Goal: Task Accomplishment & Management: Use online tool/utility

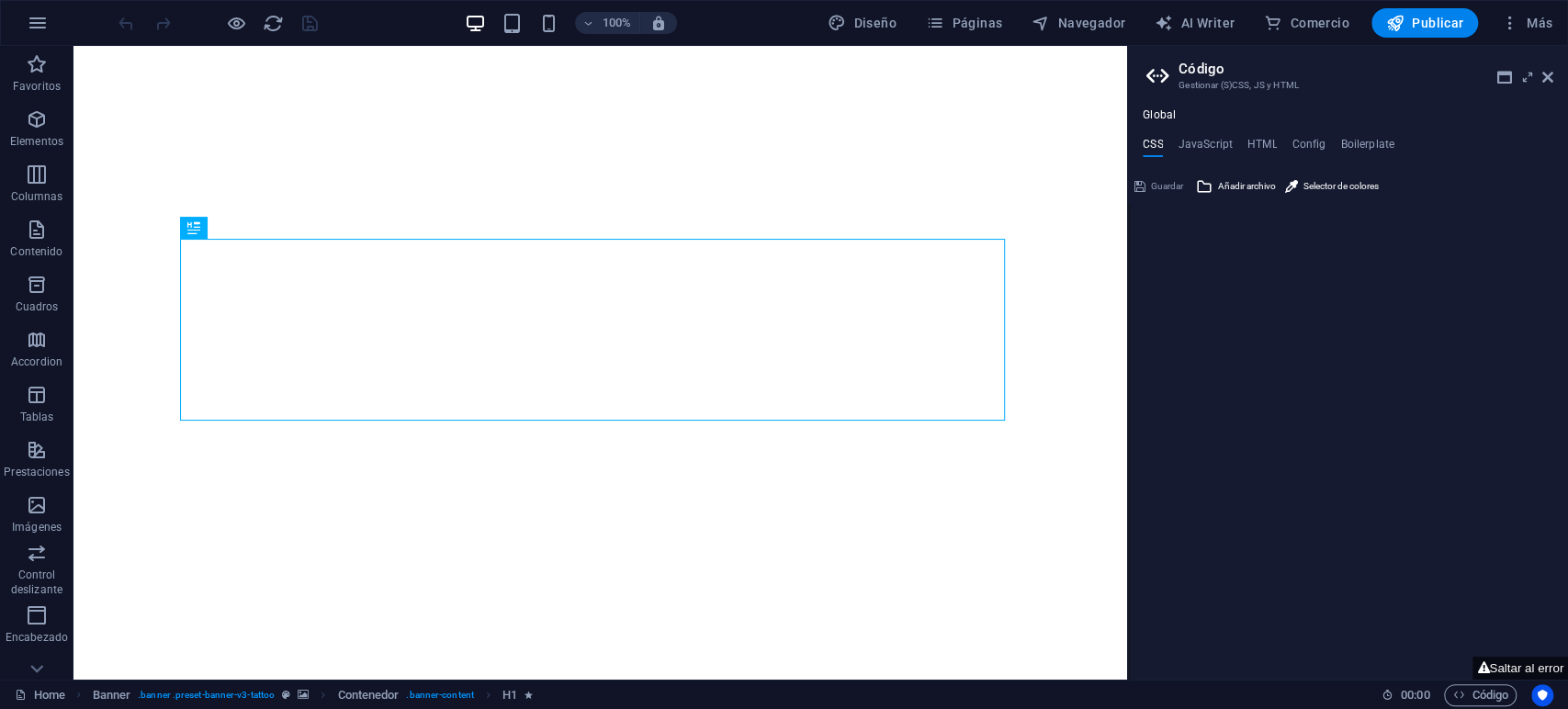
type textarea "/*------------------------------------*\"
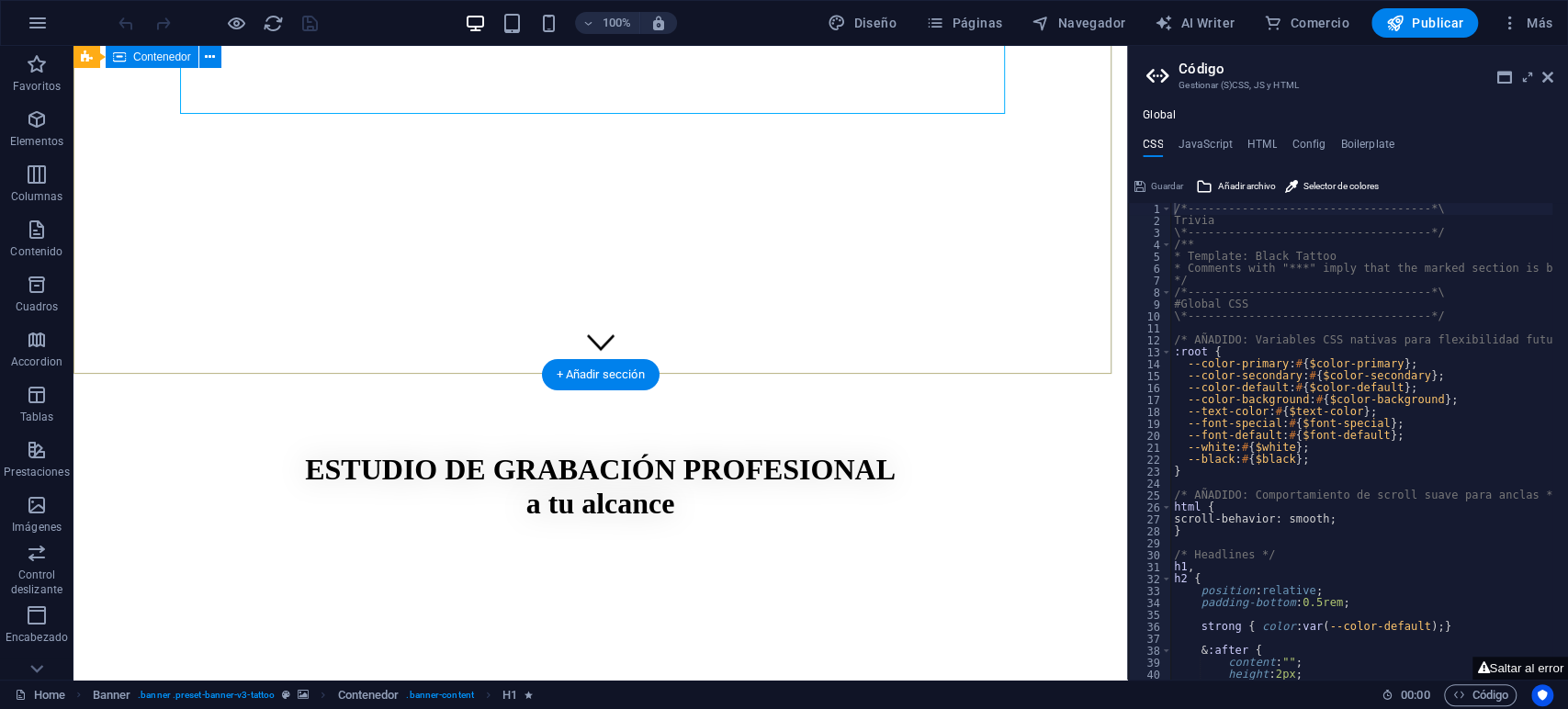
click at [1021, 398] on div "​​​​​ ESTUDIO DE GRABACIÓN PROFESIONAL a tu alcance" at bounding box center [600, 628] width 1038 height 459
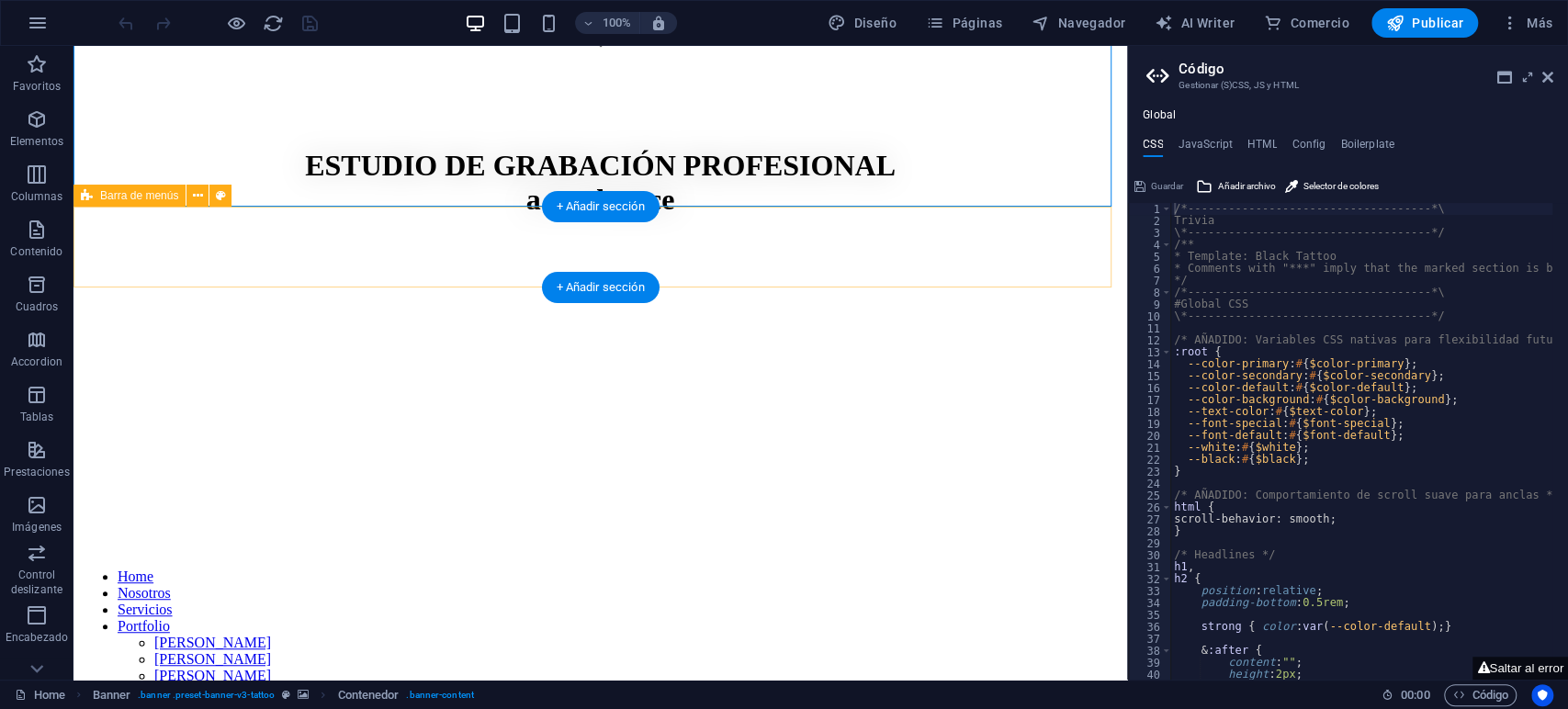
scroll to position [611, 0]
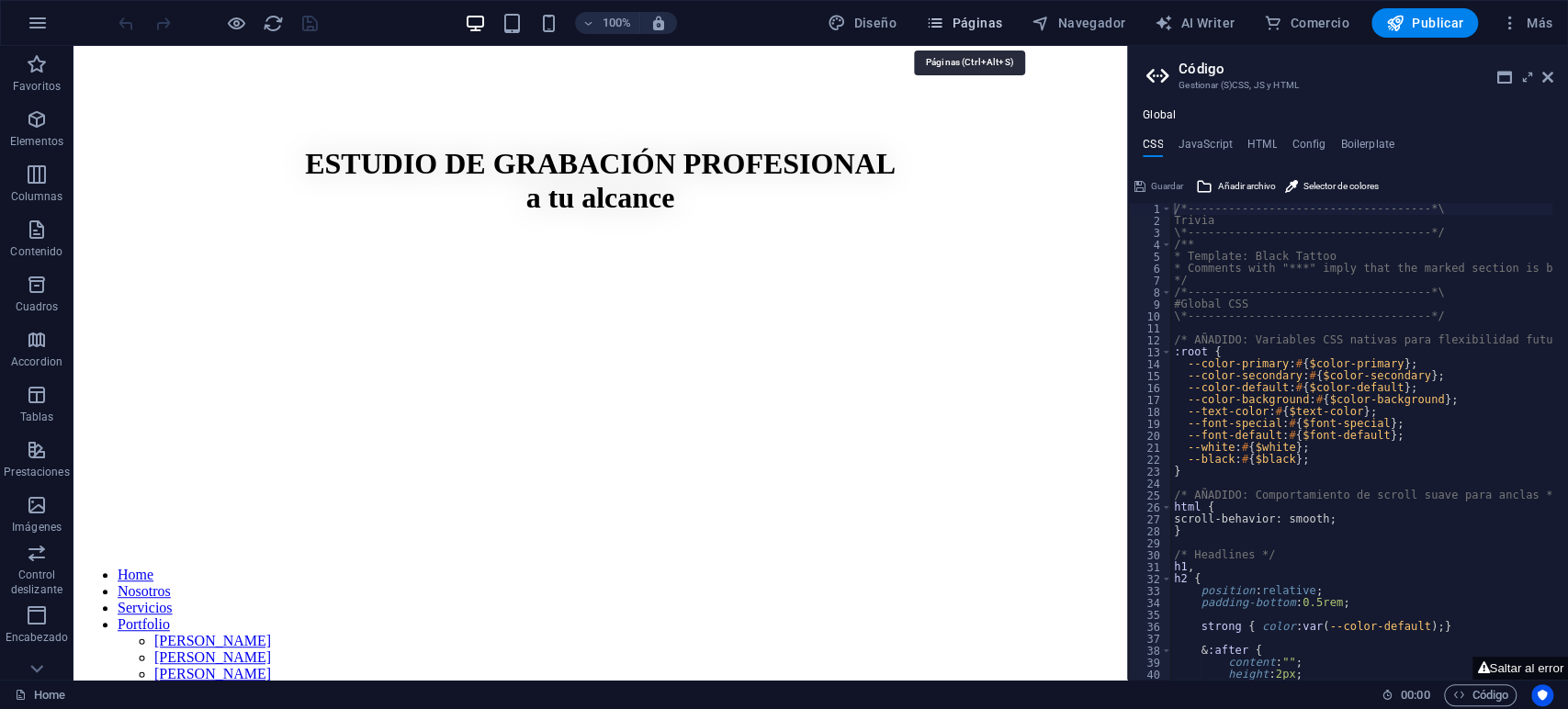
click at [974, 21] on span "Páginas" at bounding box center [964, 22] width 76 height 19
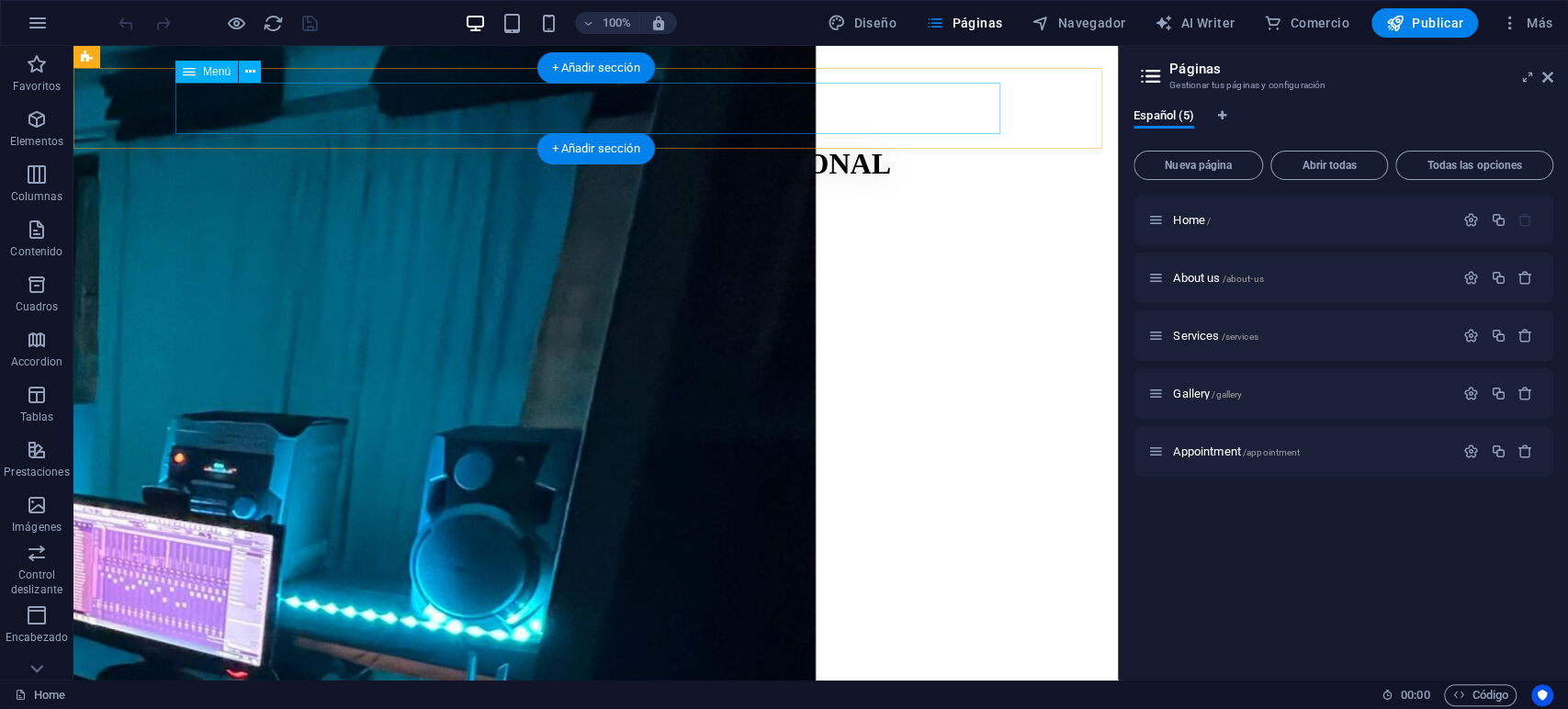
click at [453, 566] on nav "Home Nosotros Servicios Portfolio [PERSON_NAME] [PERSON_NAME] [PERSON_NAME] [PE…" at bounding box center [596, 632] width 1030 height 132
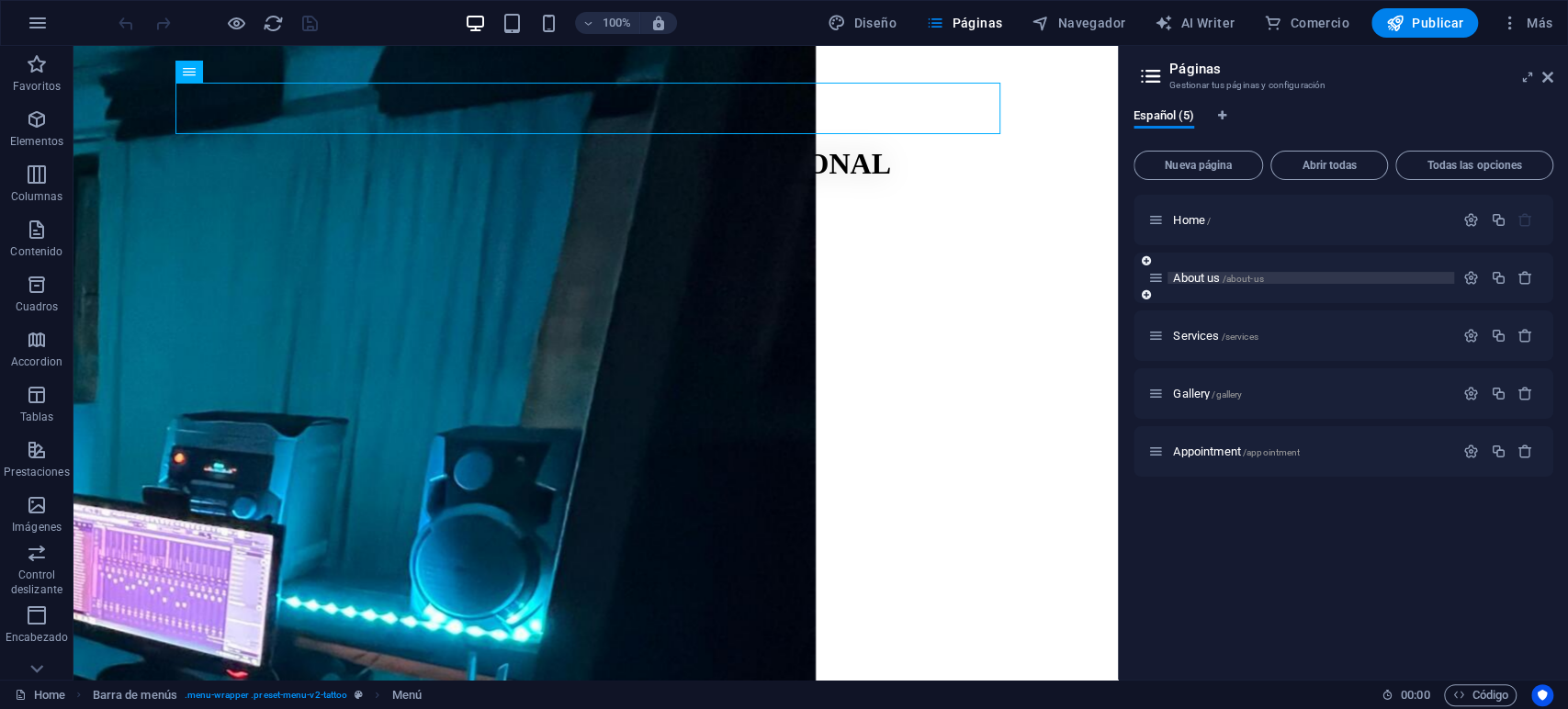
click at [1208, 275] on span "About us /about-us" at bounding box center [1217, 277] width 90 height 14
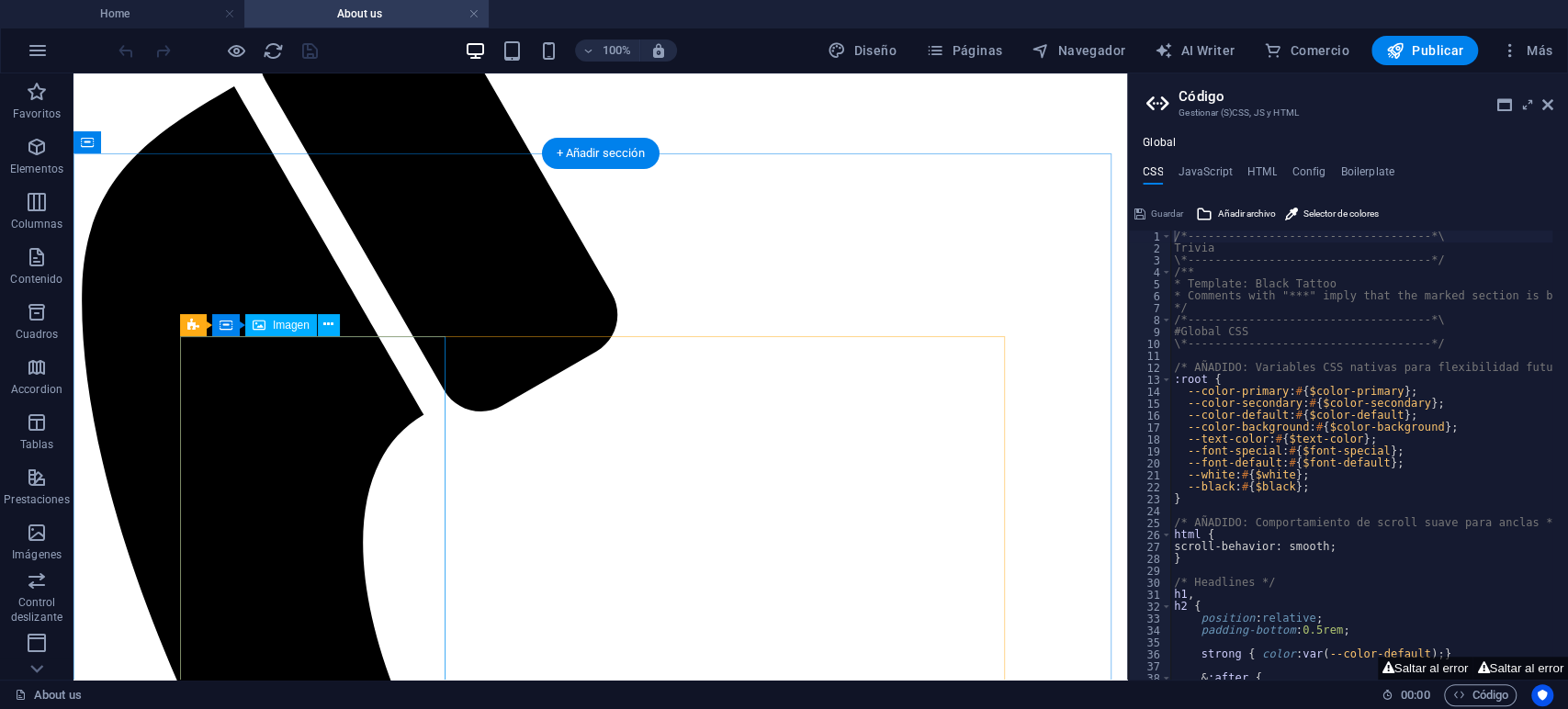
scroll to position [1947, 0]
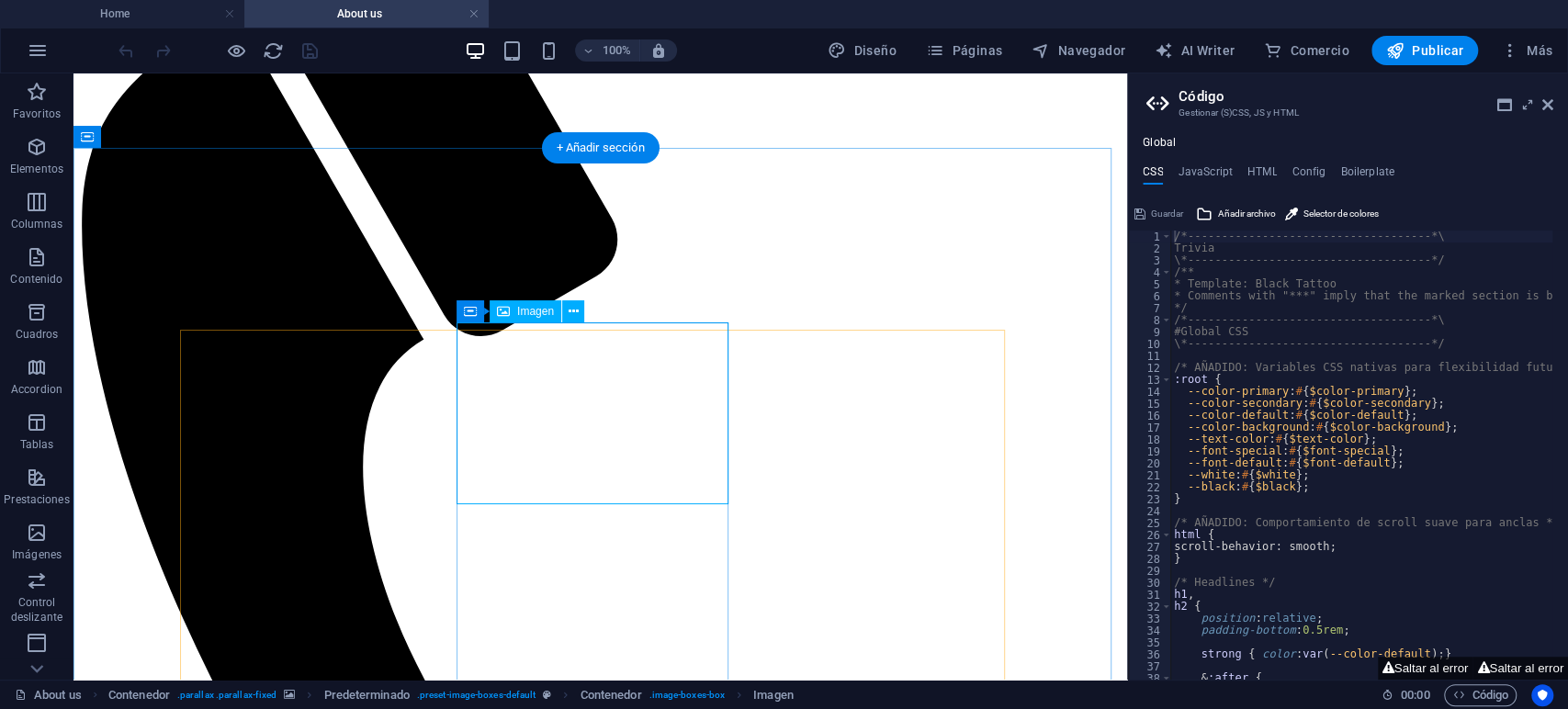
scroll to position [2151, 0]
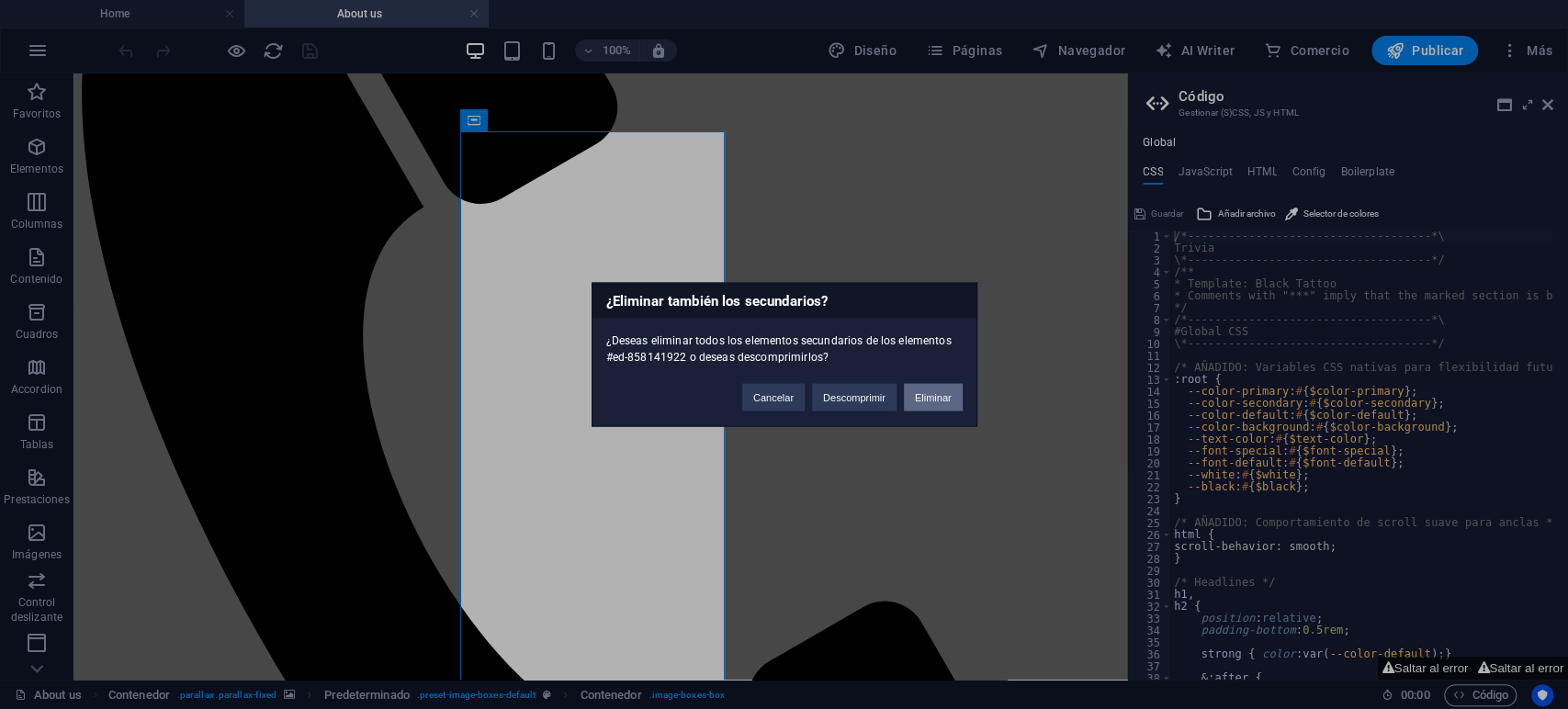
drag, startPoint x: 936, startPoint y: 398, endPoint x: 863, endPoint y: 325, distance: 103.2
click at [936, 398] on button "Eliminar" at bounding box center [933, 397] width 59 height 27
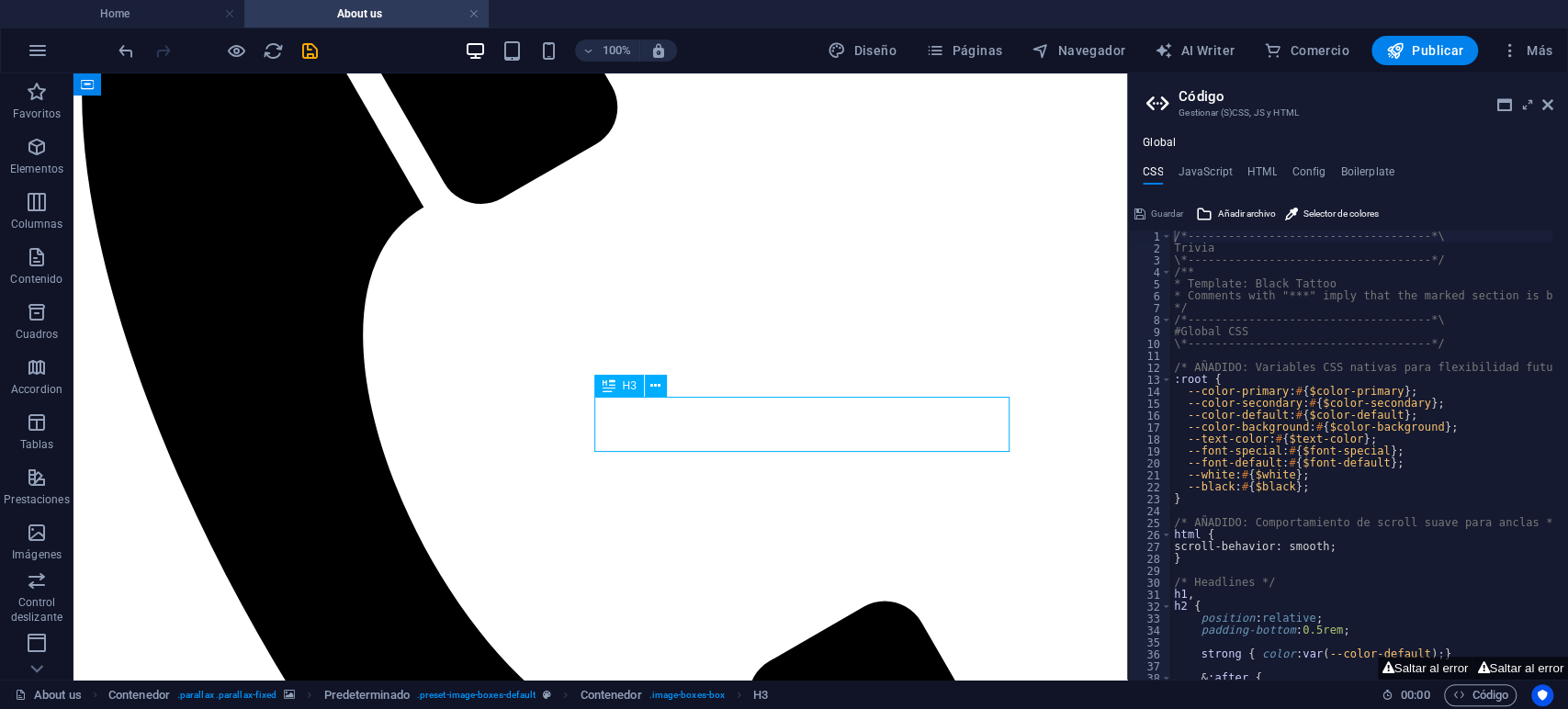
drag, startPoint x: 895, startPoint y: 434, endPoint x: 571, endPoint y: 433, distance: 324.0
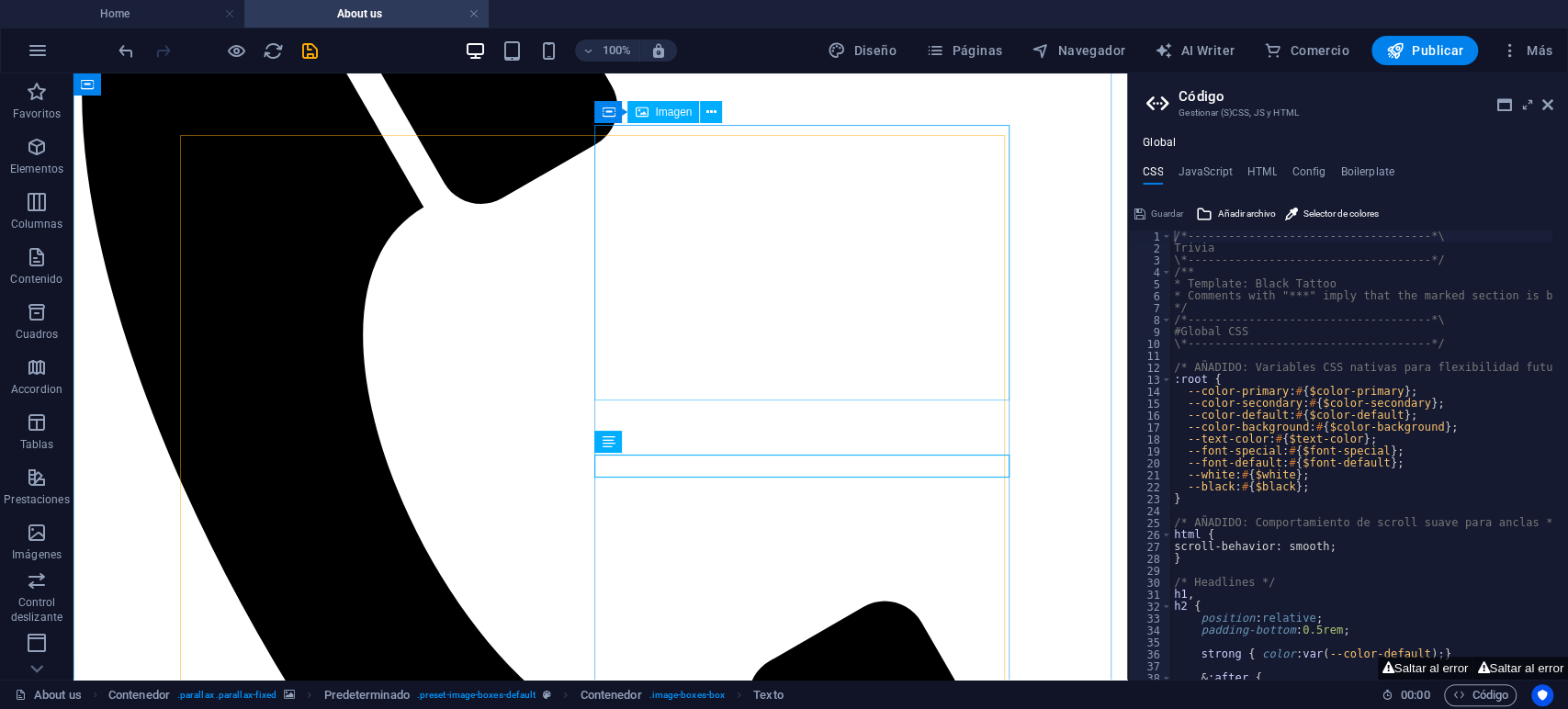
scroll to position [2151, 0]
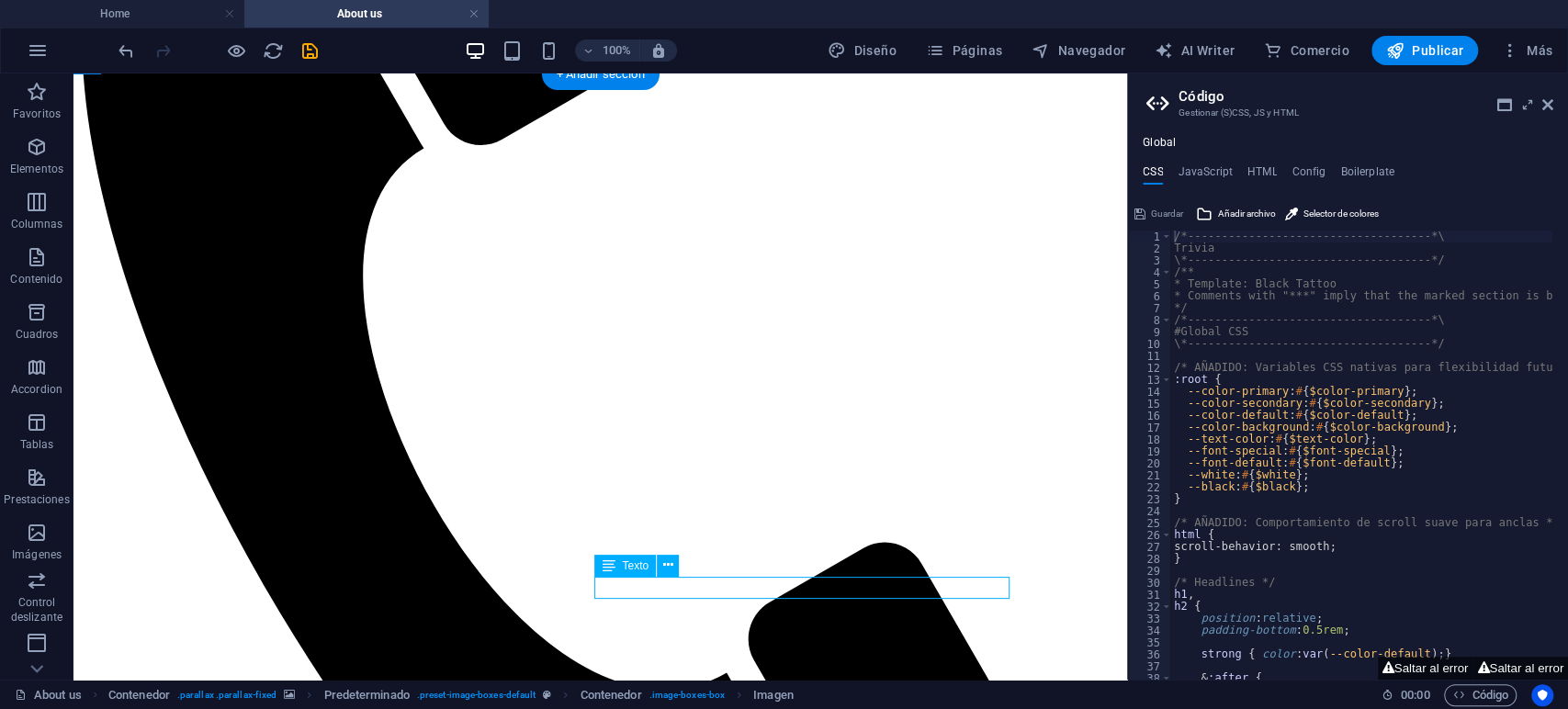
scroll to position [2032, 0]
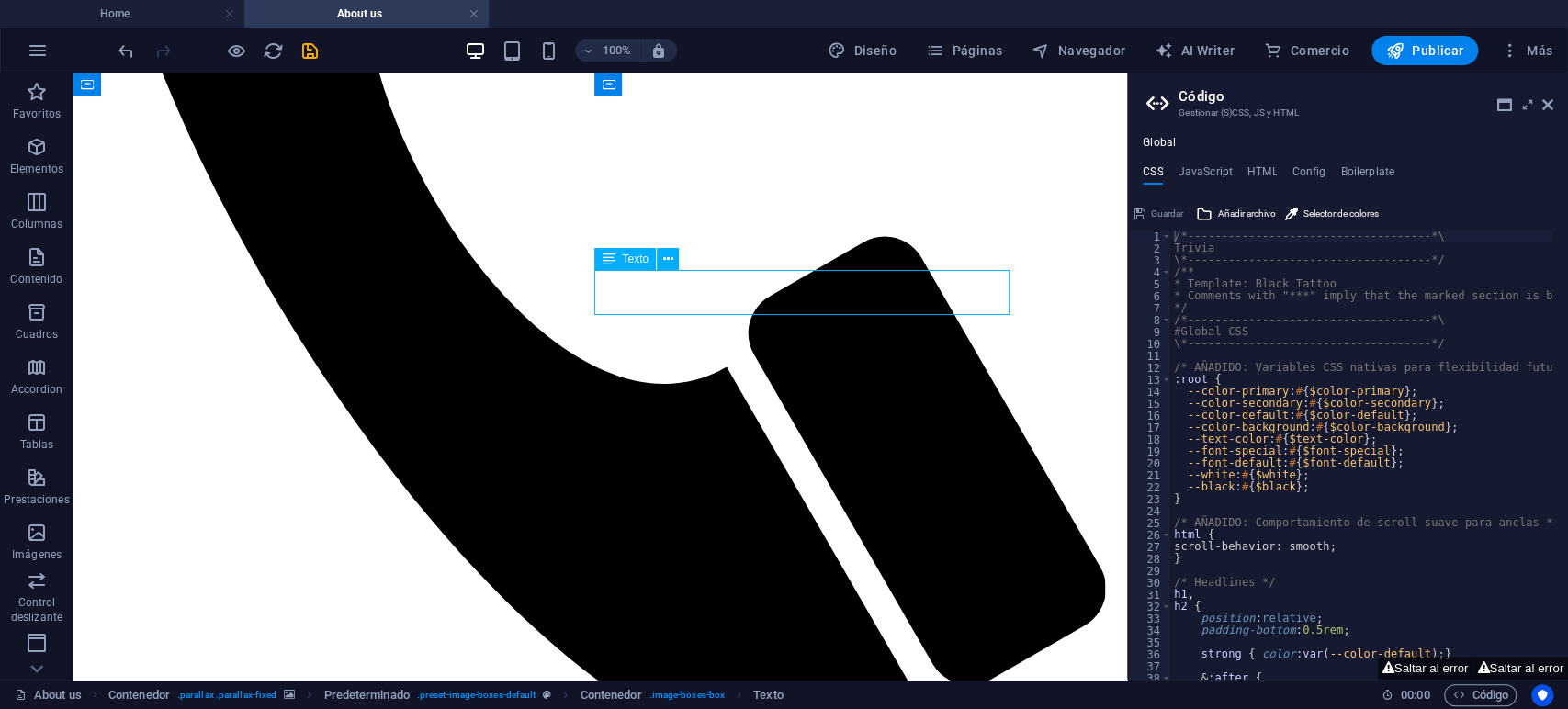
scroll to position [2122, 0]
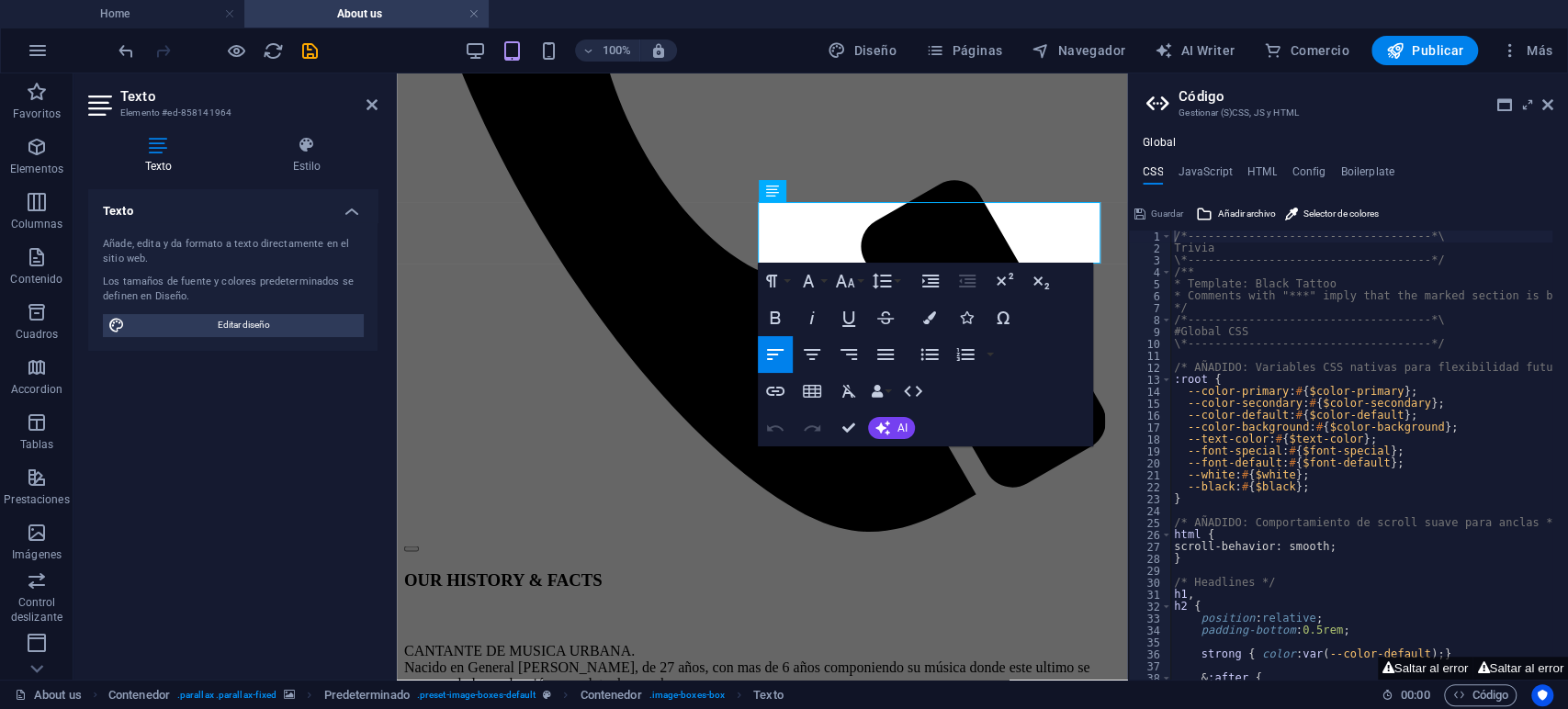
click at [792, 299] on div "Bold Italic Underline Strikethrough" at bounding box center [830, 317] width 146 height 37
click at [827, 359] on button "Align Center" at bounding box center [815, 355] width 35 height 37
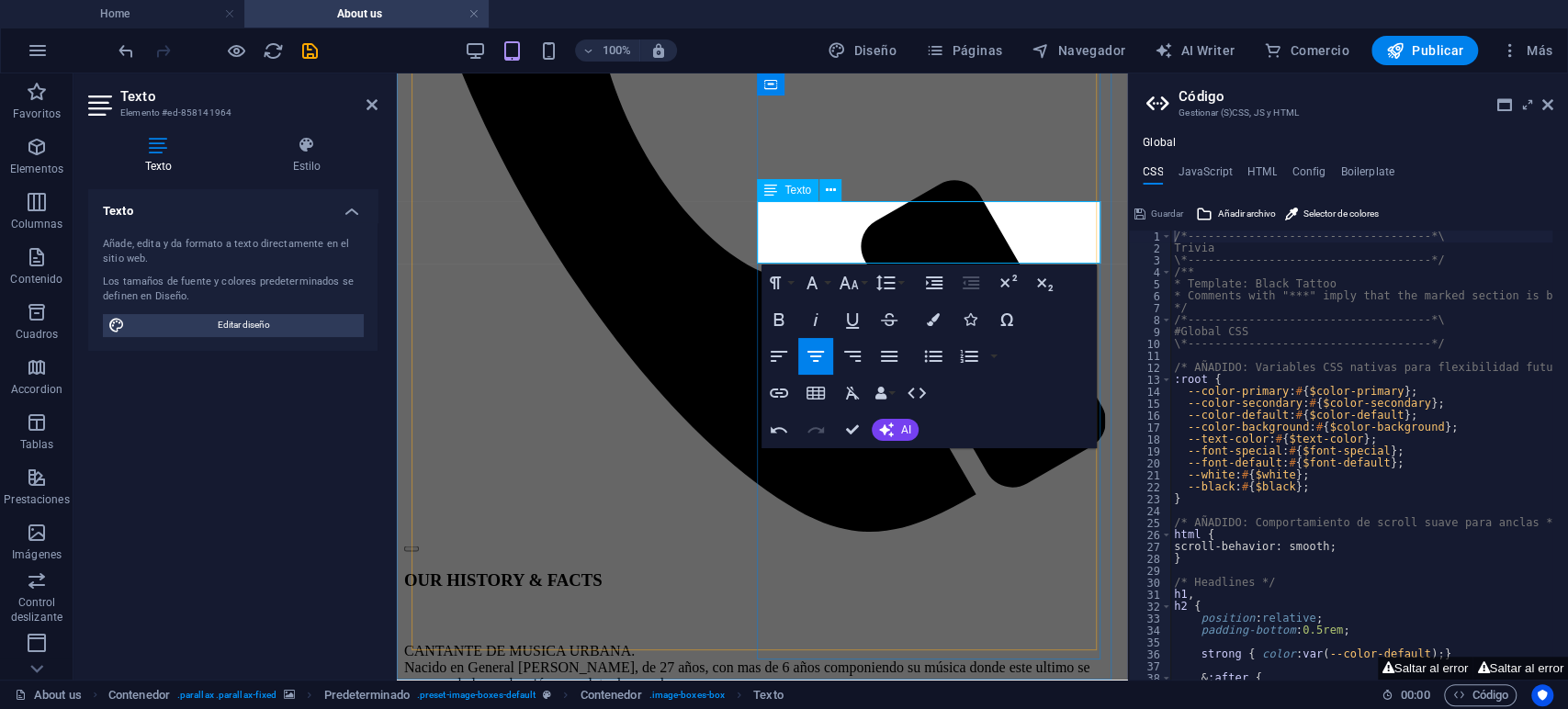
drag, startPoint x: 1058, startPoint y: 241, endPoint x: 790, endPoint y: 263, distance: 268.9
click at [819, 353] on icon "button" at bounding box center [815, 355] width 22 height 22
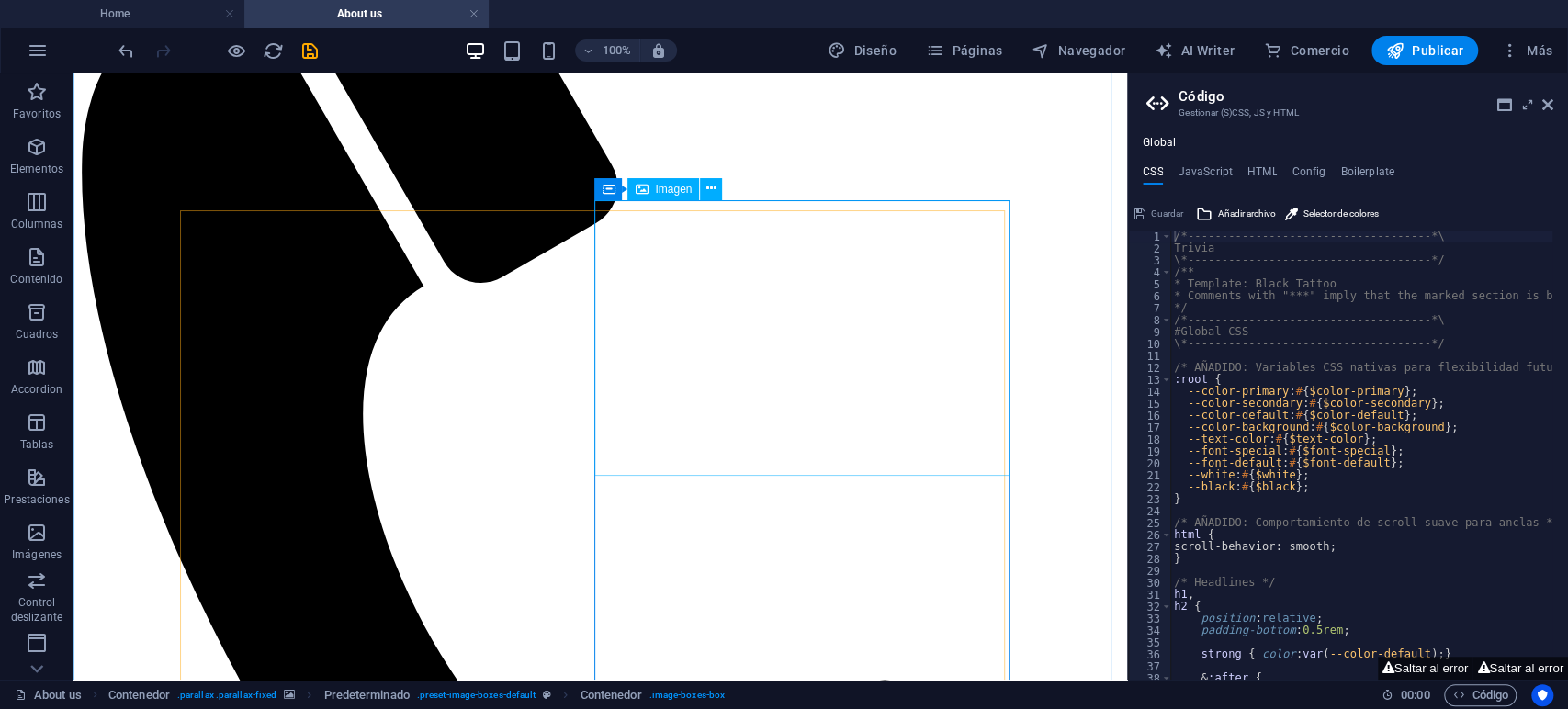
scroll to position [2117, 0]
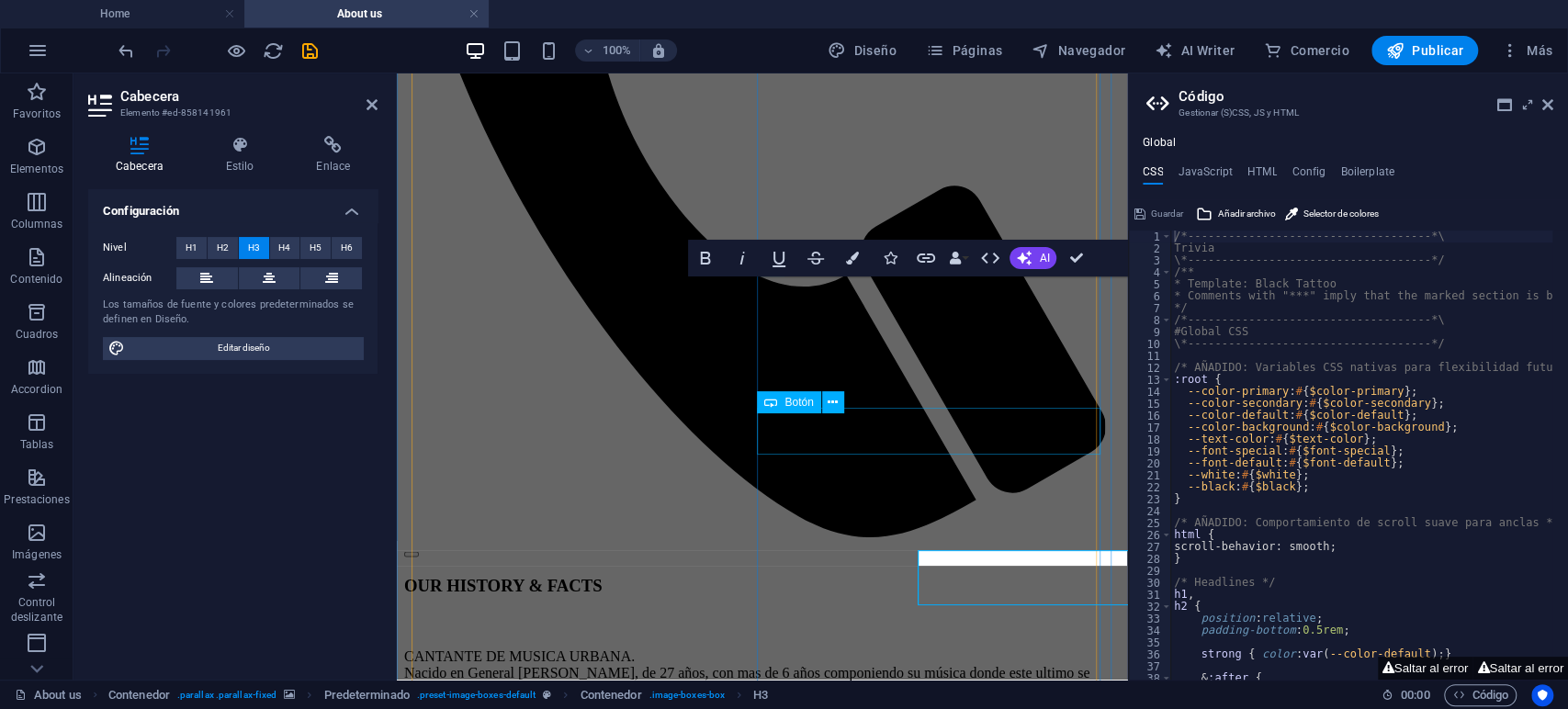
scroll to position [1997, 0]
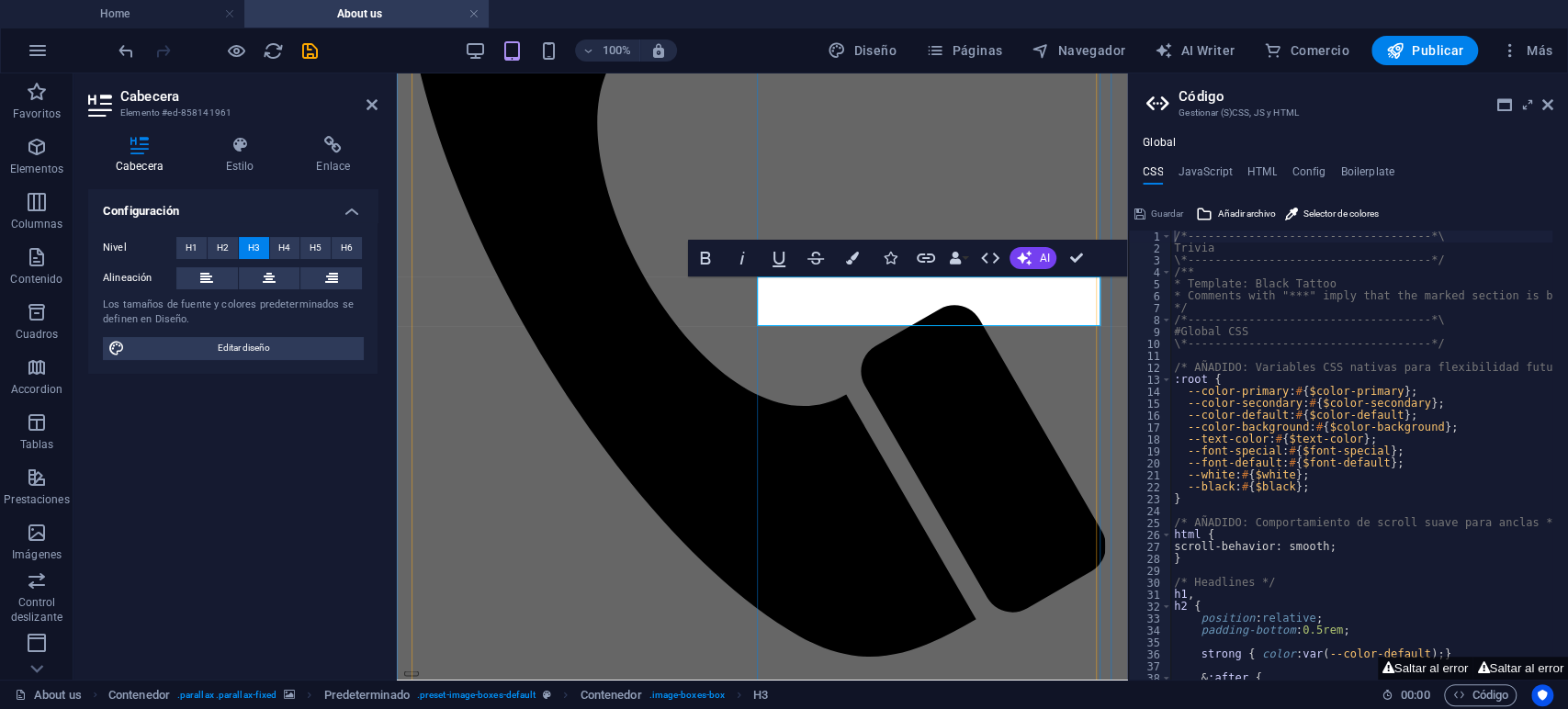
drag, startPoint x: 970, startPoint y: 310, endPoint x: 931, endPoint y: 307, distance: 39.1
drag, startPoint x: 930, startPoint y: 306, endPoint x: 1013, endPoint y: 304, distance: 83.0
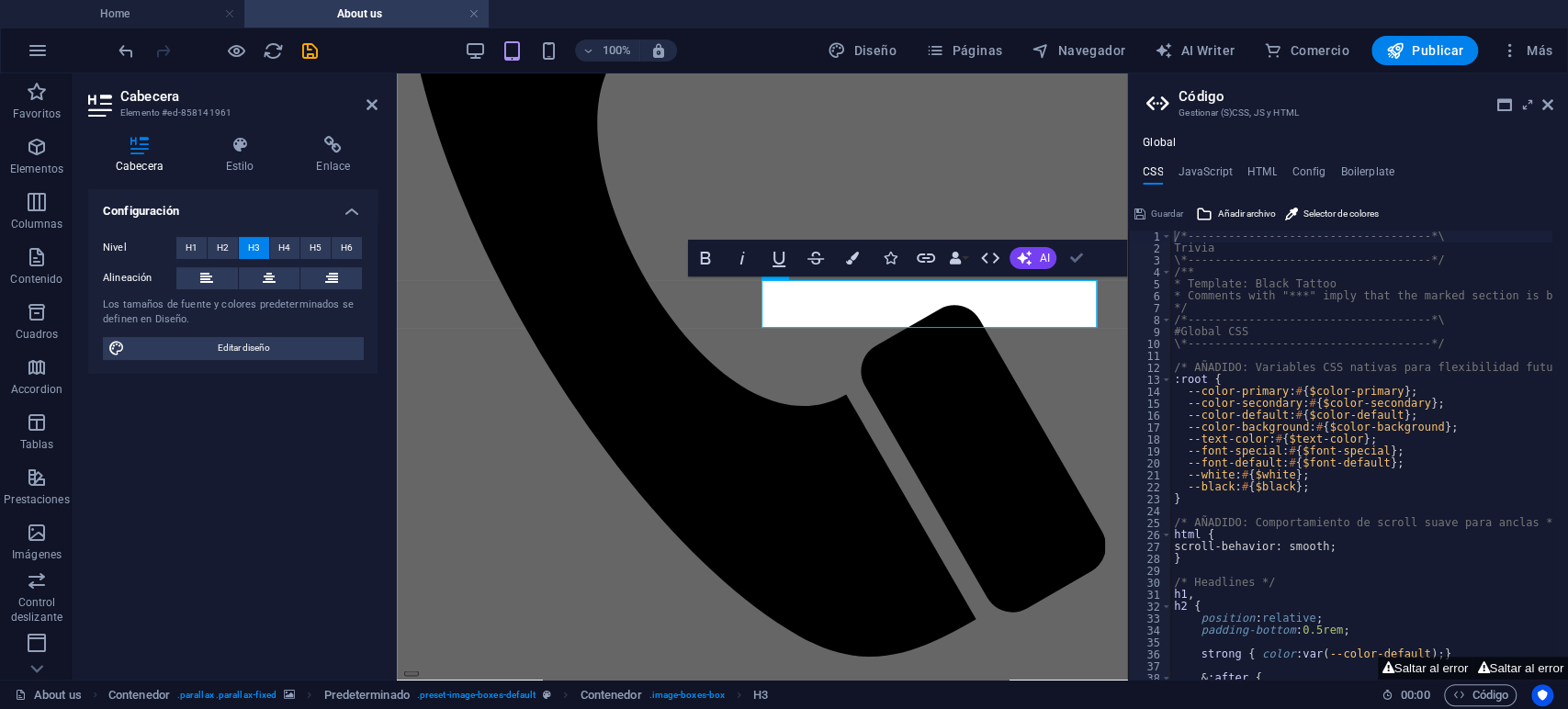
drag, startPoint x: 1081, startPoint y: 243, endPoint x: 972, endPoint y: 201, distance: 116.8
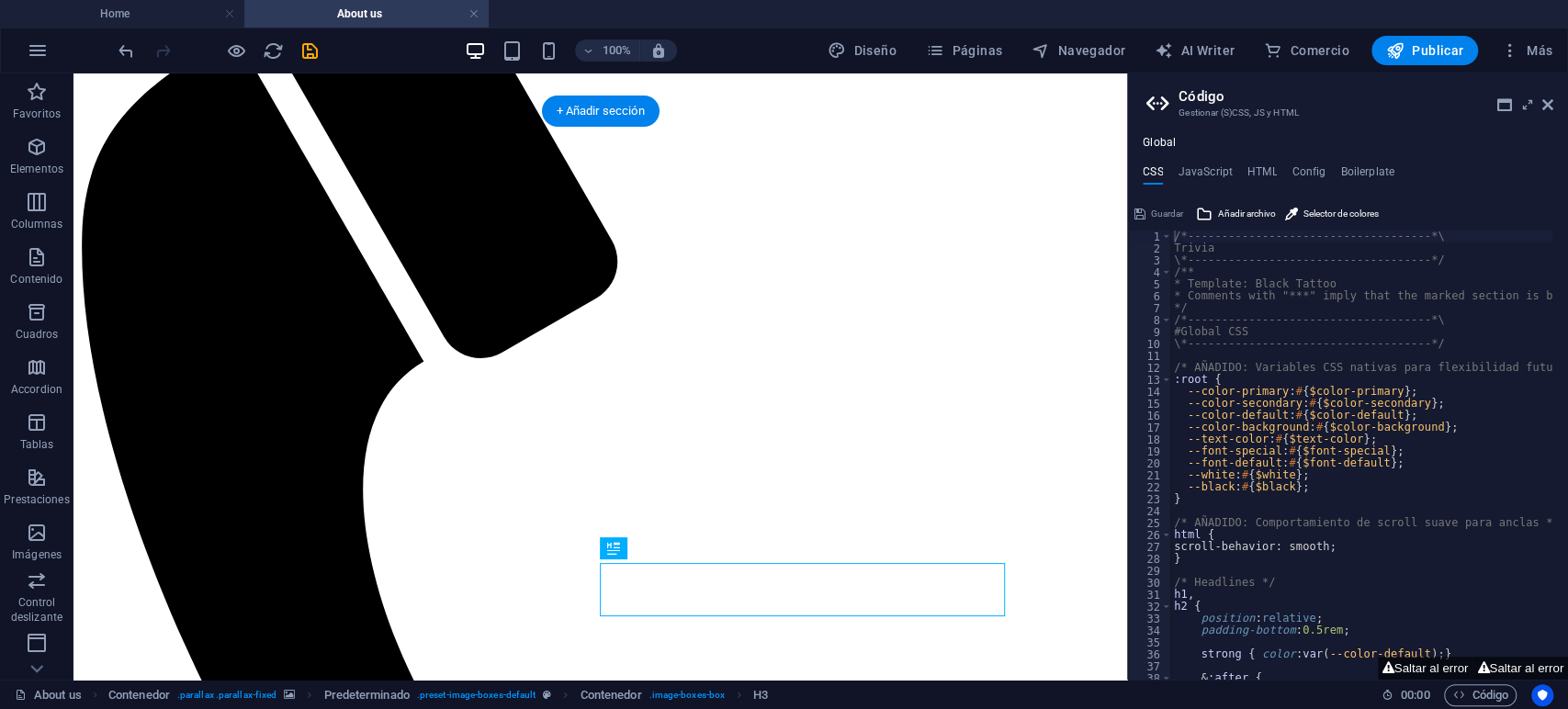
scroll to position [1992, 0]
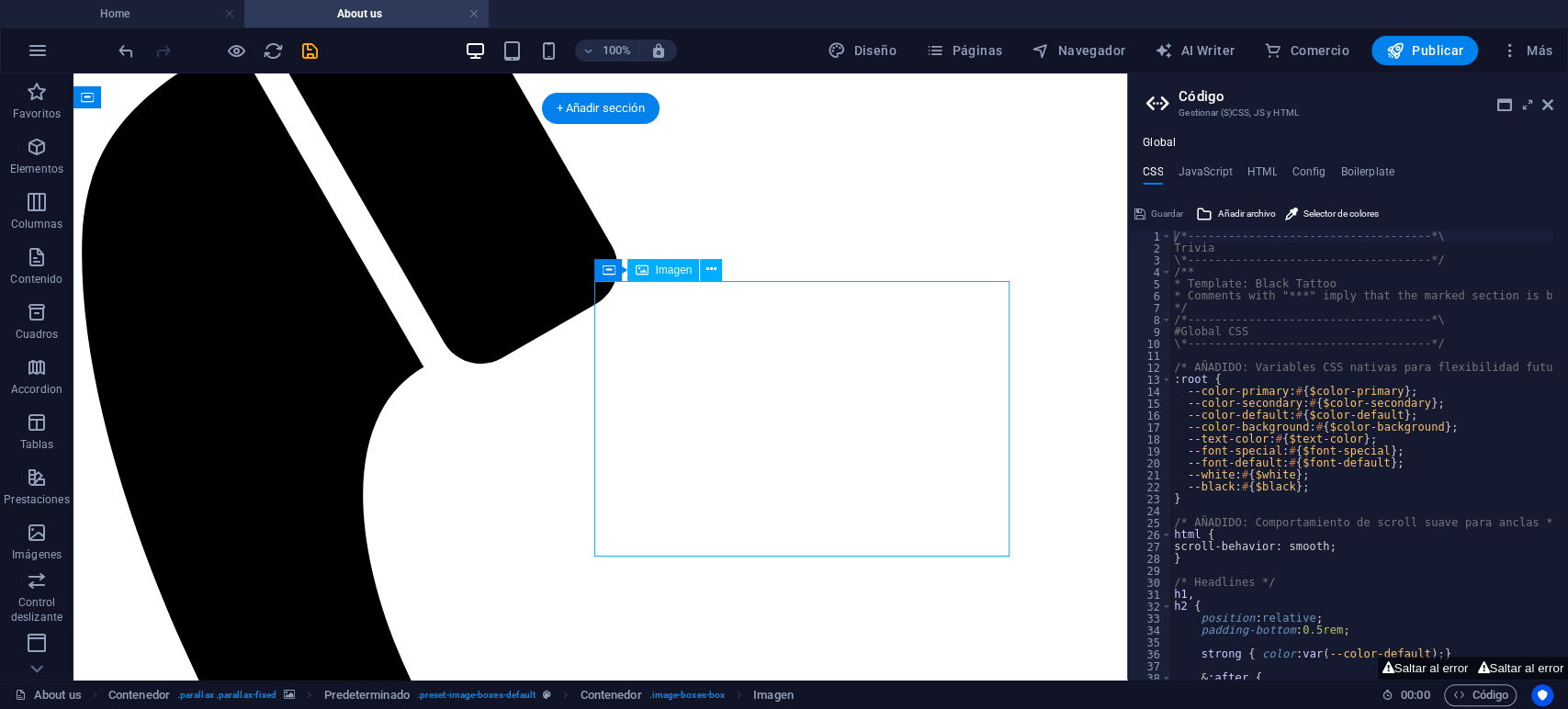
drag, startPoint x: 893, startPoint y: 395, endPoint x: 417, endPoint y: 344, distance: 478.7
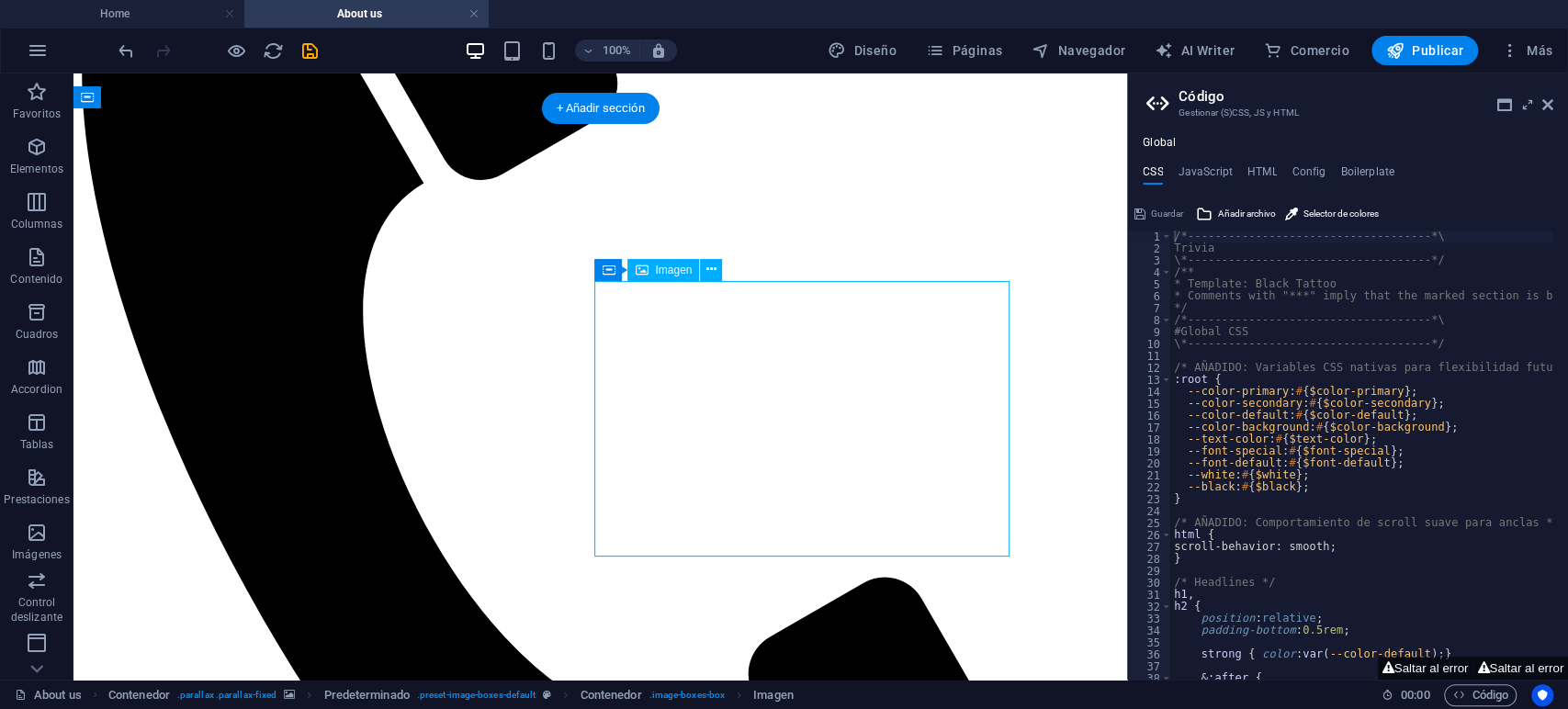
select select "%"
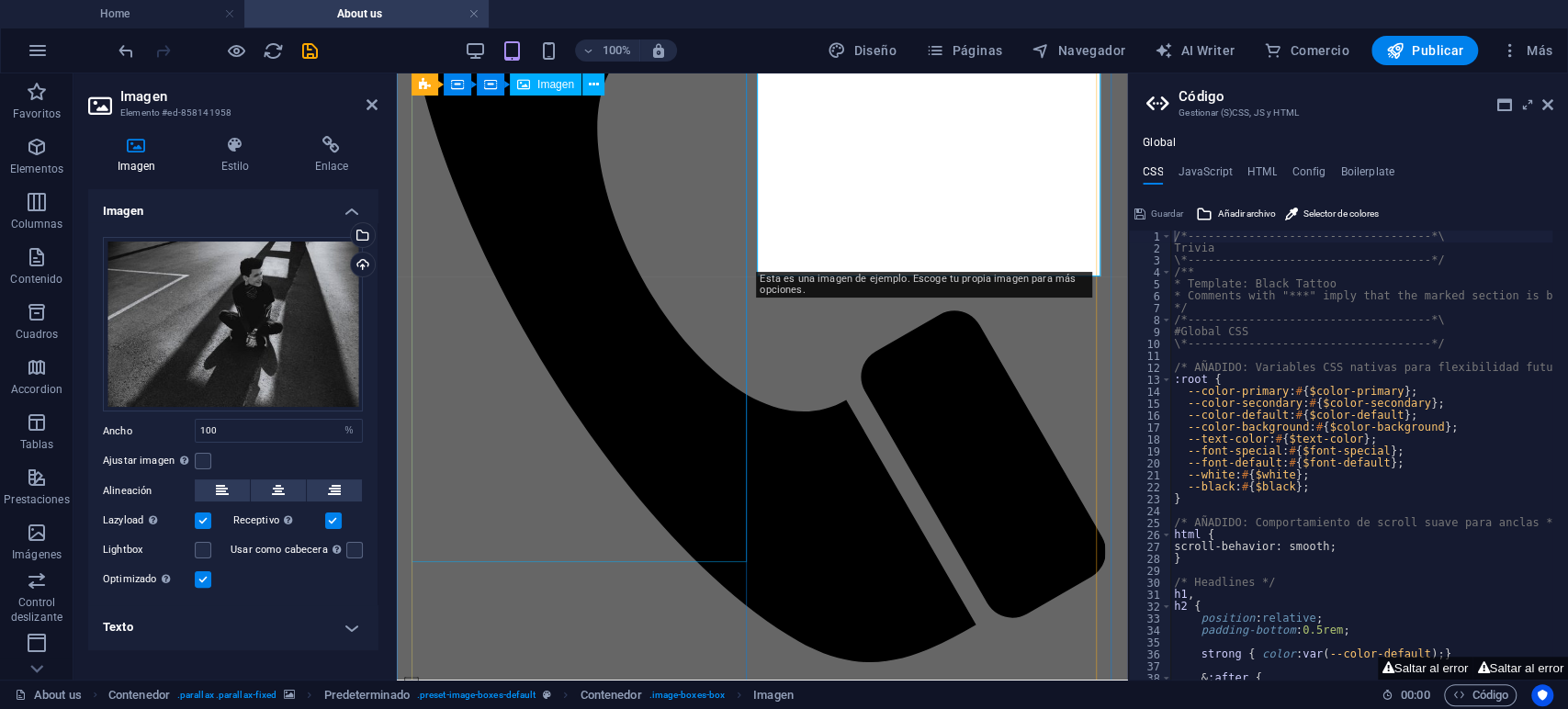
scroll to position [1997, 0]
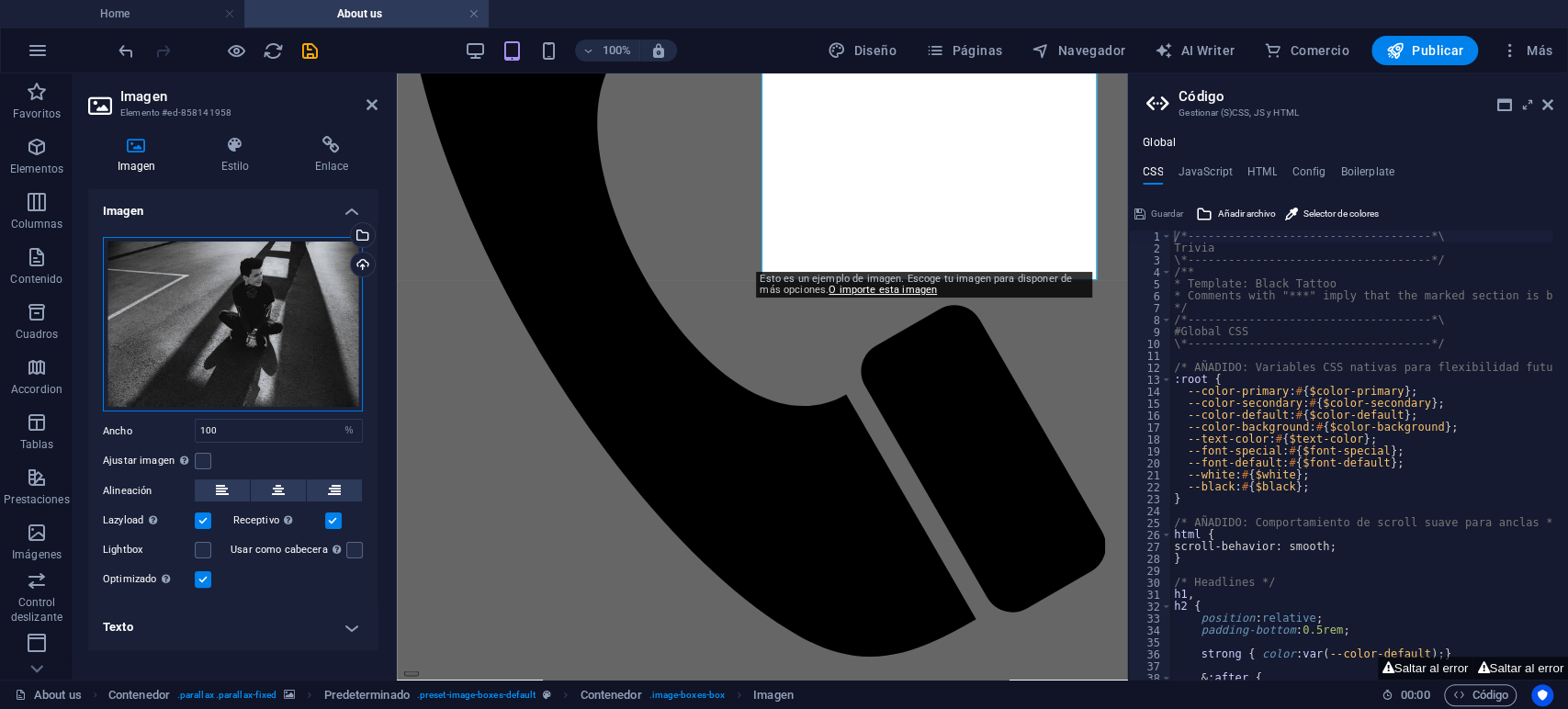
click at [291, 263] on div "Arrastra archivos aquí, haz clic para escoger archivos o selecciona archivos de…" at bounding box center [233, 325] width 260 height 176
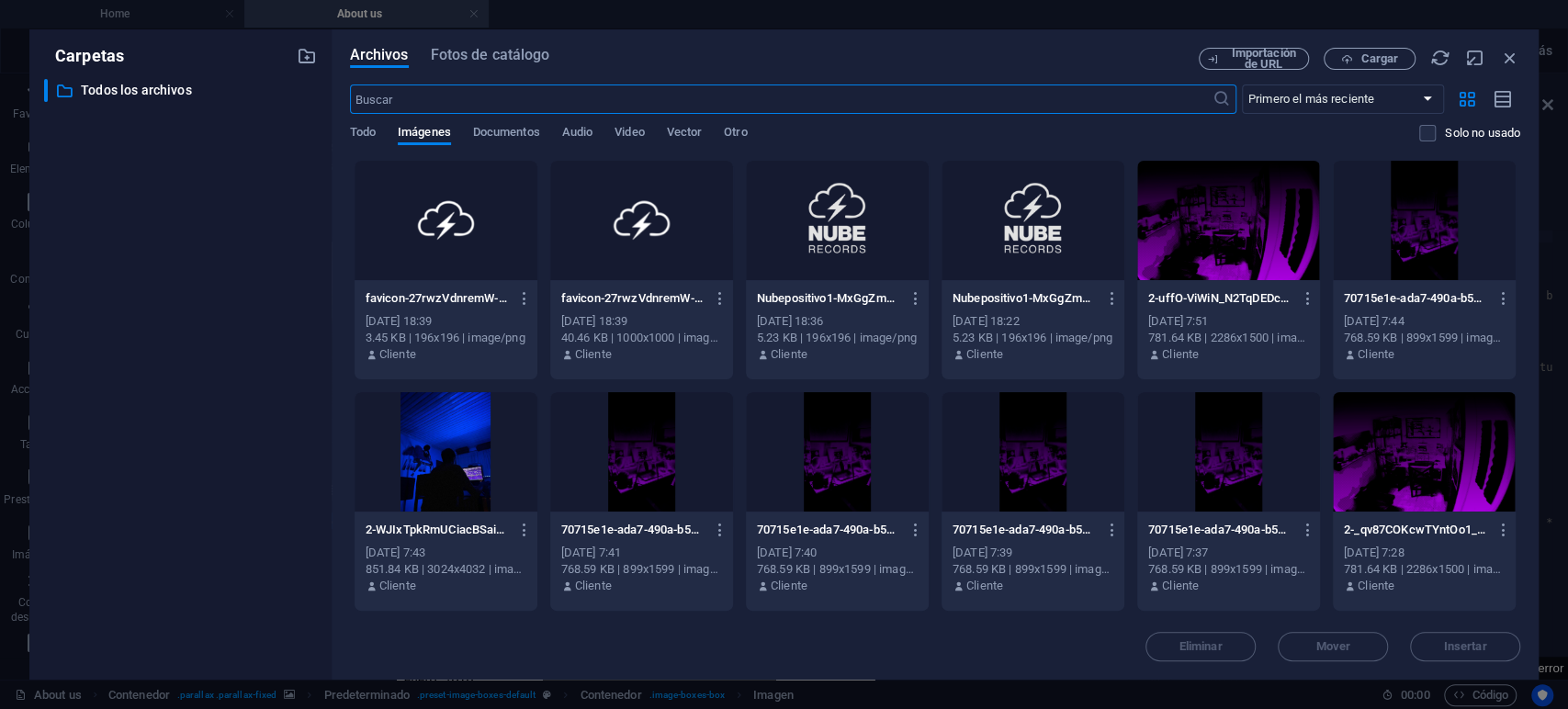
scroll to position [3512, 0]
click at [1390, 56] on span "Cargar" at bounding box center [1378, 59] width 38 height 11
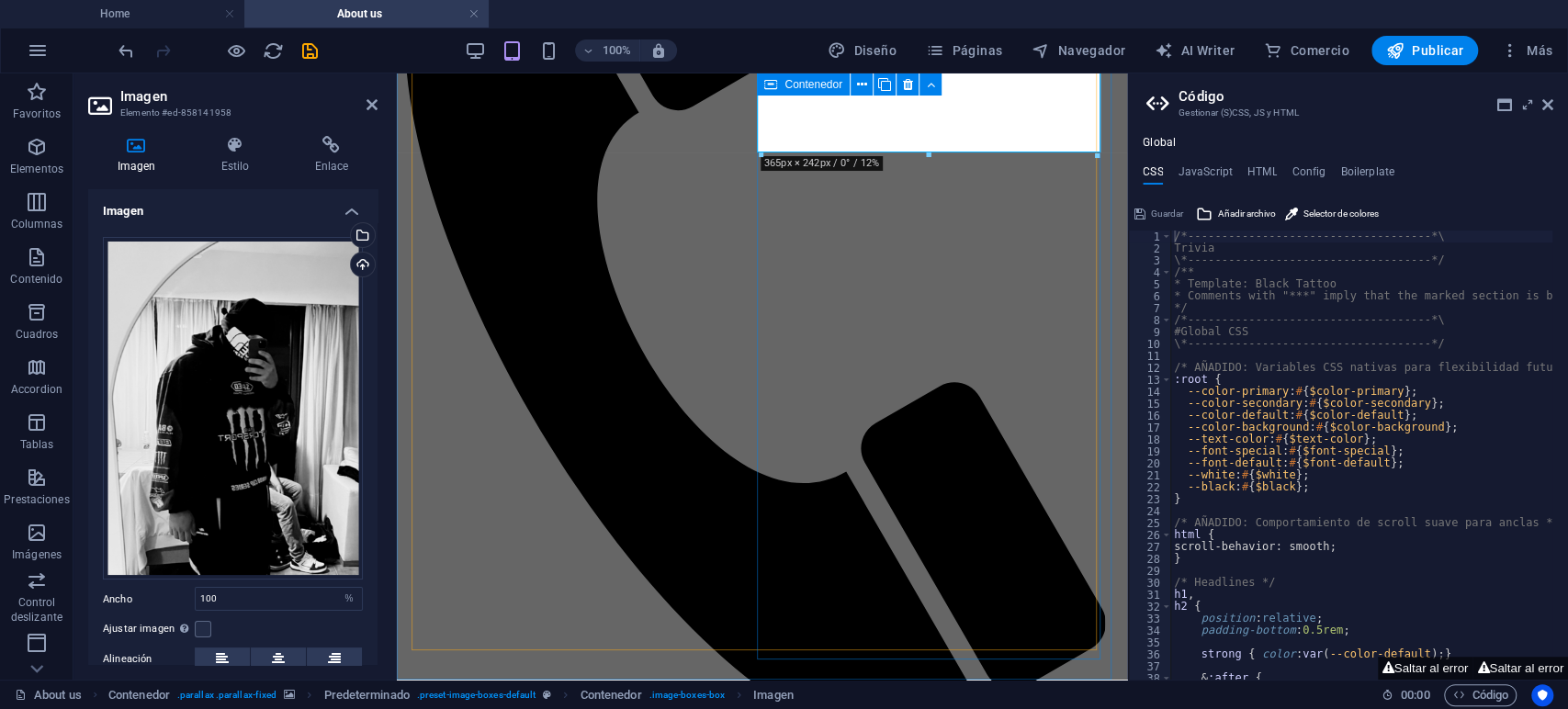
scroll to position [1815, 0]
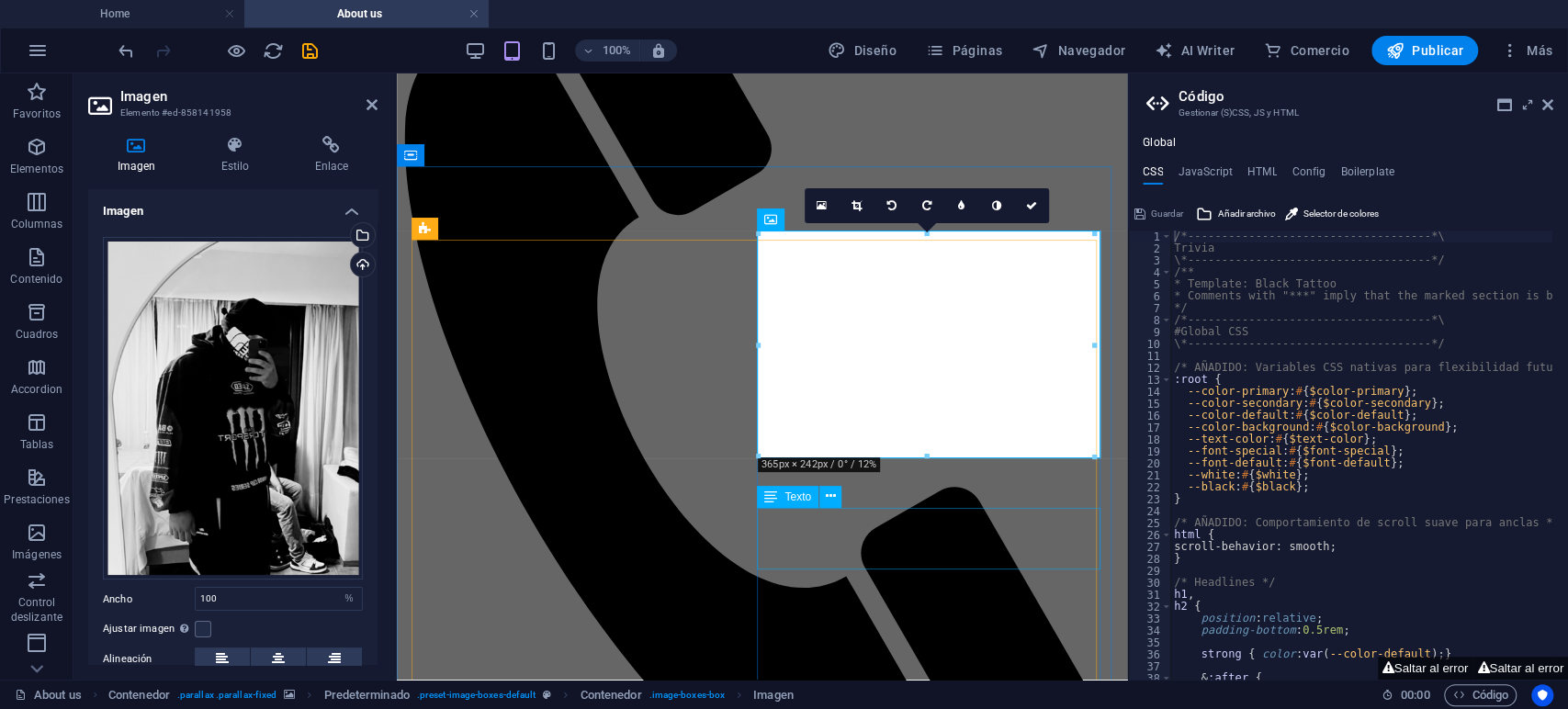
drag, startPoint x: 1307, startPoint y: 531, endPoint x: 914, endPoint y: 534, distance: 393.0
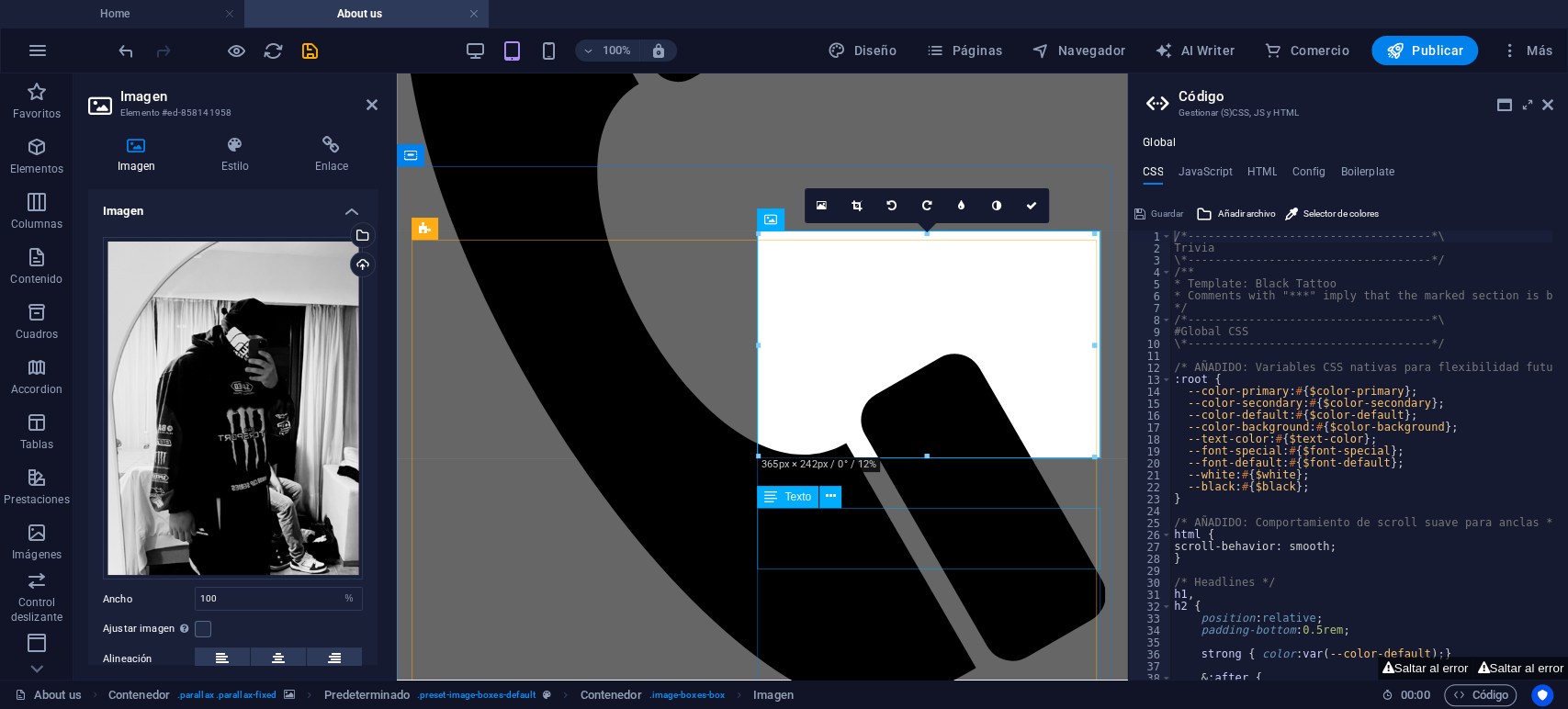
scroll to position [2122, 0]
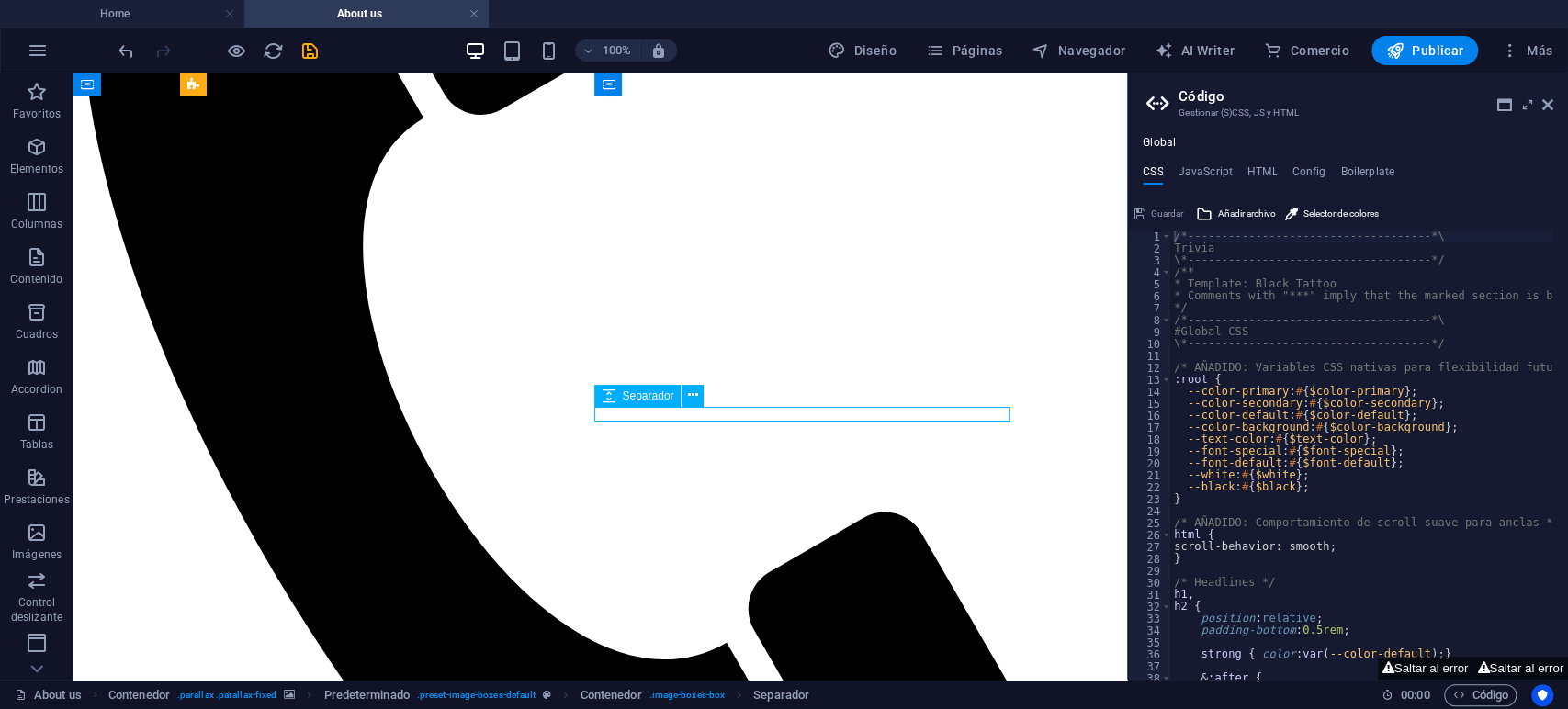
drag, startPoint x: 499, startPoint y: 371, endPoint x: 706, endPoint y: 476, distance: 232.1
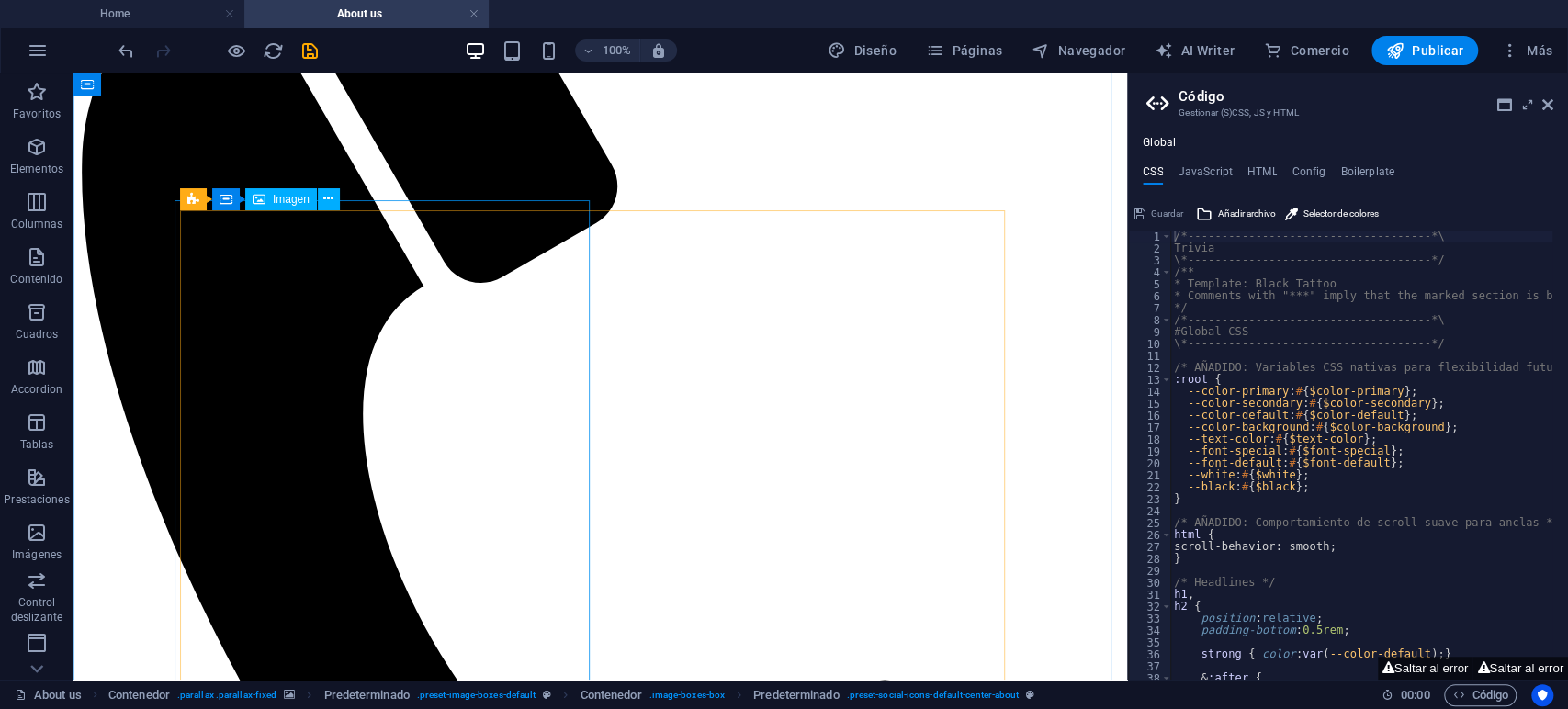
scroll to position [1926, 0]
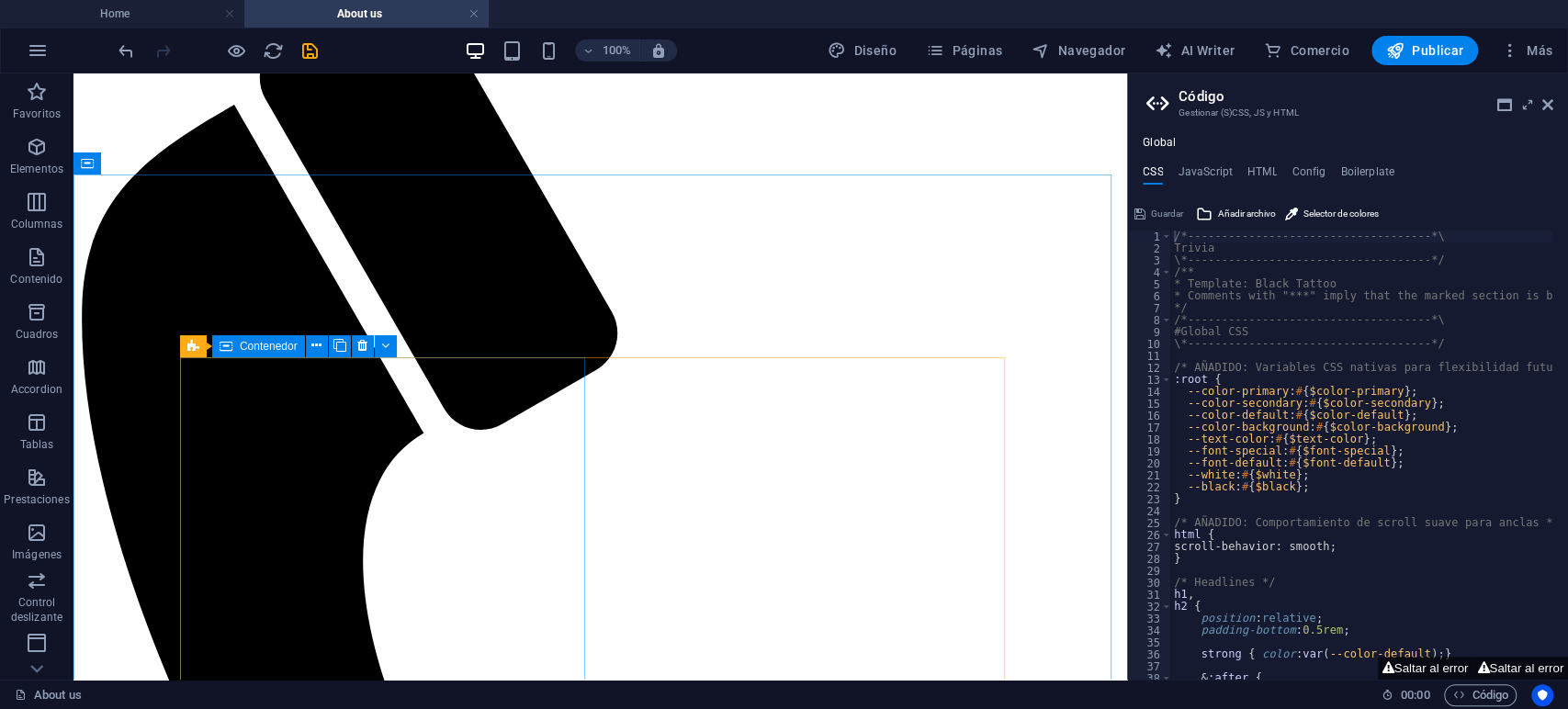
click at [279, 350] on span "Contenedor" at bounding box center [268, 346] width 58 height 11
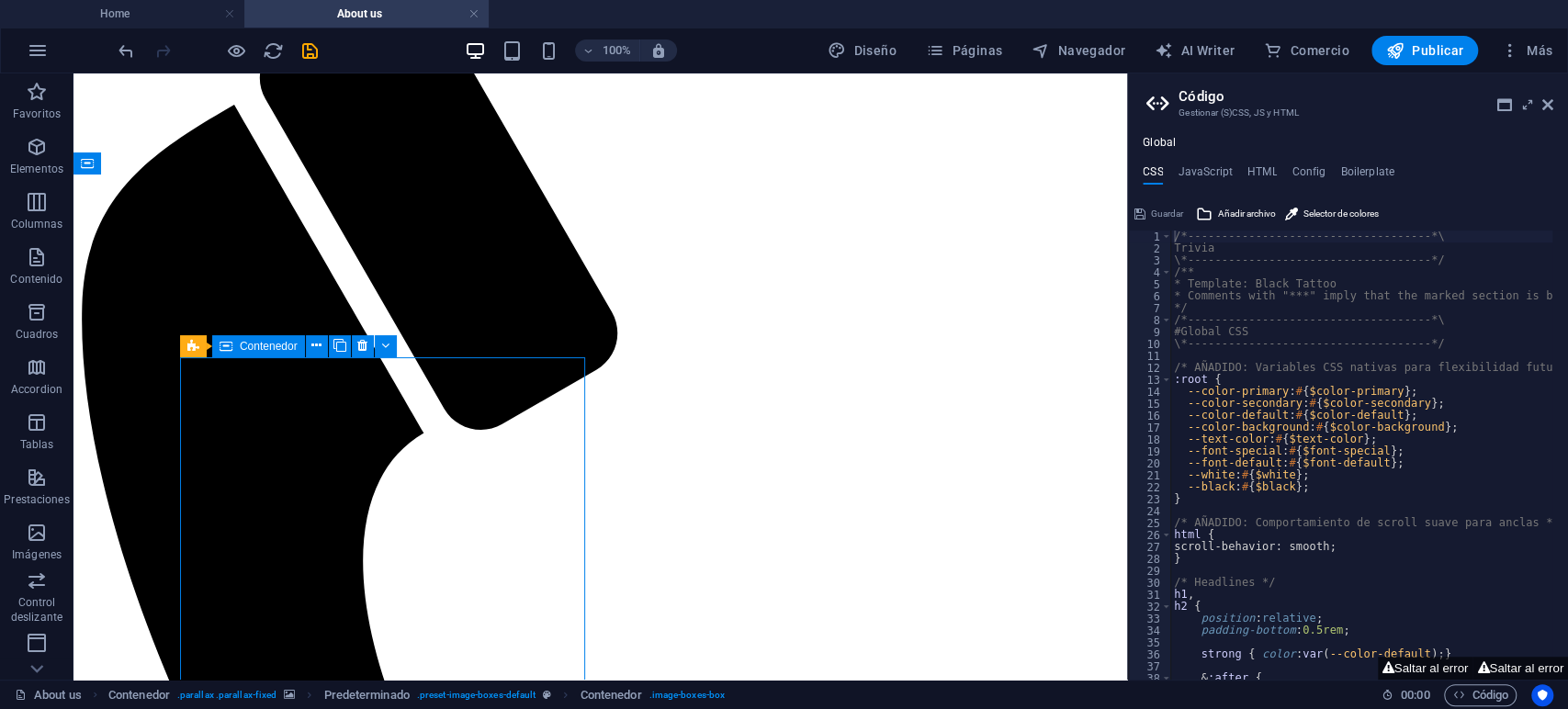
click at [271, 345] on span "Contenedor" at bounding box center [268, 346] width 58 height 11
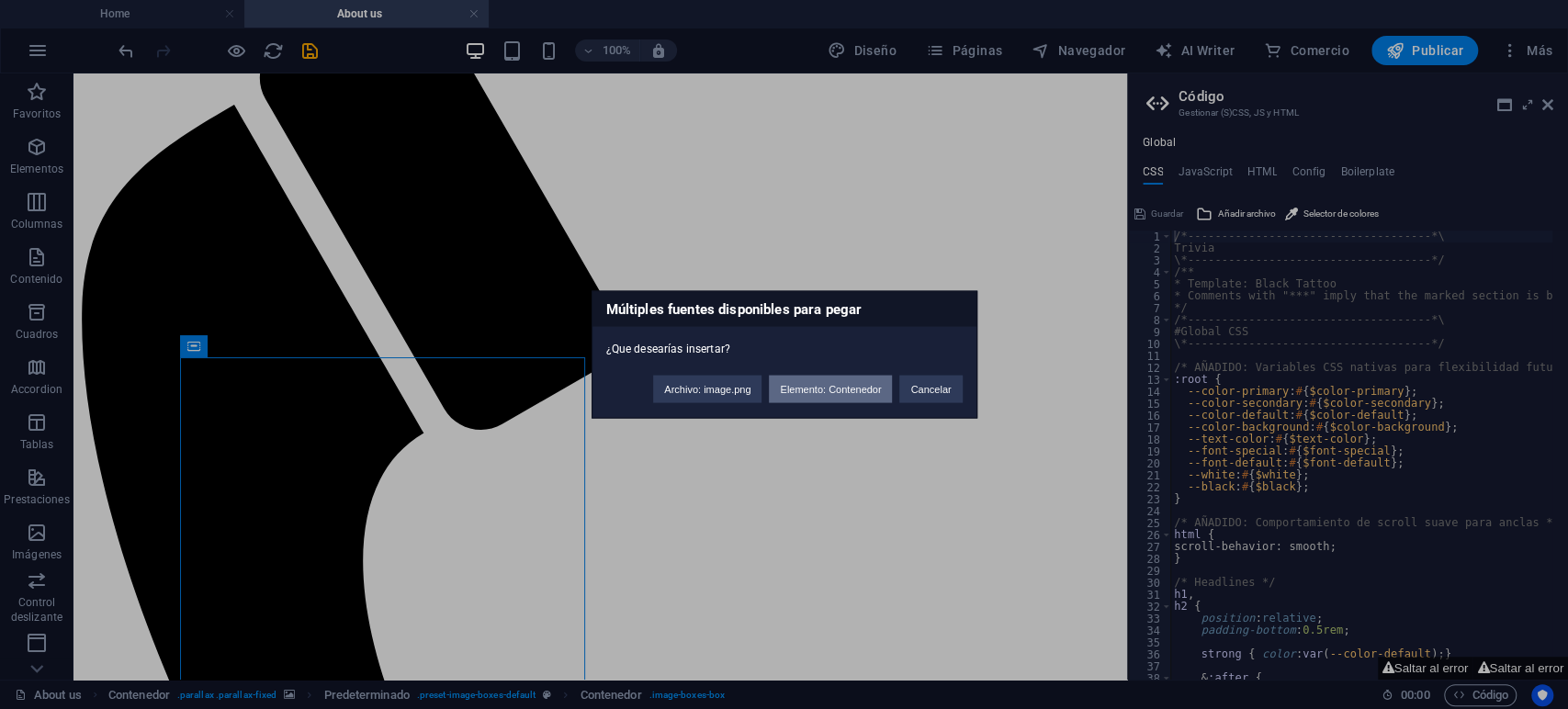
click at [869, 396] on button "Elemento: Contenedor" at bounding box center [830, 389] width 123 height 27
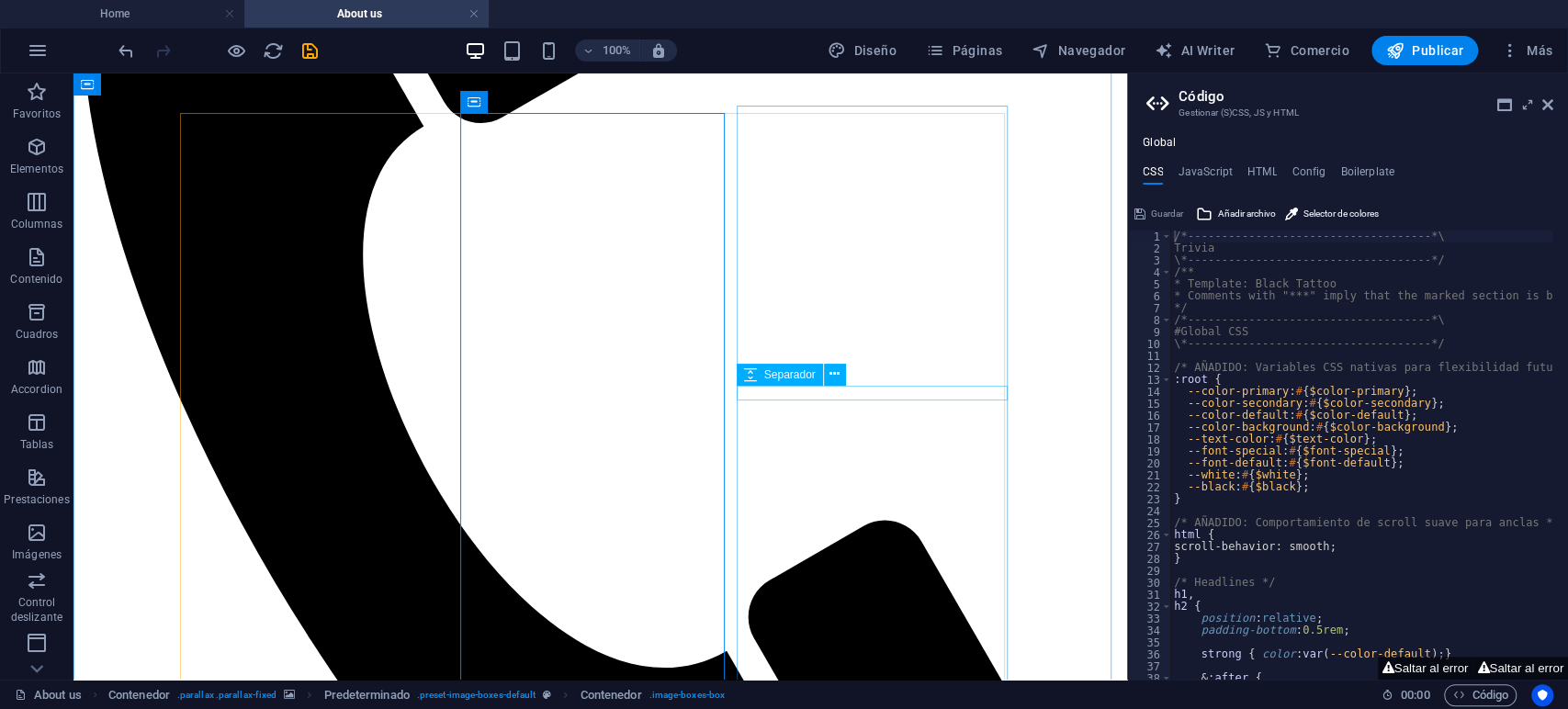
scroll to position [2027, 0]
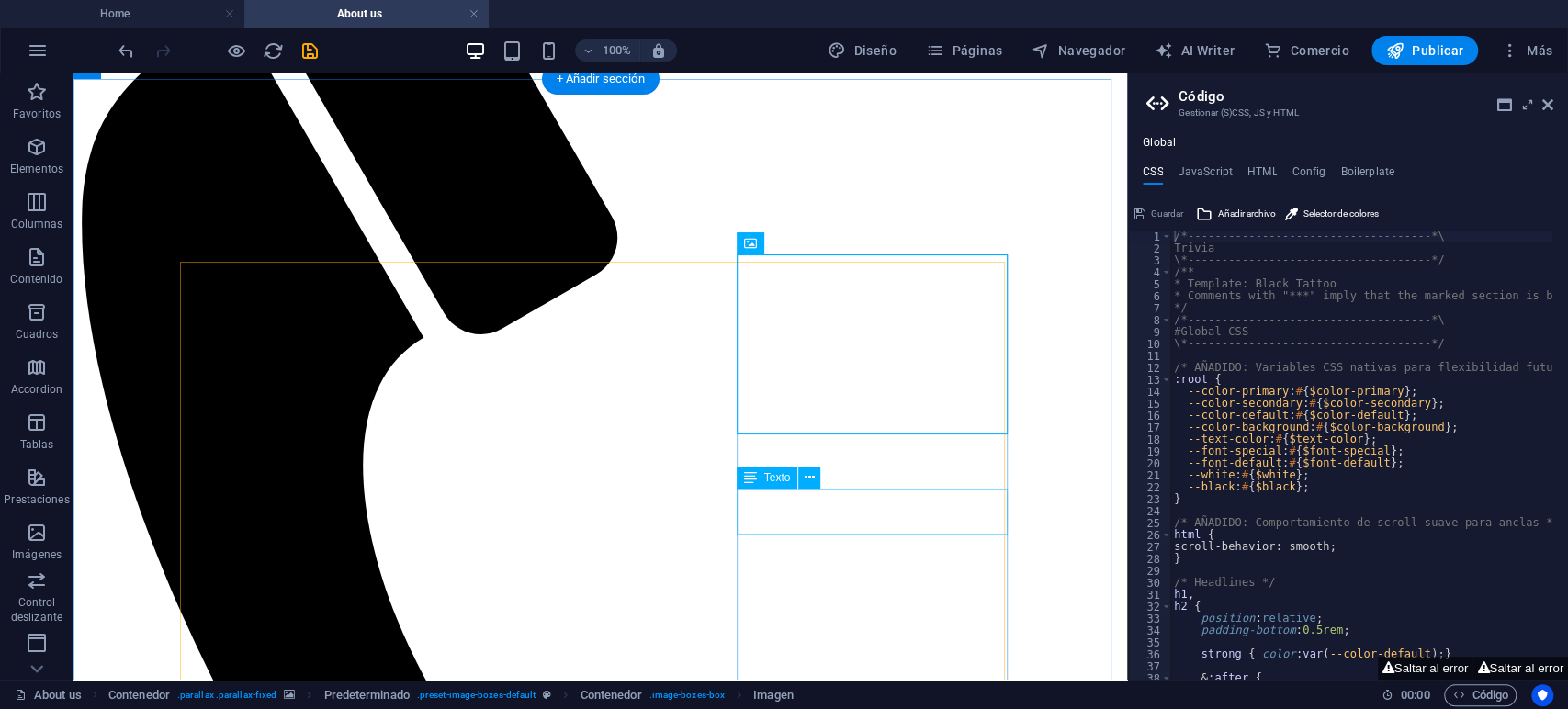
scroll to position [2226, 0]
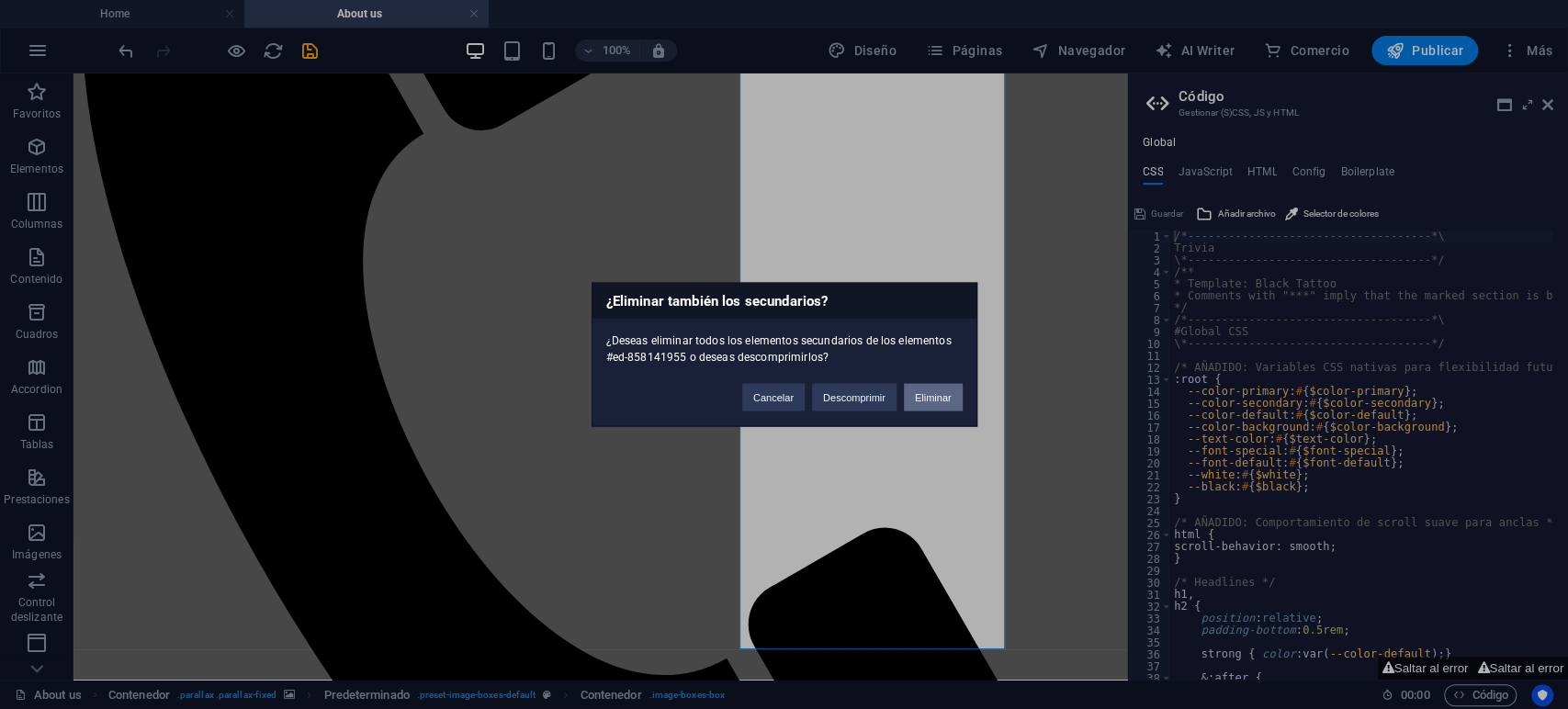
click at [935, 385] on button "Eliminar" at bounding box center [933, 397] width 59 height 27
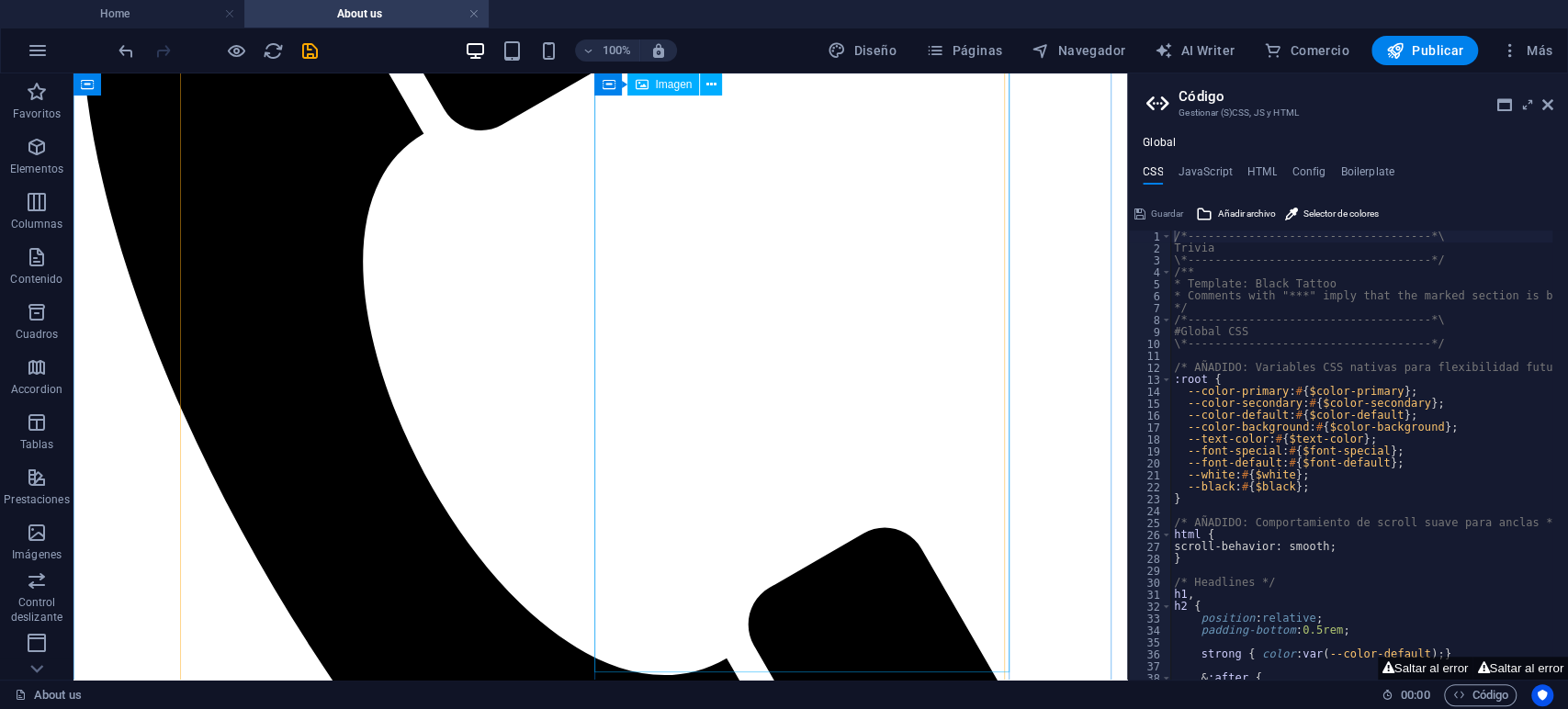
select select "%"
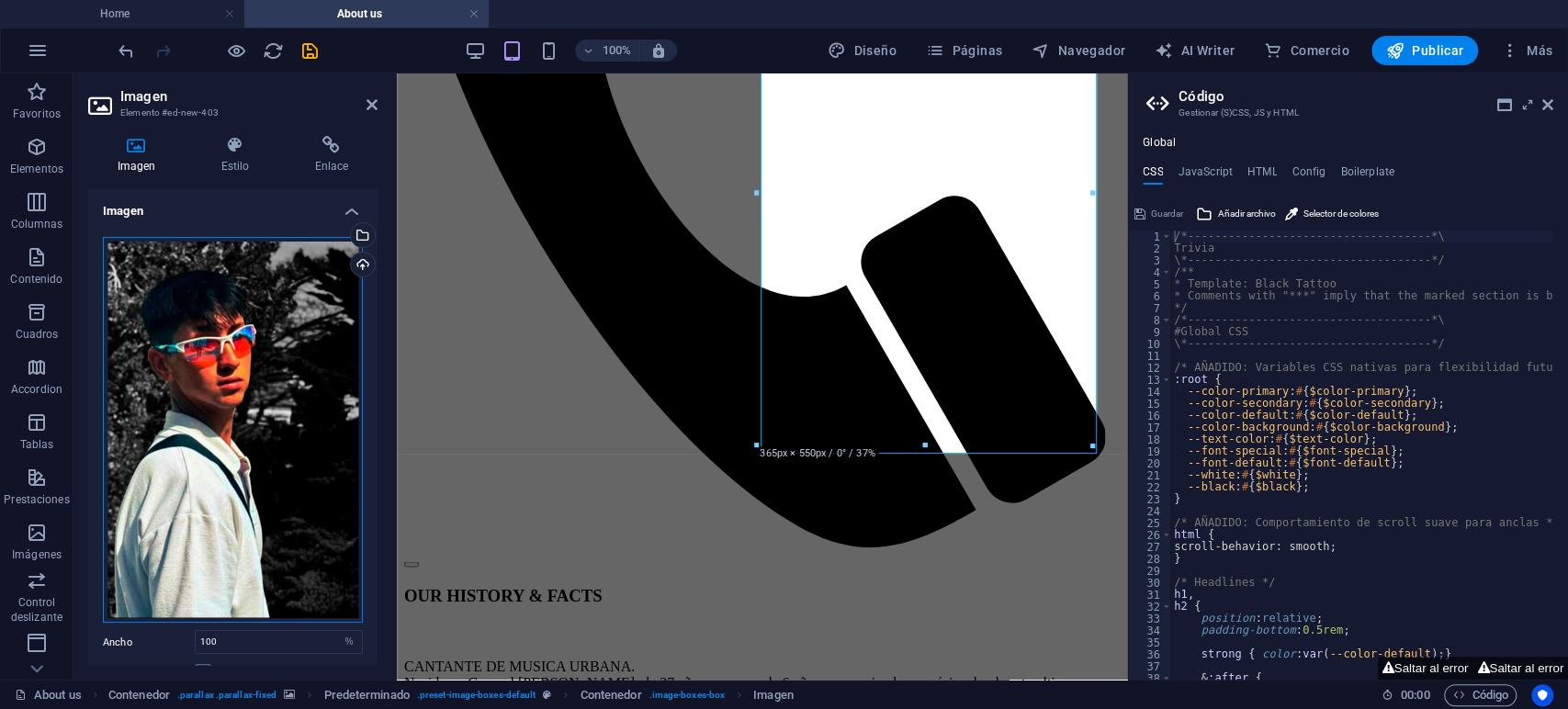
click at [202, 259] on div "Arrastra archivos aquí, haz clic para escoger archivos o selecciona archivos de…" at bounding box center [233, 431] width 260 height 387
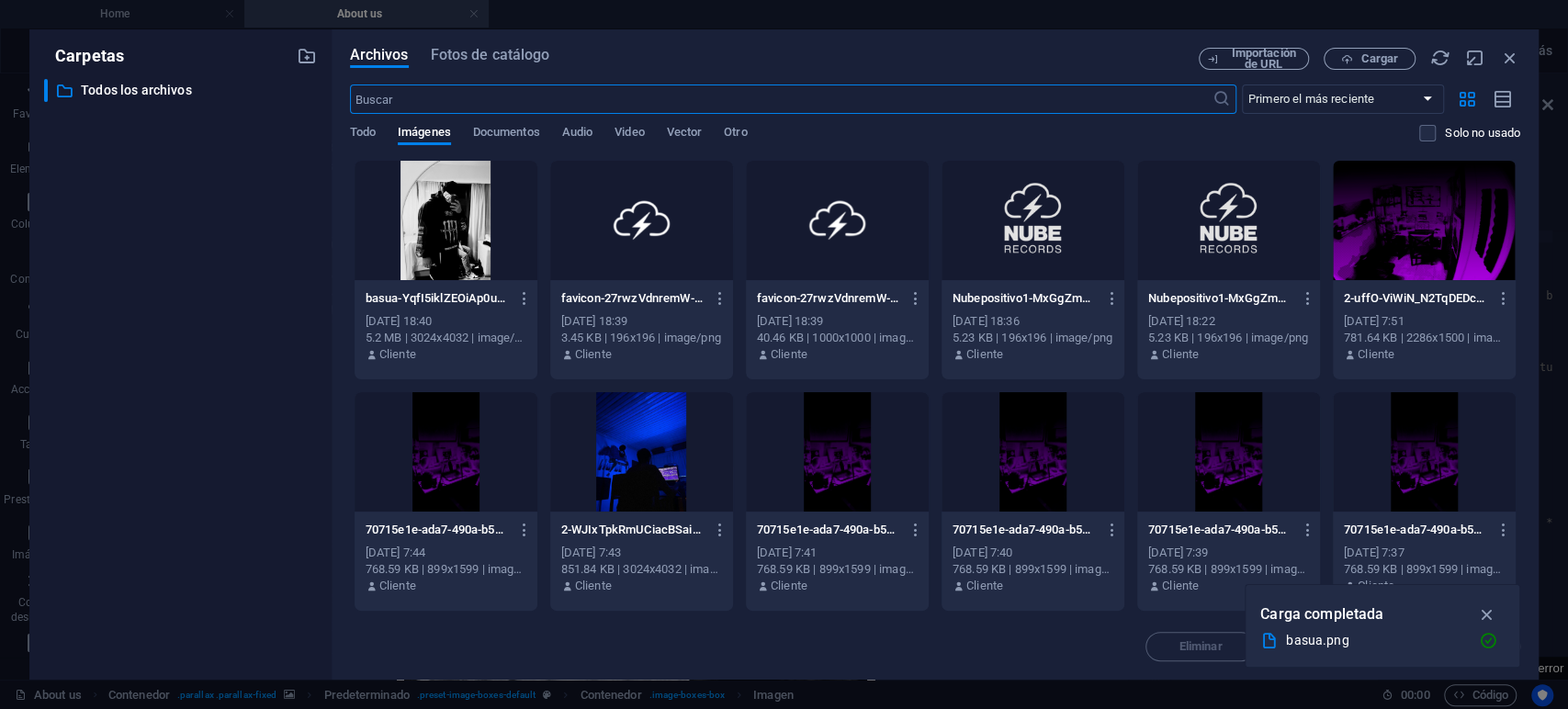
click at [472, 221] on div at bounding box center [445, 221] width 183 height 119
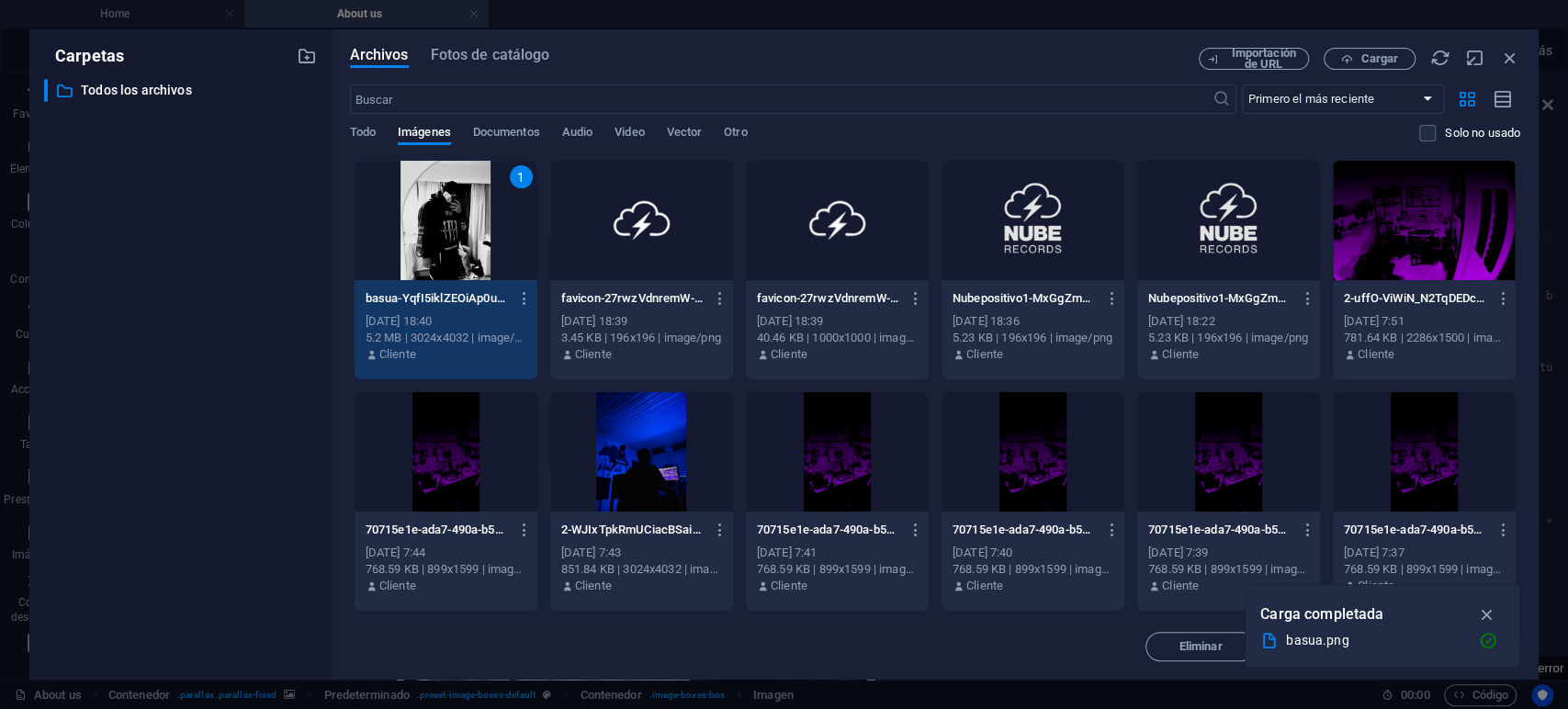
click at [440, 219] on div "1" at bounding box center [445, 221] width 183 height 119
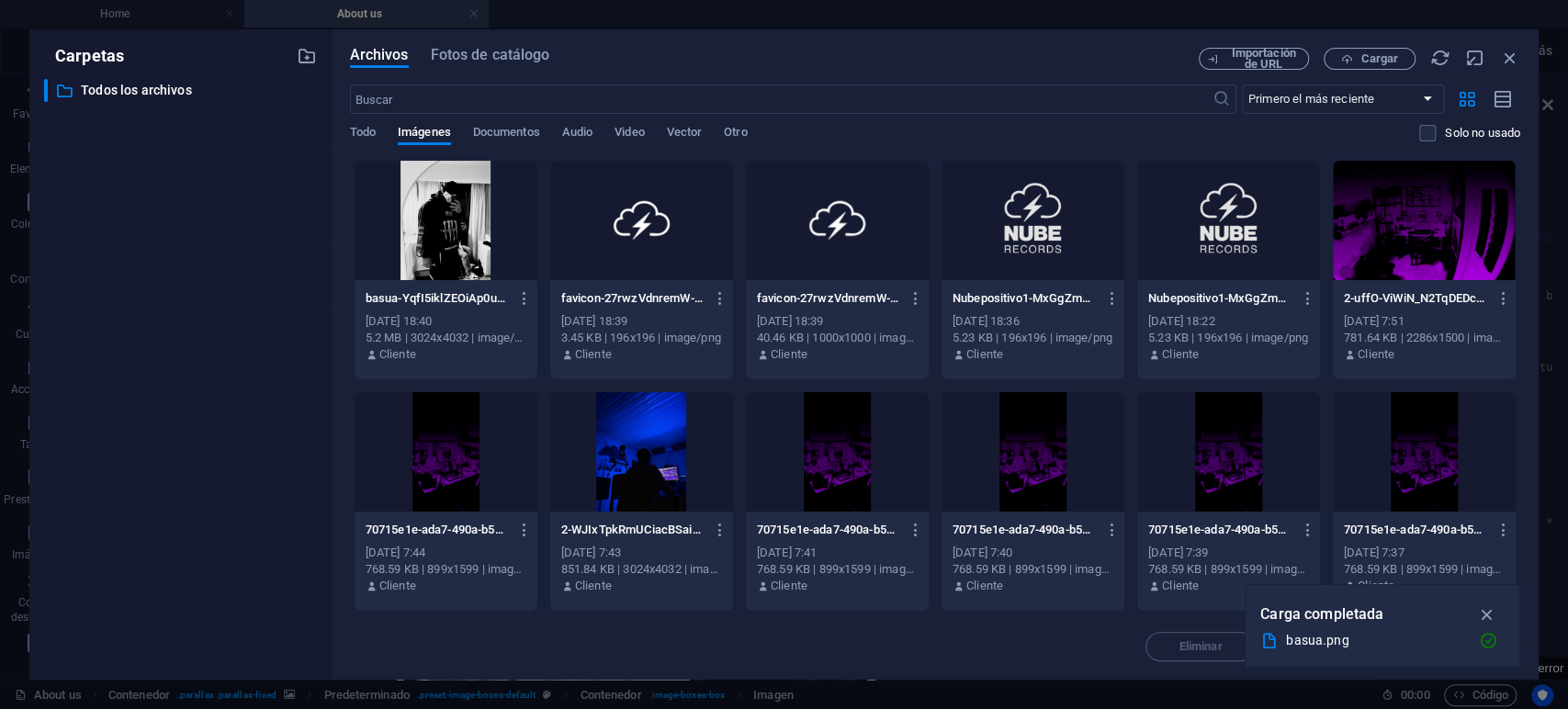
click at [440, 219] on div at bounding box center [445, 221] width 183 height 119
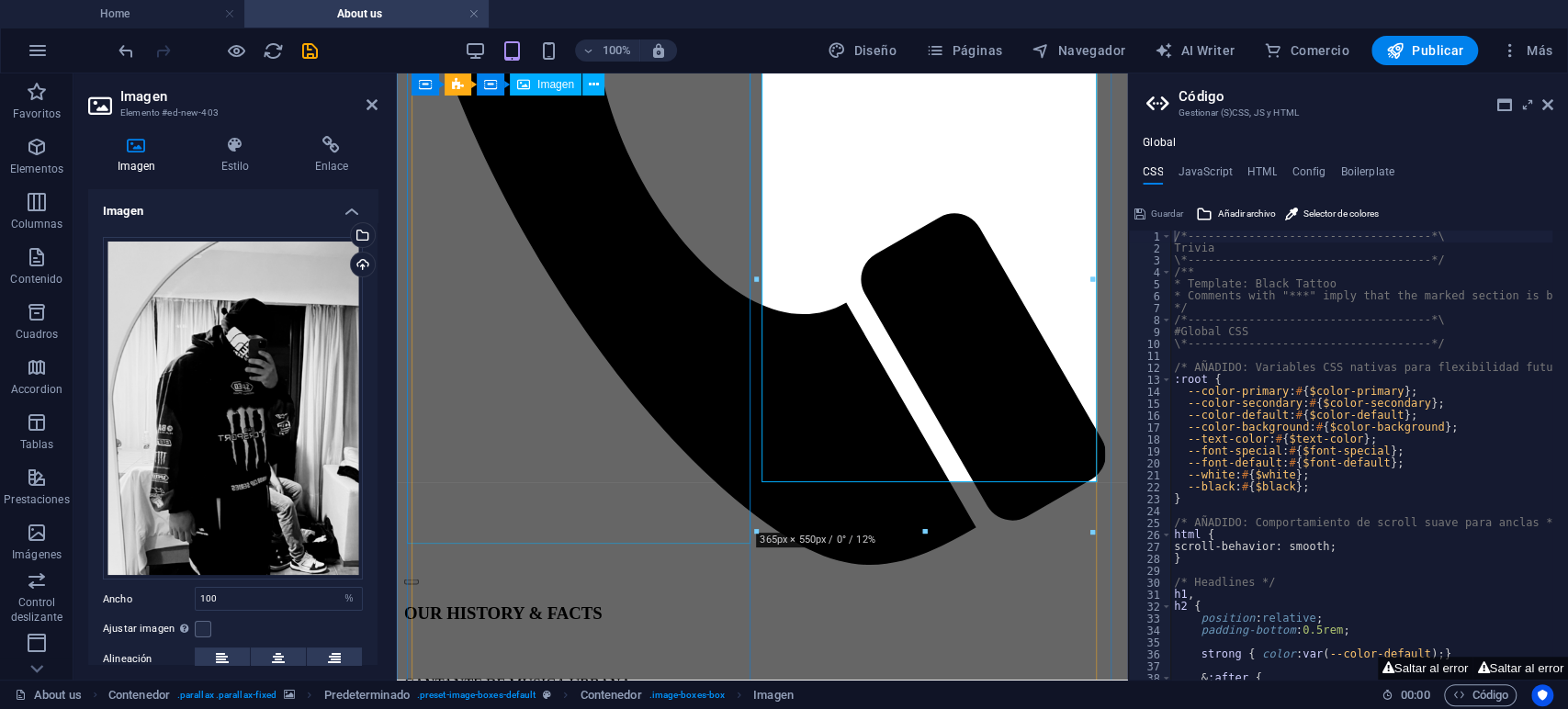
scroll to position [2122, 0]
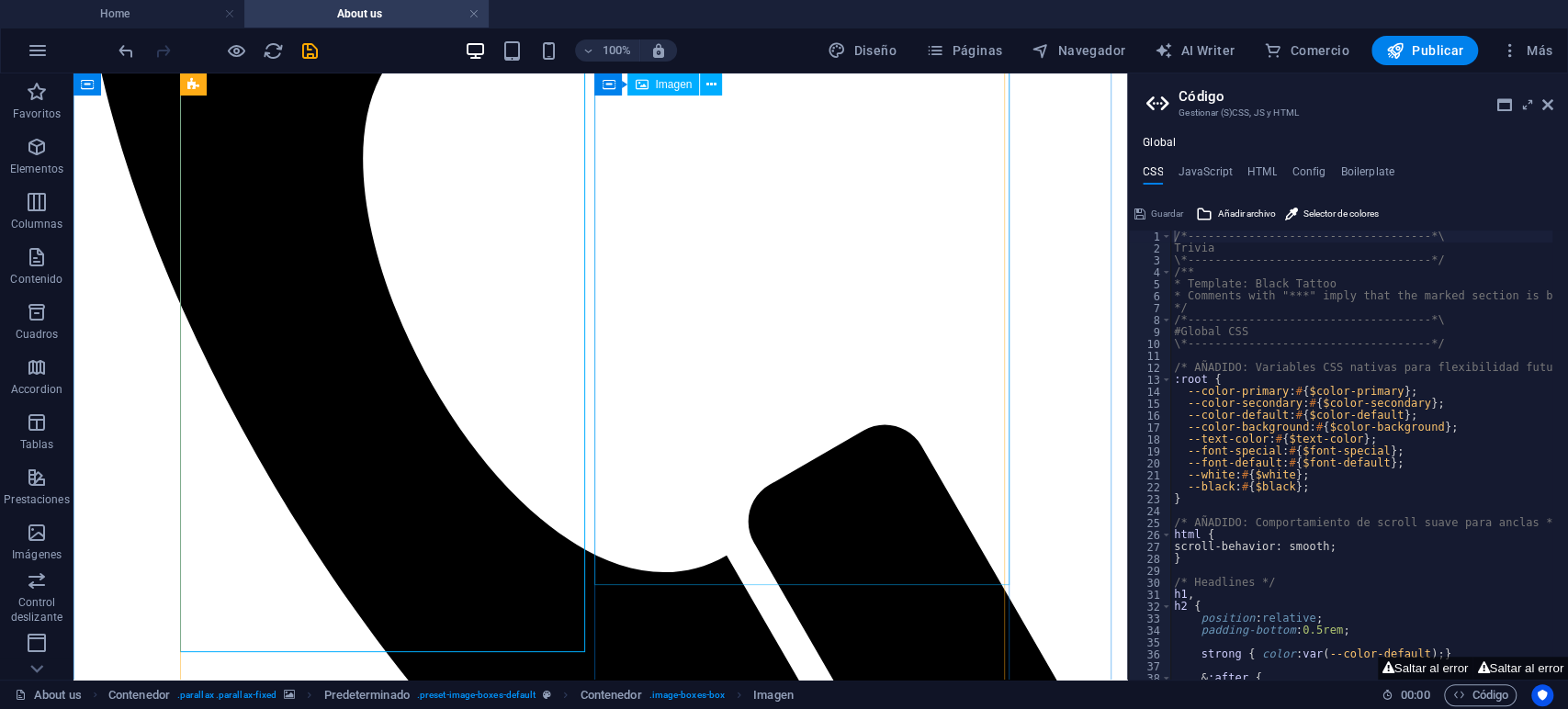
scroll to position [2445, 0]
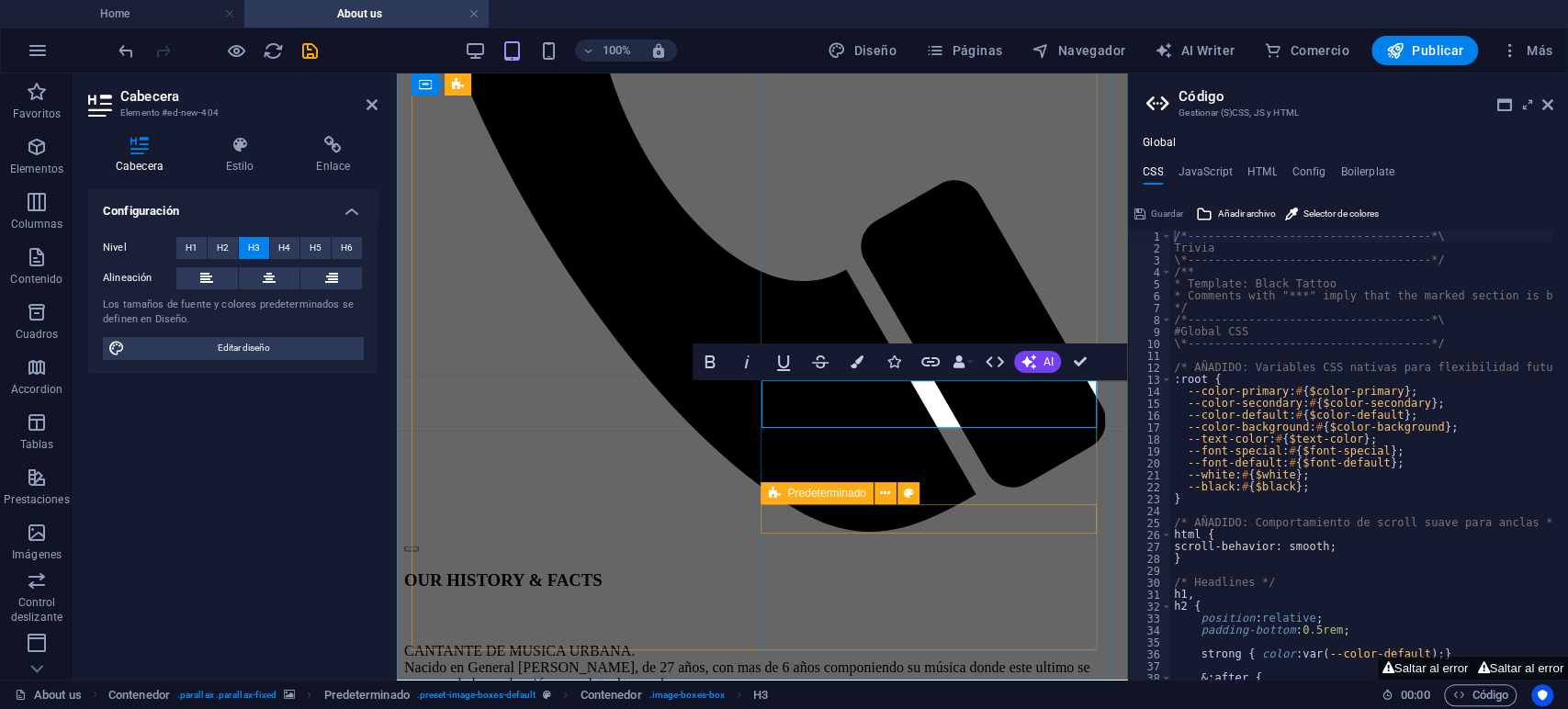
drag, startPoint x: 1335, startPoint y: 560, endPoint x: 939, endPoint y: 471, distance: 405.9
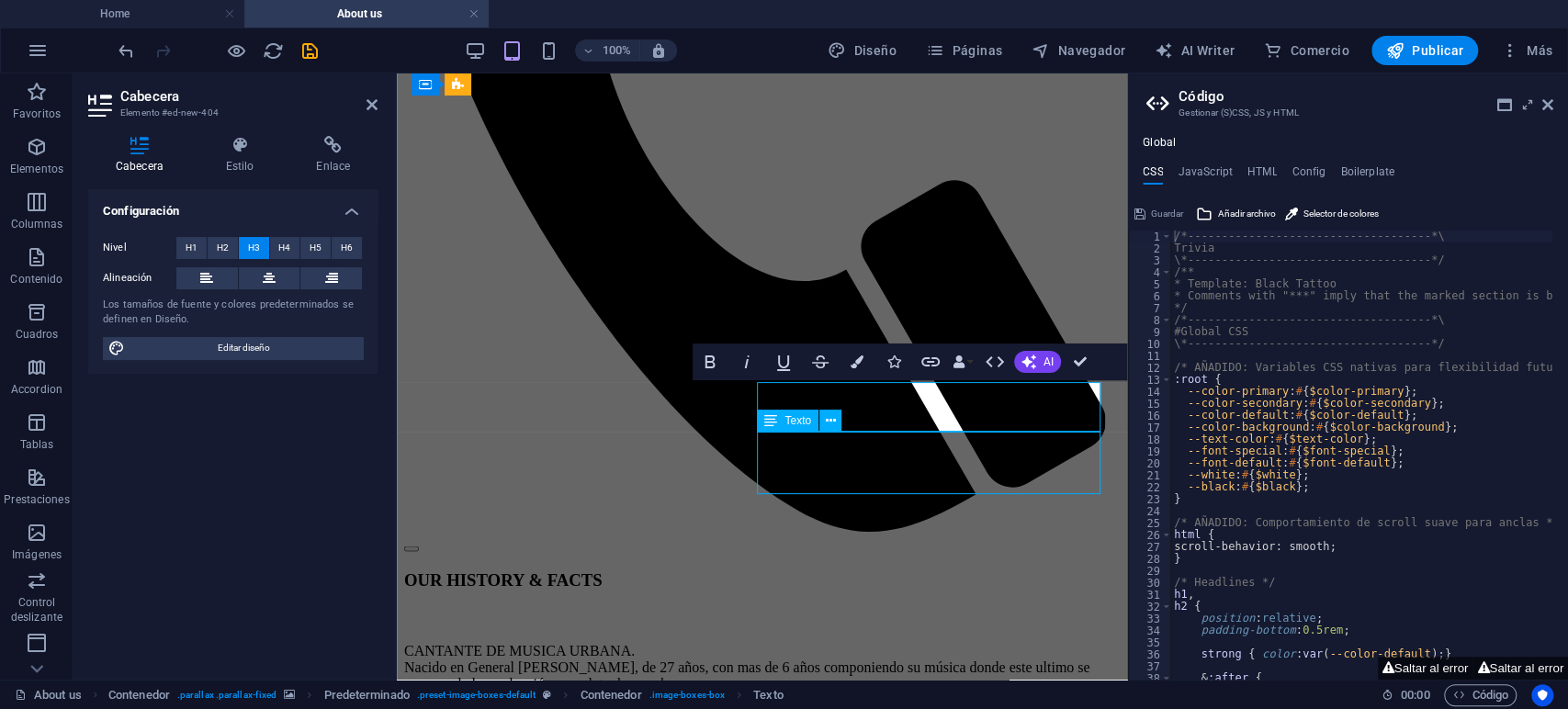
select select "%"
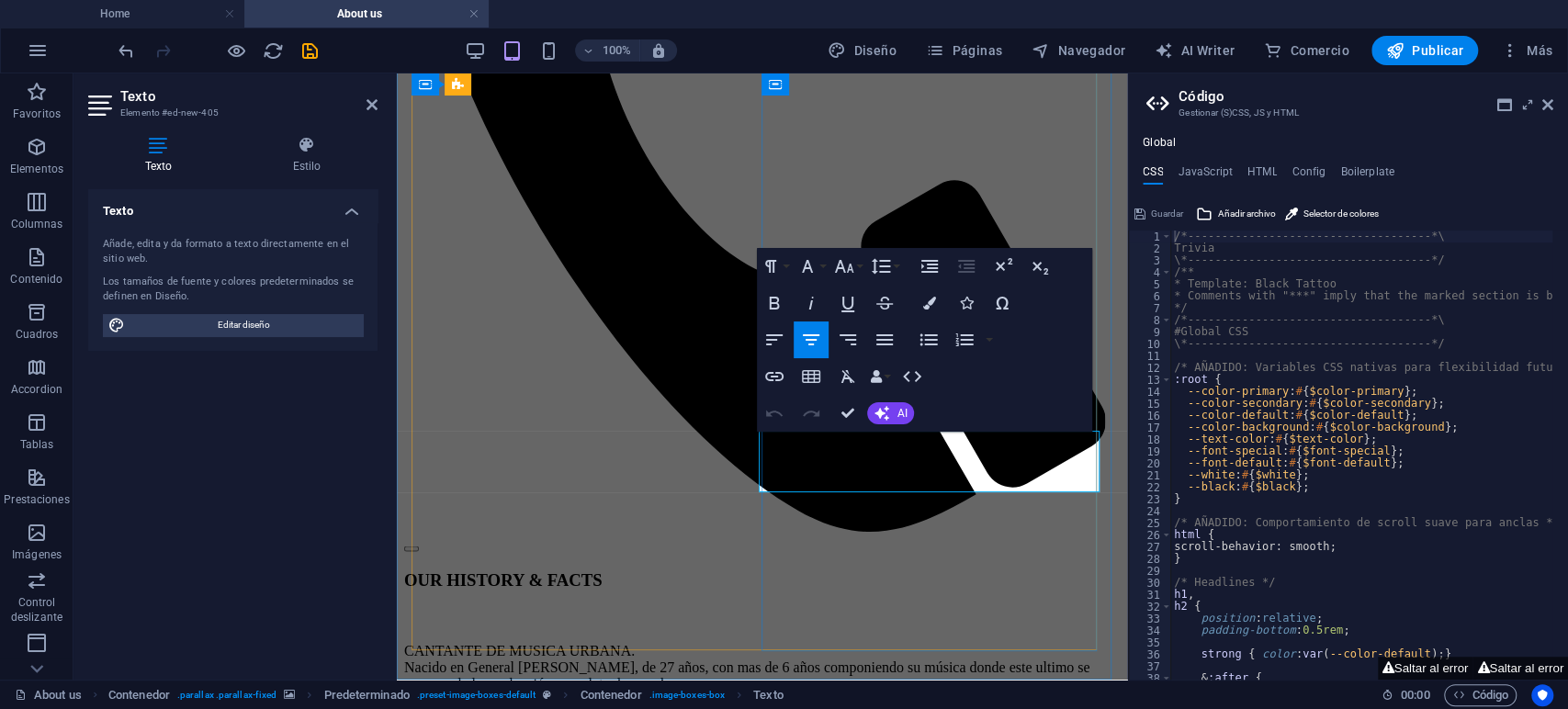
drag, startPoint x: 1054, startPoint y: 482, endPoint x: 657, endPoint y: 415, distance: 402.6
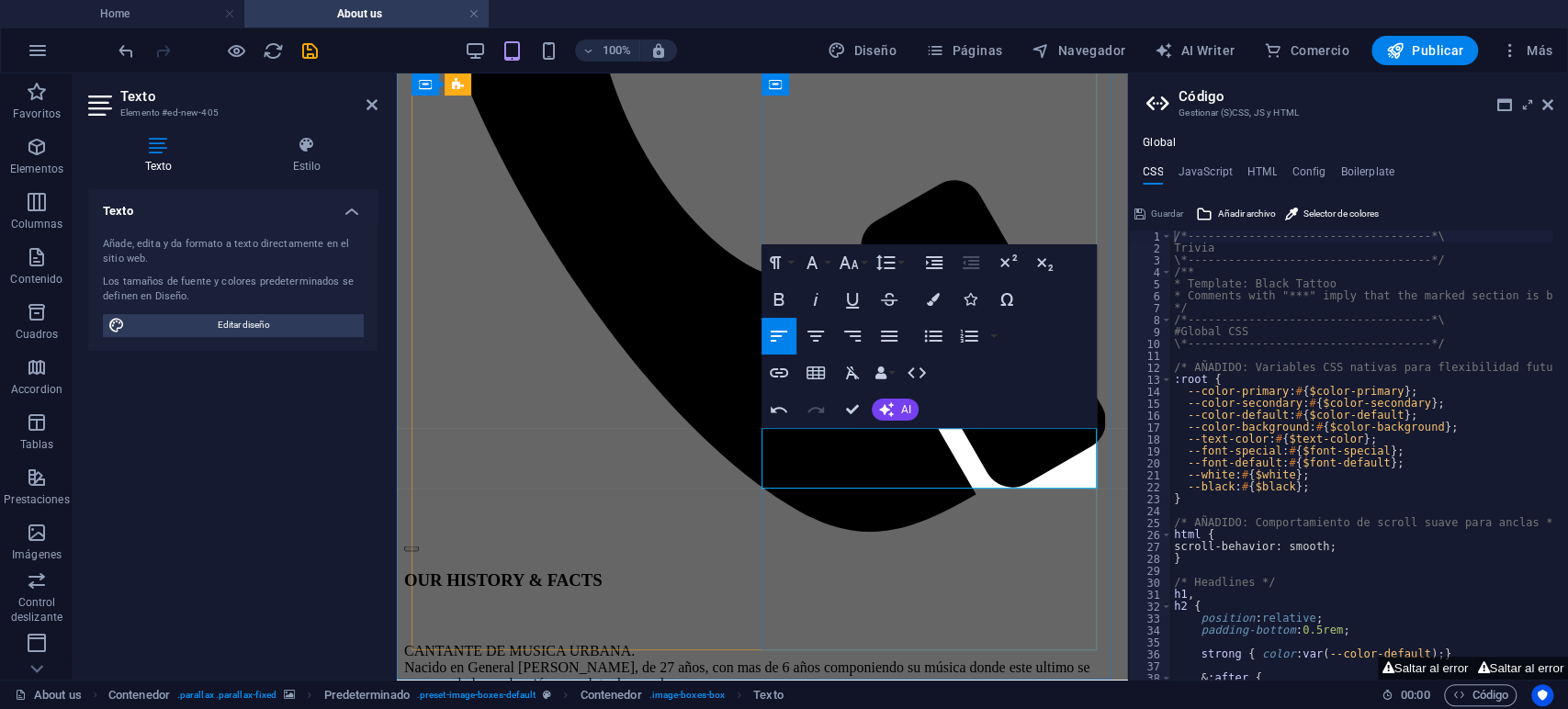
click at [826, 332] on button "Align Center" at bounding box center [816, 336] width 35 height 37
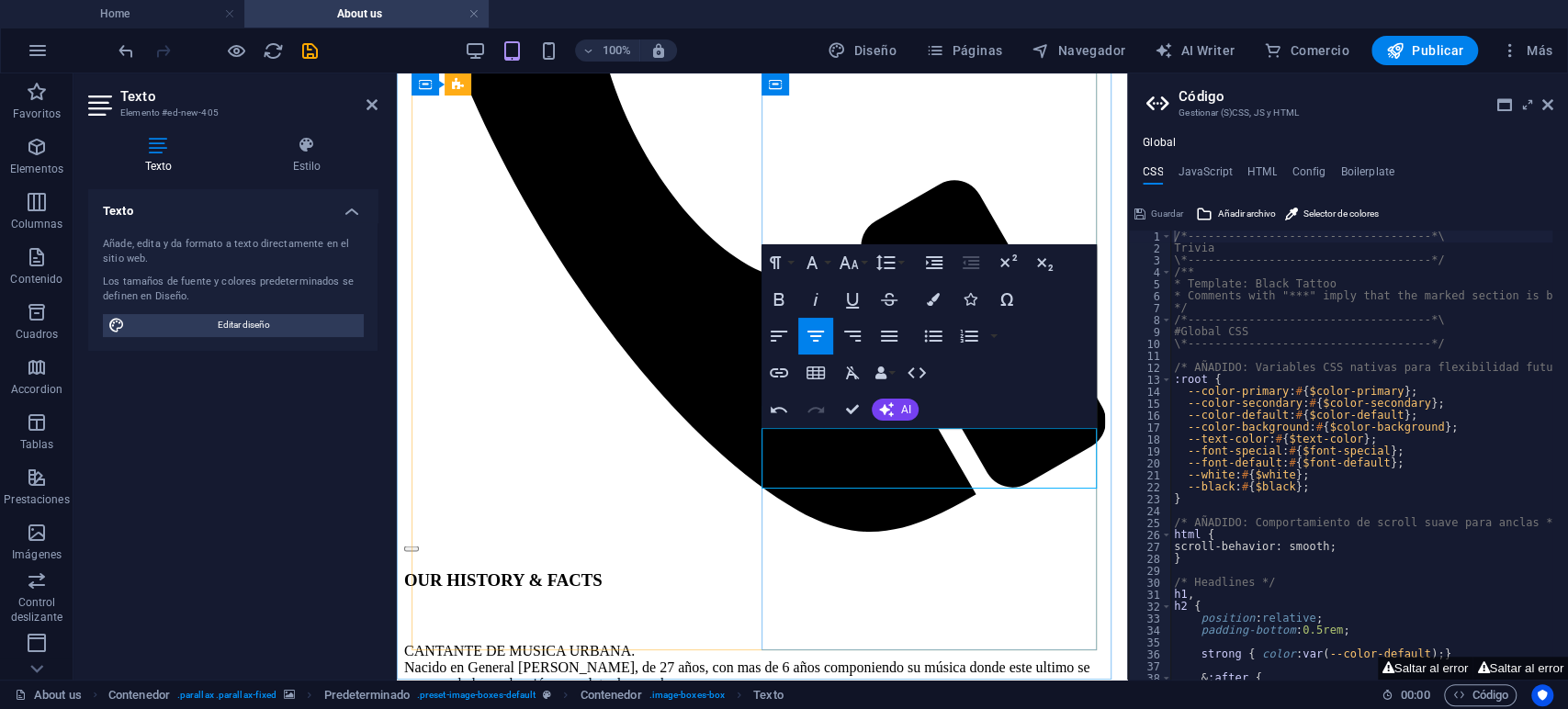
click at [815, 329] on icon "button" at bounding box center [815, 336] width 22 height 22
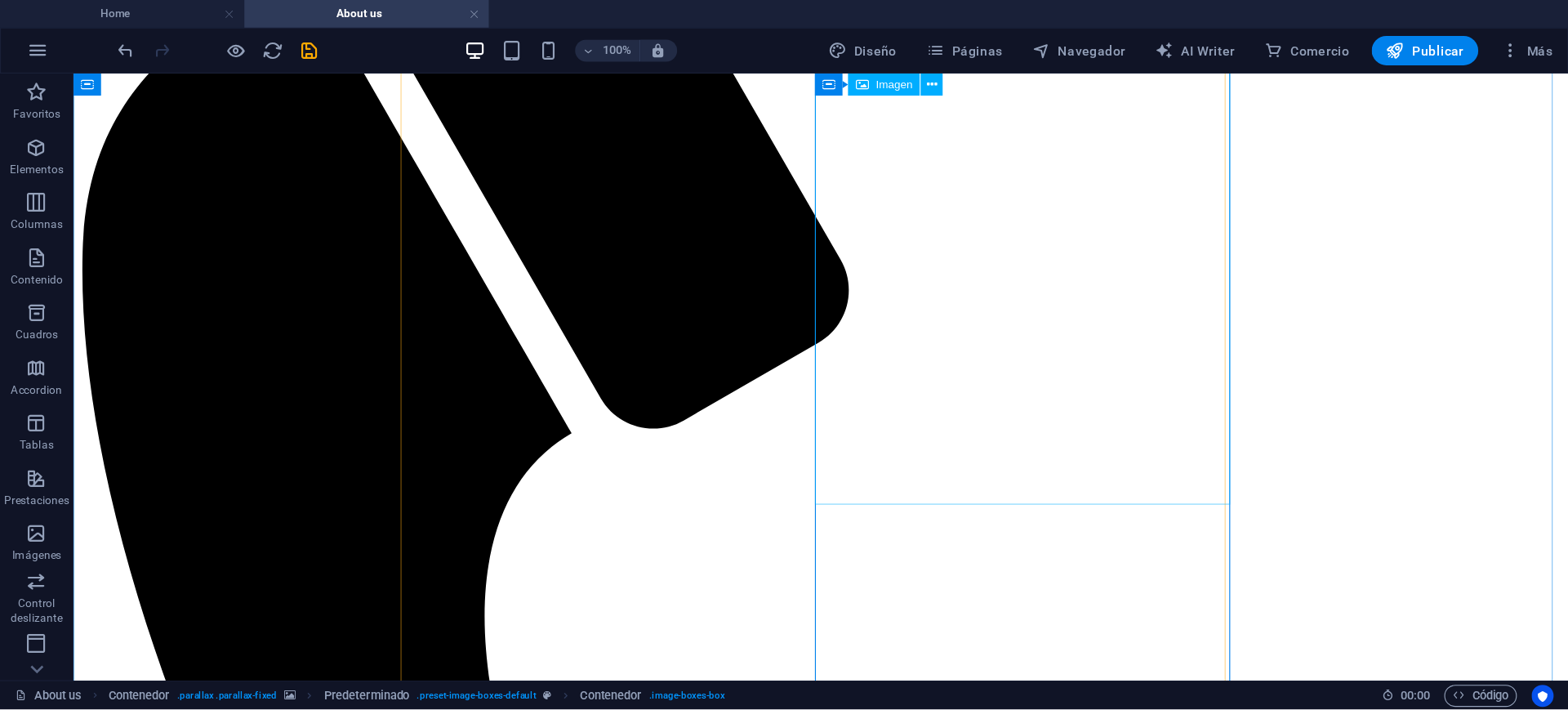
scroll to position [1886, 0]
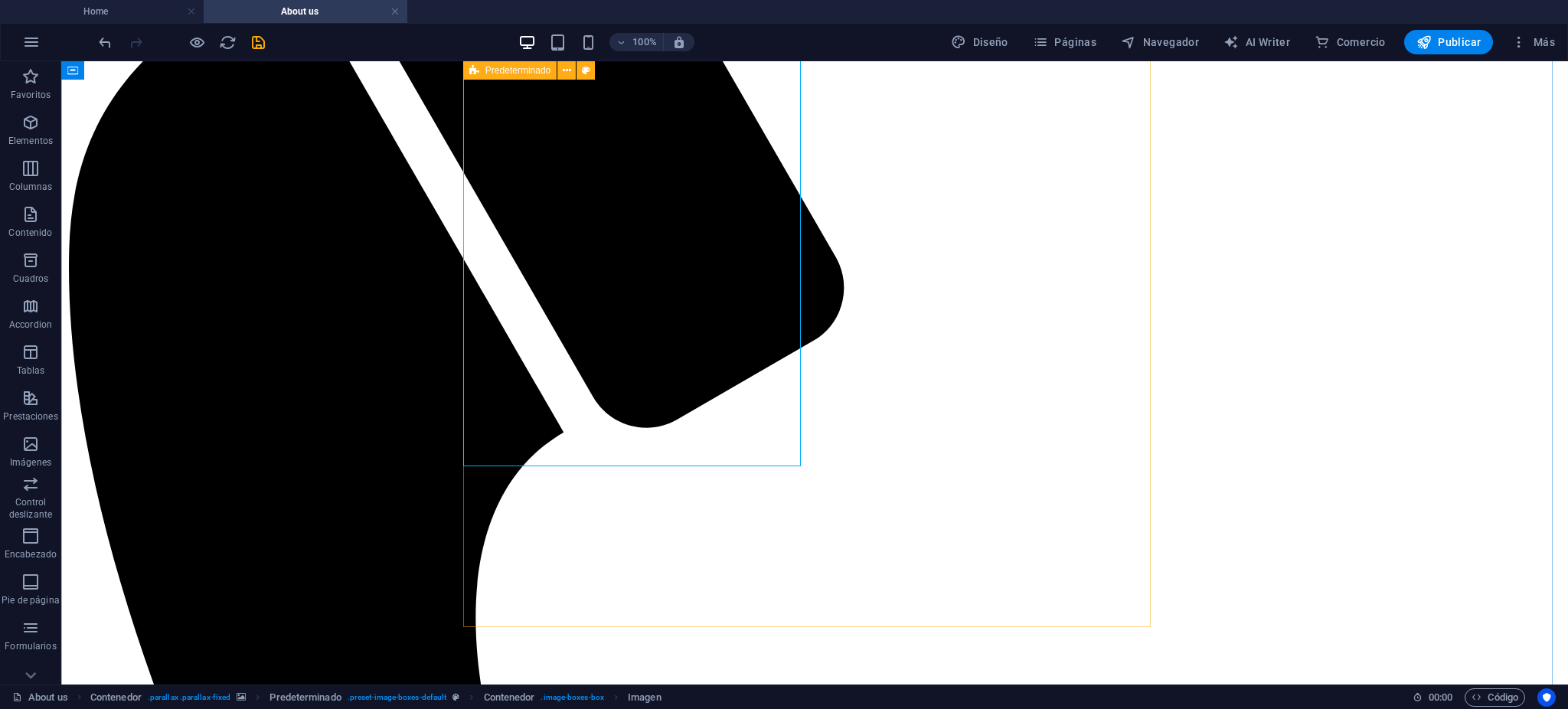
scroll to position [1947, 0]
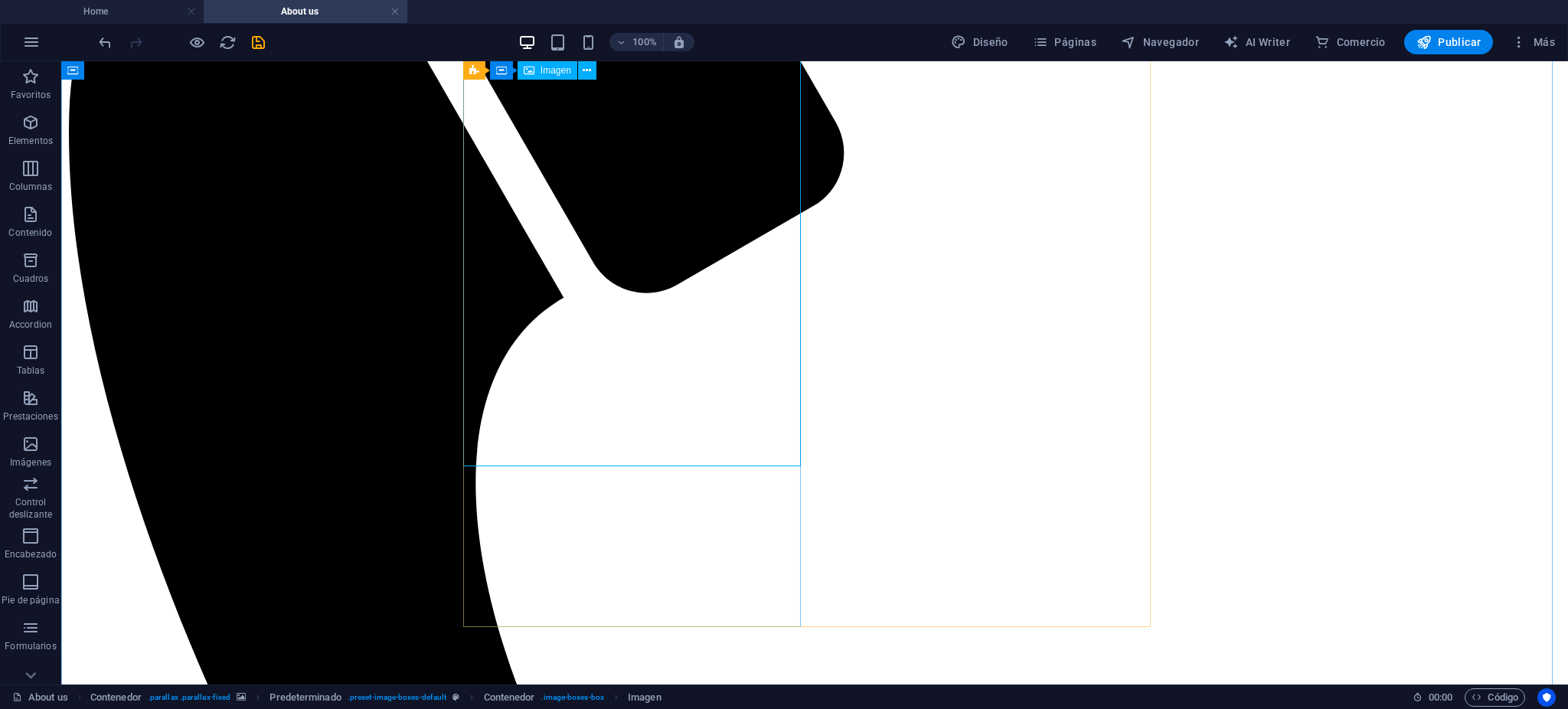
drag, startPoint x: 670, startPoint y: 399, endPoint x: 656, endPoint y: 402, distance: 14.3
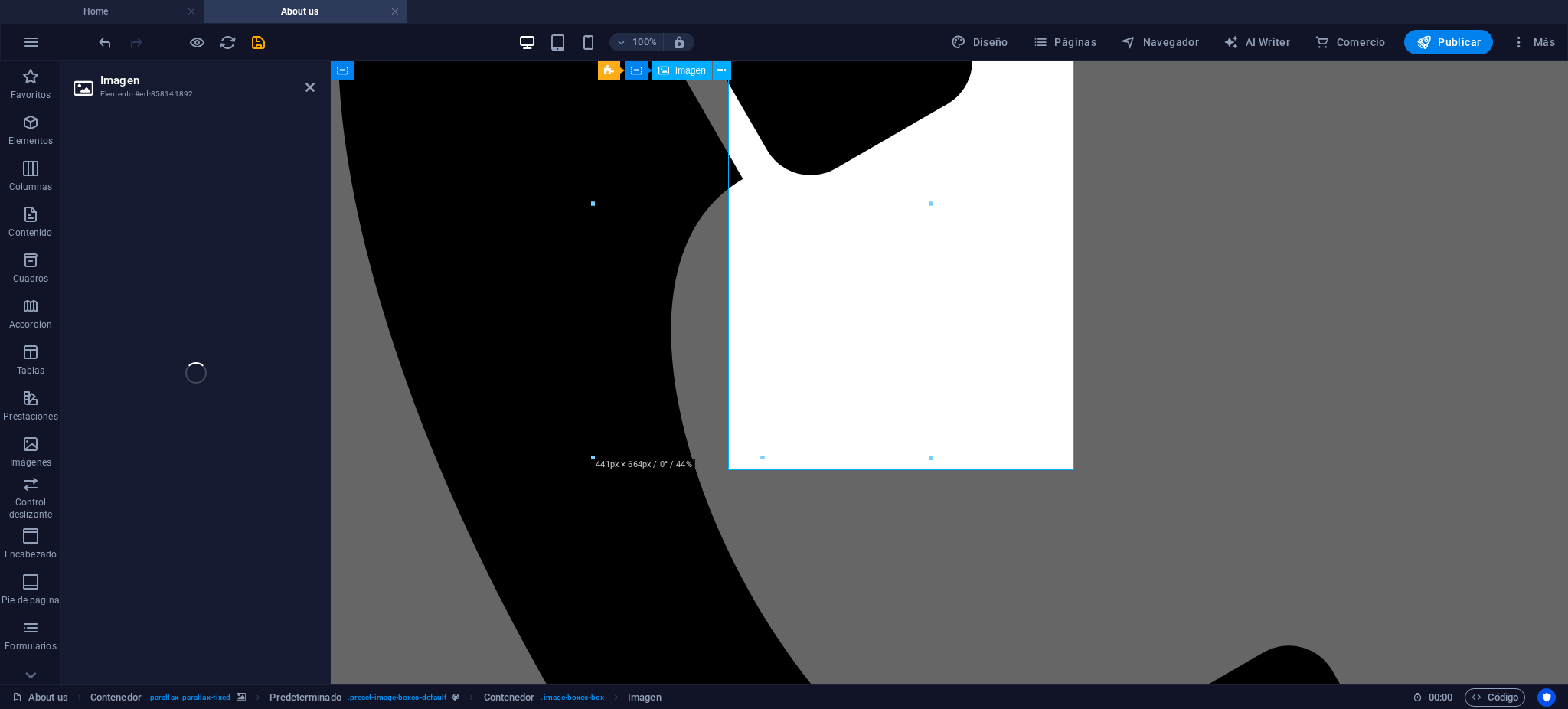
select select "%"
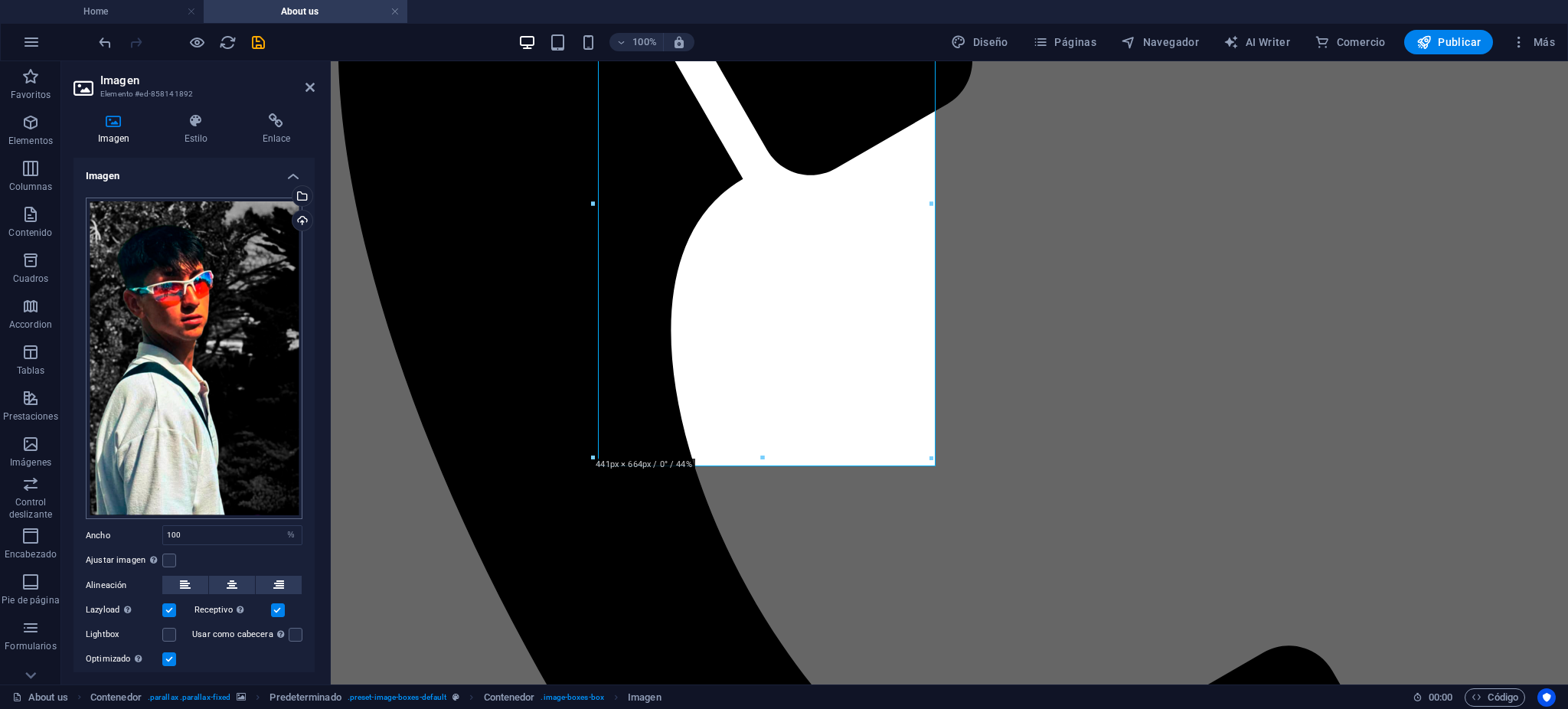
scroll to position [41, 0]
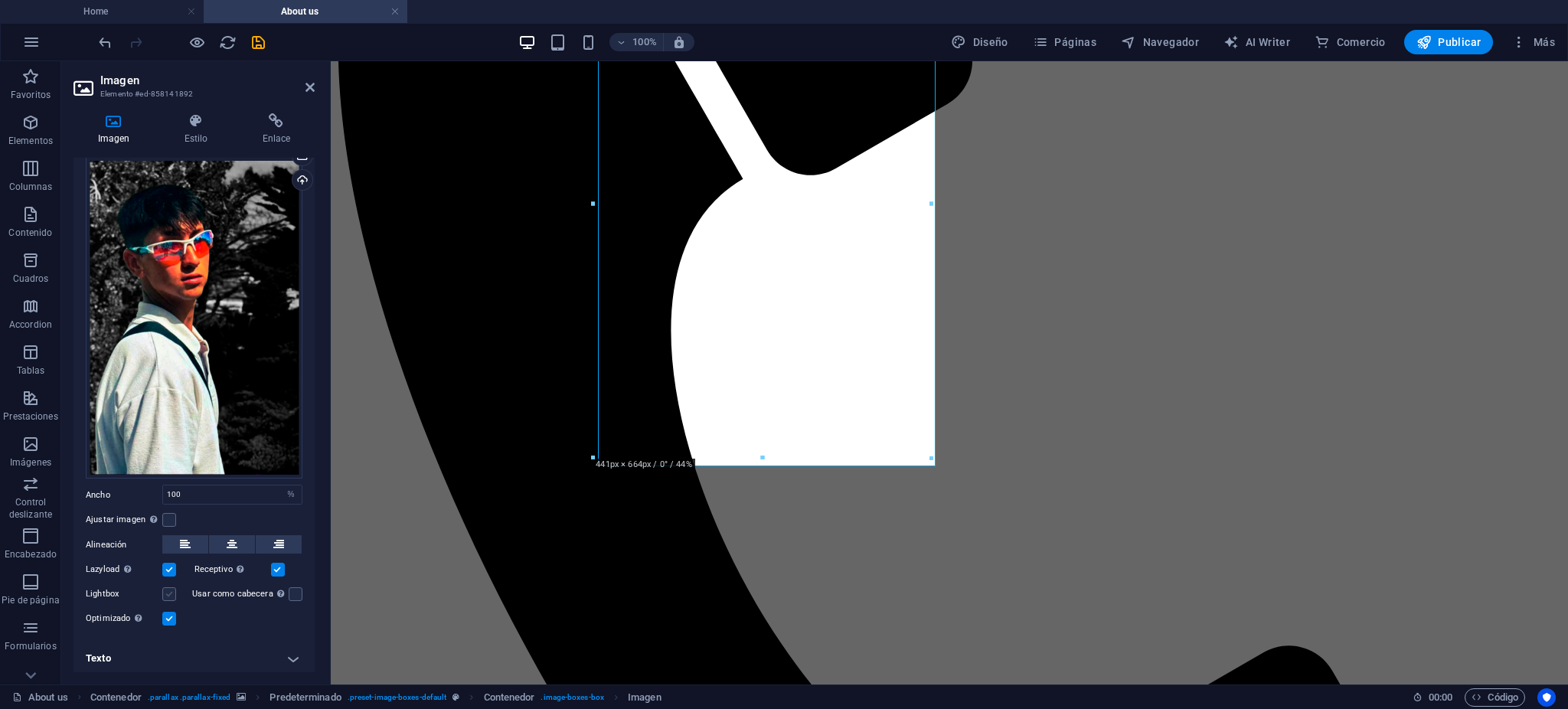
click at [168, 588] on label at bounding box center [169, 594] width 14 height 14
click at [0, 0] on input "Lightbox" at bounding box center [0, 0] width 0 height 0
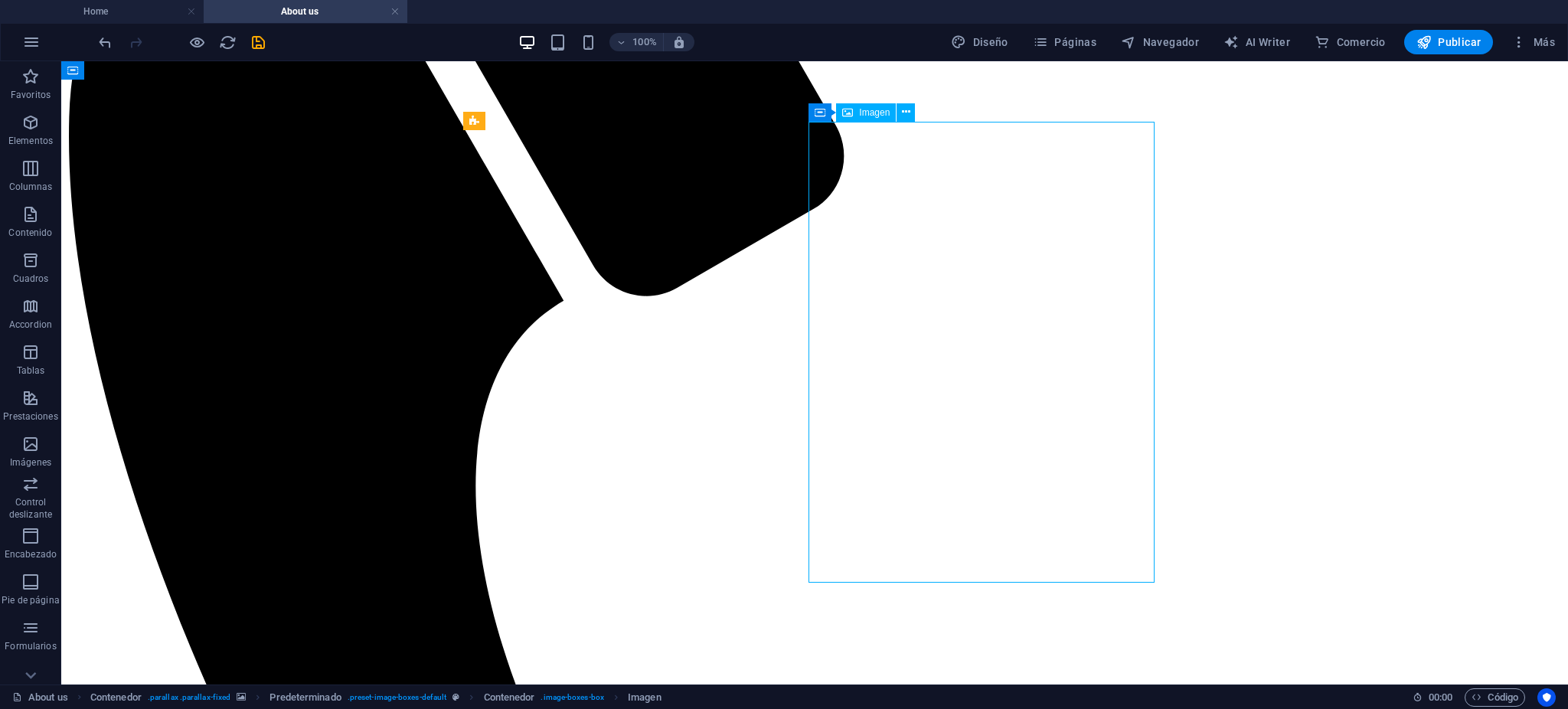
scroll to position [1947, 0]
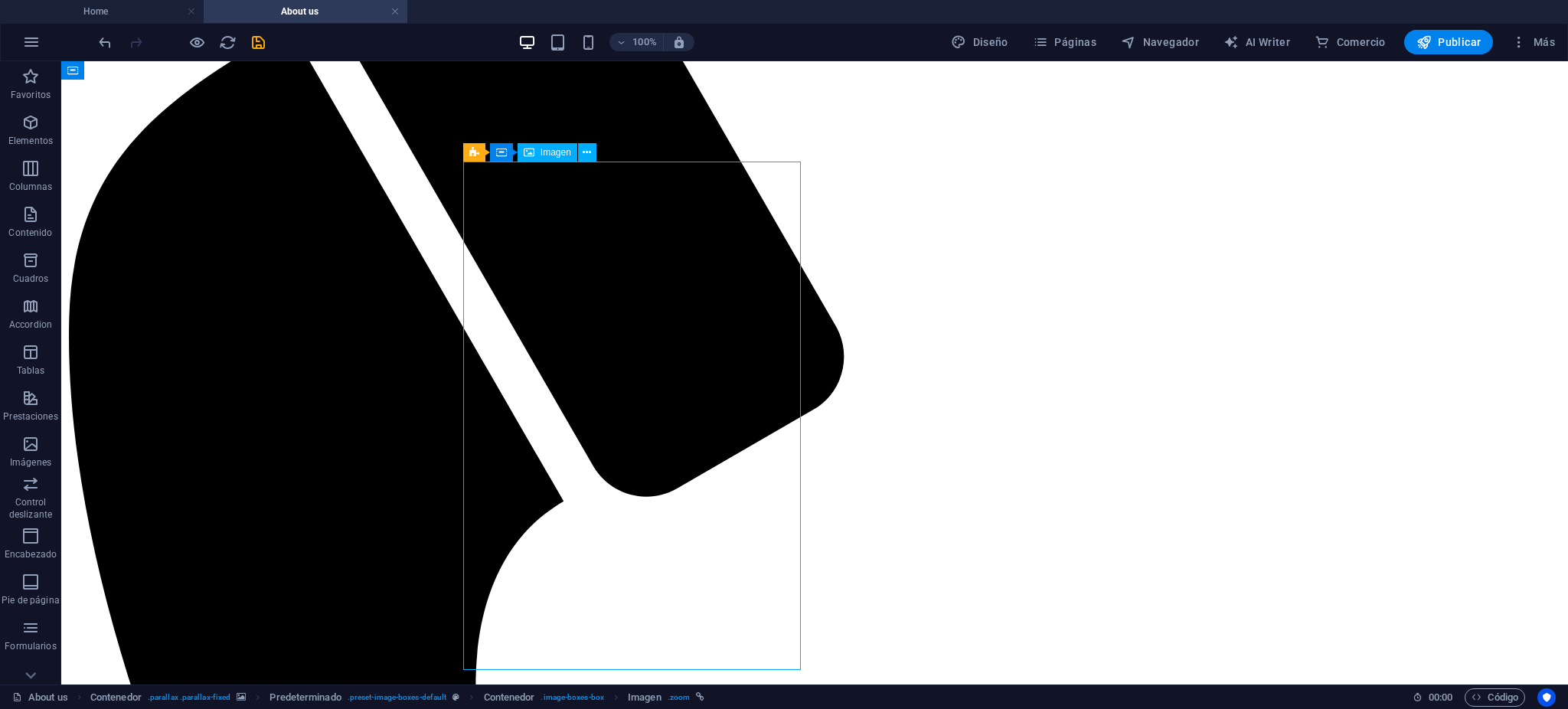
select select "%"
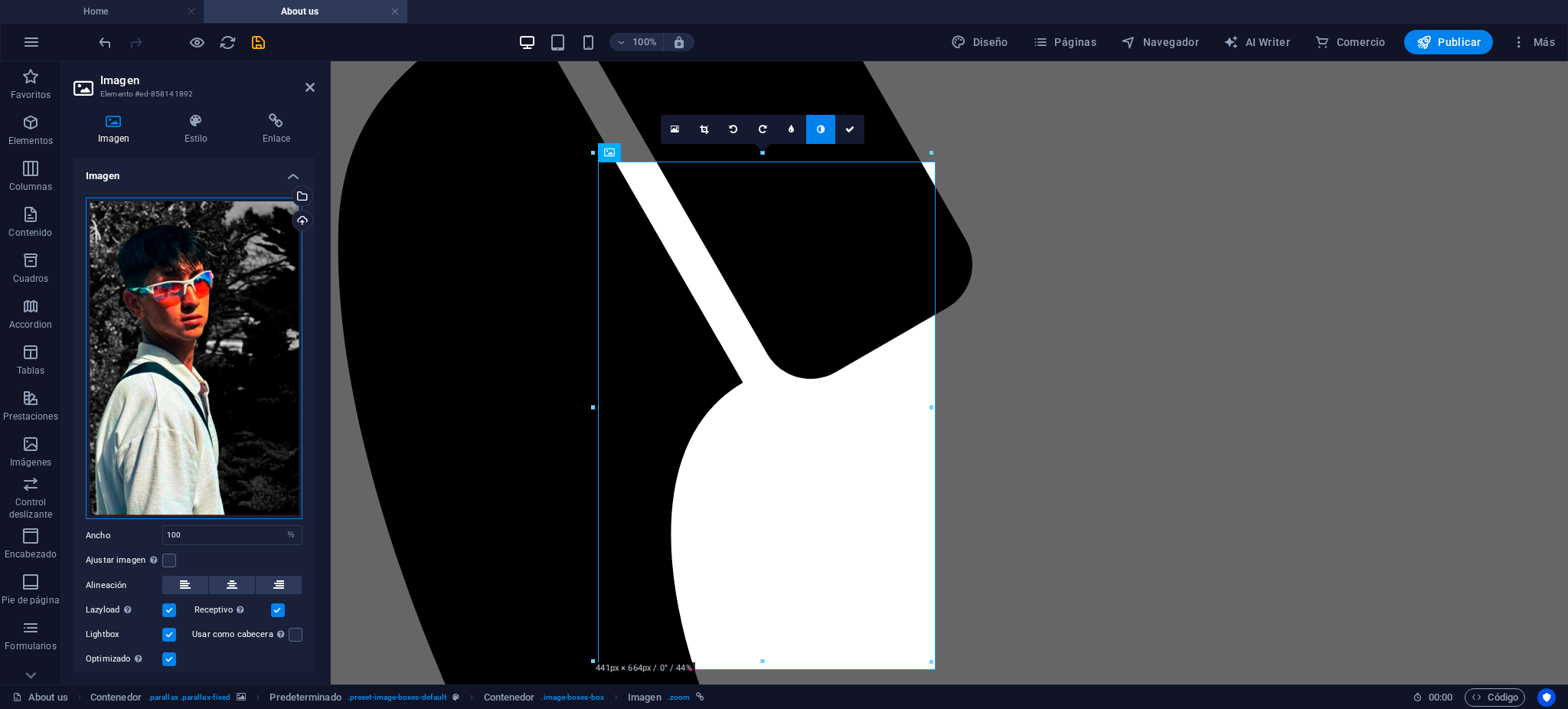
drag, startPoint x: 242, startPoint y: 425, endPoint x: 174, endPoint y: 359, distance: 94.8
click at [174, 359] on div "Arrastra archivos aquí, haz clic para escoger archivos o selecciona archivos de…" at bounding box center [194, 359] width 217 height 323
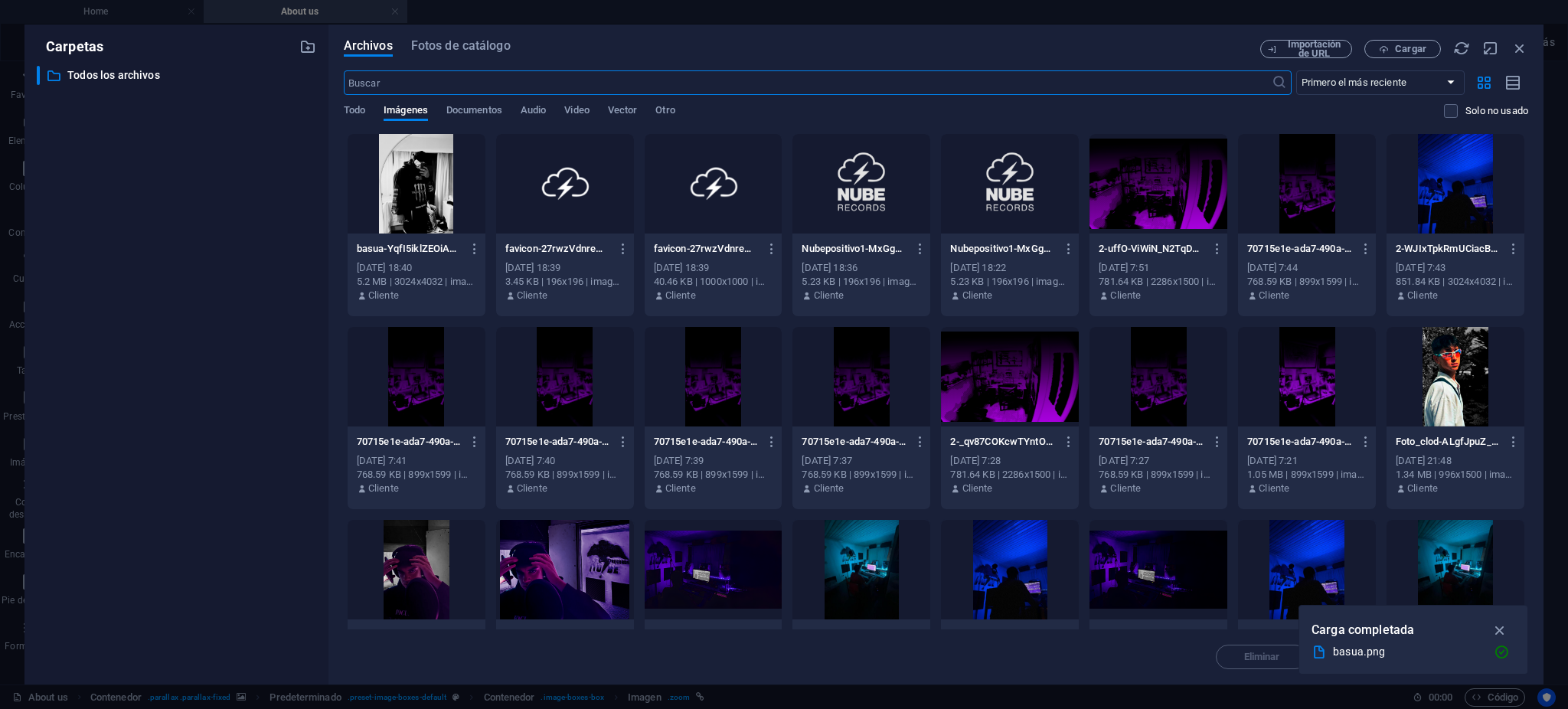
click at [170, 357] on div "​ Todos los archivos Todos los archivos" at bounding box center [176, 369] width 279 height 606
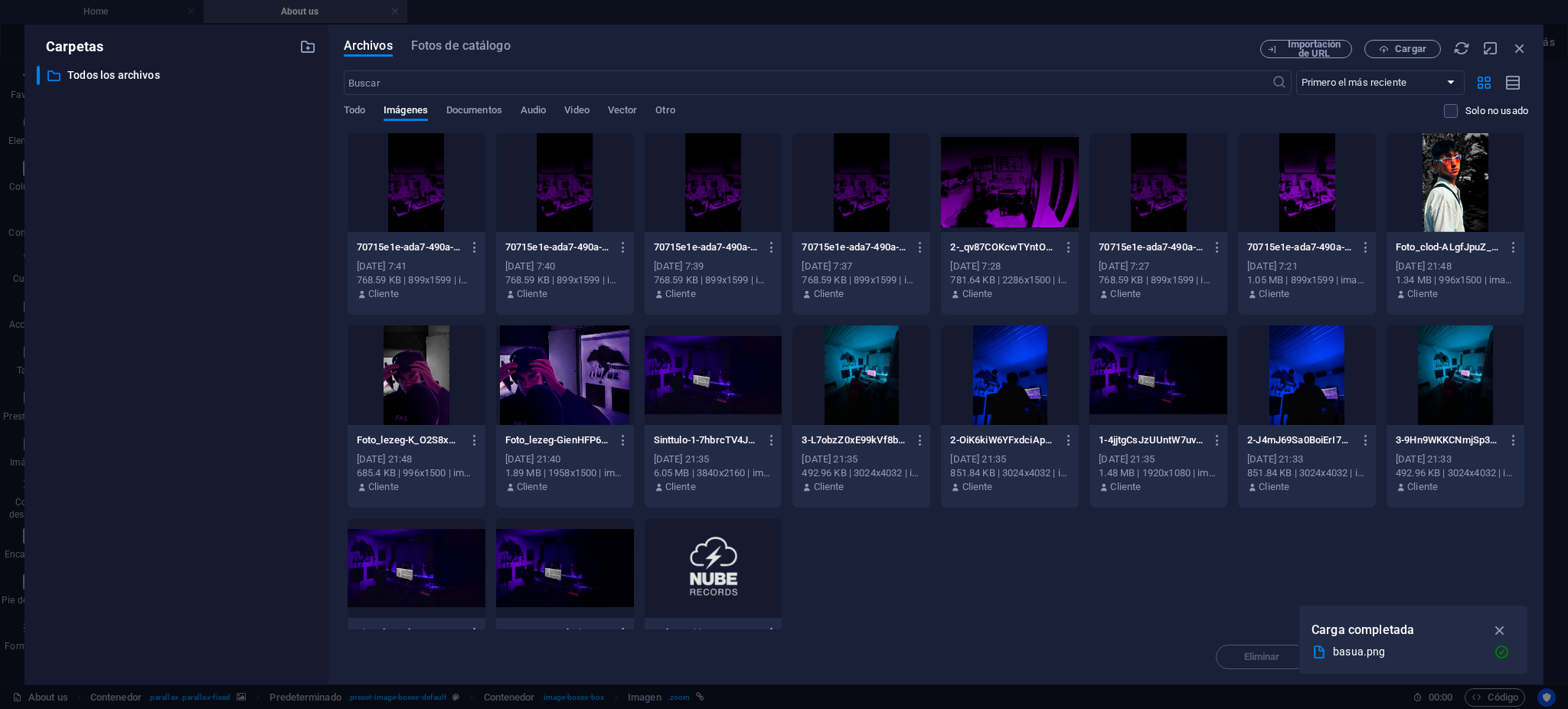
scroll to position [163, 0]
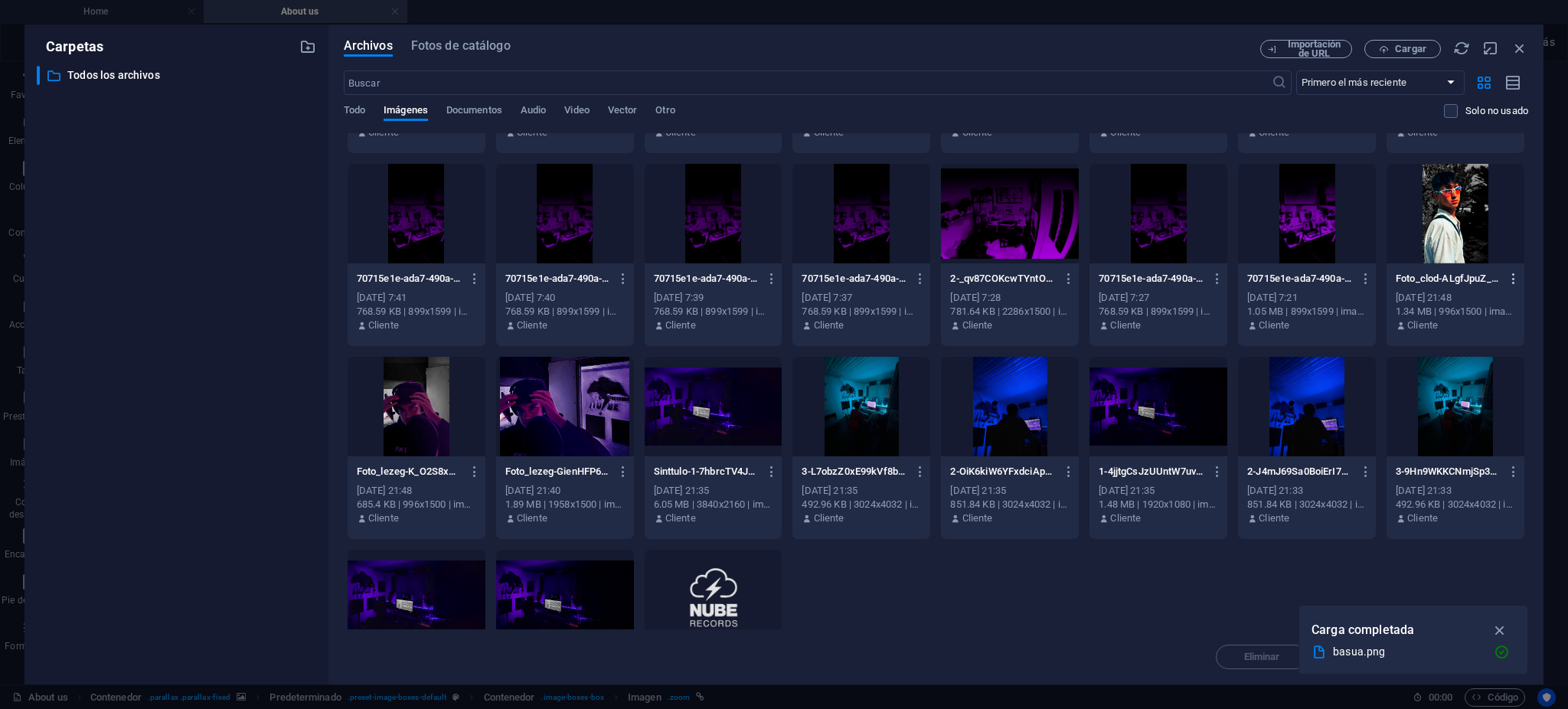
click at [1307, 274] on icon "button" at bounding box center [1514, 279] width 15 height 14
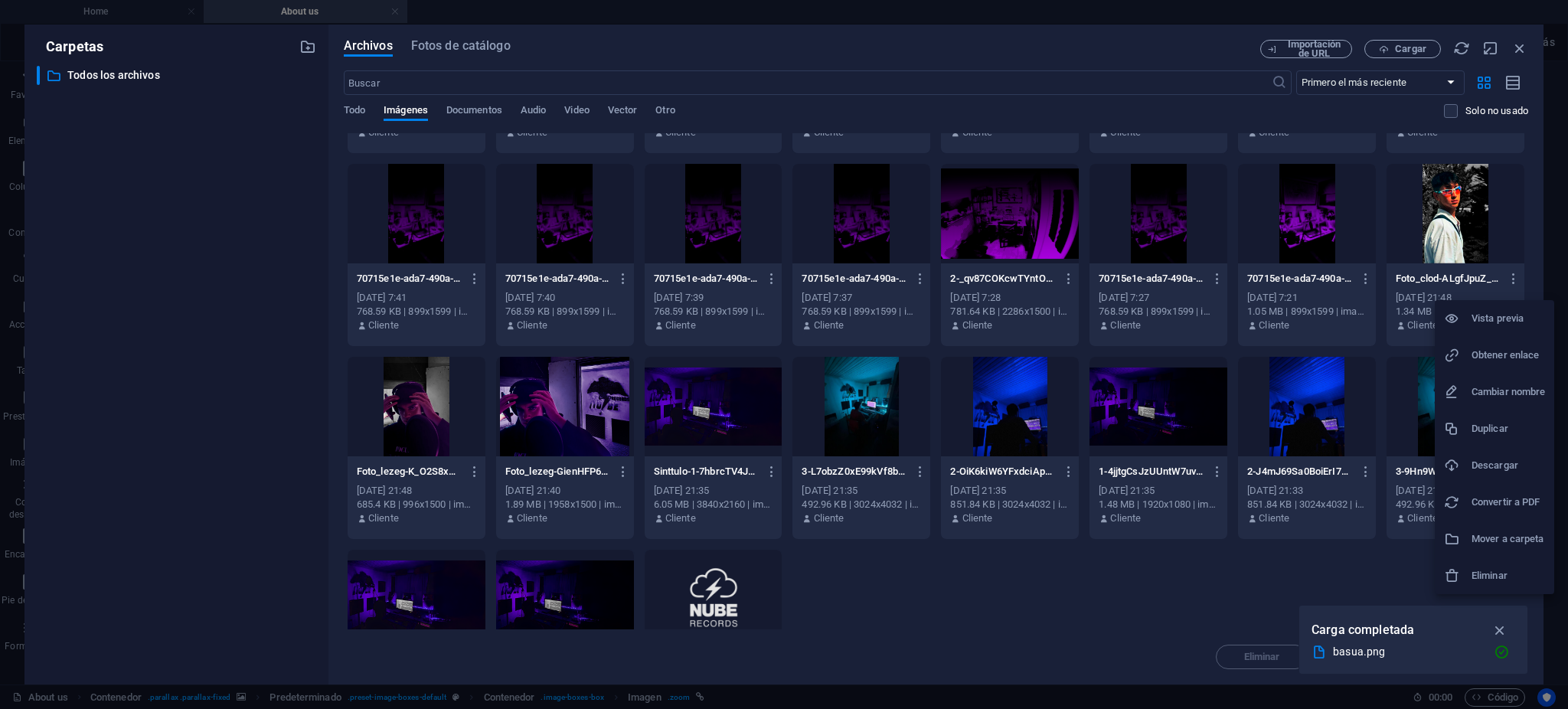
click at [1071, 591] on div at bounding box center [784, 354] width 1568 height 709
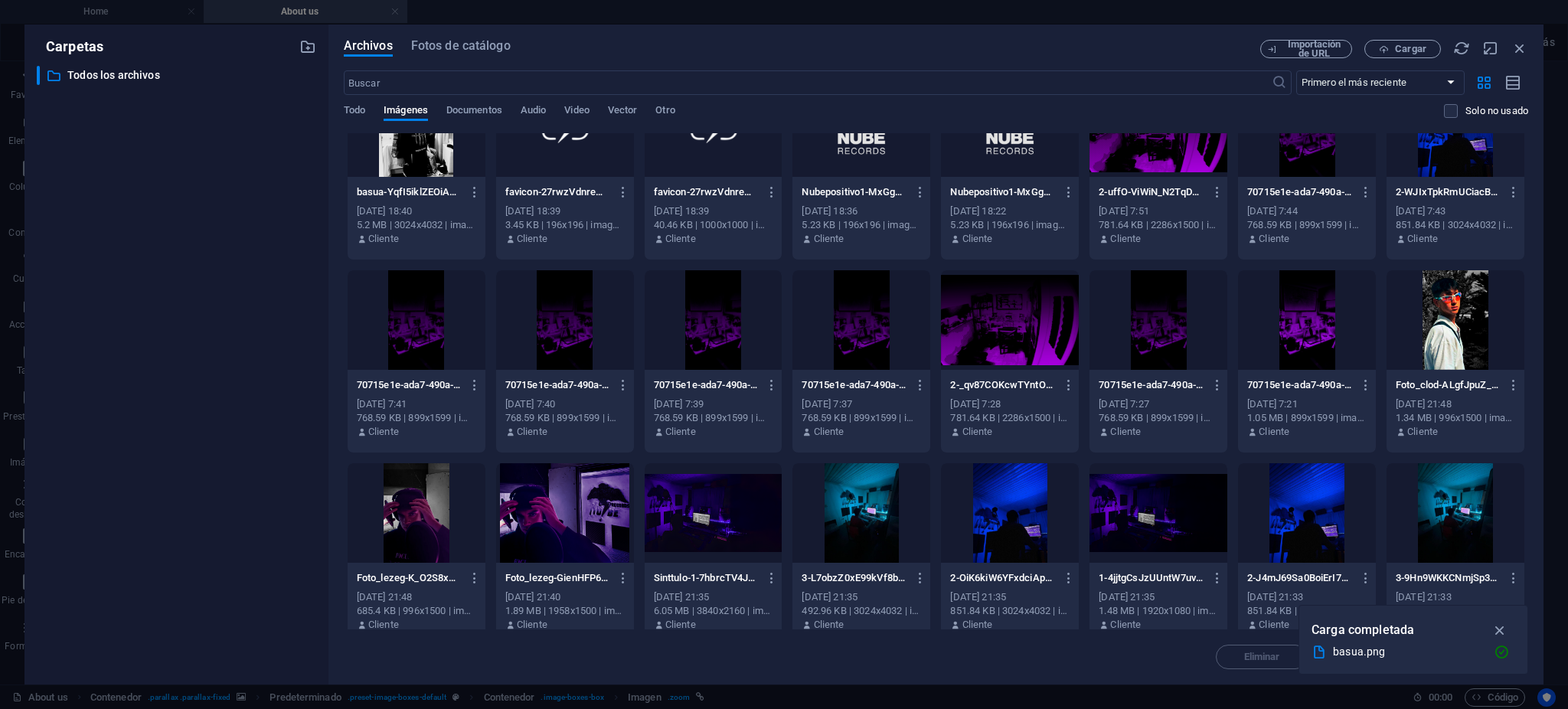
scroll to position [0, 0]
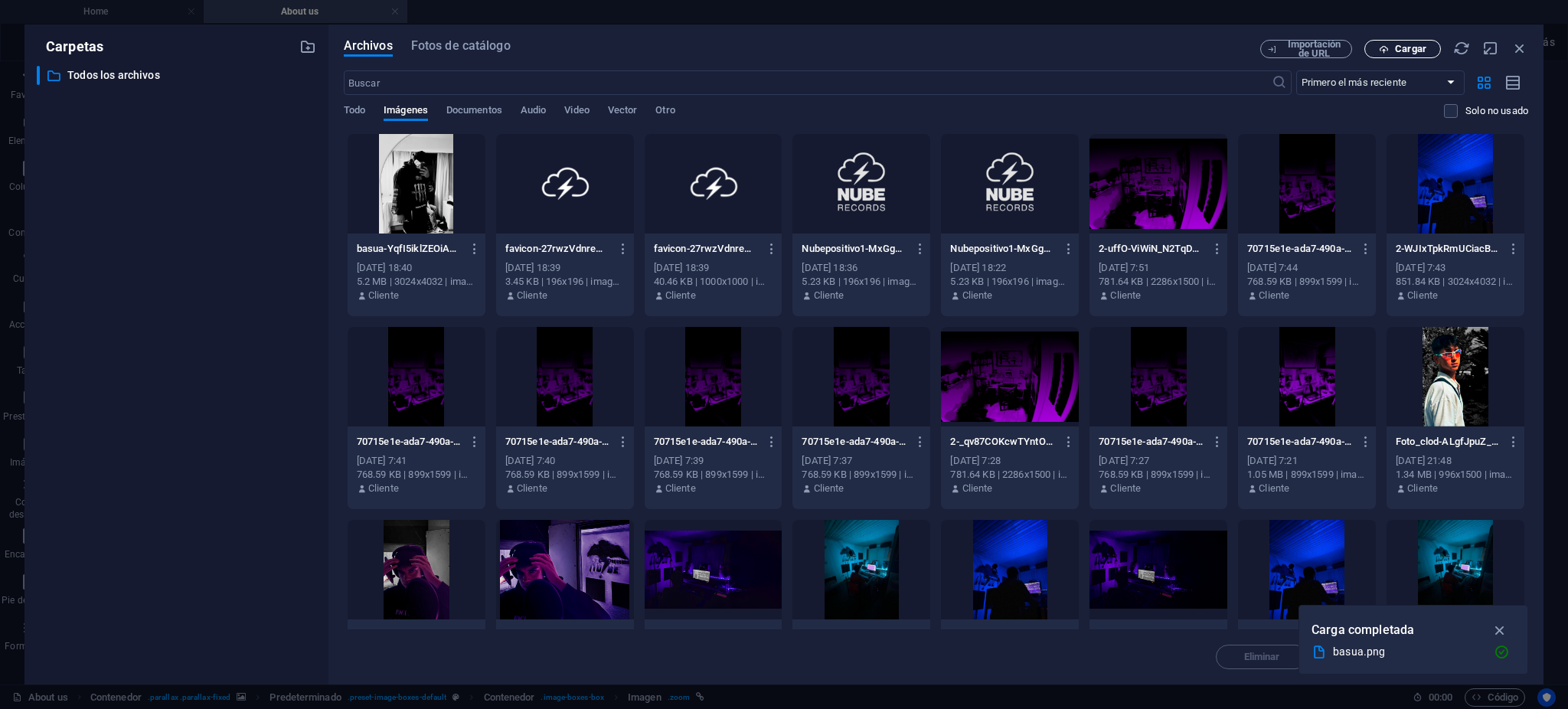
click at [1307, 47] on span "Cargar" at bounding box center [1411, 49] width 32 height 9
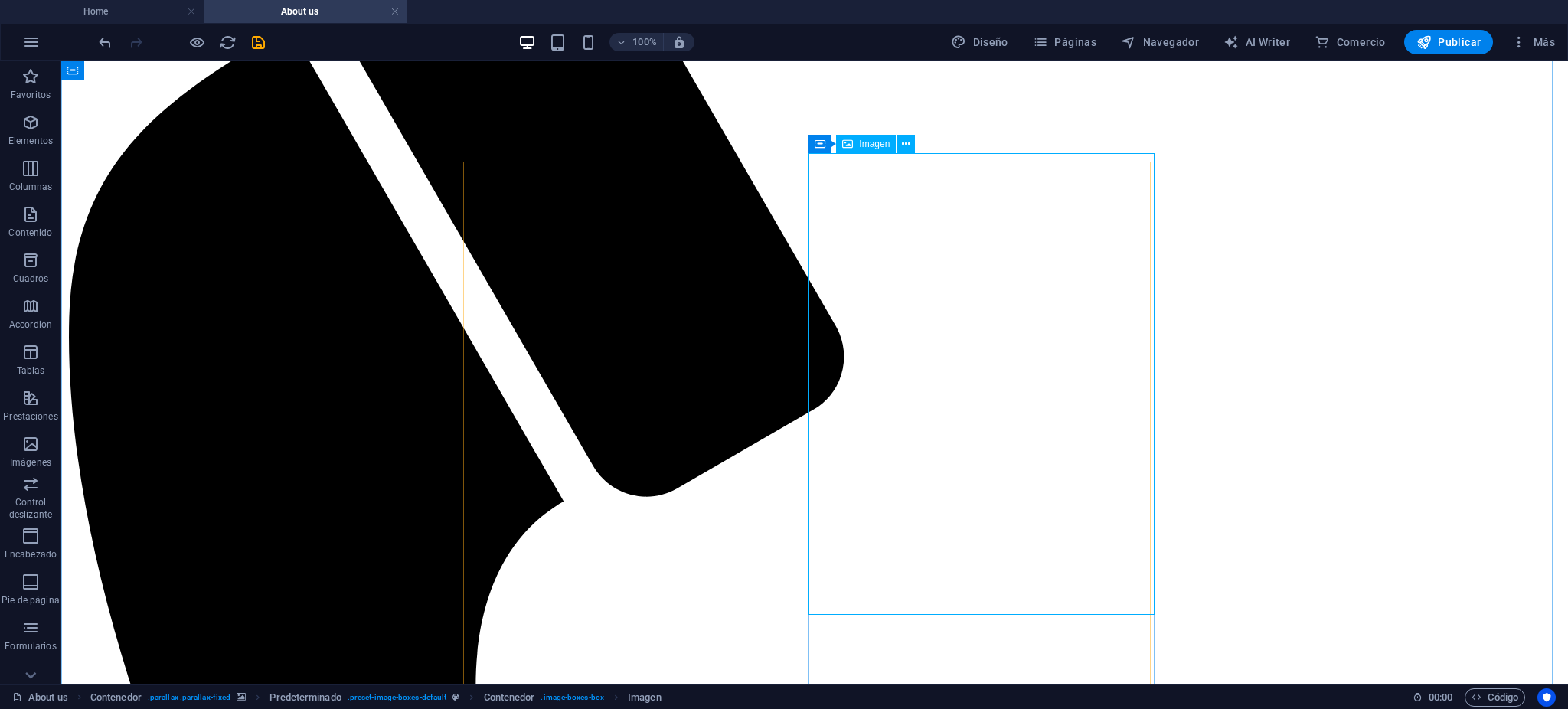
select select "%"
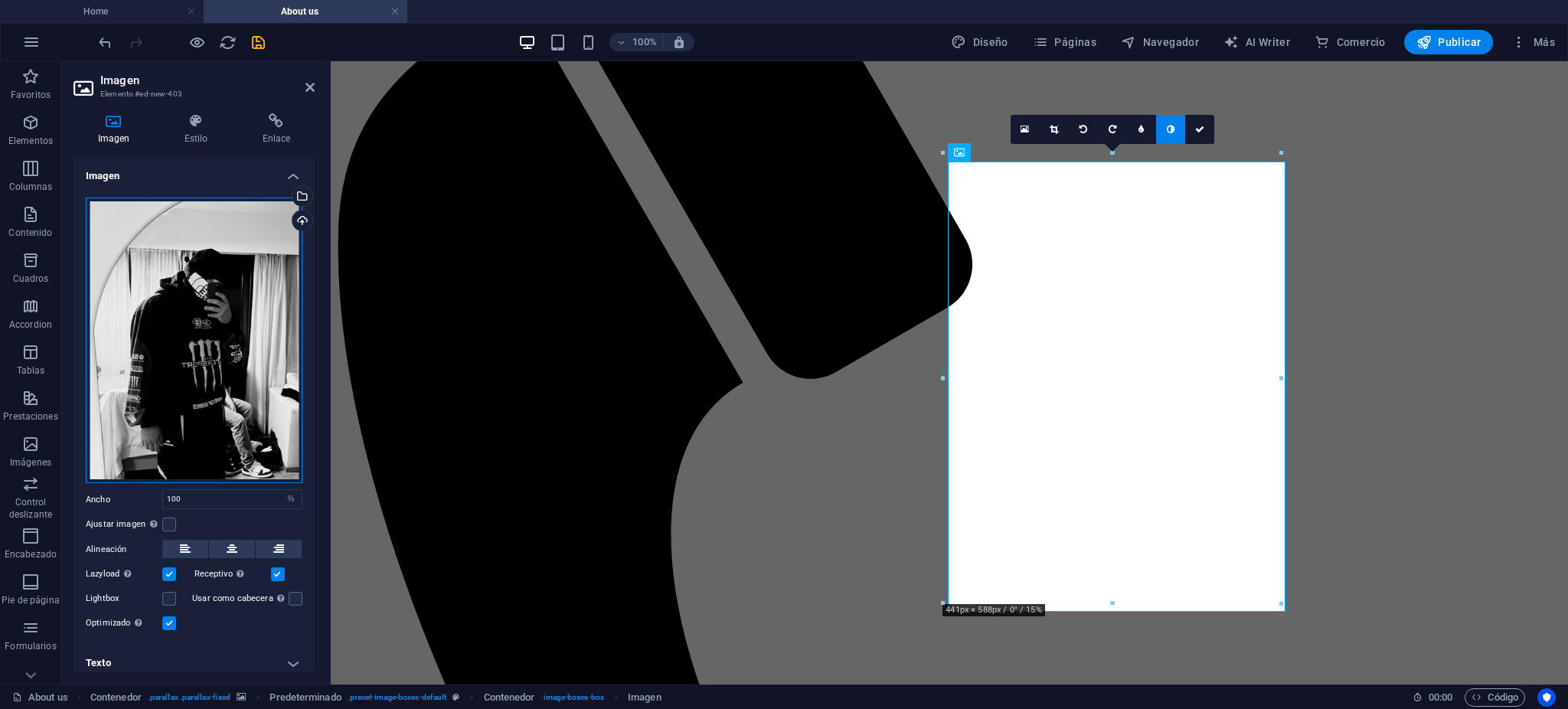
click at [200, 320] on div "Arrastra archivos aquí, haz clic para escoger archivos o selecciona archivos de…" at bounding box center [194, 341] width 217 height 287
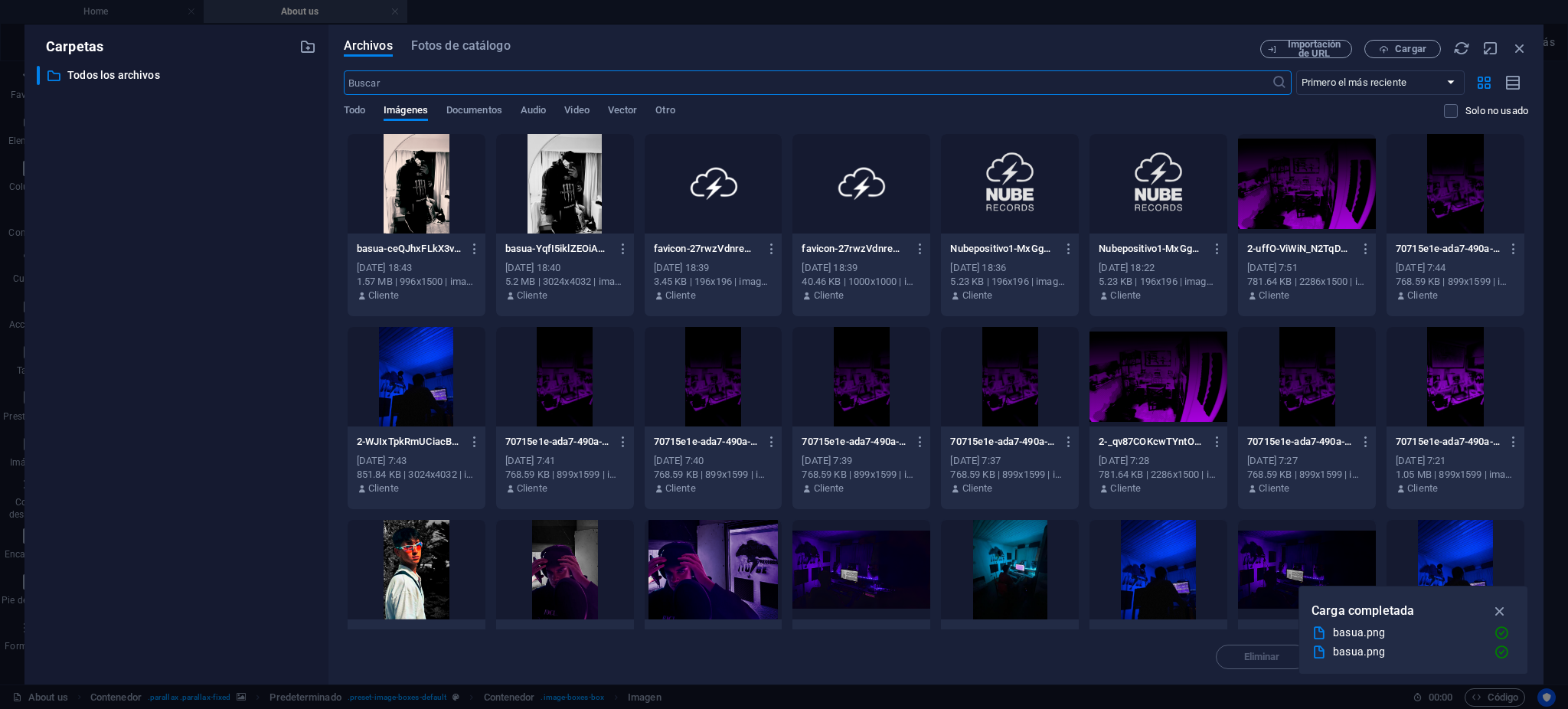
click at [446, 215] on div at bounding box center [416, 184] width 138 height 99
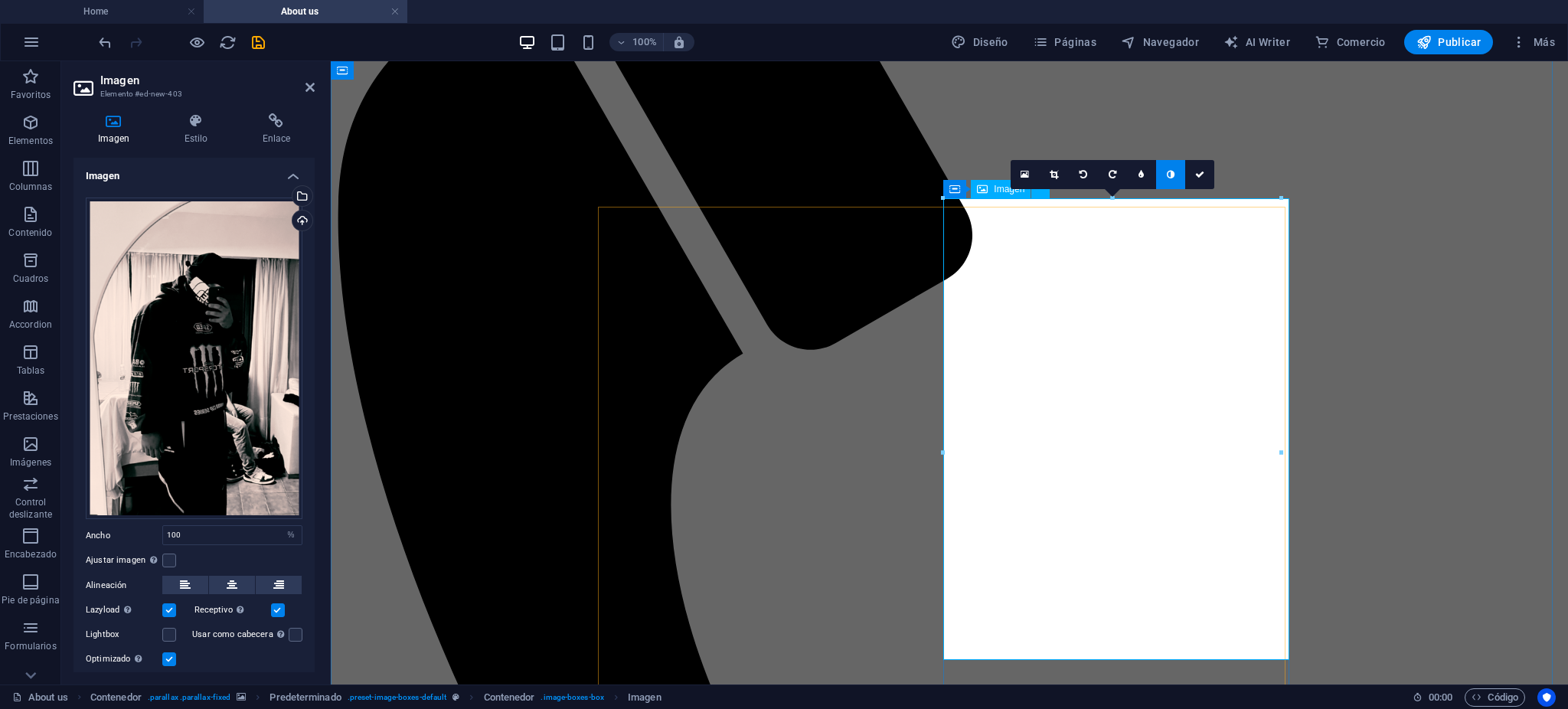
scroll to position [1896, 0]
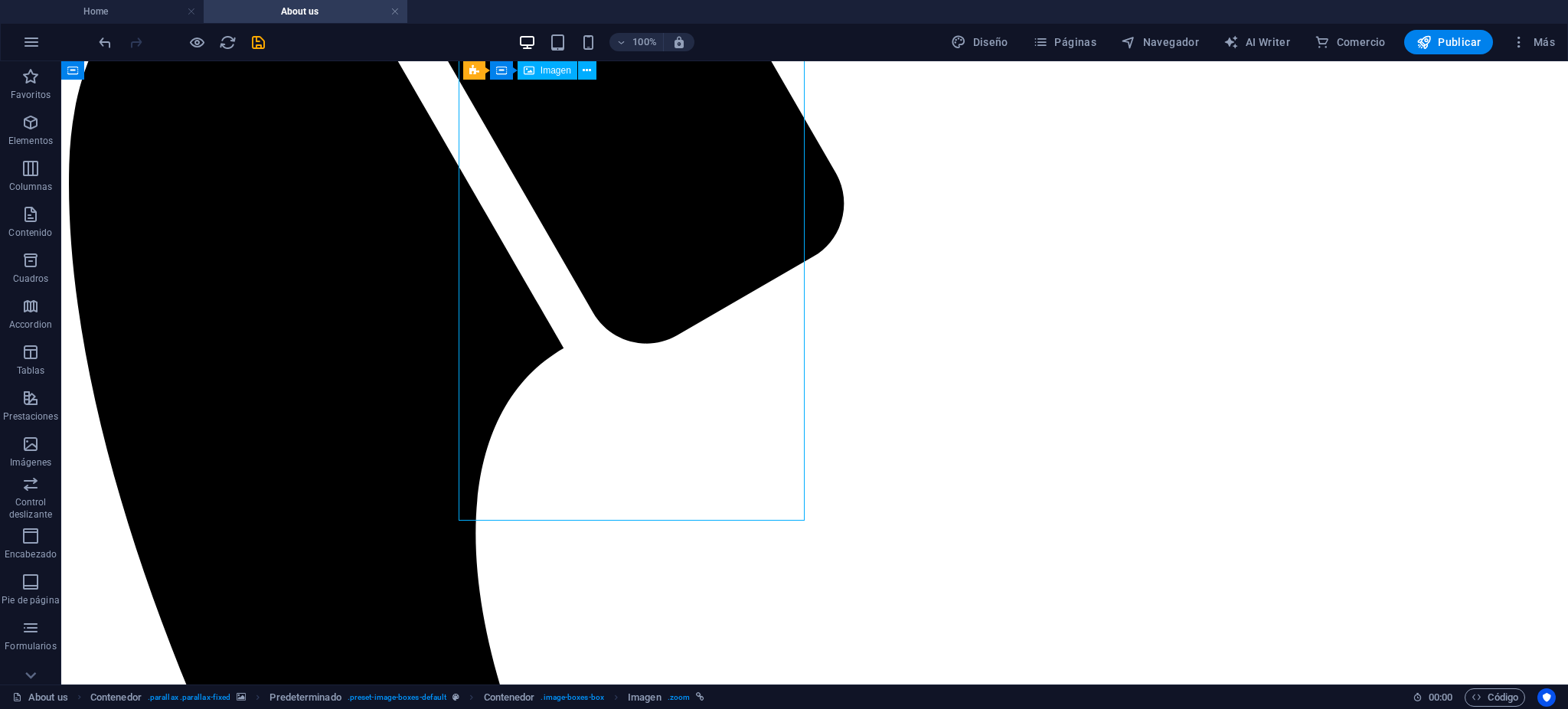
select select "%"
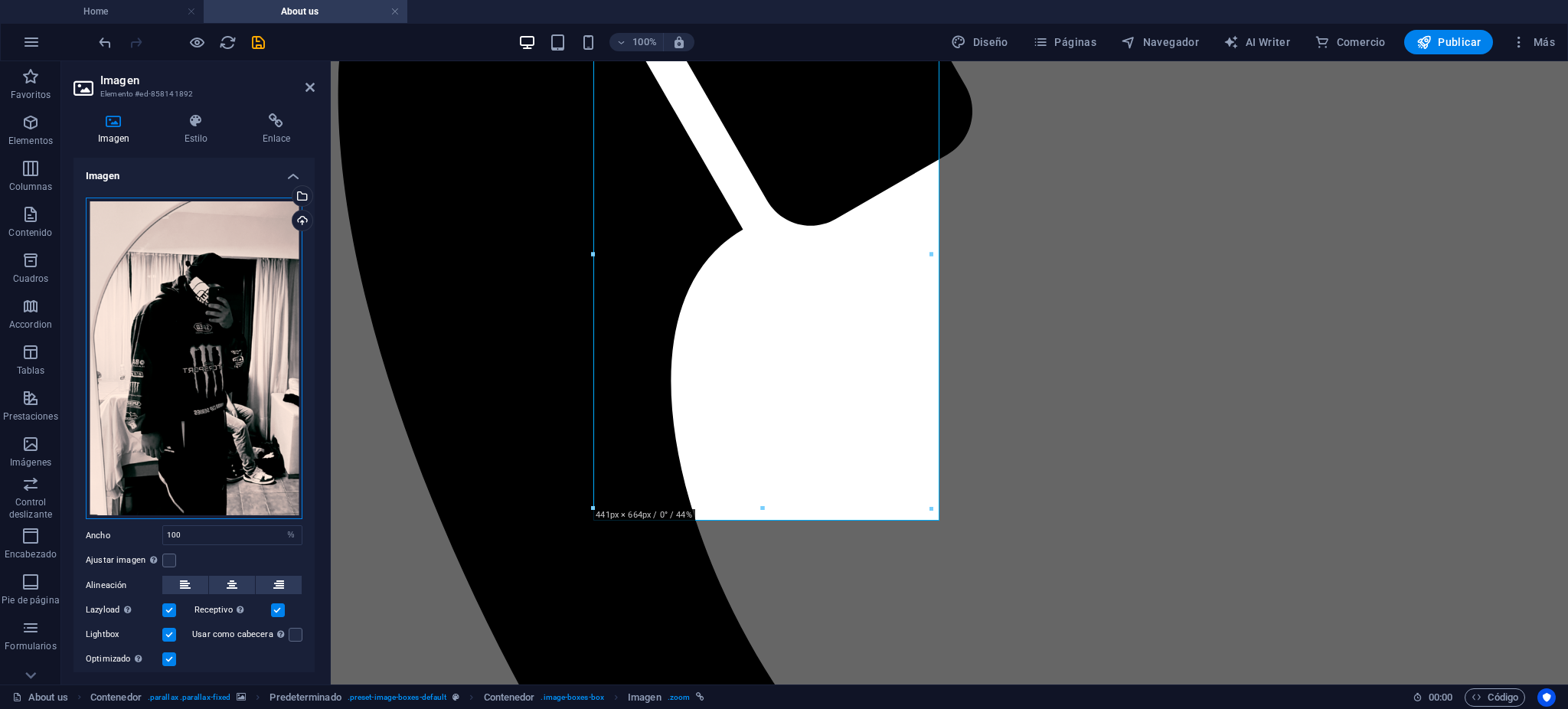
click at [111, 275] on div "Arrastra archivos aquí, haz clic para escoger archivos o selecciona archivos de…" at bounding box center [194, 359] width 217 height 323
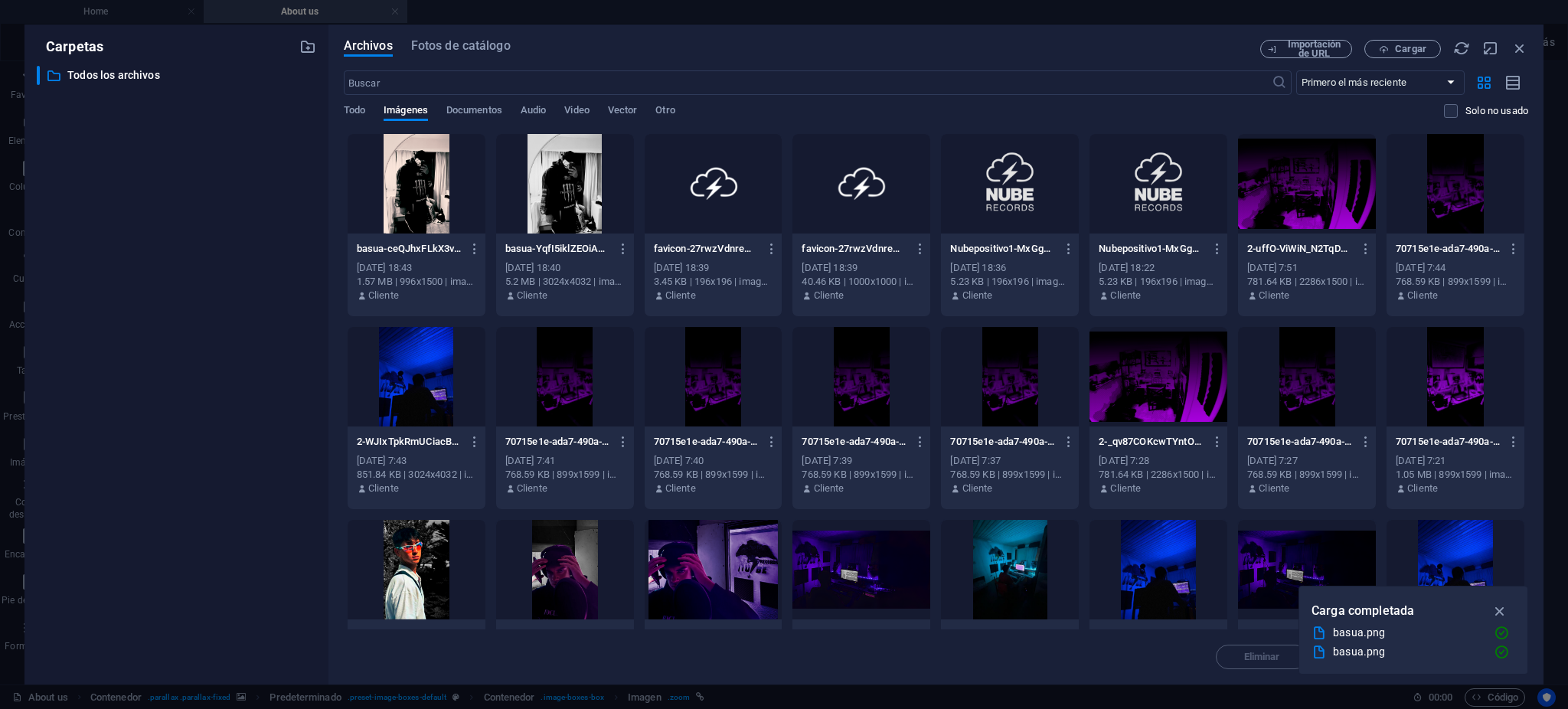
click at [426, 549] on div at bounding box center [416, 570] width 138 height 99
click at [424, 549] on div at bounding box center [416, 570] width 138 height 99
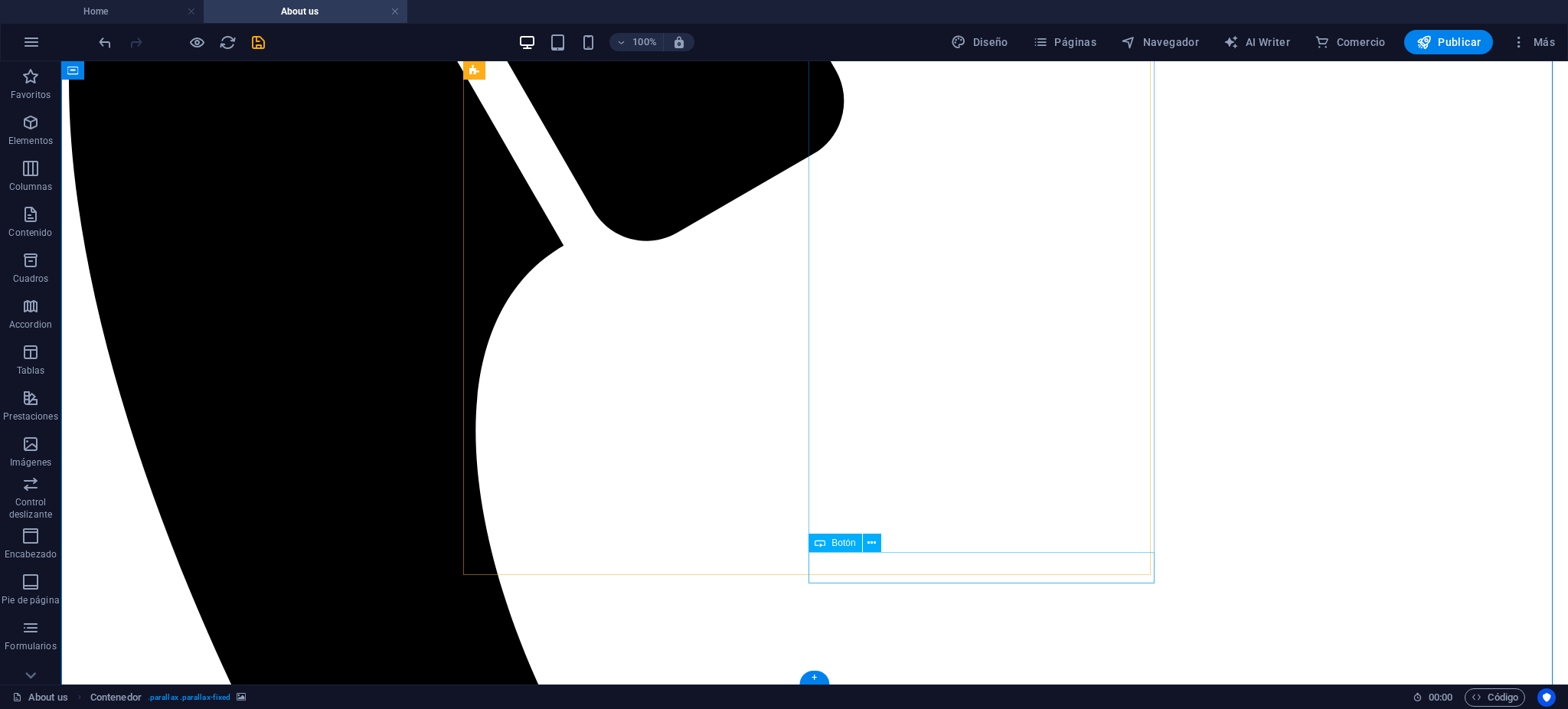
scroll to position [2000, 0]
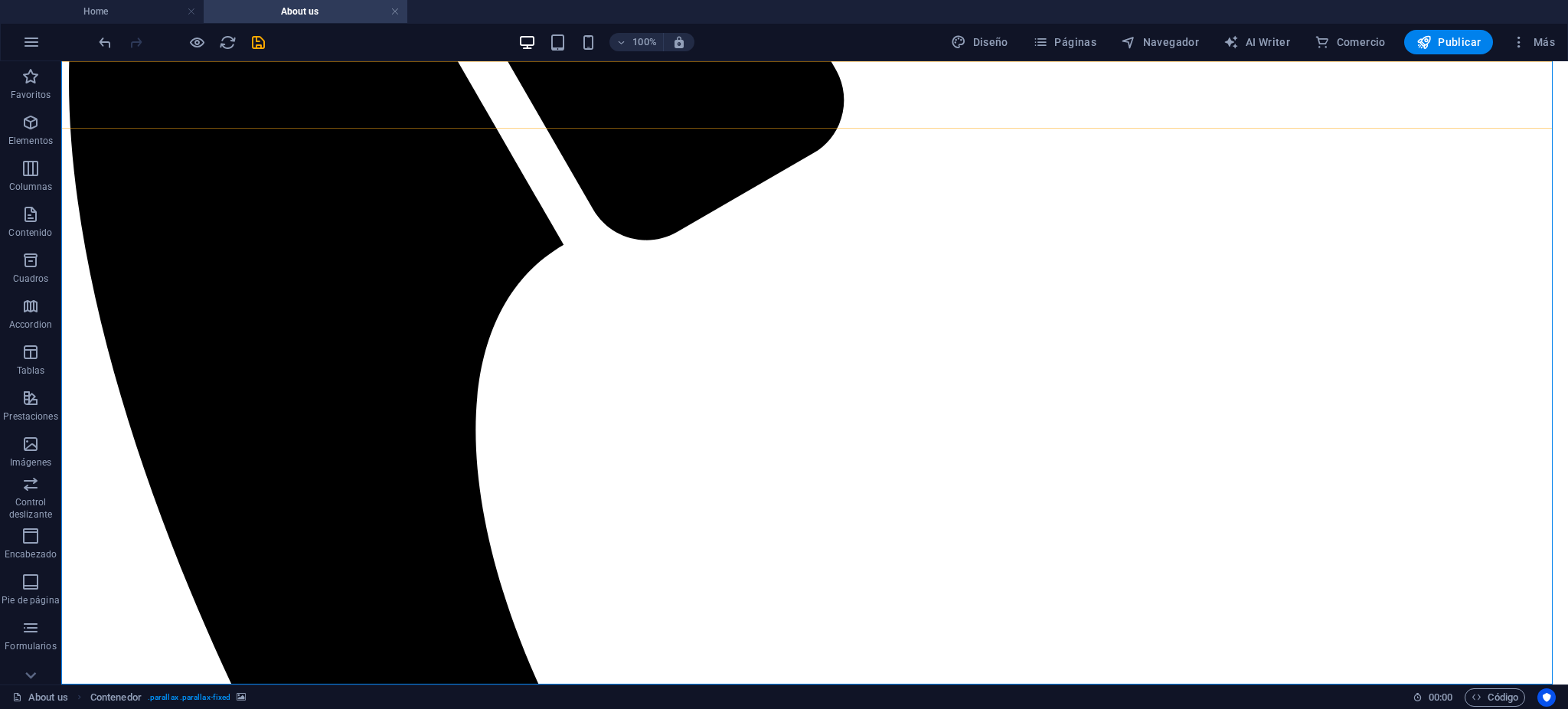
drag, startPoint x: 604, startPoint y: 90, endPoint x: 706, endPoint y: 103, distance: 102.8
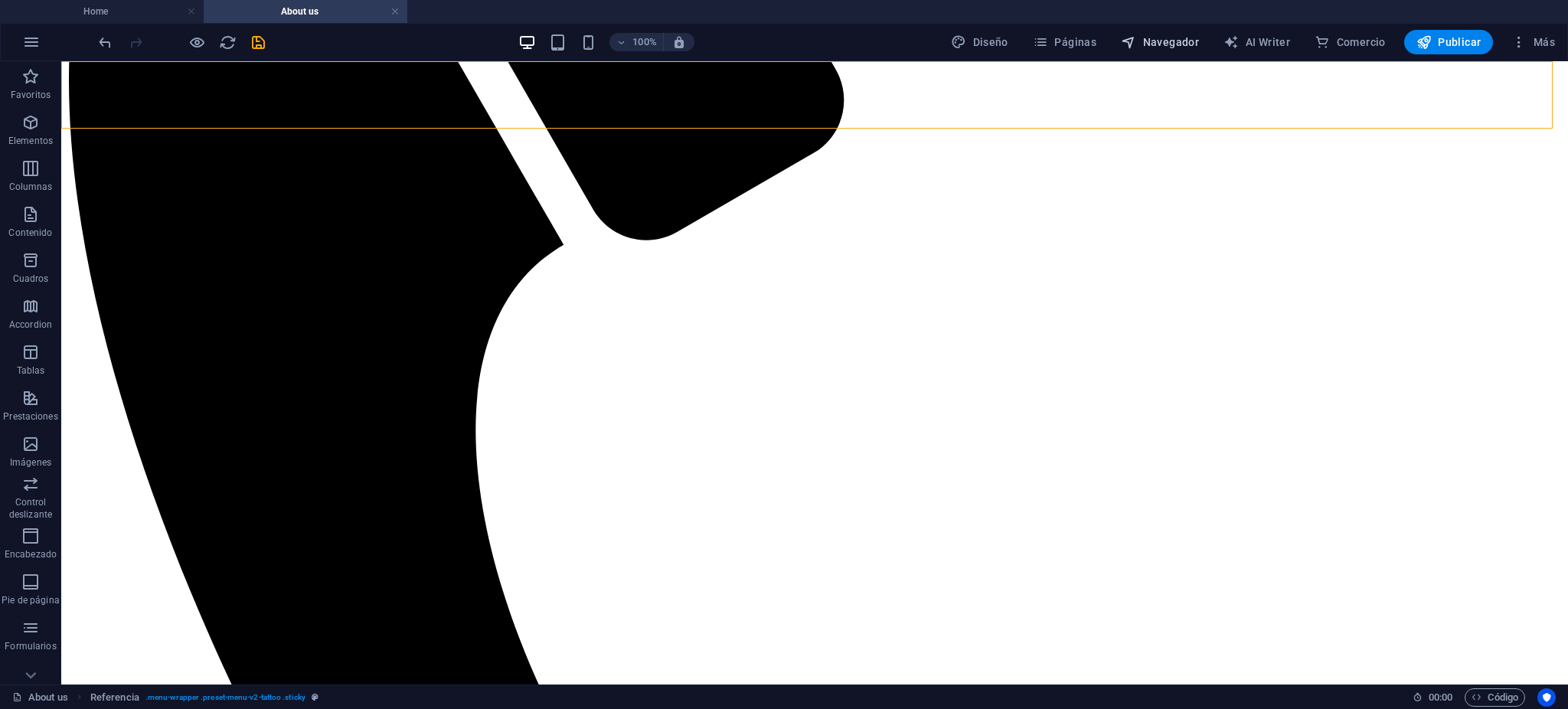
click at [1136, 38] on icon "button" at bounding box center [1128, 42] width 15 height 15
select select "16404619-es"
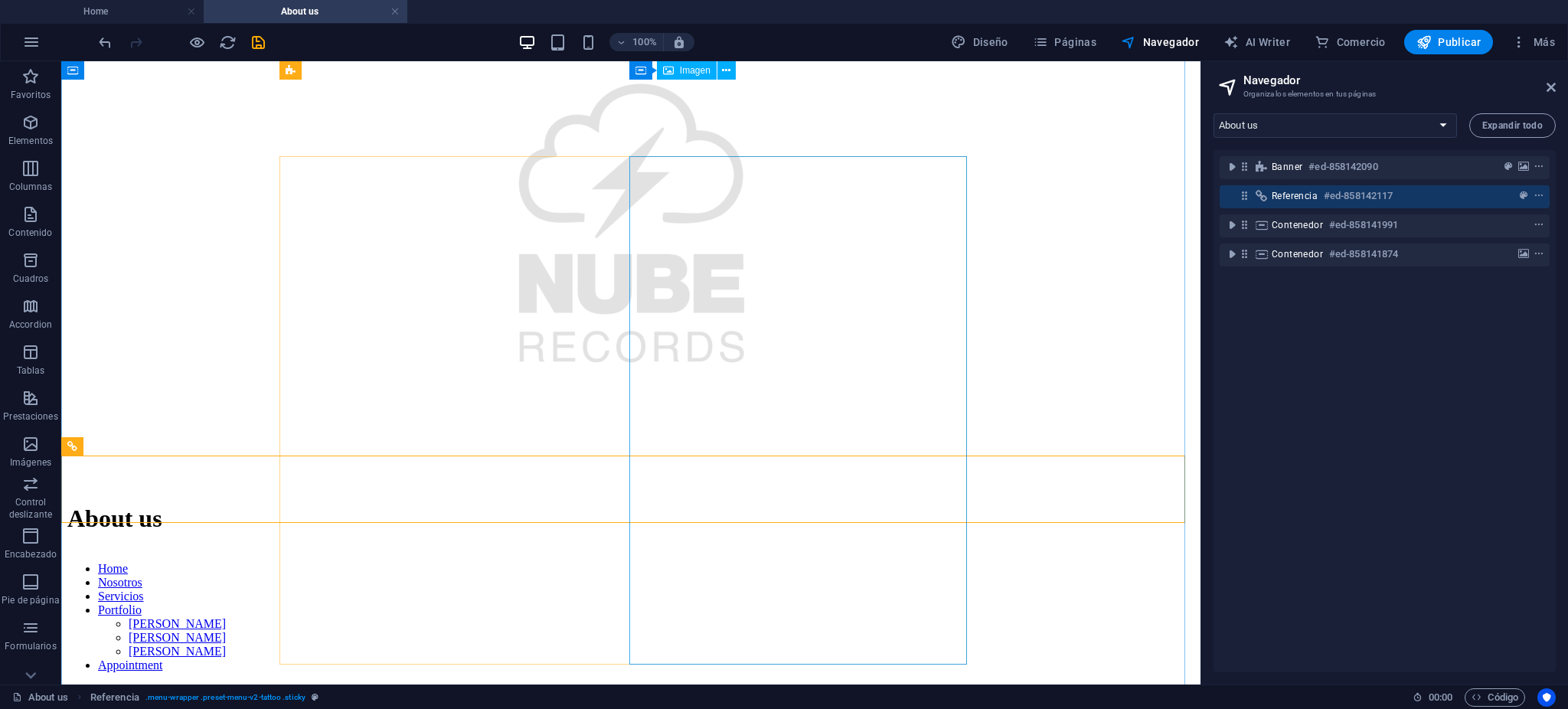
scroll to position [876, 0]
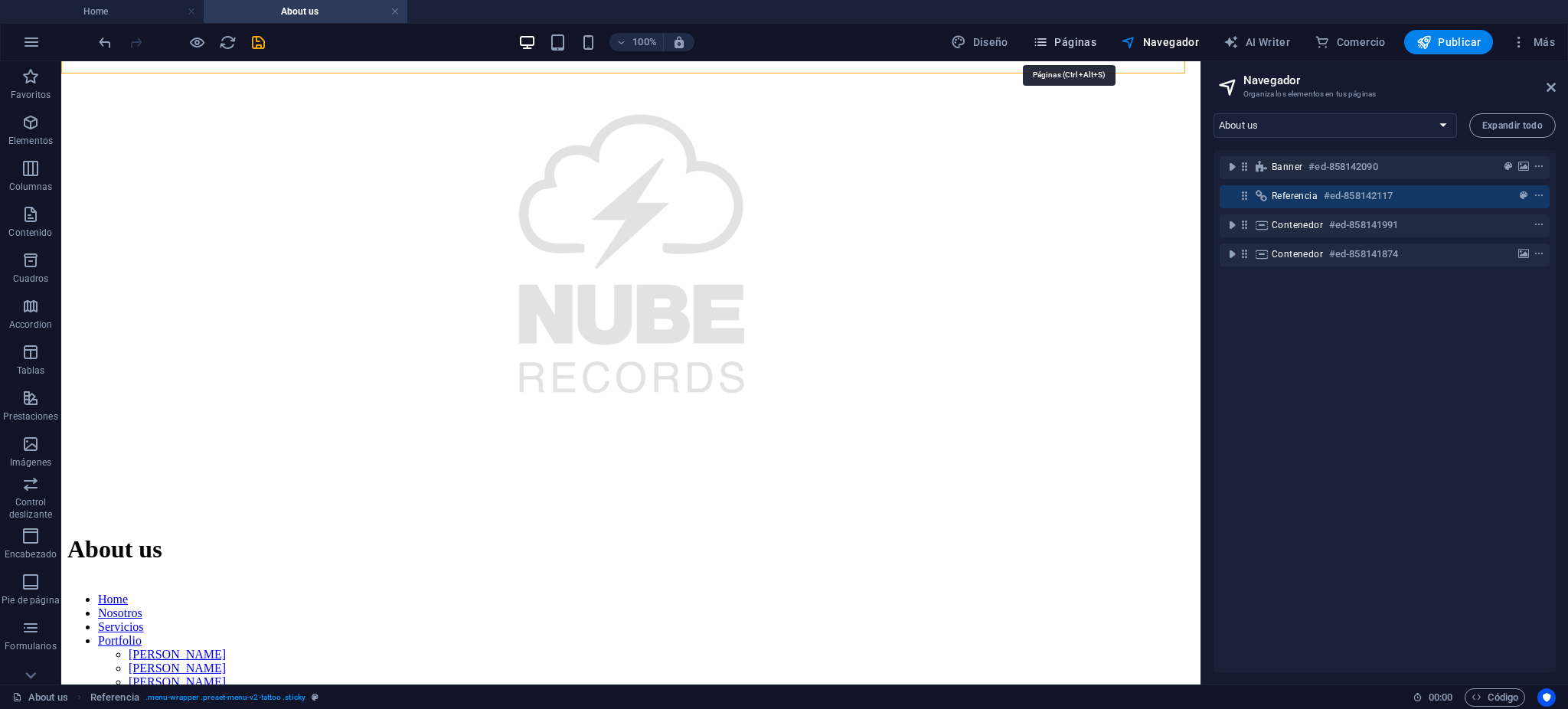
click at [1094, 47] on span "Páginas" at bounding box center [1065, 42] width 64 height 15
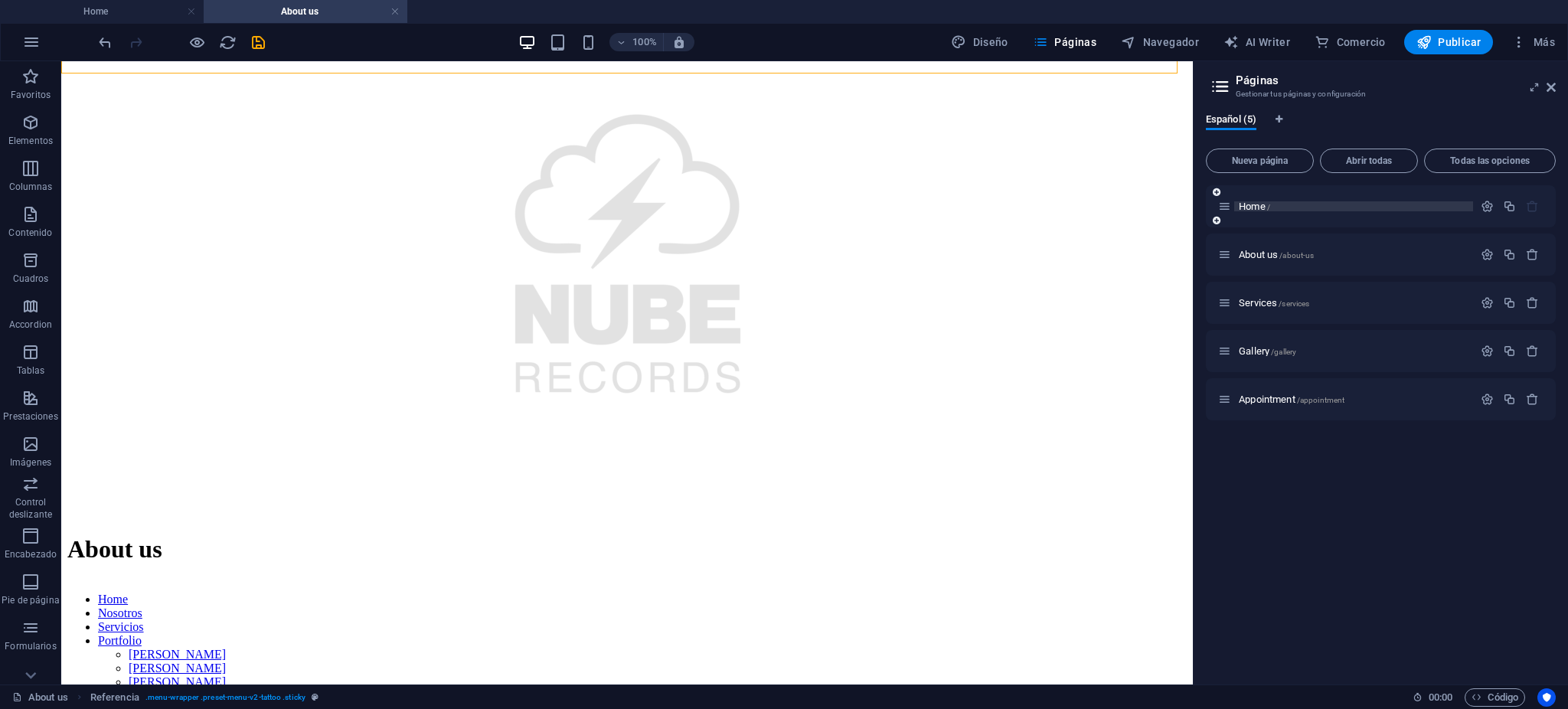
click at [1245, 207] on span "Home /" at bounding box center [1254, 206] width 32 height 11
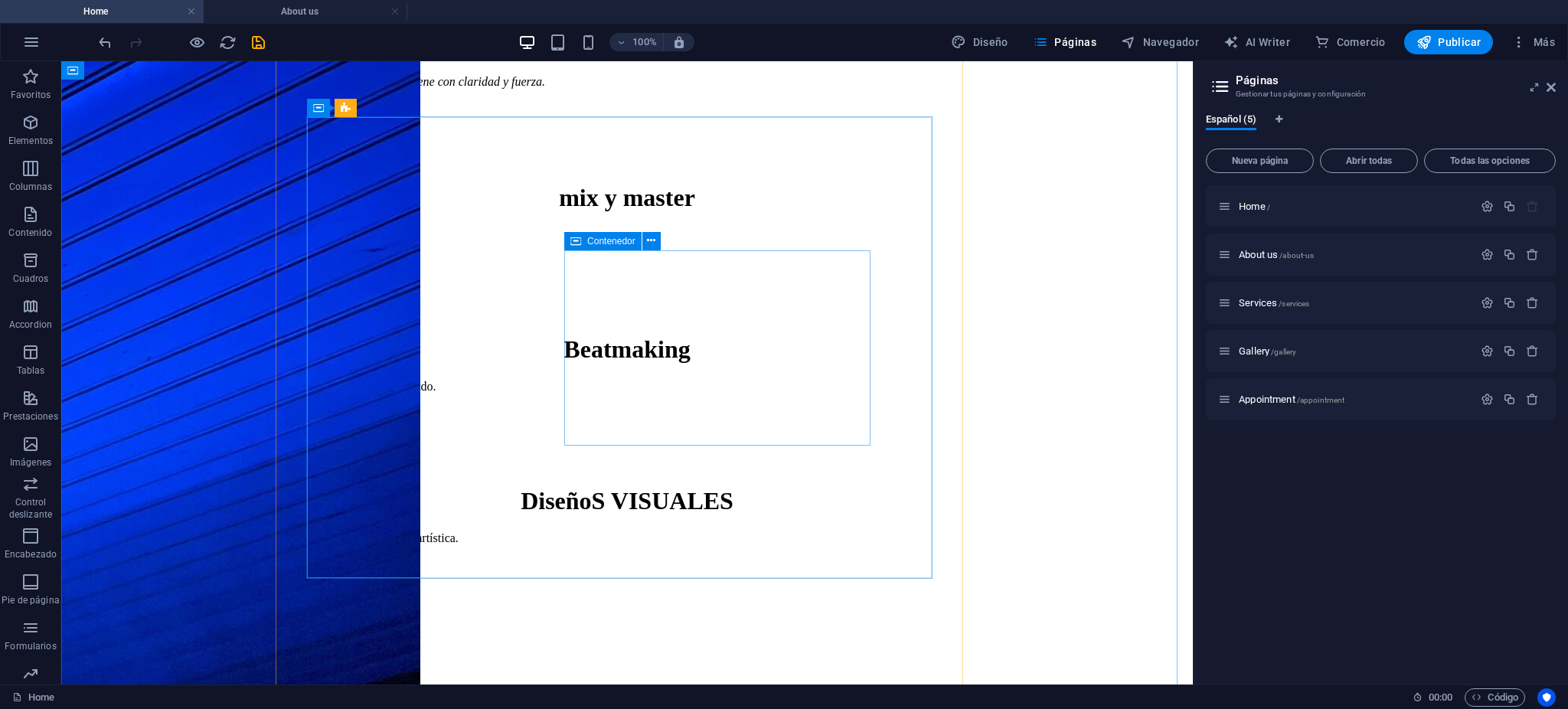
scroll to position [3064, 0]
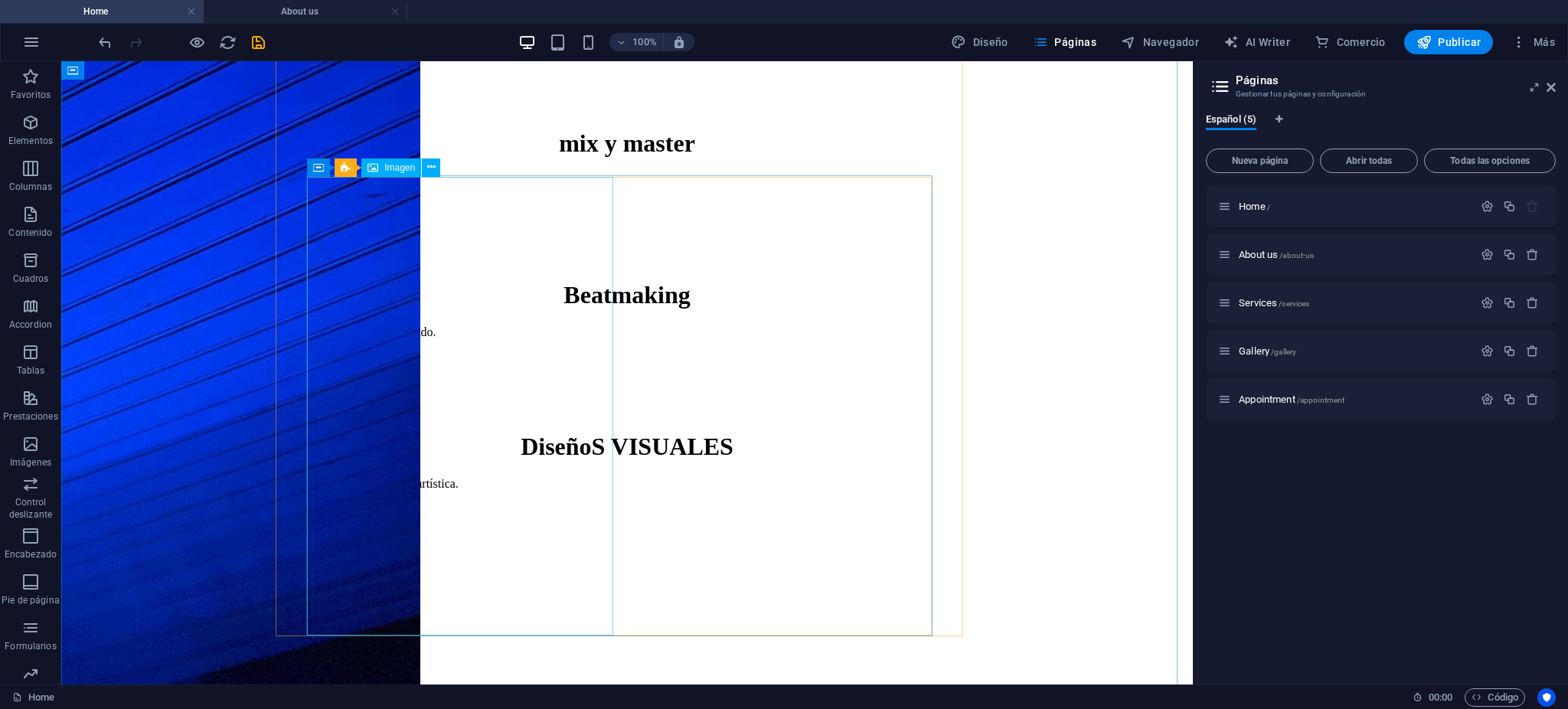
select select "%"
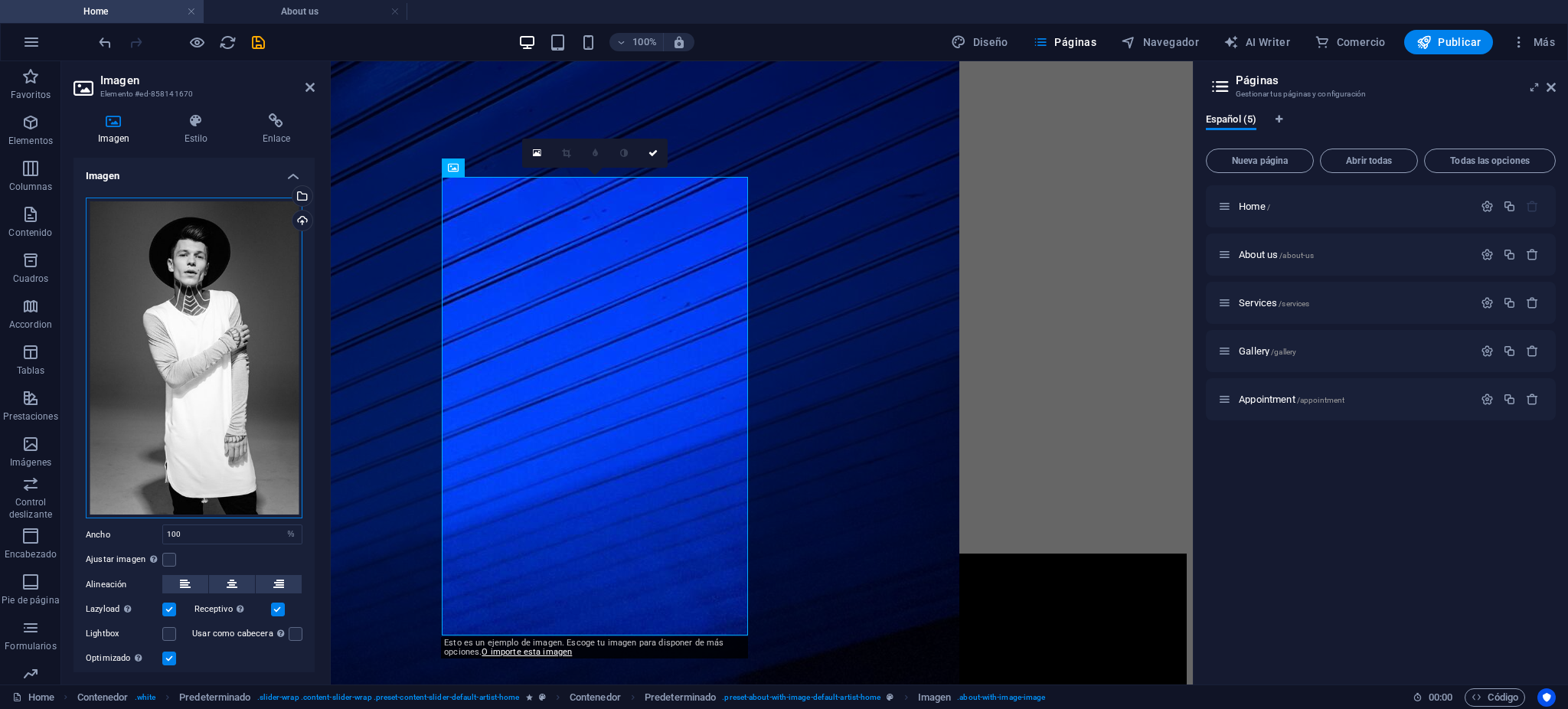
click at [273, 234] on div "Arrastra archivos aquí, haz clic para escoger archivos o selecciona archivos de…" at bounding box center [194, 359] width 217 height 322
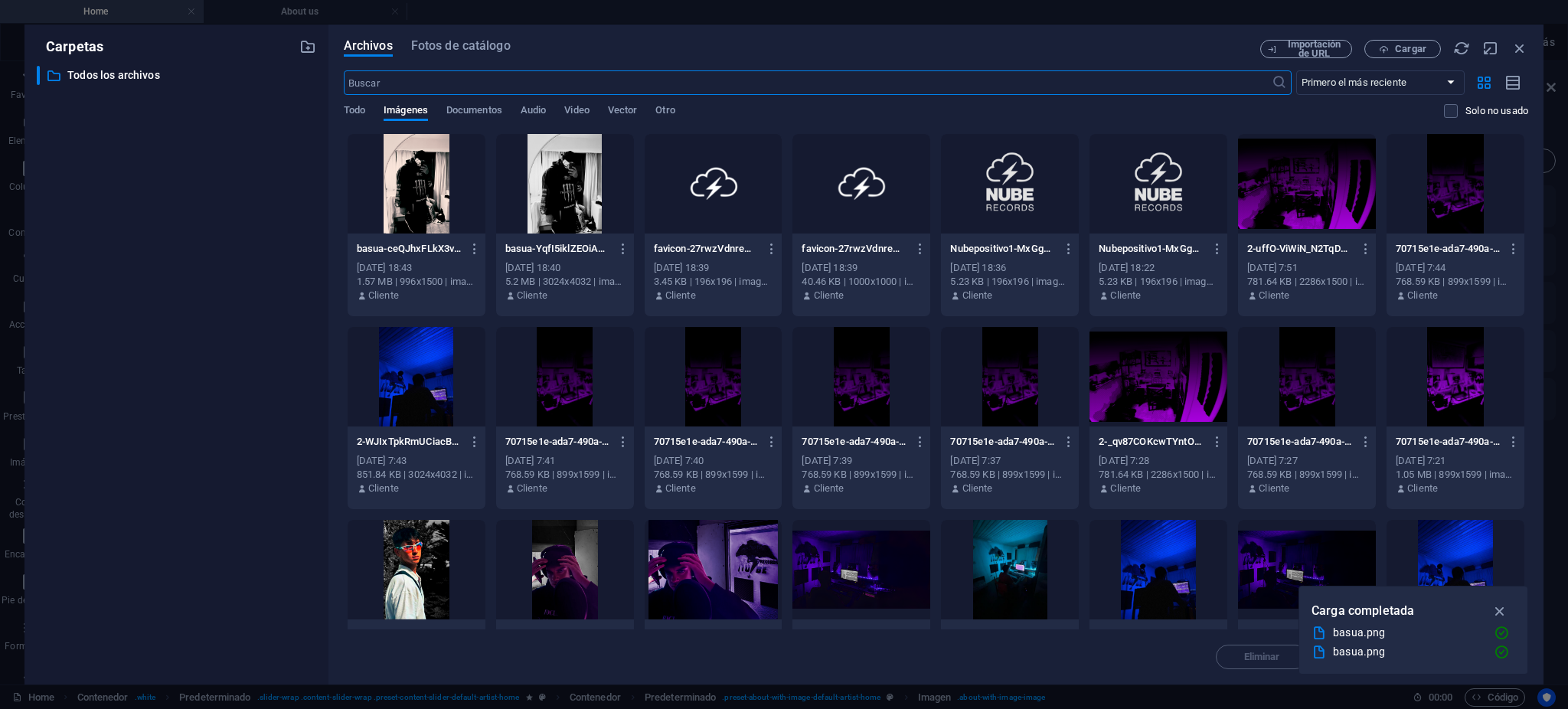
scroll to position [3068, 0]
click at [452, 207] on div at bounding box center [416, 184] width 138 height 99
click at [452, 207] on div "1" at bounding box center [416, 184] width 138 height 99
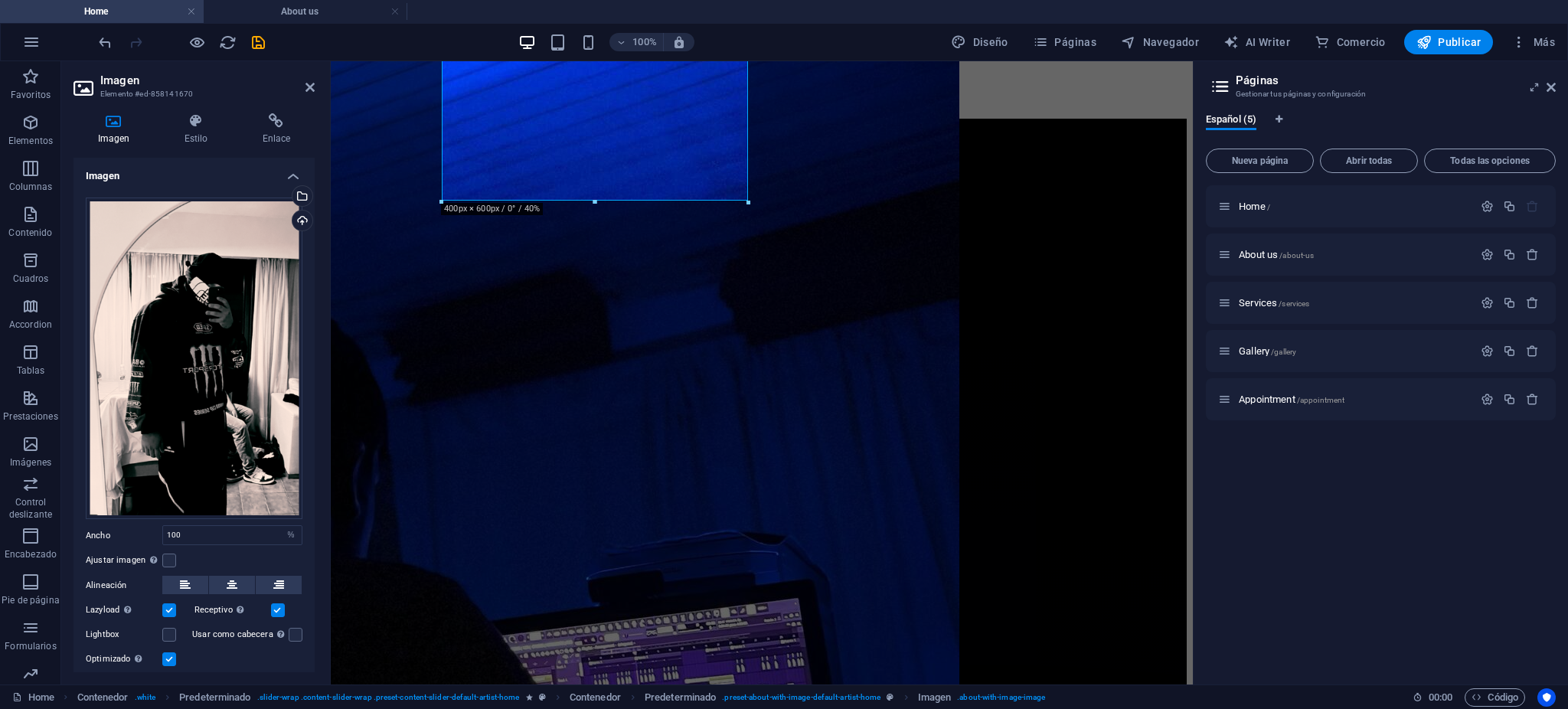
scroll to position [3675, 0]
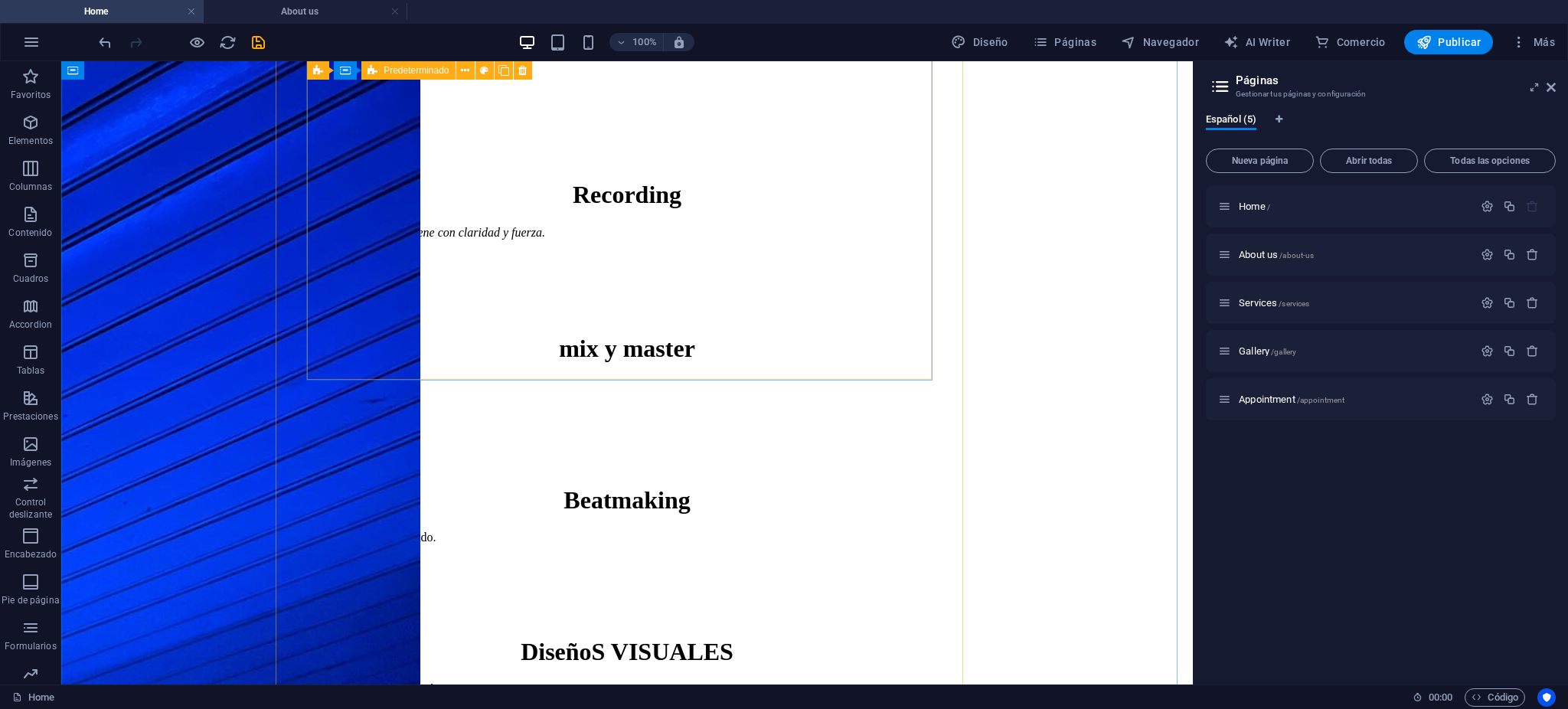
scroll to position [3165, 0]
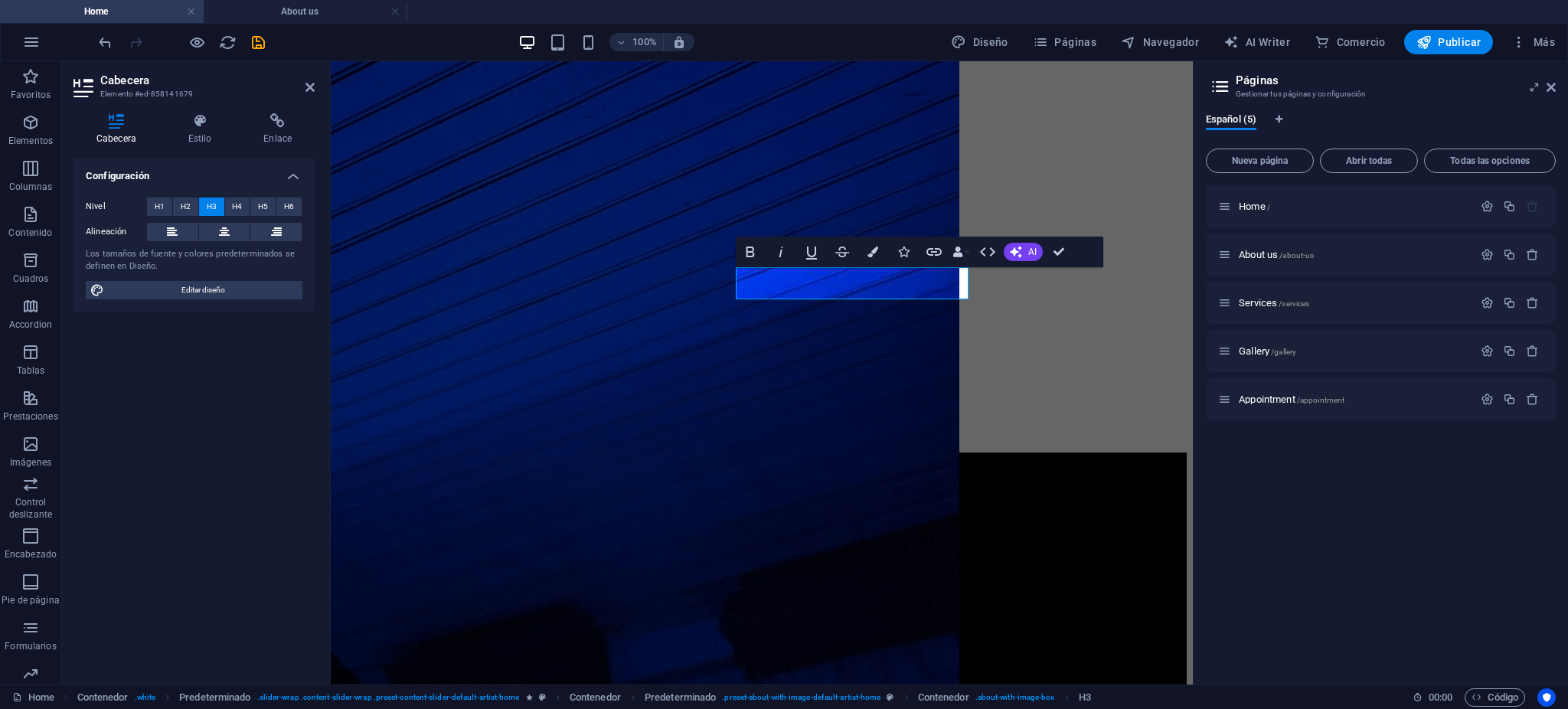
click at [283, 43] on div "100% Diseño Páginas Navegador AI Writer Comercio Publicar Más" at bounding box center [828, 42] width 1465 height 24
click at [261, 48] on icon "save" at bounding box center [258, 42] width 18 height 18
checkbox input "false"
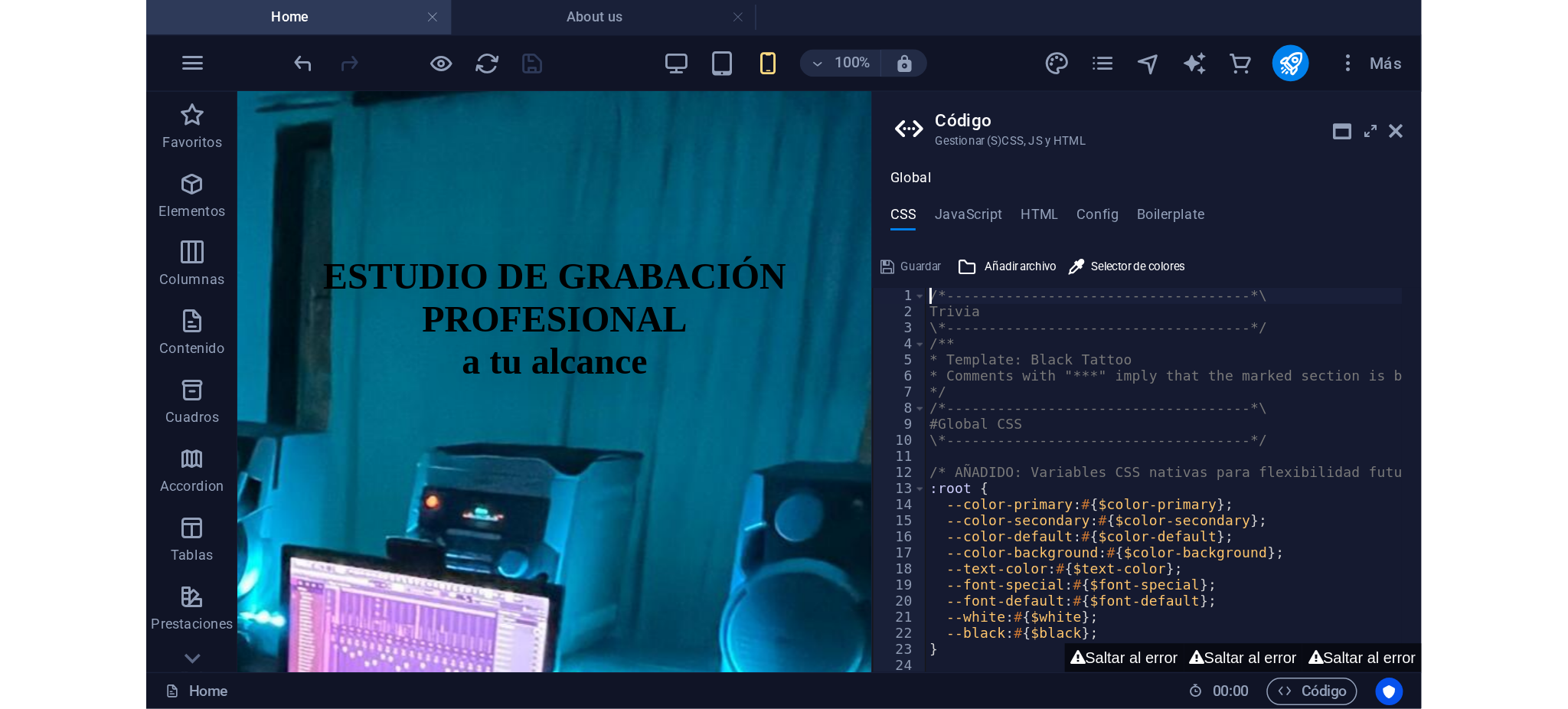
scroll to position [816, 0]
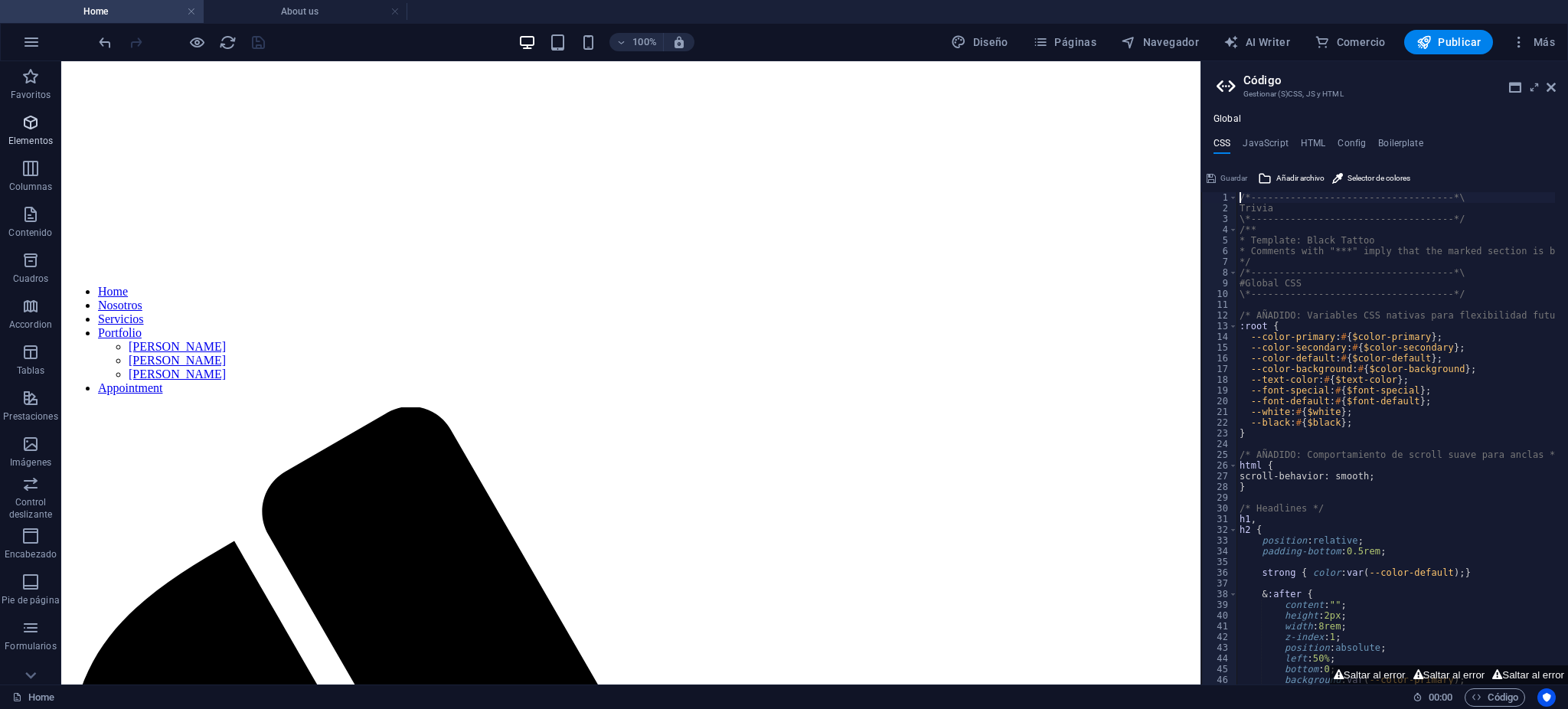
click at [37, 143] on p "Elementos" at bounding box center [30, 140] width 45 height 12
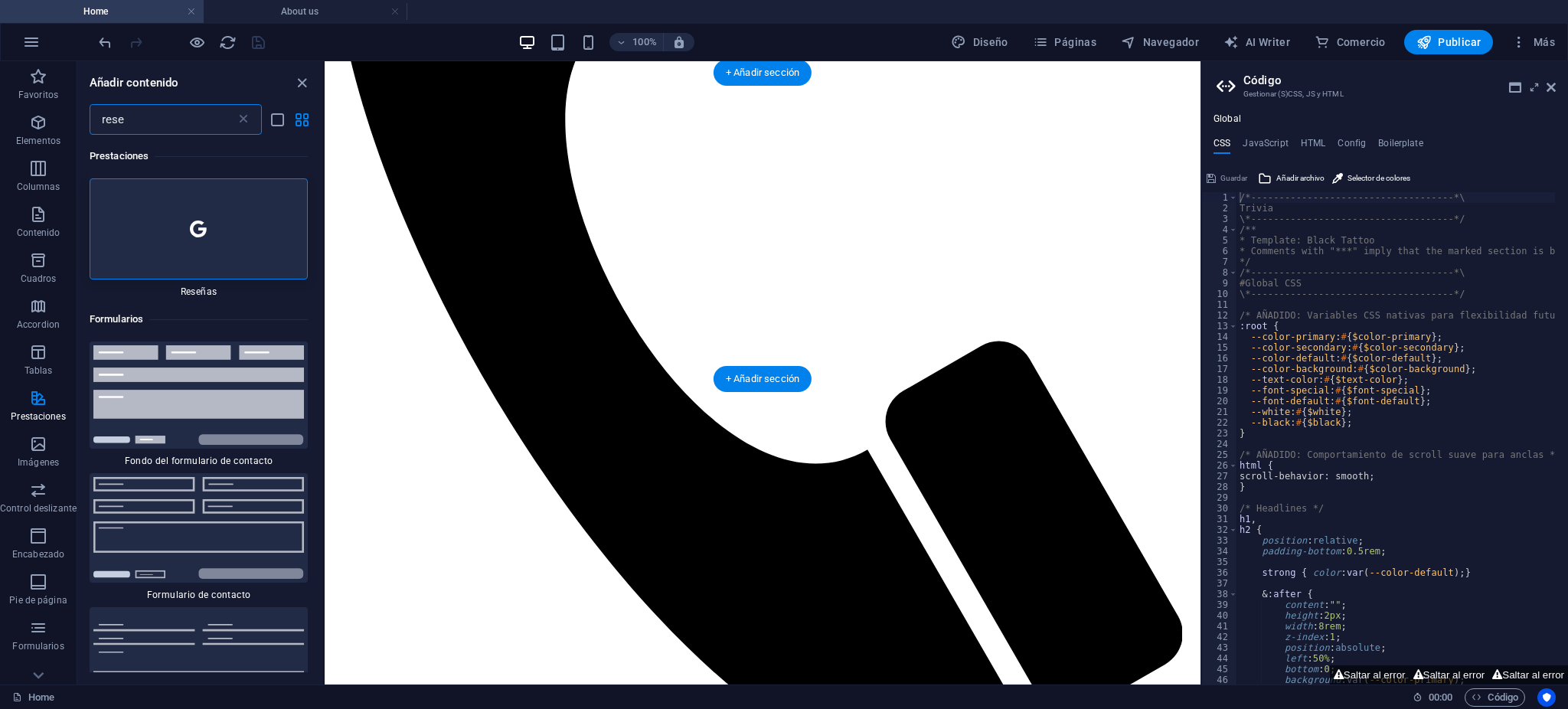
scroll to position [1735, 0]
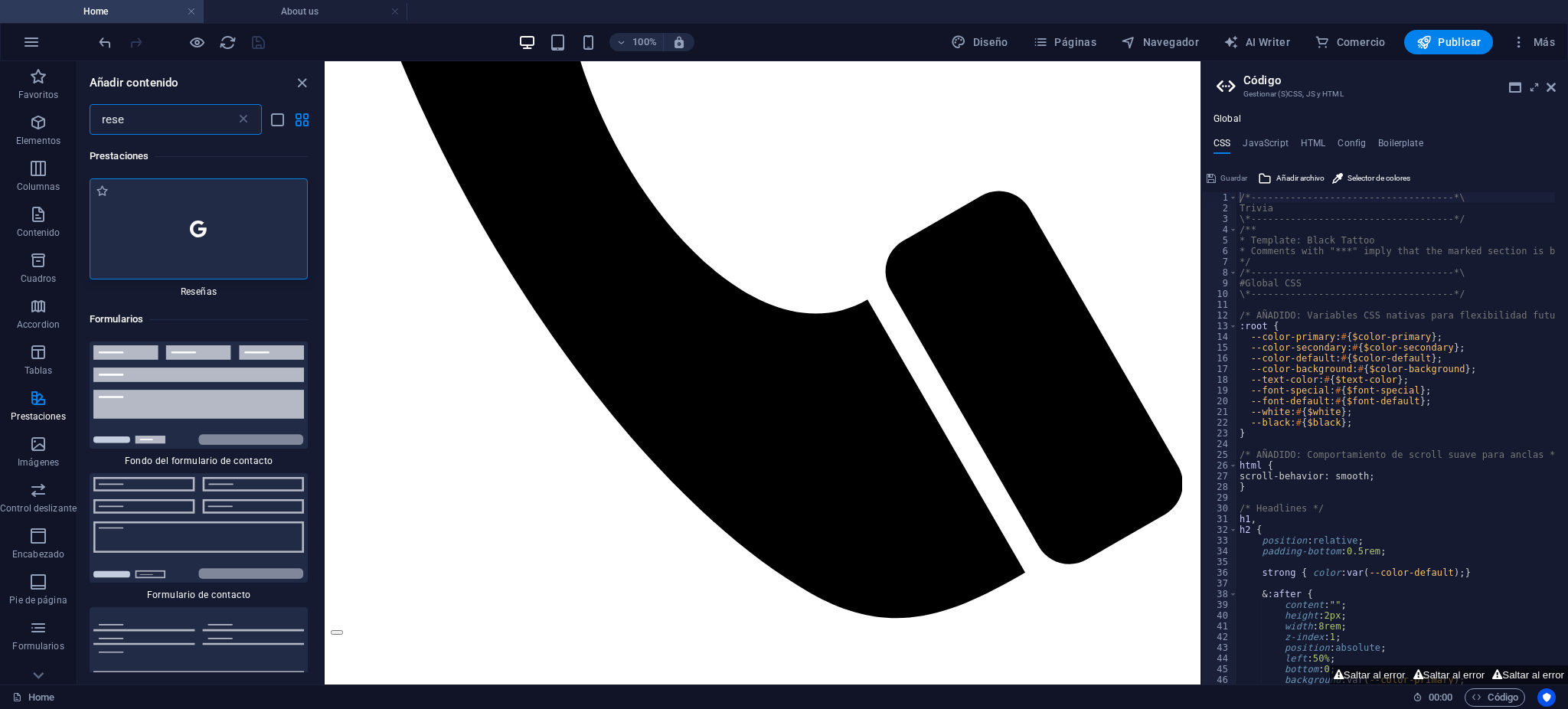
type input "rese"
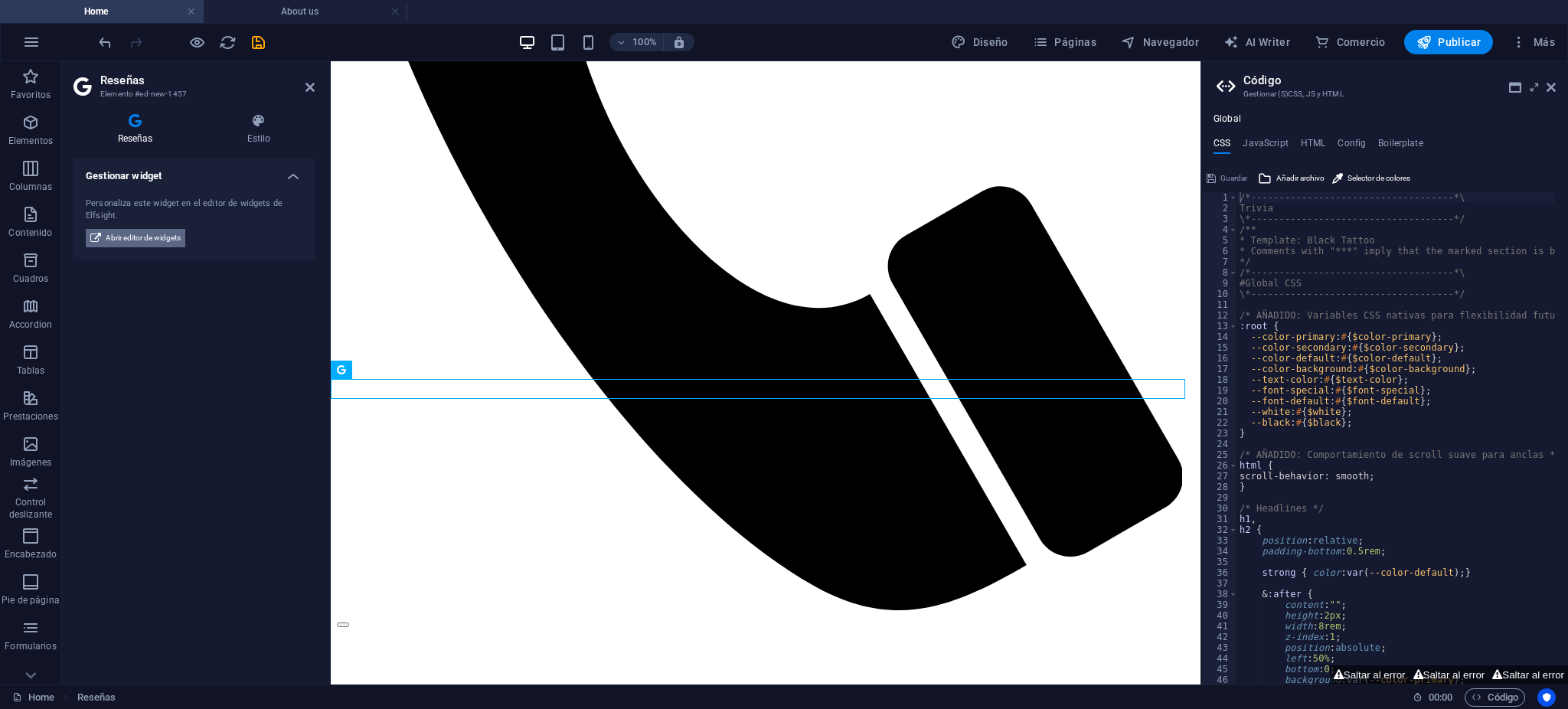
click at [112, 239] on span "Abrir editor de widgets" at bounding box center [143, 238] width 75 height 19
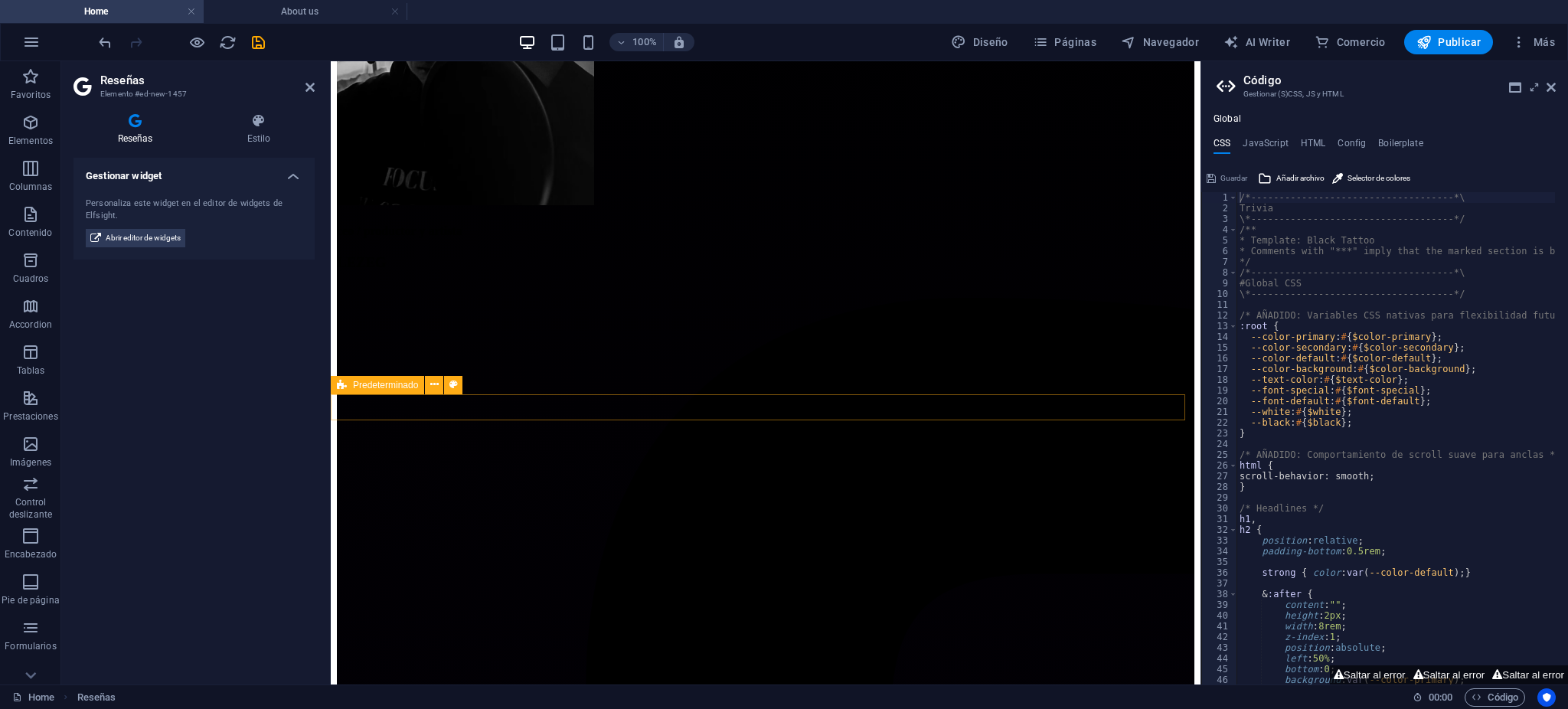
scroll to position [4288, 0]
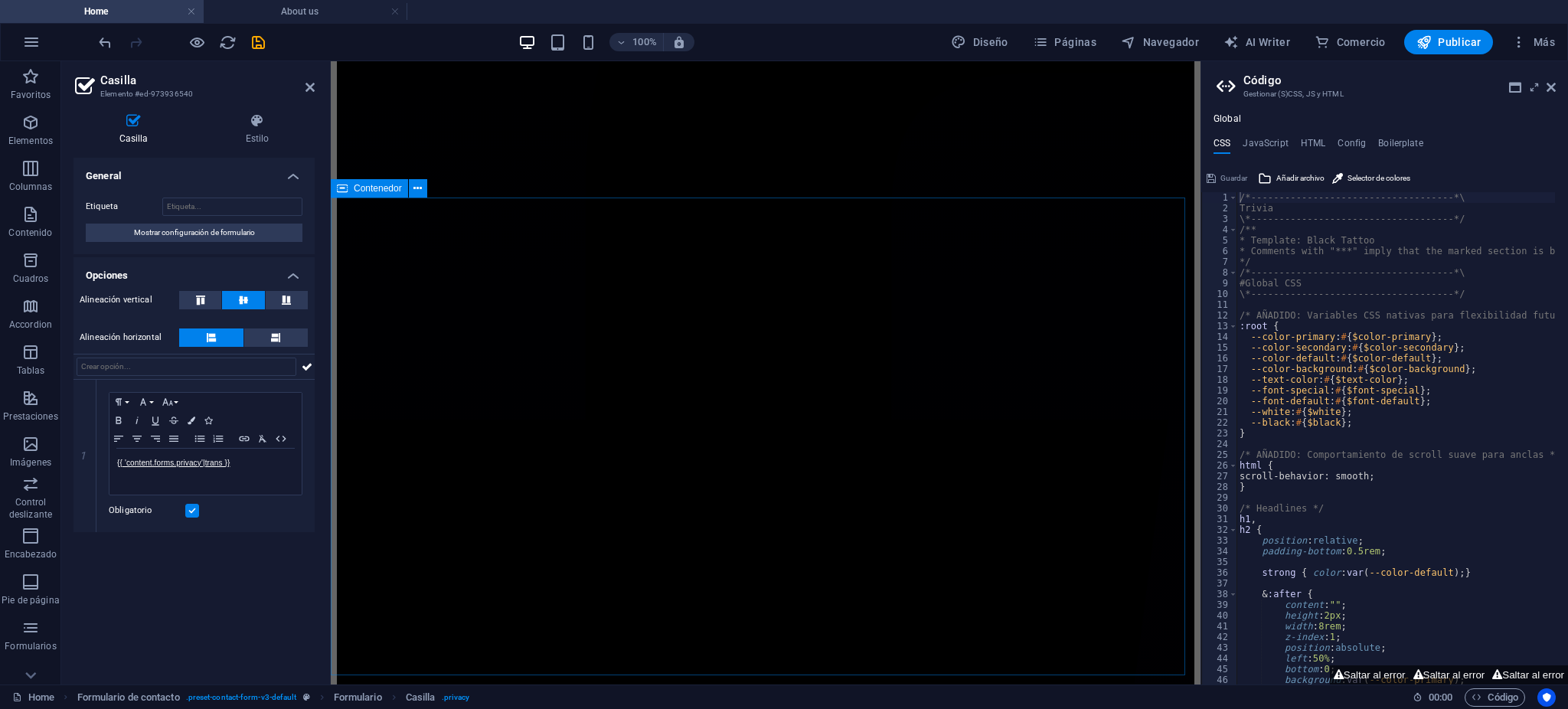
scroll to position [4308, 0]
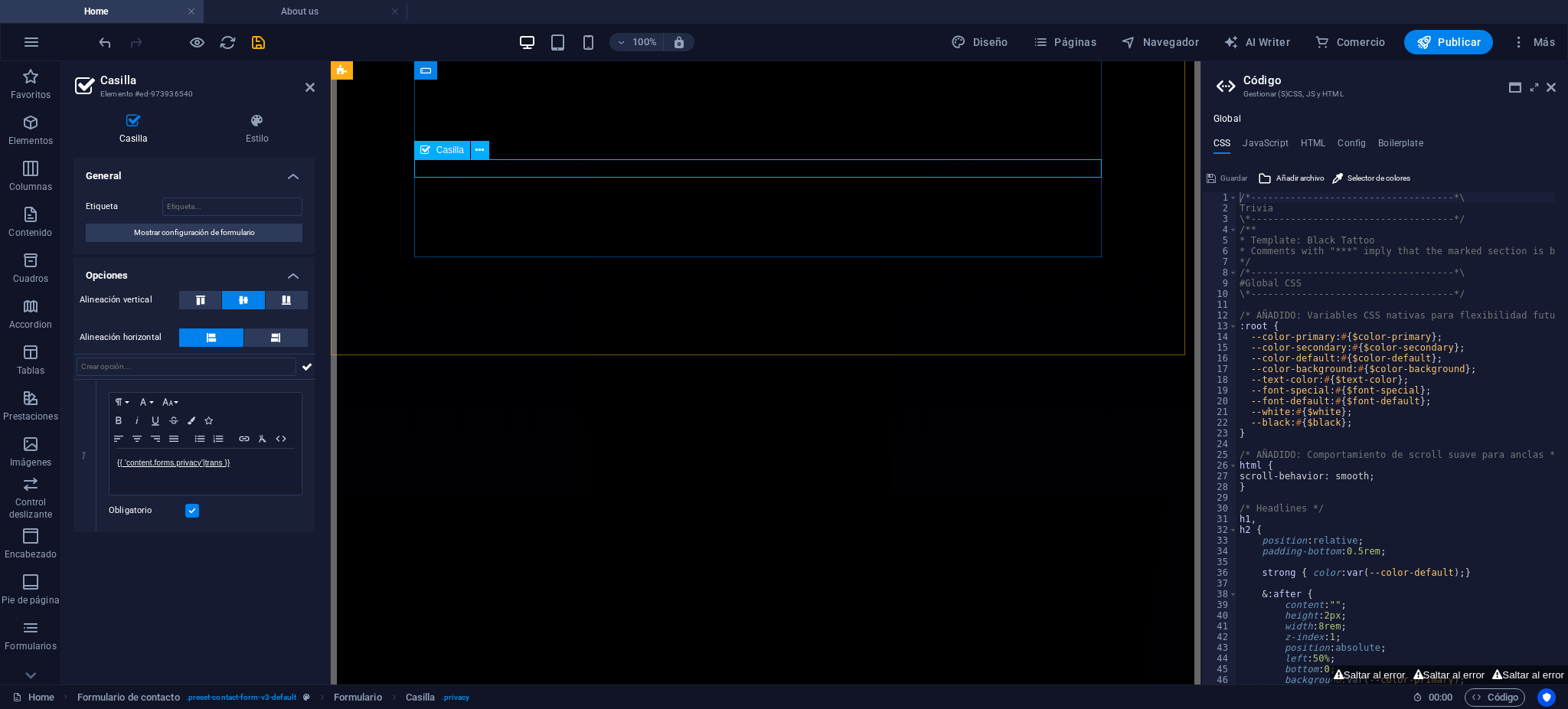
drag, startPoint x: 161, startPoint y: 365, endPoint x: 149, endPoint y: 368, distance: 12.4
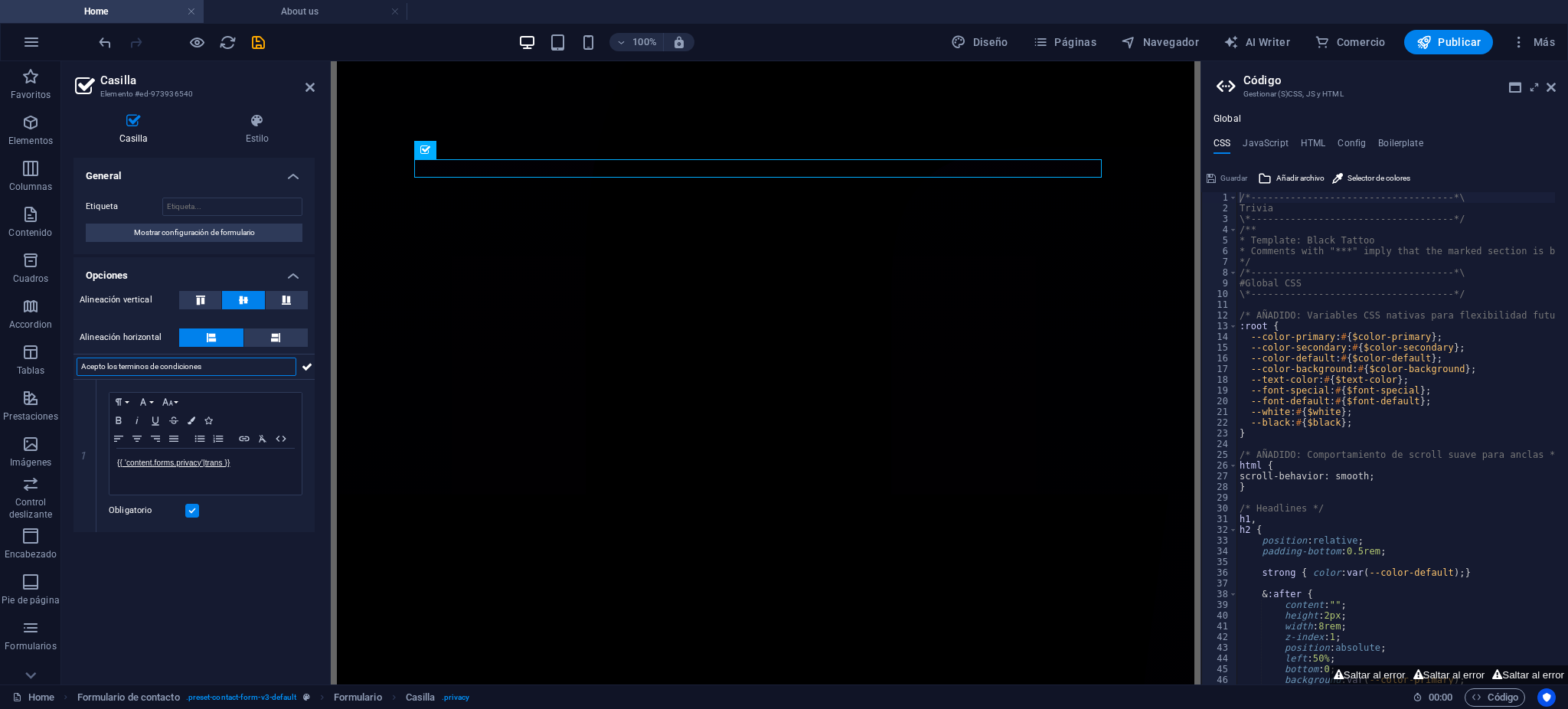
click at [149, 368] on input "Acepto los terminos de condiciones" at bounding box center [187, 367] width 220 height 19
type input "Acepto los terminos y condiciones"
click at [302, 368] on icon at bounding box center [306, 367] width 11 height 19
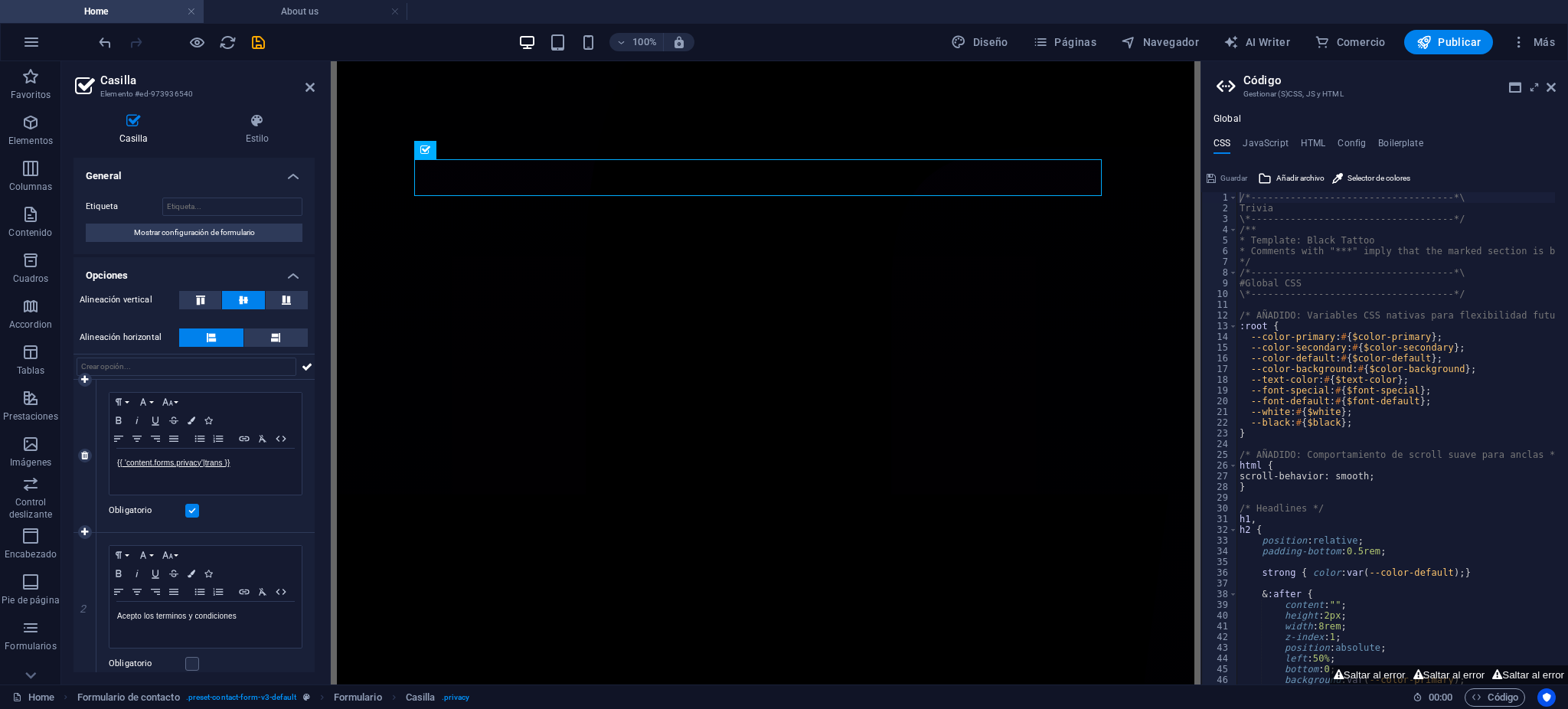
click at [194, 512] on label at bounding box center [191, 511] width 14 height 14
click at [0, 0] on input "Obligatorio" at bounding box center [0, 0] width 0 height 0
click at [87, 460] on icon at bounding box center [85, 456] width 7 height 9
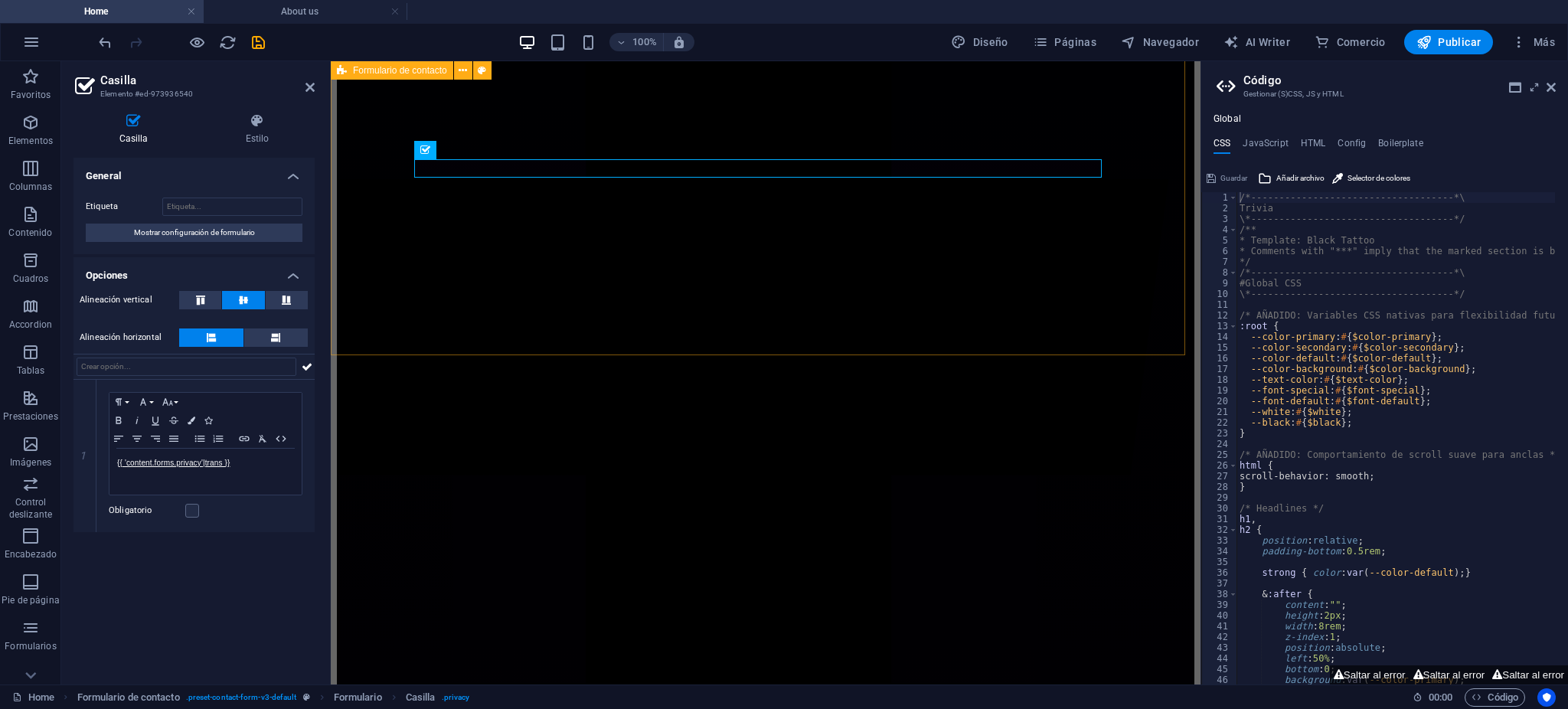
scroll to position [4697, 0]
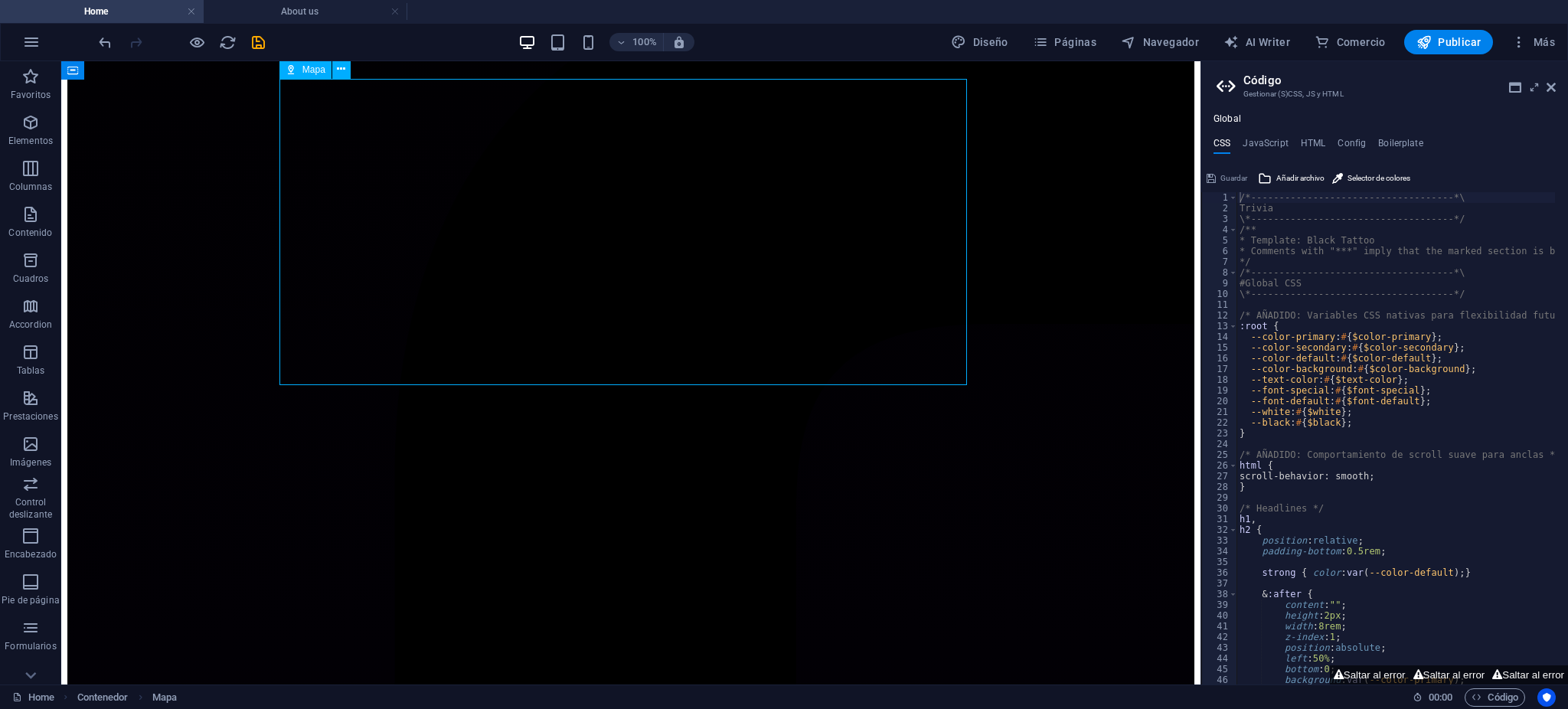
select select "2"
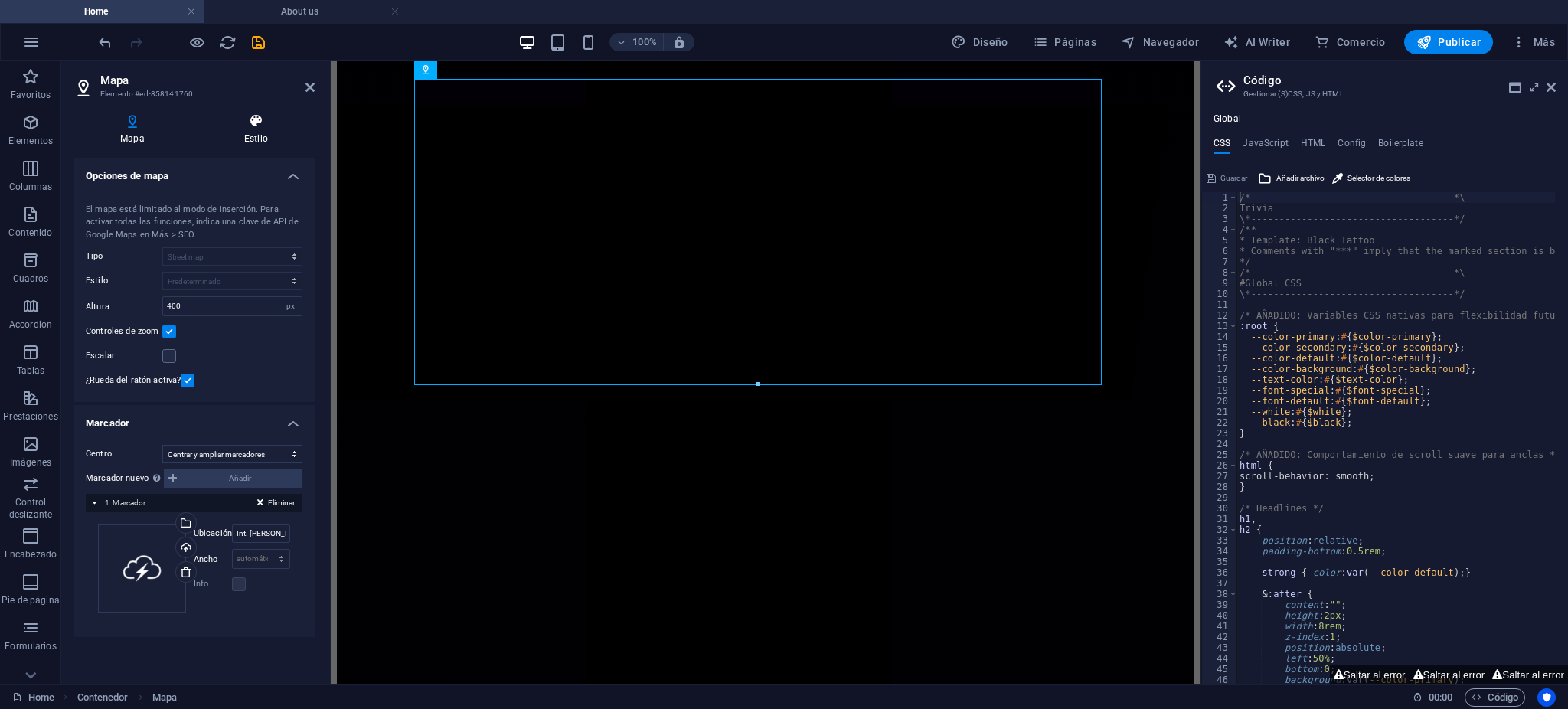
click at [258, 134] on h4 "Estilo" at bounding box center [257, 129] width 117 height 32
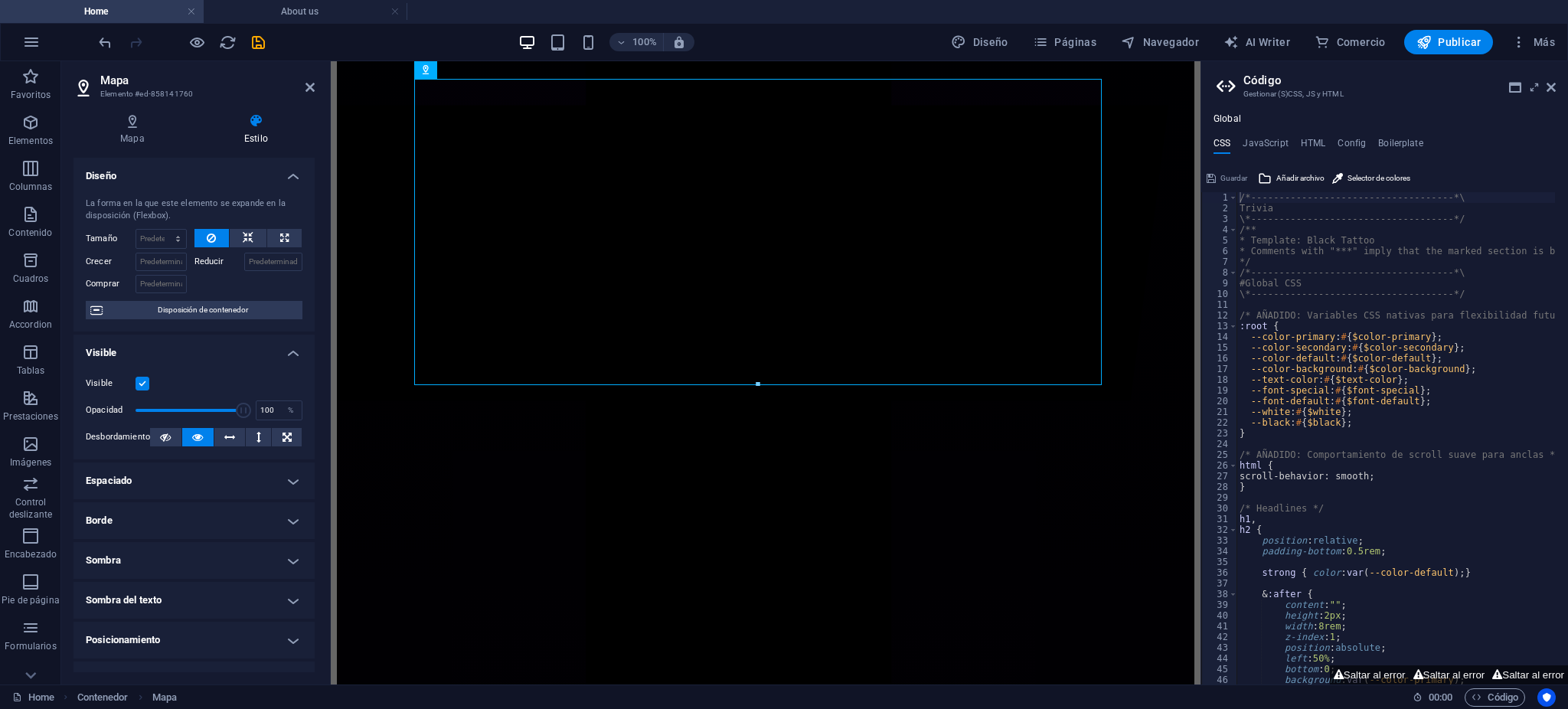
click at [174, 134] on h4 "Mapa" at bounding box center [135, 129] width 124 height 32
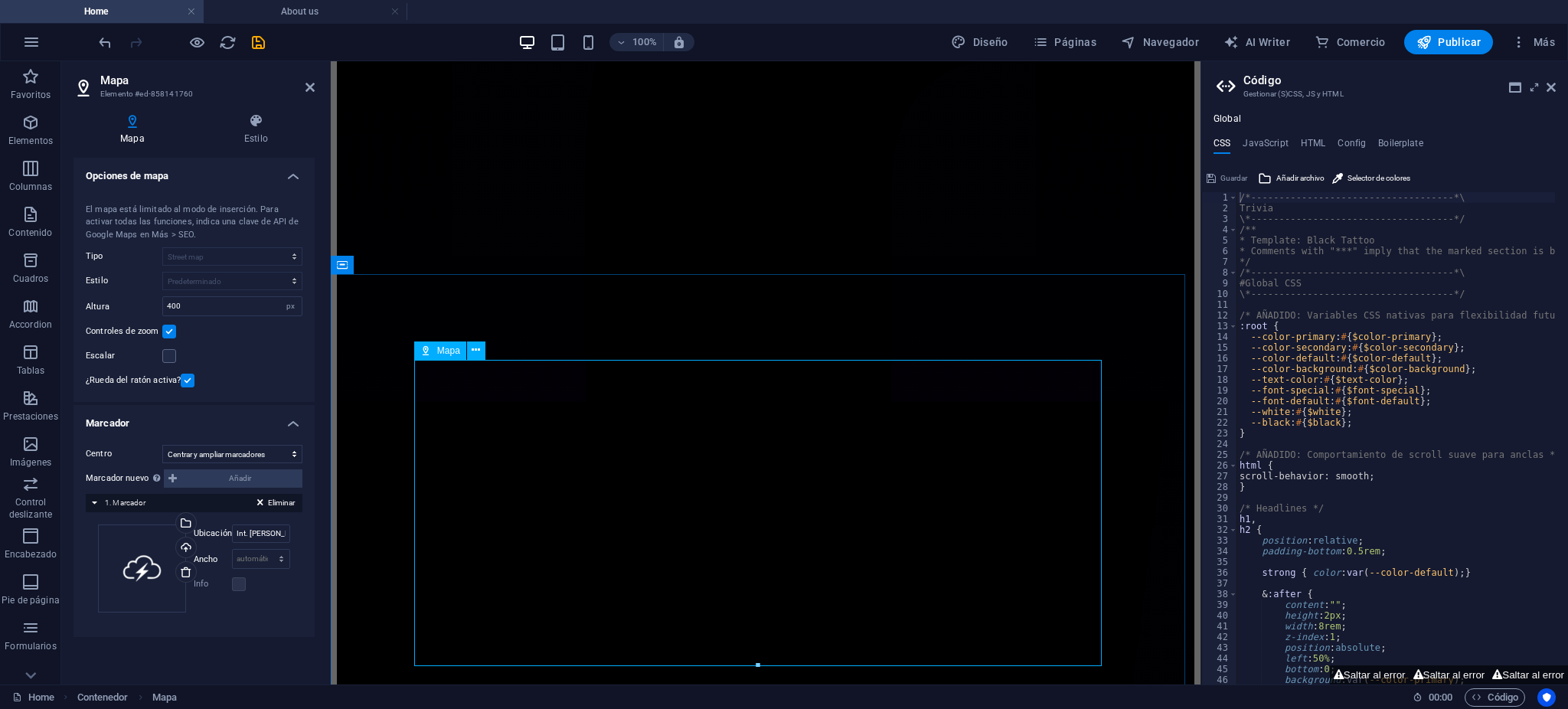
scroll to position [4416, 0]
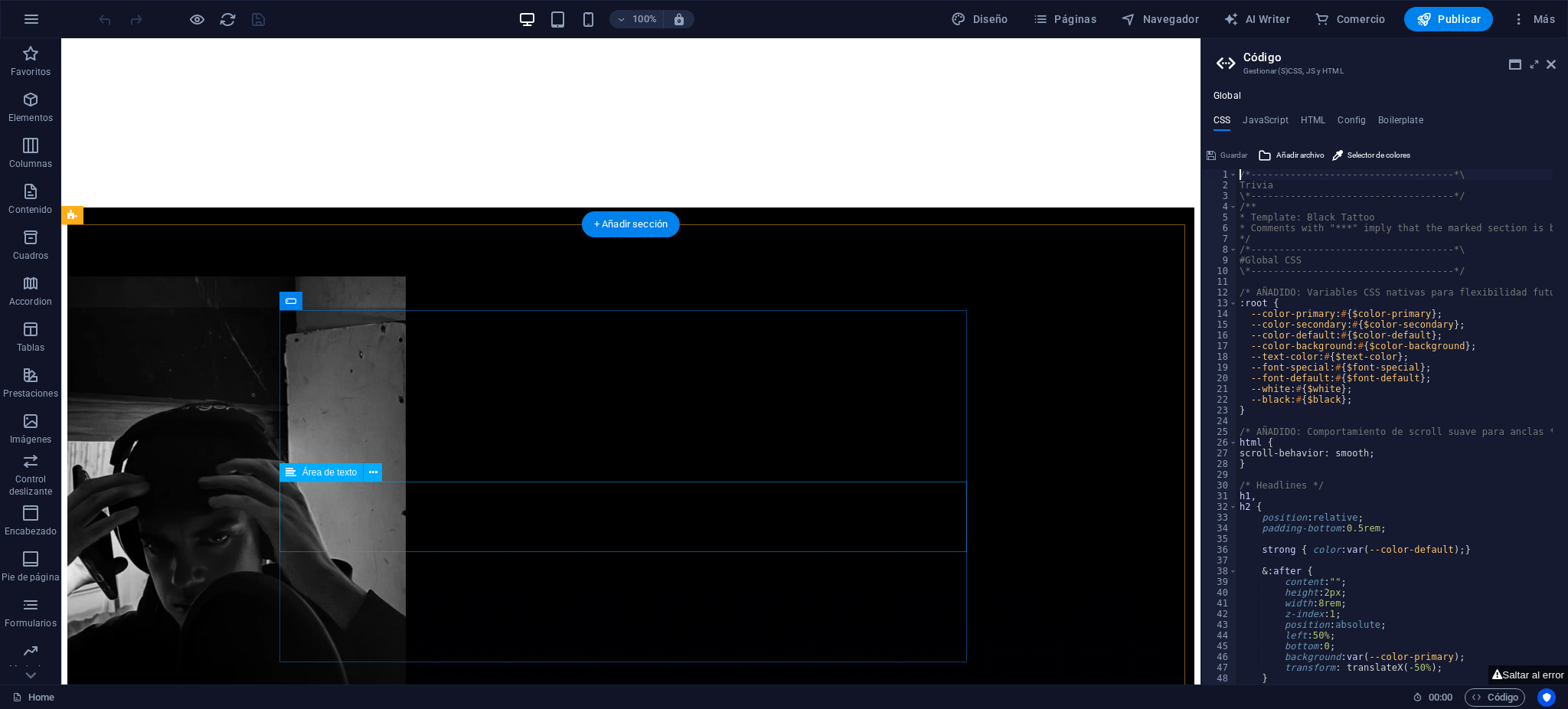
scroll to position [4187, 0]
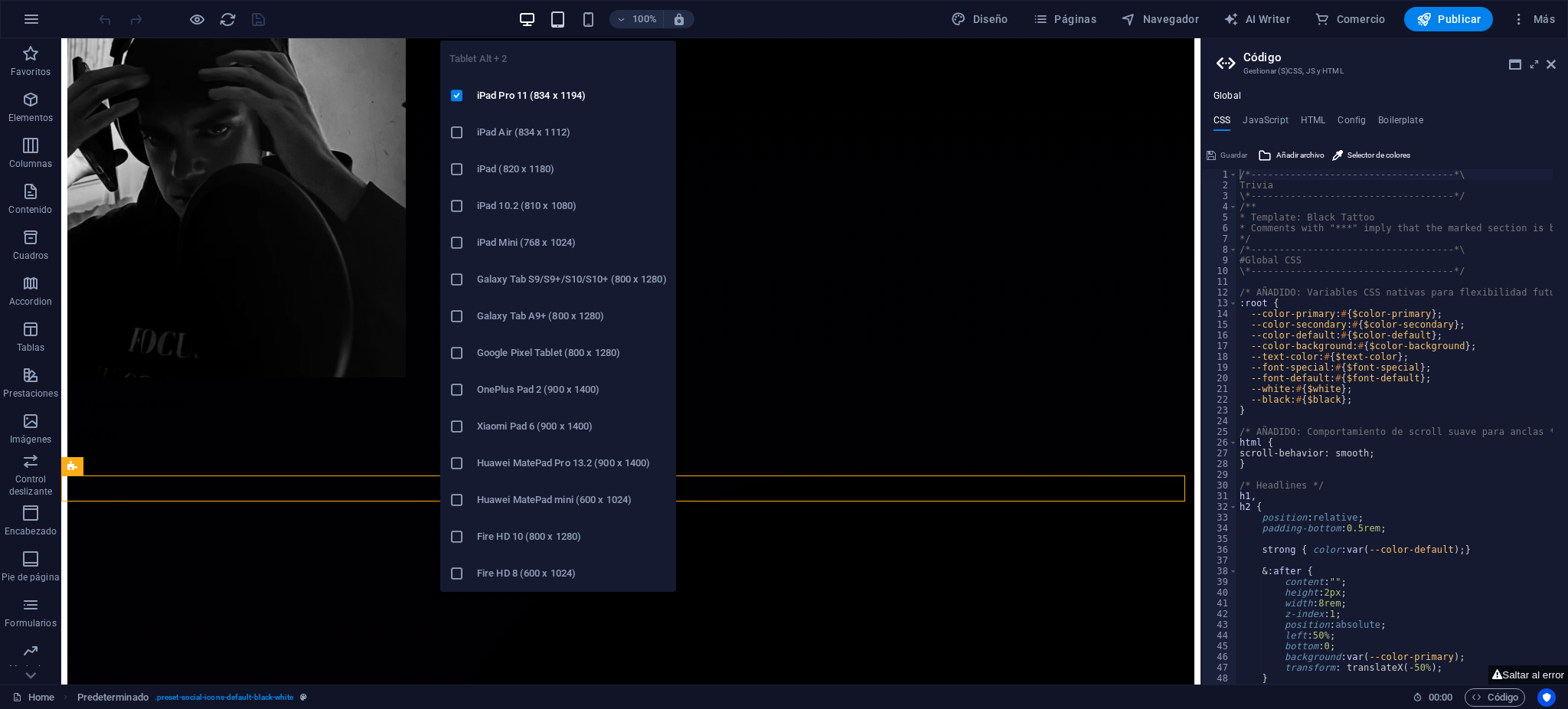
click at [560, 22] on icon "button" at bounding box center [558, 20] width 18 height 18
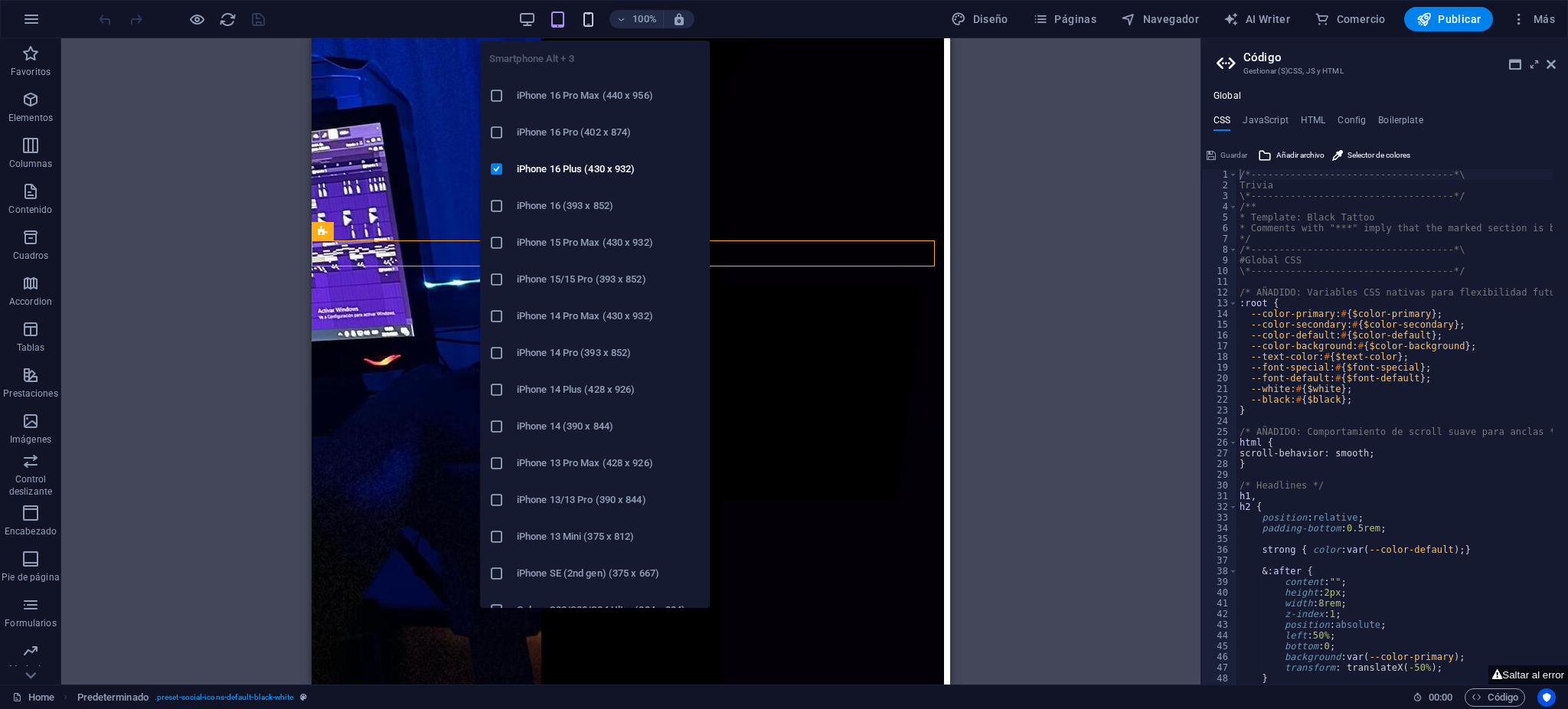
click at [590, 17] on icon "button" at bounding box center [589, 20] width 18 height 18
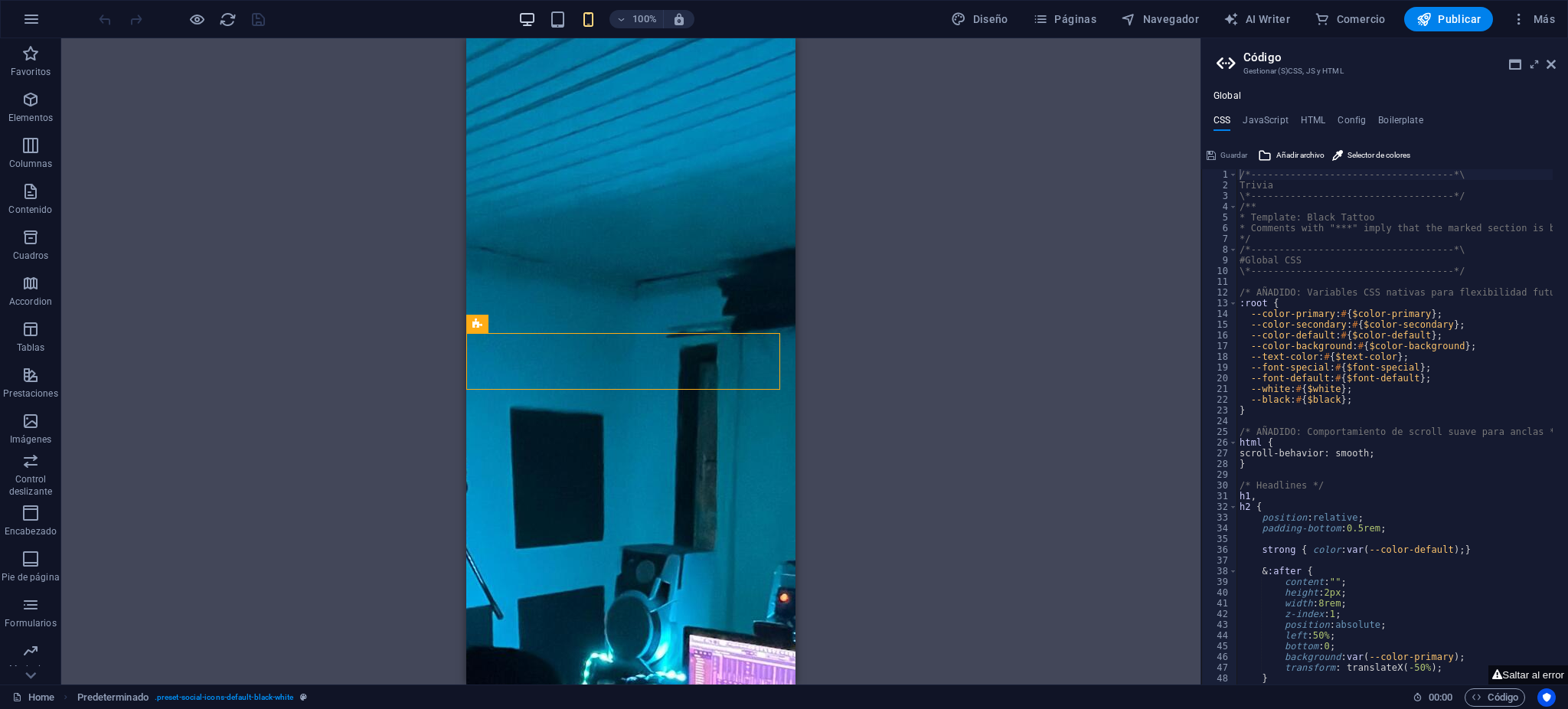
drag, startPoint x: 522, startPoint y: 2, endPoint x: 531, endPoint y: 15, distance: 15.8
click at [529, 7] on div "100% Diseño Páginas Navegador AI Writer Comercio Publicar Más" at bounding box center [784, 19] width 1566 height 37
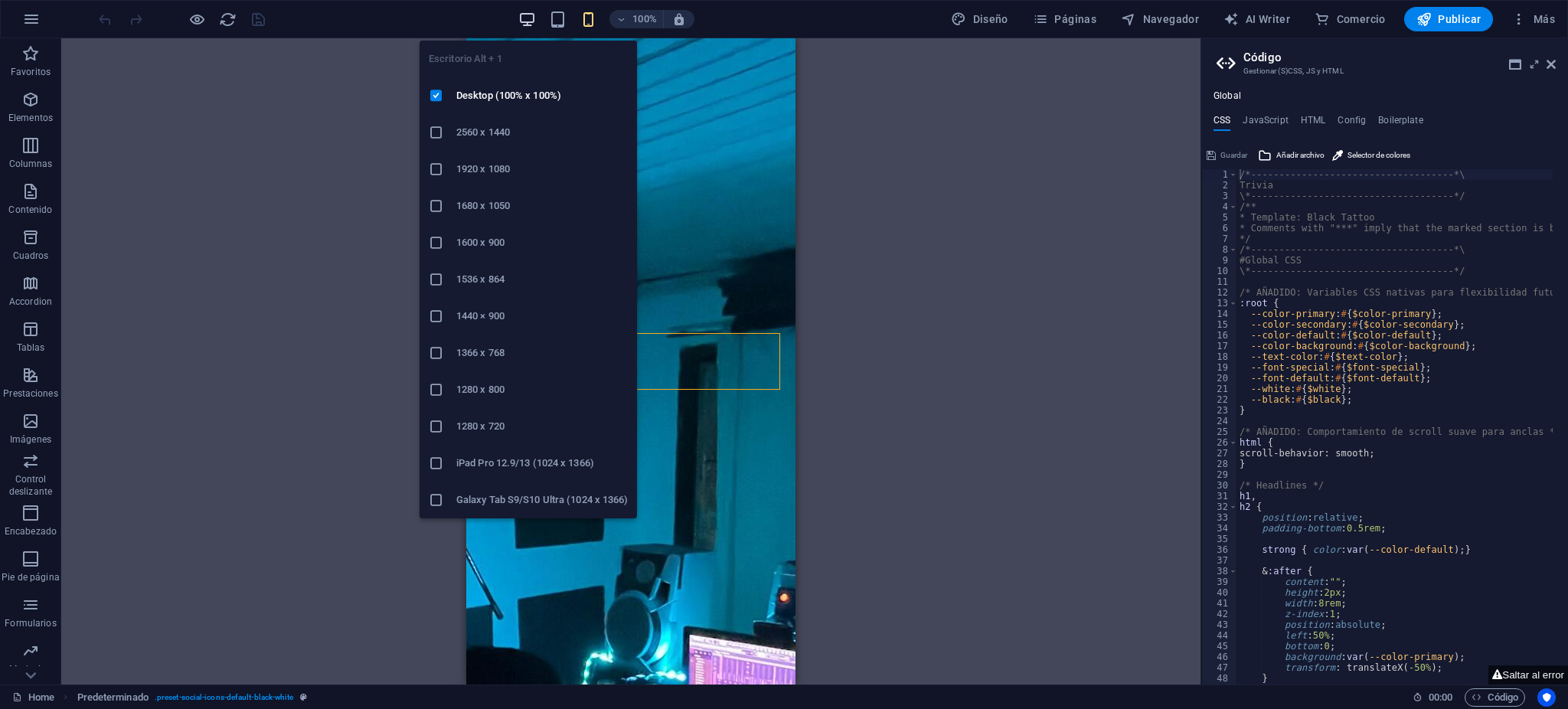
click at [532, 15] on icon "button" at bounding box center [527, 20] width 18 height 18
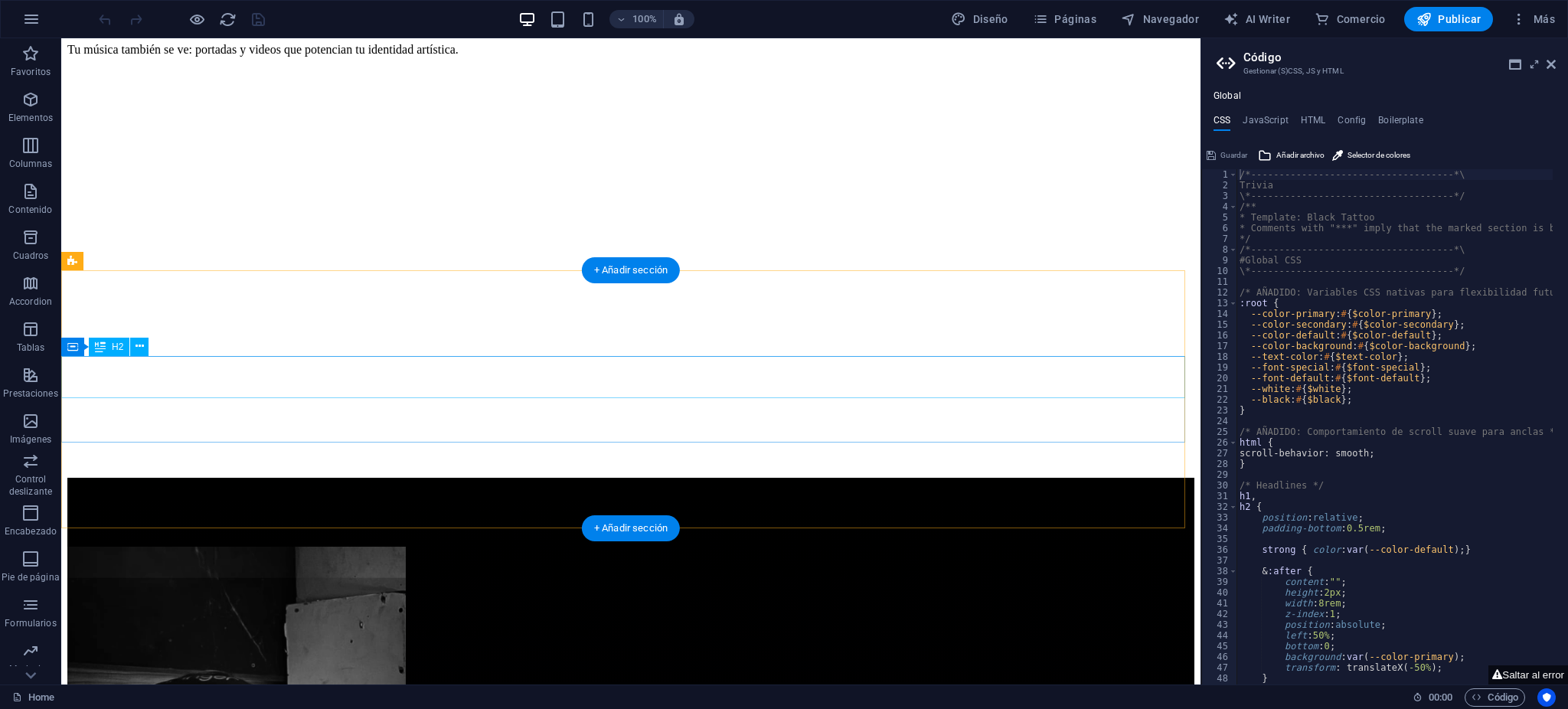
scroll to position [3505, 0]
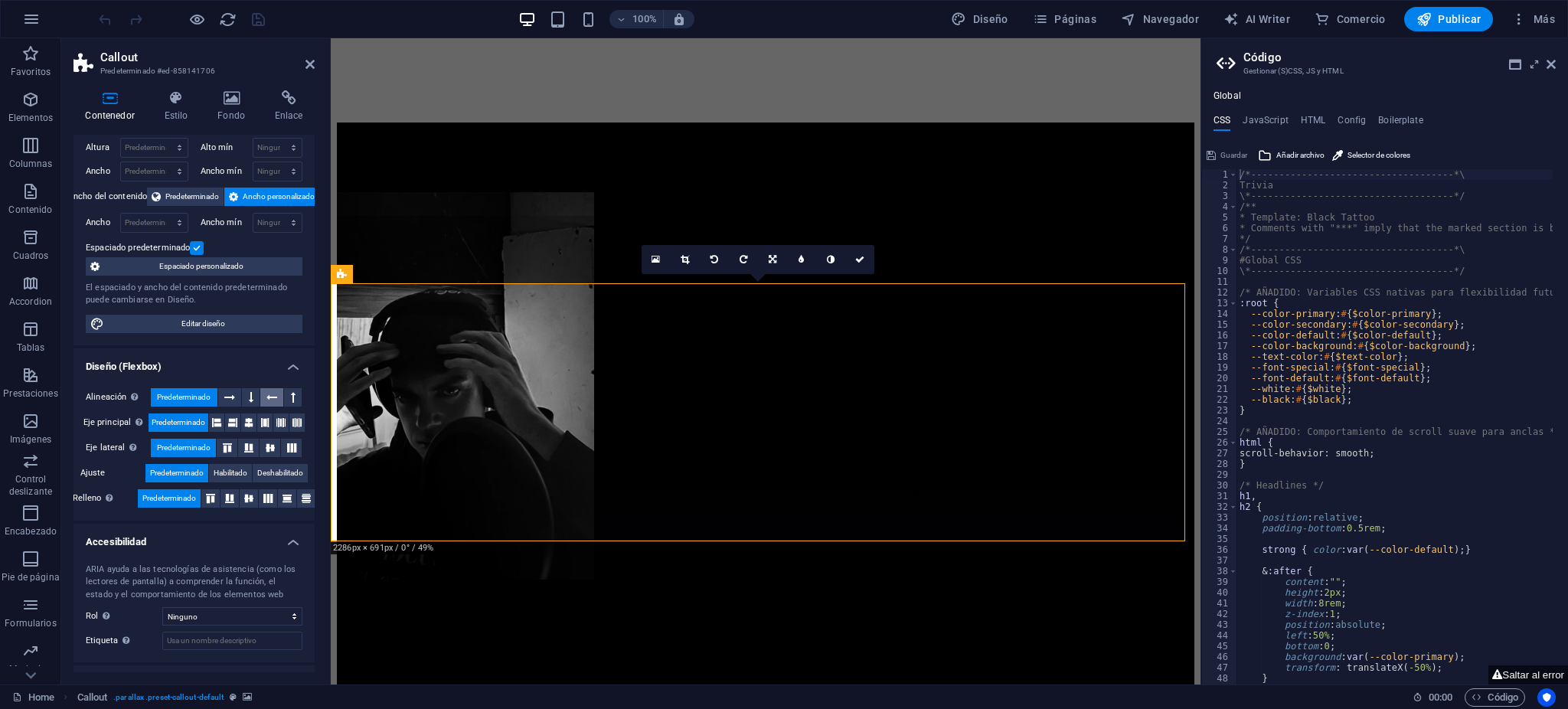
scroll to position [99, 0]
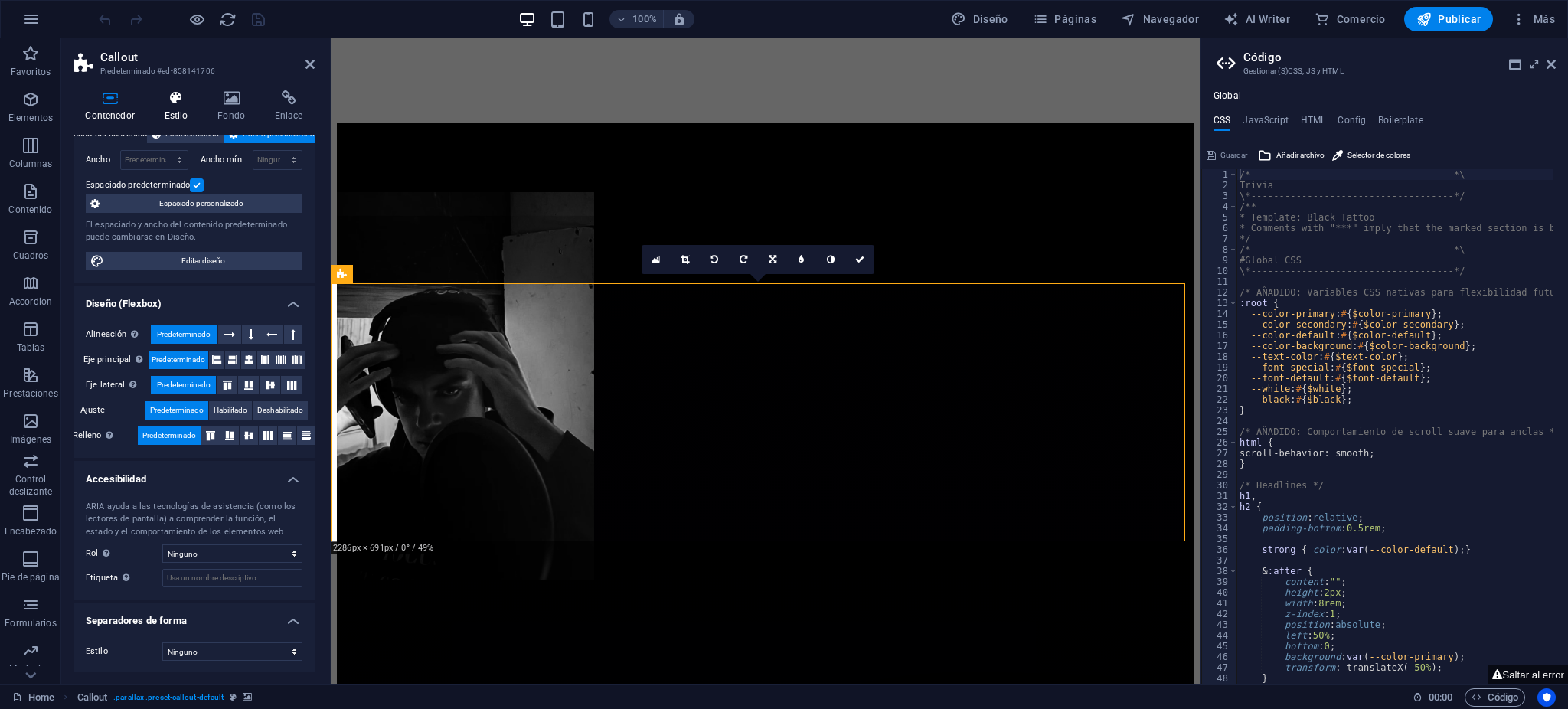
click at [197, 108] on h4 "Estilo" at bounding box center [179, 106] width 54 height 32
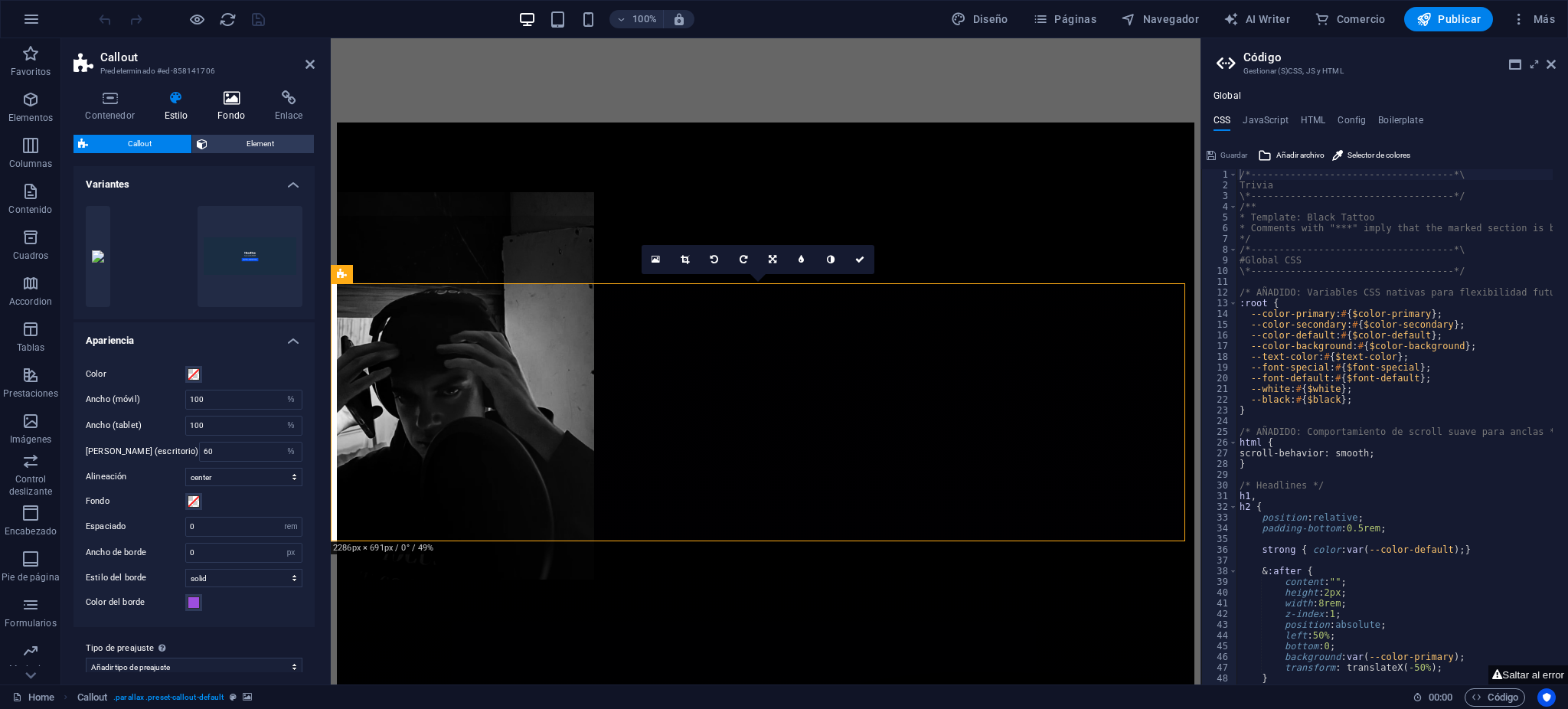
click at [223, 103] on icon at bounding box center [231, 98] width 51 height 15
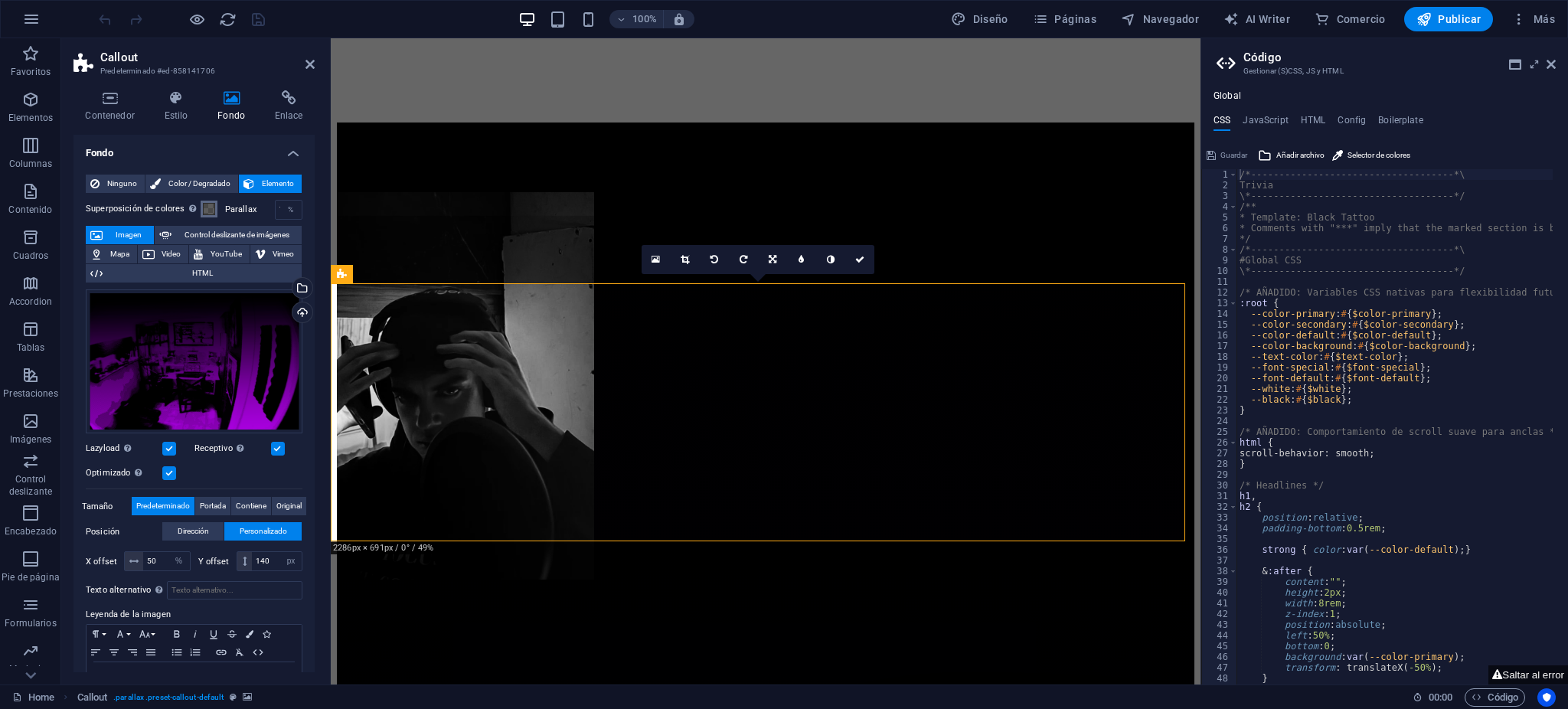
click at [204, 209] on span at bounding box center [209, 209] width 12 height 12
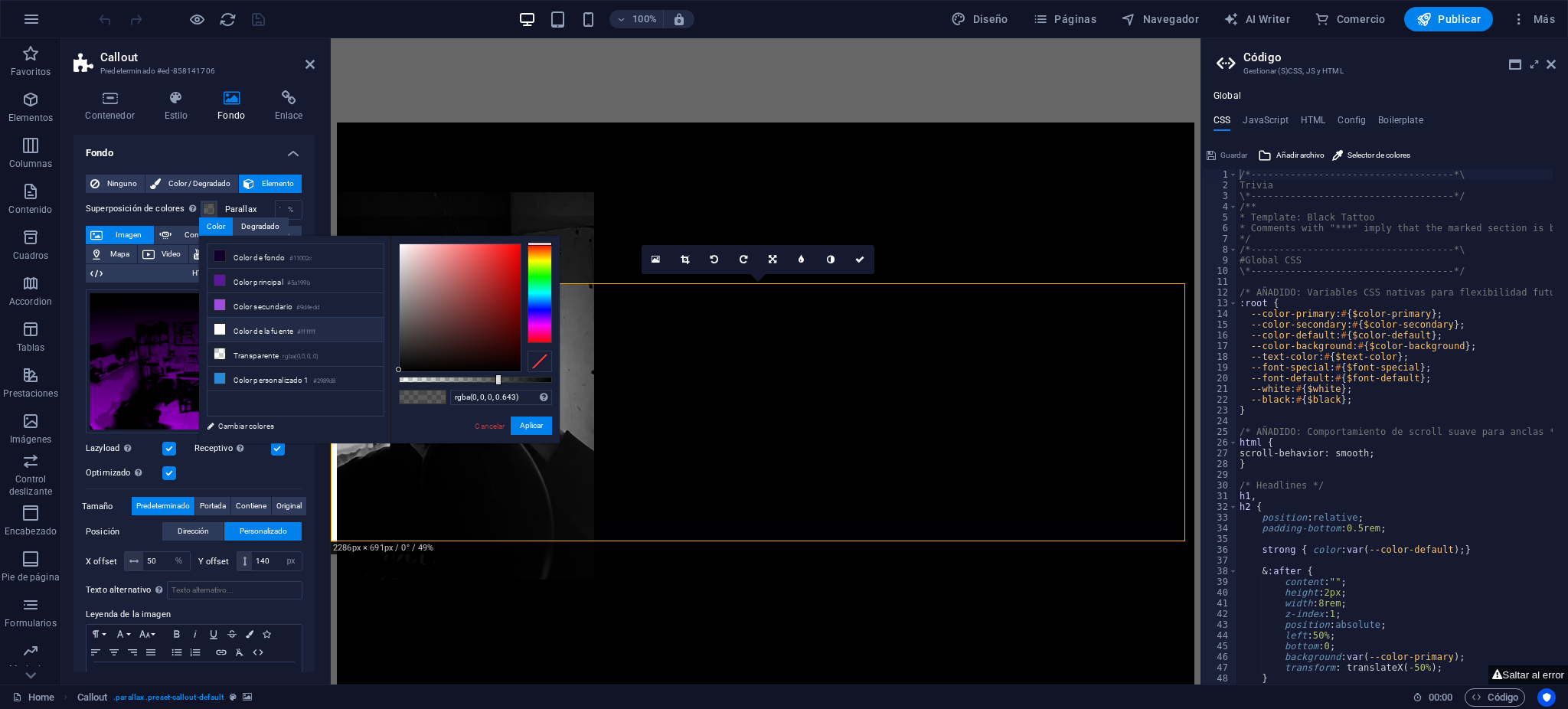
click at [272, 319] on li "Color de la fuente #ffffff" at bounding box center [296, 330] width 176 height 24
click at [170, 213] on label "Superposición de colores Sitúa una superposición sobre el fondo para colorearla" at bounding box center [143, 209] width 115 height 19
click at [200, 213] on button "Superposición de colores Sitúa una superposición sobre el fondo para colorearla" at bounding box center [209, 209] width 17 height 17
drag, startPoint x: 496, startPoint y: 381, endPoint x: 418, endPoint y: 374, distance: 78.3
click at [428, 379] on div at bounding box center [431, 380] width 7 height 11
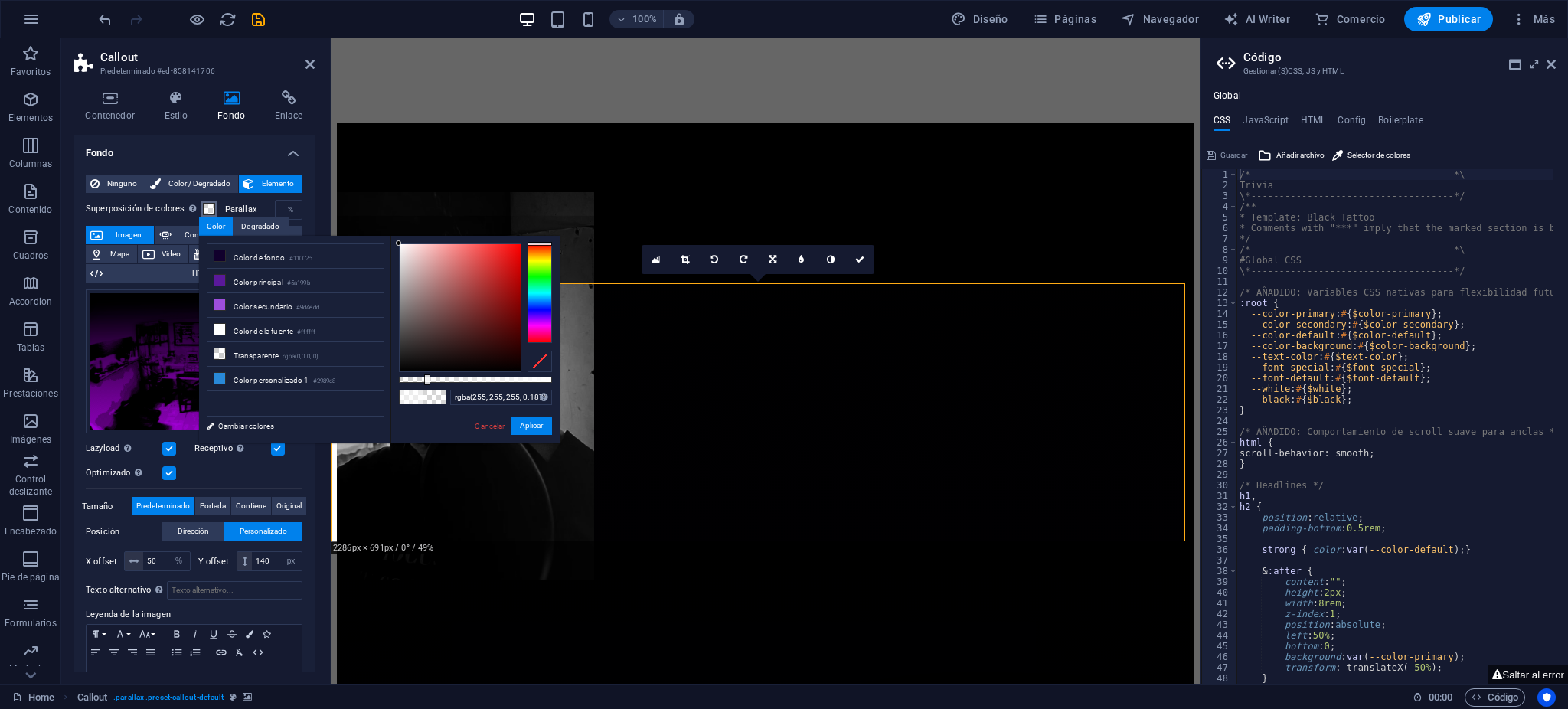
type input "rgba(255, 255, 255, 0.177)"
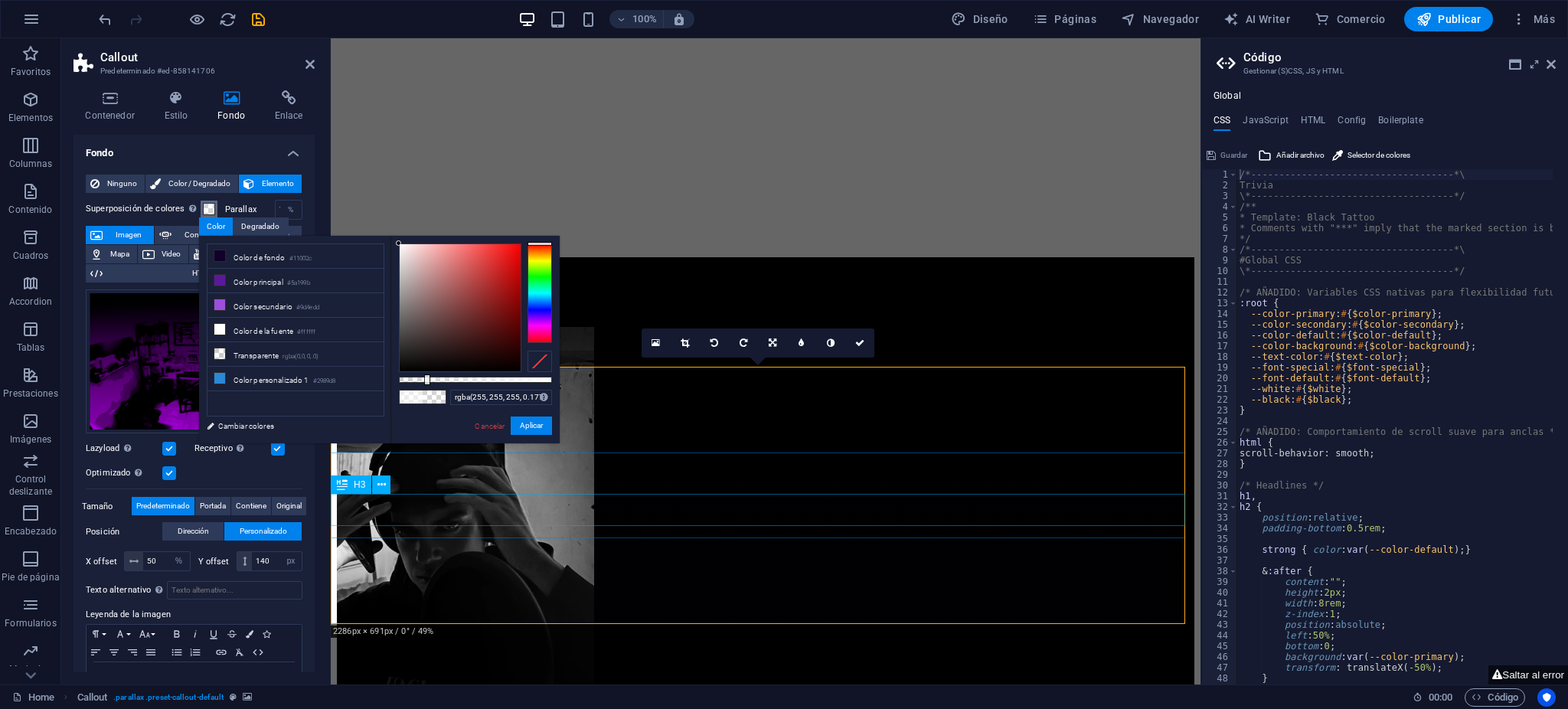
scroll to position [3096, 0]
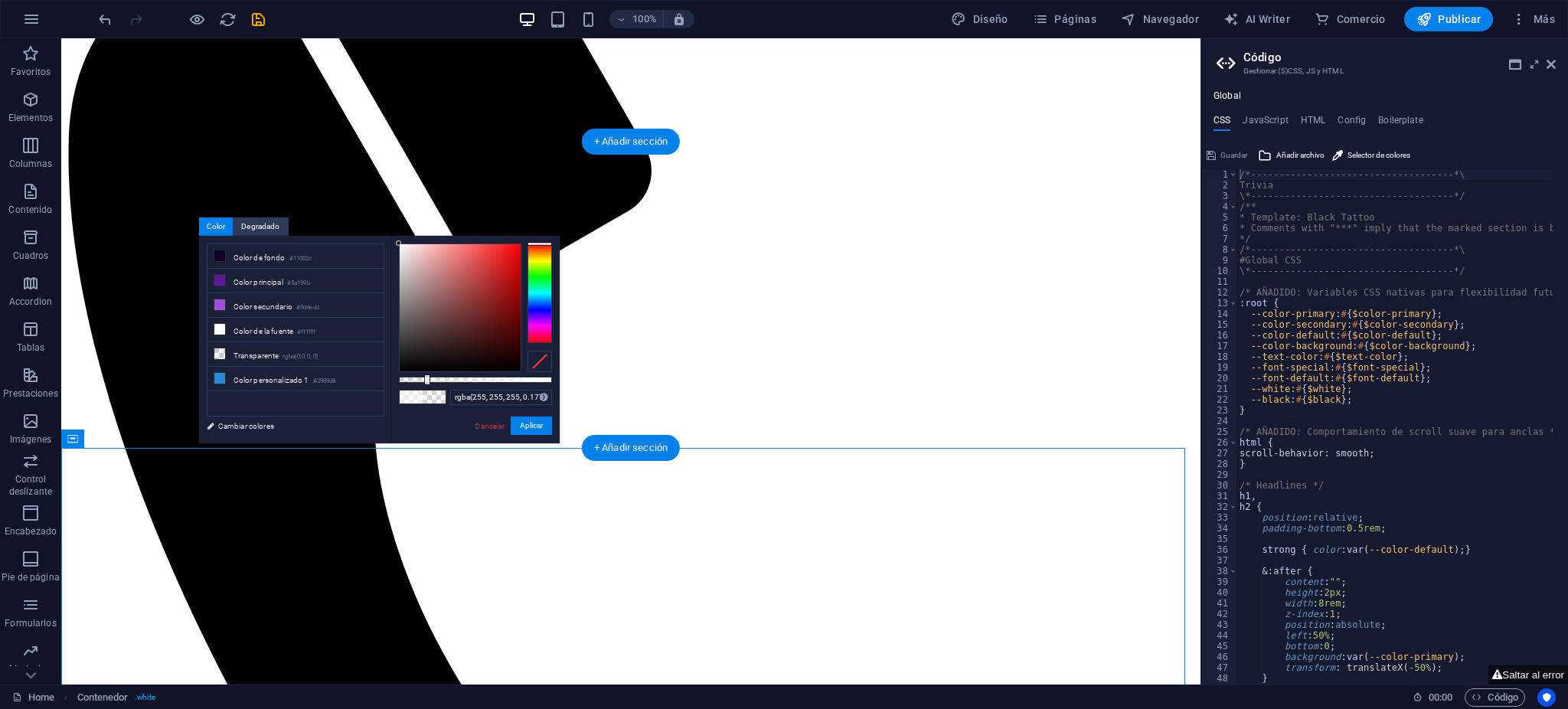
scroll to position [1360, 0]
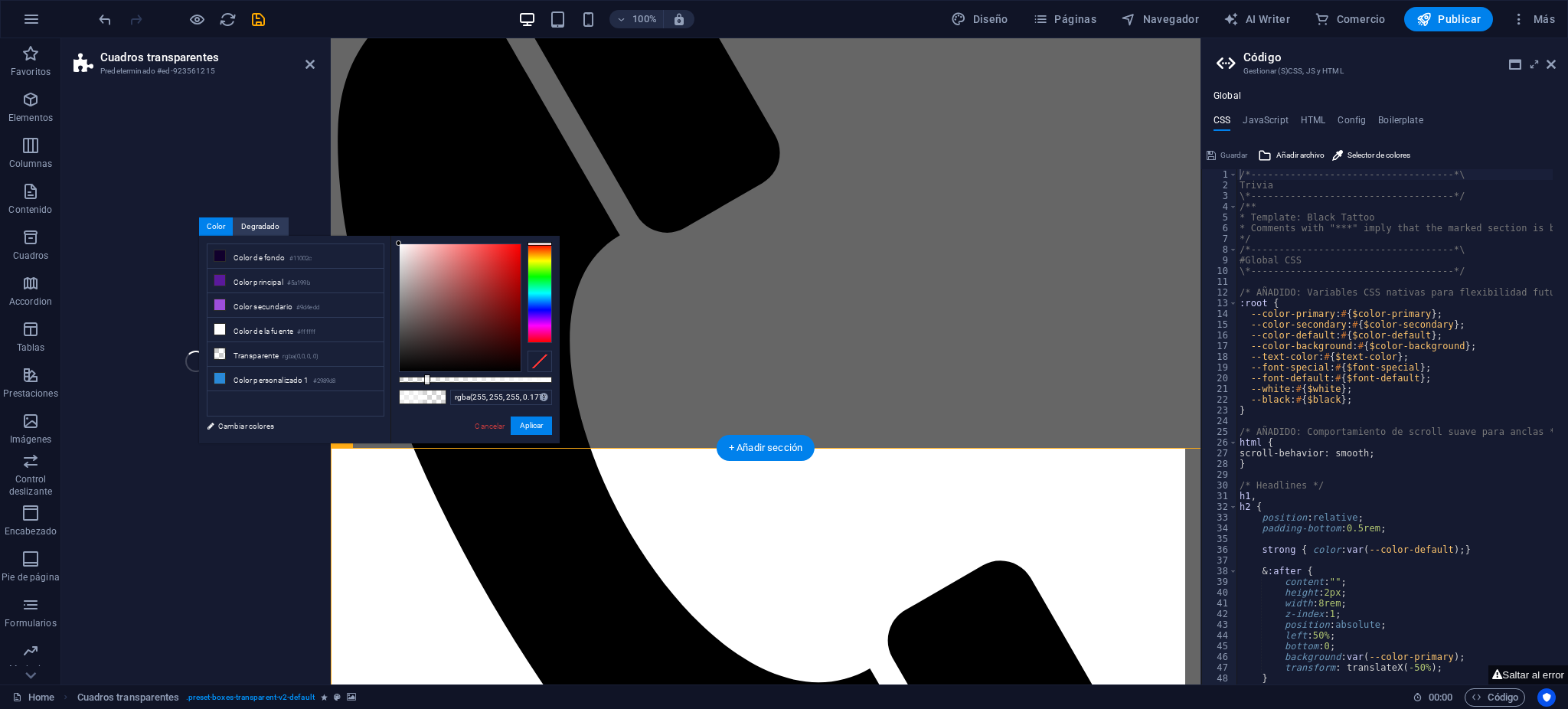
select select "px"
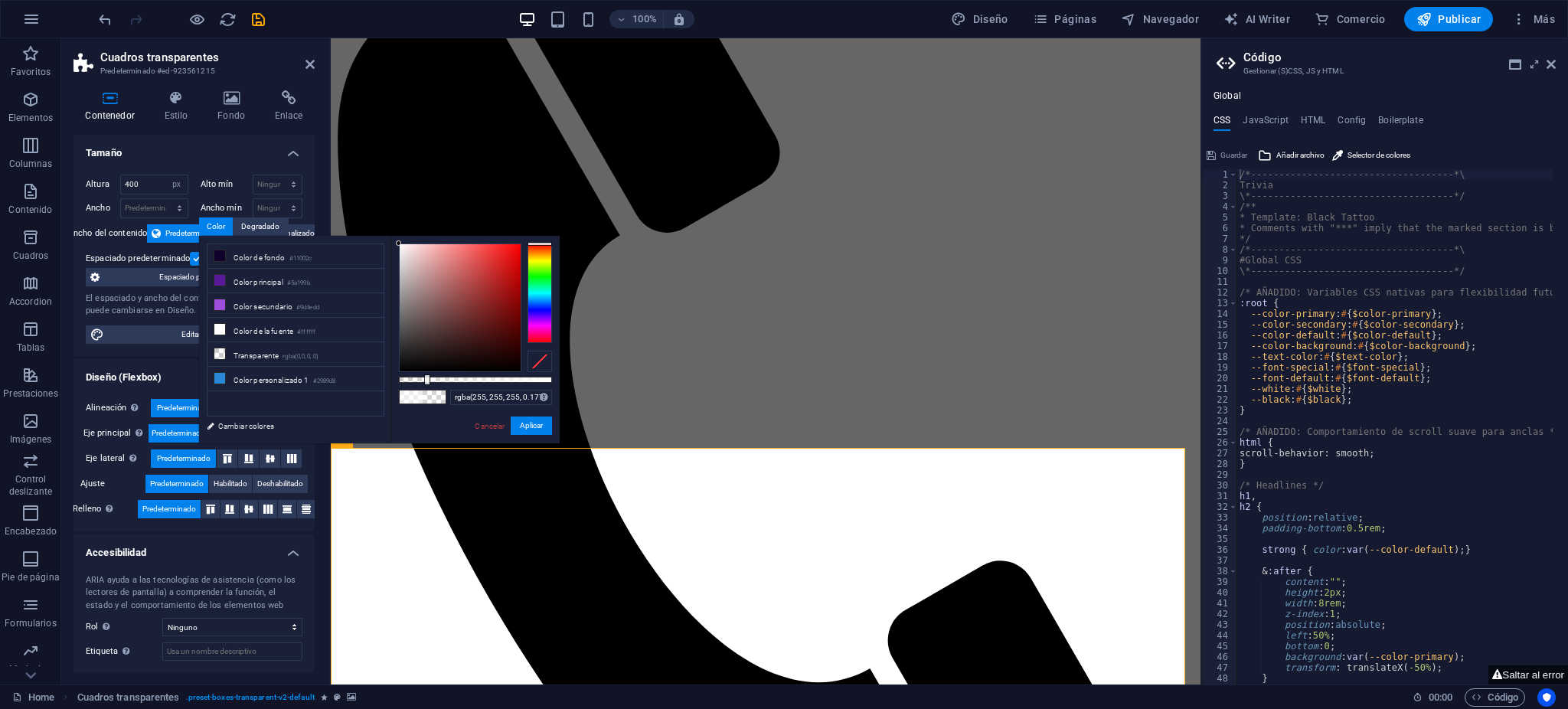
drag, startPoint x: 463, startPoint y: 383, endPoint x: 489, endPoint y: 379, distance: 26.3
click at [489, 379] on div "rgba(255, 255, 255, 0.177) Formatos soportados #0852ed rgb(8, 82, 237) rgba(8, …" at bounding box center [475, 451] width 169 height 429
drag, startPoint x: 484, startPoint y: 377, endPoint x: 450, endPoint y: 364, distance: 36.4
click at [503, 377] on div at bounding box center [476, 380] width 153 height 7
type input "rgba(255, 255, 255, 0.677)"
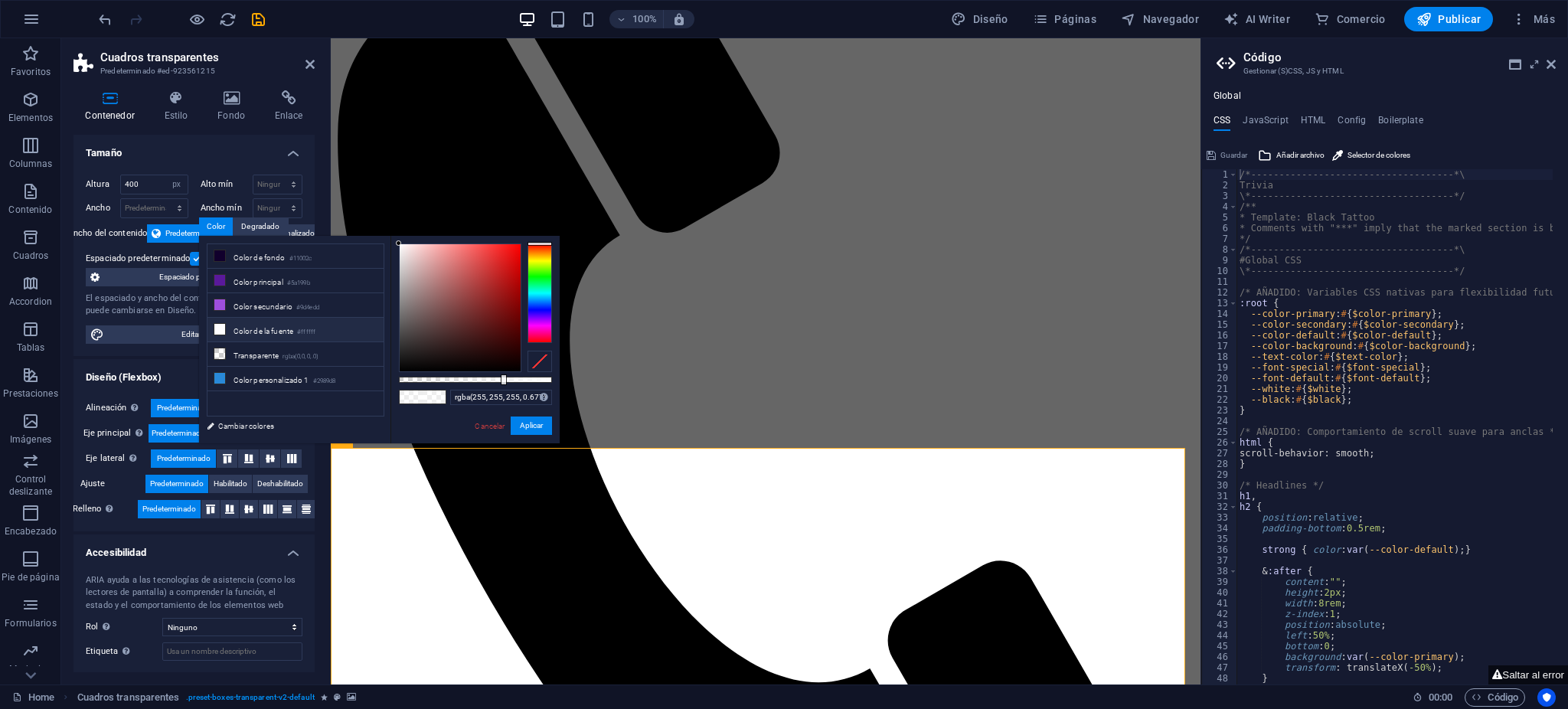
drag, startPoint x: 277, startPoint y: 324, endPoint x: 289, endPoint y: 323, distance: 12.0
click at [278, 324] on li "Color de la fuente #ffffff" at bounding box center [296, 330] width 176 height 24
click at [204, 152] on h4 "Tamaño" at bounding box center [194, 148] width 241 height 28
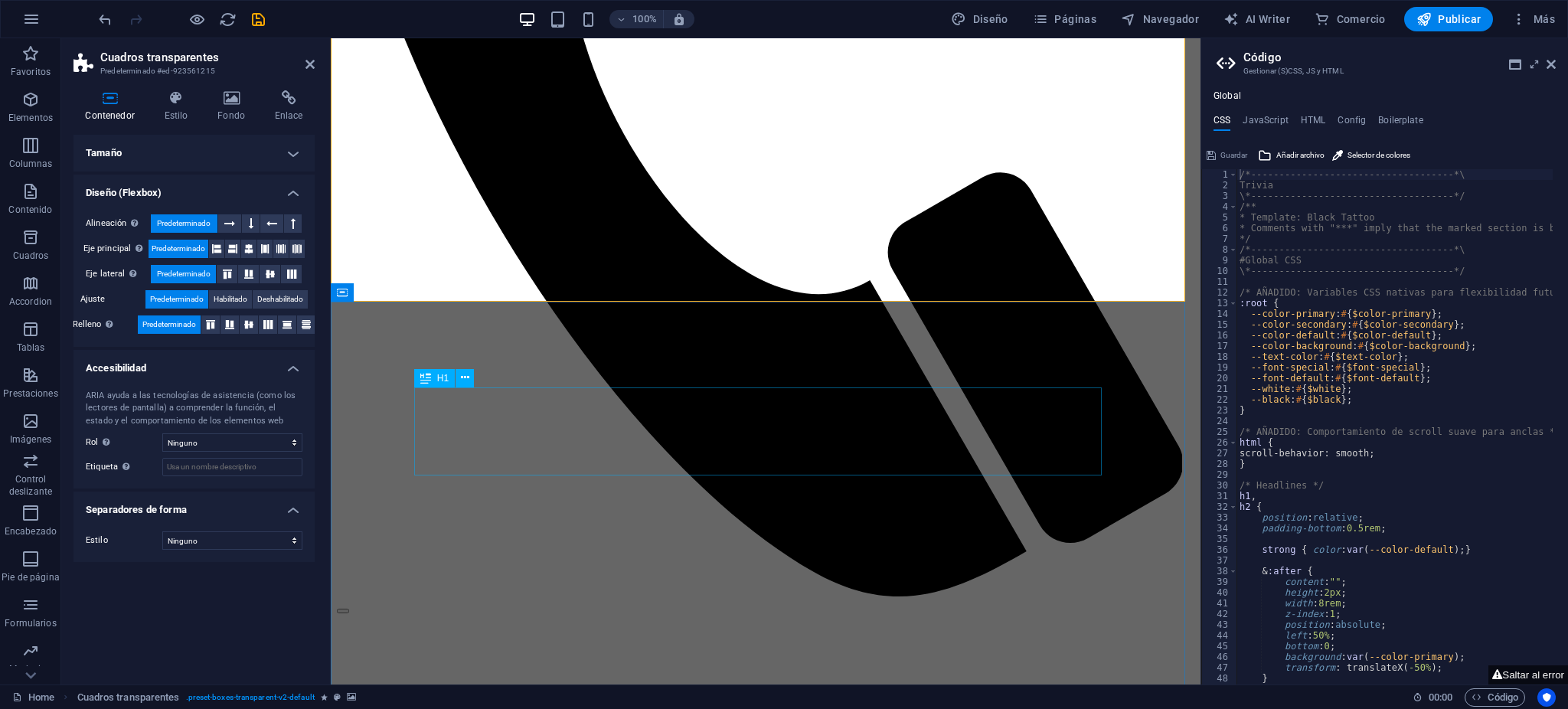
scroll to position [1717, 0]
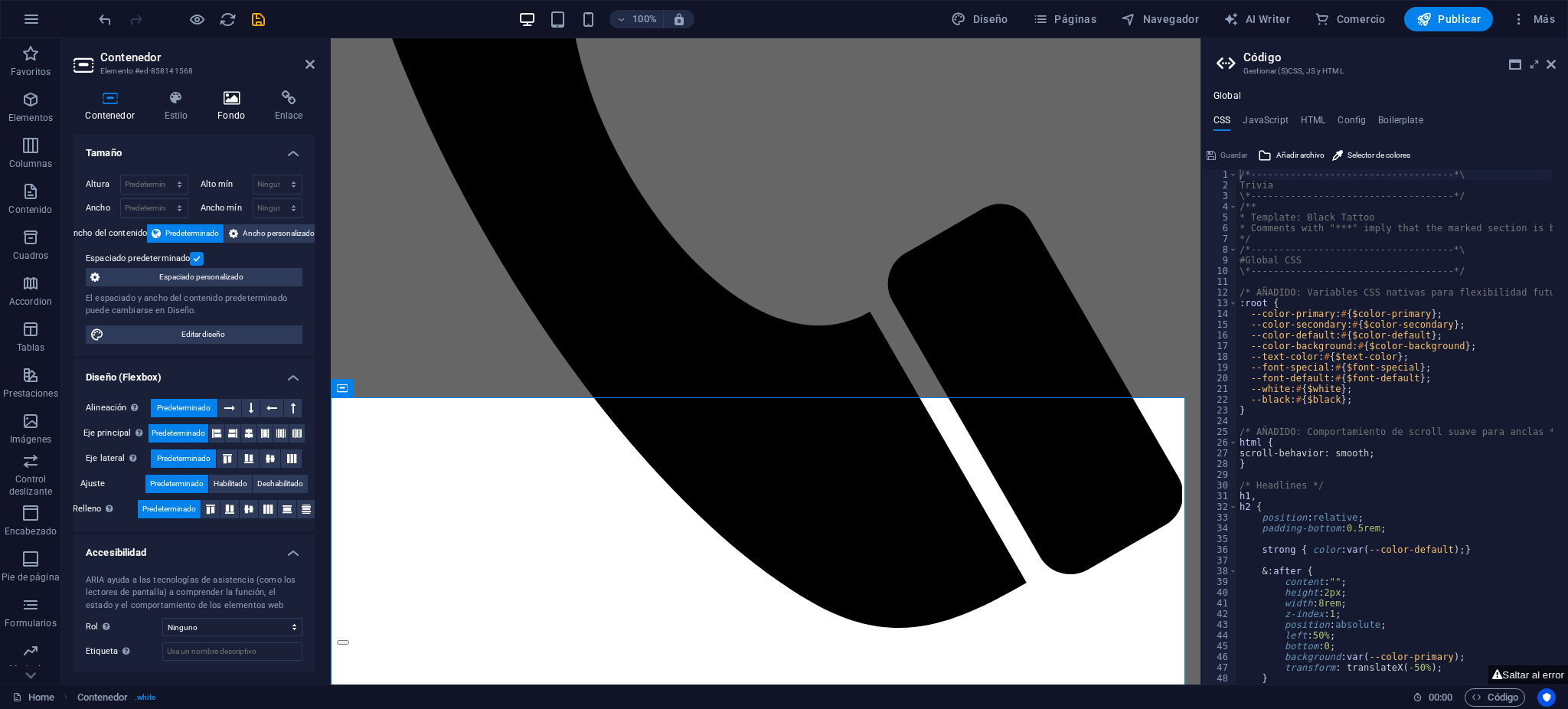
click at [231, 103] on icon at bounding box center [231, 98] width 51 height 15
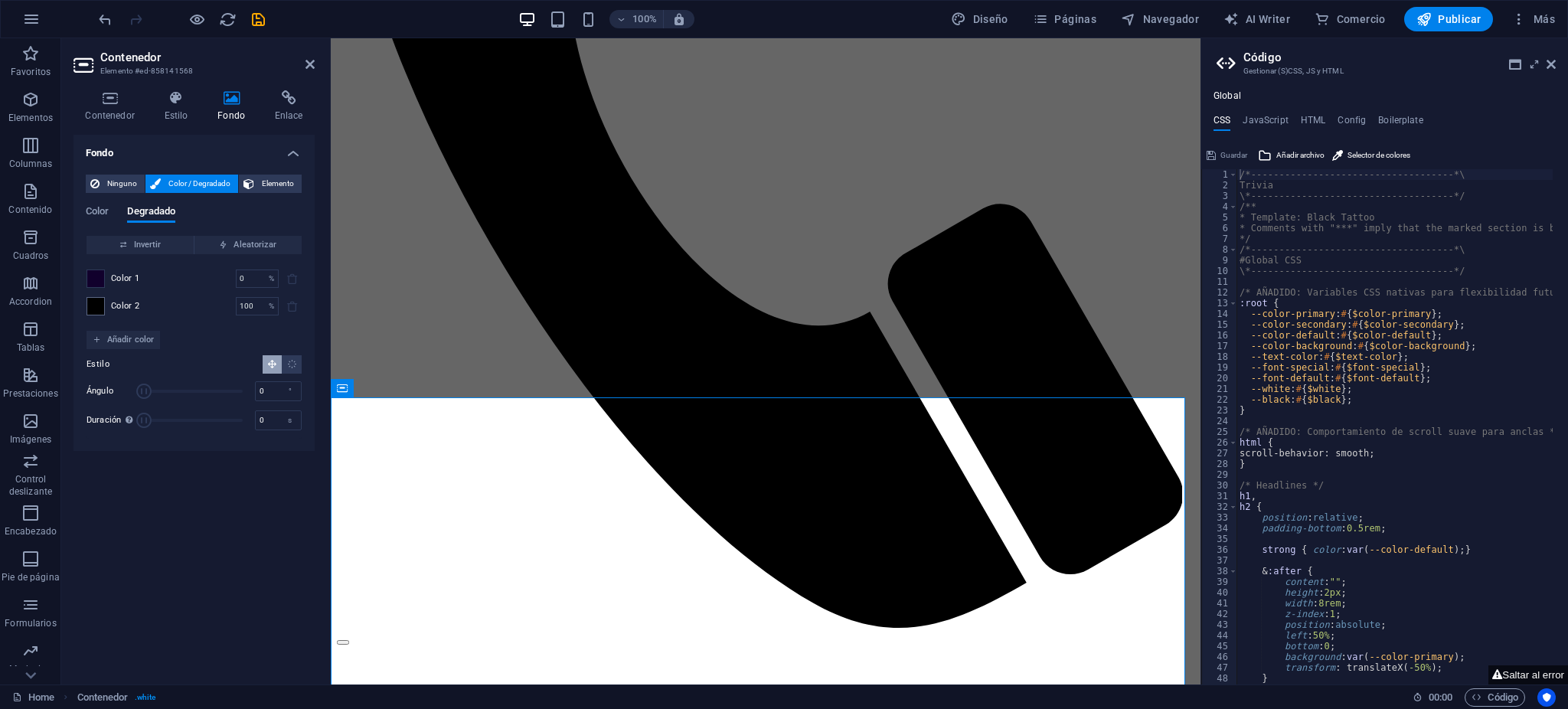
click at [104, 280] on div at bounding box center [95, 279] width 19 height 19
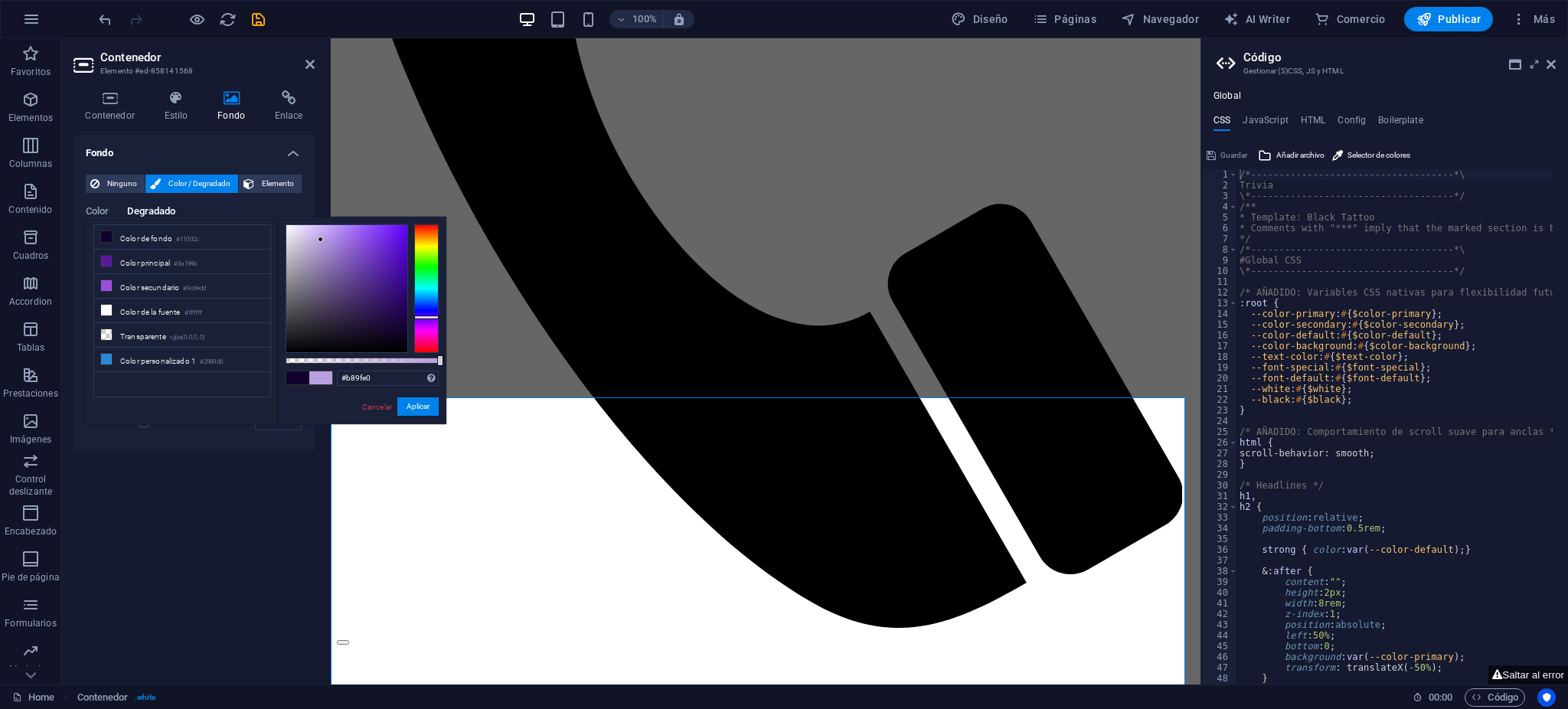
drag, startPoint x: 402, startPoint y: 314, endPoint x: 321, endPoint y: 240, distance: 109.7
click at [321, 240] on div at bounding box center [347, 288] width 121 height 127
click at [415, 410] on button "Aplicar" at bounding box center [418, 407] width 42 height 19
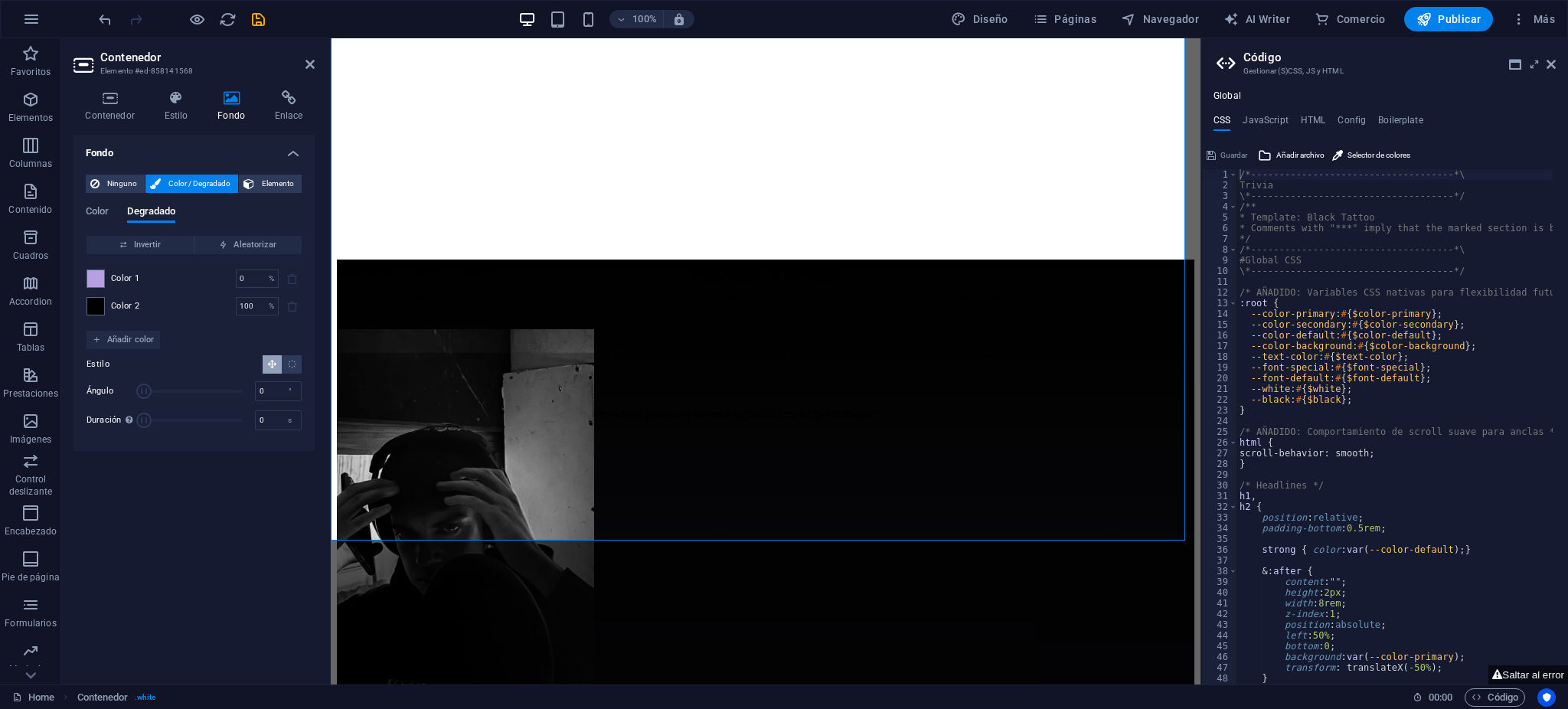
scroll to position [3454, 0]
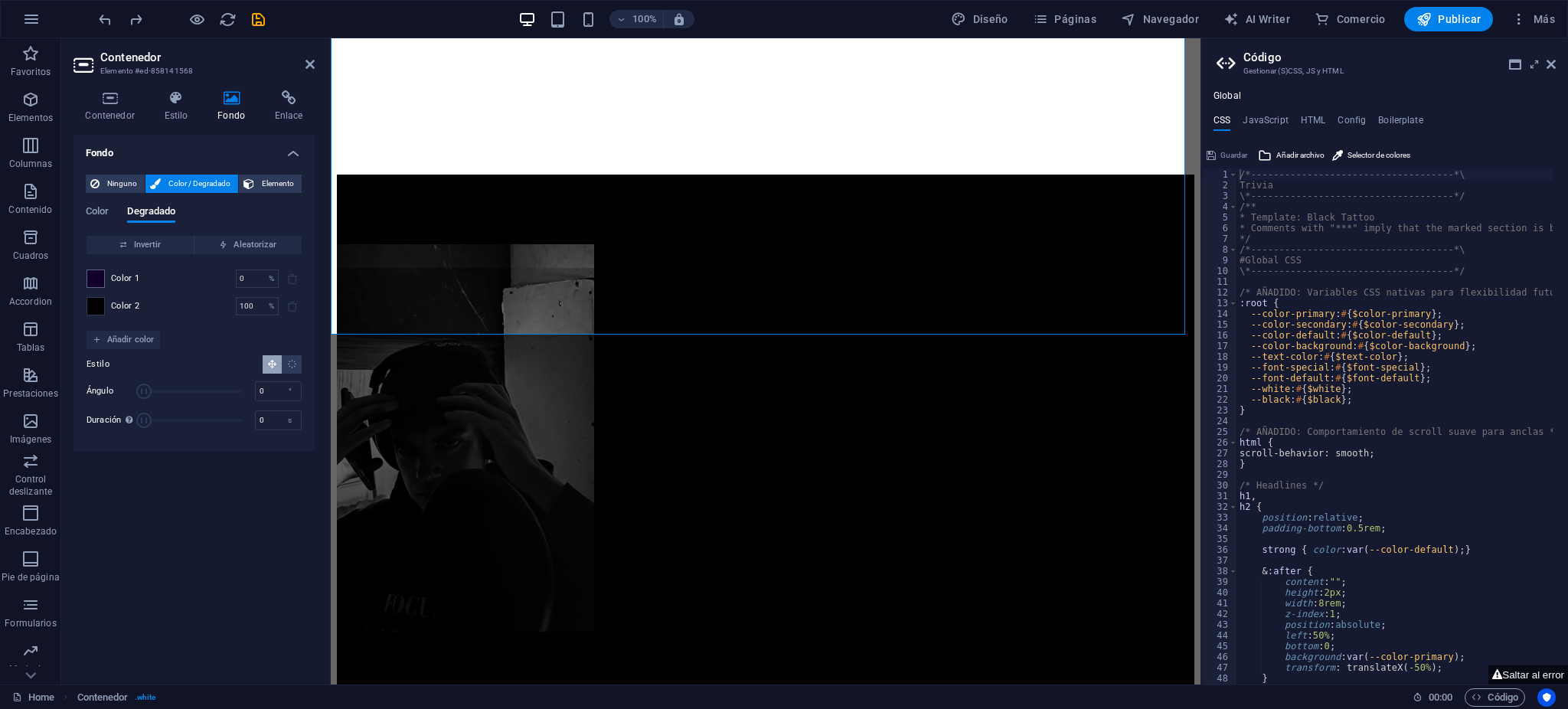
click at [91, 304] on span at bounding box center [95, 306] width 17 height 17
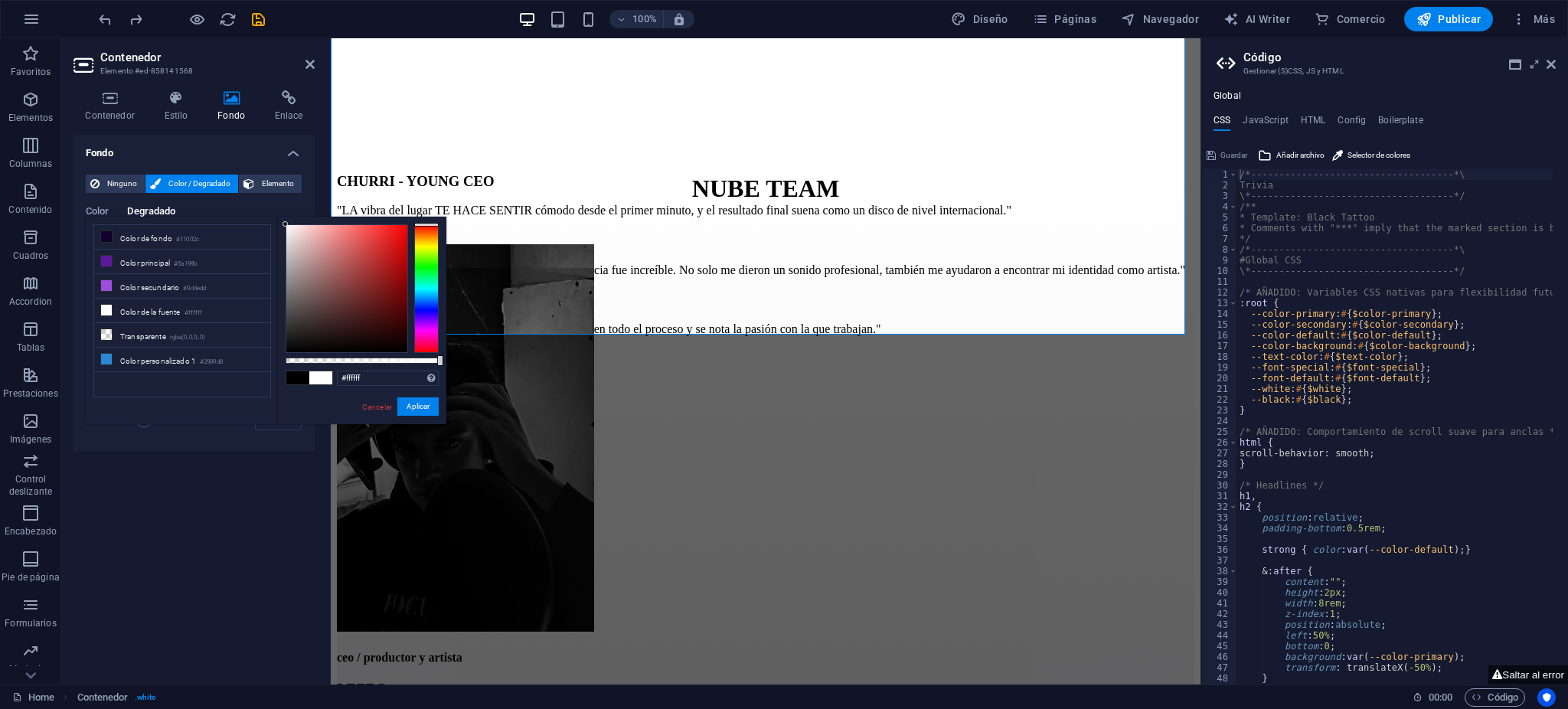
drag, startPoint x: 326, startPoint y: 311, endPoint x: 336, endPoint y: 216, distance: 95.5
click at [249, 154] on body "Nube Records Company Home Favoritos Elementos Columnas Contenido [PERSON_NAME] …" at bounding box center [784, 354] width 1568 height 709
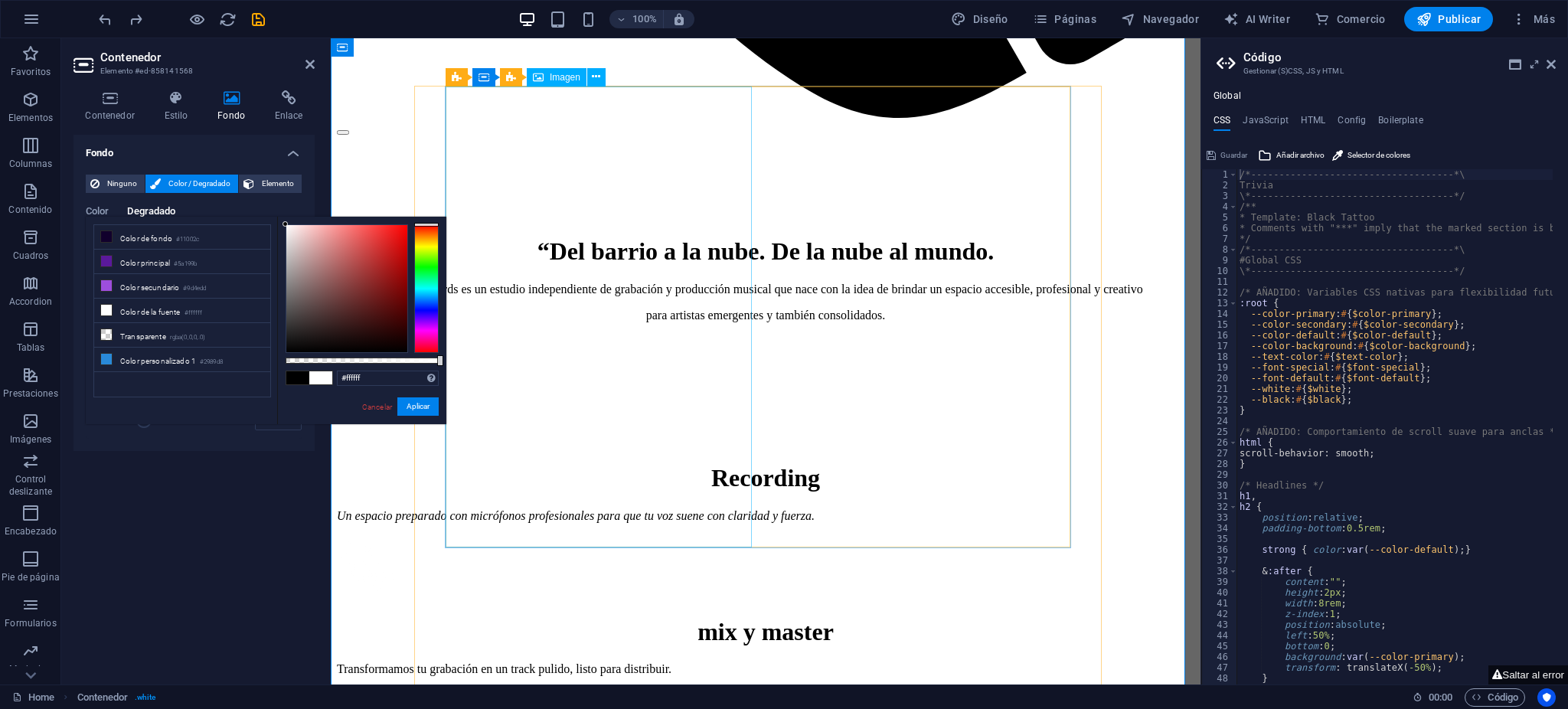
scroll to position [2024, 0]
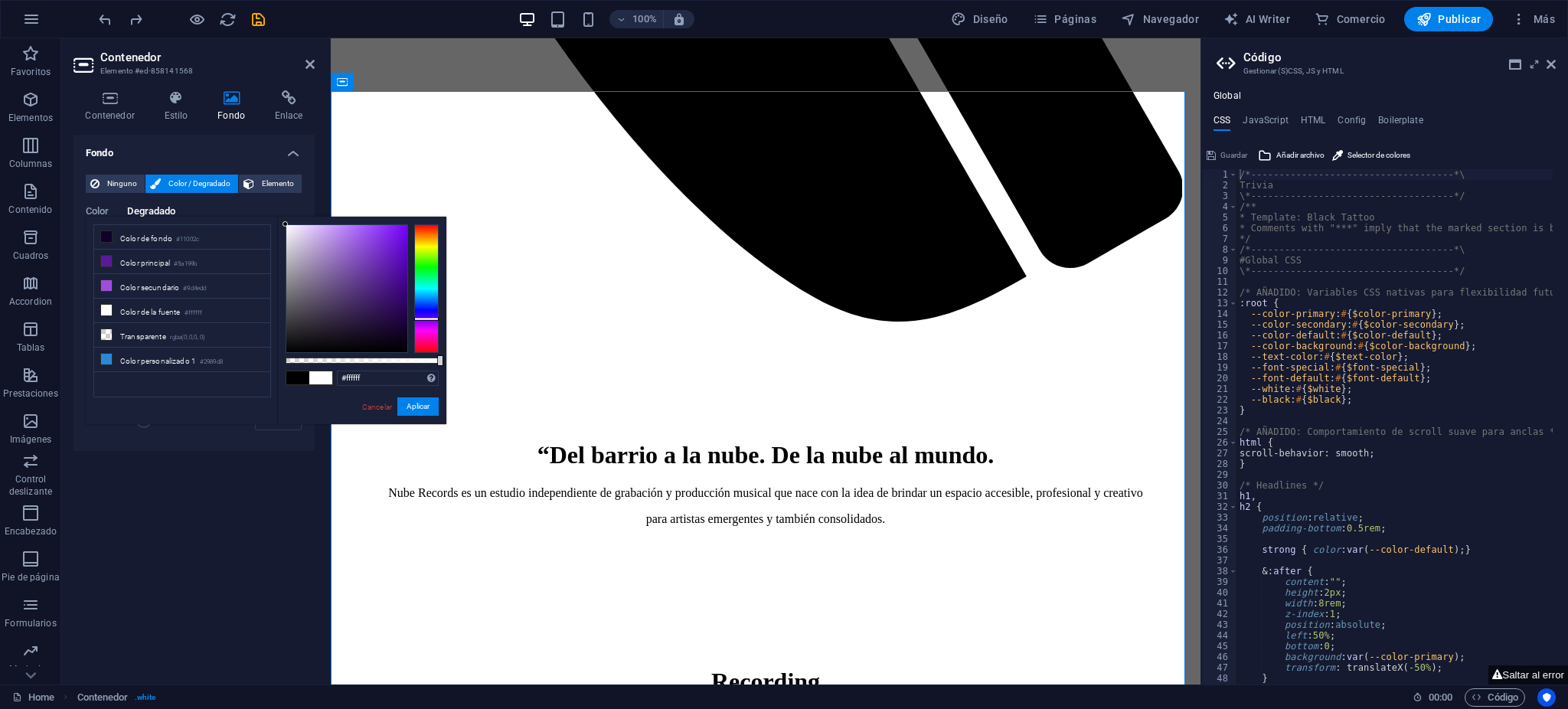
drag, startPoint x: 427, startPoint y: 319, endPoint x: 405, endPoint y: 318, distance: 22.0
click at [429, 319] on div at bounding box center [427, 288] width 24 height 129
type input "#c99bff"
drag, startPoint x: 317, startPoint y: 265, endPoint x: 333, endPoint y: 214, distance: 53.5
click at [333, 214] on body "Nube Records Company Home Favoritos Elementos Columnas Contenido [PERSON_NAME] …" at bounding box center [784, 354] width 1568 height 709
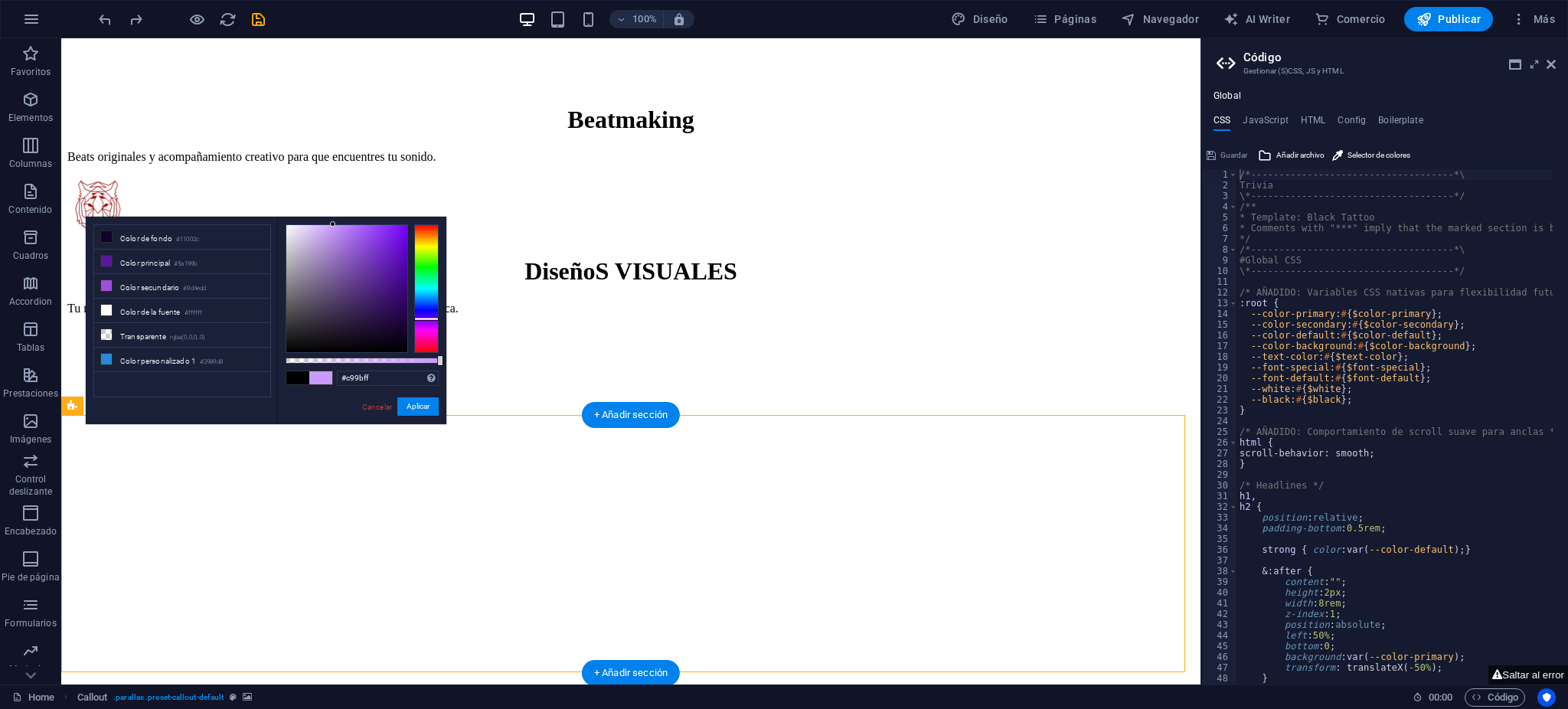
scroll to position [3556, 0]
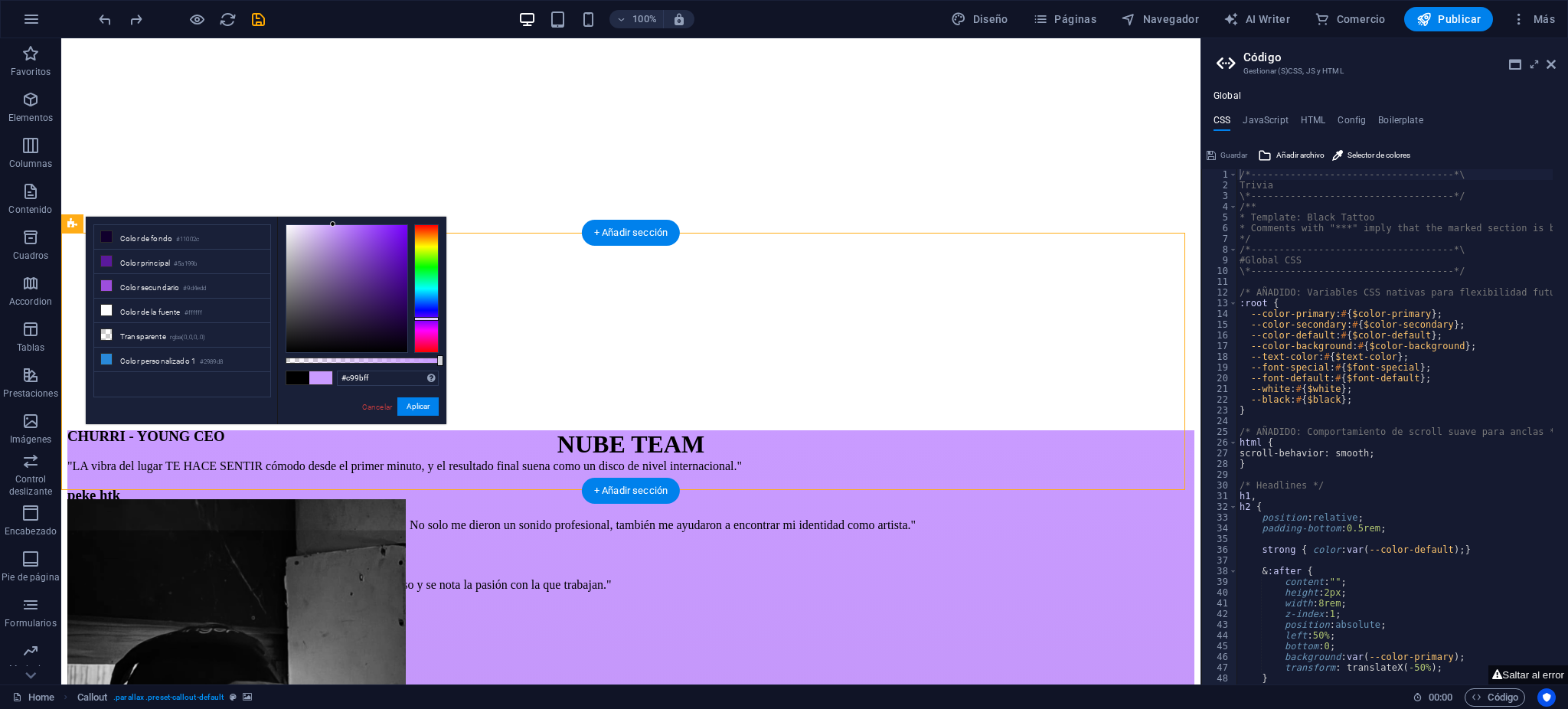
select select "%"
select select "px"
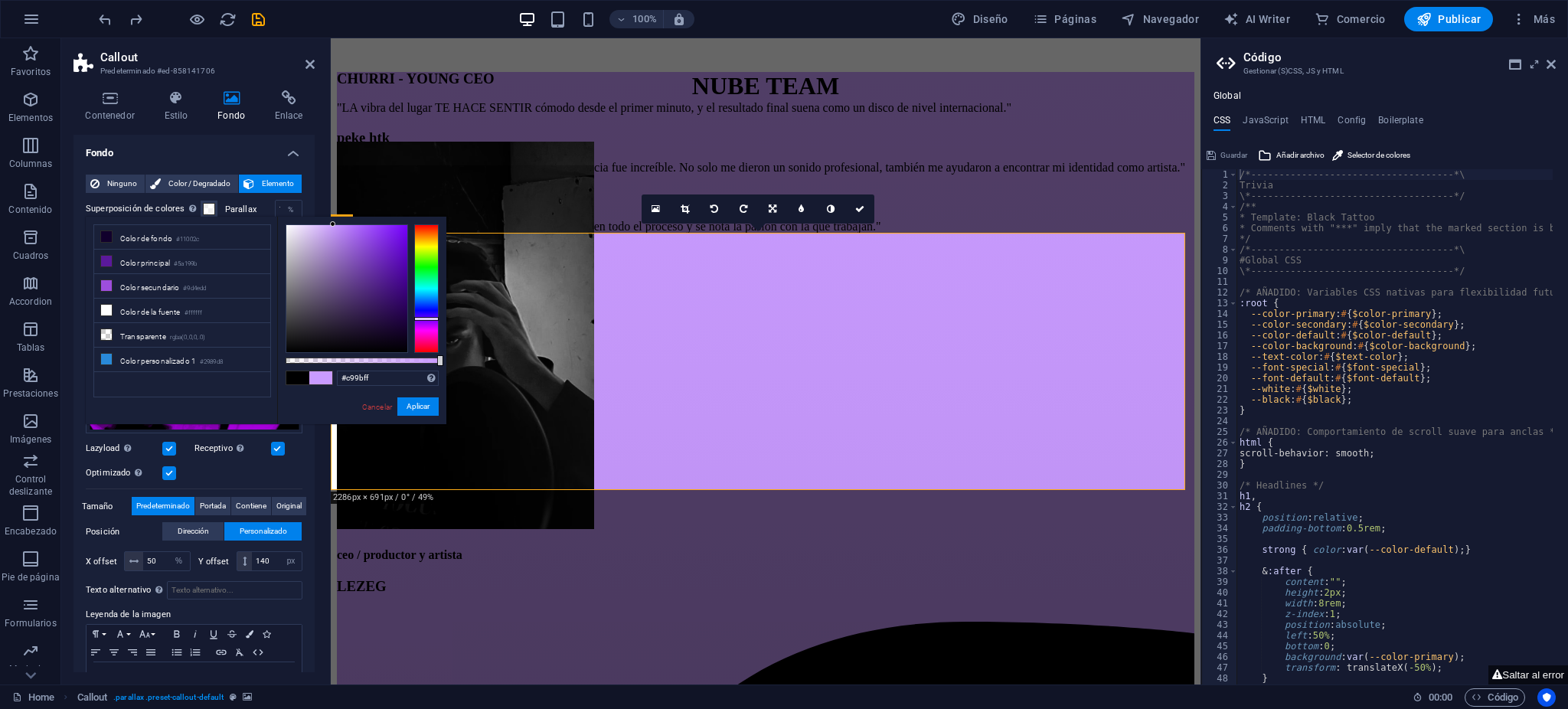
click at [209, 121] on div "Contenedor Estilo Fondo Enlace Tamaño Altura Predeterminado px rem % vh vw Alto…" at bounding box center [194, 381] width 241 height 582
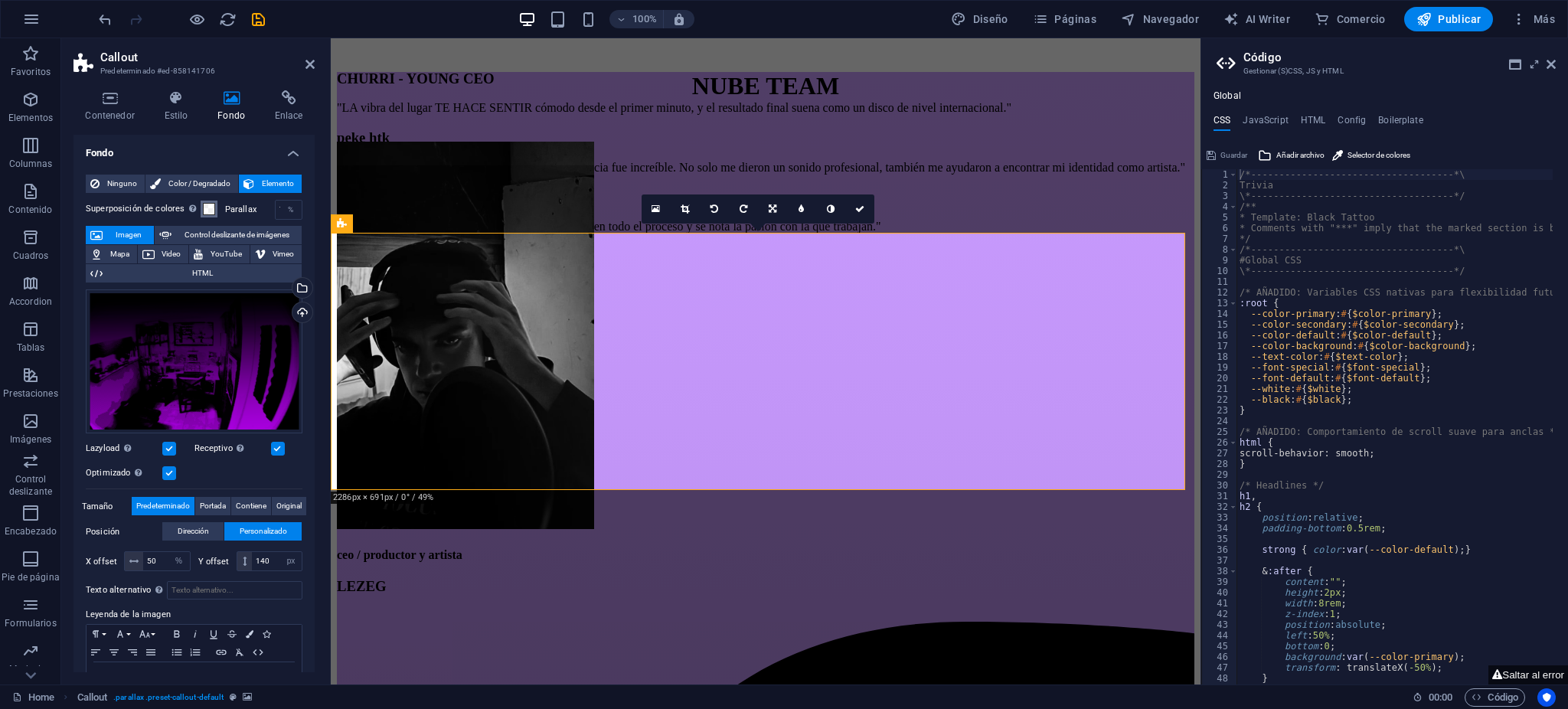
click at [210, 203] on span at bounding box center [209, 209] width 12 height 12
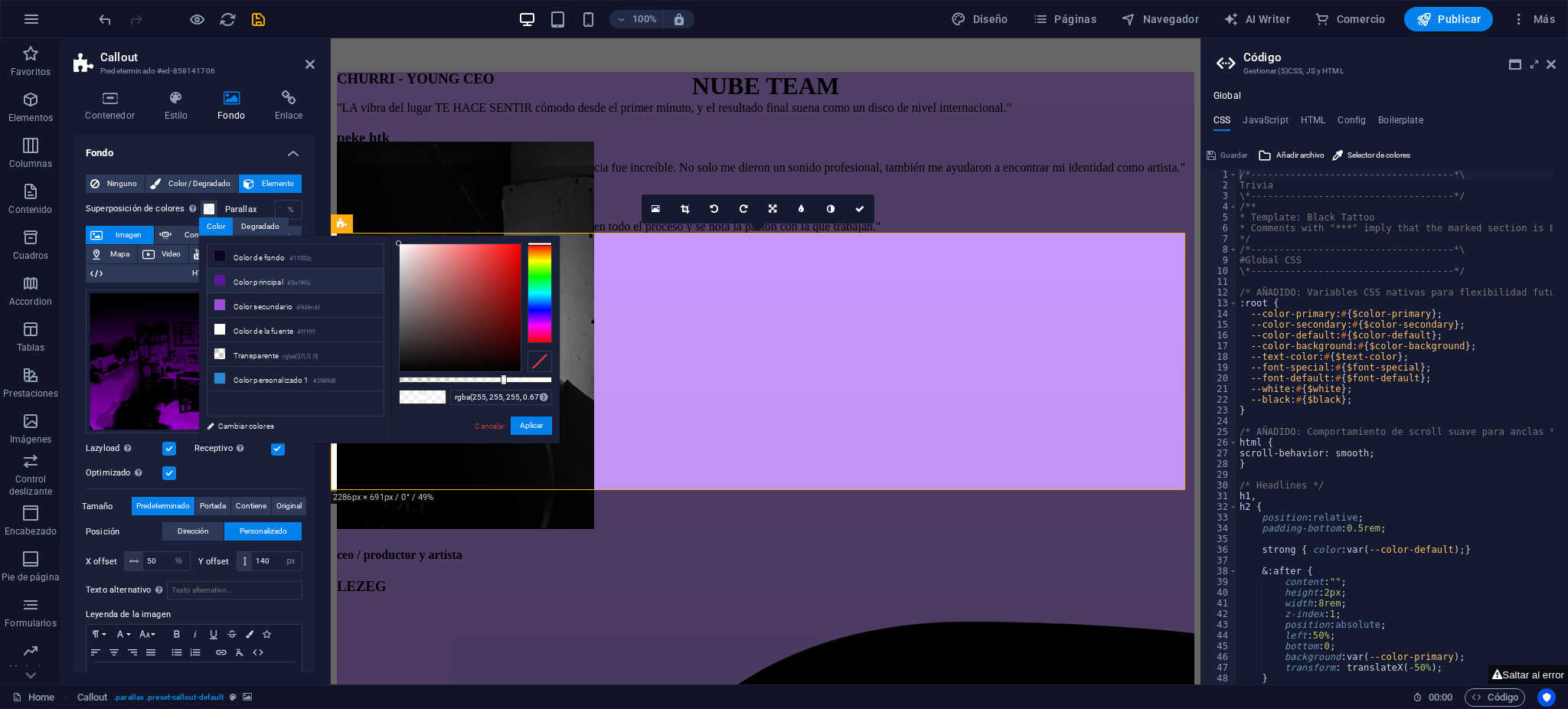
click at [258, 277] on li "Color principal #5a199b" at bounding box center [296, 281] width 176 height 24
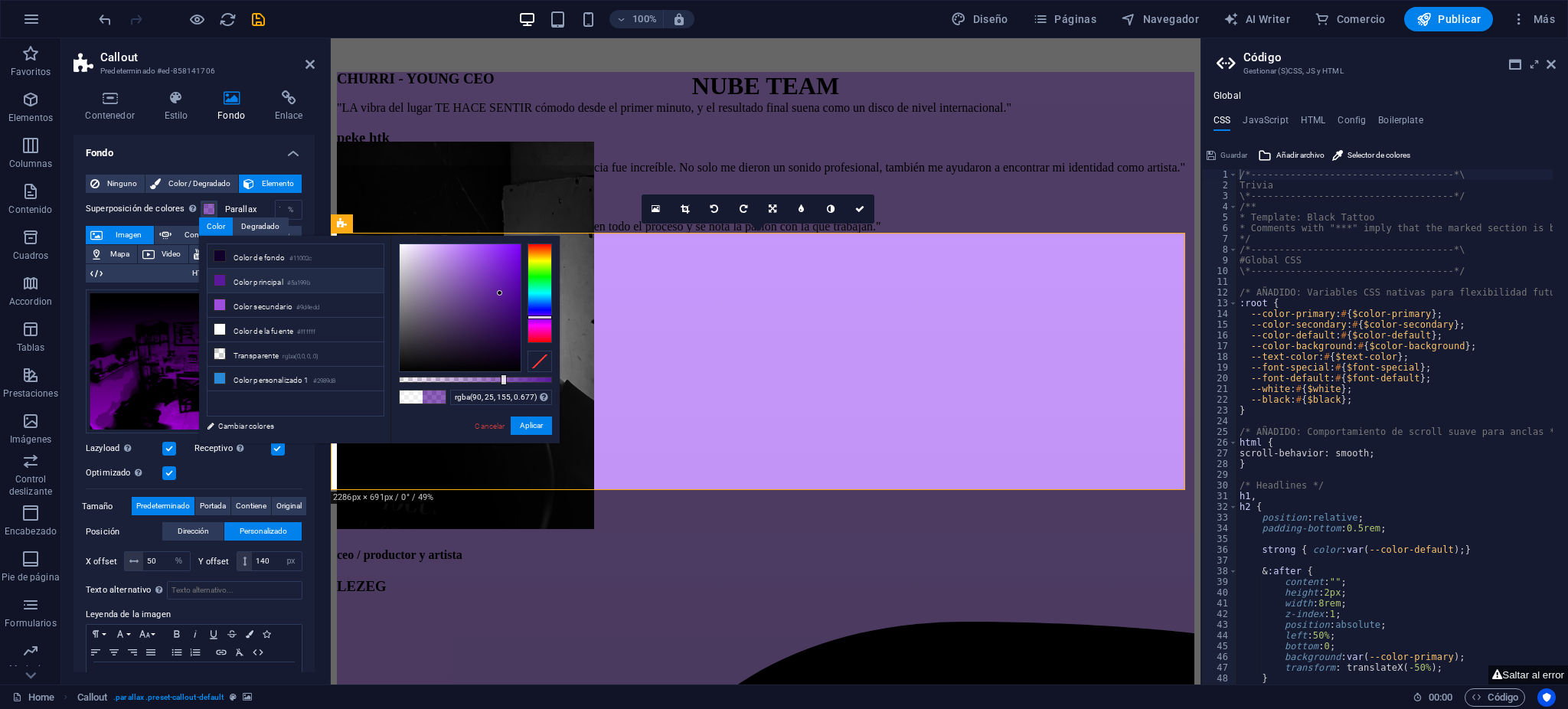
drag, startPoint x: 469, startPoint y: 374, endPoint x: 440, endPoint y: 377, distance: 29.2
click at [440, 377] on div "rgba(90, 25, 155, 0.677) Formatos soportados #0852ed rgb(8, 82, 237) rgba(8, 82…" at bounding box center [475, 451] width 169 height 429
type input "rgba(90, 25, 155, 0.402)"
drag, startPoint x: 452, startPoint y: 377, endPoint x: 460, endPoint y: 377, distance: 8.0
click at [460, 377] on div at bounding box center [476, 380] width 153 height 7
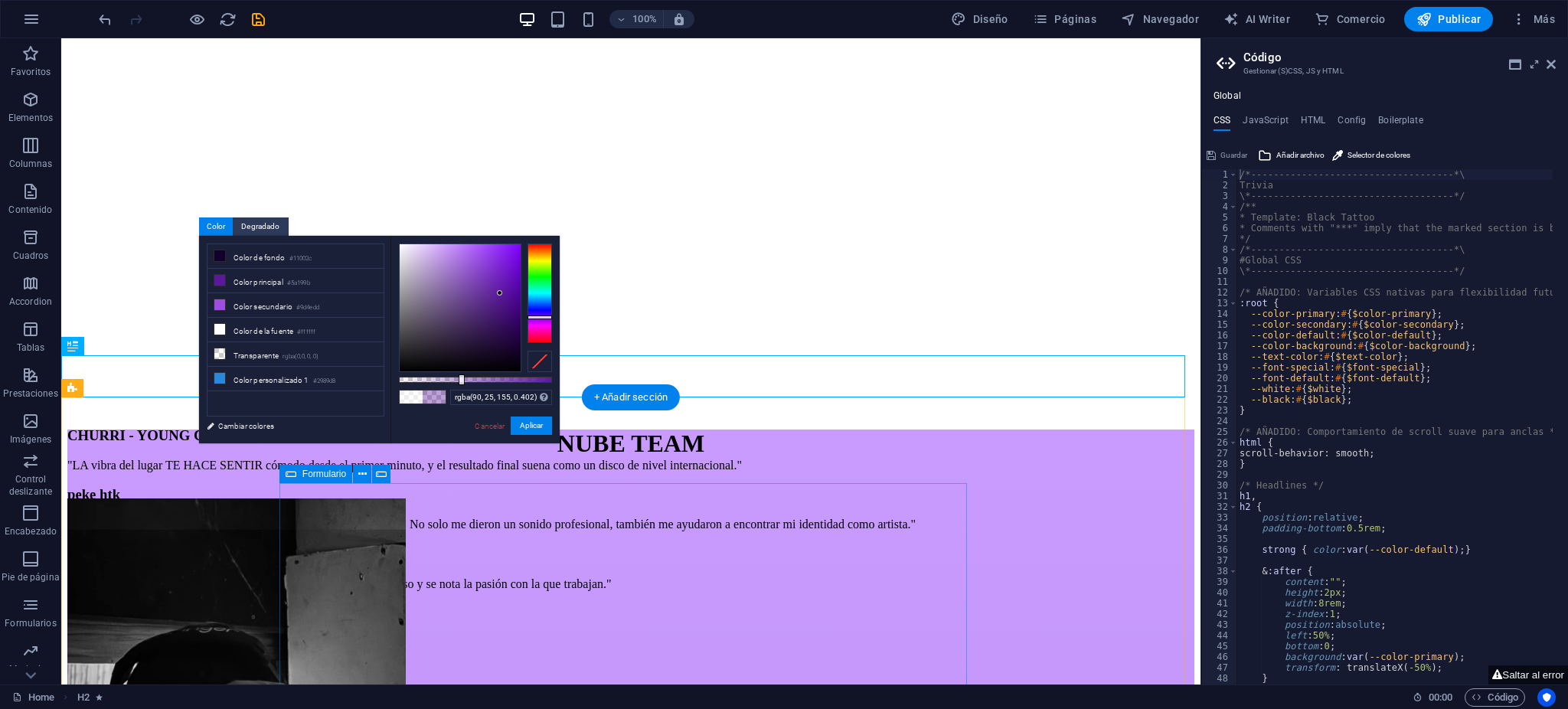
scroll to position [3336, 0]
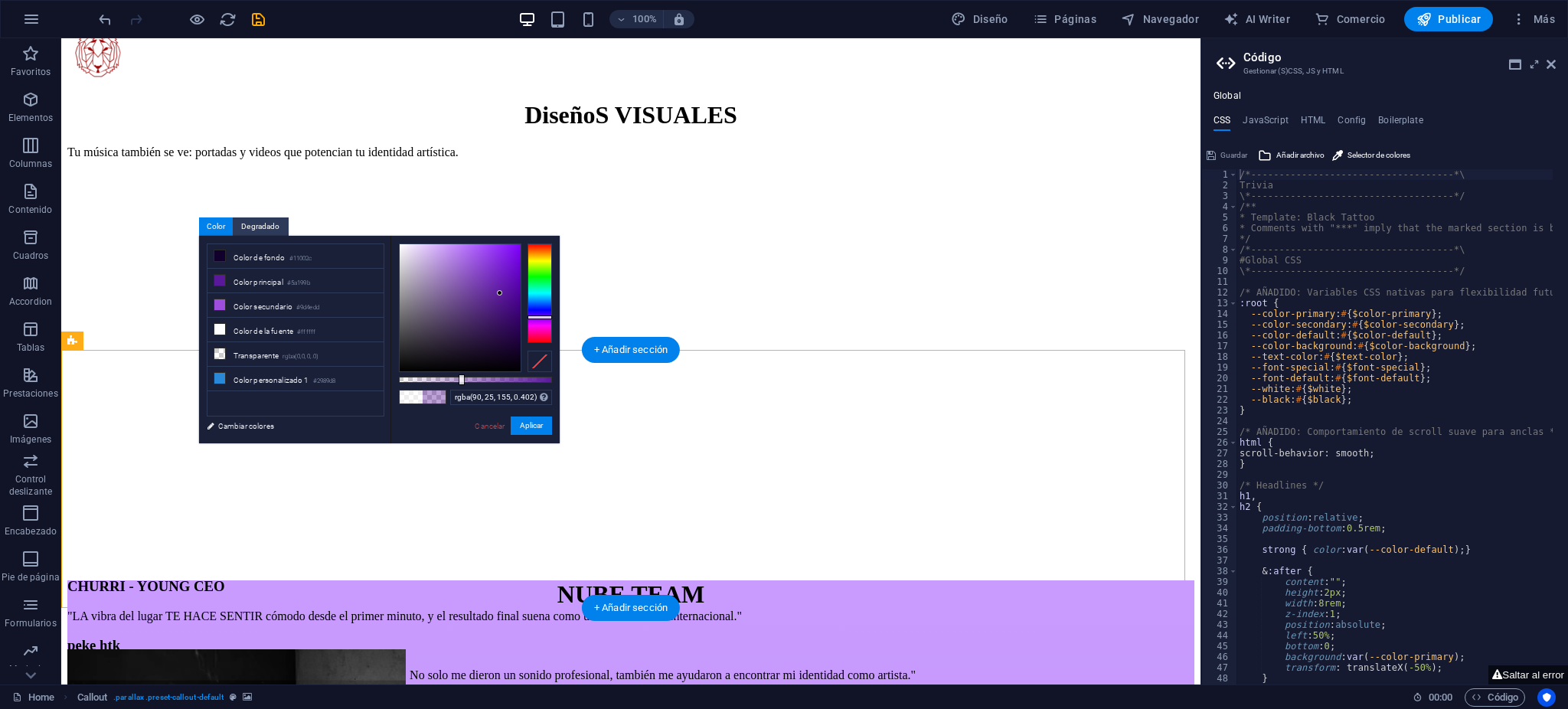
scroll to position [3438, 0]
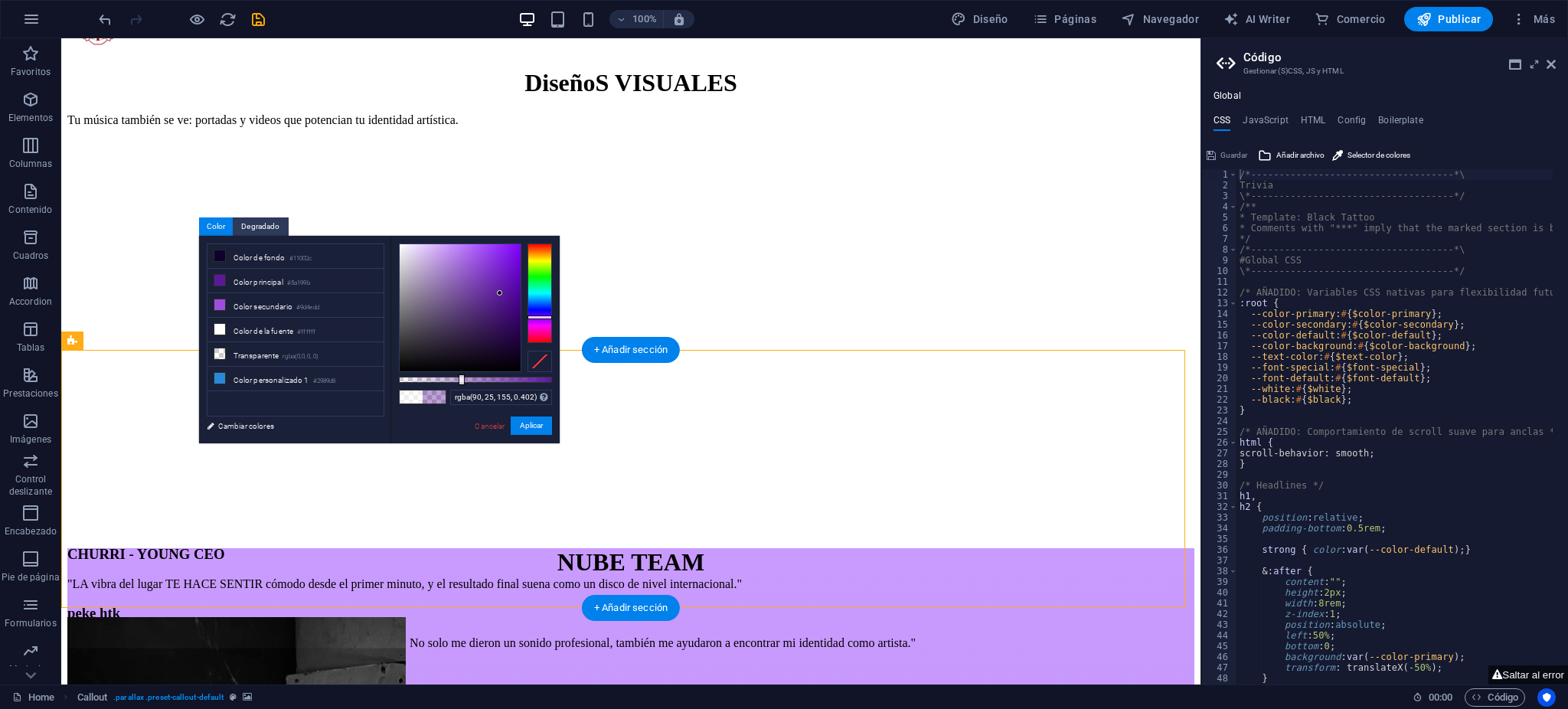
select select "%"
select select "px"
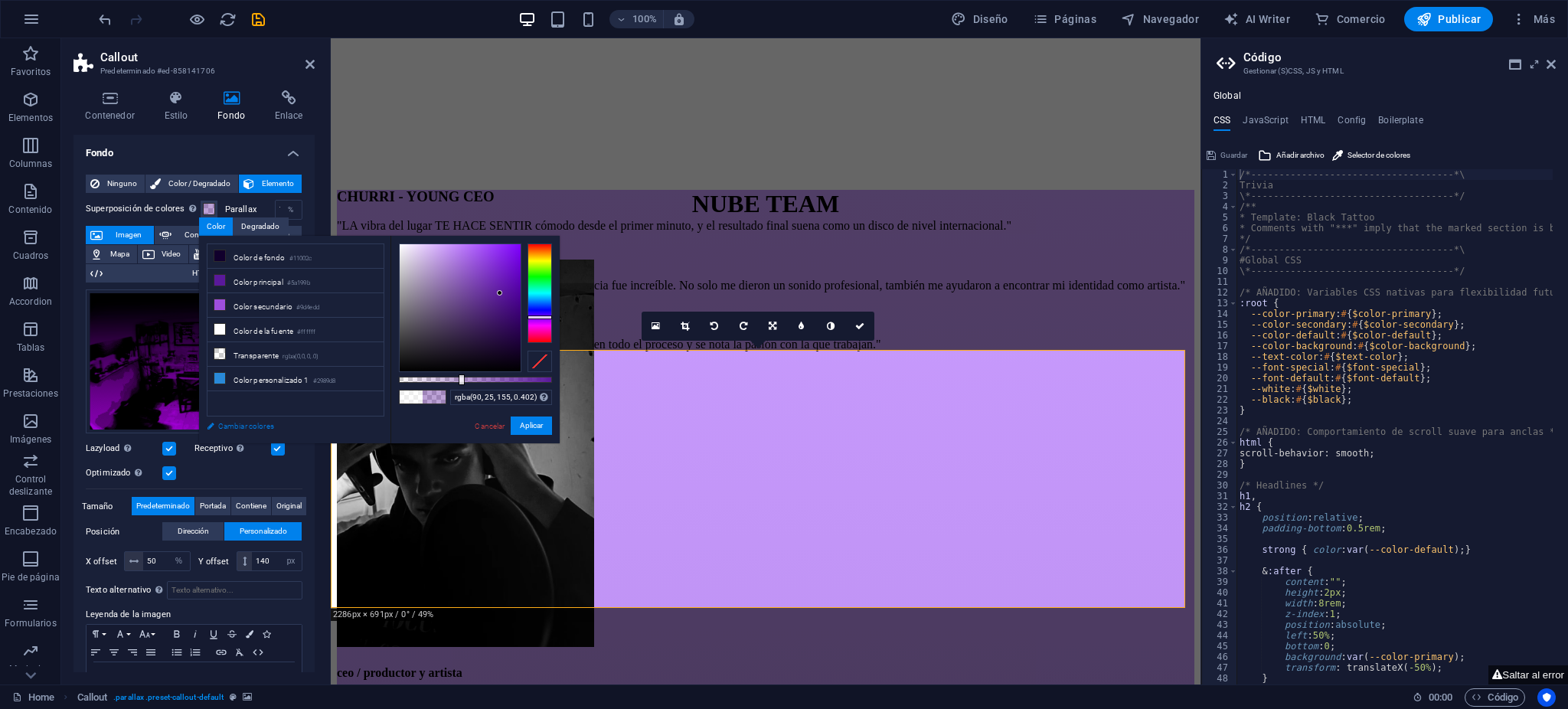
drag, startPoint x: 270, startPoint y: 425, endPoint x: 288, endPoint y: 285, distance: 141.2
click at [270, 425] on link "Cambiar colores" at bounding box center [288, 426] width 178 height 20
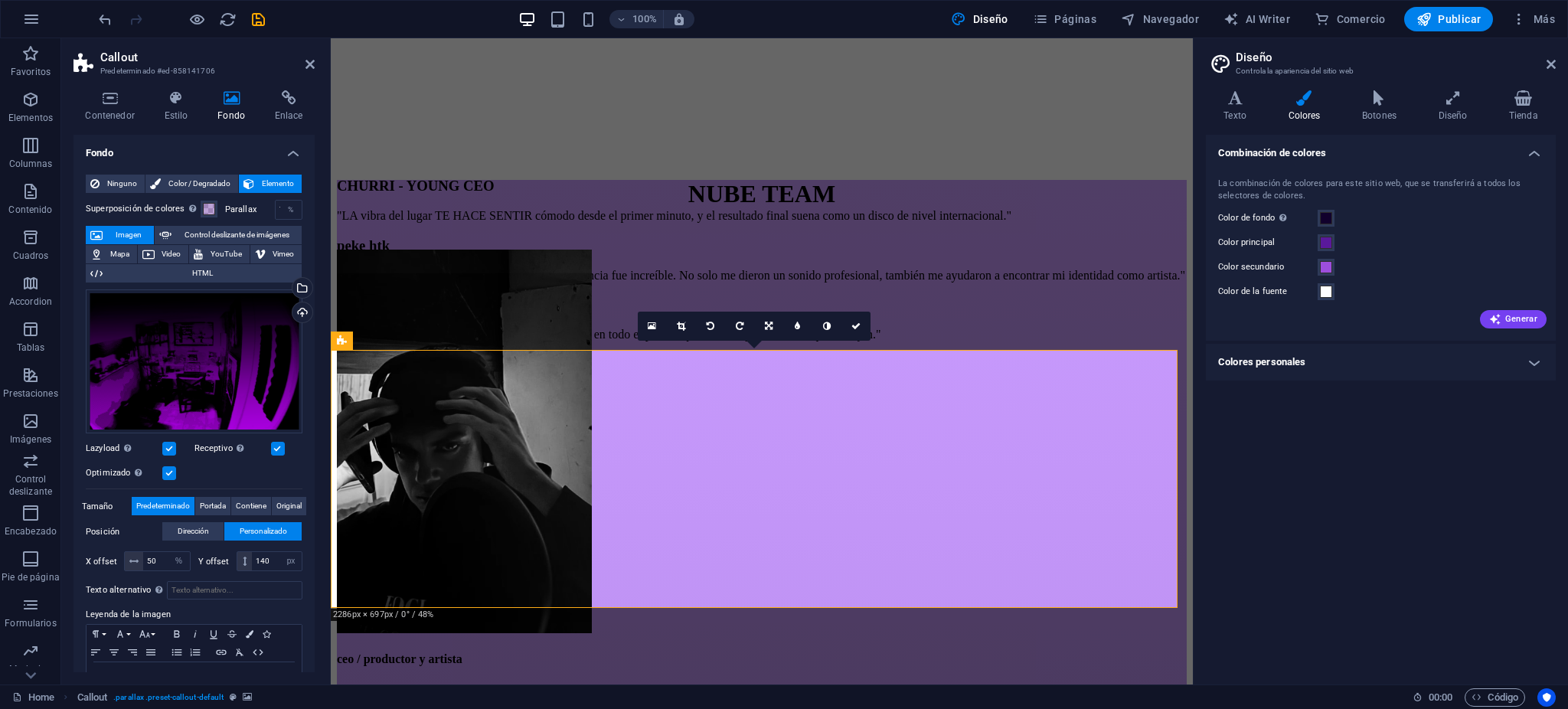
click at [204, 209] on span at bounding box center [209, 209] width 12 height 12
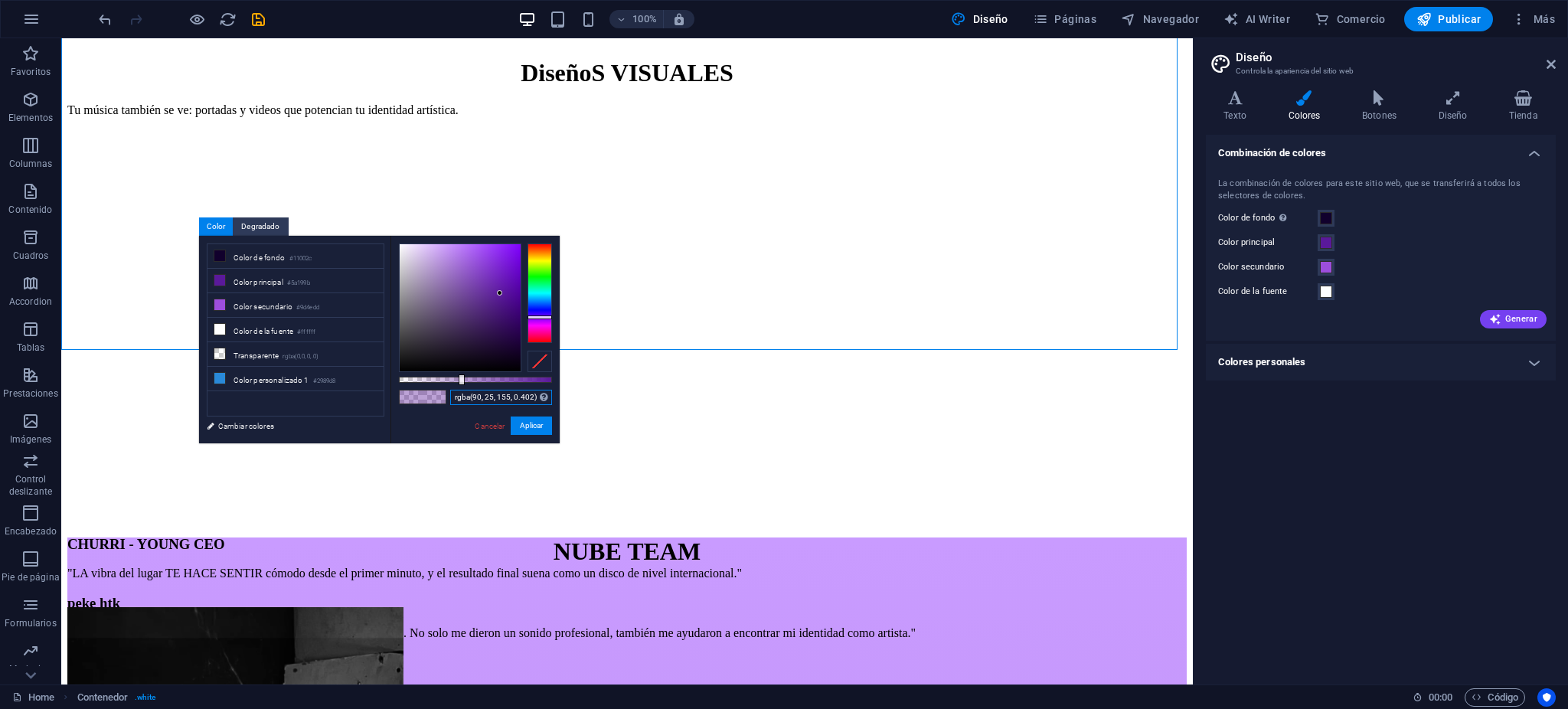
click at [450, 398] on input "rgba(90, 25, 155, 0.402)" at bounding box center [501, 397] width 102 height 15
click at [433, 399] on span at bounding box center [434, 397] width 23 height 13
click at [313, 294] on li "Color secundario #9d4edd" at bounding box center [296, 306] width 176 height 24
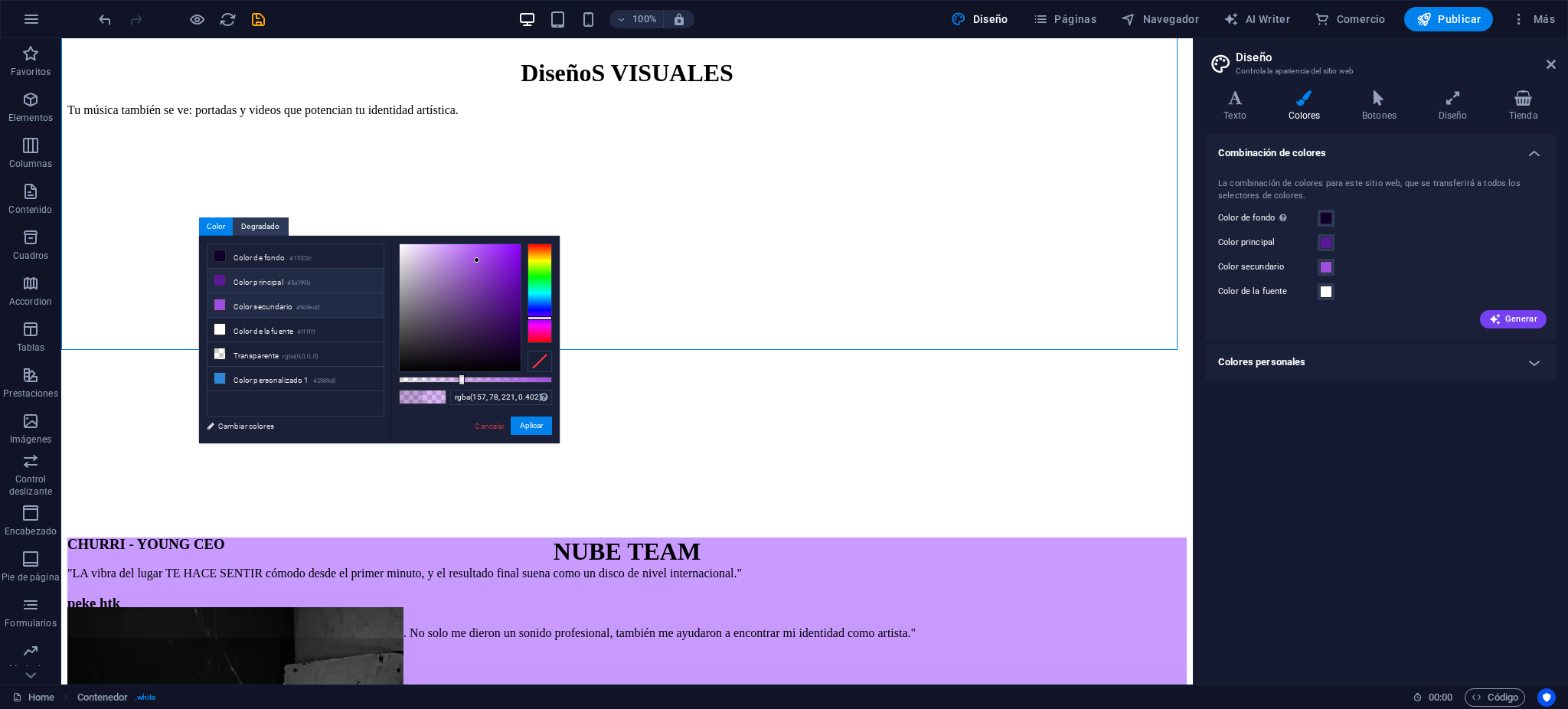
click at [310, 280] on small "#5a199b" at bounding box center [299, 283] width 23 height 11
type input "rgba(90, 25, 155, 0.402)"
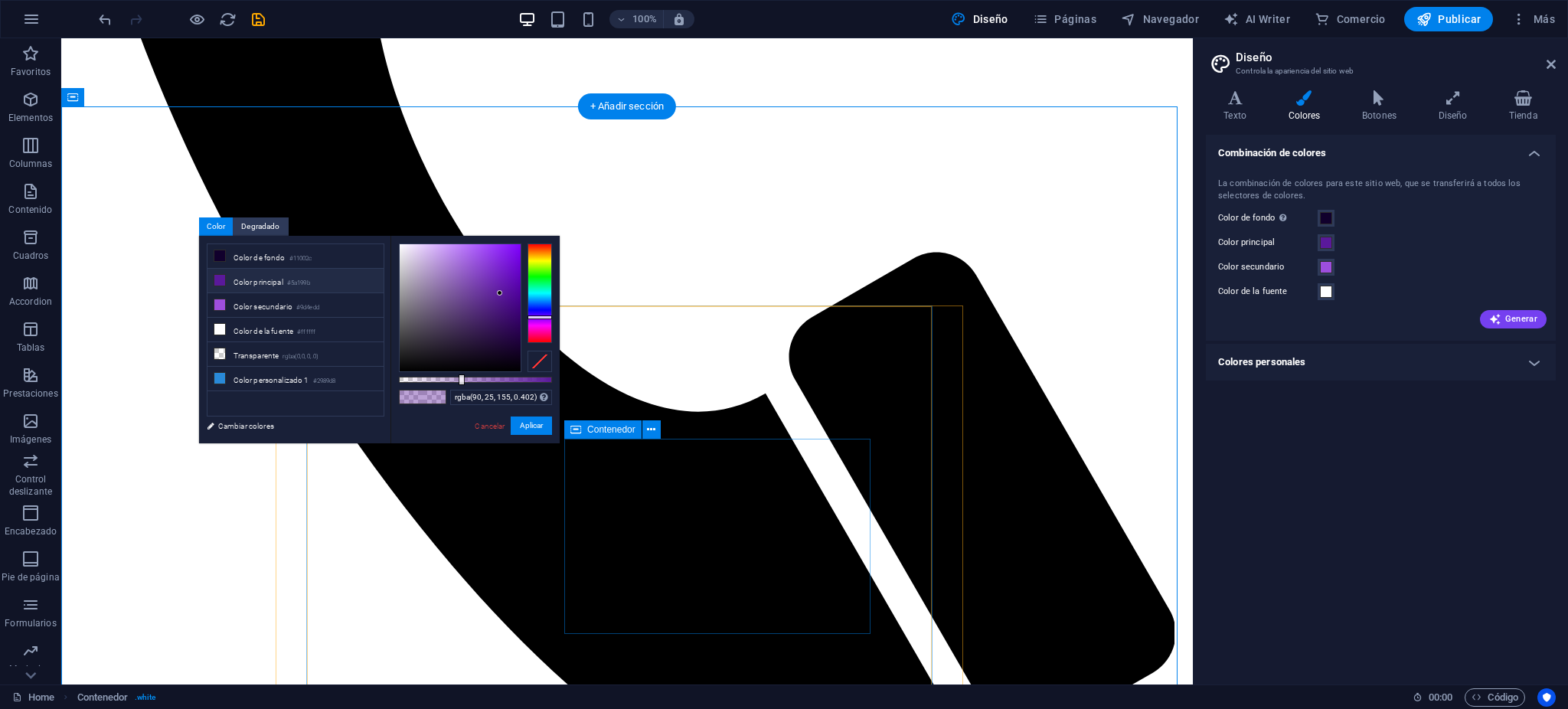
scroll to position [2008, 0]
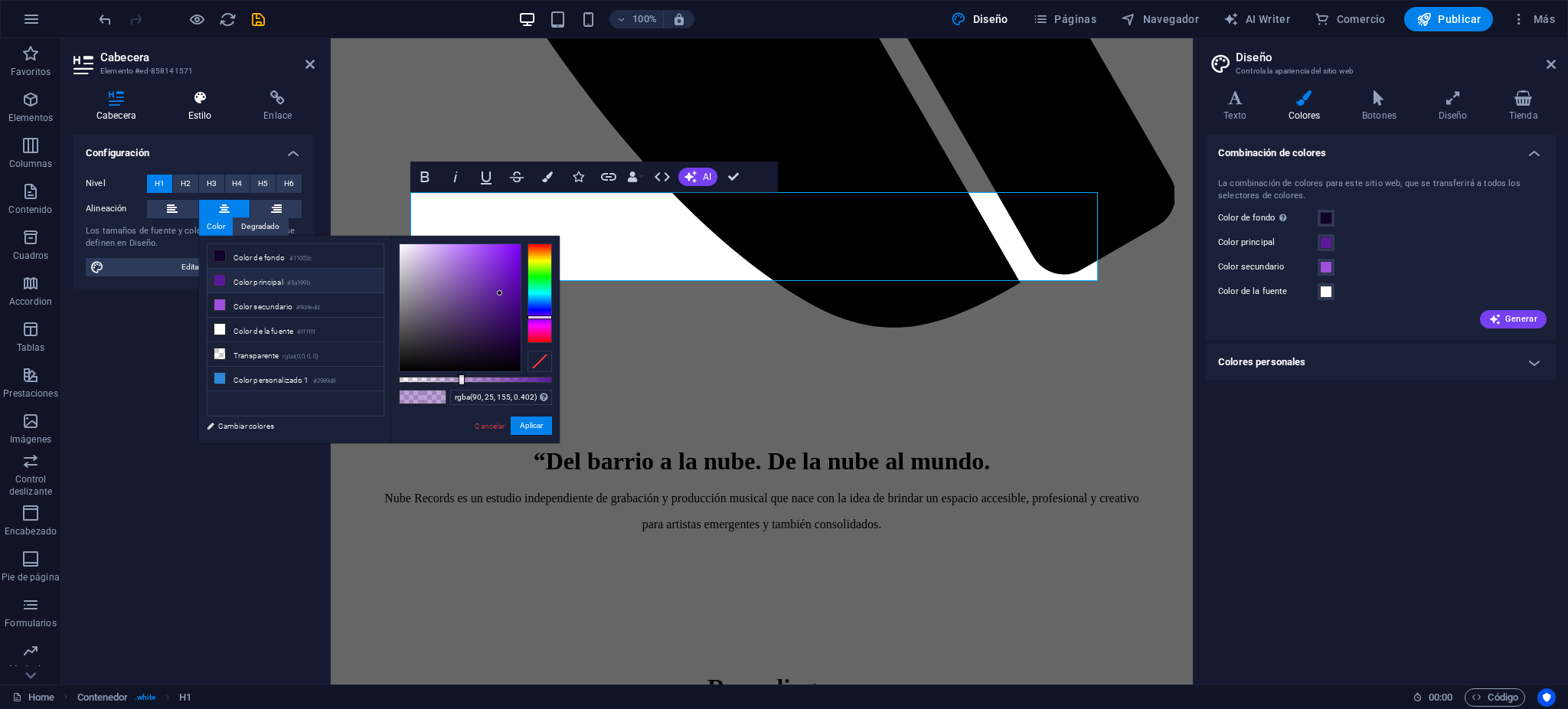
click at [193, 121] on div "Cabecera Estilo Enlace Configuración Nivel H1 H2 H3 H4 H5 H6 Alineación Los tam…" at bounding box center [194, 381] width 241 height 582
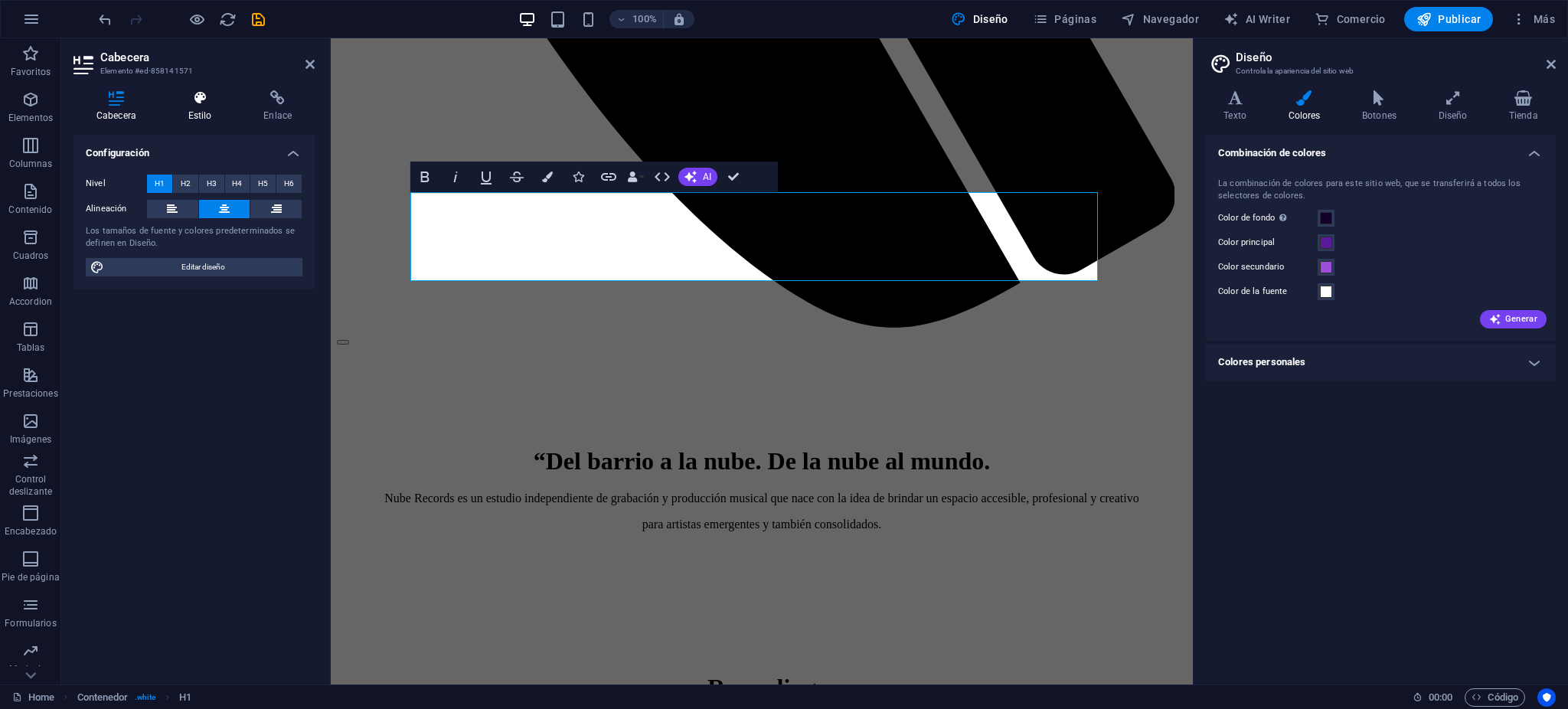
click at [189, 117] on h4 "Estilo" at bounding box center [203, 106] width 76 height 32
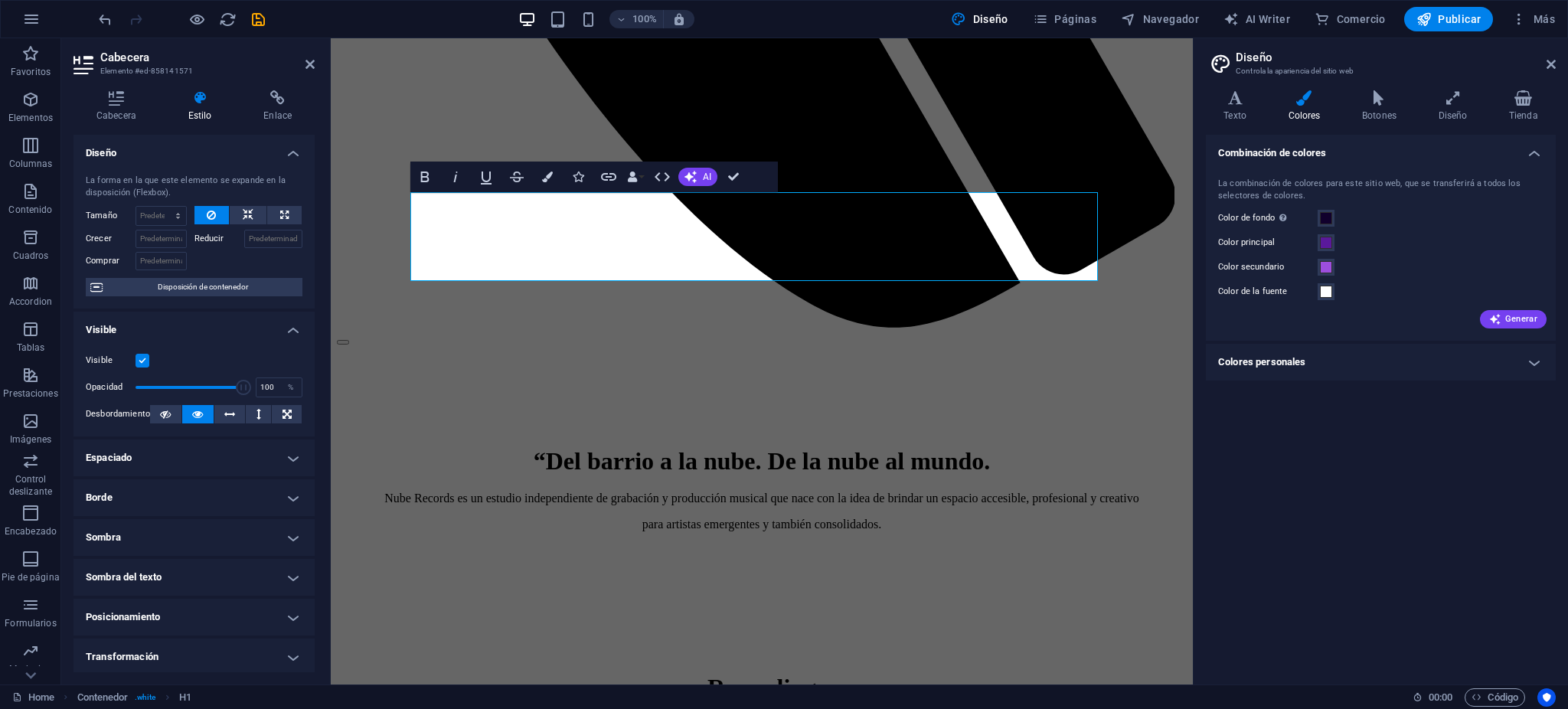
drag, startPoint x: 138, startPoint y: 139, endPoint x: 137, endPoint y: 130, distance: 9.1
click at [138, 136] on h4 "Diseño" at bounding box center [194, 148] width 241 height 28
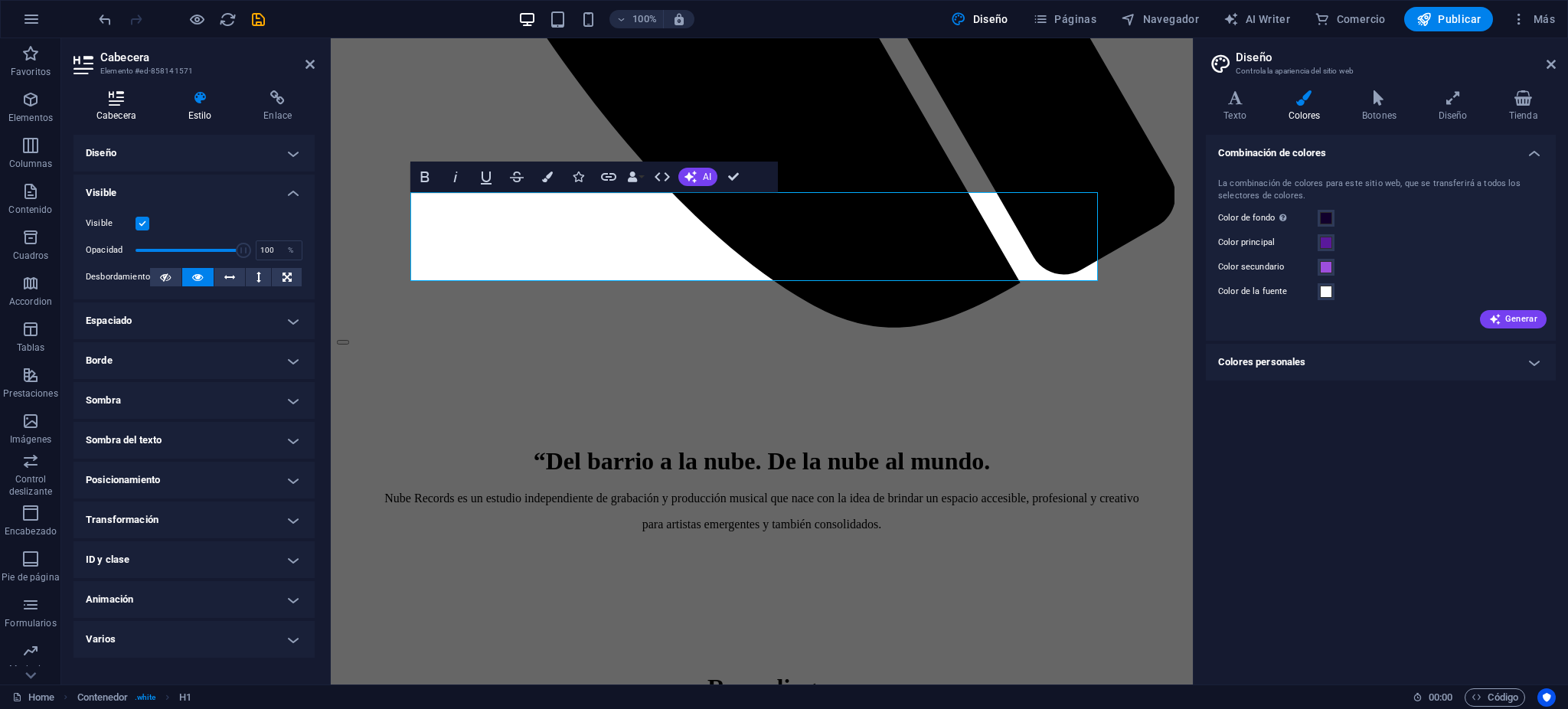
click at [128, 108] on h4 "Cabecera" at bounding box center [119, 106] width 92 height 32
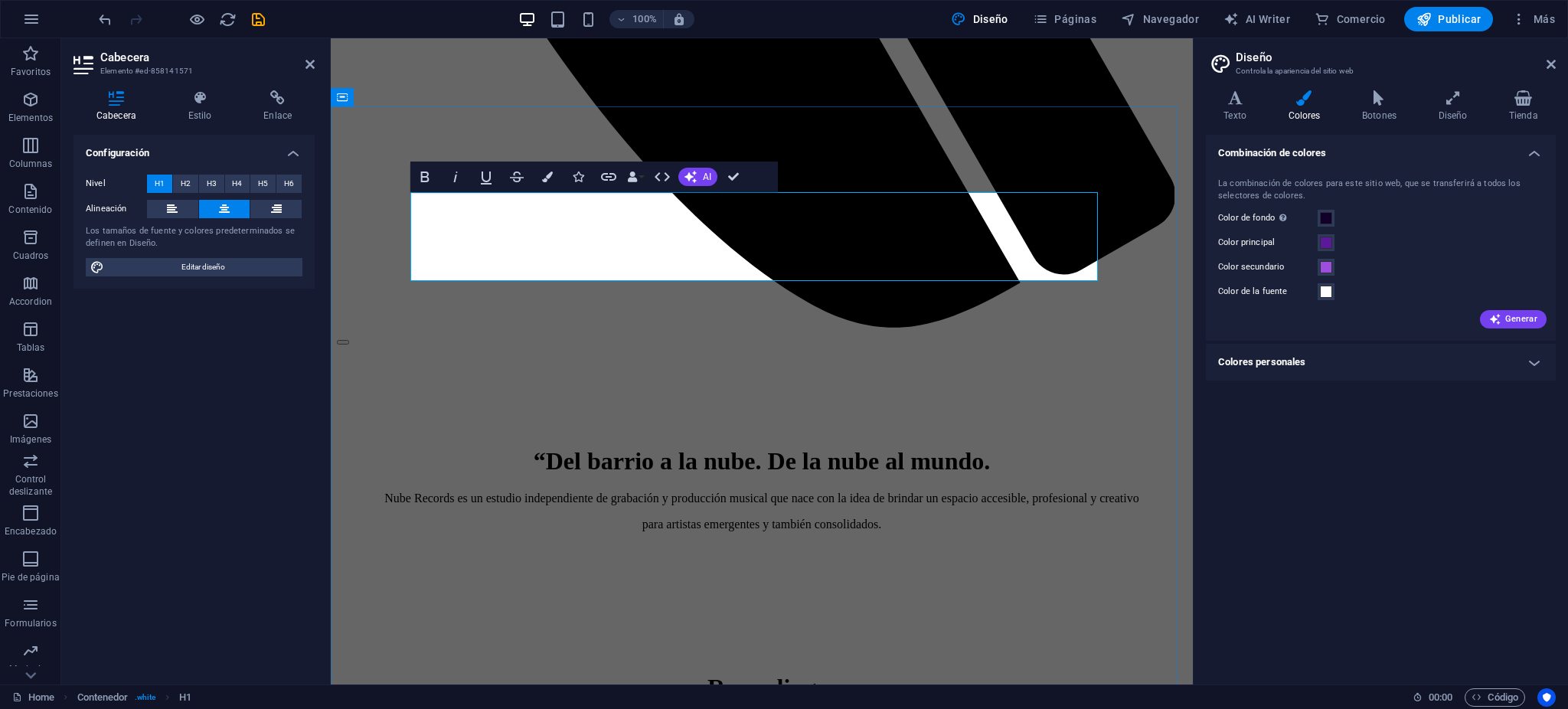
drag, startPoint x: 706, startPoint y: 212, endPoint x: 696, endPoint y: 213, distance: 10.0
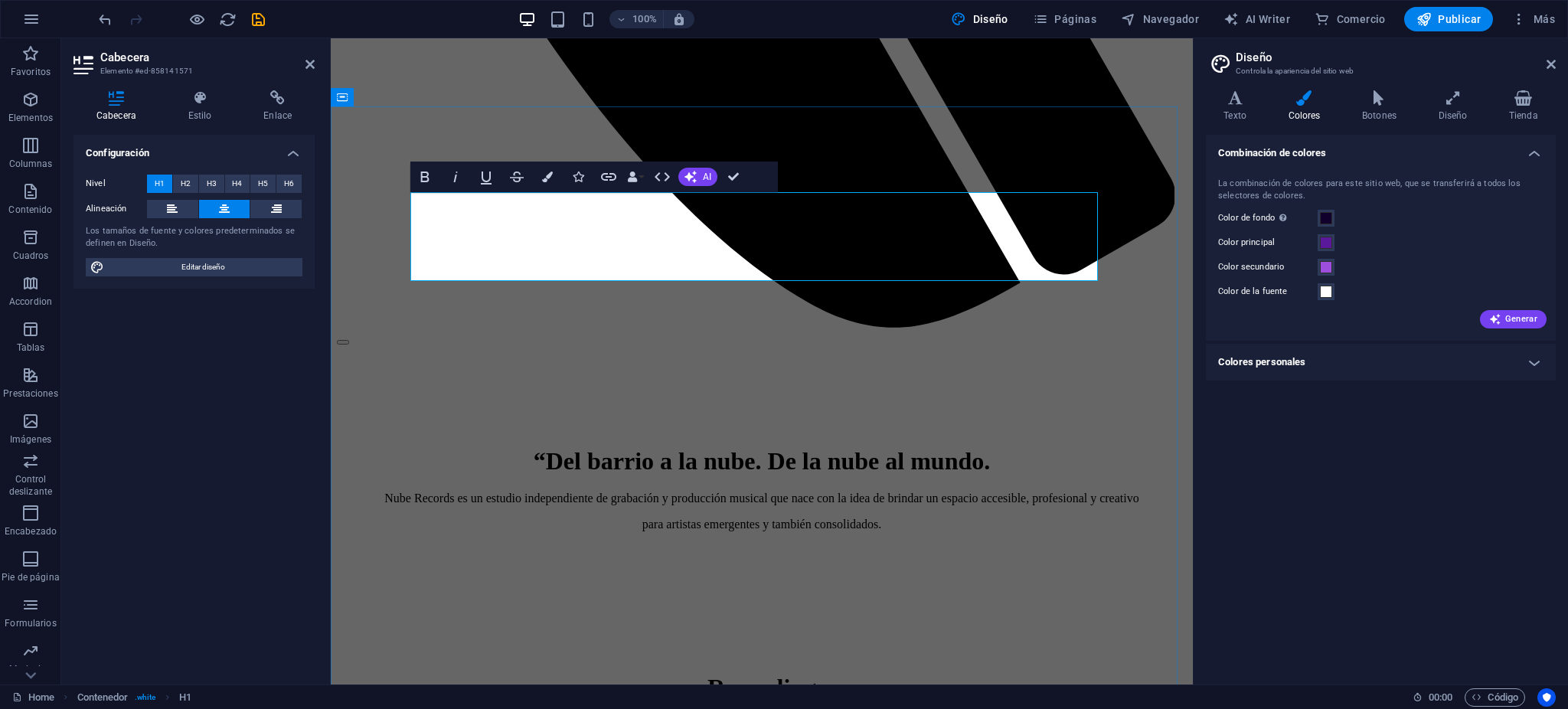
drag, startPoint x: 223, startPoint y: 115, endPoint x: 213, endPoint y: 115, distance: 10.0
click at [222, 115] on h4 "Estilo" at bounding box center [203, 106] width 76 height 32
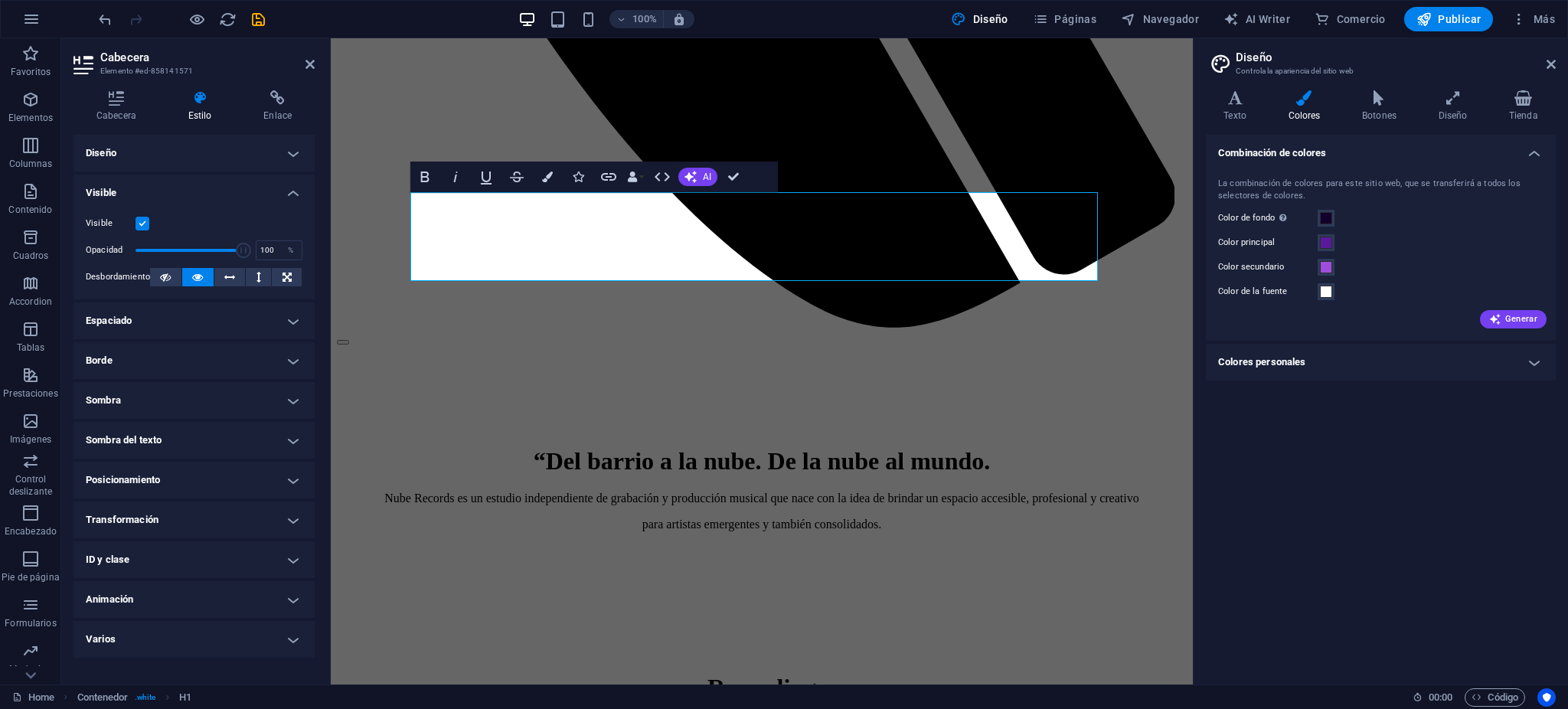
click at [252, 165] on h4 "Diseño" at bounding box center [194, 152] width 241 height 37
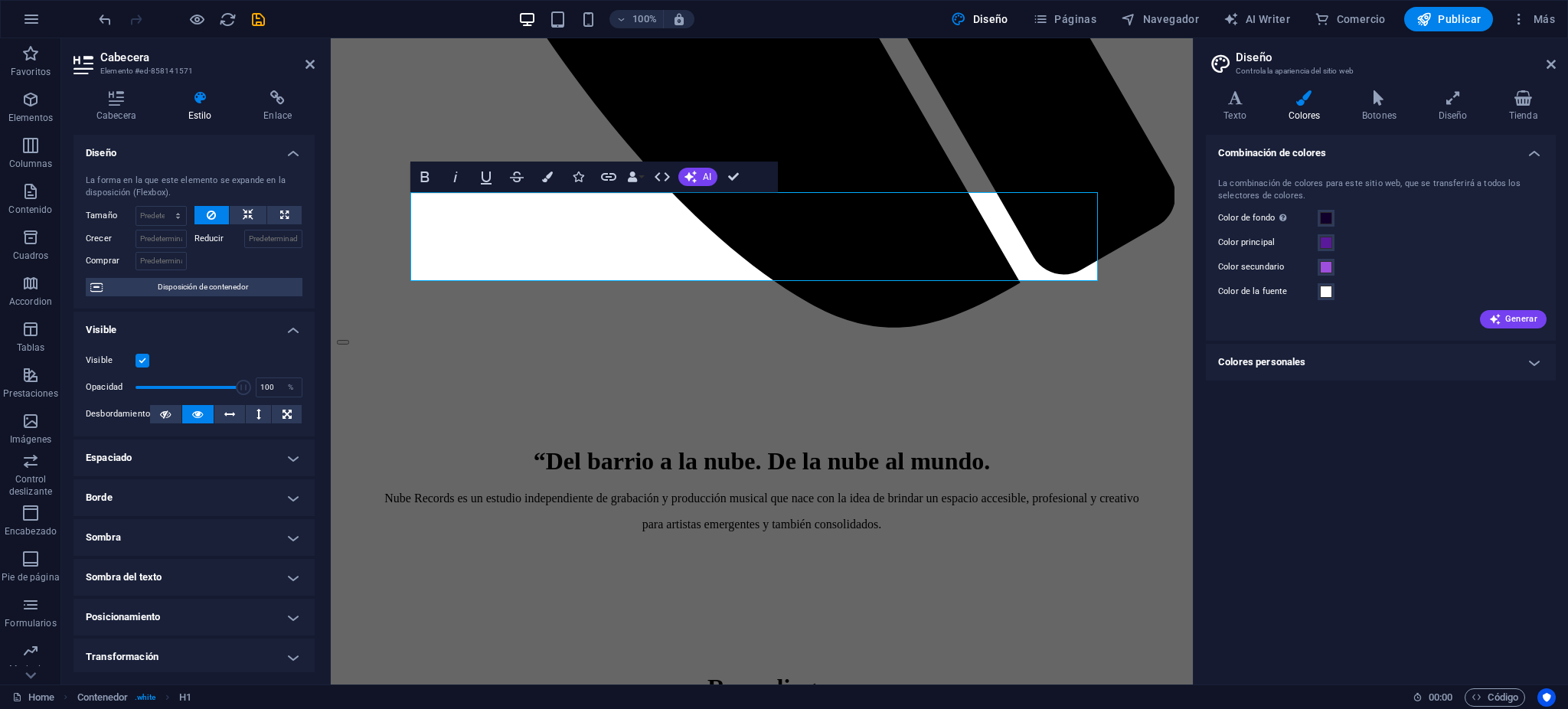
click at [274, 165] on div "La forma en la que este elemento se expande en la disposición (Flexbox). Tamaño…" at bounding box center [194, 236] width 241 height 147
click at [277, 154] on h4 "Diseño" at bounding box center [194, 148] width 241 height 28
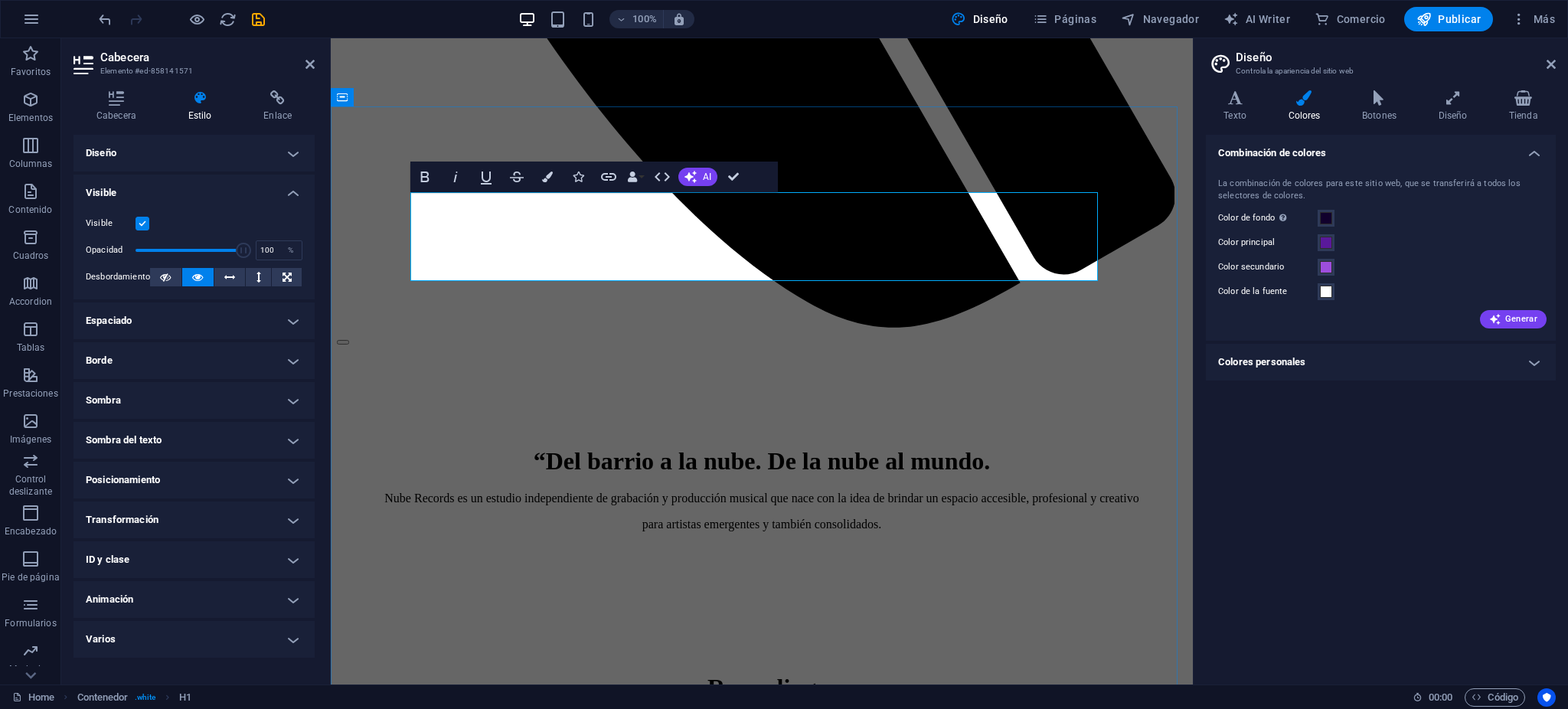
click at [541, 179] on button "Colors" at bounding box center [547, 177] width 29 height 31
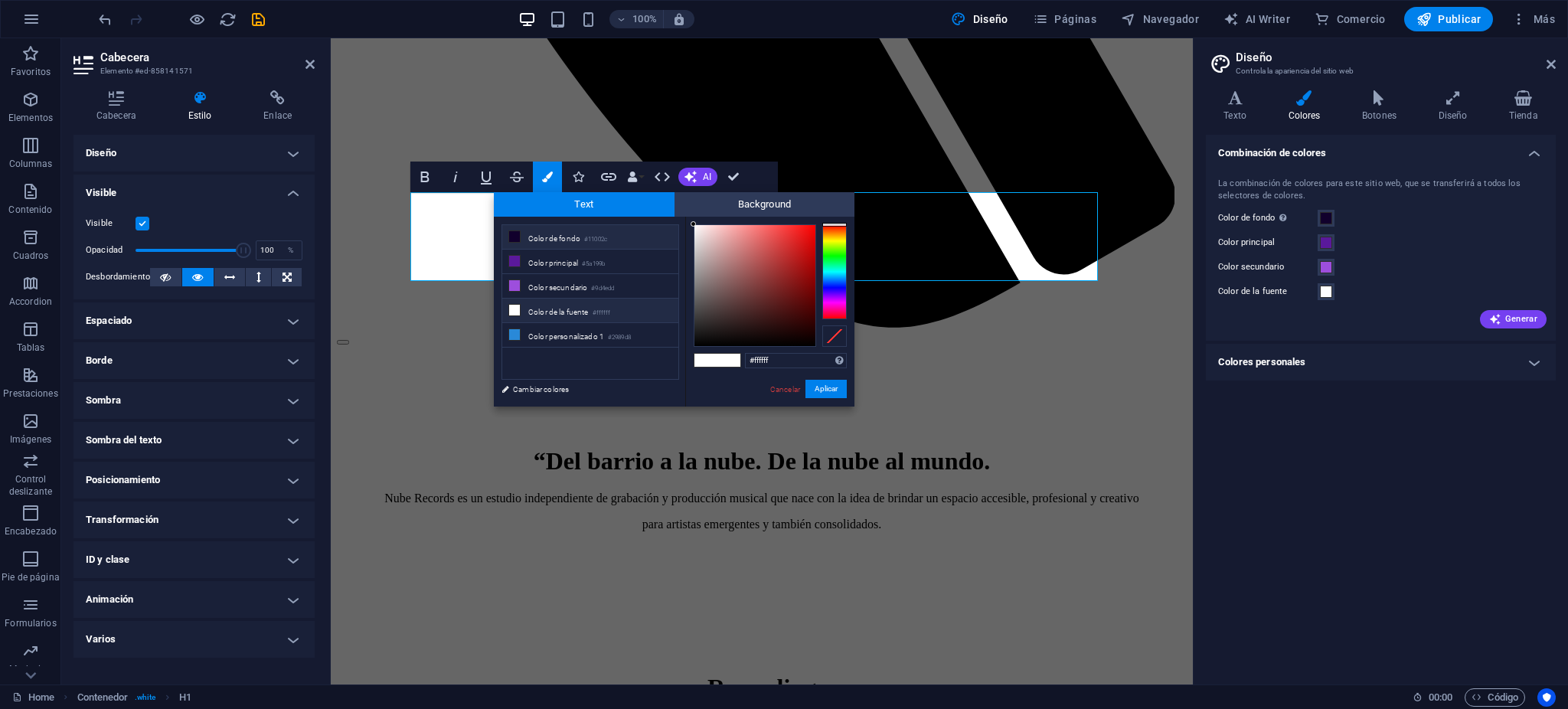
click at [542, 238] on li "Color de fondo #11002c" at bounding box center [591, 237] width 176 height 24
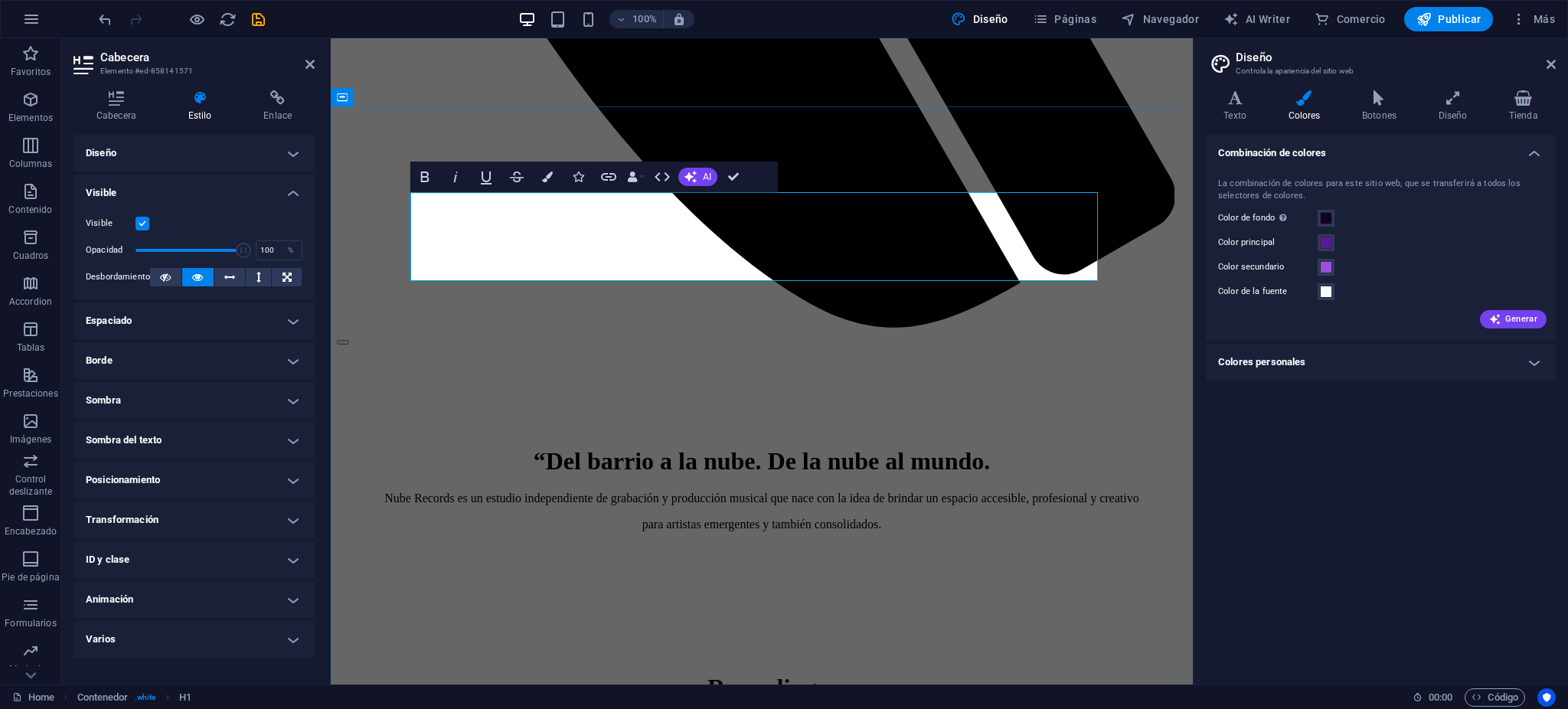
click at [542, 173] on icon "button" at bounding box center [547, 177] width 11 height 11
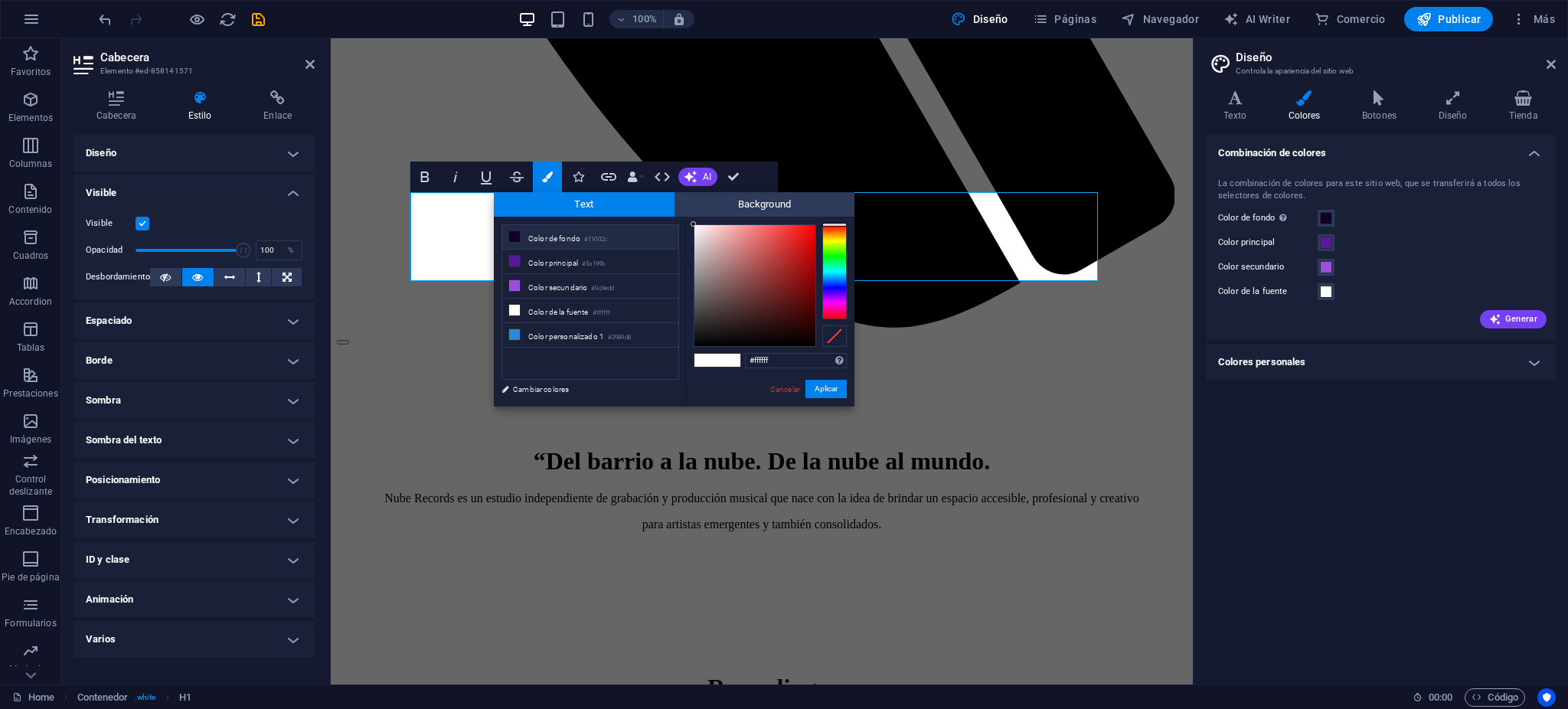
click at [531, 239] on li "Color de fondo #11002c" at bounding box center [591, 237] width 176 height 24
type input "#11002c"
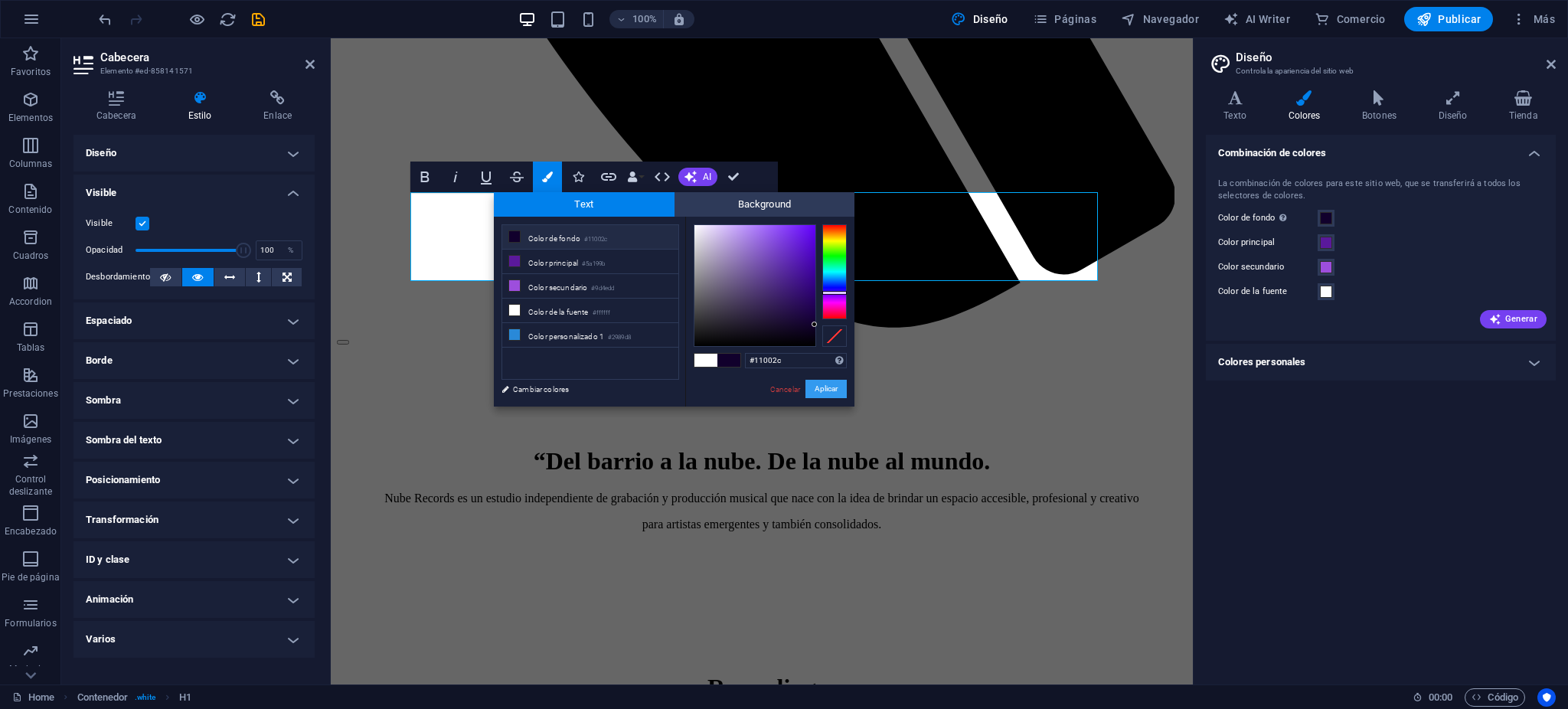
click at [810, 389] on button "Aplicar" at bounding box center [826, 389] width 42 height 19
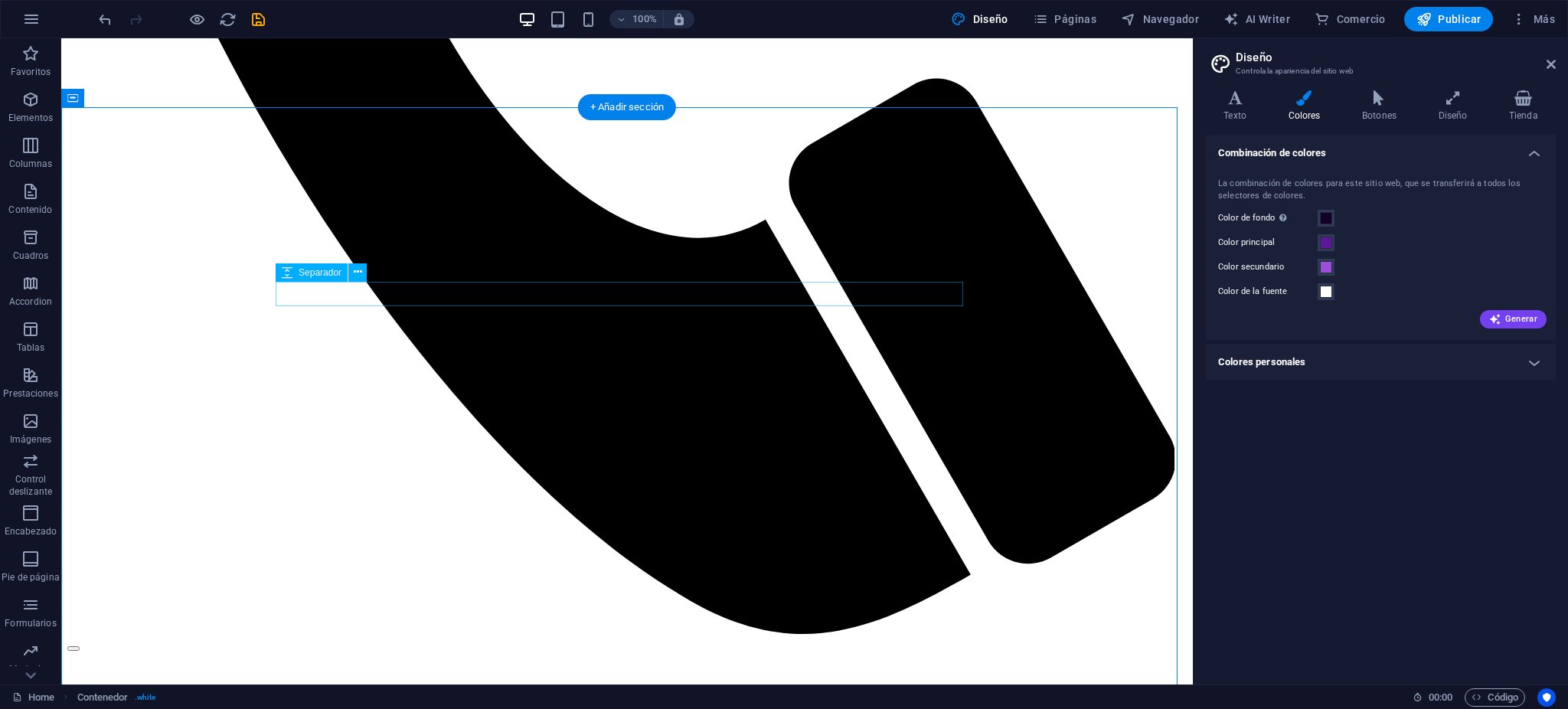
scroll to position [1906, 0]
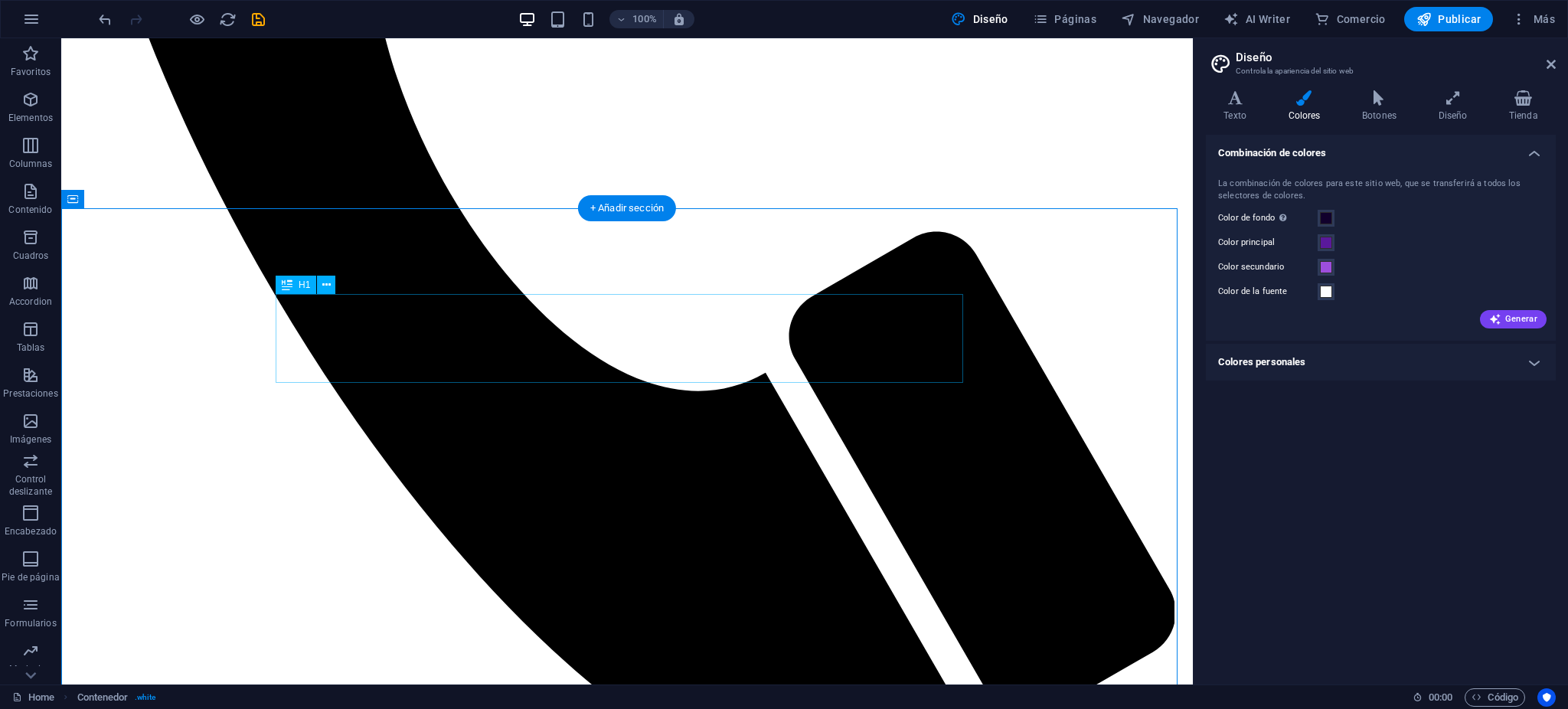
drag, startPoint x: 630, startPoint y: 303, endPoint x: 361, endPoint y: 303, distance: 269.0
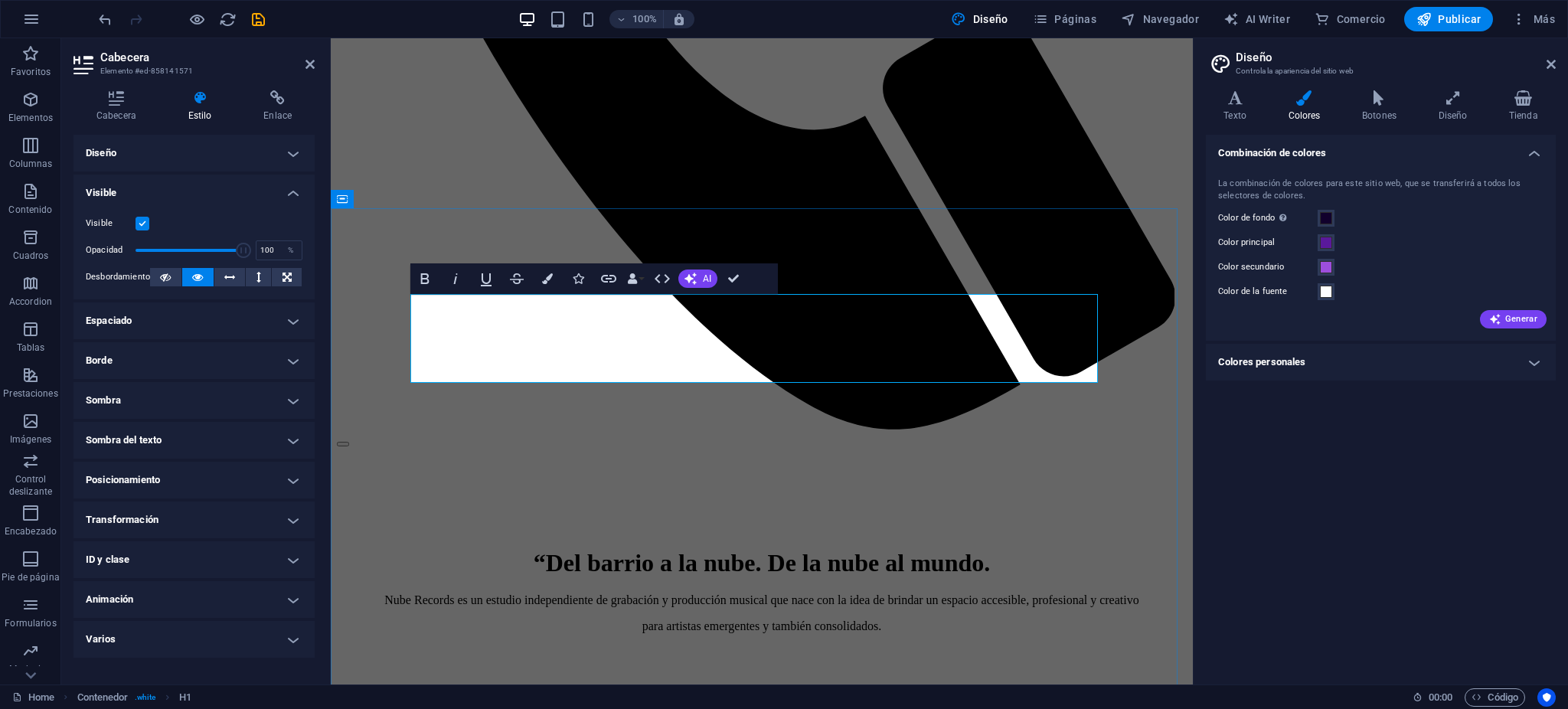
click at [134, 152] on h4 "Diseño" at bounding box center [194, 152] width 241 height 37
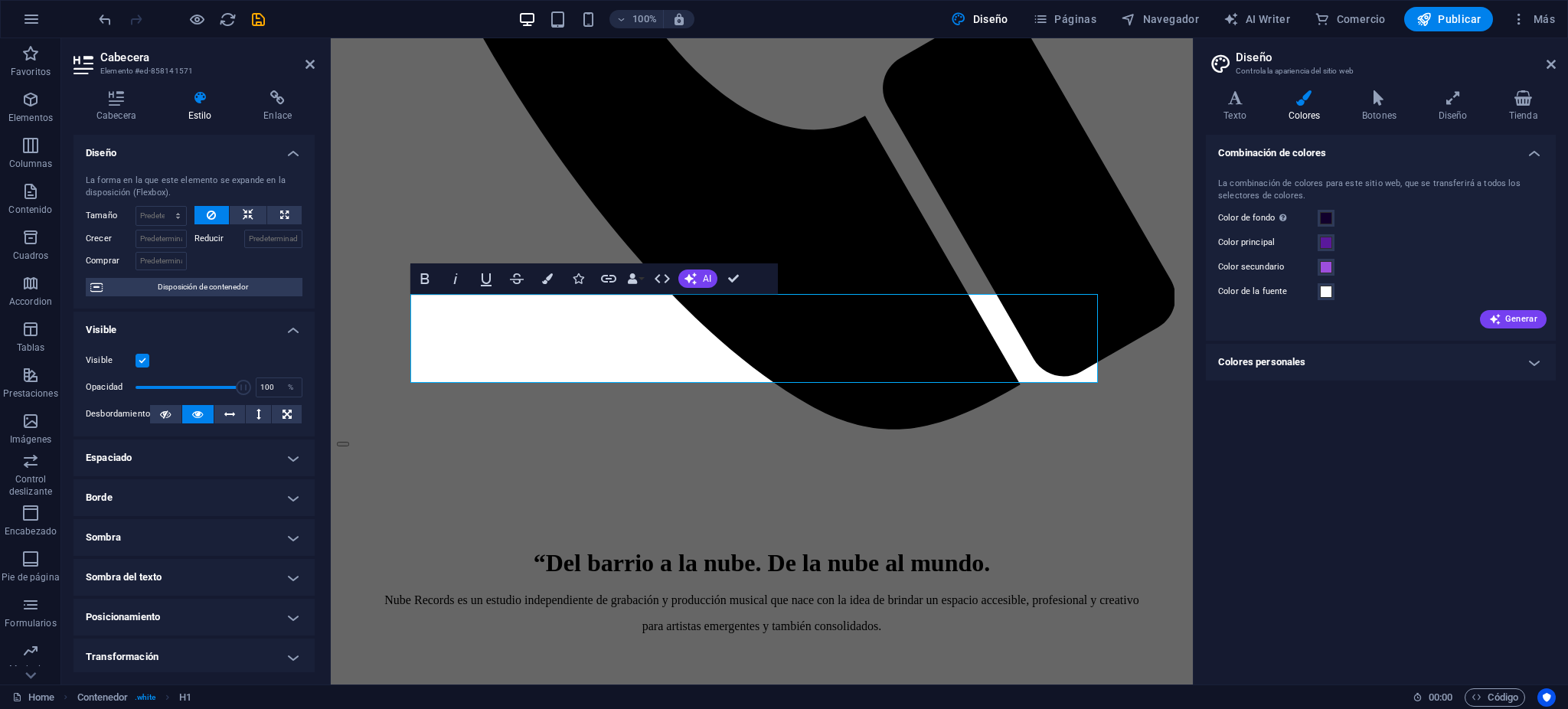
drag, startPoint x: 134, startPoint y: 152, endPoint x: 553, endPoint y: 112, distance: 420.9
click at [134, 152] on h4 "Diseño" at bounding box center [194, 148] width 241 height 28
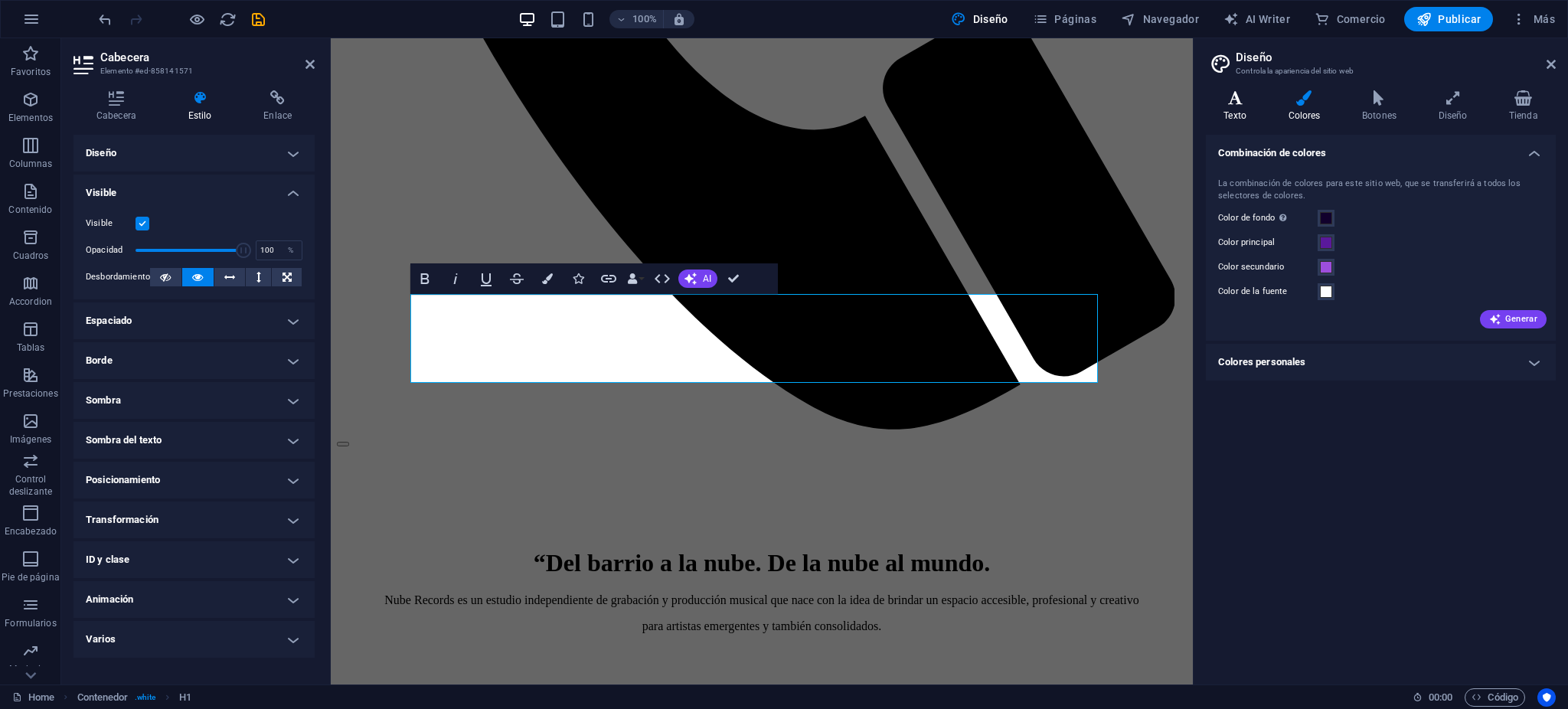
click at [1242, 114] on h4 "Texto" at bounding box center [1238, 106] width 64 height 32
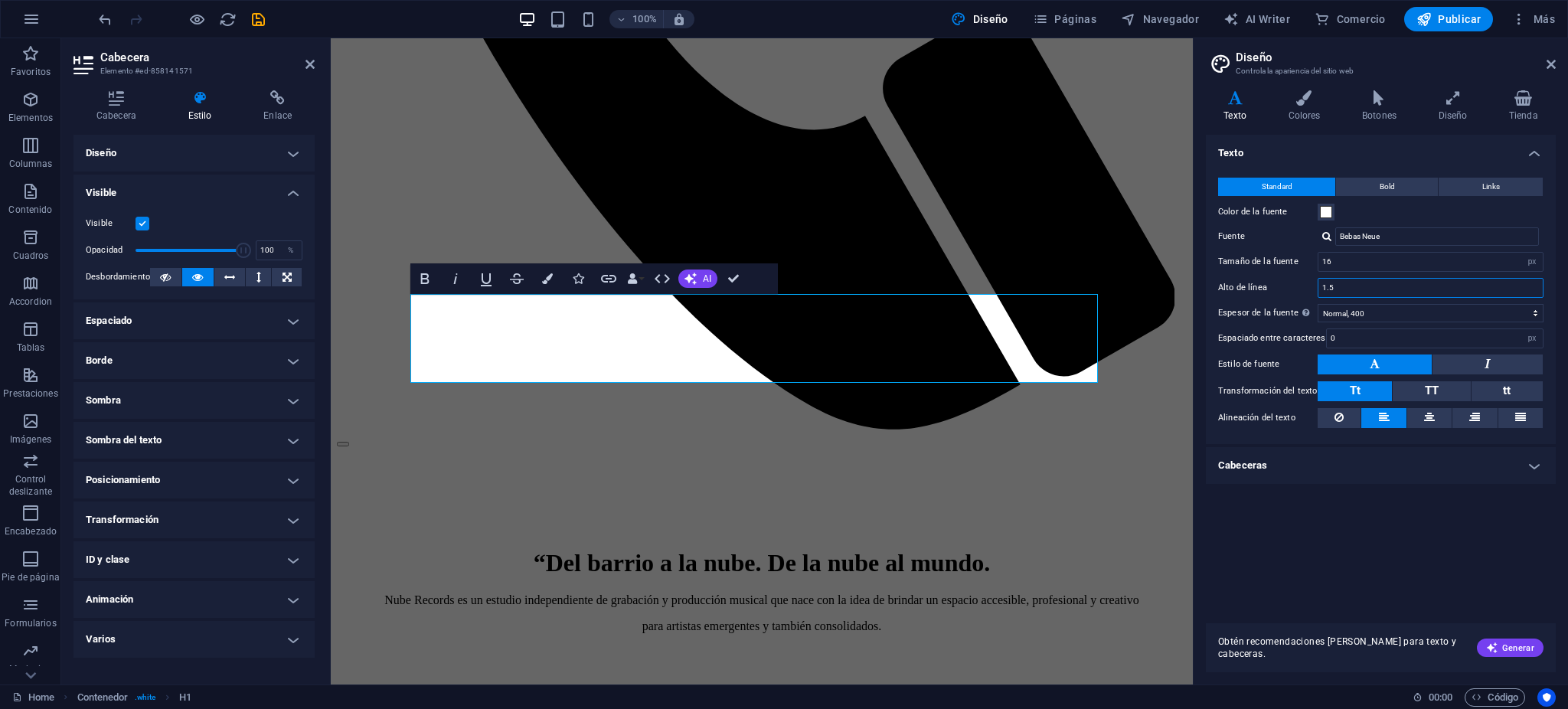
click at [1364, 279] on input "1.5" at bounding box center [1430, 288] width 224 height 19
click at [1368, 271] on div "16 rem px" at bounding box center [1430, 262] width 226 height 20
click at [1371, 262] on input "16" at bounding box center [1430, 262] width 224 height 19
type input "35"
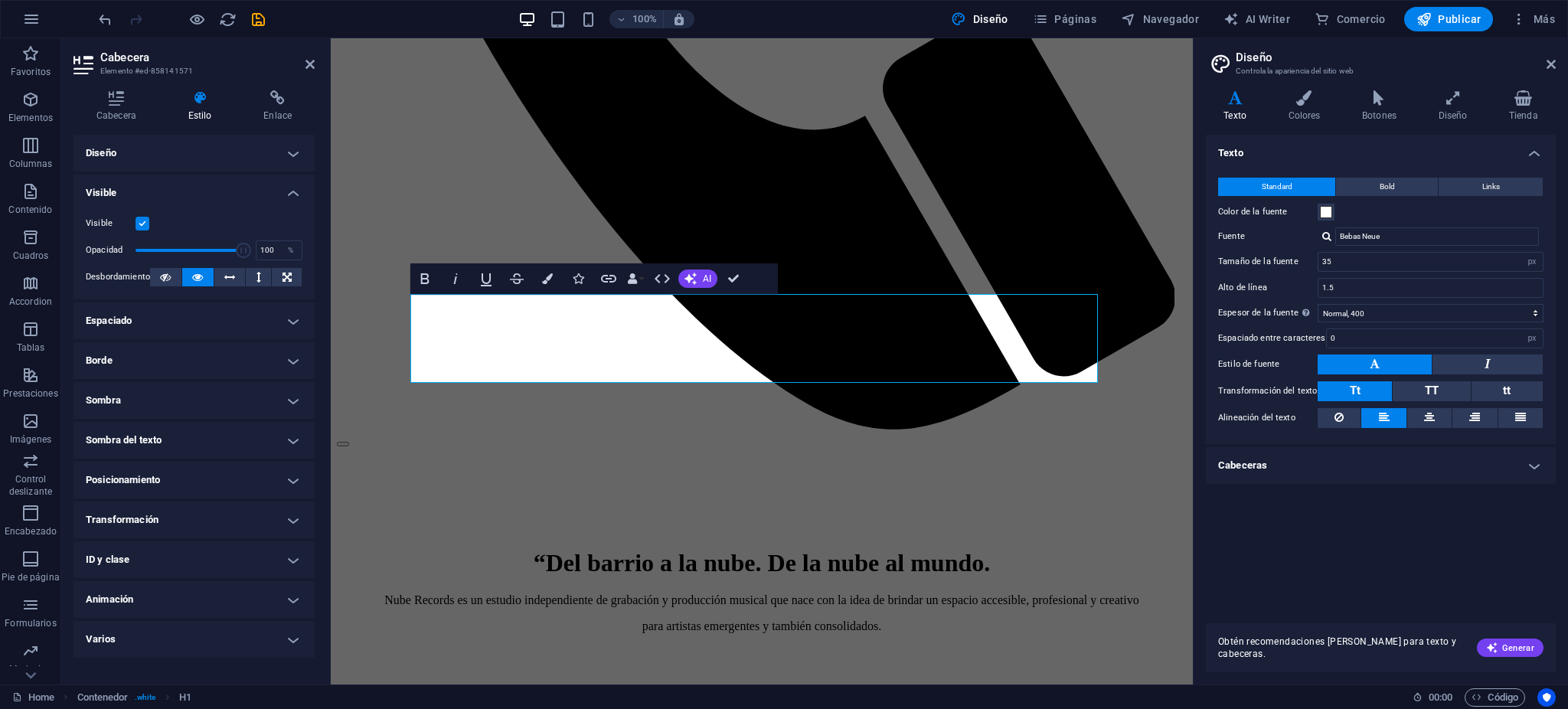
click at [1317, 495] on div "Texto Standard Bold Links Color de la fuente Fuente Bebas Neue Tamaño de la fue…" at bounding box center [1381, 372] width 350 height 477
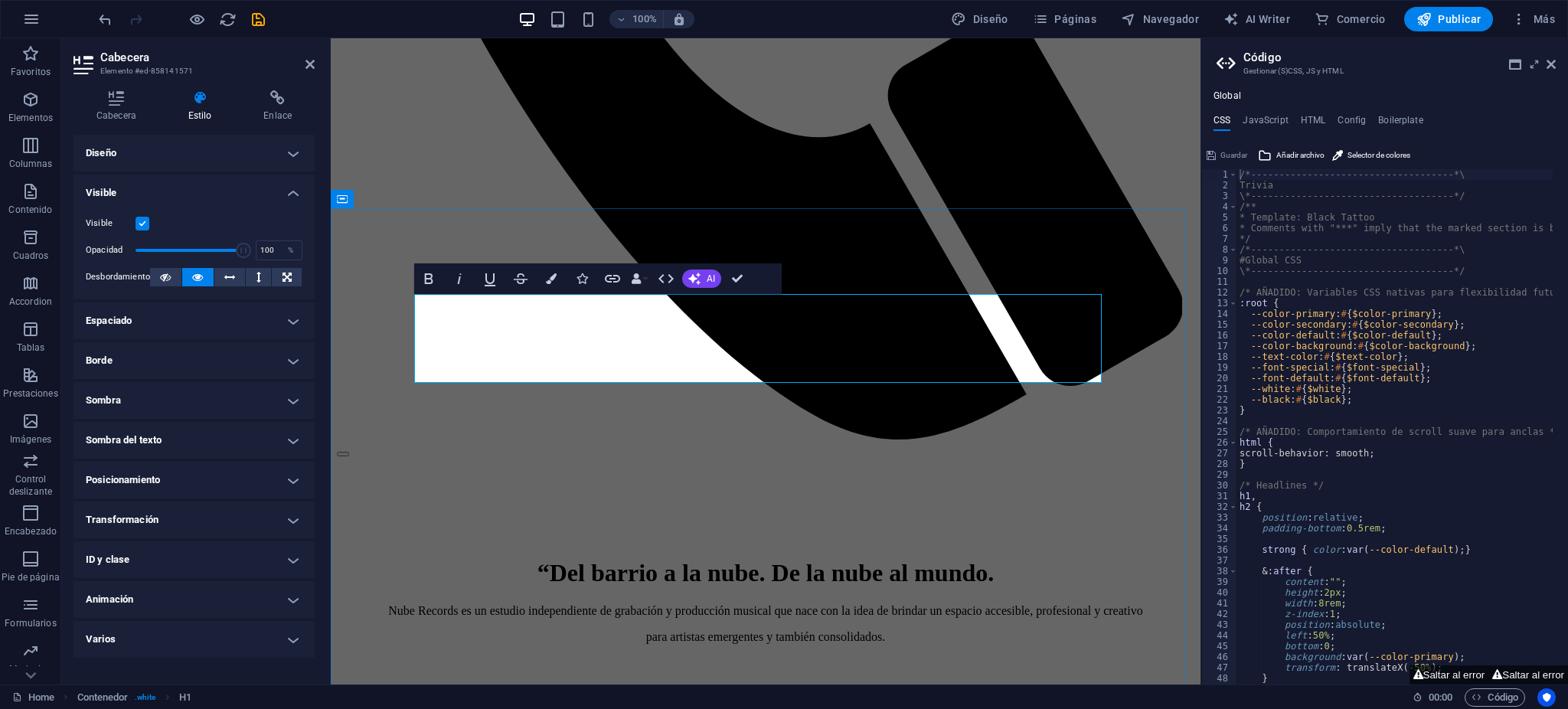
click at [1042, 14] on icon "button" at bounding box center [1040, 19] width 15 height 15
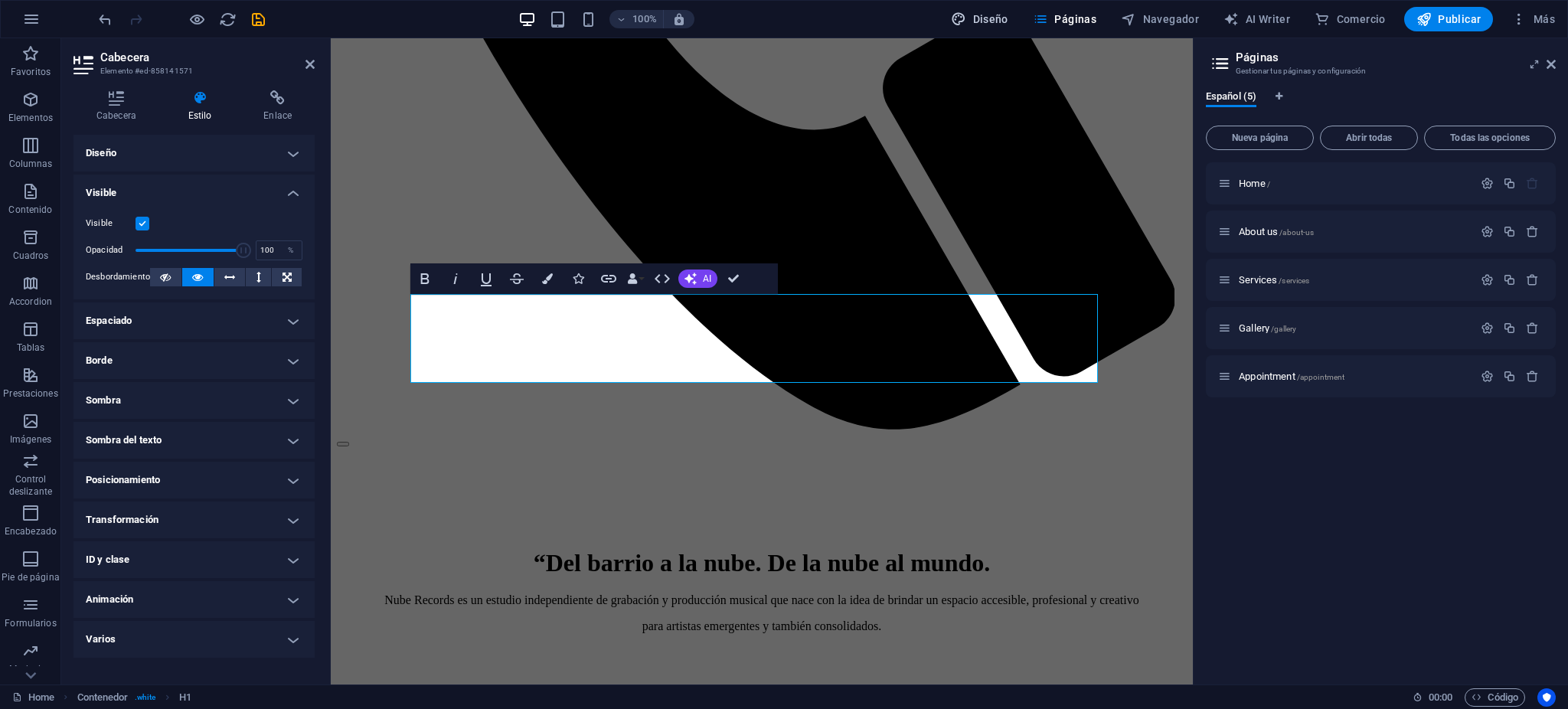
click at [996, 20] on span "Diseño" at bounding box center [979, 19] width 58 height 15
select select "px"
select select "400"
select select "px"
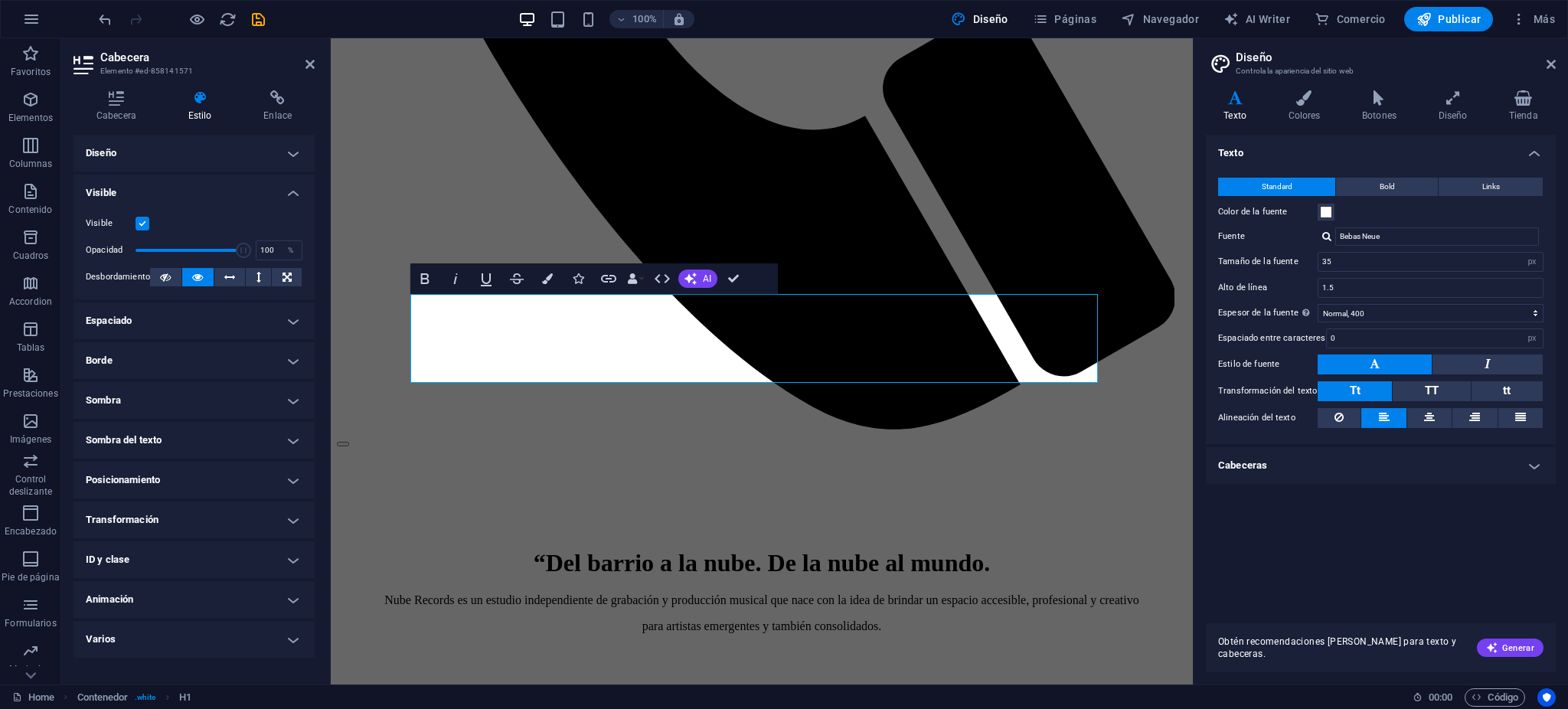
click at [1357, 324] on div "Standard Bold Links Color de la fuente Fuente Bebas Neue Tamaño de la fuente 35…" at bounding box center [1381, 303] width 356 height 282
click at [1359, 317] on select "Fino, 100 Extra [PERSON_NAME], 200 [PERSON_NAME], 300 Normal, 400 Medio, 500 [D…" at bounding box center [1430, 313] width 226 height 19
select select "900"
click at [1318, 304] on select "Fino, 100 Extra [PERSON_NAME], 200 [PERSON_NAME], 300 Normal, 400 Medio, 500 [D…" at bounding box center [1430, 313] width 226 height 19
click at [1381, 491] on div "Texto Standard Bold Links Color de la fuente Fuente Bebas Neue Tamaño de la fue…" at bounding box center [1381, 372] width 350 height 477
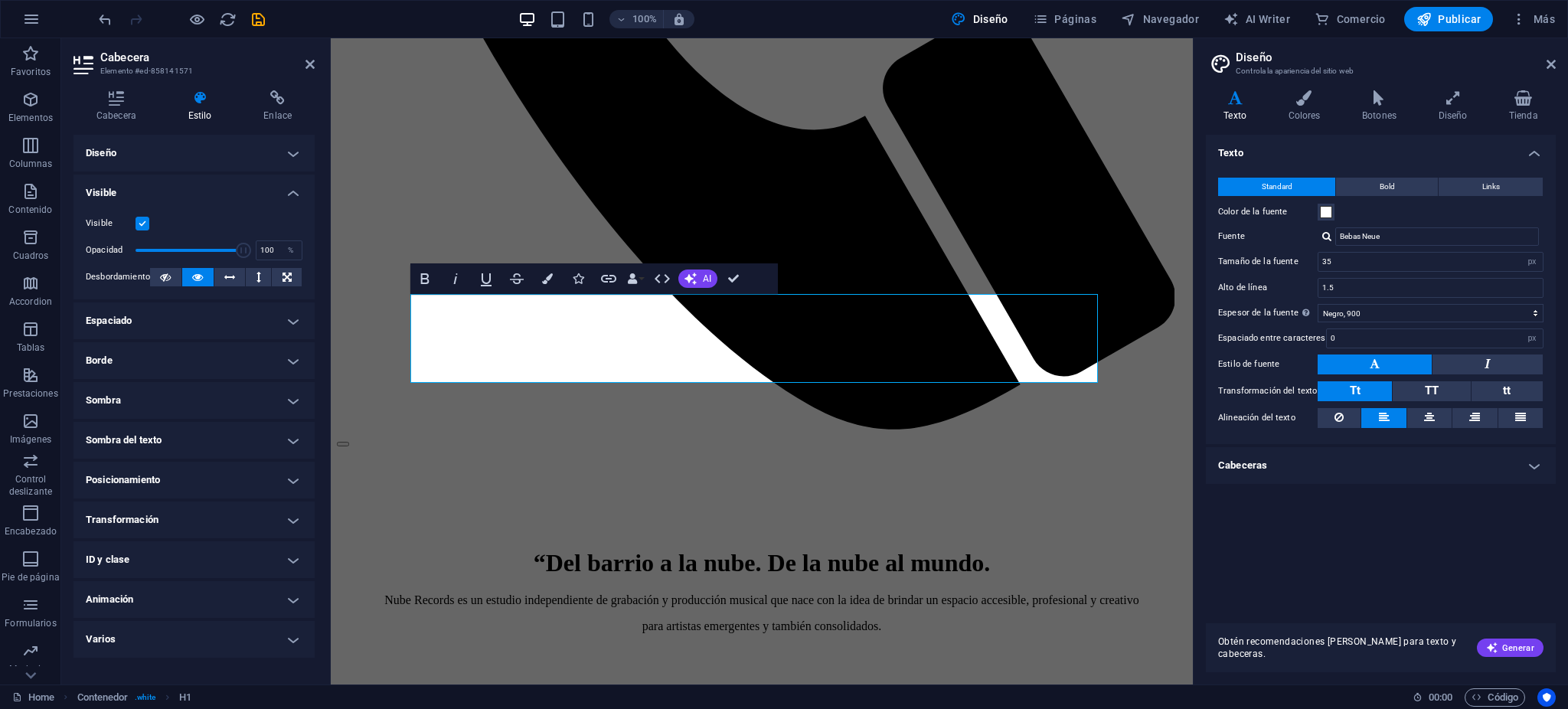
click at [1390, 476] on h4 "Cabeceras" at bounding box center [1381, 465] width 350 height 37
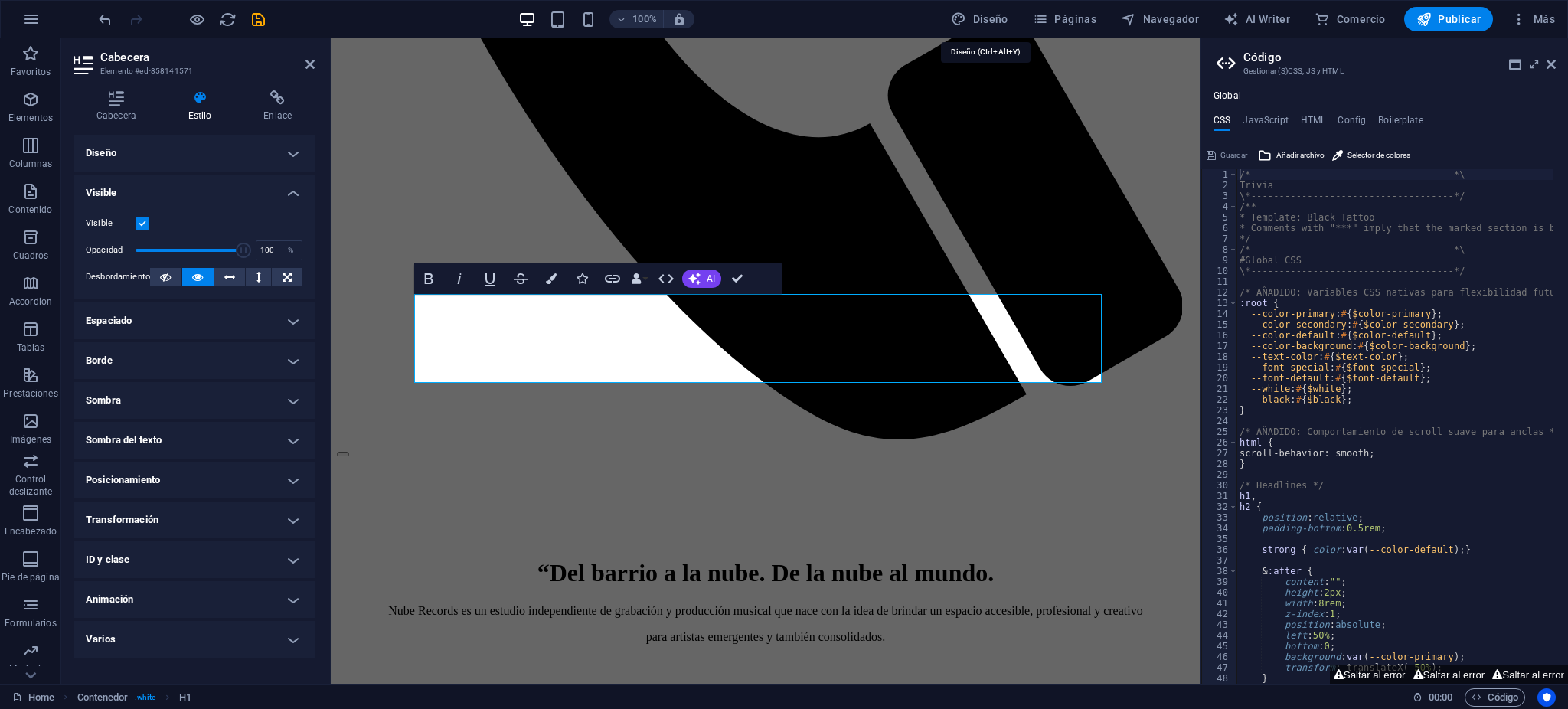
click at [1000, 7] on div "Diseño" at bounding box center [980, 19] width 70 height 24
click at [985, 14] on span "Diseño" at bounding box center [979, 19] width 58 height 15
select select "px"
select select "900"
select select "px"
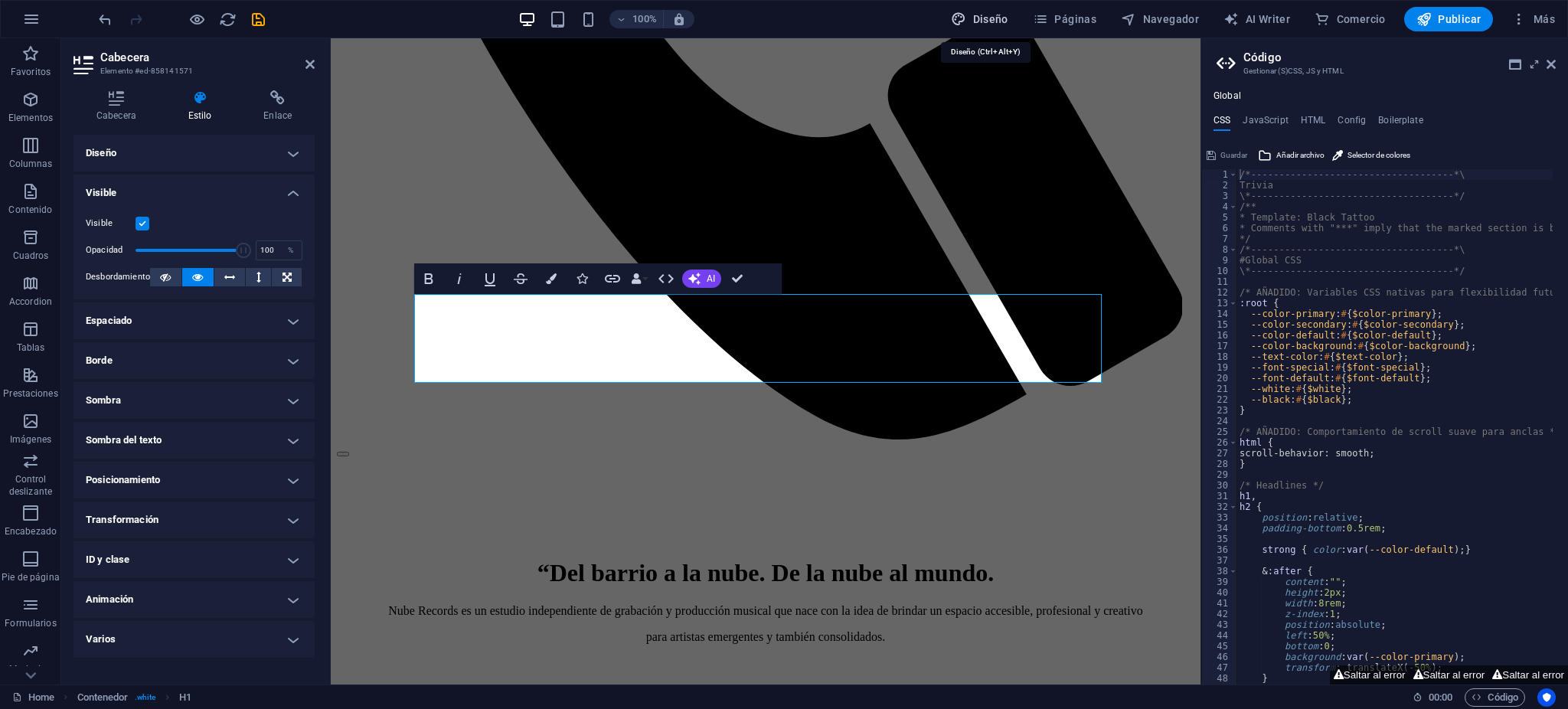
select select "500"
select select "px"
select select "rem"
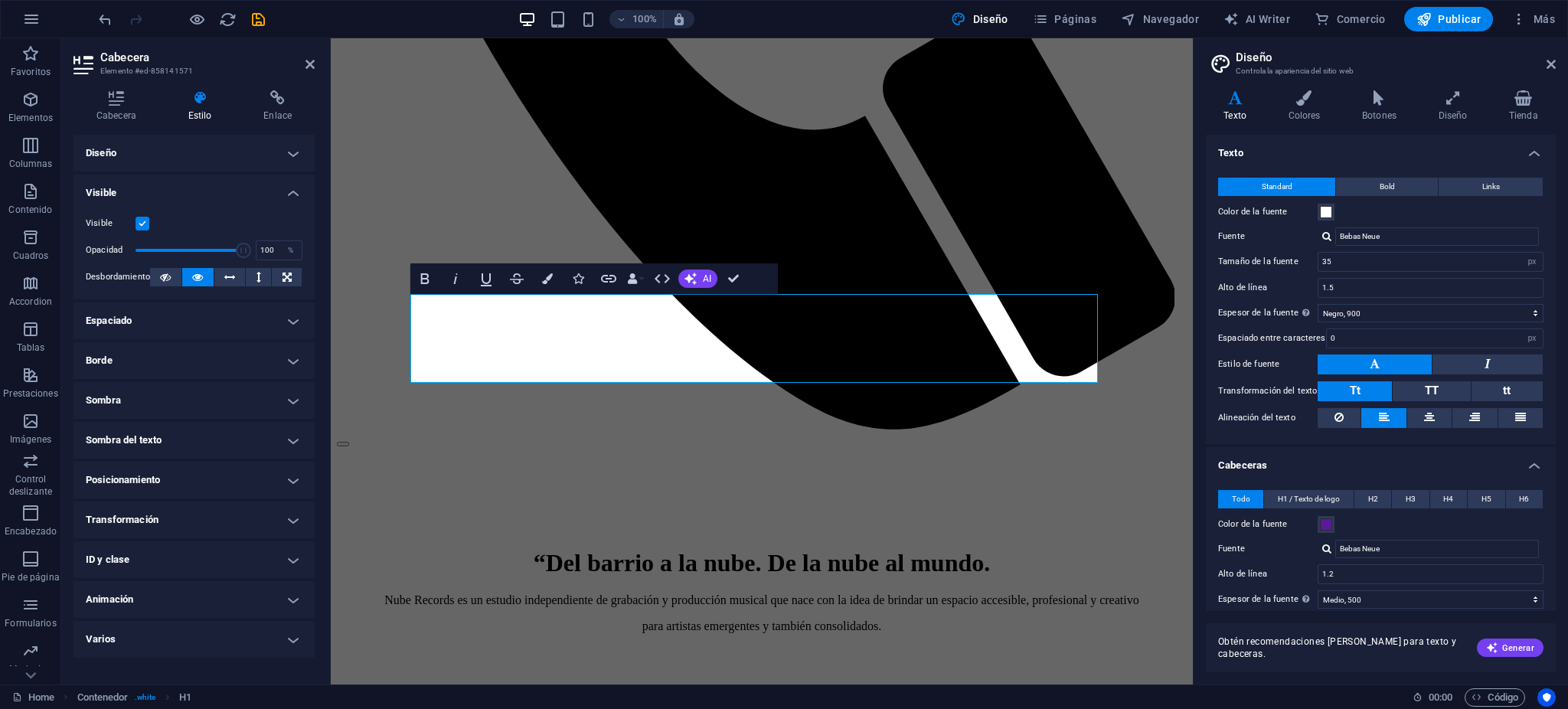
scroll to position [166, 0]
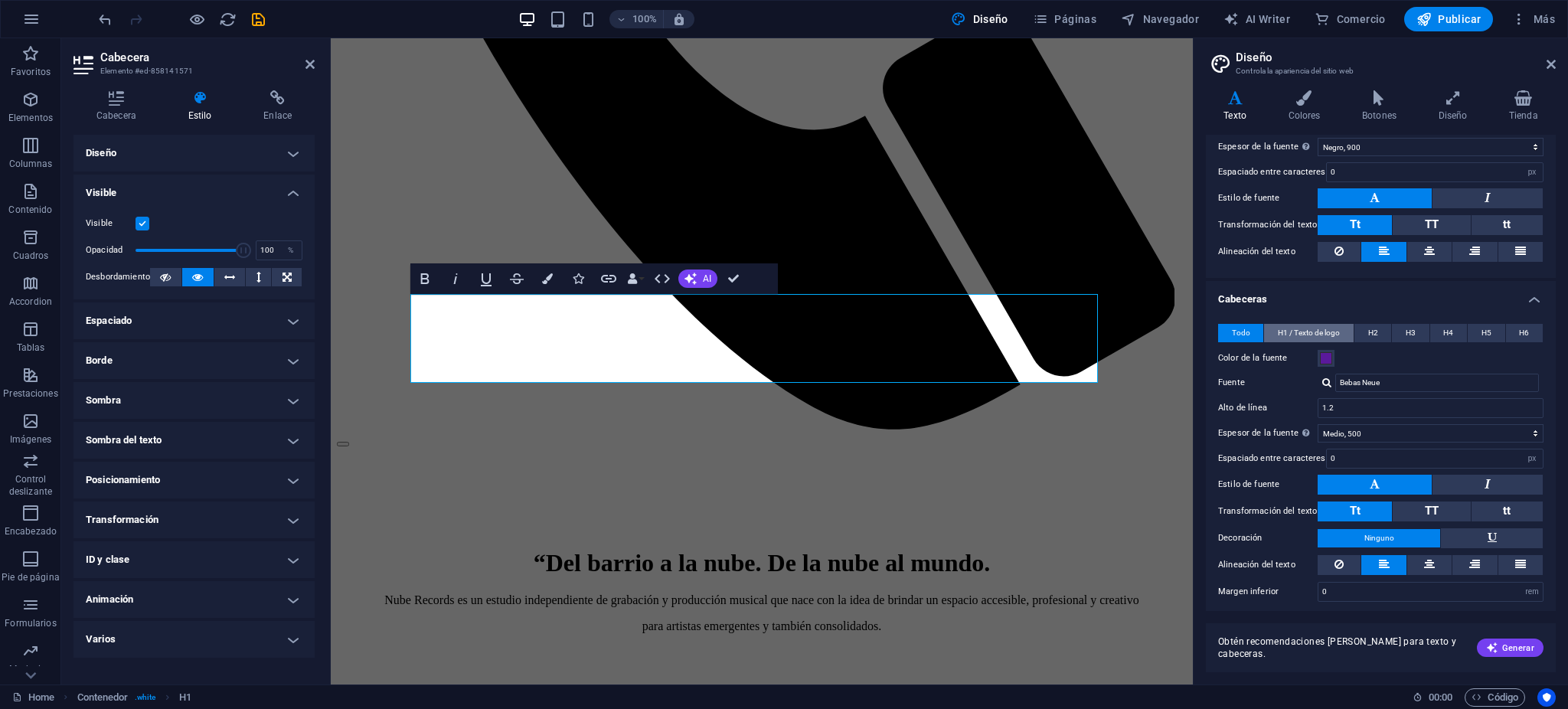
click at [1300, 335] on span "H1 / Texto de logo" at bounding box center [1309, 333] width 62 height 19
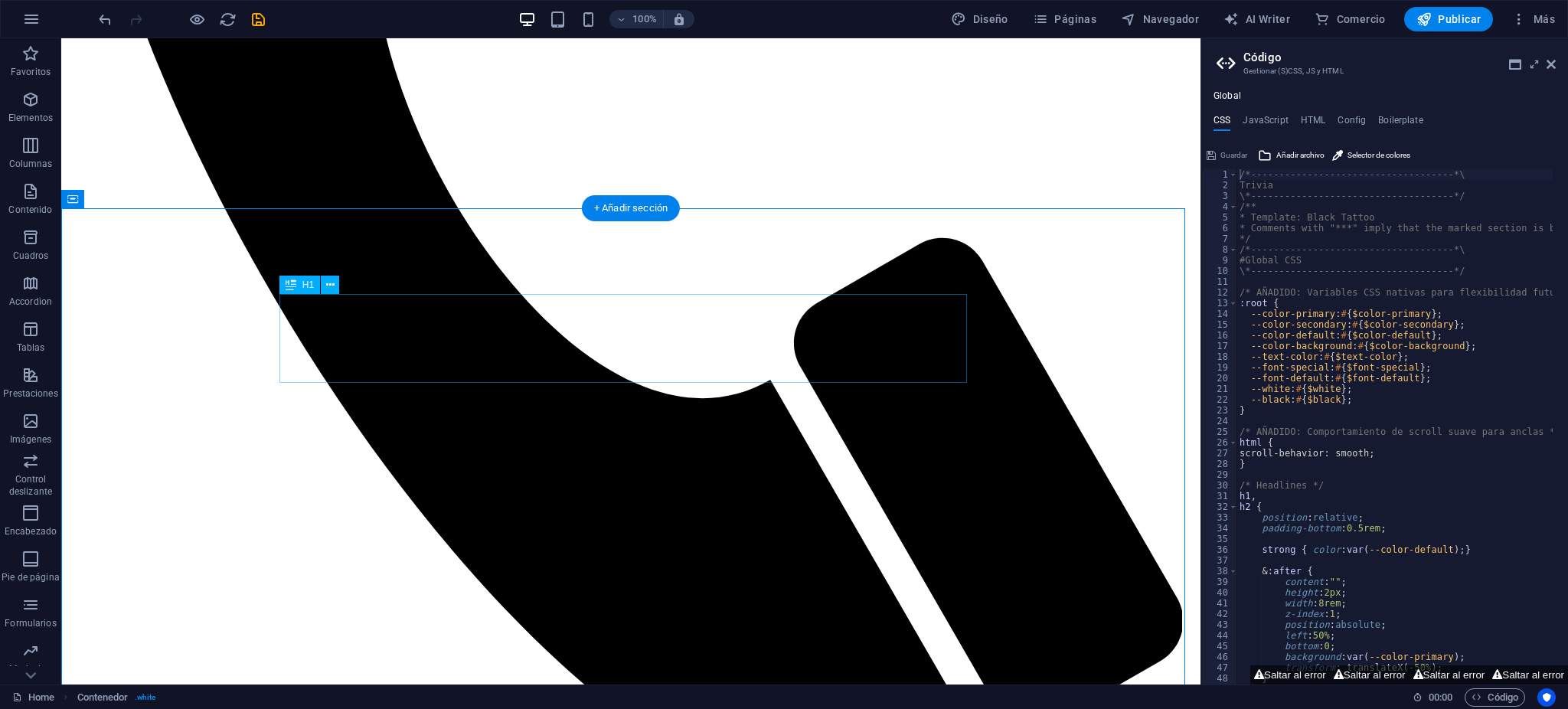
click at [321, 283] on div "H1" at bounding box center [314, 285] width 70 height 20
click at [324, 284] on button at bounding box center [330, 284] width 19 height 19
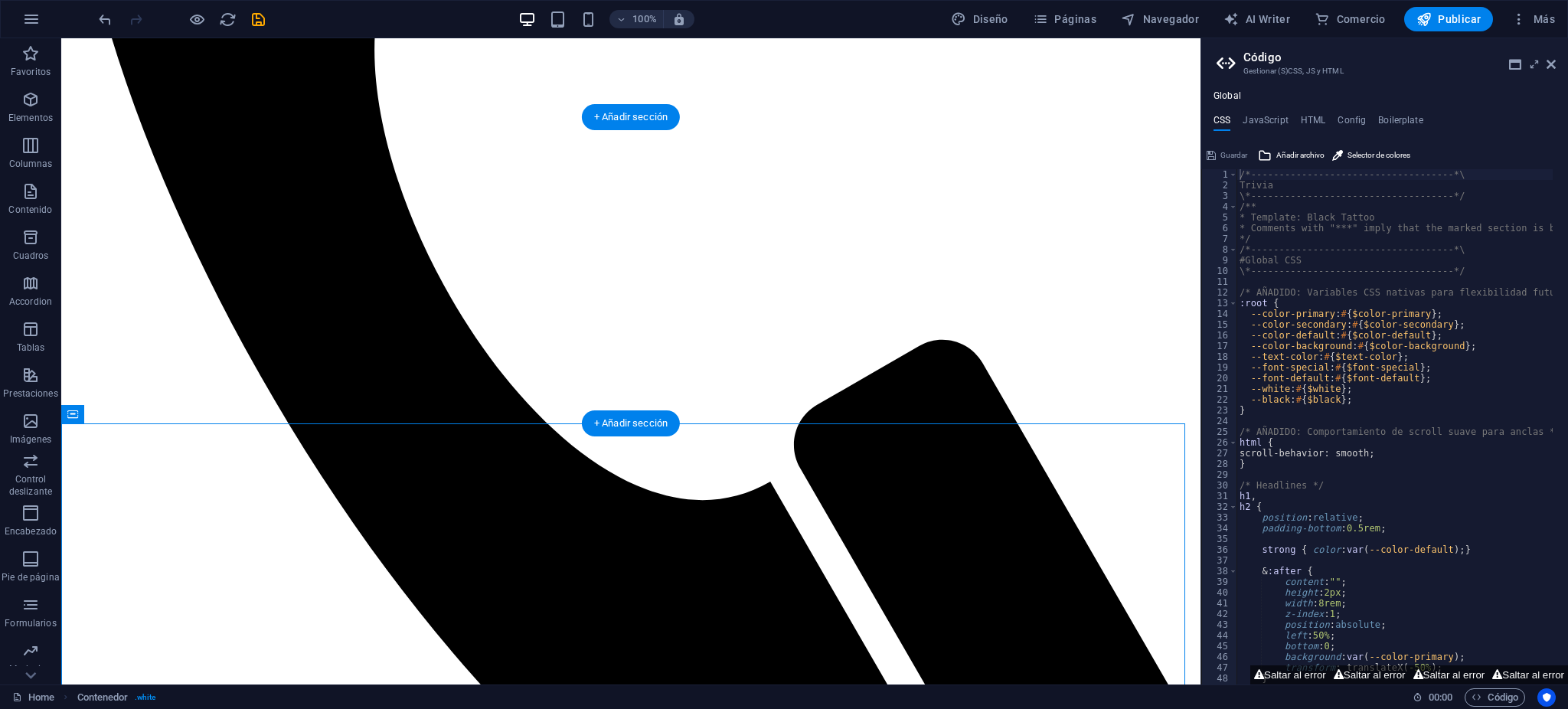
scroll to position [1395, 0]
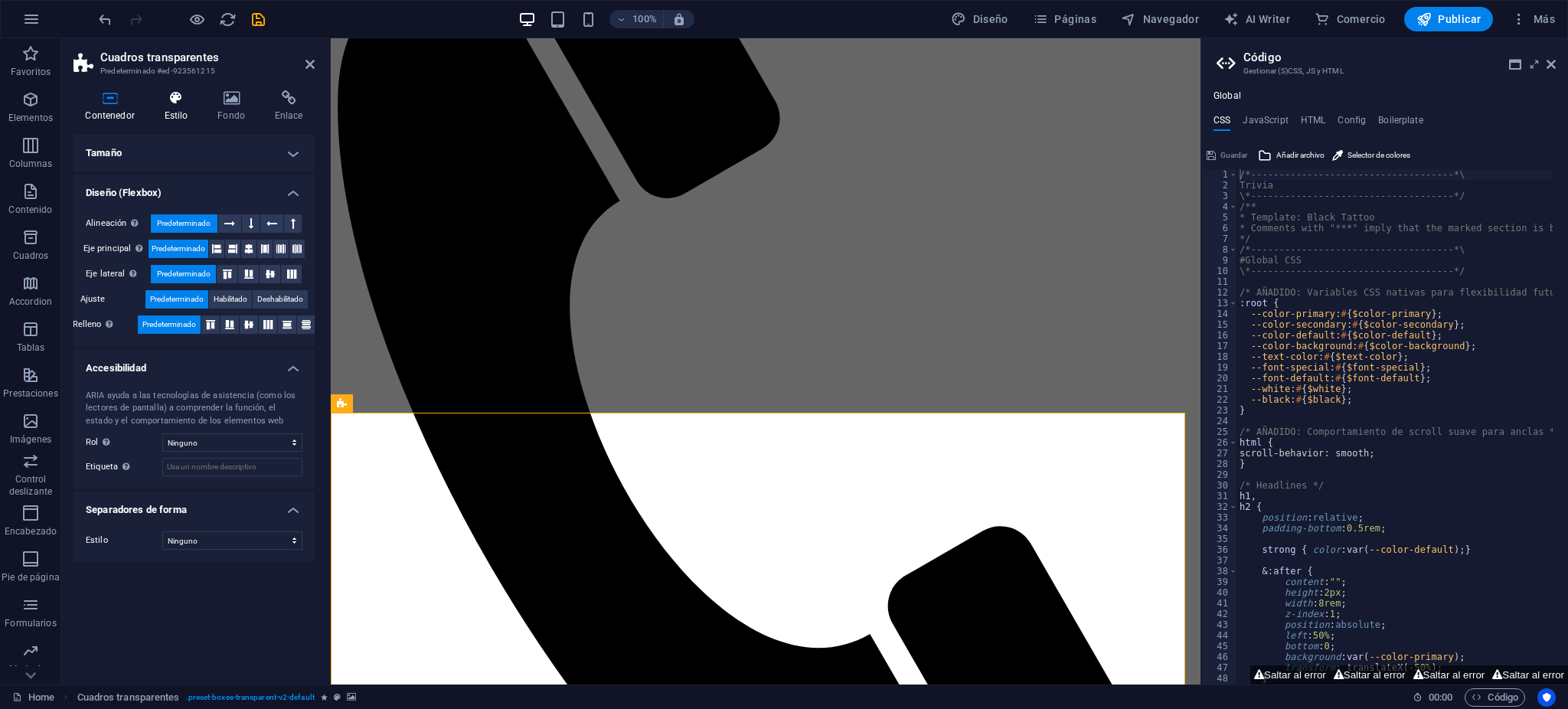
click at [174, 119] on h4 "Estilo" at bounding box center [179, 106] width 54 height 32
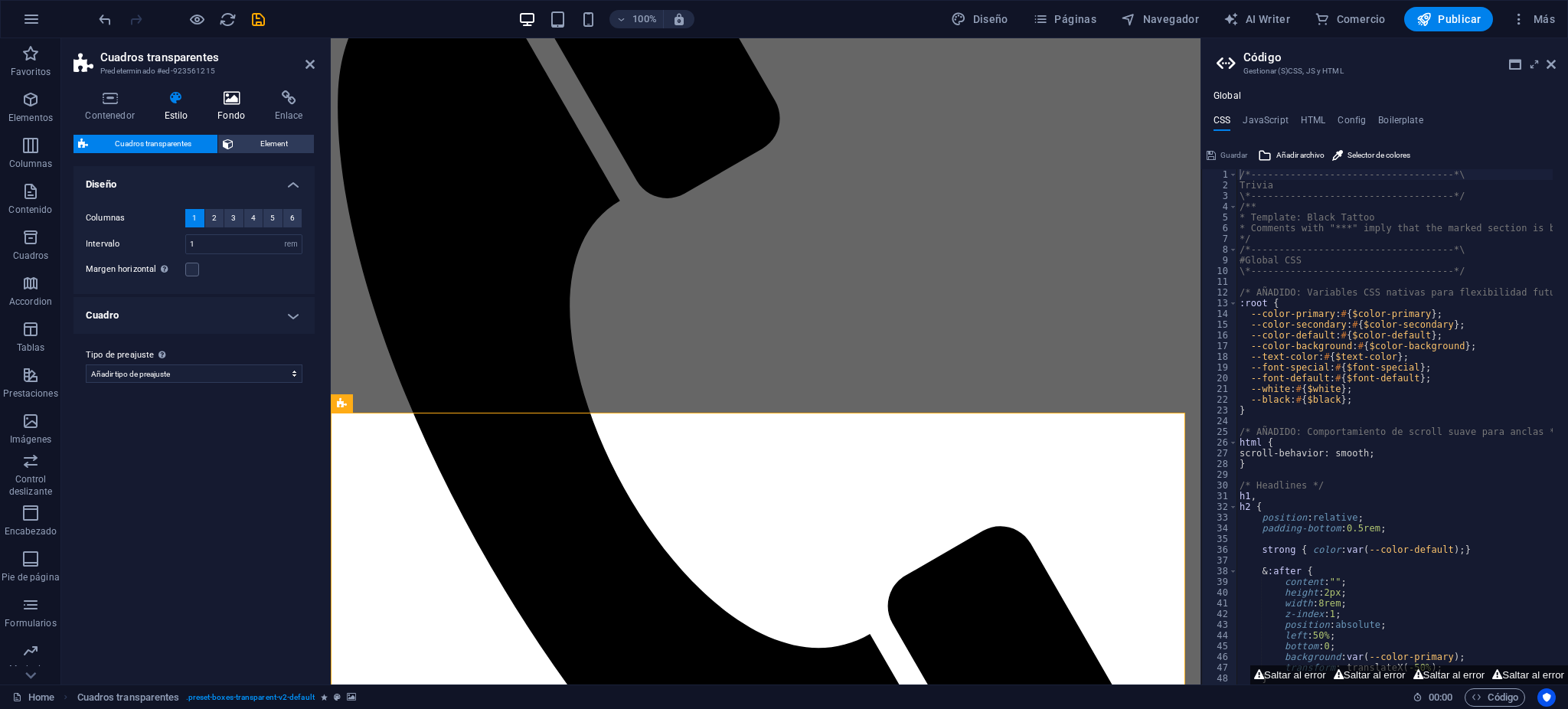
click at [234, 108] on h4 "Fondo" at bounding box center [235, 106] width 58 height 32
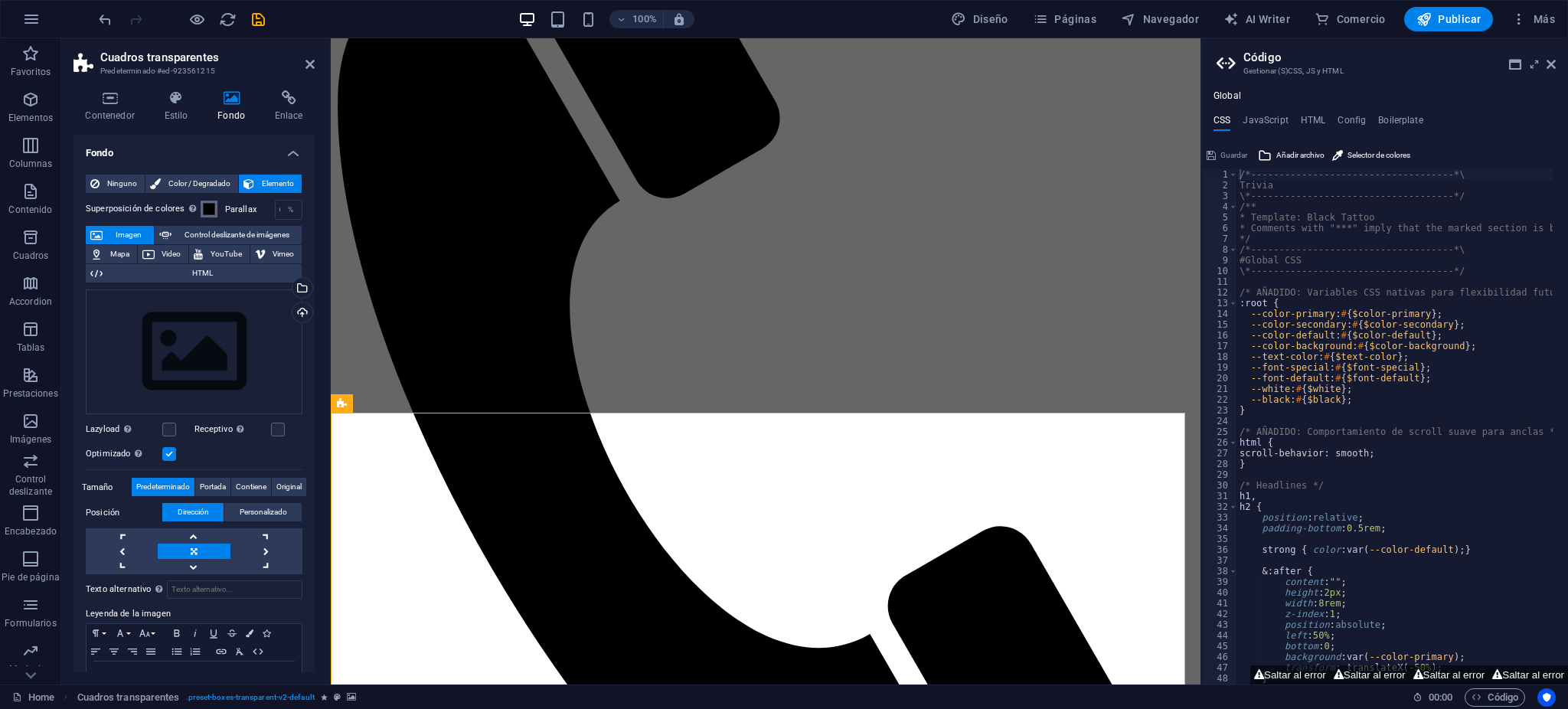
click at [200, 208] on button "Superposición de colores Sitúa una superposición sobre el fondo para colorearla" at bounding box center [209, 209] width 17 height 17
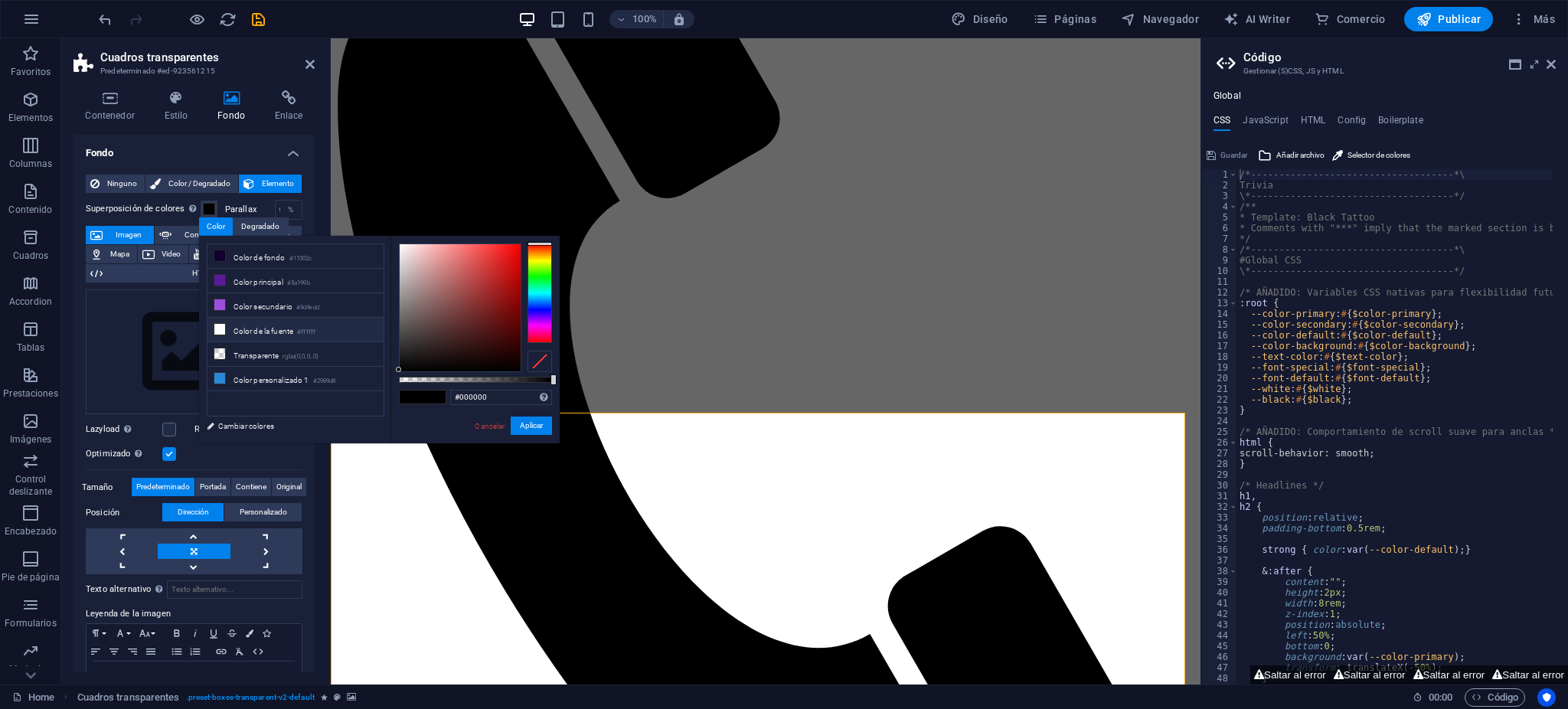
click at [296, 328] on li "Color de la fuente #ffffff" at bounding box center [296, 330] width 176 height 24
click at [307, 293] on li "Color secundario #9d4edd" at bounding box center [296, 306] width 176 height 24
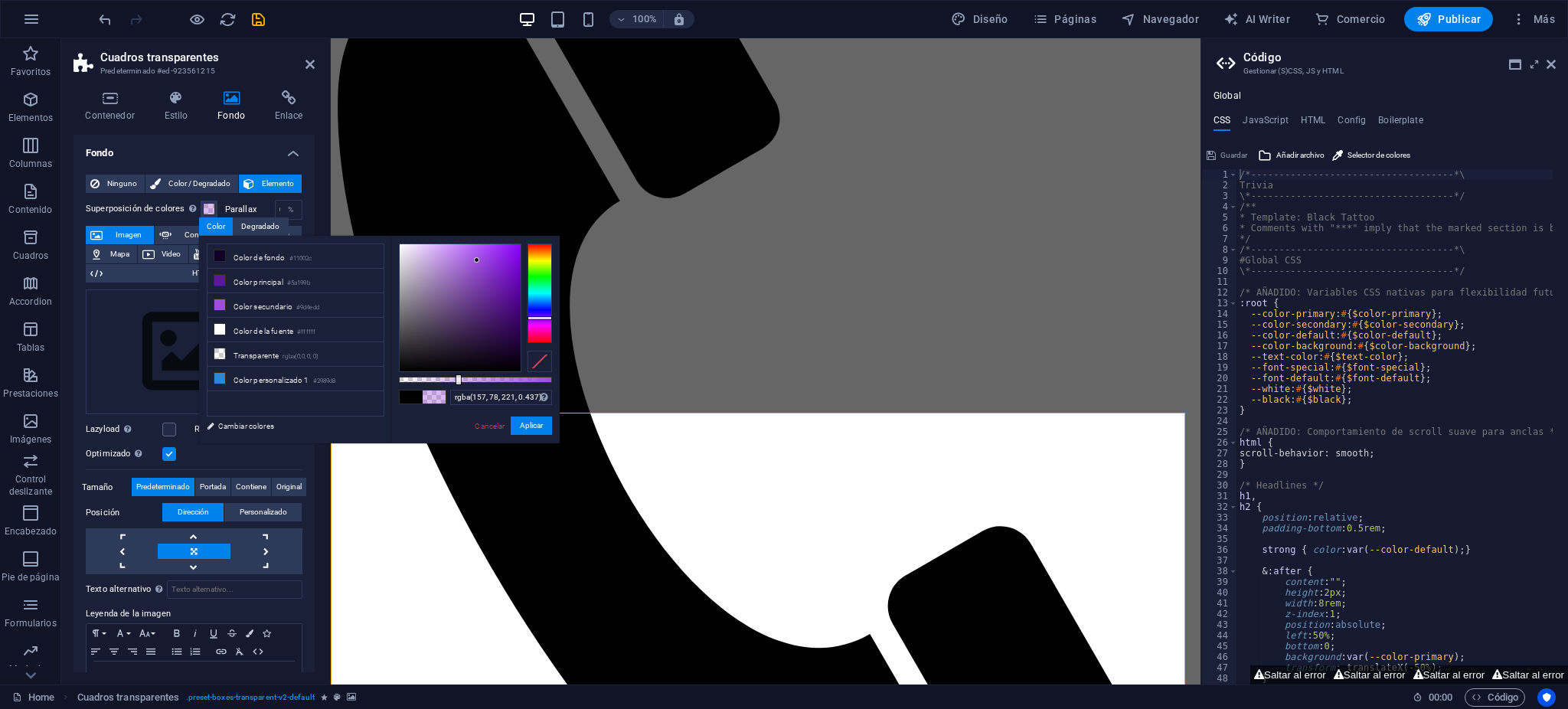
drag, startPoint x: 517, startPoint y: 380, endPoint x: 459, endPoint y: 383, distance: 58.1
click at [466, 381] on div at bounding box center [476, 380] width 153 height 7
click at [239, 209] on label "Parallax" at bounding box center [249, 209] width 50 height 8
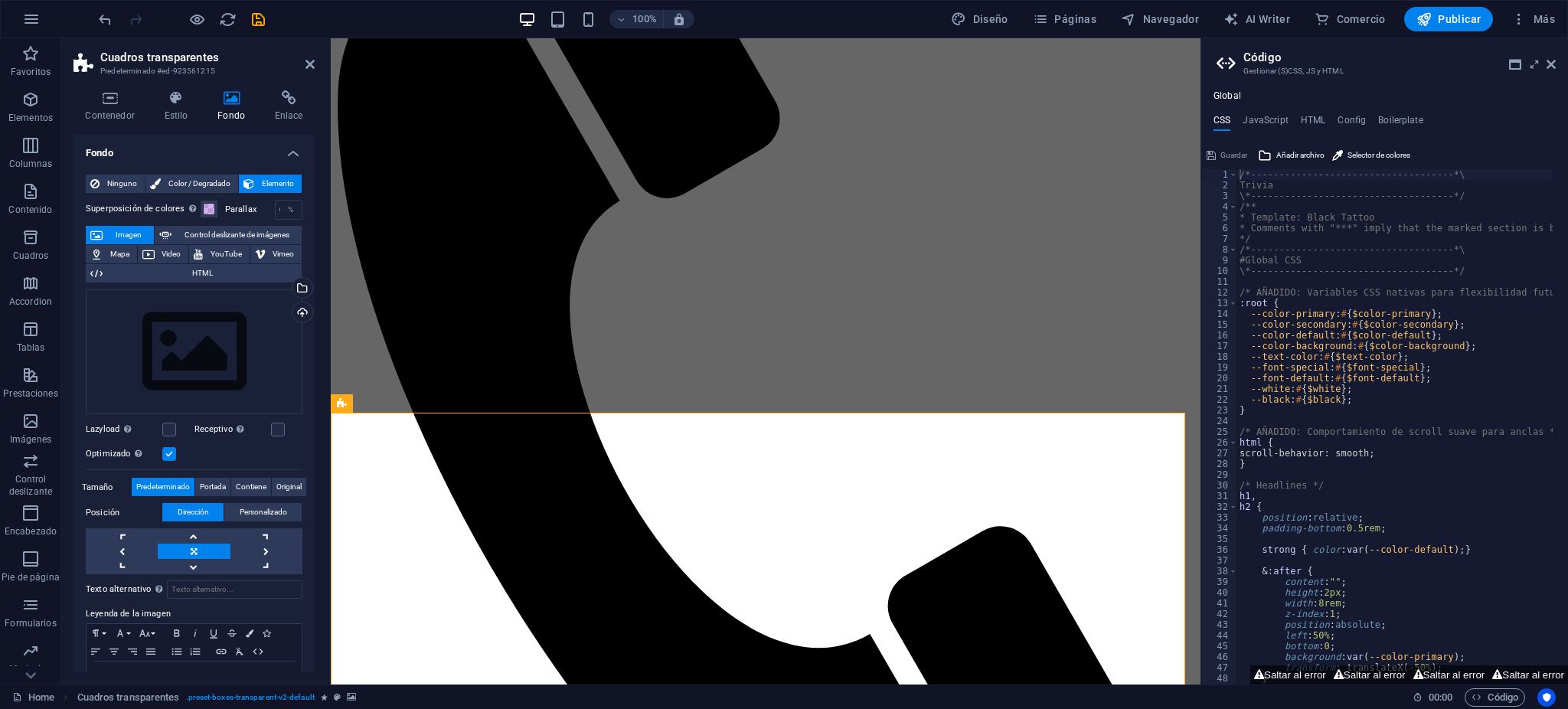
click at [265, 209] on label "Parallax" at bounding box center [249, 209] width 50 height 8
click at [286, 205] on div "%" at bounding box center [291, 209] width 21 height 19
click at [227, 305] on div "Arrastra archivos aquí, haz clic para escoger archivos o selecciona archivos de…" at bounding box center [194, 352] width 217 height 126
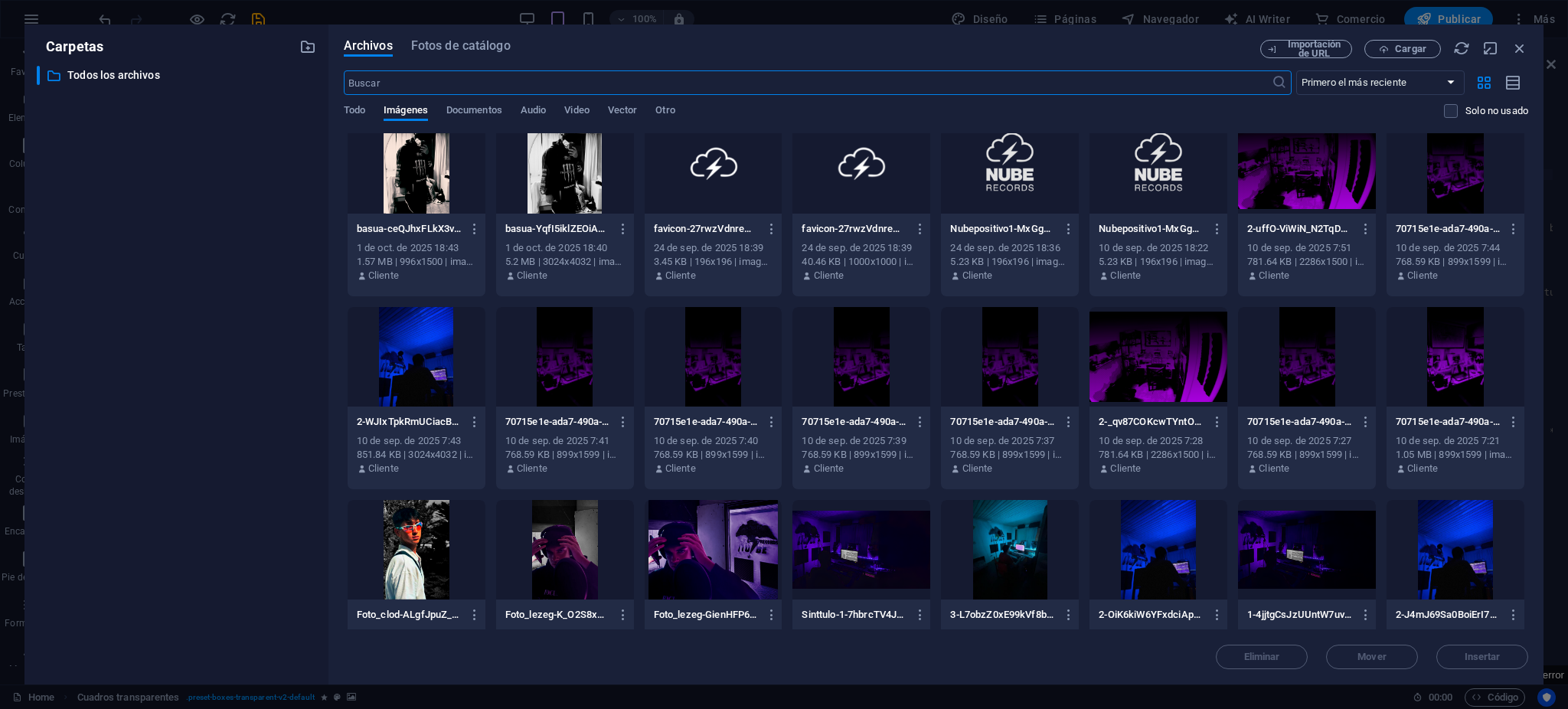
scroll to position [0, 0]
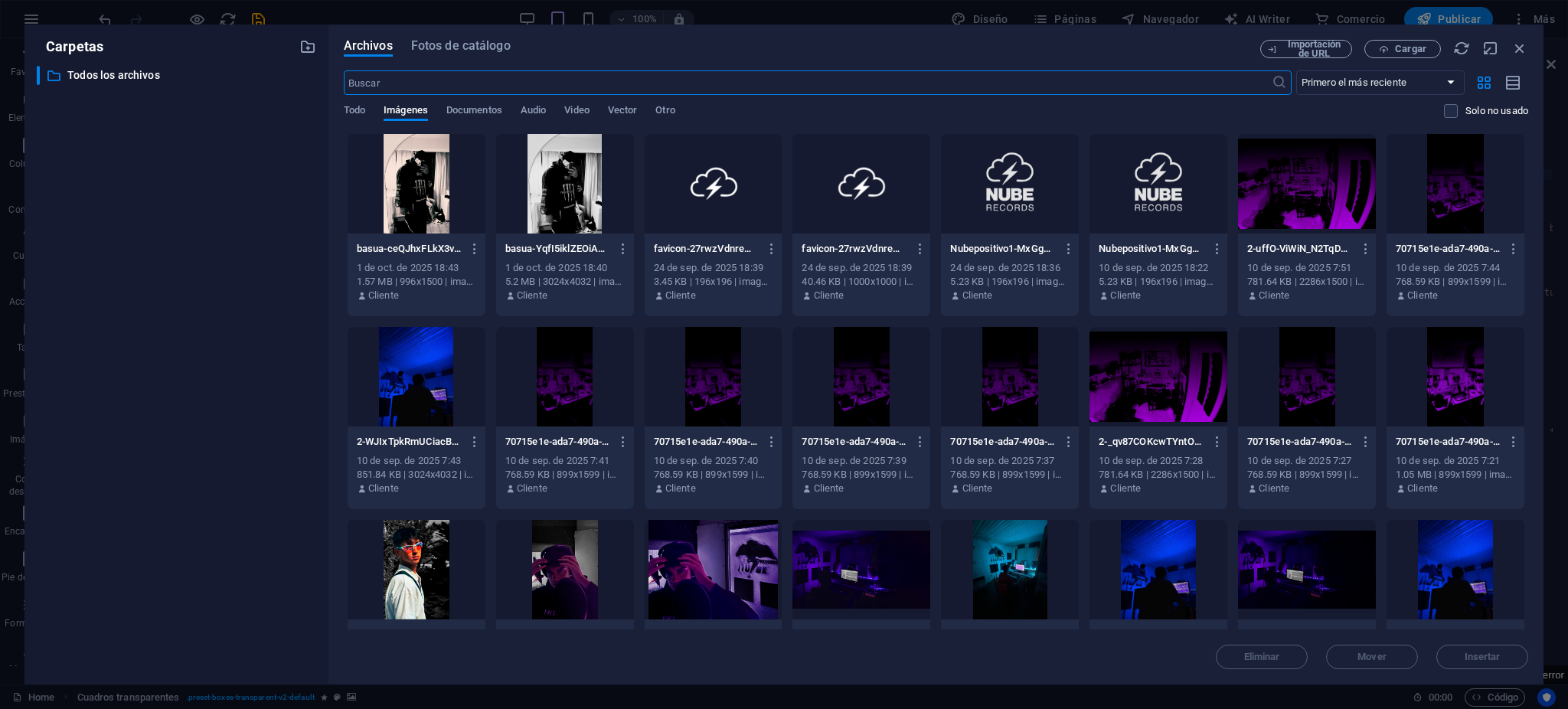
click at [1005, 368] on div at bounding box center [1009, 377] width 138 height 99
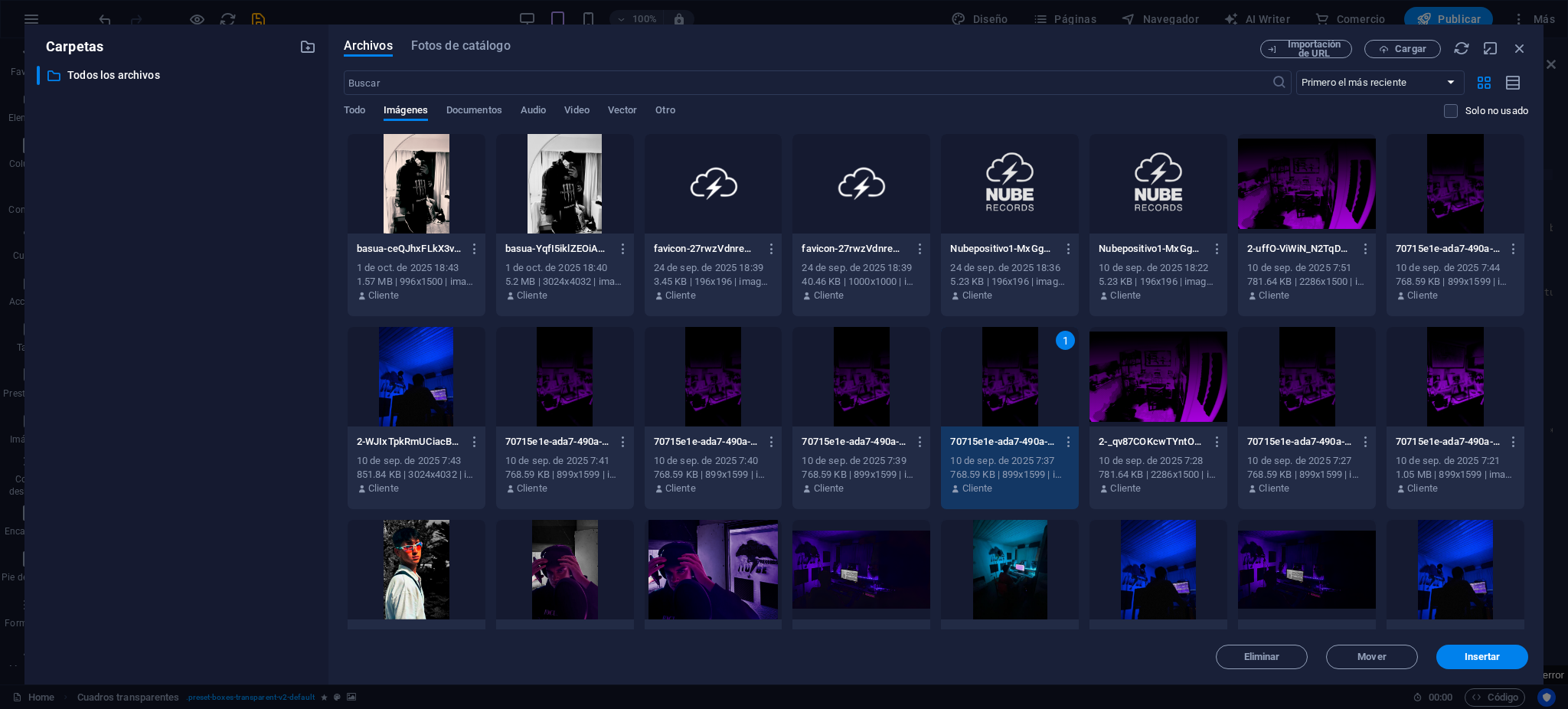
click at [1005, 368] on div "1" at bounding box center [1009, 377] width 138 height 99
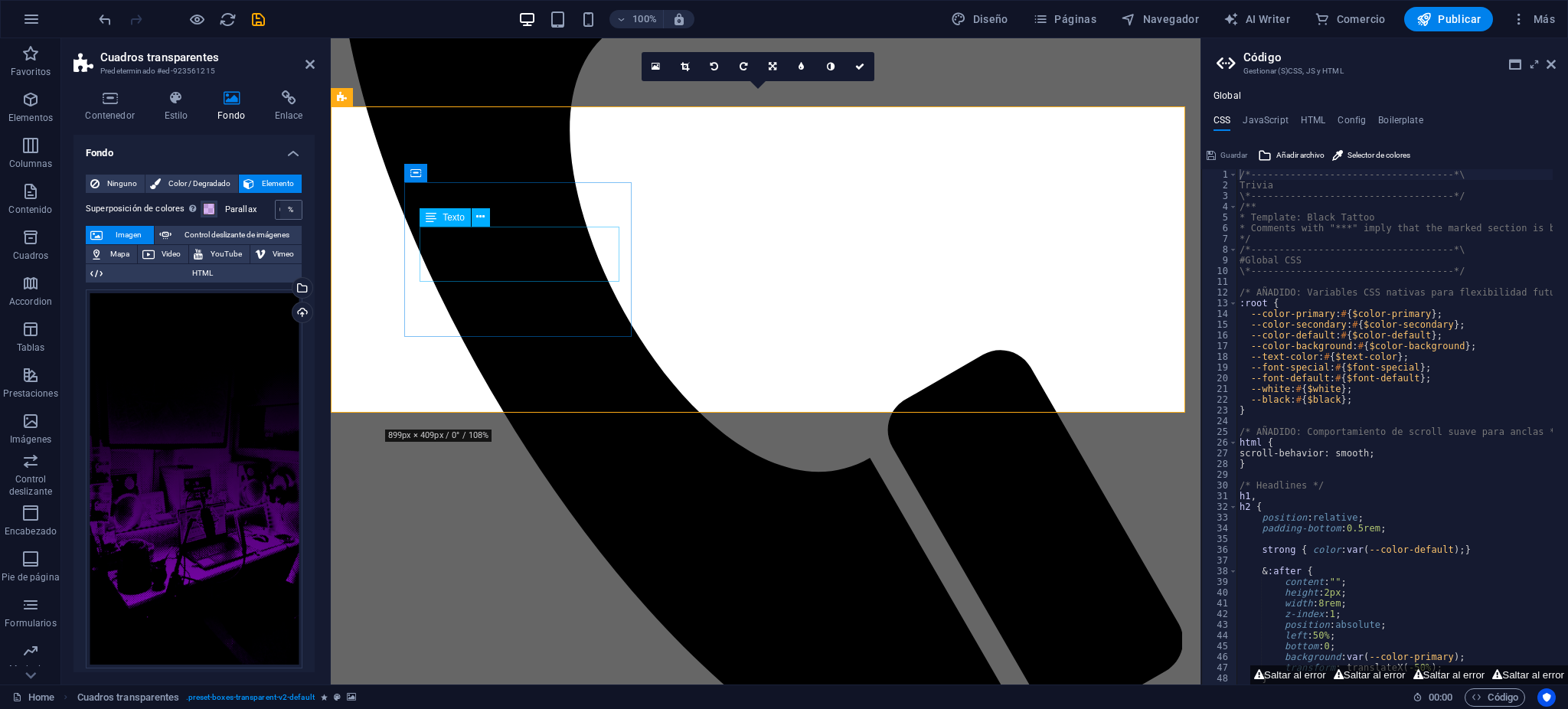
scroll to position [1498, 0]
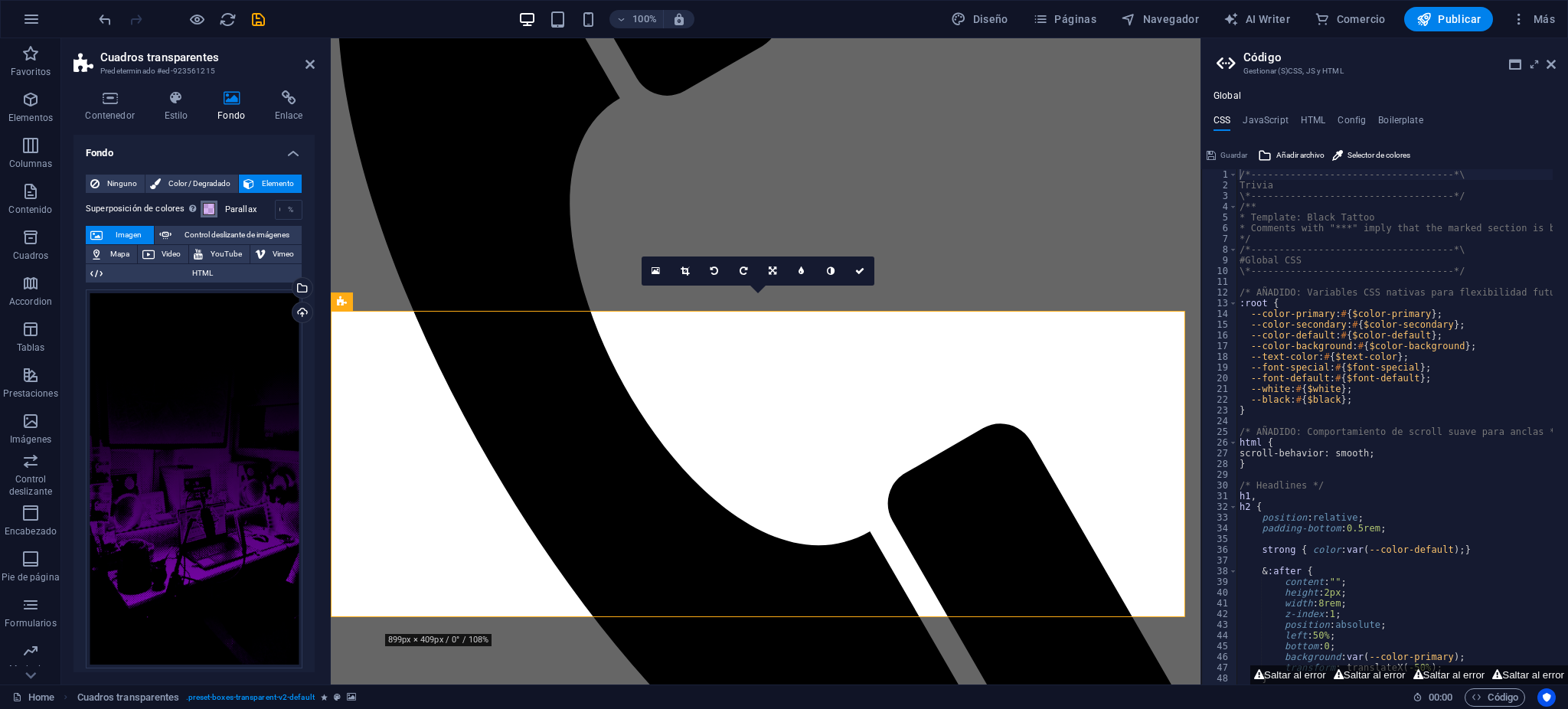
click at [215, 208] on button "Superposición de colores Sitúa una superposición sobre el fondo para colorearla" at bounding box center [209, 209] width 17 height 17
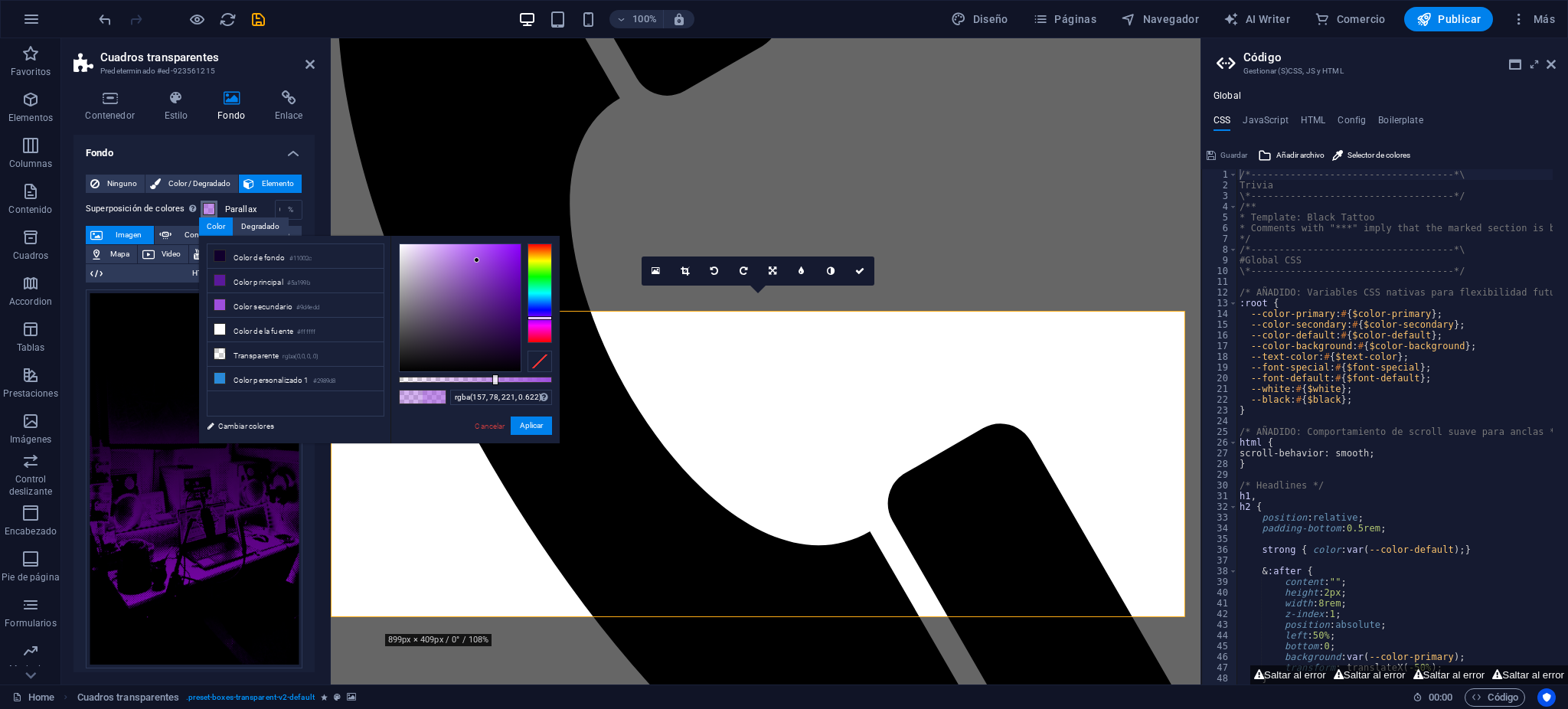
drag, startPoint x: 457, startPoint y: 372, endPoint x: 494, endPoint y: 377, distance: 37.3
click at [494, 377] on div at bounding box center [495, 380] width 7 height 11
click at [292, 264] on li "Color de fondo #11002c" at bounding box center [296, 257] width 176 height 24
drag, startPoint x: 491, startPoint y: 380, endPoint x: 534, endPoint y: 390, distance: 44.1
click at [534, 390] on div "rgba(17, 0, 44, 0.887) Formatos soportados #0852ed rgb(8, 82, 237) rgba(8, 82, …" at bounding box center [475, 451] width 169 height 429
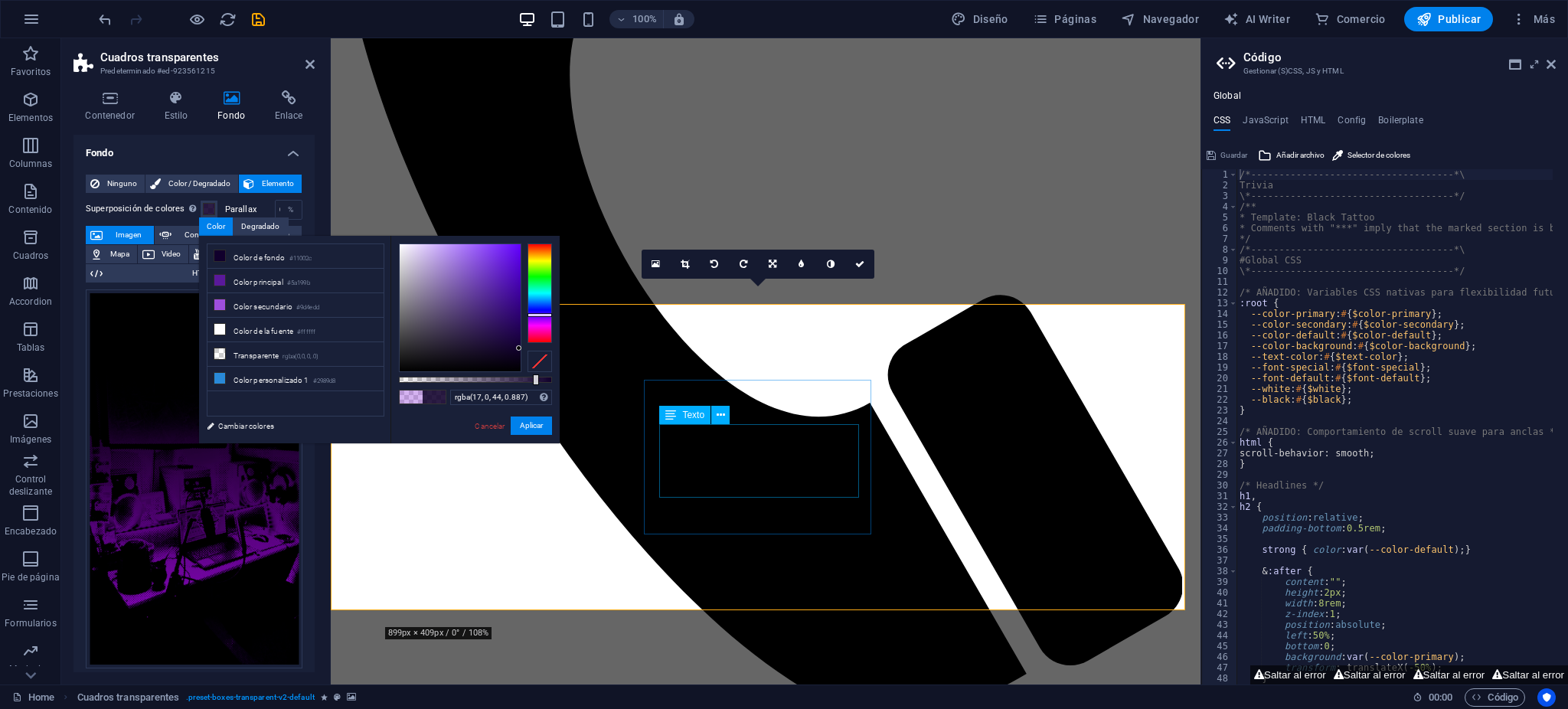
scroll to position [1702, 0]
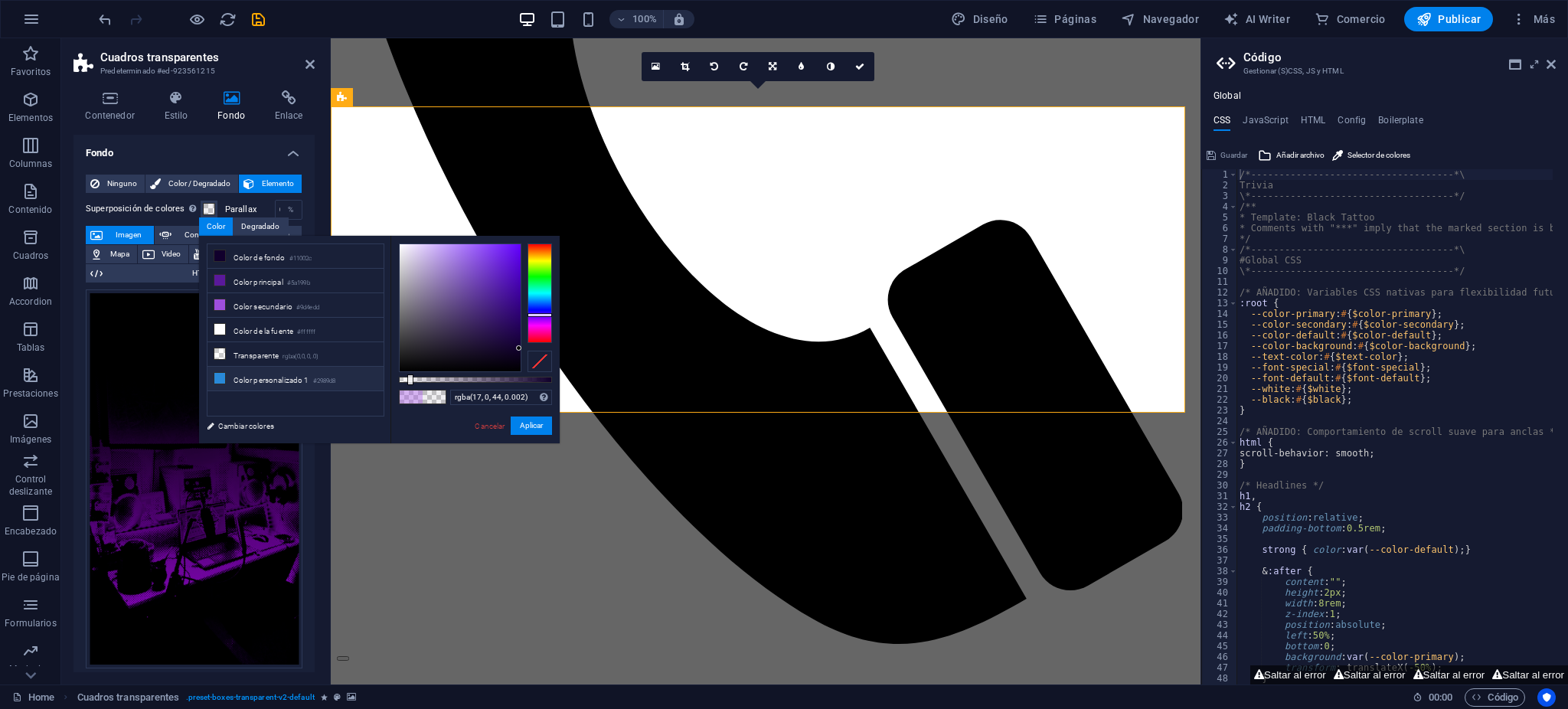
type input "rgba(17, 0, 44, 0)"
drag, startPoint x: 499, startPoint y: 377, endPoint x: 361, endPoint y: 367, distance: 138.4
click at [361, 367] on div "less Color de fondo #11002c Color principal #5a199b Color secundario #9d4edd Co…" at bounding box center [379, 340] width 361 height 208
drag, startPoint x: 127, startPoint y: 204, endPoint x: 211, endPoint y: 294, distance: 123.1
click at [126, 204] on label "Superposición de colores Sitúa una superposición sobre el fondo para colorearla" at bounding box center [143, 209] width 115 height 19
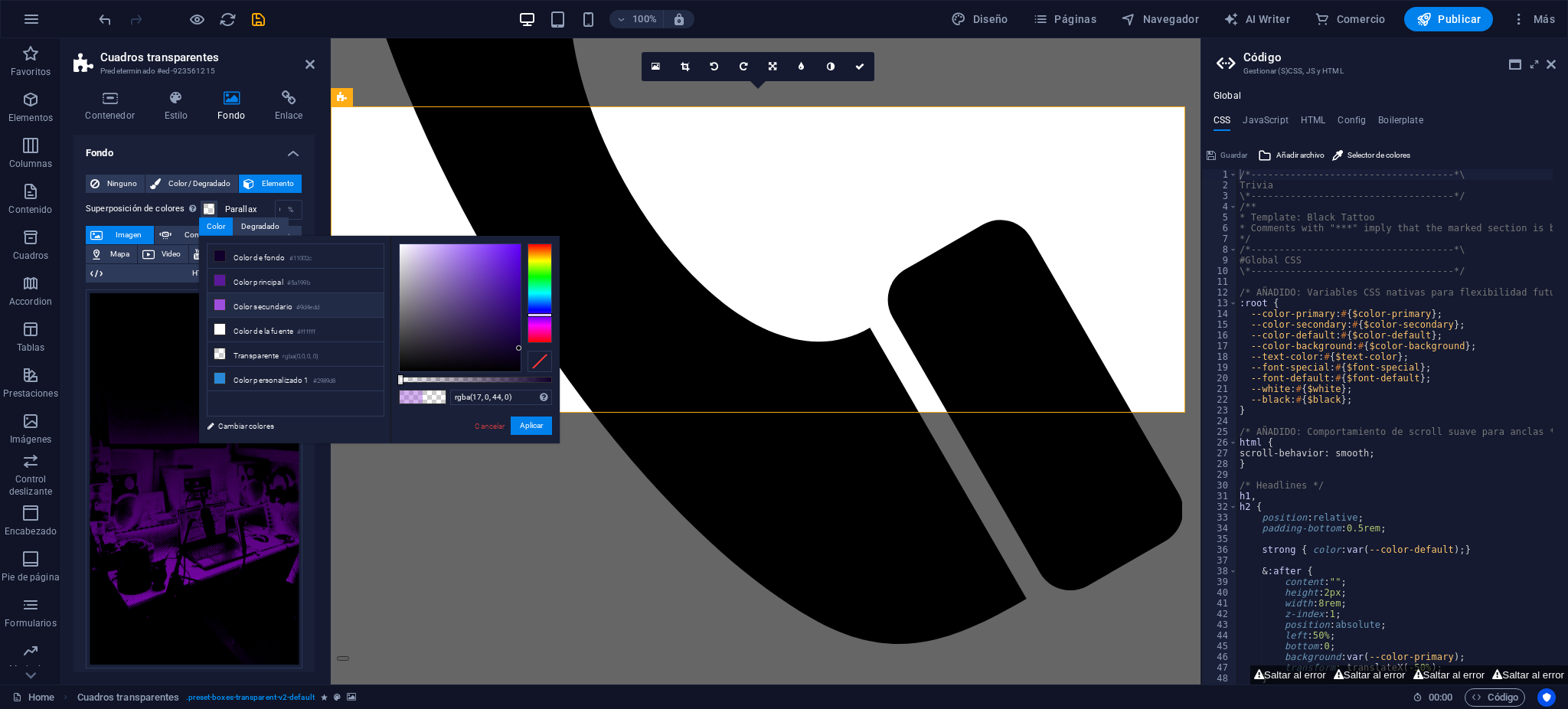
click at [200, 204] on button "Superposición de colores Sitúa una superposición sobre el fondo para colorearla" at bounding box center [209, 209] width 17 height 17
click at [72, 313] on div "Contenedor Estilo Fondo Enlace Tamaño Altura 400 Predeterminado px rem % vh vw …" at bounding box center [194, 381] width 266 height 606
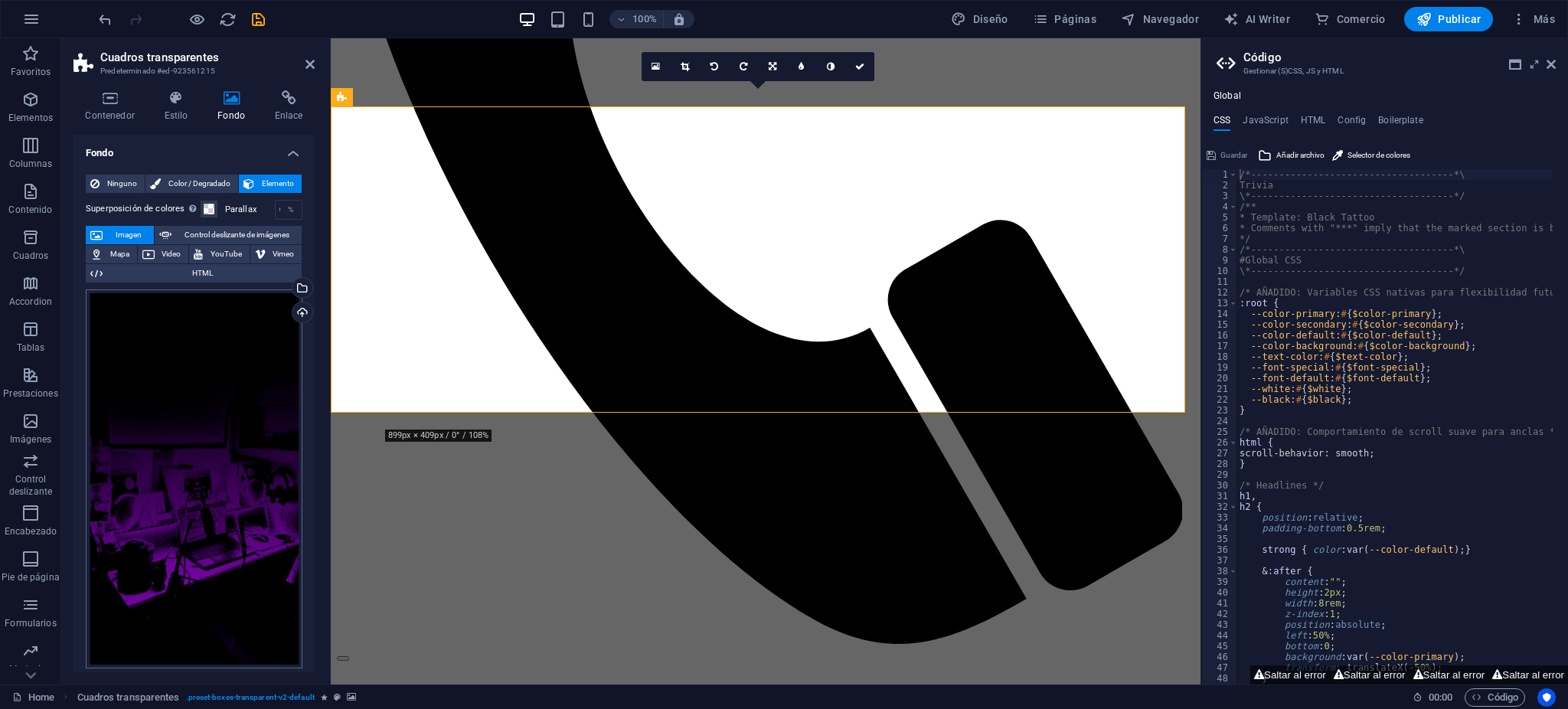
scroll to position [204, 0]
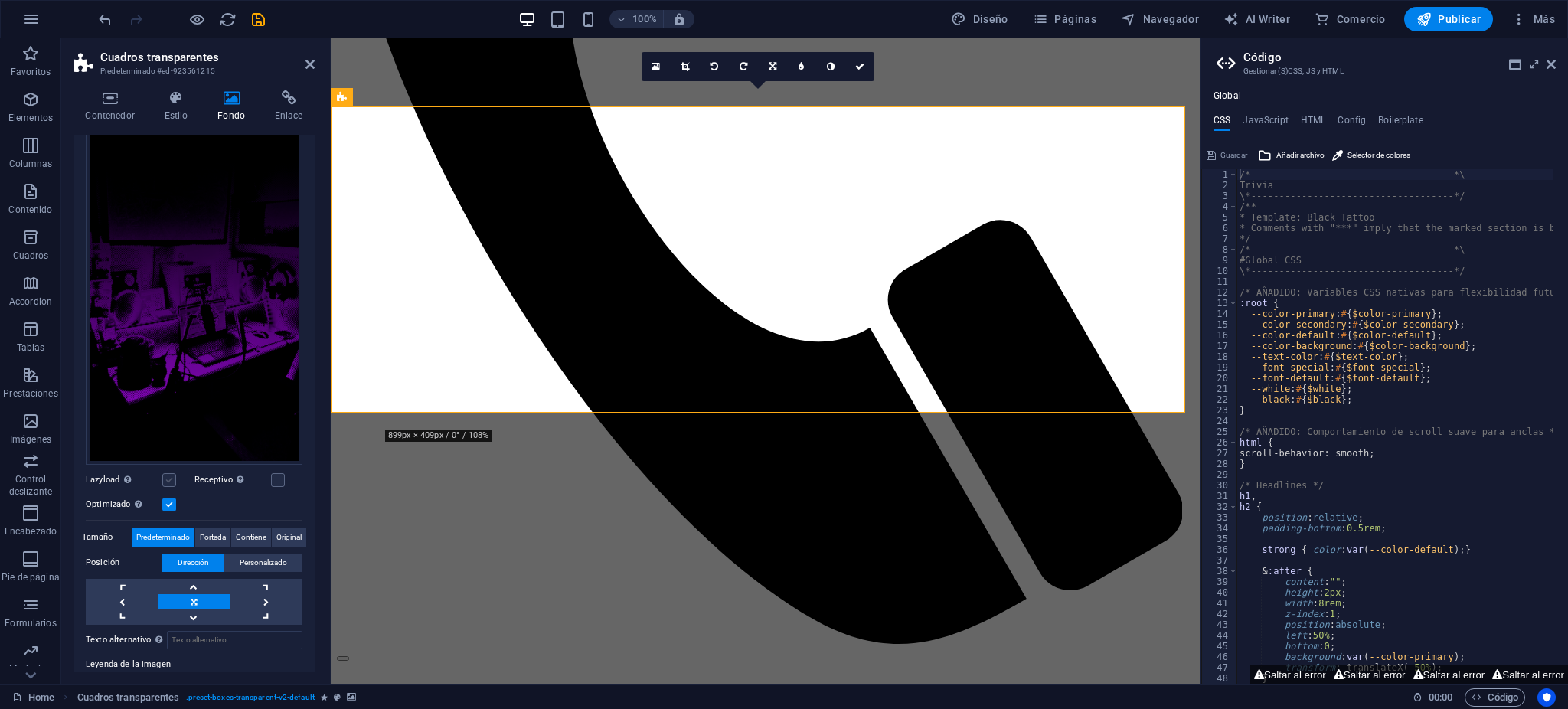
click at [166, 473] on label at bounding box center [169, 480] width 14 height 14
click at [0, 0] on input "Lazyload La carga de imágenes tras la carga de la página mejora la velocidad de…" at bounding box center [0, 0] width 0 height 0
click at [190, 472] on div "Lazyload La carga de imágenes tras la carga de la página mejora la velocidad de…" at bounding box center [139, 480] width 108 height 19
click at [288, 479] on div "Receptivo Automáticamente cargar tamaños optimizados de smartphone e imagen ret…" at bounding box center [248, 480] width 108 height 19
click at [275, 477] on label at bounding box center [278, 480] width 14 height 14
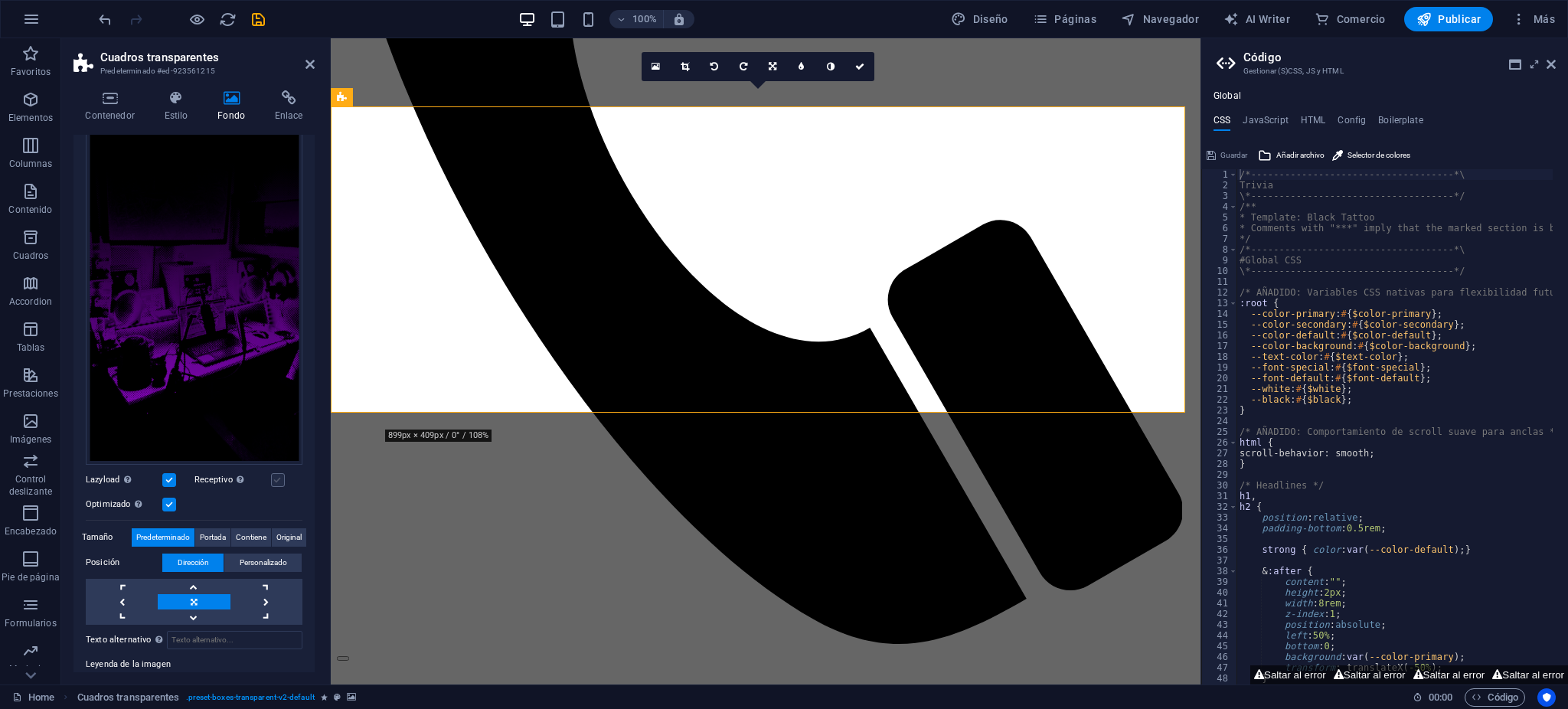
click at [0, 0] on input "Receptivo Automáticamente cargar tamaños optimizados de smartphone e imagen ret…" at bounding box center [0, 0] width 0 height 0
drag, startPoint x: 283, startPoint y: 474, endPoint x: 260, endPoint y: 474, distance: 23.0
click at [282, 475] on div "Receptivo Automáticamente cargar tamaños optimizados de smartphone e imagen ret…" at bounding box center [248, 480] width 108 height 19
click at [169, 473] on label at bounding box center [169, 480] width 14 height 14
click at [0, 0] on input "Lazyload La carga de imágenes tras la carga de la página mejora la velocidad de…" at bounding box center [0, 0] width 0 height 0
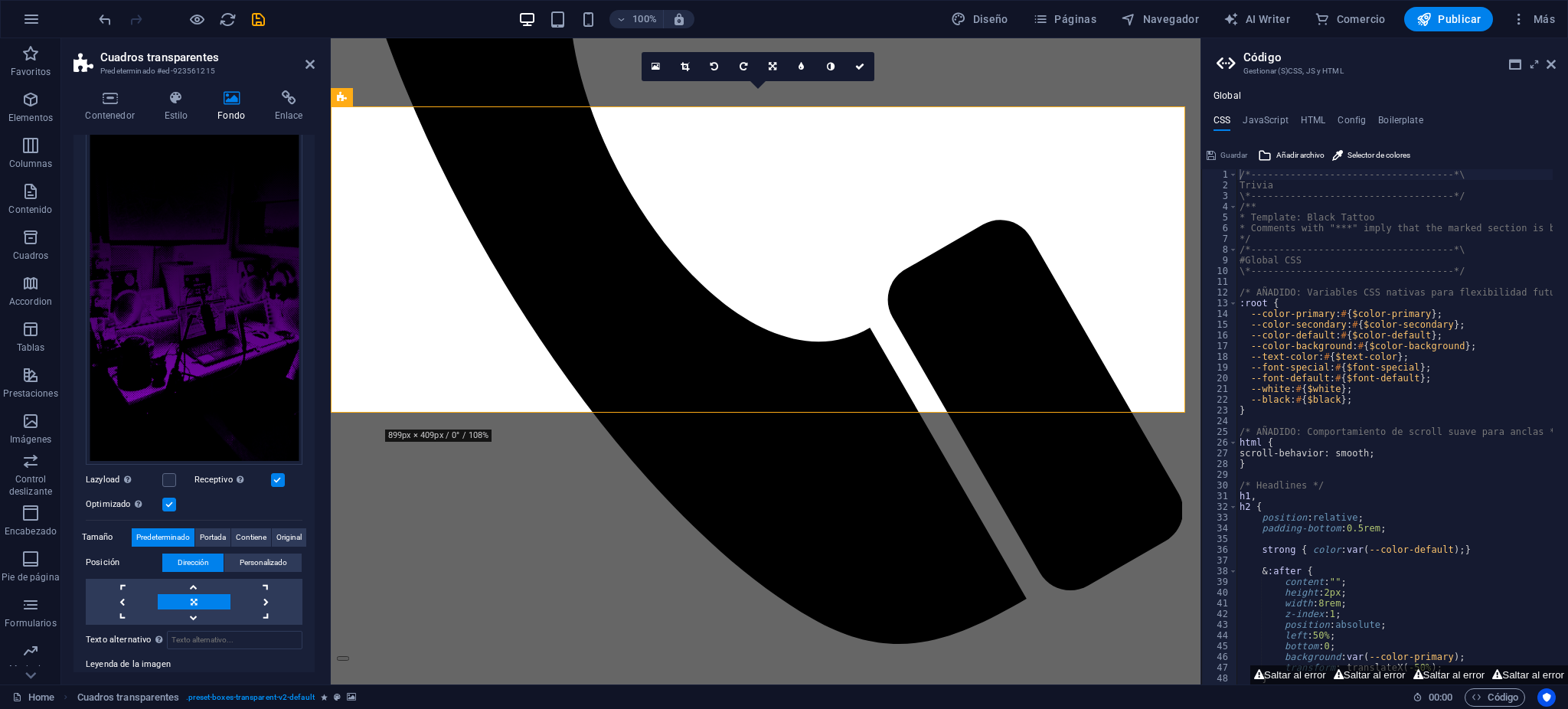
click at [280, 473] on label at bounding box center [278, 480] width 14 height 14
click at [0, 0] on input "Receptivo Automáticamente cargar tamaños optimizados de smartphone e imagen ret…" at bounding box center [0, 0] width 0 height 0
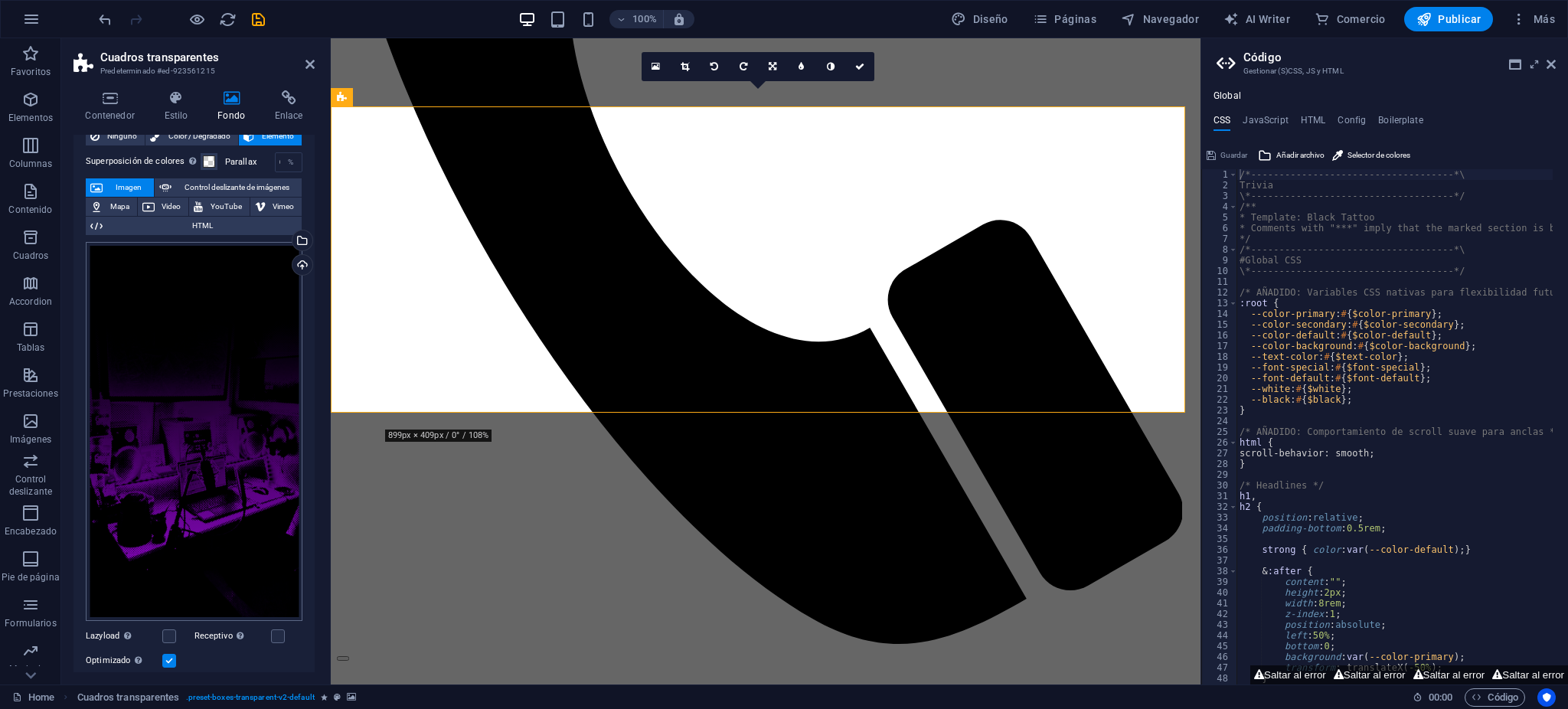
scroll to position [0, 0]
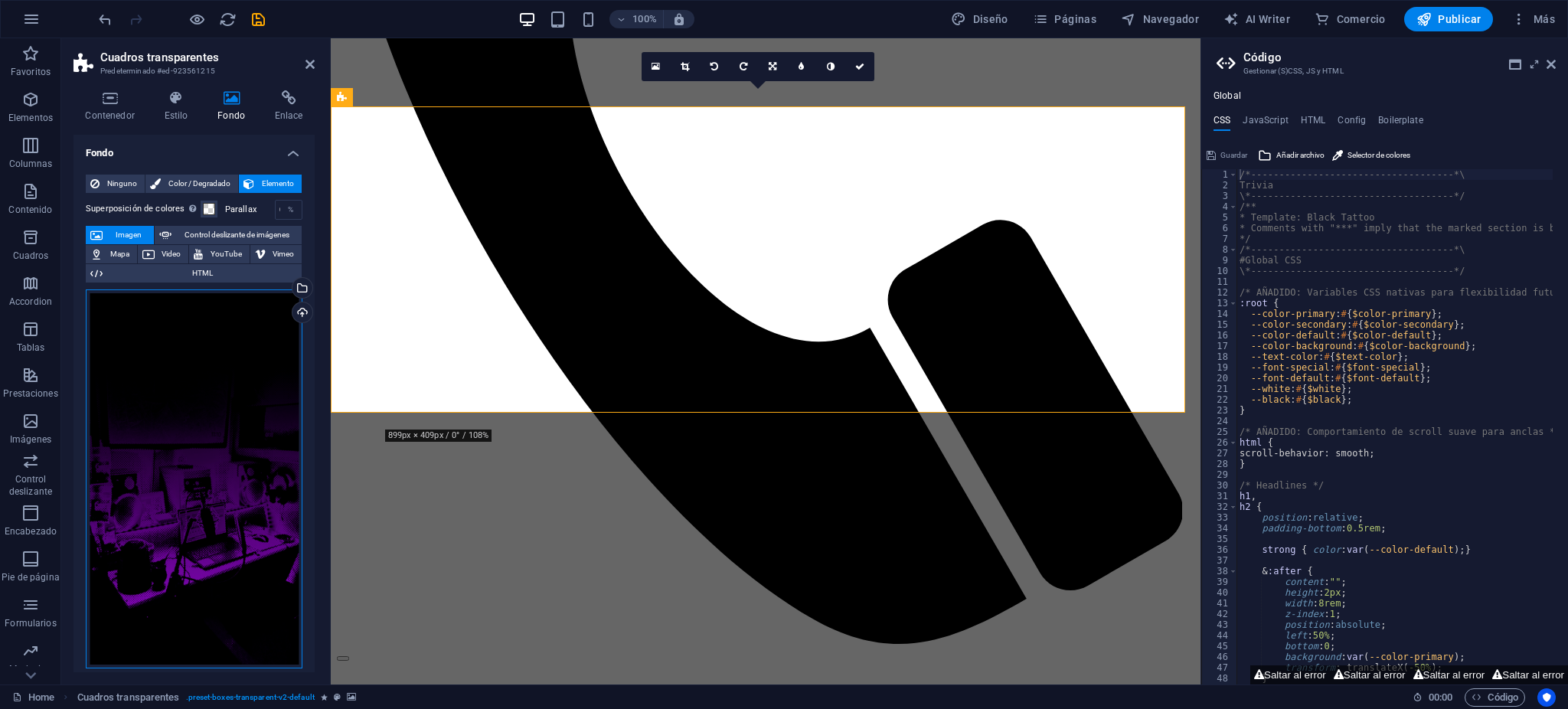
drag, startPoint x: 224, startPoint y: 389, endPoint x: 182, endPoint y: 495, distance: 114.0
drag, startPoint x: 182, startPoint y: 495, endPoint x: 310, endPoint y: 531, distance: 133.0
click at [310, 531] on div "Ninguno Color / Degradado Elemento Estirar fondo a ancho completo Superposición…" at bounding box center [194, 569] width 241 height 813
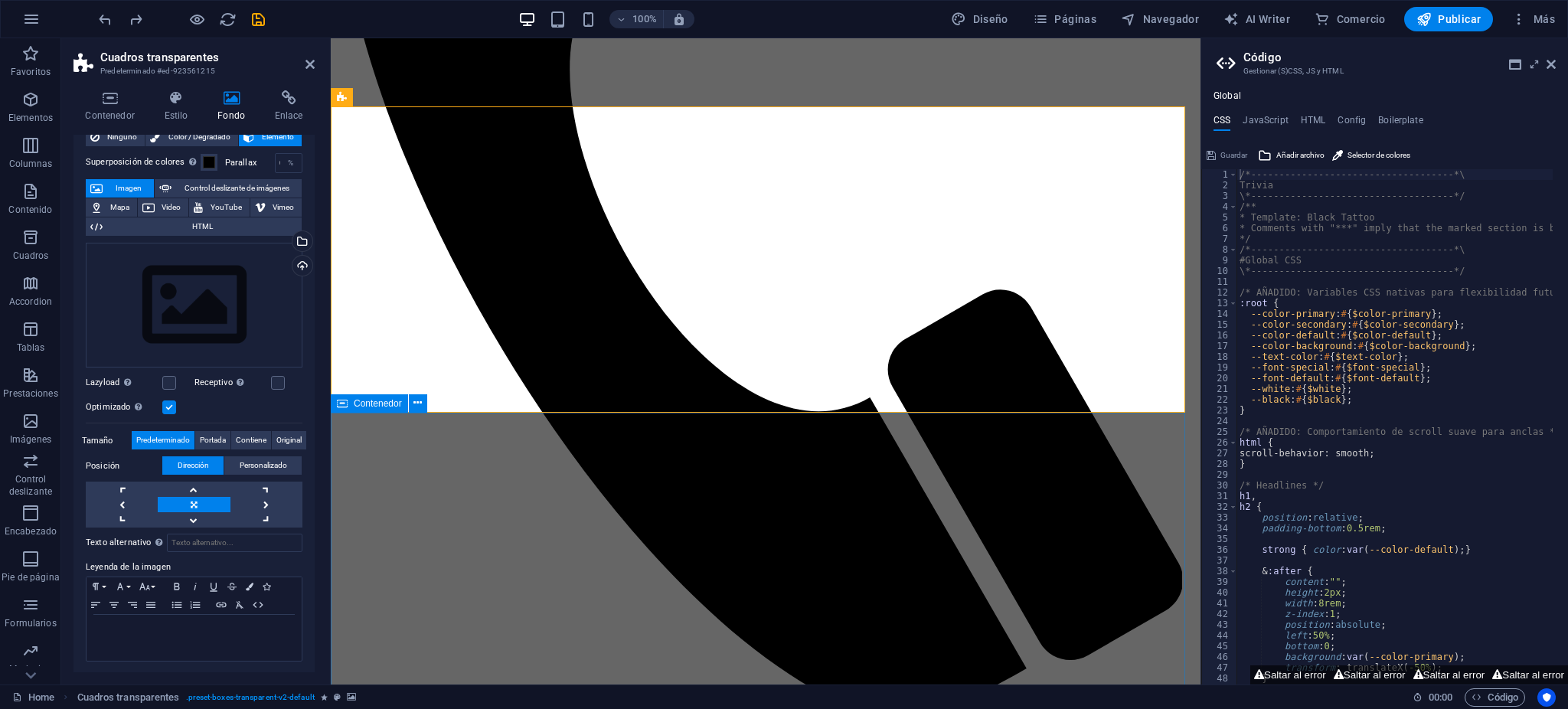
scroll to position [1600, 0]
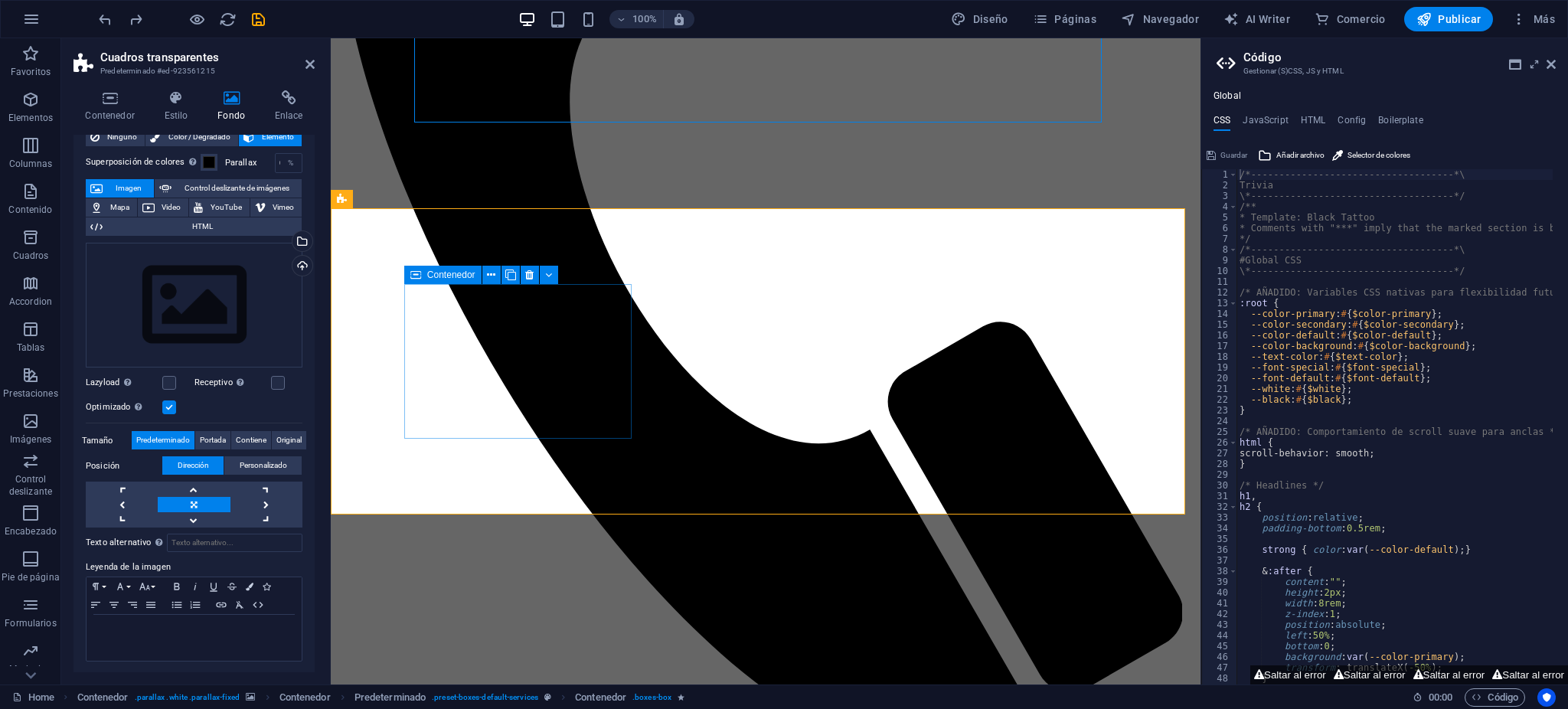
scroll to position [1293, 0]
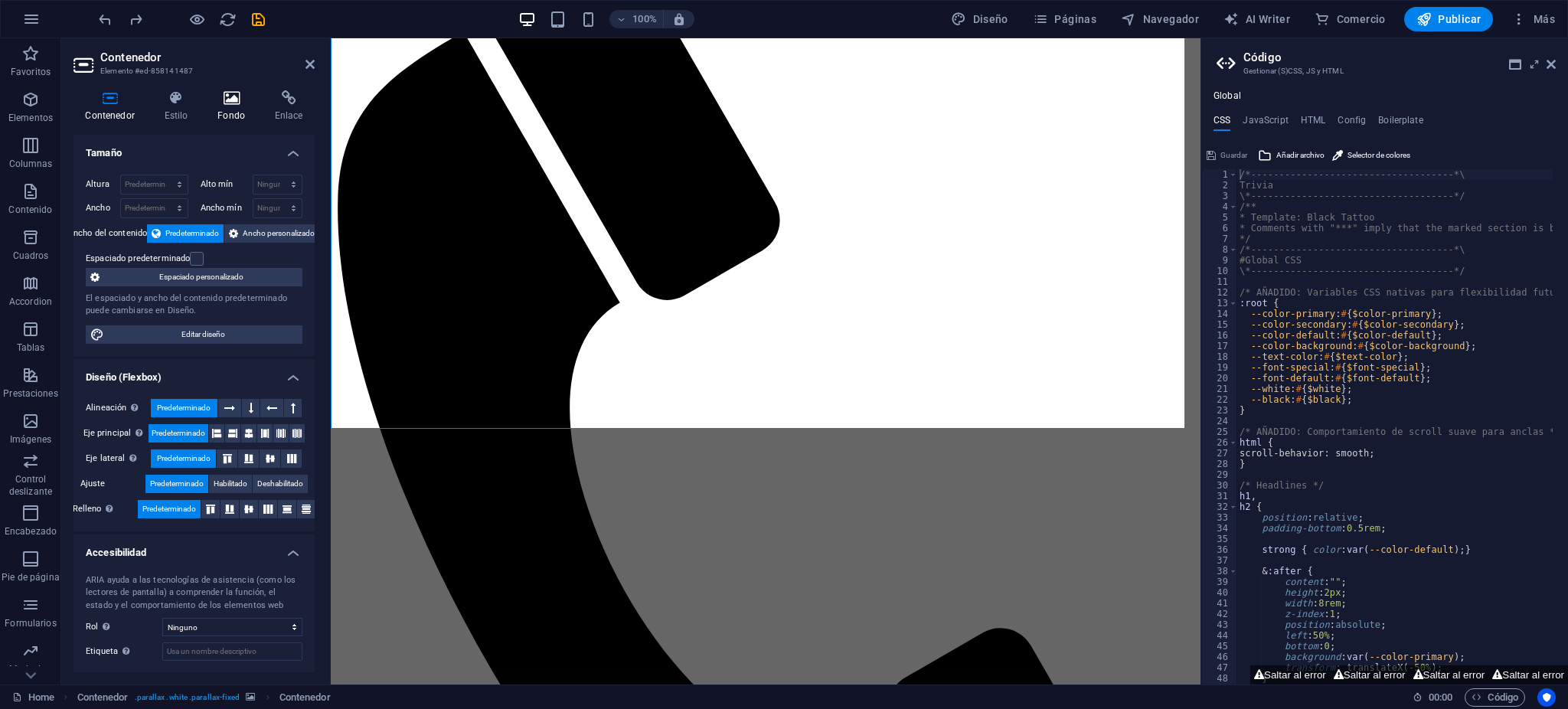
click at [247, 105] on icon at bounding box center [231, 98] width 51 height 15
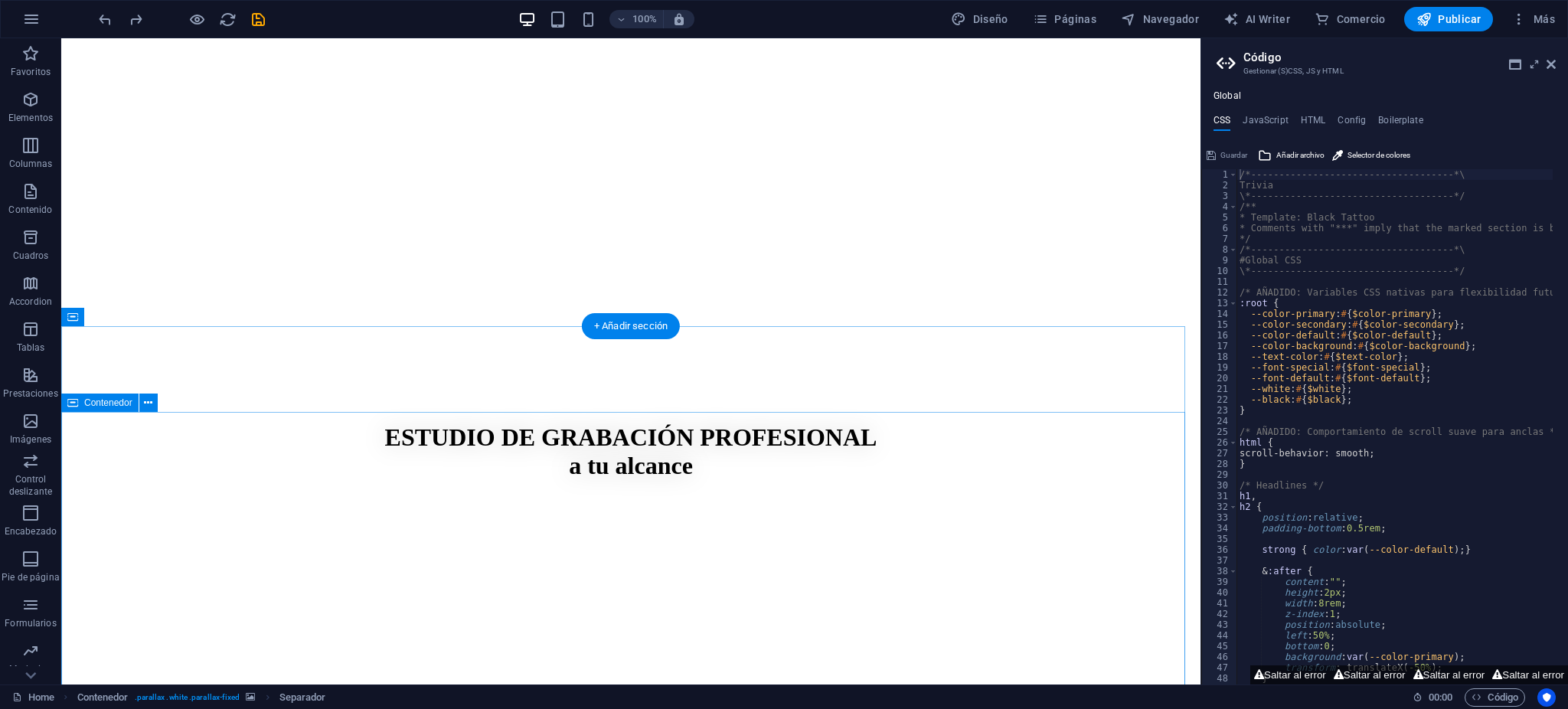
scroll to position [476, 0]
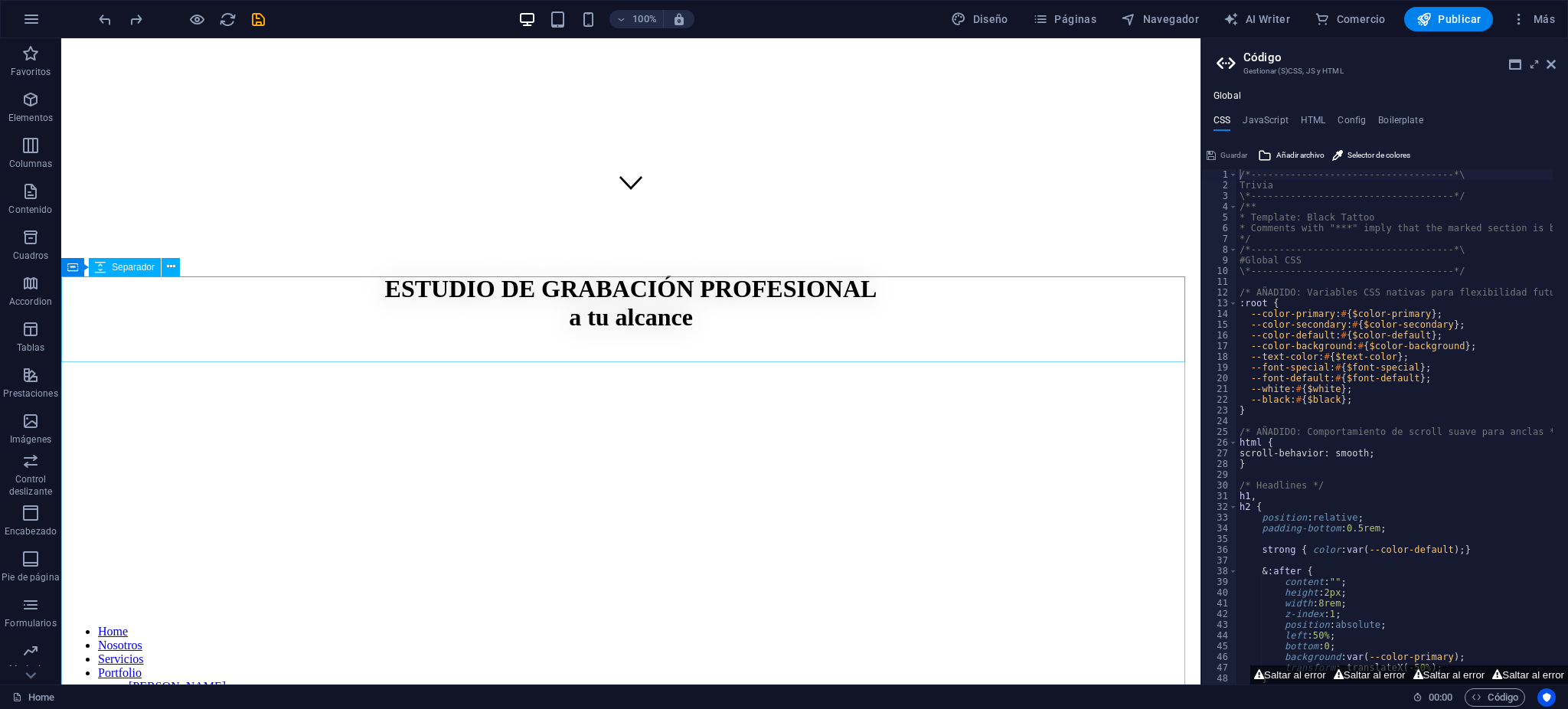
click at [132, 273] on div "Separador" at bounding box center [125, 267] width 72 height 19
click at [71, 265] on icon at bounding box center [72, 267] width 11 height 19
click at [165, 266] on icon at bounding box center [168, 267] width 11 height 16
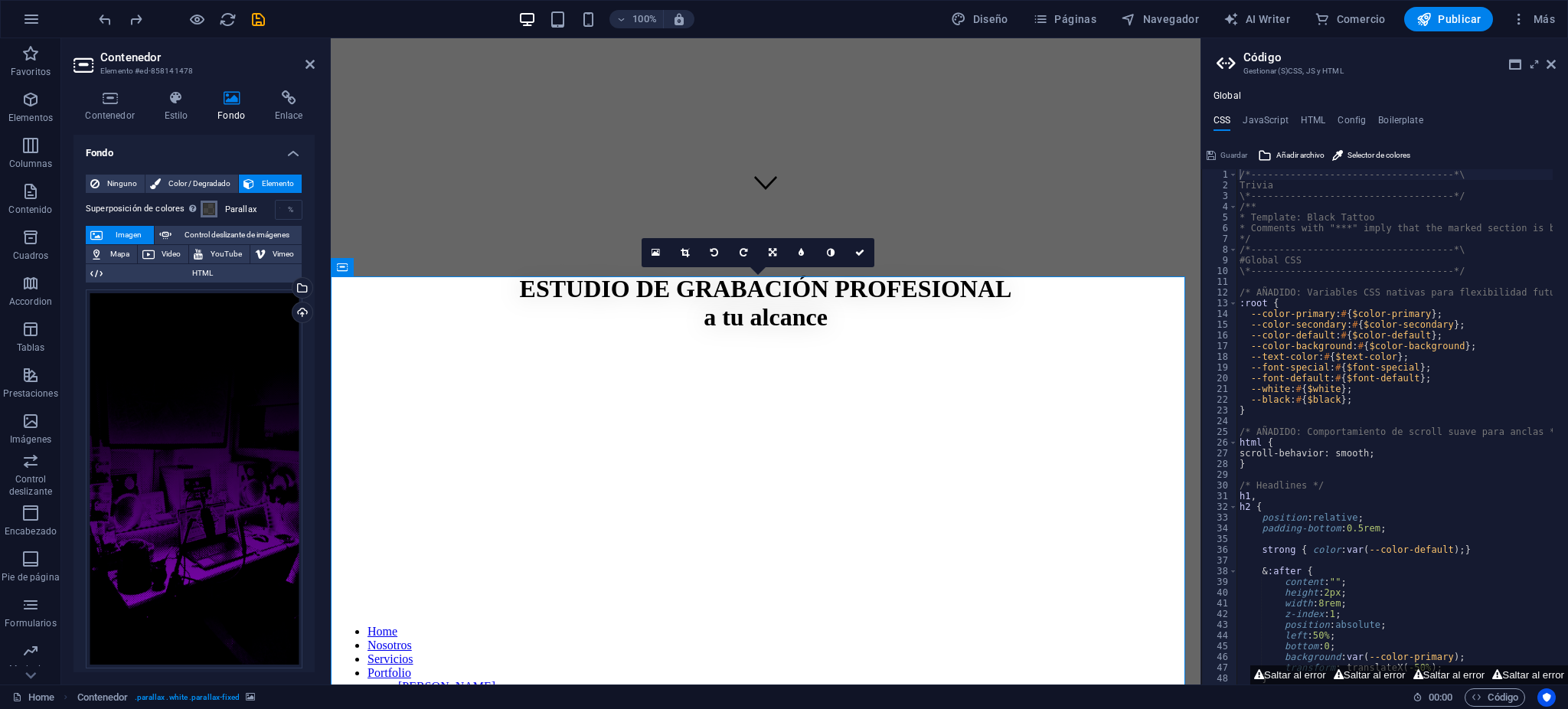
click at [211, 213] on span at bounding box center [209, 209] width 12 height 12
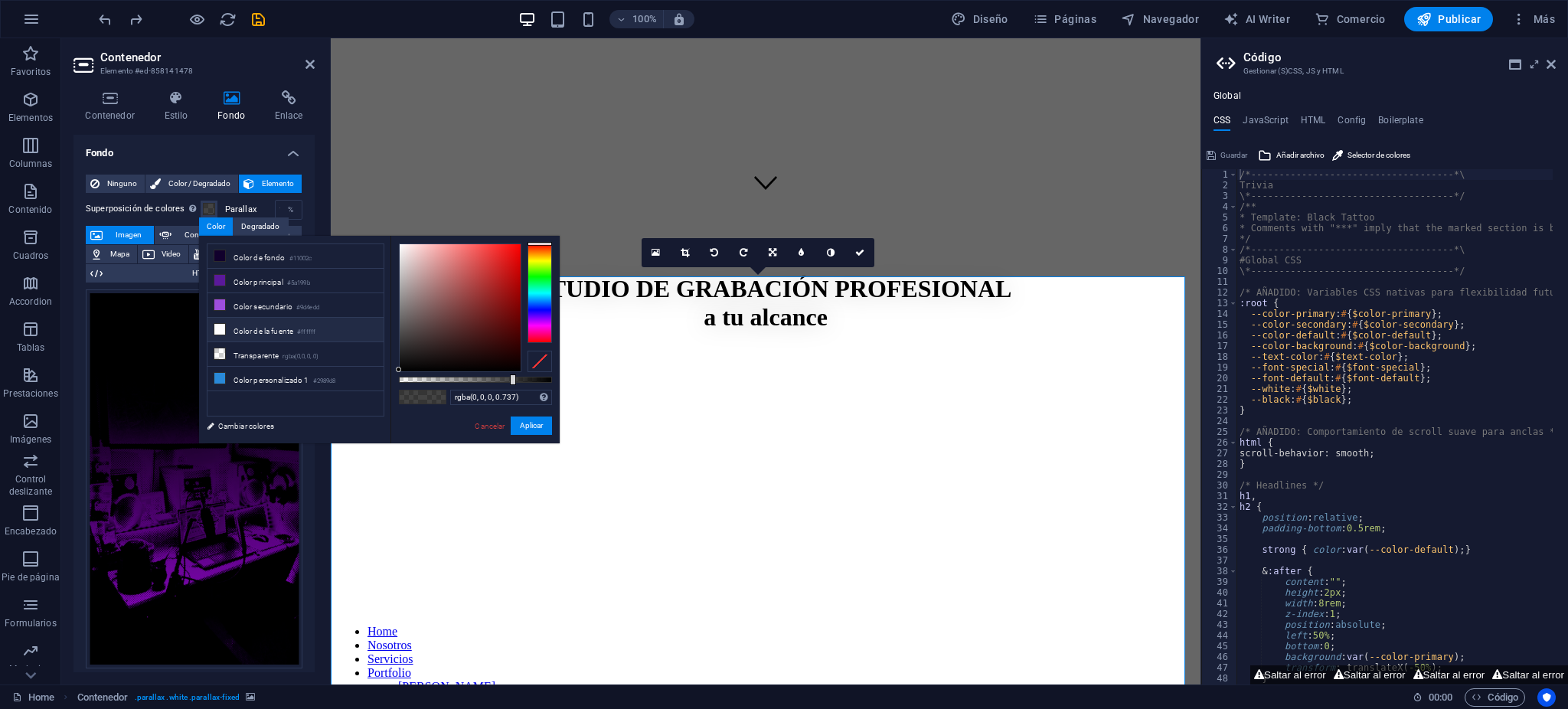
click at [266, 326] on li "Color de la fuente #ffffff" at bounding box center [296, 330] width 176 height 24
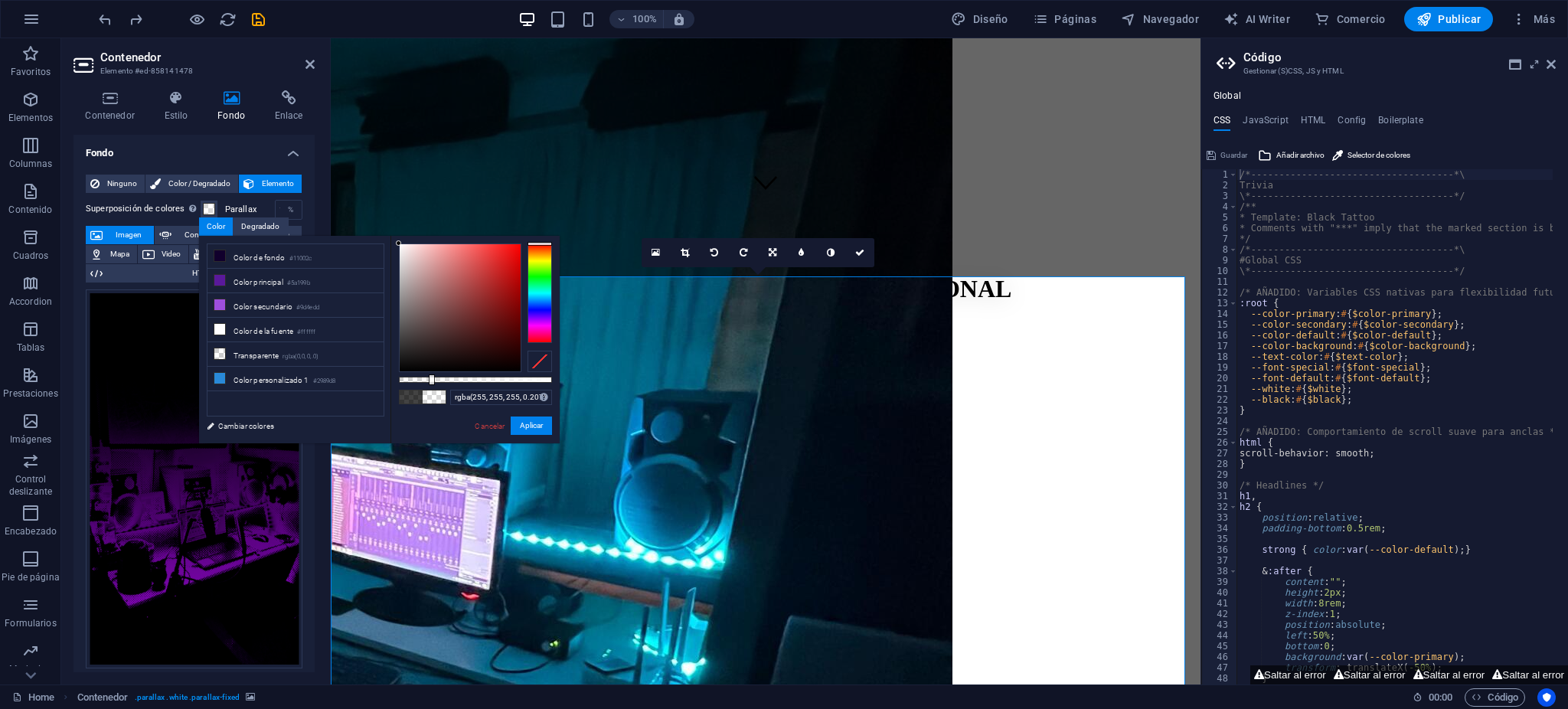
drag, startPoint x: 445, startPoint y: 378, endPoint x: 543, endPoint y: 359, distance: 99.8
click at [431, 368] on div at bounding box center [476, 308] width 153 height 129
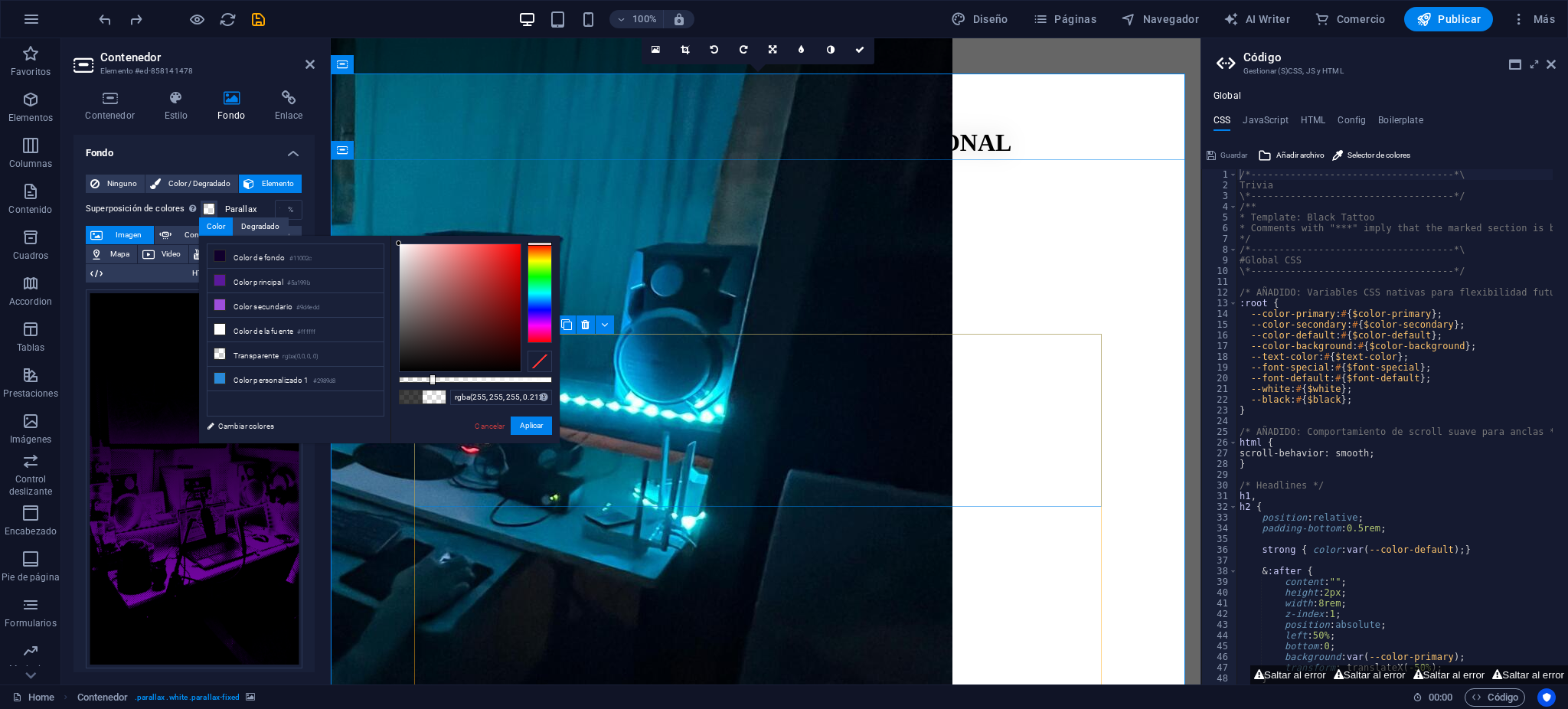
scroll to position [579, 0]
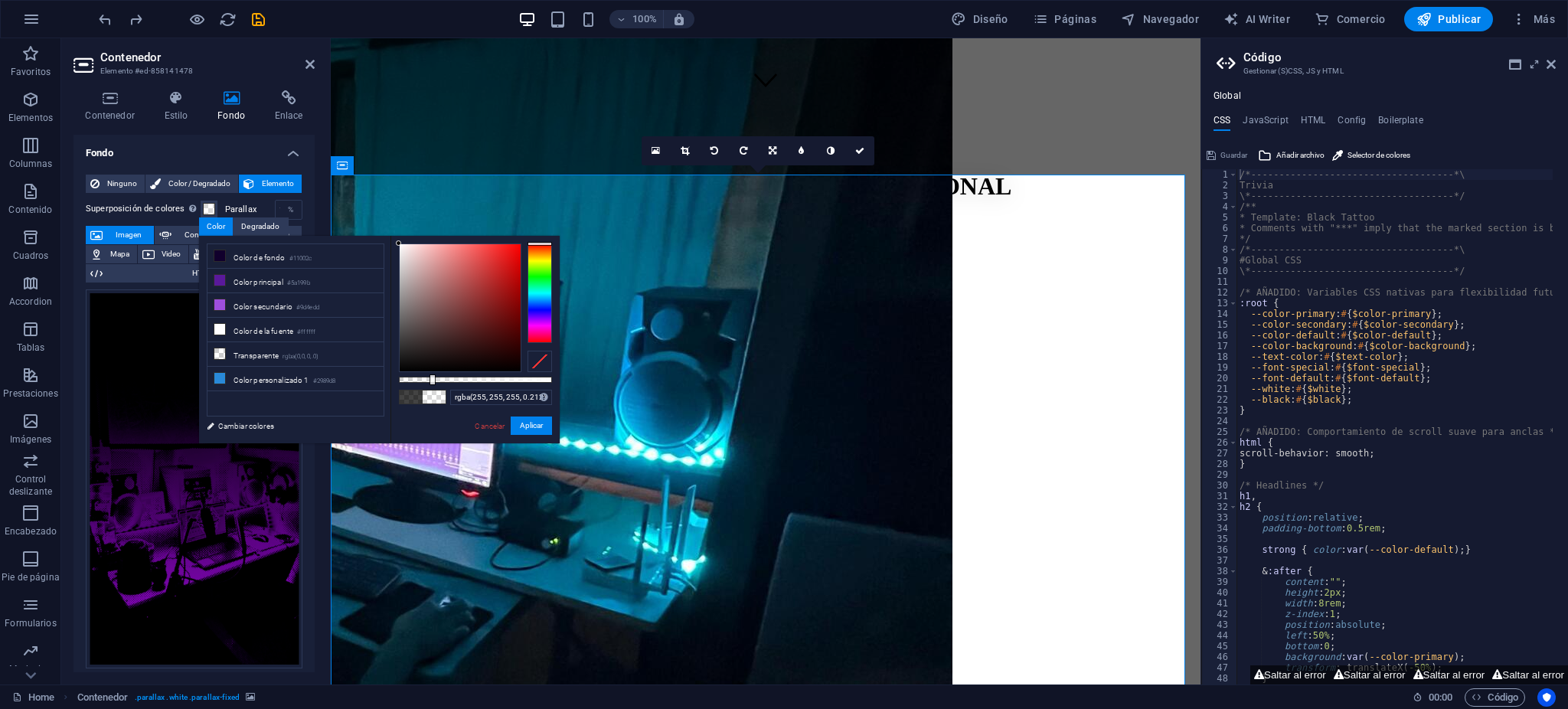
drag, startPoint x: 466, startPoint y: 376, endPoint x: 498, endPoint y: 381, distance: 32.4
click at [498, 381] on div "rgba(255, 255, 255, 0.212) Formatos soportados #0852ed rgb(8, 82, 237) rgba(8, …" at bounding box center [475, 451] width 169 height 429
click at [271, 288] on li "Color principal #5a199b" at bounding box center [296, 281] width 176 height 24
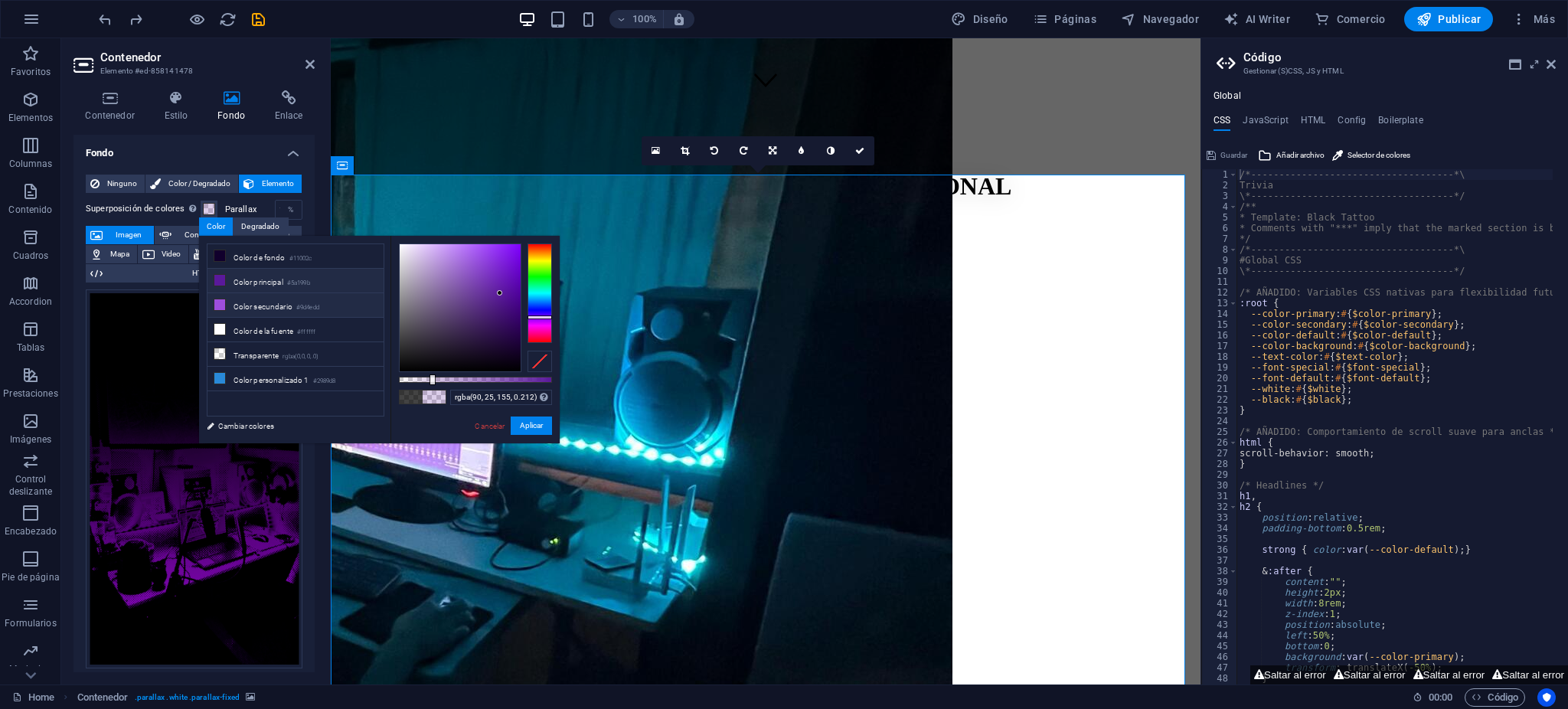
click at [279, 300] on li "Color secundario #9d4edd" at bounding box center [296, 306] width 176 height 24
click at [286, 288] on li "Color principal #5a199b" at bounding box center [296, 281] width 176 height 24
click at [289, 372] on li "Color personalizado 1 #2989d8" at bounding box center [296, 379] width 176 height 24
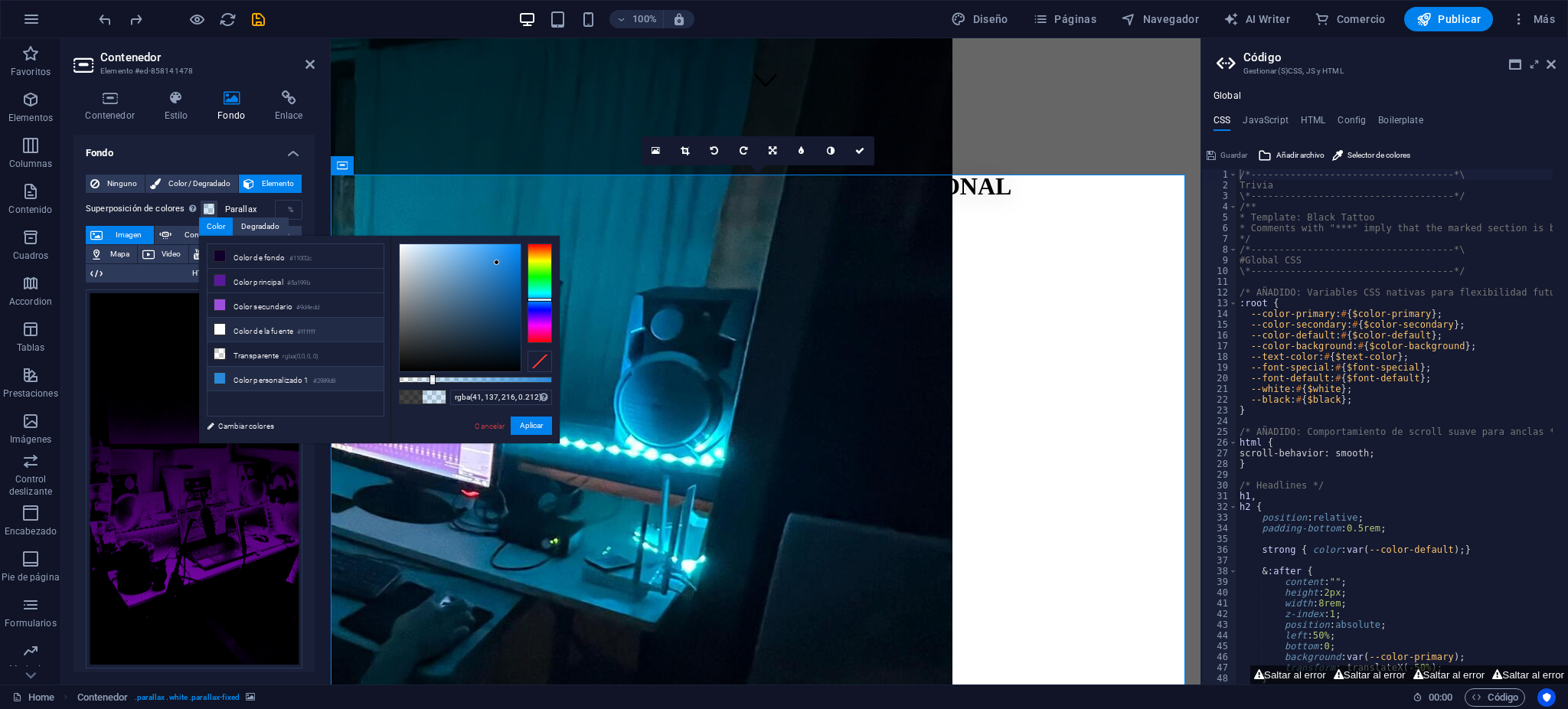
click at [301, 320] on li "Color de la fuente #ffffff" at bounding box center [296, 330] width 176 height 24
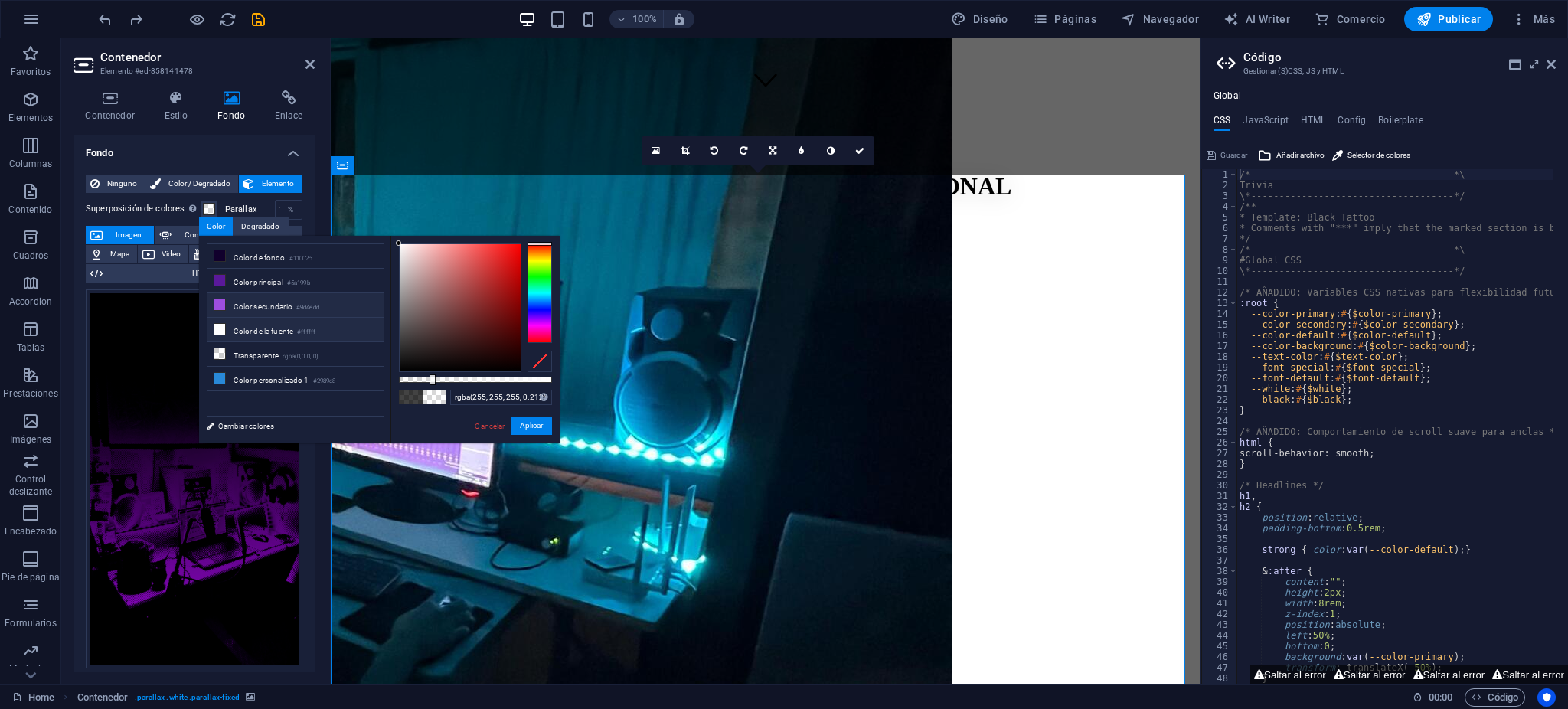
click at [300, 299] on li "Color secundario #9d4edd" at bounding box center [296, 306] width 176 height 24
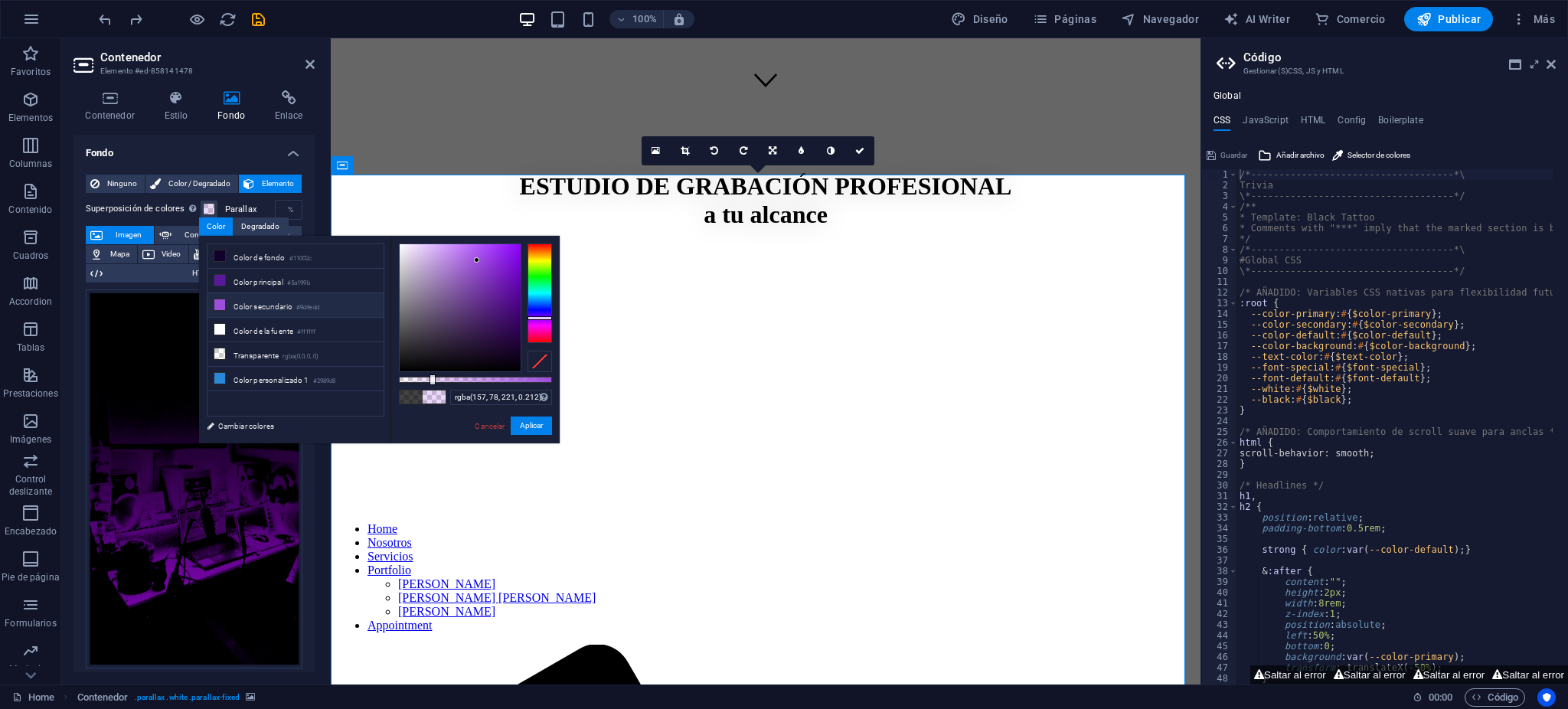
drag, startPoint x: 451, startPoint y: 375, endPoint x: 504, endPoint y: 381, distance: 53.3
click at [504, 381] on div "rgba(157, 78, 221, 0.212) Formatos soportados #0852ed rgb(8, 82, 237) rgba(8, 8…" at bounding box center [475, 451] width 169 height 429
drag, startPoint x: 503, startPoint y: 381, endPoint x: 415, endPoint y: 377, distance: 88.1
click at [415, 377] on div at bounding box center [476, 380] width 153 height 7
drag, startPoint x: 306, startPoint y: 265, endPoint x: 304, endPoint y: 254, distance: 11.2
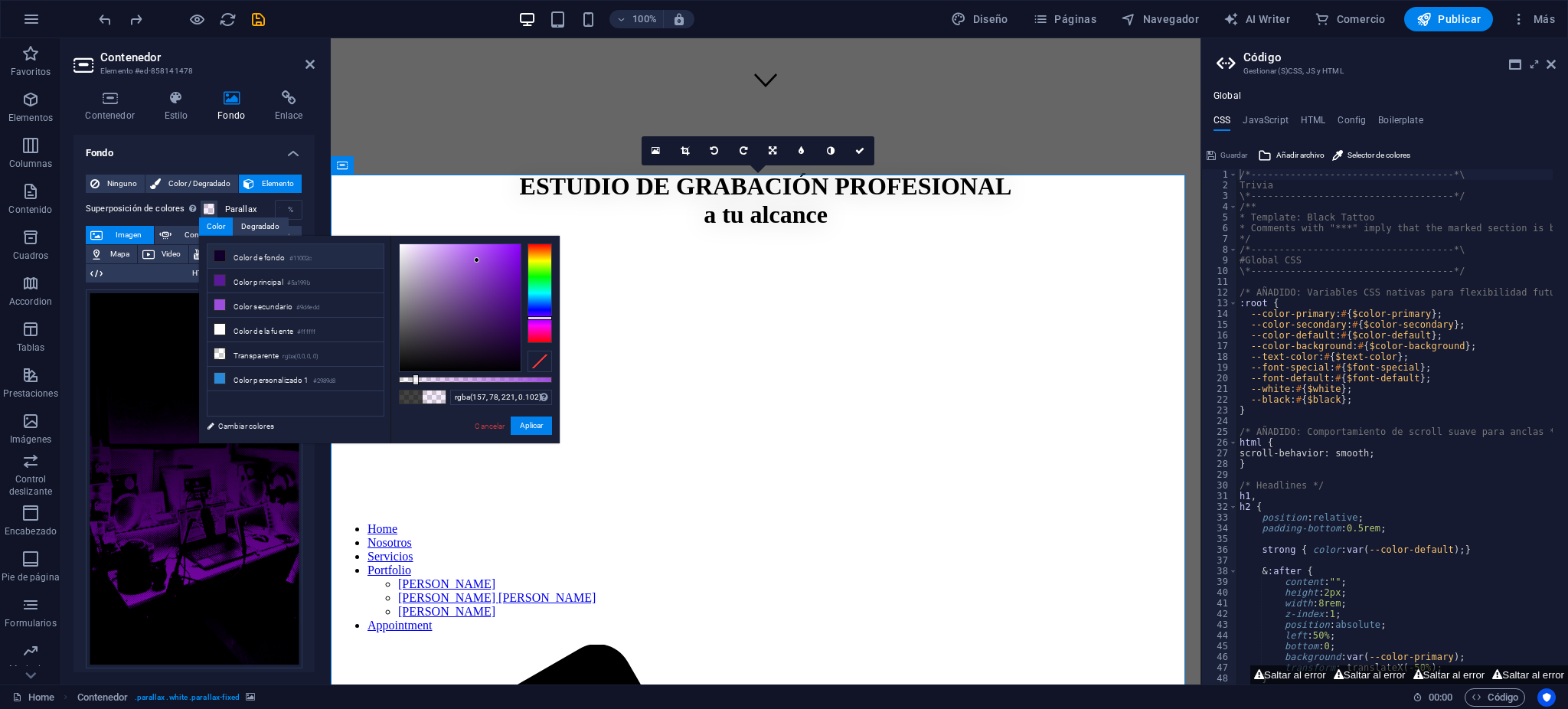
click at [305, 254] on li "Color de fondo #11002c" at bounding box center [296, 257] width 176 height 24
drag, startPoint x: 441, startPoint y: 378, endPoint x: 459, endPoint y: 374, distance: 18.4
click at [458, 377] on div "rgba(17, 0, 44, 0.102) Formatos soportados #0852ed rgb(8, 82, 237) rgba(8, 82, …" at bounding box center [475, 451] width 169 height 429
drag, startPoint x: 468, startPoint y: 374, endPoint x: 504, endPoint y: 376, distance: 36.1
click at [504, 376] on div "rgba(17, 0, 44, 0.102) Formatos soportados #0852ed rgb(8, 82, 237) rgba(8, 82, …" at bounding box center [475, 451] width 169 height 429
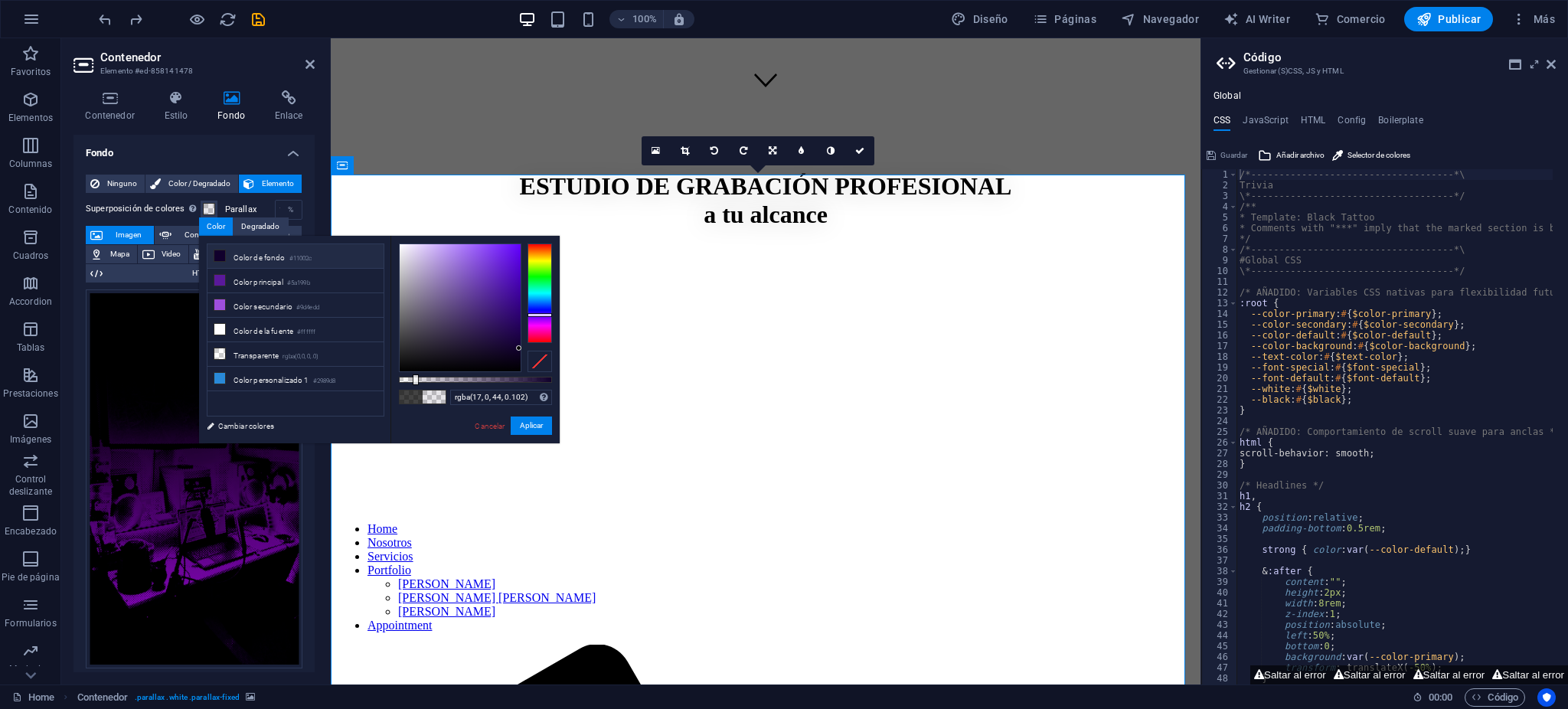
click at [516, 377] on div "rgba(17, 0, 44, 0.102) Formatos soportados #0852ed rgb(8, 82, 237) rgba(8, 82, …" at bounding box center [475, 451] width 169 height 429
drag, startPoint x: 455, startPoint y: 376, endPoint x: 475, endPoint y: 374, distance: 20.1
click at [475, 374] on div "rgba(17, 0, 44, 0.102) Formatos soportados #0852ed rgb(8, 82, 237) rgba(8, 82, …" at bounding box center [475, 451] width 169 height 429
type input "rgba(17, 0, 44, 0.742)"
drag, startPoint x: 429, startPoint y: 377, endPoint x: 512, endPoint y: 384, distance: 83.3
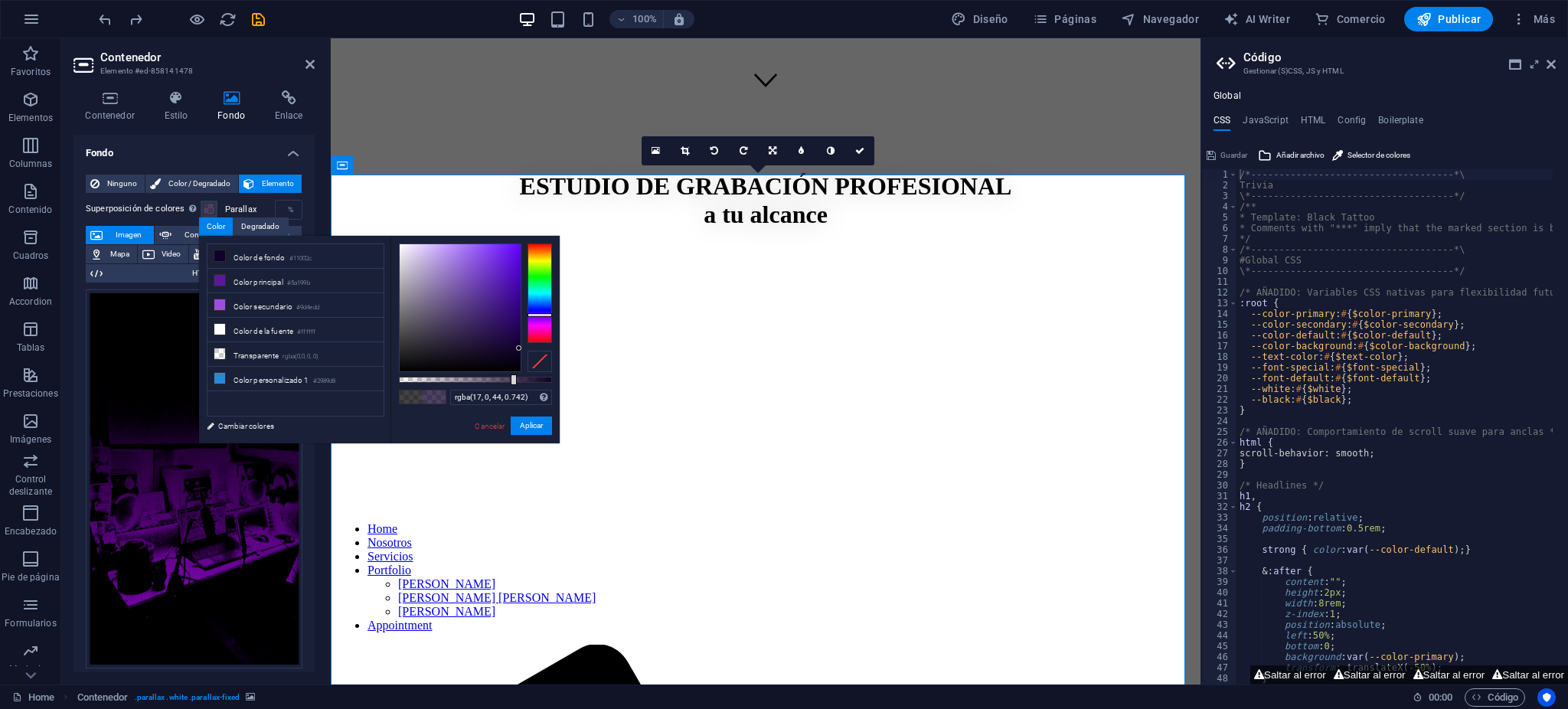
click at [512, 384] on div at bounding box center [514, 380] width 7 height 11
click at [532, 425] on button "Aplicar" at bounding box center [531, 425] width 42 height 19
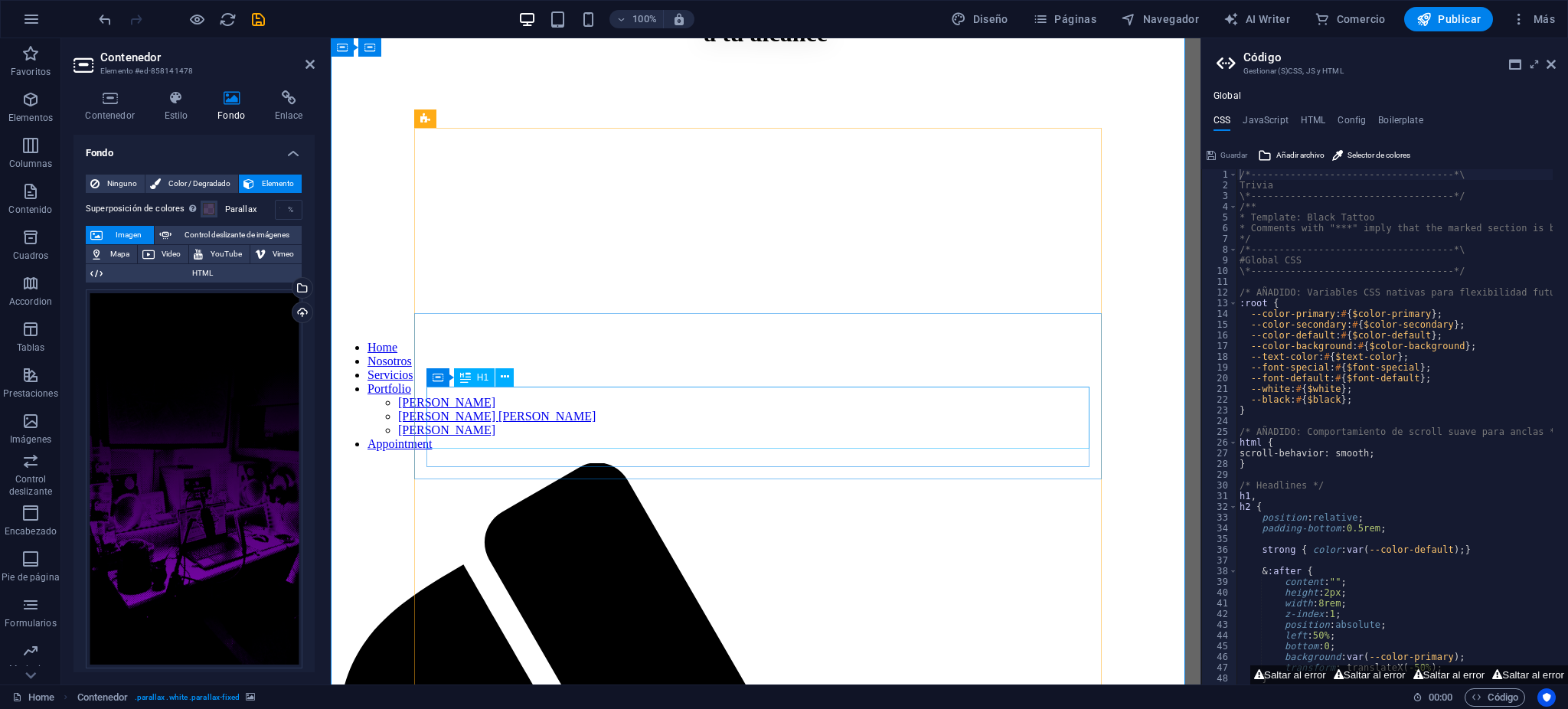
scroll to position [885, 0]
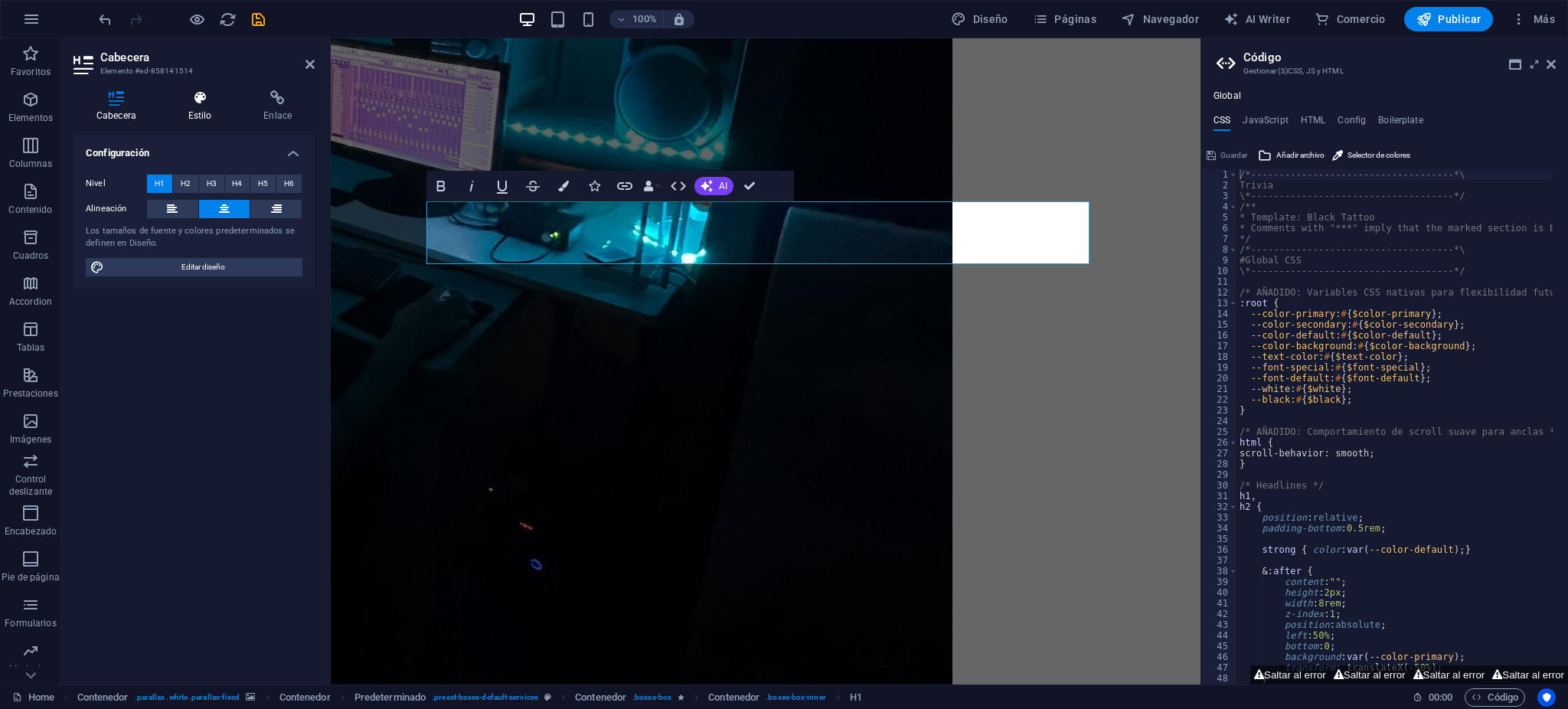
click at [204, 108] on h4 "Estilo" at bounding box center [203, 106] width 76 height 32
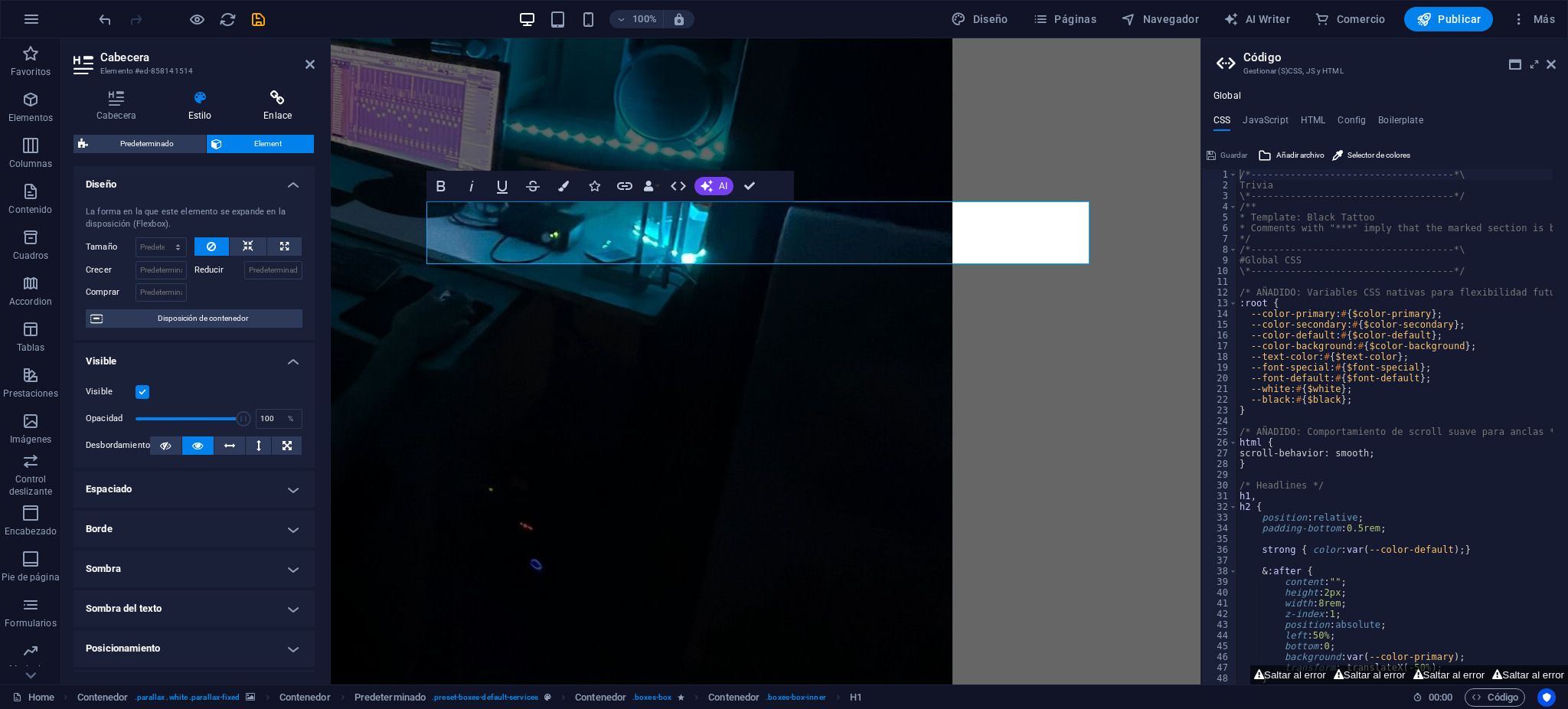
click at [308, 106] on h4 "Enlace" at bounding box center [277, 106] width 74 height 32
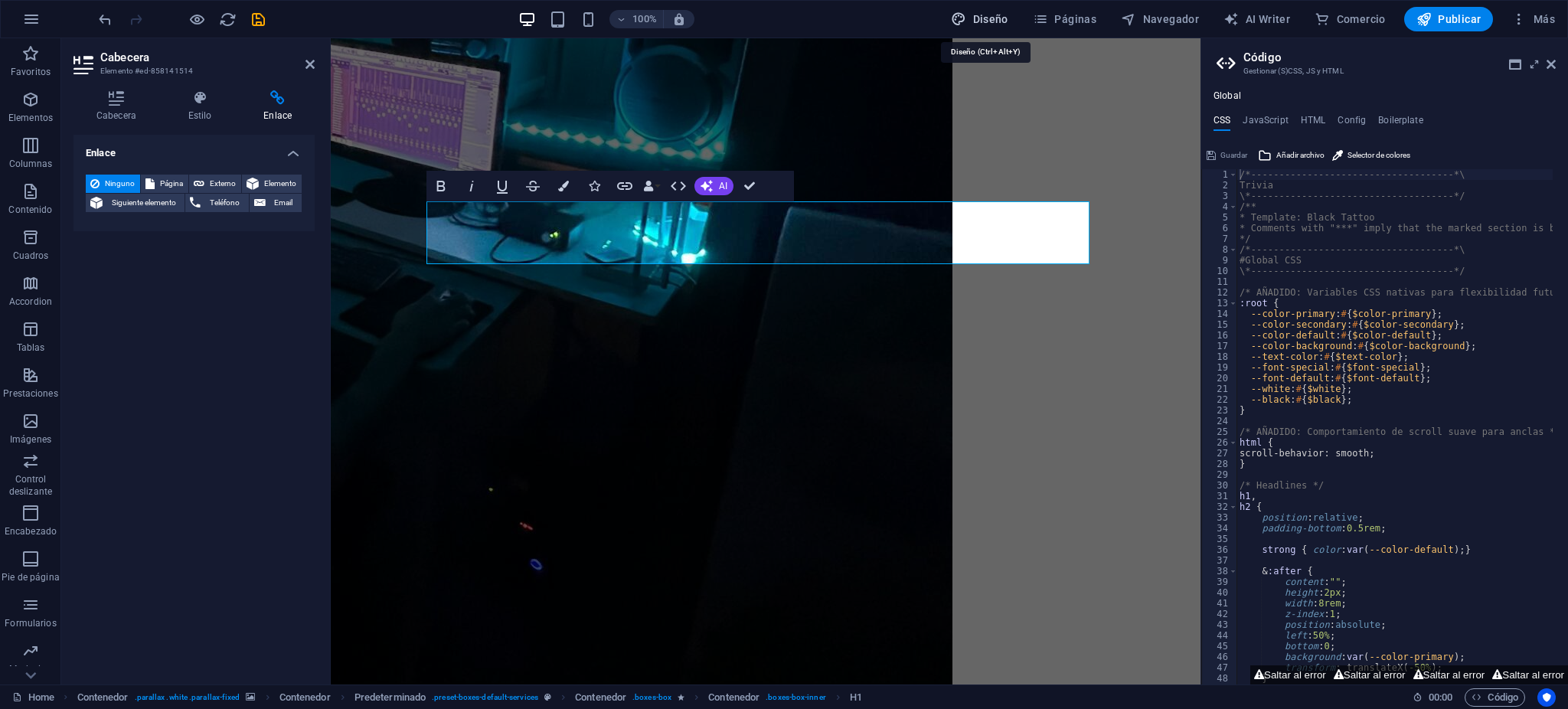
click at [995, 15] on span "Diseño" at bounding box center [979, 19] width 58 height 15
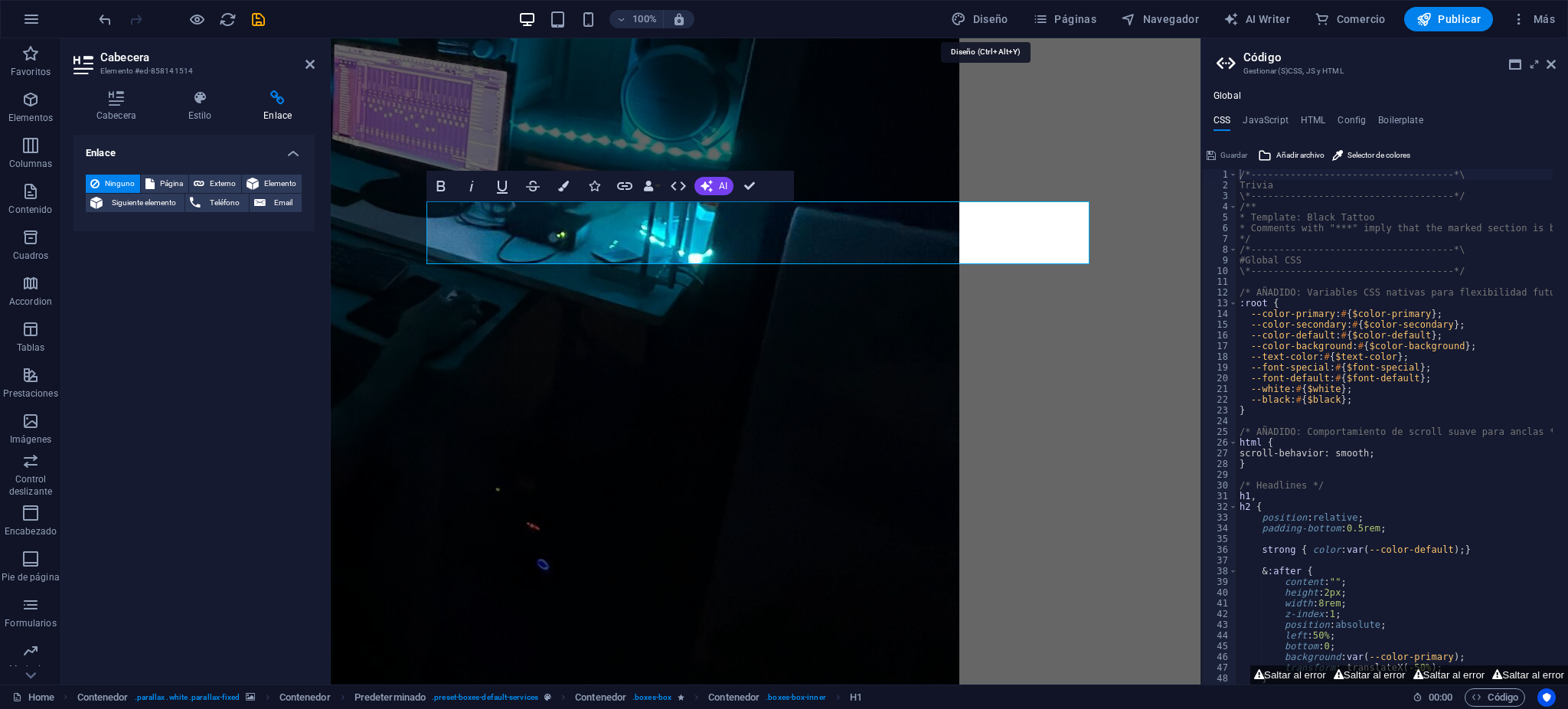
select select "px"
select select "900"
select select "px"
select select "700"
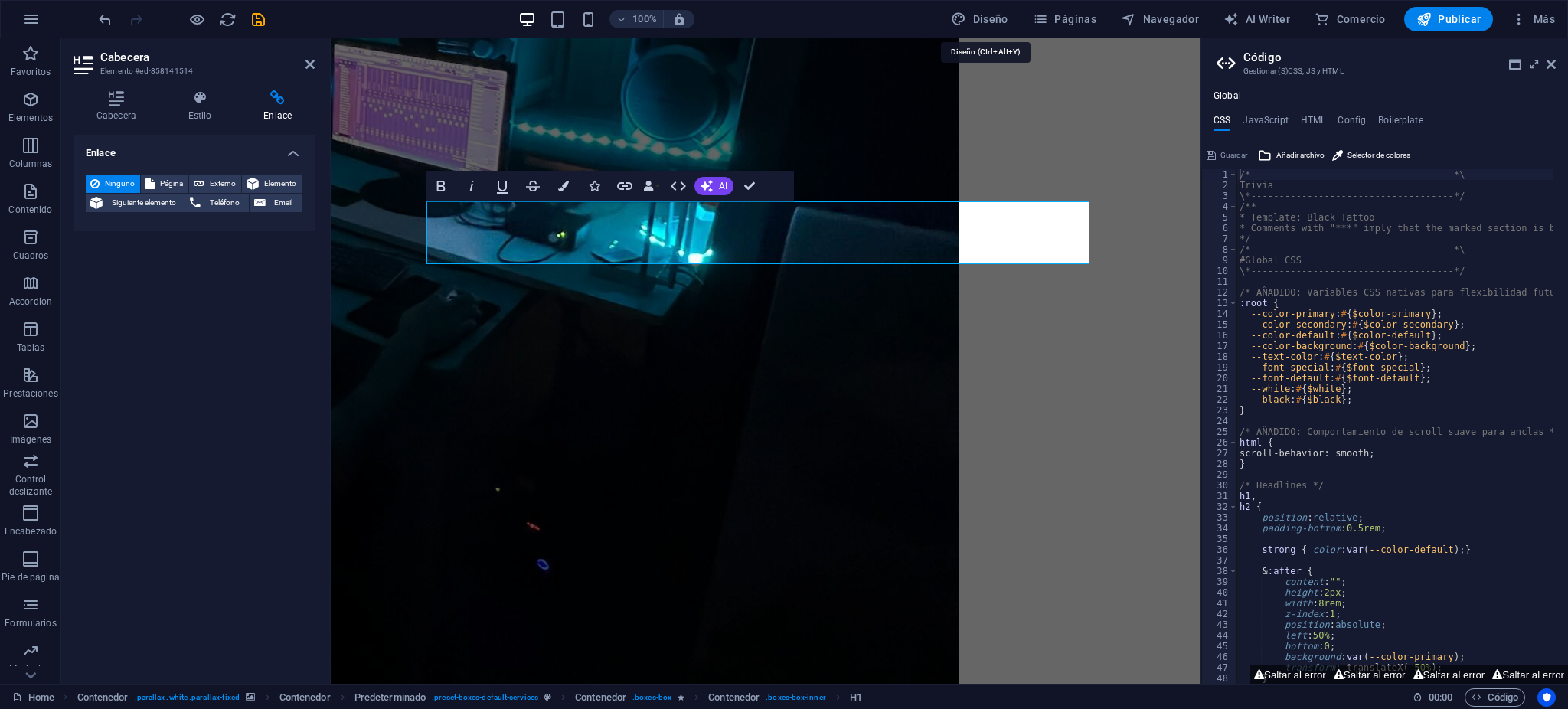
select select "px"
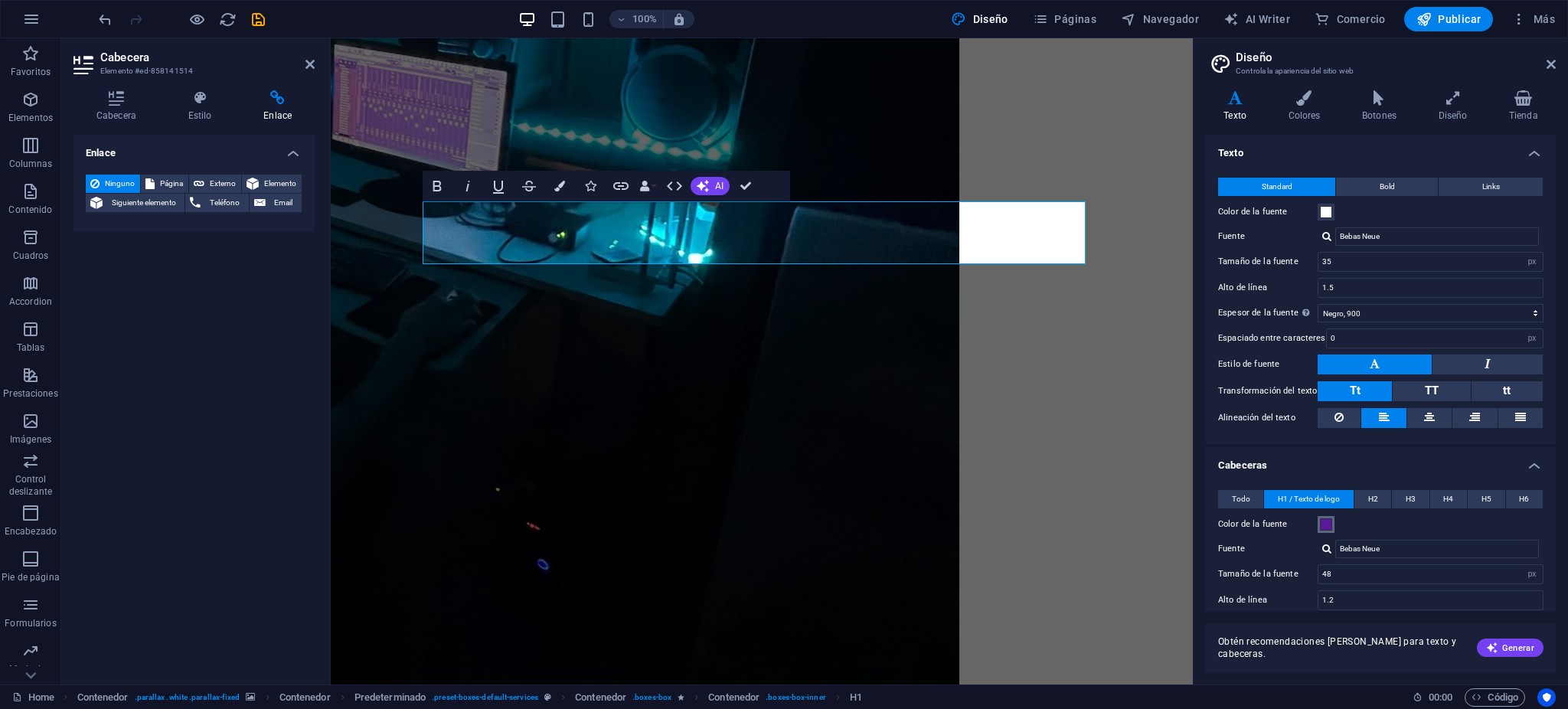
click at [1325, 518] on span at bounding box center [1326, 524] width 12 height 12
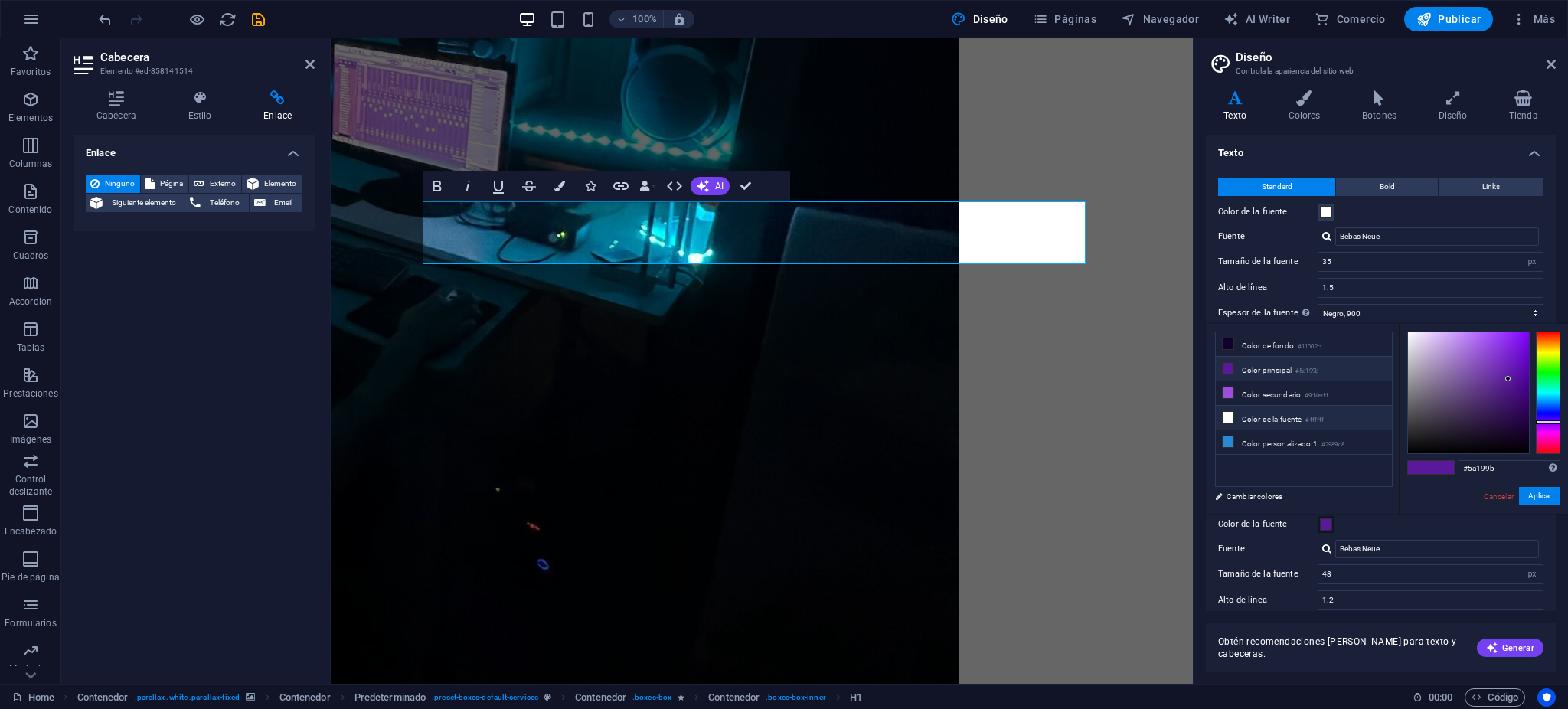
click at [1314, 421] on small "#ffffff" at bounding box center [1315, 420] width 19 height 11
type input "#ffffff"
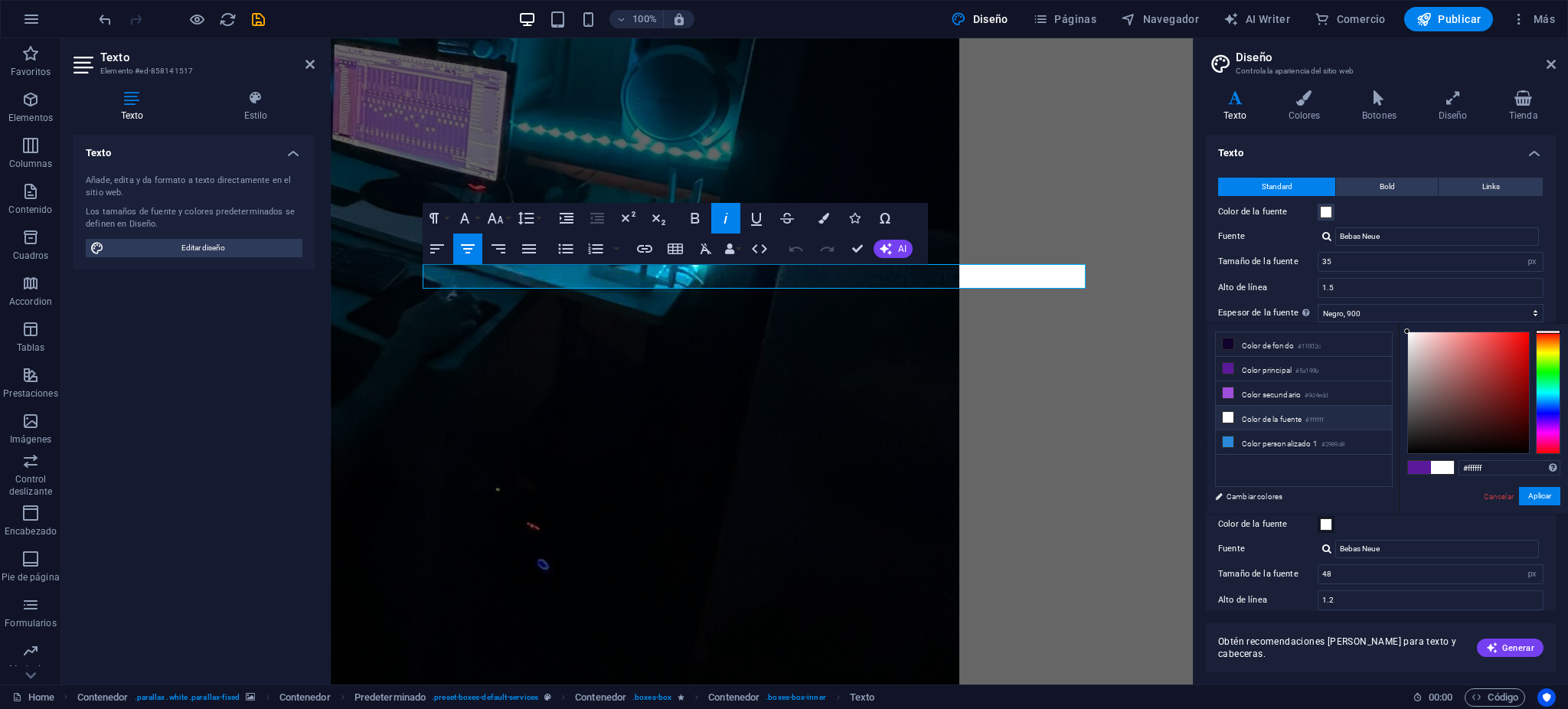
click at [1326, 520] on span at bounding box center [1326, 524] width 12 height 12
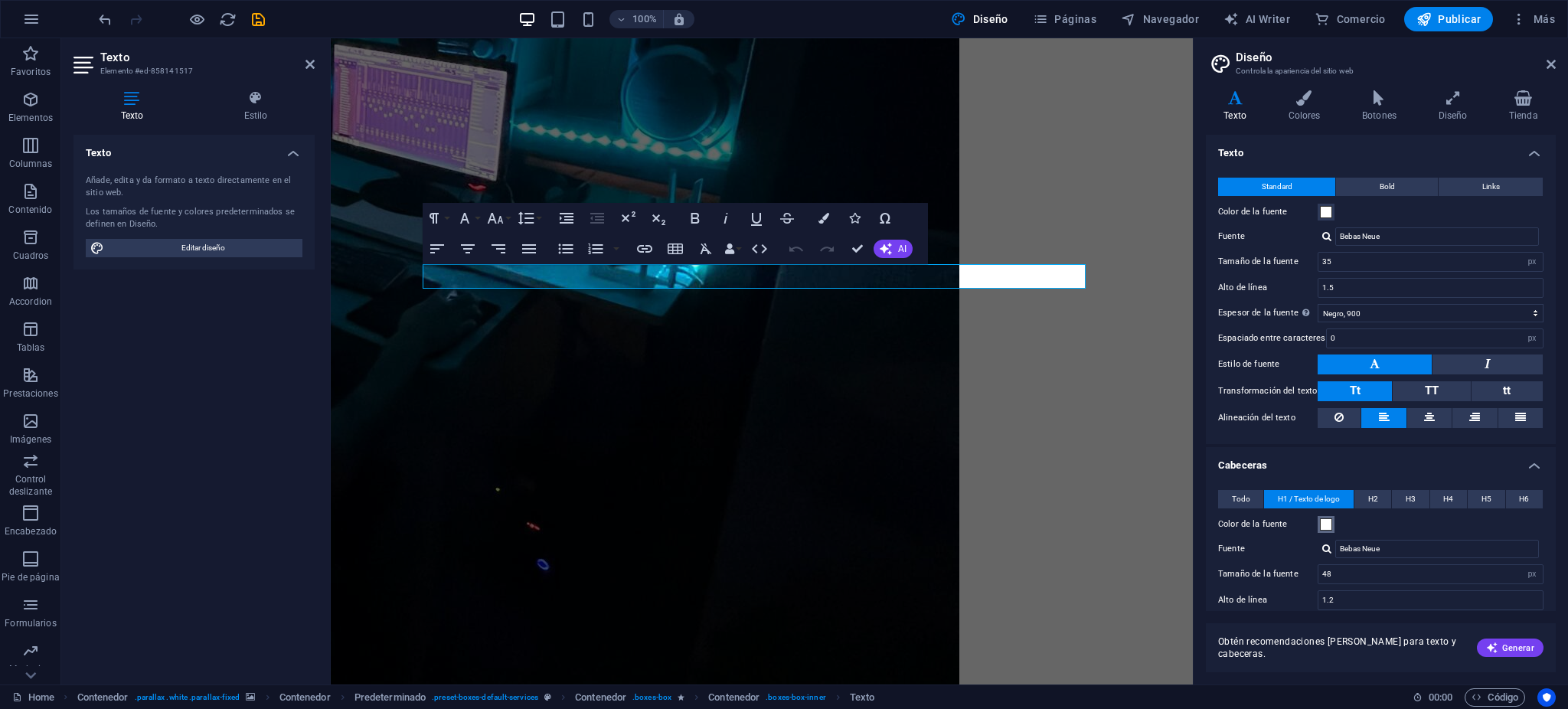
click at [1327, 520] on span at bounding box center [1326, 524] width 12 height 12
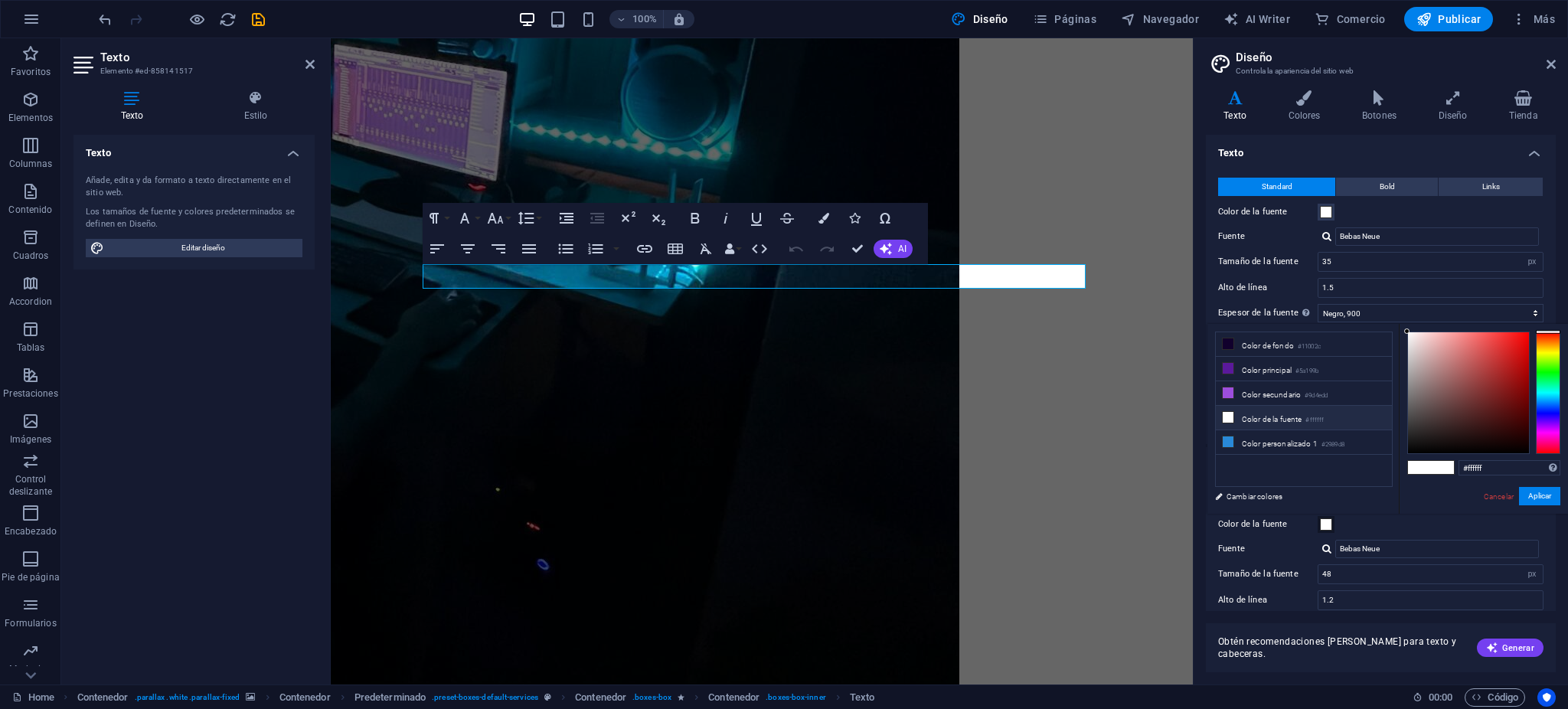
drag, startPoint x: 1269, startPoint y: 415, endPoint x: 1302, endPoint y: 416, distance: 33.0
click at [1272, 415] on li "Color de la fuente #ffffff" at bounding box center [1304, 418] width 176 height 24
click at [1538, 494] on button "Aplicar" at bounding box center [1539, 496] width 42 height 19
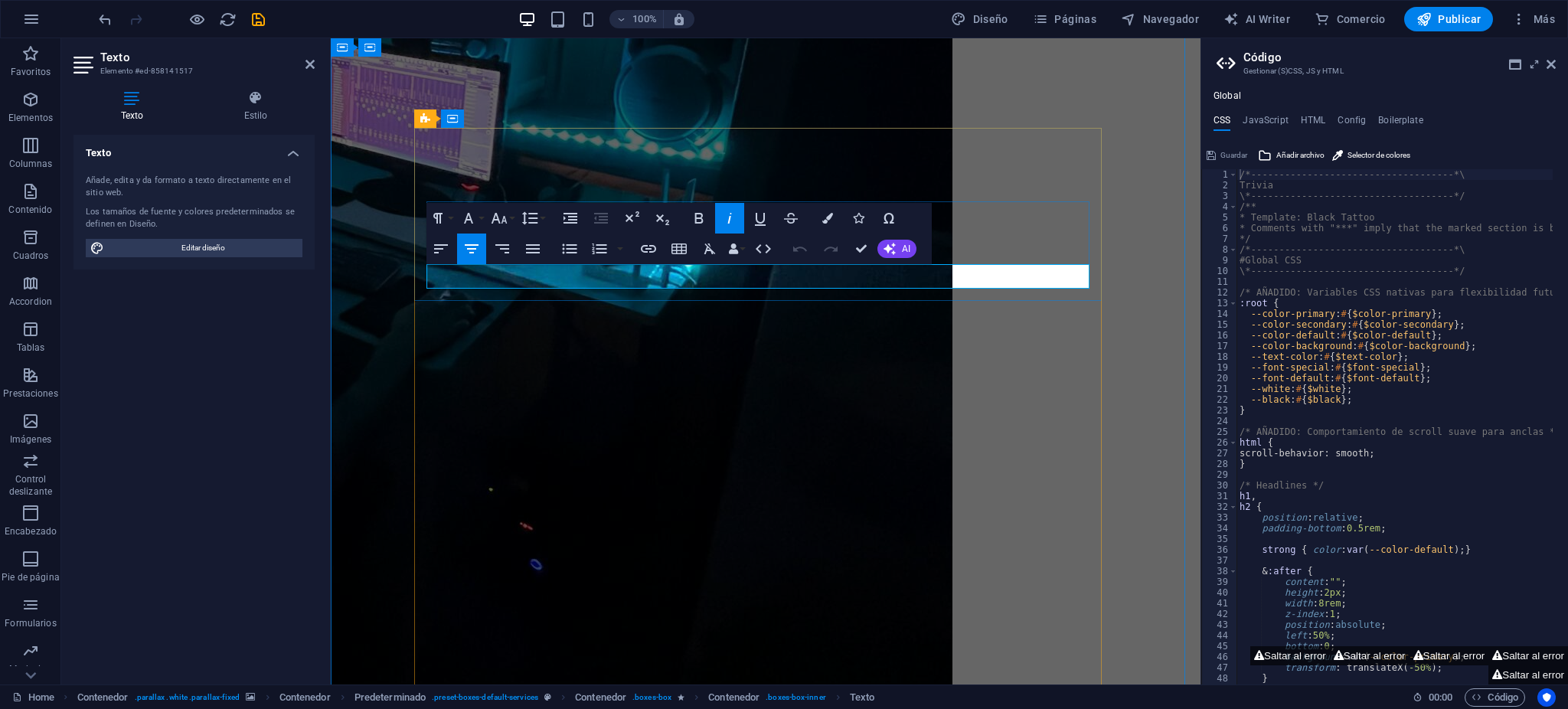
click at [1002, 29] on button "Diseño" at bounding box center [980, 19] width 70 height 24
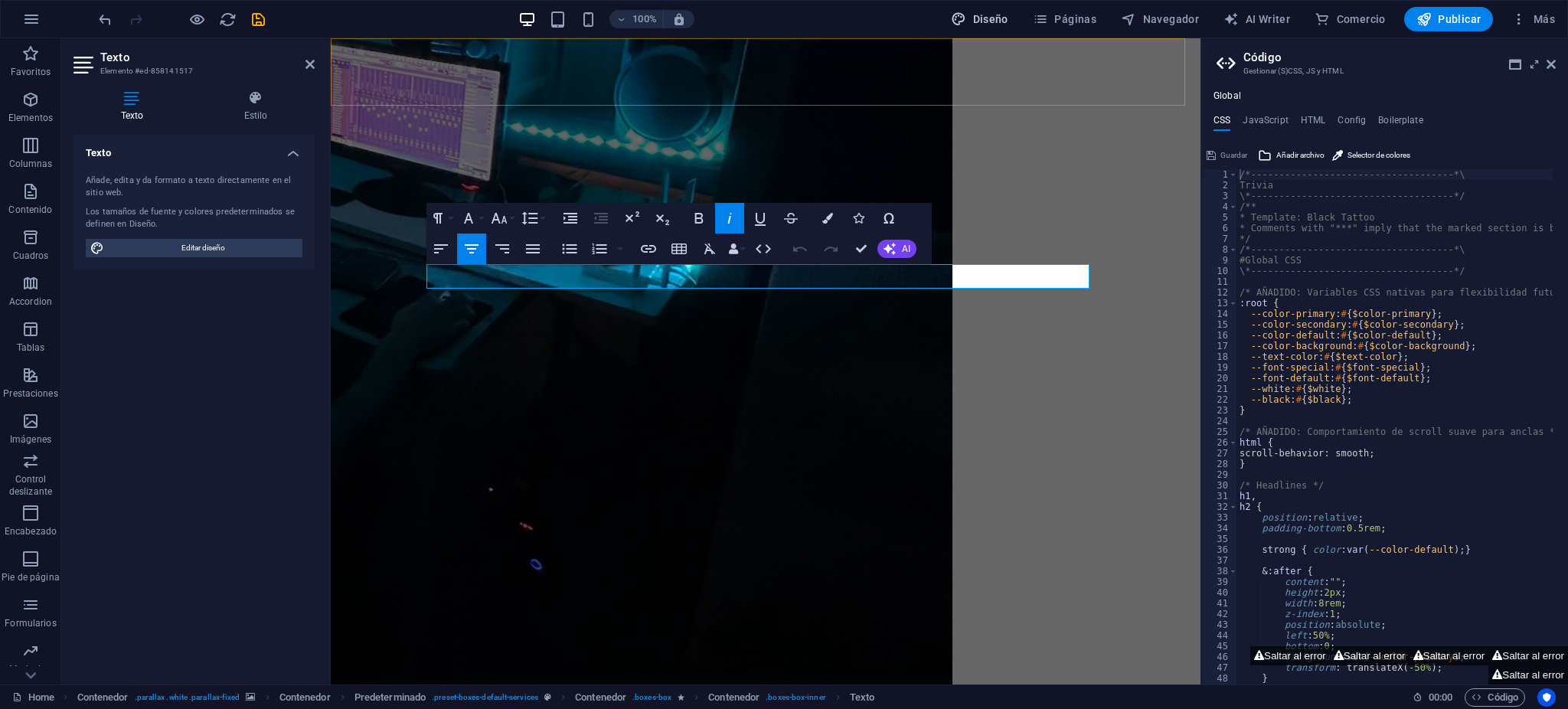
select select "px"
select select "900"
select select "px"
select select "700"
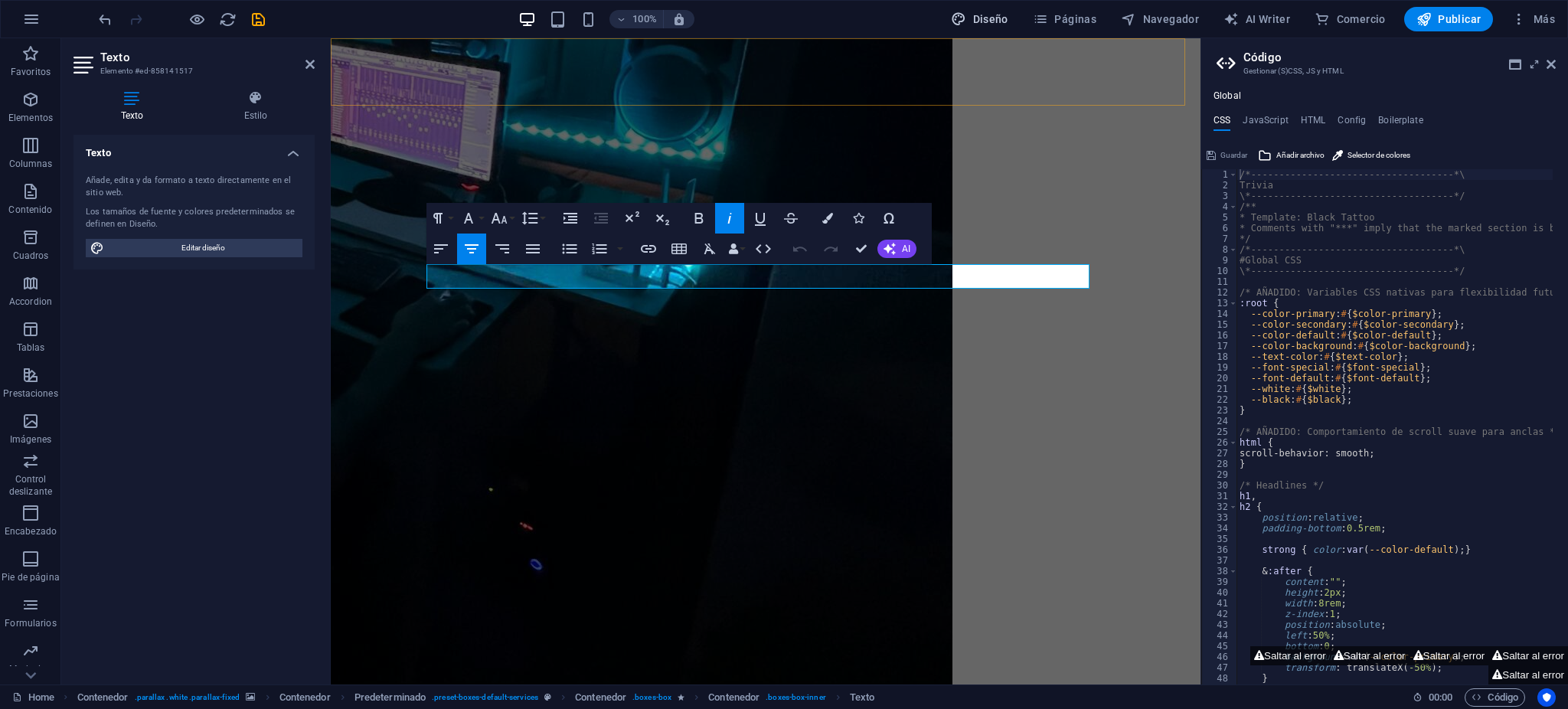
select select "px"
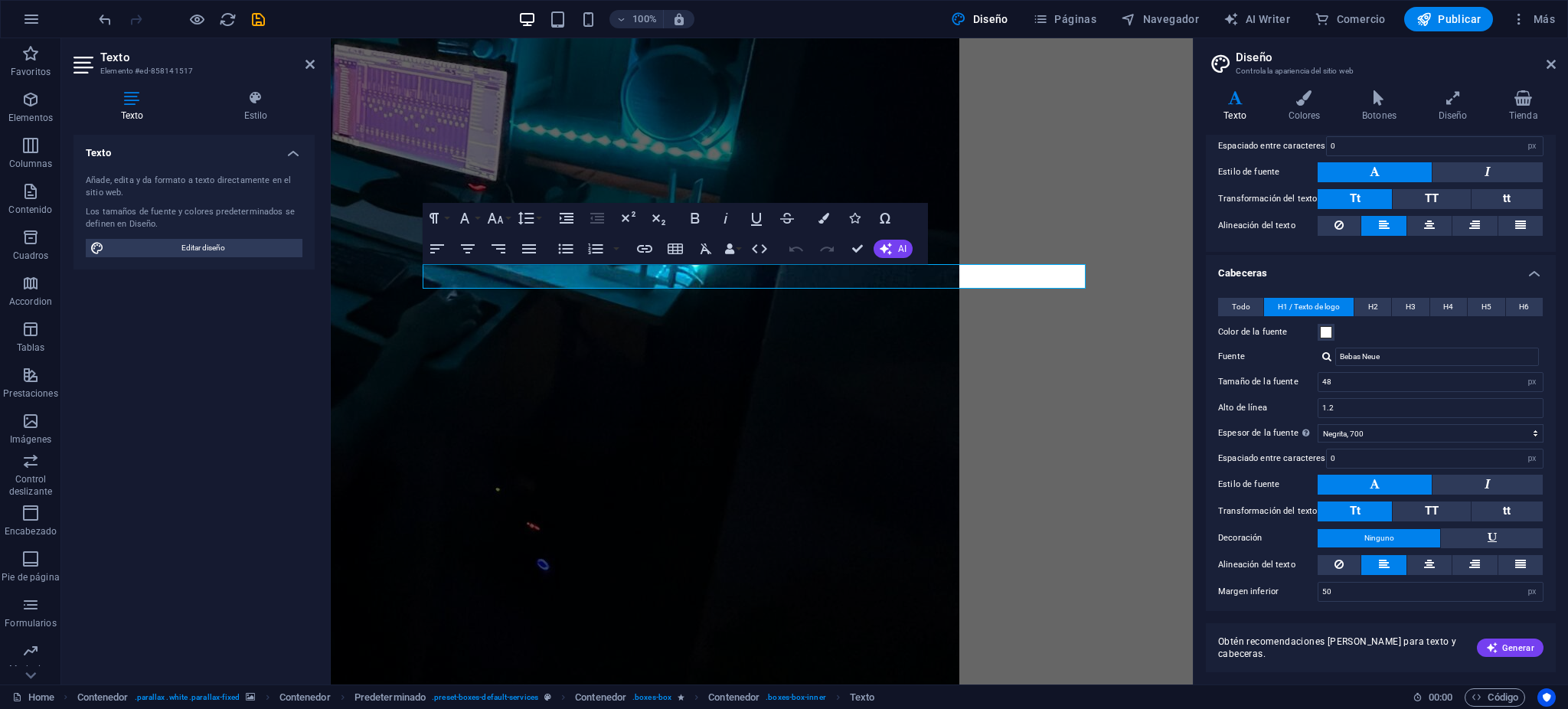
scroll to position [0, 0]
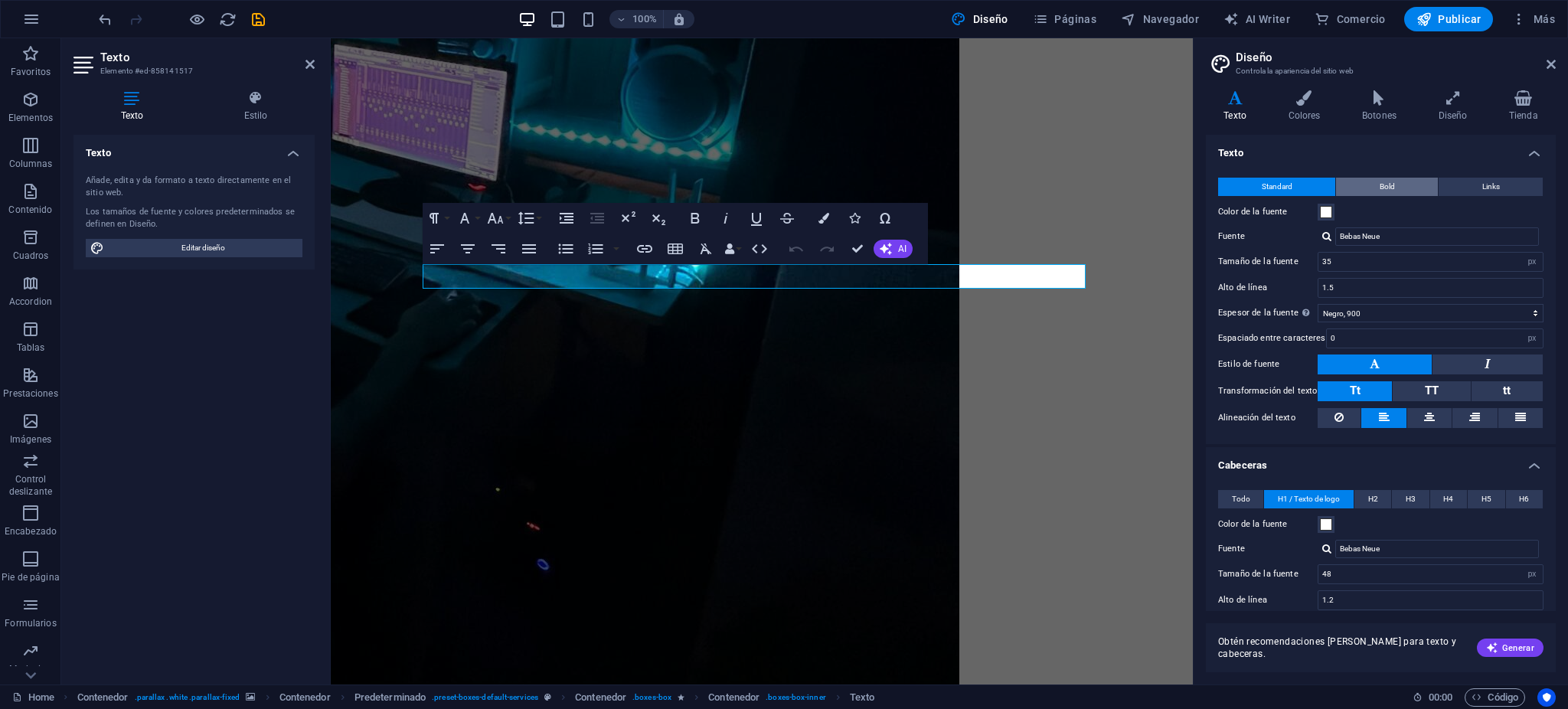
click at [1395, 187] on button "Bold" at bounding box center [1386, 187] width 102 height 19
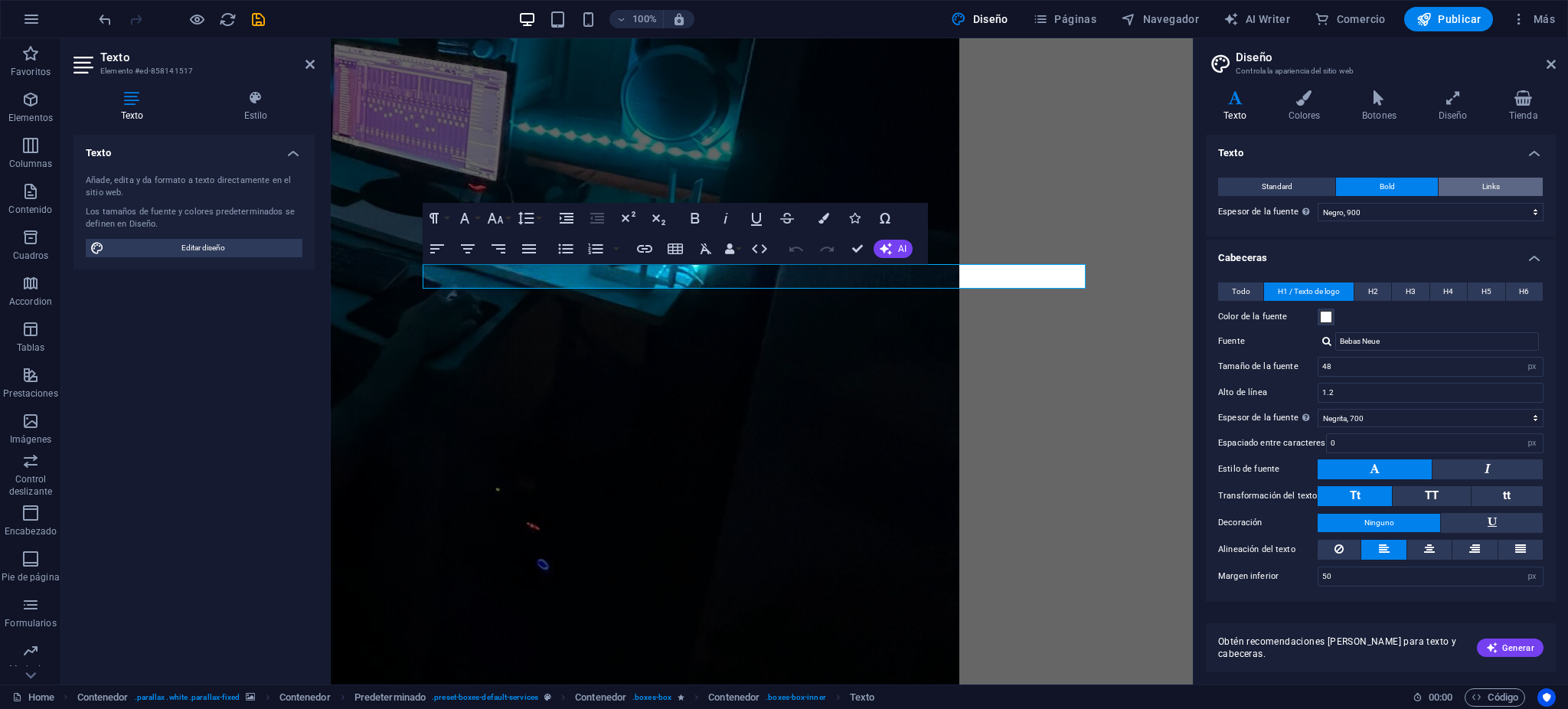
click at [1477, 180] on button "Links" at bounding box center [1491, 187] width 104 height 19
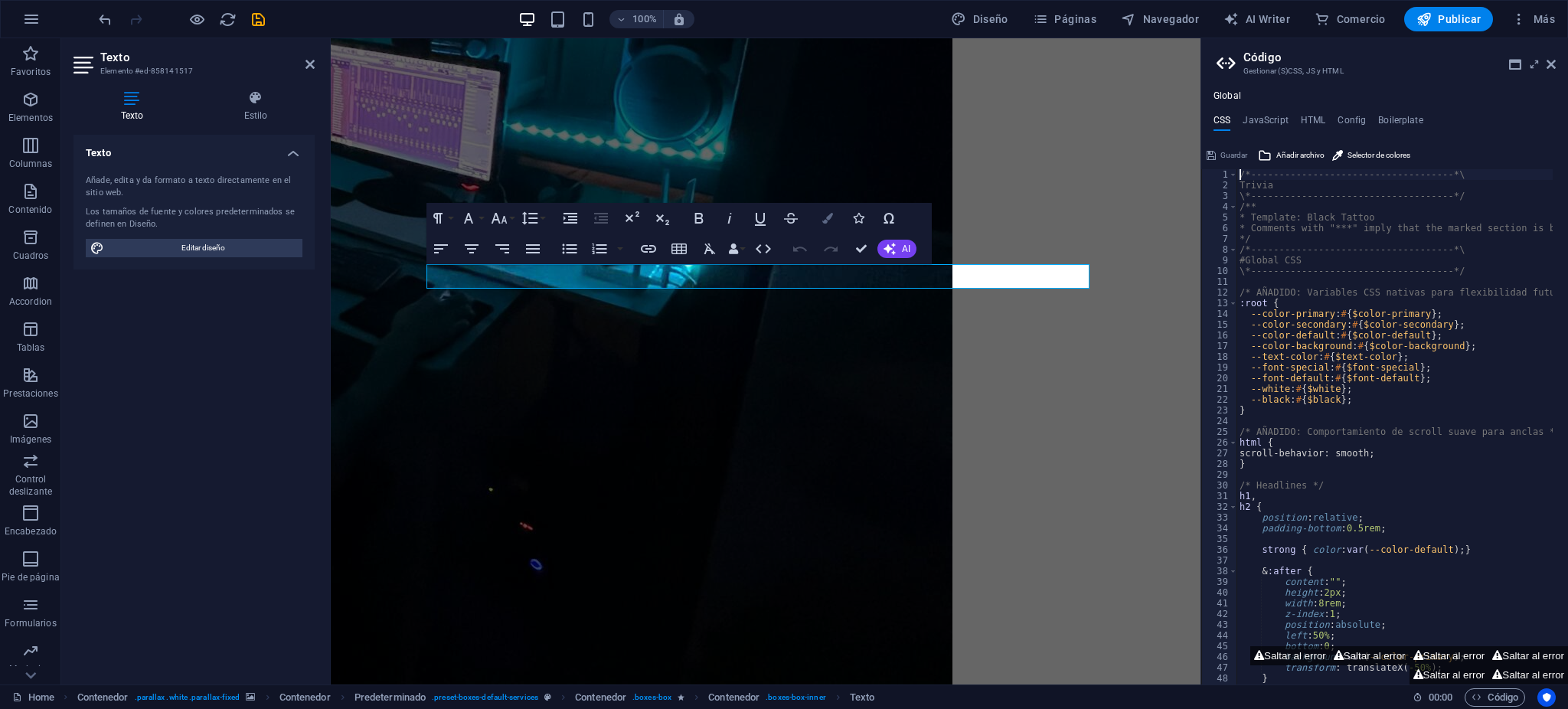
click at [838, 222] on button "Colors" at bounding box center [828, 218] width 29 height 31
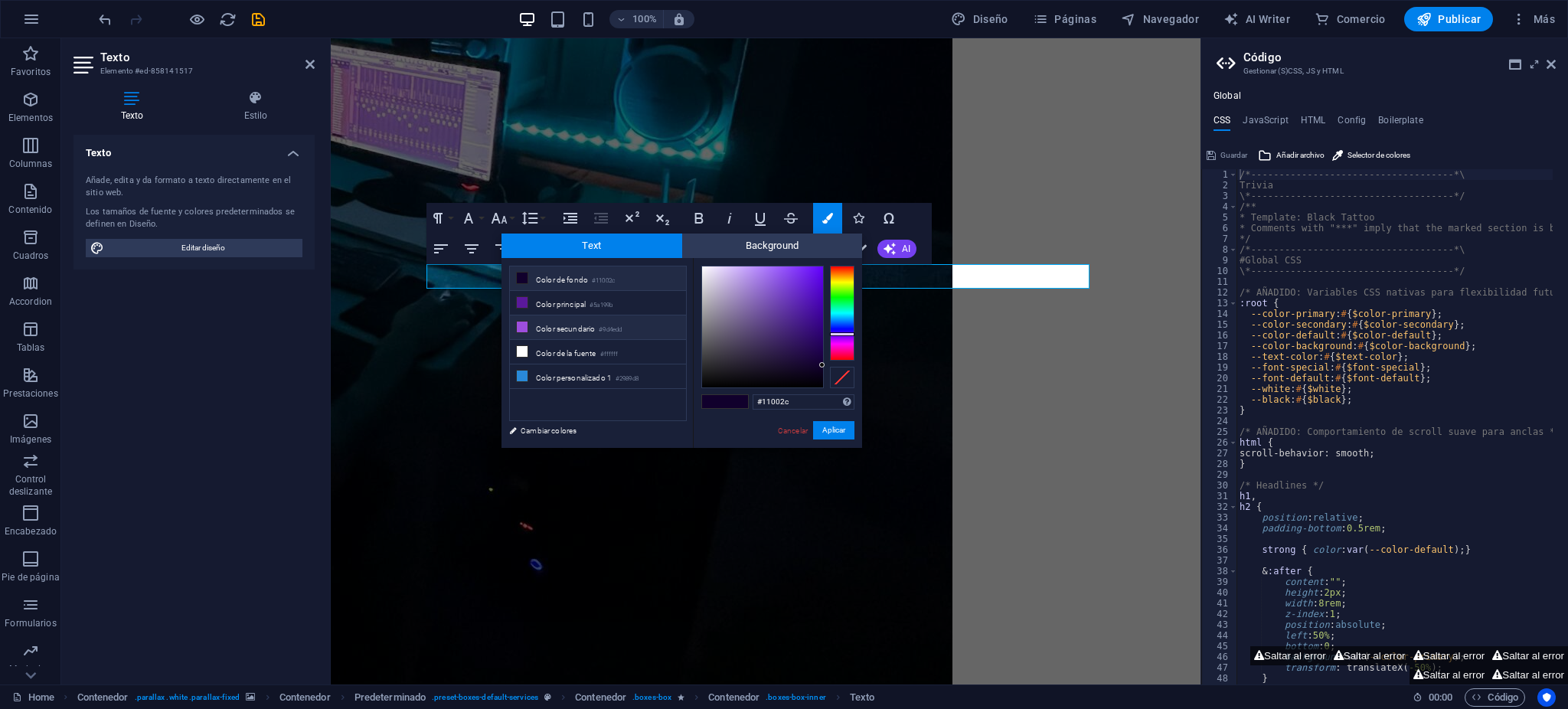
click at [608, 337] on li "Color secundario #9d4edd" at bounding box center [598, 328] width 176 height 24
click at [601, 355] on li "Color de la fuente #ffffff" at bounding box center [598, 352] width 176 height 24
type input "#ffffff"
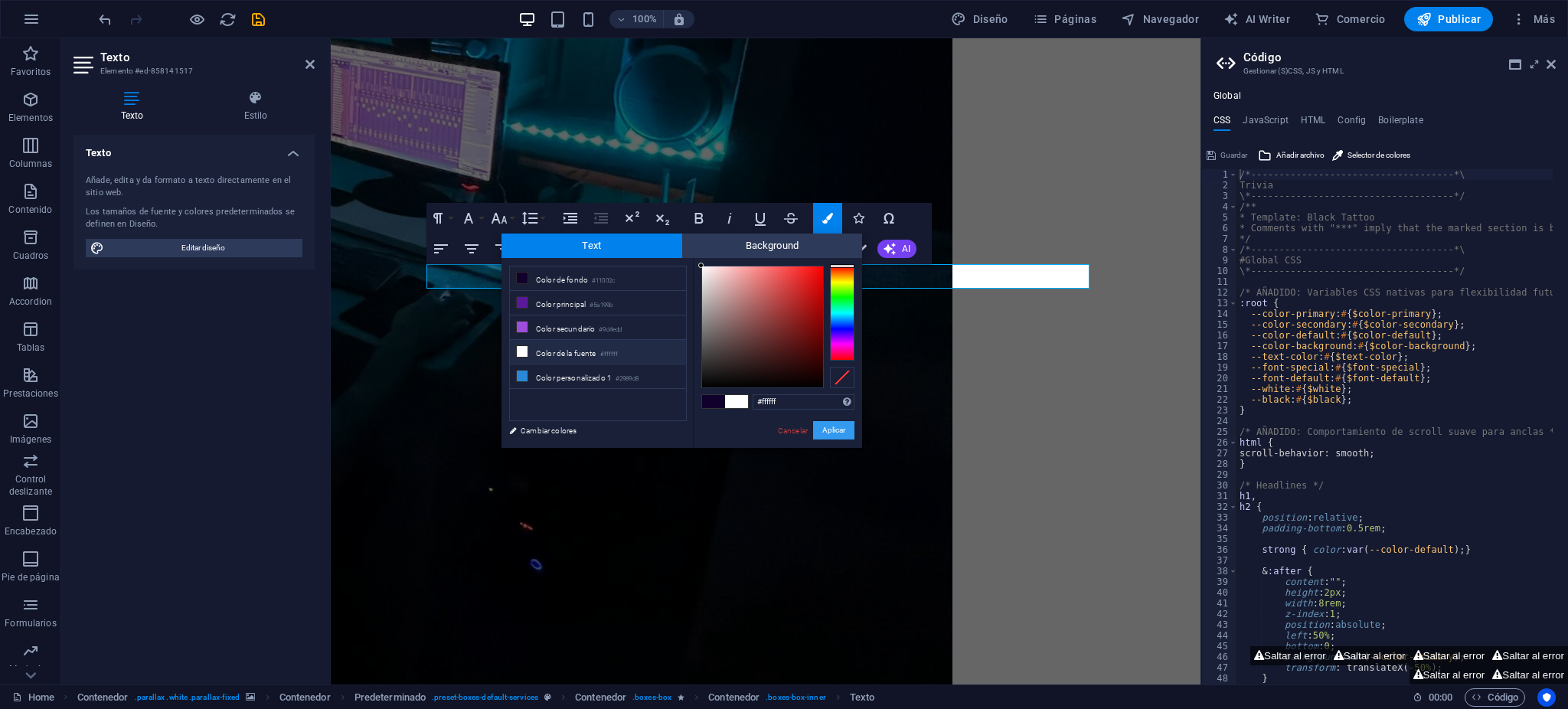
click at [835, 434] on button "Aplicar" at bounding box center [833, 430] width 42 height 19
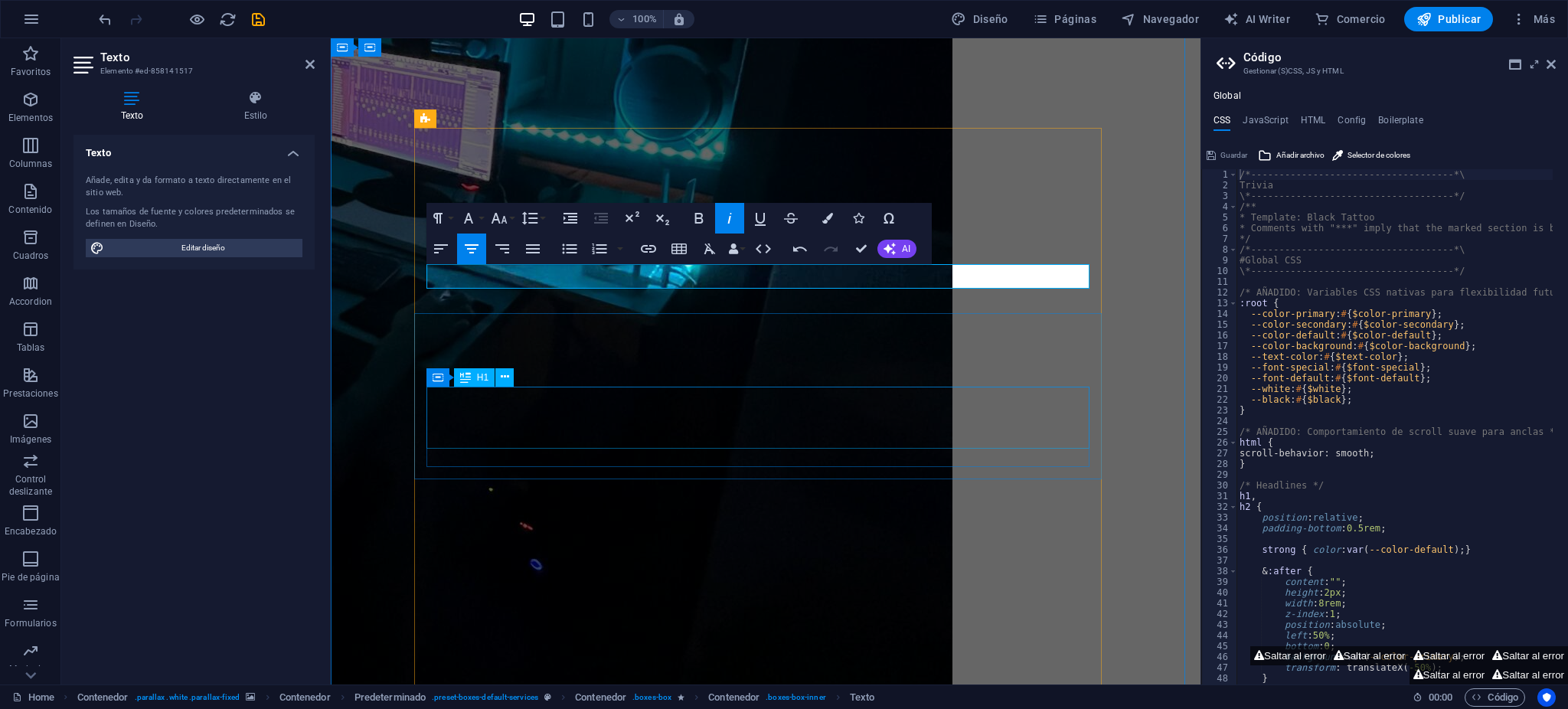
drag, startPoint x: 983, startPoint y: 391, endPoint x: 1222, endPoint y: 355, distance: 241.7
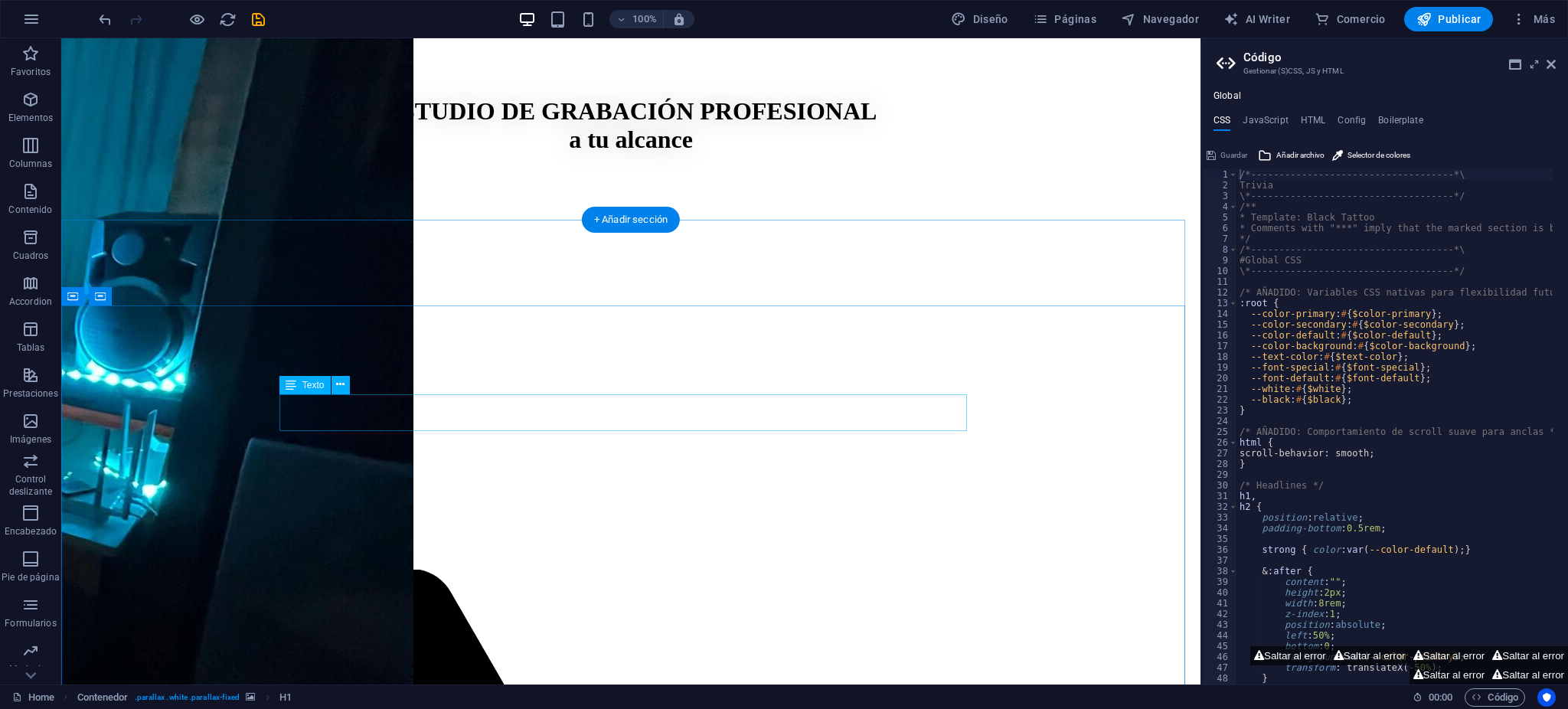
scroll to position [730, 0]
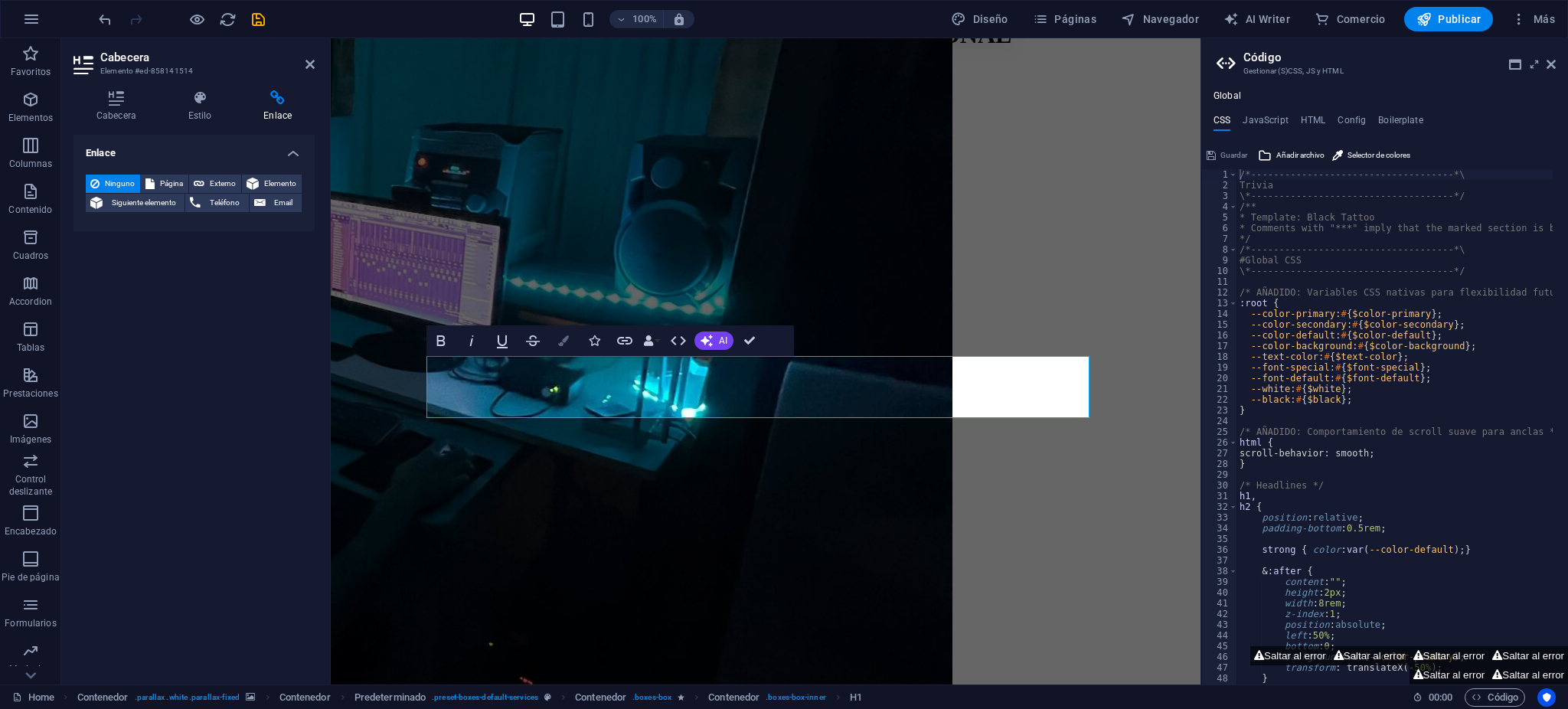
click at [559, 339] on icon "button" at bounding box center [563, 341] width 11 height 11
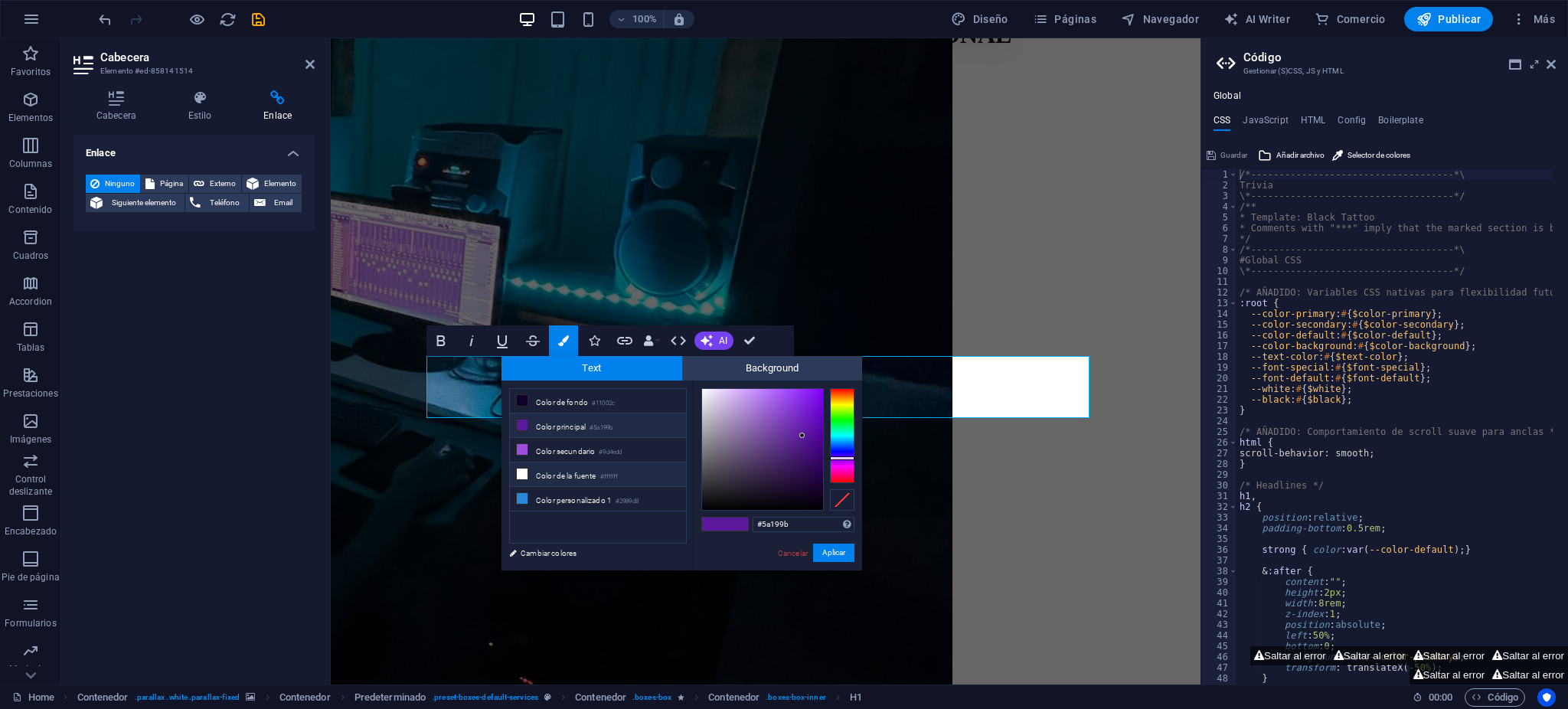
click at [593, 466] on li "Color de la fuente #ffffff" at bounding box center [598, 475] width 176 height 24
type input "#ffffff"
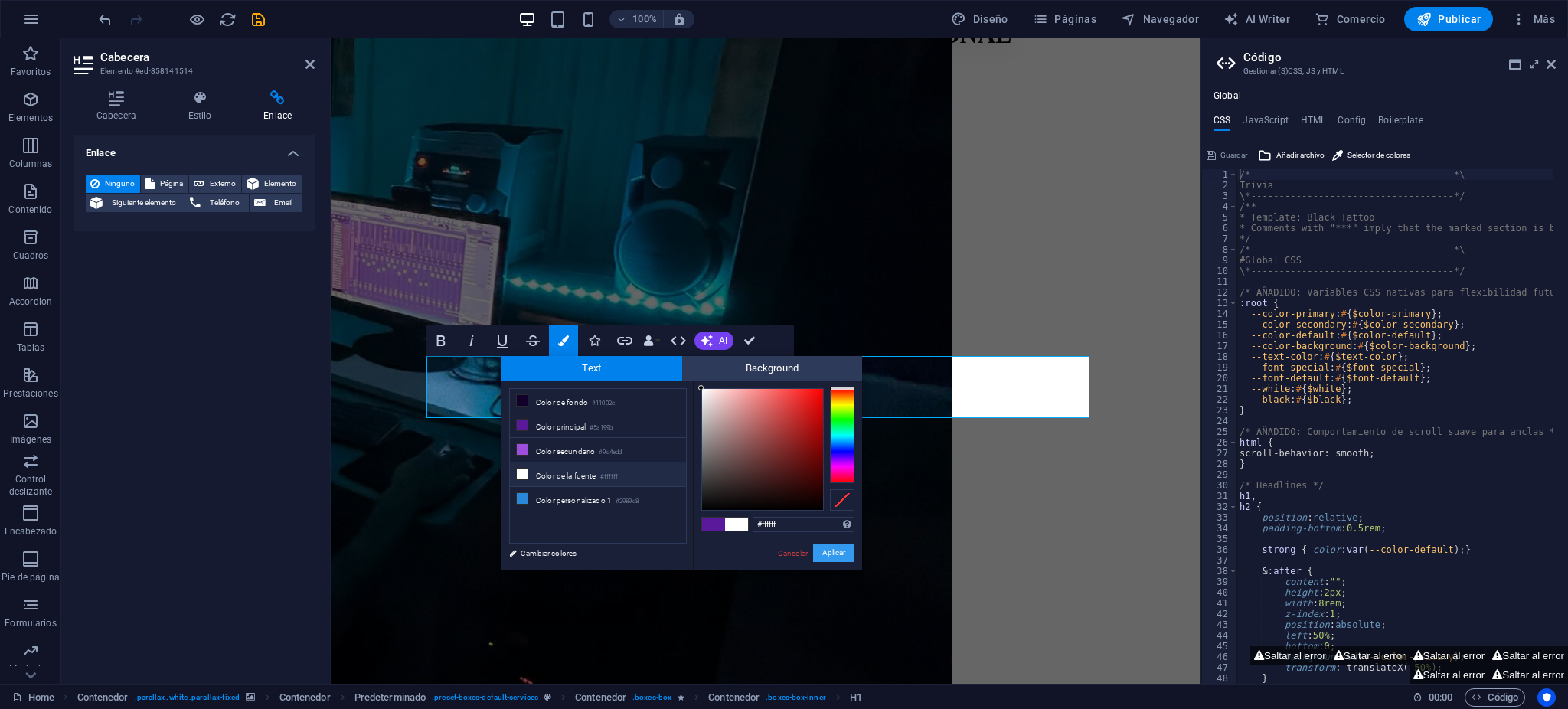
click at [824, 550] on button "Aplicar" at bounding box center [833, 553] width 42 height 19
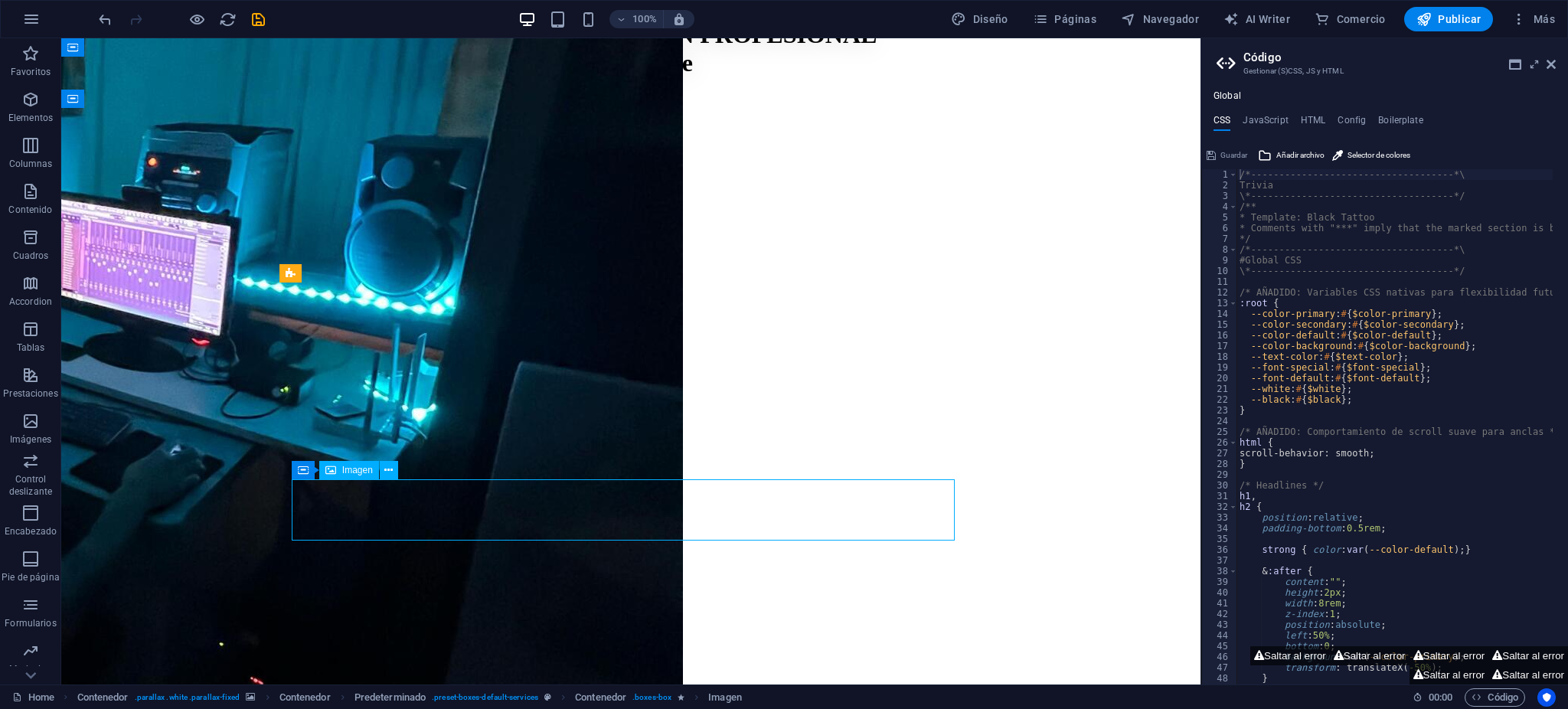
drag, startPoint x: 839, startPoint y: 540, endPoint x: 823, endPoint y: 538, distance: 16.1
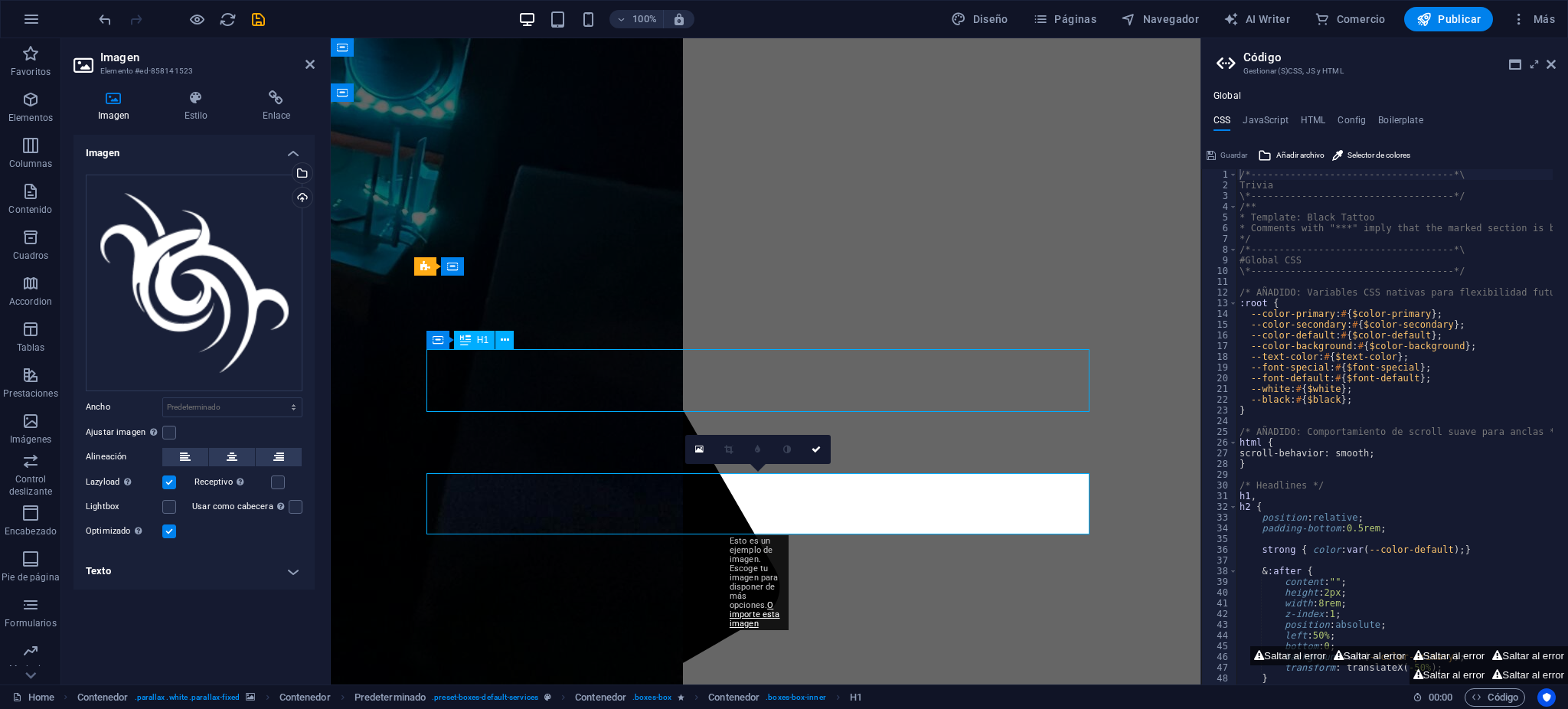
scroll to position [935, 0]
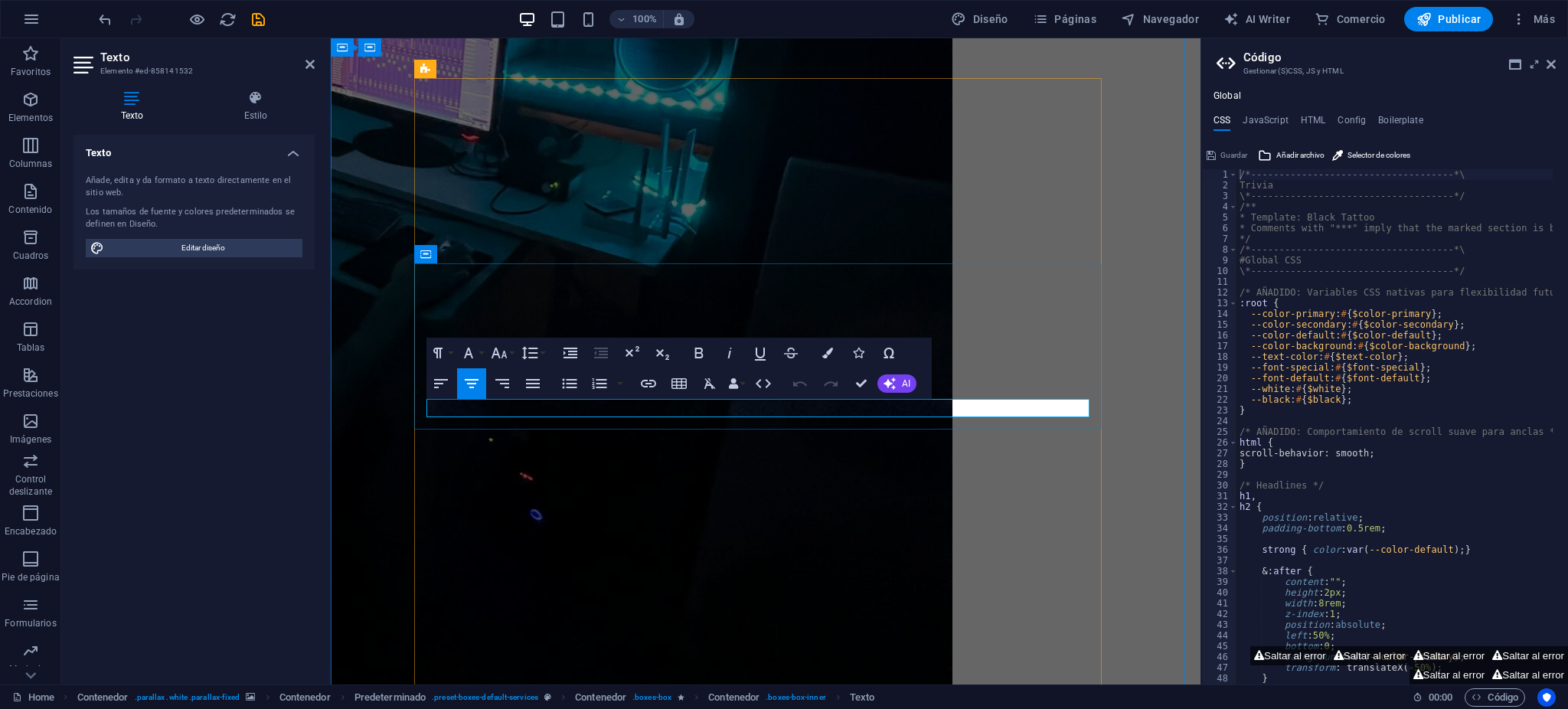
click at [831, 357] on icon "button" at bounding box center [828, 353] width 11 height 11
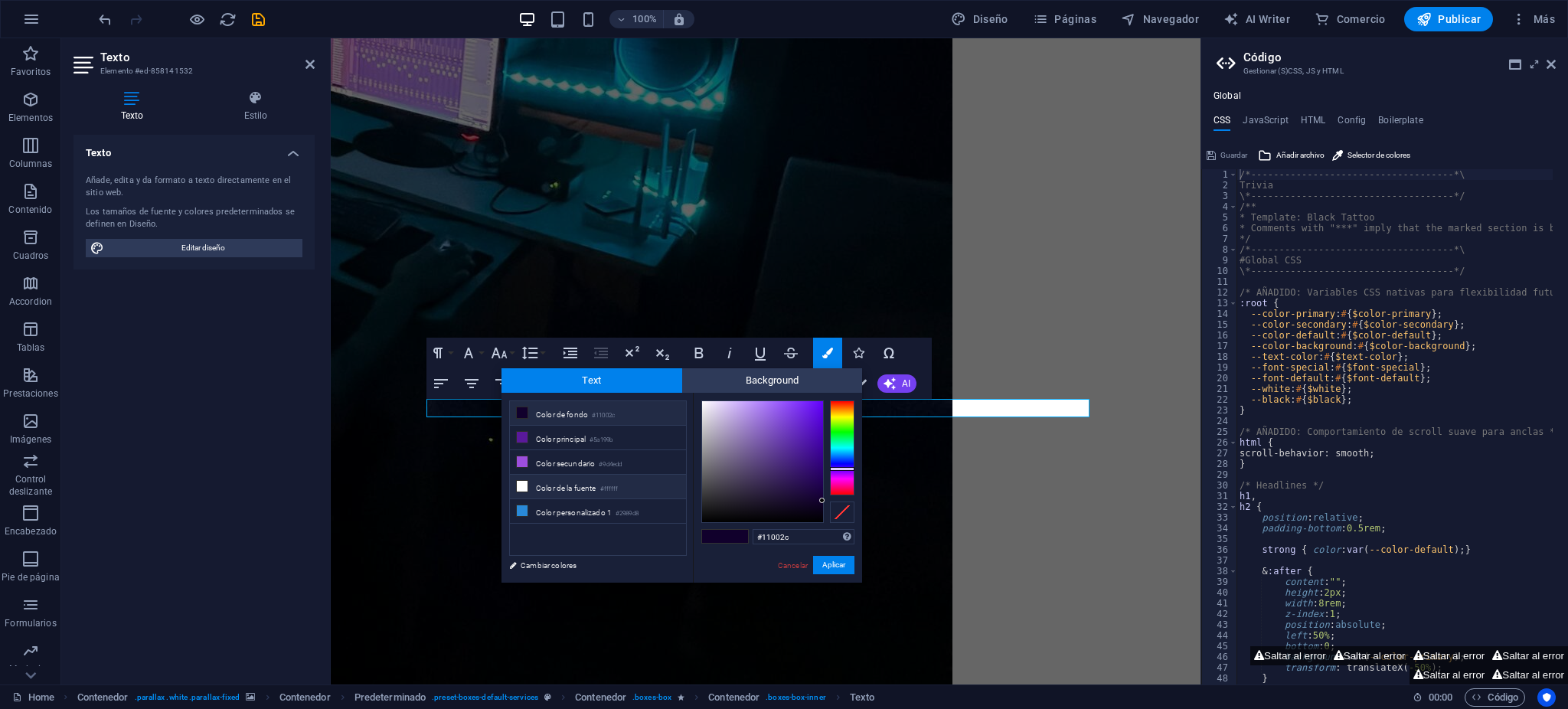
click at [602, 484] on li "Color de la fuente #ffffff" at bounding box center [598, 487] width 176 height 24
type input "#ffffff"
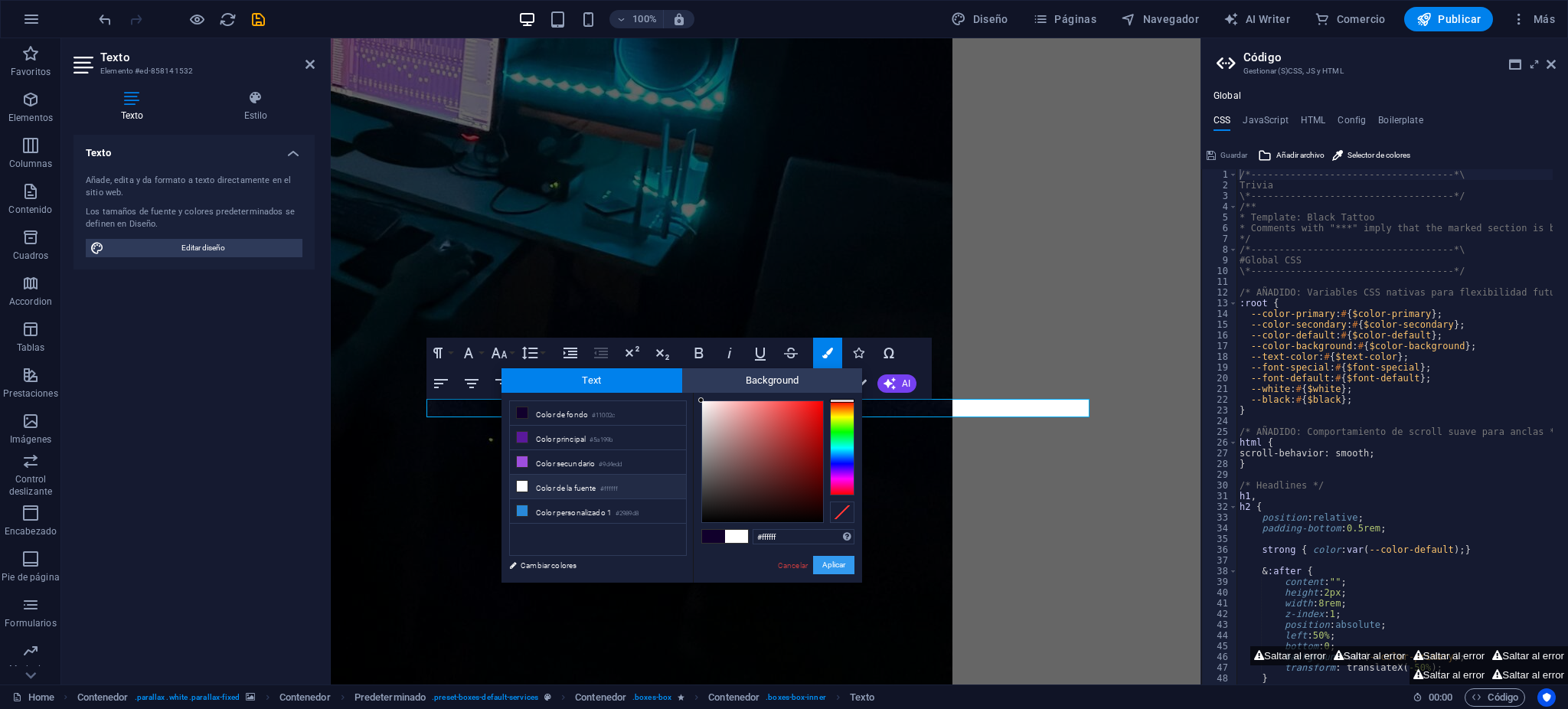
click at [830, 558] on button "Aplicar" at bounding box center [833, 565] width 42 height 19
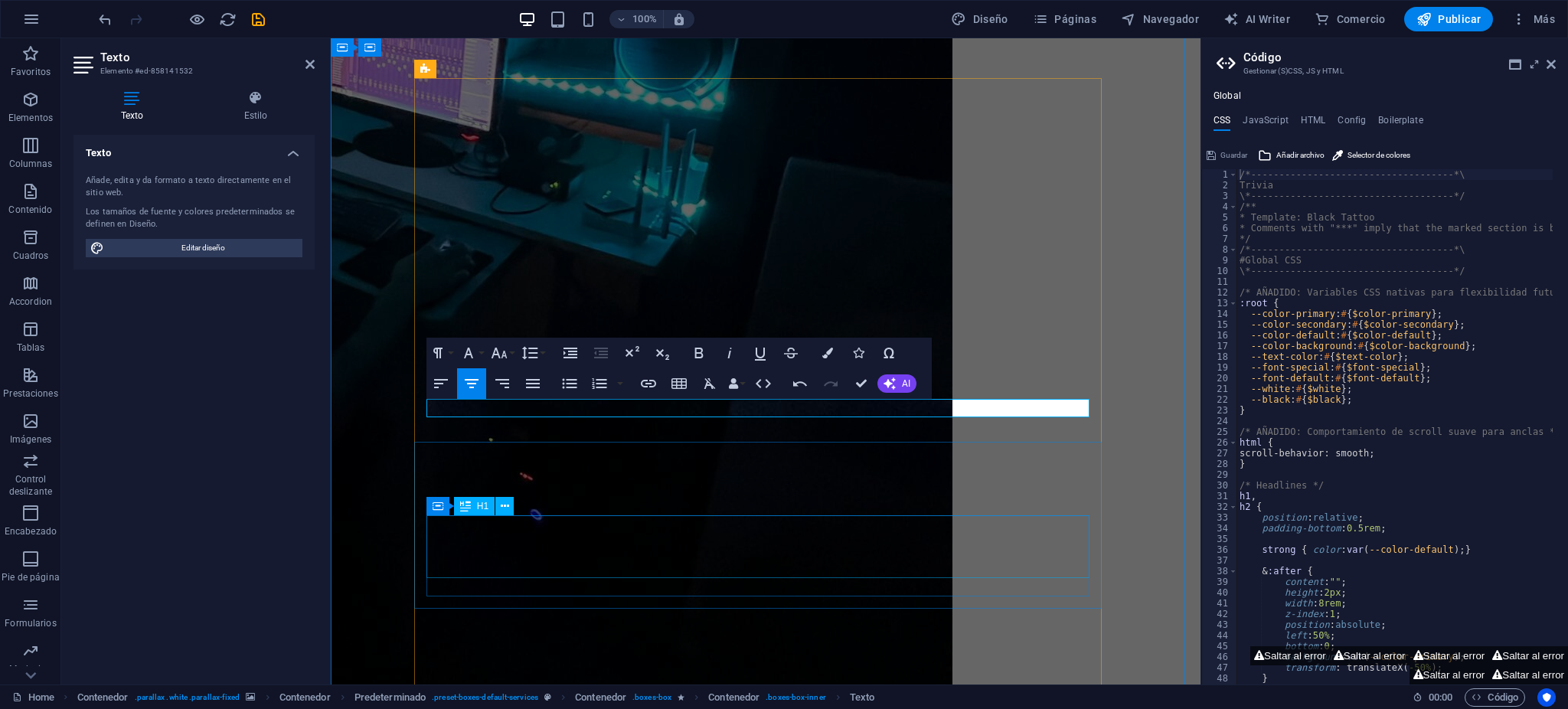
drag, startPoint x: 889, startPoint y: 505, endPoint x: 875, endPoint y: 510, distance: 14.9
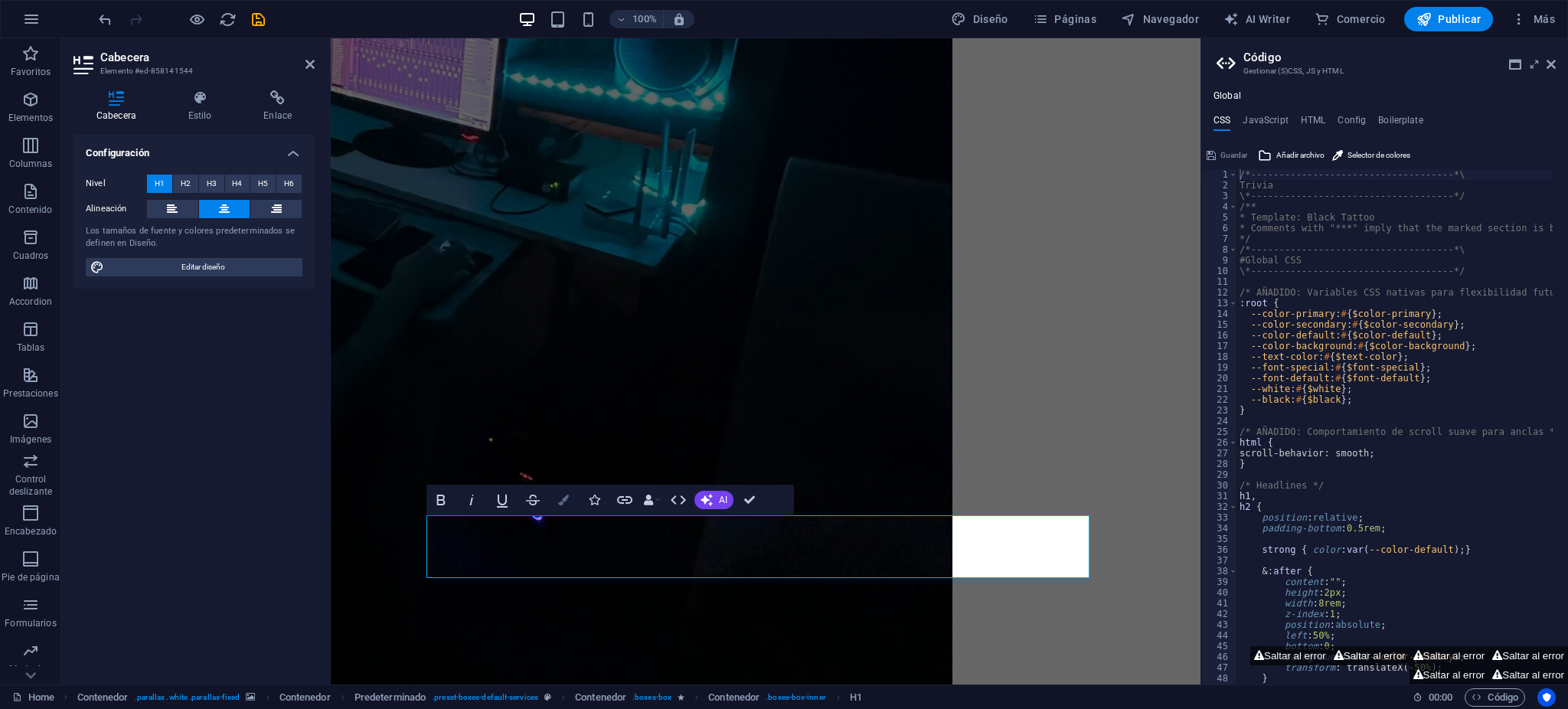
click at [570, 497] on button "Colors" at bounding box center [564, 500] width 29 height 31
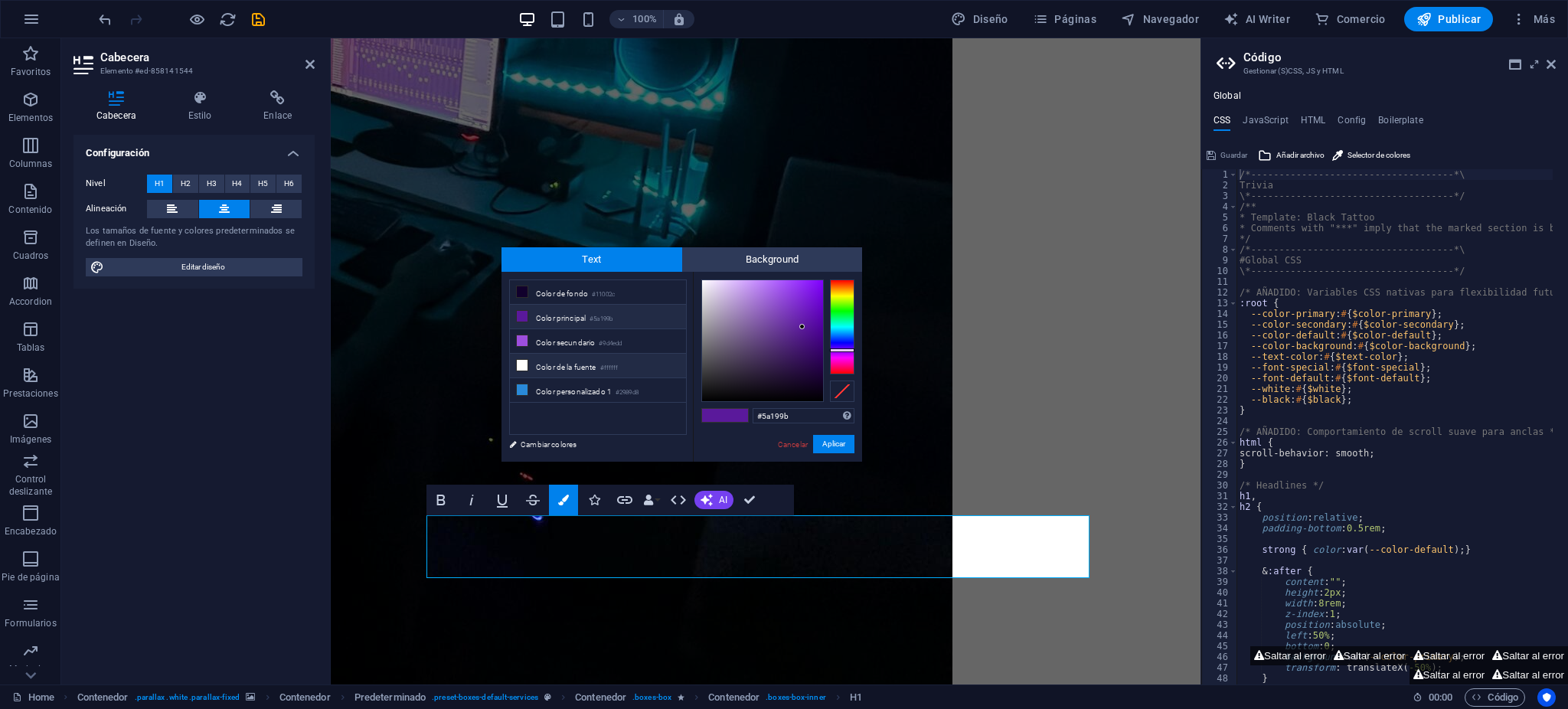
click at [618, 366] on small "#ffffff" at bounding box center [609, 368] width 19 height 11
type input "#ffffff"
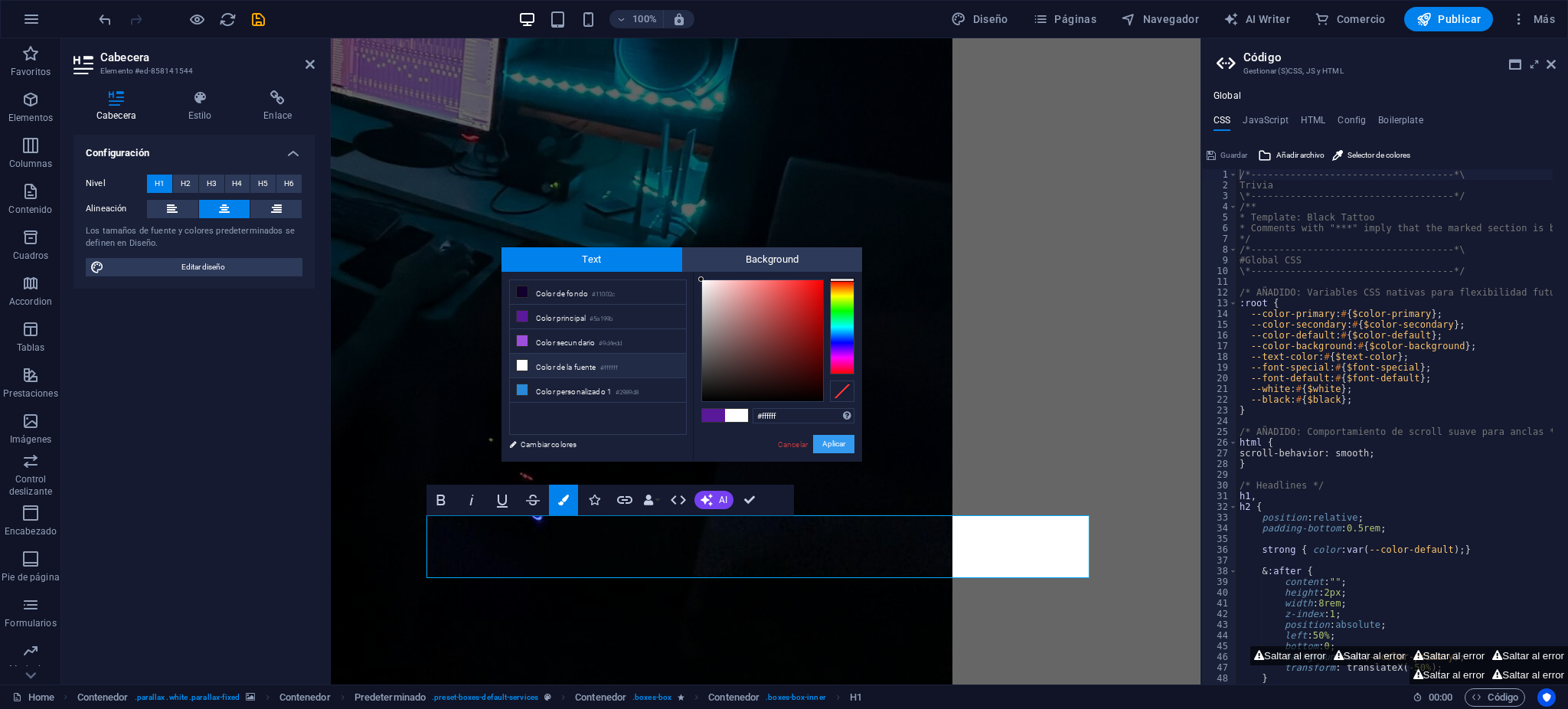
drag, startPoint x: 824, startPoint y: 438, endPoint x: 472, endPoint y: 474, distance: 353.8
click at [824, 438] on button "Aplicar" at bounding box center [833, 444] width 42 height 19
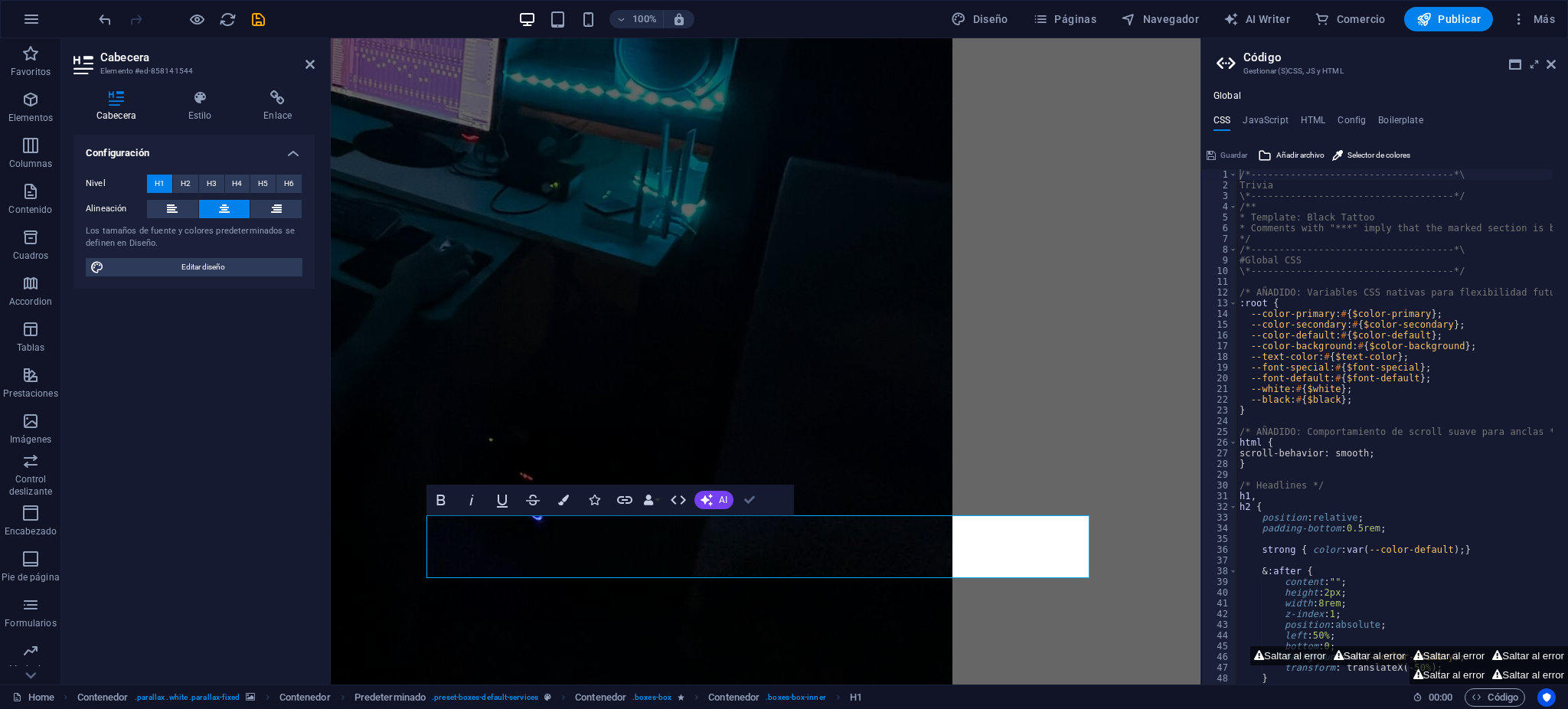
drag, startPoint x: 753, startPoint y: 503, endPoint x: 689, endPoint y: 465, distance: 74.4
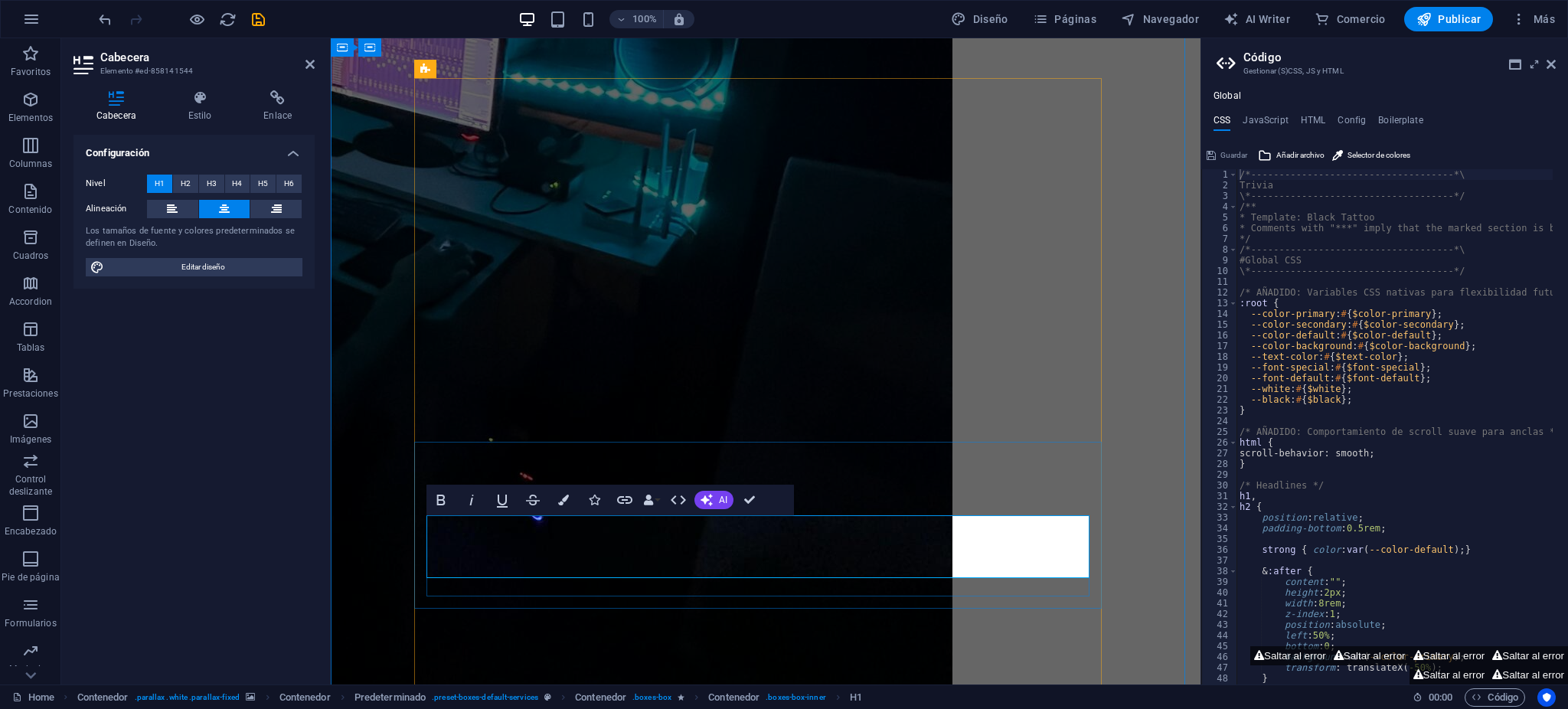
click at [568, 504] on icon "button" at bounding box center [563, 500] width 11 height 11
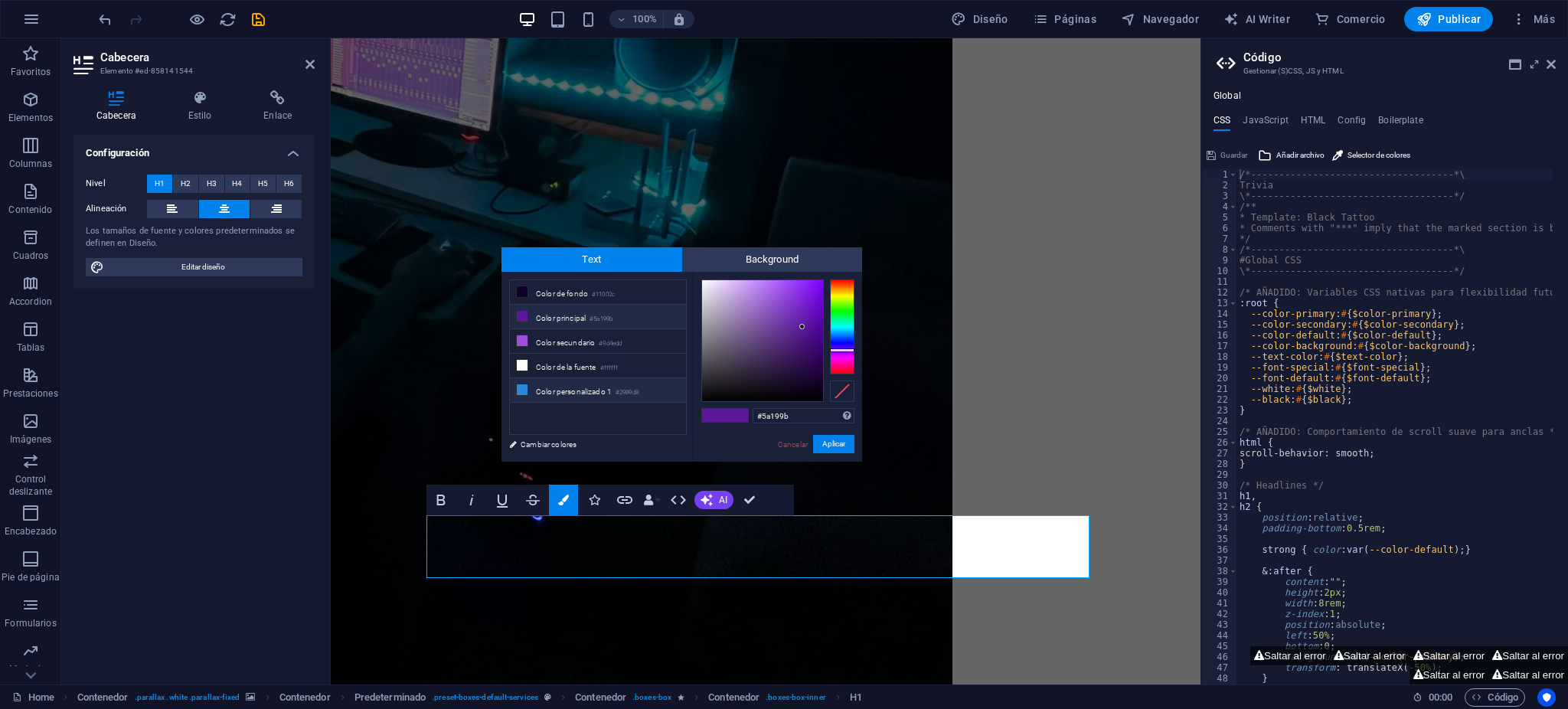
drag, startPoint x: 591, startPoint y: 360, endPoint x: 611, endPoint y: 380, distance: 28.3
click at [591, 361] on li "Color de la fuente #ffffff" at bounding box center [598, 366] width 176 height 24
type input "#ffffff"
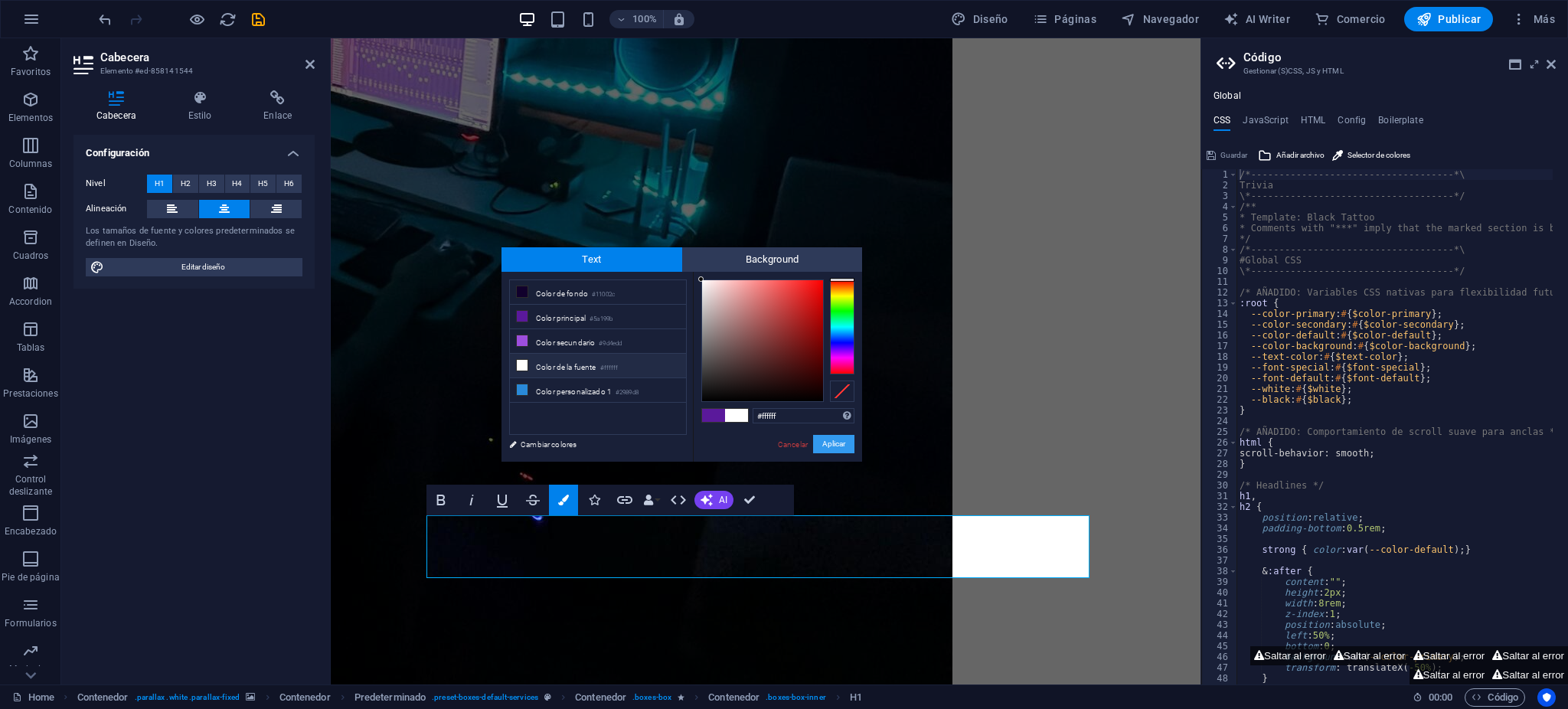
click at [824, 446] on button "Aplicar" at bounding box center [833, 444] width 42 height 19
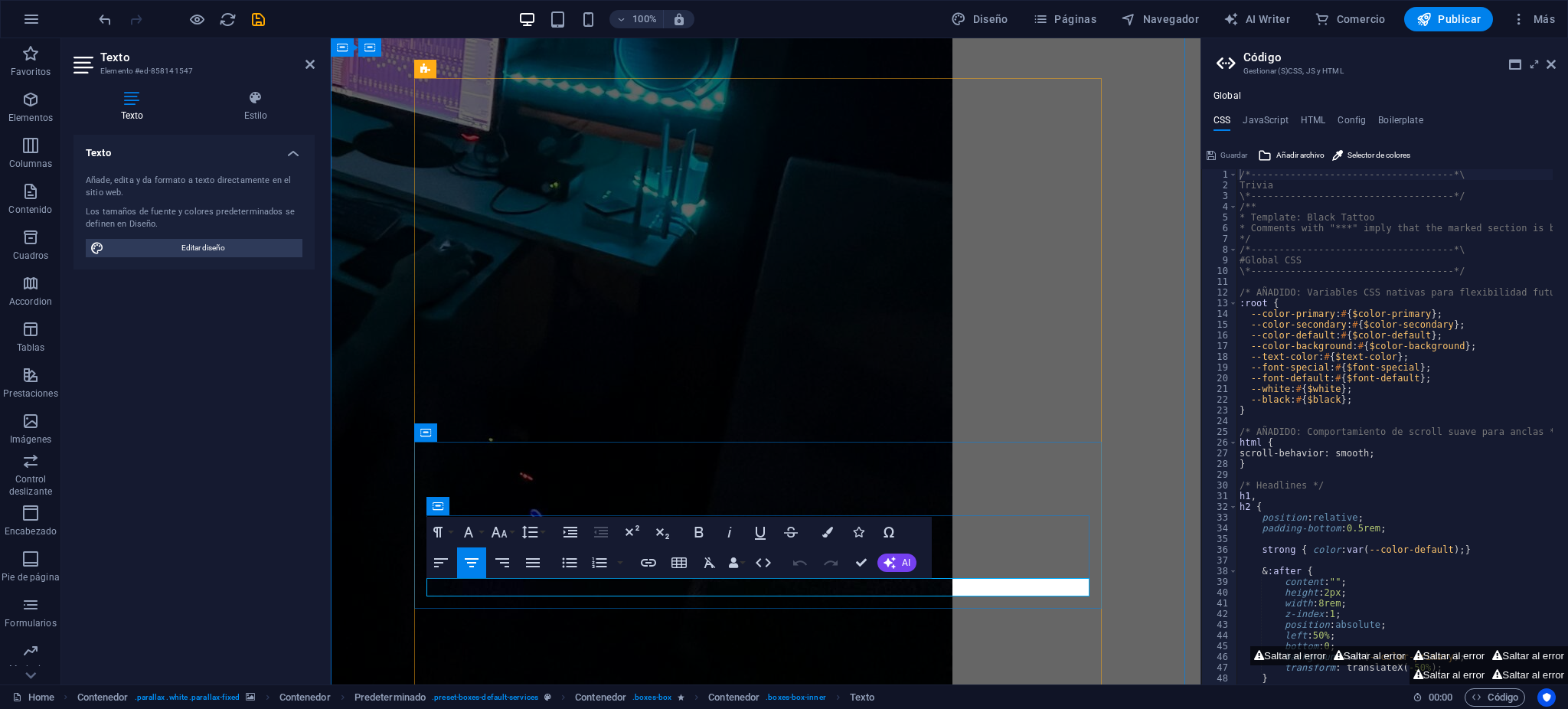
click at [825, 530] on icon "button" at bounding box center [828, 532] width 11 height 11
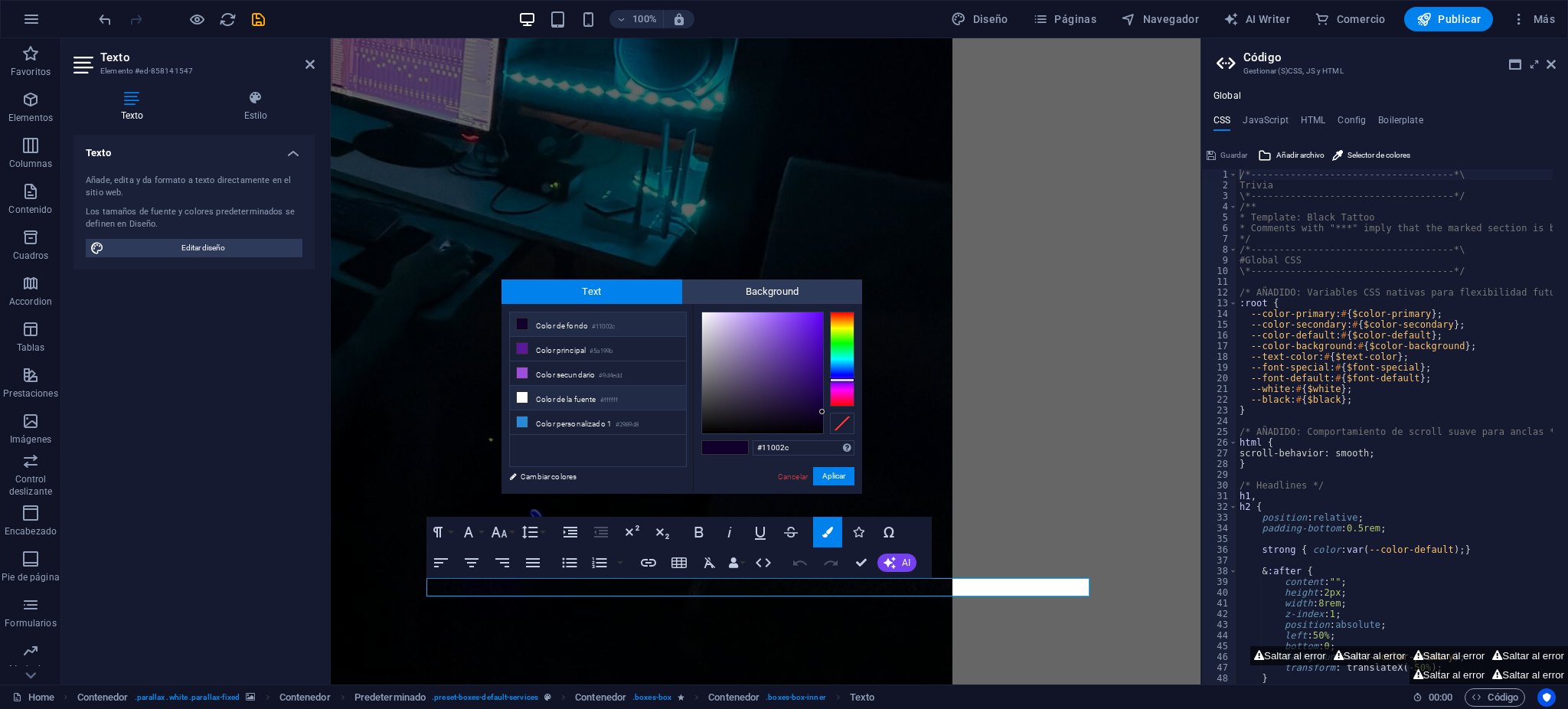
click at [619, 392] on li "Color de la fuente #ffffff" at bounding box center [598, 399] width 176 height 24
type input "#ffffff"
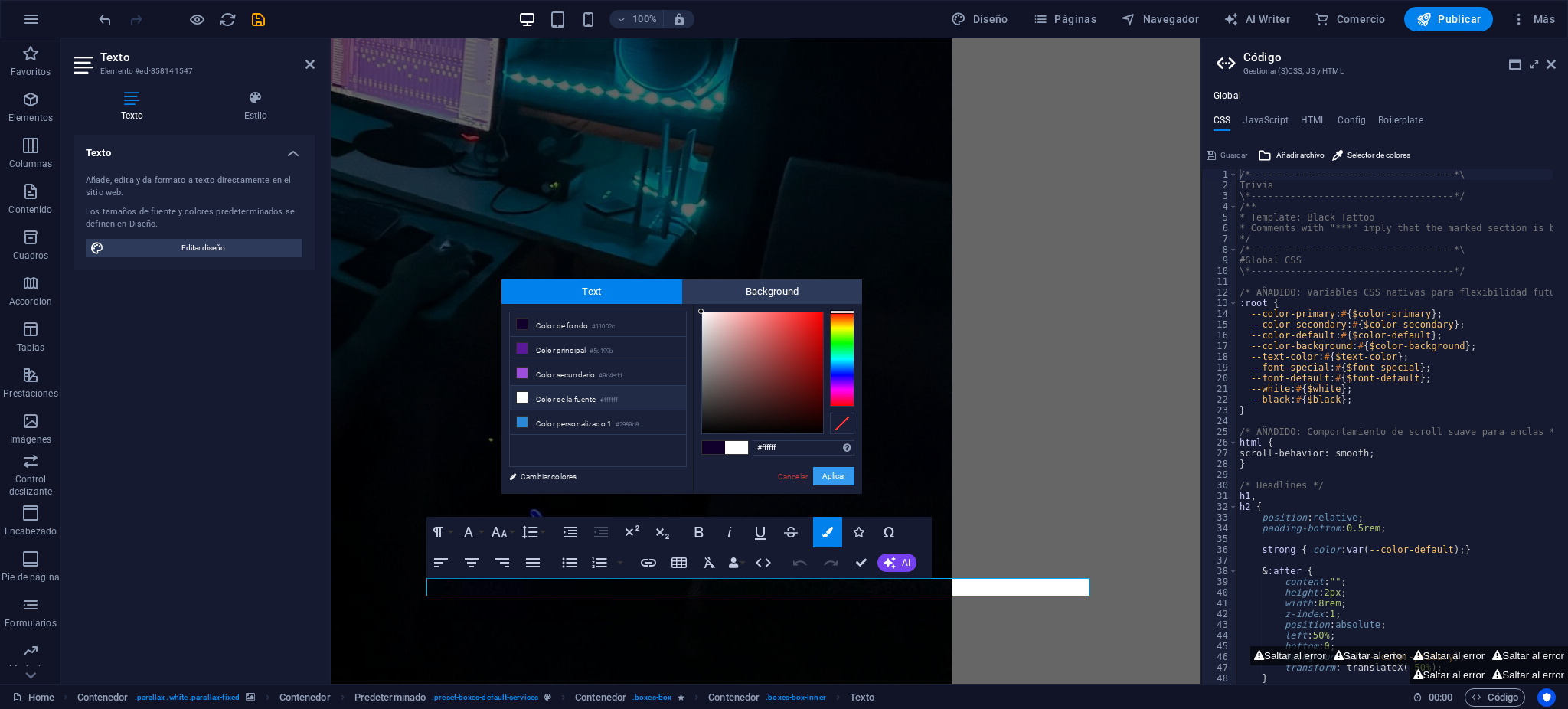
click at [832, 472] on button "Aplicar" at bounding box center [833, 476] width 42 height 19
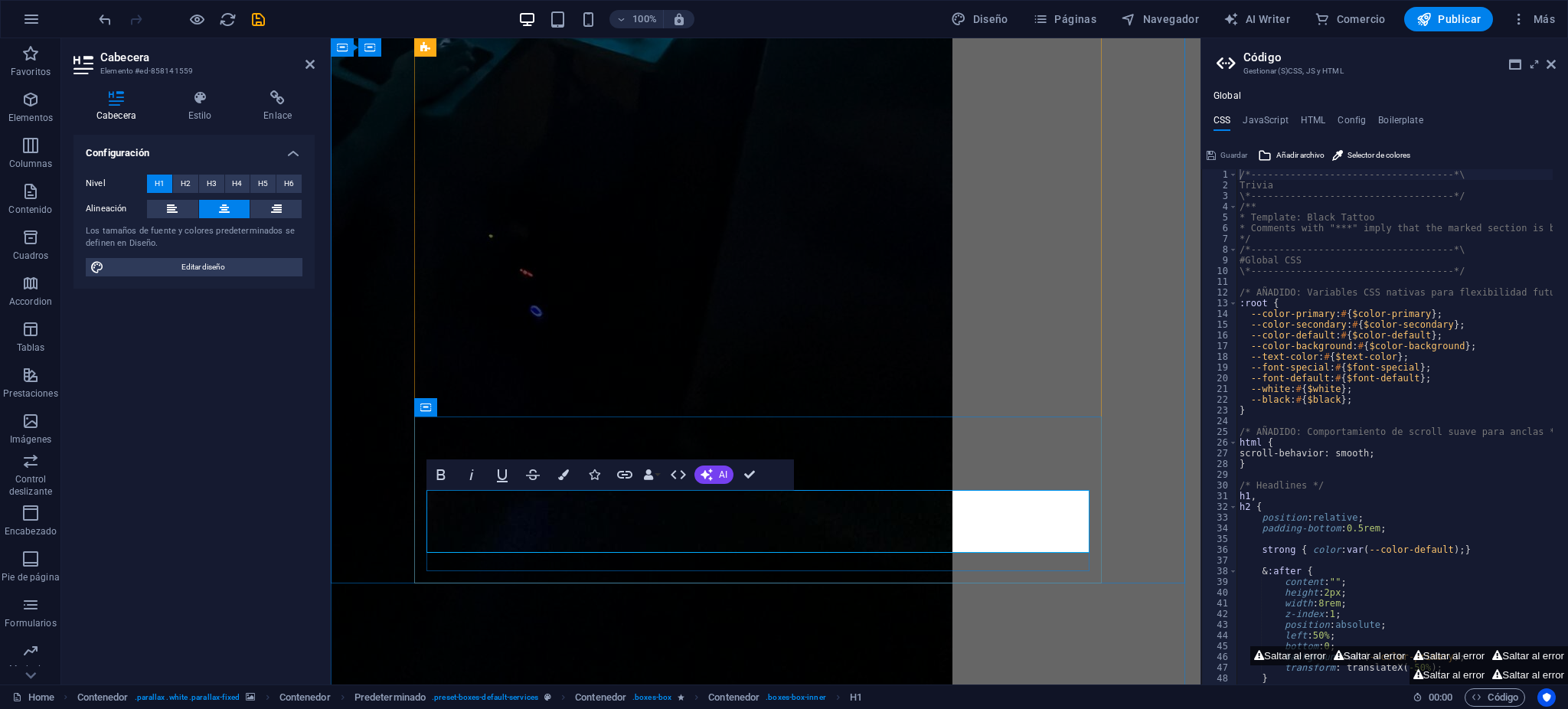
click at [577, 471] on button "Colors" at bounding box center [564, 475] width 29 height 31
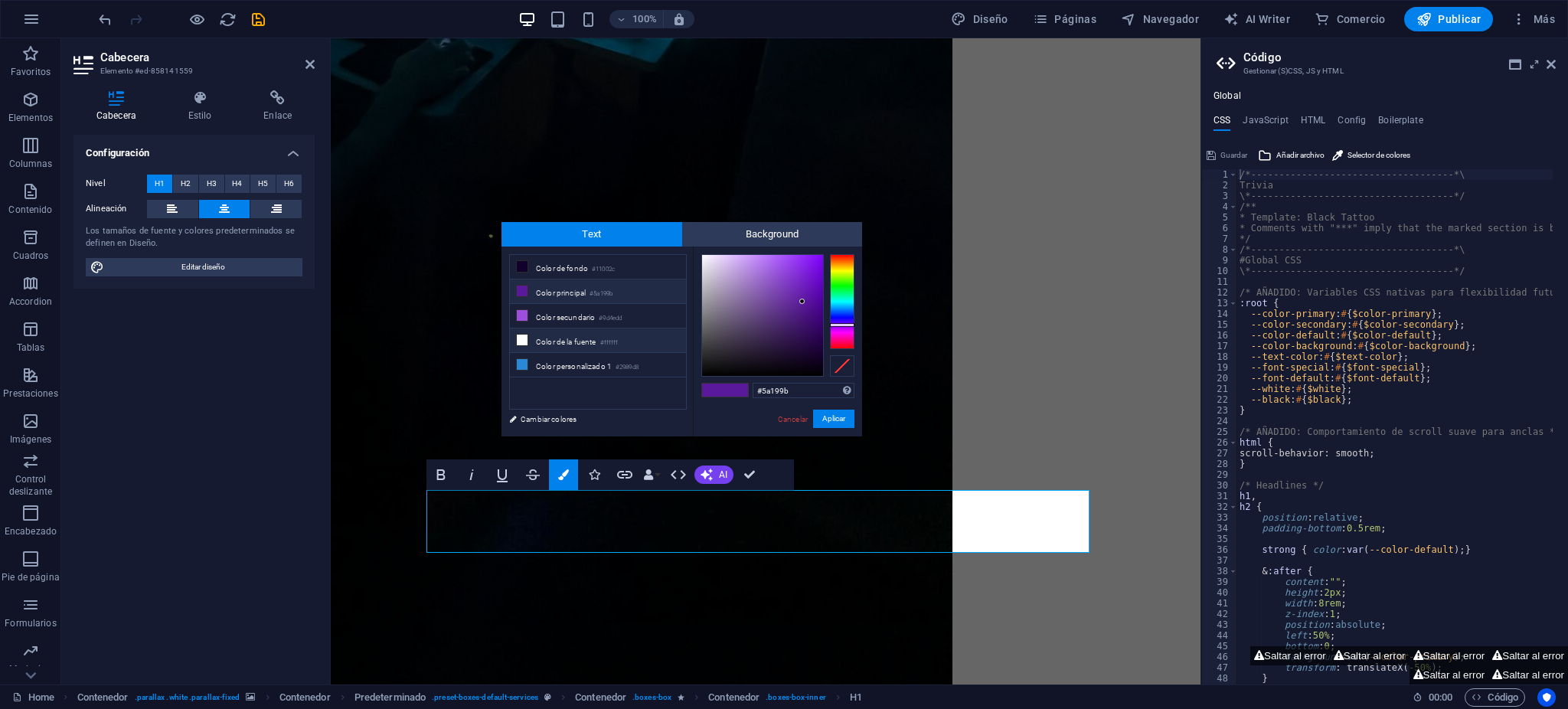
click at [622, 341] on li "Color de la fuente #ffffff" at bounding box center [598, 341] width 176 height 24
type input "#ffffff"
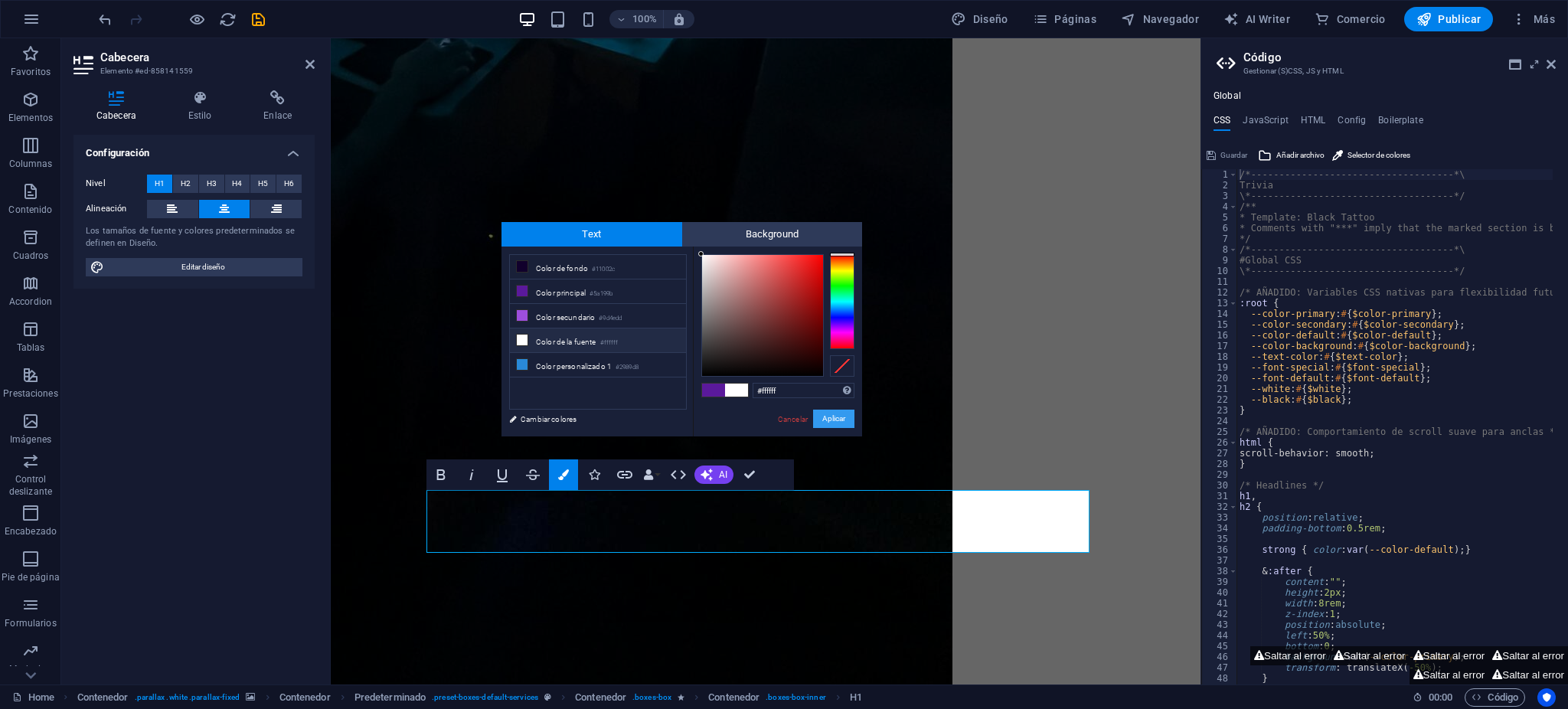
click at [838, 421] on button "Aplicar" at bounding box center [833, 419] width 42 height 19
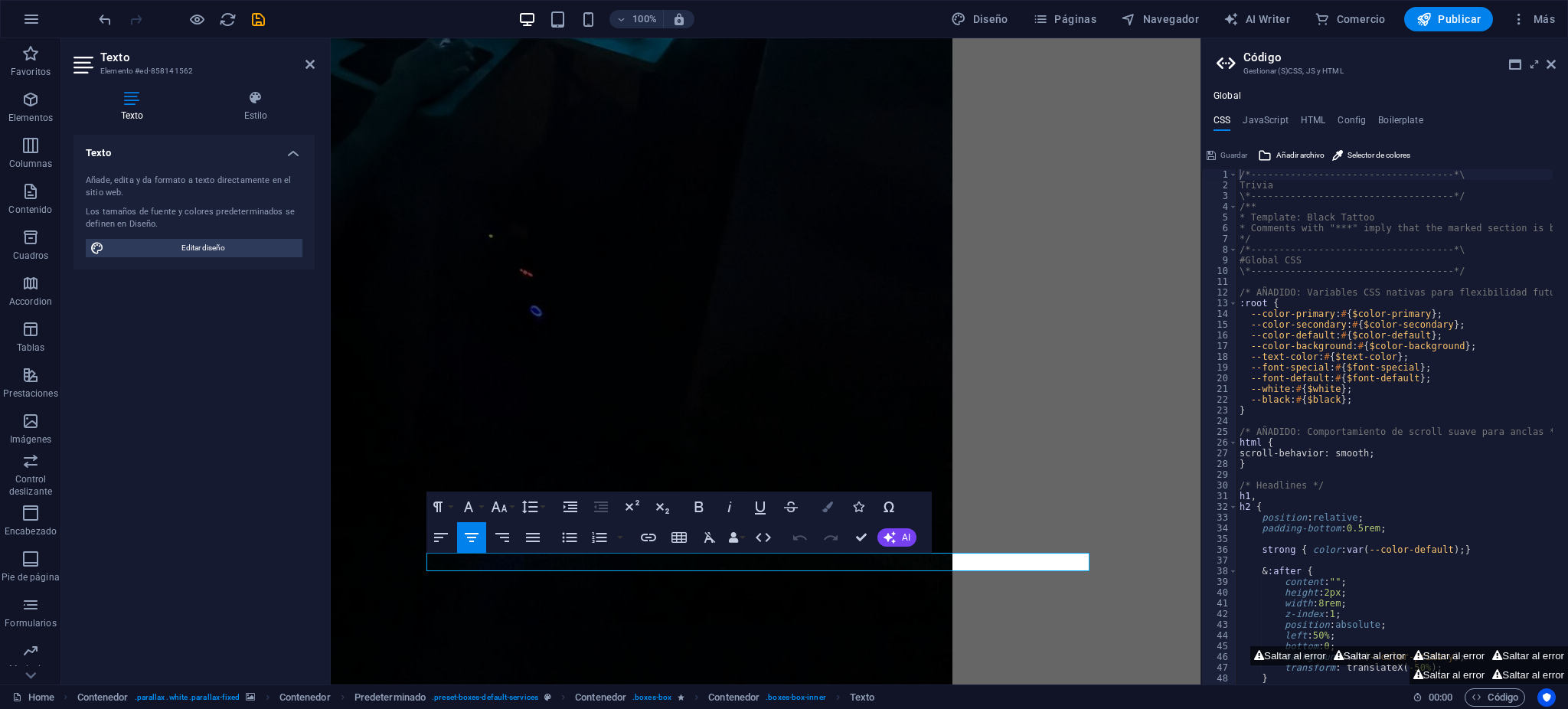
click at [822, 517] on button "Colors" at bounding box center [828, 507] width 29 height 31
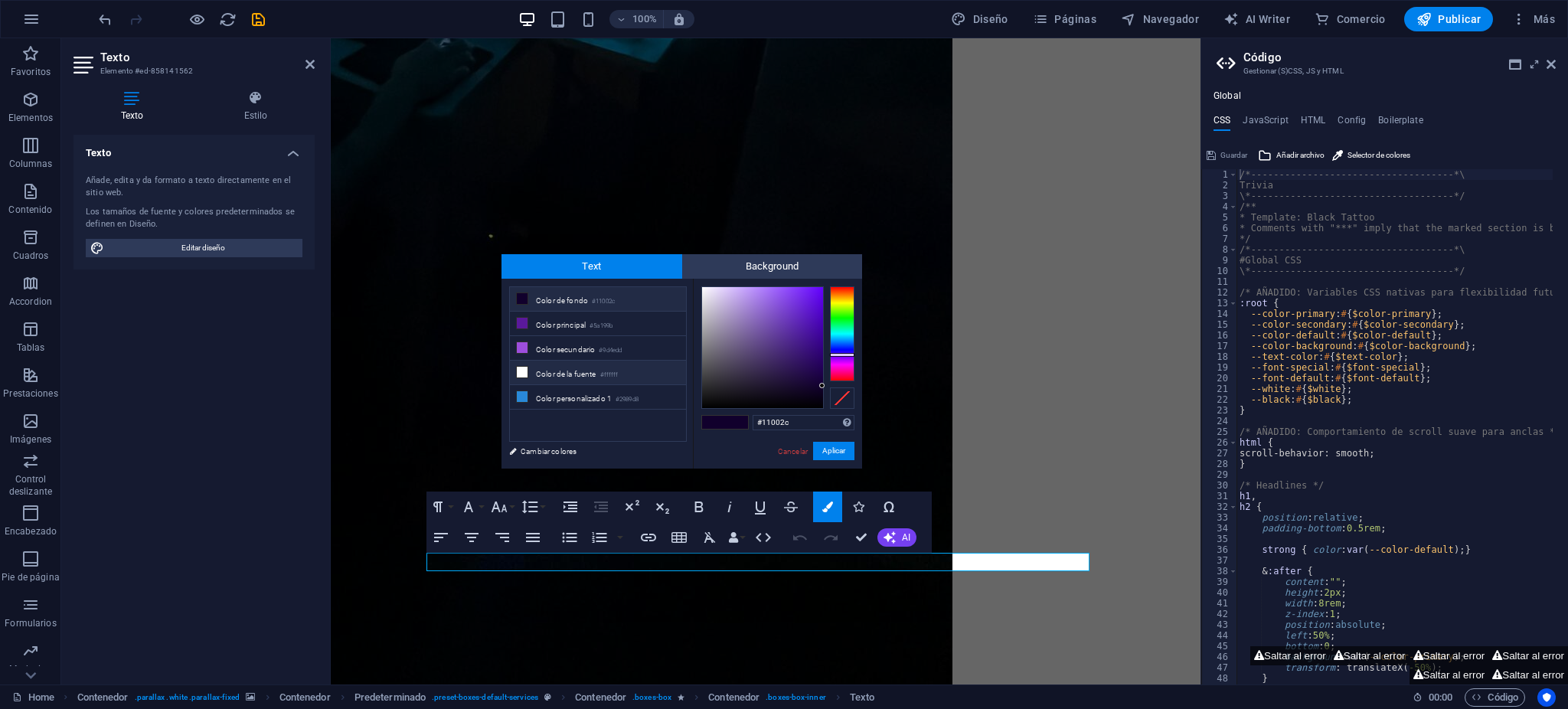
click at [578, 377] on li "Color de la fuente #ffffff" at bounding box center [598, 373] width 176 height 24
type input "#ffffff"
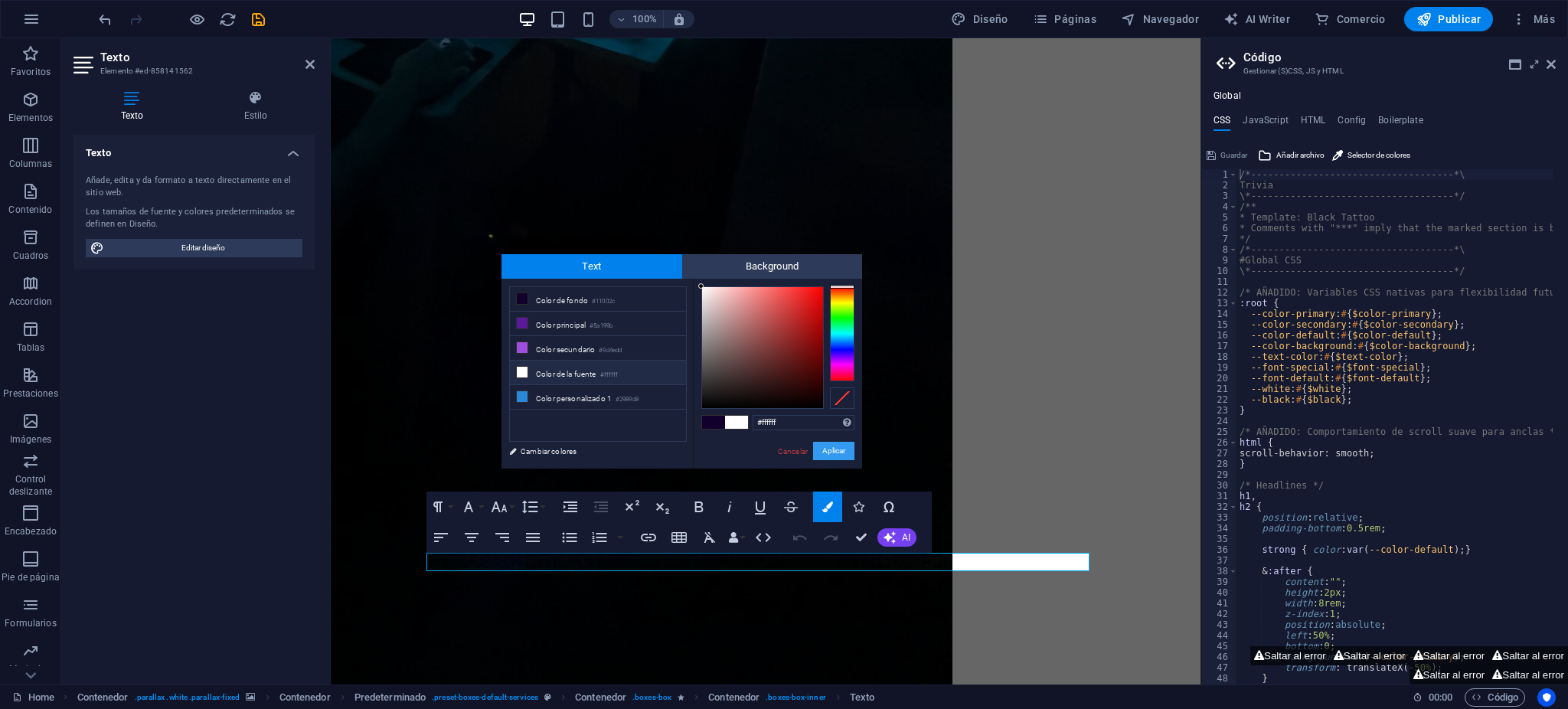
click at [839, 452] on button "Aplicar" at bounding box center [833, 451] width 42 height 19
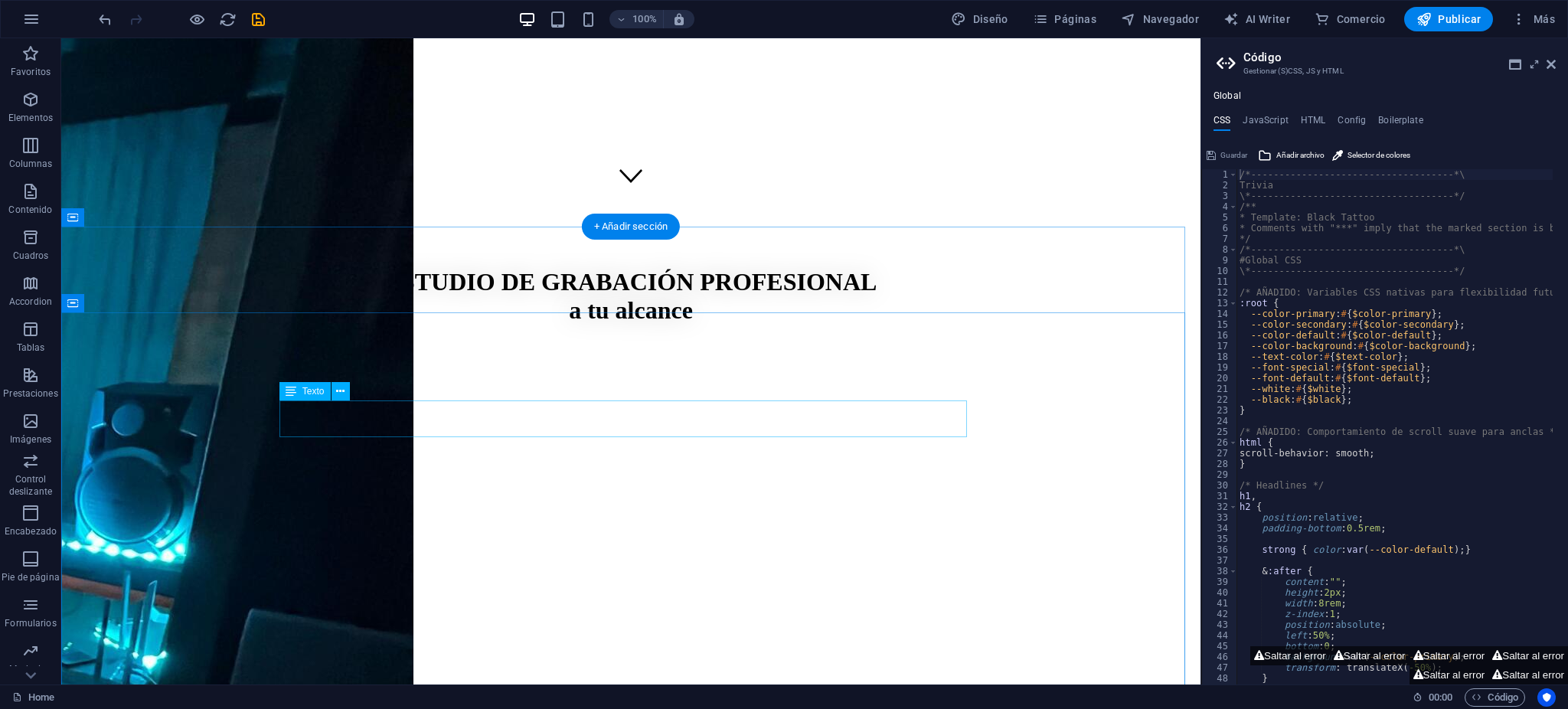
scroll to position [526, 0]
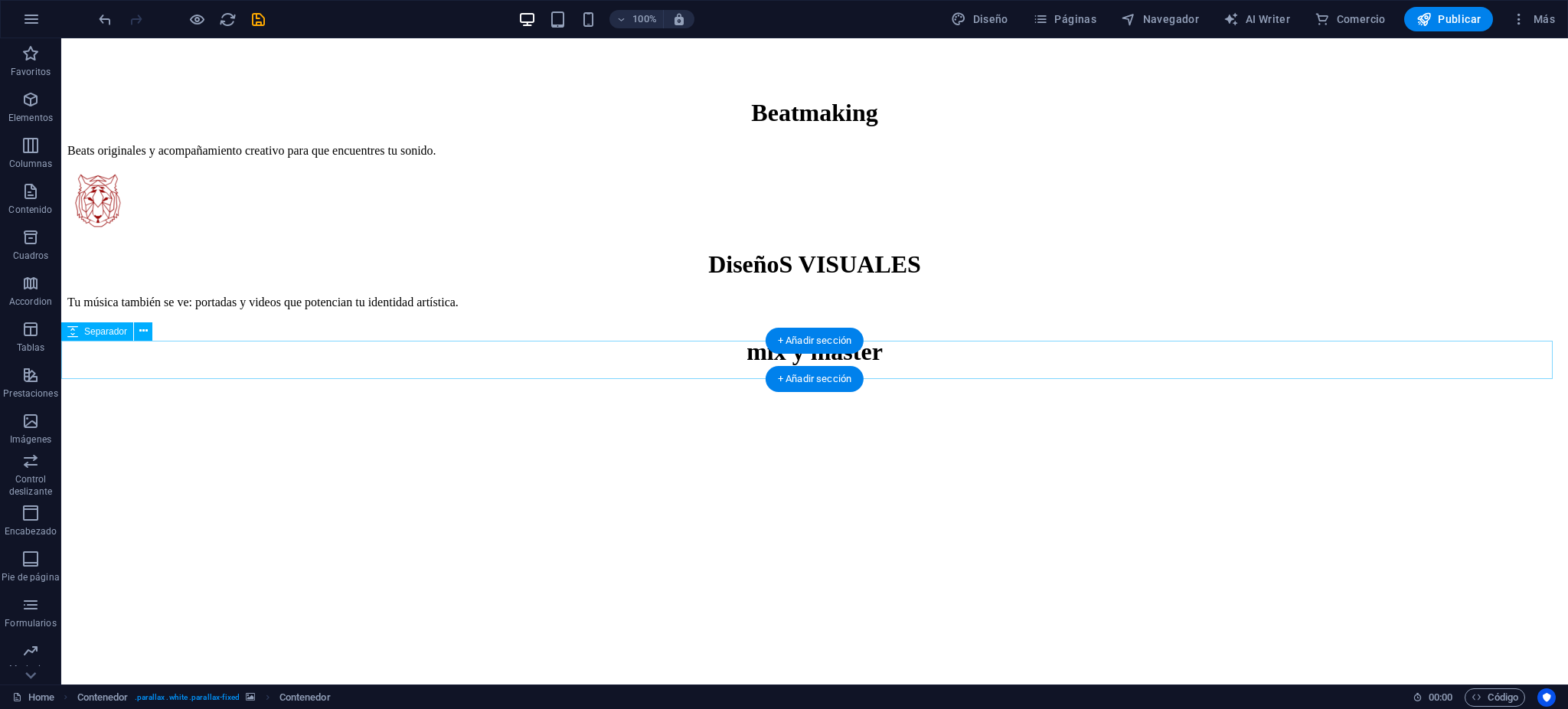
scroll to position [3794, 0]
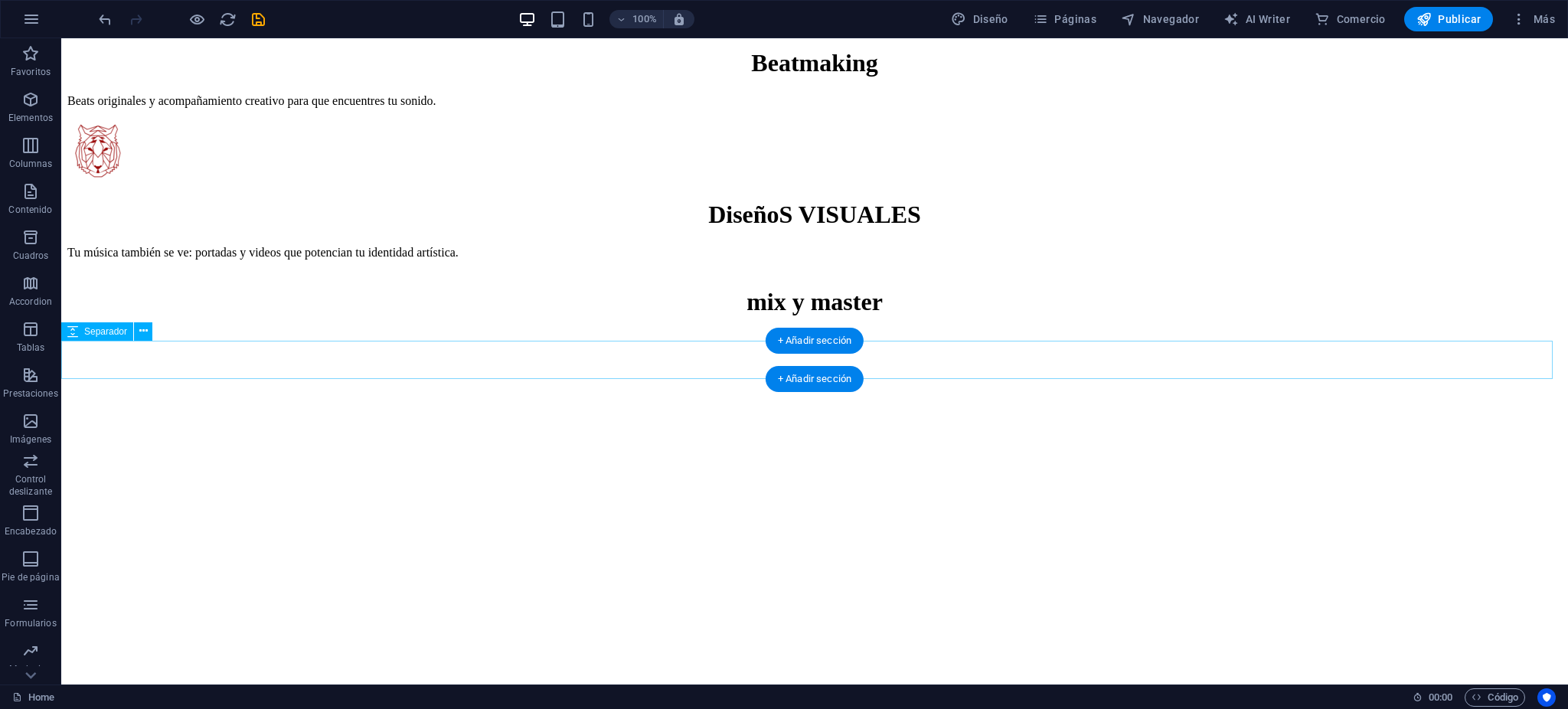
select select "px"
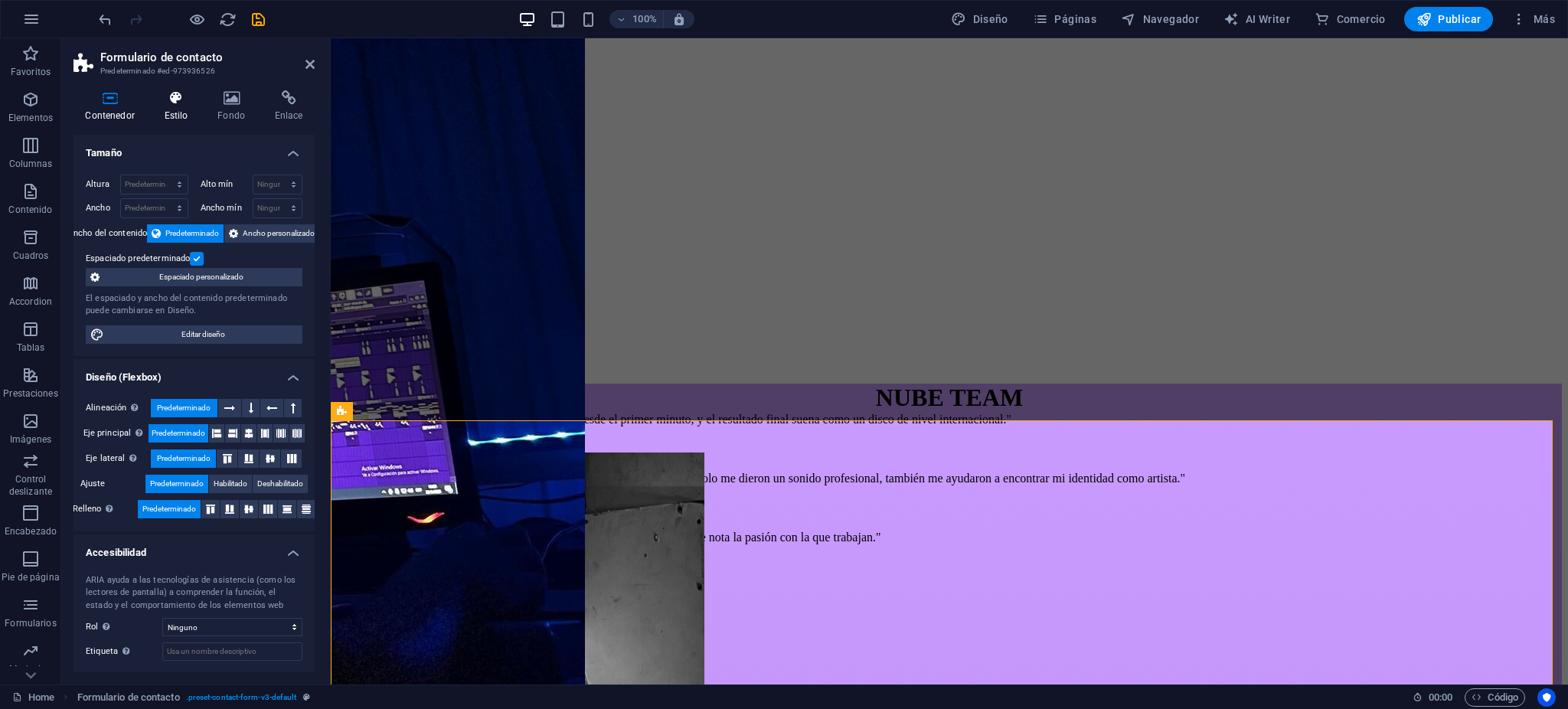
drag, startPoint x: 156, startPoint y: 73, endPoint x: 177, endPoint y: 94, distance: 29.7
click at [156, 79] on aside "Formulario de contacto Predeterminado #ed-973936526 Contenedor Estilo Fondo Enl…" at bounding box center [195, 361] width 270 height 646
click at [228, 108] on h4 "Fondo" at bounding box center [235, 106] width 58 height 32
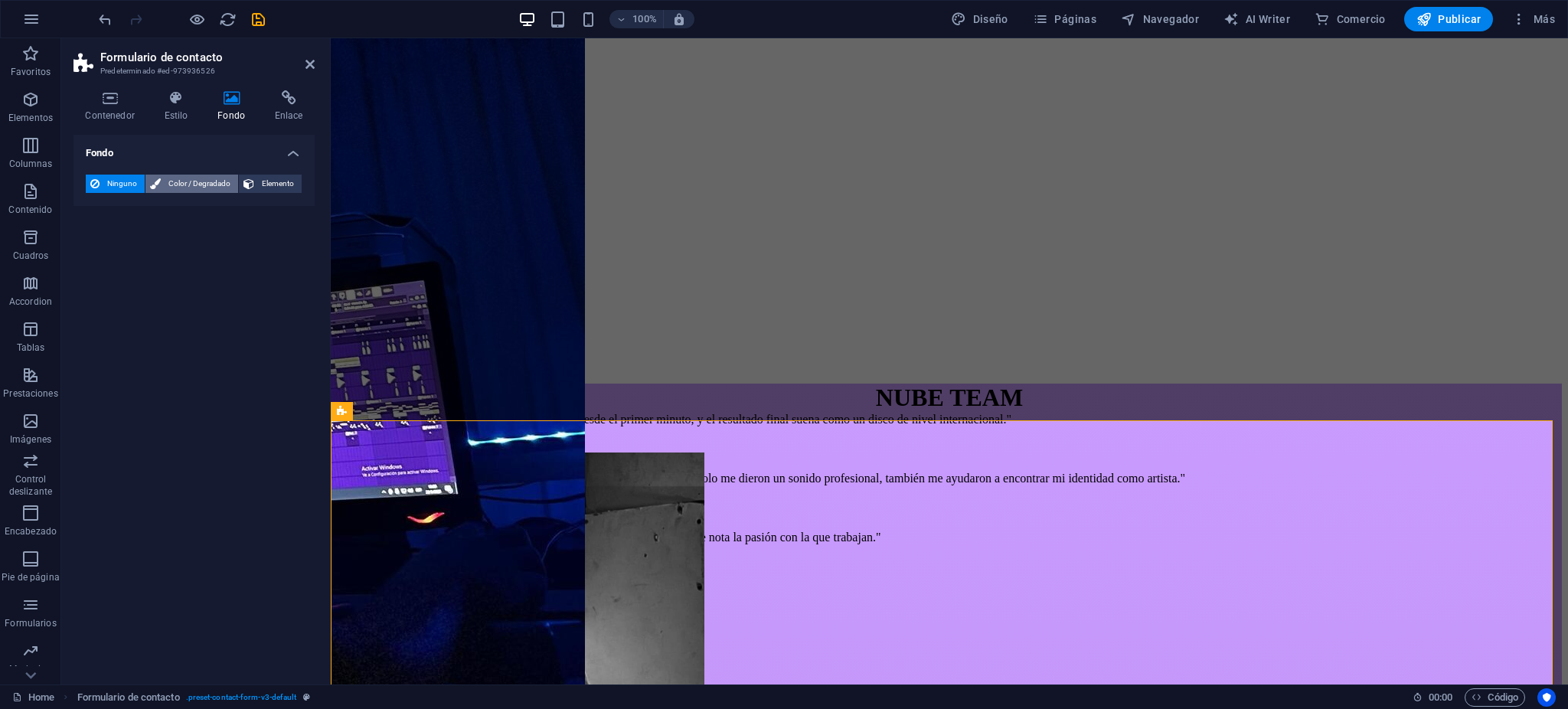
click at [207, 182] on span "Color / Degradado" at bounding box center [200, 183] width 68 height 19
click at [121, 190] on span "Ninguno" at bounding box center [122, 183] width 36 height 19
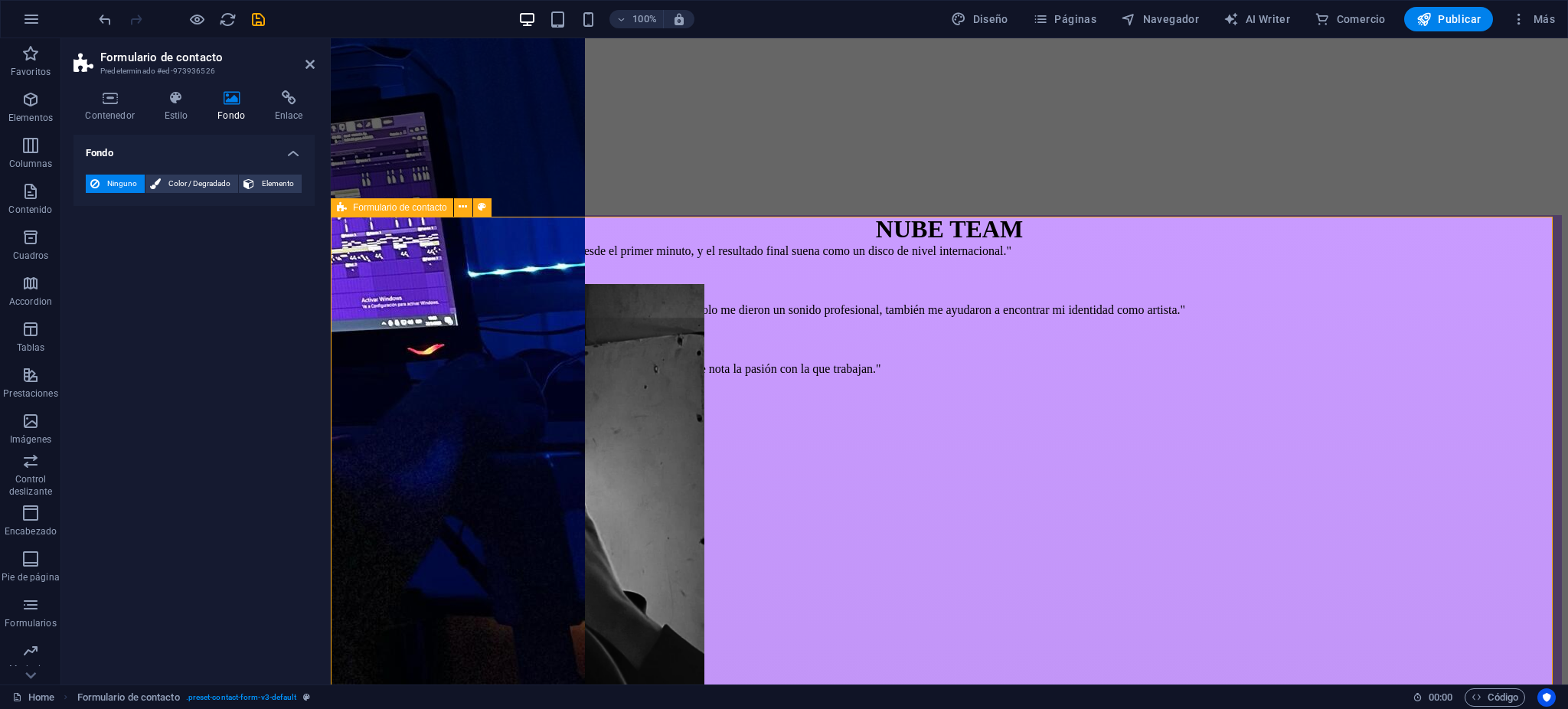
scroll to position [3999, 0]
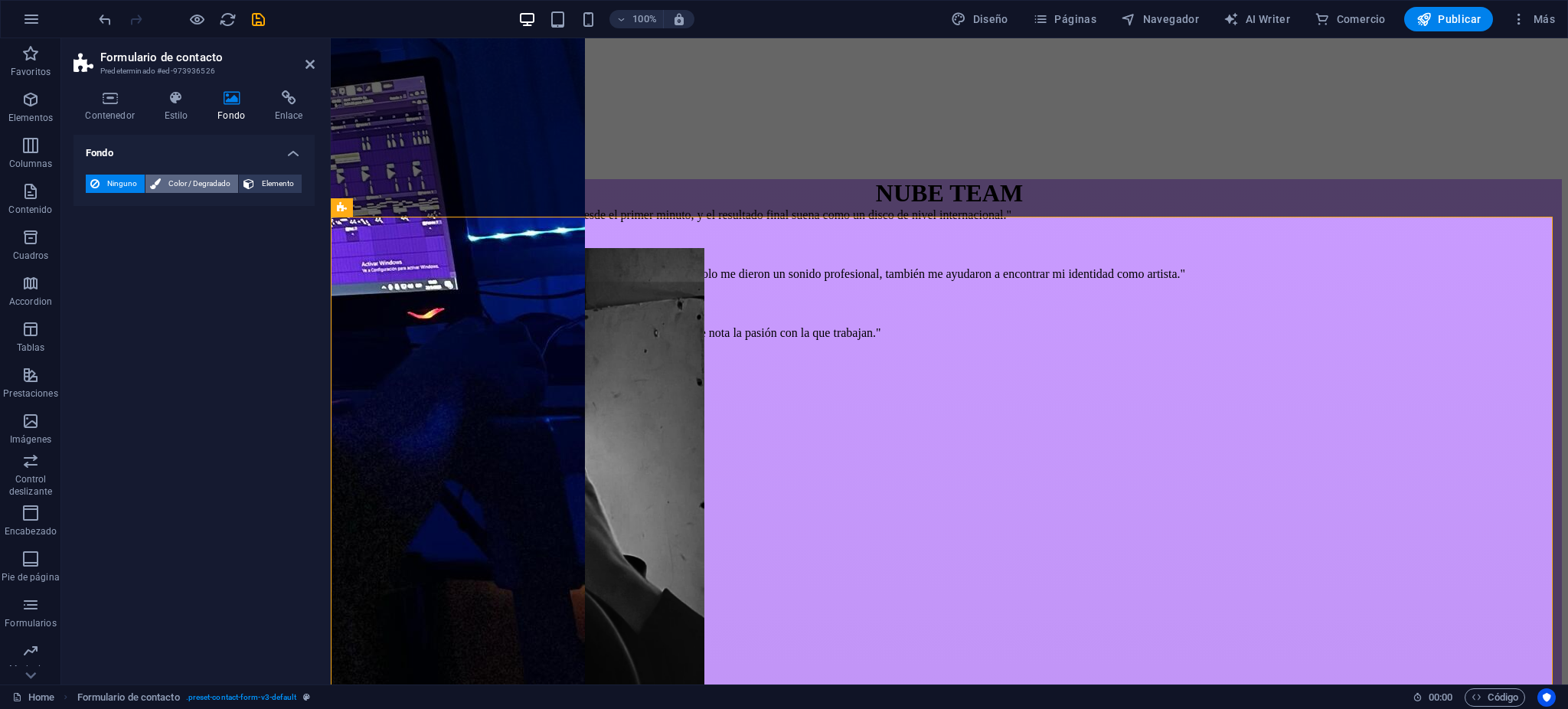
click at [187, 187] on span "Color / Degradado" at bounding box center [200, 183] width 68 height 19
click at [99, 250] on span at bounding box center [95, 244] width 17 height 17
type input "#ffffff"
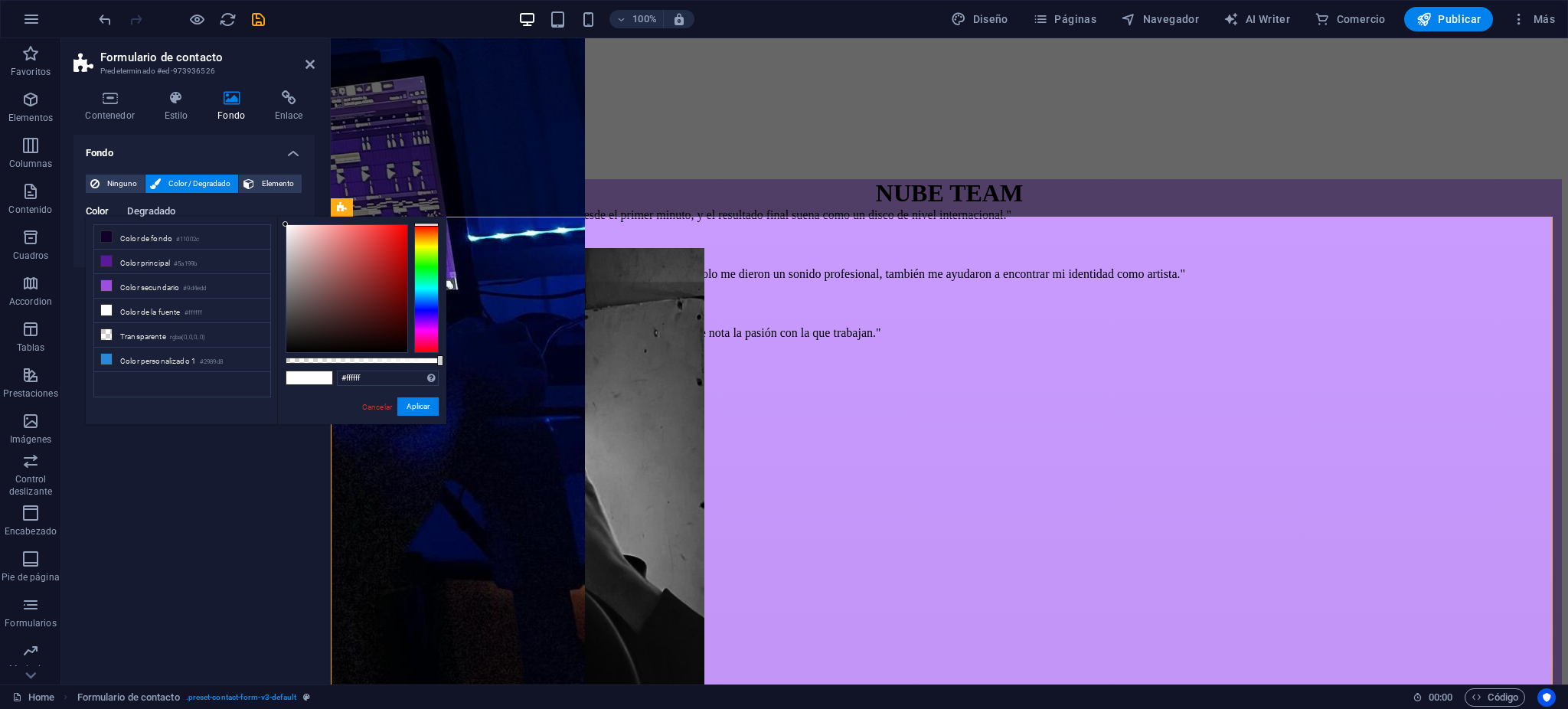
click at [160, 214] on span "Degradado" at bounding box center [151, 213] width 48 height 21
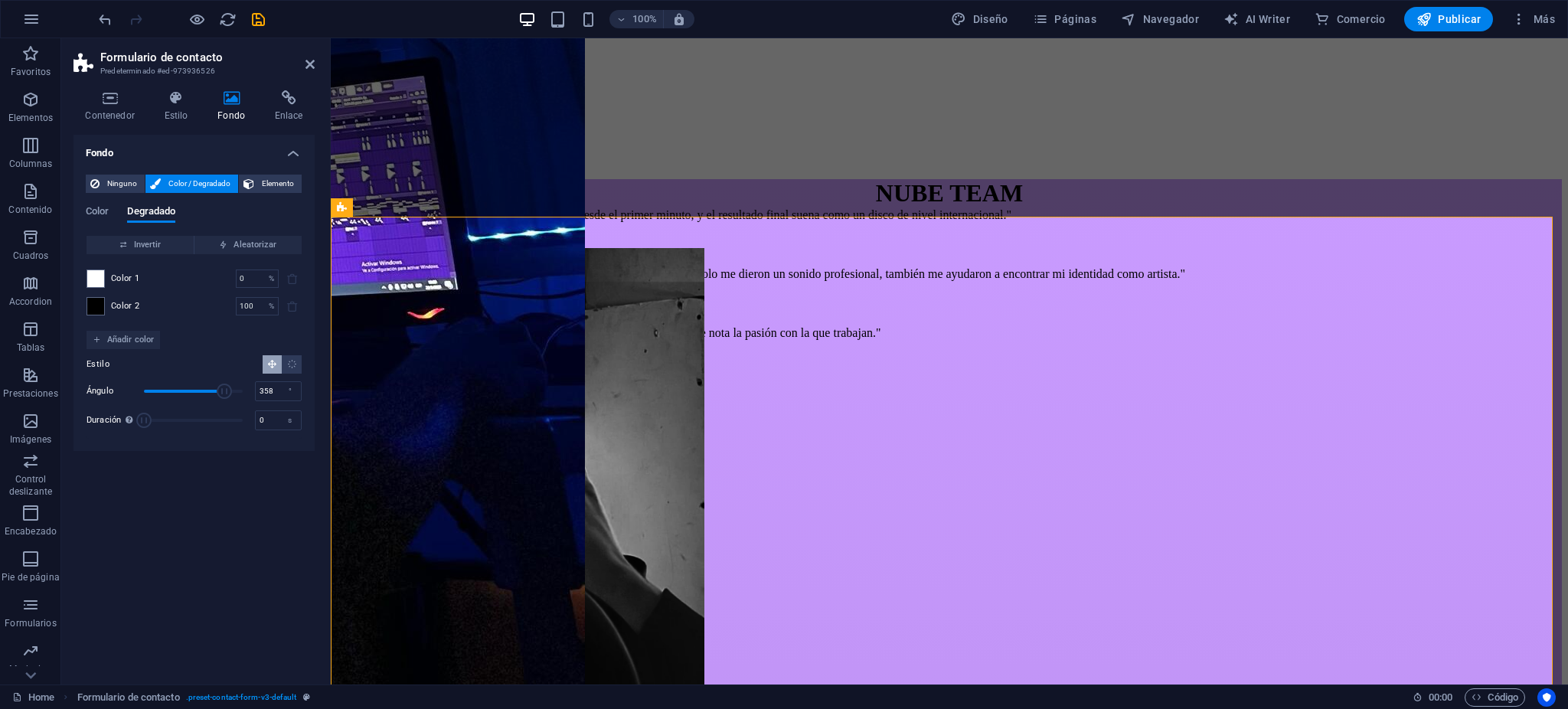
drag, startPoint x: 163, startPoint y: 384, endPoint x: 245, endPoint y: 399, distance: 83.4
click at [232, 399] on span "Ángulo" at bounding box center [224, 391] width 15 height 15
drag, startPoint x: 240, startPoint y: 391, endPoint x: 224, endPoint y: 386, distance: 16.8
click at [224, 386] on span "Ángulo" at bounding box center [224, 391] width 15 height 15
click at [255, 386] on div "293 °" at bounding box center [278, 391] width 46 height 20
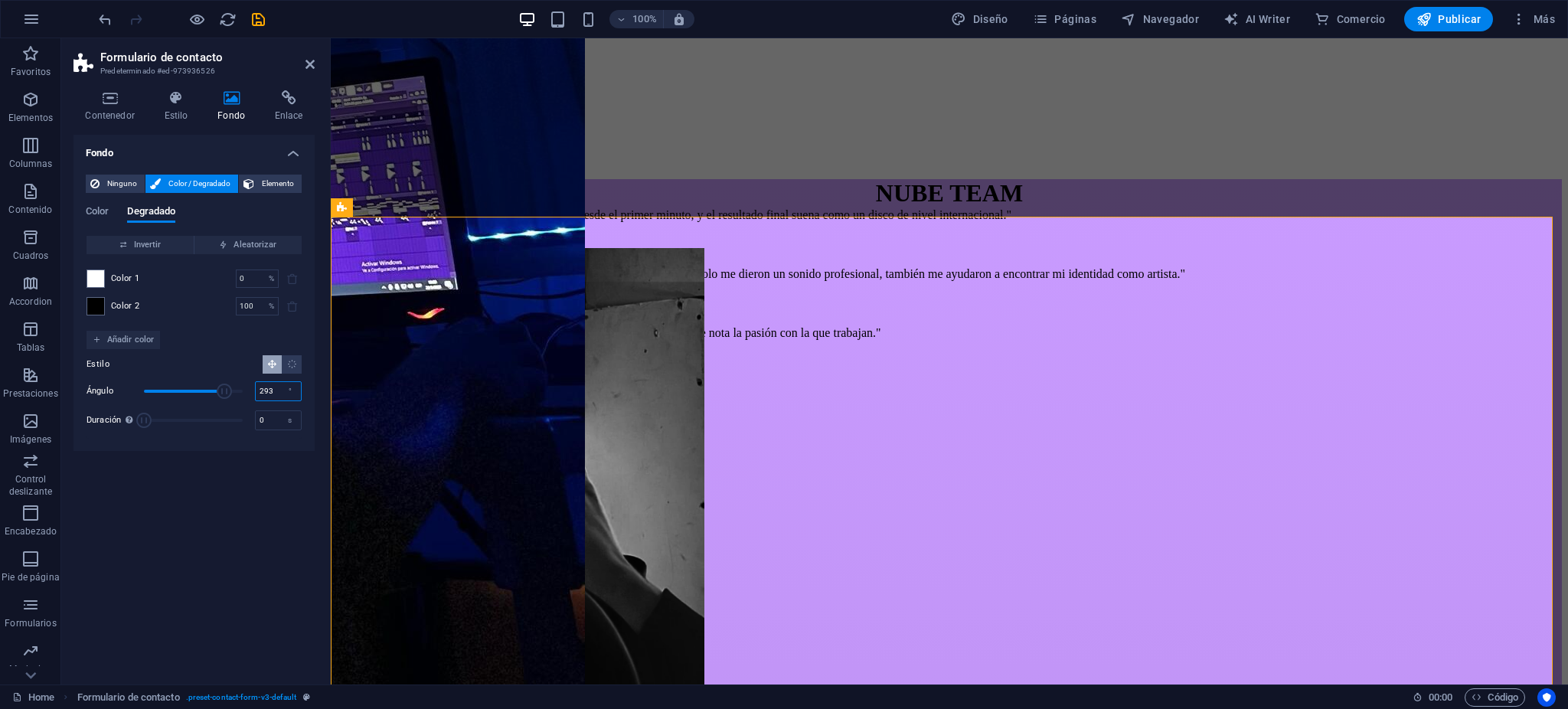
click at [260, 386] on input "293" at bounding box center [278, 391] width 45 height 19
click at [253, 386] on div "[PERSON_NAME] 293 °" at bounding box center [194, 391] width 215 height 23
click at [261, 390] on input "90" at bounding box center [278, 391] width 45 height 19
type input "360"
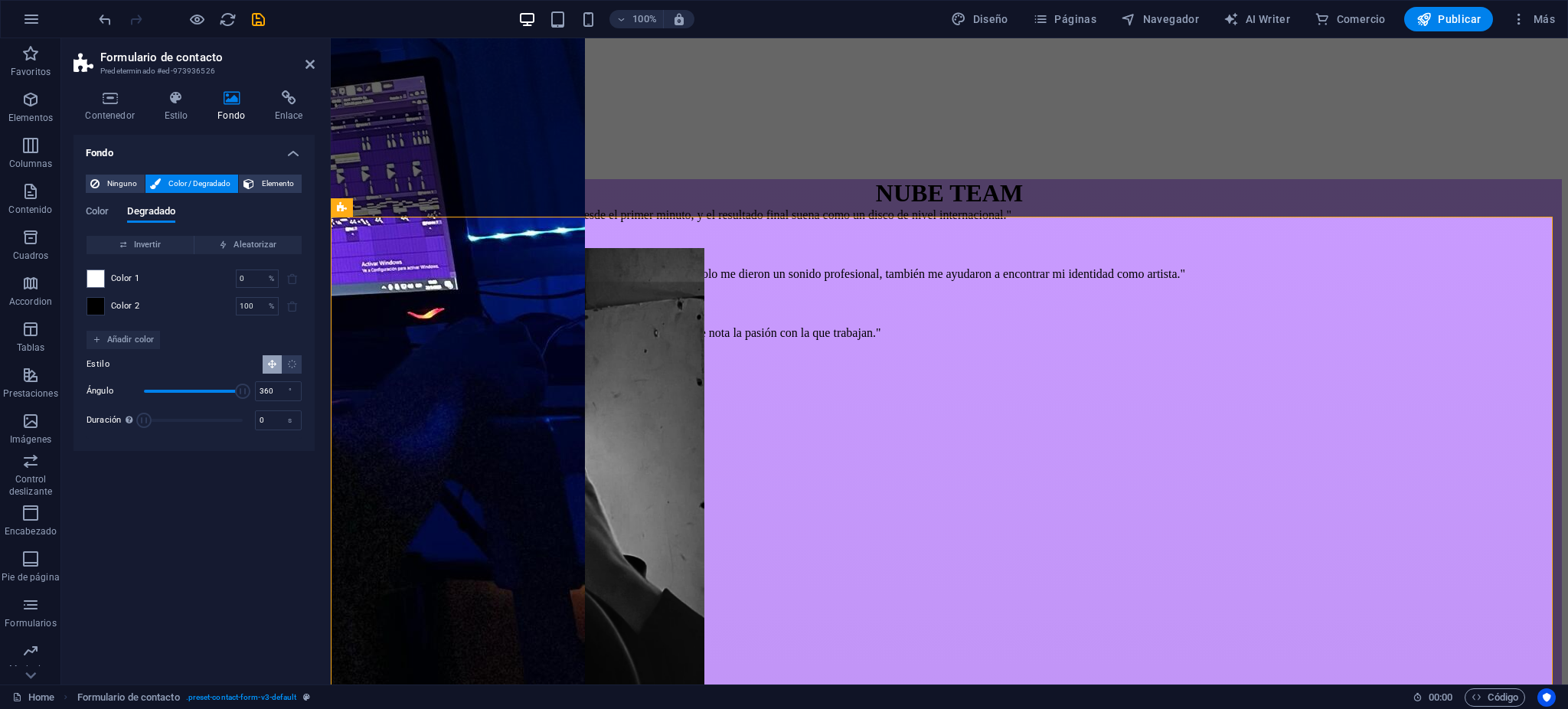
click at [94, 314] on span at bounding box center [95, 306] width 17 height 17
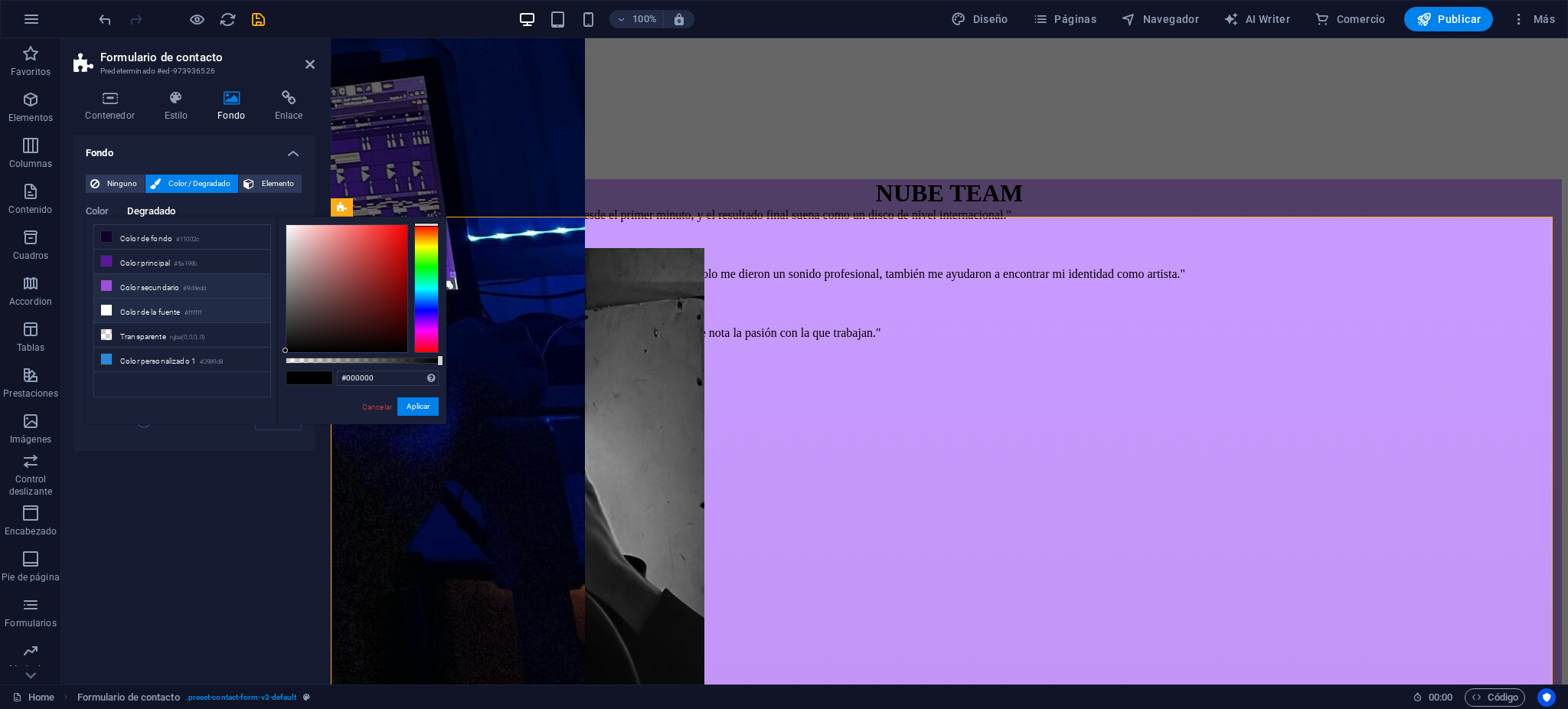
click at [180, 278] on li "Color secundario #9d4edd" at bounding box center [182, 287] width 176 height 24
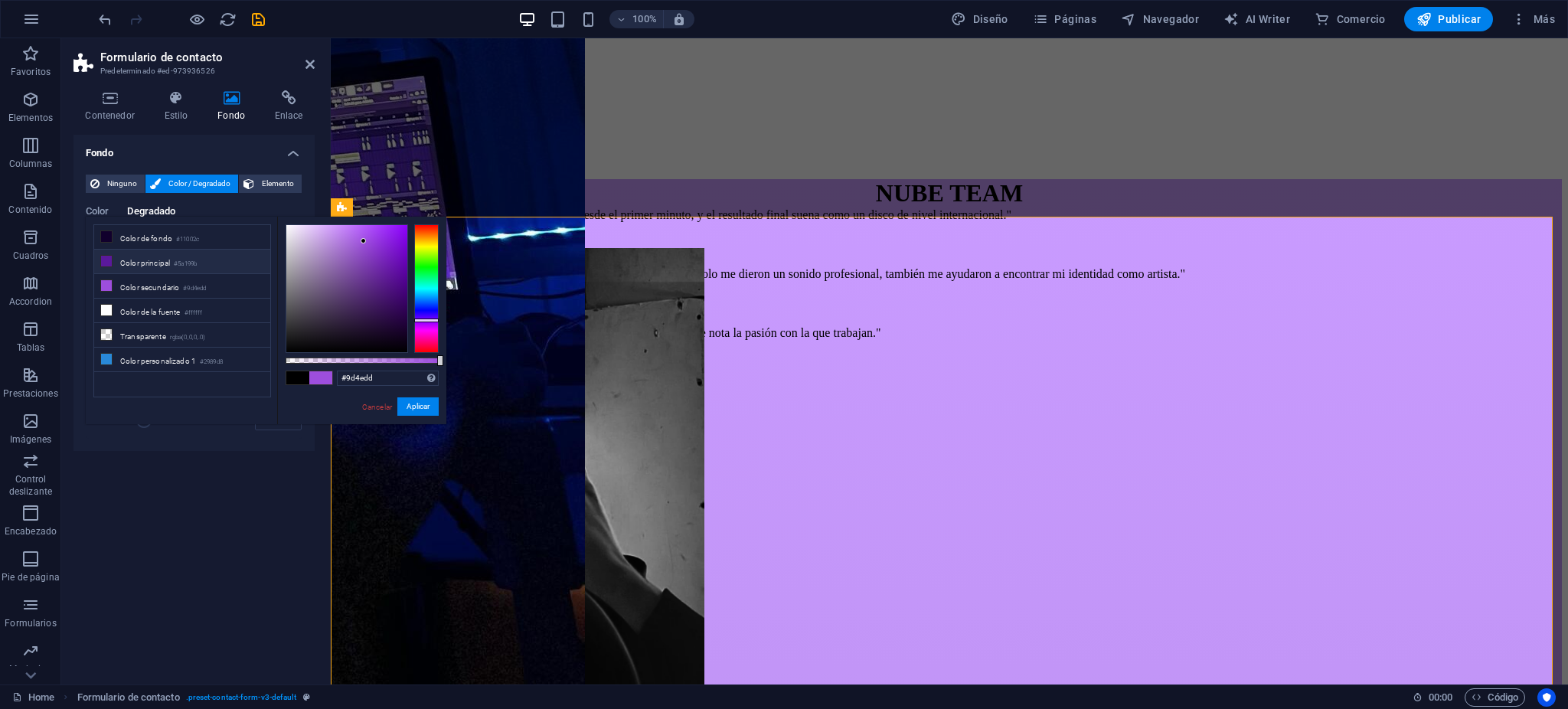
click at [182, 250] on li "Color principal #5a199b" at bounding box center [182, 262] width 176 height 24
click at [187, 230] on li "Color de fondo #11002c" at bounding box center [182, 237] width 176 height 24
drag, startPoint x: 406, startPoint y: 405, endPoint x: 6, endPoint y: 355, distance: 403.1
click at [406, 405] on button "Aplicar" at bounding box center [418, 407] width 42 height 19
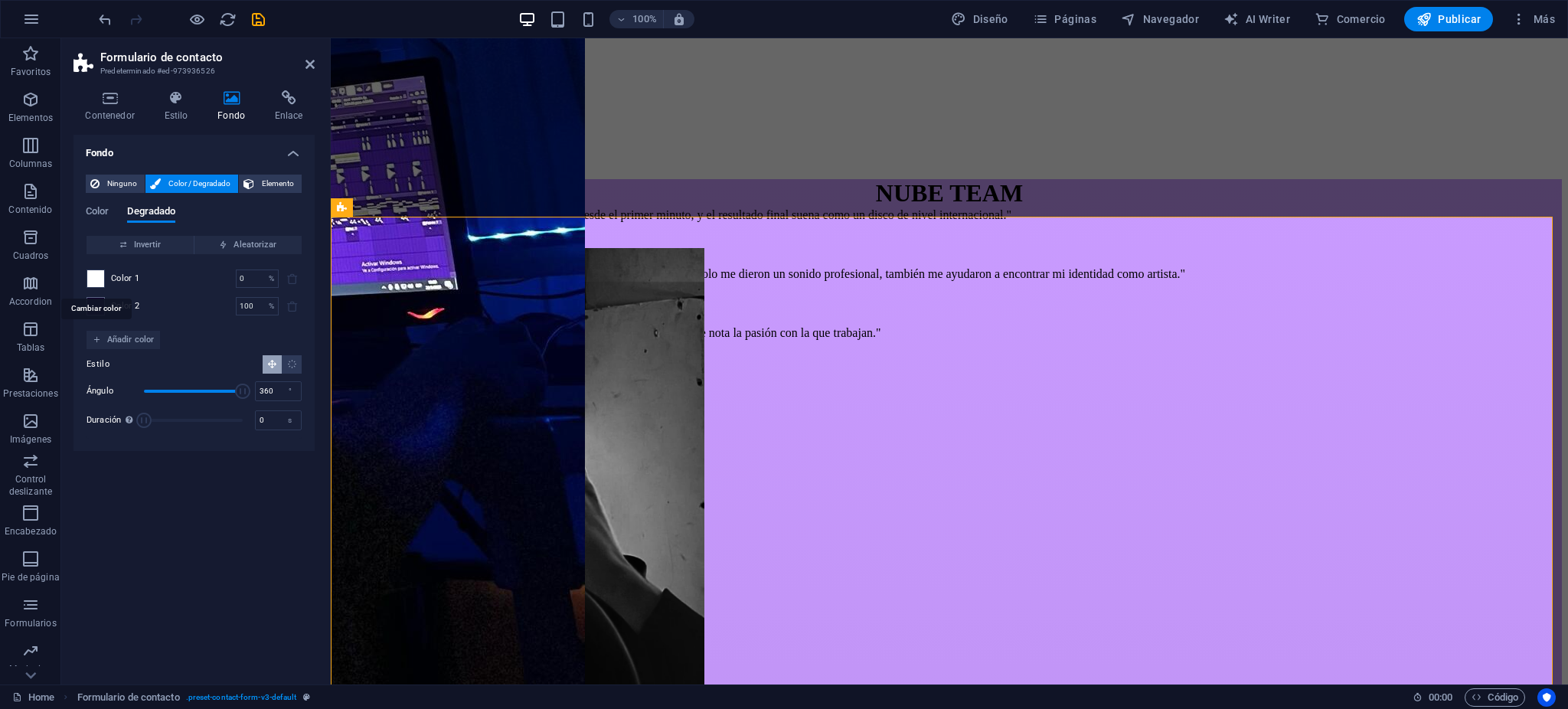
click at [94, 277] on span at bounding box center [95, 279] width 17 height 17
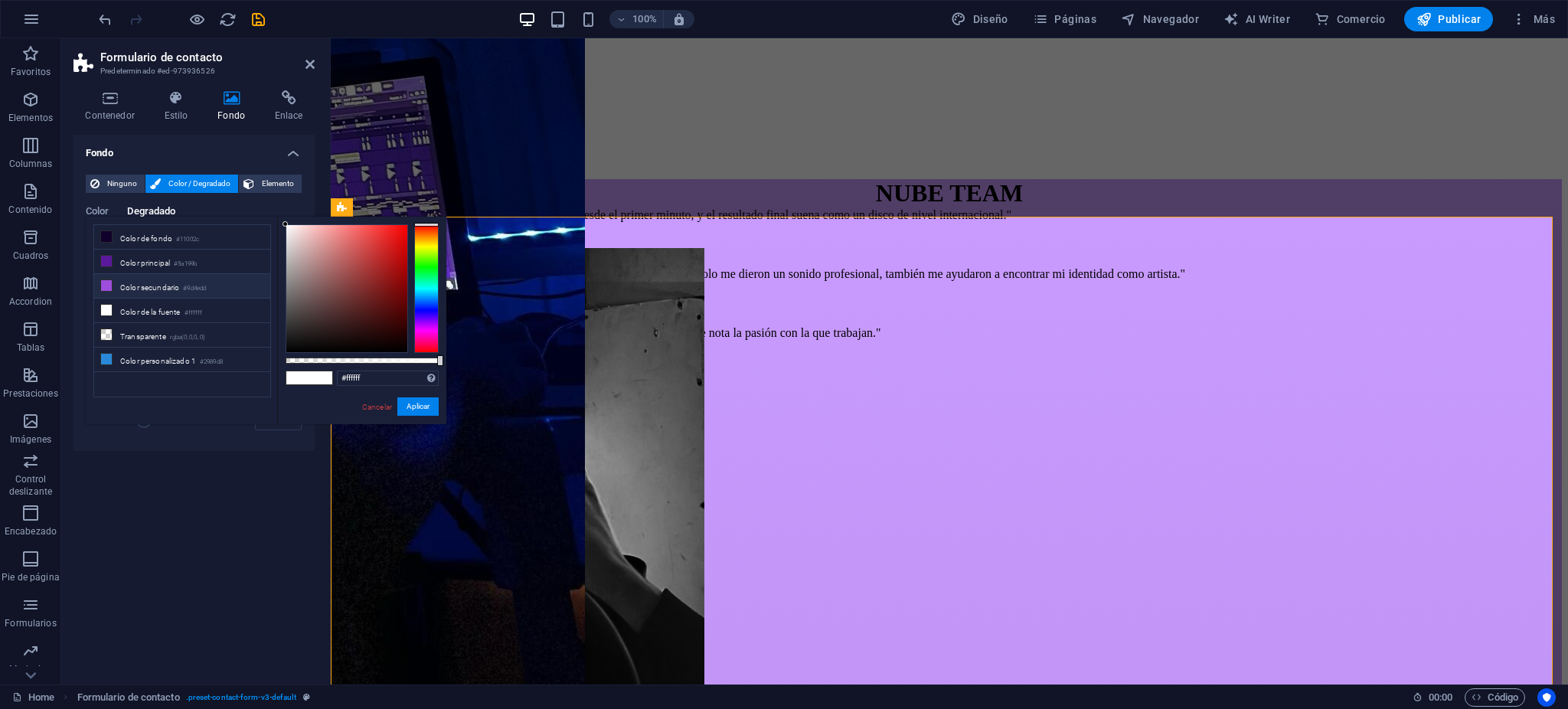
click at [178, 287] on li "Color secundario #9d4edd" at bounding box center [182, 287] width 176 height 24
type input "#9d4edd"
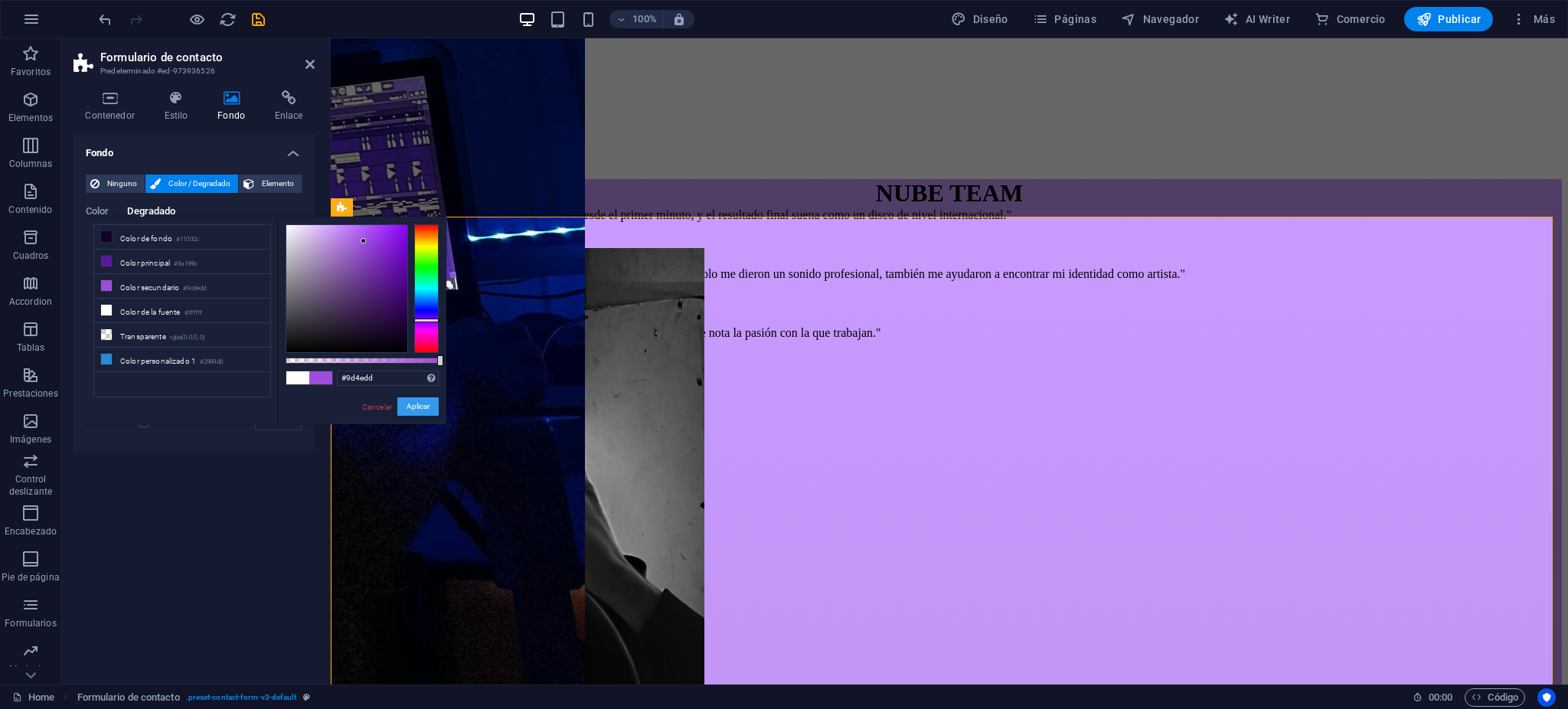
drag, startPoint x: 422, startPoint y: 405, endPoint x: 104, endPoint y: 367, distance: 320.3
click at [422, 405] on button "Aplicar" at bounding box center [418, 407] width 42 height 19
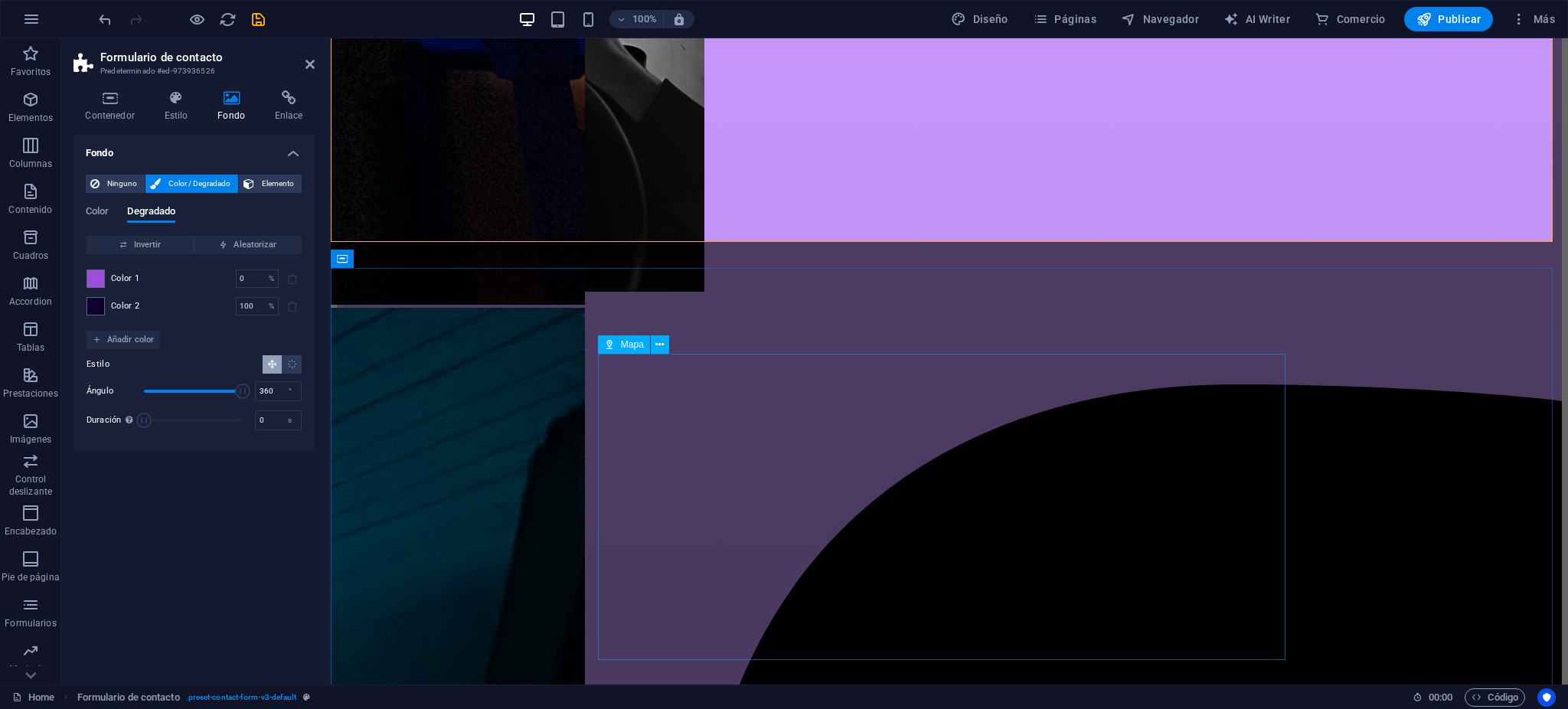
scroll to position [4305, 0]
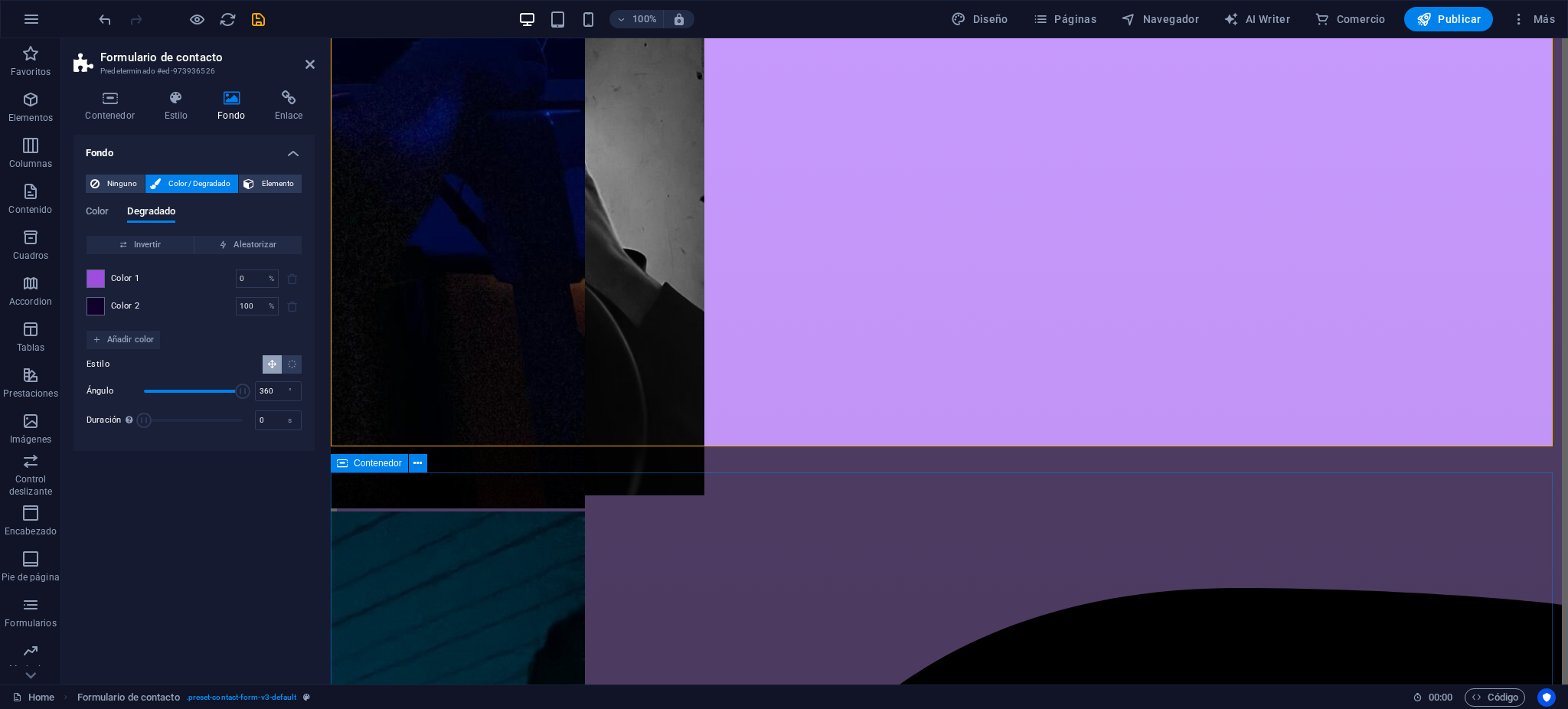
drag, startPoint x: 430, startPoint y: 547, endPoint x: 702, endPoint y: 547, distance: 272.0
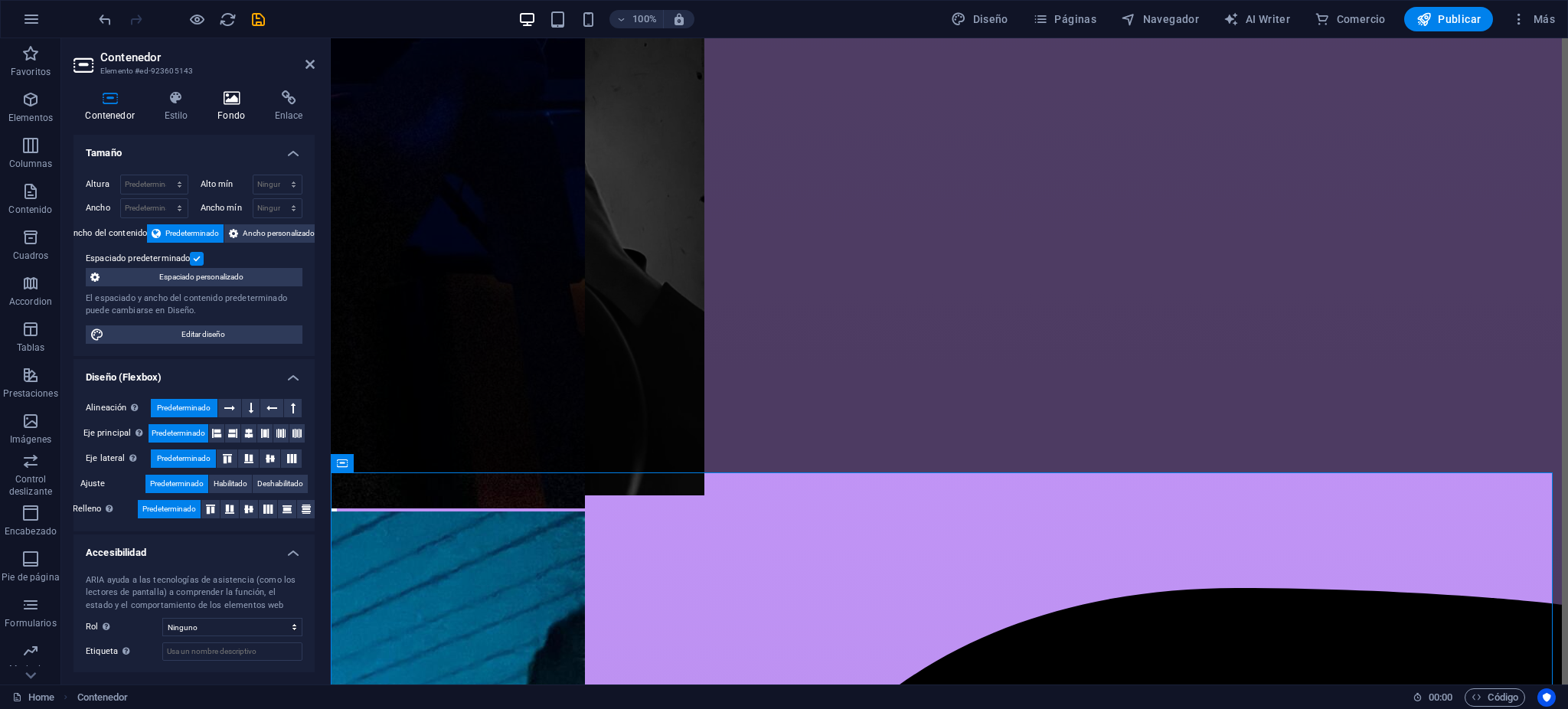
click at [256, 103] on h4 "Fondo" at bounding box center [235, 106] width 58 height 32
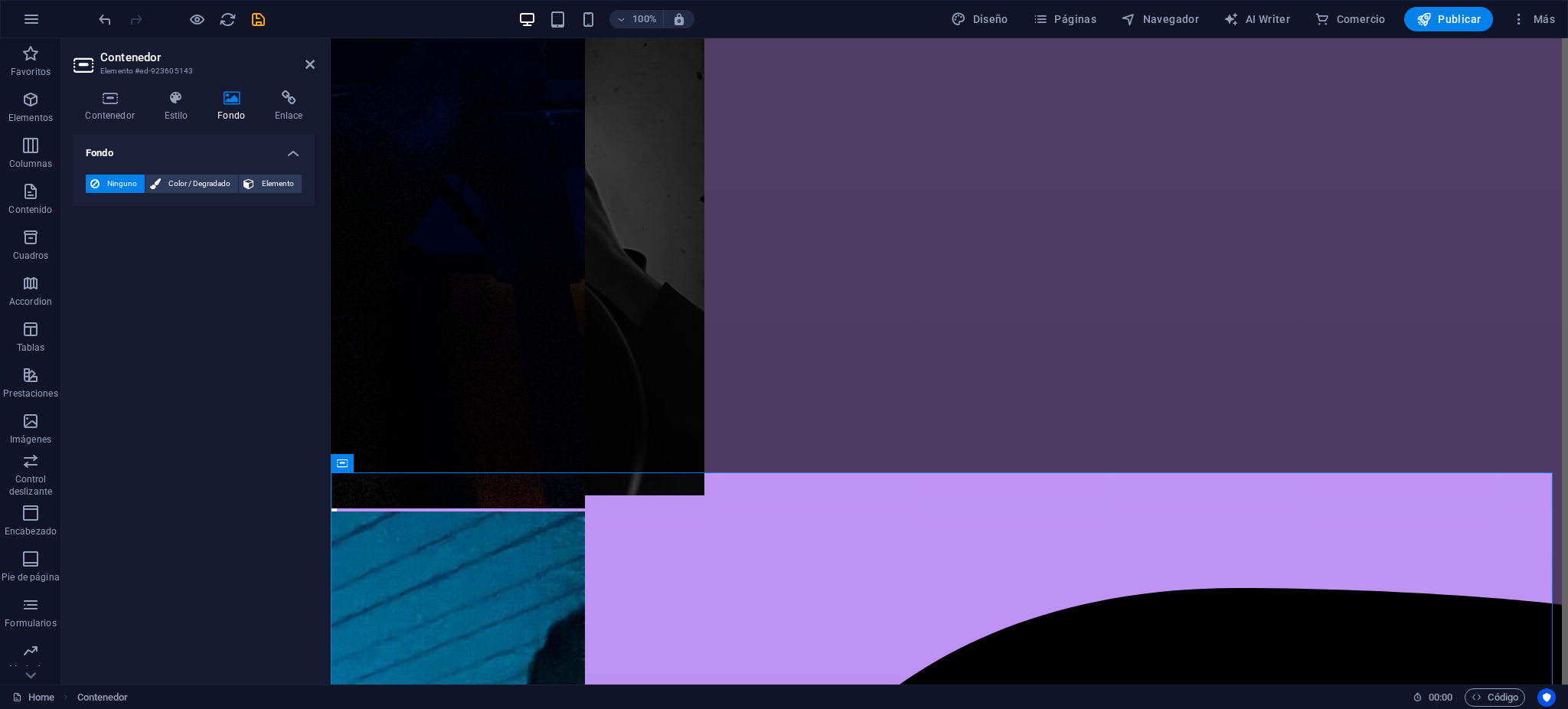
click at [210, 165] on div "Ninguno Color / Degradado Elemento Estirar fondo a ancho completo Superposición…" at bounding box center [194, 184] width 241 height 44
click at [210, 172] on div "Ninguno Color / Degradado Elemento Estirar fondo a ancho completo Superposición…" at bounding box center [194, 184] width 241 height 44
click at [210, 176] on span "Color / Degradado" at bounding box center [200, 183] width 68 height 19
click at [100, 252] on span at bounding box center [95, 244] width 17 height 17
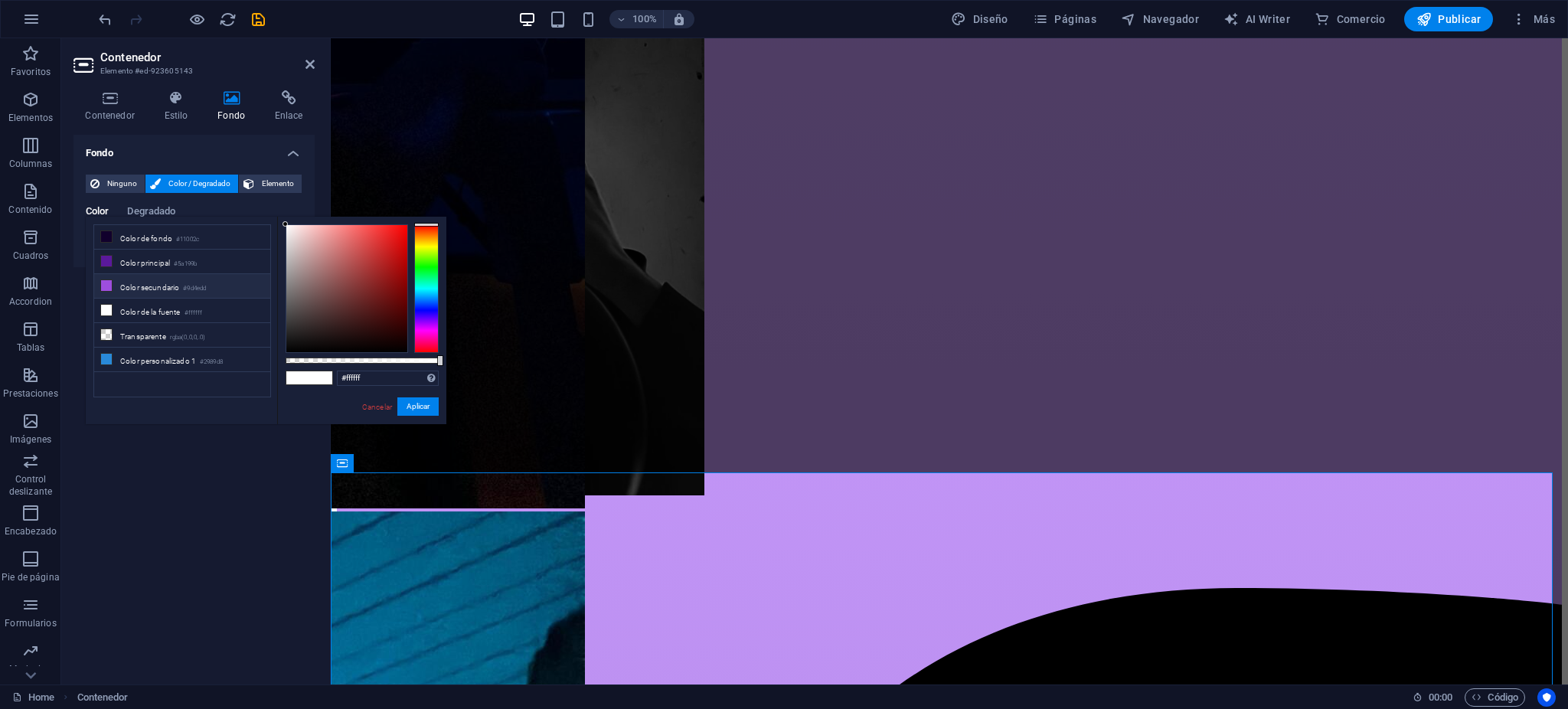
click at [190, 293] on li "Color secundario #9d4edd" at bounding box center [182, 287] width 176 height 24
type input "#9d4edd"
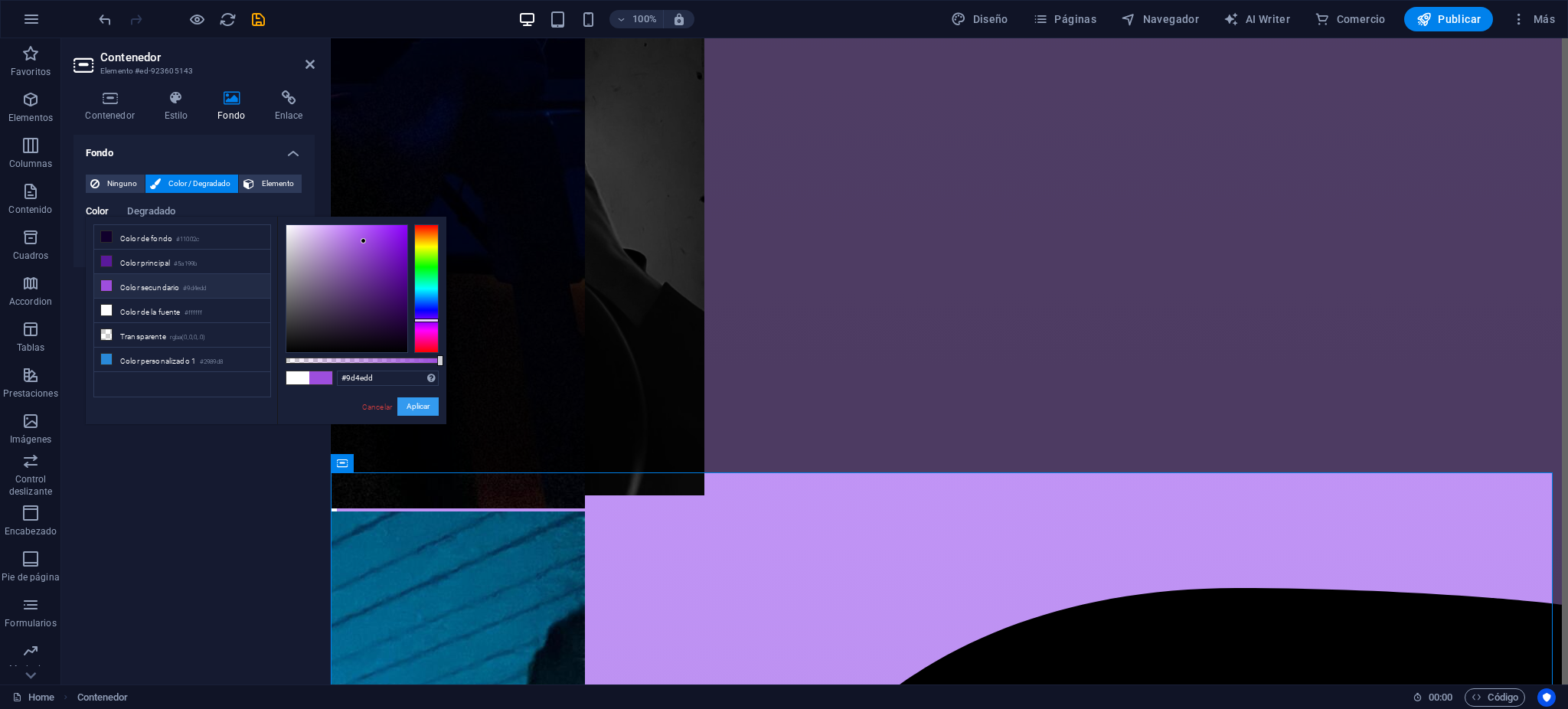
click at [401, 405] on button "Aplicar" at bounding box center [418, 407] width 42 height 19
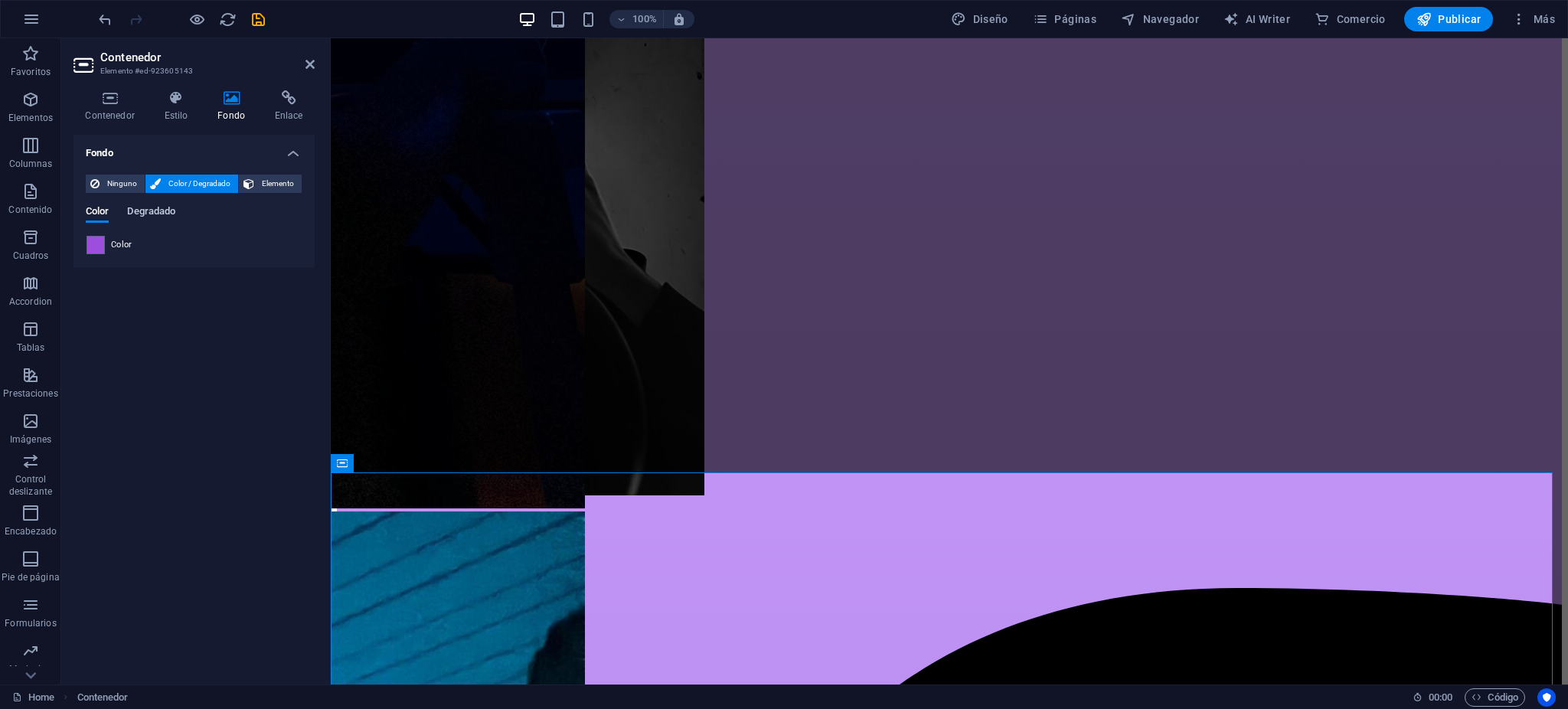
click at [154, 211] on span "Degradado" at bounding box center [151, 213] width 48 height 21
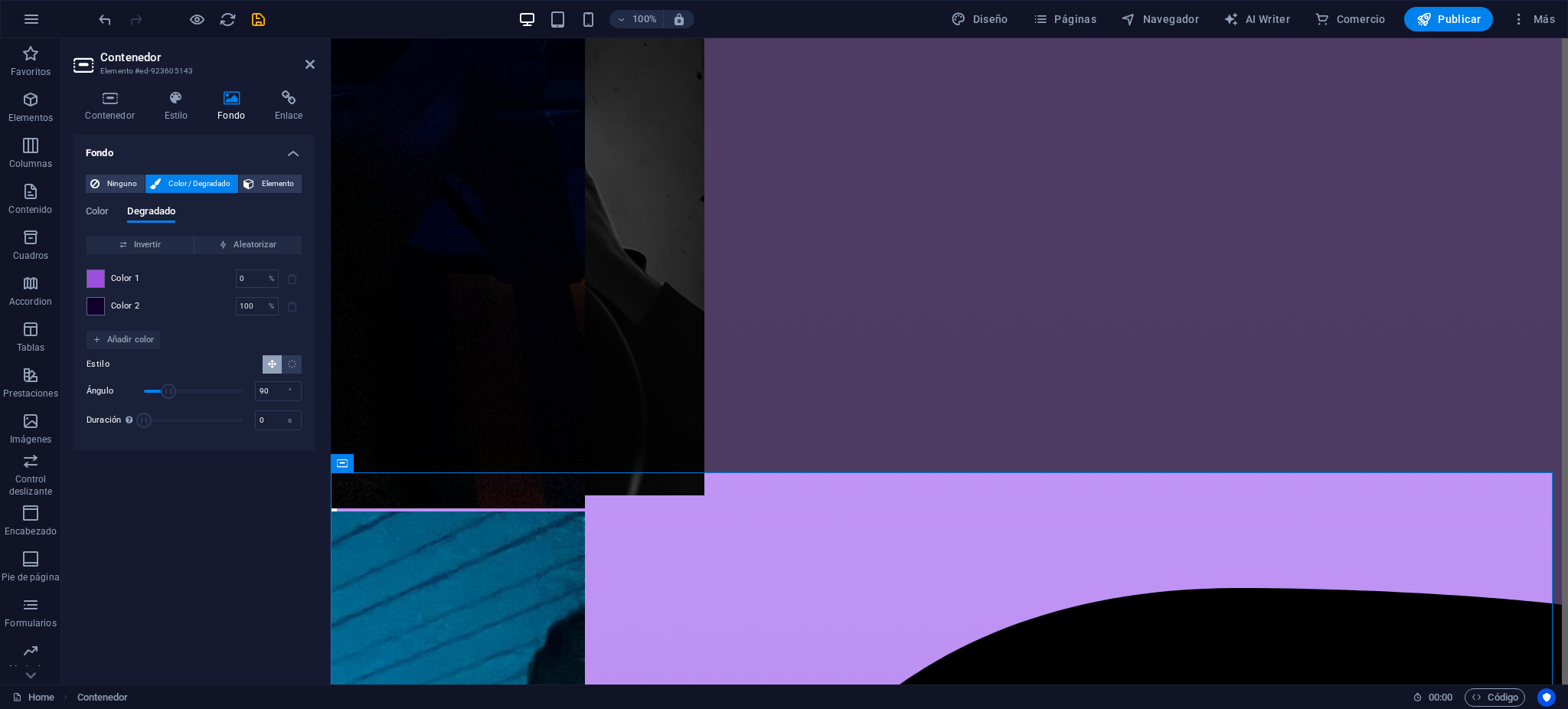
click at [108, 311] on div "Color 2 100 % ​" at bounding box center [194, 306] width 215 height 19
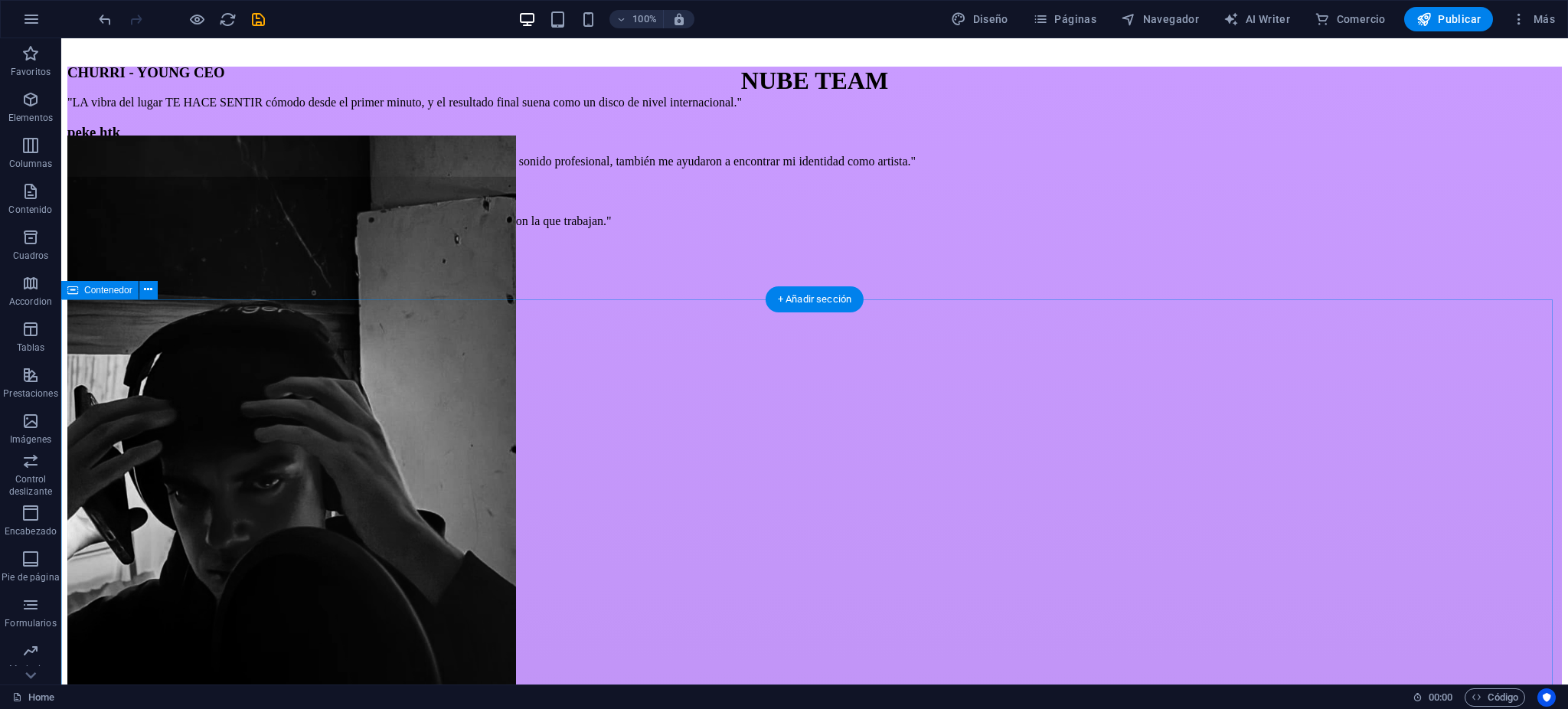
scroll to position [4478, 0]
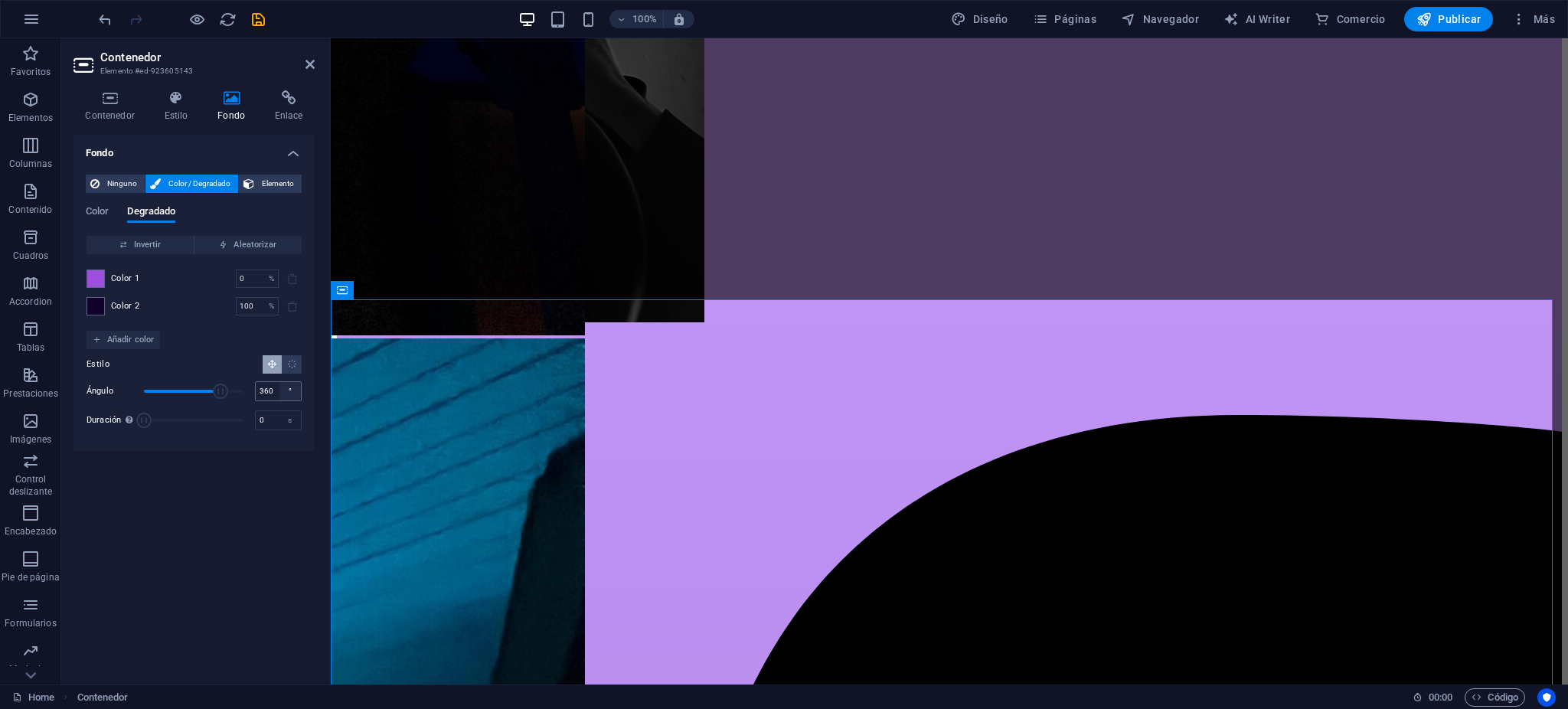
drag, startPoint x: 173, startPoint y: 390, endPoint x: 279, endPoint y: 399, distance: 106.4
click at [283, 398] on div "[PERSON_NAME] 360 °" at bounding box center [194, 391] width 215 height 23
drag, startPoint x: 226, startPoint y: 394, endPoint x: 54, endPoint y: 392, distance: 172.0
click at [54, 394] on section "Favoritos Elementos Columnas Contenido [PERSON_NAME] Accordion Tablas Prestacio…" at bounding box center [784, 361] width 1568 height 646
click at [266, 391] on input "0" at bounding box center [278, 391] width 45 height 19
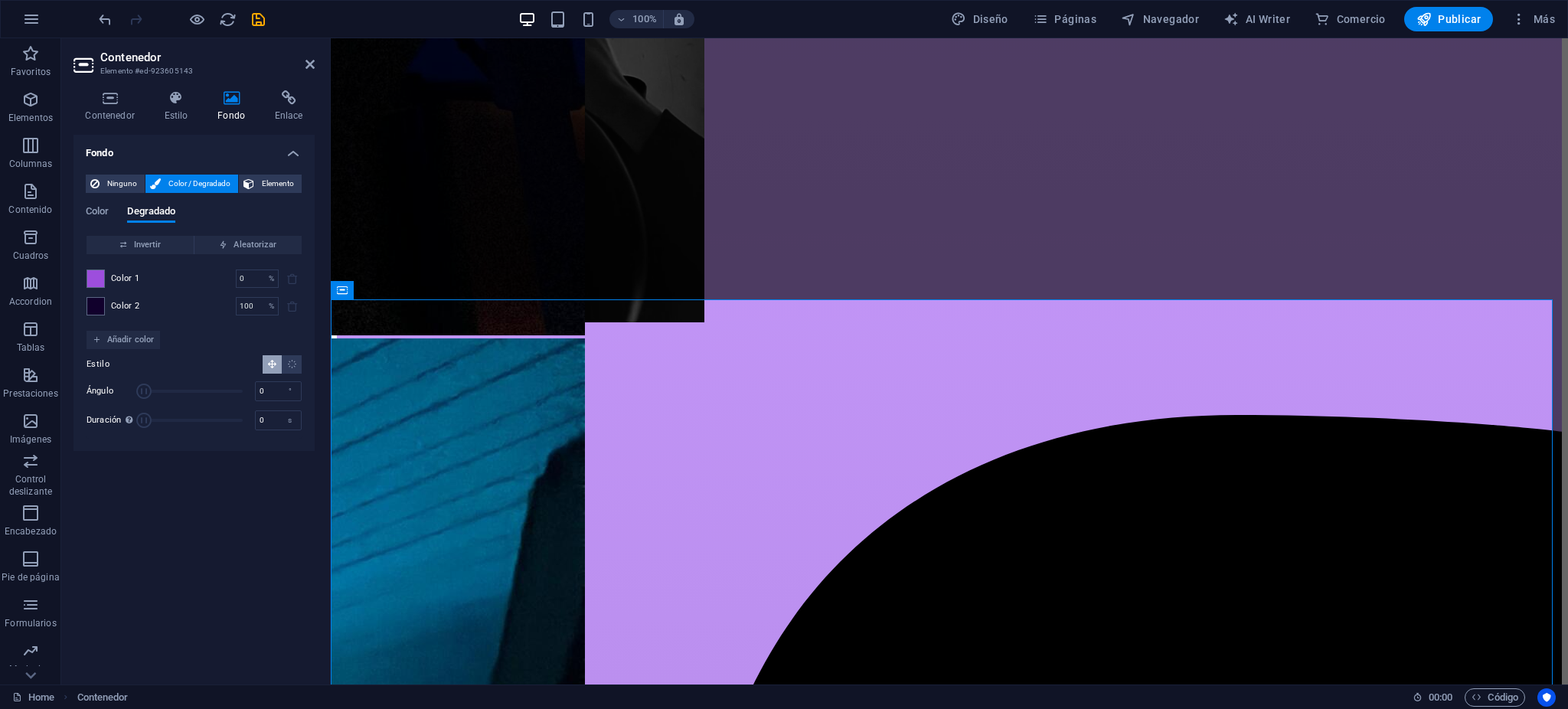
click at [233, 375] on div "Estilo [PERSON_NAME] 0 ° Duración Duración de la animación en segundo plano. Un…" at bounding box center [194, 394] width 215 height 89
click at [141, 491] on div "Fondo Ninguno Color / Degradado Elemento Estirar fondo a ancho completo Superpo…" at bounding box center [194, 403] width 241 height 538
drag, startPoint x: 161, startPoint y: 392, endPoint x: 169, endPoint y: 394, distance: 8.2
click at [169, 394] on span "Ángulo" at bounding box center [193, 391] width 99 height 23
click at [169, 396] on span "Ángulo" at bounding box center [165, 391] width 15 height 15
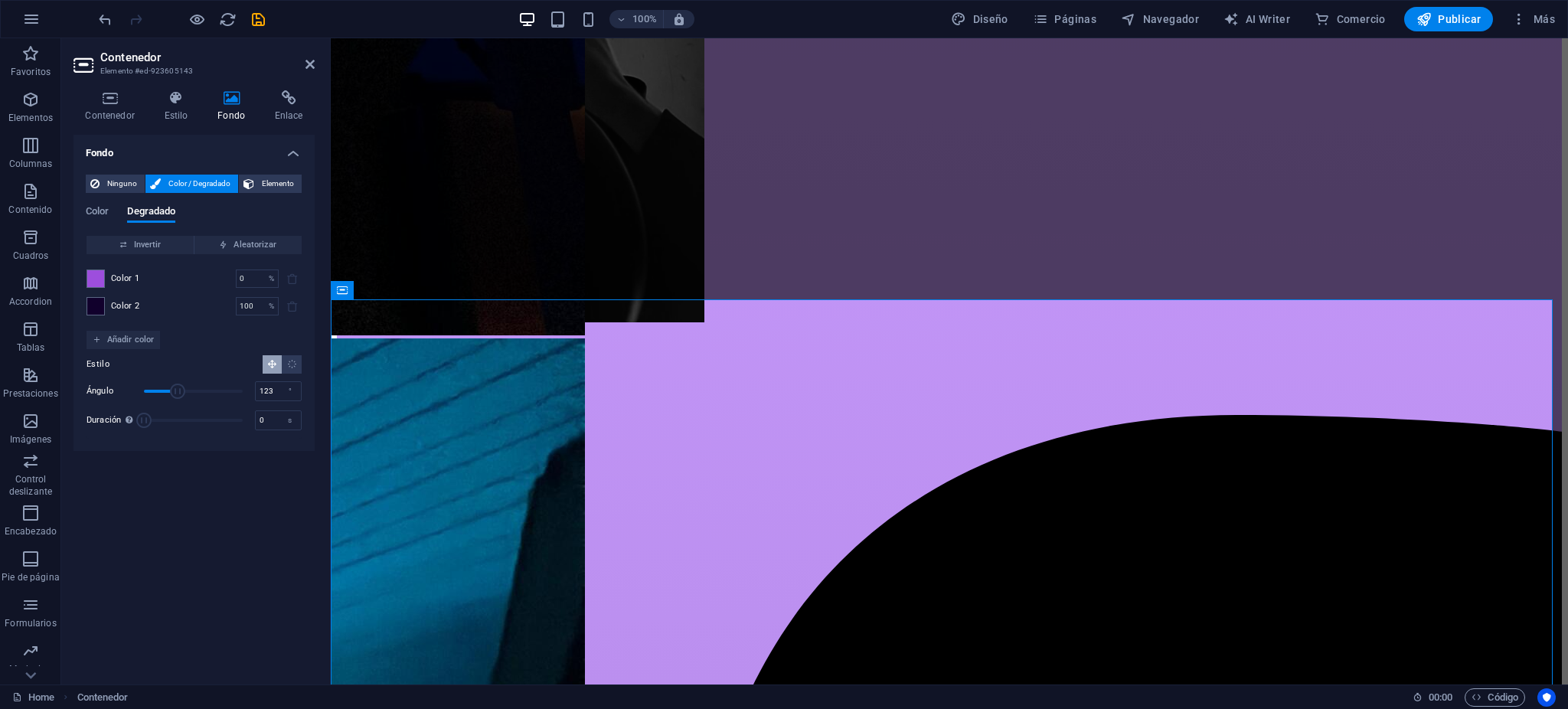
click at [178, 396] on span "Ángulo" at bounding box center [178, 391] width 15 height 15
drag, startPoint x: 178, startPoint y: 396, endPoint x: 186, endPoint y: 396, distance: 8.0
click at [186, 396] on span "Ángulo" at bounding box center [186, 391] width 15 height 15
click at [188, 398] on span "Ángulo" at bounding box center [188, 391] width 15 height 15
click at [277, 390] on input "162" at bounding box center [278, 391] width 45 height 19
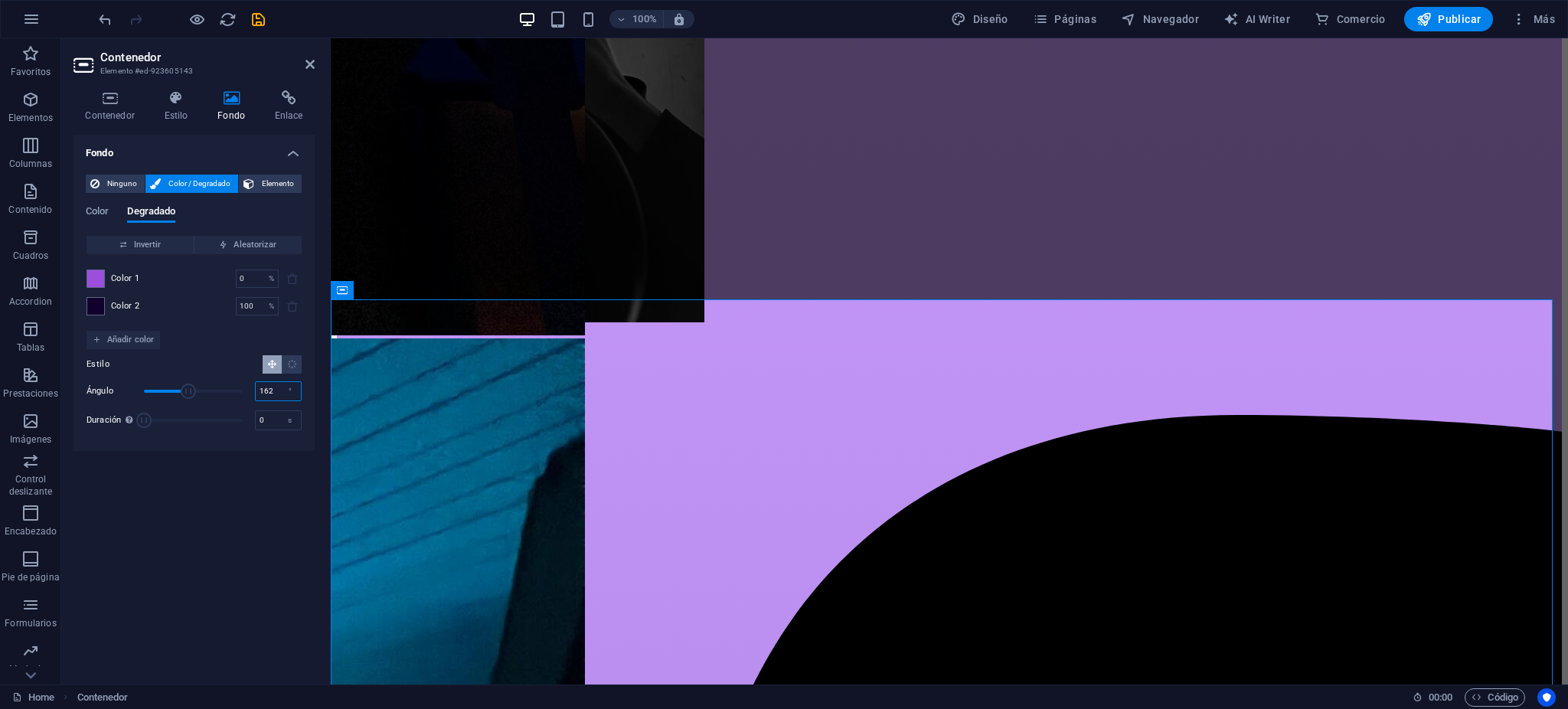
click at [278, 390] on input "162" at bounding box center [278, 391] width 45 height 19
type input "180"
click at [249, 525] on div "Fondo Ninguno Color / Degradado Elemento Estirar fondo a ancho completo Superpo…" at bounding box center [194, 403] width 241 height 538
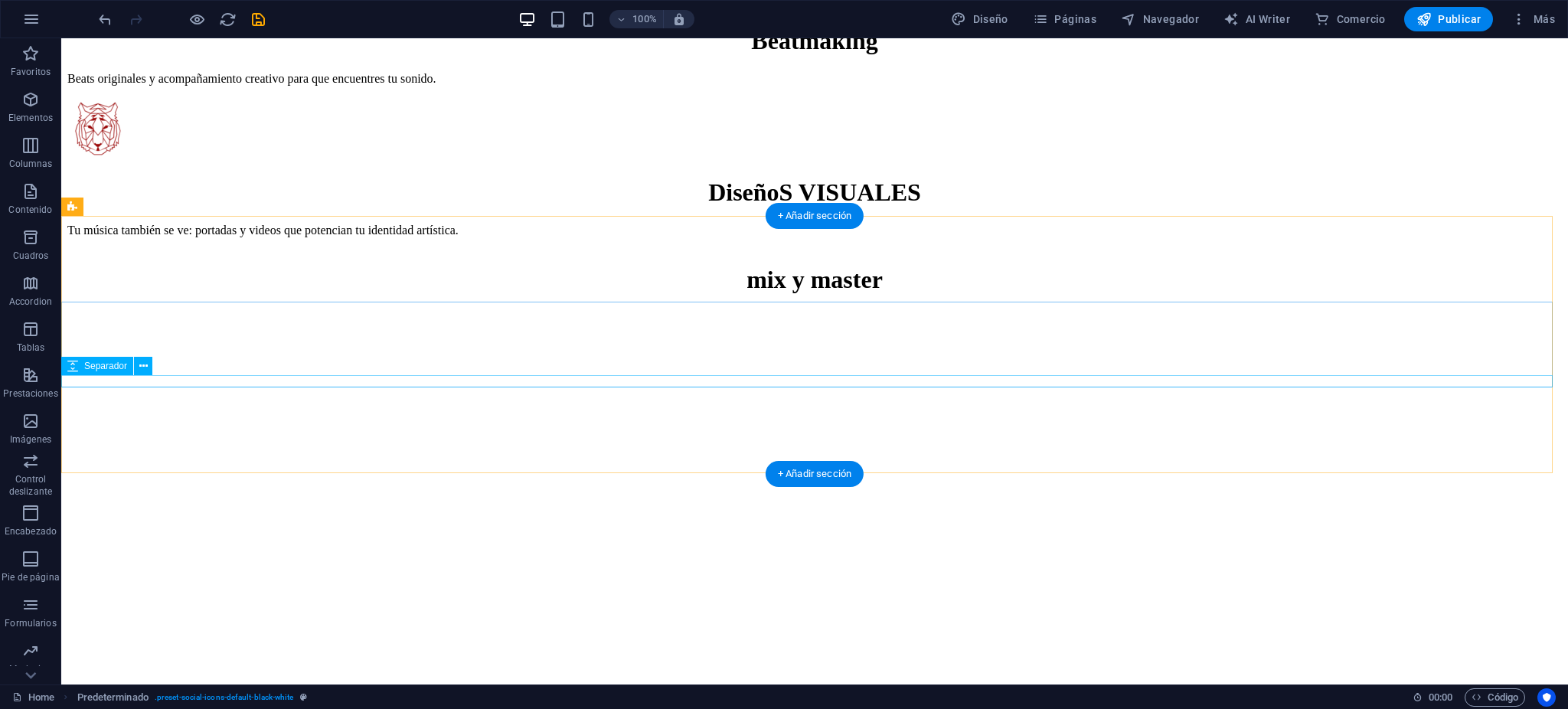
scroll to position [3661, 0]
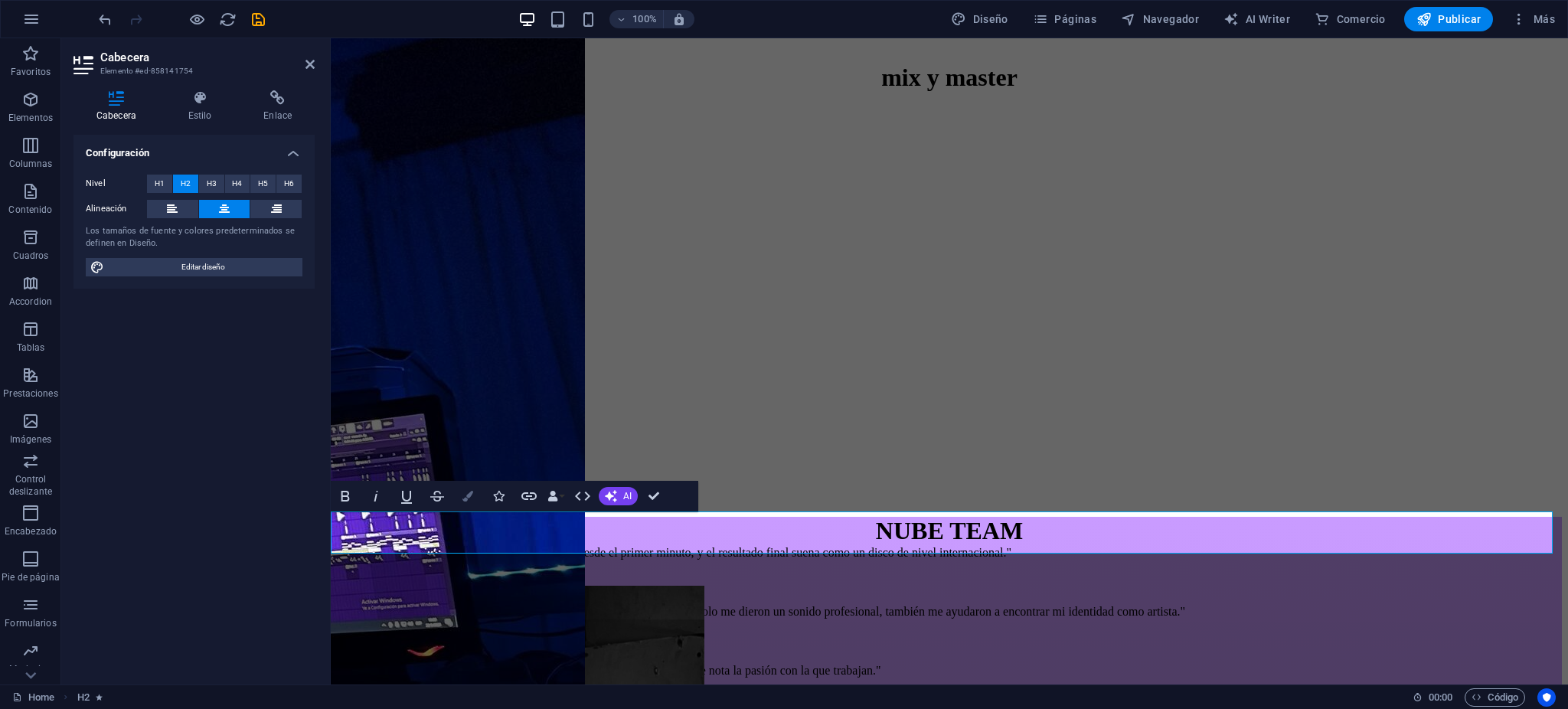
click at [468, 489] on button "Colors" at bounding box center [468, 496] width 29 height 31
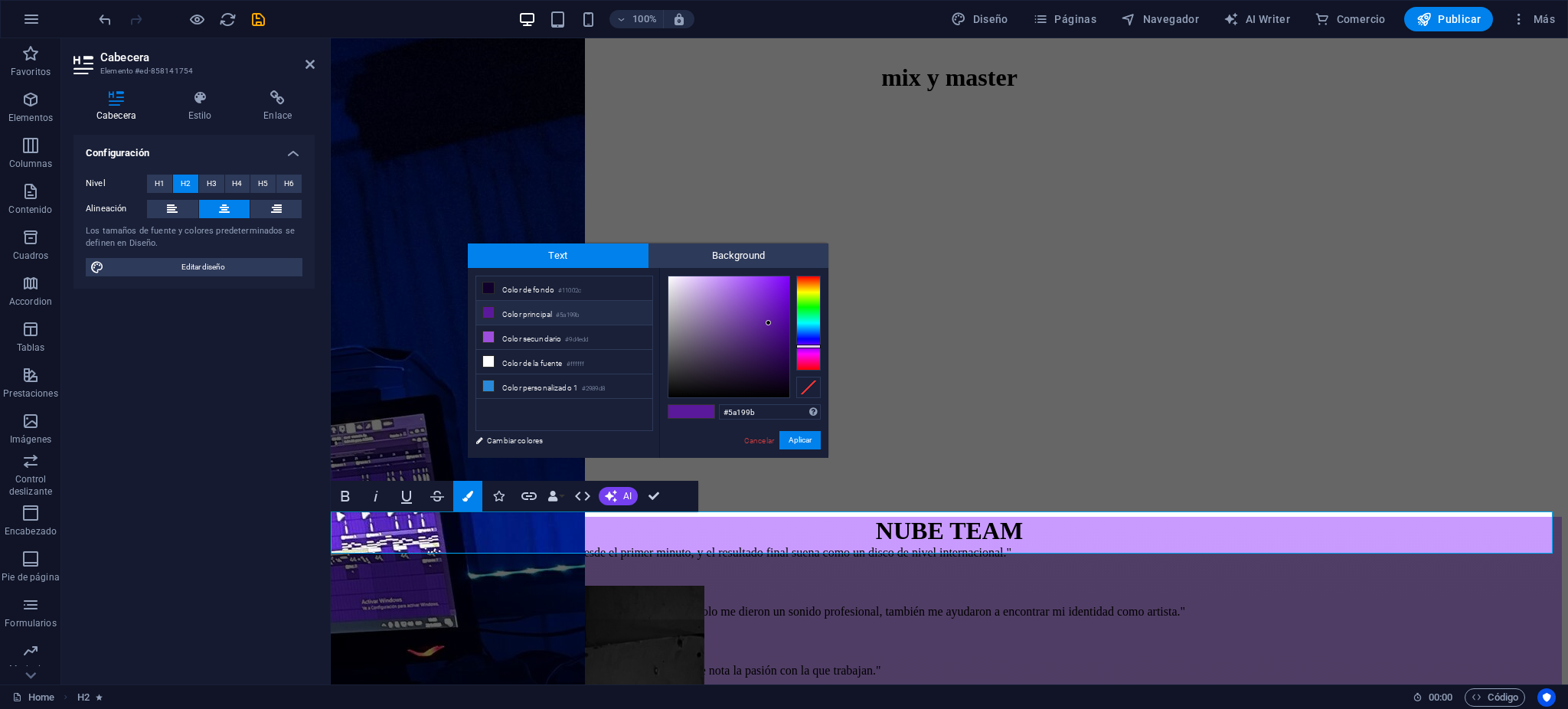
click at [524, 364] on li "Color de la fuente #ffffff" at bounding box center [564, 363] width 176 height 24
type input "#ffffff"
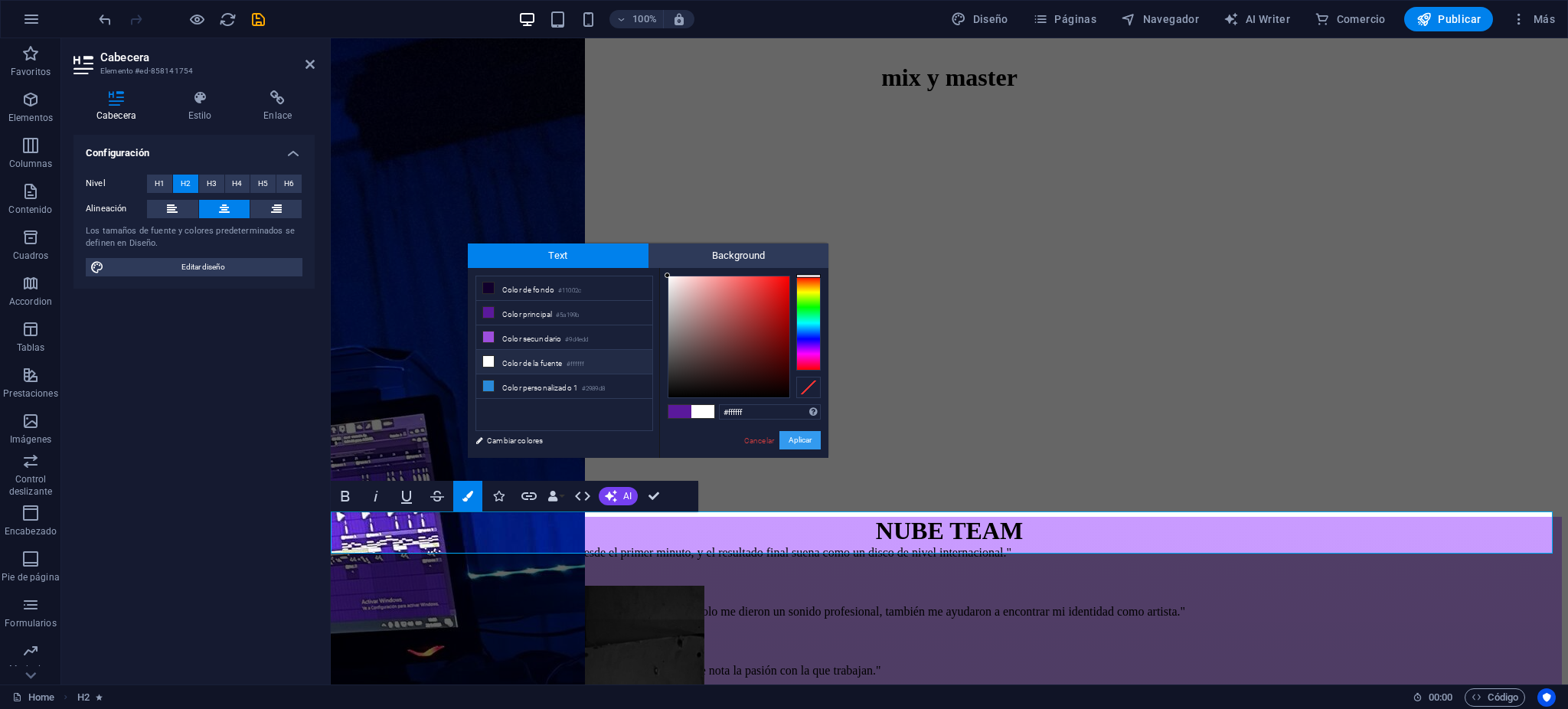
click at [792, 434] on button "Aplicar" at bounding box center [800, 440] width 42 height 19
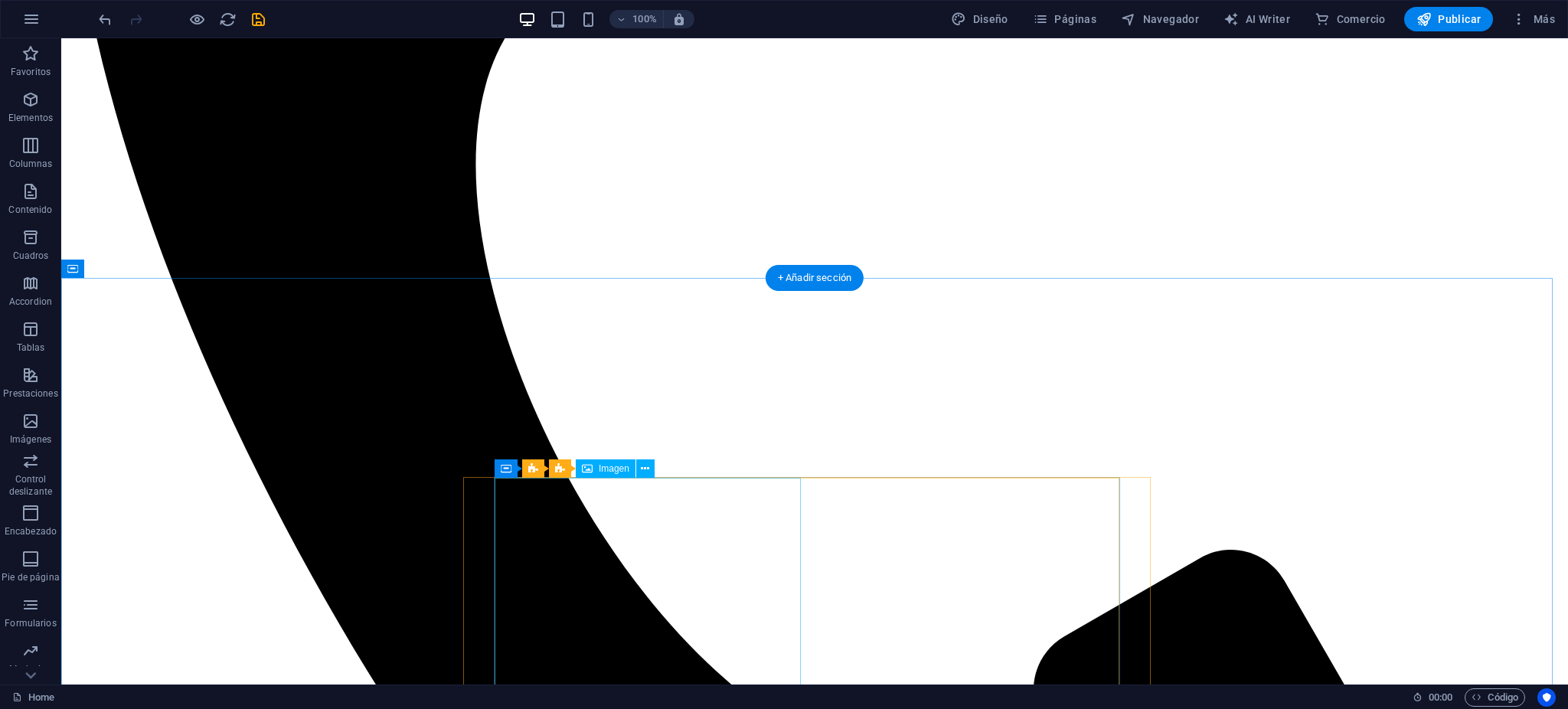
scroll to position [1925, 0]
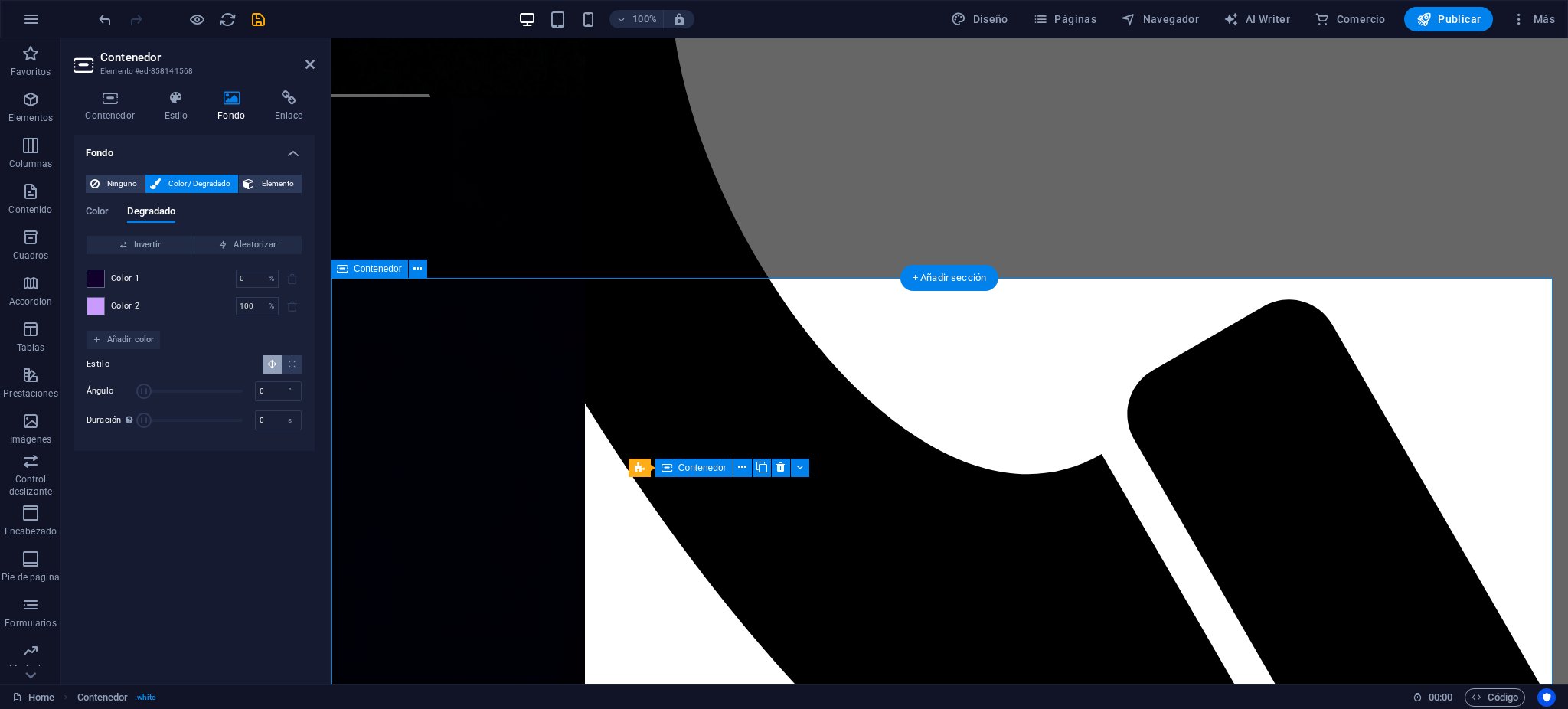
drag, startPoint x: 369, startPoint y: 328, endPoint x: 424, endPoint y: 328, distance: 55.0
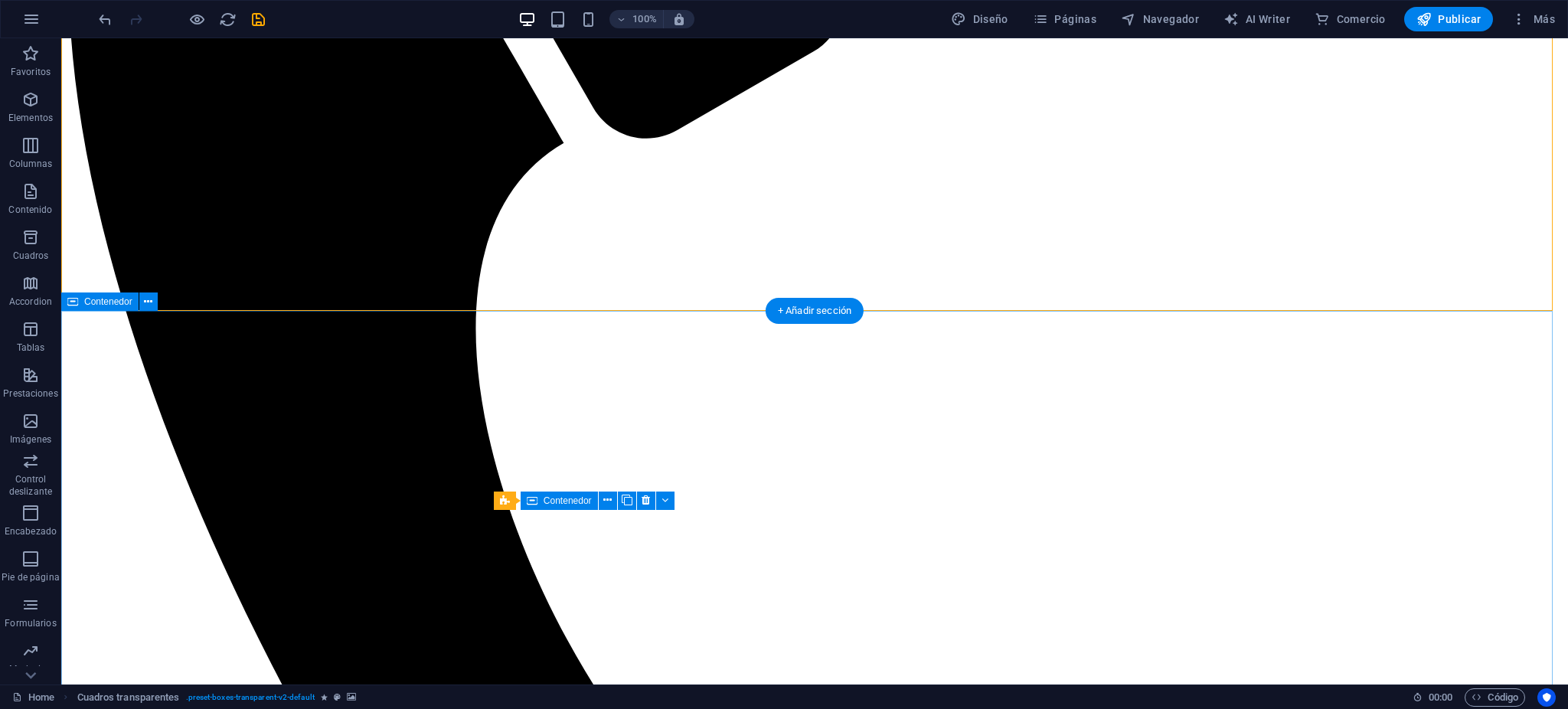
scroll to position [1720, 0]
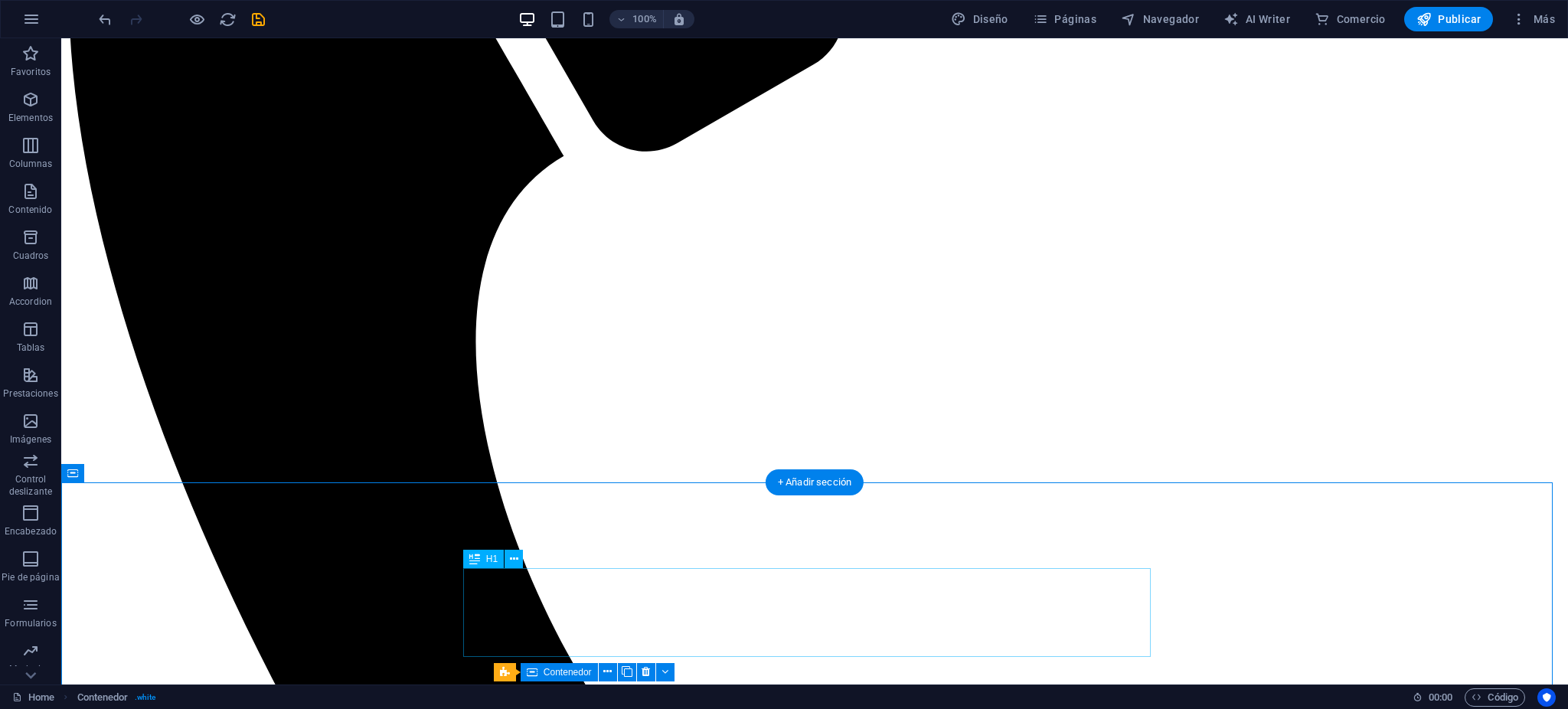
click at [818, 481] on div "+ Añadir sección" at bounding box center [815, 482] width 98 height 26
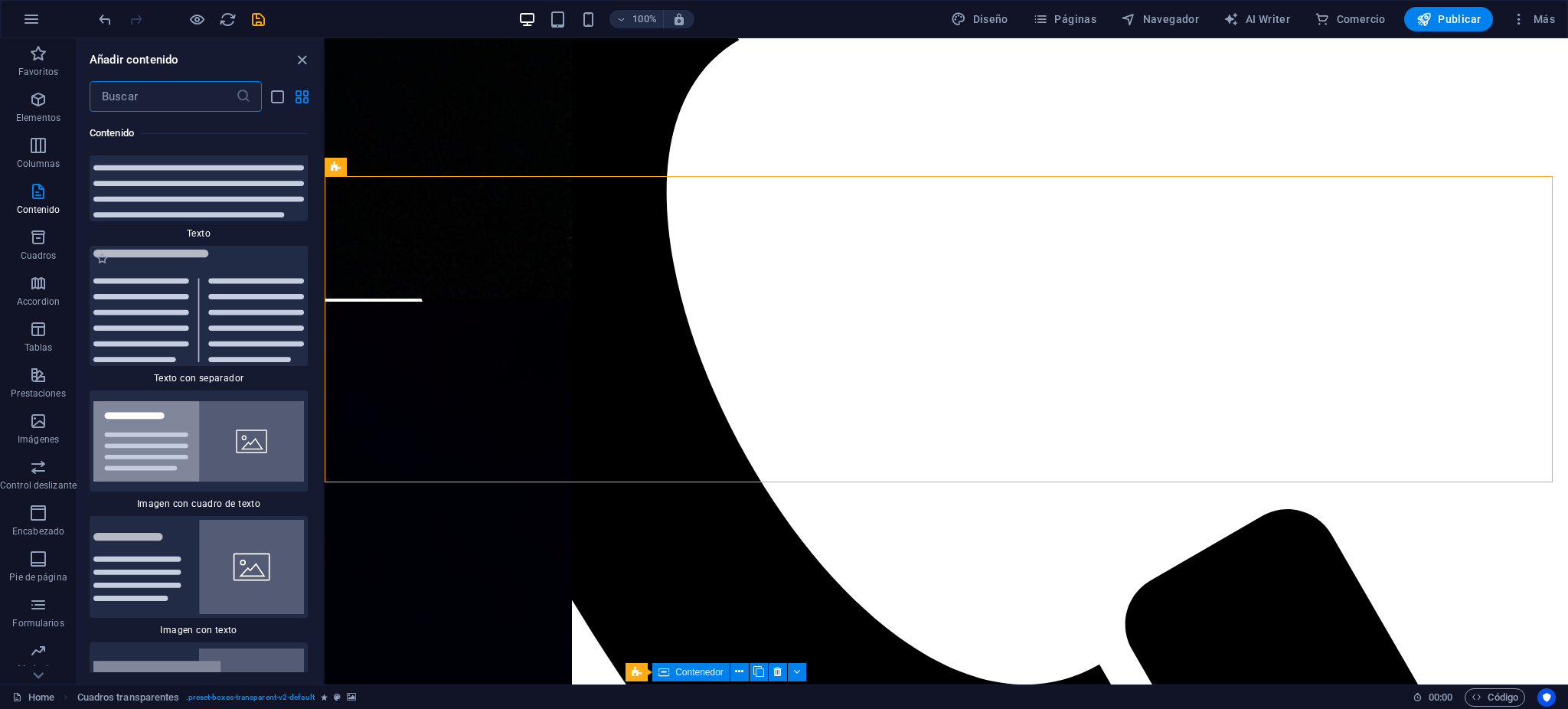
scroll to position [5474, 0]
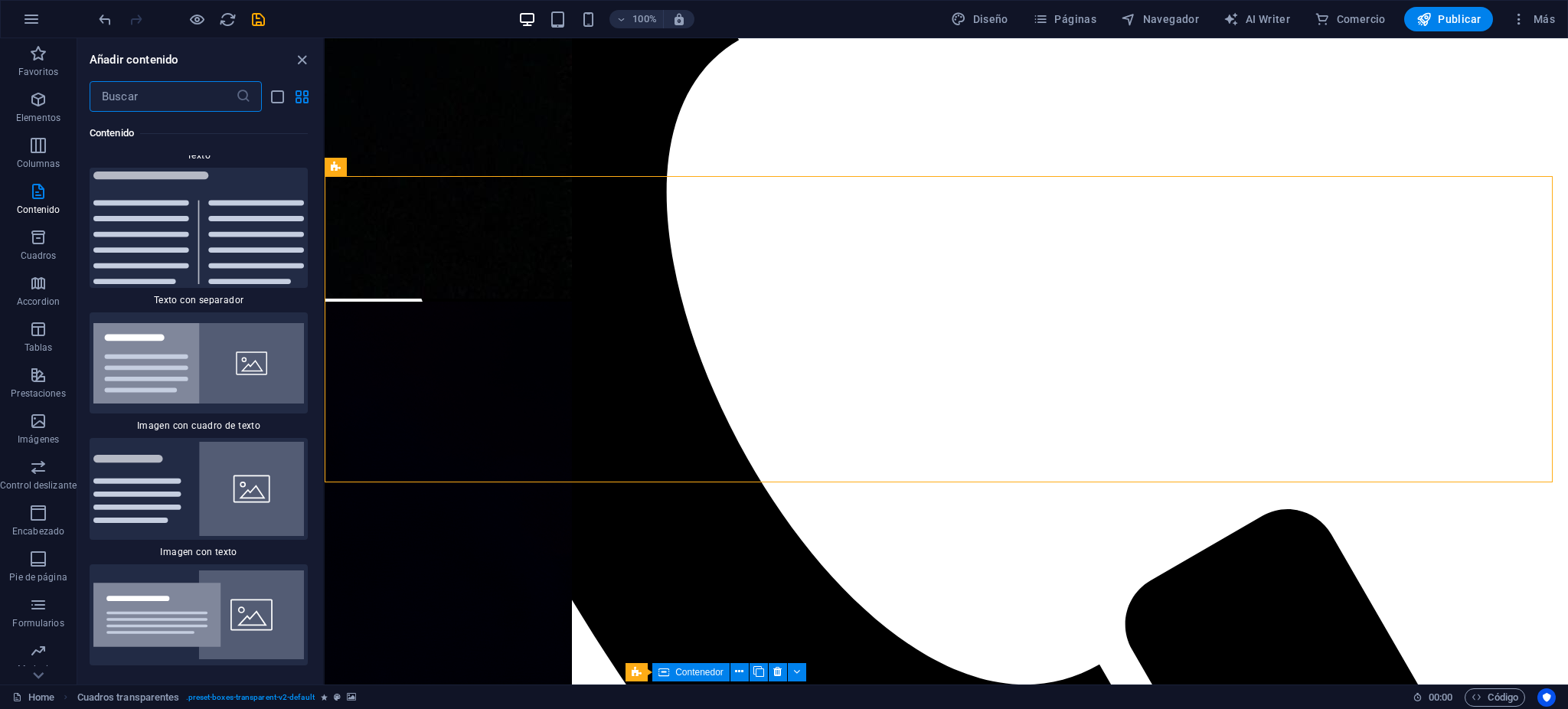
click at [169, 95] on input "text" at bounding box center [163, 97] width 147 height 31
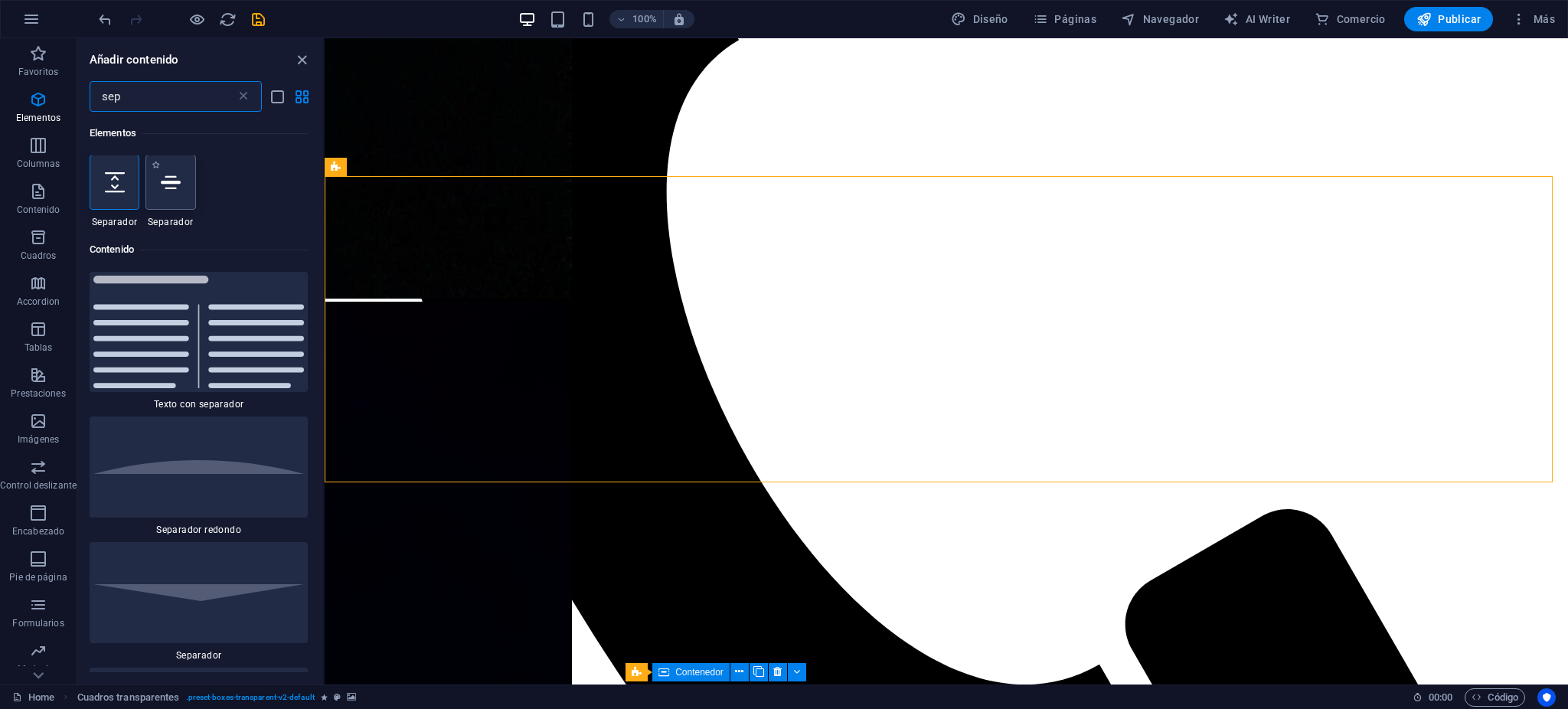
scroll to position [0, 0]
type input "sep"
click at [119, 194] on div at bounding box center [114, 183] width 50 height 55
select select "px"
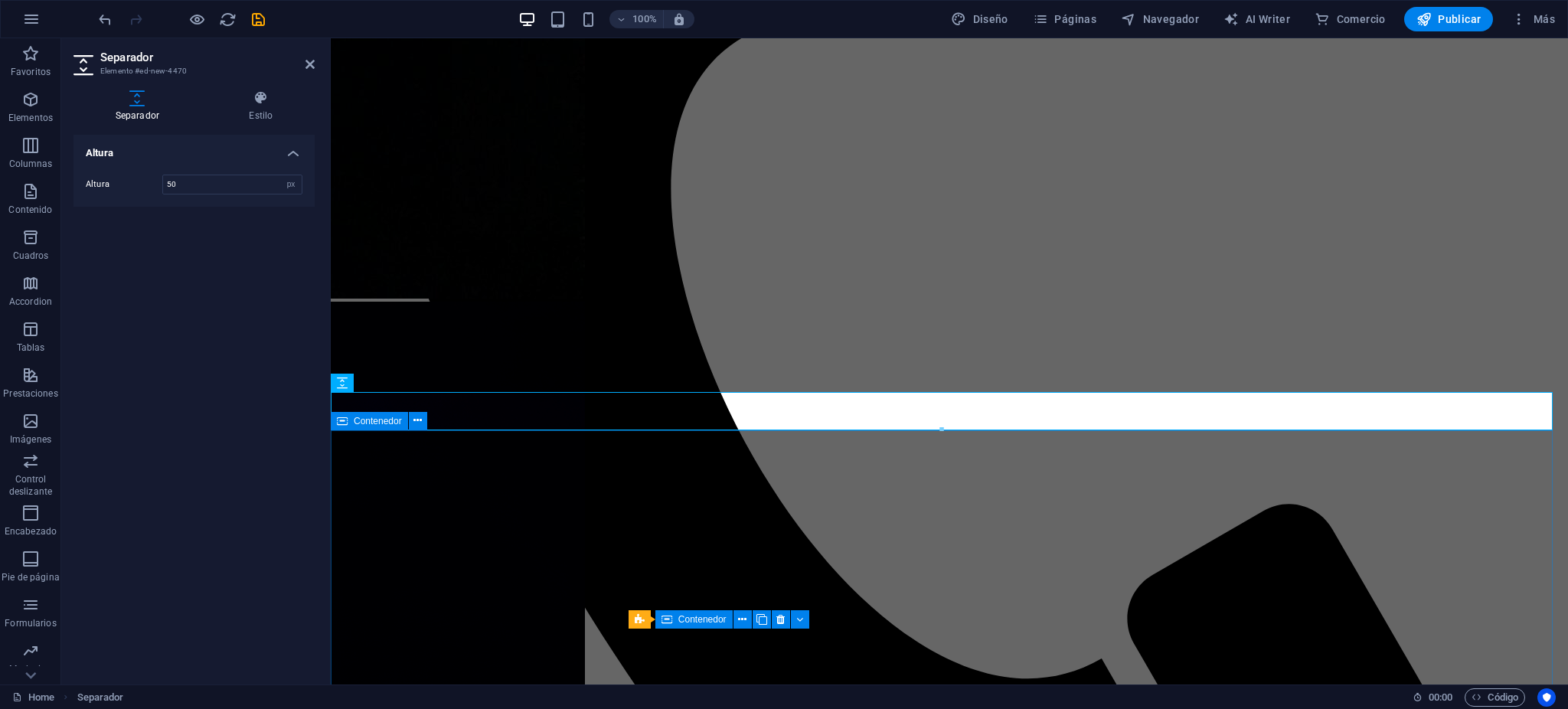
scroll to position [1822, 0]
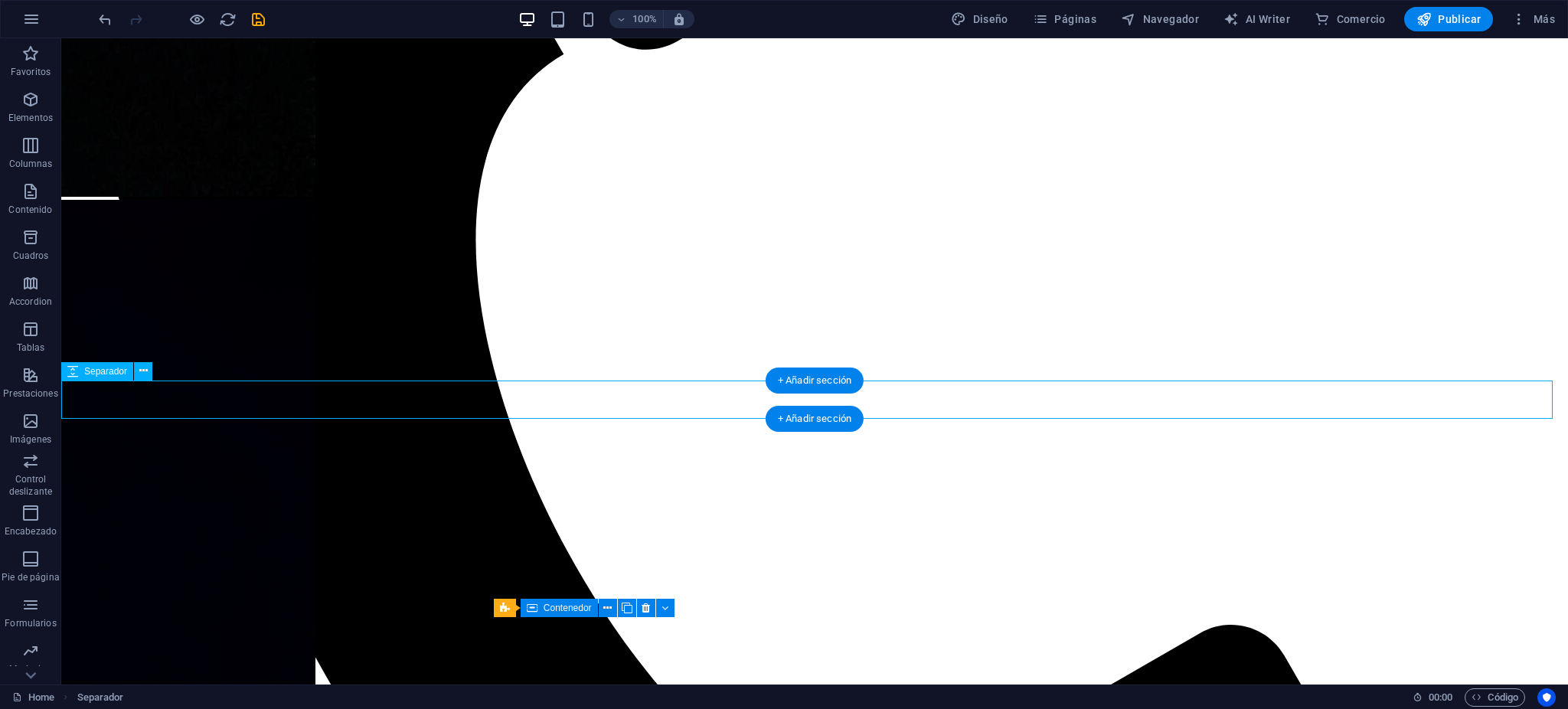
select select "px"
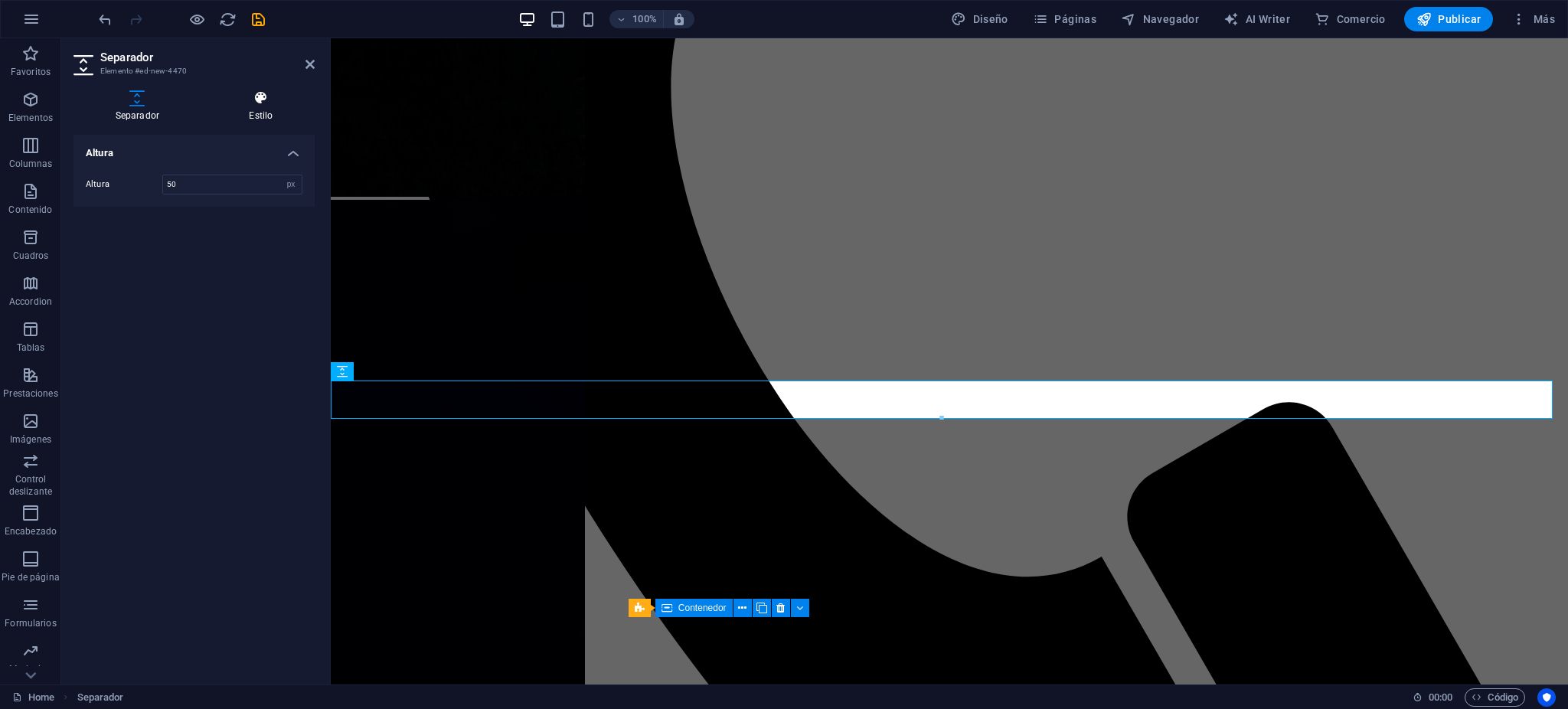
click at [259, 102] on icon at bounding box center [261, 98] width 108 height 15
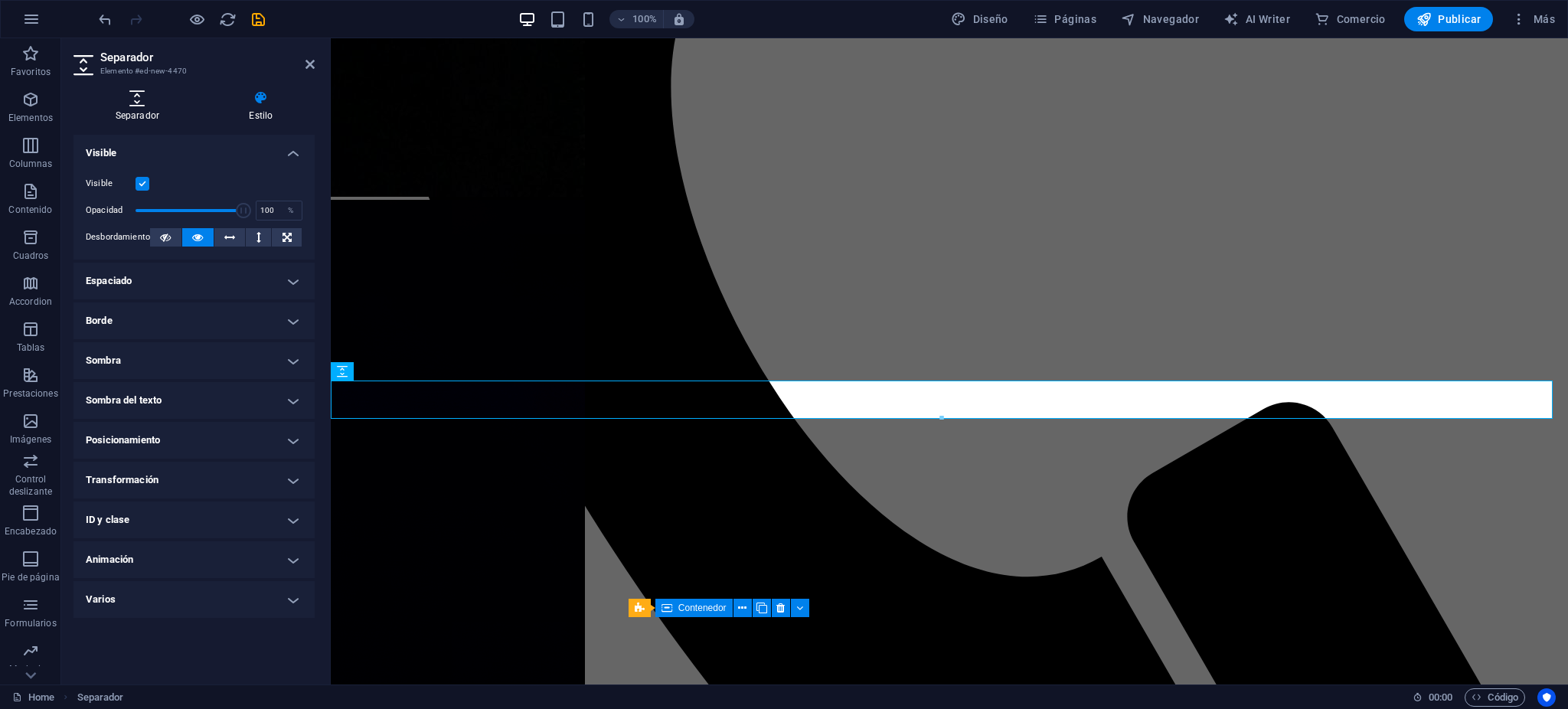
click at [118, 96] on icon at bounding box center [137, 98] width 128 height 15
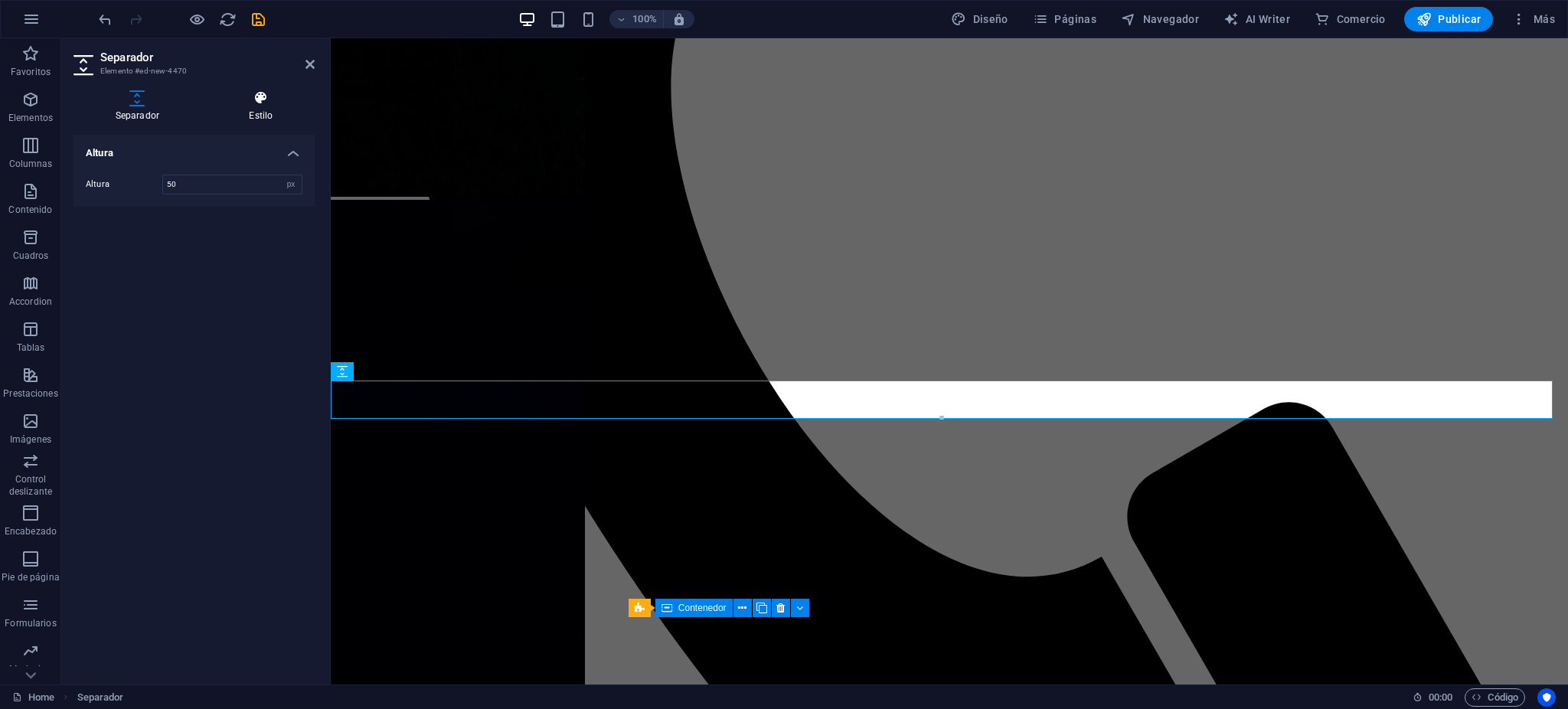
click at [303, 120] on h4 "Estilo" at bounding box center [261, 106] width 108 height 32
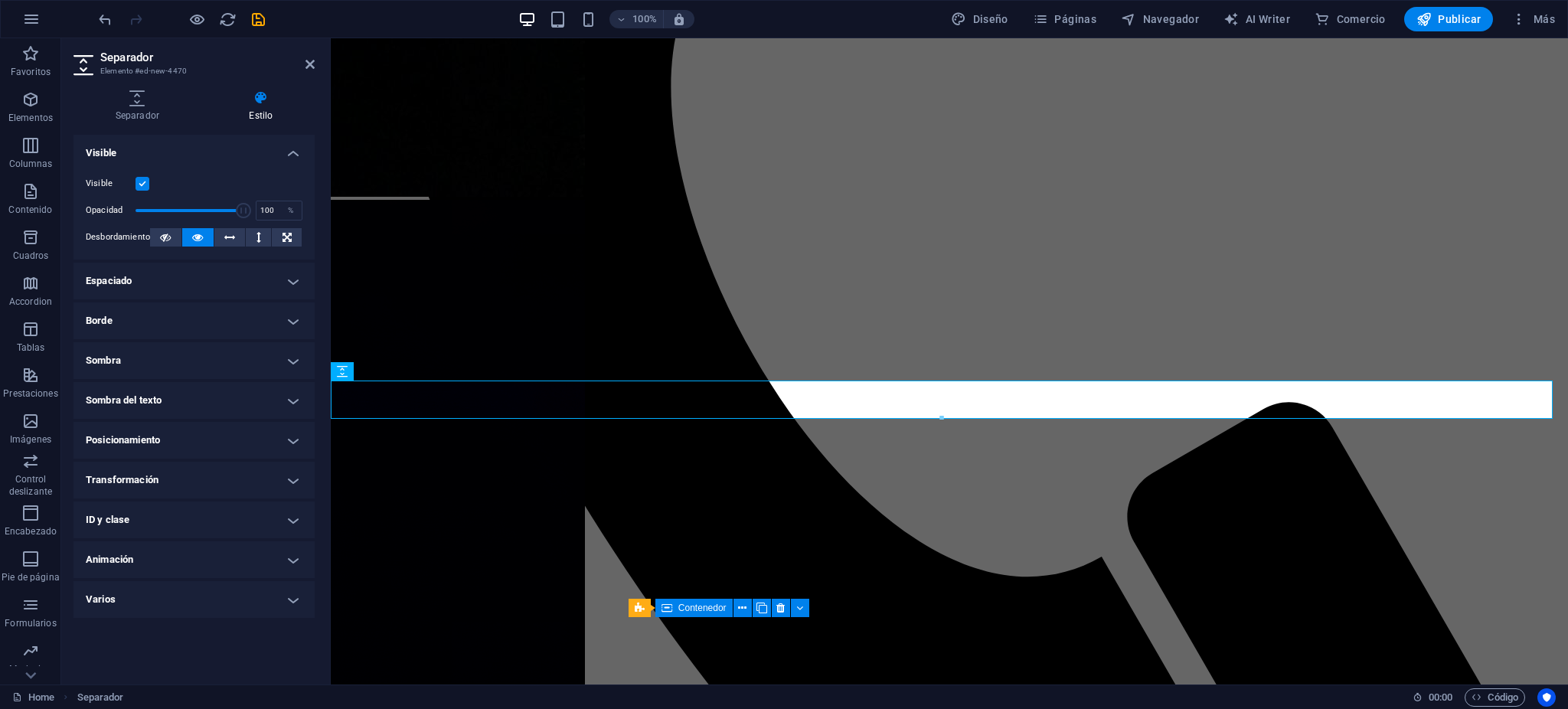
drag, startPoint x: 414, startPoint y: 218, endPoint x: 394, endPoint y: 232, distance: 24.4
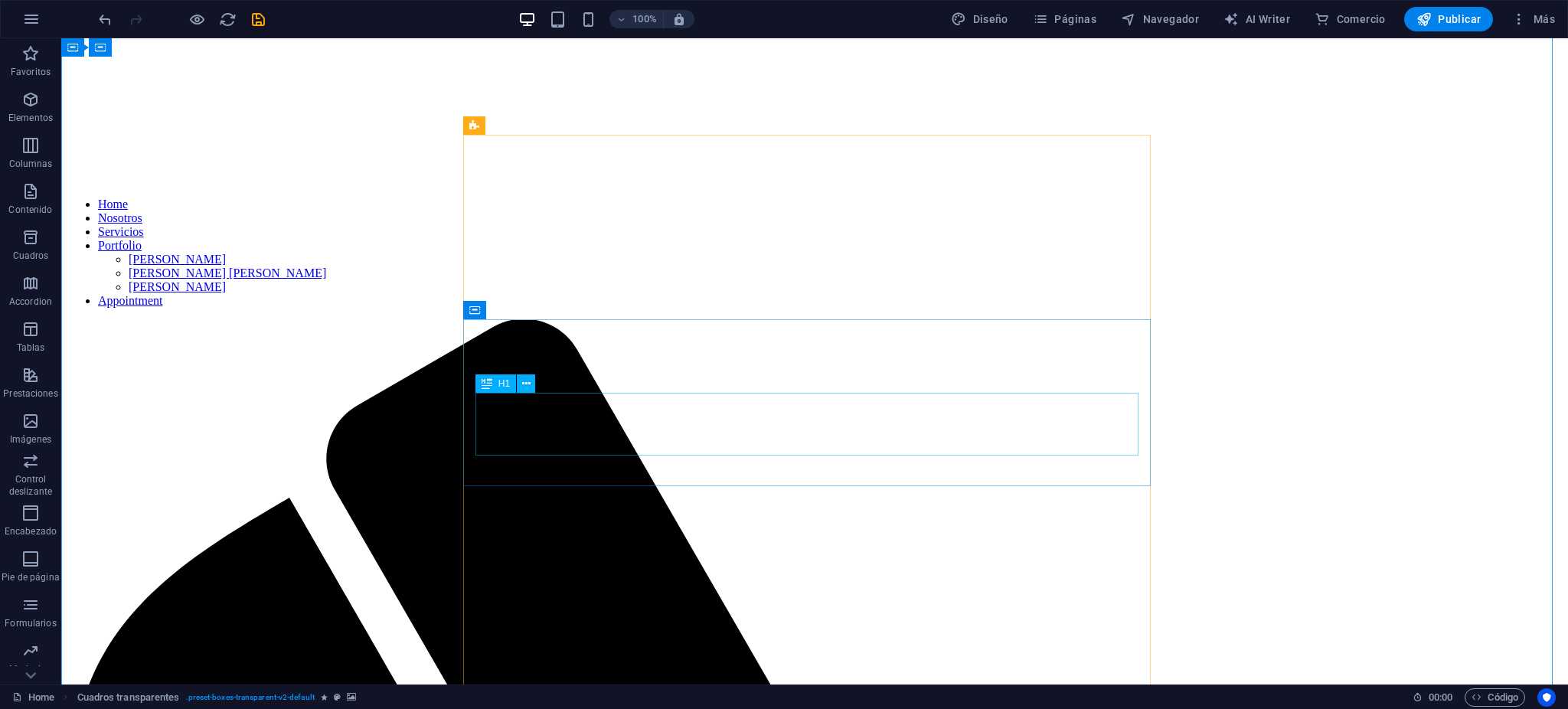
scroll to position [699, 0]
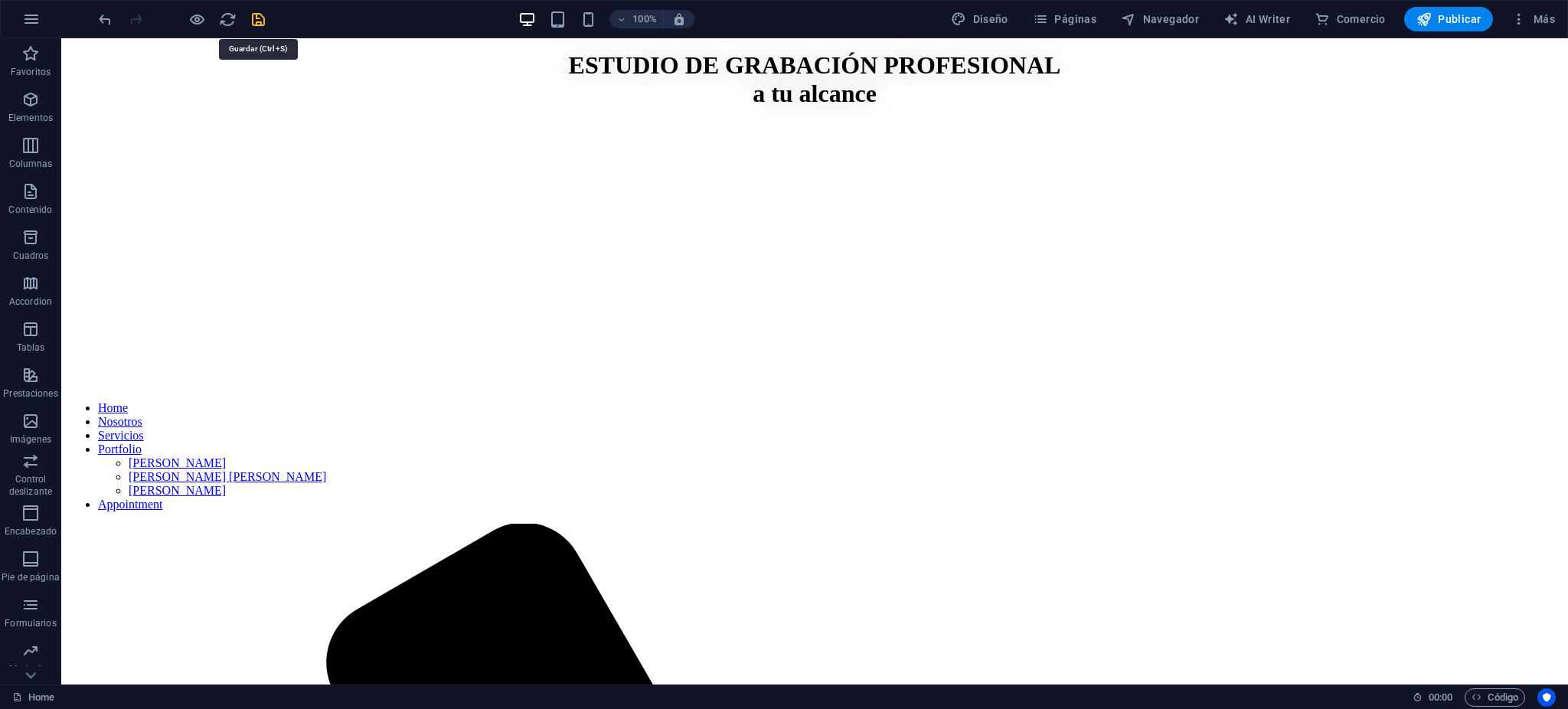
drag, startPoint x: 261, startPoint y: 18, endPoint x: 266, endPoint y: 51, distance: 33.4
click at [261, 18] on icon "save" at bounding box center [258, 20] width 18 height 18
checkbox input "false"
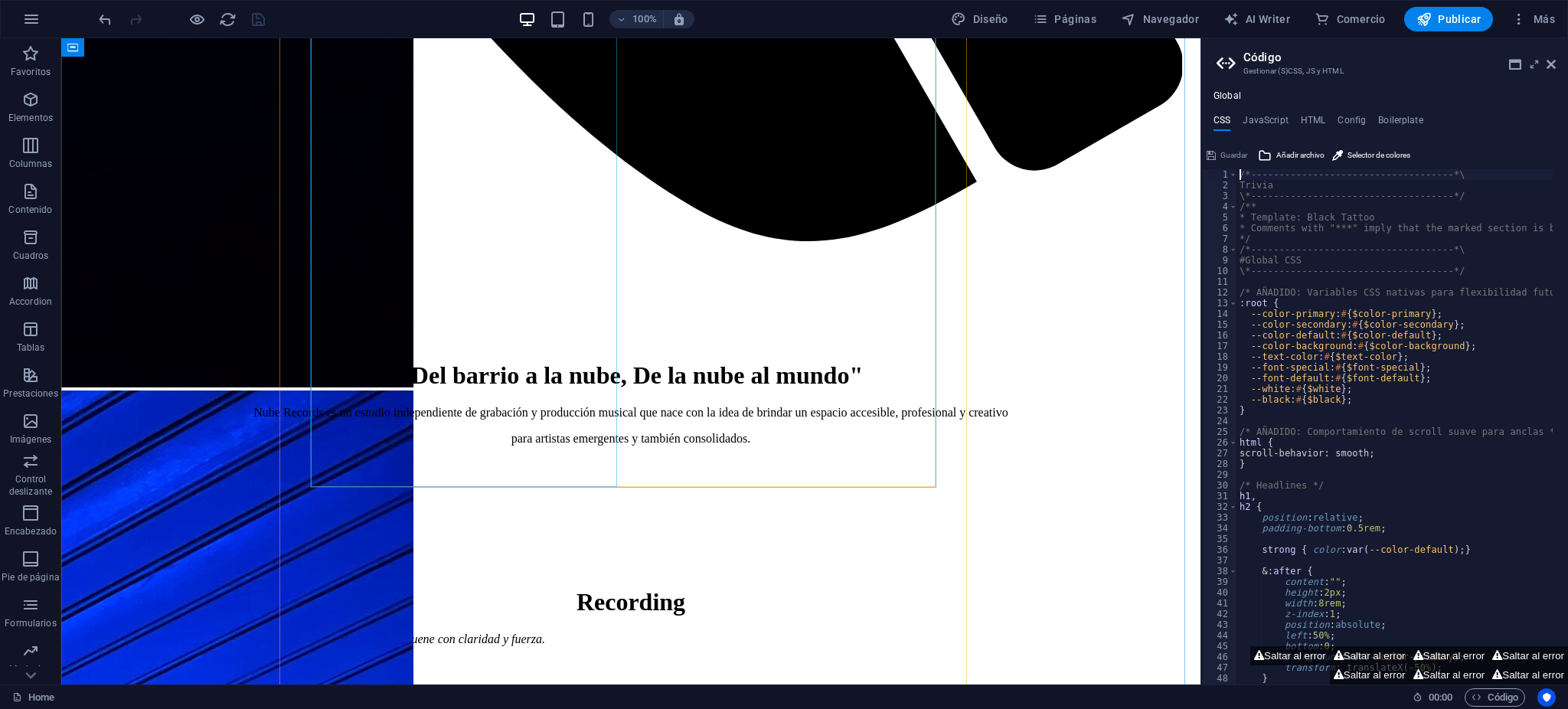
scroll to position [2655, 0]
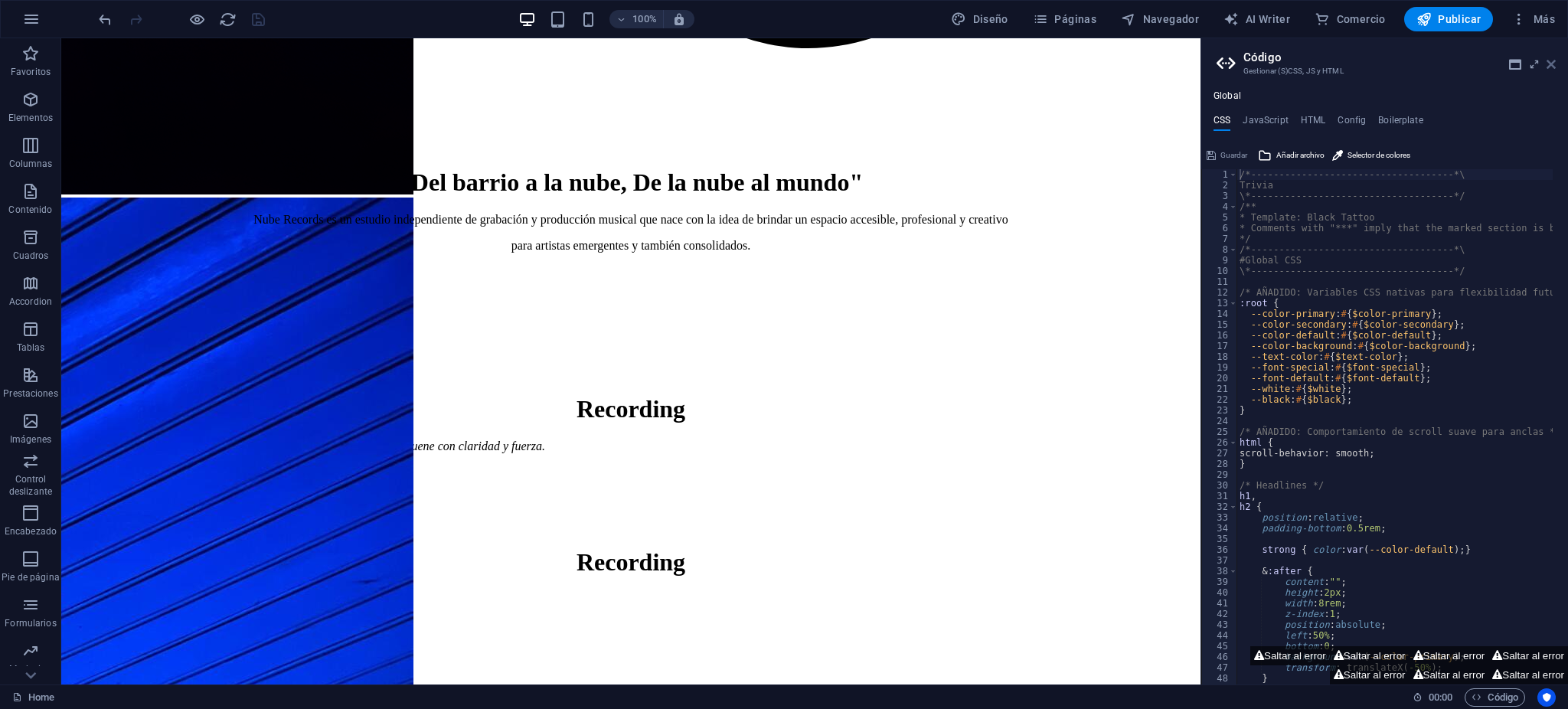
drag, startPoint x: 1550, startPoint y: 58, endPoint x: 1017, endPoint y: 176, distance: 545.9
click at [1550, 58] on icon at bounding box center [1551, 64] width 9 height 12
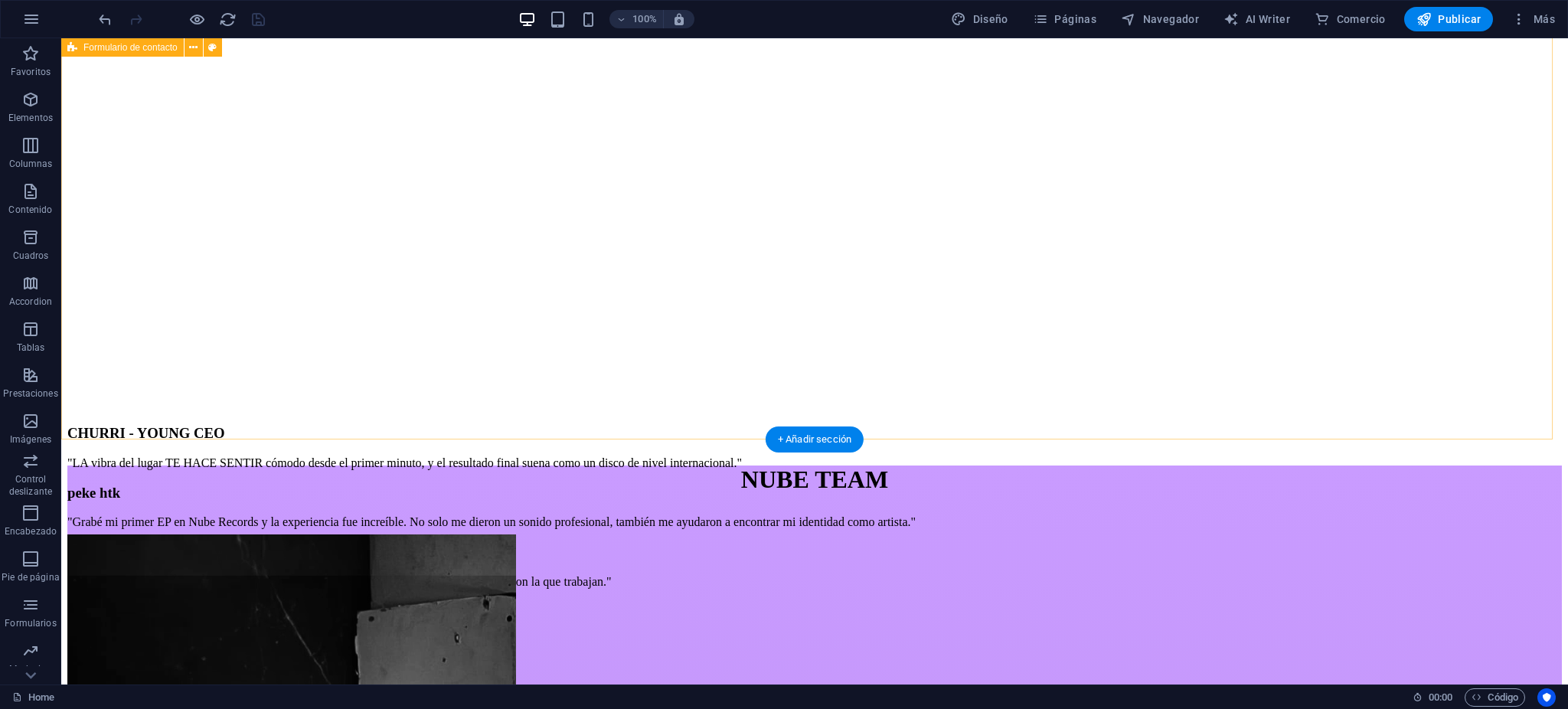
scroll to position [4415, 0]
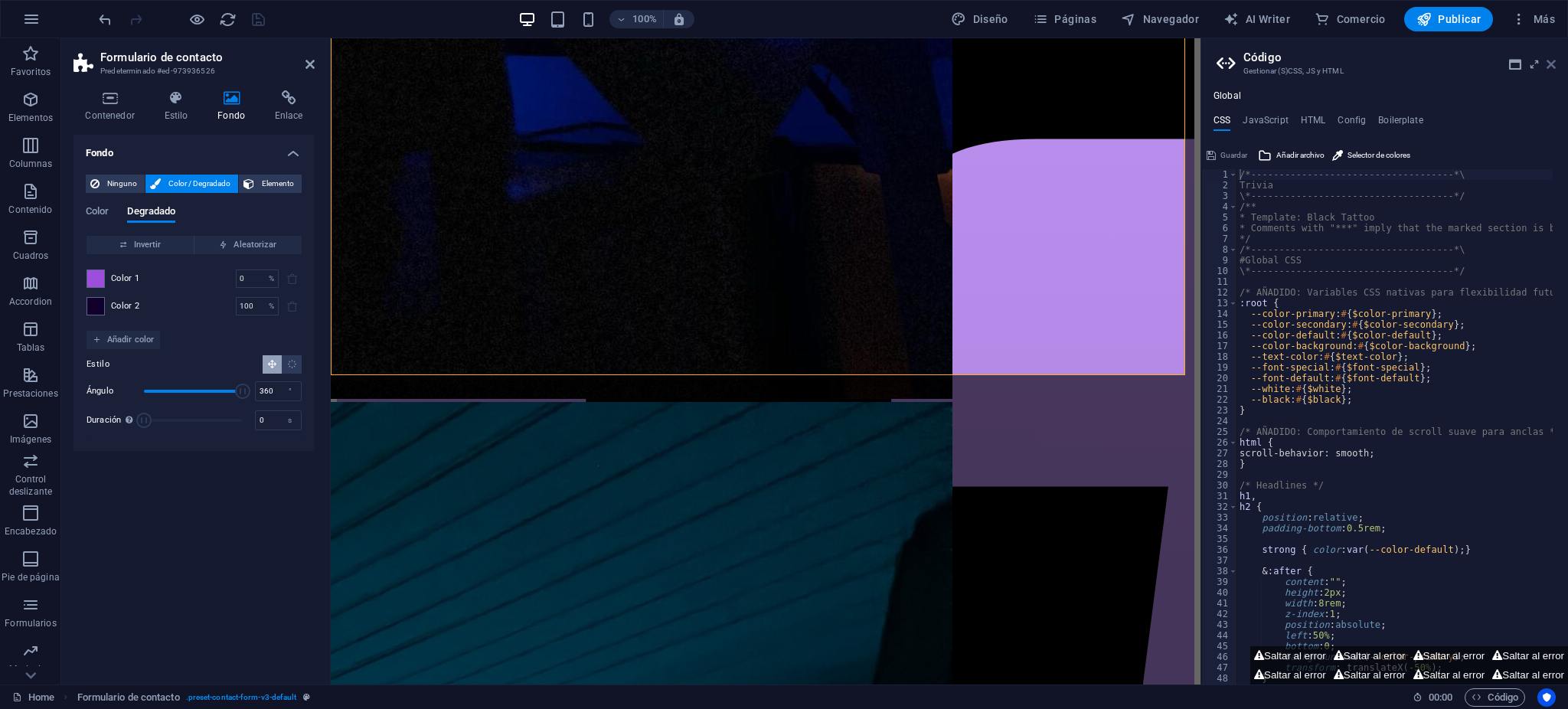
click at [1551, 59] on icon at bounding box center [1551, 64] width 9 height 12
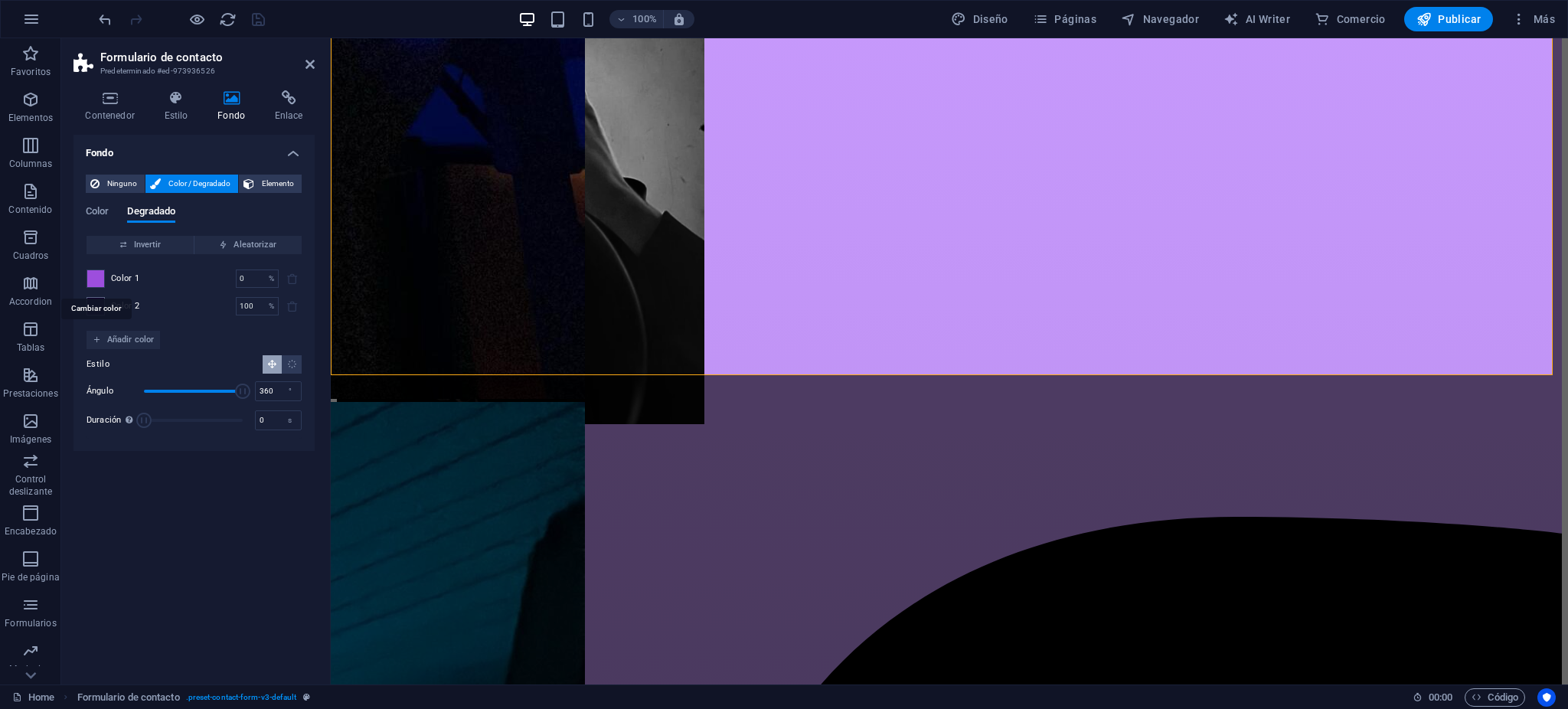
click at [96, 285] on span at bounding box center [95, 279] width 17 height 17
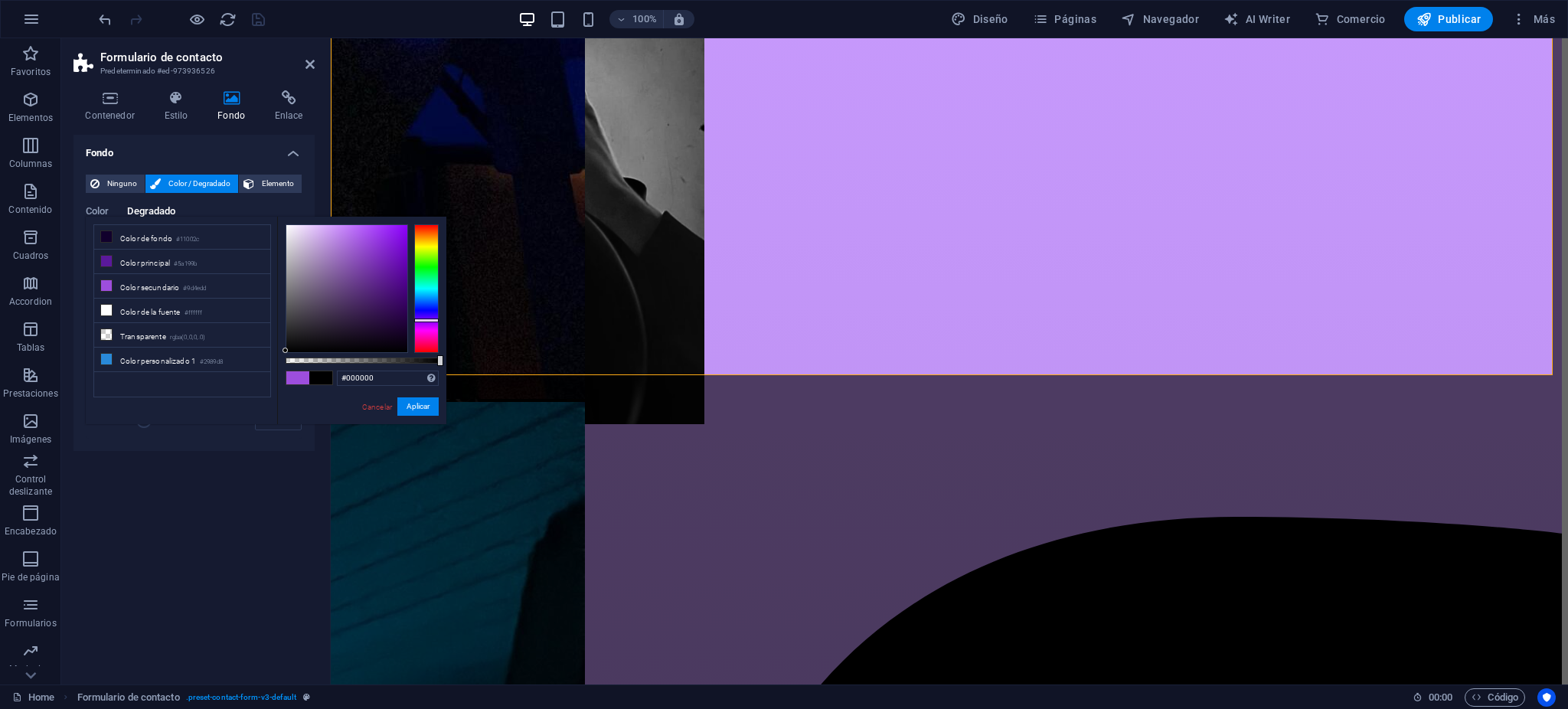
drag, startPoint x: 211, startPoint y: 384, endPoint x: 143, endPoint y: 420, distance: 76.9
click at [134, 422] on div "less Color de fondo #11002c Color principal #5a199b Color secundario #9d4edd Co…" at bounding box center [266, 320] width 361 height 208
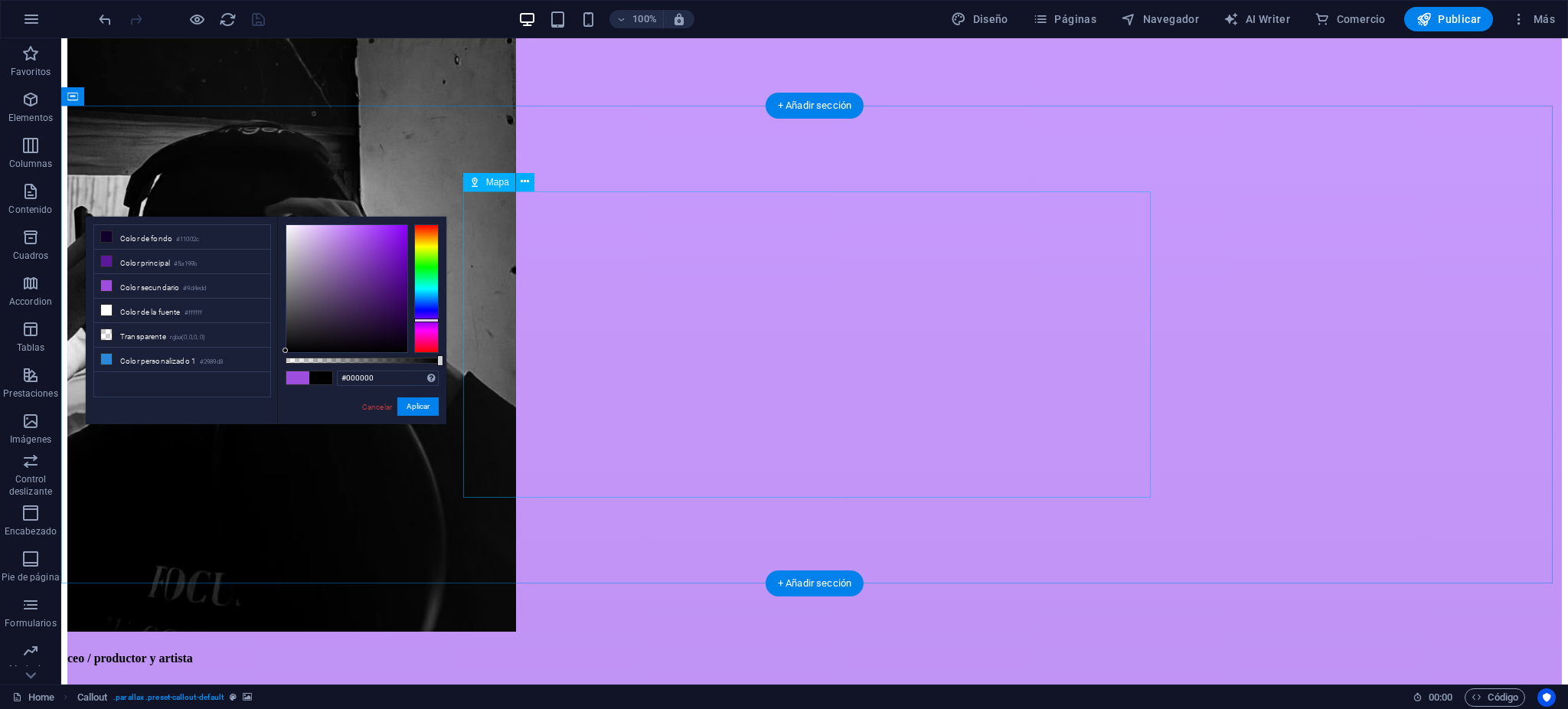
scroll to position [4710, 0]
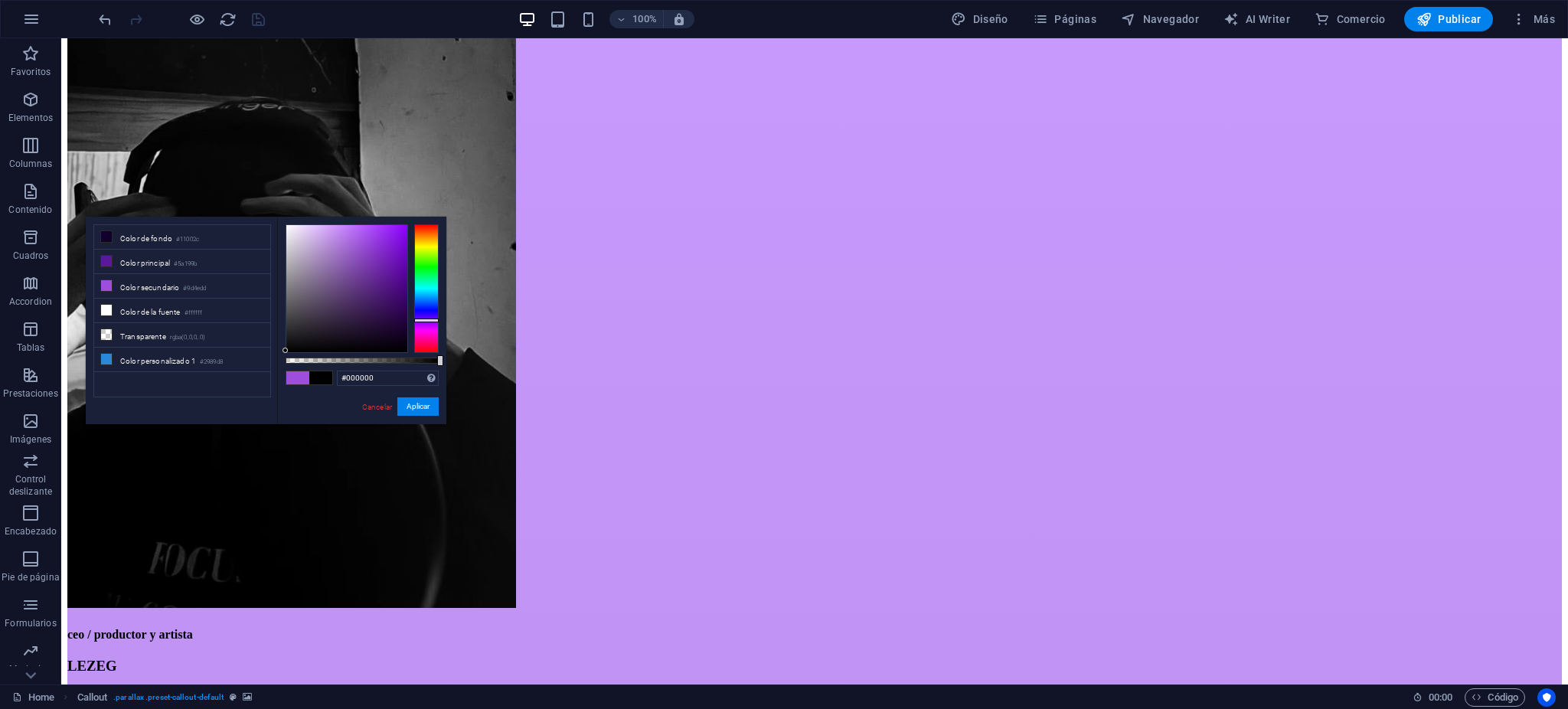
click at [163, 243] on li "Color de fondo #11002c" at bounding box center [182, 237] width 176 height 24
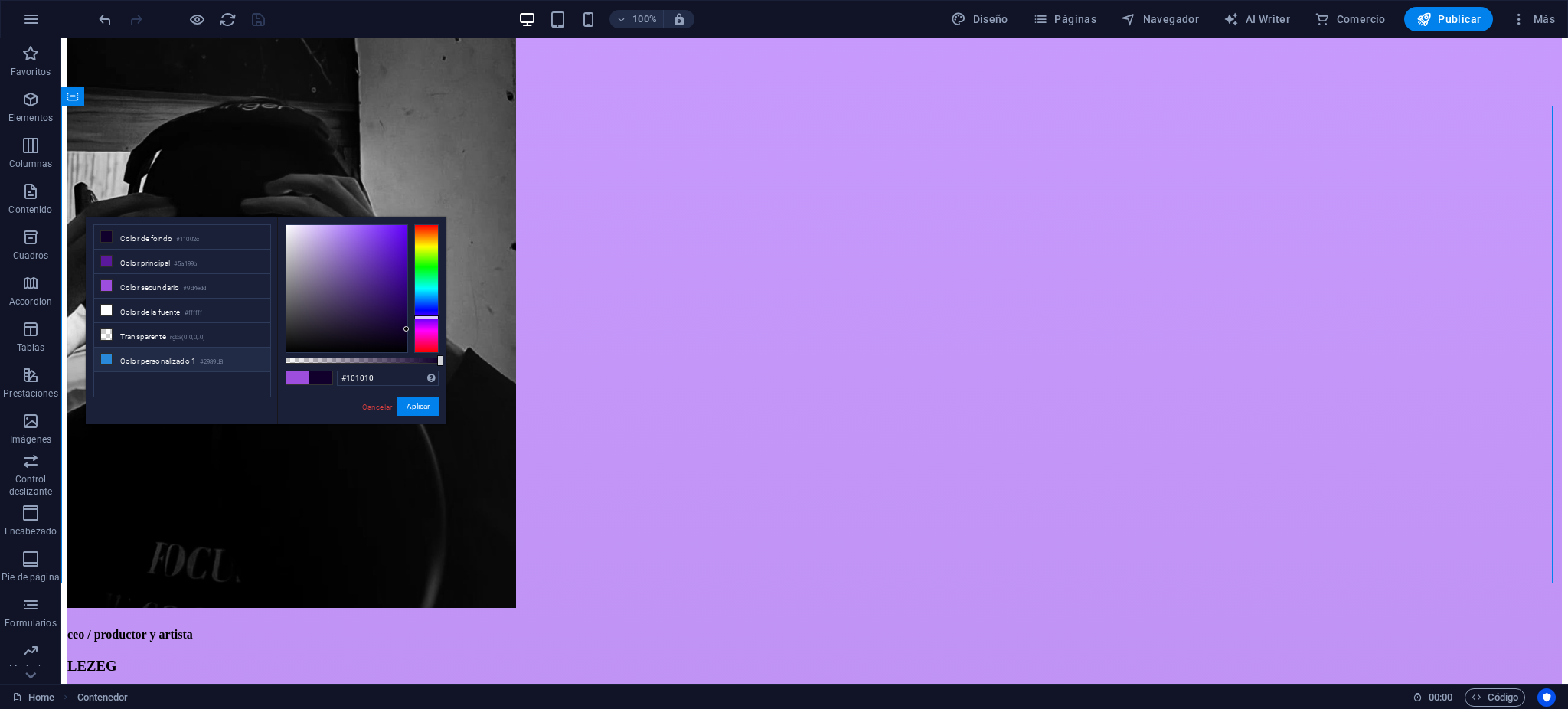
type input "#000000"
drag, startPoint x: 283, startPoint y: 343, endPoint x: 200, endPoint y: 400, distance: 100.7
click at [198, 403] on div "less Color de fondo #11002c Color principal #5a199b Color secundario #9d4edd Co…" at bounding box center [266, 320] width 361 height 208
click at [424, 408] on button "Aplicar" at bounding box center [418, 407] width 42 height 19
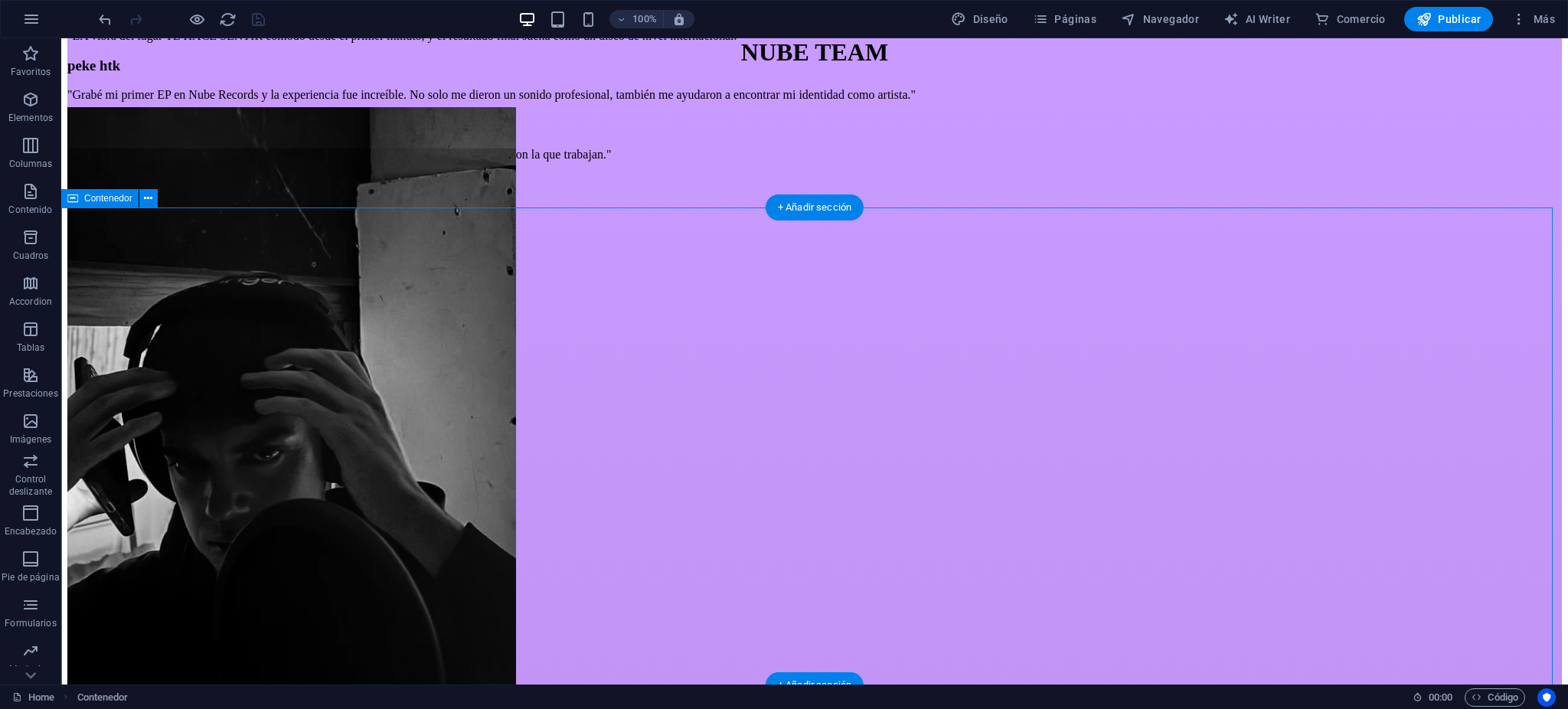
scroll to position [4608, 0]
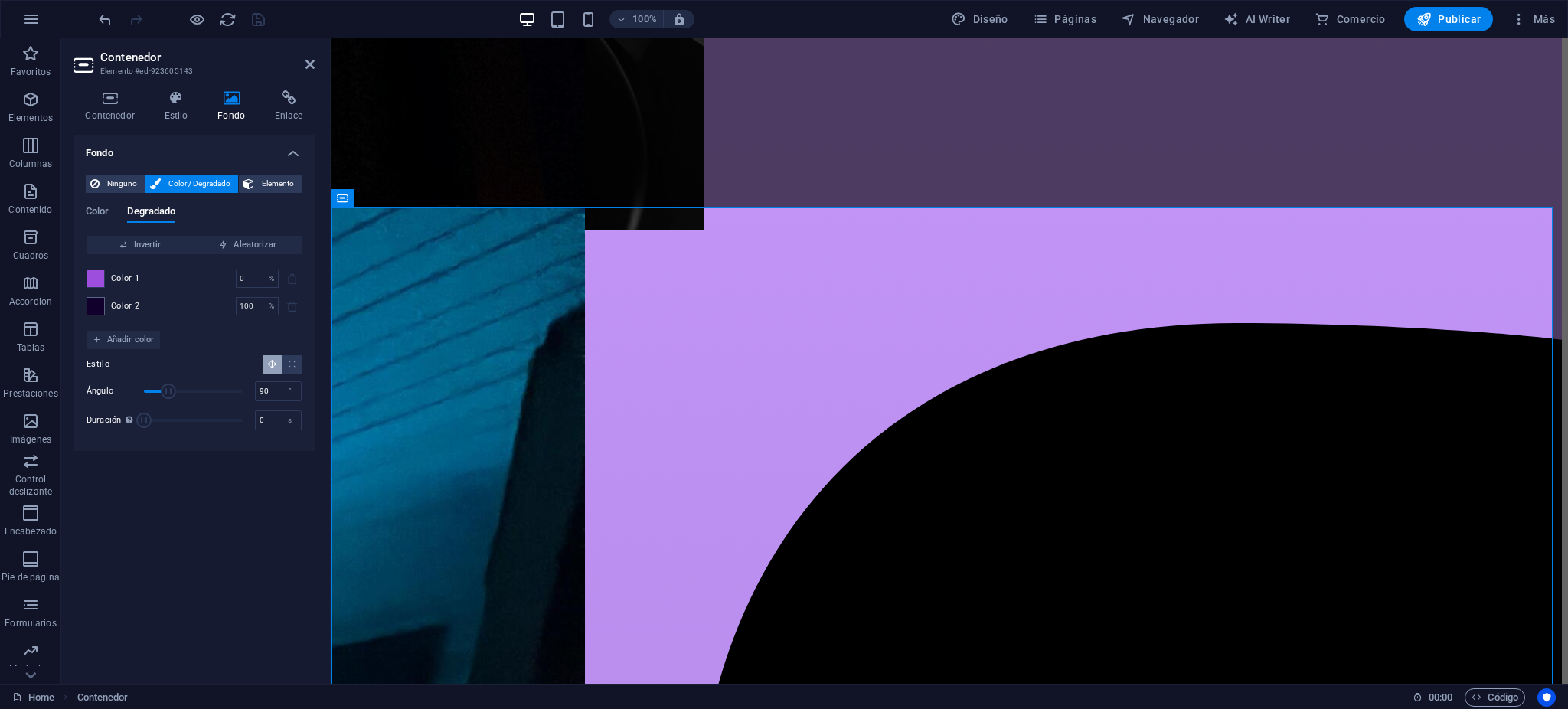
click at [102, 280] on span at bounding box center [95, 279] width 17 height 17
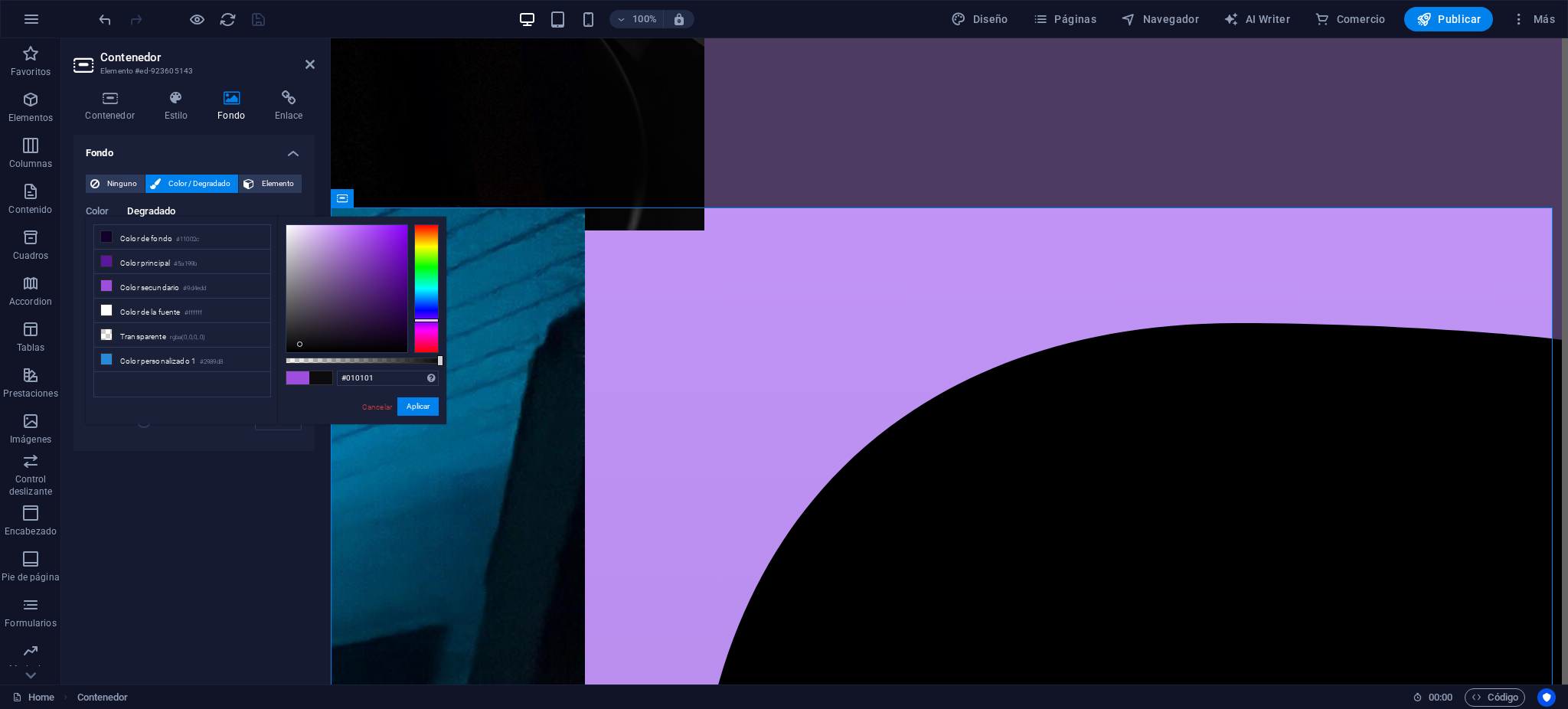
type input "#000000"
drag, startPoint x: 304, startPoint y: 278, endPoint x: 120, endPoint y: 377, distance: 208.9
click at [459, 423] on body "Nube Records Company Home Favoritos Elementos Columnas Contenido [PERSON_NAME] …" at bounding box center [784, 354] width 1568 height 709
drag, startPoint x: 428, startPoint y: 406, endPoint x: 33, endPoint y: 349, distance: 399.1
click at [428, 405] on button "Aplicar" at bounding box center [418, 407] width 42 height 19
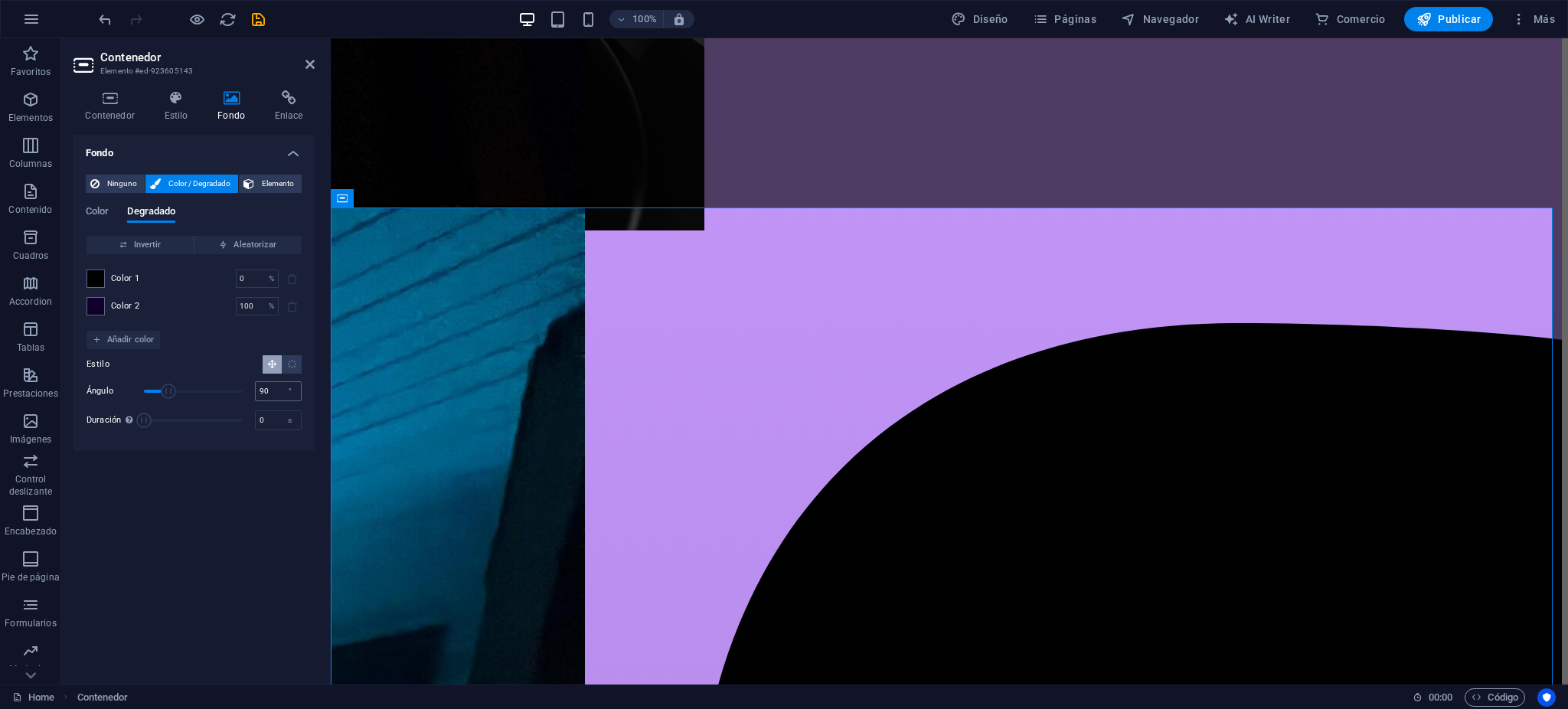
click at [255, 390] on div "90 °" at bounding box center [278, 391] width 46 height 20
click at [261, 390] on input "90" at bounding box center [278, 391] width 45 height 19
type input "180"
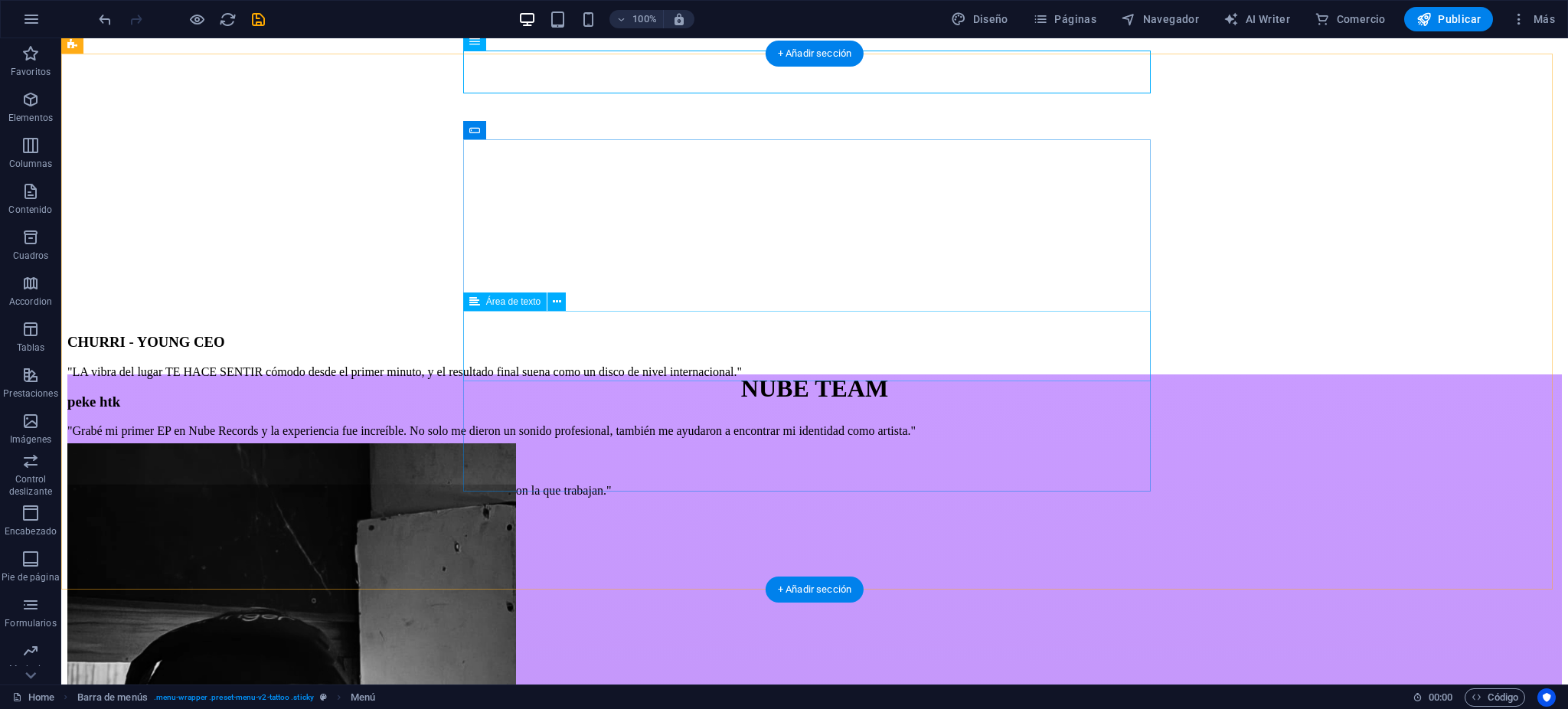
drag, startPoint x: 1161, startPoint y: 381, endPoint x: 1351, endPoint y: 356, distance: 191.6
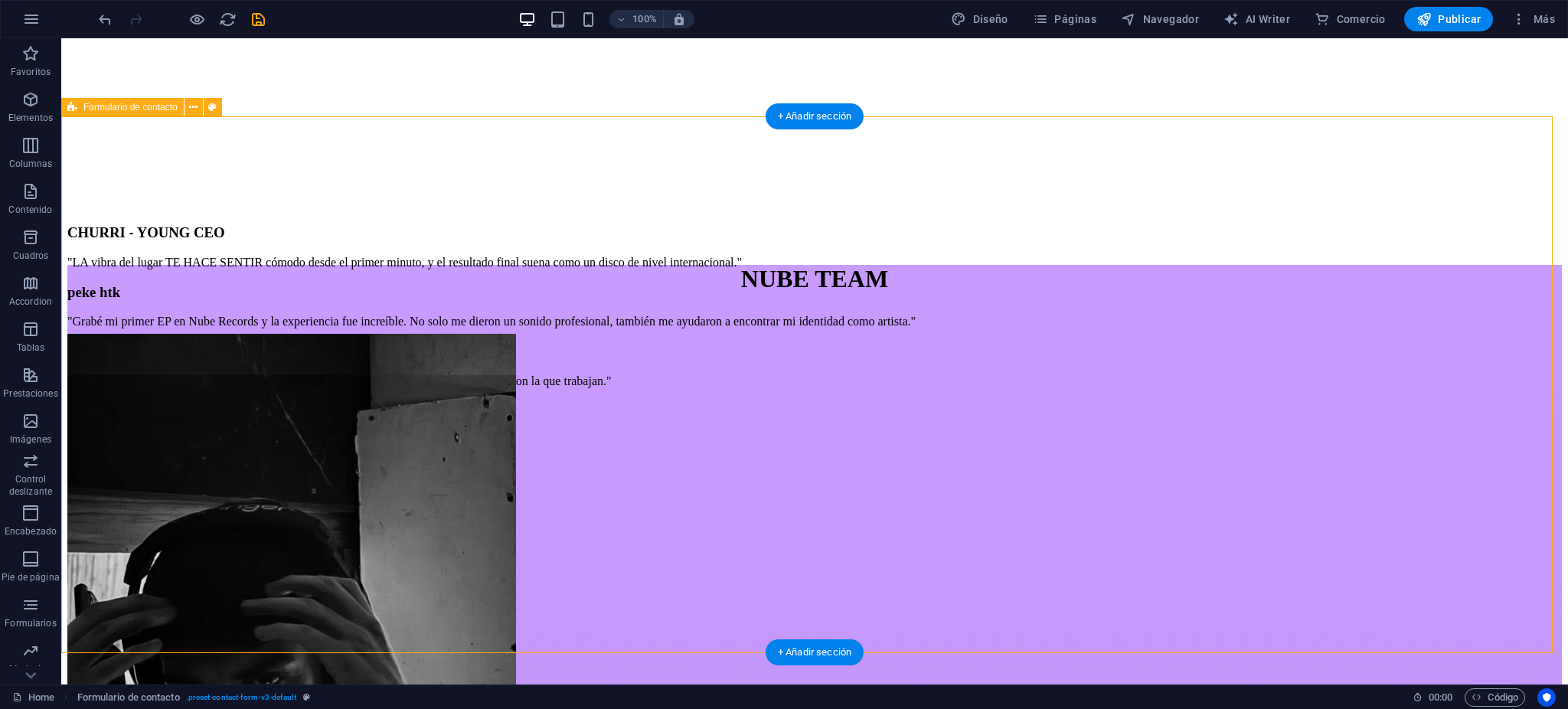
scroll to position [4415, 0]
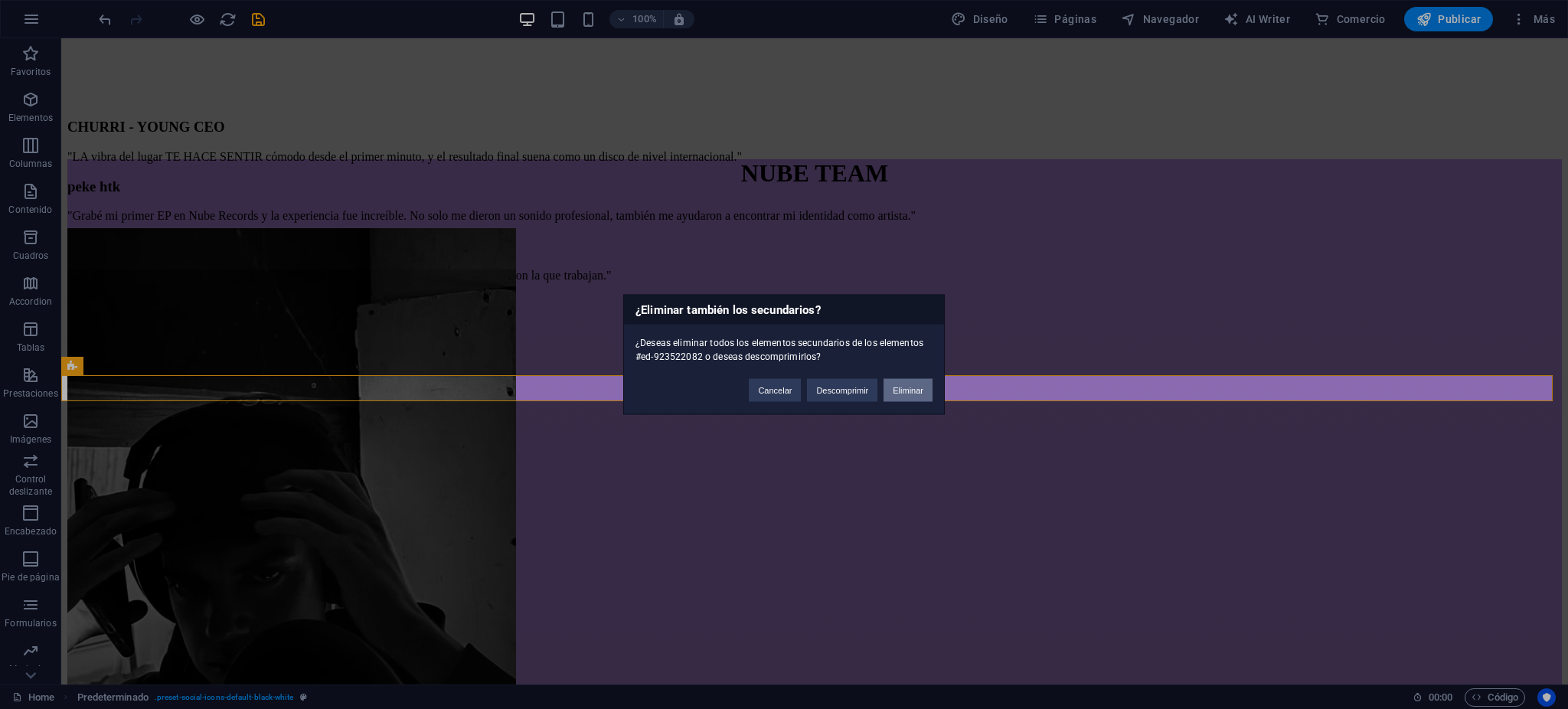
drag, startPoint x: 912, startPoint y: 388, endPoint x: 851, endPoint y: 350, distance: 71.9
click at [912, 388] on button "Eliminar" at bounding box center [908, 390] width 49 height 23
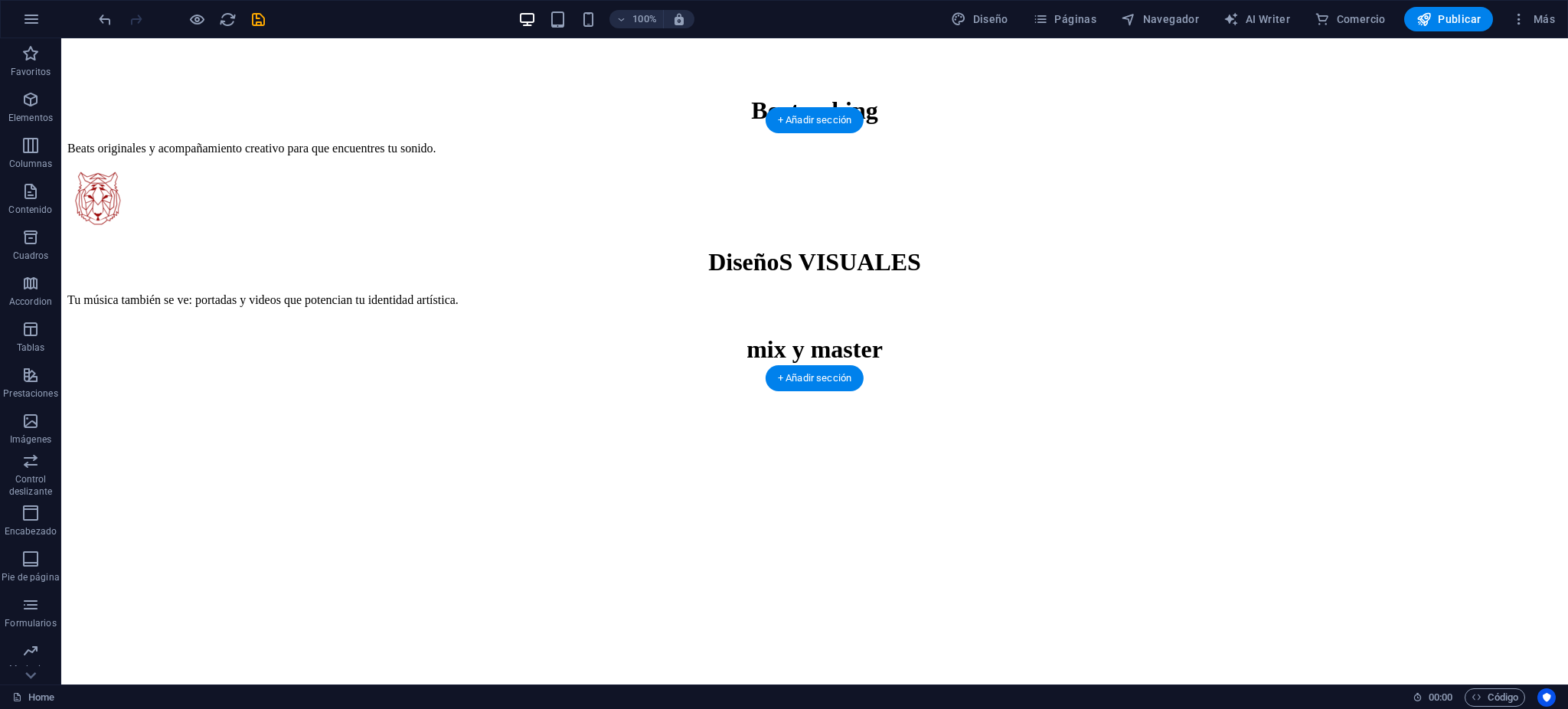
scroll to position [3699, 0]
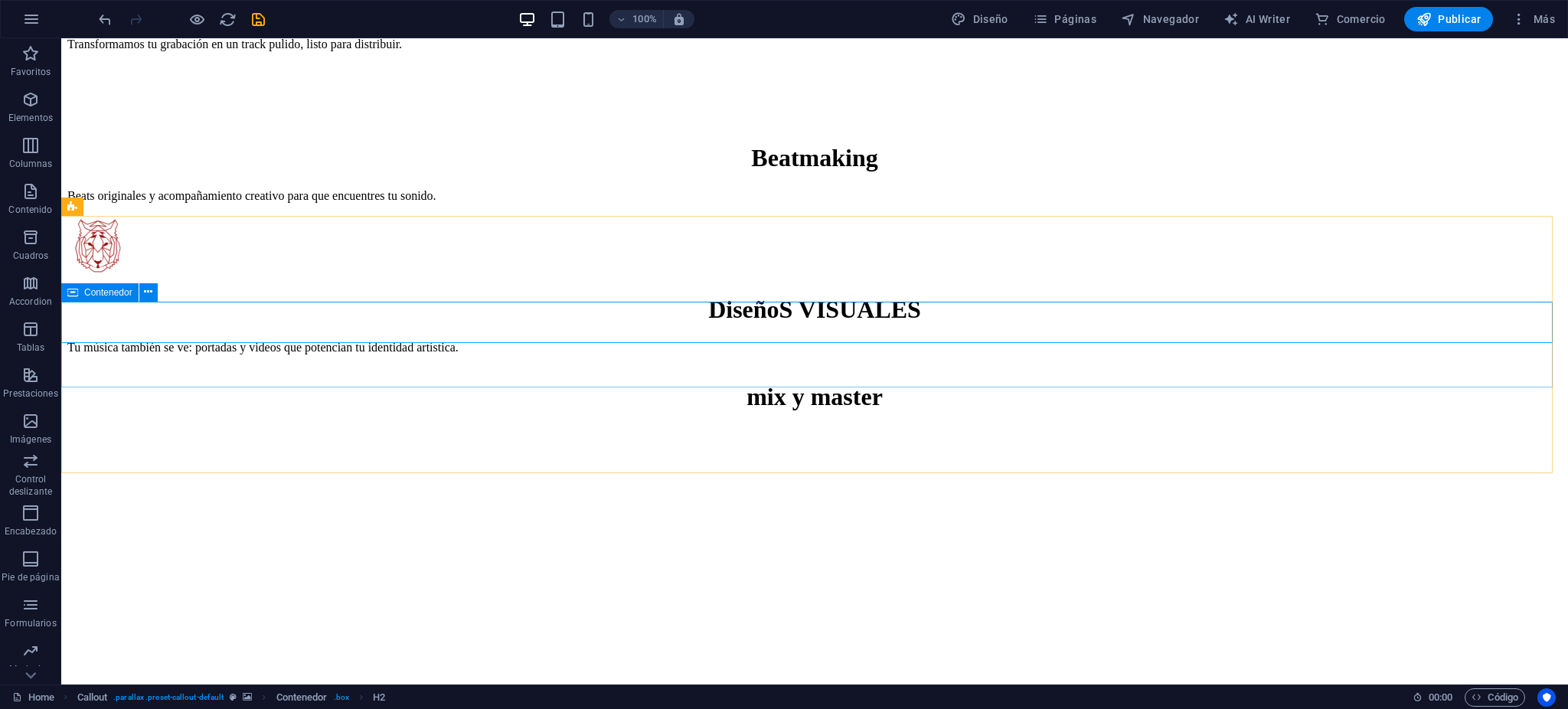
click at [125, 289] on span "Contenedor" at bounding box center [108, 292] width 48 height 9
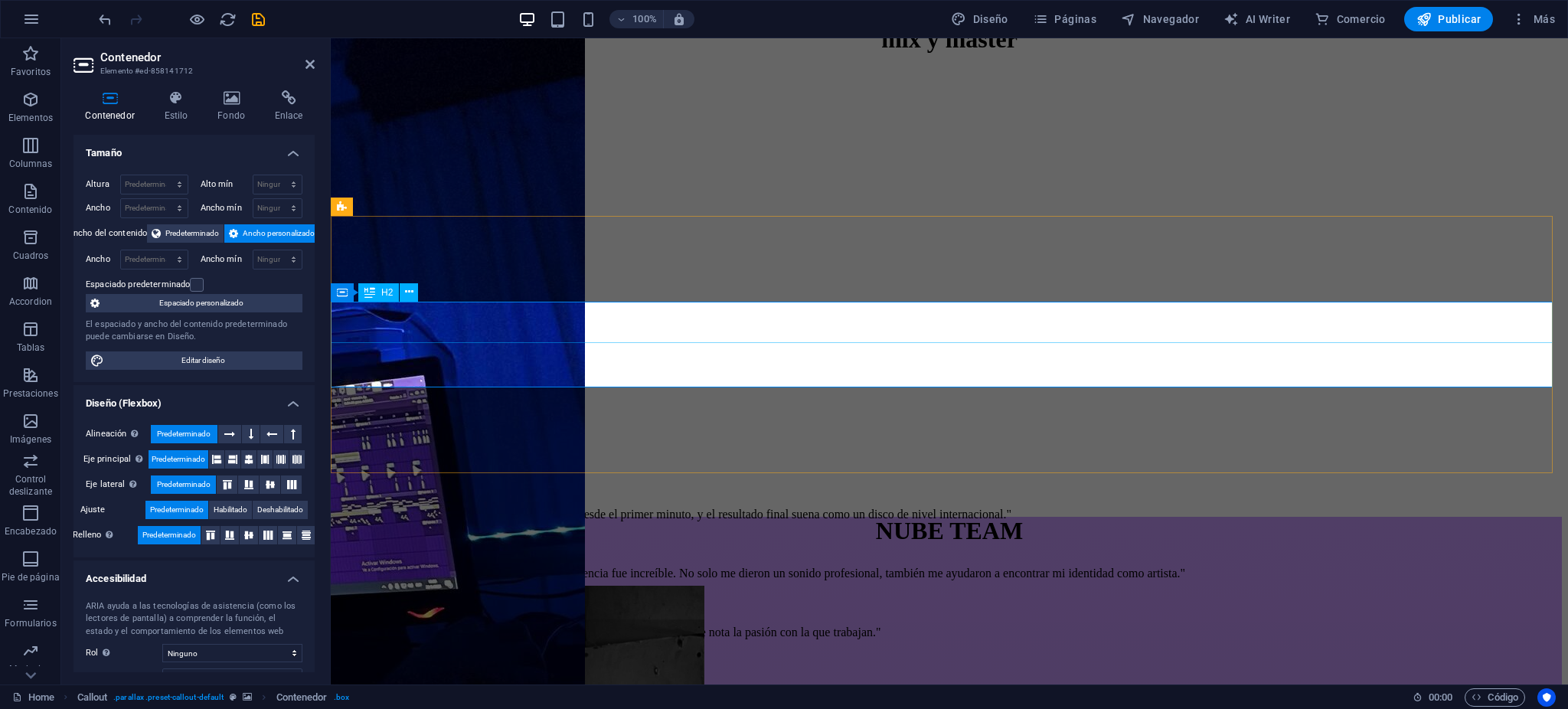
drag, startPoint x: 1051, startPoint y: 306, endPoint x: 1315, endPoint y: 306, distance: 264.0
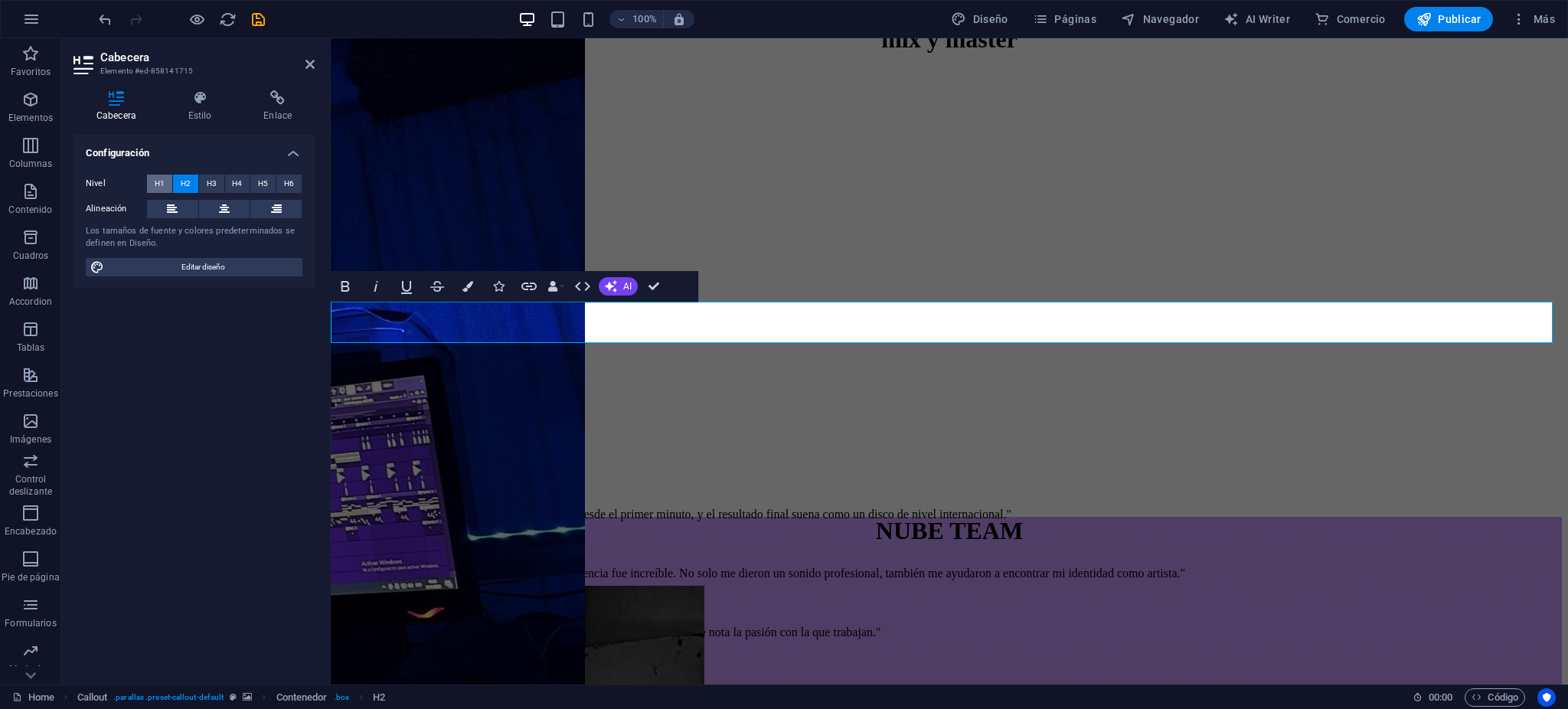
click at [151, 184] on button "H1" at bounding box center [159, 183] width 25 height 19
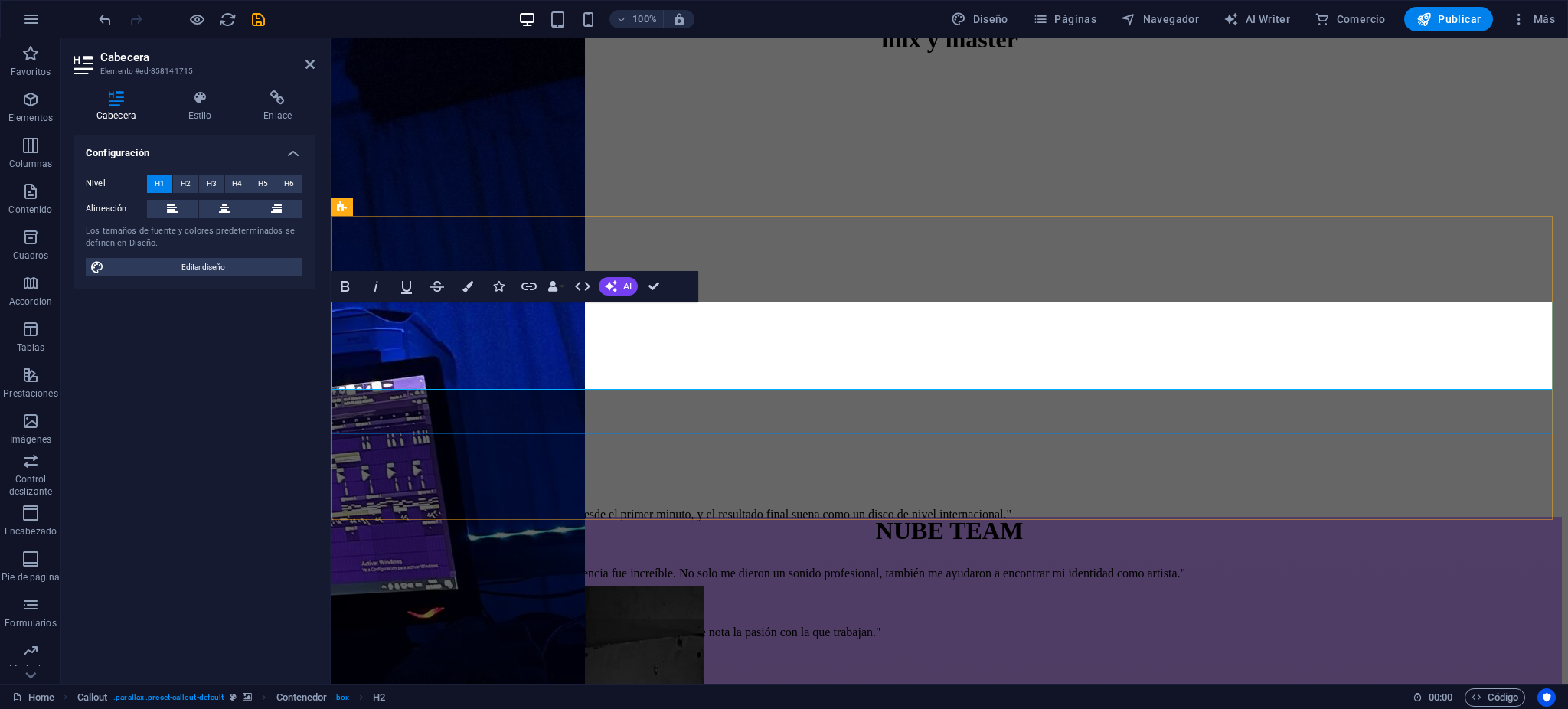
click at [478, 286] on button "Colors" at bounding box center [468, 287] width 29 height 31
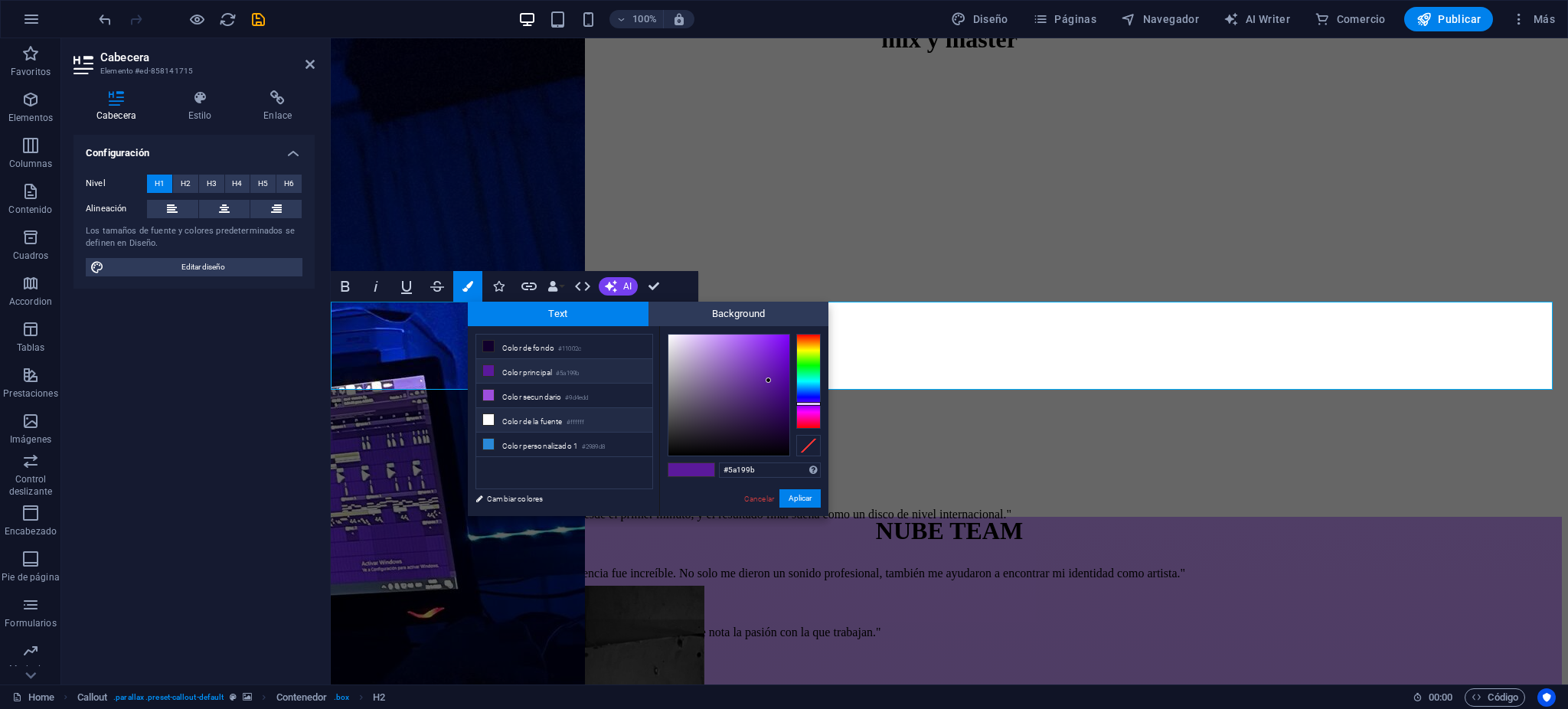
click at [547, 408] on li "Color de la fuente #ffffff" at bounding box center [564, 421] width 176 height 24
type input "#ffffff"
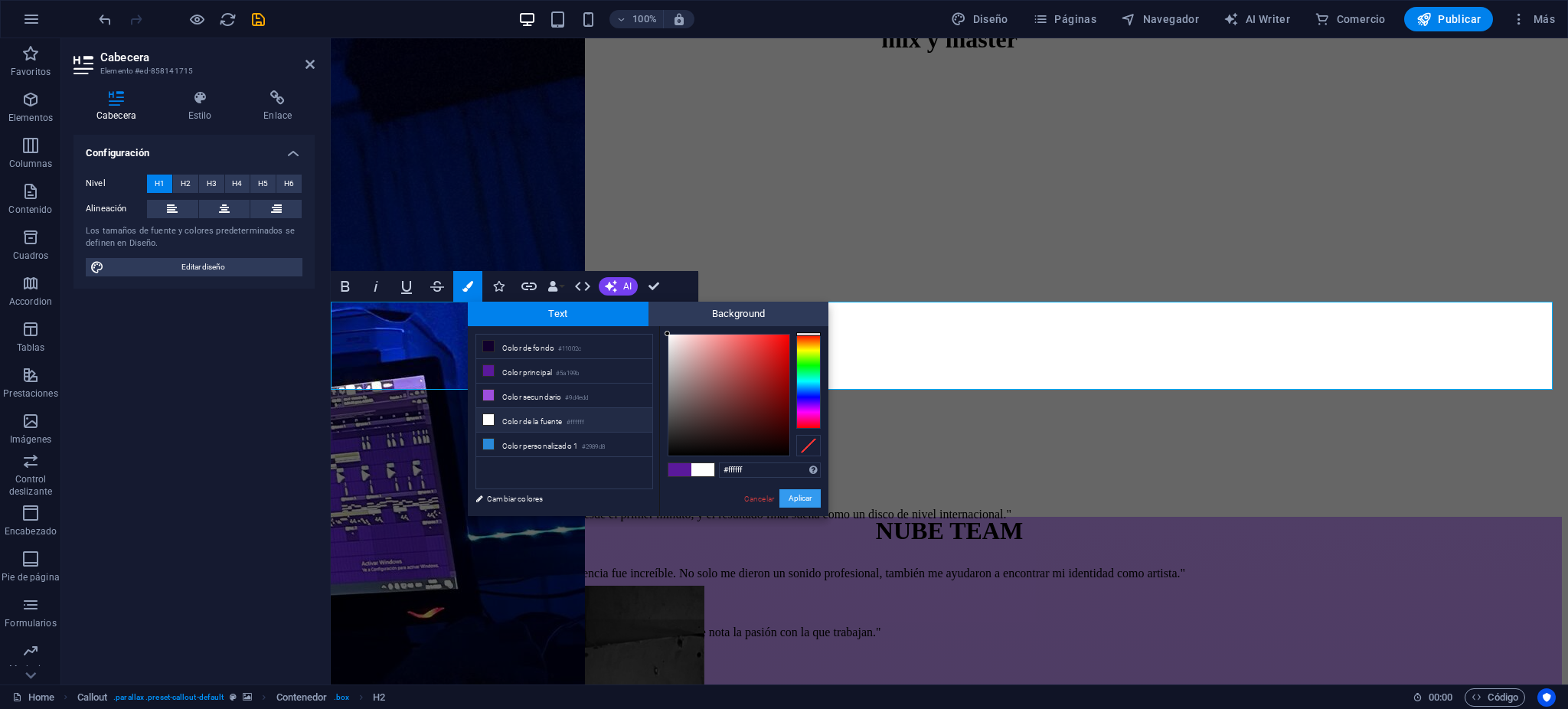
click at [783, 493] on button "Aplicar" at bounding box center [800, 499] width 42 height 19
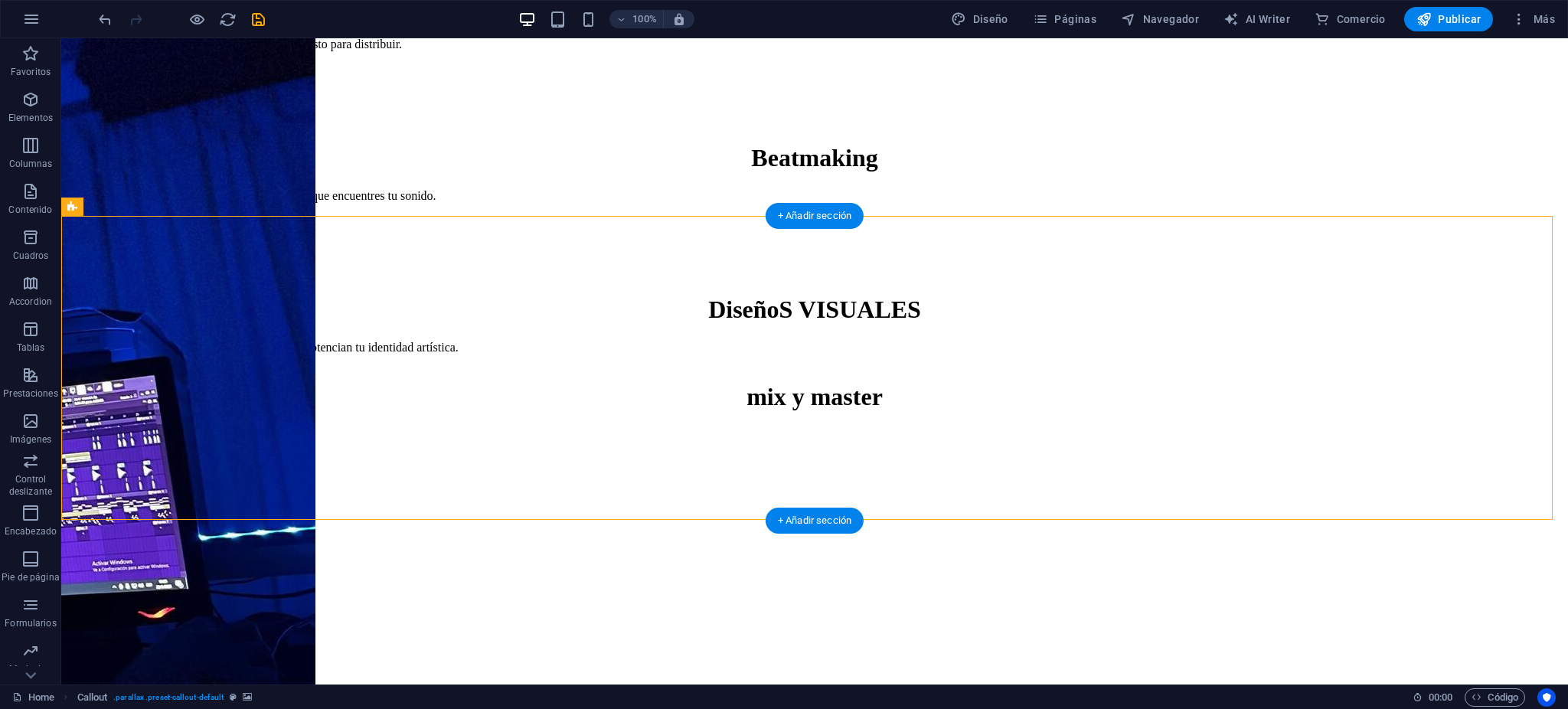
select select "%"
select select "px"
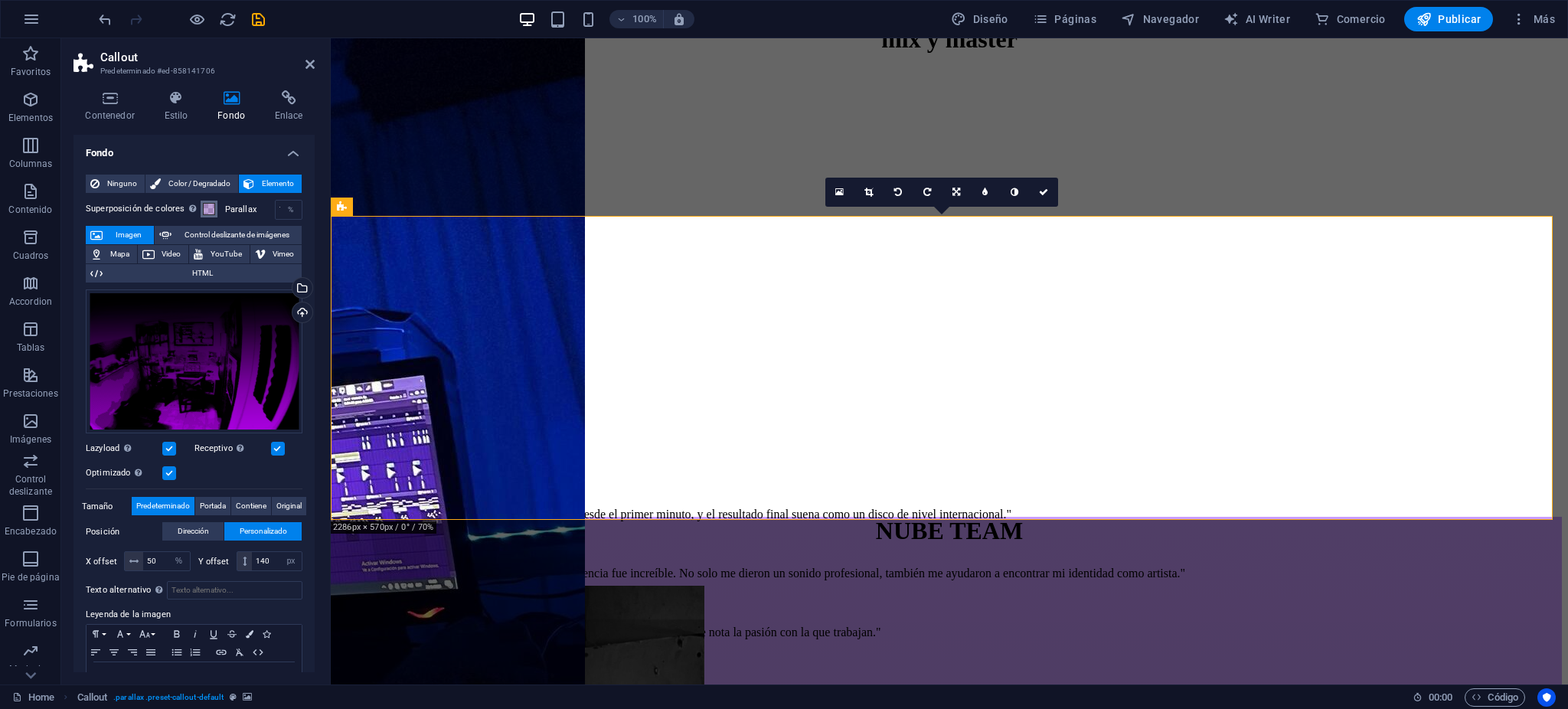
click at [203, 214] on span at bounding box center [209, 209] width 12 height 12
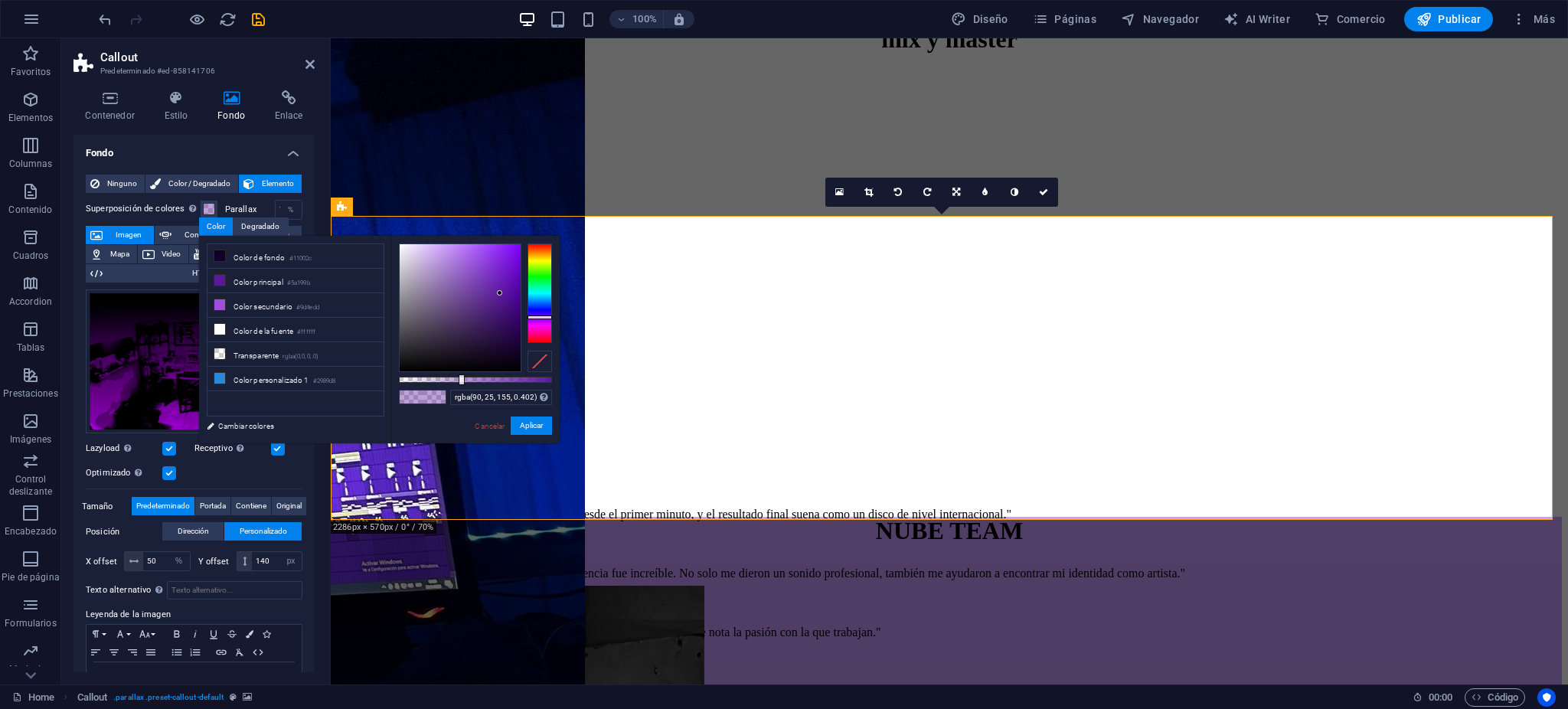
click at [233, 162] on div "Ninguno Color / Degradado Elemento Estirar fondo a ancho completo Superposición…" at bounding box center [194, 443] width 241 height 561
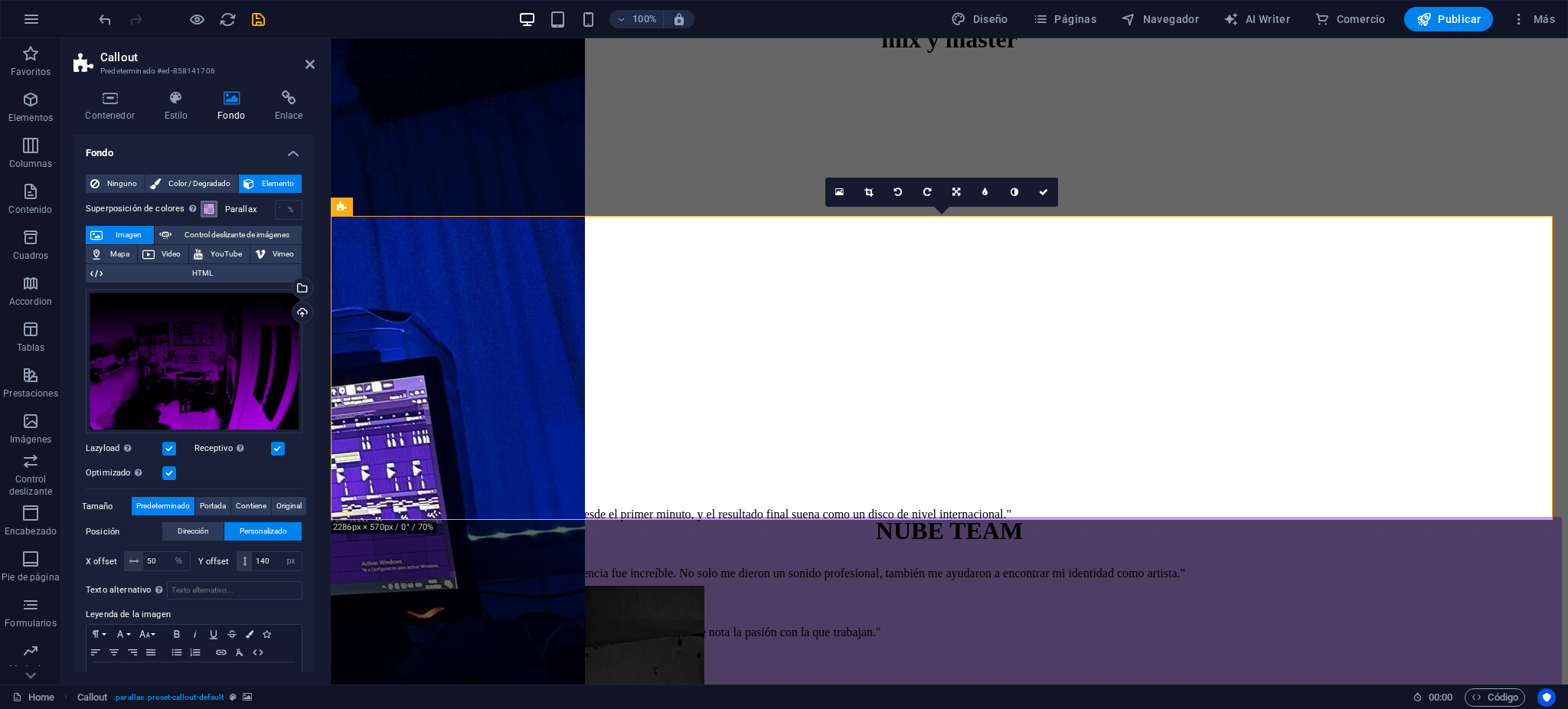
click at [204, 213] on span at bounding box center [209, 209] width 12 height 12
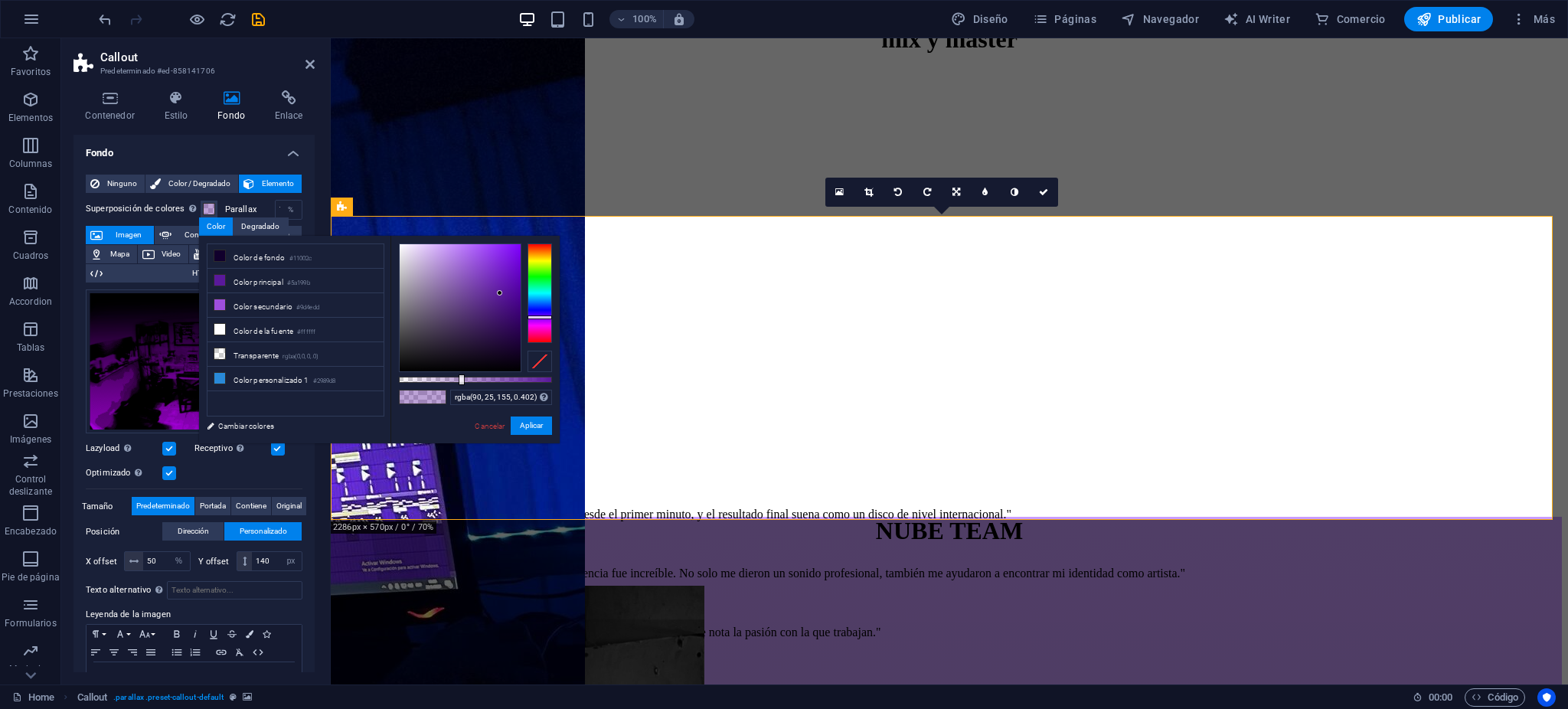
drag, startPoint x: 475, startPoint y: 417, endPoint x: 411, endPoint y: 392, distance: 68.7
click at [474, 417] on div "Cancelar Aplicar" at bounding box center [512, 426] width 78 height 20
click at [485, 422] on link "Cancelar" at bounding box center [490, 426] width 33 height 11
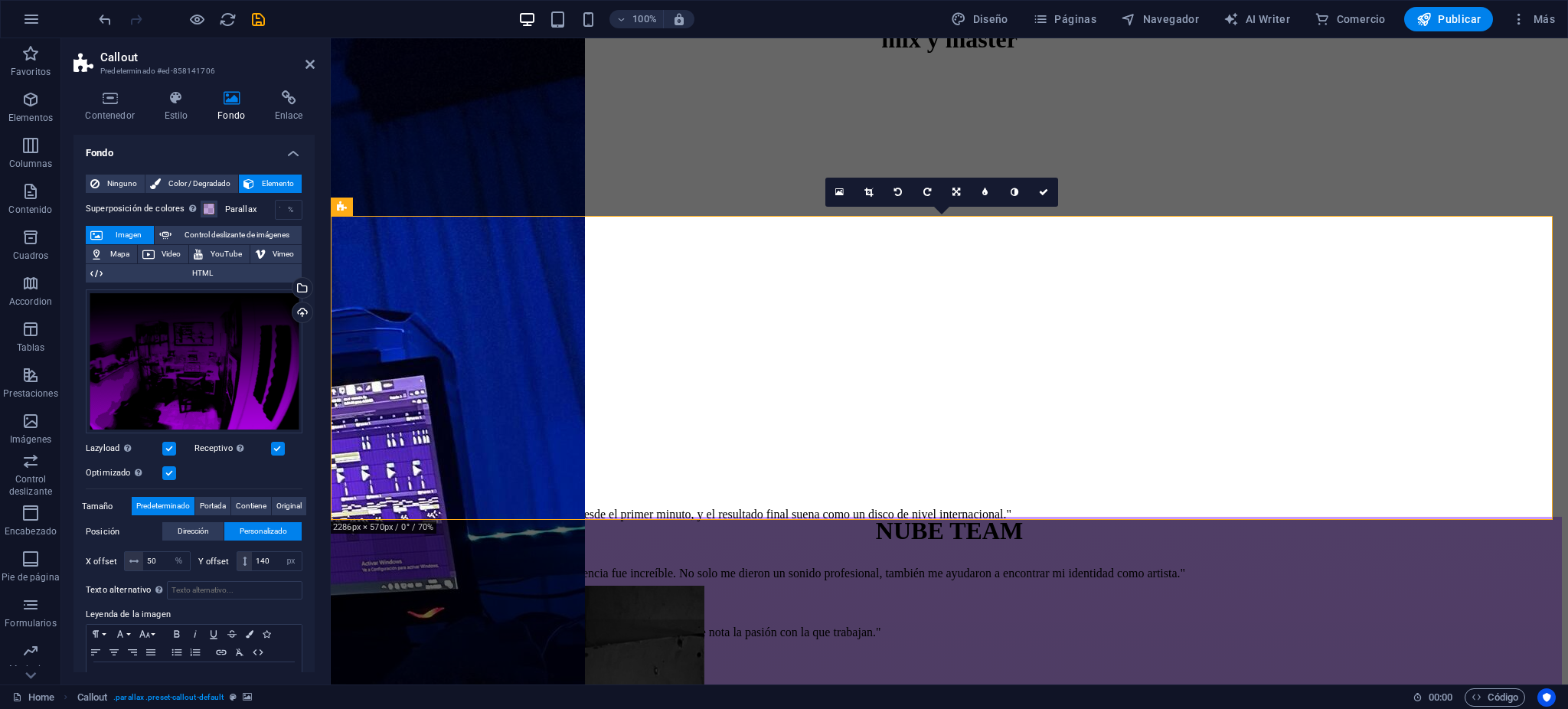
drag, startPoint x: 253, startPoint y: 334, endPoint x: 81, endPoint y: 438, distance: 201.0
click at [81, 438] on div "Ninguno Color / Degradado Elemento Estirar fondo a ancho completo Superposición…" at bounding box center [194, 443] width 241 height 561
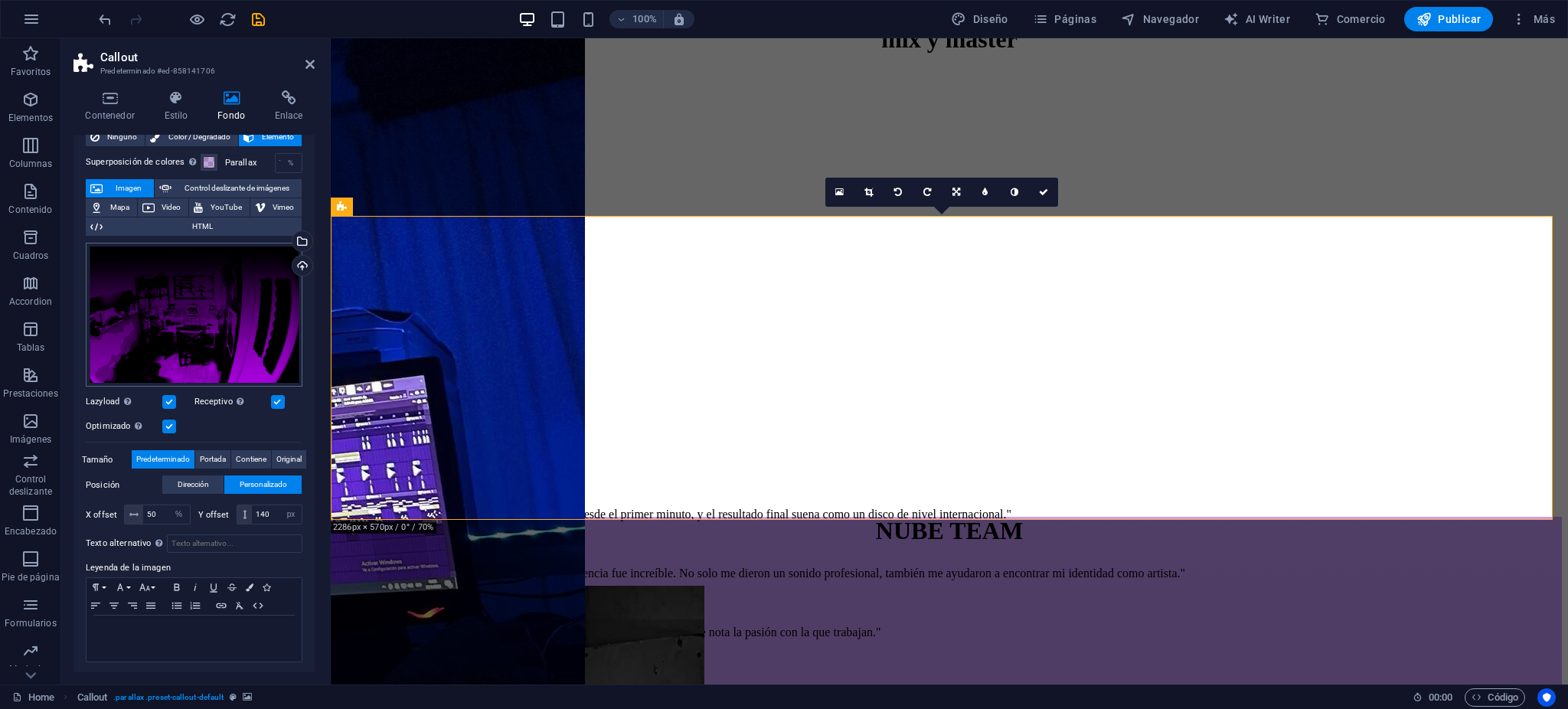
scroll to position [47, 0]
click at [995, 196] on link at bounding box center [986, 192] width 29 height 29
type input "4"
type input "1"
click at [1053, 194] on icon at bounding box center [1055, 192] width 9 height 9
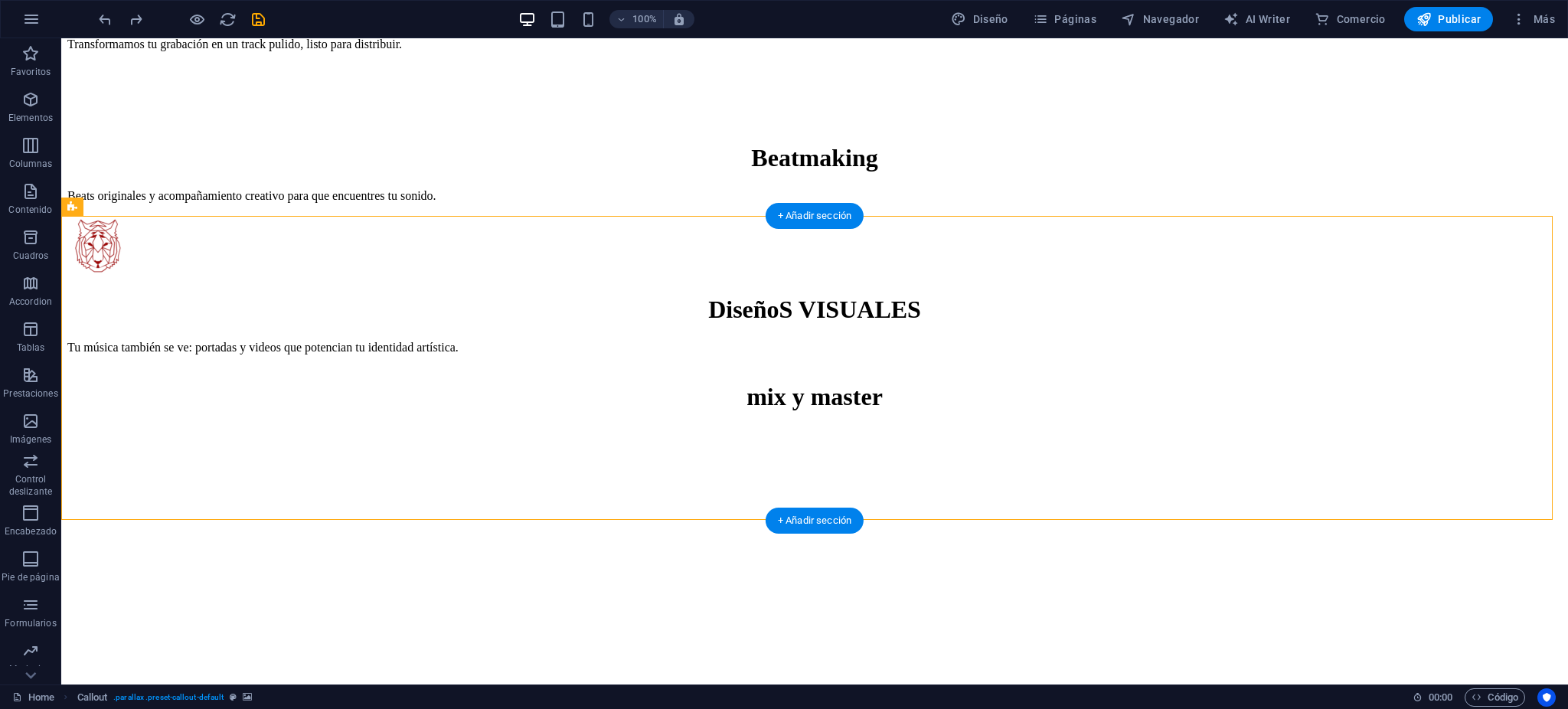
select select "%"
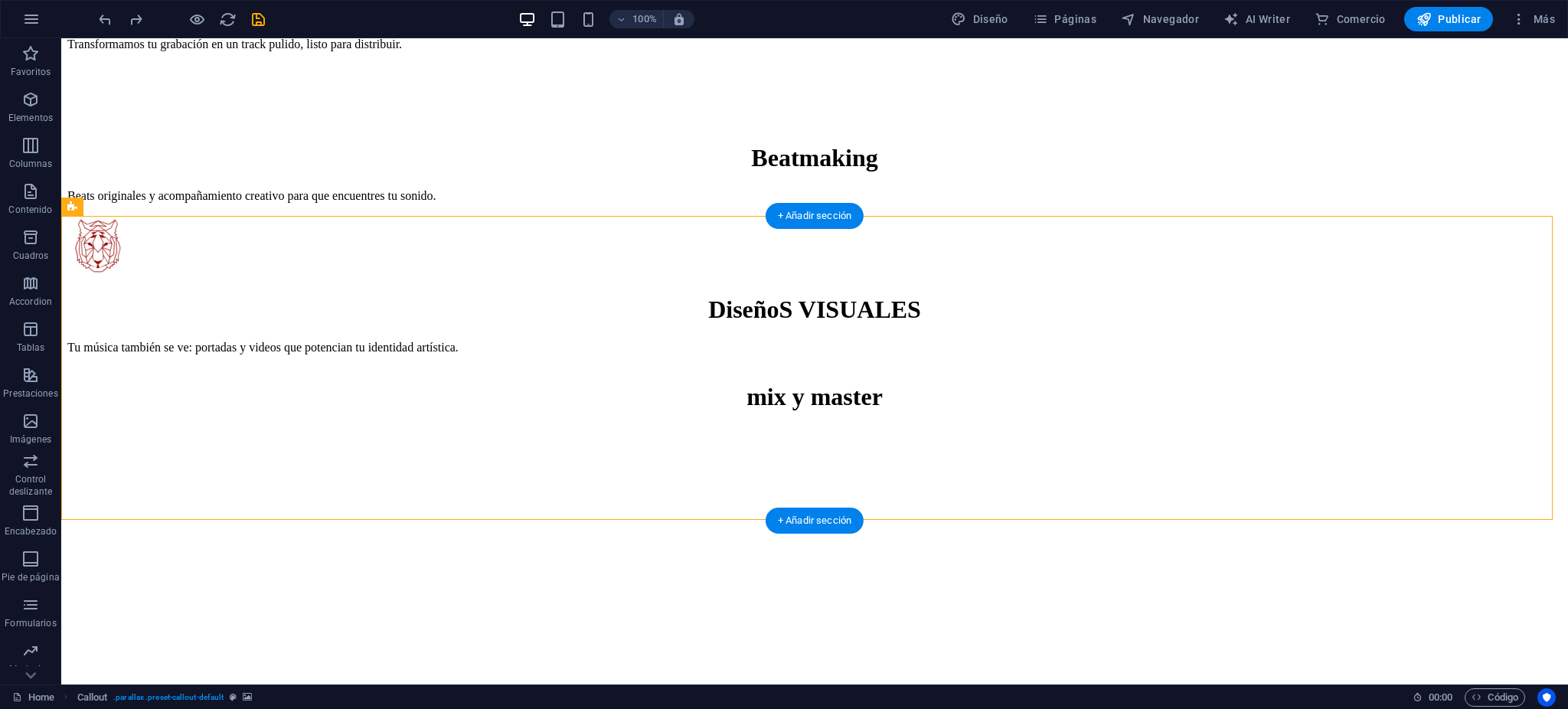
select select "center"
select select "rem"
select select "px"
select select "%"
select select "px"
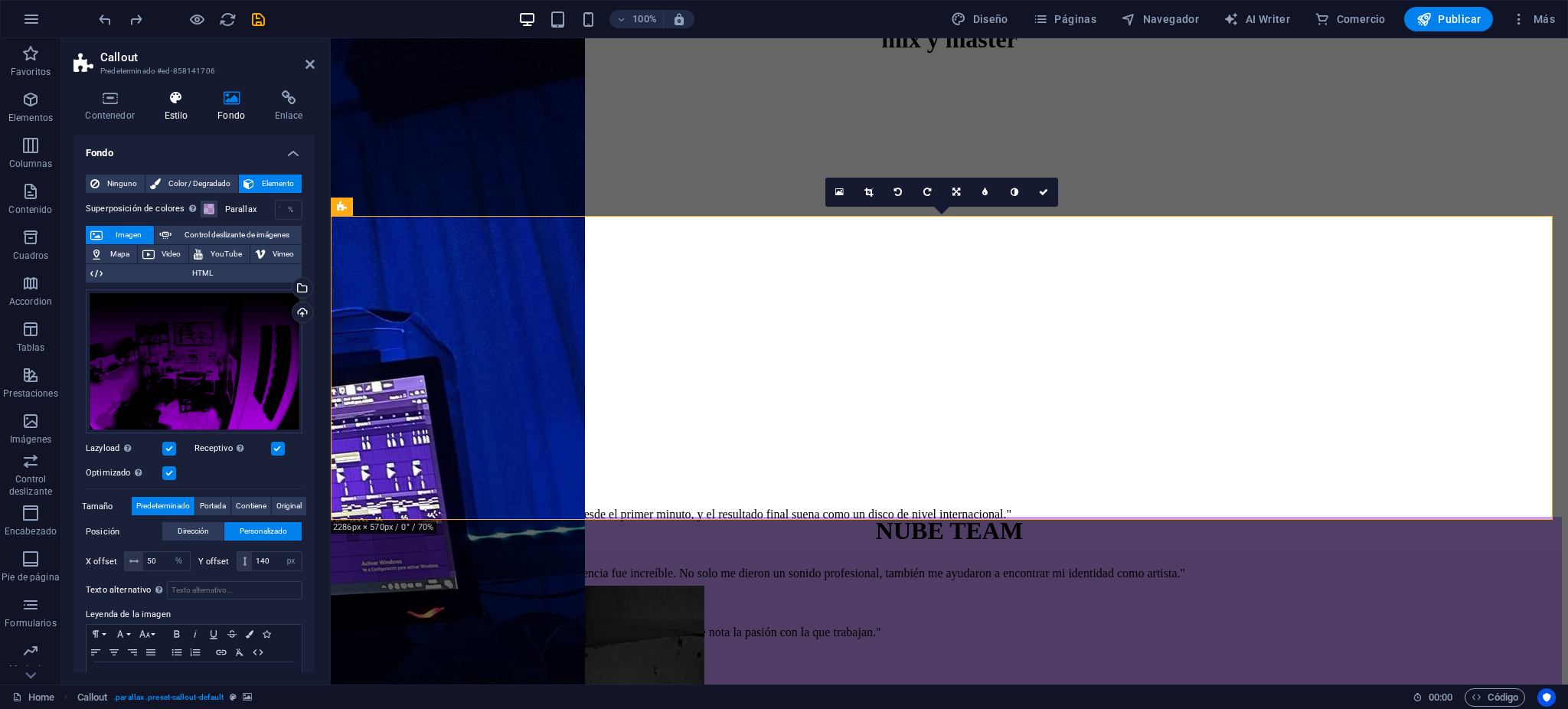
click at [178, 124] on div "Contenedor Estilo Fondo Enlace Tamaño Altura Predeterminado px rem % vh vw Alto…" at bounding box center [194, 381] width 241 height 582
click at [180, 114] on h4 "Estilo" at bounding box center [179, 106] width 54 height 32
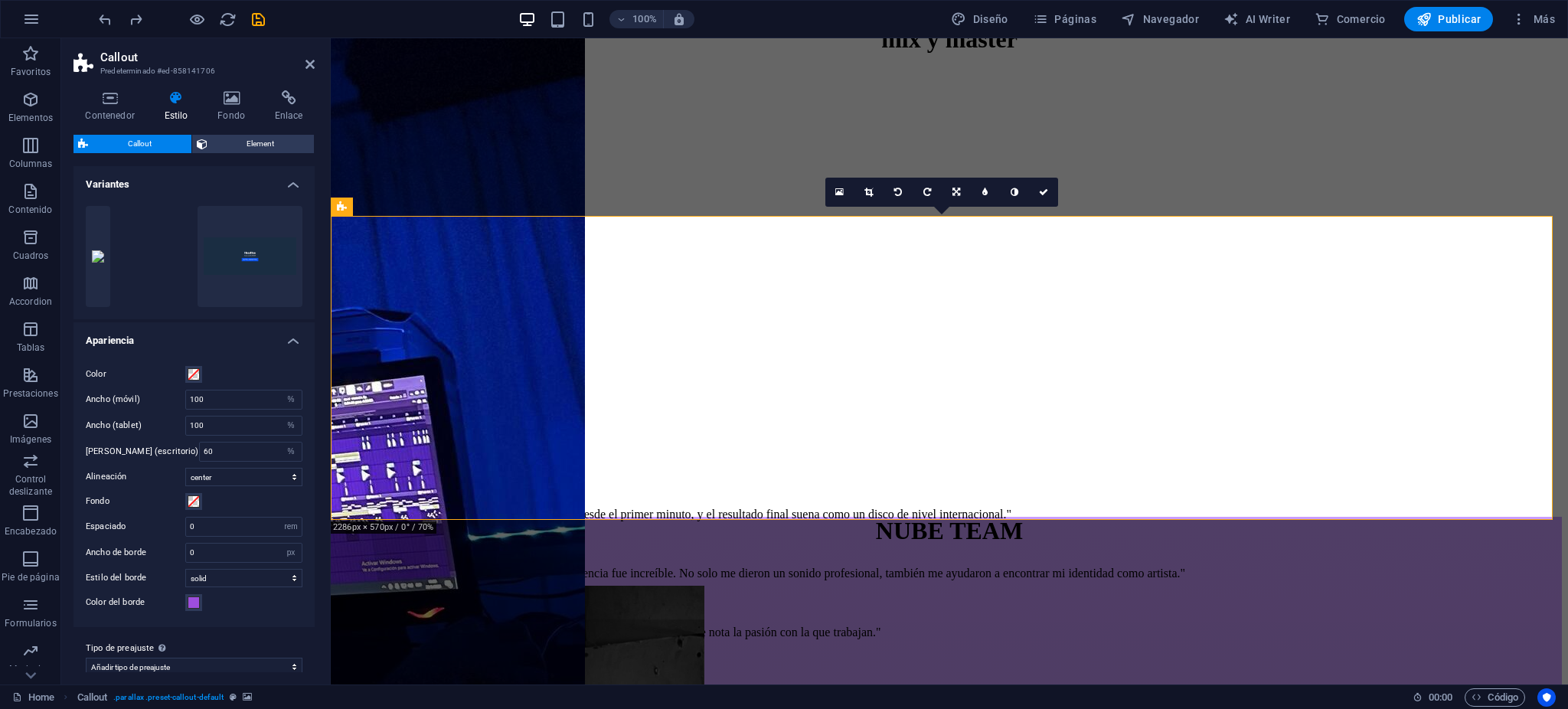
scroll to position [15, 0]
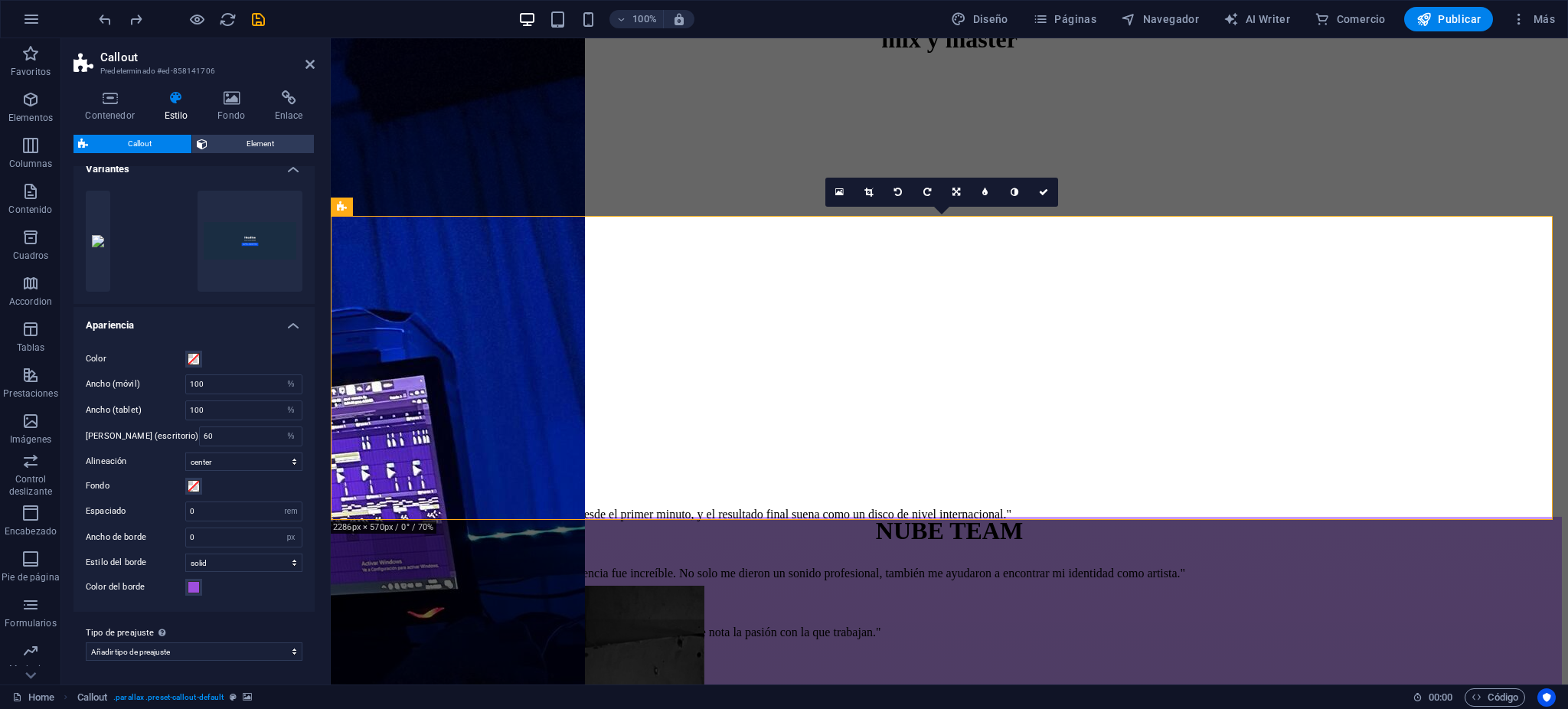
click at [206, 587] on div "Color del borde" at bounding box center [194, 588] width 217 height 19
click at [202, 587] on div "Color del borde" at bounding box center [194, 588] width 217 height 19
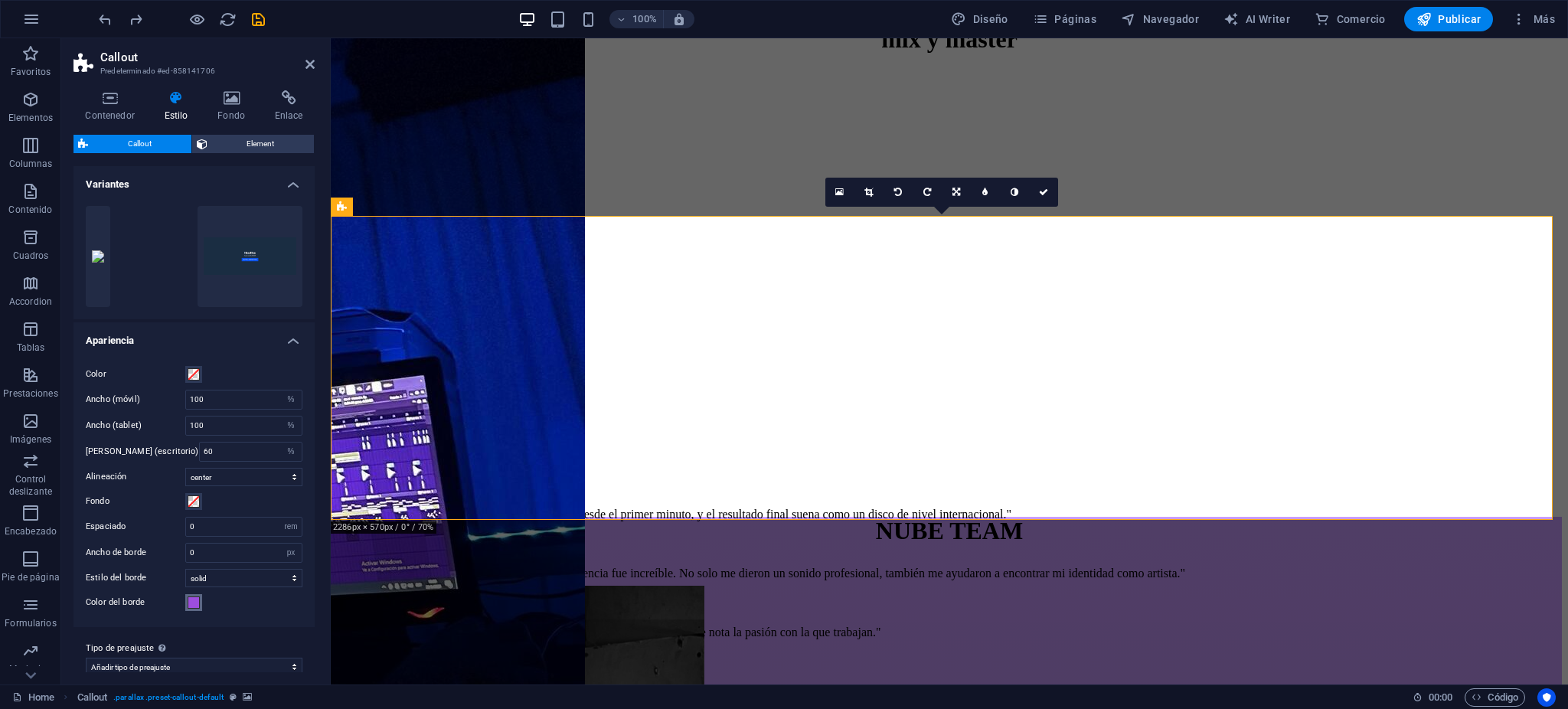
click at [186, 606] on button "Color del borde" at bounding box center [193, 602] width 17 height 17
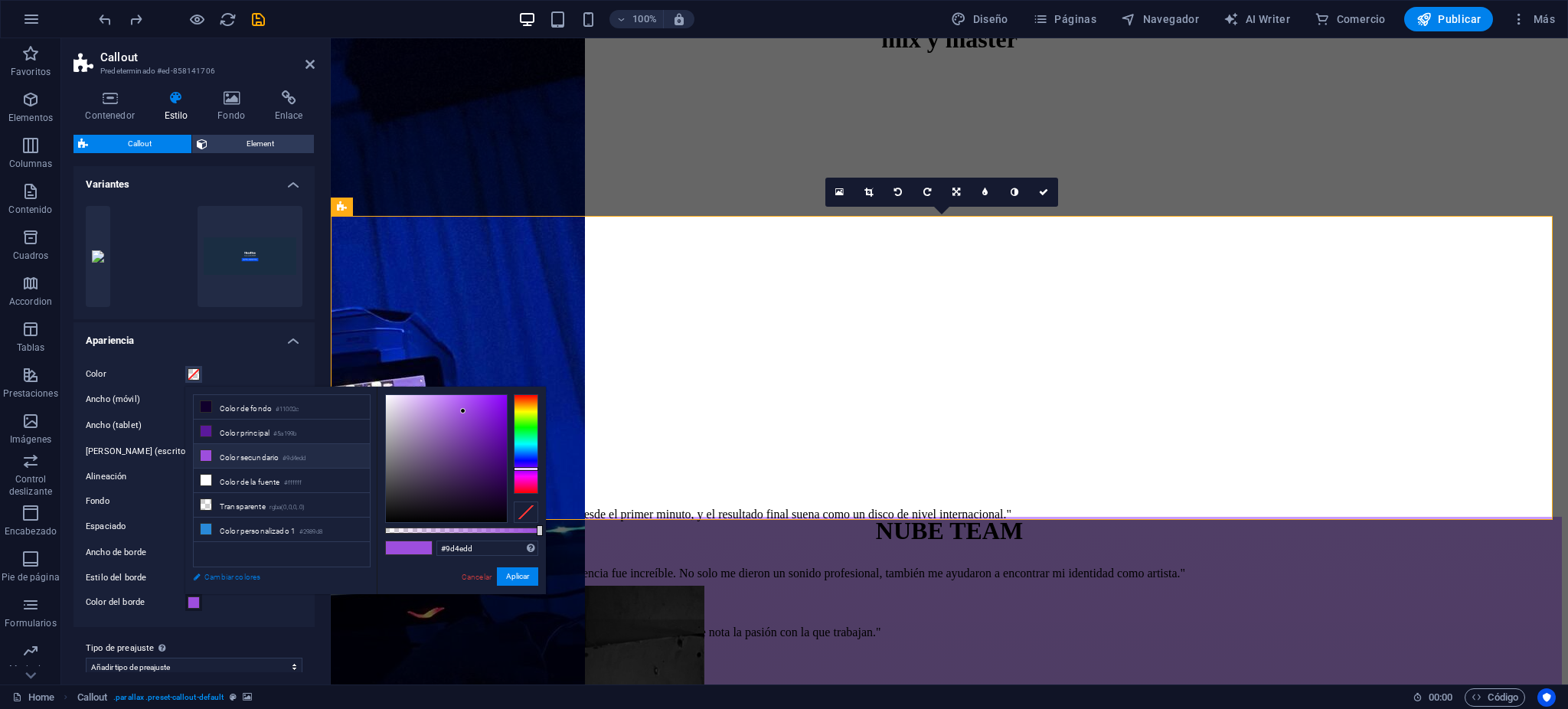
click at [214, 571] on link "Cambiar colores" at bounding box center [274, 578] width 178 height 20
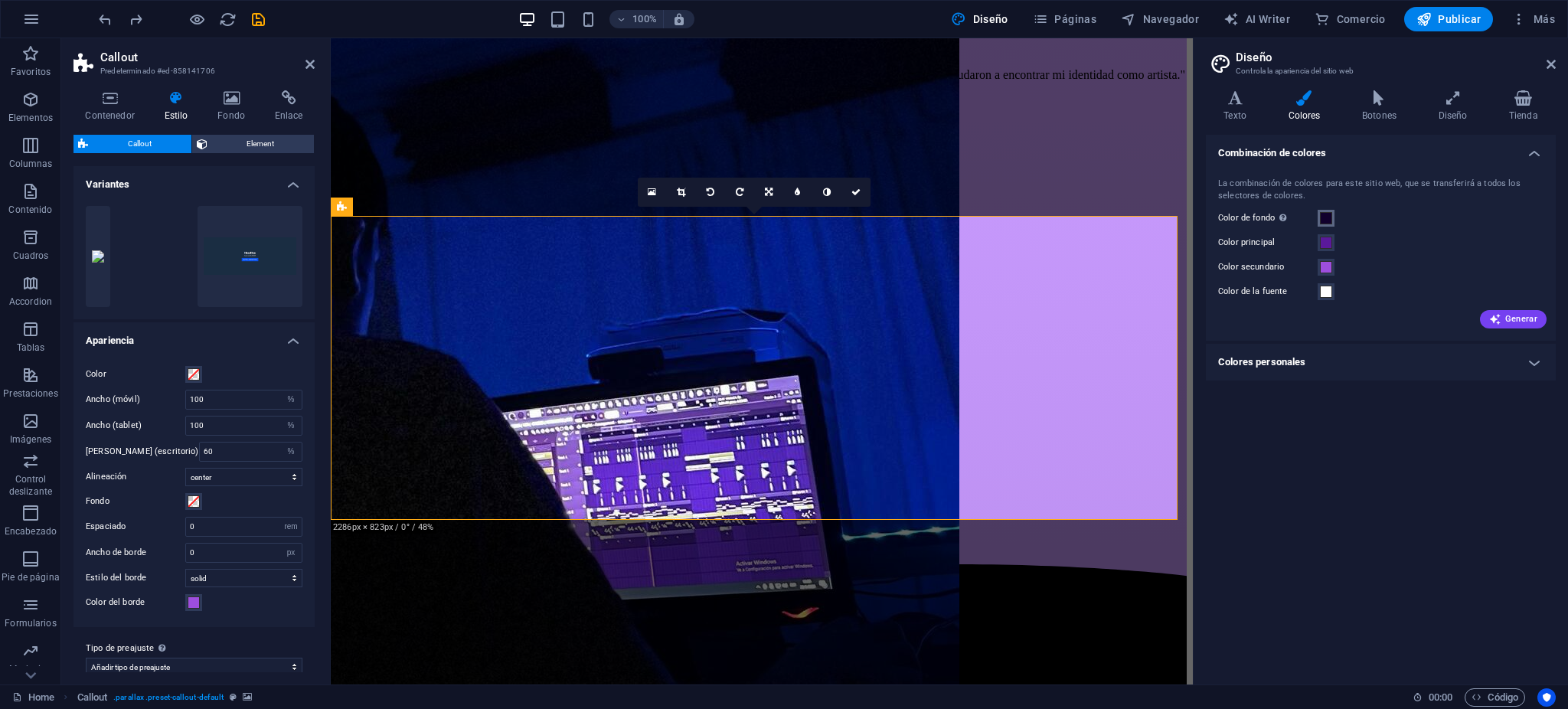
click at [1329, 214] on span at bounding box center [1326, 218] width 12 height 12
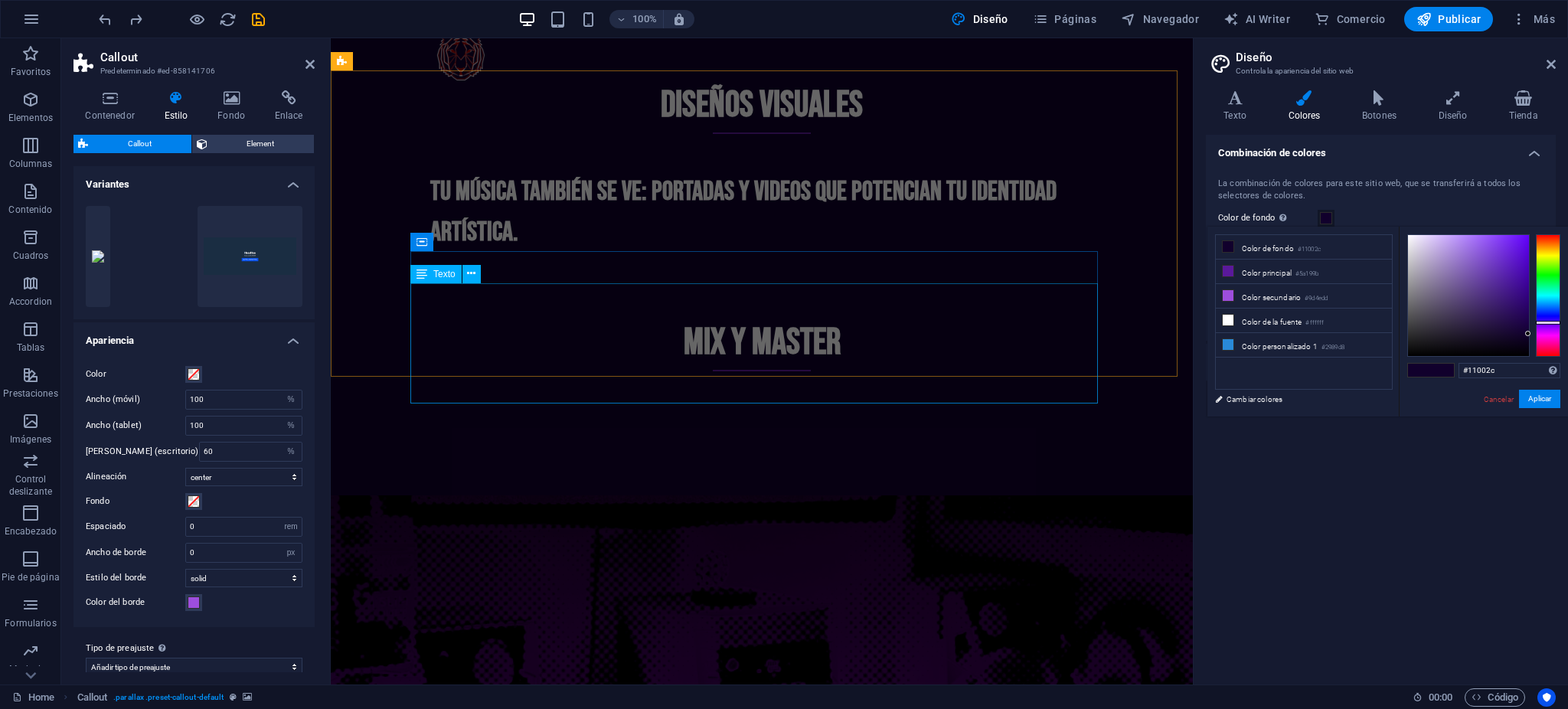
scroll to position [3393, 0]
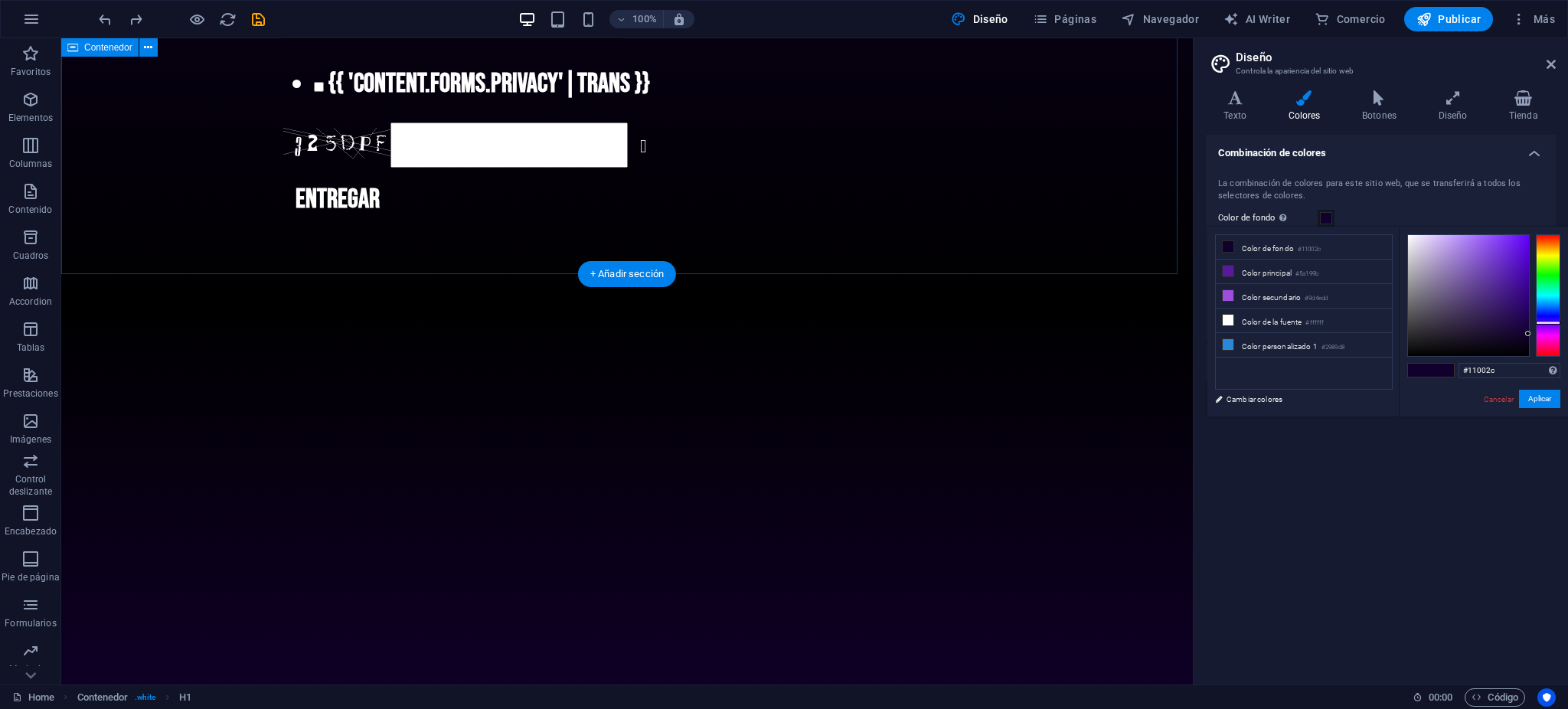
scroll to position [13225, 0]
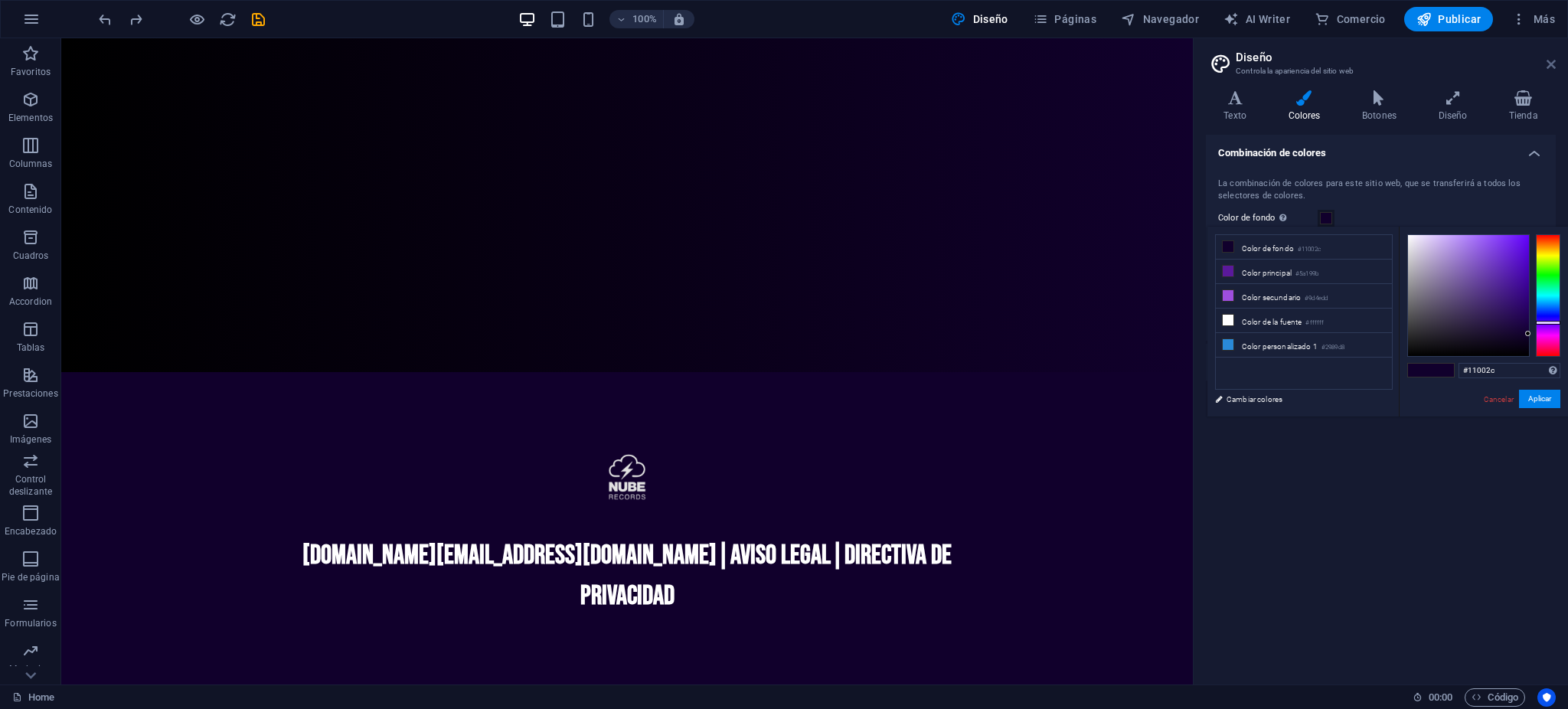
drag, startPoint x: 1547, startPoint y: 65, endPoint x: 1486, endPoint y: 27, distance: 71.9
click at [1547, 65] on icon at bounding box center [1551, 64] width 9 height 12
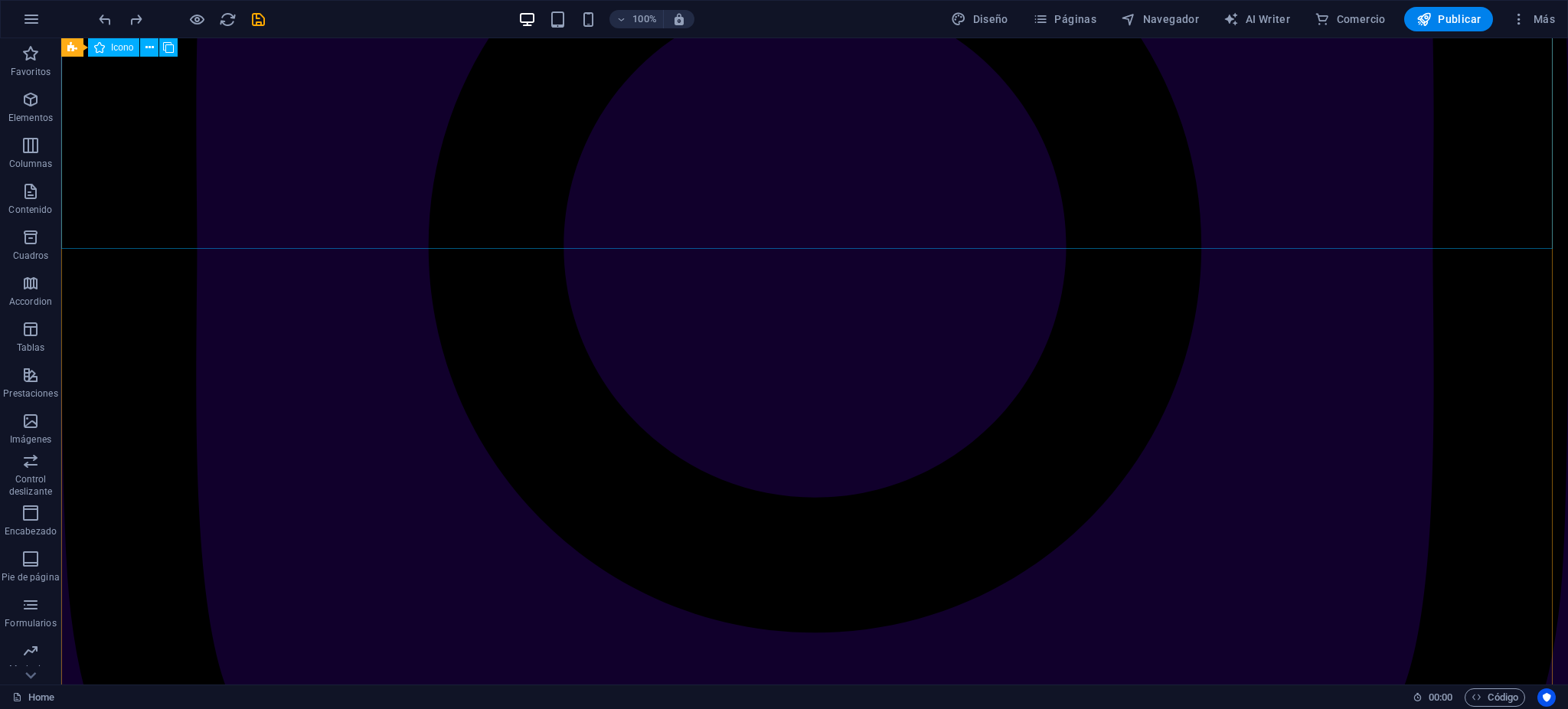
scroll to position [17797, 0]
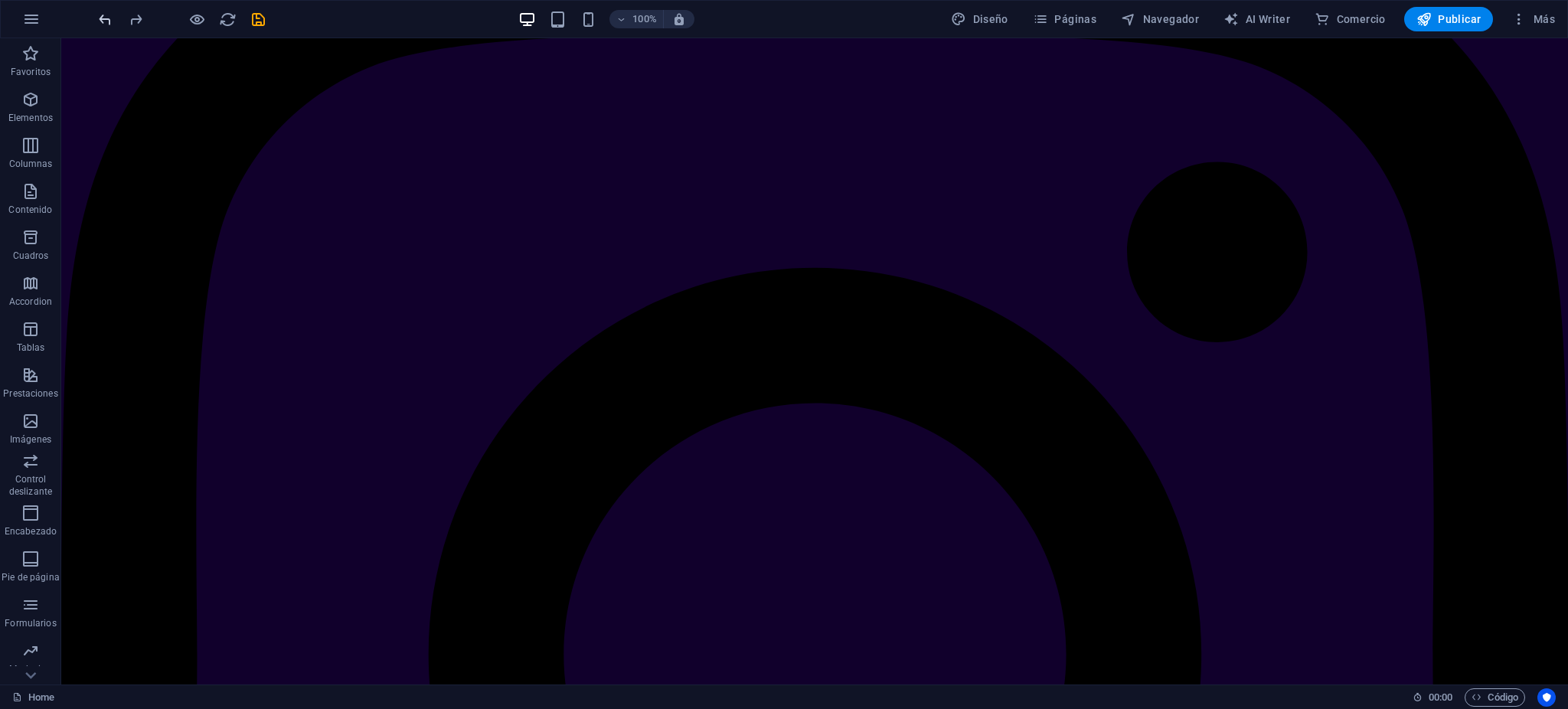
click at [112, 20] on div at bounding box center [182, 19] width 172 height 24
click at [108, 22] on icon "undo" at bounding box center [105, 20] width 18 height 18
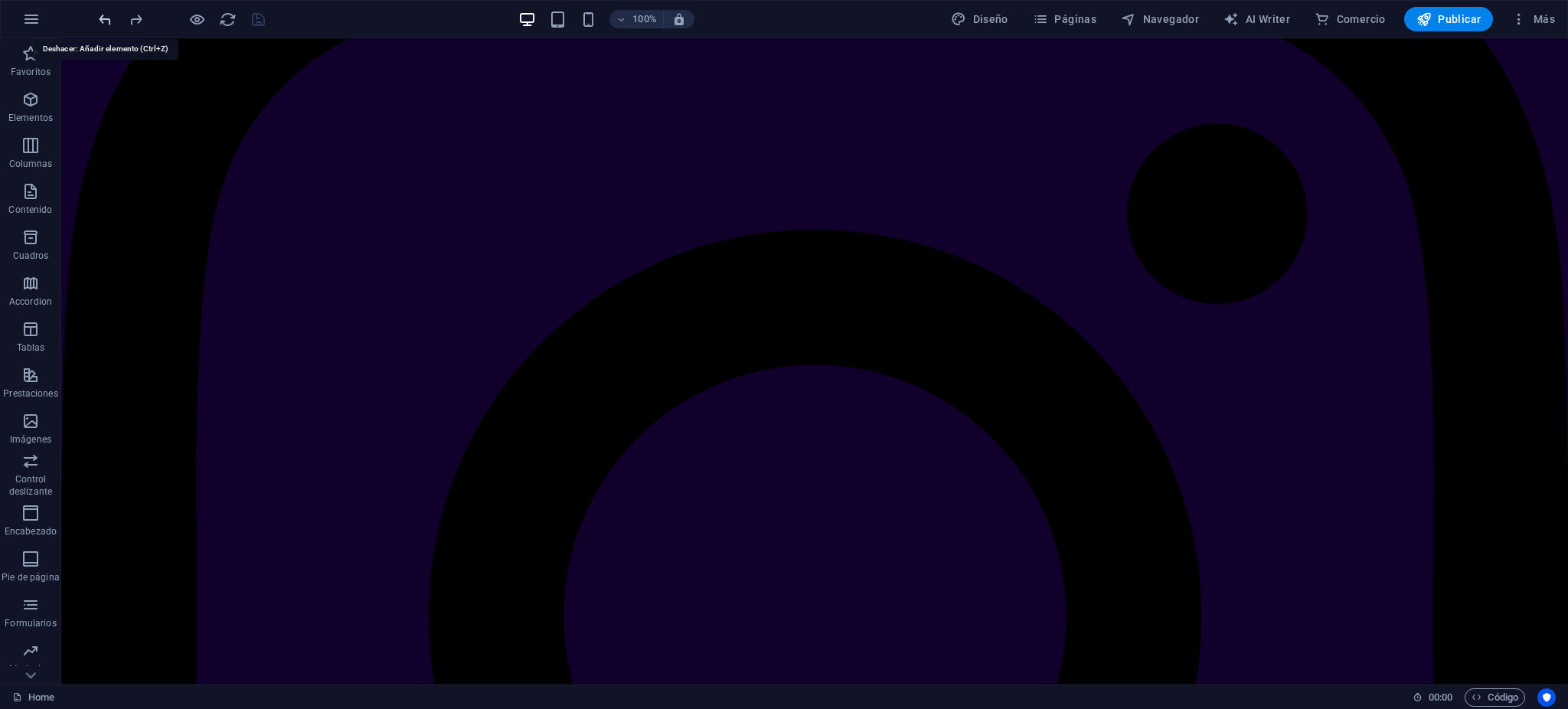
scroll to position [17758, 0]
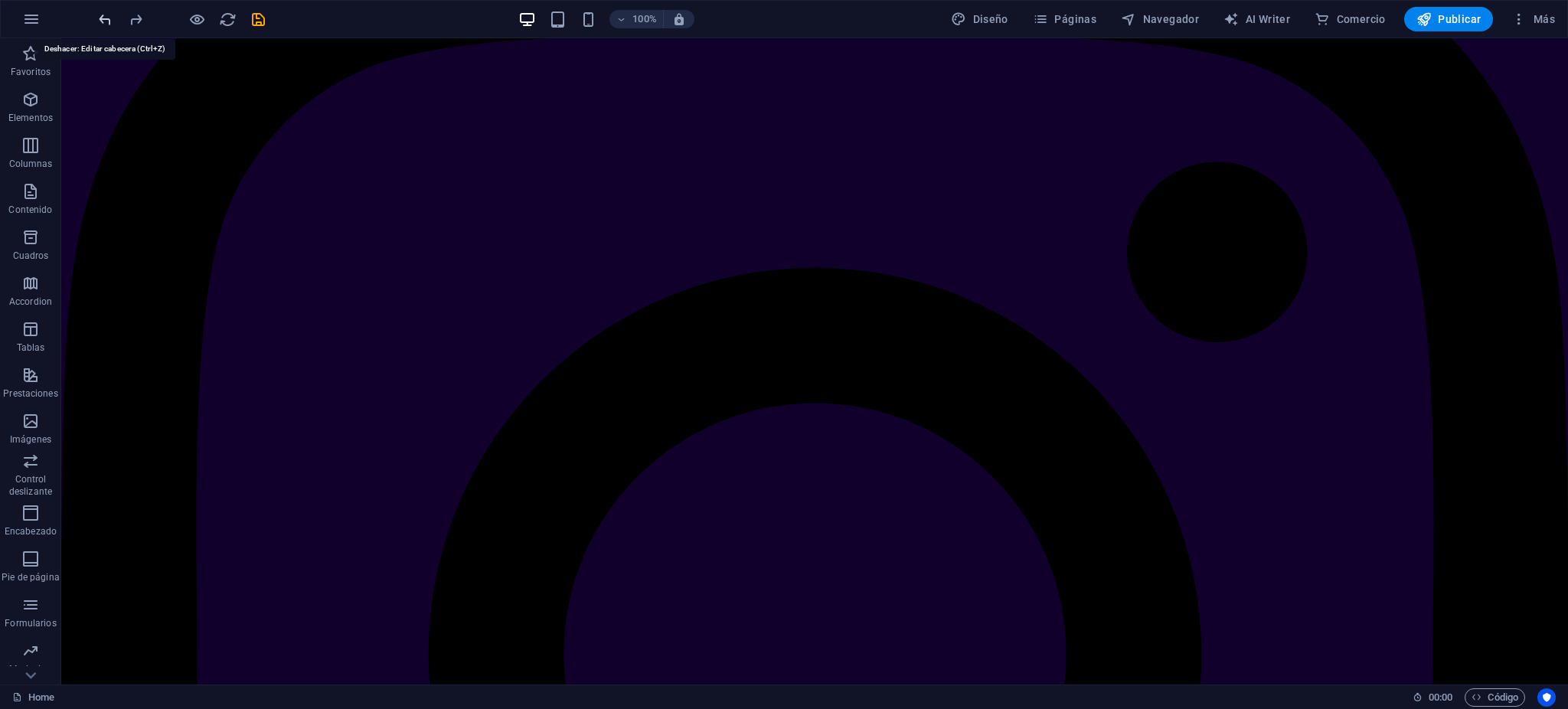
click at [108, 22] on icon "undo" at bounding box center [105, 20] width 18 height 18
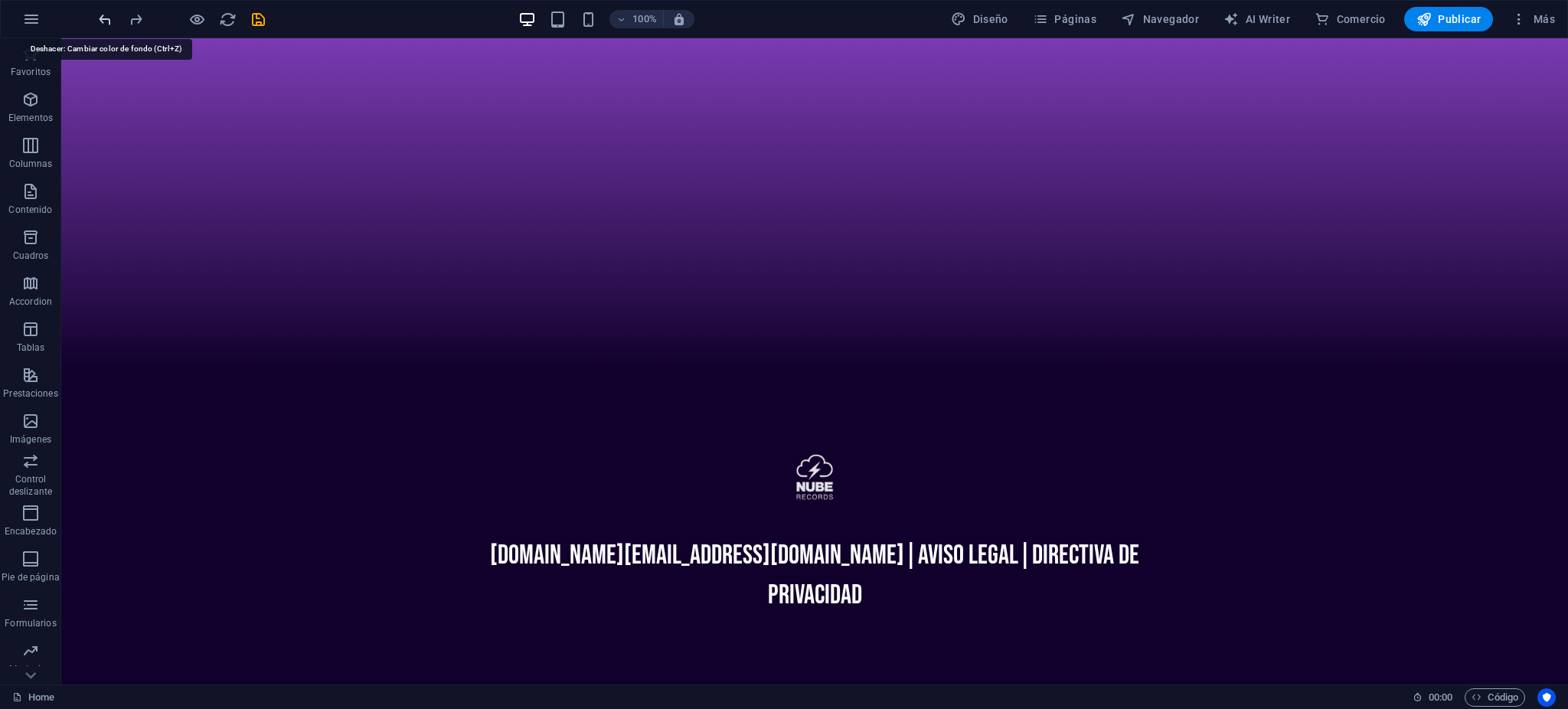
click at [108, 22] on icon "undo" at bounding box center [105, 20] width 18 height 18
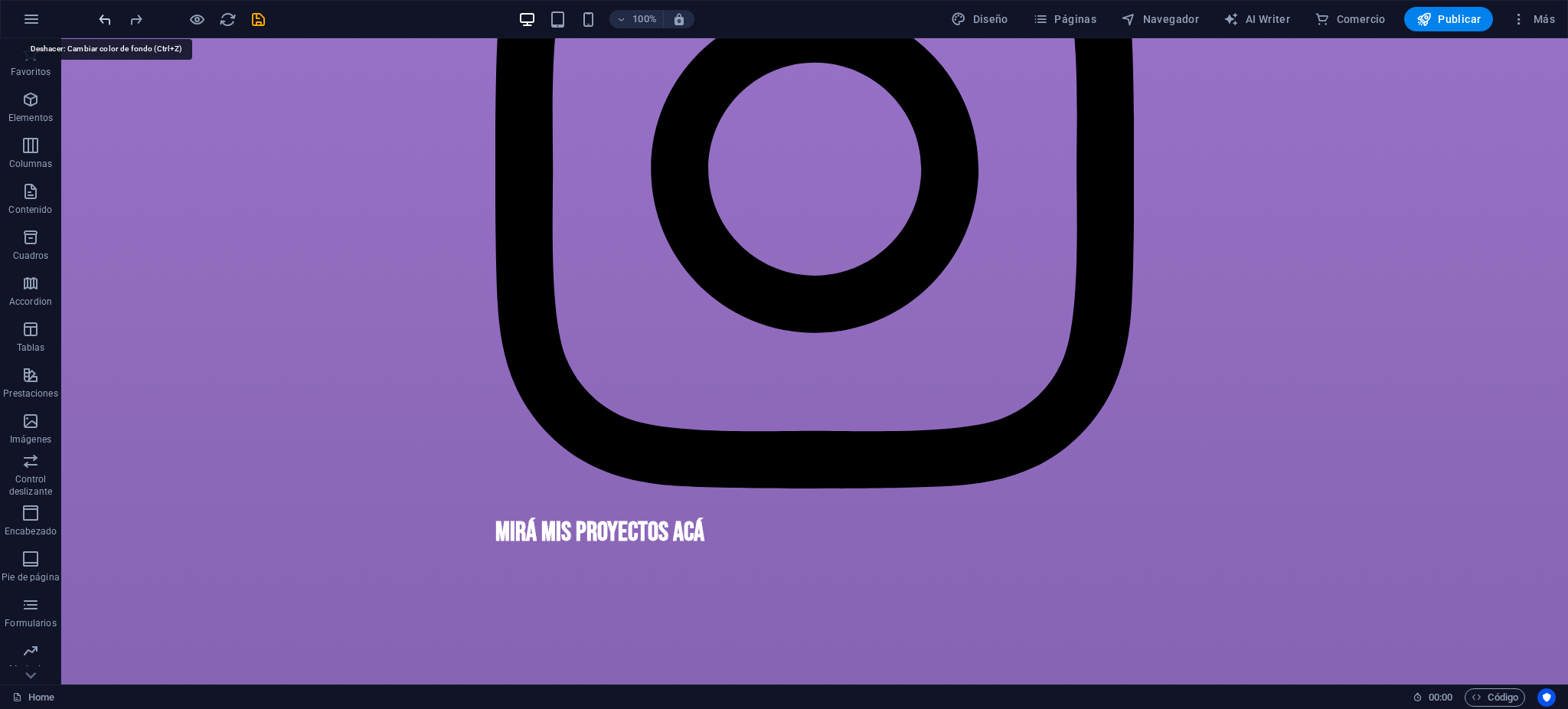
scroll to position [7555, 0]
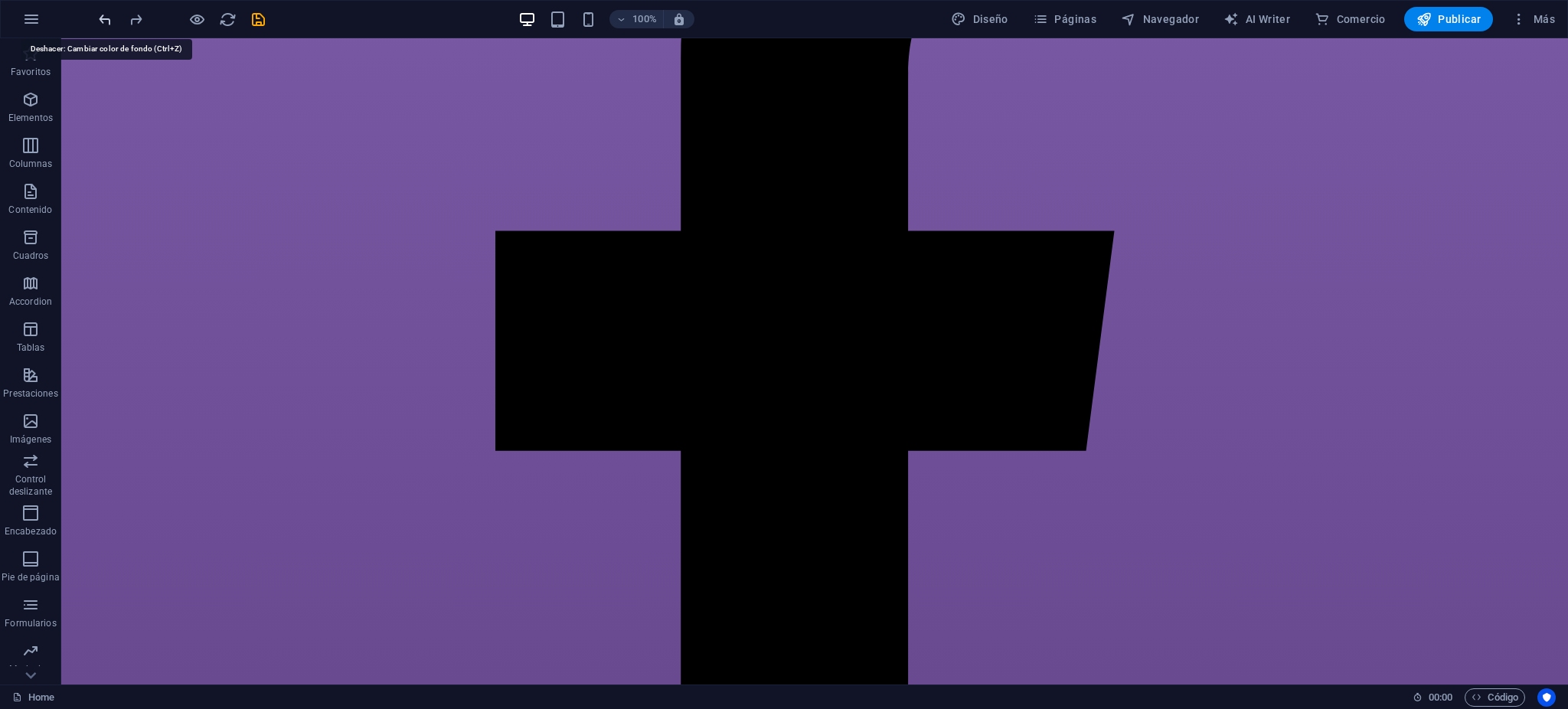
click at [98, 11] on icon "undo" at bounding box center [105, 20] width 18 height 18
click at [96, 12] on icon "undo" at bounding box center [105, 20] width 18 height 18
click at [96, 14] on icon "undo" at bounding box center [105, 20] width 18 height 18
click at [96, 15] on icon "undo" at bounding box center [105, 20] width 18 height 18
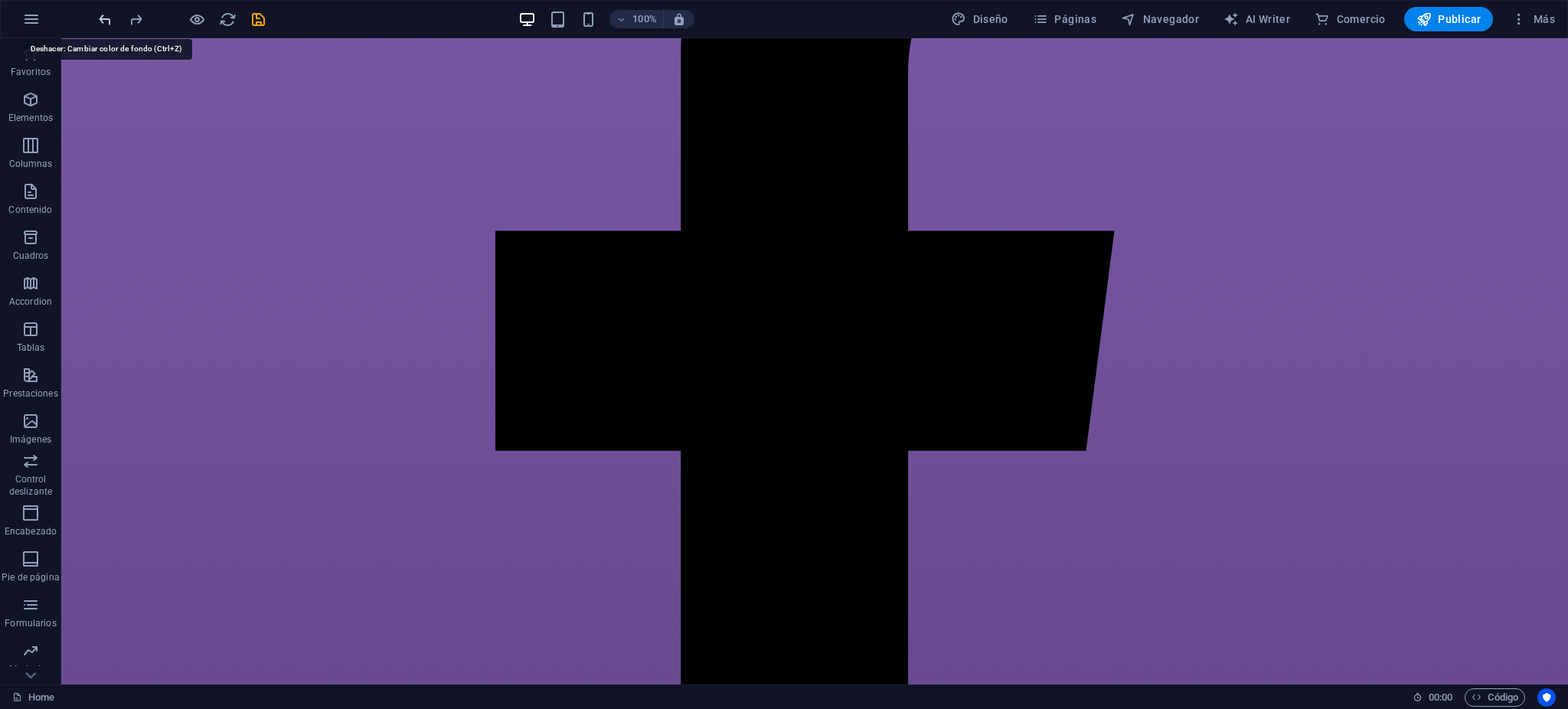
click at [96, 15] on icon "undo" at bounding box center [105, 20] width 18 height 18
drag, startPoint x: 96, startPoint y: 15, endPoint x: 142, endPoint y: 24, distance: 46.9
click at [96, 15] on icon "undo" at bounding box center [105, 20] width 18 height 18
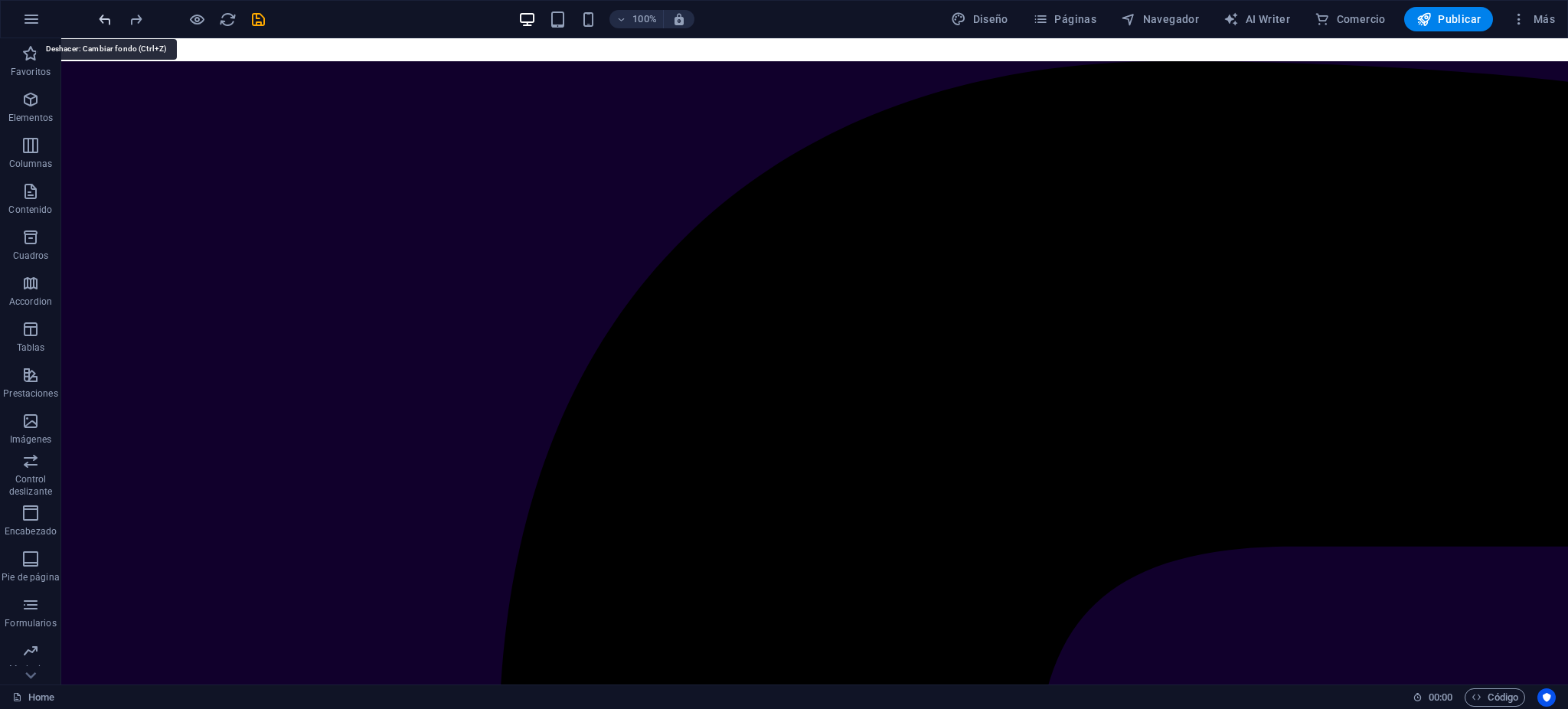
click at [106, 20] on icon "undo" at bounding box center [105, 20] width 18 height 18
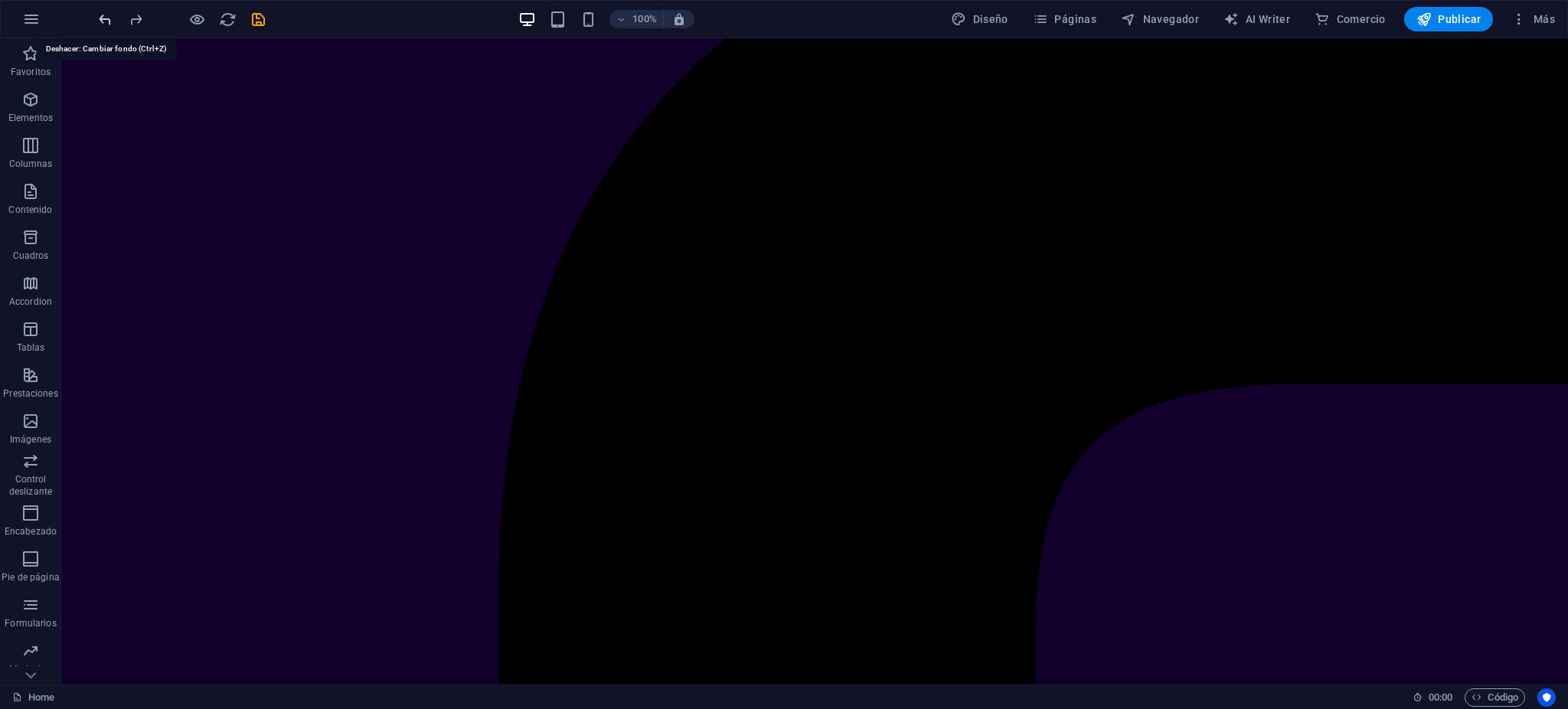
click at [106, 19] on icon "undo" at bounding box center [105, 20] width 18 height 18
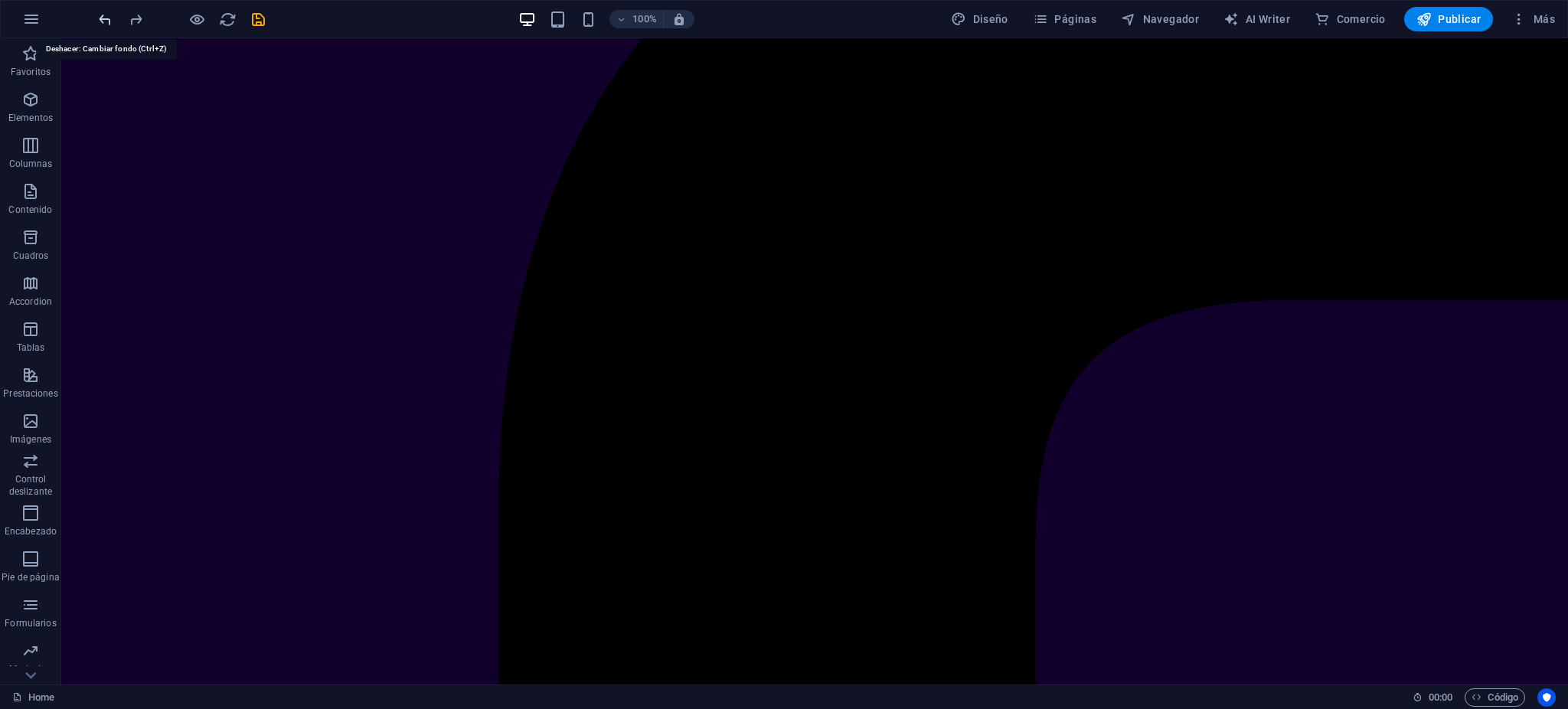
click at [106, 19] on icon "undo" at bounding box center [105, 20] width 18 height 18
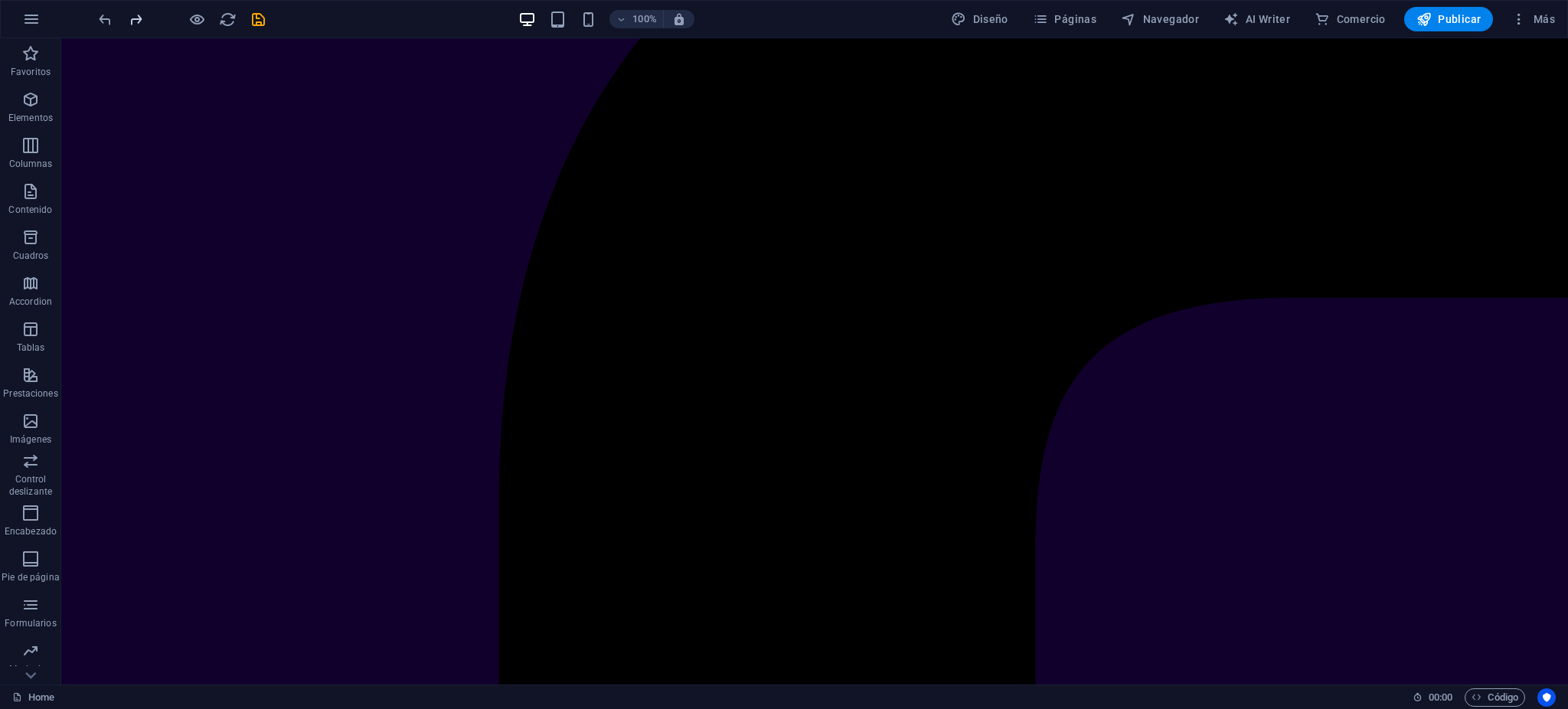
click at [136, 15] on icon "redo" at bounding box center [136, 20] width 18 height 18
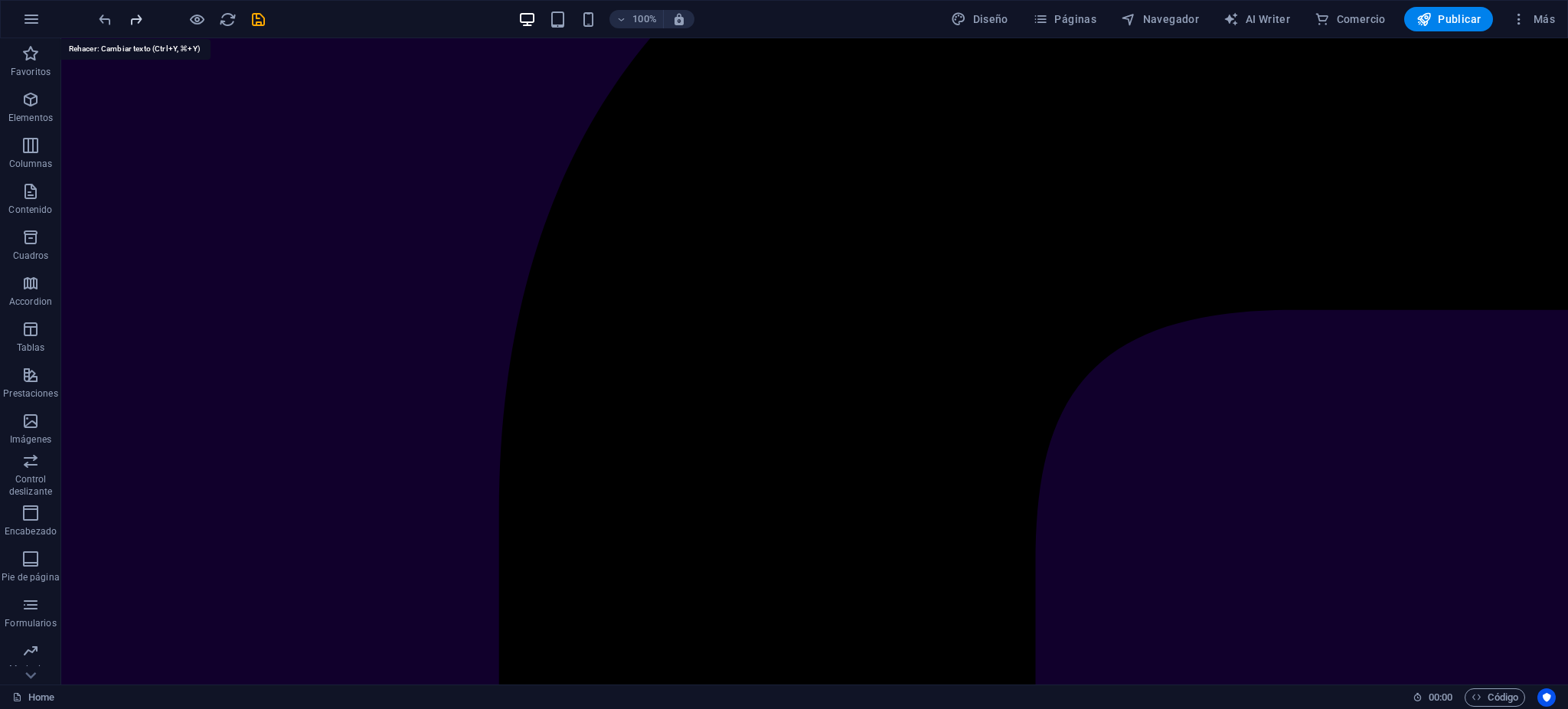
click at [136, 15] on icon "redo" at bounding box center [136, 20] width 18 height 18
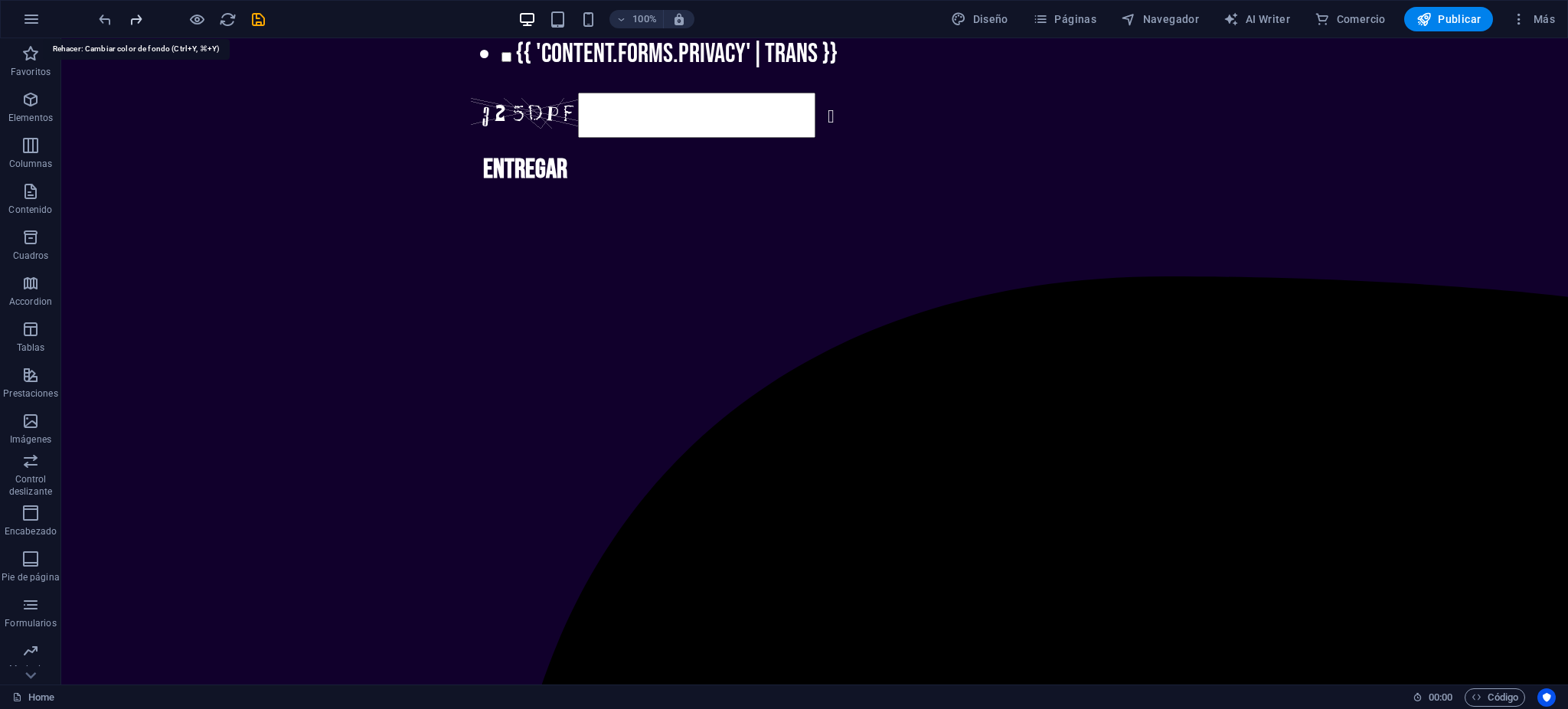
click at [136, 15] on icon "redo" at bounding box center [136, 20] width 18 height 18
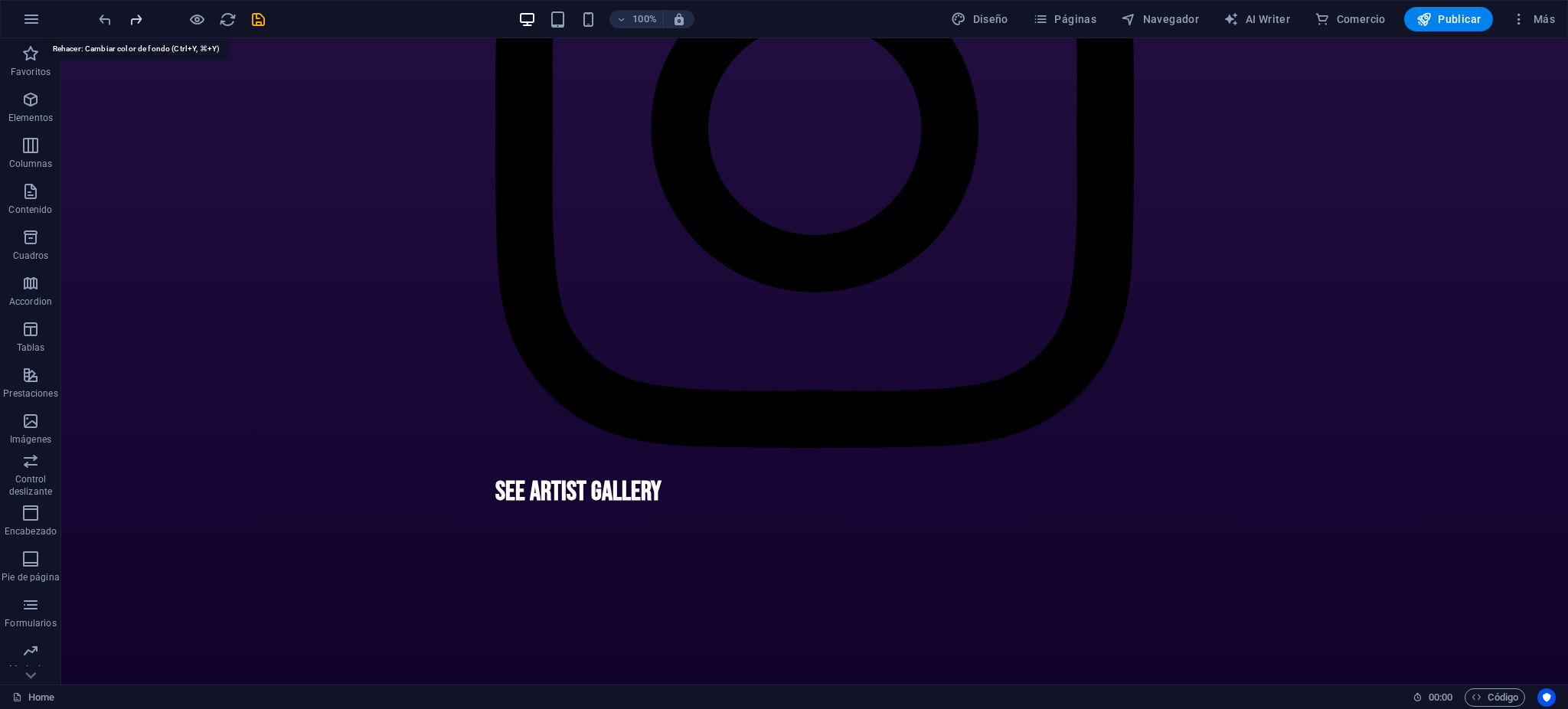
click at [136, 15] on icon "redo" at bounding box center [136, 20] width 18 height 18
click at [135, 15] on icon "redo" at bounding box center [136, 20] width 18 height 18
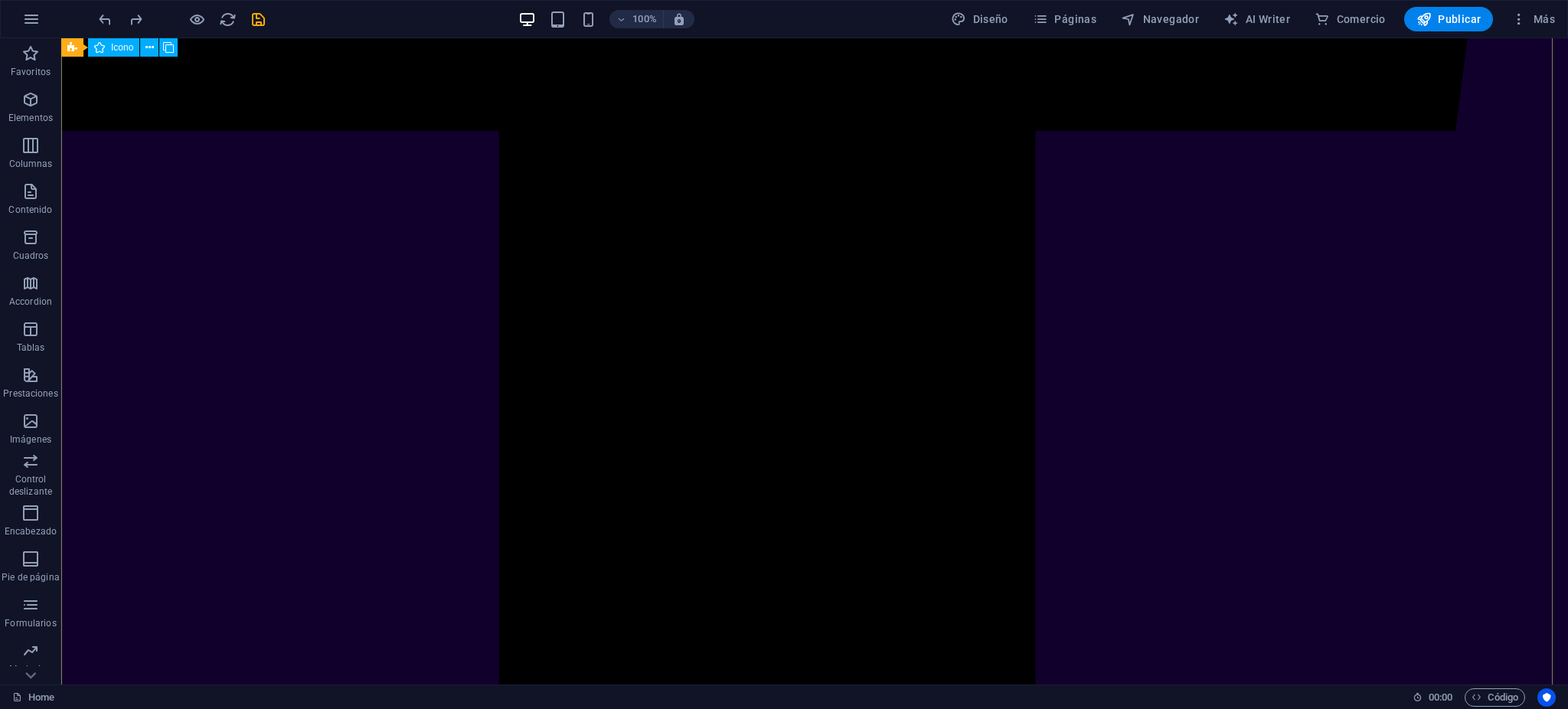
scroll to position [14996, 0]
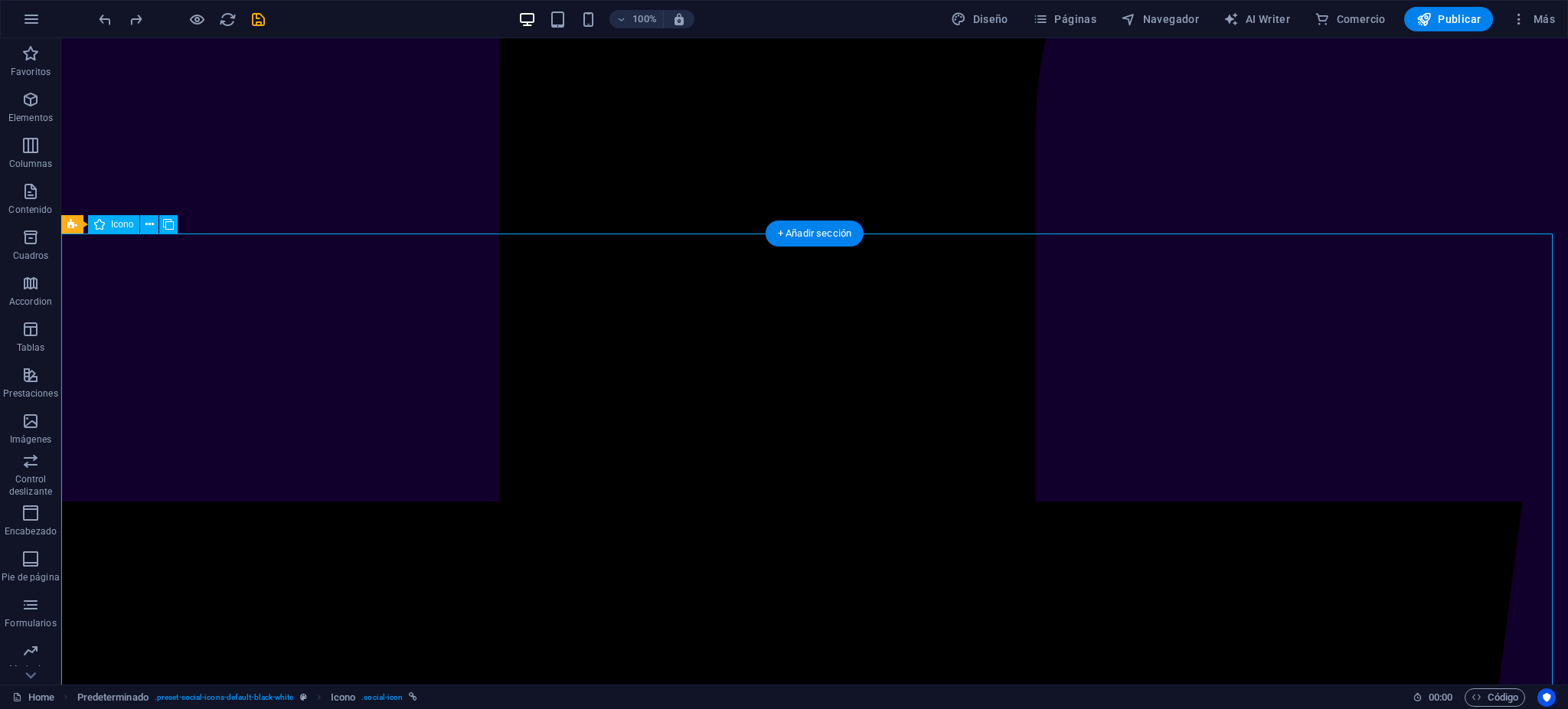
scroll to position [14077, 0]
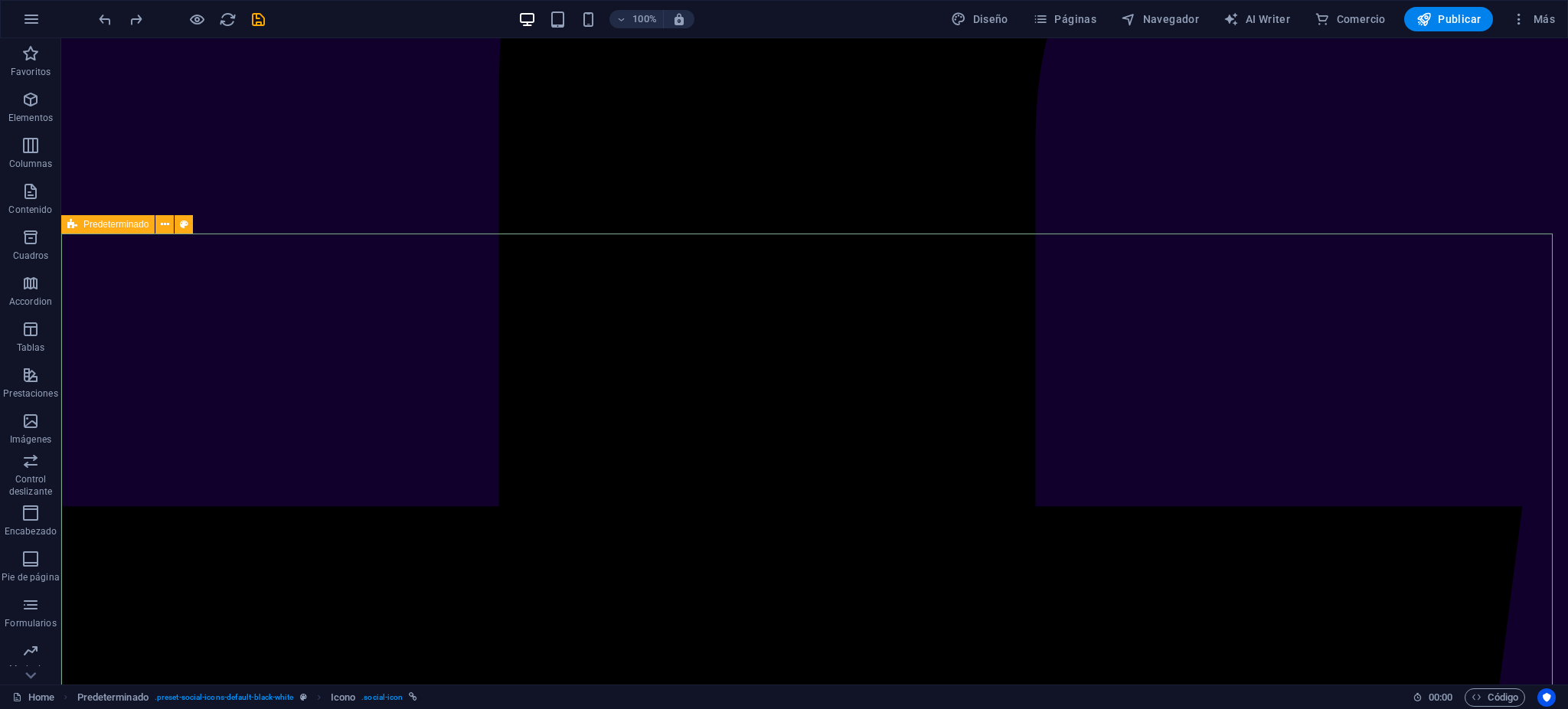
click at [81, 222] on div "Predeterminado" at bounding box center [108, 224] width 94 height 19
click at [121, 222] on span "Predeterminado" at bounding box center [116, 224] width 65 height 9
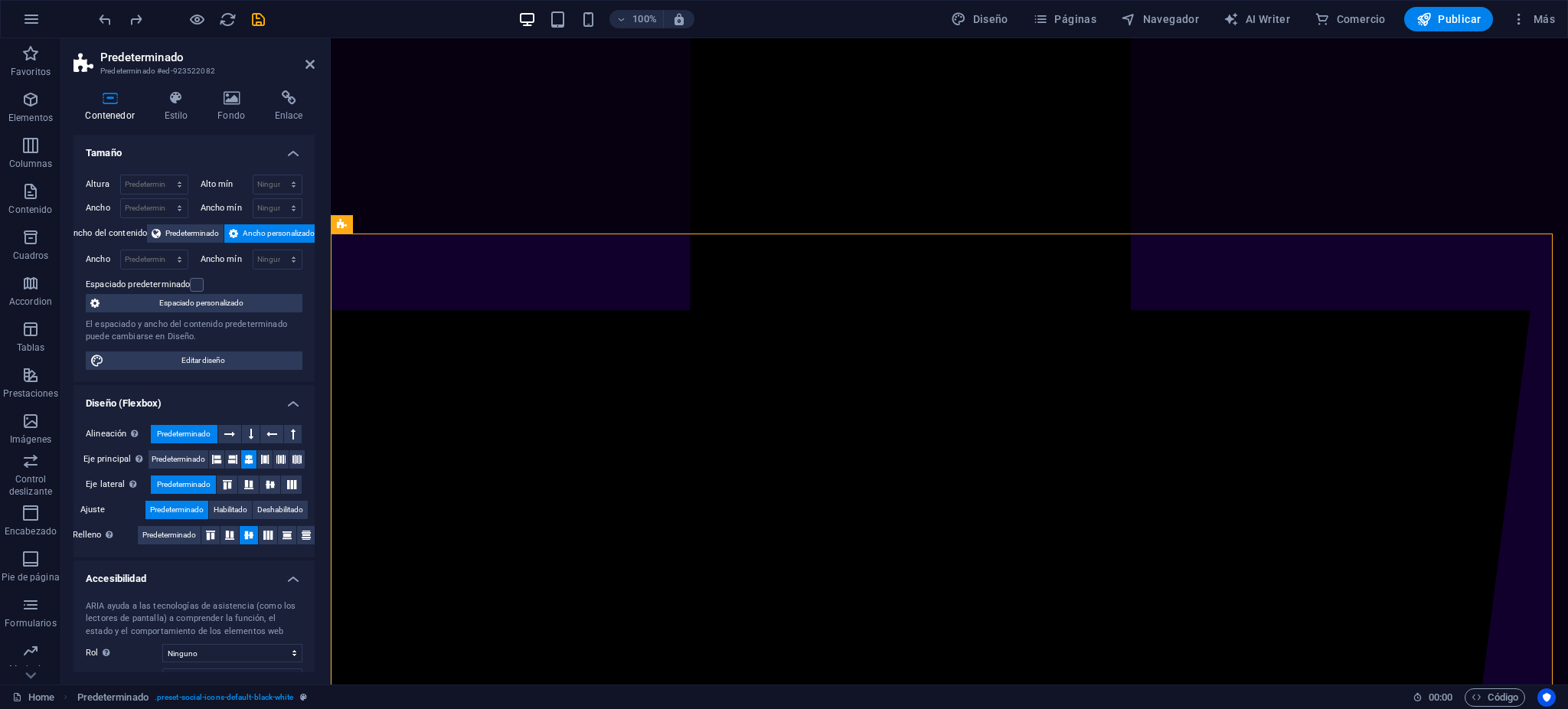
click at [168, 75] on h3 "Predeterminado #ed-923522082" at bounding box center [192, 71] width 184 height 14
click at [163, 102] on icon at bounding box center [176, 98] width 47 height 15
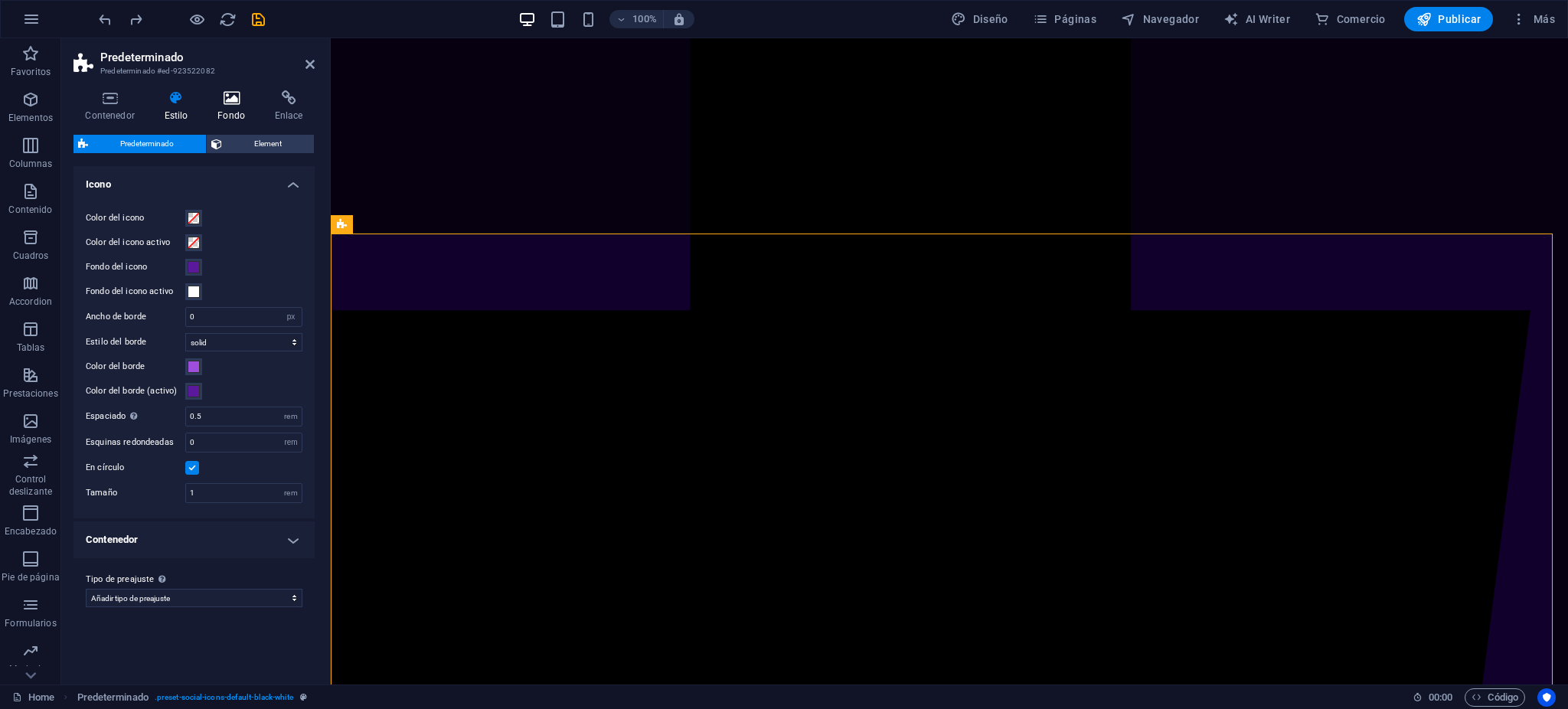
click at [231, 99] on icon at bounding box center [231, 98] width 51 height 15
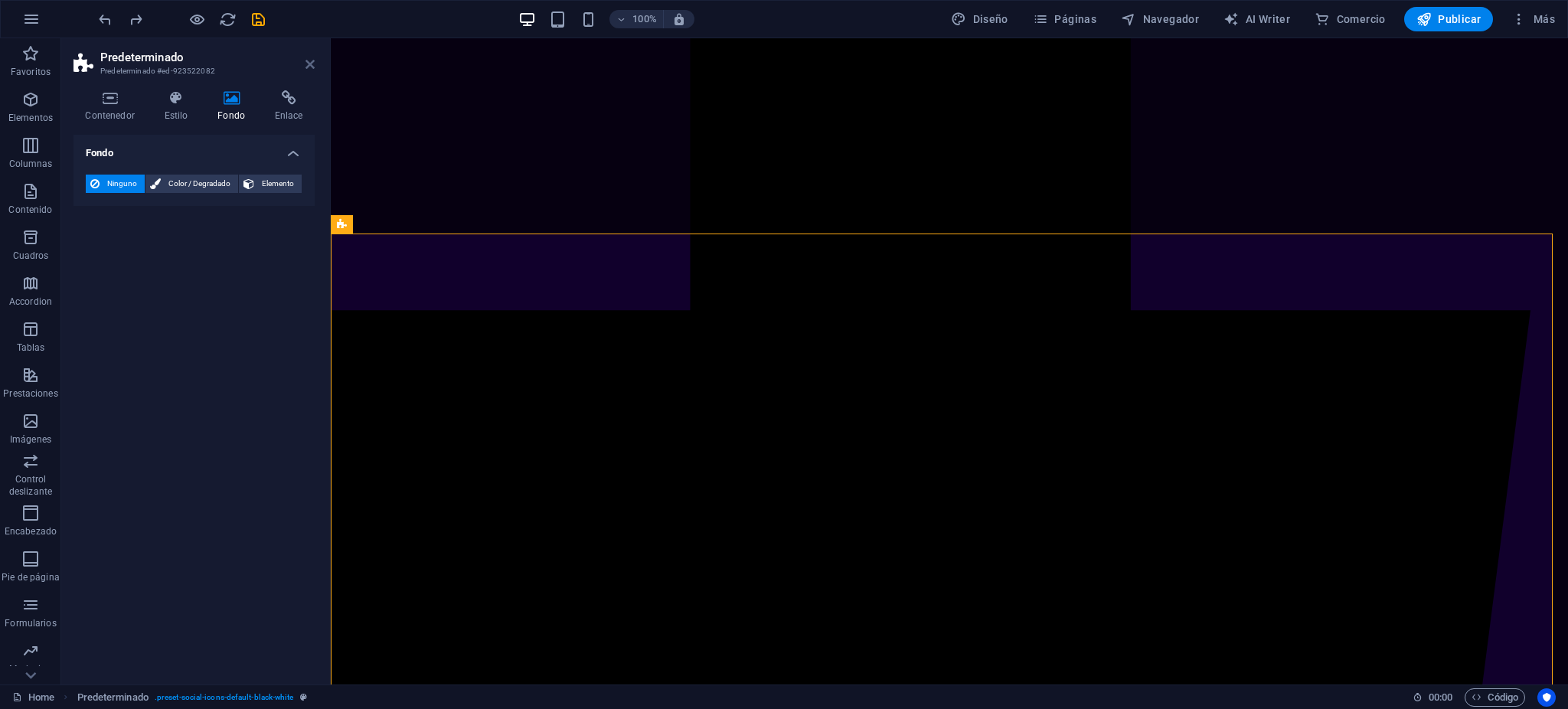
drag, startPoint x: 300, startPoint y: 57, endPoint x: 305, endPoint y: 67, distance: 11.2
click at [301, 62] on h2 "Predeterminado" at bounding box center [207, 57] width 214 height 14
drag, startPoint x: 308, startPoint y: 68, endPoint x: 345, endPoint y: 180, distance: 118.0
click at [308, 68] on icon at bounding box center [310, 64] width 9 height 12
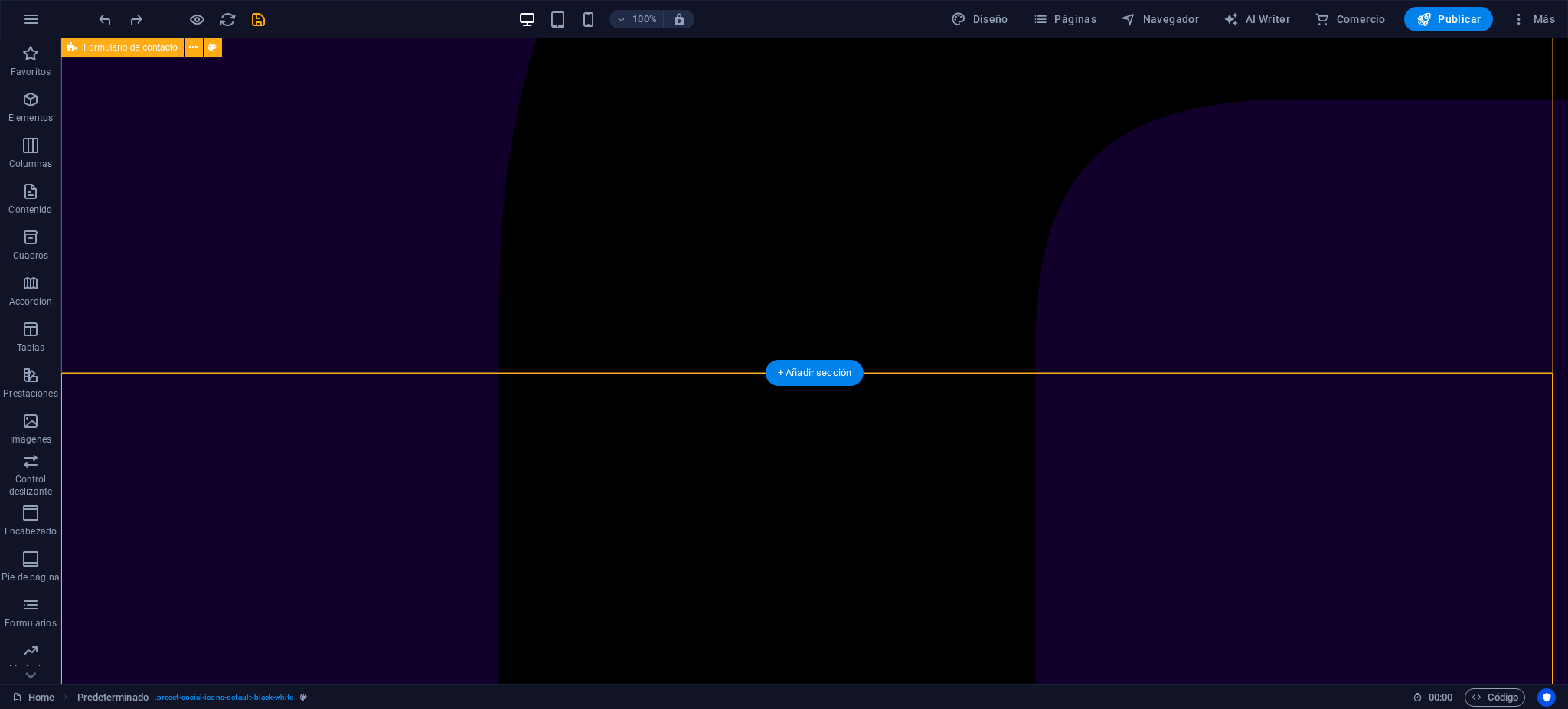
scroll to position [14485, 0]
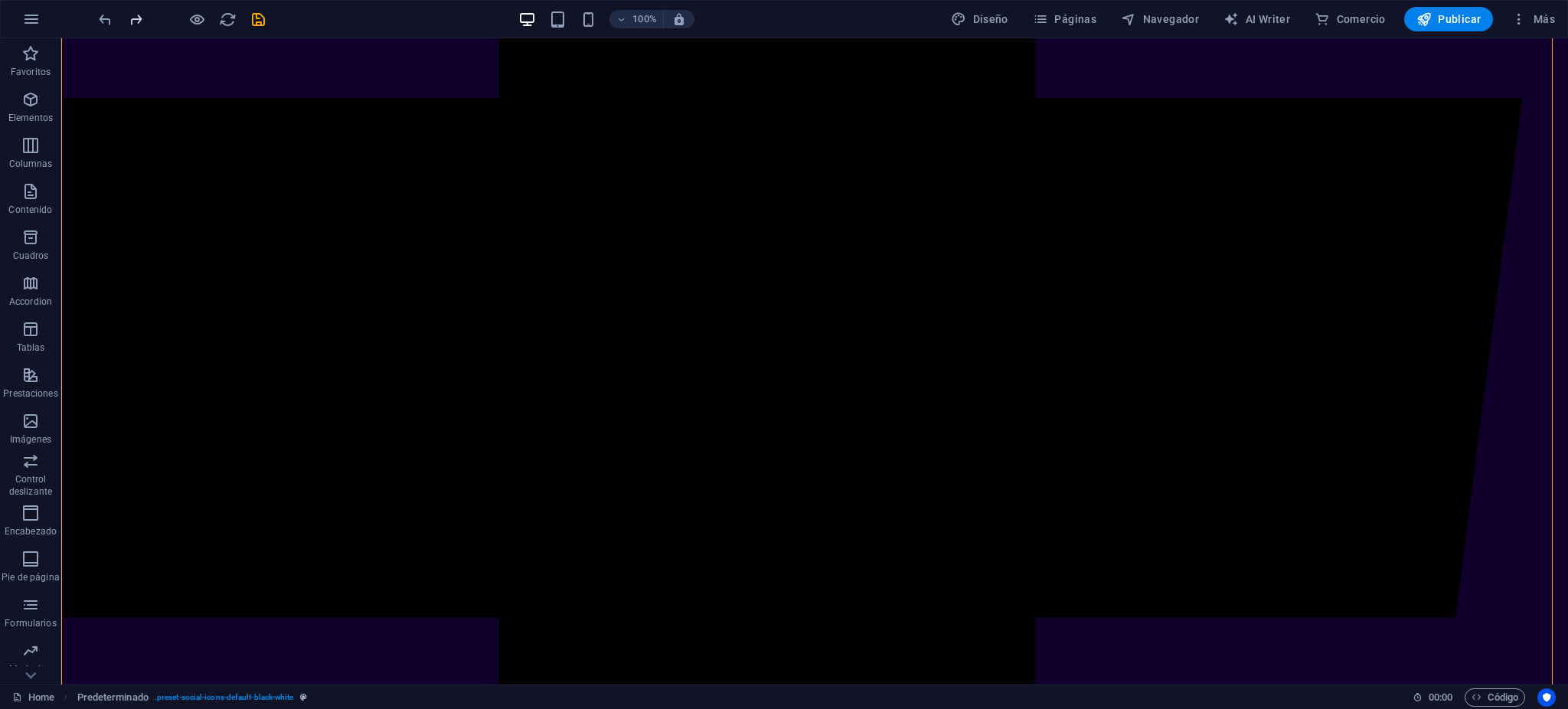
drag, startPoint x: 143, startPoint y: 20, endPoint x: 132, endPoint y: 20, distance: 11.0
click at [142, 20] on icon "redo" at bounding box center [136, 20] width 18 height 18
click at [132, 20] on icon "redo" at bounding box center [136, 20] width 18 height 18
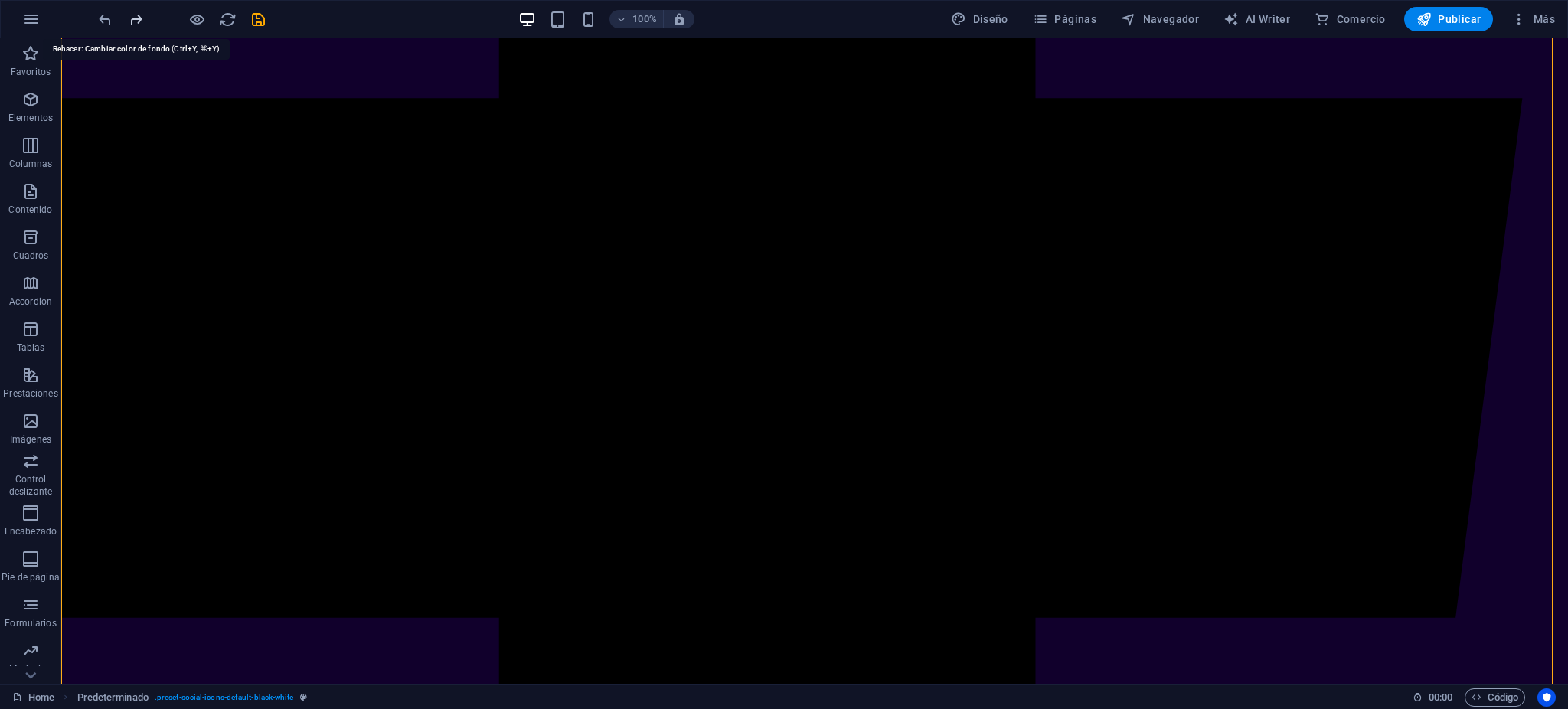
click at [132, 20] on icon "redo" at bounding box center [136, 20] width 18 height 18
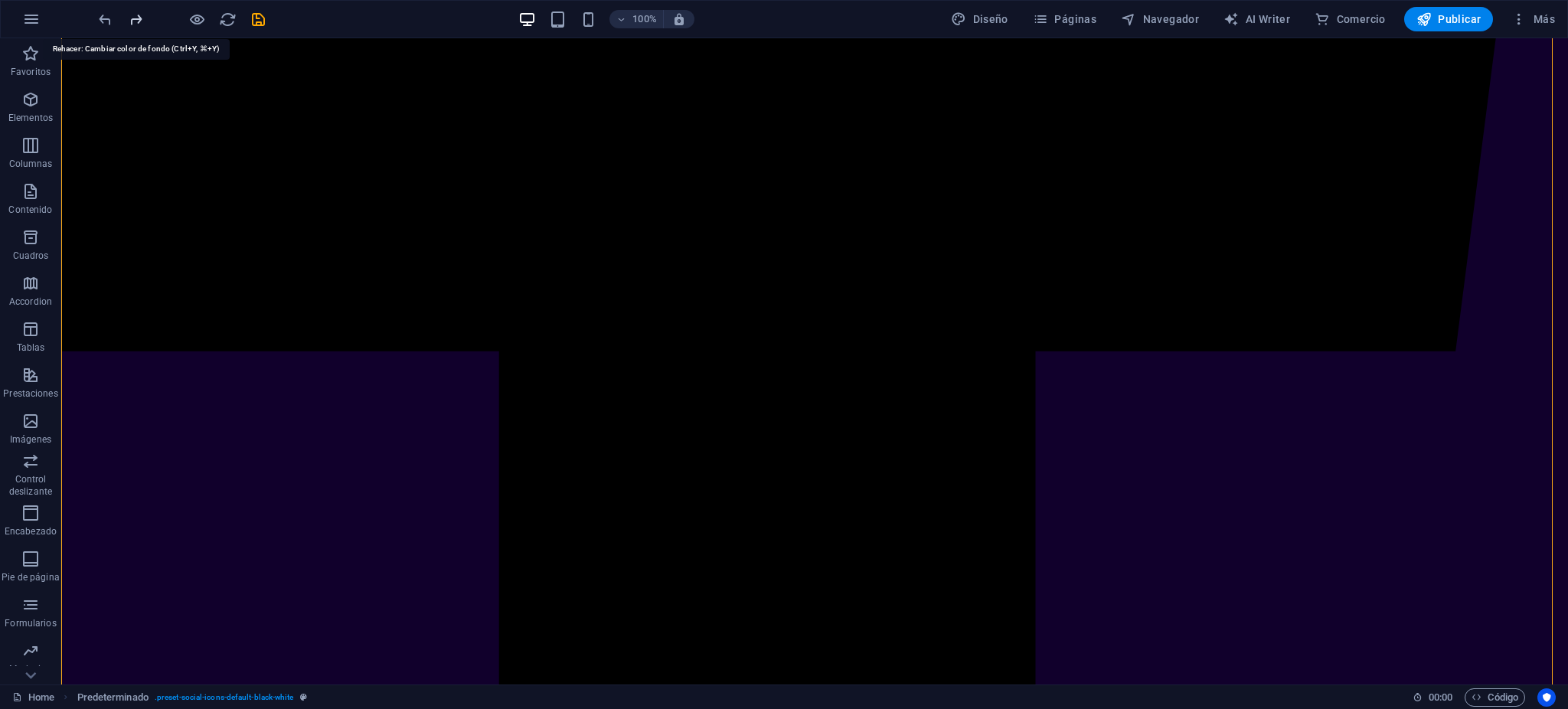
click at [132, 20] on icon "redo" at bounding box center [136, 20] width 18 height 18
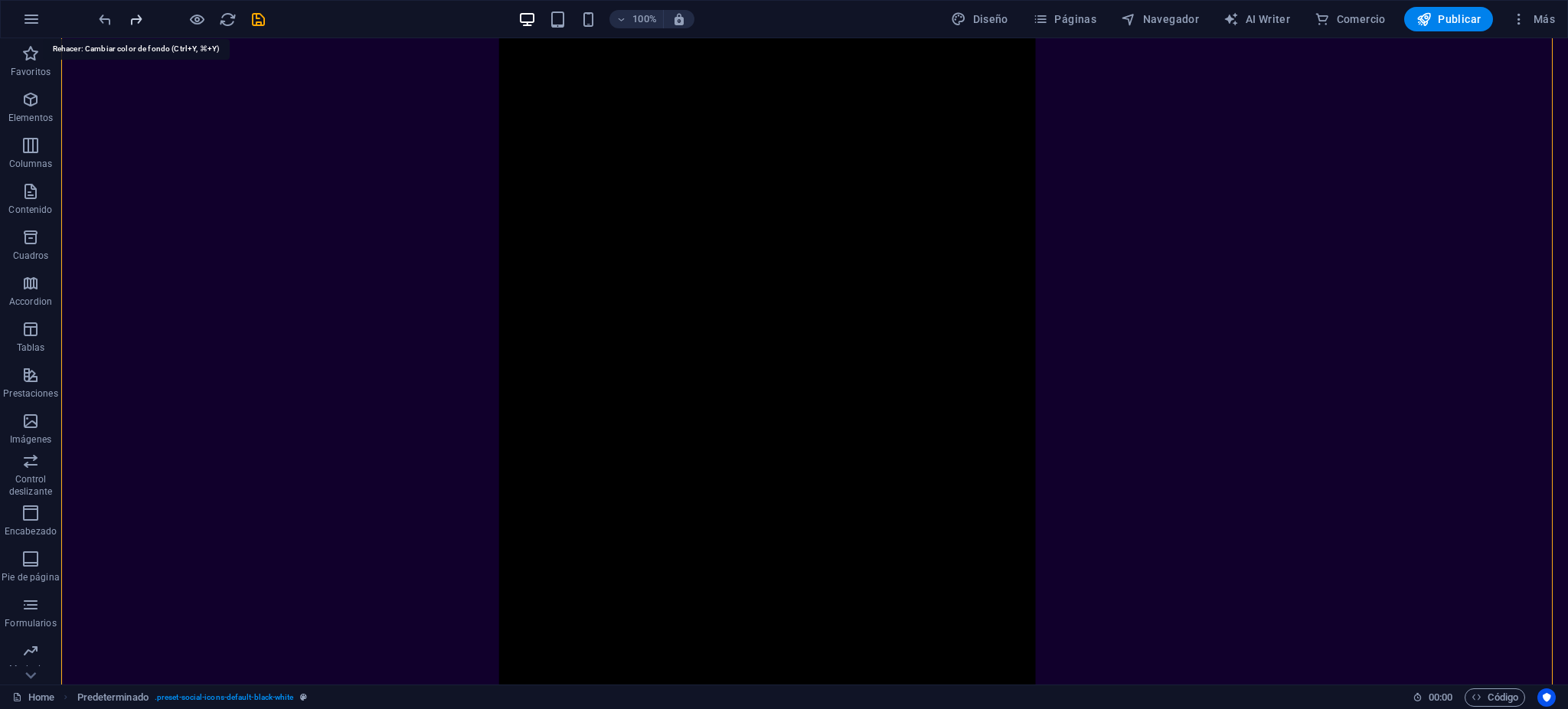
click at [132, 20] on icon "redo" at bounding box center [136, 20] width 18 height 18
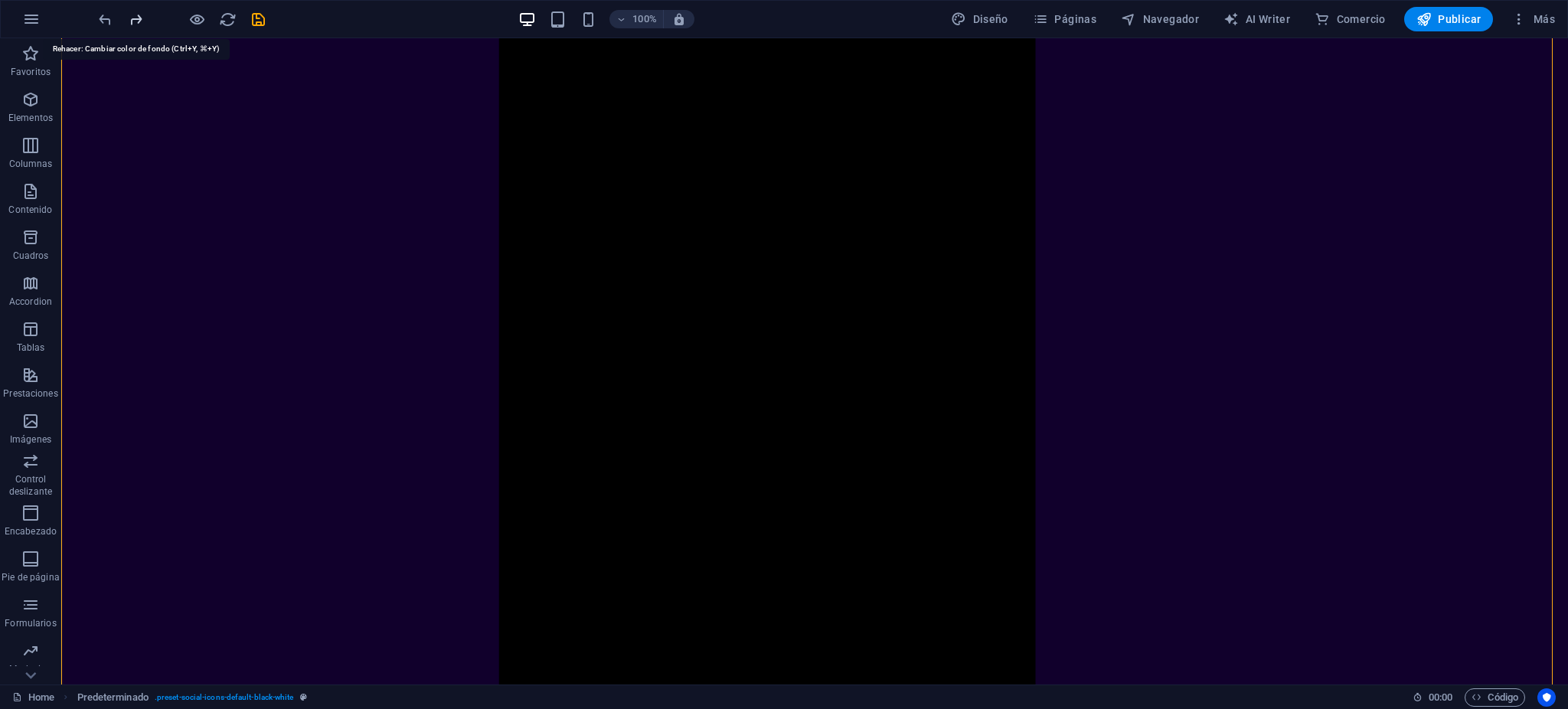
click at [132, 20] on icon "redo" at bounding box center [136, 20] width 18 height 18
click at [181, 23] on div at bounding box center [182, 19] width 172 height 24
click at [187, 23] on span "button" at bounding box center [196, 20] width 19 height 18
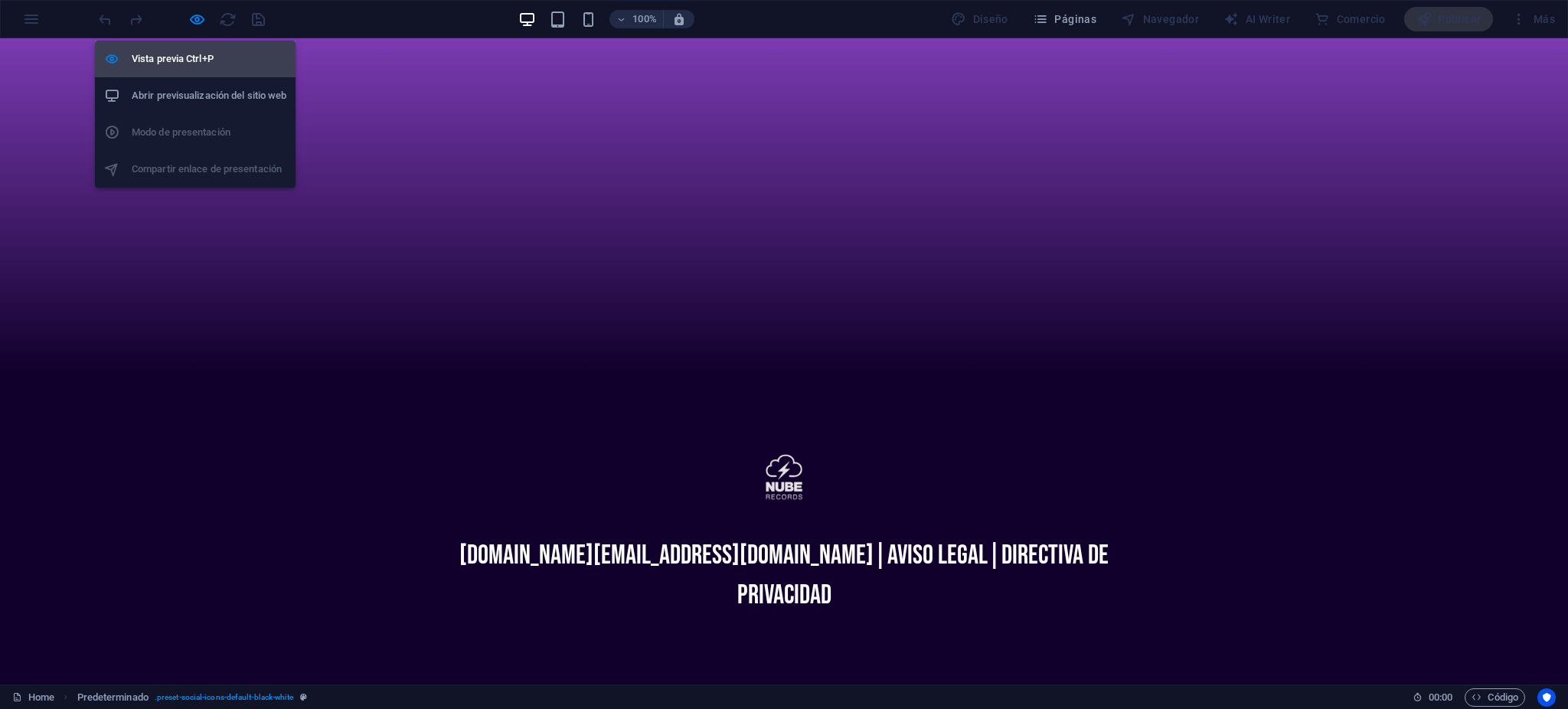
click at [178, 66] on h6 "Vista previa Ctrl+P" at bounding box center [209, 59] width 155 height 19
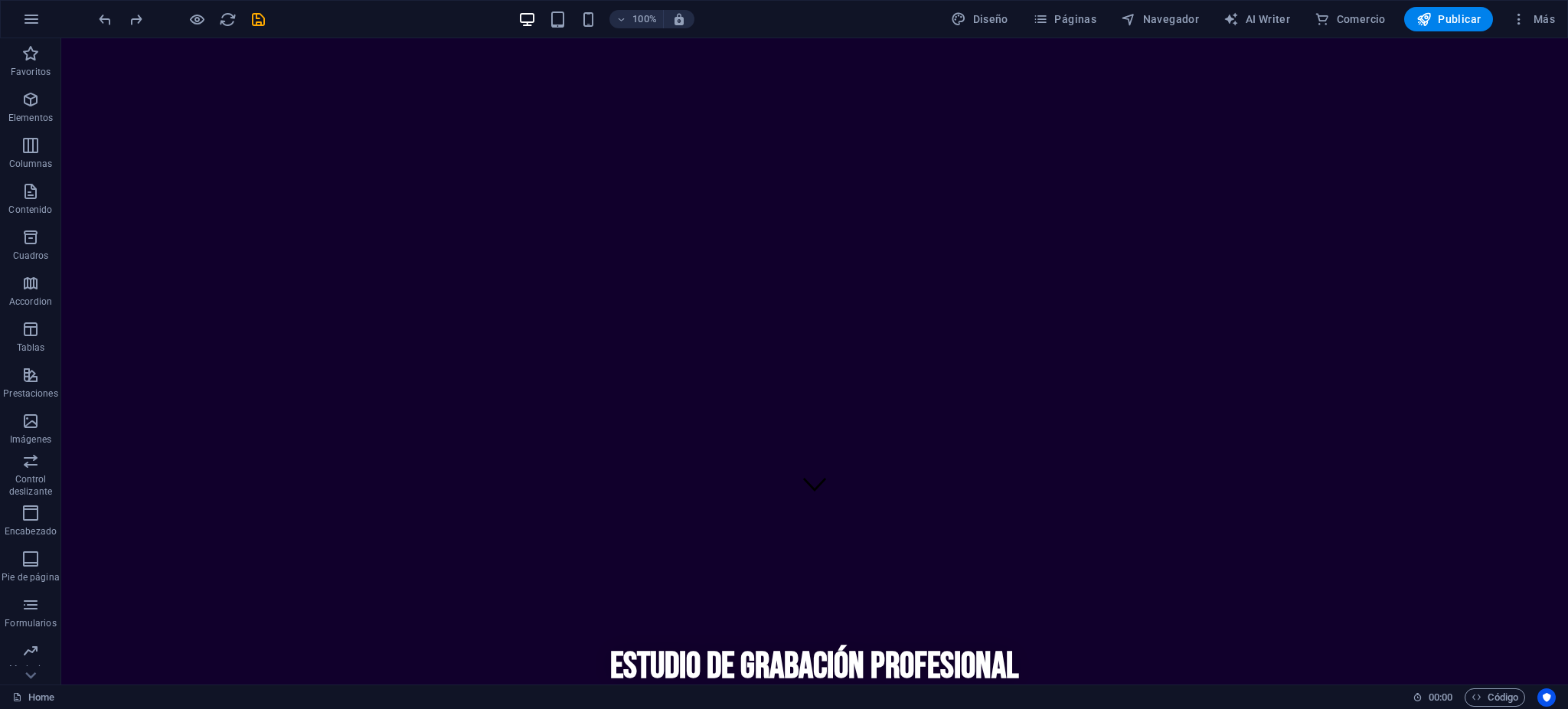
scroll to position [0, 0]
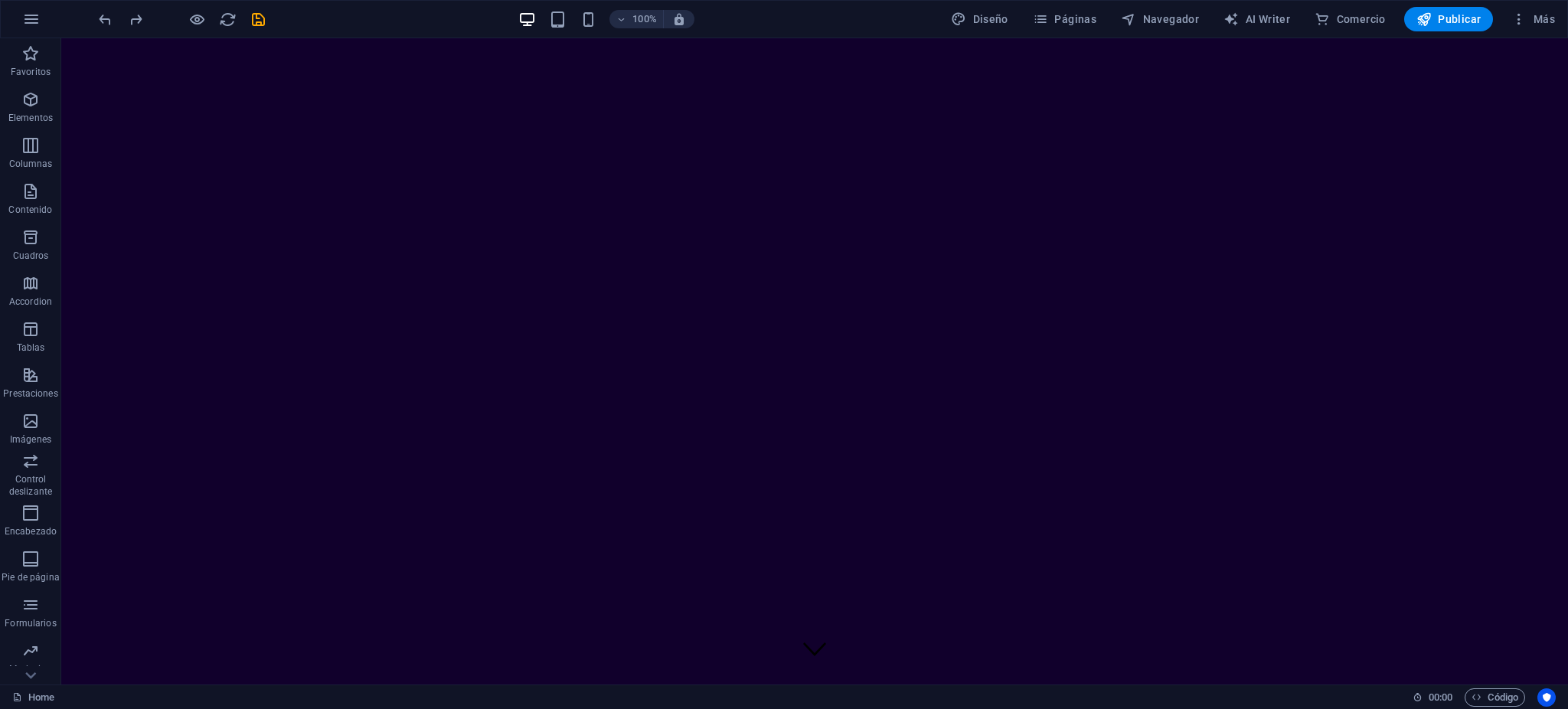
drag, startPoint x: 1559, startPoint y: 657, endPoint x: 1443, endPoint y: 39, distance: 628.8
click at [898, 7] on div "100% Diseño Páginas Navegador AI Writer Comercio Publicar Más" at bounding box center [828, 19] width 1465 height 24
click at [842, 15] on div "100% Diseño Páginas Navegador AI Writer Comercio Publicar Más" at bounding box center [828, 19] width 1465 height 24
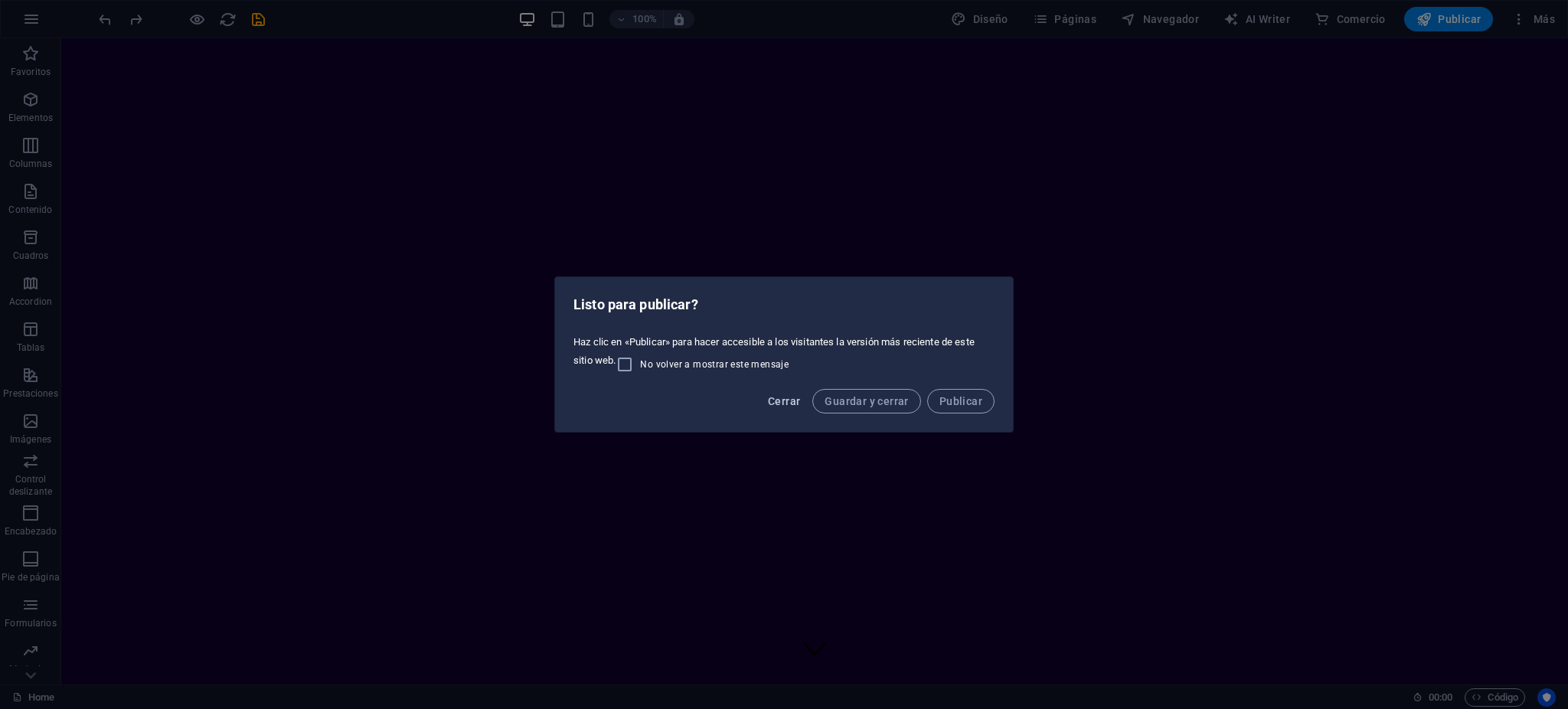
click at [787, 399] on span "Cerrar" at bounding box center [784, 401] width 32 height 12
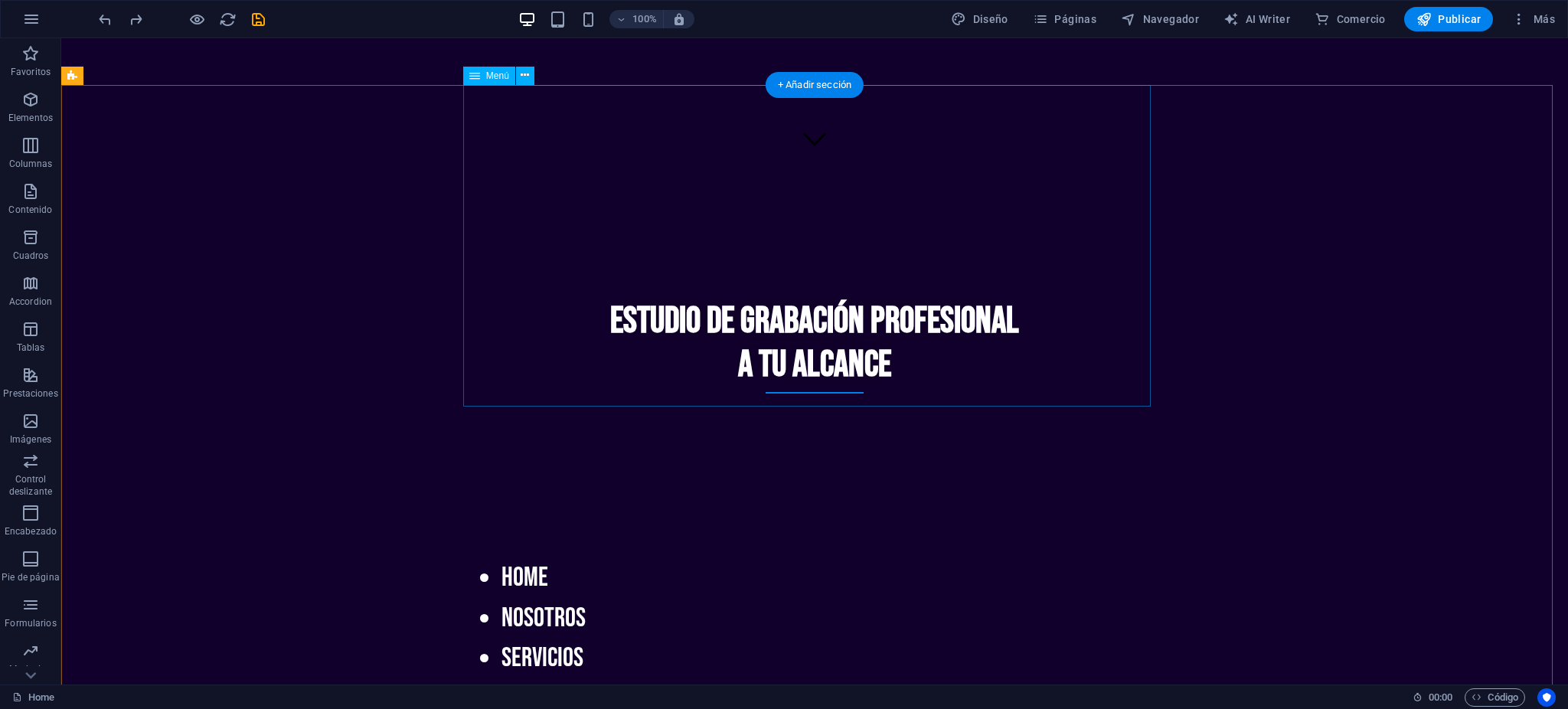
scroll to position [601, 0]
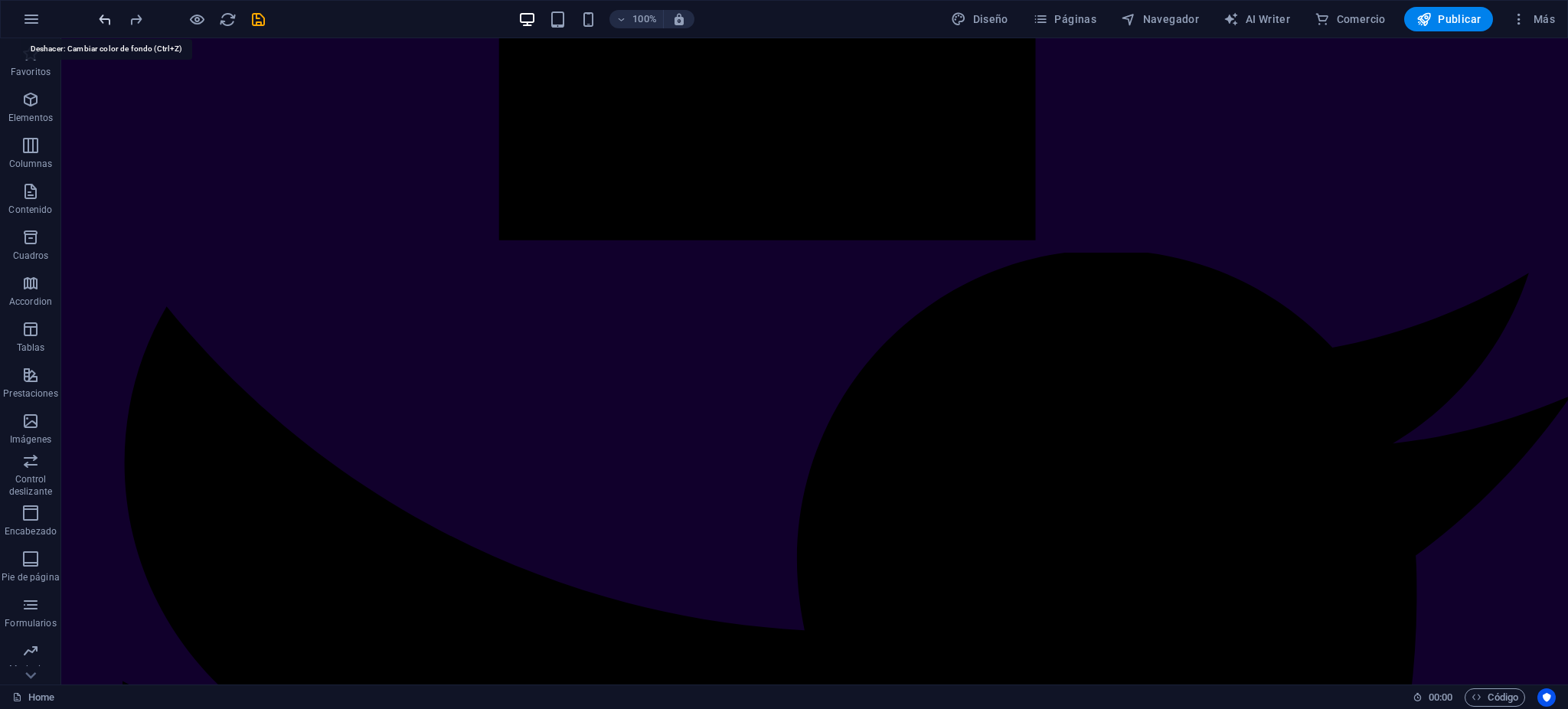
click at [108, 20] on icon "undo" at bounding box center [105, 20] width 18 height 18
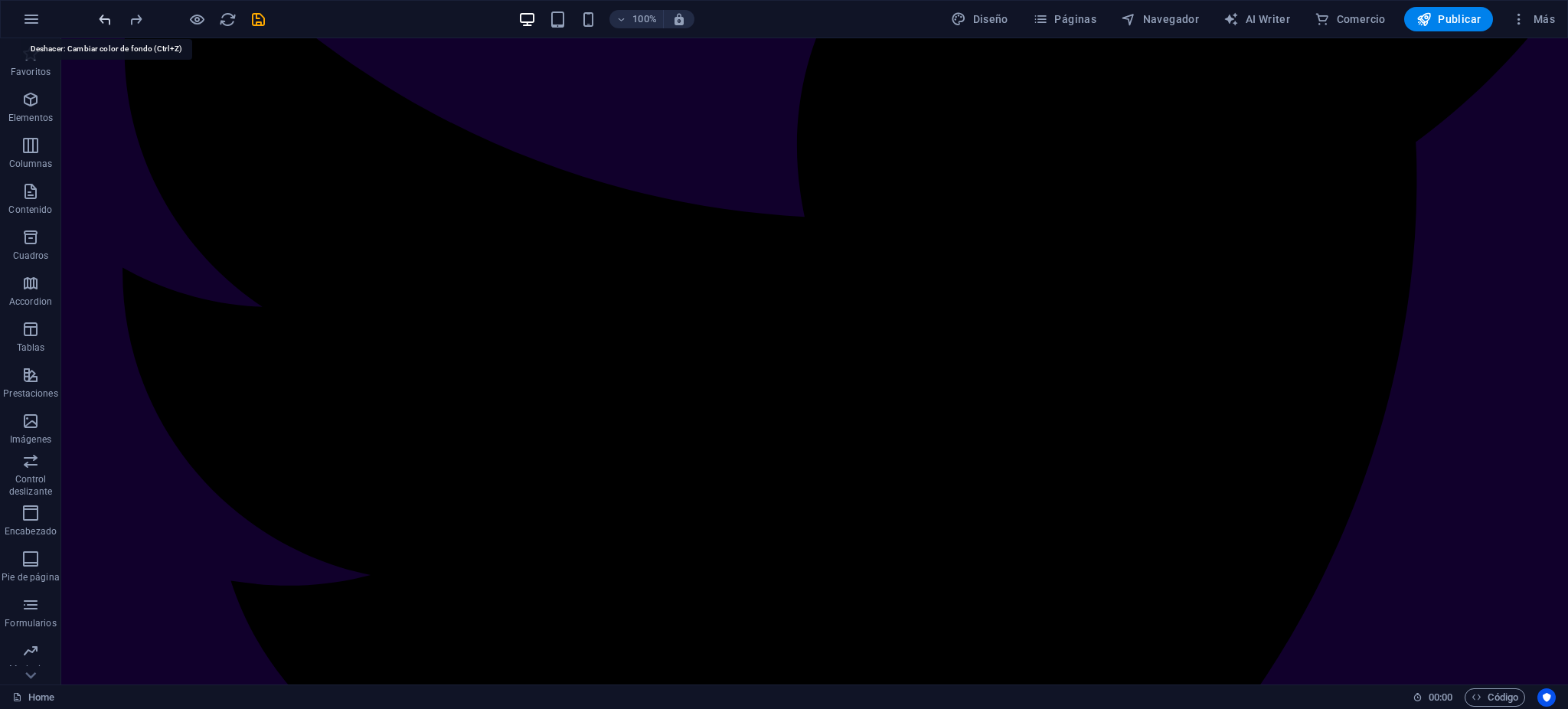
click at [108, 20] on icon "undo" at bounding box center [105, 20] width 18 height 18
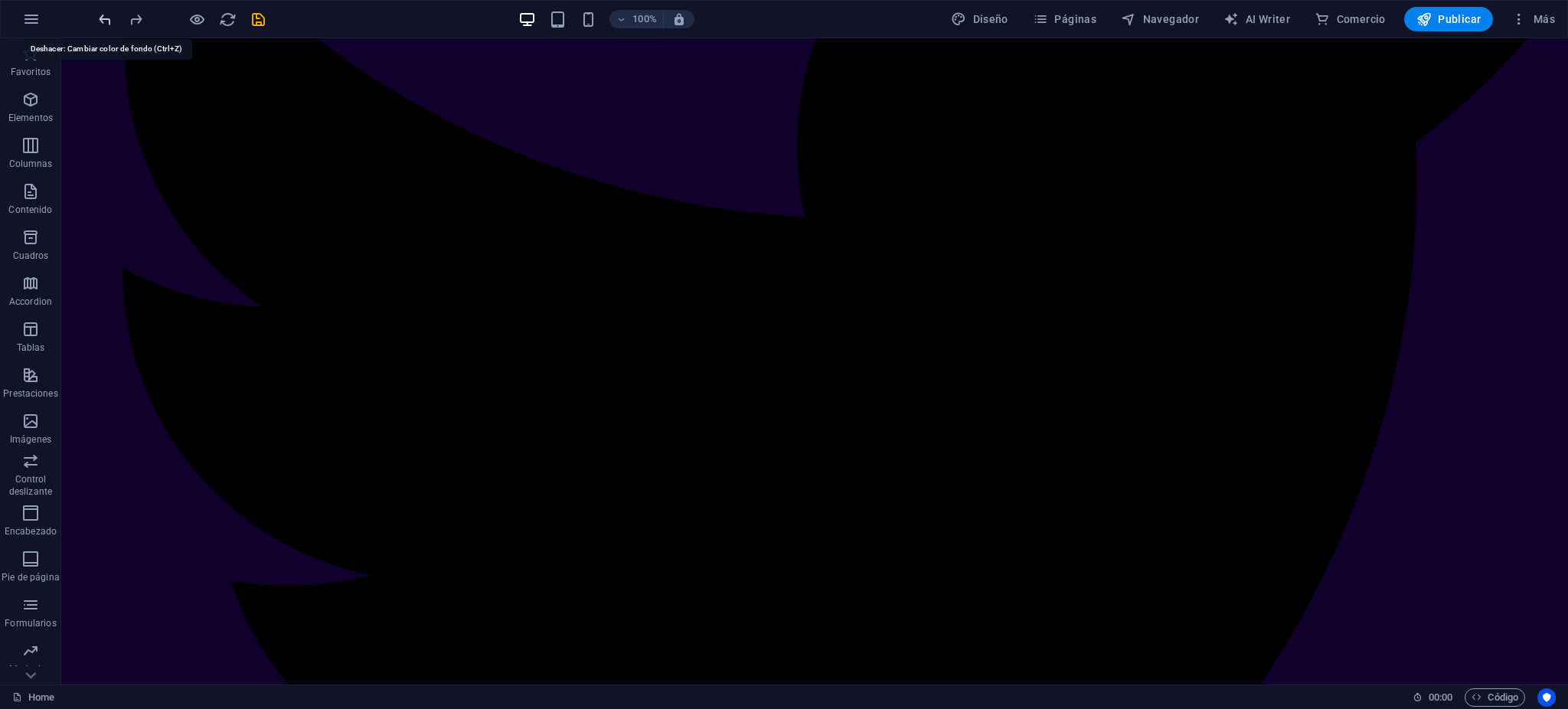
click at [108, 20] on icon "undo" at bounding box center [105, 20] width 18 height 18
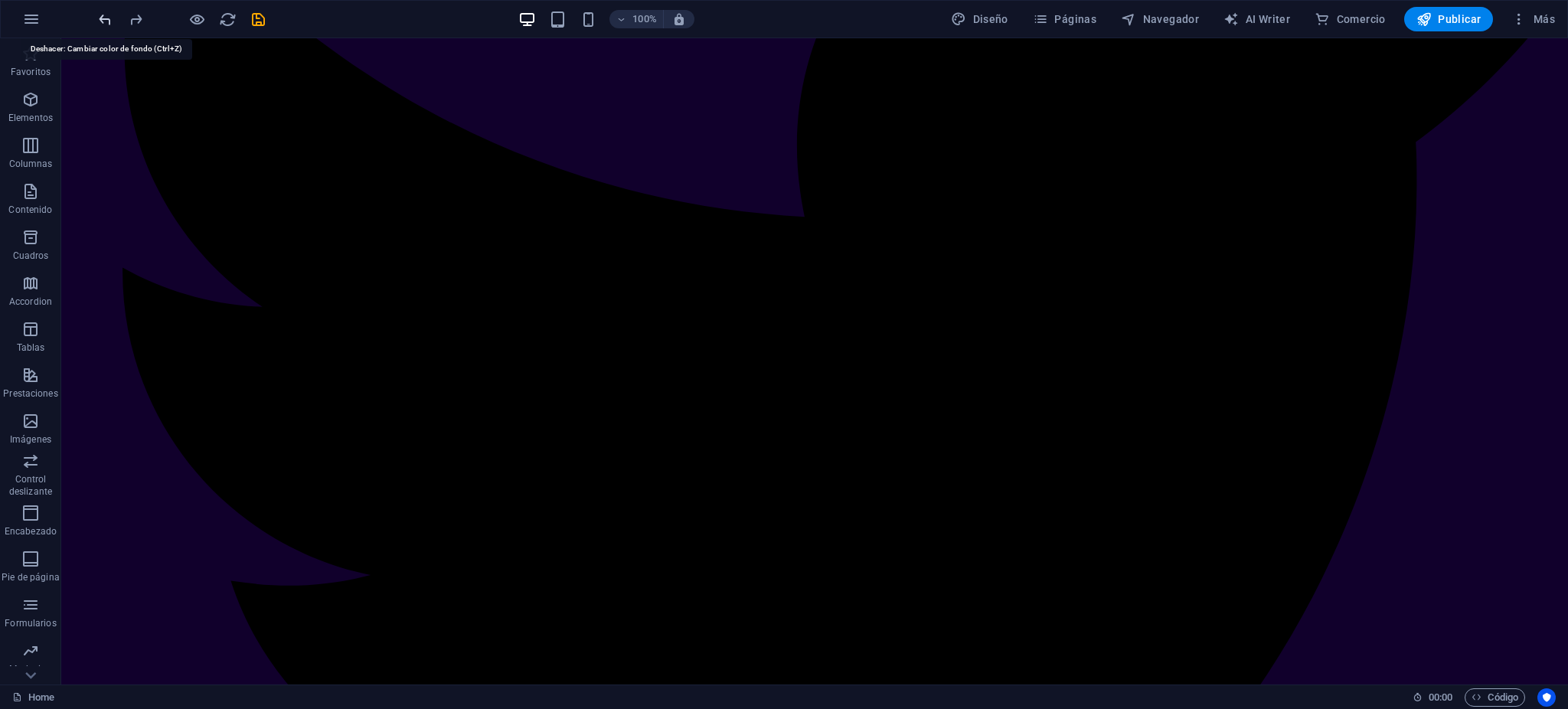
click at [108, 20] on icon "undo" at bounding box center [105, 20] width 18 height 18
click at [105, 20] on icon "undo" at bounding box center [105, 20] width 18 height 18
click at [104, 20] on icon "undo" at bounding box center [105, 20] width 18 height 18
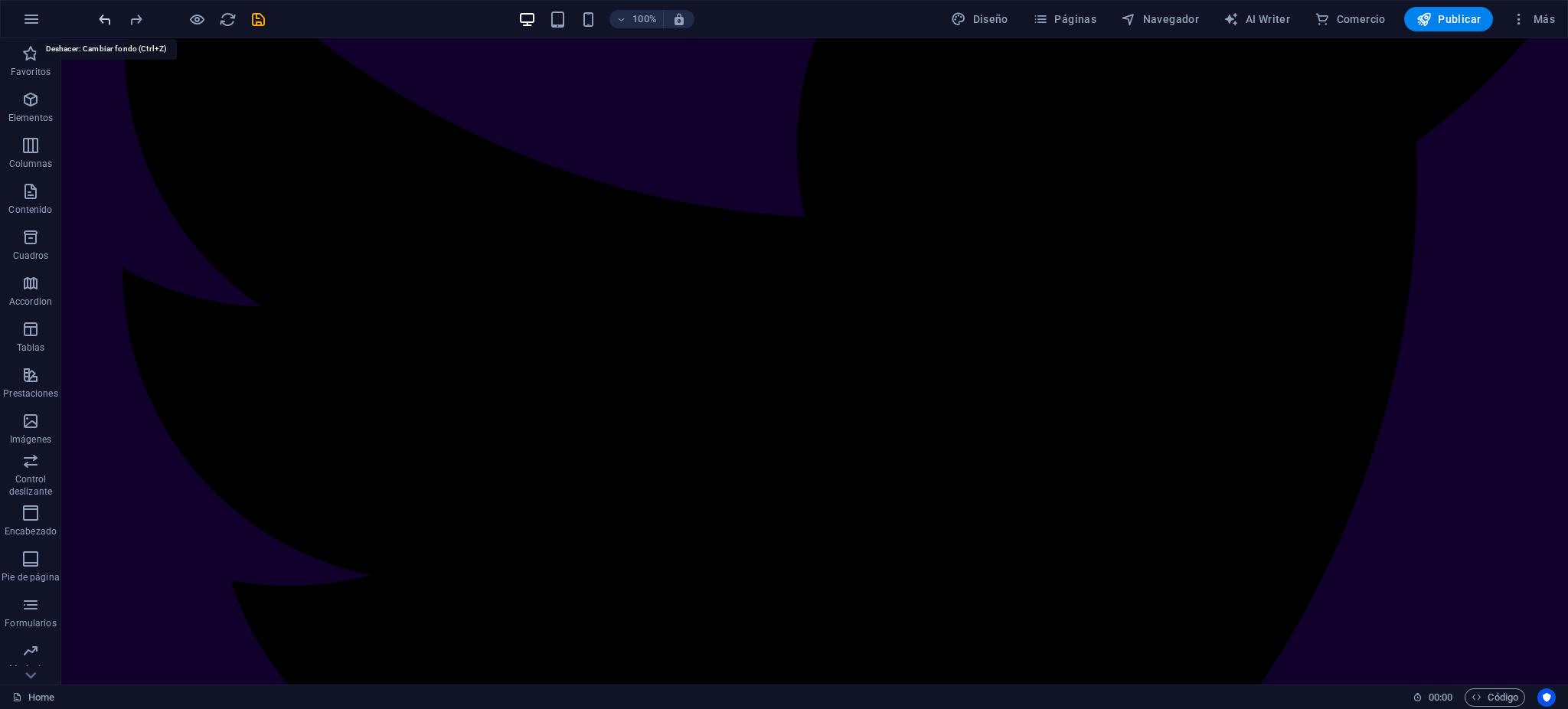
click at [104, 20] on icon "undo" at bounding box center [105, 20] width 18 height 18
click at [101, 20] on icon "undo" at bounding box center [105, 20] width 18 height 18
click at [102, 20] on icon "undo" at bounding box center [105, 20] width 18 height 18
click at [103, 20] on icon "undo" at bounding box center [105, 20] width 18 height 18
click at [108, 20] on icon "undo" at bounding box center [105, 20] width 18 height 18
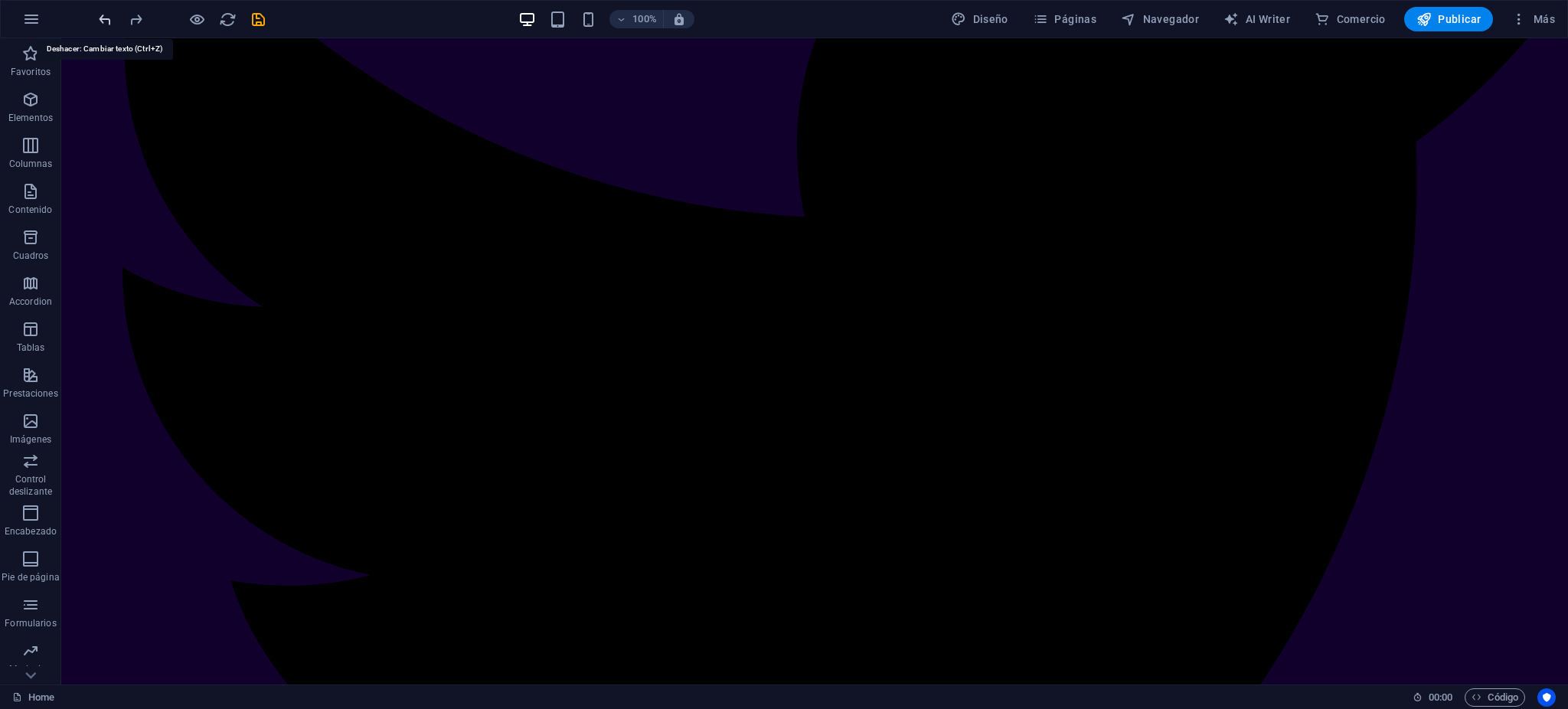
click at [112, 20] on icon "undo" at bounding box center [105, 20] width 18 height 18
drag, startPoint x: 107, startPoint y: 20, endPoint x: 99, endPoint y: 13, distance: 10.6
click at [99, 13] on icon "undo" at bounding box center [105, 20] width 18 height 18
click at [105, 15] on icon "undo" at bounding box center [105, 20] width 18 height 18
click at [111, 11] on icon "undo" at bounding box center [105, 20] width 18 height 18
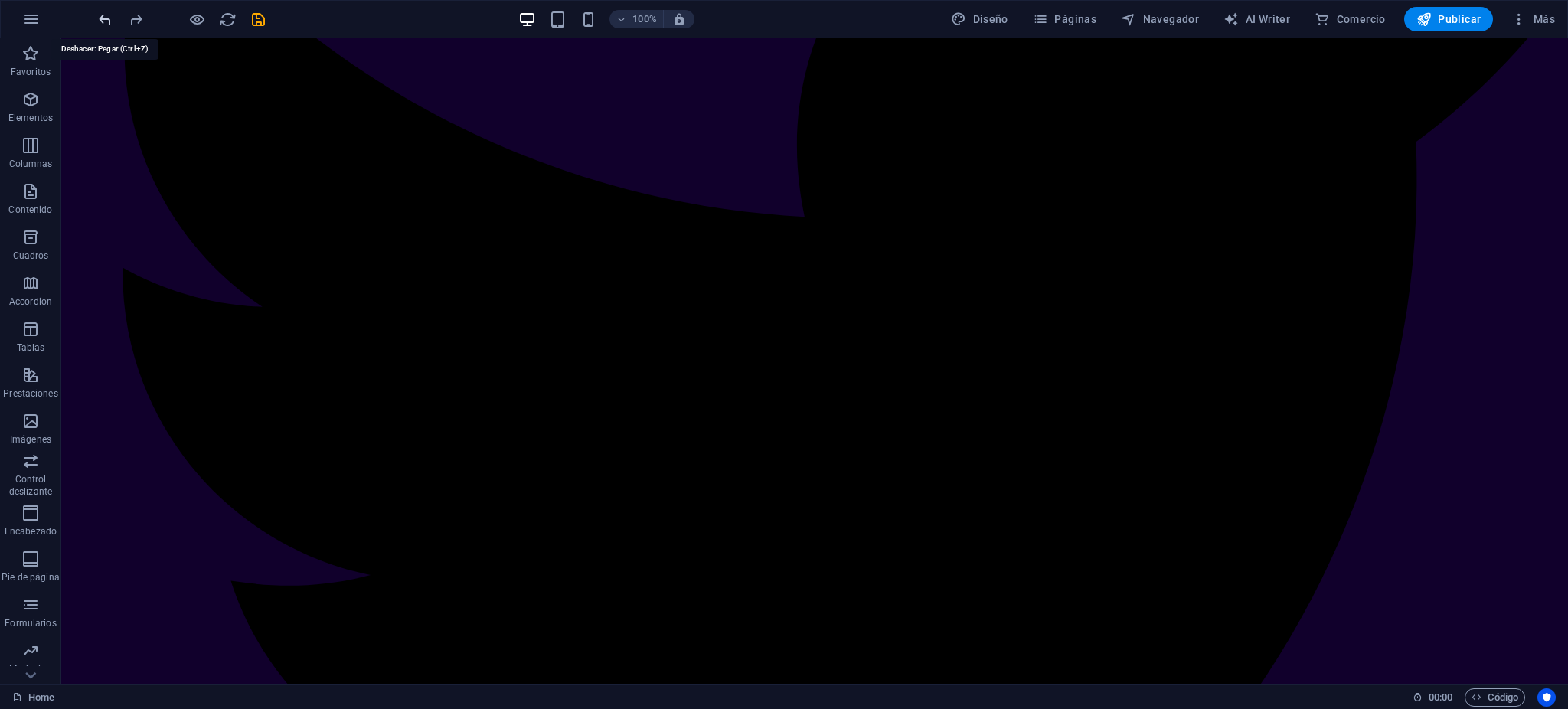
click at [111, 11] on icon "undo" at bounding box center [105, 20] width 18 height 18
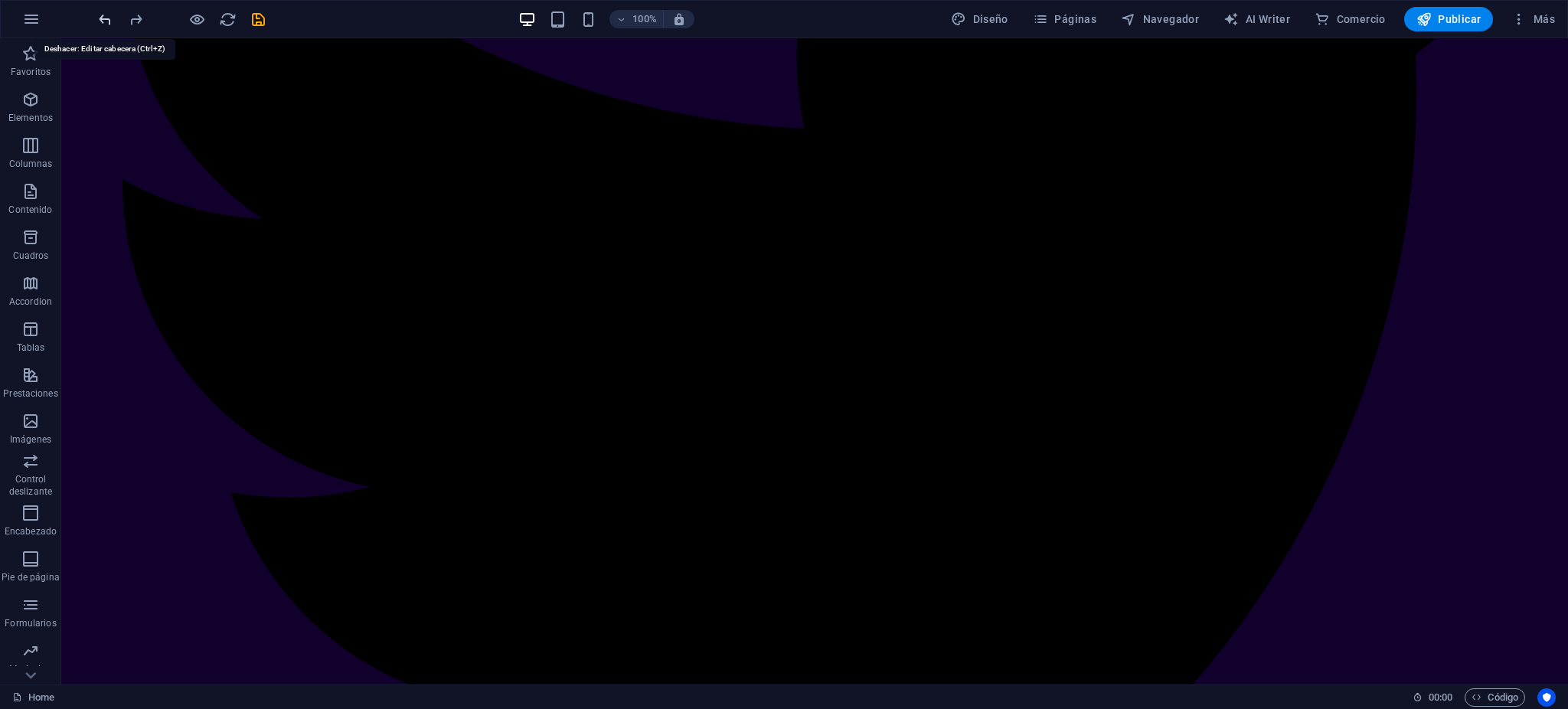
click at [111, 11] on icon "undo" at bounding box center [105, 20] width 18 height 18
click at [112, 16] on icon "undo" at bounding box center [105, 20] width 18 height 18
click at [112, 17] on icon "undo" at bounding box center [105, 20] width 18 height 18
click at [110, 17] on icon "undo" at bounding box center [105, 20] width 18 height 18
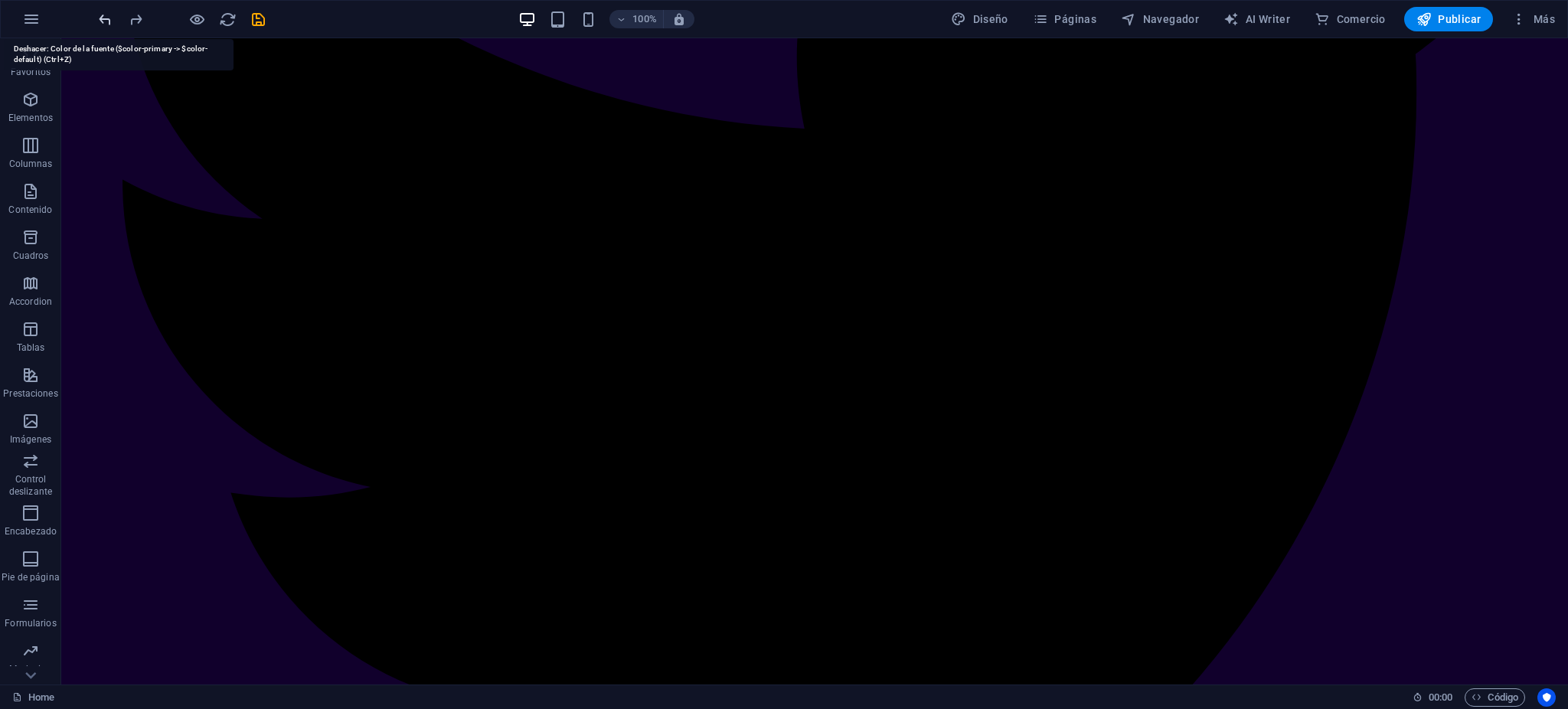
click at [110, 17] on icon "undo" at bounding box center [105, 20] width 18 height 18
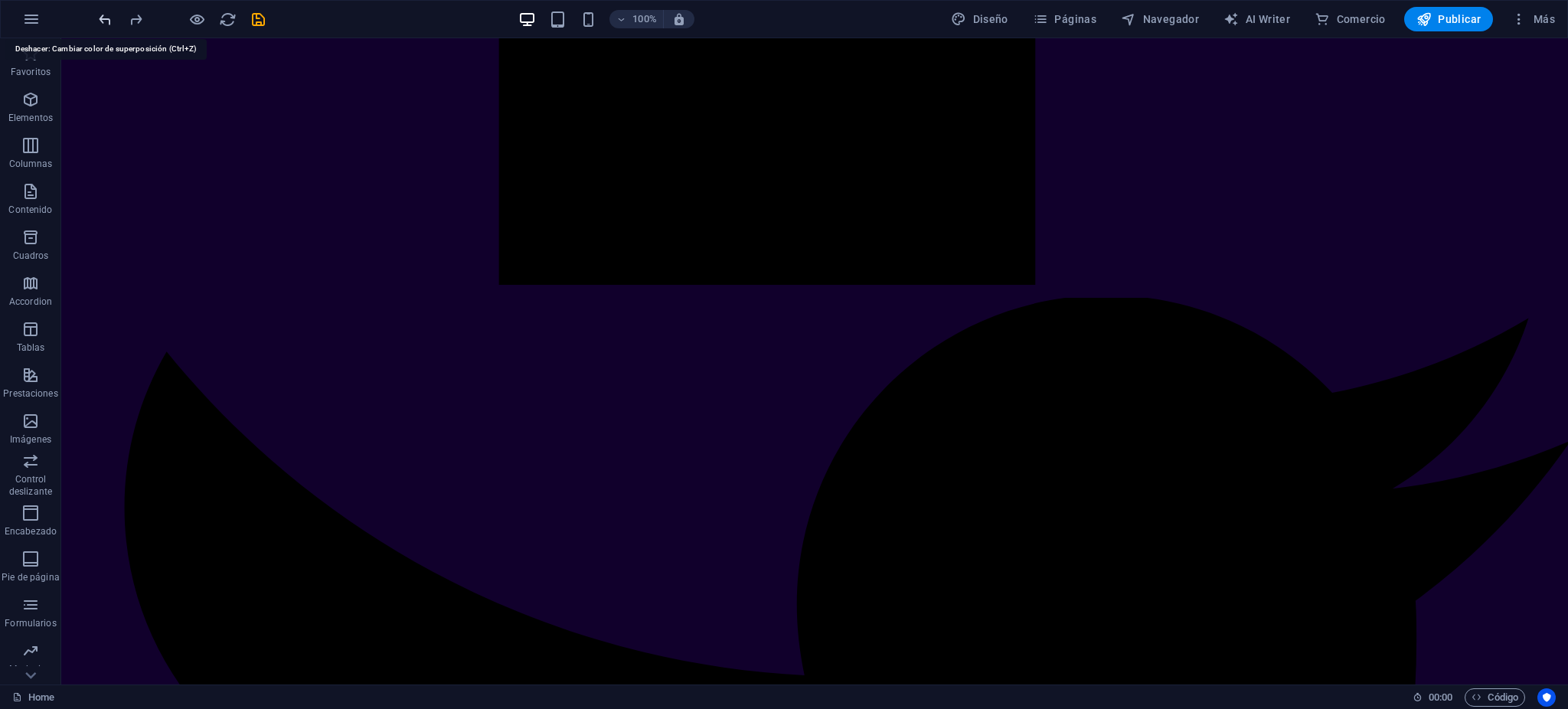
click at [110, 15] on icon "undo" at bounding box center [105, 20] width 18 height 18
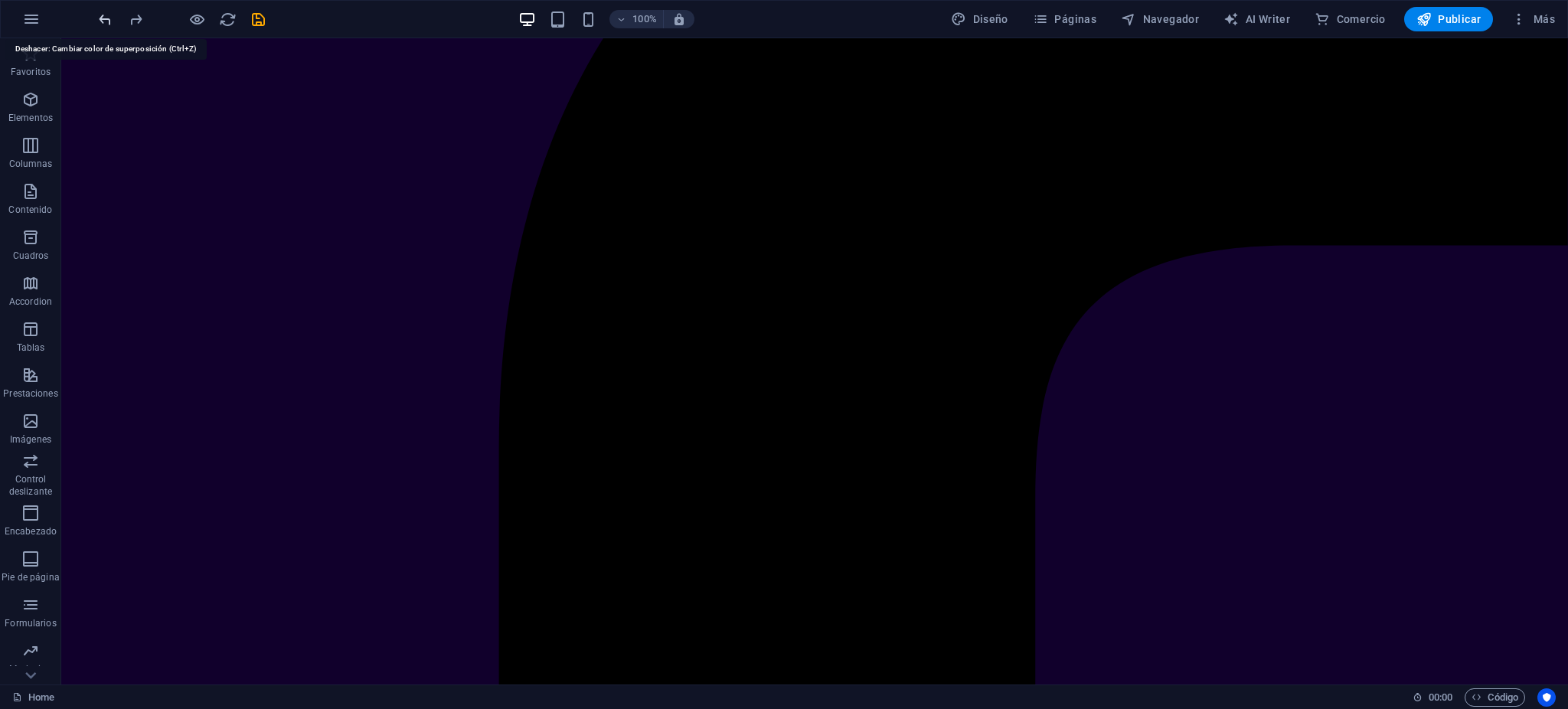
click at [110, 11] on icon "undo" at bounding box center [105, 20] width 18 height 18
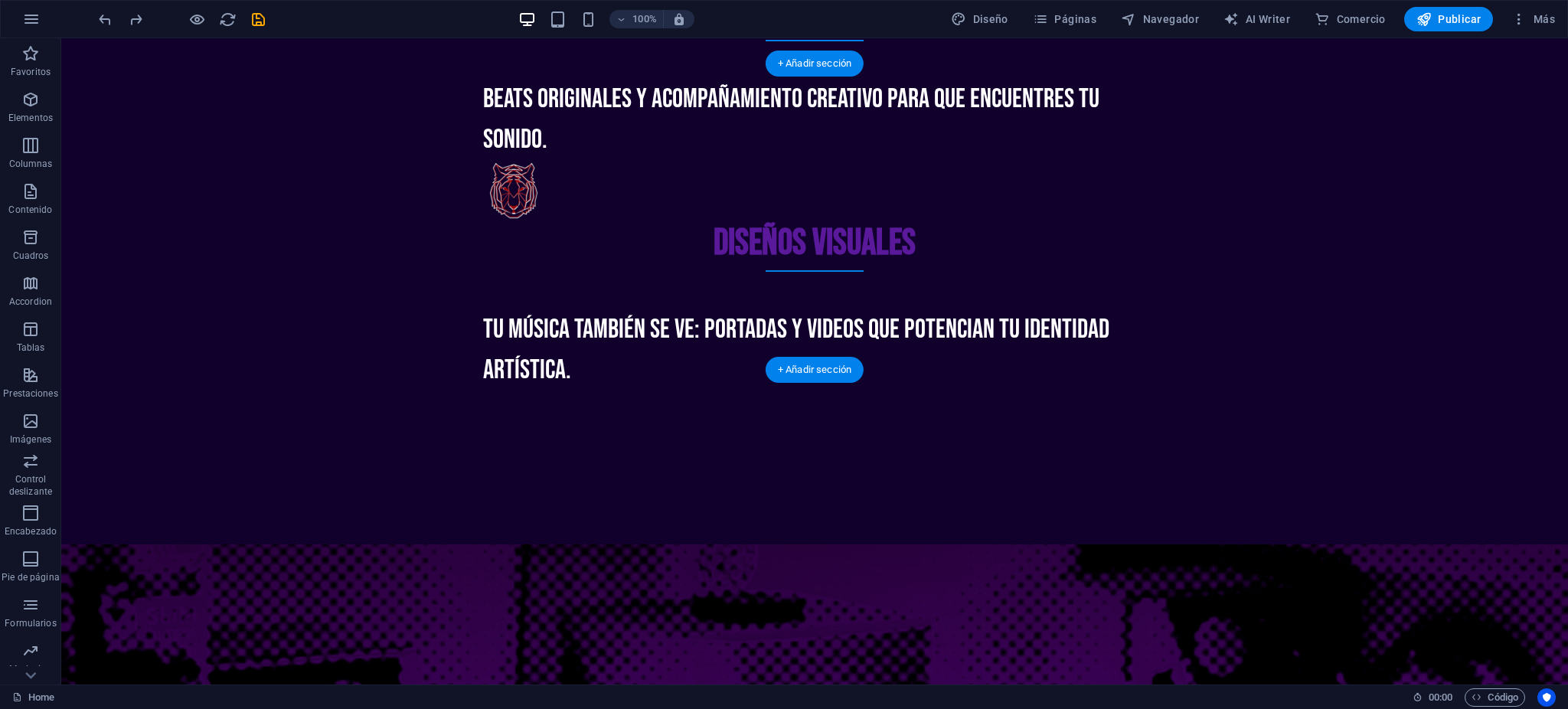
scroll to position [3312, 0]
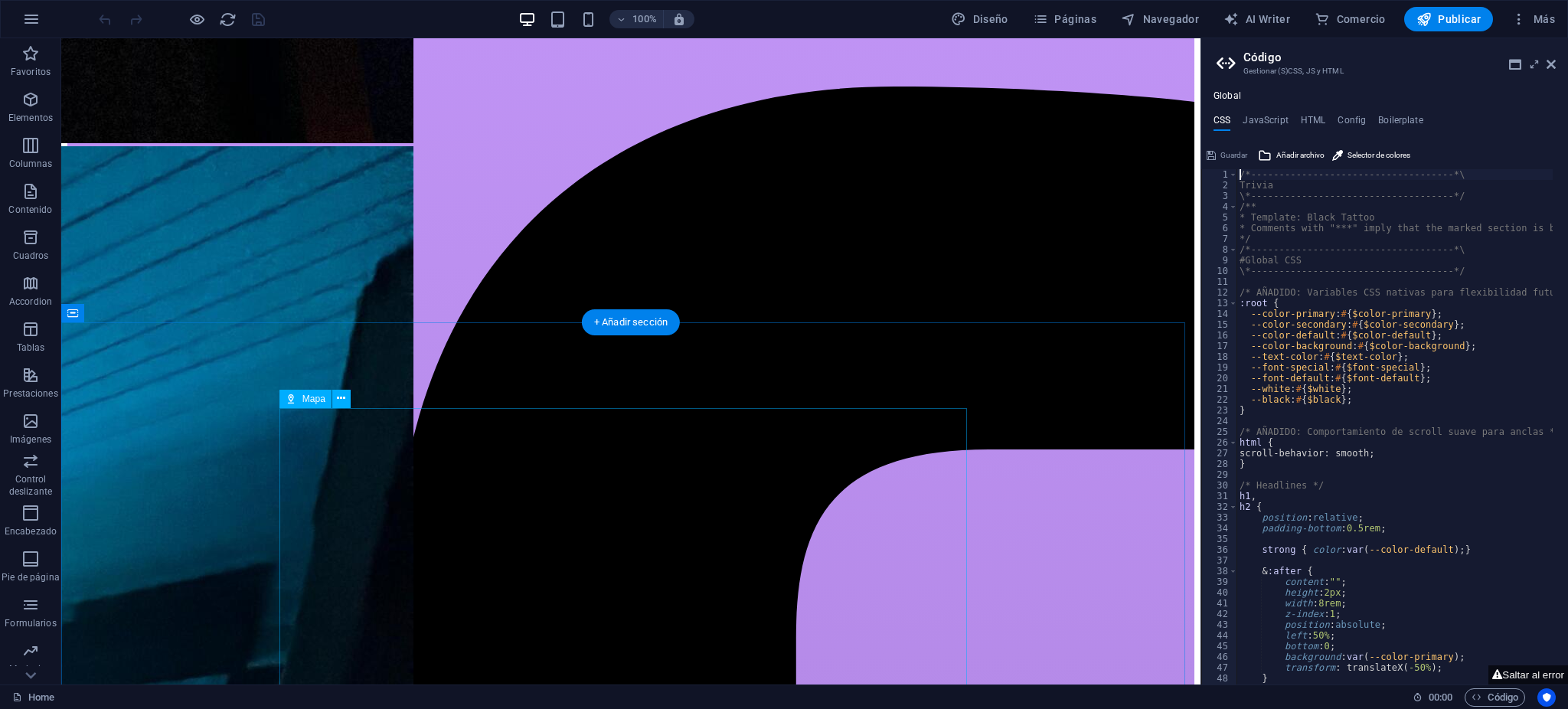
scroll to position [4494, 0]
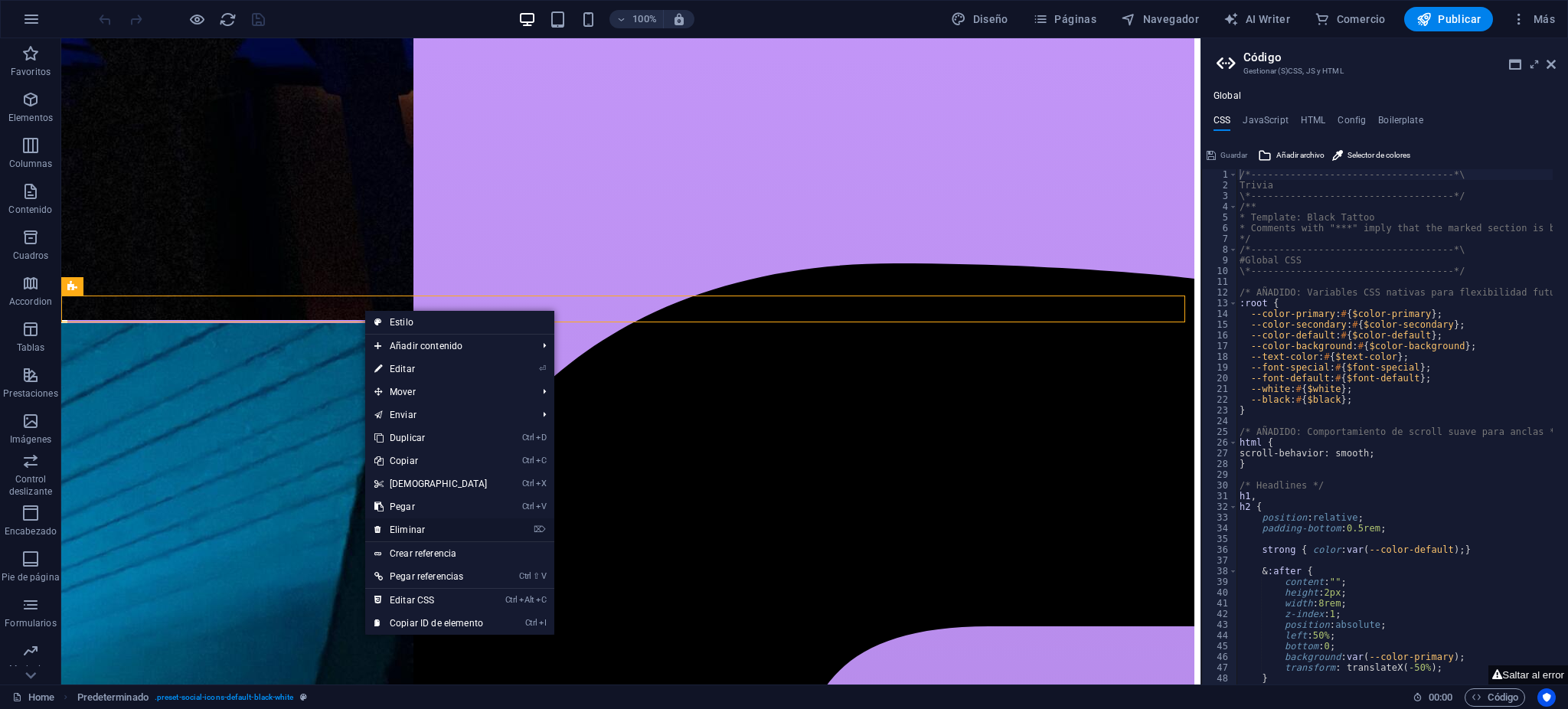
click at [427, 525] on link "⌦ Eliminar" at bounding box center [431, 530] width 132 height 23
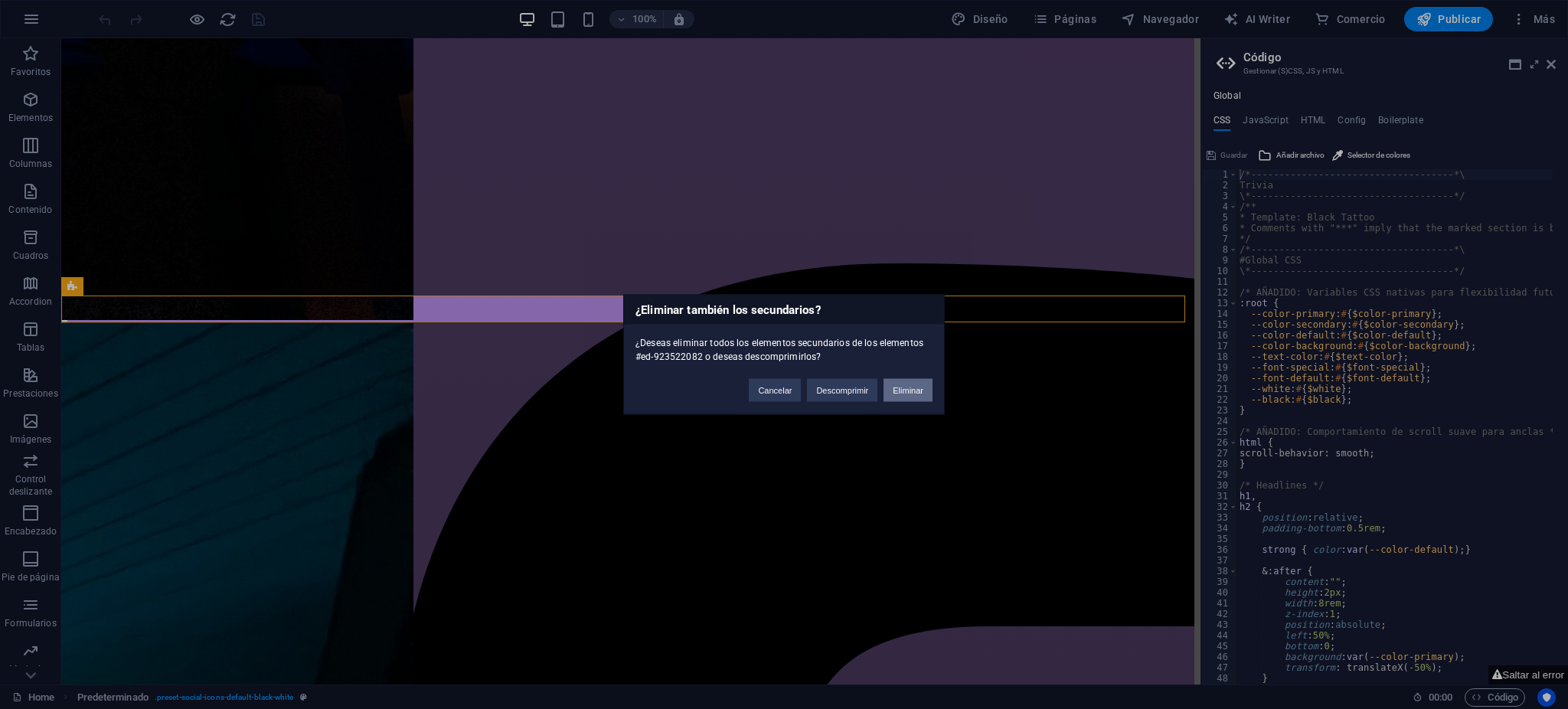
click at [895, 385] on button "Eliminar" at bounding box center [908, 390] width 49 height 23
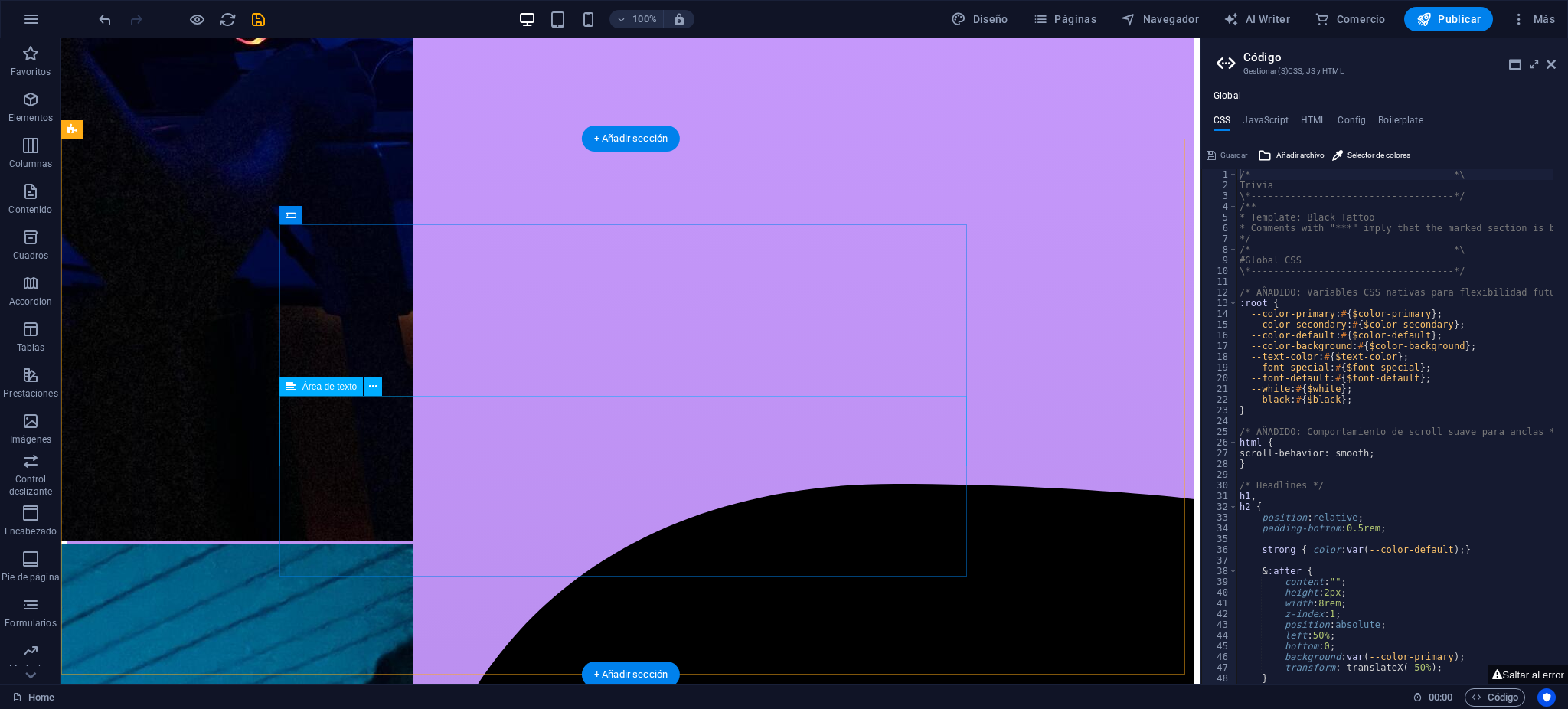
scroll to position [4286, 0]
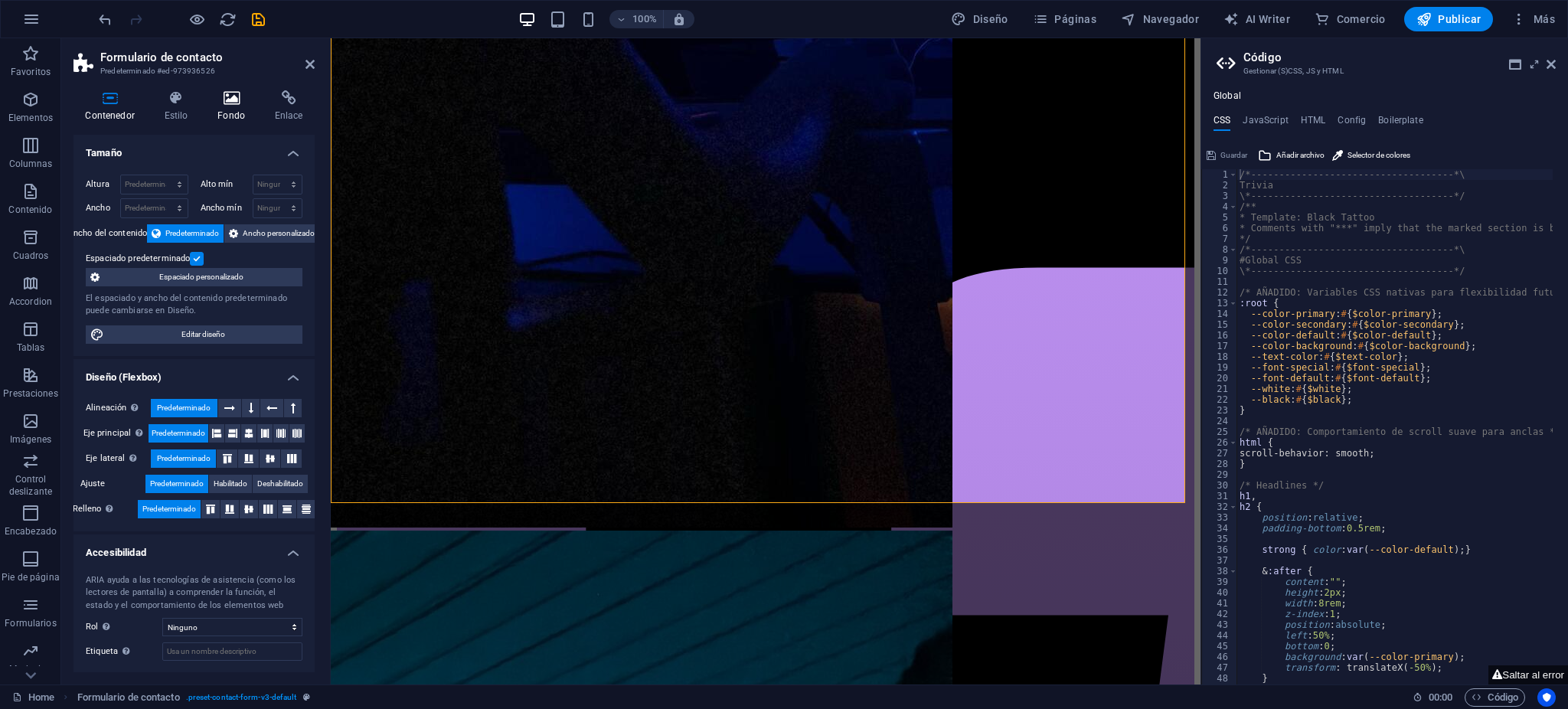
click at [215, 101] on icon at bounding box center [231, 98] width 51 height 15
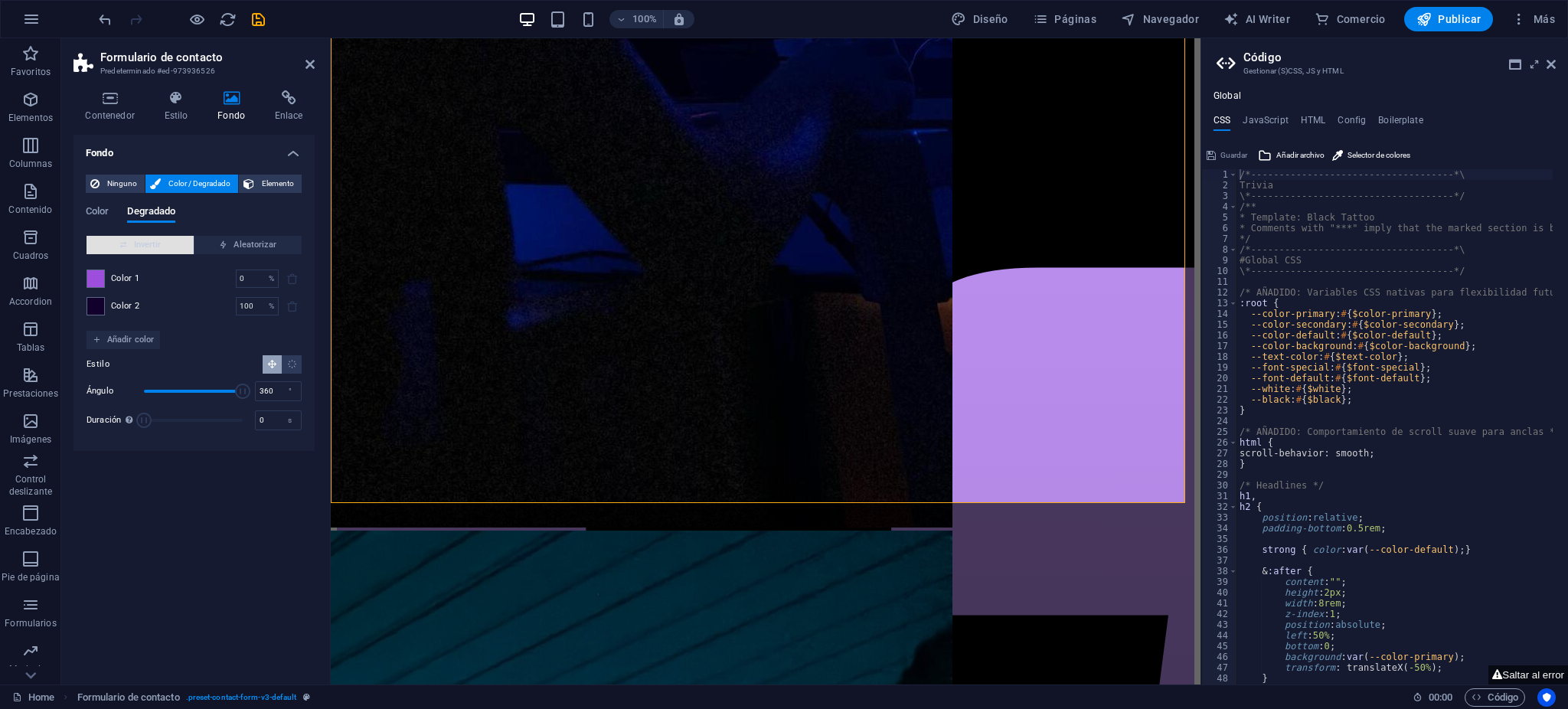
click at [167, 253] on span "Invertir" at bounding box center [140, 245] width 95 height 19
drag, startPoint x: 425, startPoint y: 568, endPoint x: 681, endPoint y: 559, distance: 256.2
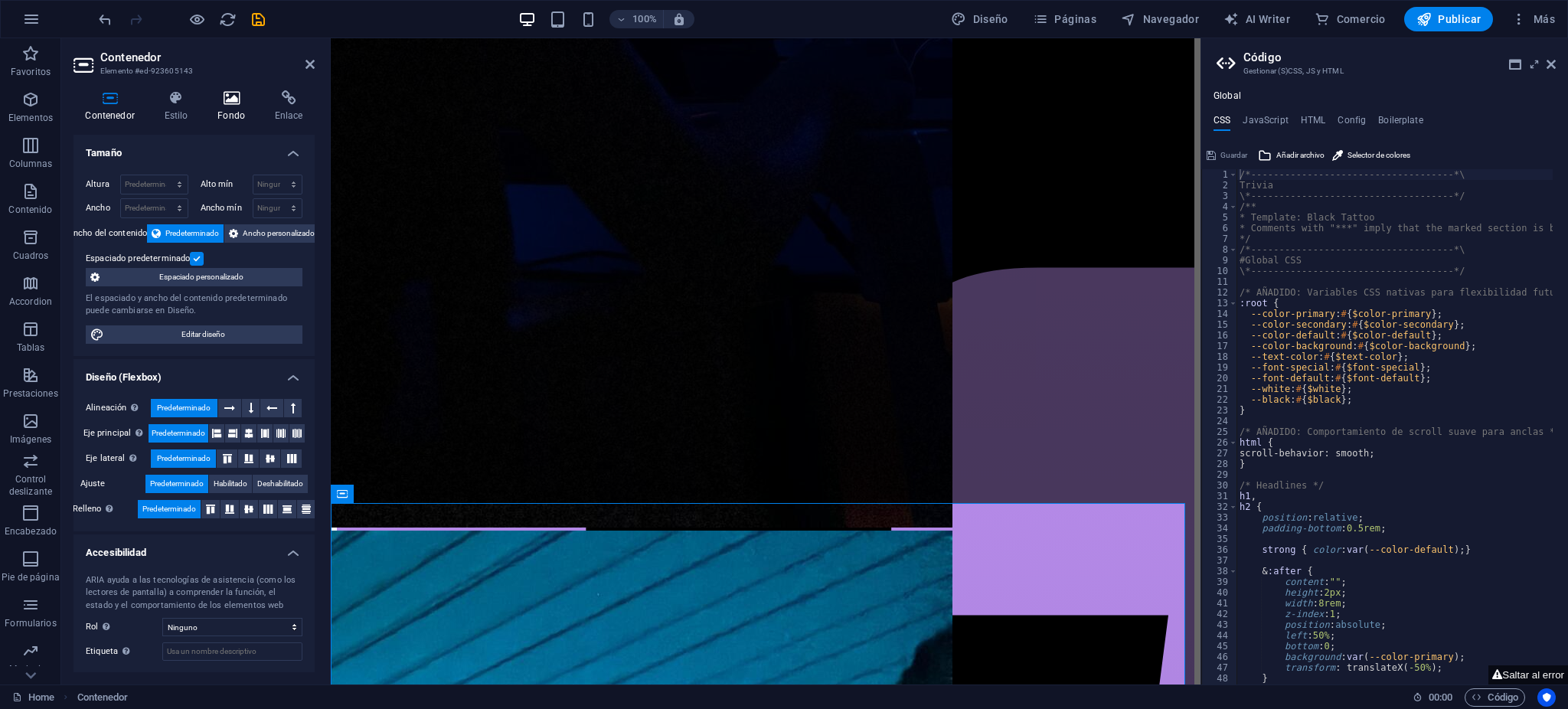
click at [236, 108] on h4 "Fondo" at bounding box center [235, 106] width 58 height 32
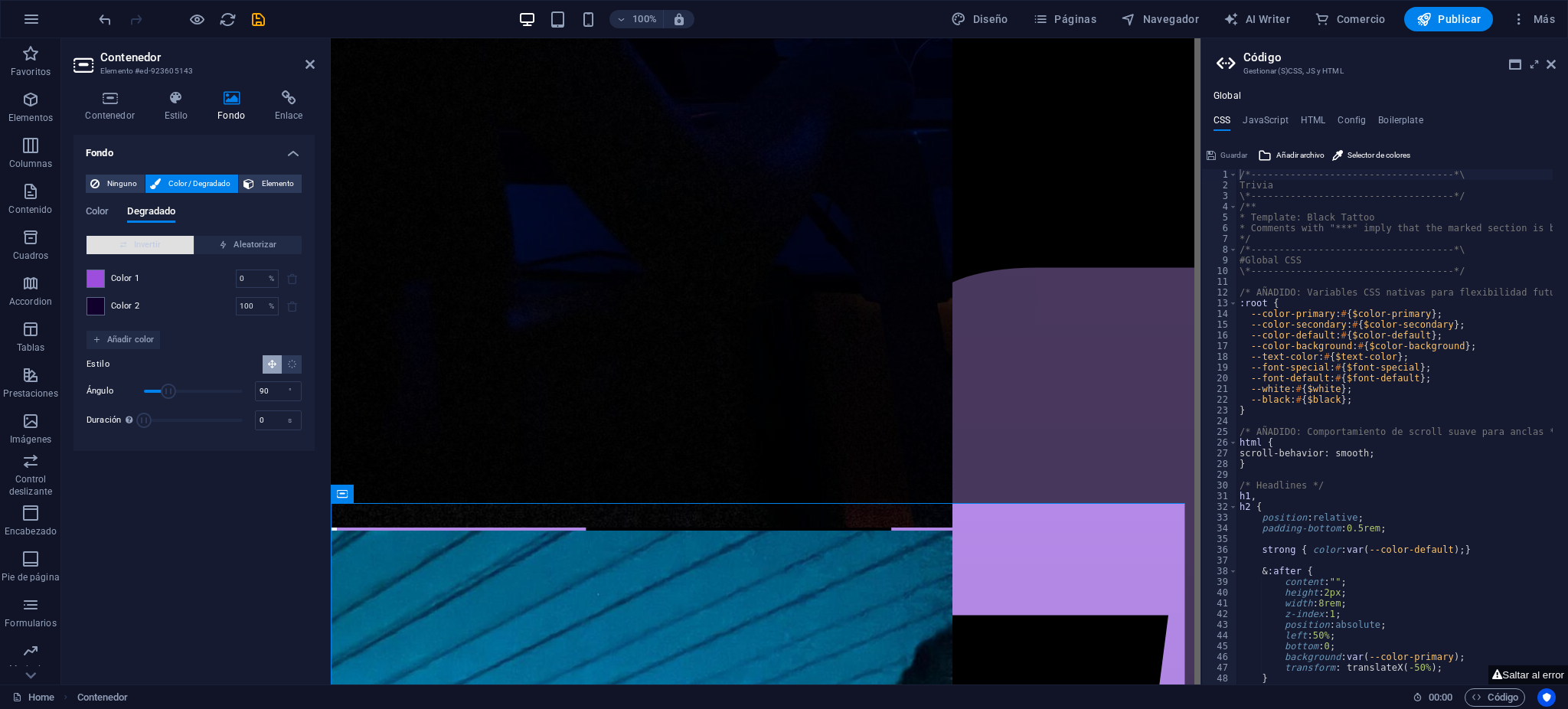
drag, startPoint x: 146, startPoint y: 240, endPoint x: 283, endPoint y: 311, distance: 154.3
click at [147, 240] on span "Invertir" at bounding box center [140, 245] width 95 height 19
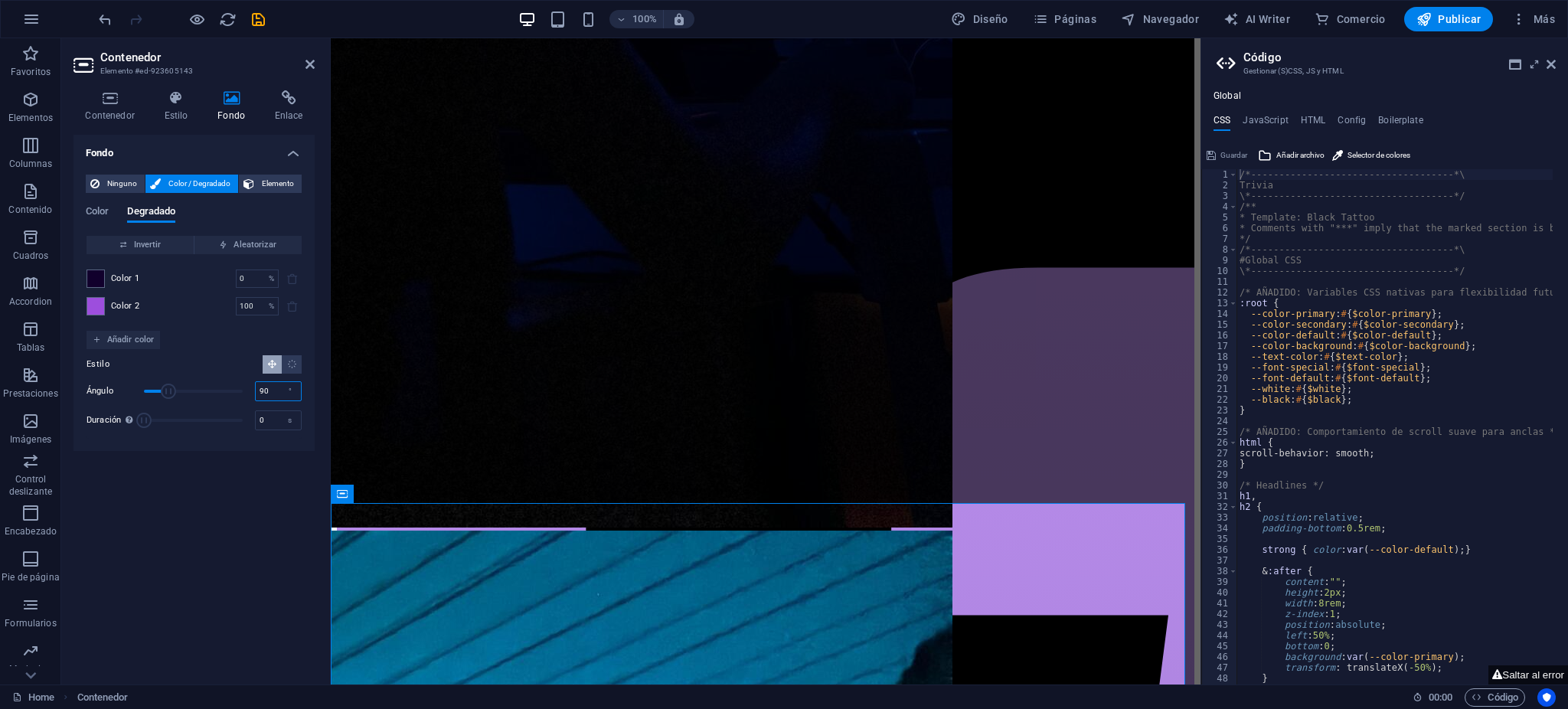
click at [261, 396] on input "90" at bounding box center [278, 391] width 45 height 19
click at [263, 395] on input "90" at bounding box center [278, 391] width 45 height 19
click at [272, 393] on input "90" at bounding box center [278, 391] width 45 height 19
type input "180"
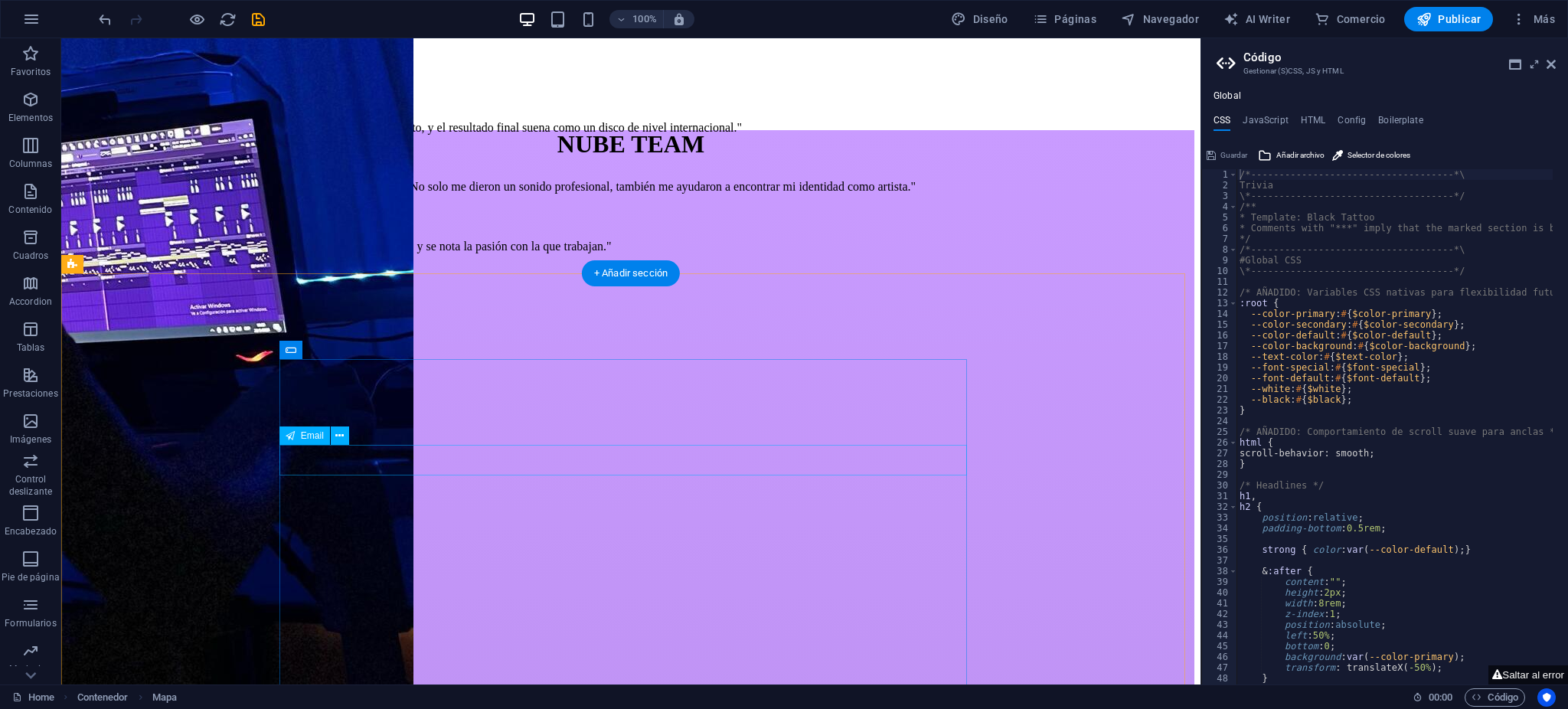
scroll to position [3776, 0]
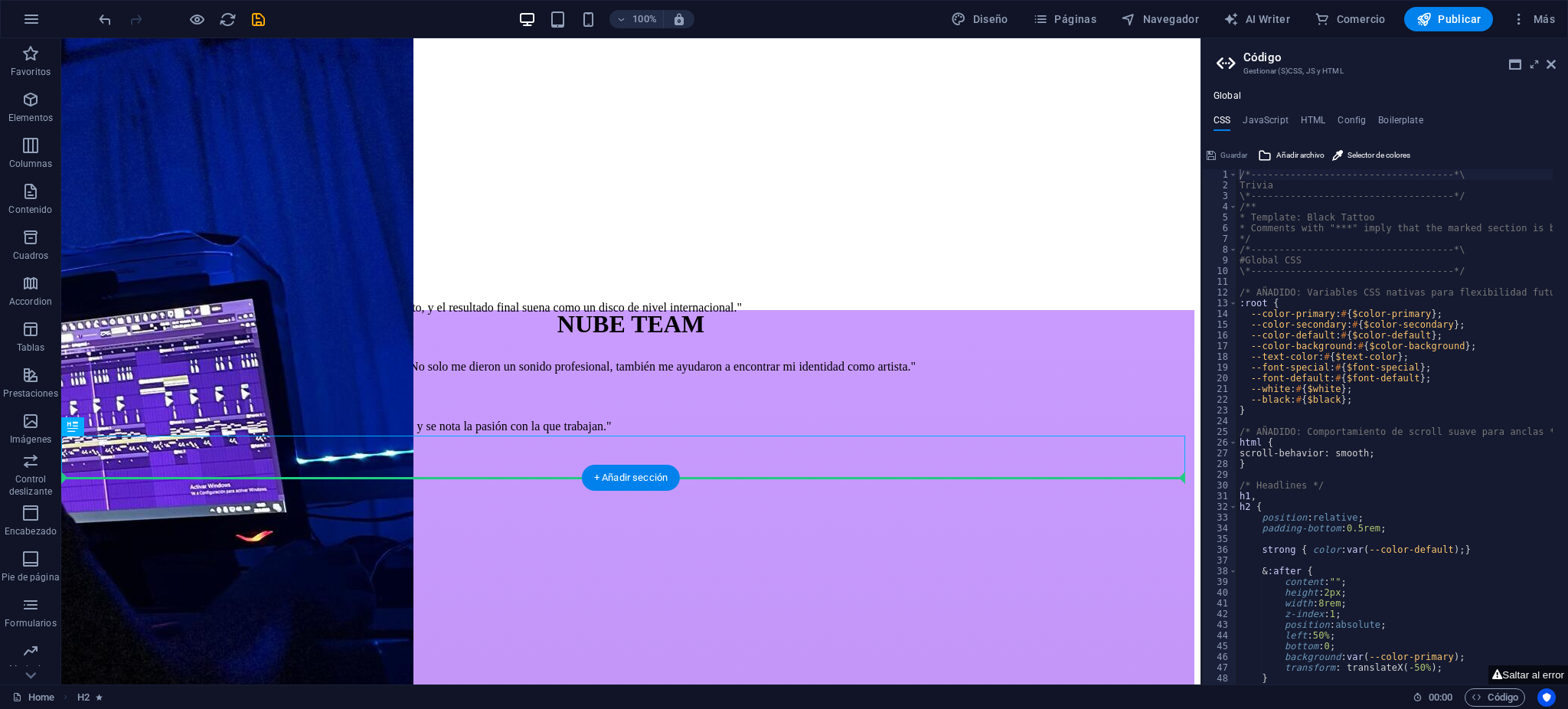
drag, startPoint x: 688, startPoint y: 470, endPoint x: 677, endPoint y: 553, distance: 83.7
drag, startPoint x: 671, startPoint y: 449, endPoint x: 662, endPoint y: 540, distance: 91.4
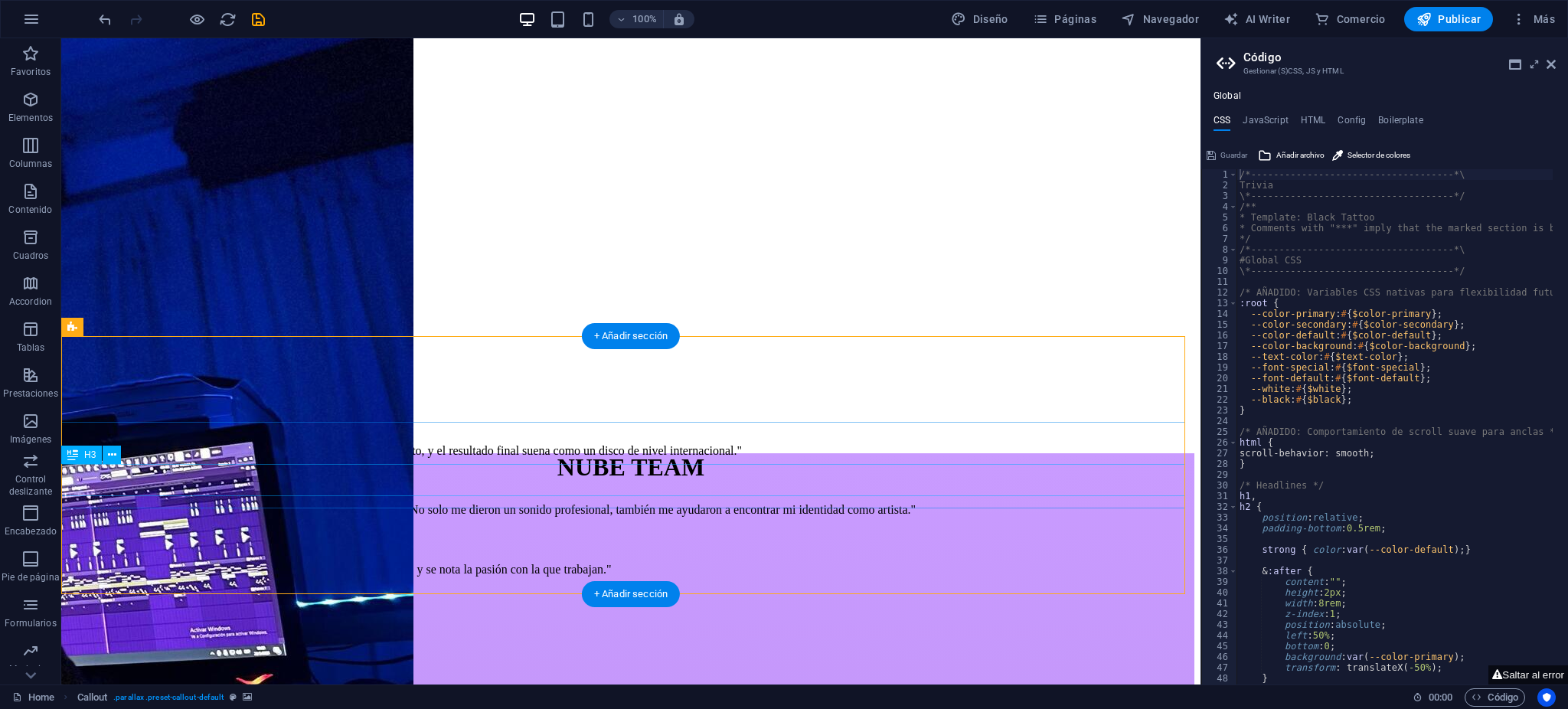
scroll to position [3673, 0]
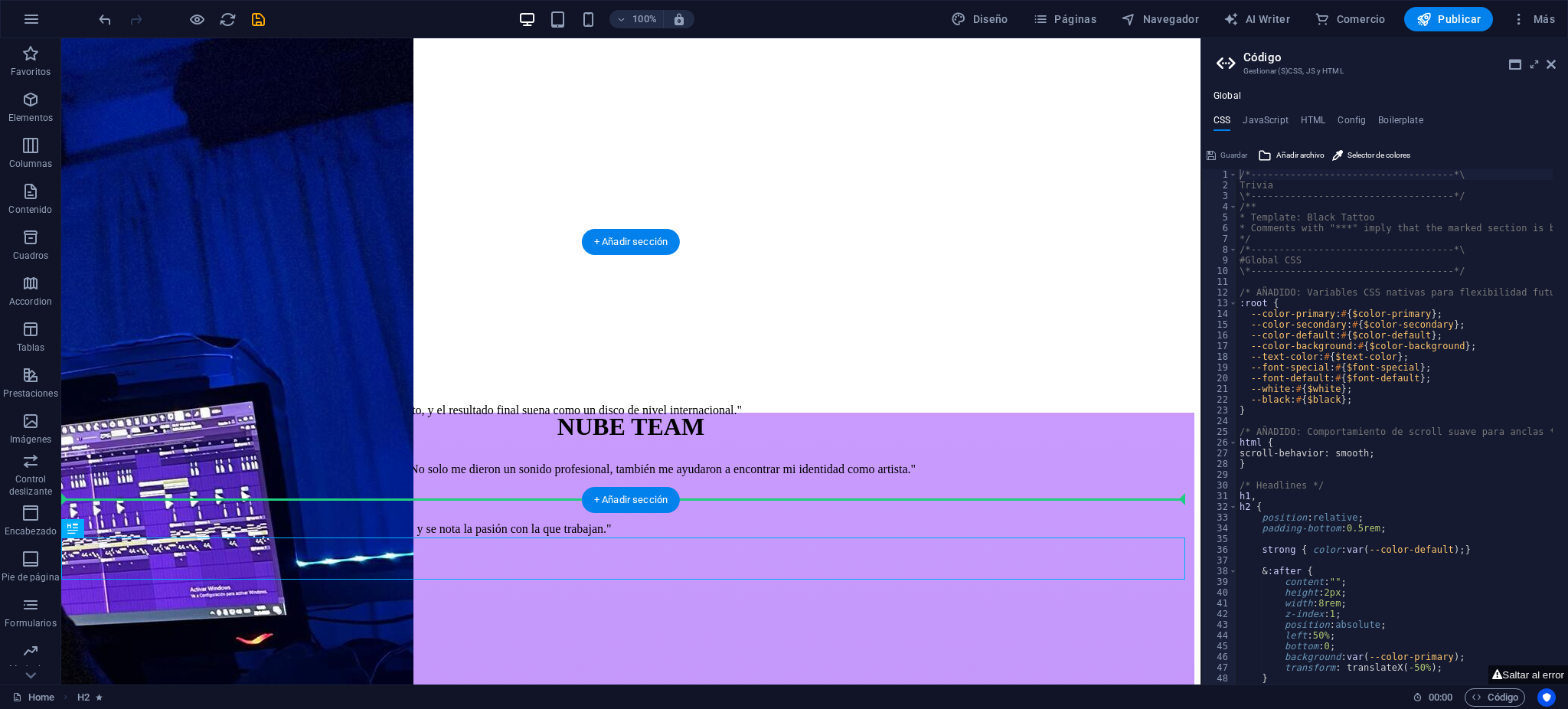
drag, startPoint x: 628, startPoint y: 552, endPoint x: 591, endPoint y: 425, distance: 132.3
drag, startPoint x: 625, startPoint y: 517, endPoint x: 641, endPoint y: 394, distance: 124.0
drag, startPoint x: 149, startPoint y: 530, endPoint x: 559, endPoint y: 416, distance: 425.6
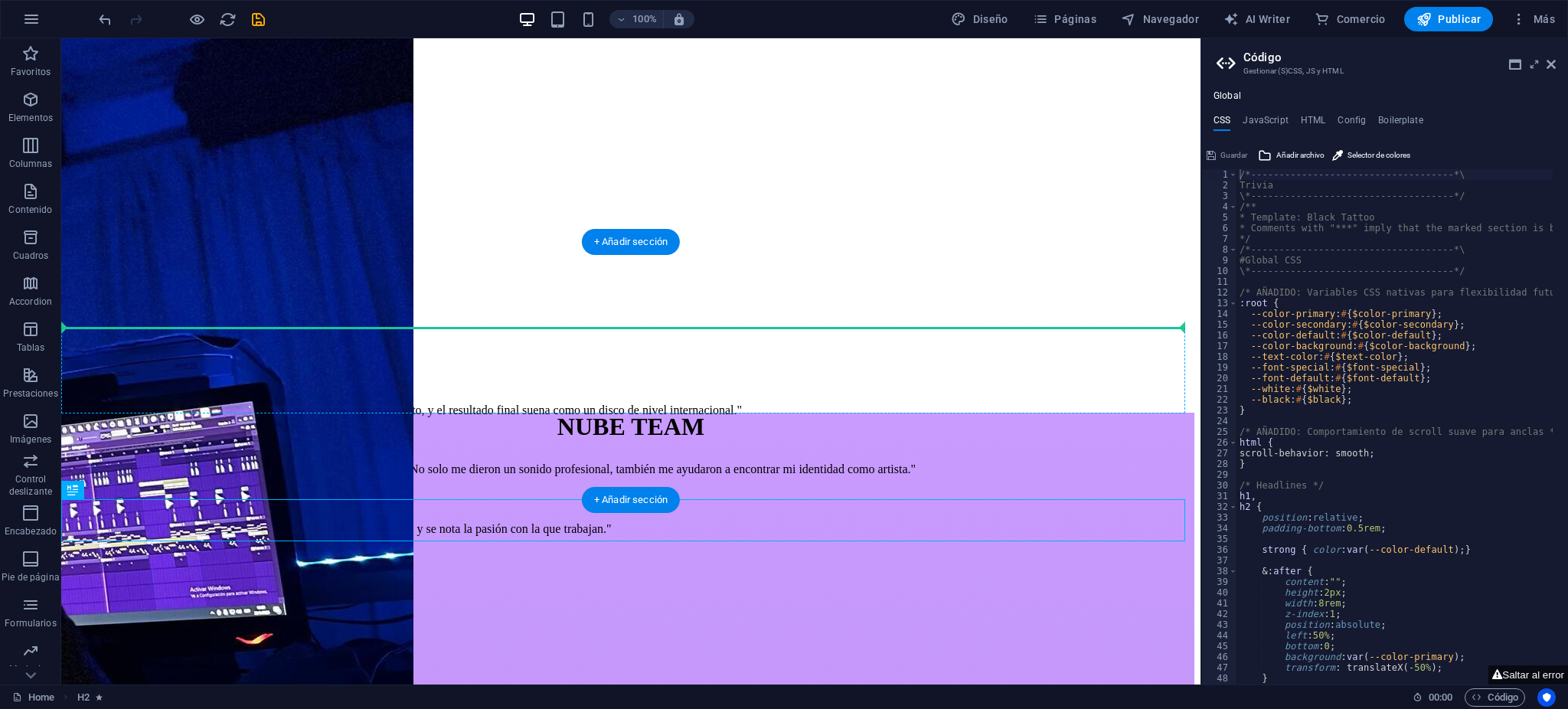
drag, startPoint x: 640, startPoint y: 518, endPoint x: 638, endPoint y: 341, distance: 177.0
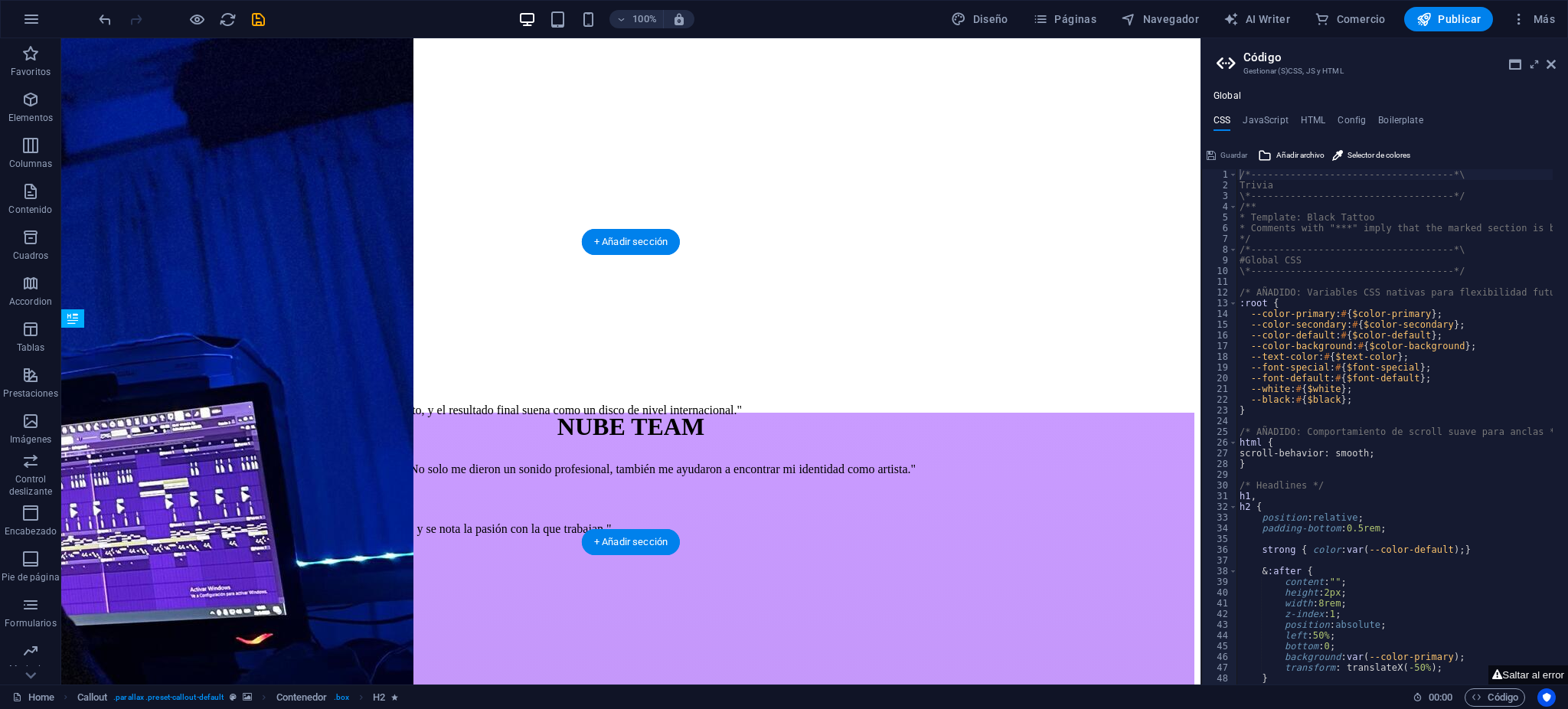
drag, startPoint x: 635, startPoint y: 341, endPoint x: 621, endPoint y: 443, distance: 103.0
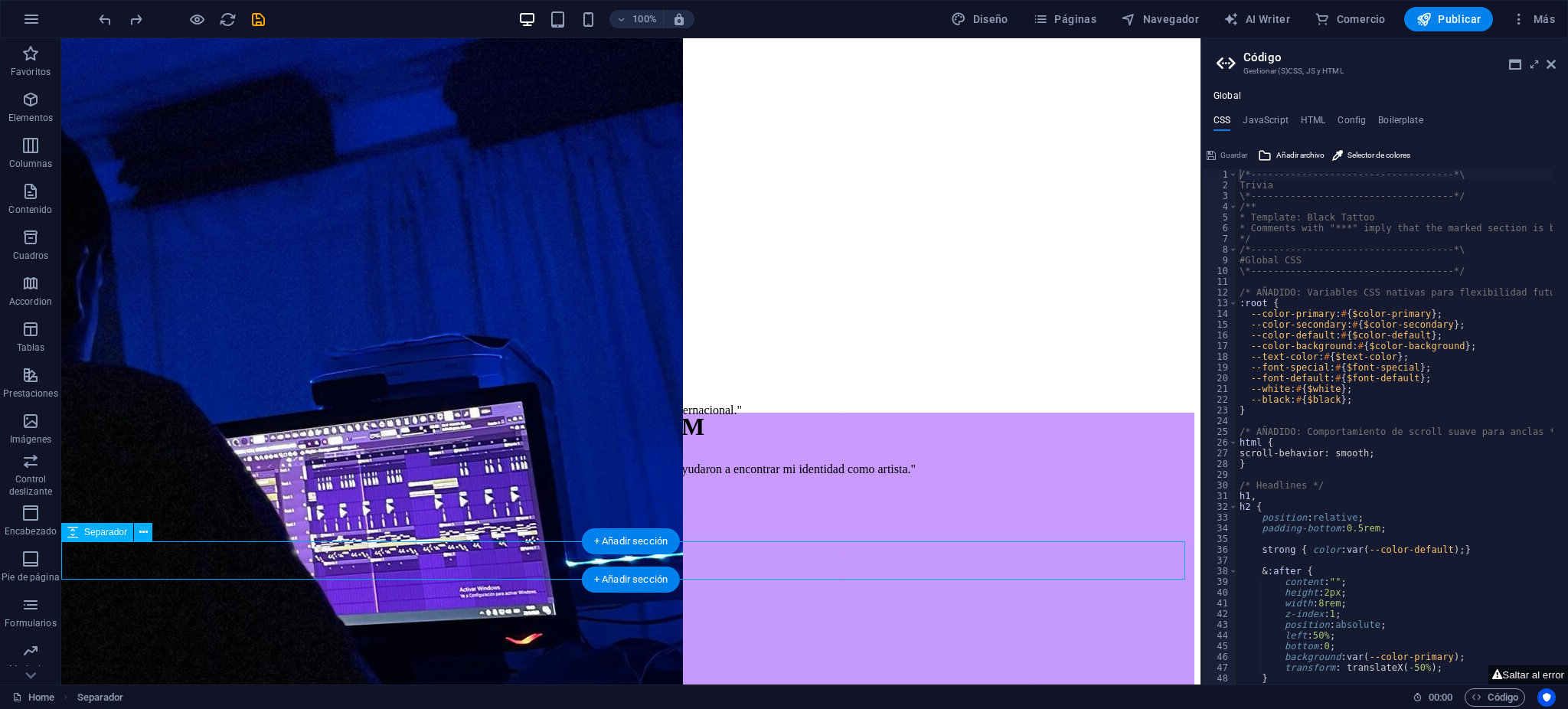
select select "px"
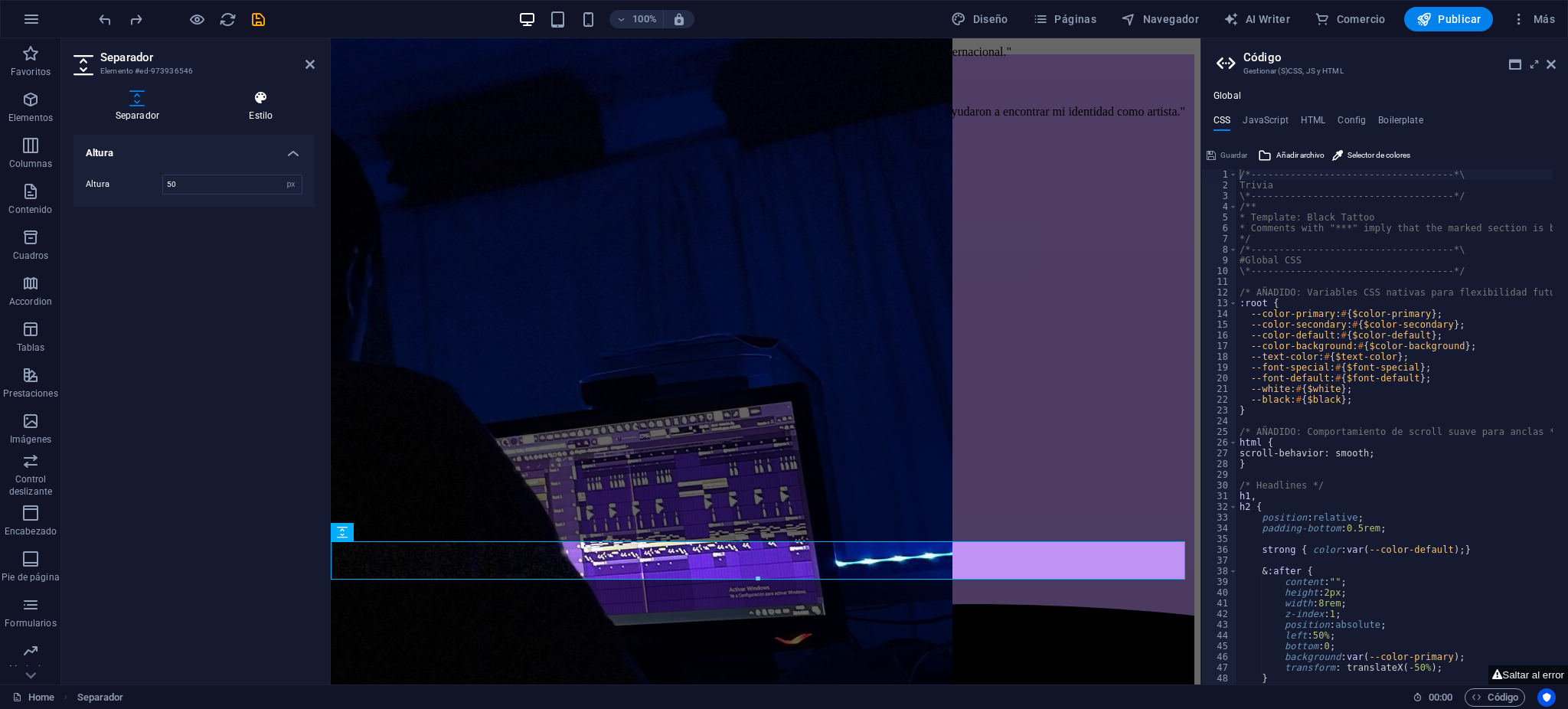
click at [262, 101] on icon at bounding box center [261, 98] width 108 height 15
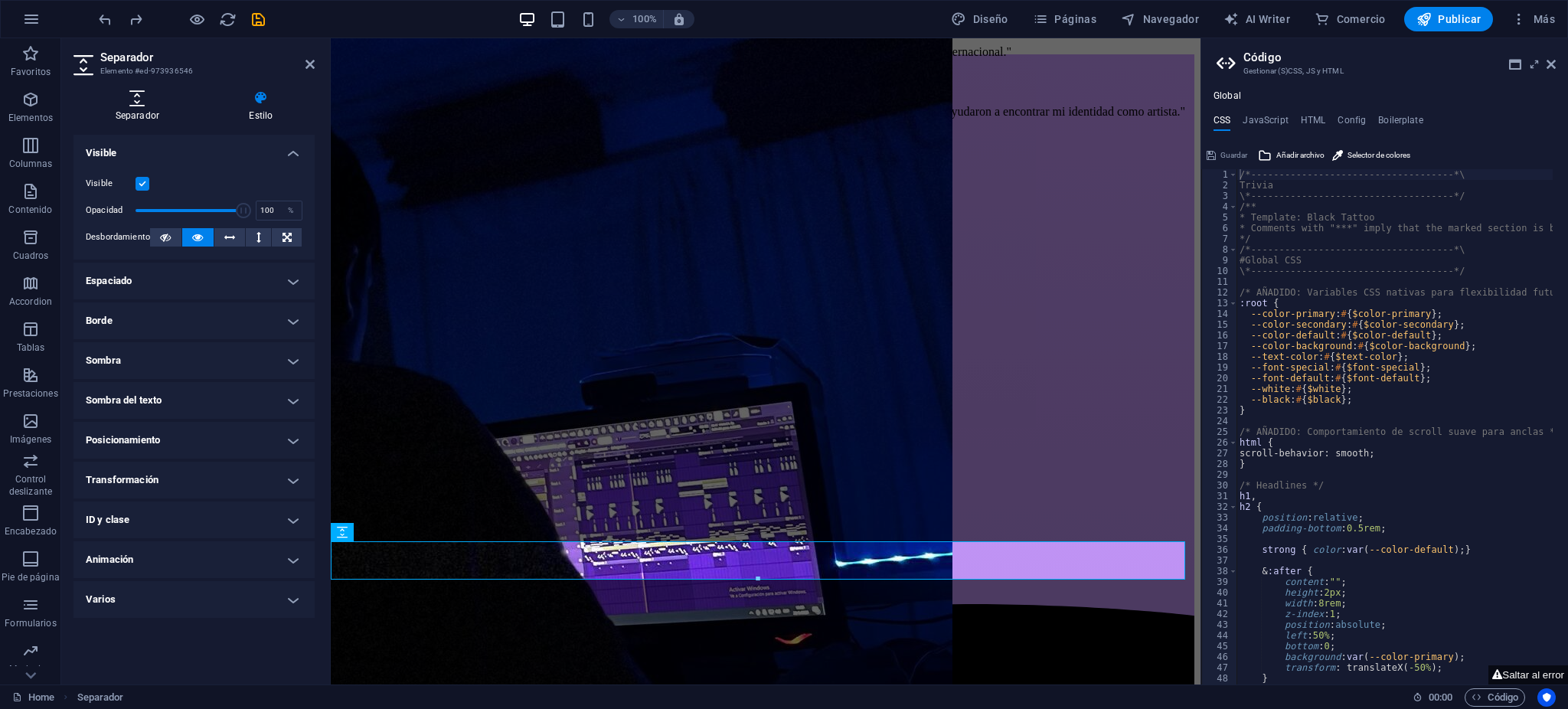
drag, startPoint x: 168, startPoint y: 117, endPoint x: 157, endPoint y: 121, distance: 11.7
click at [167, 116] on h4 "Separador" at bounding box center [140, 106] width 134 height 32
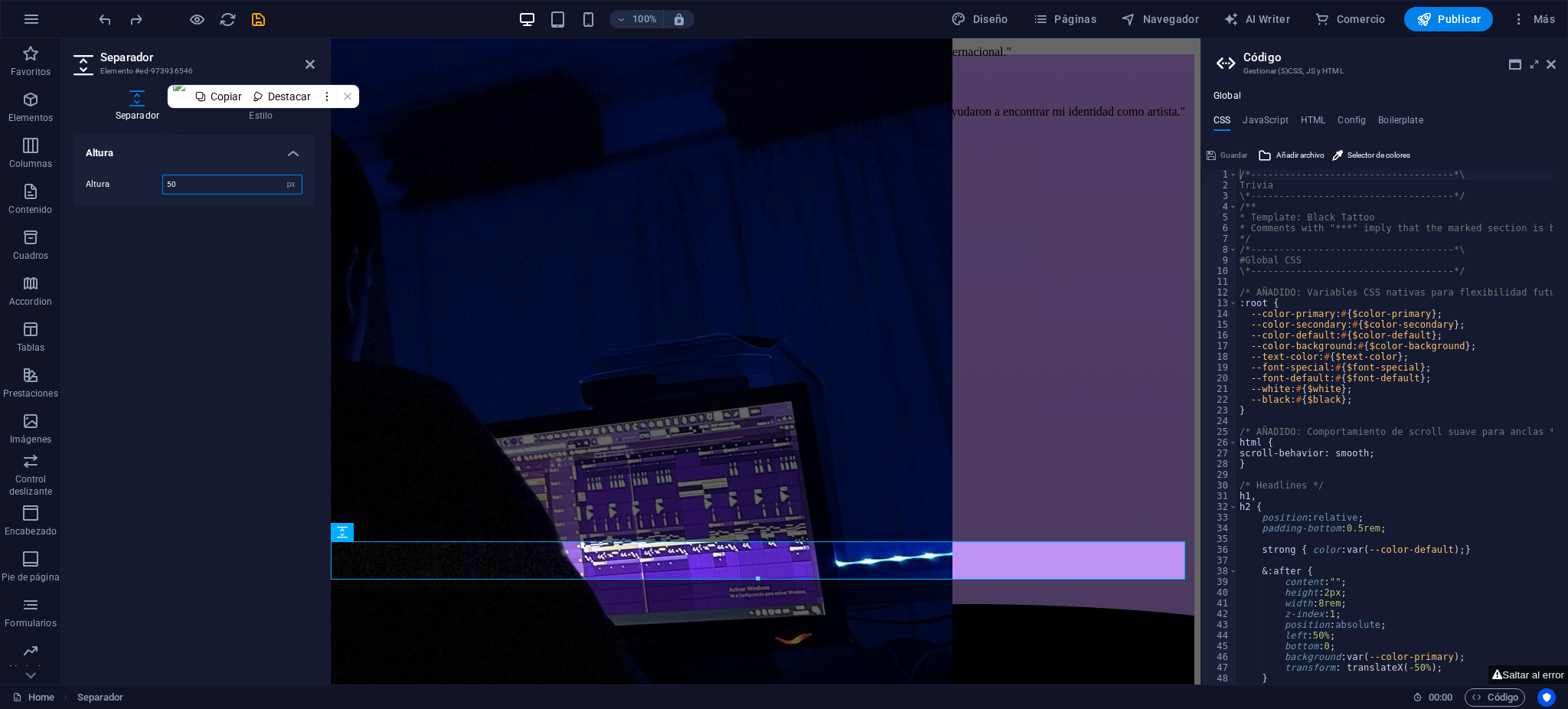
click at [241, 175] on input "50" at bounding box center [232, 184] width 138 height 19
type input "96"
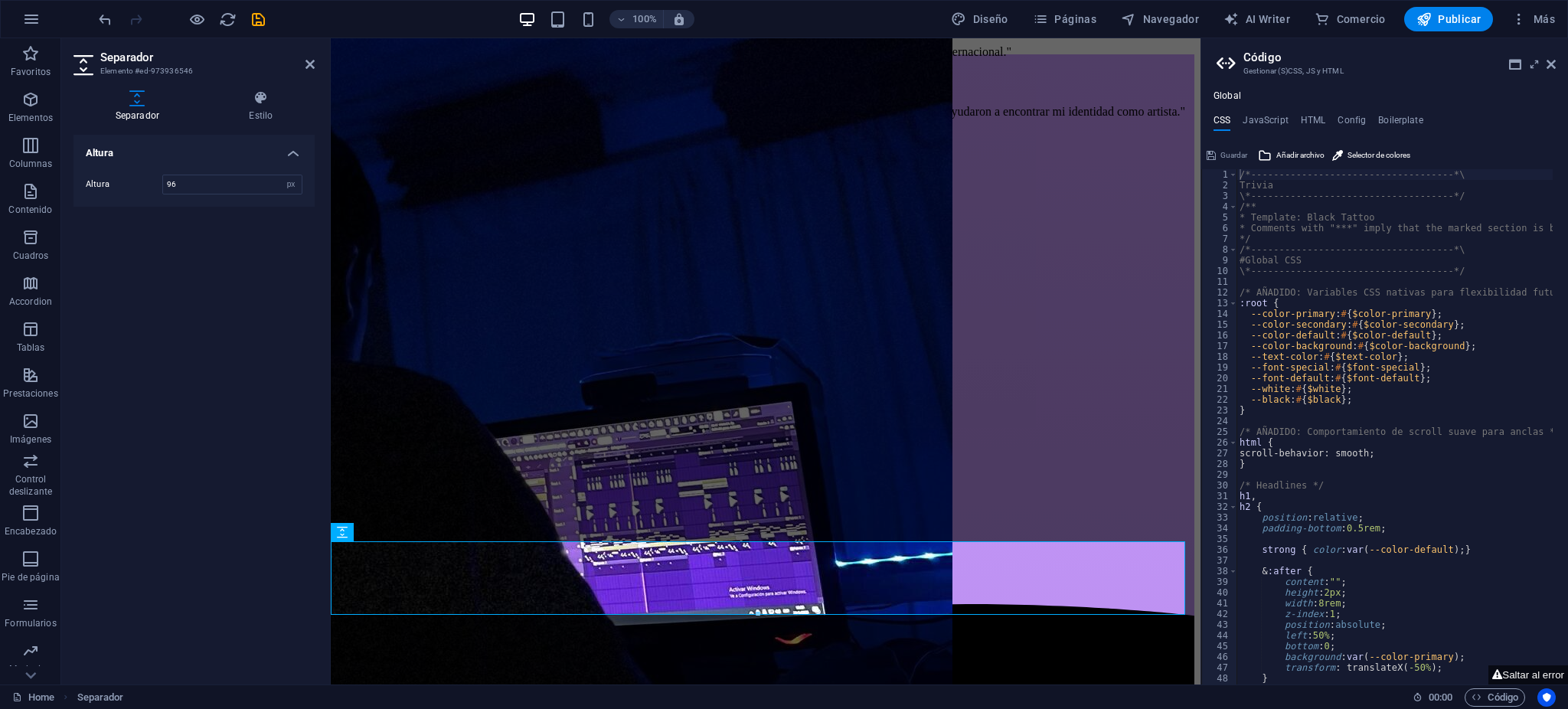
drag, startPoint x: 244, startPoint y: 134, endPoint x: 326, endPoint y: 283, distance: 170.1
click at [244, 133] on div "Separador Estilo Altura Altura 96 px rem vh vw Predeterminado Element Diseño La…" at bounding box center [194, 381] width 241 height 582
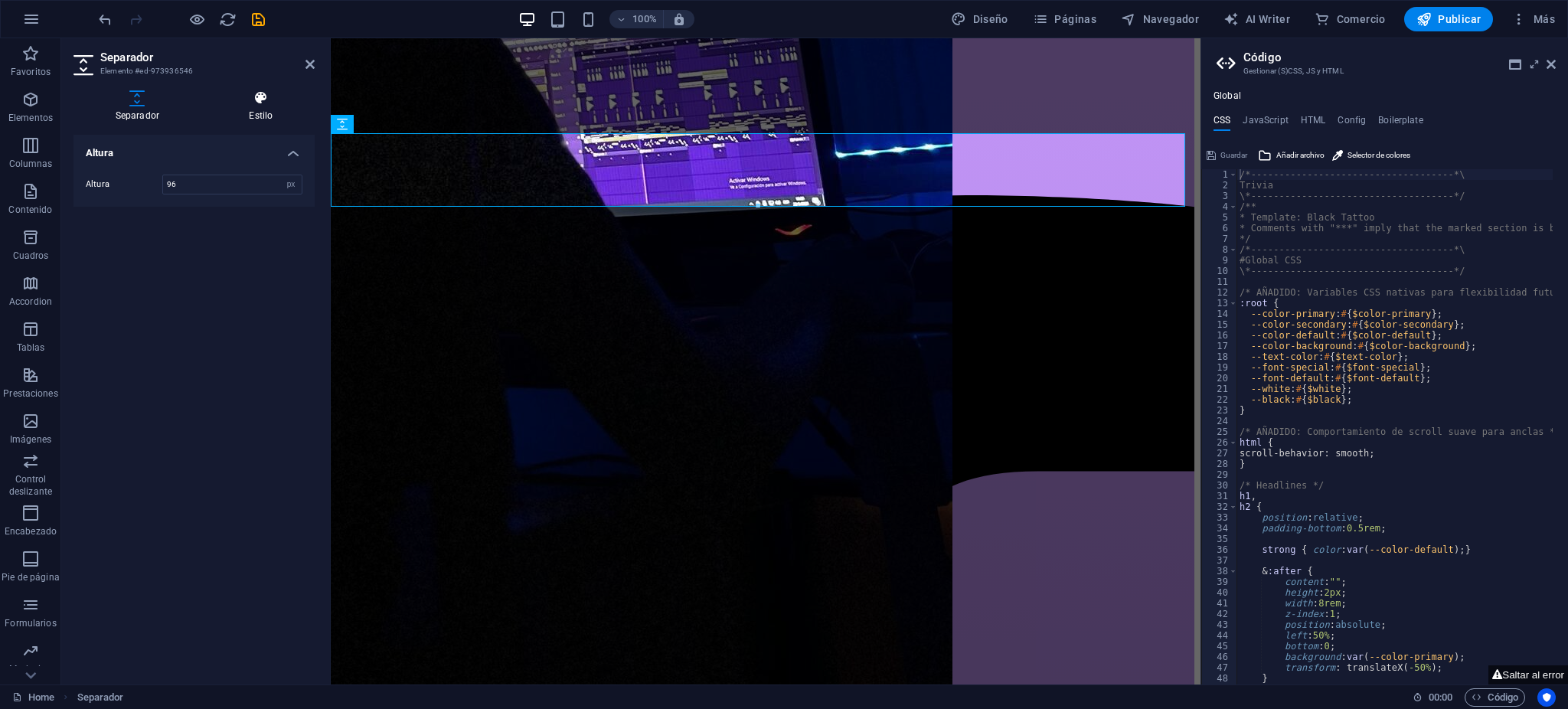
click at [283, 99] on icon at bounding box center [261, 98] width 108 height 15
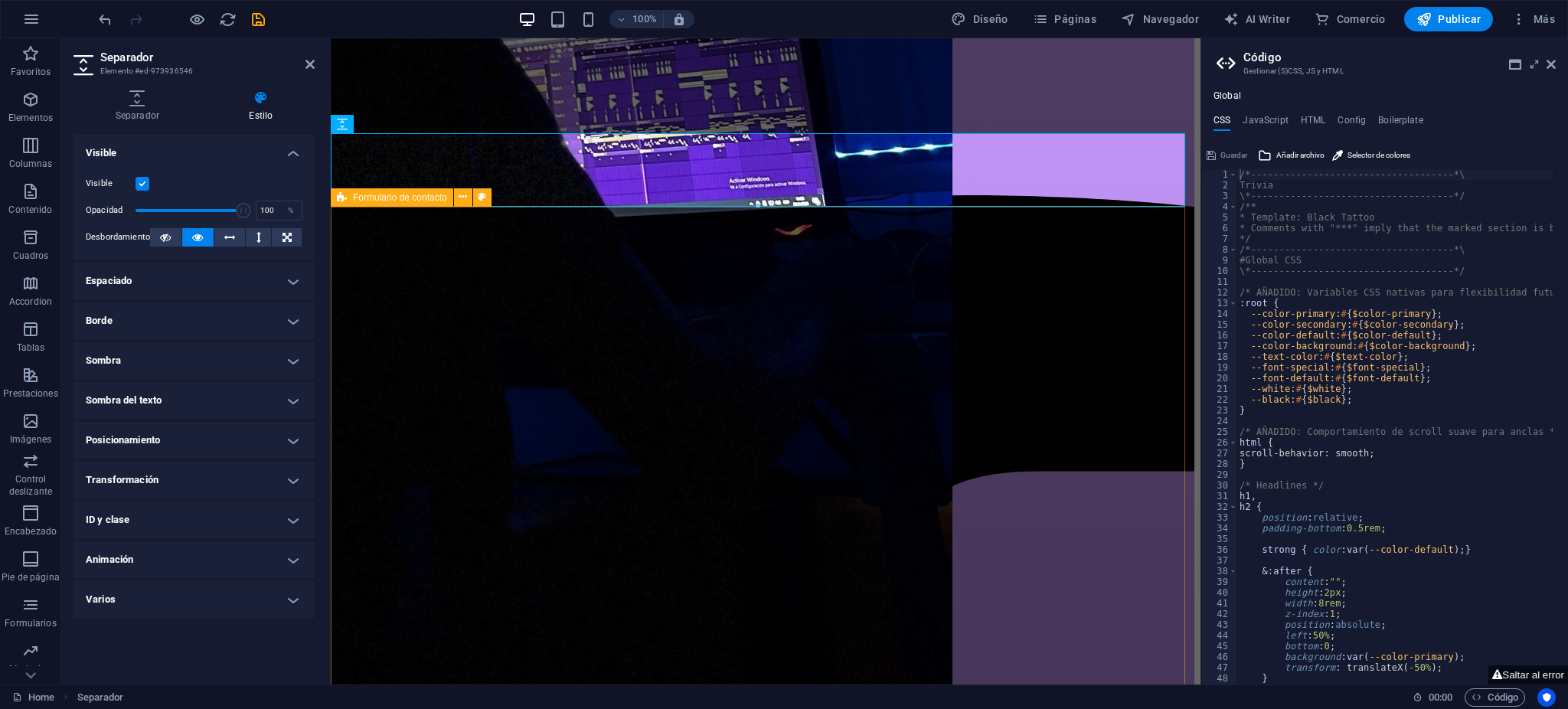
drag, startPoint x: 442, startPoint y: 214, endPoint x: 721, endPoint y: 215, distance: 279.0
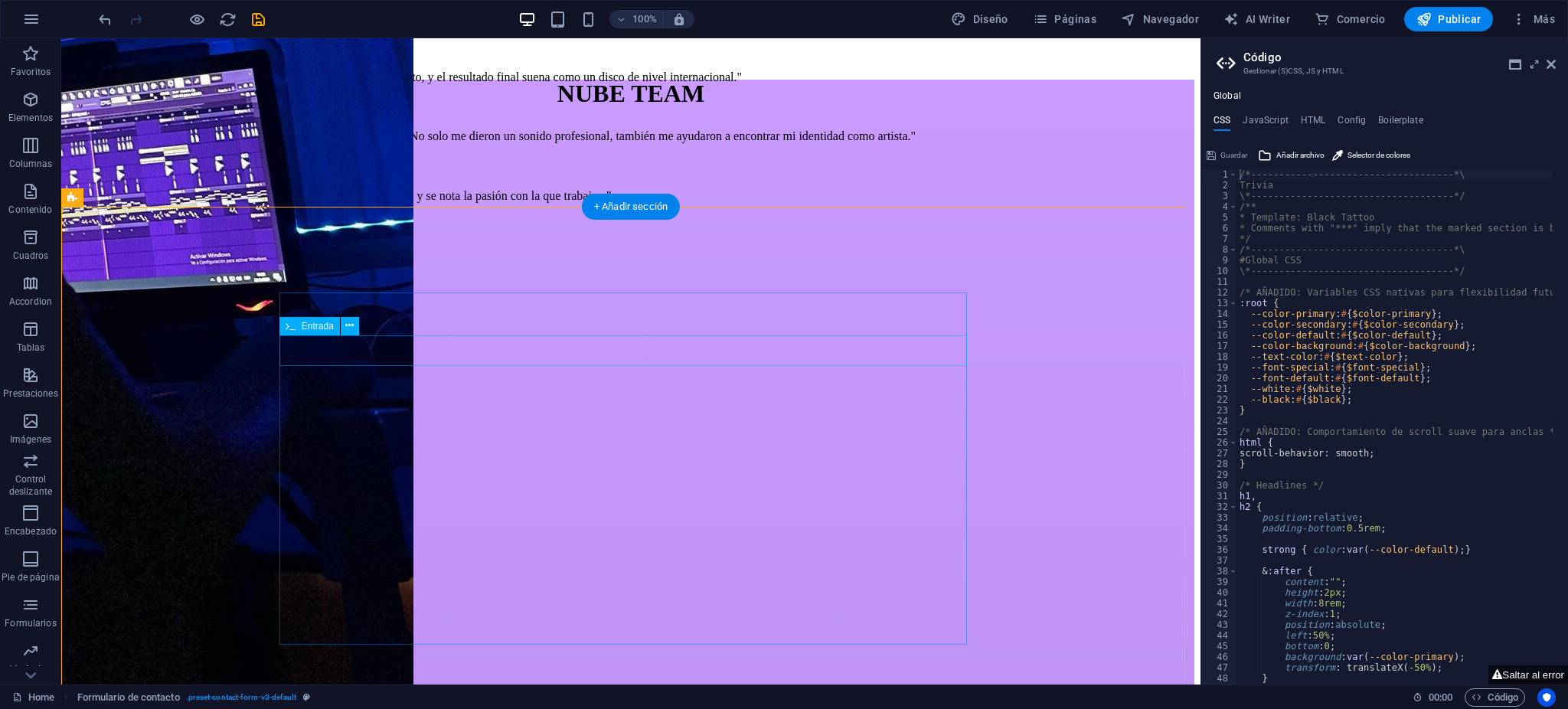
scroll to position [3776, 0]
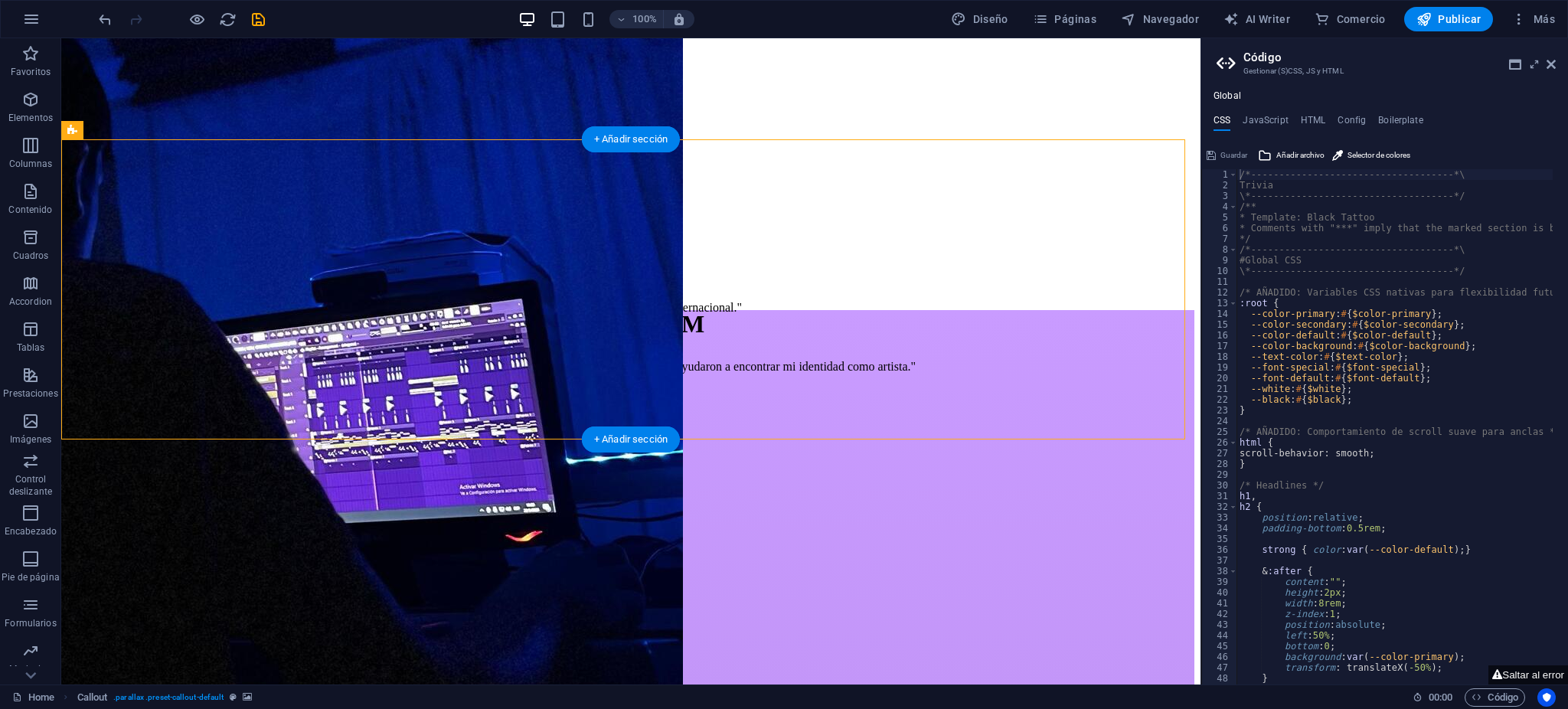
select select "%"
select select "center"
select select "rem"
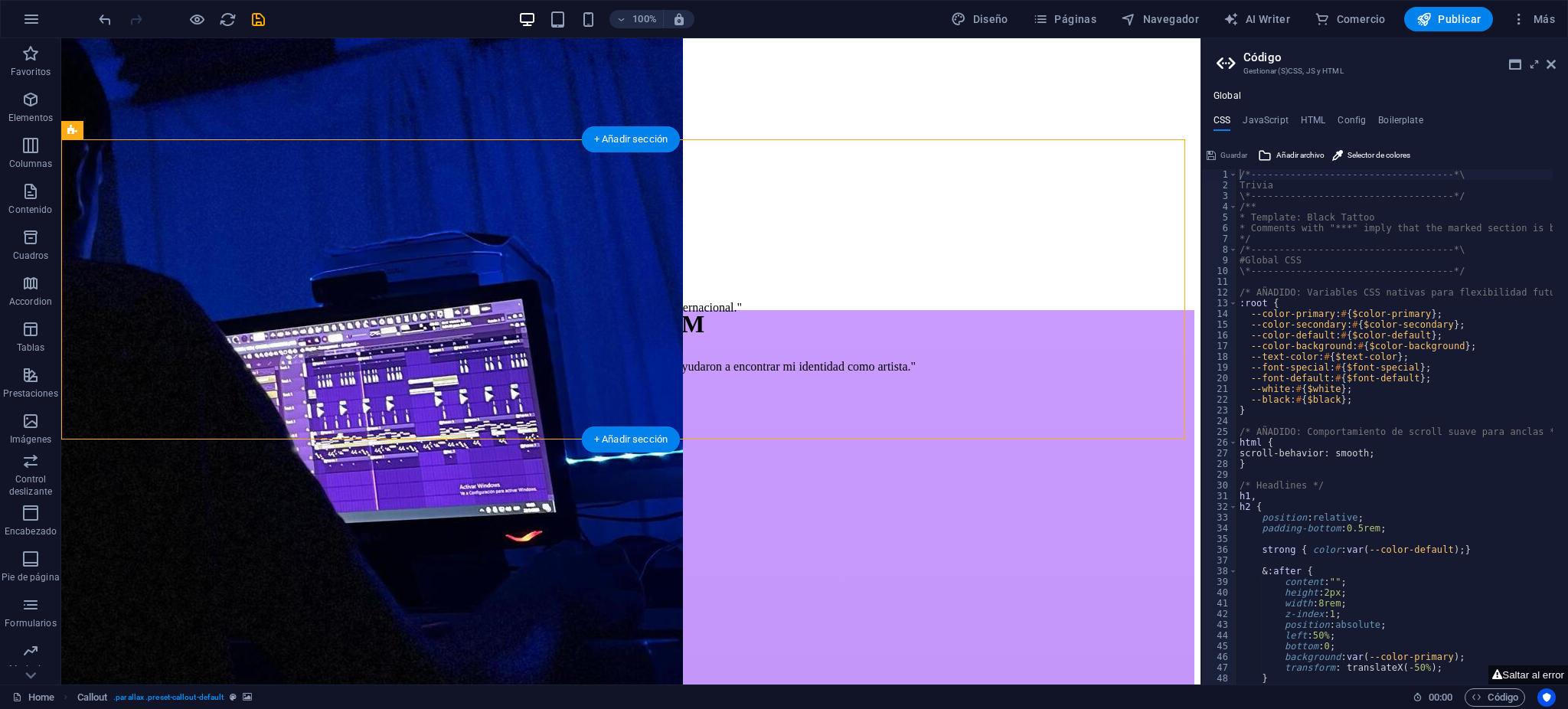
select select "px"
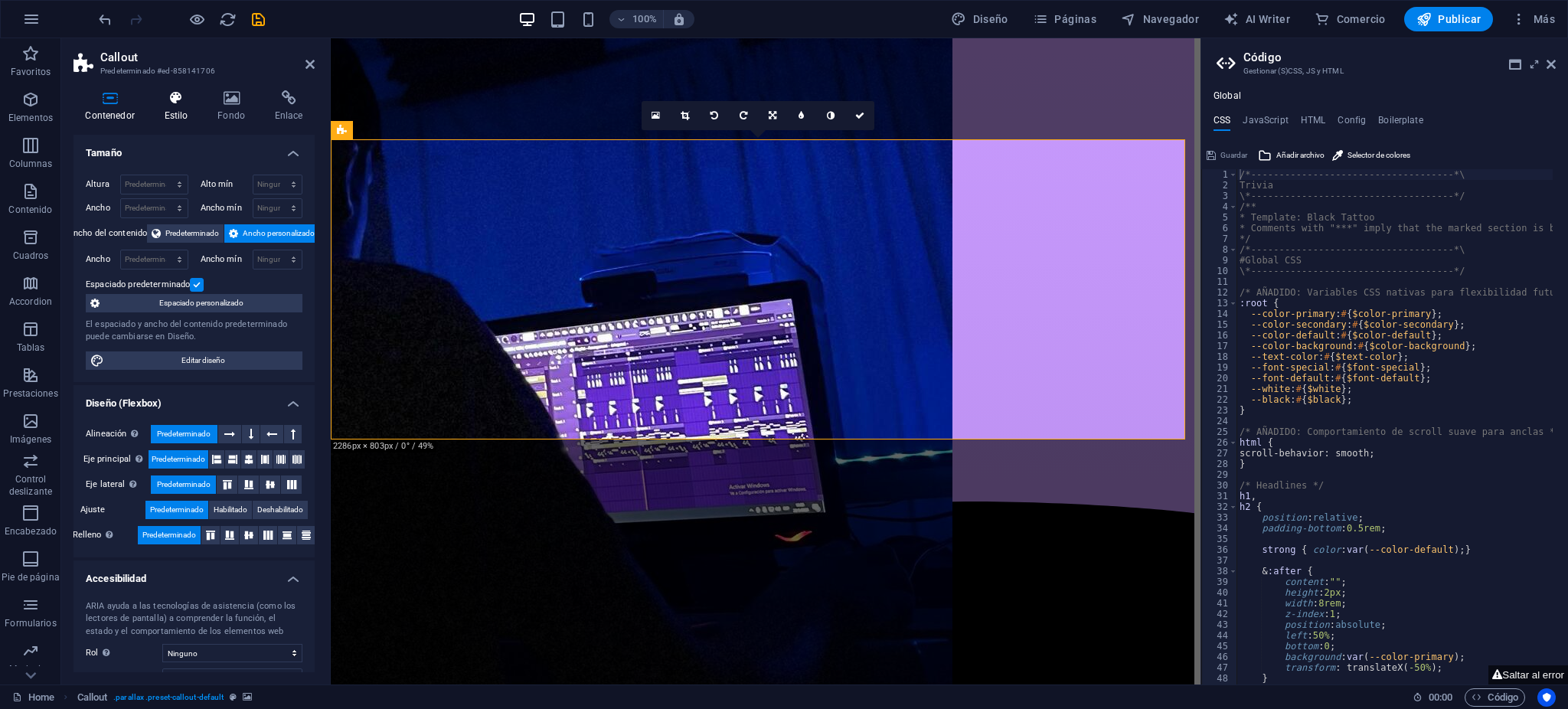
click at [186, 107] on h4 "Estilo" at bounding box center [179, 106] width 54 height 32
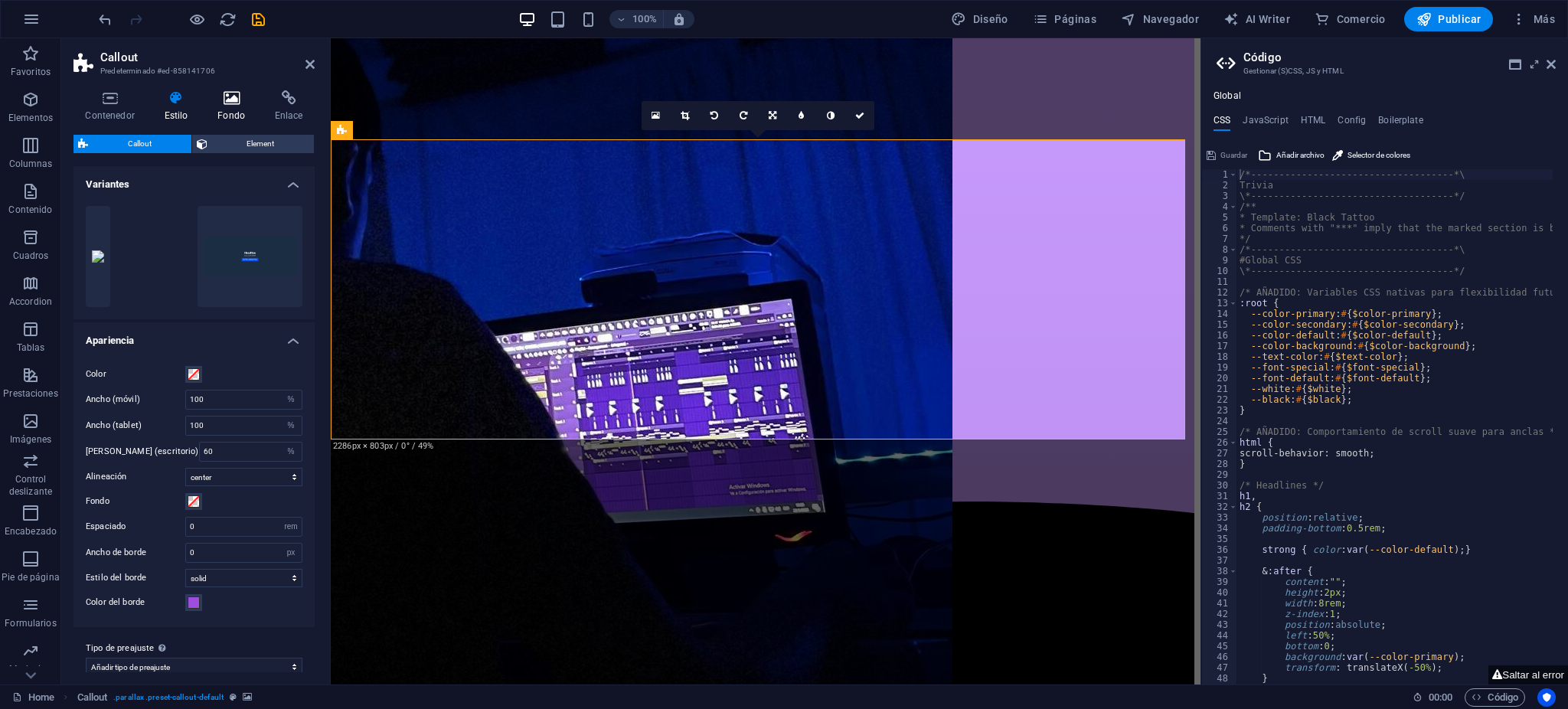
drag, startPoint x: 231, startPoint y: 108, endPoint x: 233, endPoint y: 117, distance: 9.2
click at [231, 104] on h4 "Fondo" at bounding box center [235, 106] width 58 height 32
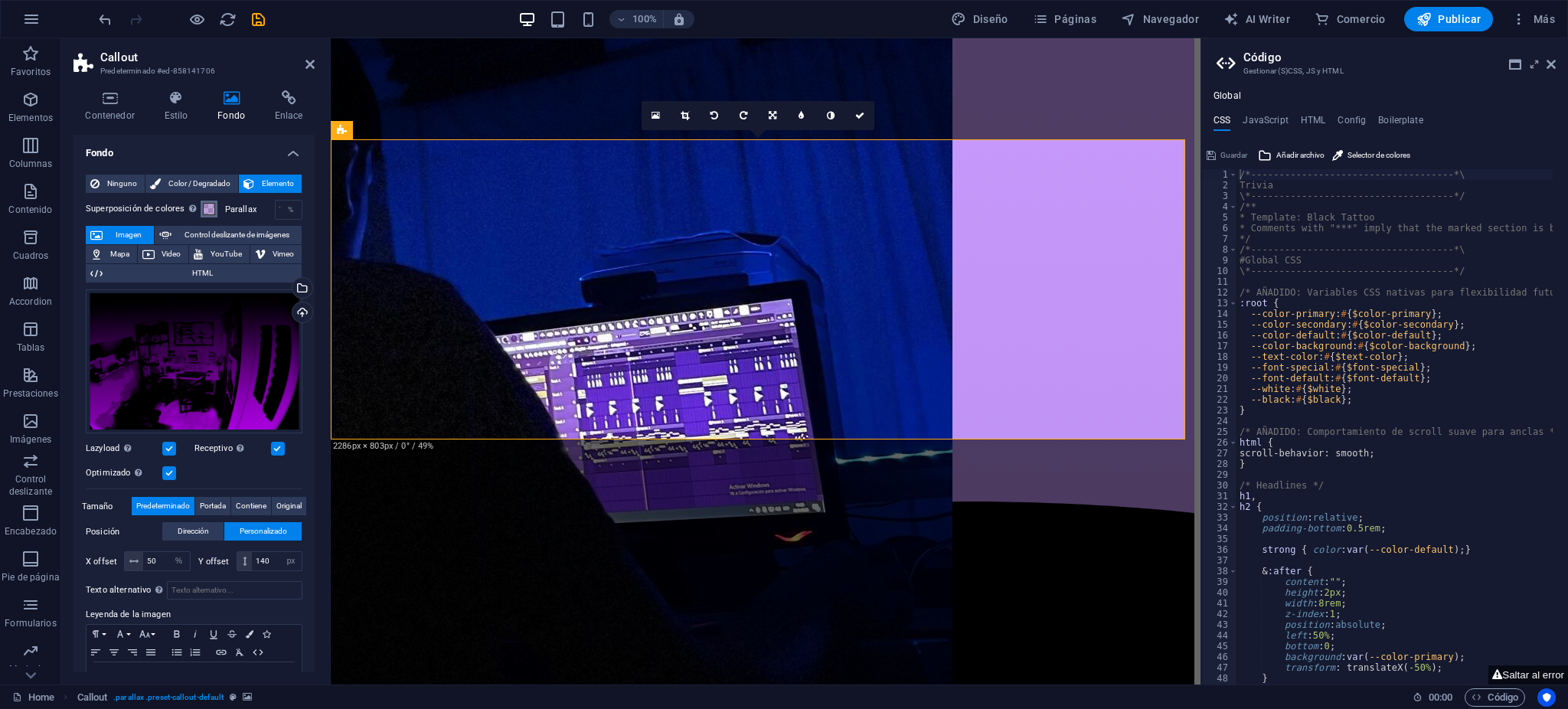
click at [212, 205] on span at bounding box center [209, 209] width 12 height 12
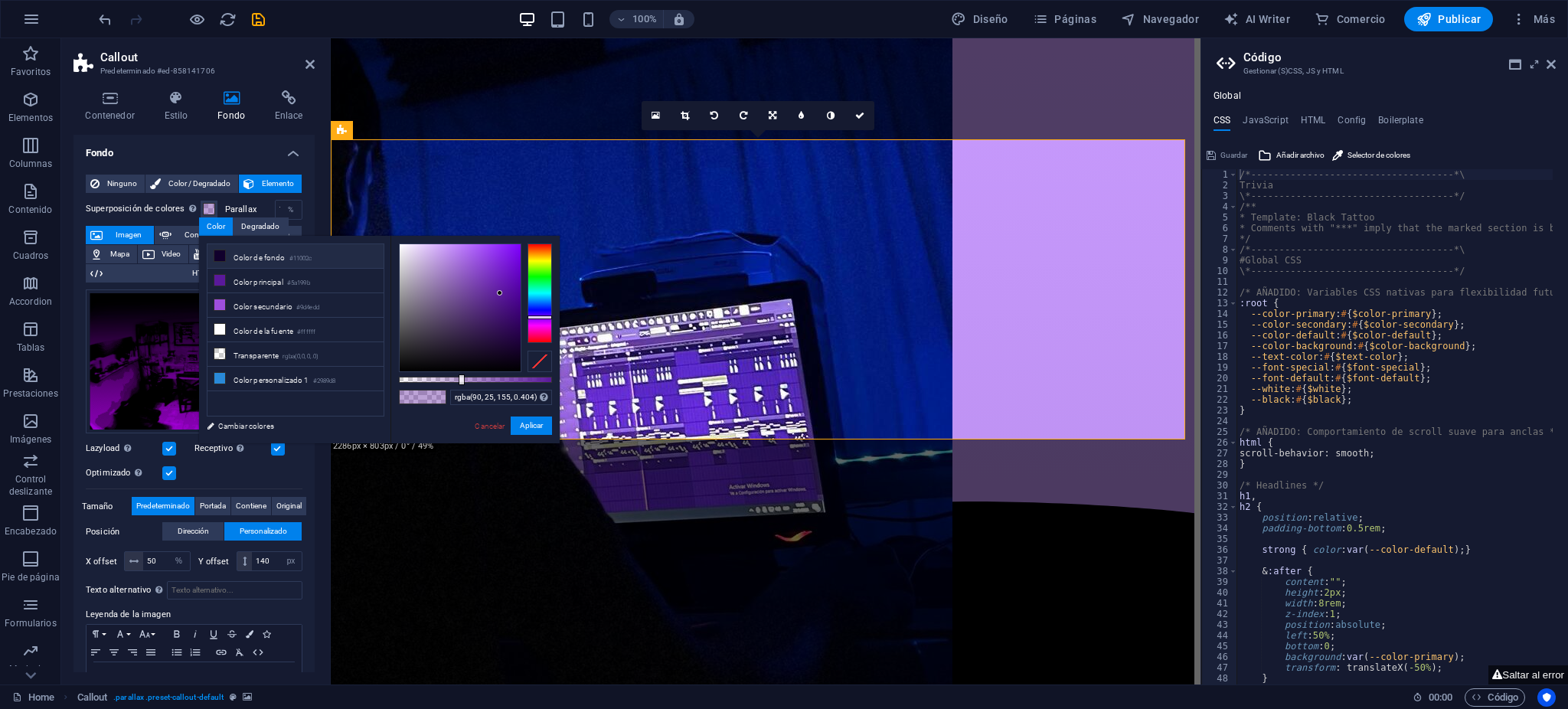
click at [252, 253] on li "Color de fondo #11002c" at bounding box center [296, 257] width 176 height 24
click at [534, 424] on button "Aplicar" at bounding box center [531, 425] width 42 height 19
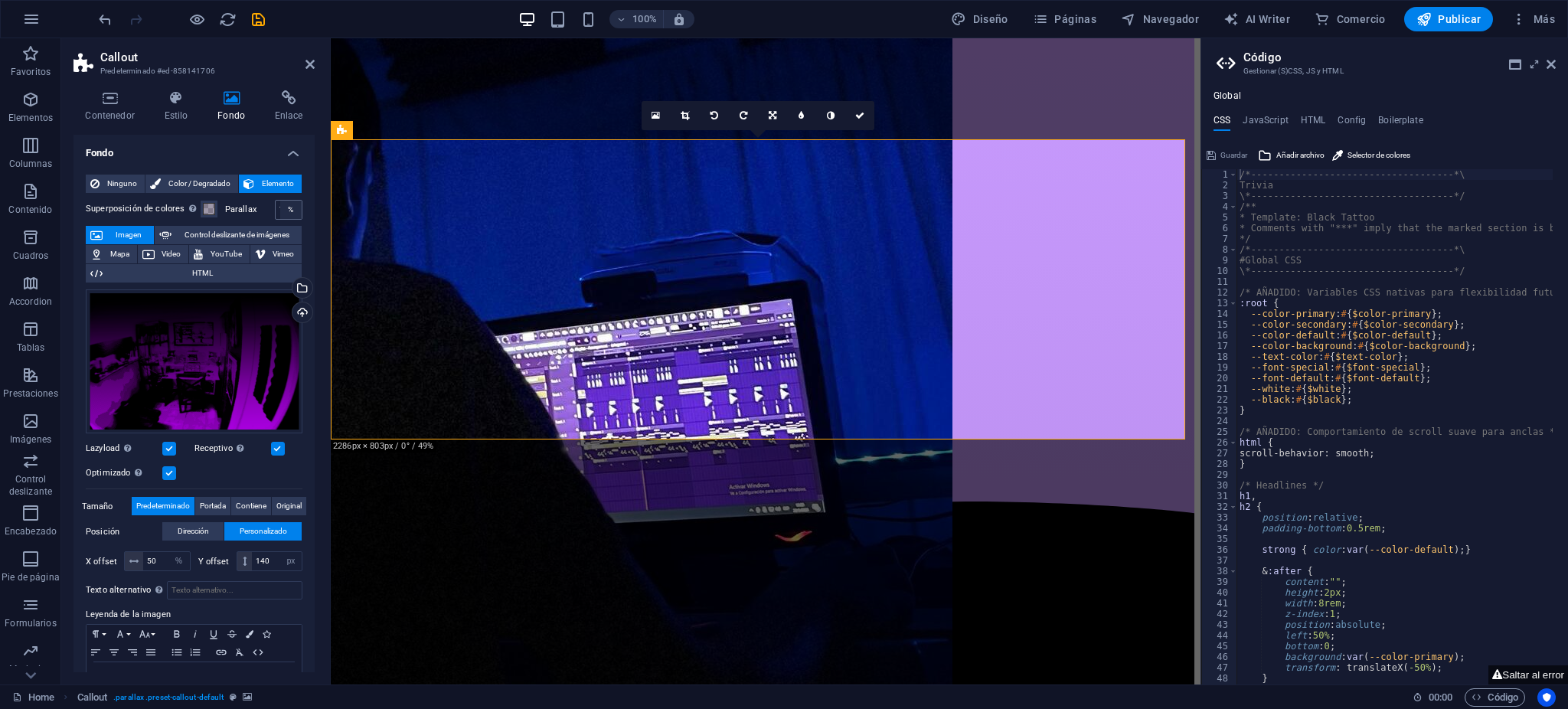
click at [287, 211] on div "%" at bounding box center [291, 209] width 21 height 19
drag, startPoint x: 283, startPoint y: 207, endPoint x: 270, endPoint y: 209, distance: 13.2
click at [280, 207] on div "%" at bounding box center [291, 209] width 21 height 19
click at [257, 210] on label "Parallax" at bounding box center [249, 209] width 50 height 8
click at [248, 209] on label "Parallax" at bounding box center [249, 209] width 50 height 8
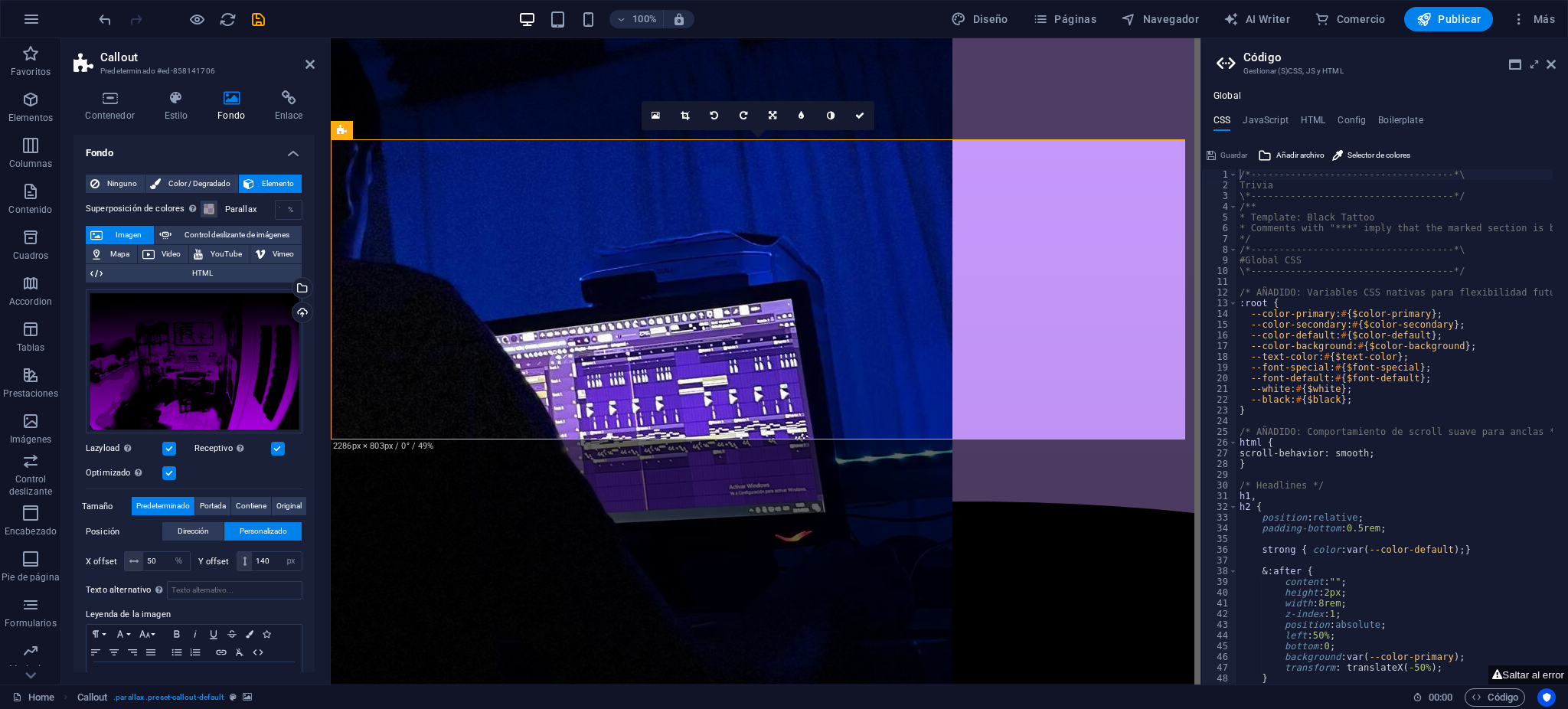
click at [300, 212] on div "Ninguno Color / Degradado Elemento Estirar fondo a ancho completo Superposición…" at bounding box center [194, 443] width 241 height 561
drag, startPoint x: 277, startPoint y: 209, endPoint x: 311, endPoint y: 211, distance: 34.1
click at [312, 210] on div "Ninguno Color / Degradado Elemento Estirar fondo a ancho completo Superposición…" at bounding box center [194, 443] width 241 height 561
click at [153, 203] on label "Superposición de colores Sitúa una superposición sobre el fondo para colorearla" at bounding box center [143, 209] width 115 height 19
click at [200, 203] on button "Superposición de colores Sitúa una superposición sobre el fondo para colorearla" at bounding box center [209, 209] width 17 height 17
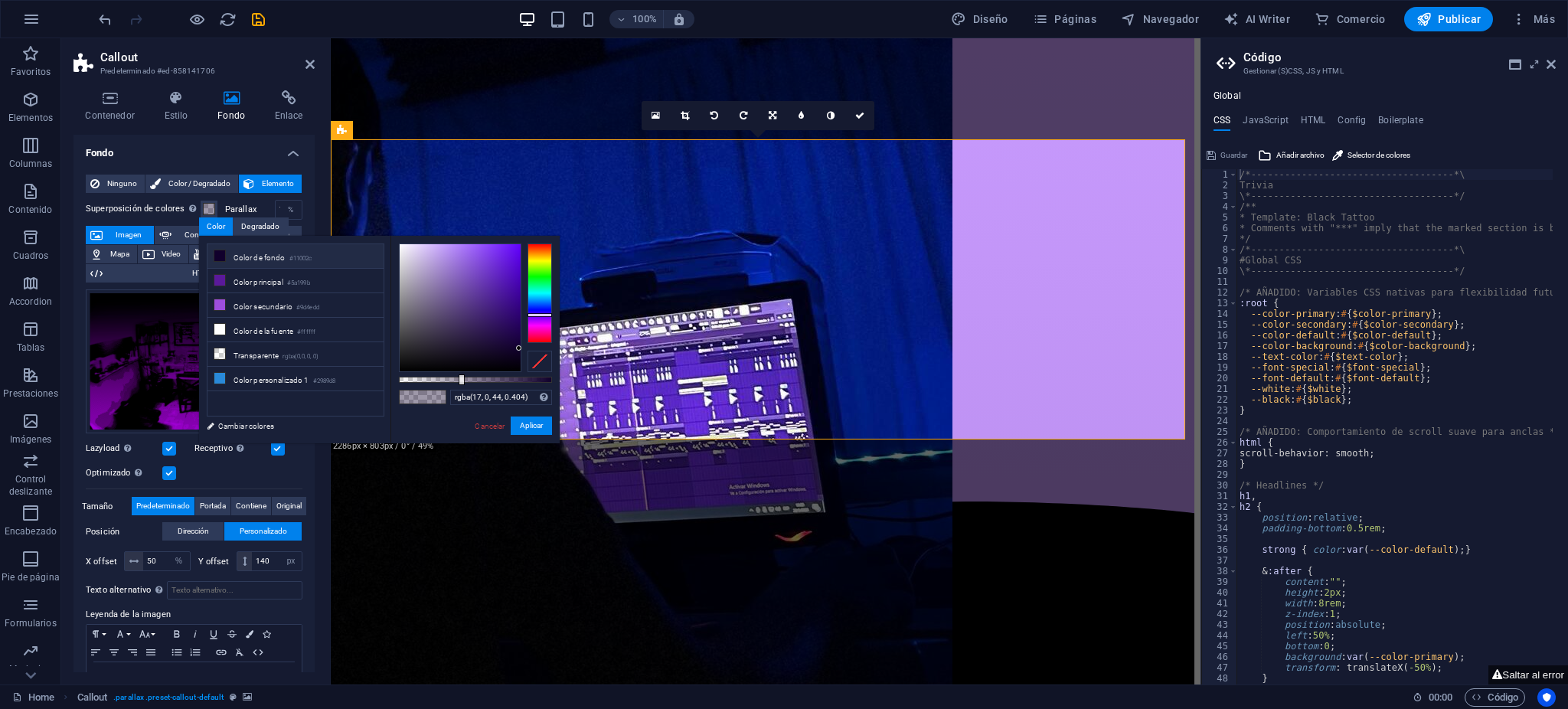
click at [251, 256] on li "Color de fondo #11002c" at bounding box center [296, 257] width 176 height 24
type input "rgba(17, 0, 44, 0.787)"
drag, startPoint x: 464, startPoint y: 380, endPoint x: 519, endPoint y: 389, distance: 55.7
click at [519, 389] on div "rgba(17, 0, 44, 0.787) Formatos soportados #0852ed rgb(8, 82, 237) rgba(8, 82, …" at bounding box center [475, 451] width 169 height 429
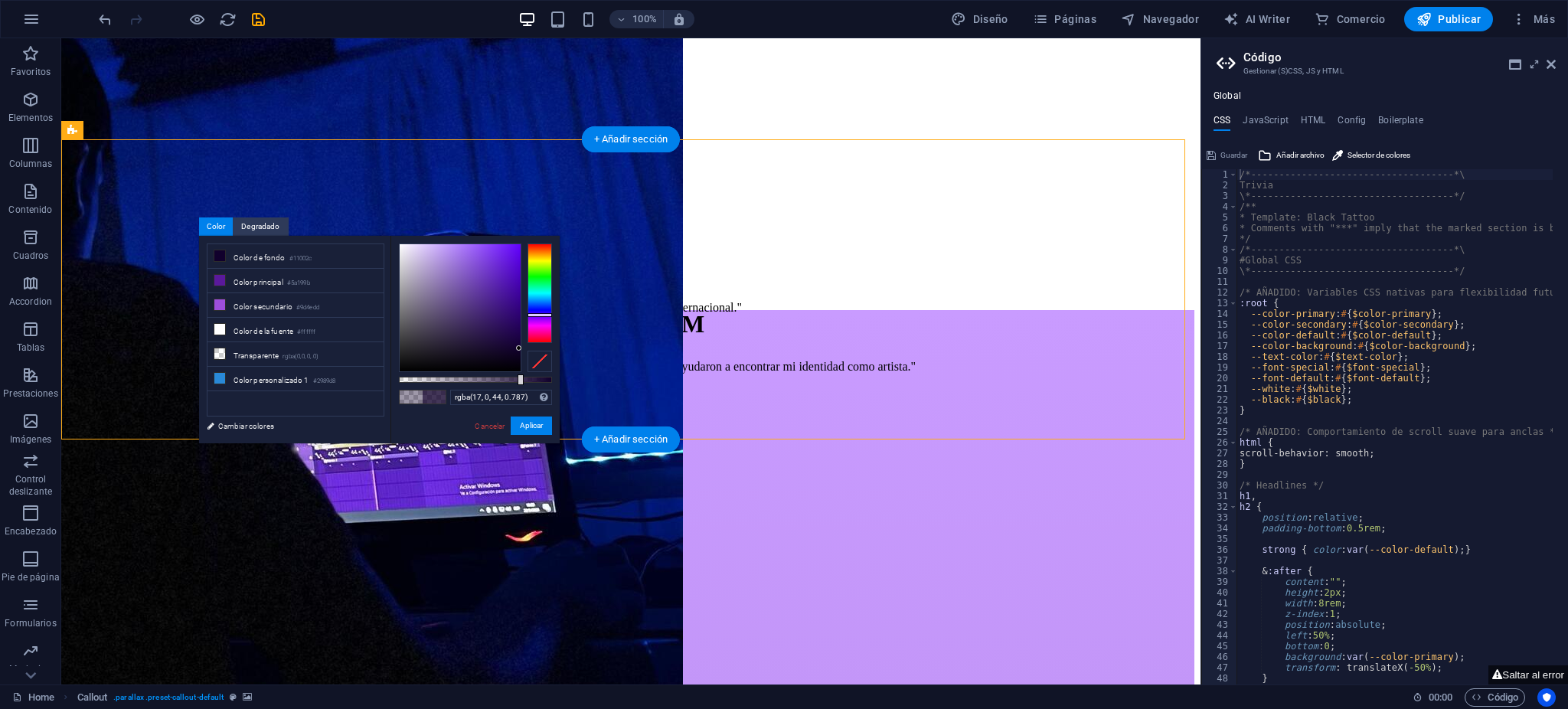
select select "%"
select select "px"
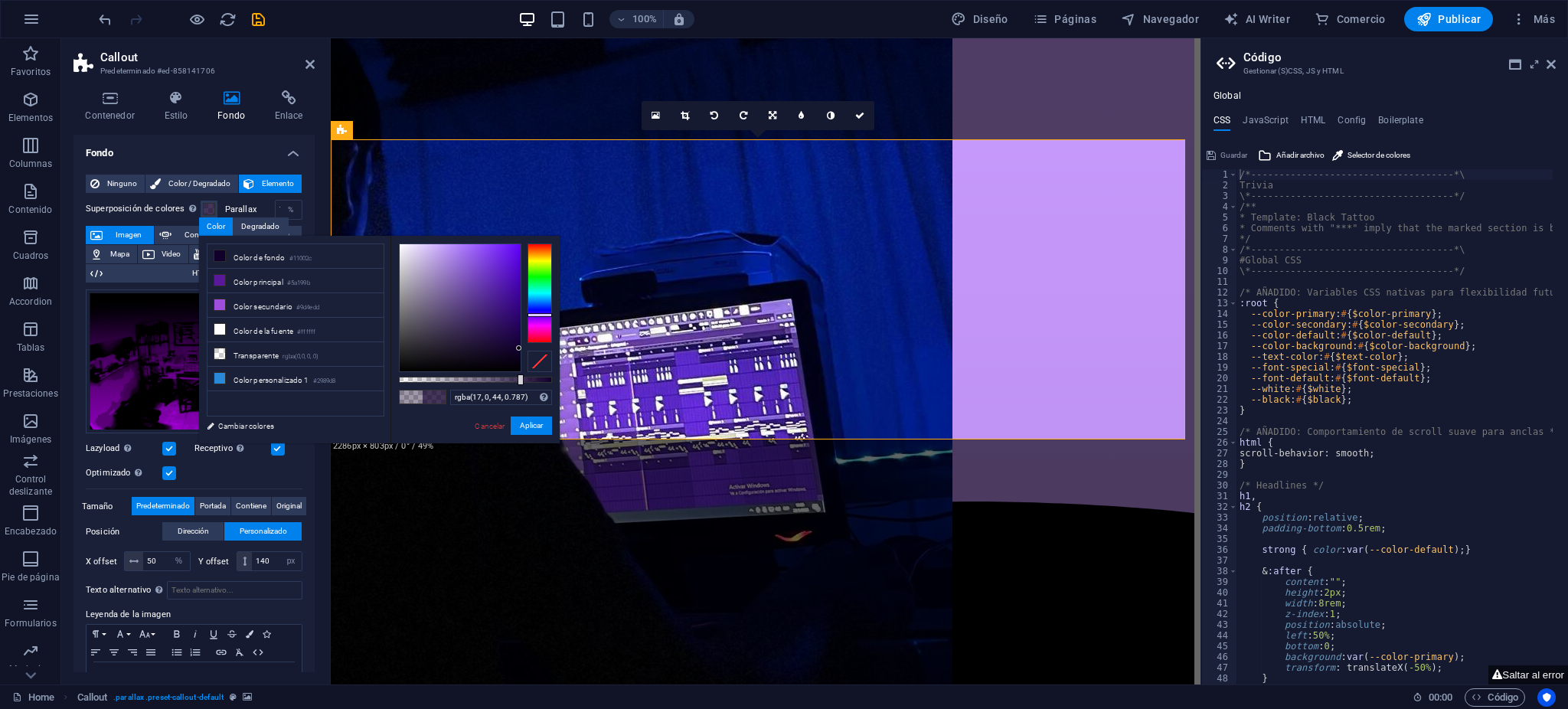
click at [176, 143] on h4 "Fondo" at bounding box center [194, 148] width 241 height 28
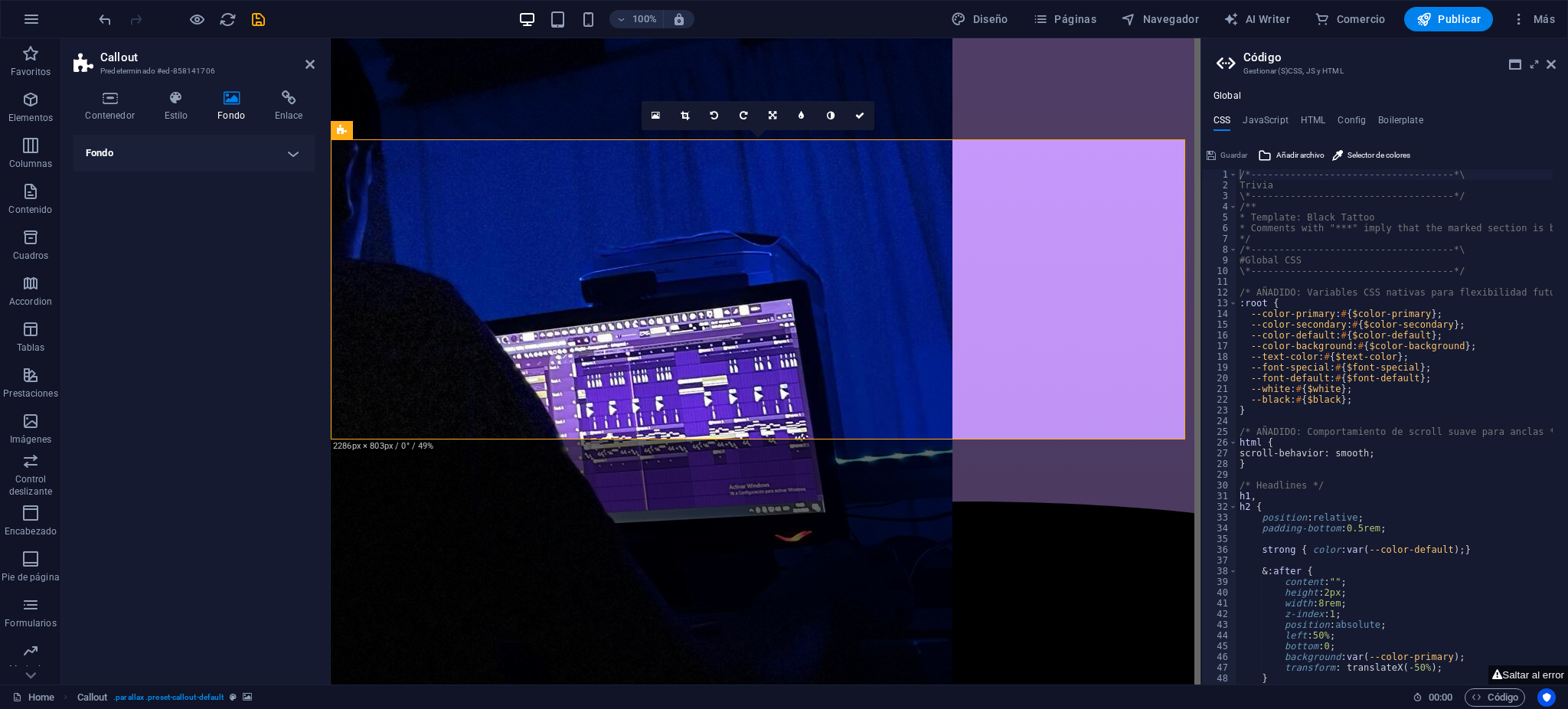
click at [226, 117] on h4 "Fondo" at bounding box center [235, 106] width 58 height 32
click at [225, 168] on h4 "Fondo" at bounding box center [194, 152] width 241 height 37
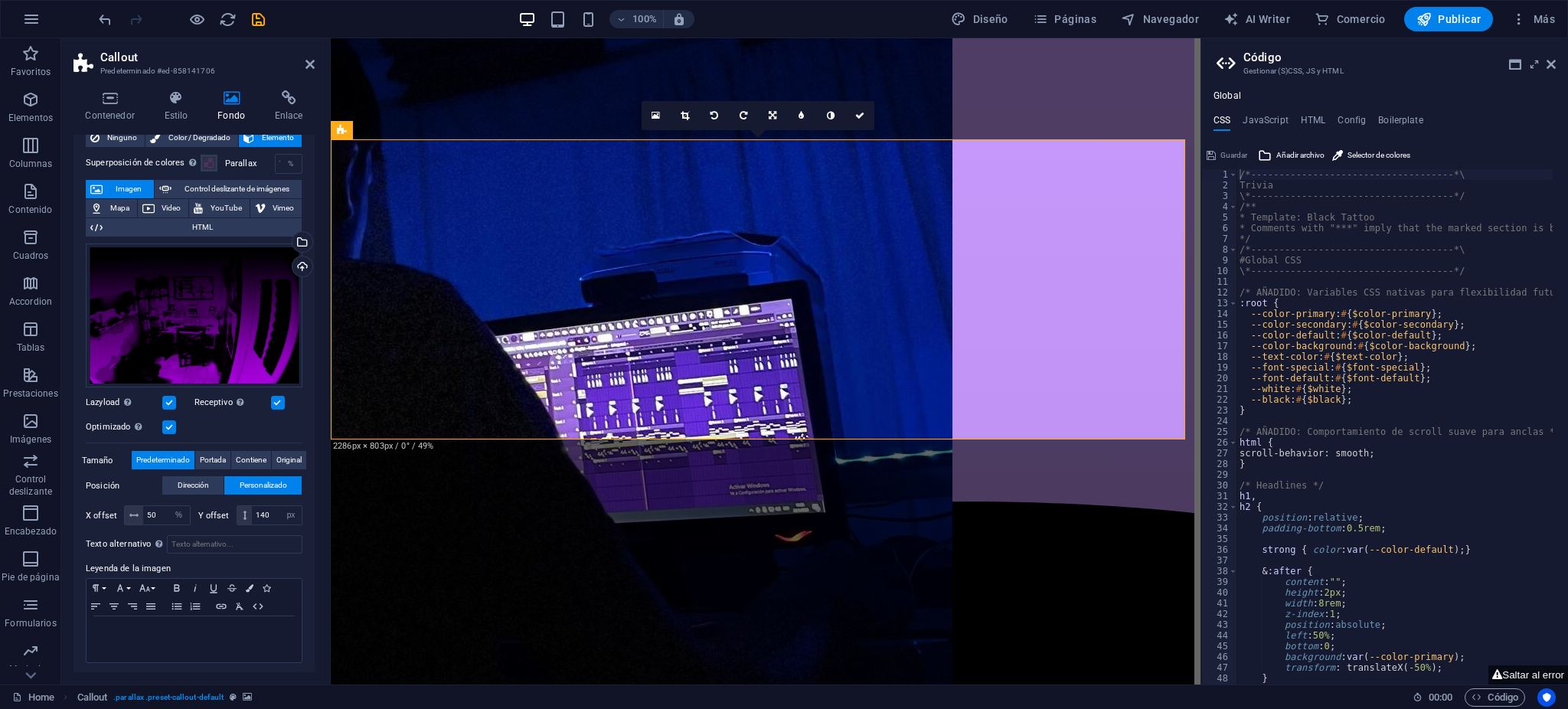
scroll to position [47, 0]
click at [173, 426] on label at bounding box center [169, 425] width 14 height 14
click at [0, 0] on input "Optimizado Las imágenes se comprimen para así mejorar la velocidad de las págin…" at bounding box center [0, 0] width 0 height 0
click at [169, 400] on label at bounding box center [169, 401] width 14 height 14
click at [0, 0] on input "Lazyload La carga de imágenes tras la carga de la página mejora la velocidad de…" at bounding box center [0, 0] width 0 height 0
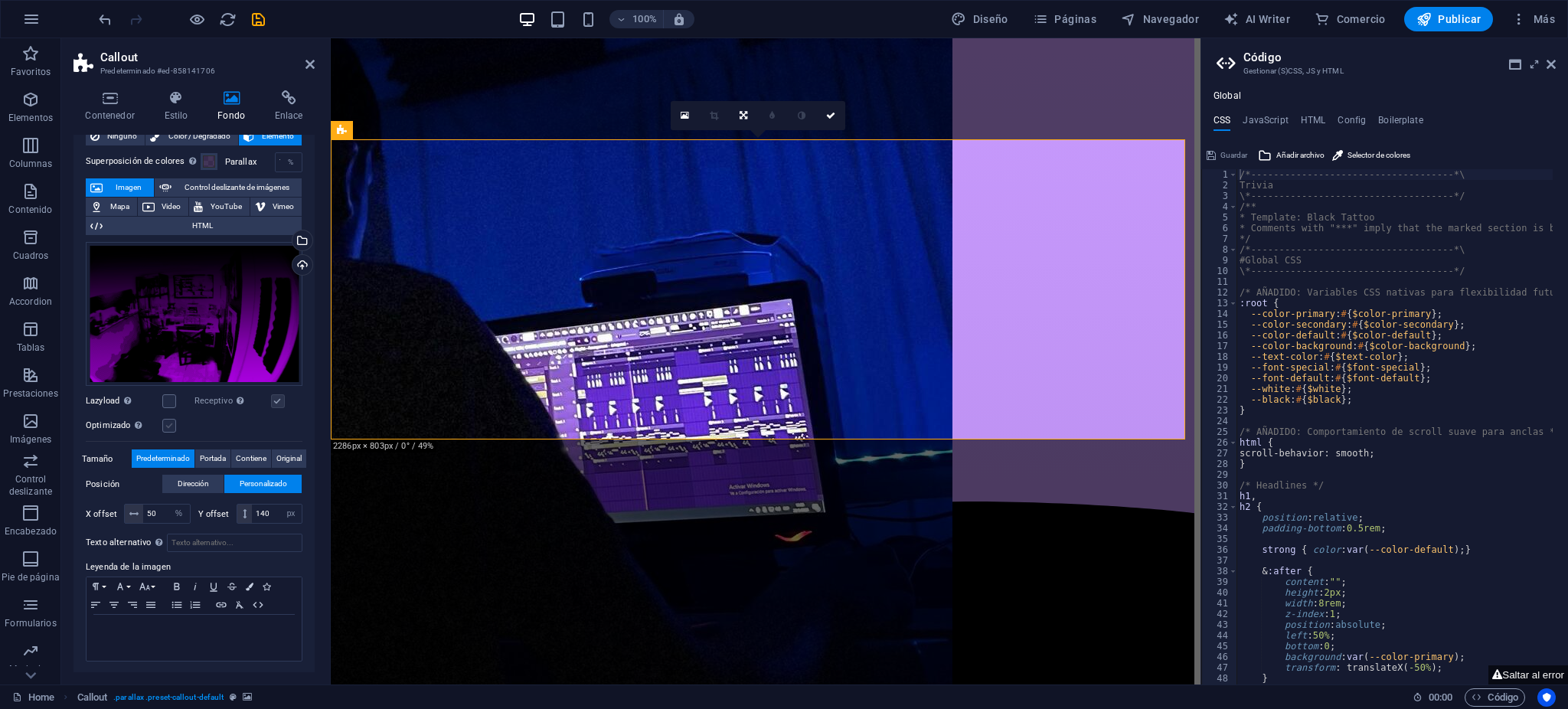
click at [168, 421] on label at bounding box center [169, 425] width 14 height 14
click at [0, 0] on input "Optimizado Las imágenes se comprimen para así mejorar la velocidad de las págin…" at bounding box center [0, 0] width 0 height 0
click at [166, 399] on label at bounding box center [169, 401] width 14 height 14
click at [0, 0] on input "Lazyload La carga de imágenes tras la carga de la página mejora la velocidad de…" at bounding box center [0, 0] width 0 height 0
click at [167, 399] on label at bounding box center [169, 401] width 14 height 14
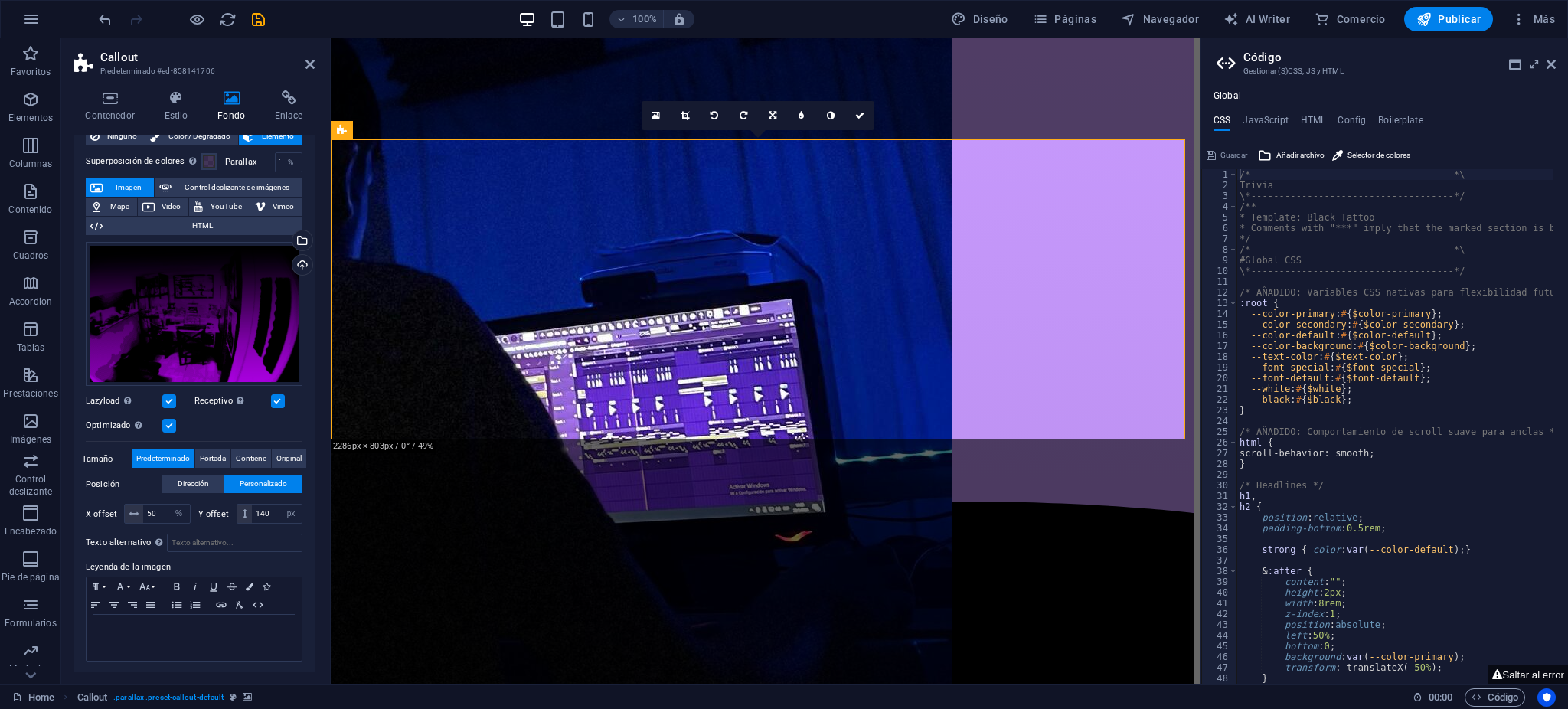
click at [0, 0] on input "Lazyload La carga de imágenes tras la carga de la página mejora la velocidad de…" at bounding box center [0, 0] width 0 height 0
click at [271, 403] on label at bounding box center [278, 401] width 14 height 14
click at [0, 0] on input "Receptivo Automáticamente cargar tamaños optimizados de smartphone e imagen ret…" at bounding box center [0, 0] width 0 height 0
click at [271, 403] on label at bounding box center [278, 401] width 14 height 14
click at [0, 0] on input "Receptivo Automáticamente cargar tamaños optimizados de smartphone e imagen ret…" at bounding box center [0, 0] width 0 height 0
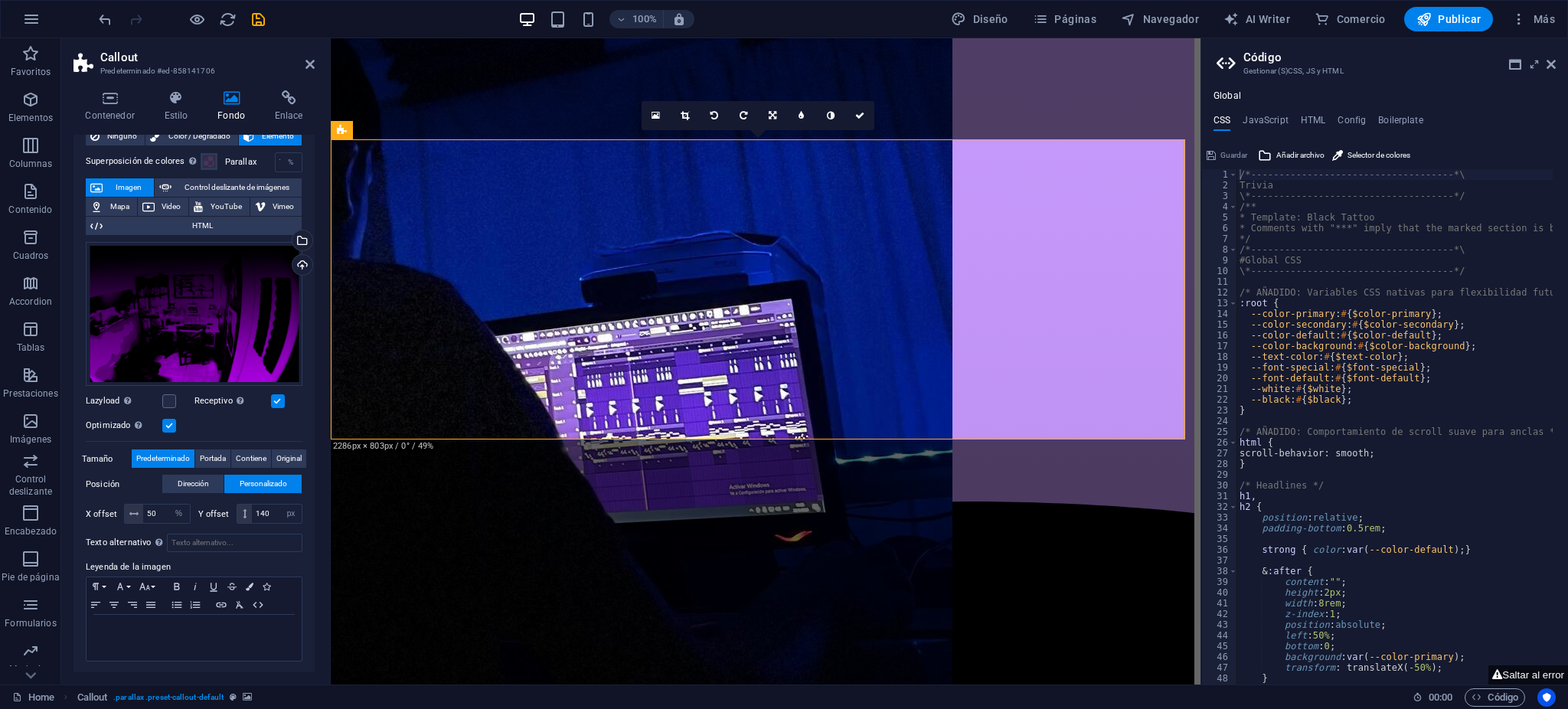
drag, startPoint x: 156, startPoint y: 386, endPoint x: 167, endPoint y: 390, distance: 11.7
click at [158, 386] on div "Arrastra archivos aquí, haz clic para escoger archivos o selecciona archivos de…" at bounding box center [194, 382] width 217 height 293
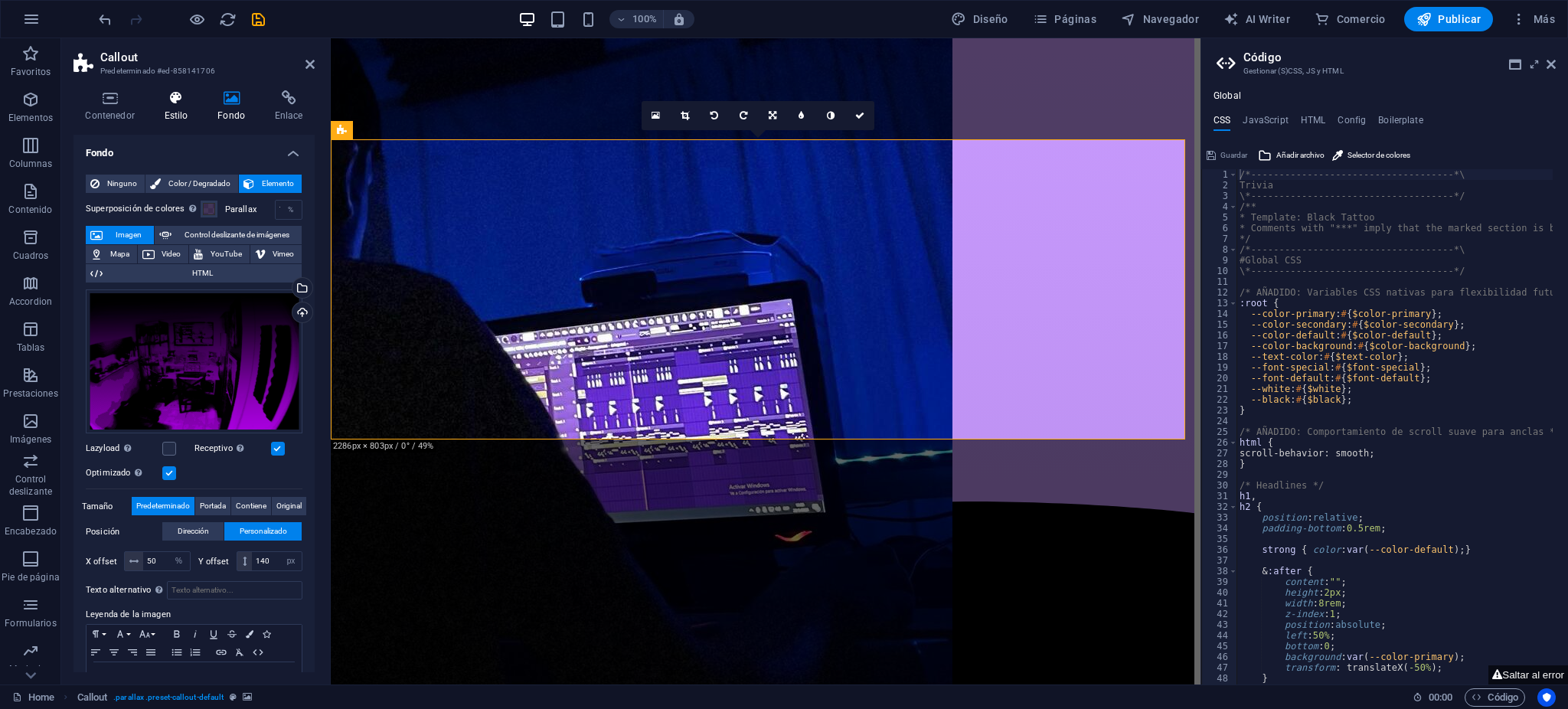
click at [174, 95] on icon at bounding box center [176, 98] width 47 height 15
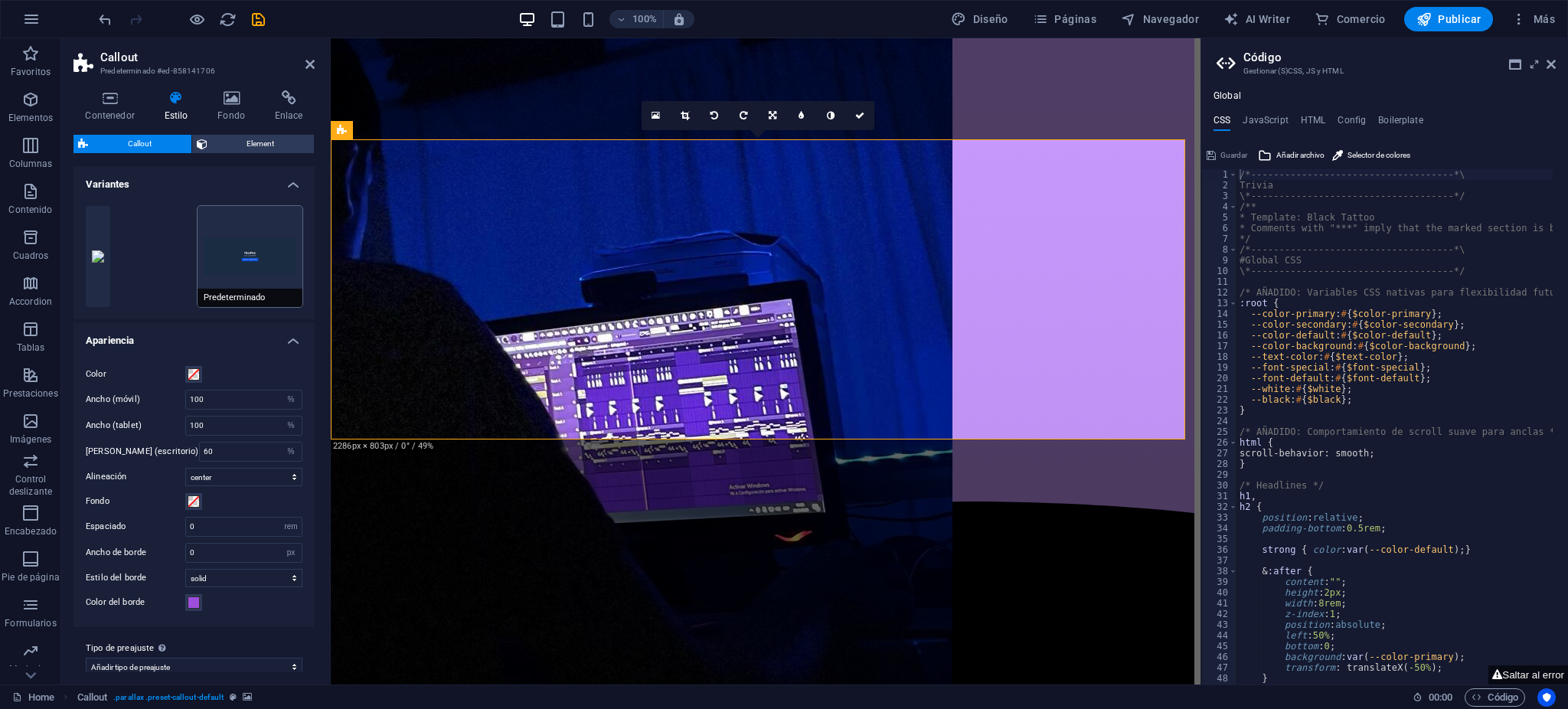
scroll to position [15, 0]
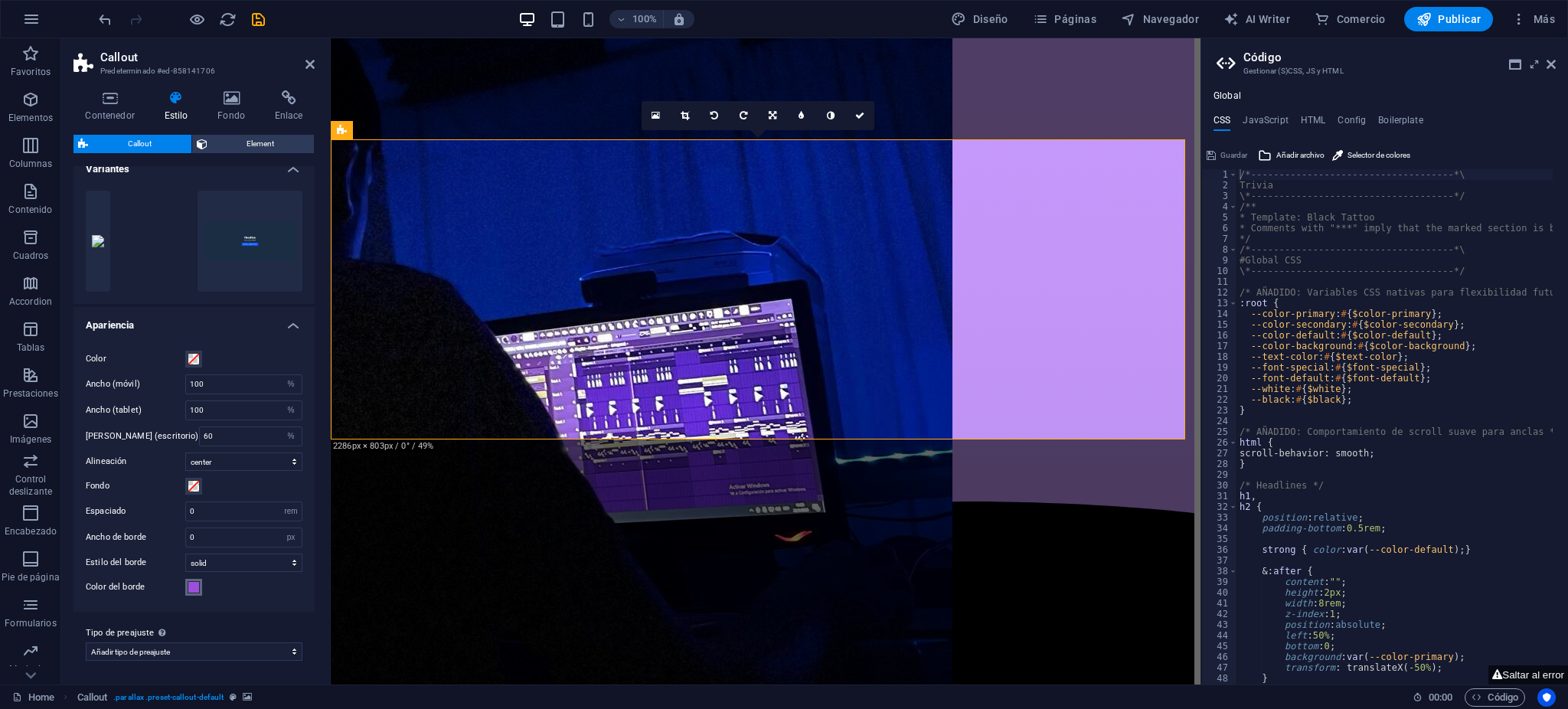
click at [186, 593] on button "Color del borde" at bounding box center [193, 588] width 17 height 17
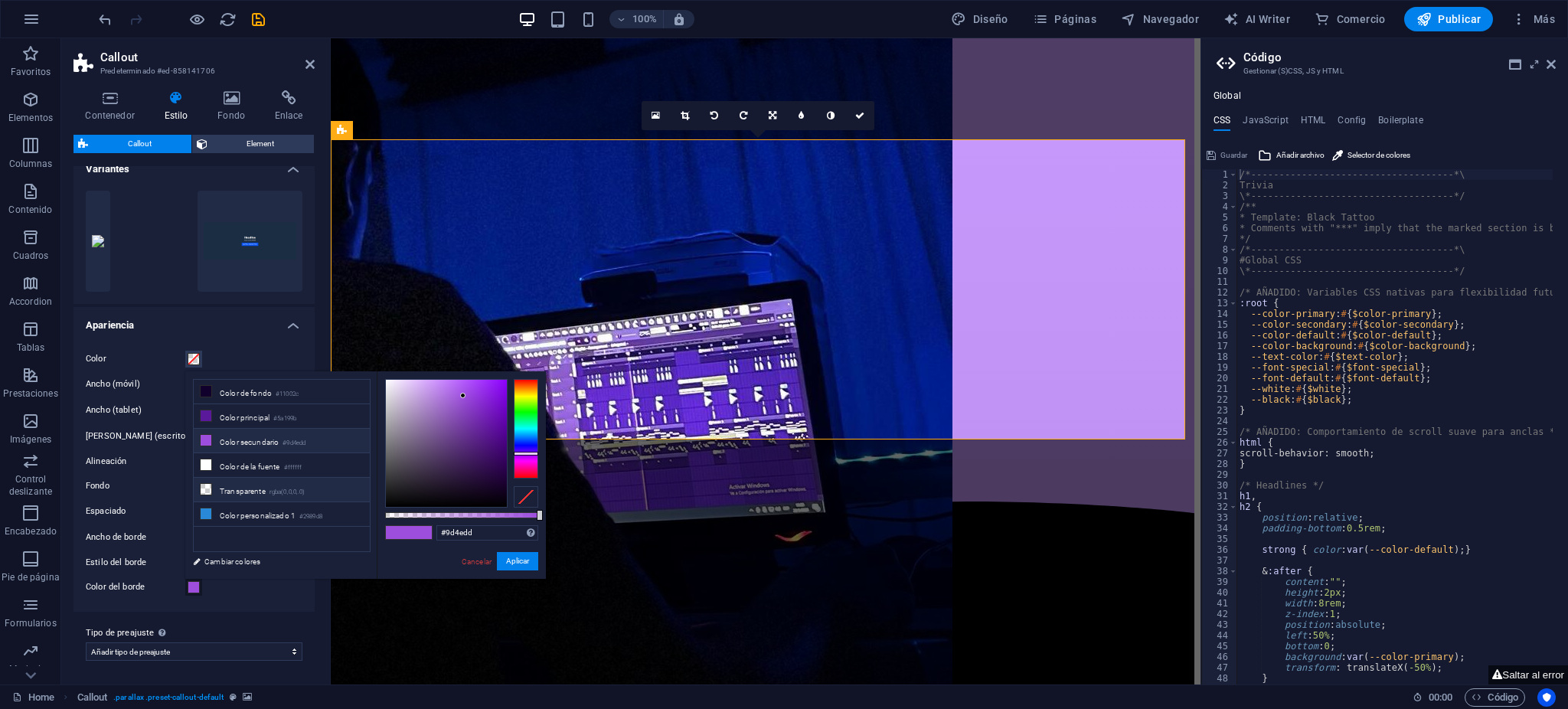
drag, startPoint x: 271, startPoint y: 491, endPoint x: 317, endPoint y: 509, distance: 49.4
click at [272, 493] on li "Transparente rgba(0,0,0,.0)" at bounding box center [282, 491] width 176 height 24
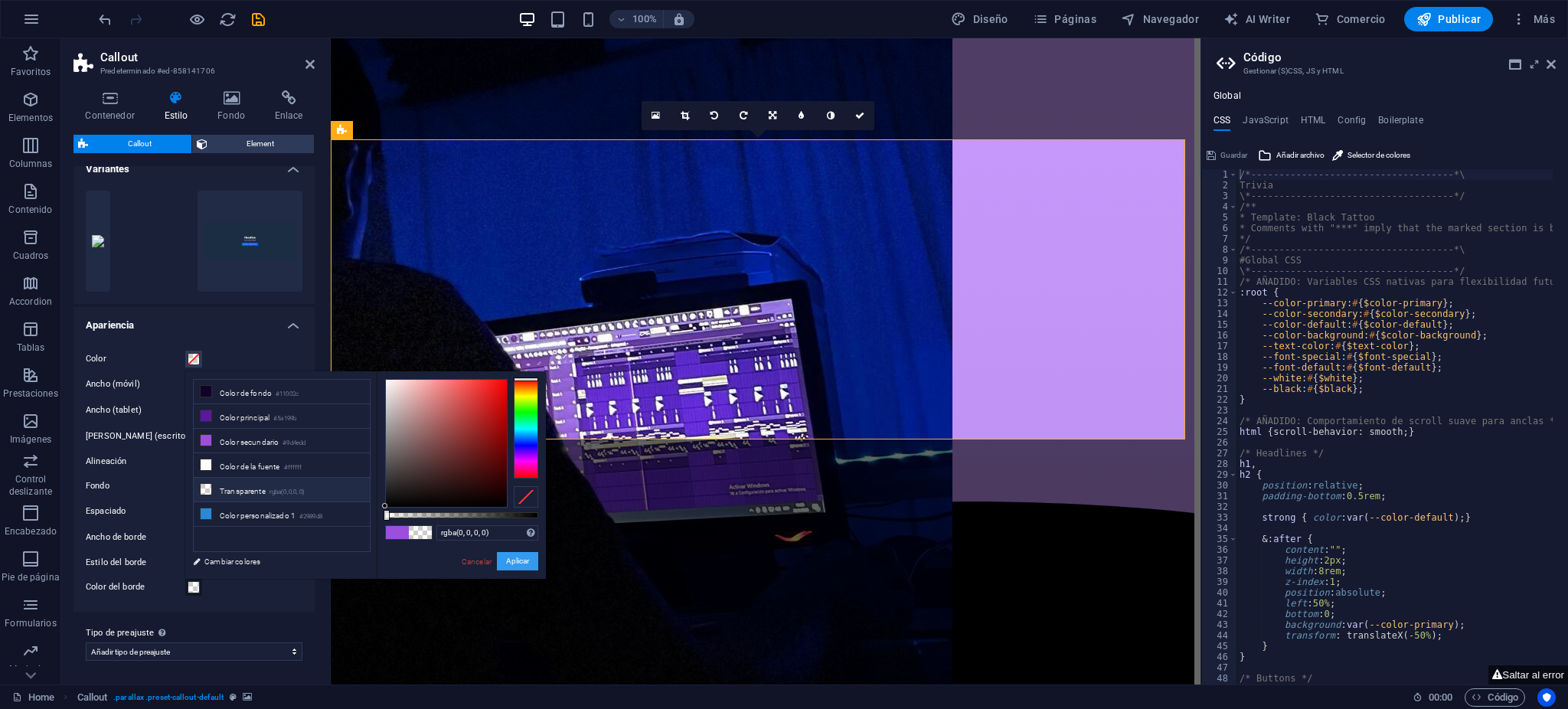
click at [508, 559] on button "Aplicar" at bounding box center [517, 561] width 42 height 19
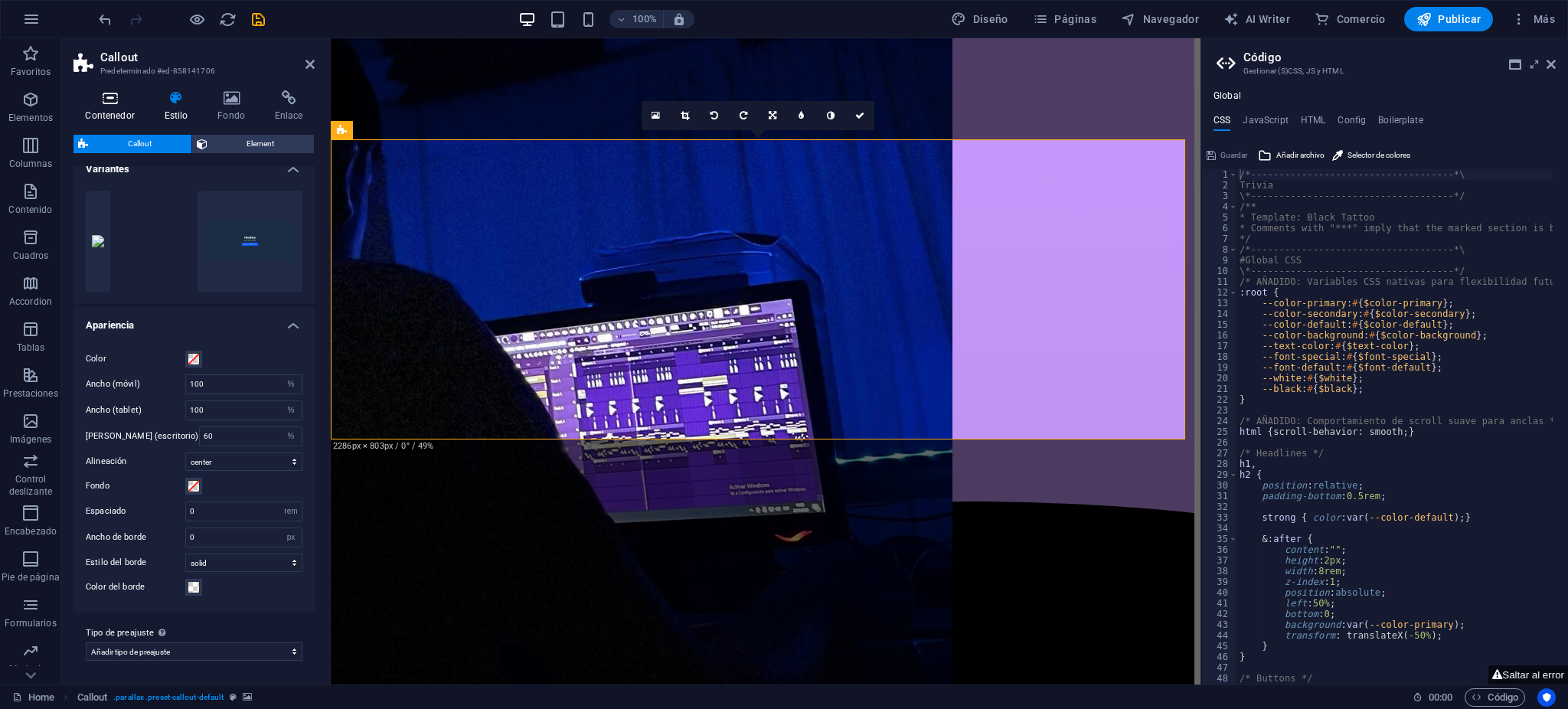
click at [107, 103] on icon at bounding box center [109, 98] width 72 height 15
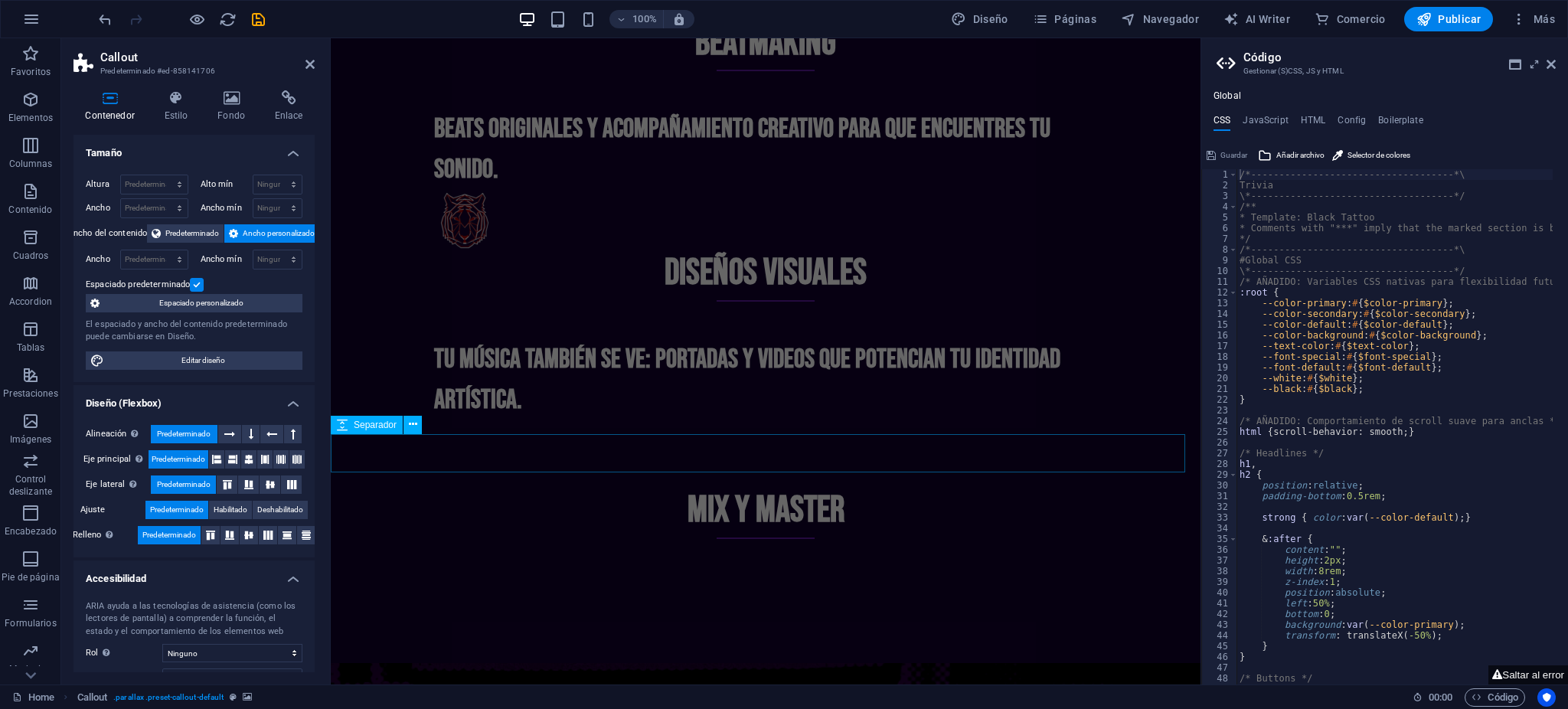
scroll to position [3163, 0]
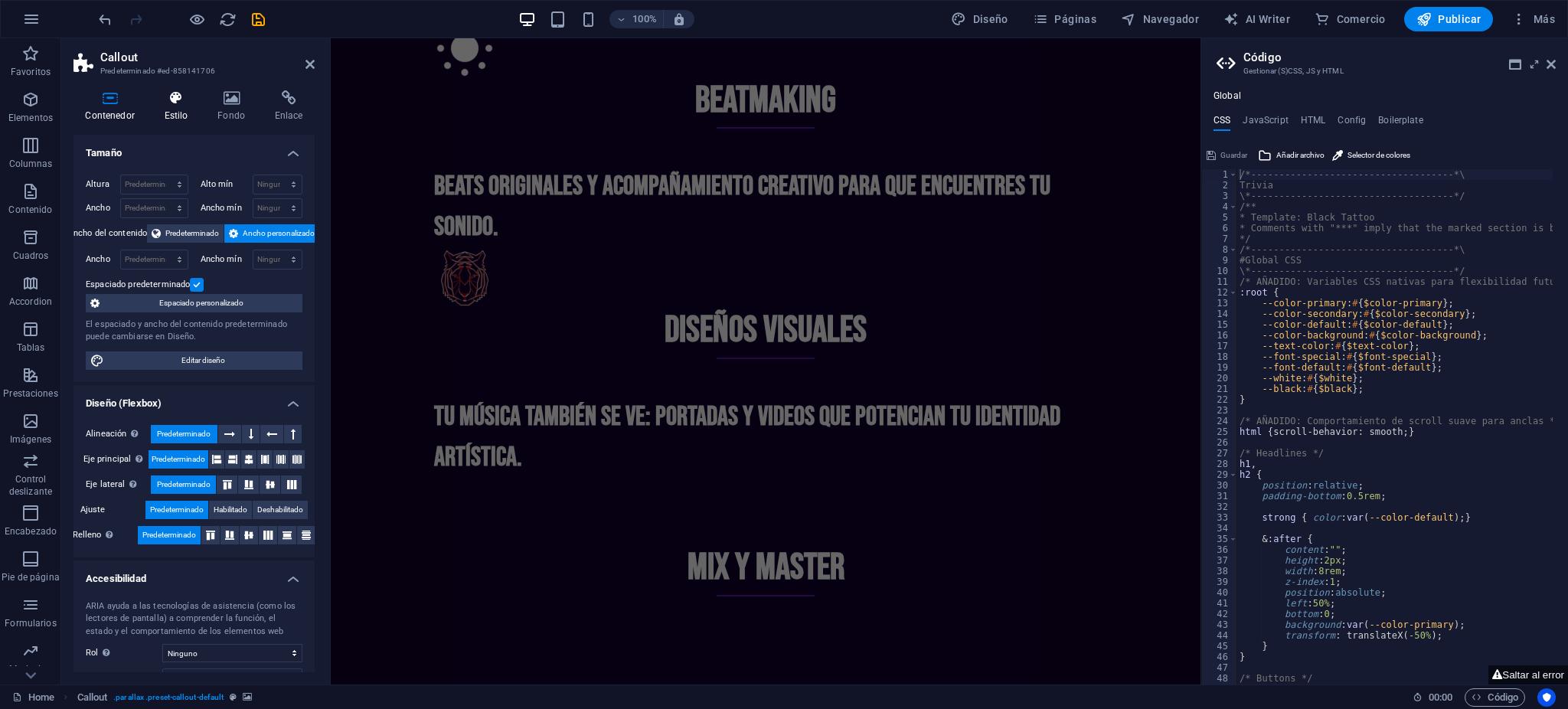
click at [181, 103] on icon at bounding box center [176, 98] width 47 height 15
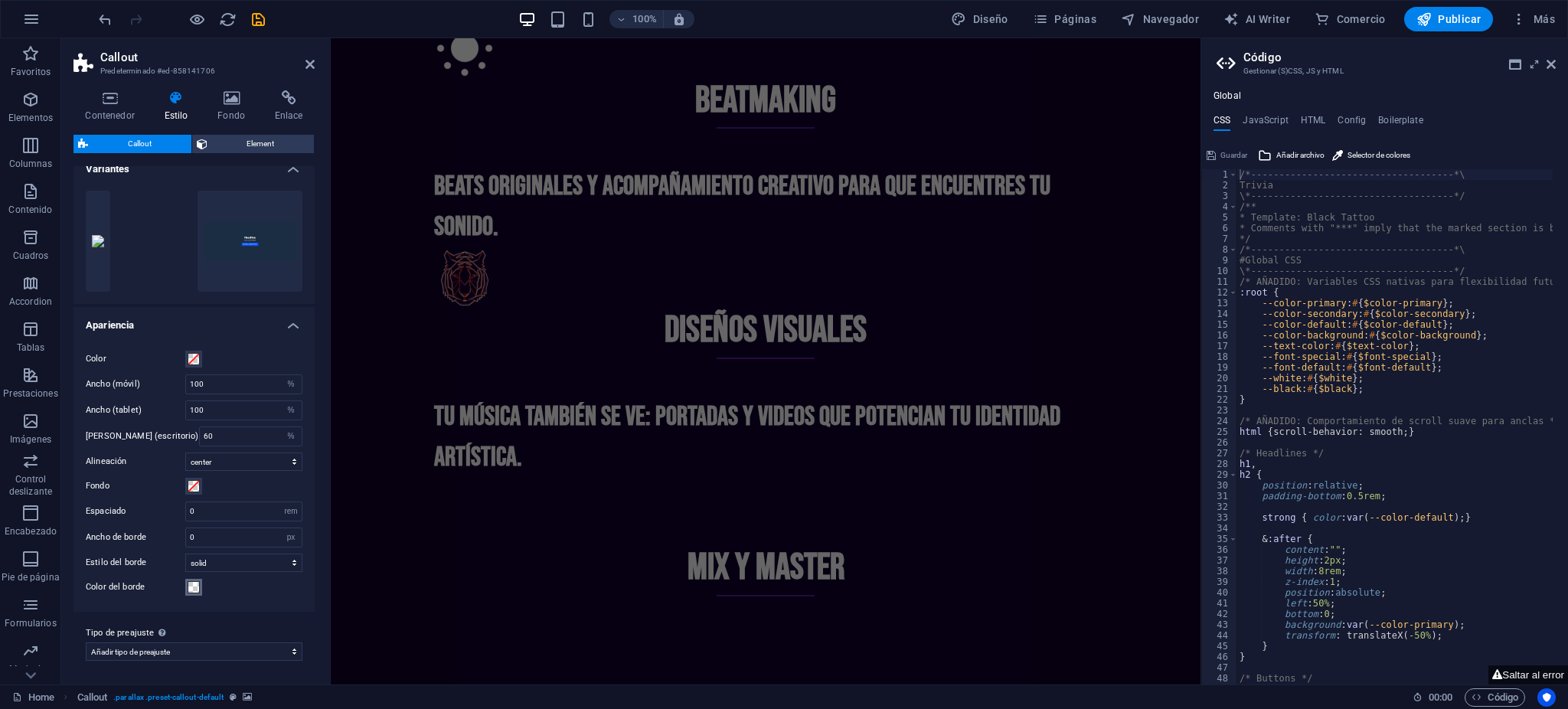
click at [196, 585] on span at bounding box center [193, 587] width 12 height 12
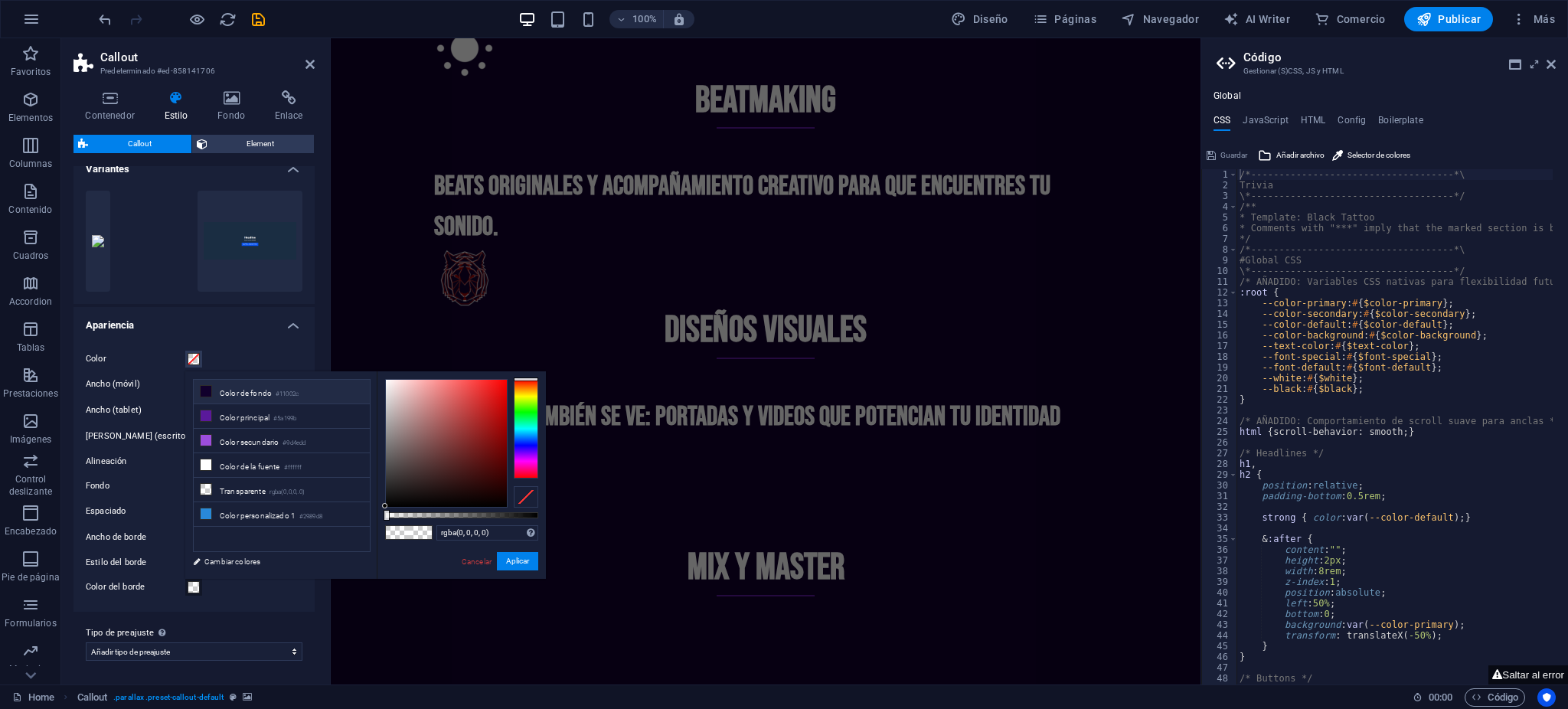
click at [244, 391] on li "Color de fondo #11002c" at bounding box center [282, 392] width 176 height 24
type input "#11002c"
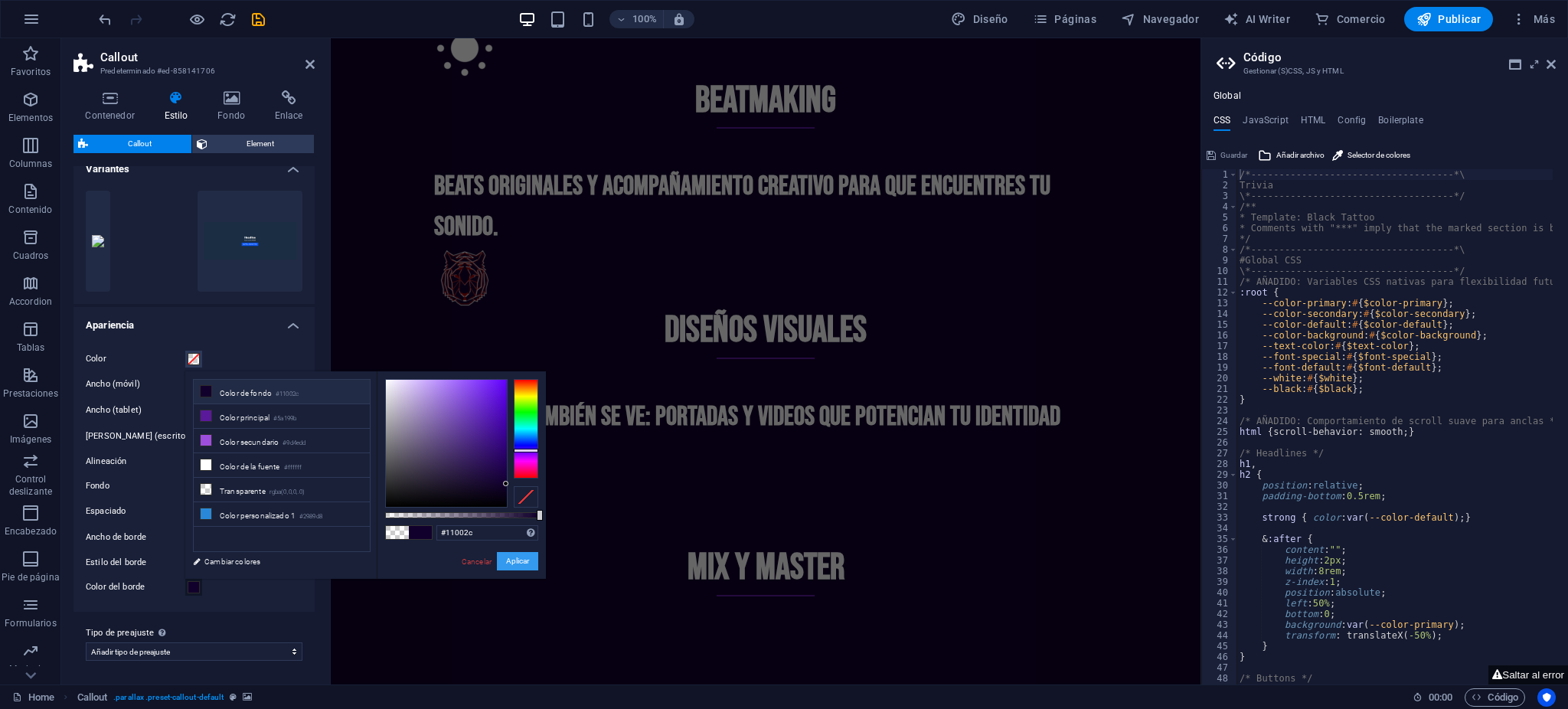
drag, startPoint x: 173, startPoint y: 517, endPoint x: 507, endPoint y: 556, distance: 336.3
click at [507, 556] on button "Aplicar" at bounding box center [517, 561] width 42 height 19
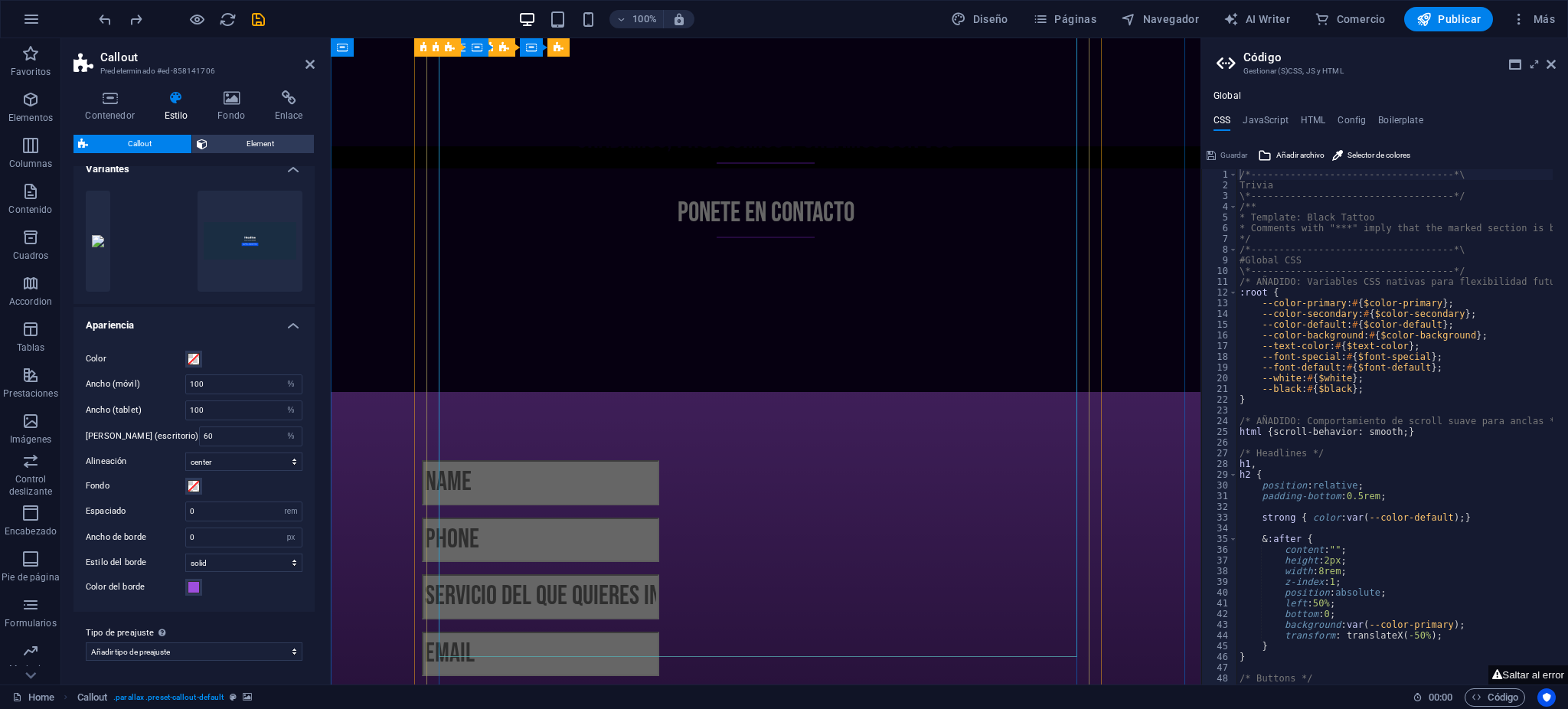
scroll to position [12860, 0]
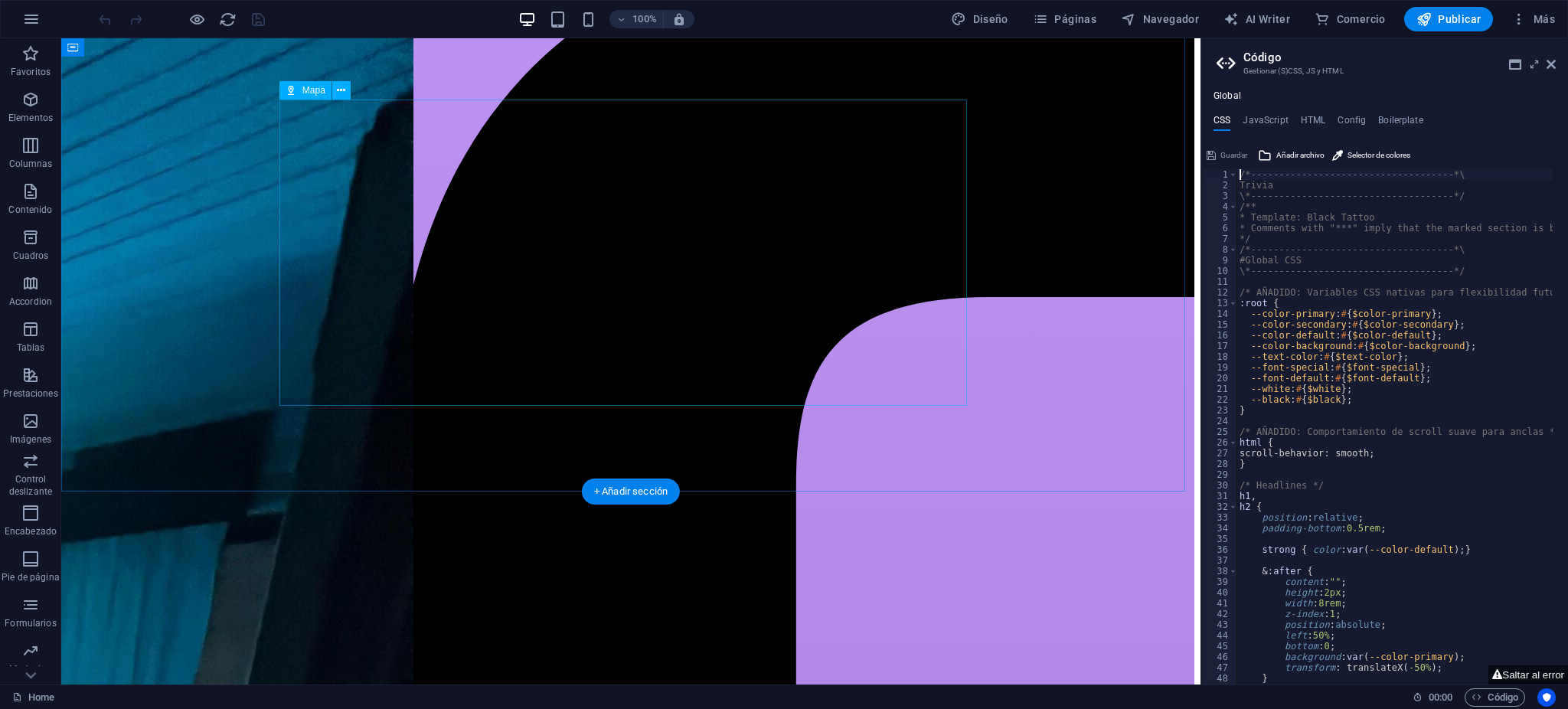
scroll to position [4415, 0]
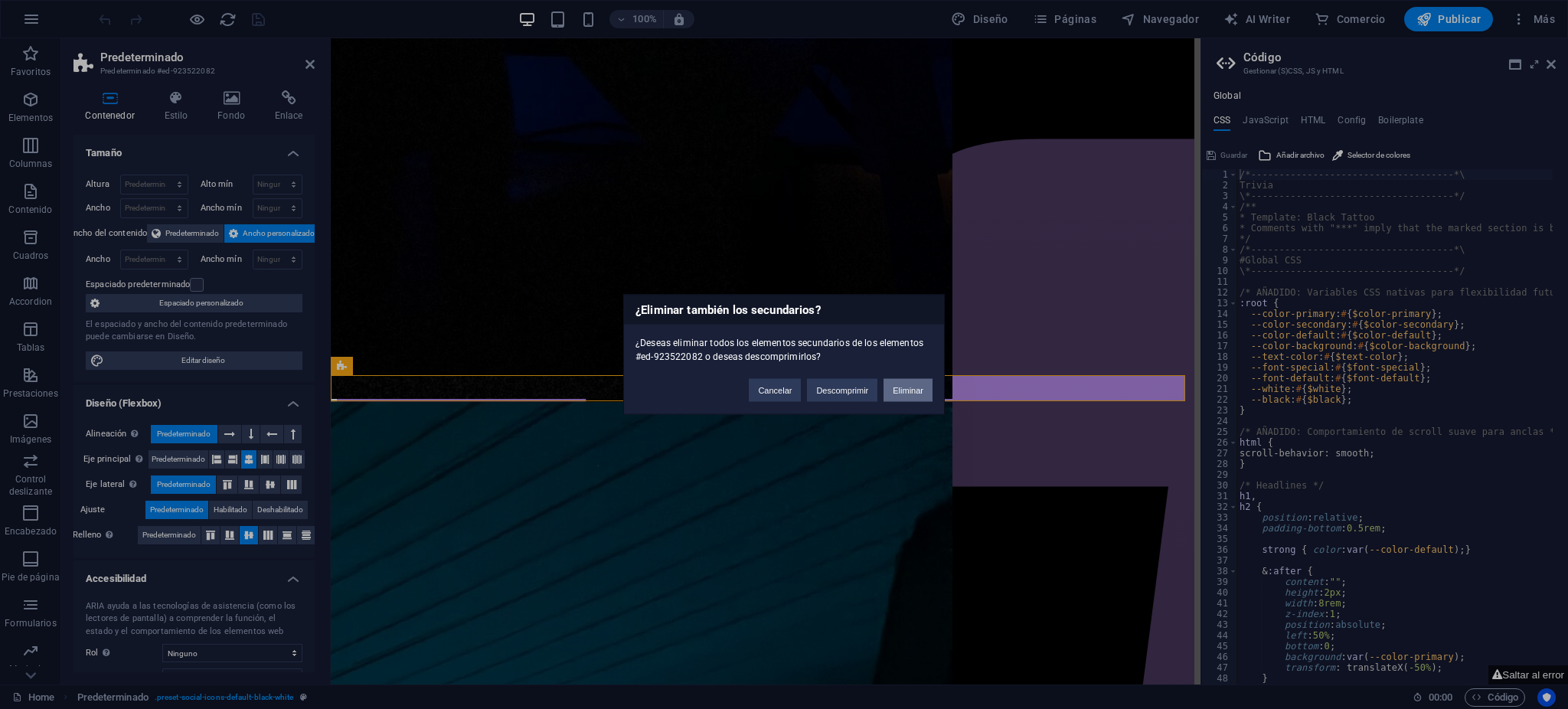
click at [907, 398] on button "Eliminar" at bounding box center [908, 390] width 49 height 23
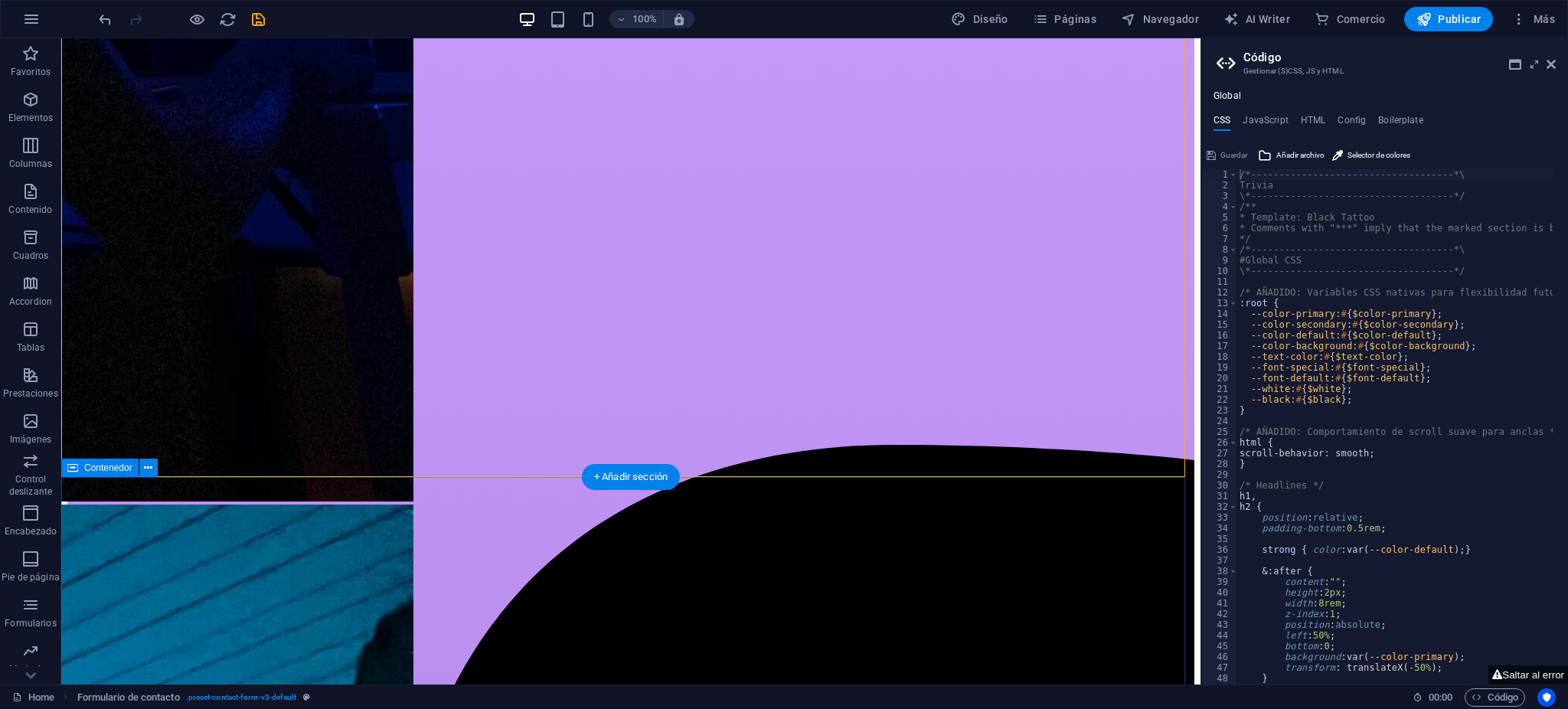
drag, startPoint x: 788, startPoint y: 482, endPoint x: 798, endPoint y: 526, distance: 45.1
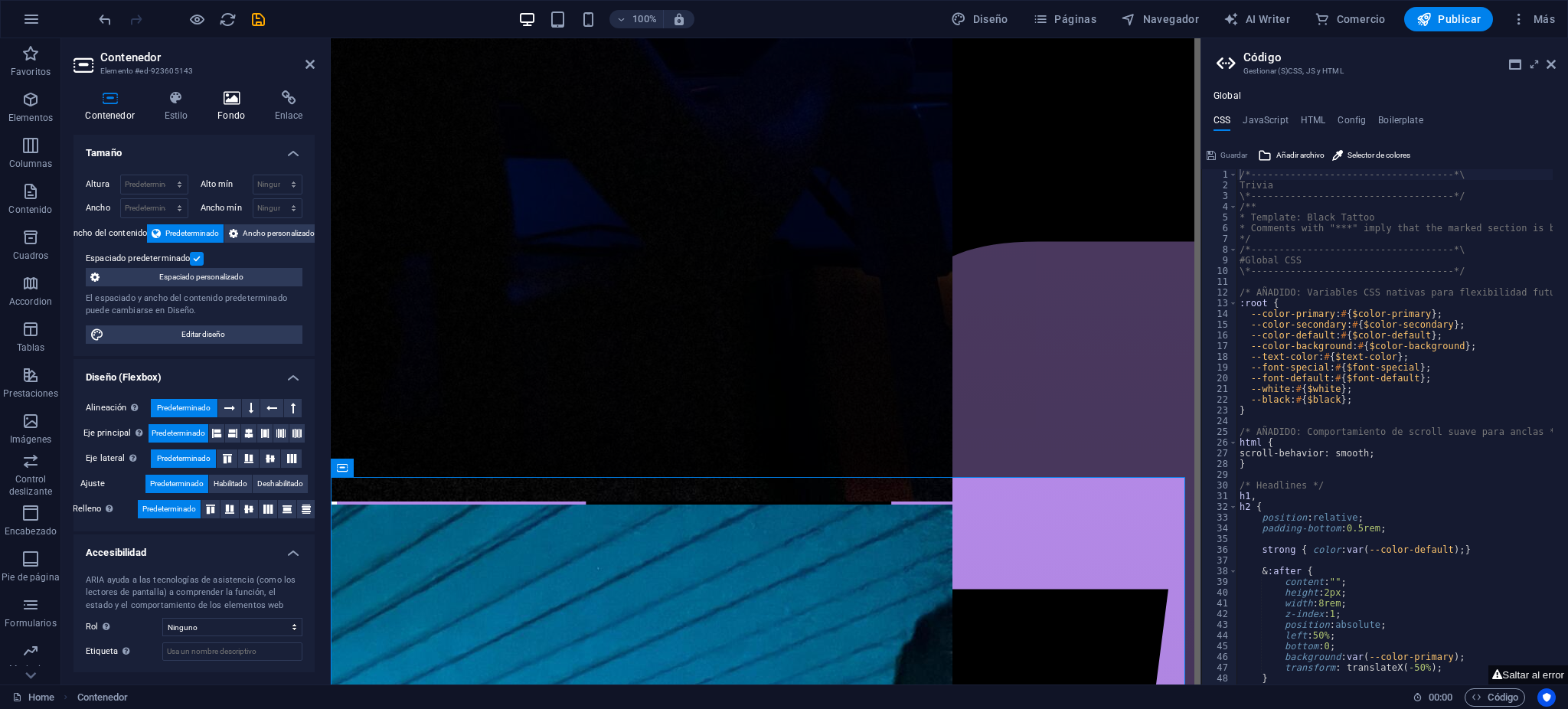
click at [233, 119] on h4 "Fondo" at bounding box center [235, 106] width 58 height 32
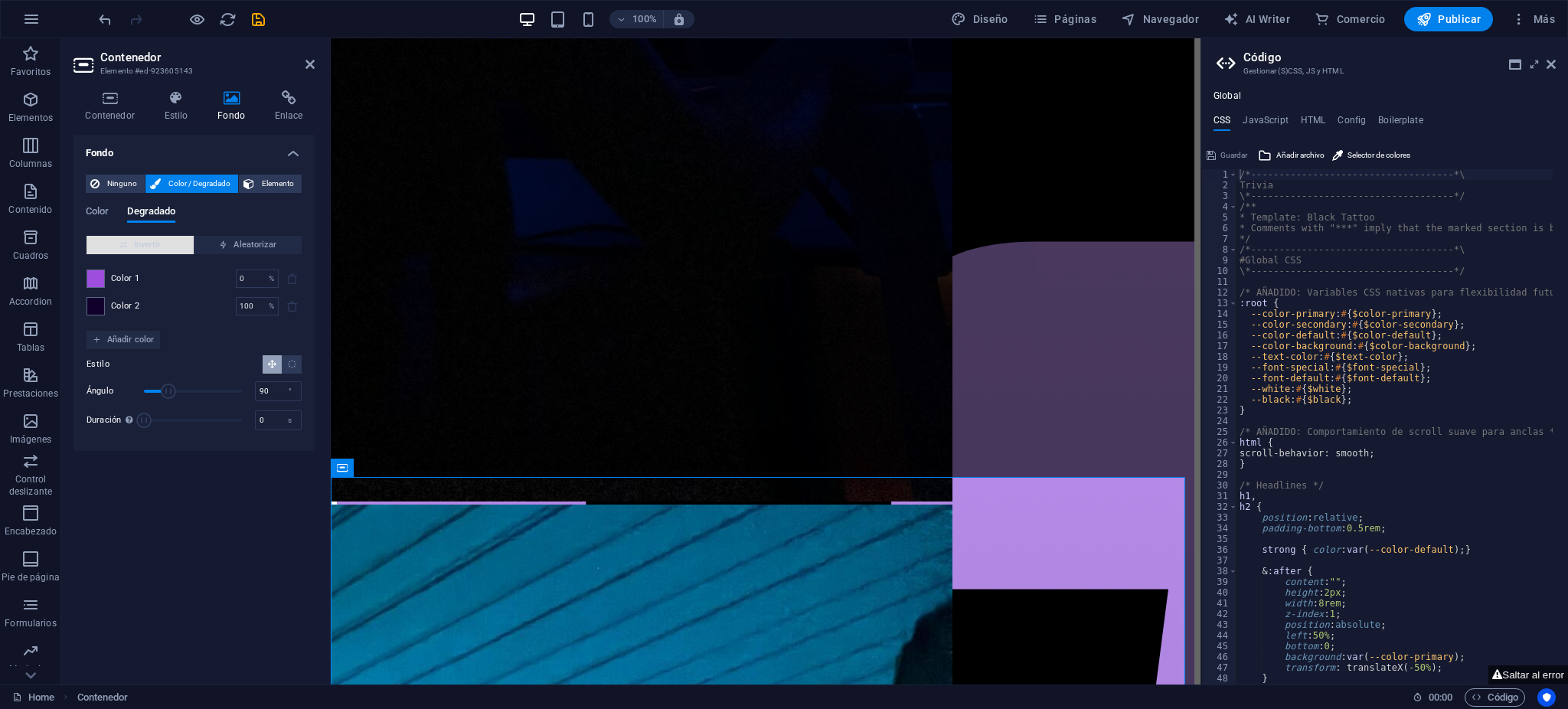
click at [173, 253] on span "Invertir" at bounding box center [140, 245] width 95 height 19
drag, startPoint x: 266, startPoint y: 305, endPoint x: 261, endPoint y: 337, distance: 32.4
click at [264, 305] on div "100 % ​" at bounding box center [257, 306] width 43 height 19
click at [278, 390] on input "90" at bounding box center [278, 391] width 45 height 19
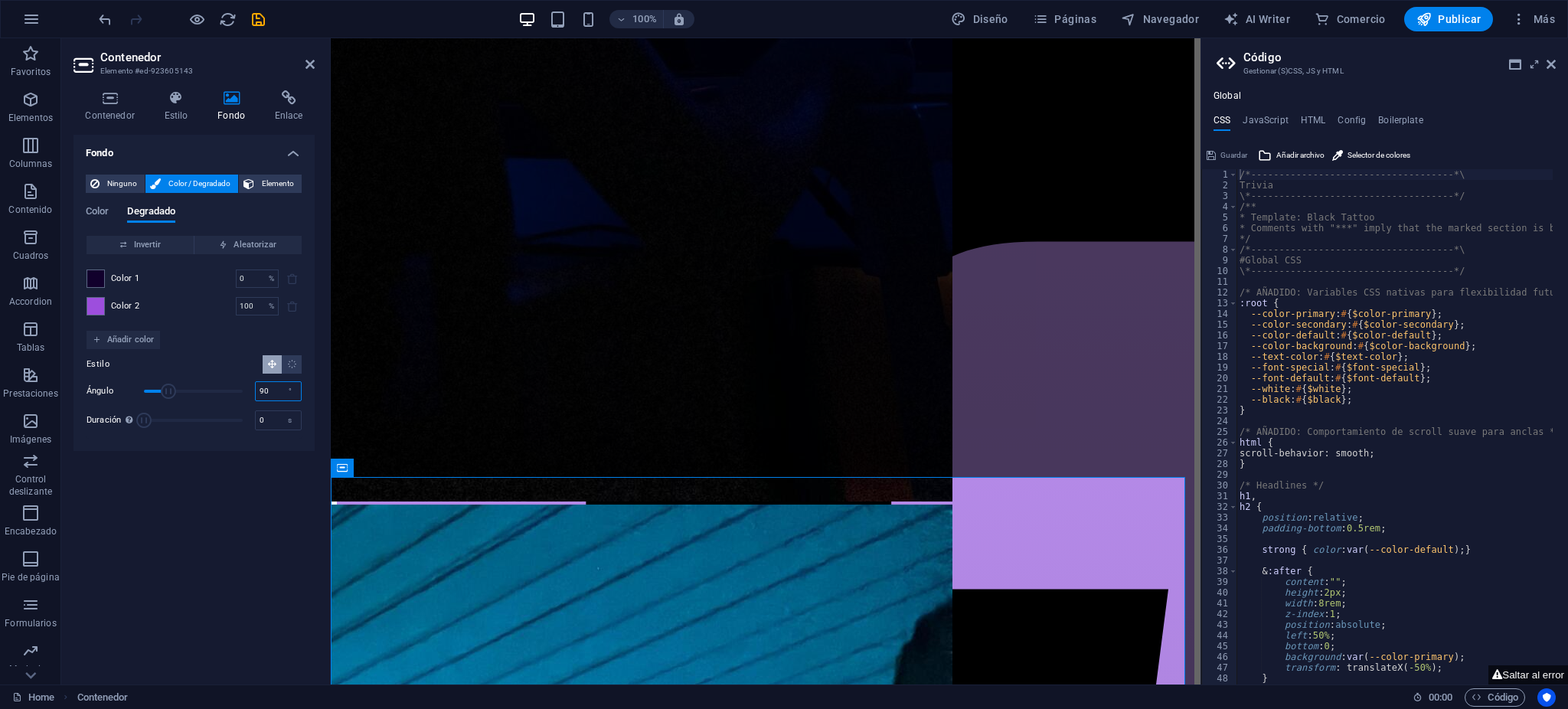
drag, startPoint x: 277, startPoint y: 390, endPoint x: 265, endPoint y: 383, distance: 13.9
click at [279, 390] on div "90 °" at bounding box center [278, 391] width 46 height 20
type input "180"
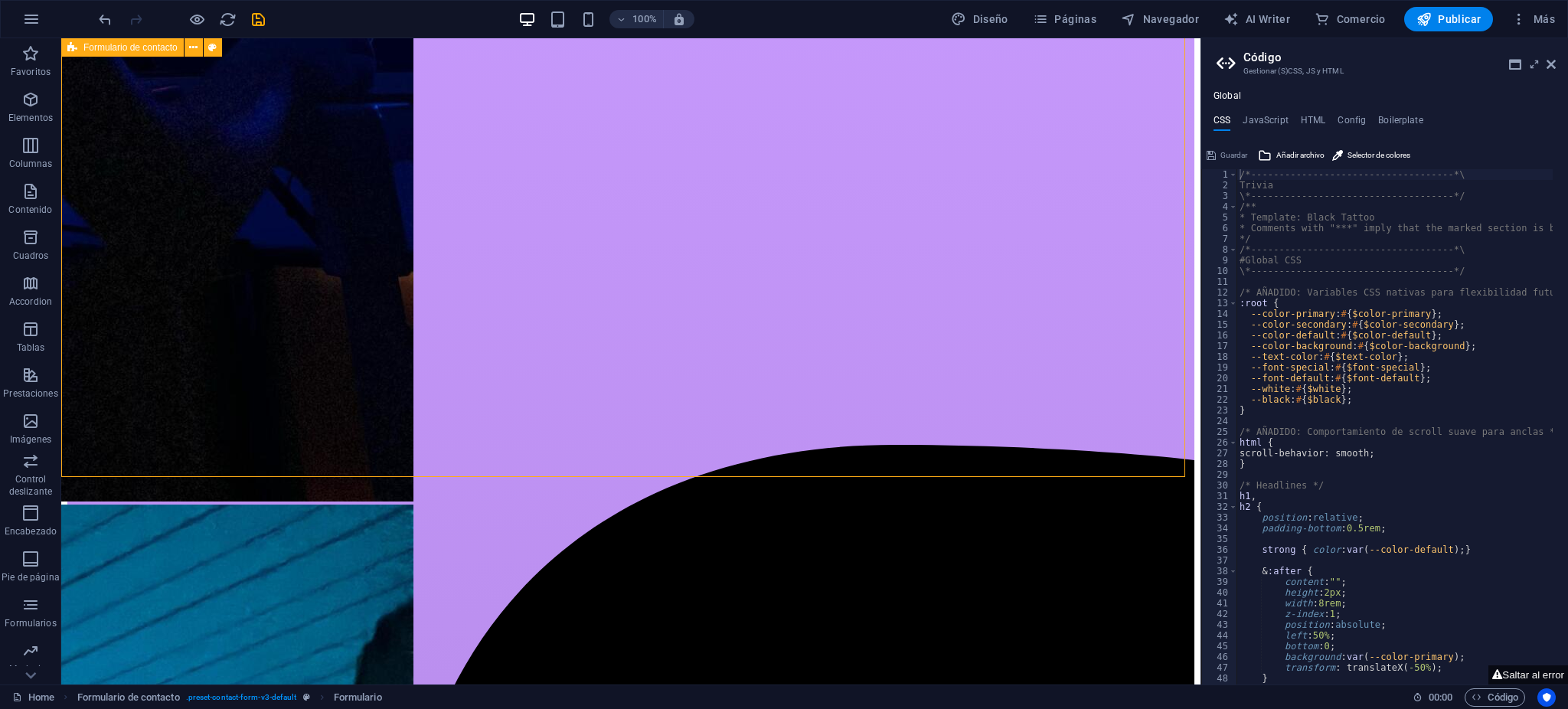
drag, startPoint x: 964, startPoint y: 449, endPoint x: 628, endPoint y: 469, distance: 336.6
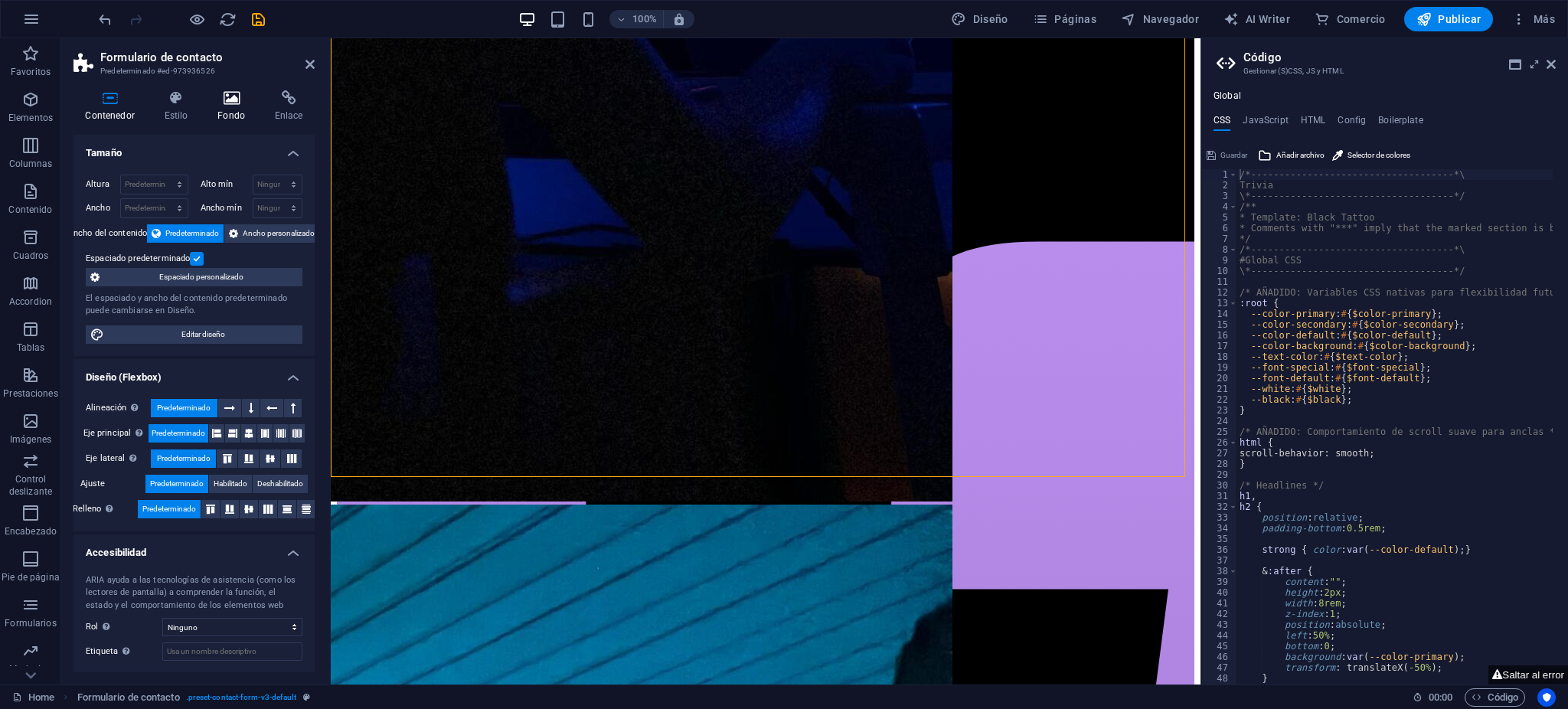
click at [218, 121] on h4 "Fondo" at bounding box center [235, 106] width 58 height 32
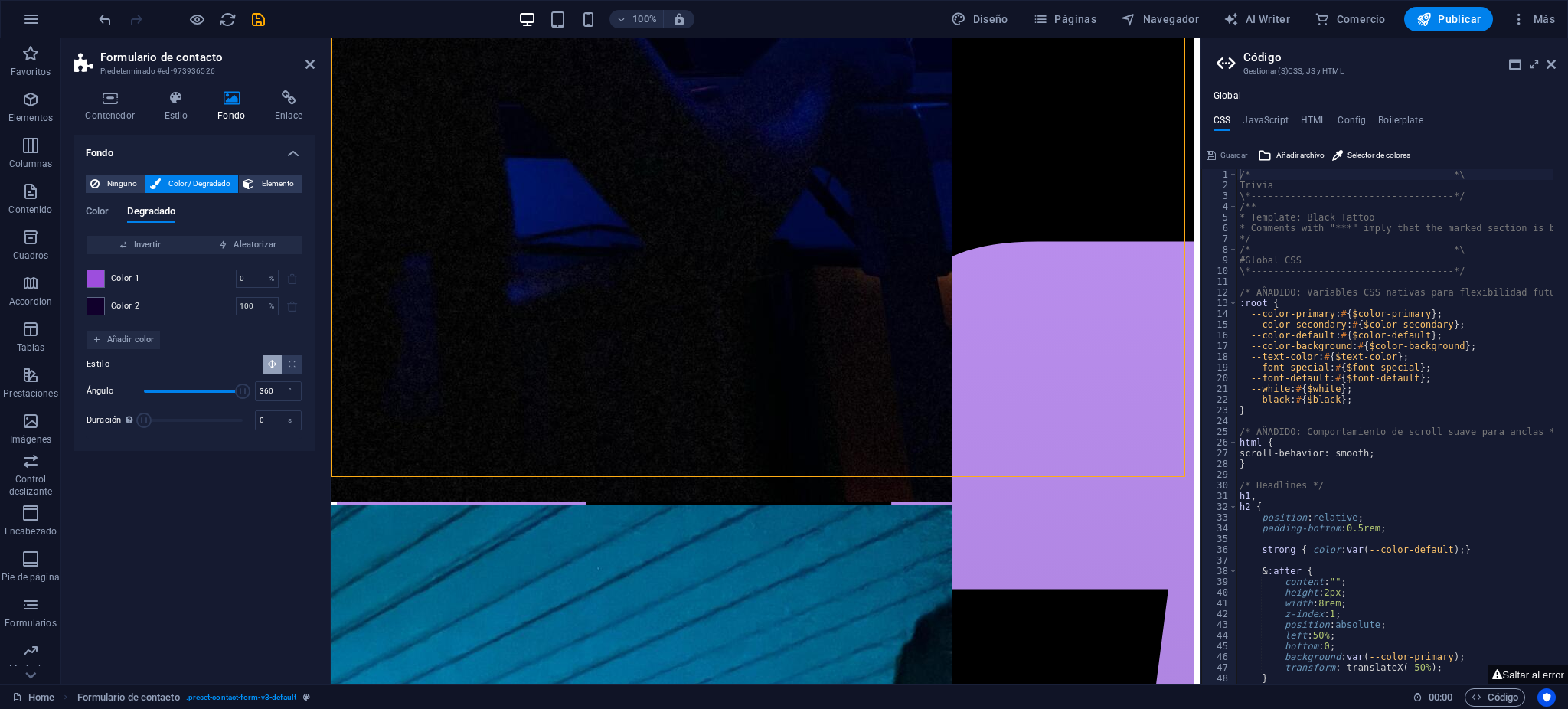
click at [150, 233] on div "Color Degradado" at bounding box center [194, 221] width 217 height 29
click at [148, 239] on span "Invertir" at bounding box center [140, 245] width 95 height 19
click at [276, 387] on input "360" at bounding box center [278, 391] width 45 height 19
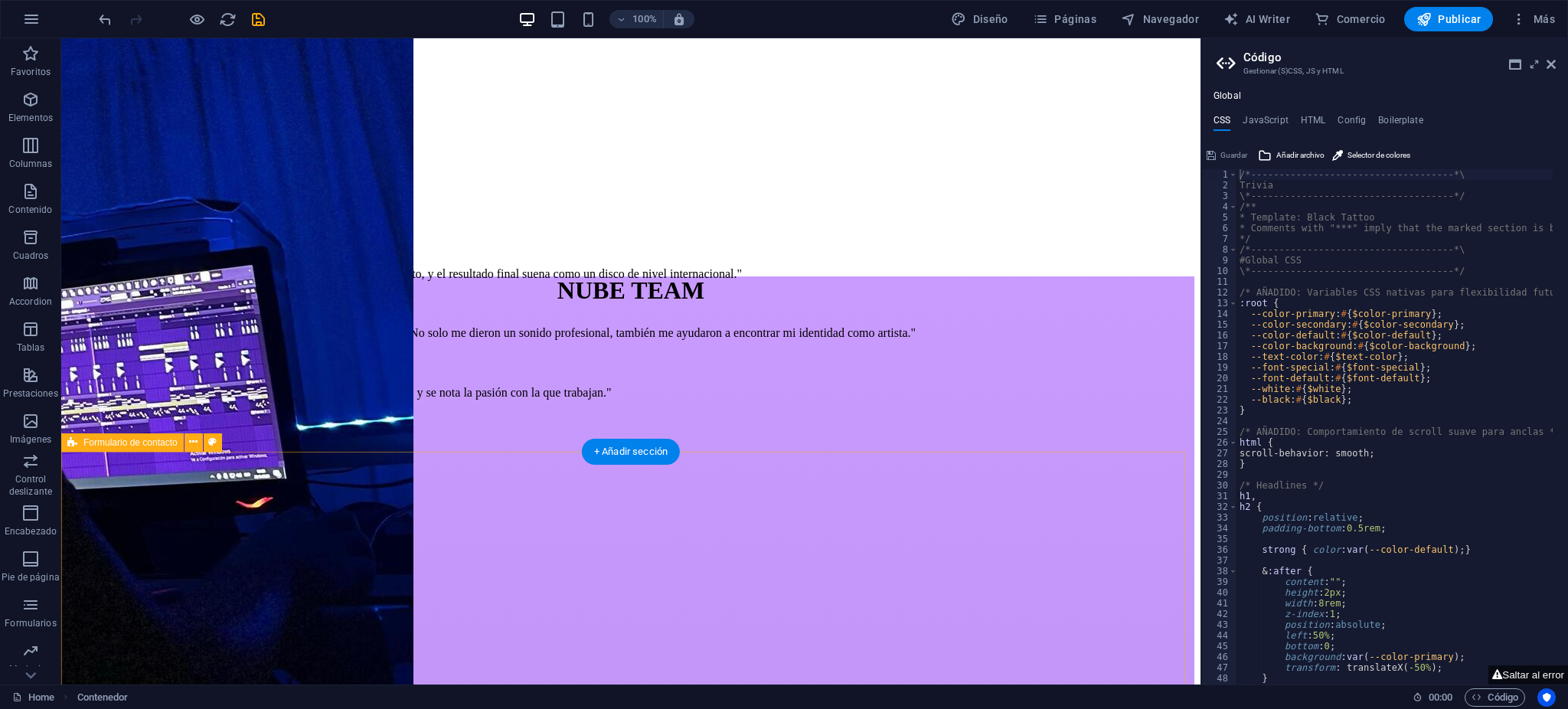
scroll to position [3802, 0]
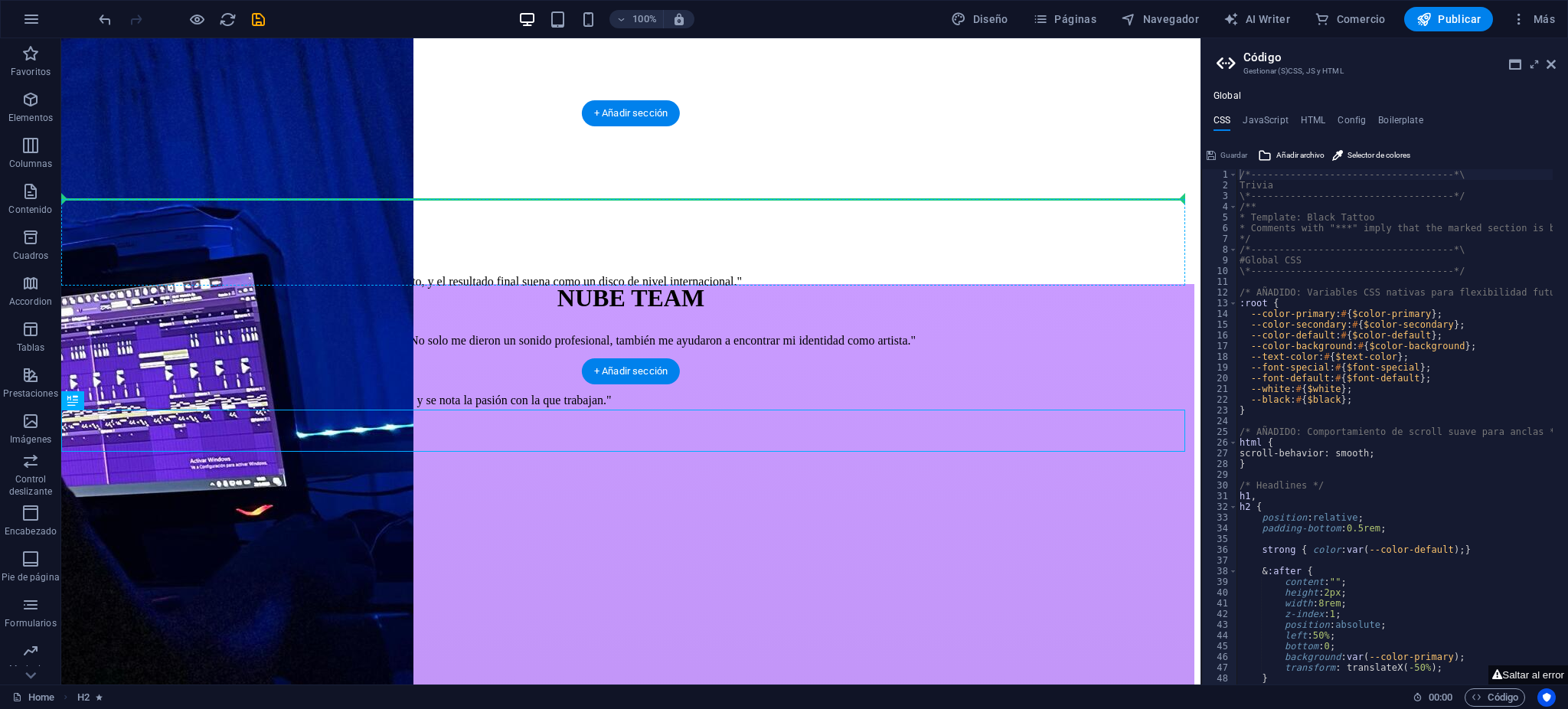
drag, startPoint x: 553, startPoint y: 429, endPoint x: 564, endPoint y: 205, distance: 224.3
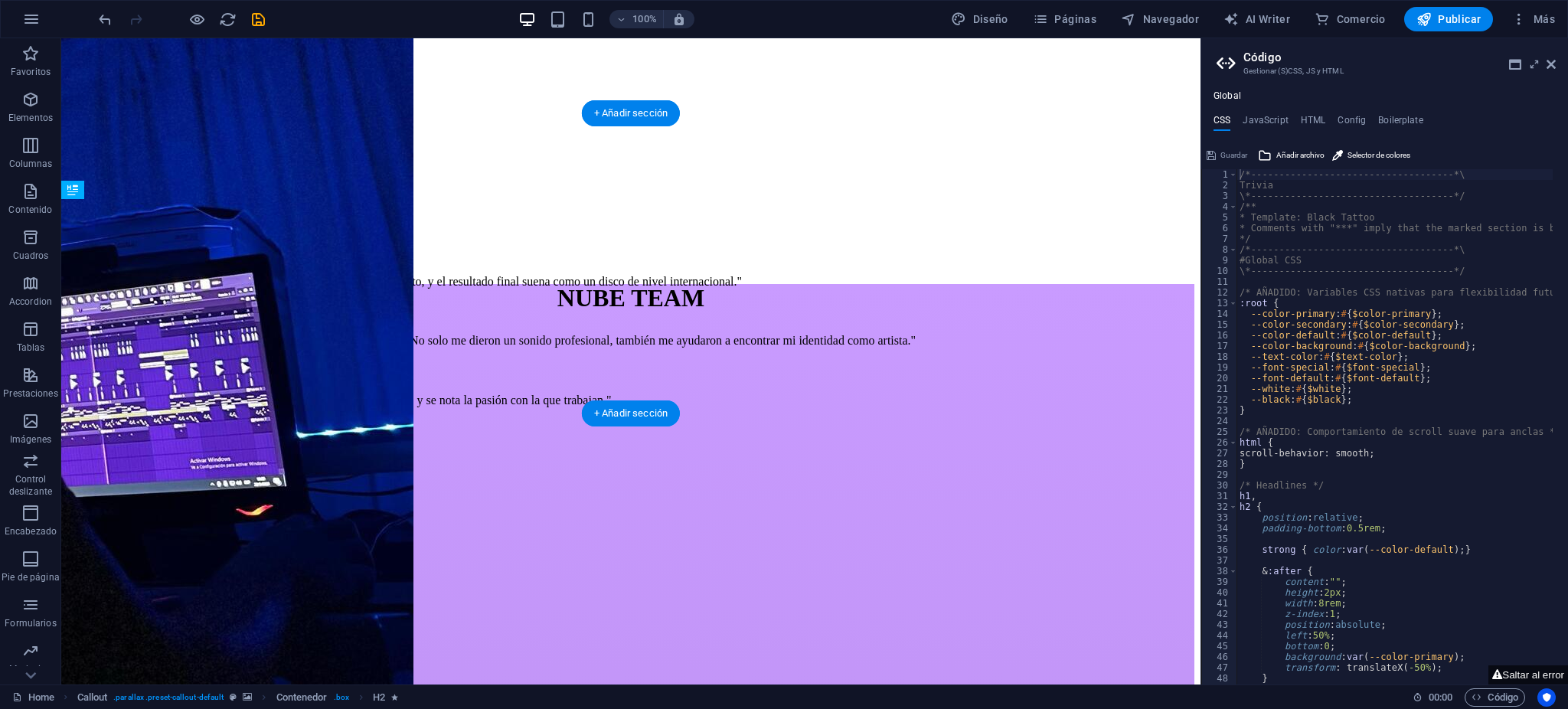
drag, startPoint x: 573, startPoint y: 222, endPoint x: 561, endPoint y: 301, distance: 79.9
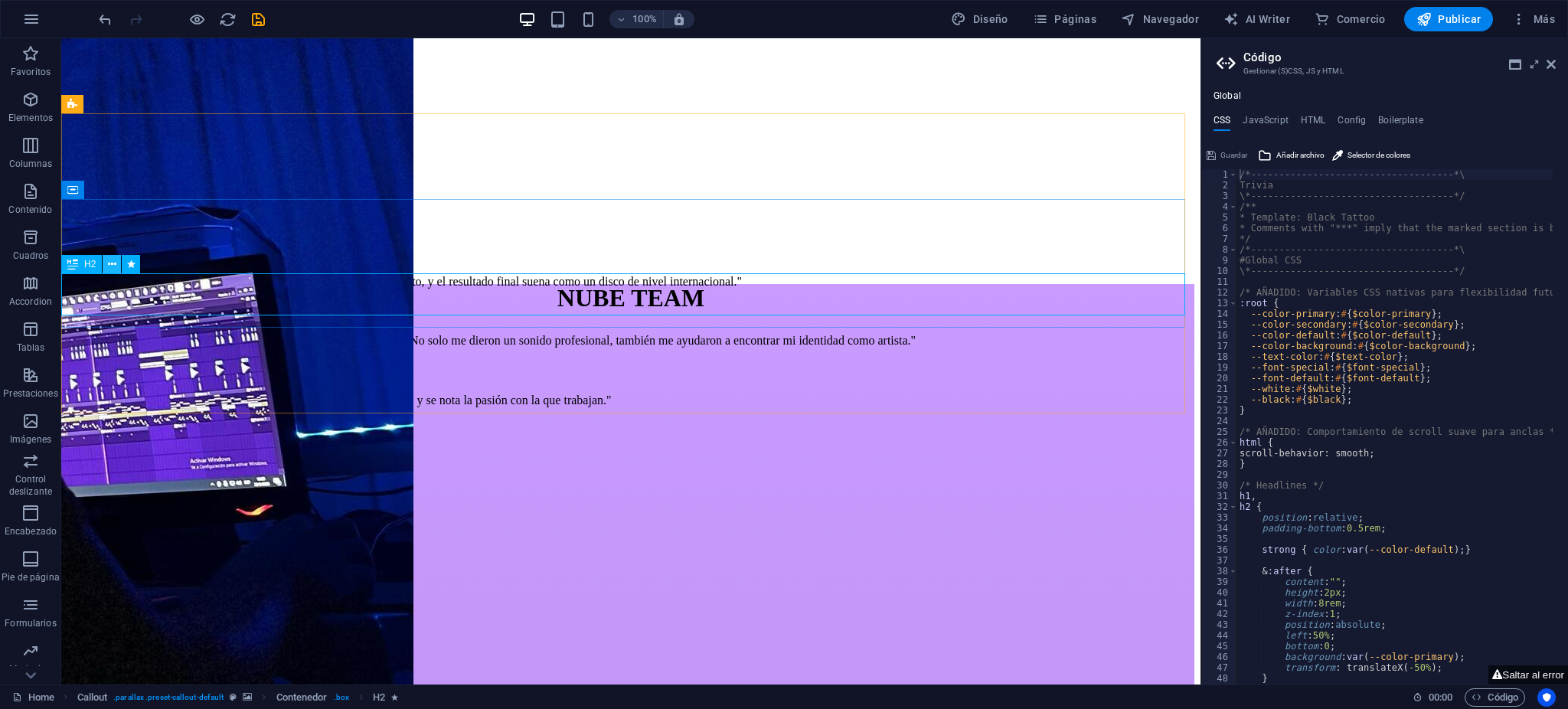
click at [104, 262] on button at bounding box center [112, 264] width 19 height 19
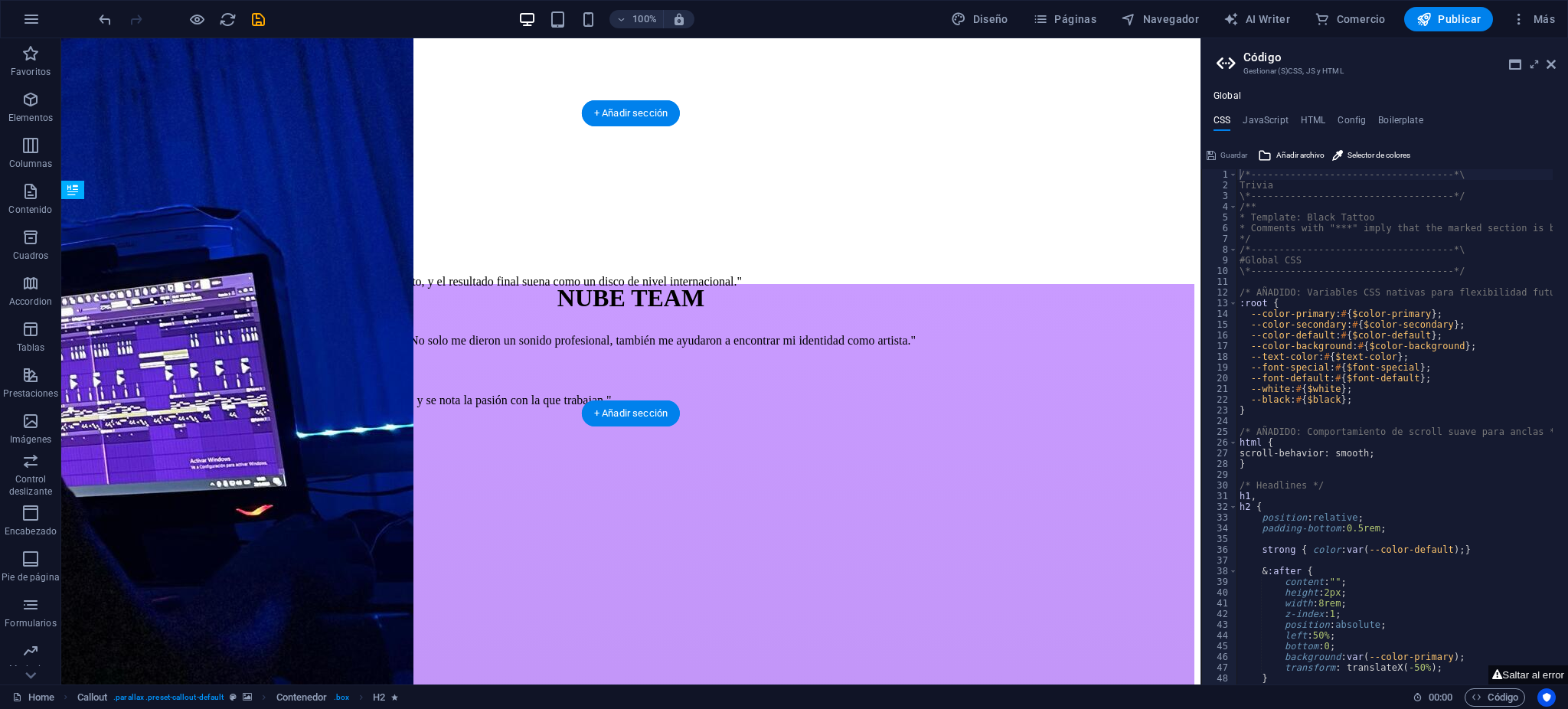
drag, startPoint x: 588, startPoint y: 291, endPoint x: 582, endPoint y: 209, distance: 82.2
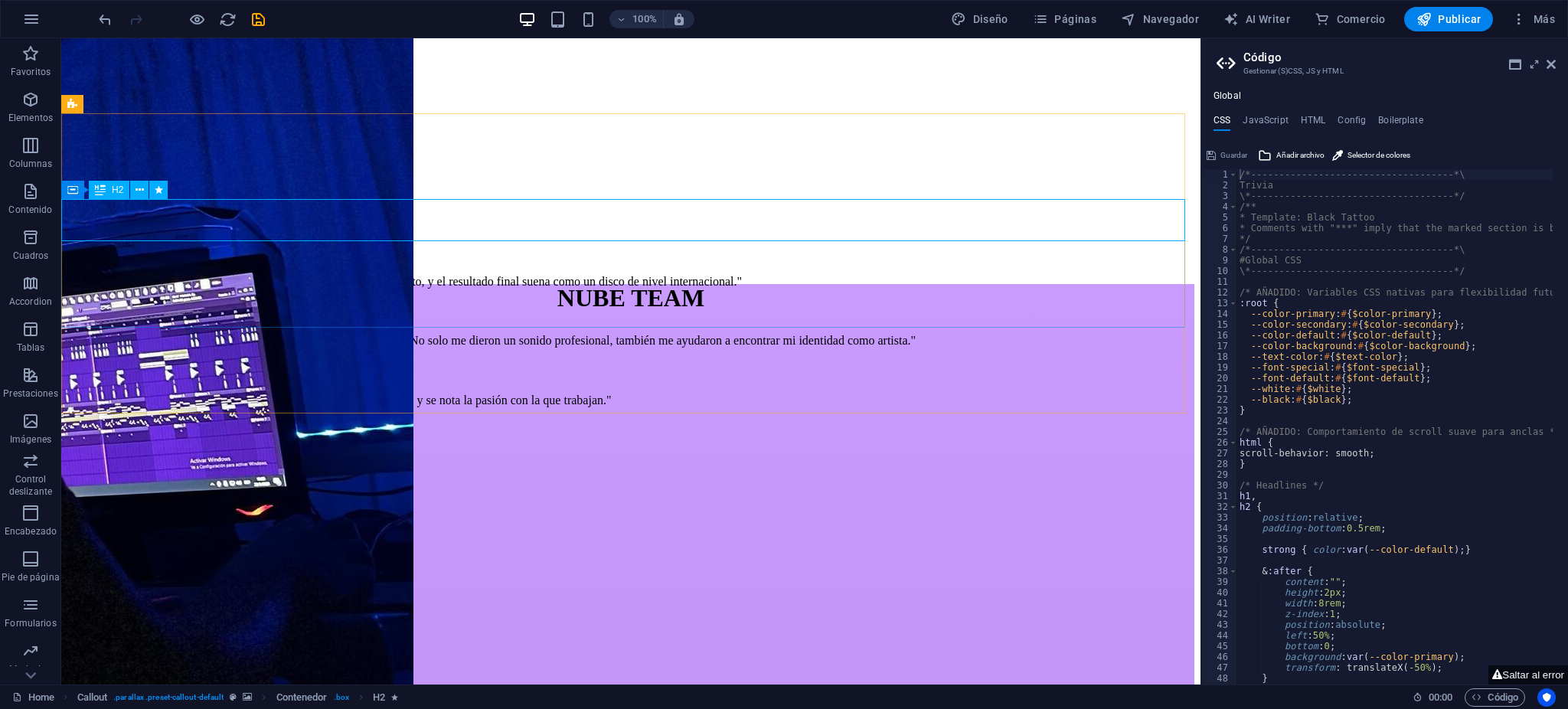
click at [121, 192] on span "H2" at bounding box center [117, 189] width 11 height 9
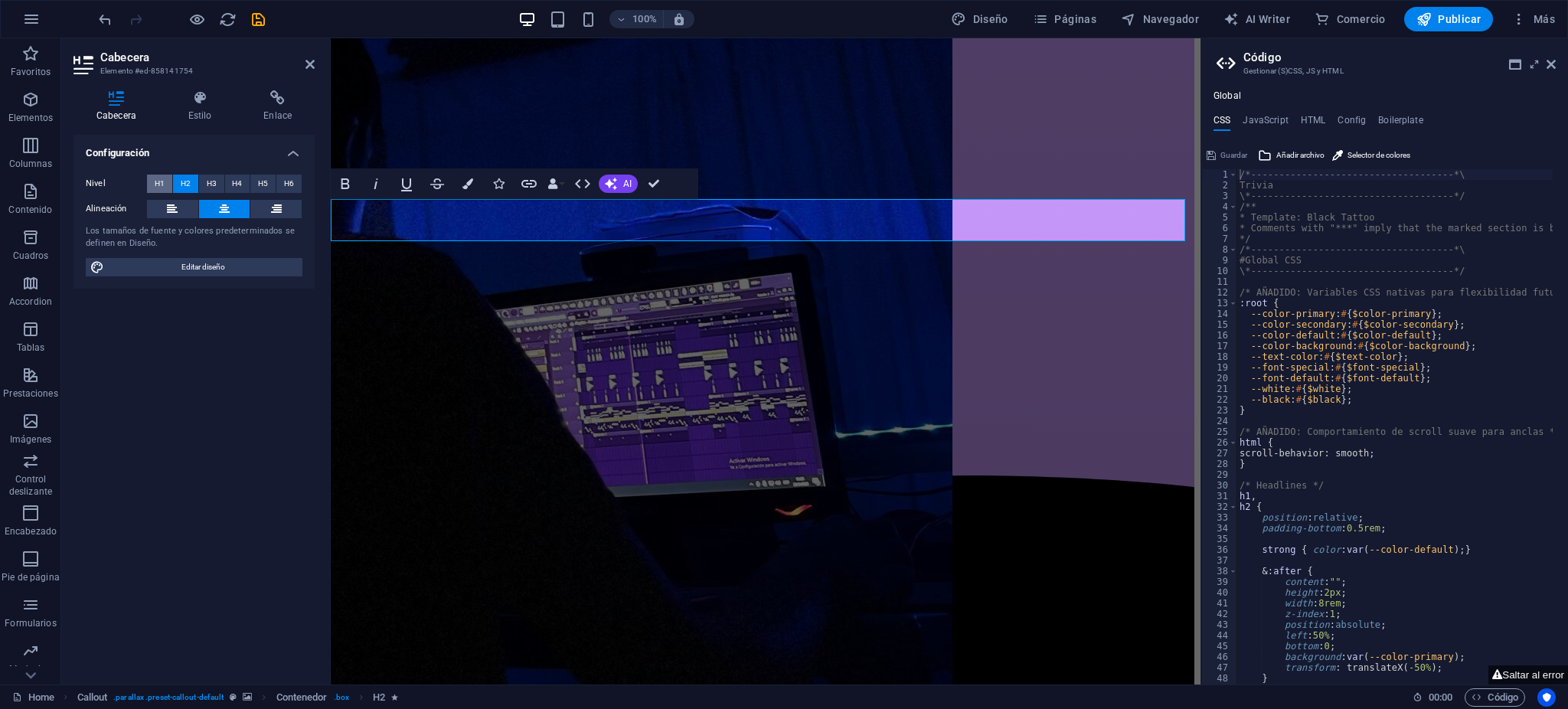
click at [161, 179] on span "H1" at bounding box center [160, 183] width 10 height 19
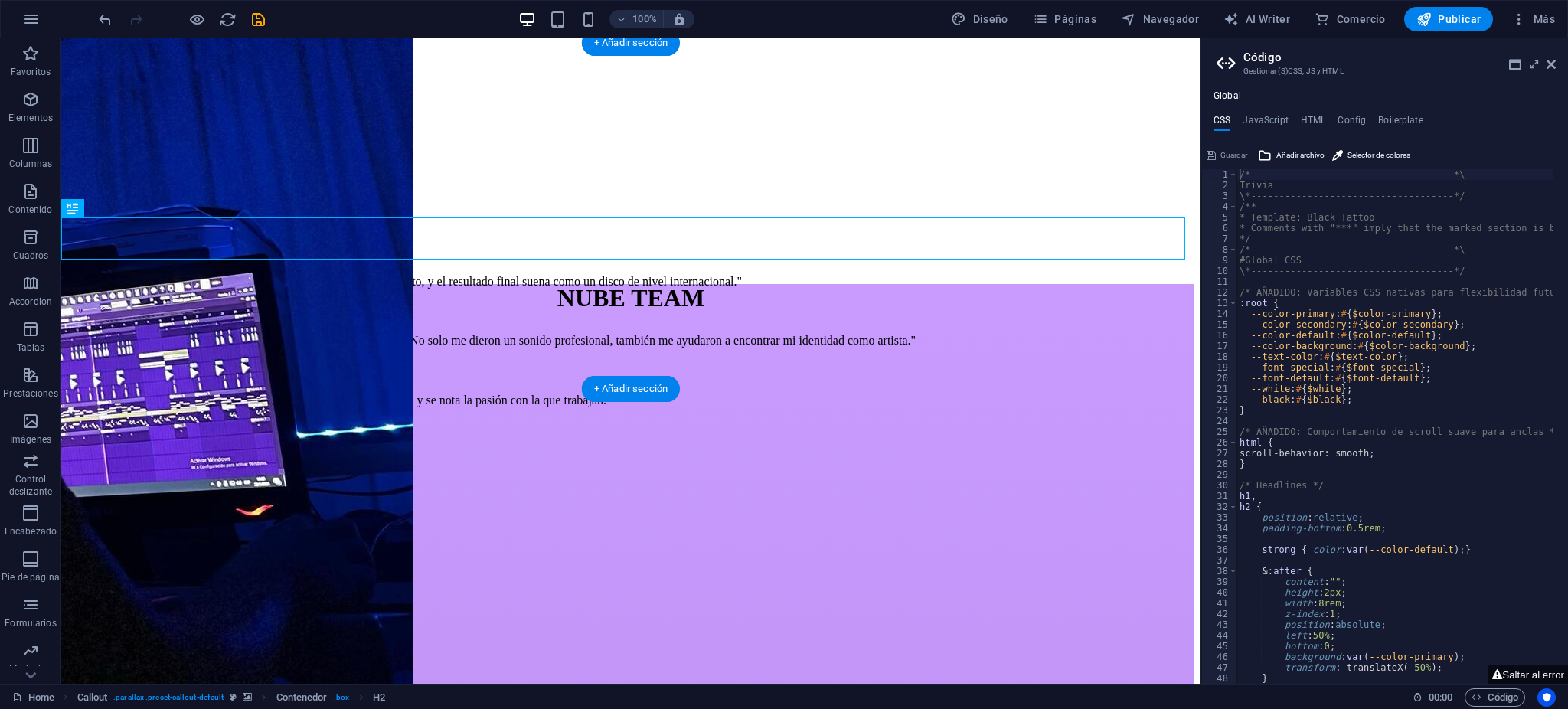
scroll to position [3904, 0]
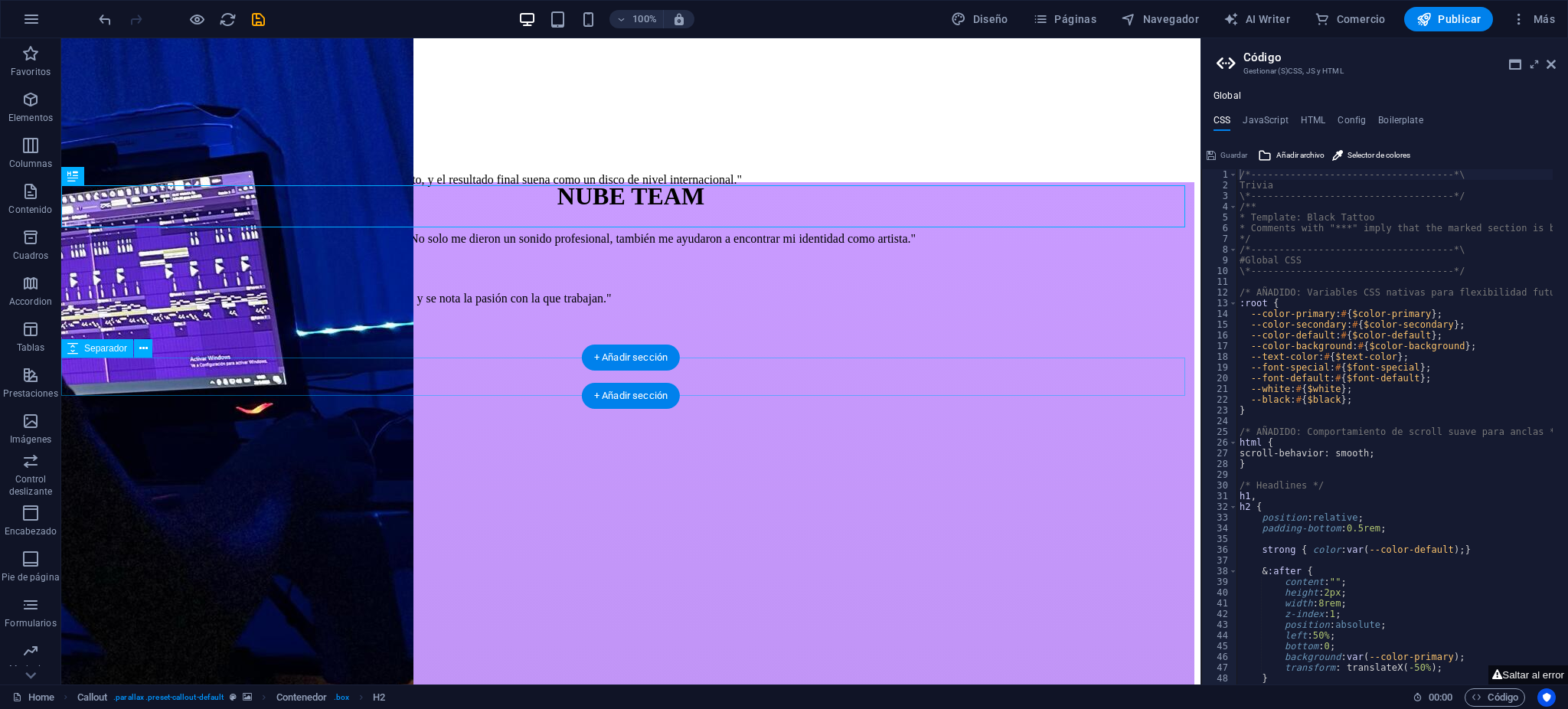
select select "px"
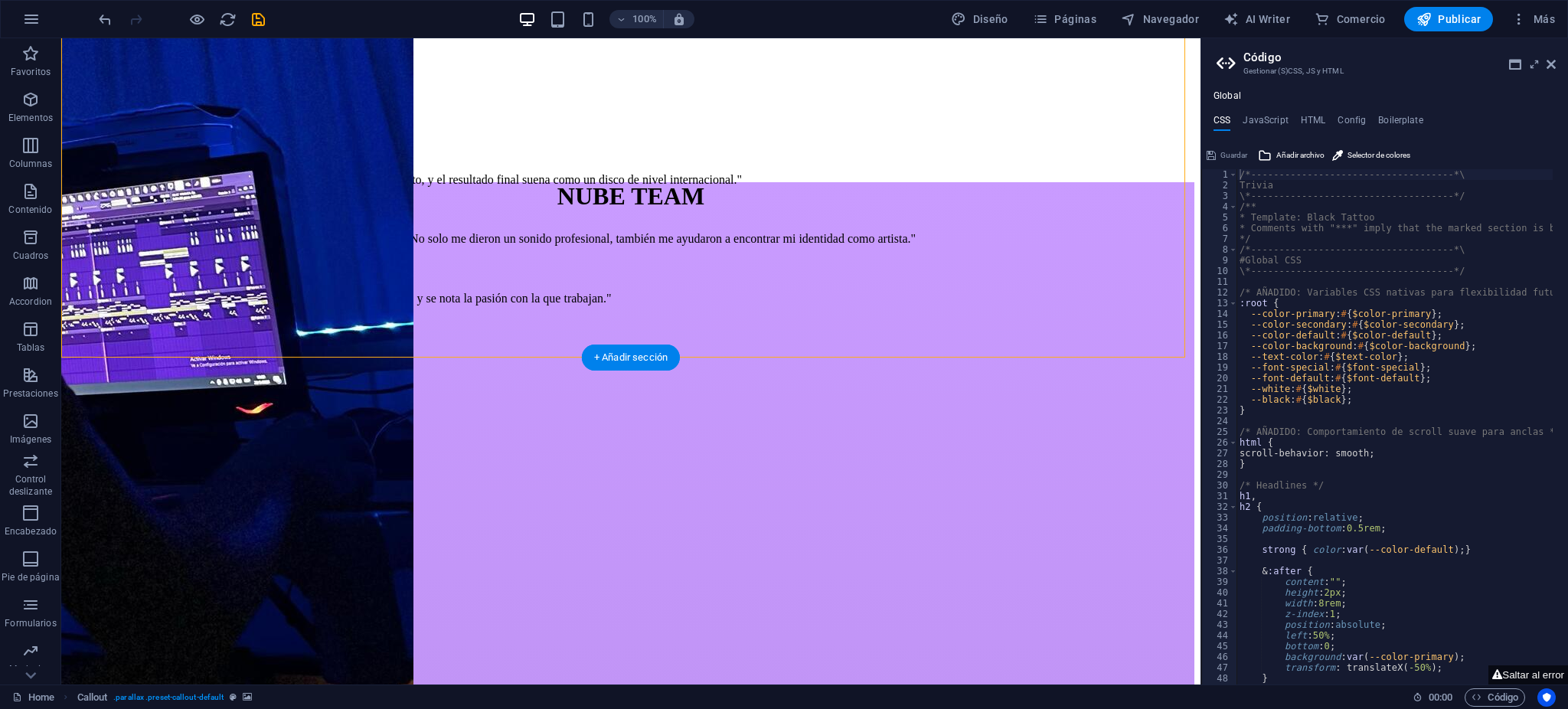
select select "%"
select select "px"
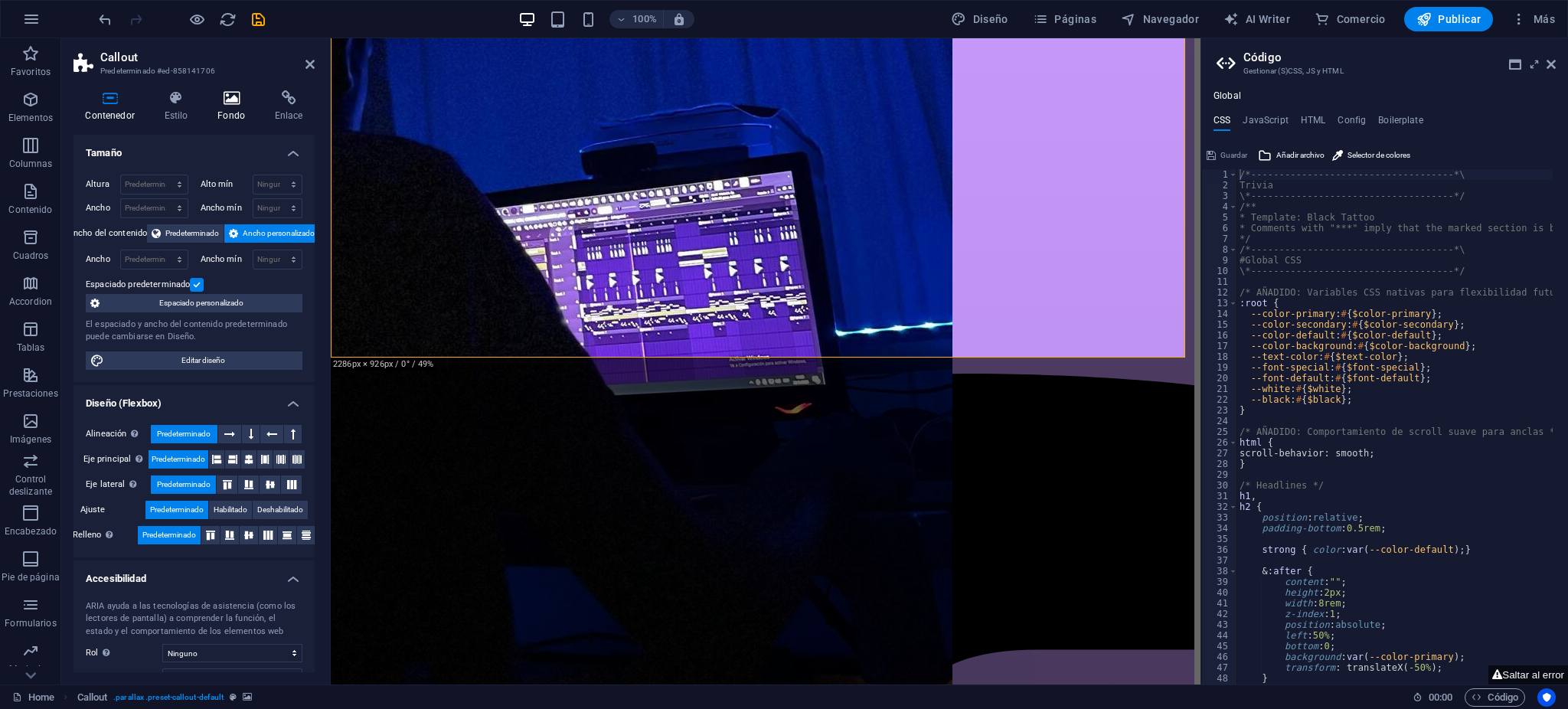
click at [234, 118] on h4 "Fondo" at bounding box center [235, 106] width 58 height 32
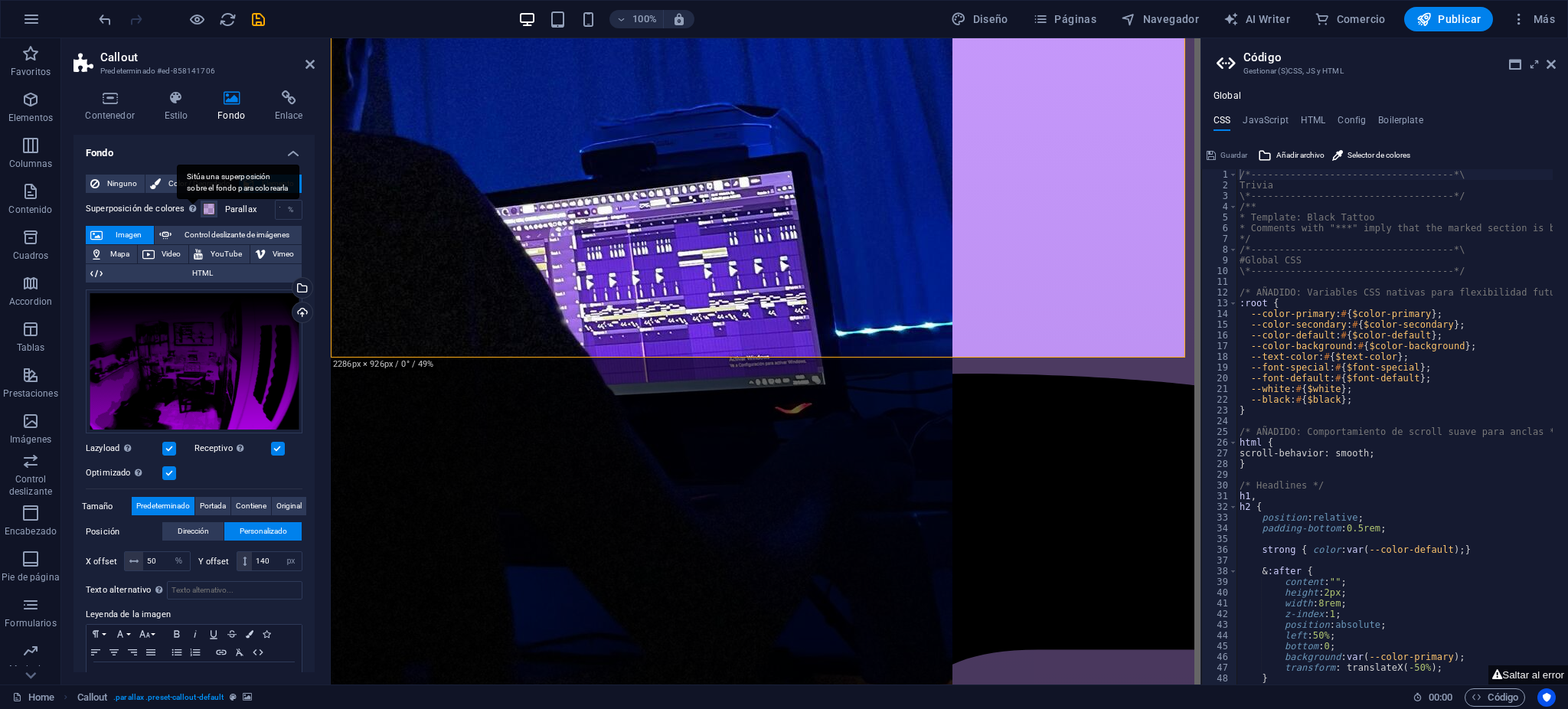
click at [198, 203] on div "Sitúa una superposición sobre el fondo para colorearla" at bounding box center [192, 208] width 15 height 19
click at [200, 203] on button "Superposición de colores Sitúa una superposición sobre el fondo para colorearla" at bounding box center [209, 209] width 17 height 17
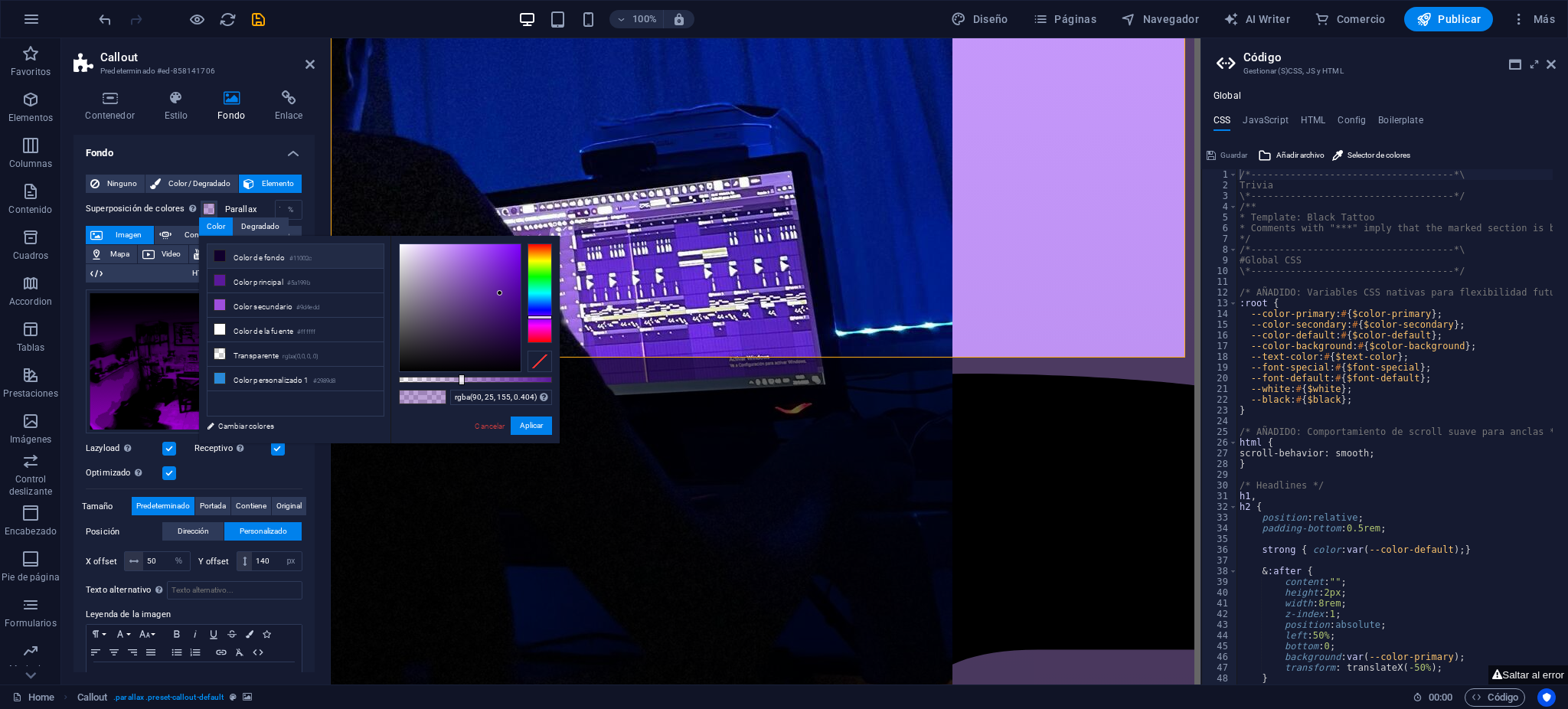
click at [275, 265] on li "Color de fondo #11002c" at bounding box center [296, 257] width 176 height 24
type input "rgba(17, 0, 44, 0.632)"
drag, startPoint x: 463, startPoint y: 377, endPoint x: 495, endPoint y: 397, distance: 37.7
click at [495, 397] on div "rgba(17, 0, 44, 0.632) Formatos soportados #0852ed rgb(8, 82, 237) rgba(8, 82, …" at bounding box center [475, 451] width 169 height 429
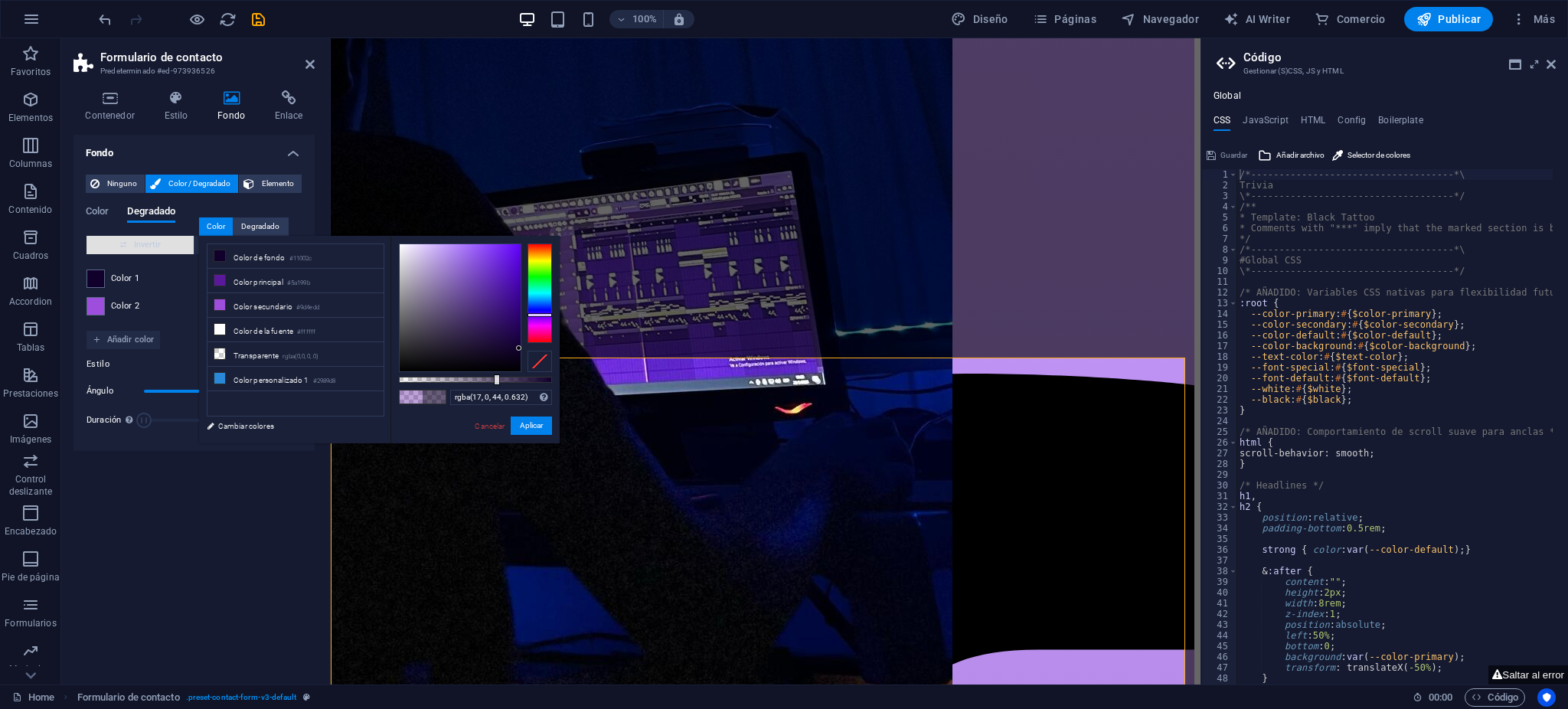
click at [143, 244] on span "Invertir" at bounding box center [140, 245] width 95 height 19
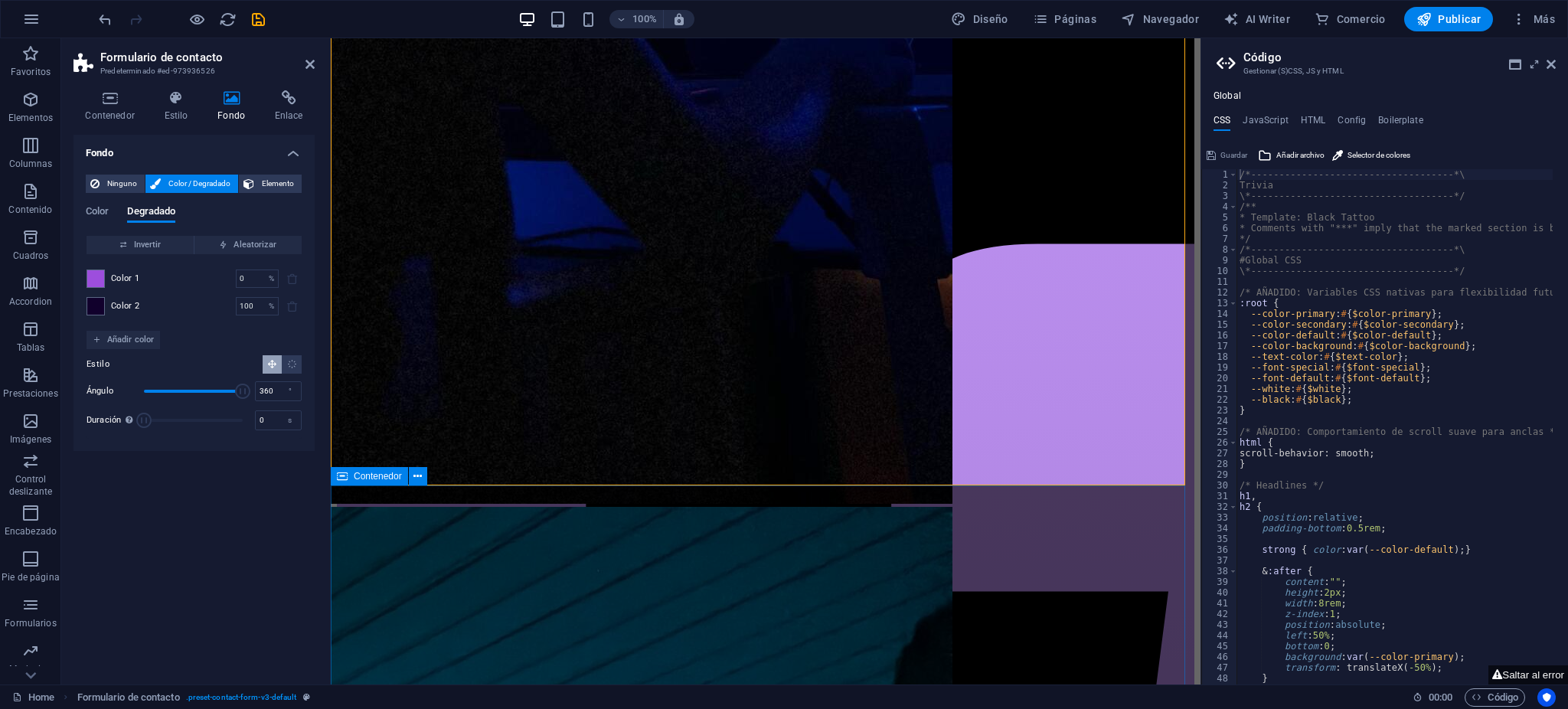
scroll to position [4312, 0]
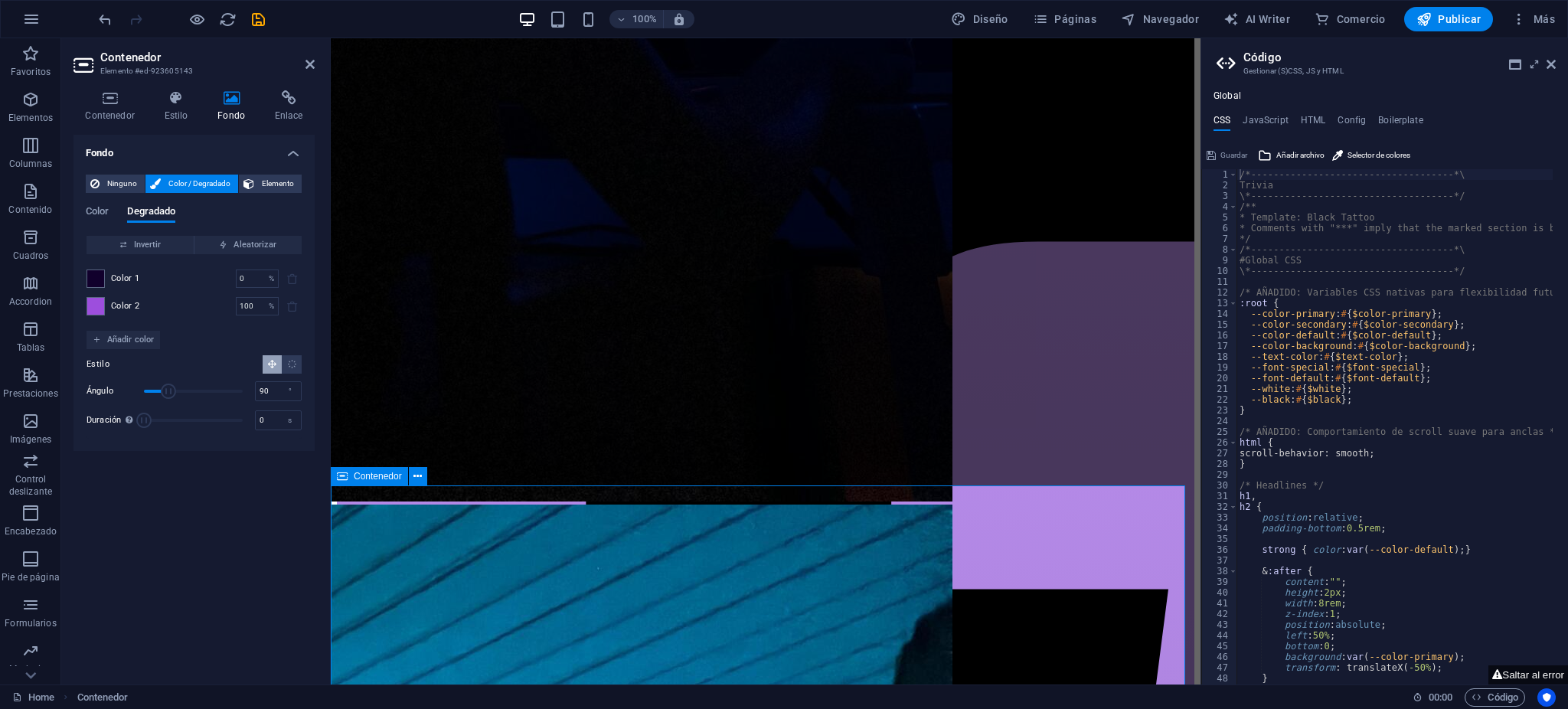
click at [145, 252] on span "Invertir" at bounding box center [140, 245] width 95 height 19
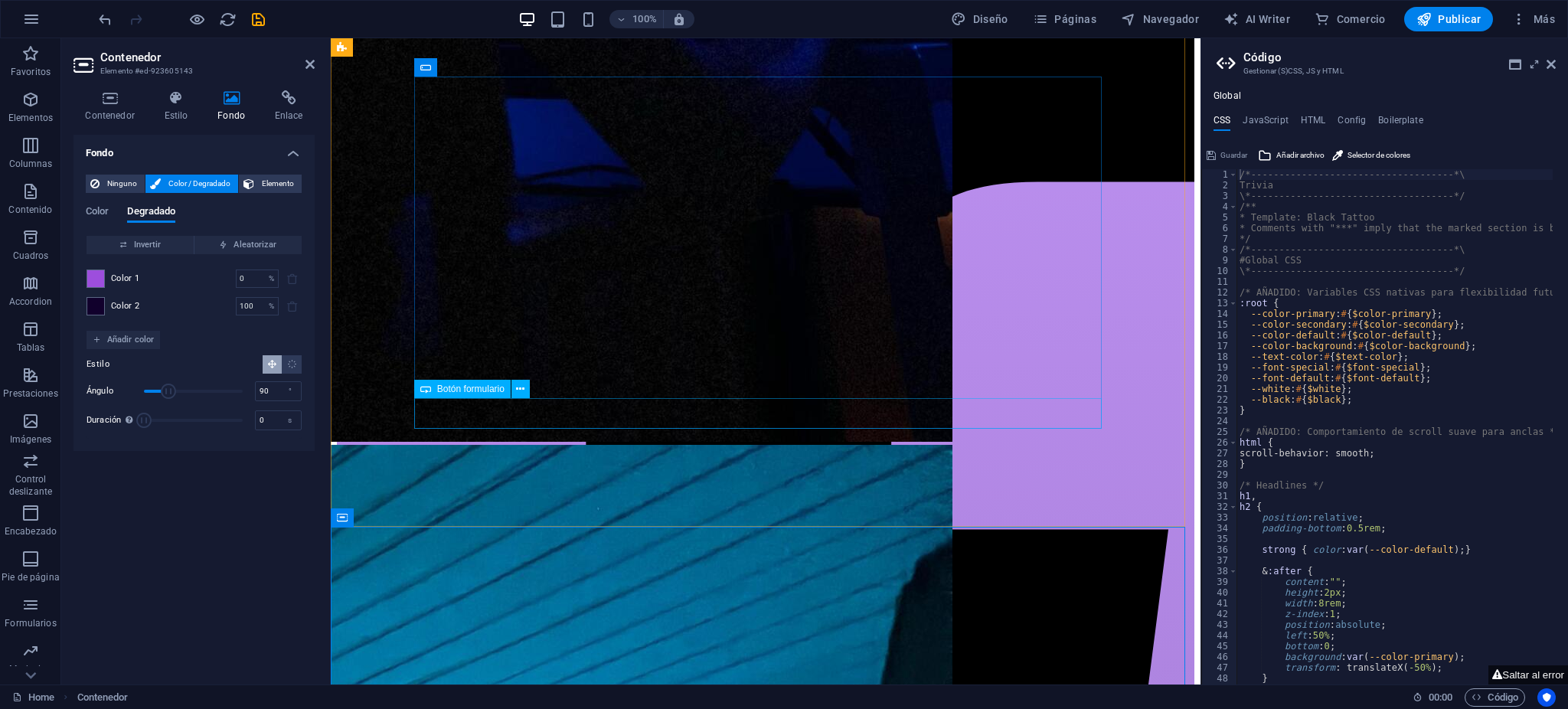
scroll to position [4415, 0]
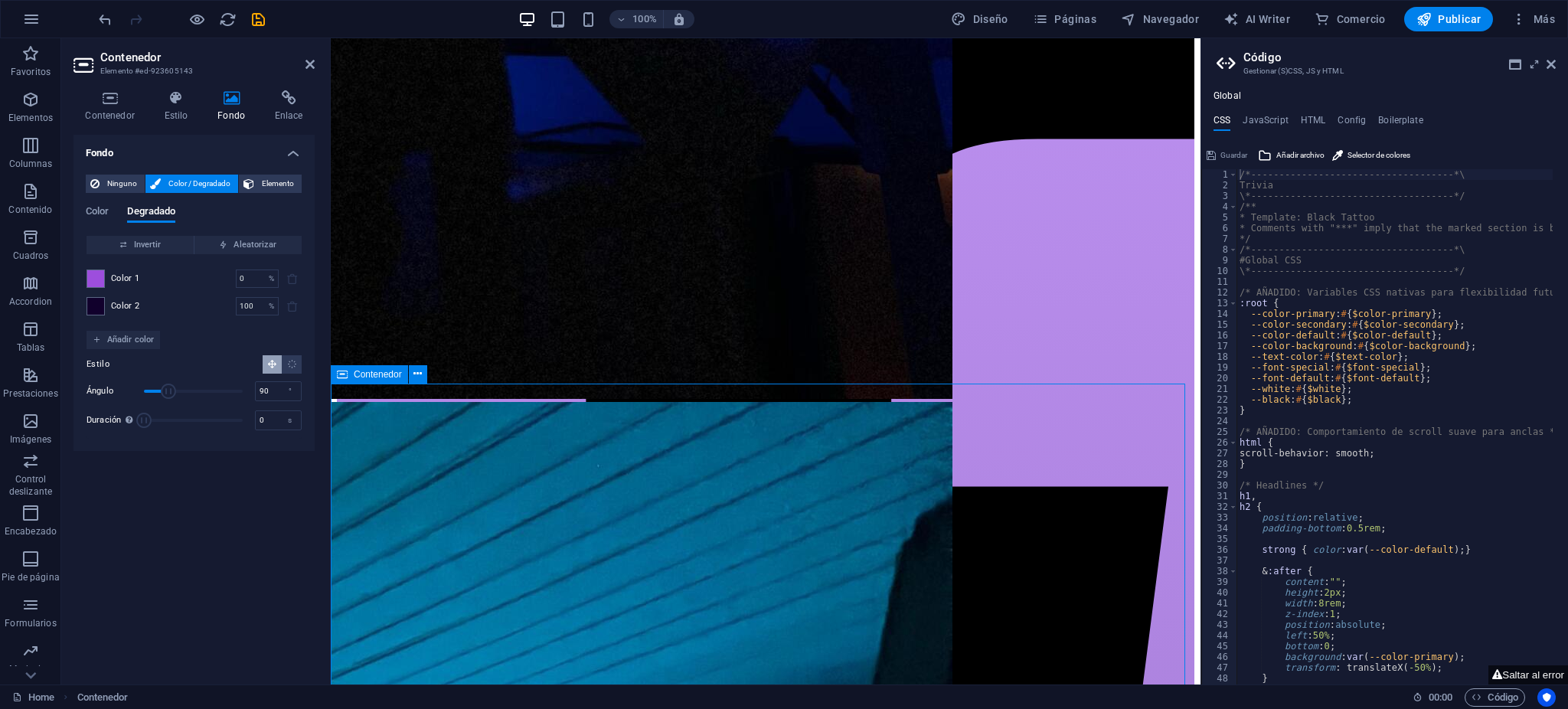
click at [163, 227] on div "Color Degradado" at bounding box center [194, 221] width 217 height 29
click at [162, 240] on span "Invertir" at bounding box center [140, 245] width 95 height 19
click at [261, 390] on input "90" at bounding box center [278, 391] width 45 height 19
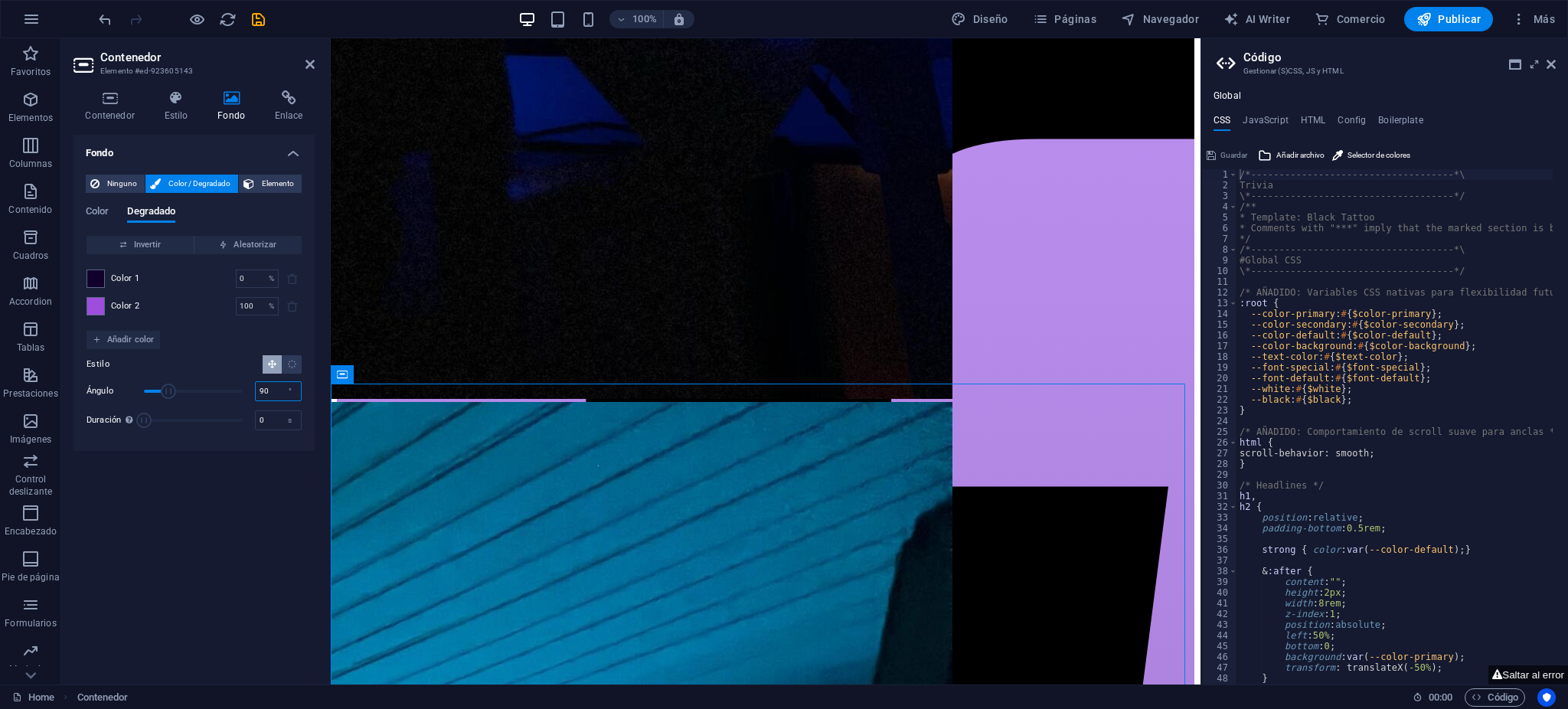
click at [261, 390] on input "90" at bounding box center [278, 391] width 45 height 19
type input "180"
drag, startPoint x: 155, startPoint y: 428, endPoint x: 86, endPoint y: 433, distance: 69.2
click at [88, 434] on div "Estilo Ángulo 180 ° Duración Duración de la animación en segundo plano. Un valo…" at bounding box center [194, 394] width 215 height 89
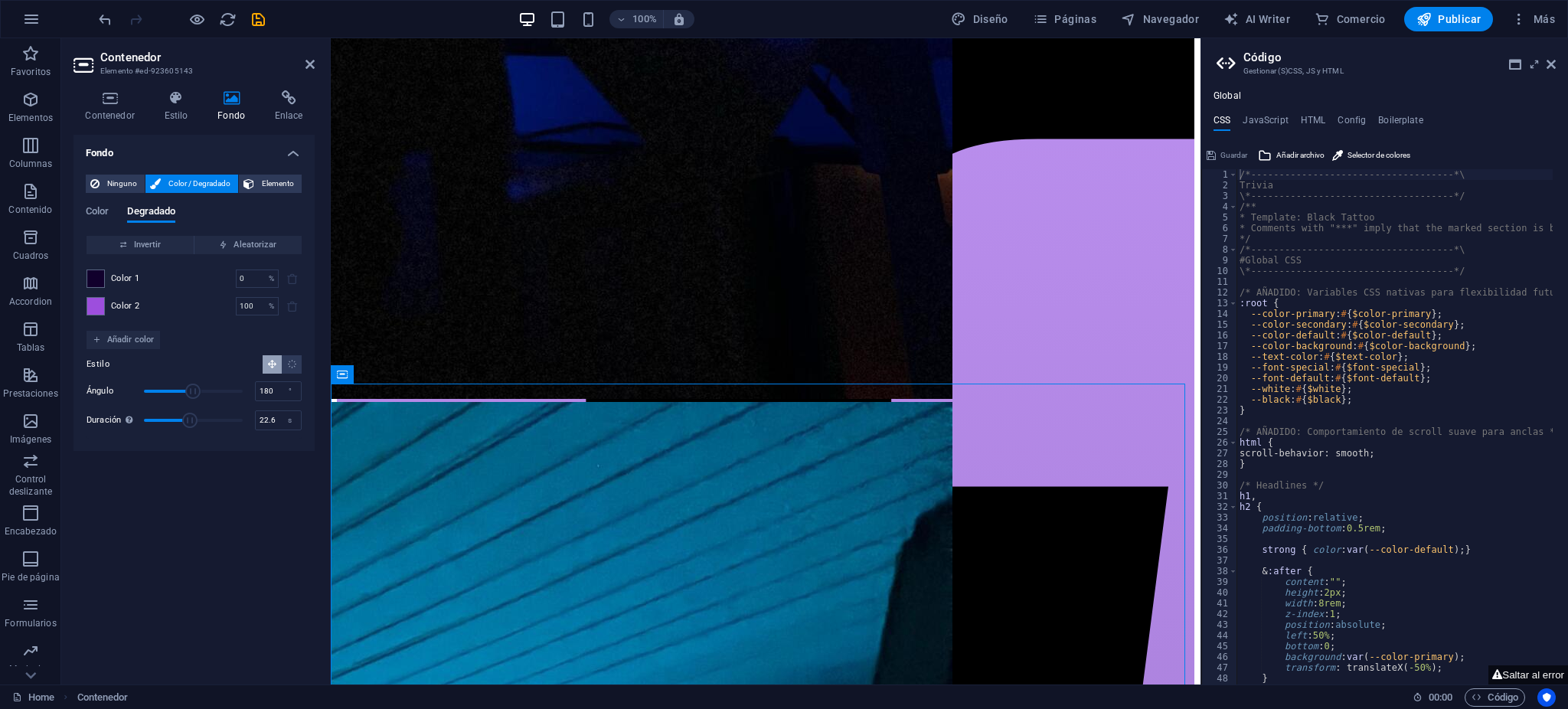
drag, startPoint x: 156, startPoint y: 424, endPoint x: 211, endPoint y: 420, distance: 55.1
click at [222, 418] on span "Duración" at bounding box center [193, 421] width 99 height 23
drag, startPoint x: 204, startPoint y: 421, endPoint x: 238, endPoint y: 450, distance: 44.7
click at [75, 429] on div "Ninguno Color / Degradado Elemento Estirar fondo a ancho completo Superposición…" at bounding box center [194, 306] width 241 height 288
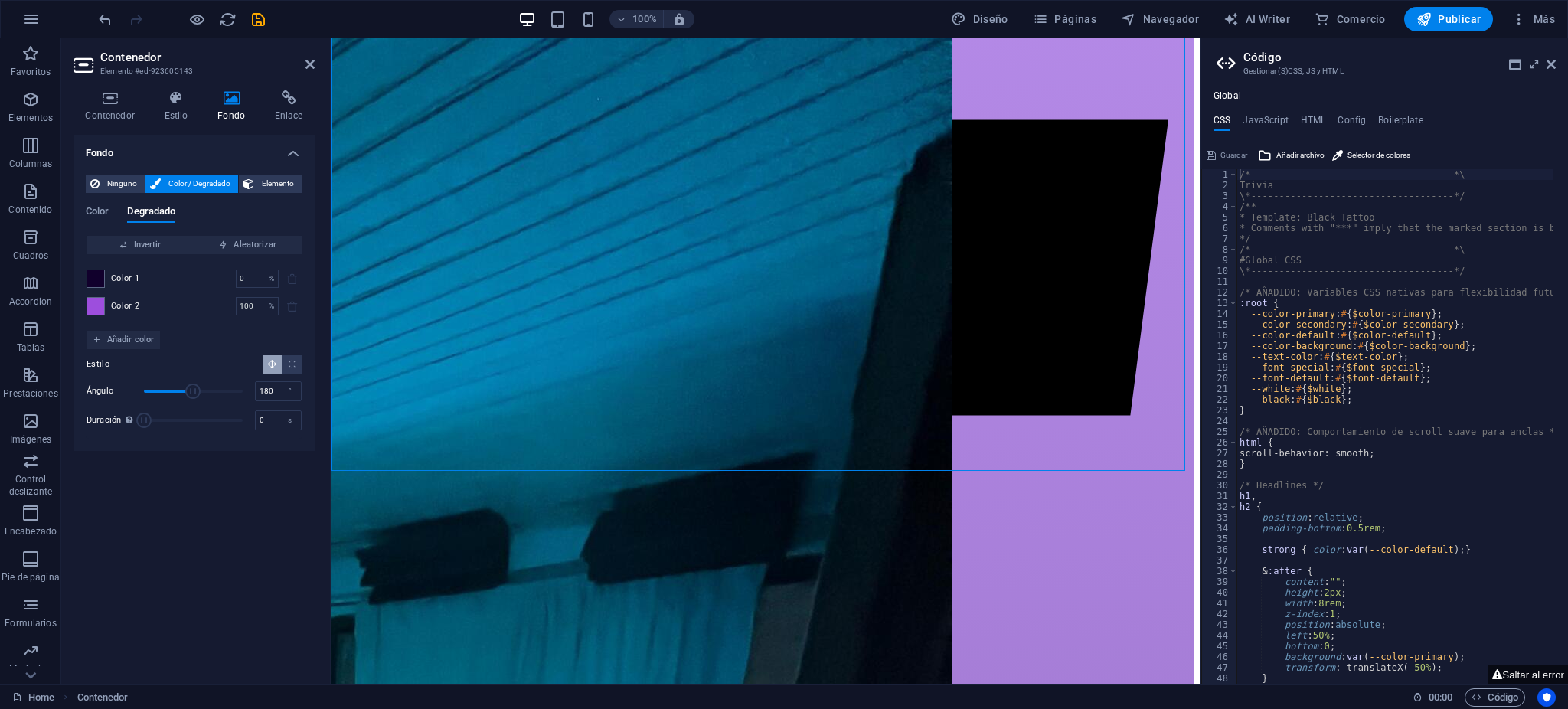
scroll to position [4806, 0]
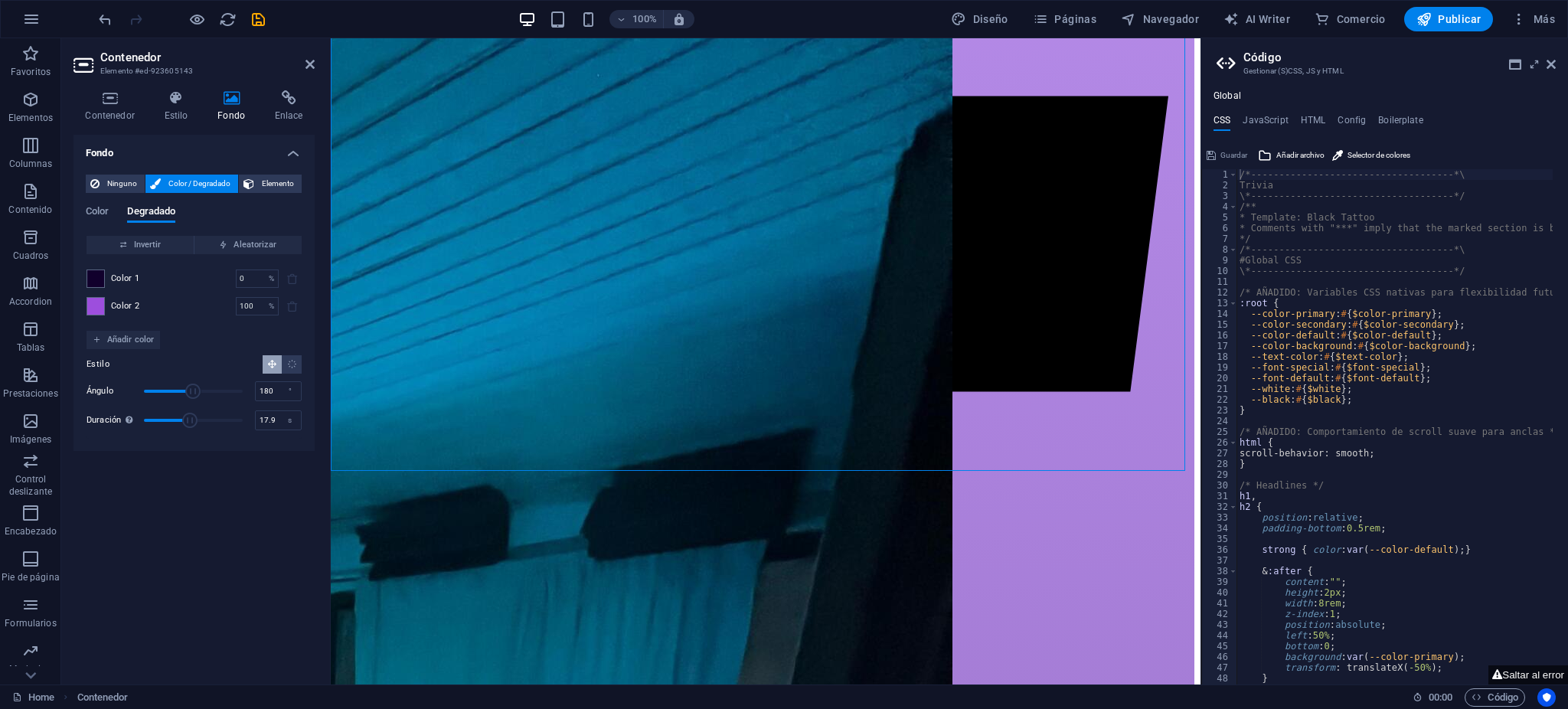
drag, startPoint x: 172, startPoint y: 429, endPoint x: 202, endPoint y: 429, distance: 30.0
click at [204, 429] on span "Duración" at bounding box center [193, 421] width 99 height 23
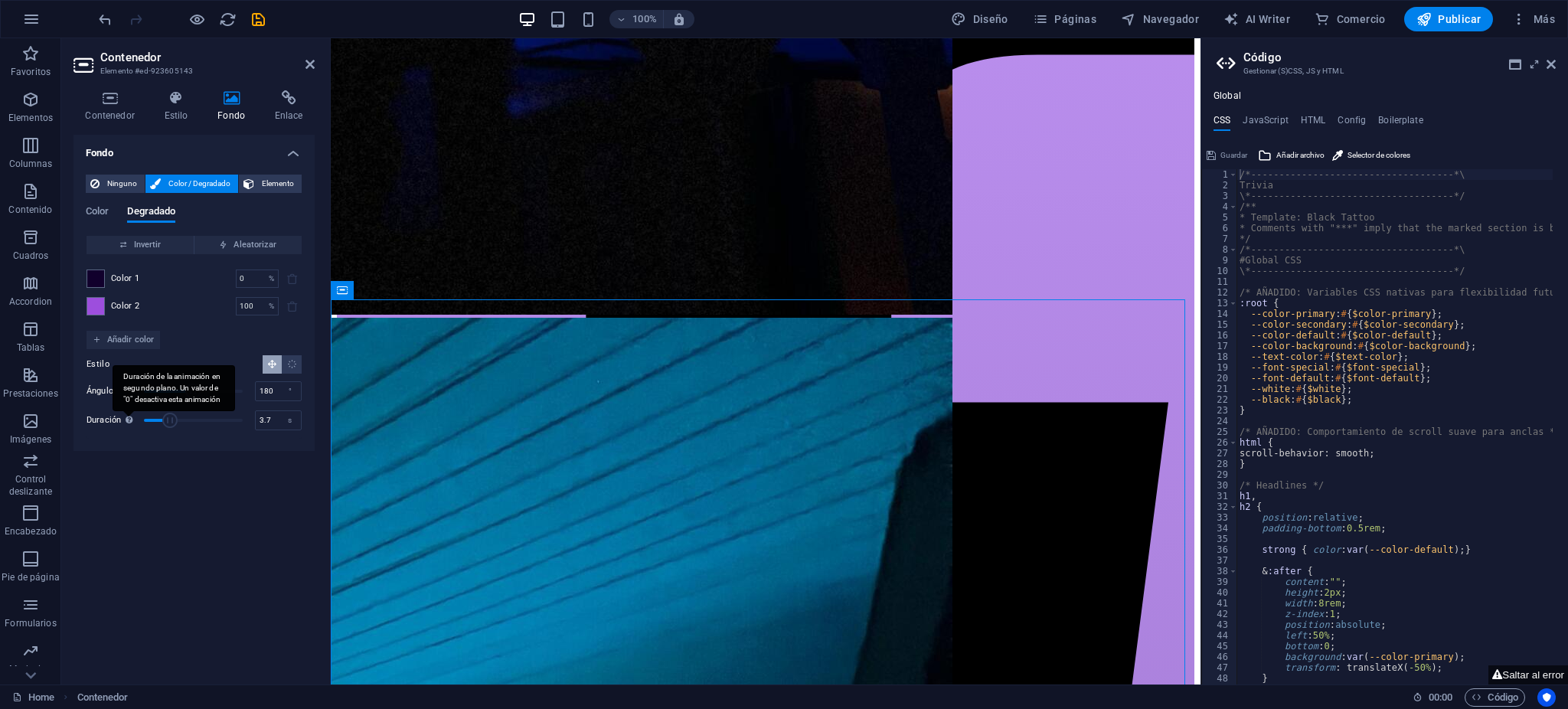
type input "0"
drag, startPoint x: 172, startPoint y: 417, endPoint x: 147, endPoint y: 418, distance: 25.0
click at [99, 425] on div "Duración Duración de la animación en segundo plano. Un valor de "0" desactiva e…" at bounding box center [194, 421] width 215 height 23
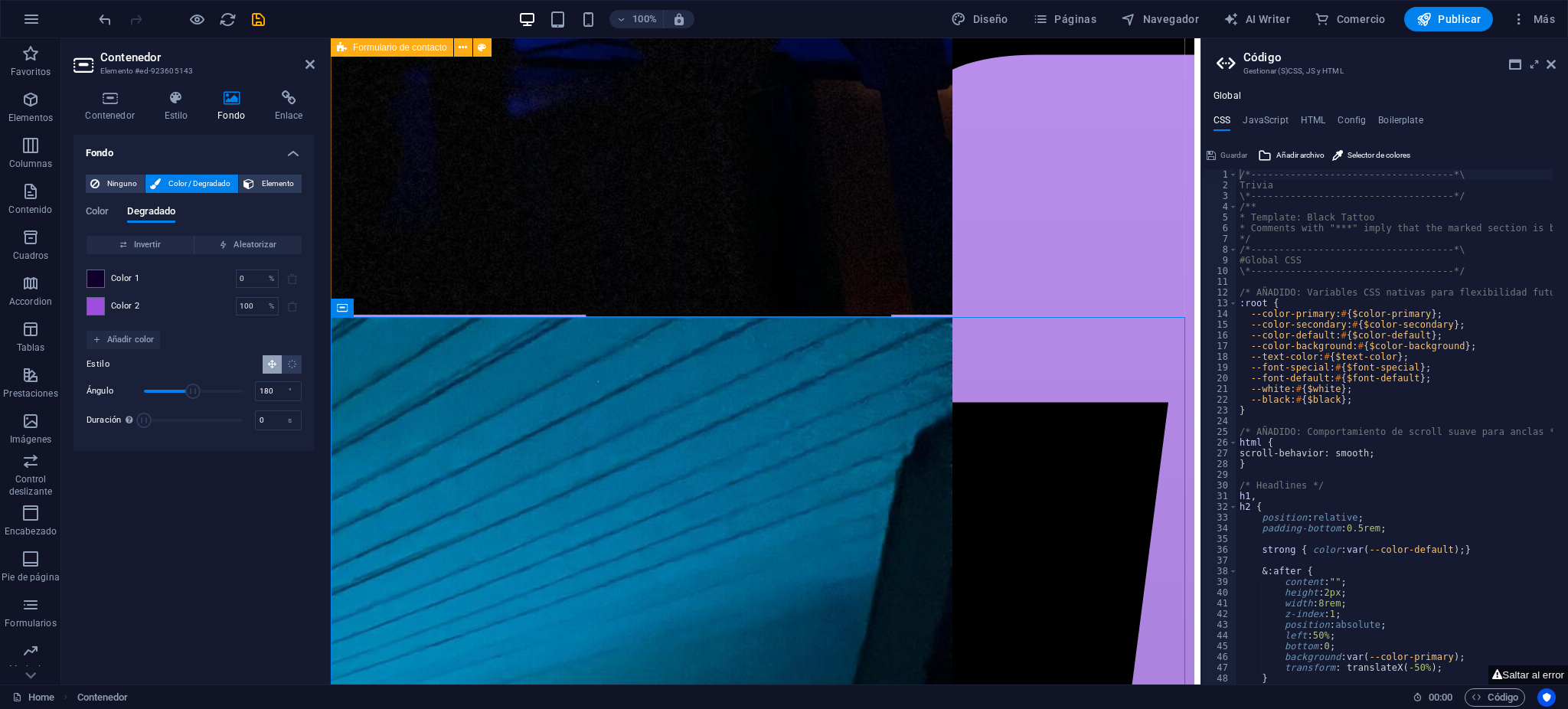
scroll to position [4295, 0]
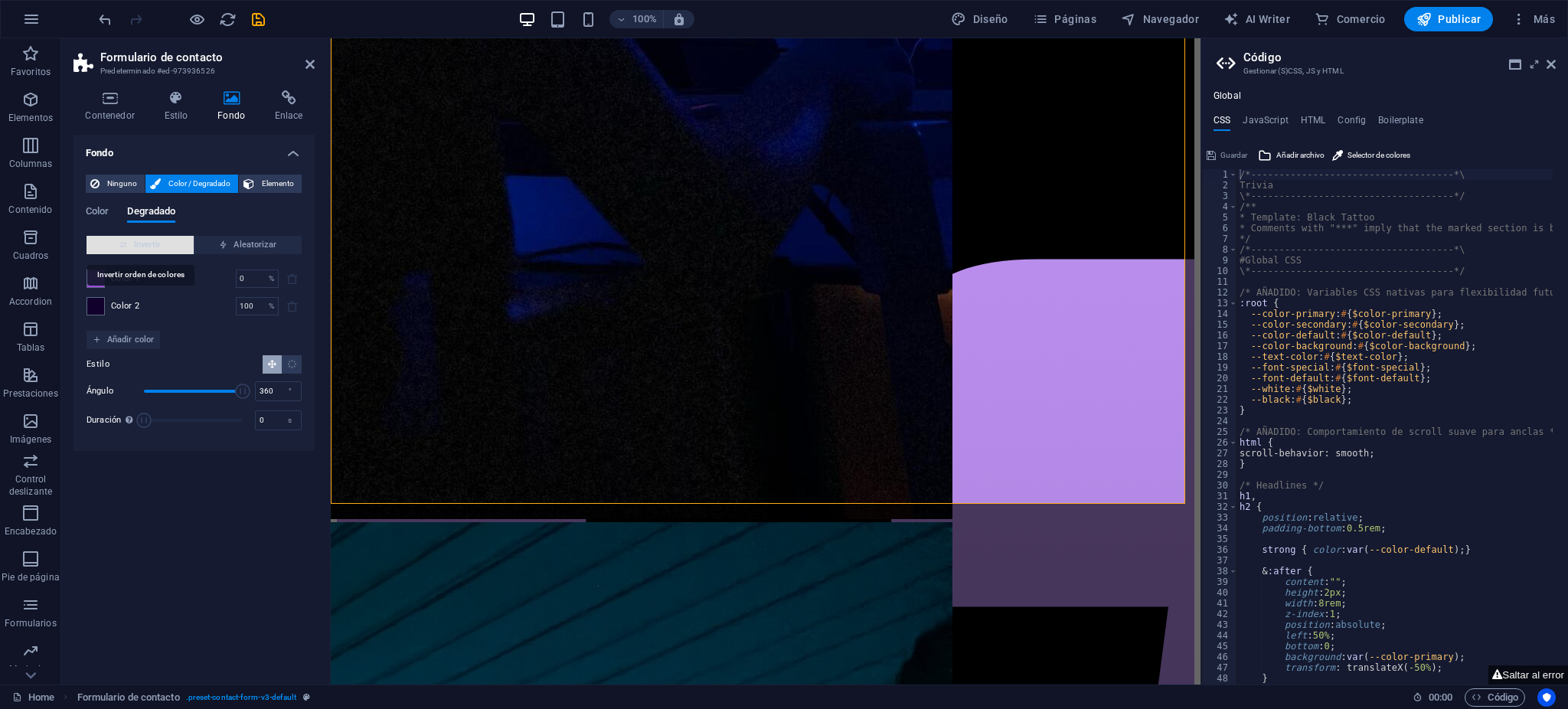
click at [158, 247] on span "Invertir" at bounding box center [140, 245] width 95 height 19
drag, startPoint x: 152, startPoint y: 415, endPoint x: 177, endPoint y: 430, distance: 29.2
click at [165, 428] on span "Duración" at bounding box center [156, 421] width 15 height 15
drag, startPoint x: 191, startPoint y: 426, endPoint x: 210, endPoint y: 425, distance: 19.0
click at [198, 425] on span "Duración" at bounding box center [190, 421] width 15 height 15
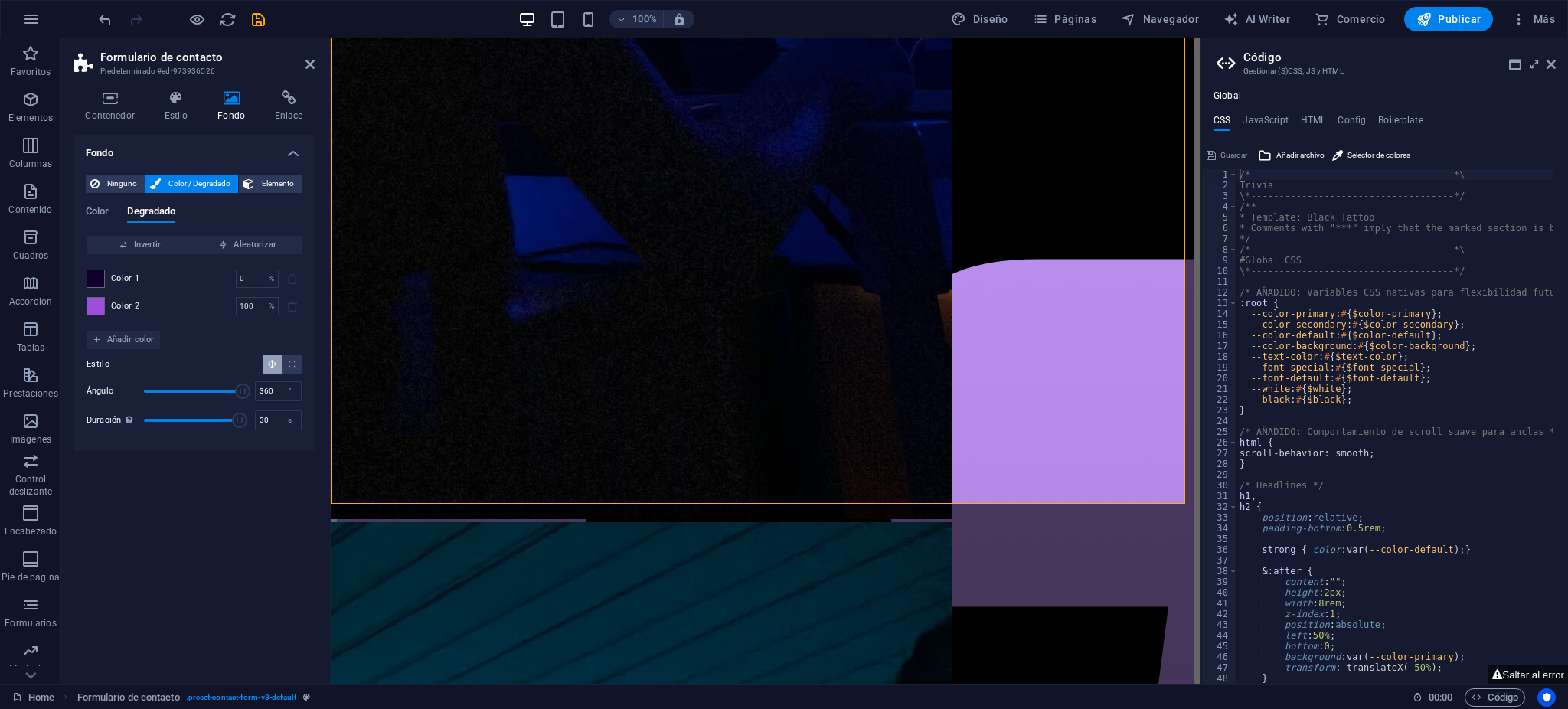
drag, startPoint x: 198, startPoint y: 426, endPoint x: 283, endPoint y: 437, distance: 85.7
click at [284, 438] on div "Estilo Ángulo 360 ° Duración Duración de la animación en segundo plano. Un valo…" at bounding box center [194, 394] width 215 height 89
click at [222, 425] on span "Duración" at bounding box center [193, 421] width 99 height 23
drag, startPoint x: 193, startPoint y: 418, endPoint x: 152, endPoint y: 425, distance: 41.6
click at [152, 425] on span "Duración" at bounding box center [193, 421] width 99 height 23
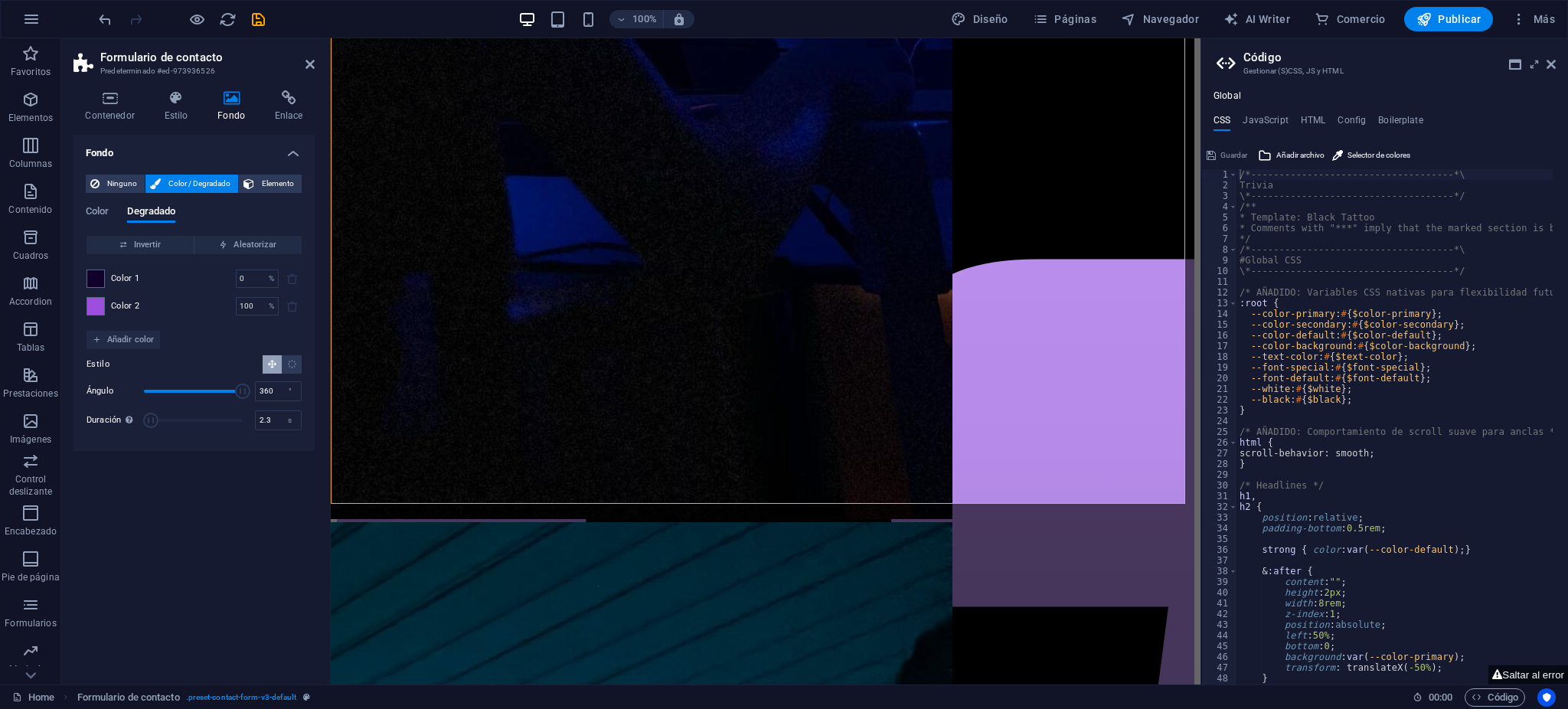
click at [173, 455] on div "Fondo Ninguno Color / Degradado Elemento Estirar fondo a ancho completo Superpo…" at bounding box center [194, 403] width 241 height 538
type input "30"
drag, startPoint x: 157, startPoint y: 423, endPoint x: 274, endPoint y: 426, distance: 117.0
click at [274, 426] on div "Duración Duración de la animación en segundo plano. Un valor de "0" desactiva e…" at bounding box center [194, 421] width 215 height 23
click at [257, 470] on div "Fondo Ninguno Color / Degradado Elemento Estirar fondo a ancho completo Superpo…" at bounding box center [194, 403] width 241 height 538
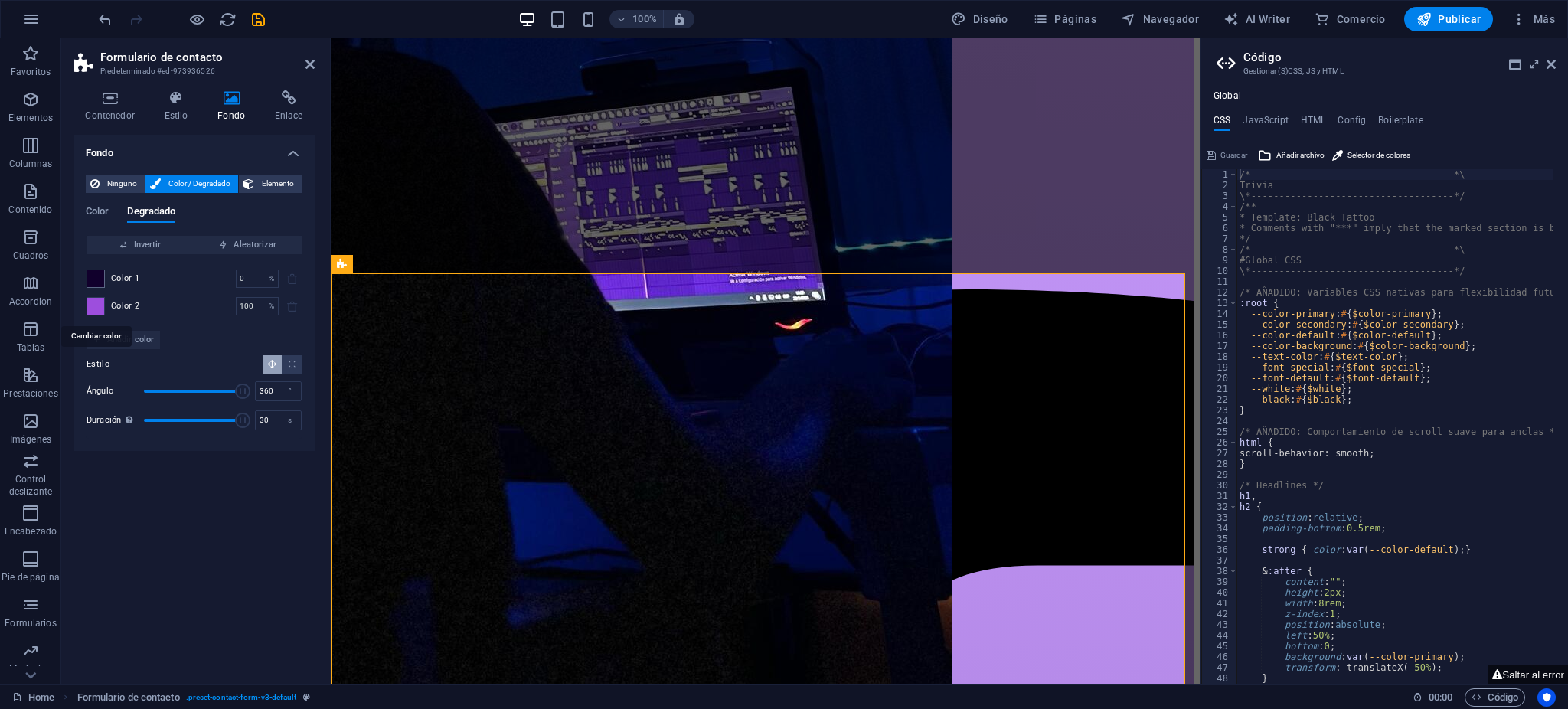
click at [93, 310] on span at bounding box center [95, 306] width 17 height 17
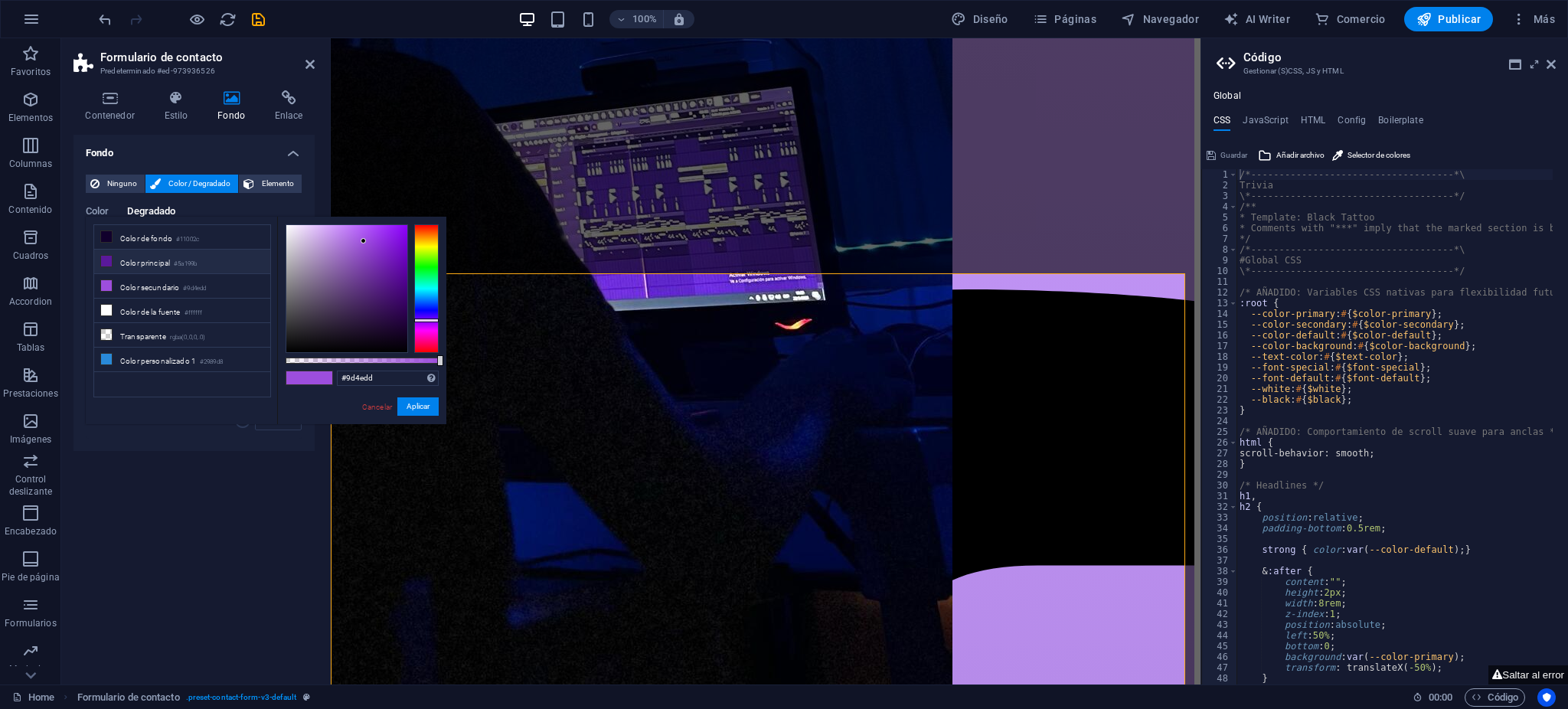
click at [121, 264] on li "Color principal #5a199b" at bounding box center [182, 262] width 176 height 24
type input "#5a199b"
click at [419, 404] on button "Aplicar" at bounding box center [418, 407] width 42 height 19
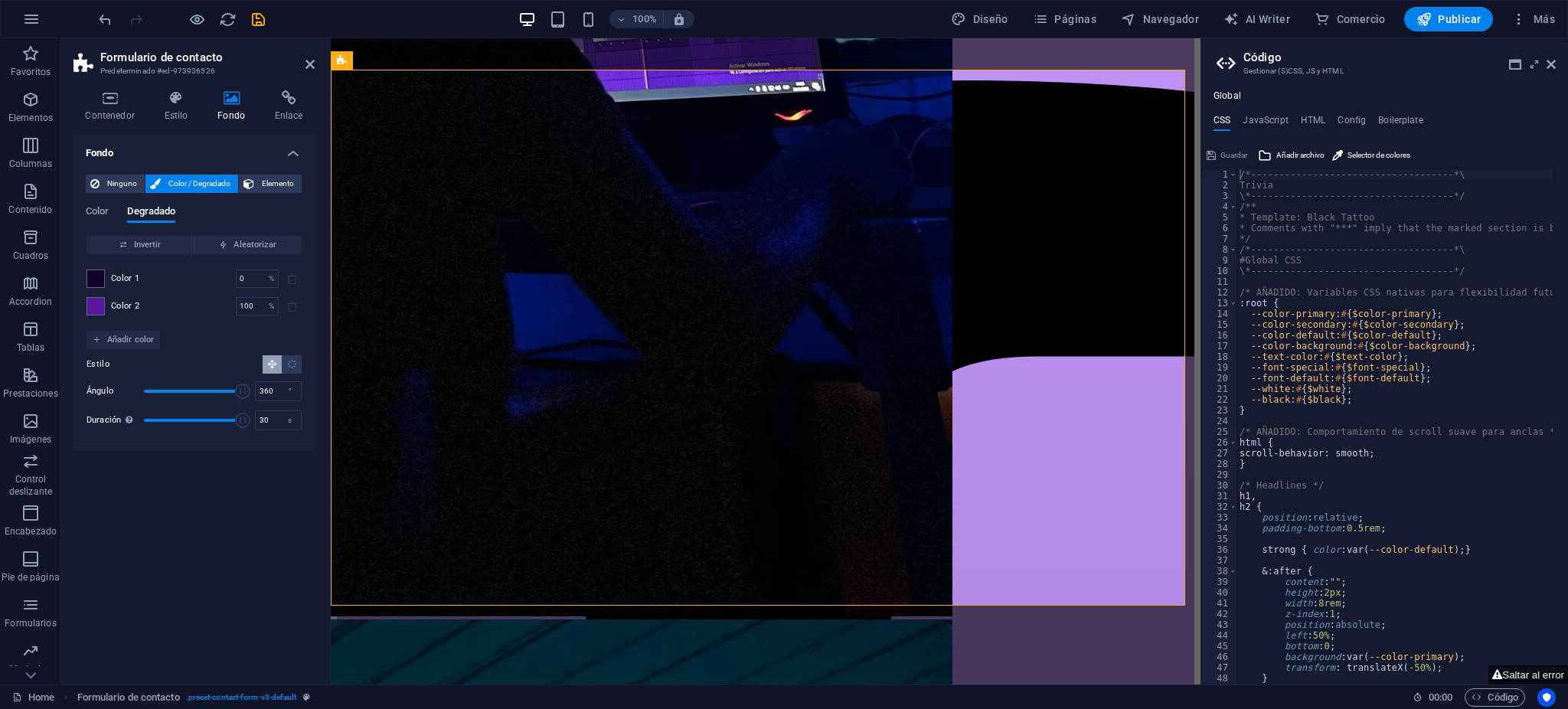
scroll to position [4193, 0]
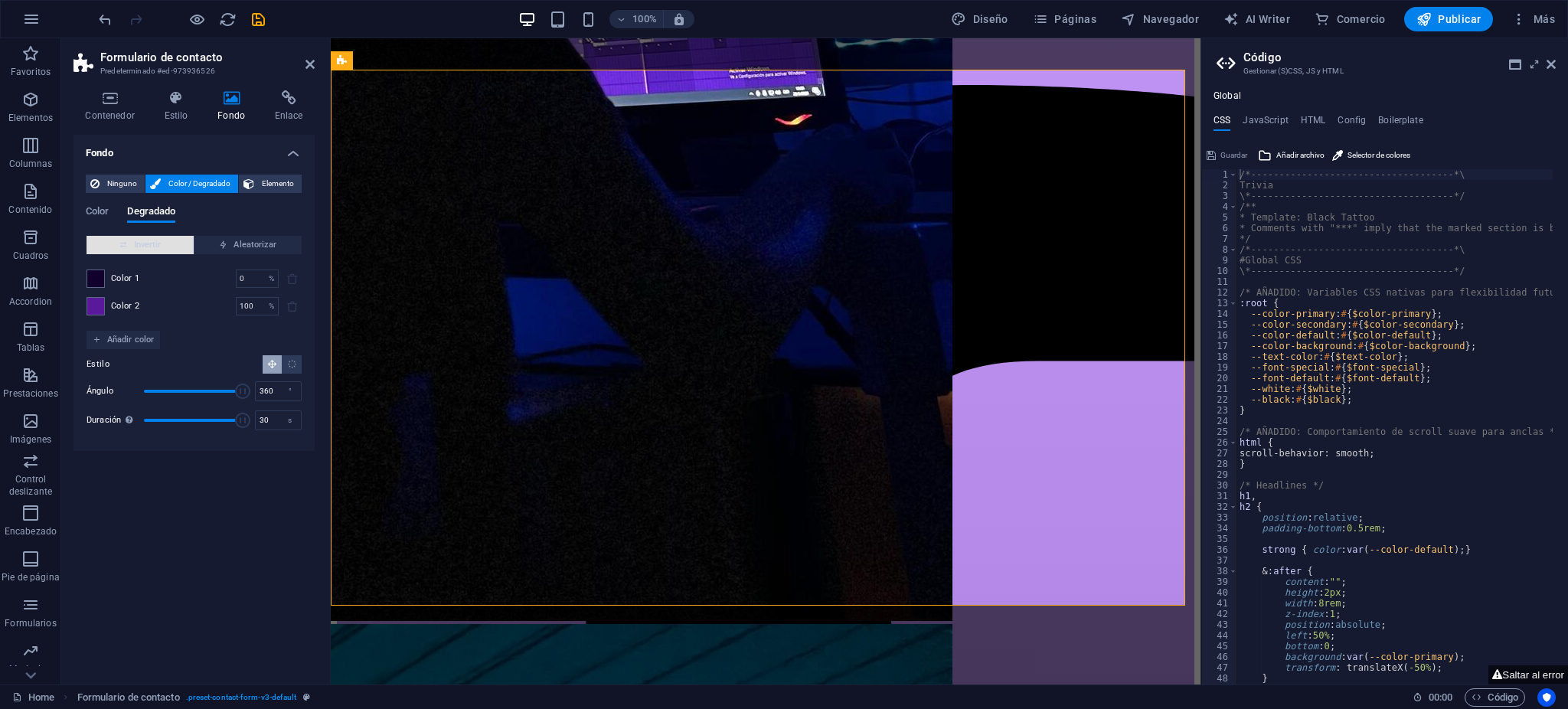
click at [173, 249] on span "Invertir" at bounding box center [140, 245] width 95 height 19
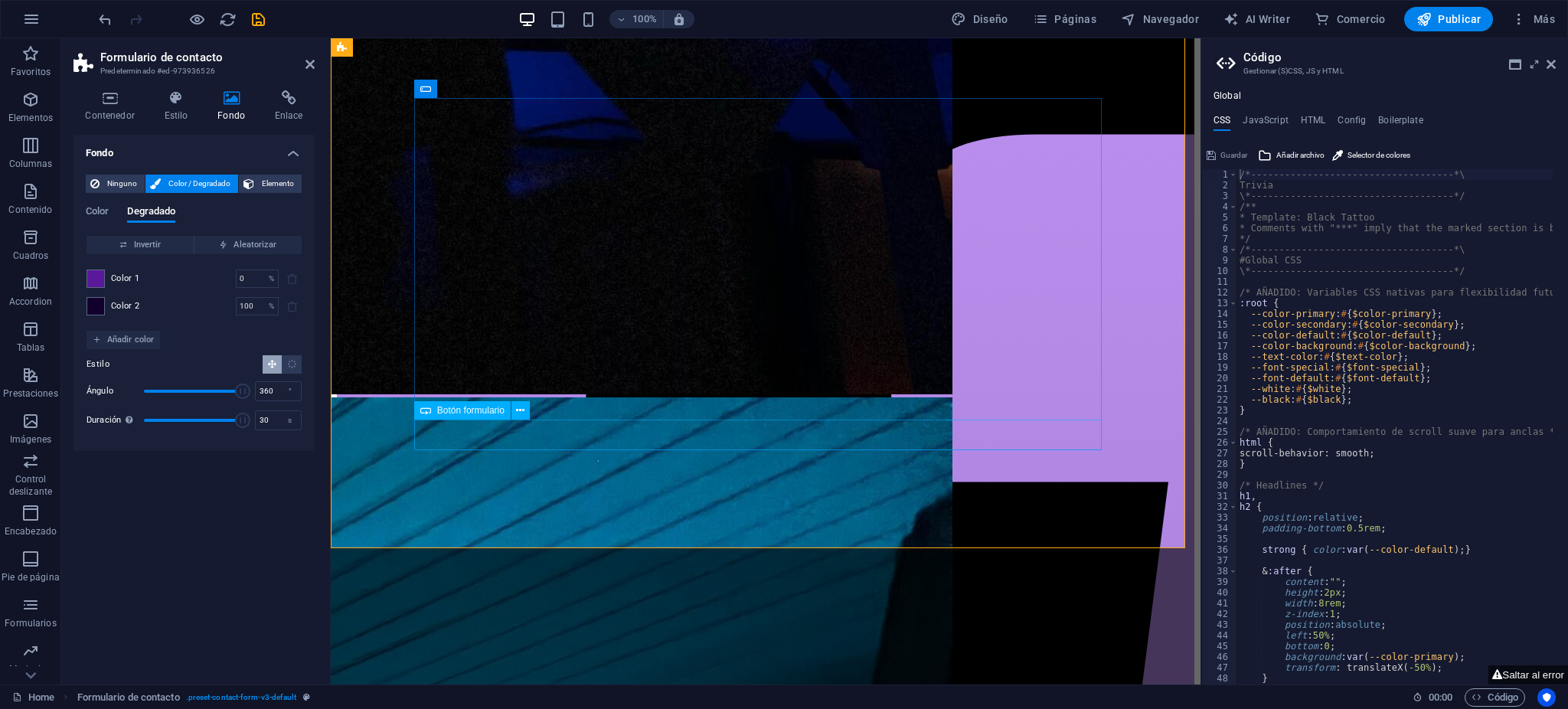
scroll to position [4499, 0]
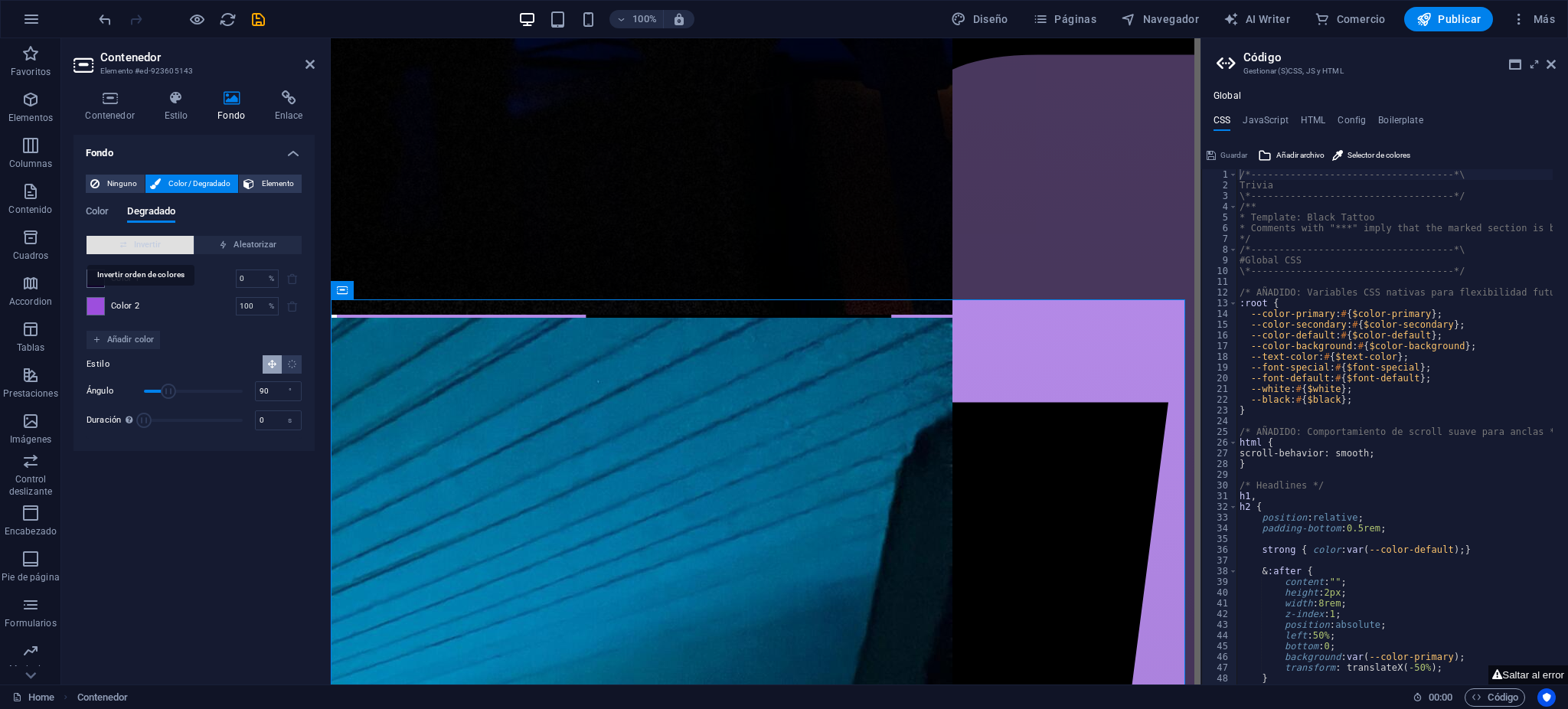
click at [142, 249] on span "Invertir" at bounding box center [140, 245] width 95 height 19
click at [111, 281] on span "Color 1" at bounding box center [125, 279] width 29 height 12
click at [103, 280] on span at bounding box center [95, 279] width 17 height 17
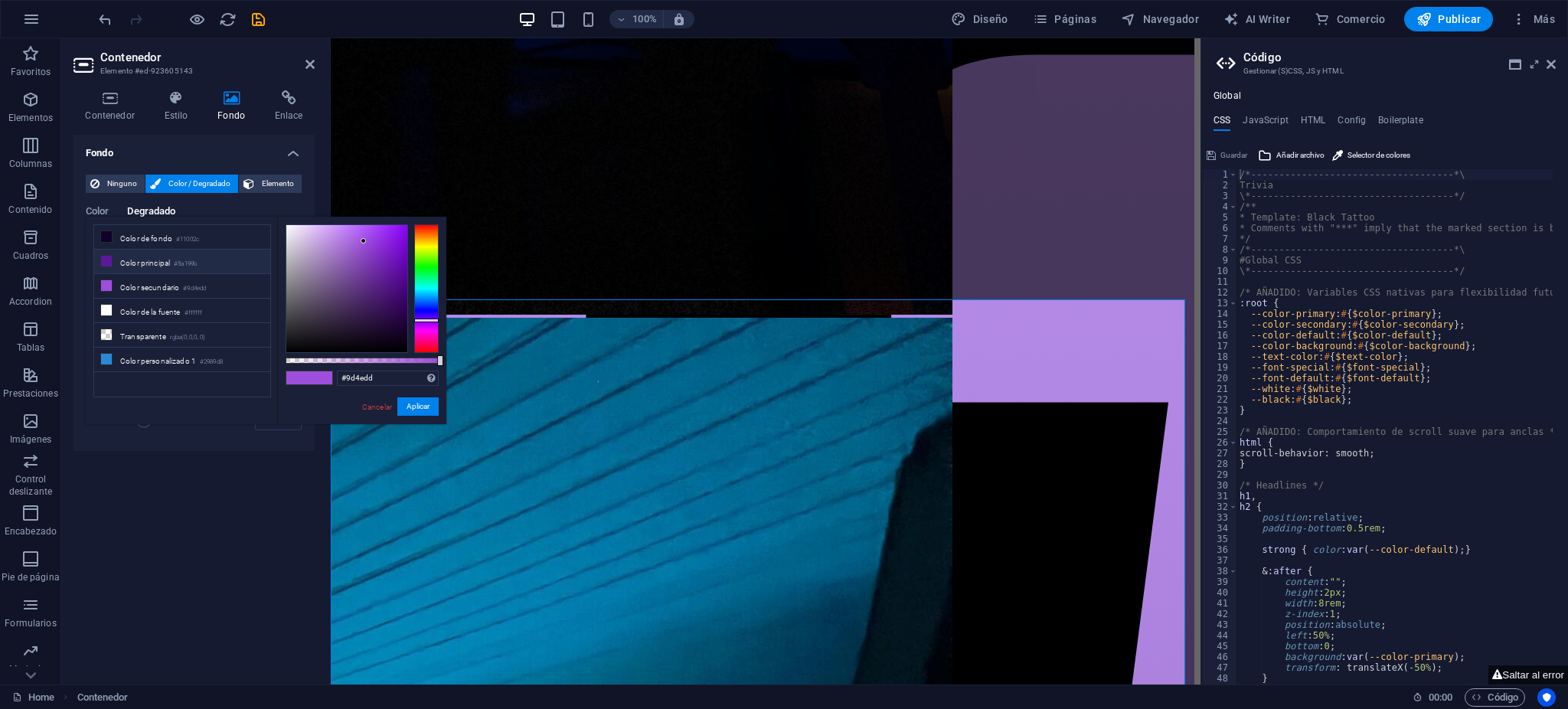
click at [134, 262] on li "Color principal #5a199b" at bounding box center [182, 262] width 176 height 24
type input "#5a199b"
click at [415, 403] on button "Aplicar" at bounding box center [418, 407] width 42 height 19
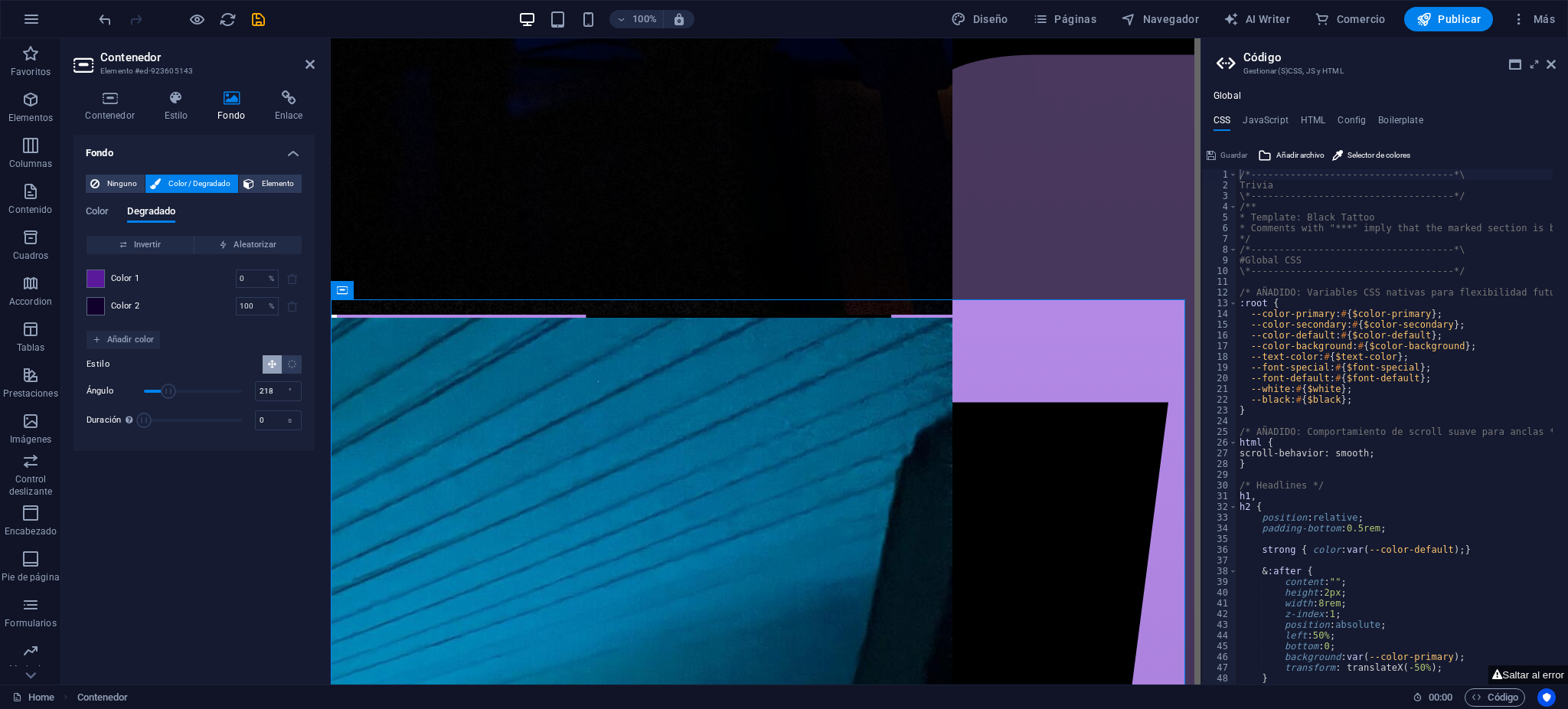
type input "360"
drag, startPoint x: 516, startPoint y: 425, endPoint x: 353, endPoint y: 398, distance: 165.2
click at [318, 451] on div "Contenedor Estilo Fondo Enlace Tamaño Altura Predeterminado px rem % vh vw Alto…" at bounding box center [194, 381] width 266 height 606
click at [219, 465] on div "Fondo Ninguno Color / Degradado Elemento Estirar fondo a ancho completo Superpo…" at bounding box center [194, 403] width 241 height 538
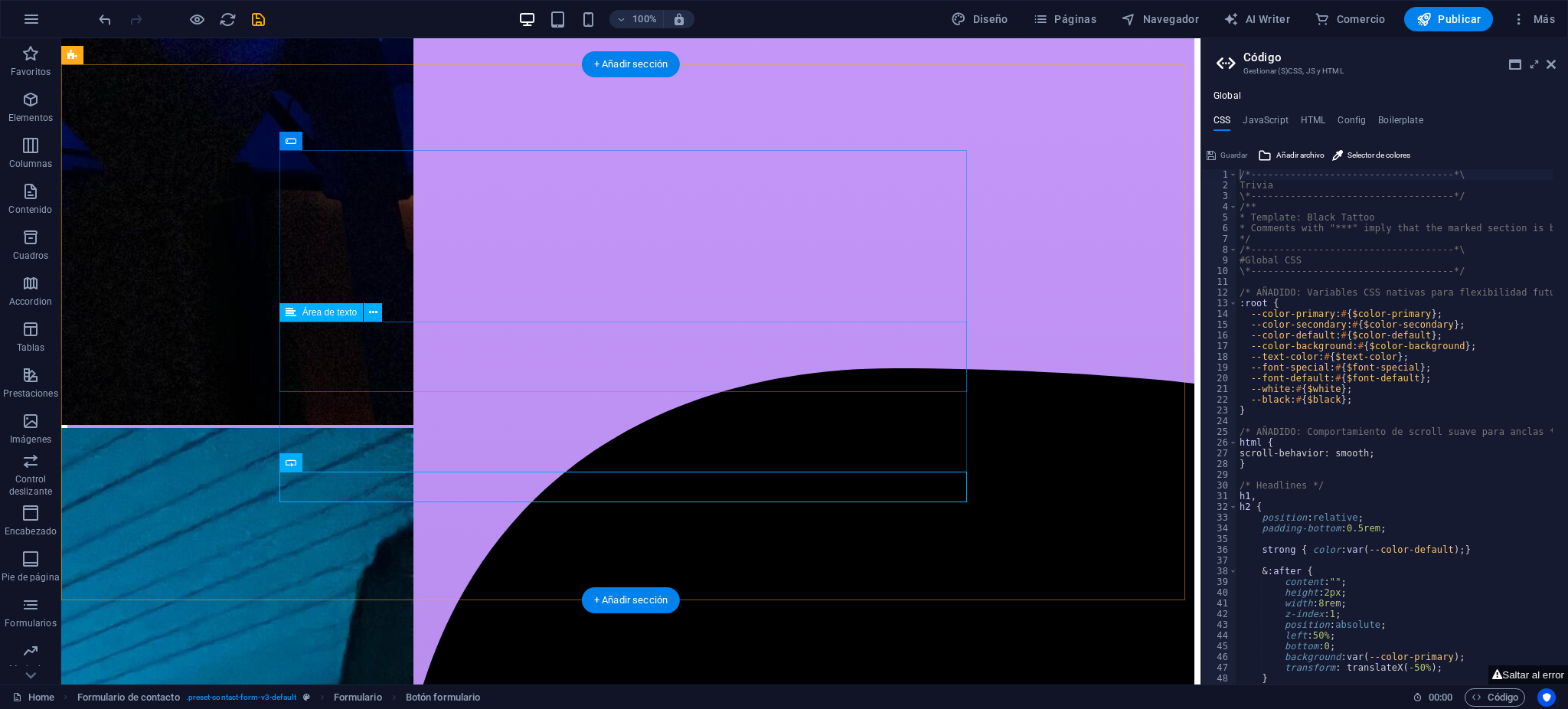
scroll to position [4397, 0]
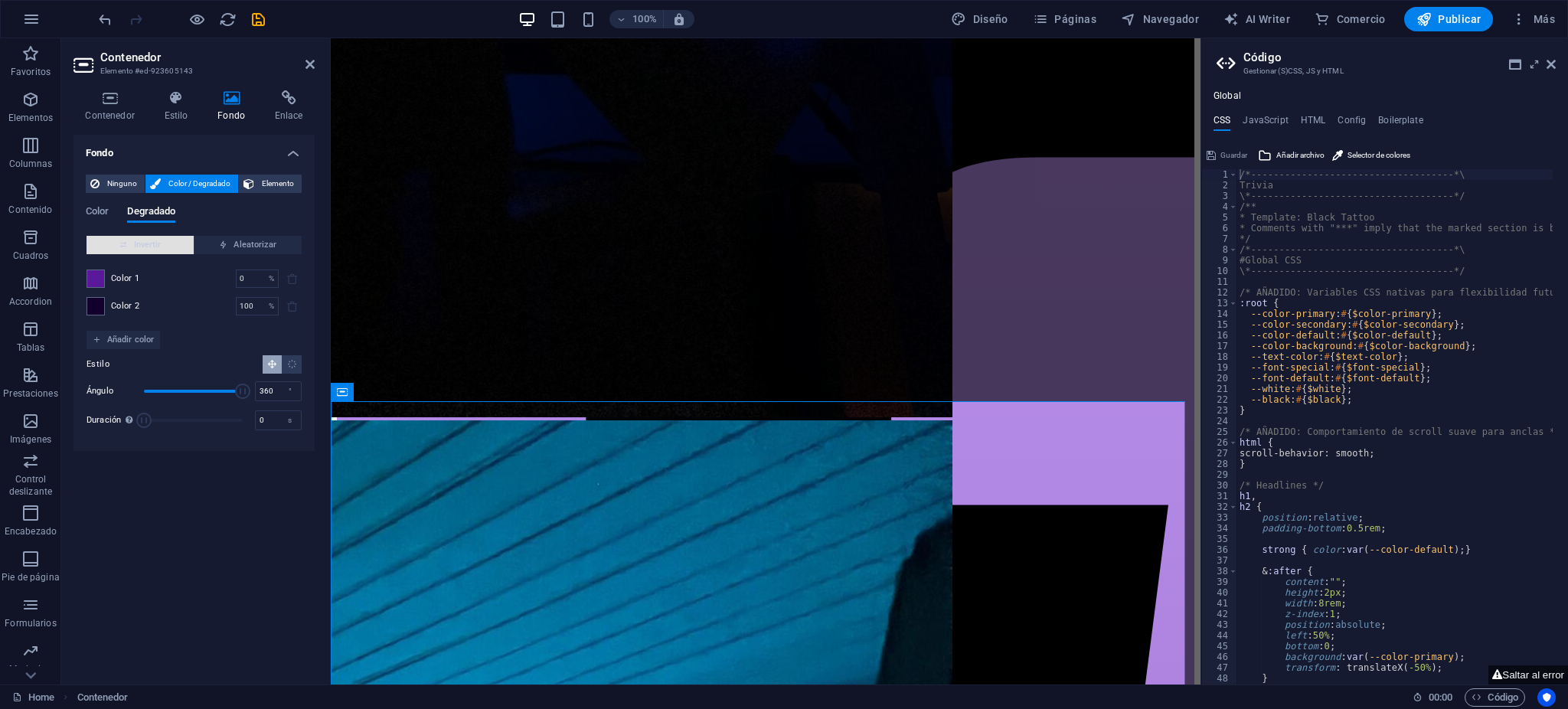
drag, startPoint x: 145, startPoint y: 236, endPoint x: 137, endPoint y: 249, distance: 15.3
click at [143, 236] on span "Invertir" at bounding box center [140, 245] width 95 height 19
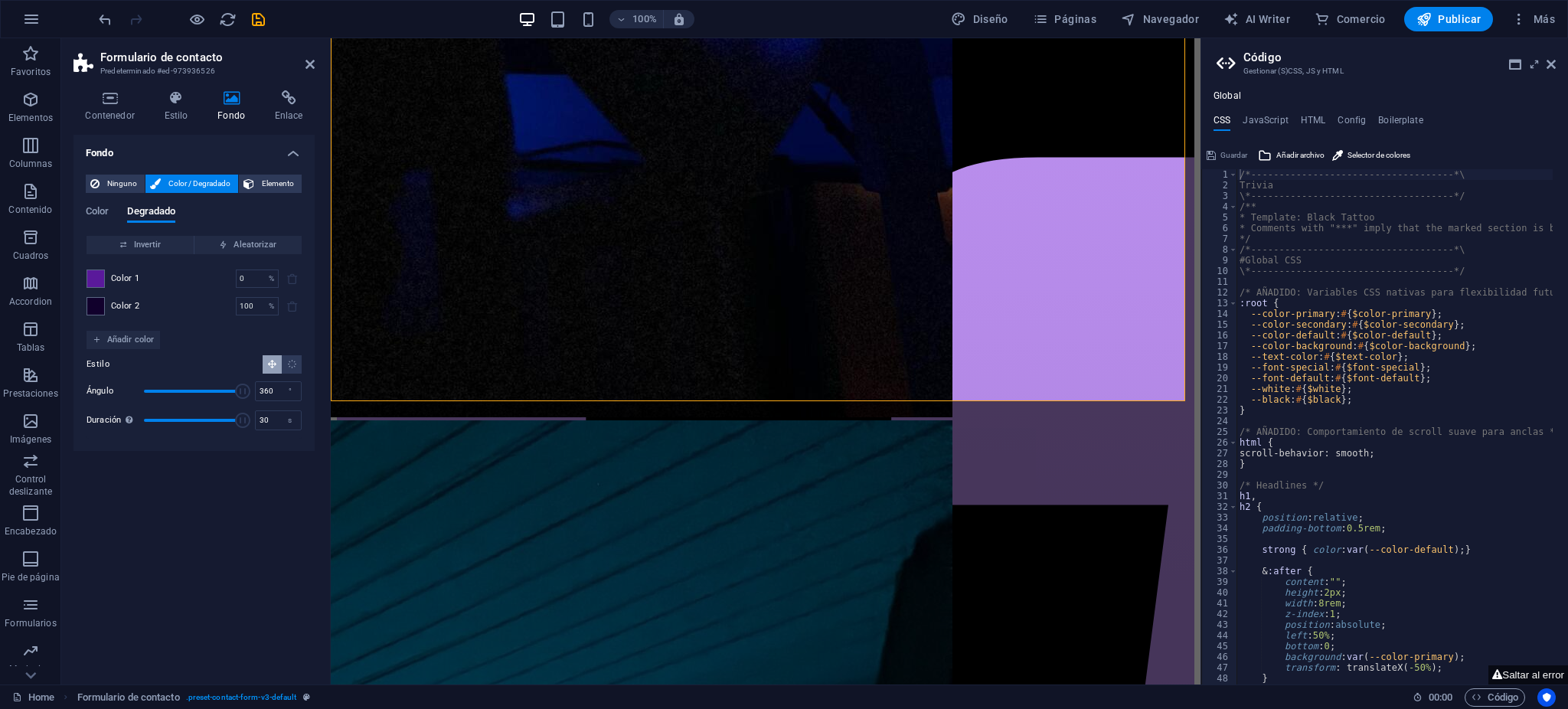
click at [227, 539] on div "Fondo Ninguno Color / Degradado Elemento Estirar fondo a ancho completo Superpo…" at bounding box center [194, 403] width 241 height 538
click at [0, 0] on div "Mapa" at bounding box center [0, 0] width 0 height 0
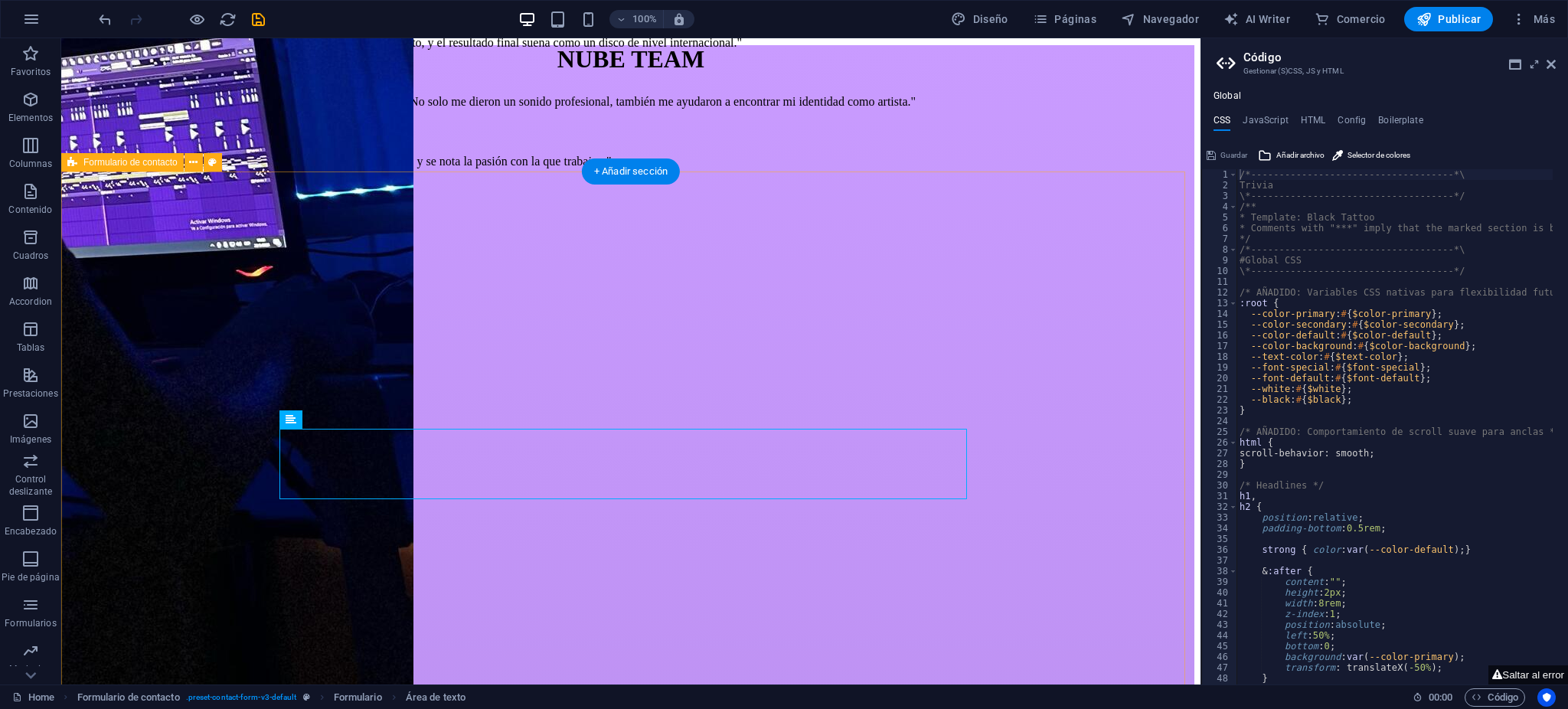
scroll to position [4090, 0]
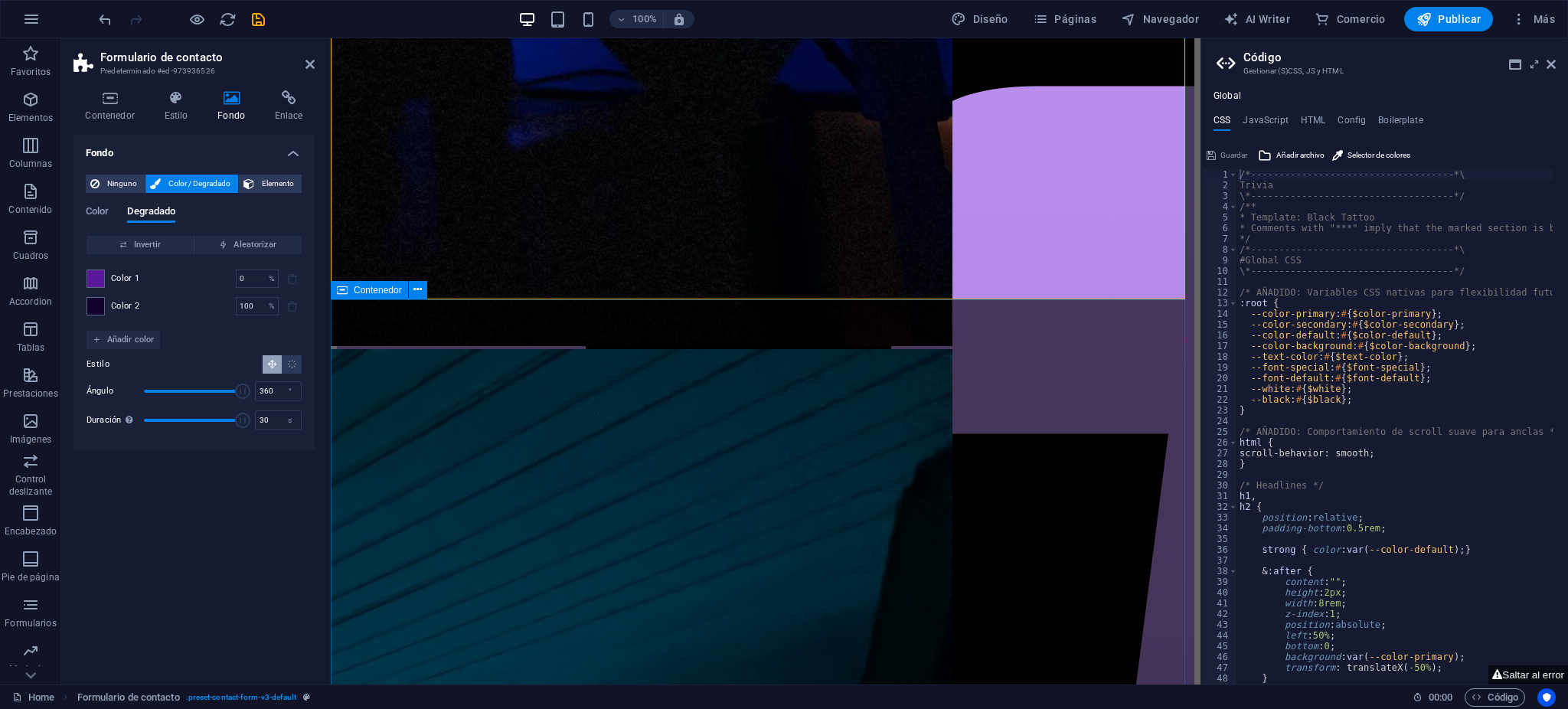
scroll to position [4499, 0]
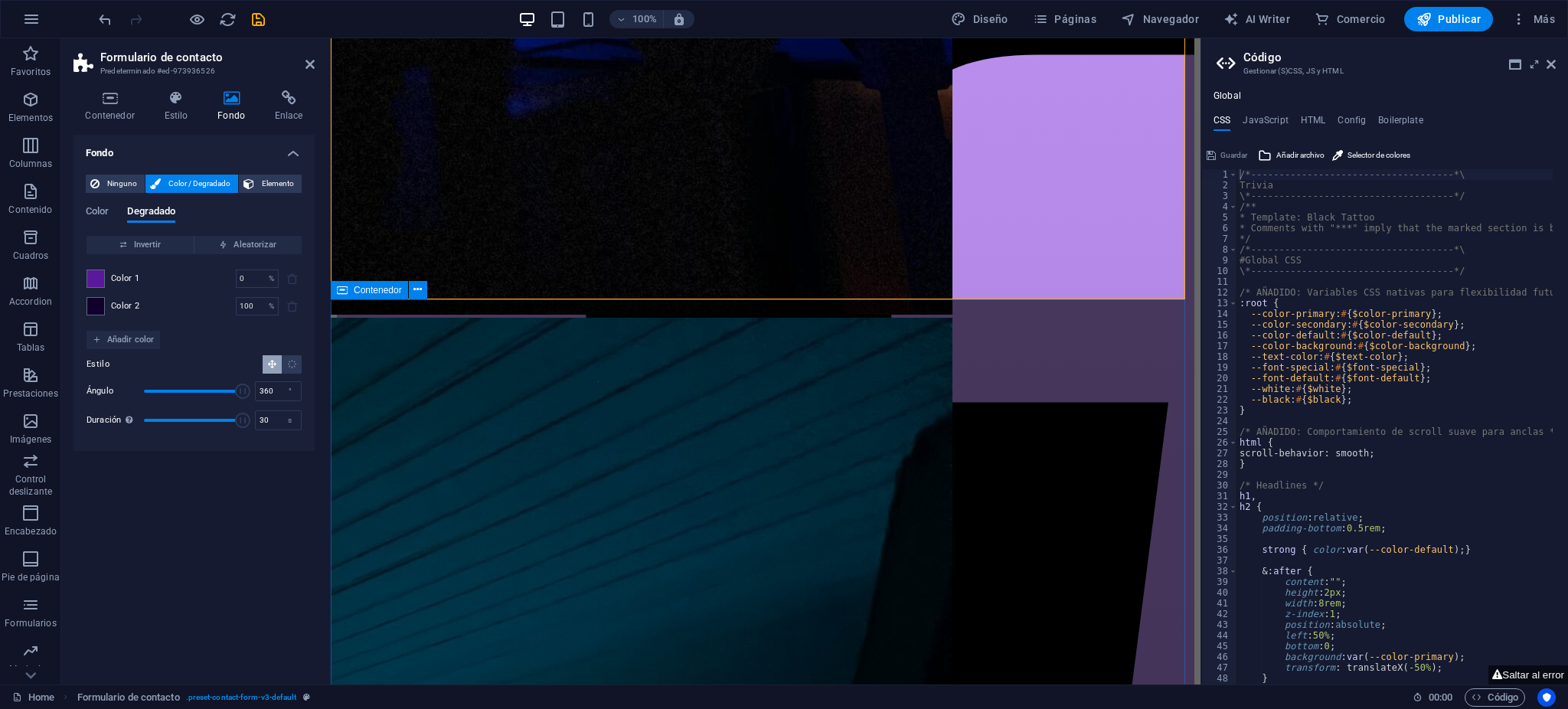
select select "2"
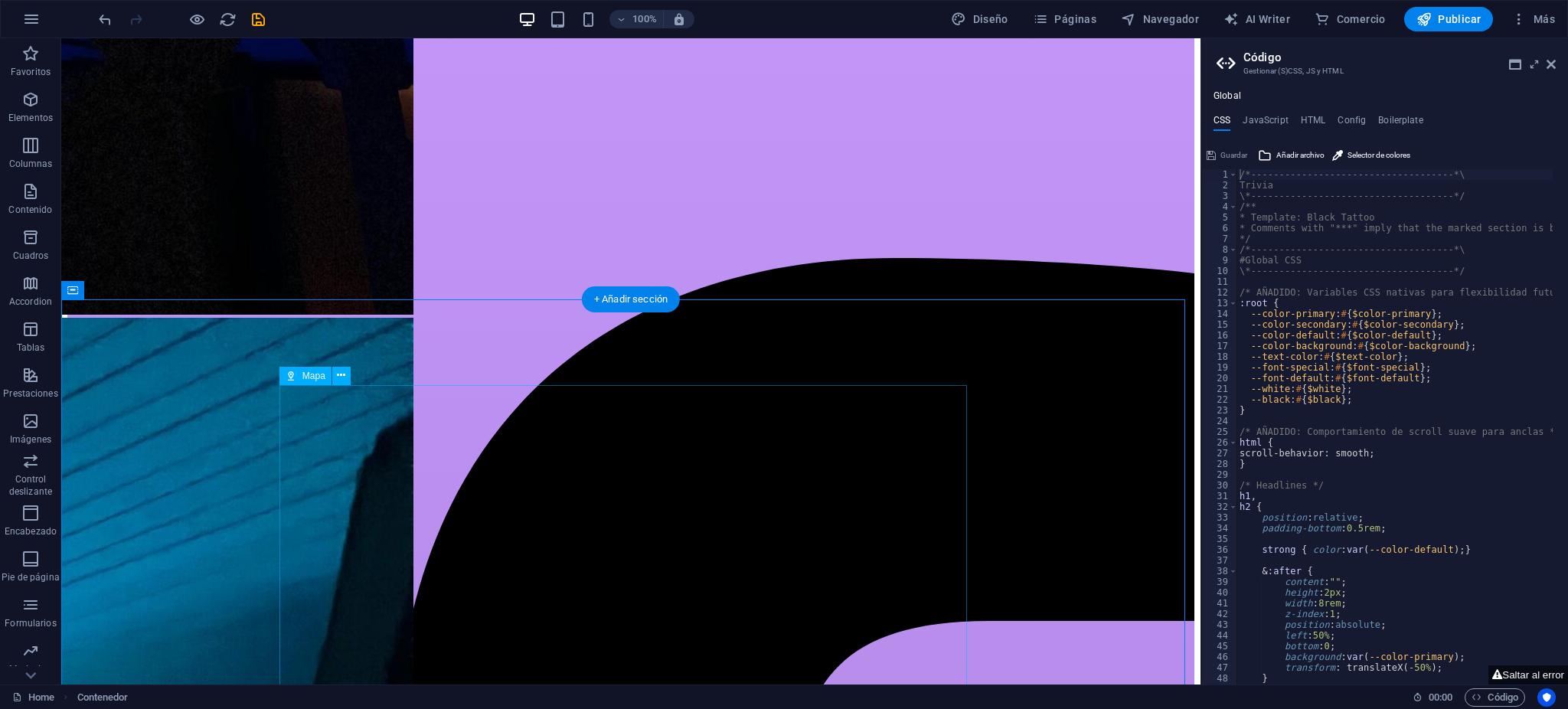
select select "2"
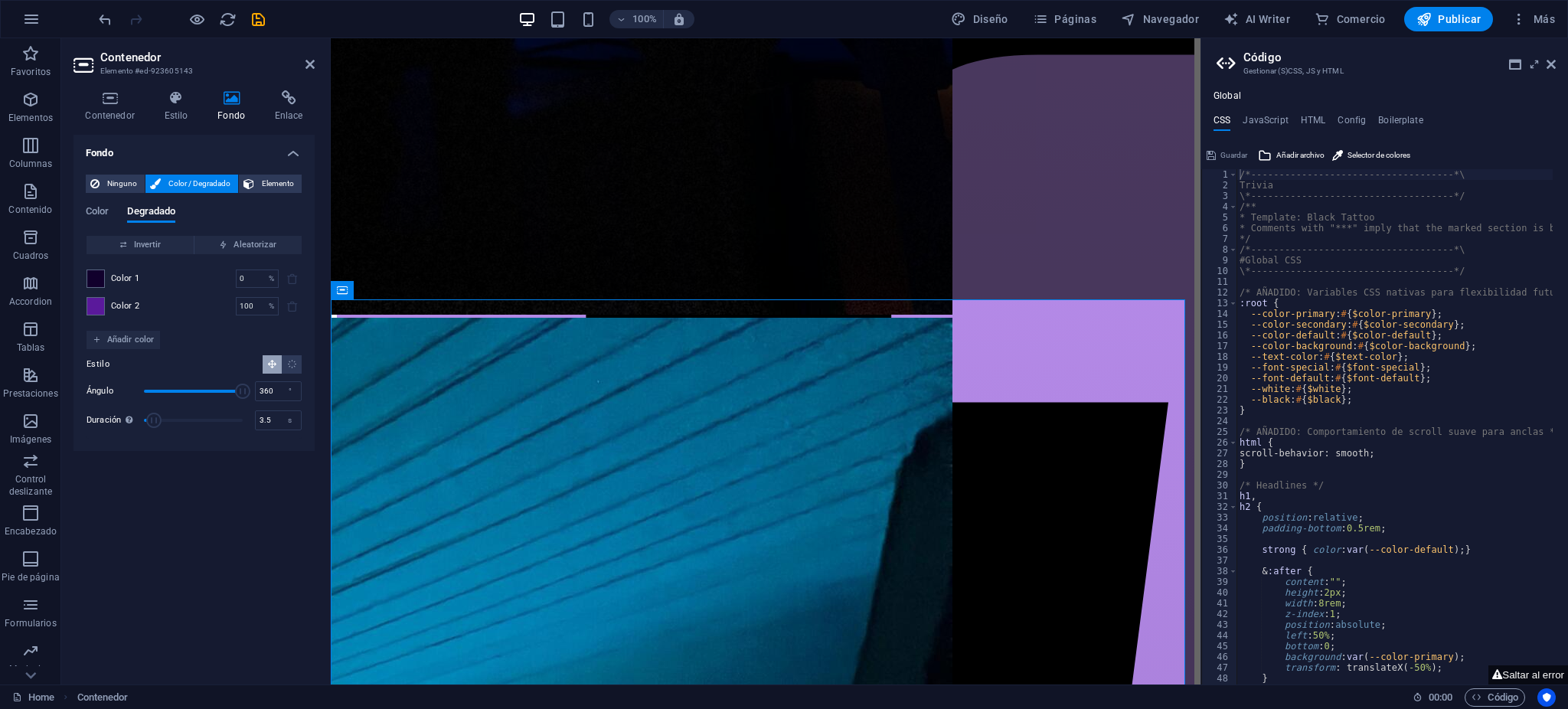
click at [156, 415] on span "Duración" at bounding box center [193, 421] width 99 height 23
type input "30"
drag, startPoint x: 165, startPoint y: 416, endPoint x: 329, endPoint y: 434, distance: 165.0
click at [329, 434] on aside "Contenedor Elemento #ed-923605143 Contenedor Estilo Fondo Enlace Tamaño Altura …" at bounding box center [195, 361] width 270 height 646
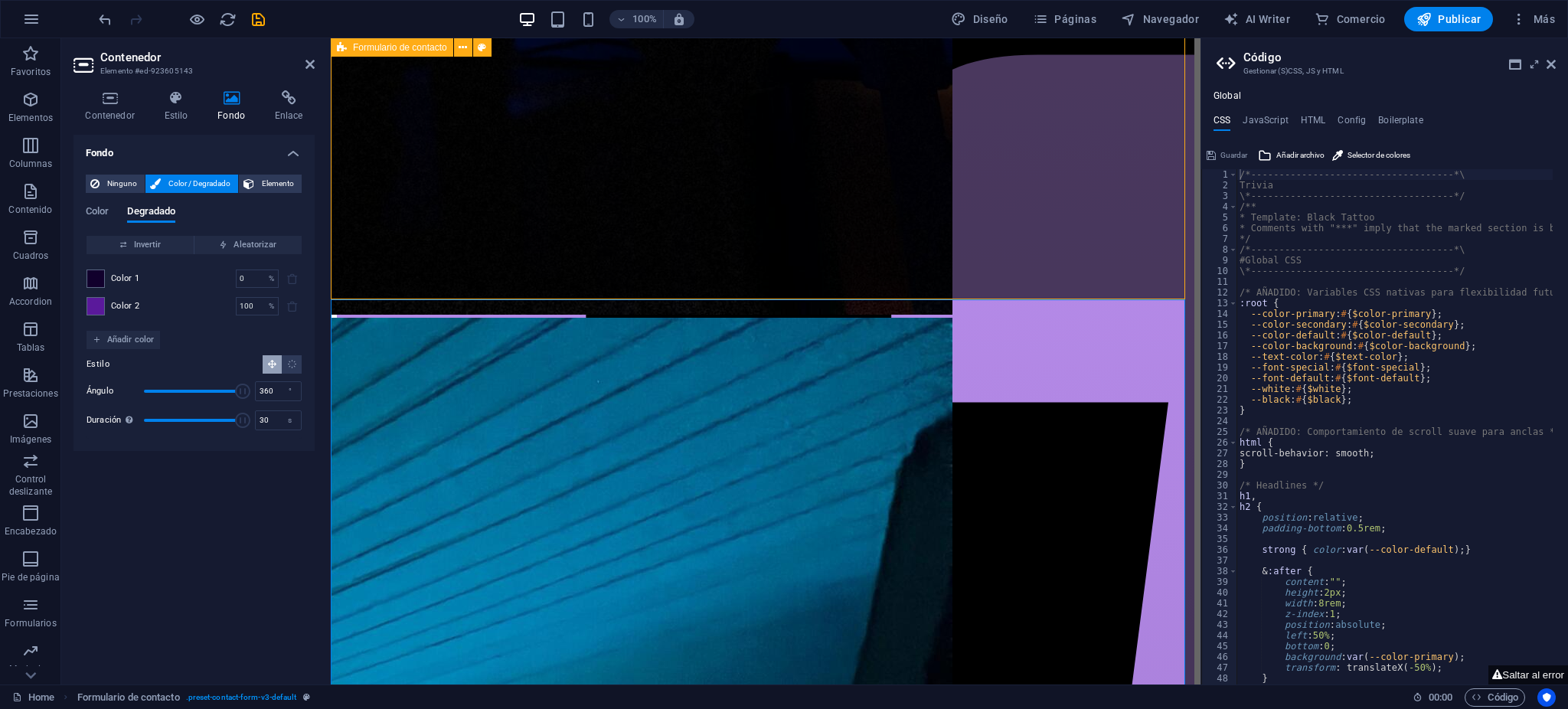
drag, startPoint x: 481, startPoint y: 621, endPoint x: 421, endPoint y: 581, distance: 72.1
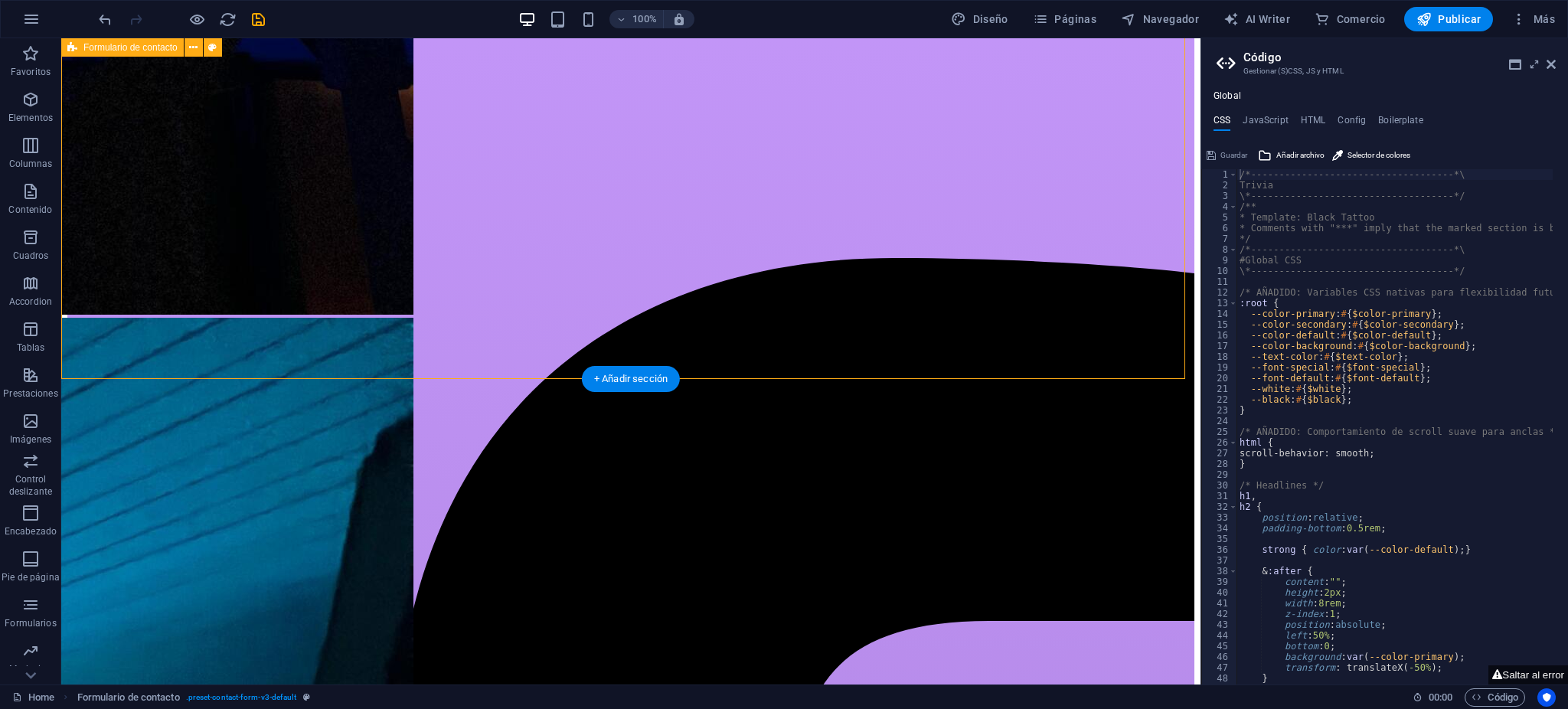
scroll to position [4295, 0]
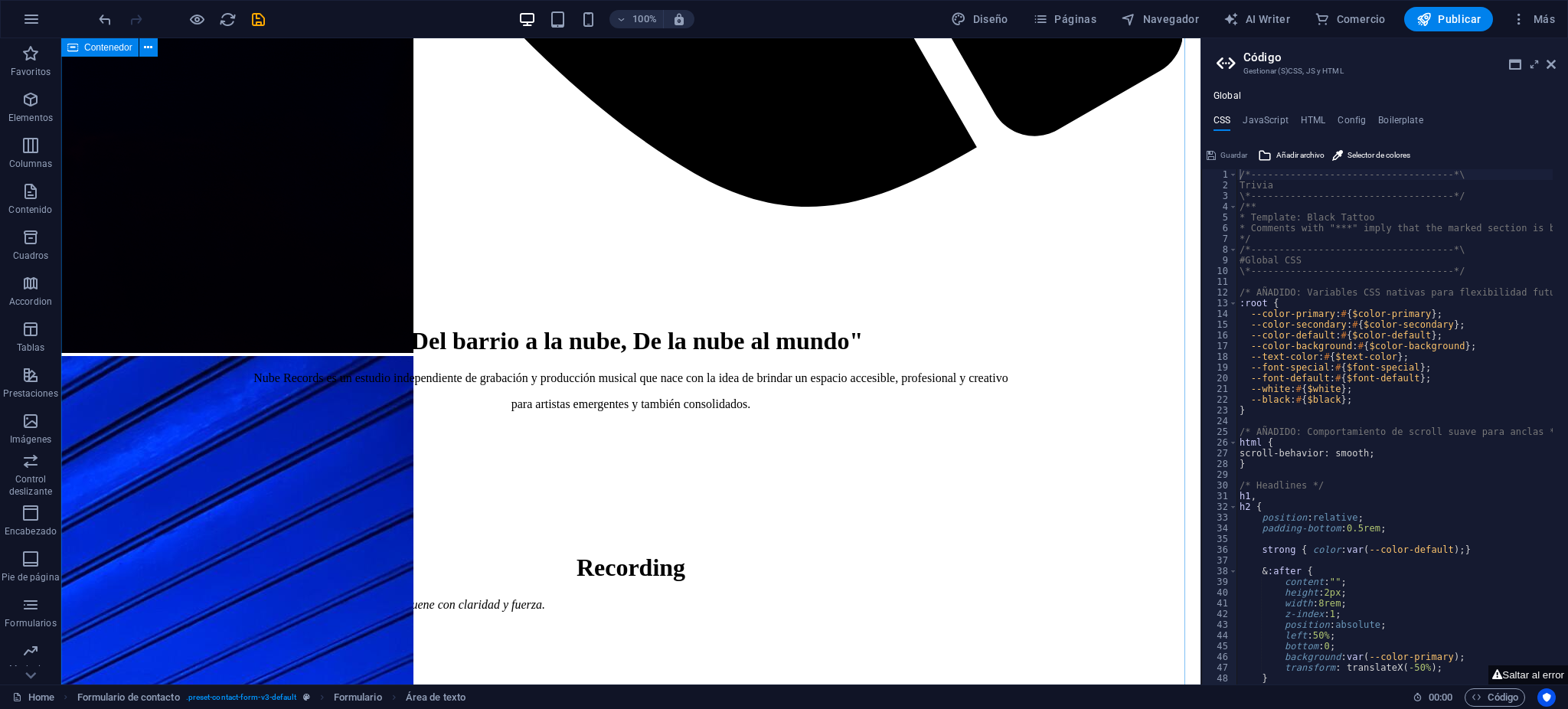
scroll to position [2456, 0]
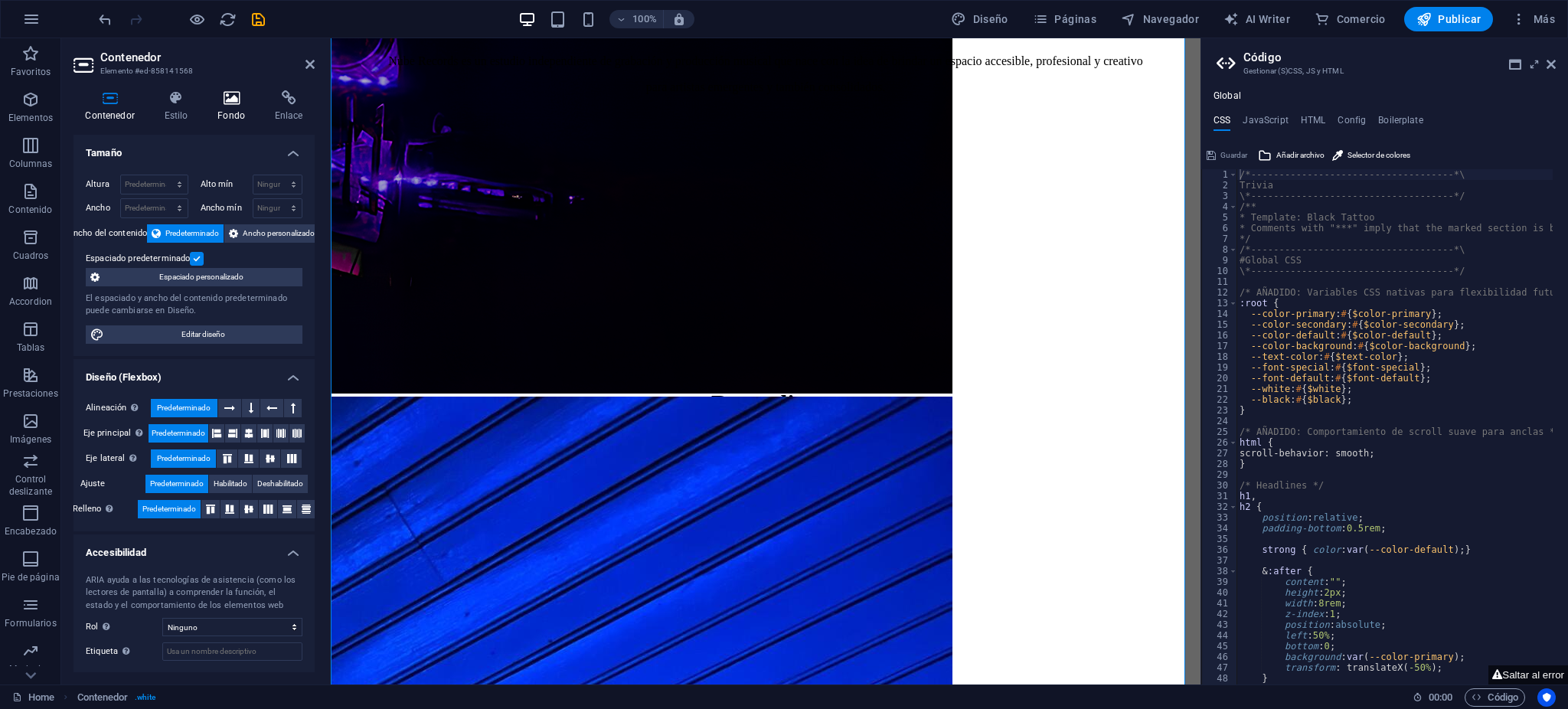
click at [210, 103] on icon at bounding box center [231, 98] width 51 height 15
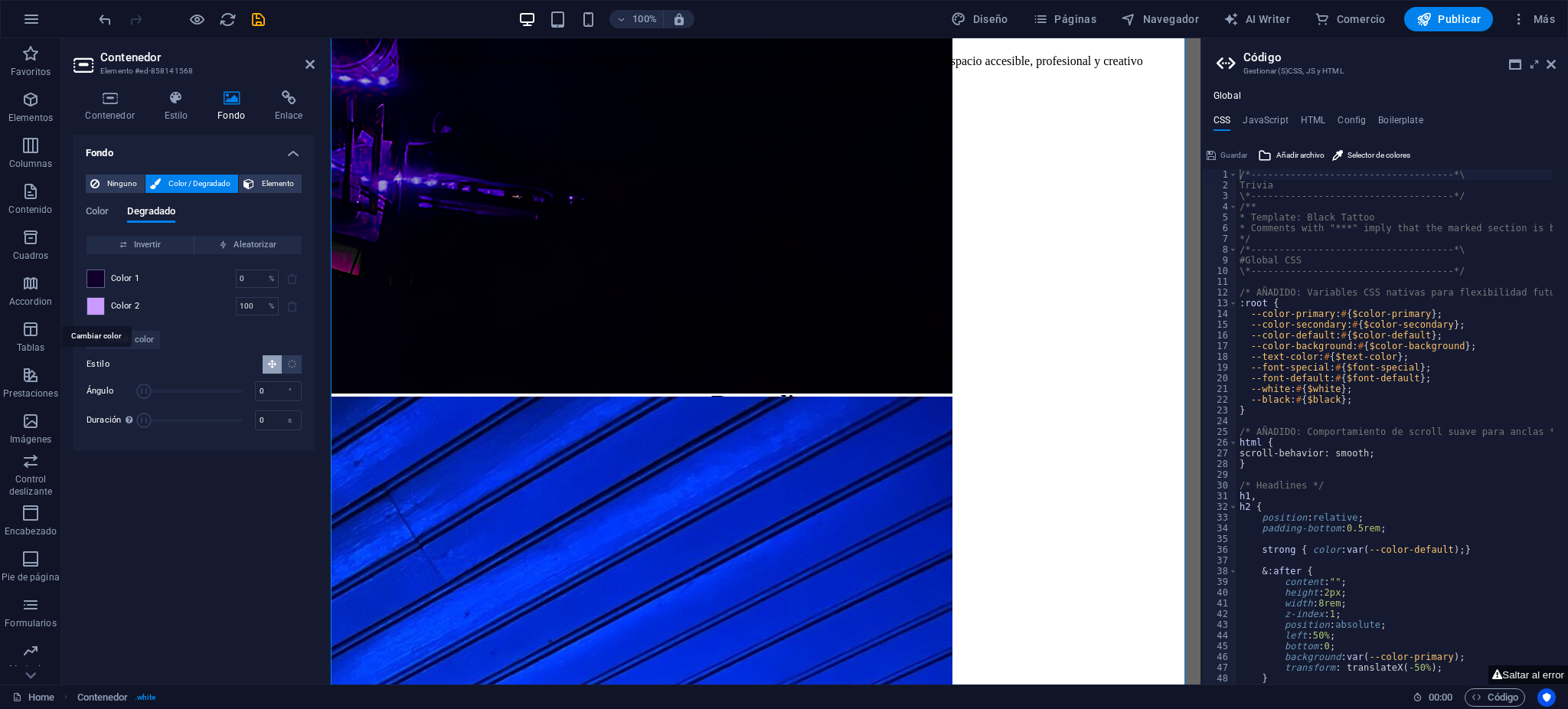
click at [90, 304] on span at bounding box center [95, 306] width 17 height 17
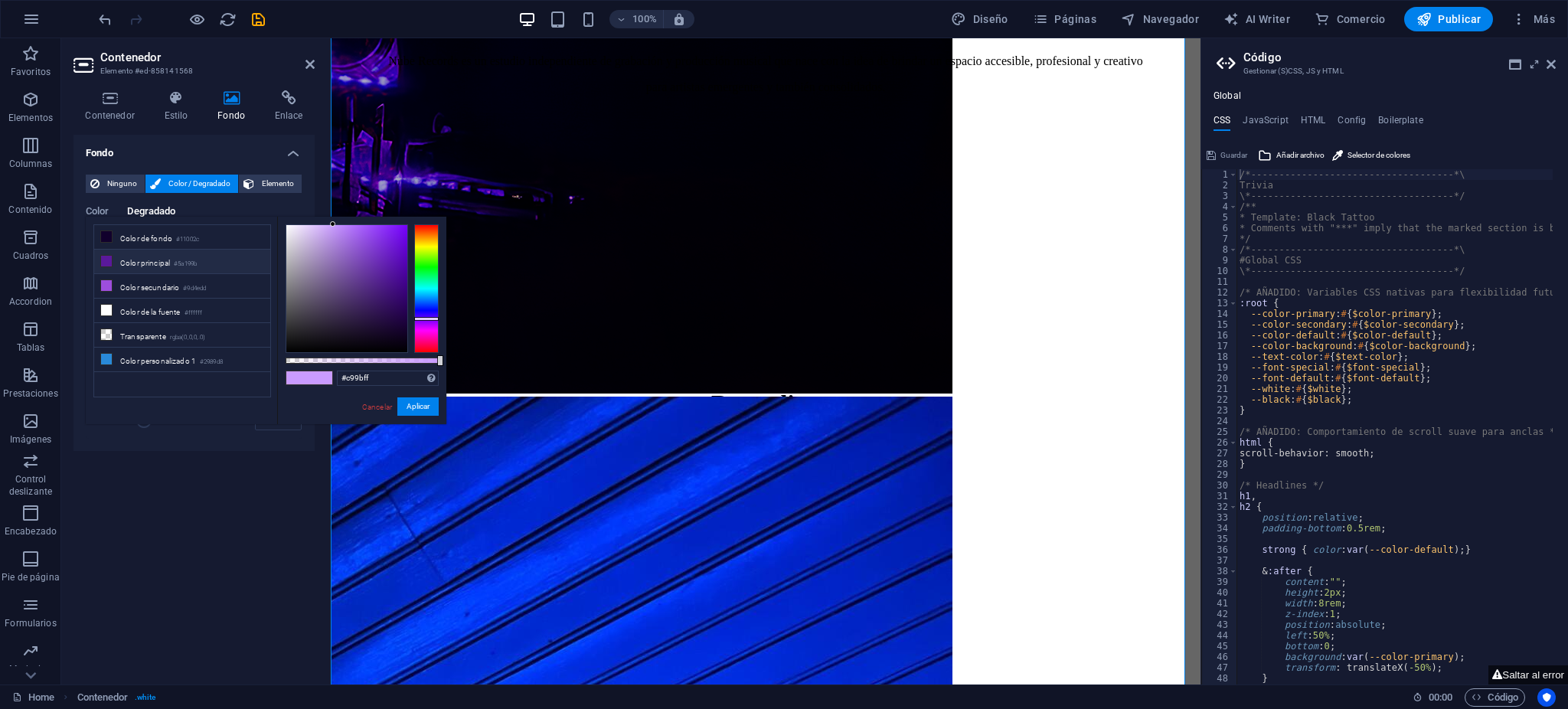
click at [116, 262] on li "Color principal #5a199b" at bounding box center [182, 262] width 176 height 24
type input "#5a199b"
drag, startPoint x: 430, startPoint y: 405, endPoint x: 211, endPoint y: 374, distance: 221.2
click at [430, 405] on button "Aplicar" at bounding box center [418, 407] width 42 height 19
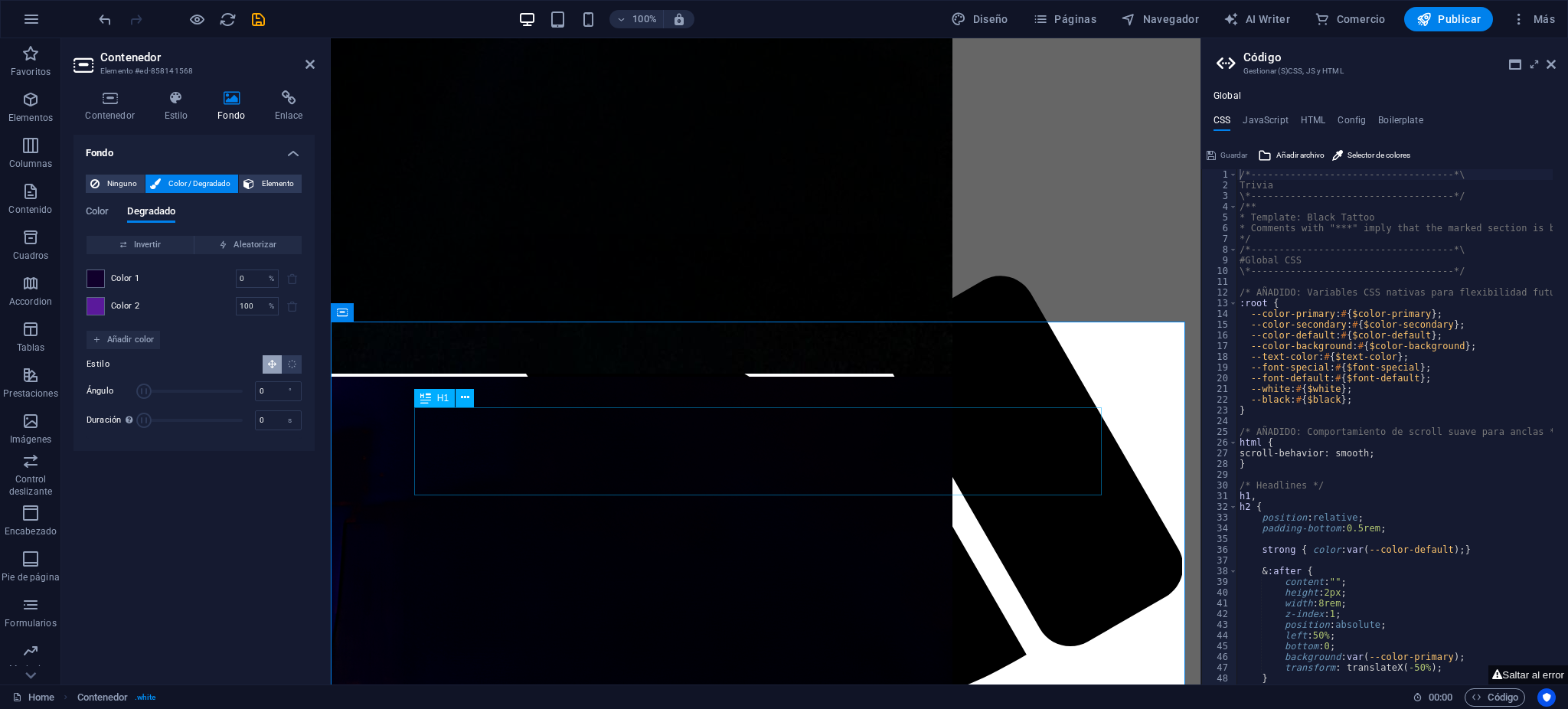
scroll to position [2150, 0]
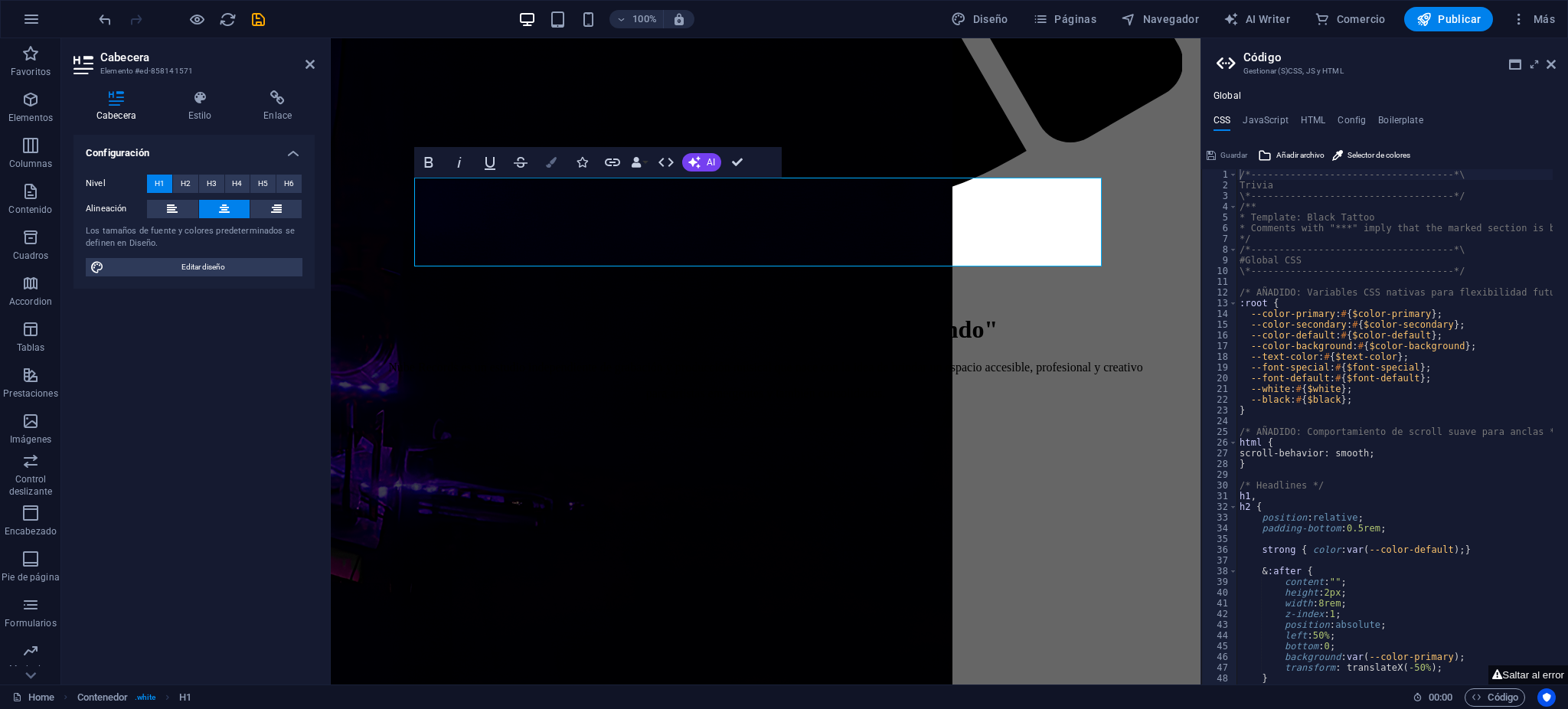
click at [549, 164] on icon "button" at bounding box center [551, 162] width 11 height 11
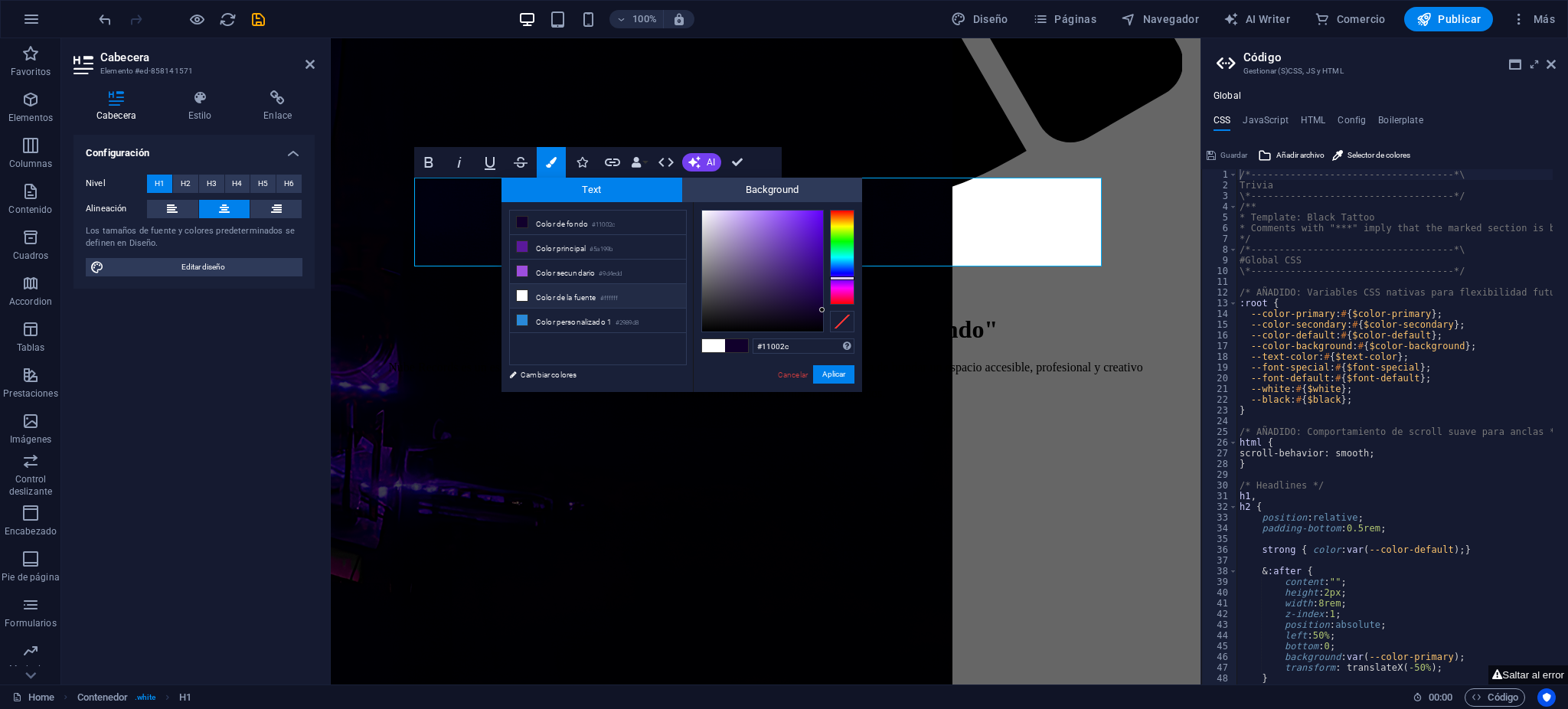
drag, startPoint x: 532, startPoint y: 291, endPoint x: 696, endPoint y: 328, distance: 168.1
click at [536, 293] on li "Color de la fuente #ffffff" at bounding box center [598, 297] width 176 height 24
type input "#ffffff"
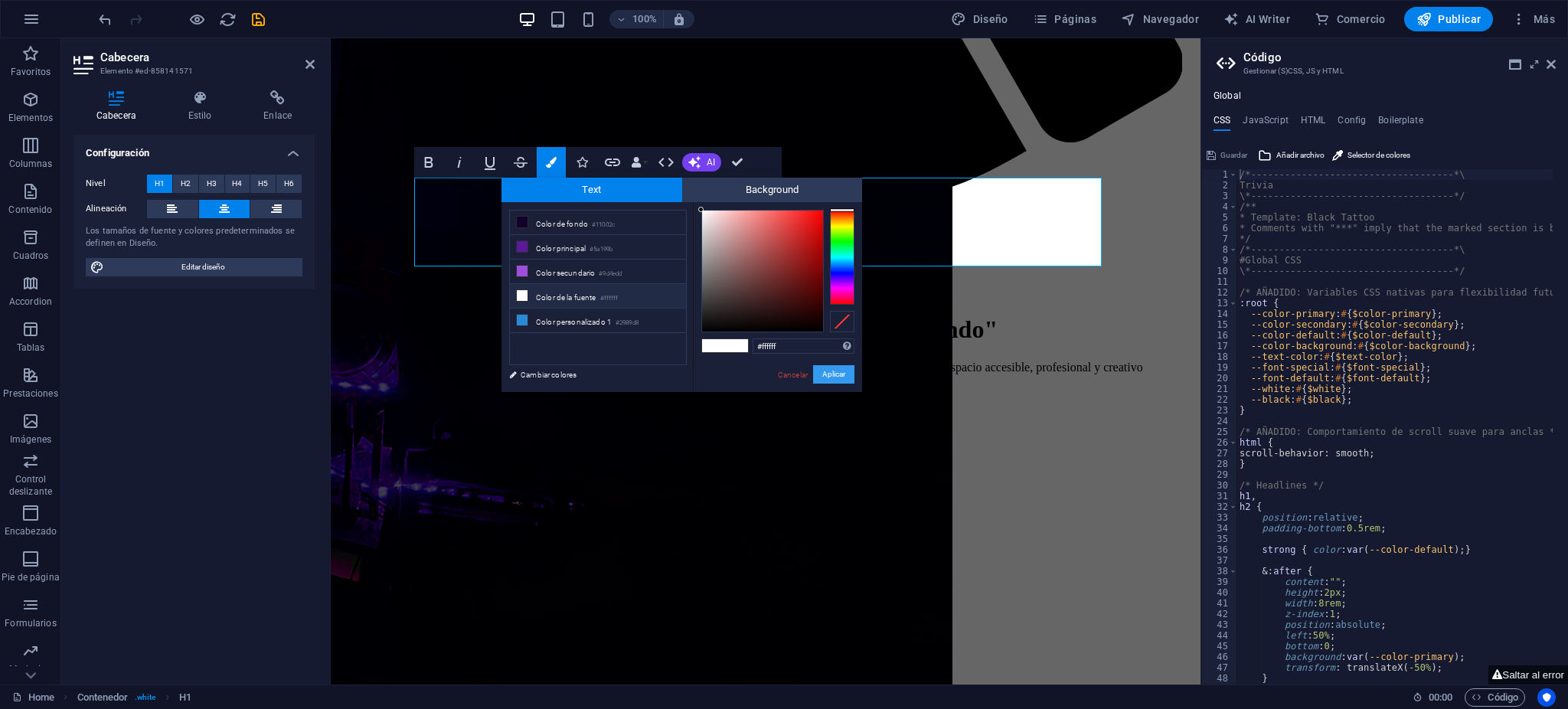
click at [819, 377] on button "Aplicar" at bounding box center [833, 374] width 42 height 19
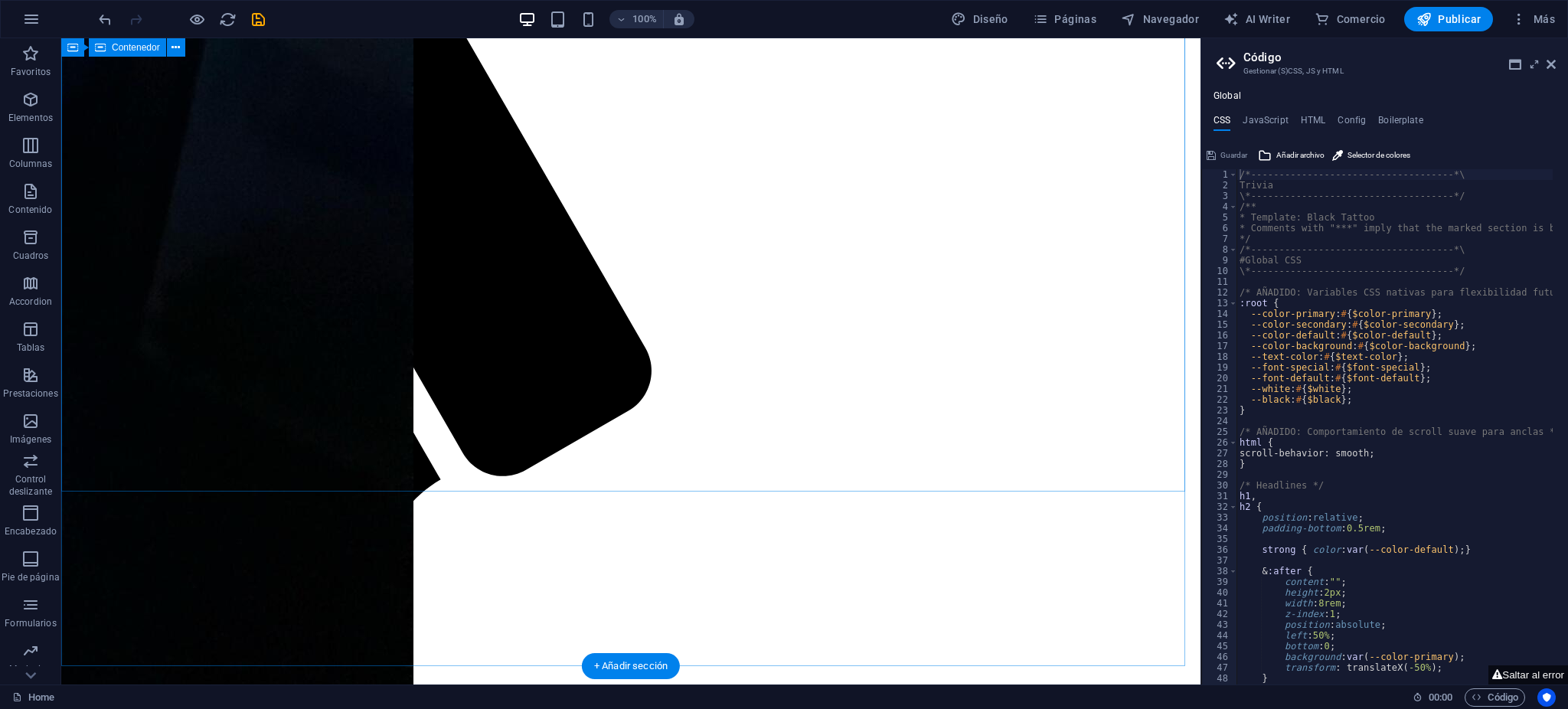
scroll to position [1231, 0]
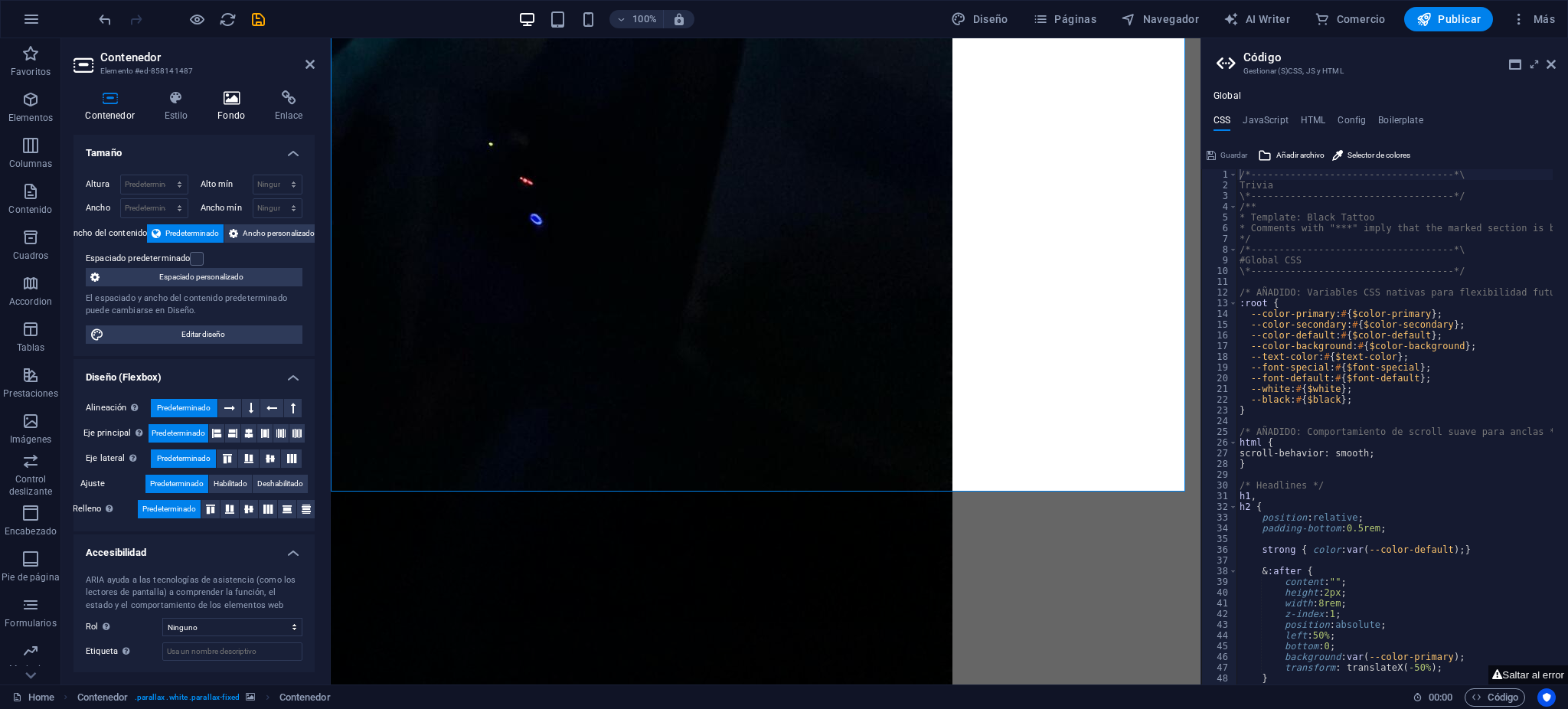
click at [206, 96] on icon at bounding box center [231, 98] width 51 height 15
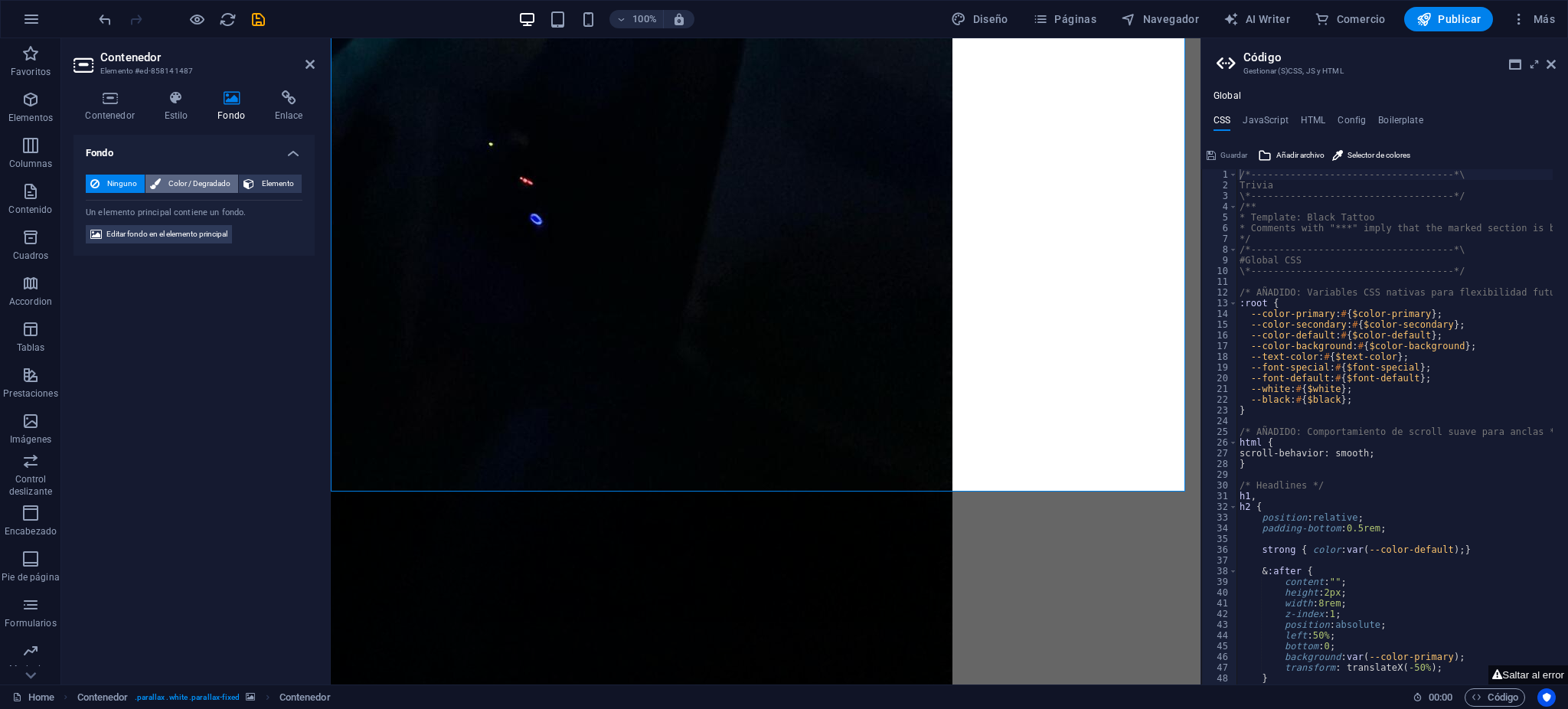
click at [187, 180] on span "Color / Degradado" at bounding box center [200, 183] width 68 height 19
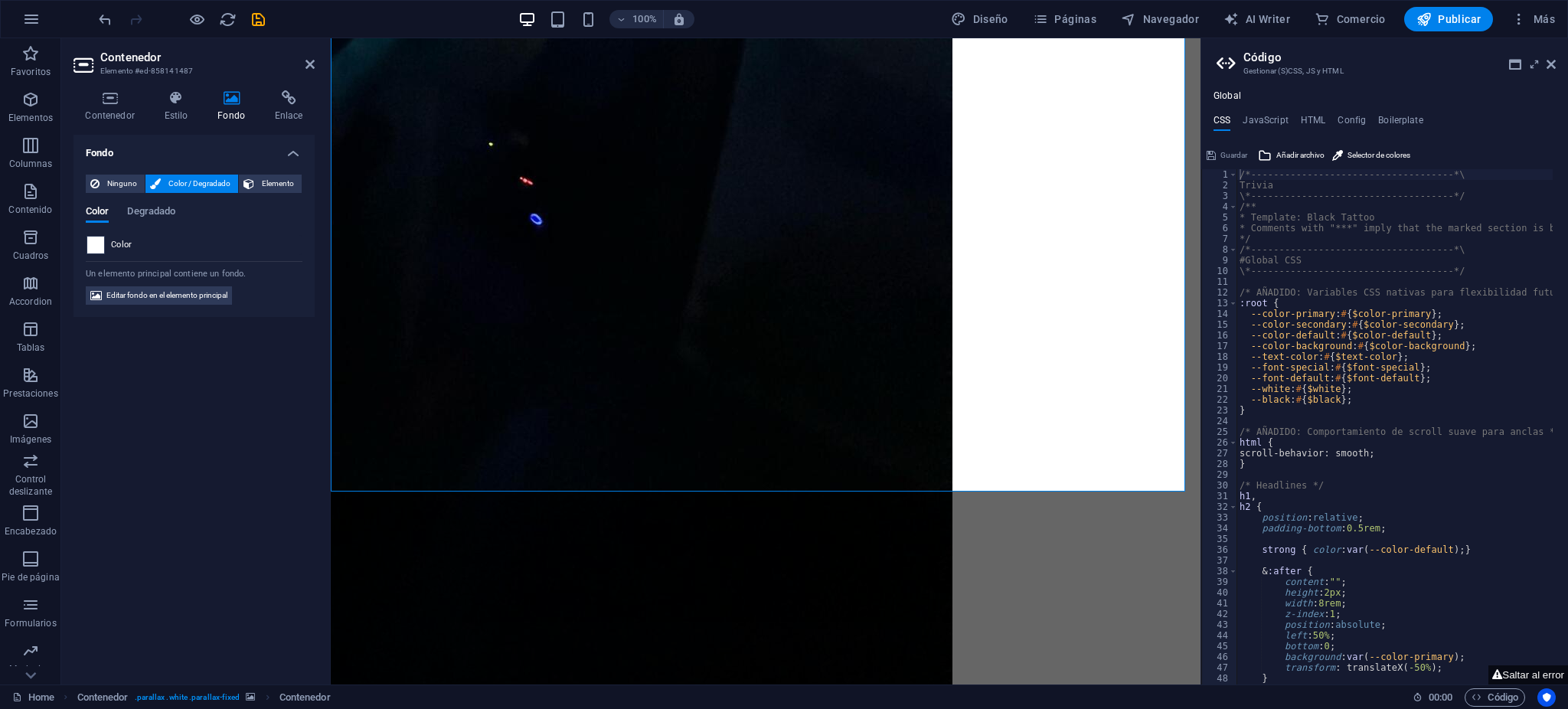
click at [91, 249] on span at bounding box center [95, 244] width 17 height 17
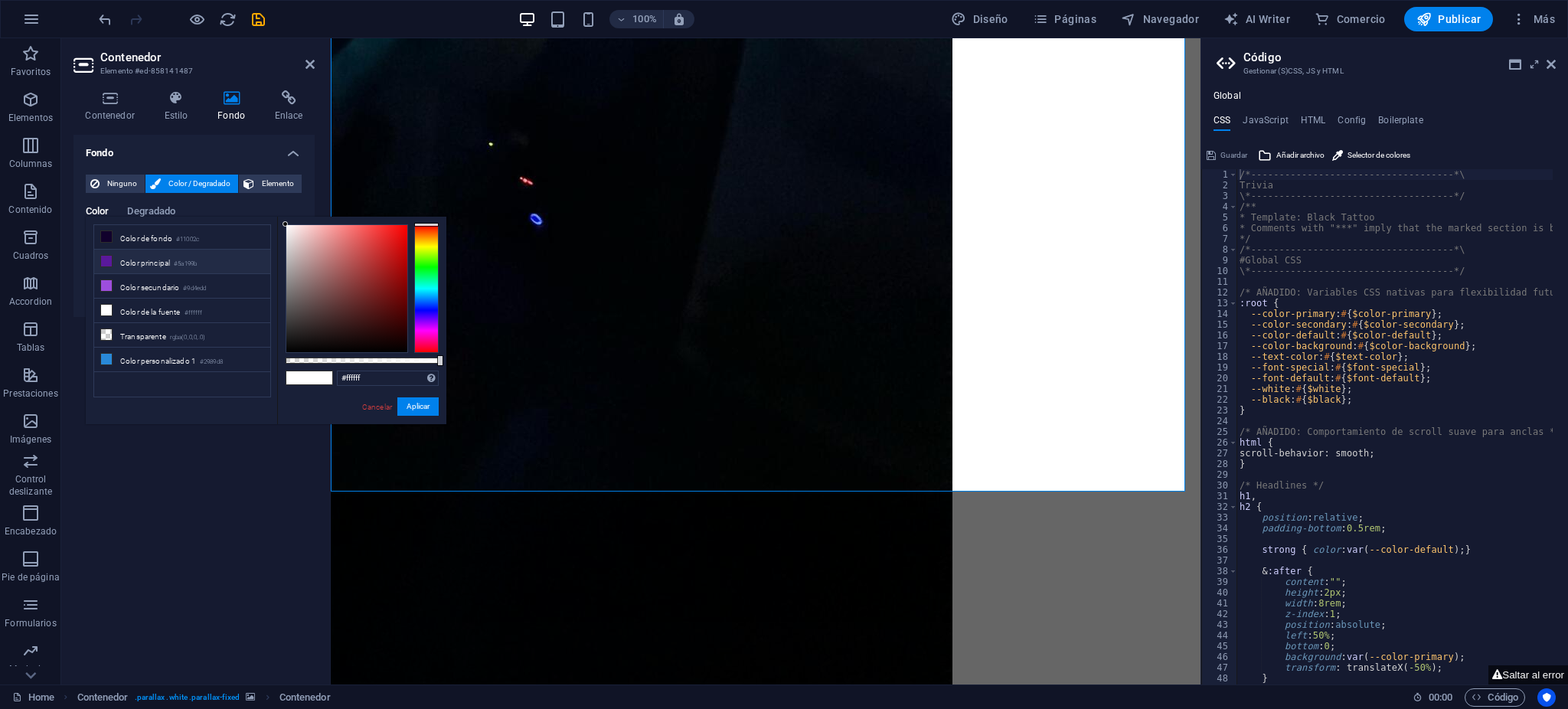
click at [132, 262] on li "Color principal #5a199b" at bounding box center [182, 262] width 176 height 24
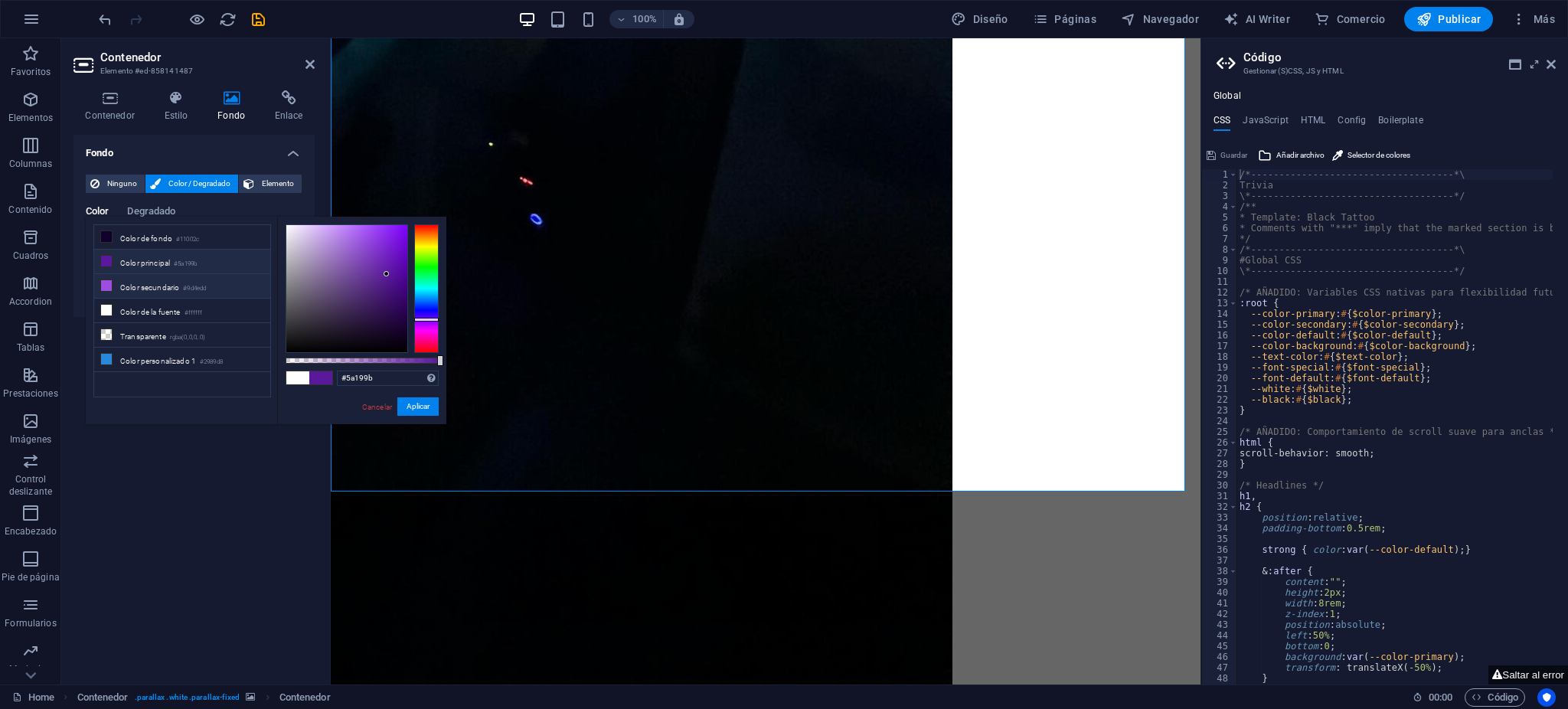
click at [136, 289] on li "Color secundario #9d4edd" at bounding box center [182, 287] width 176 height 24
click at [143, 324] on li "Transparente rgba(0,0,0,.0)" at bounding box center [182, 336] width 176 height 24
type input "rgba(0, 0, 0, 0)"
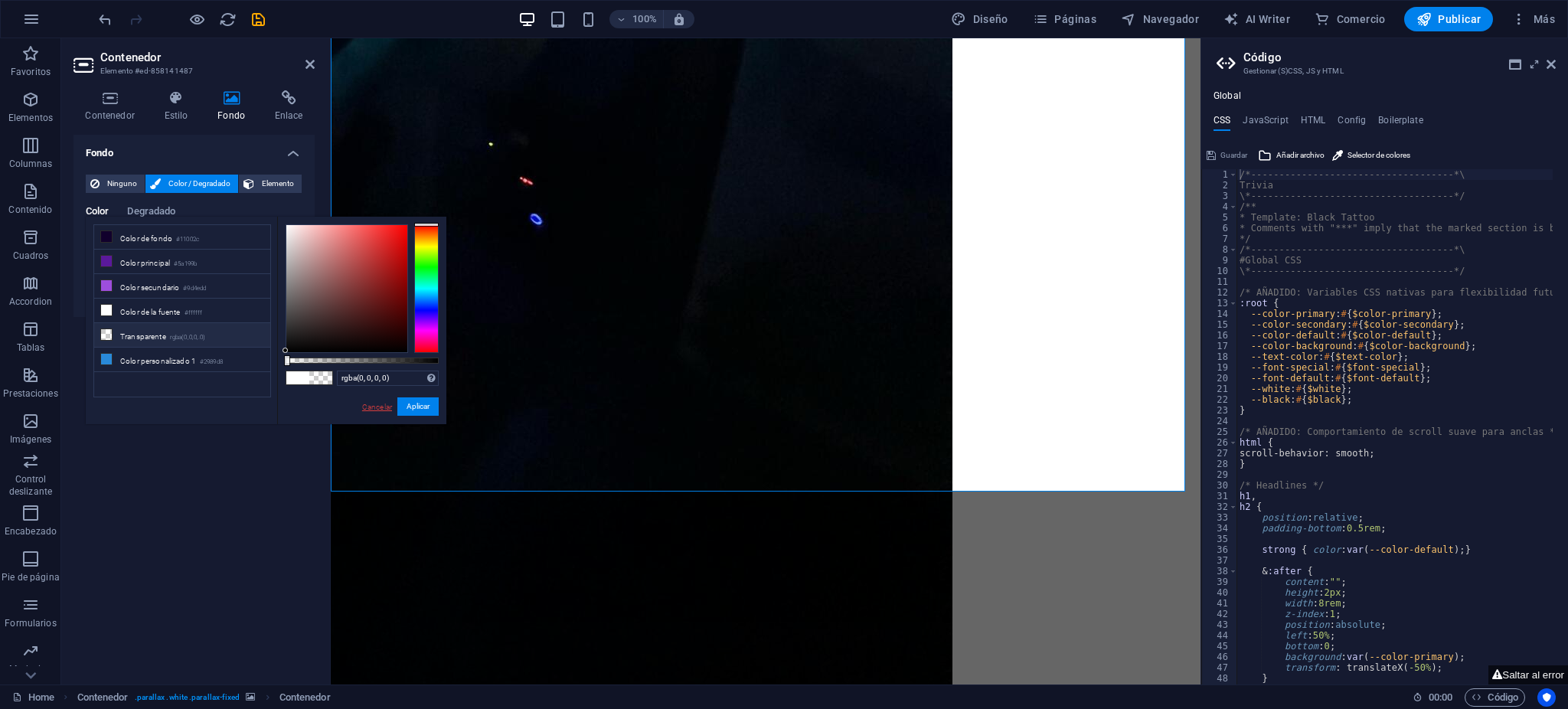
click at [376, 403] on link "Cancelar" at bounding box center [377, 407] width 33 height 11
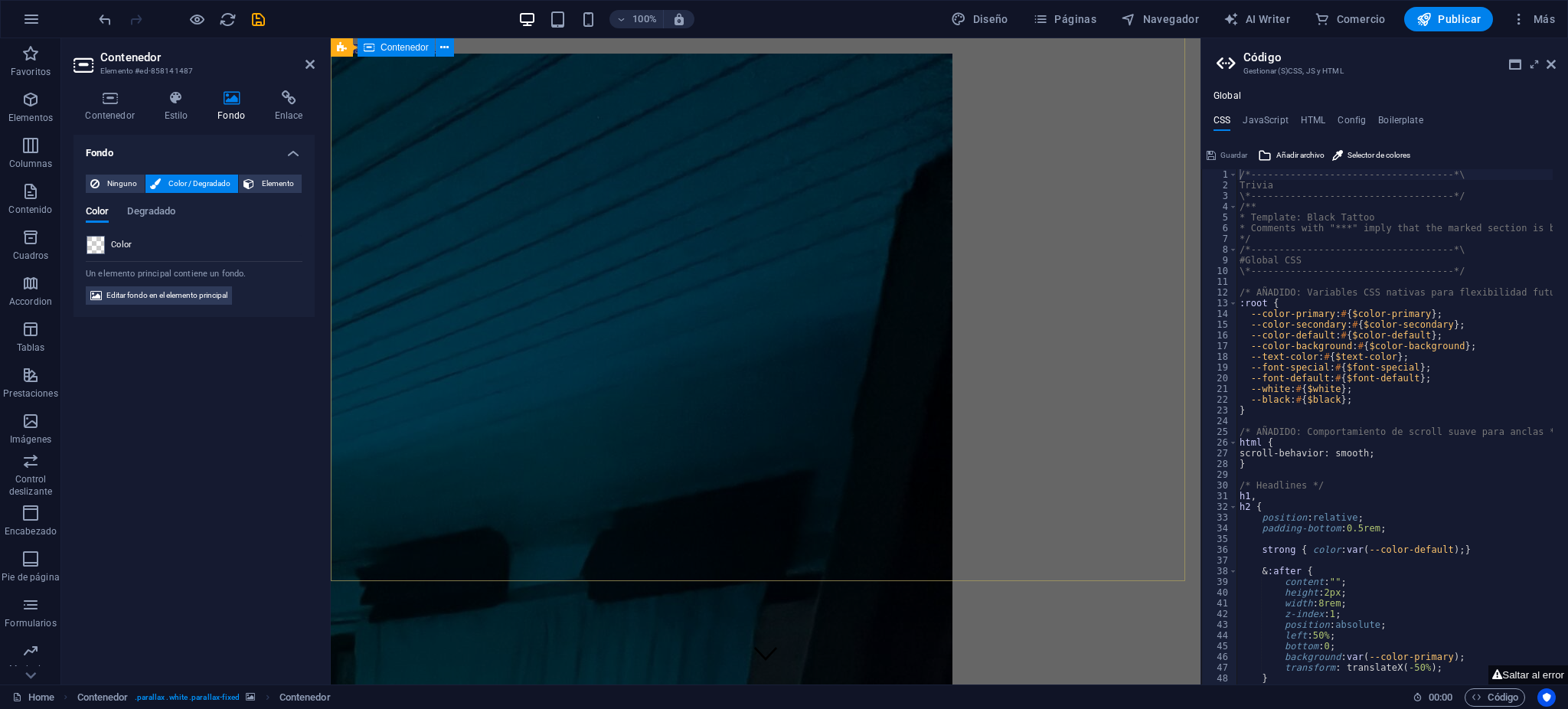
scroll to position [209, 0]
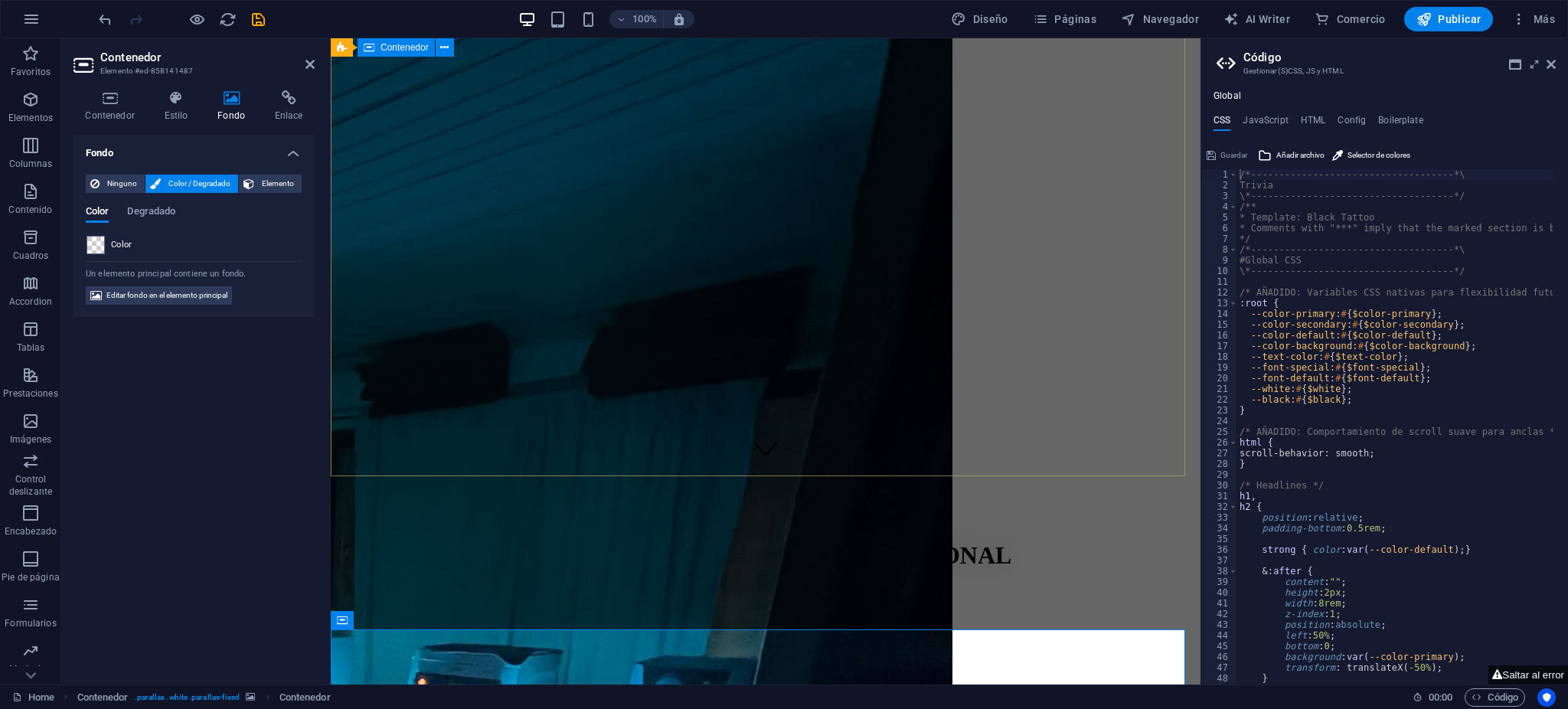
click at [488, 496] on div "​​​​​ ESTUDIO DE GRABACIÓN PROFESIONAL a tu alcance" at bounding box center [766, 688] width 858 height 383
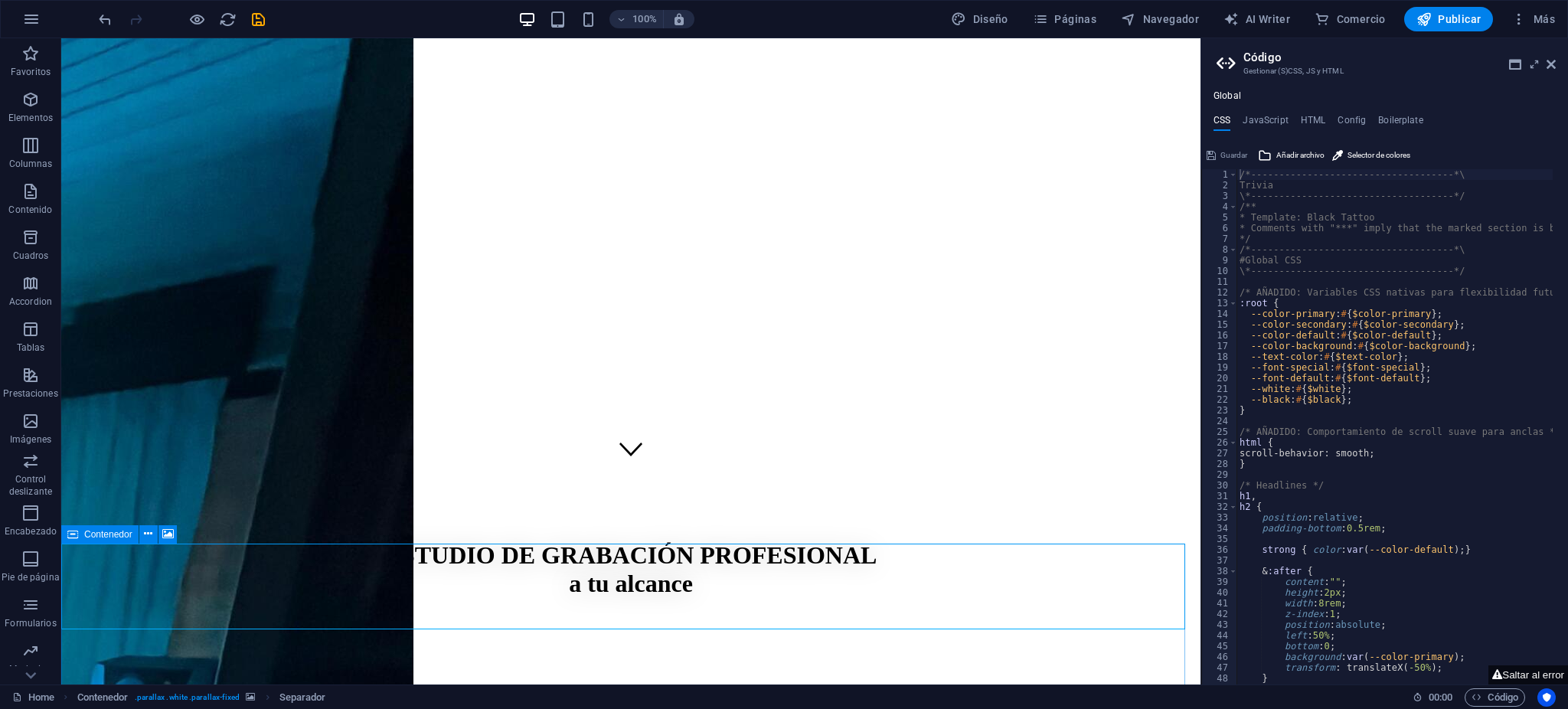
click at [66, 536] on div "Contenedor" at bounding box center [99, 535] width 77 height 19
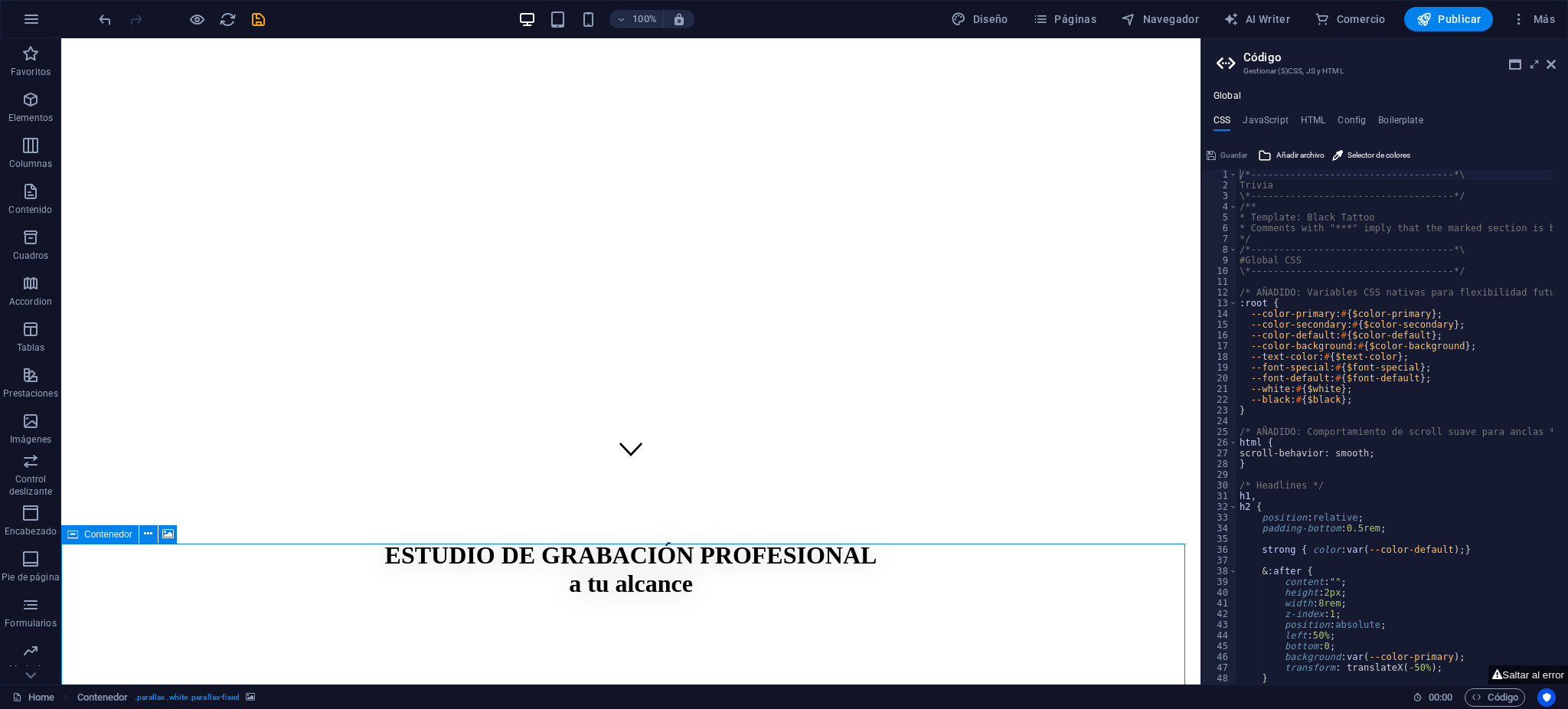
click at [70, 536] on icon at bounding box center [72, 535] width 11 height 19
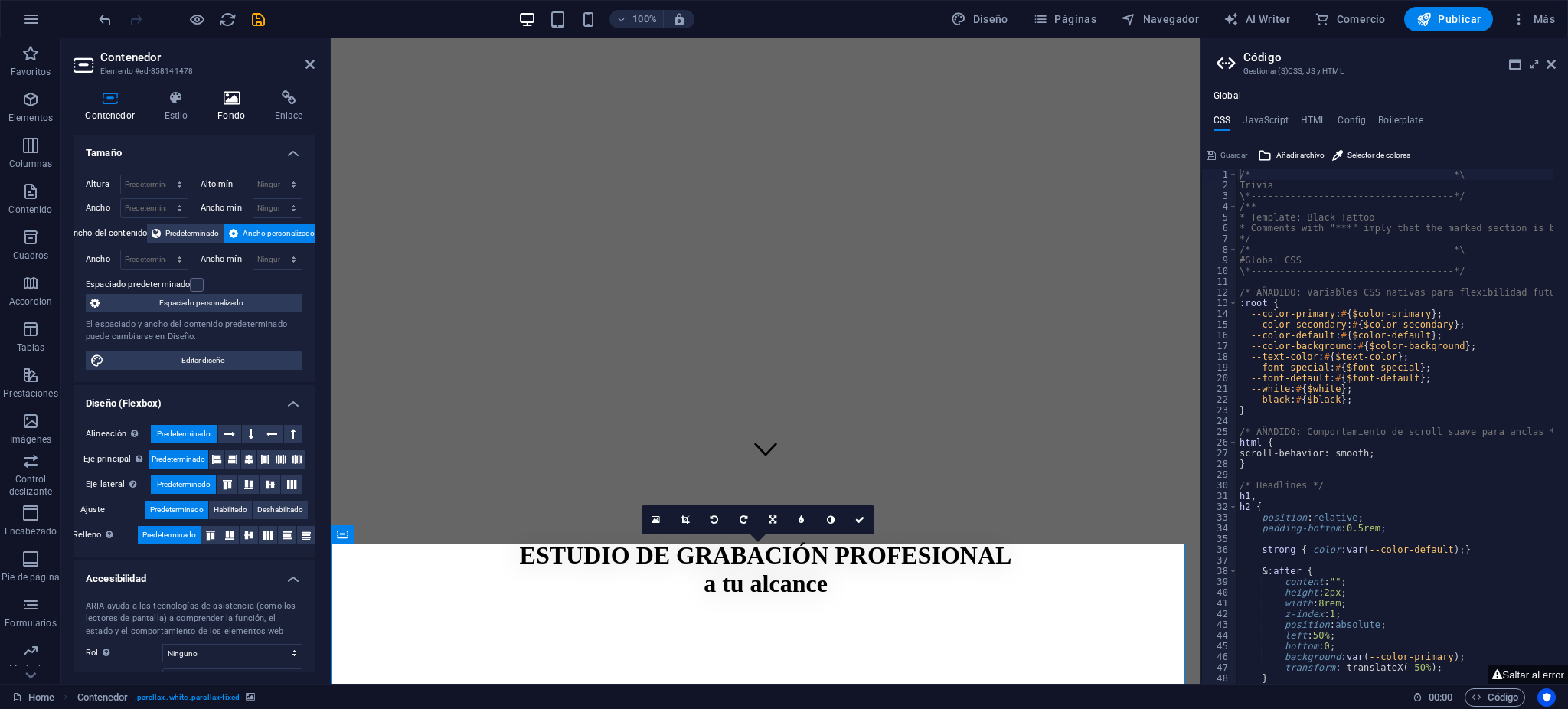
click at [211, 101] on icon at bounding box center [231, 98] width 51 height 15
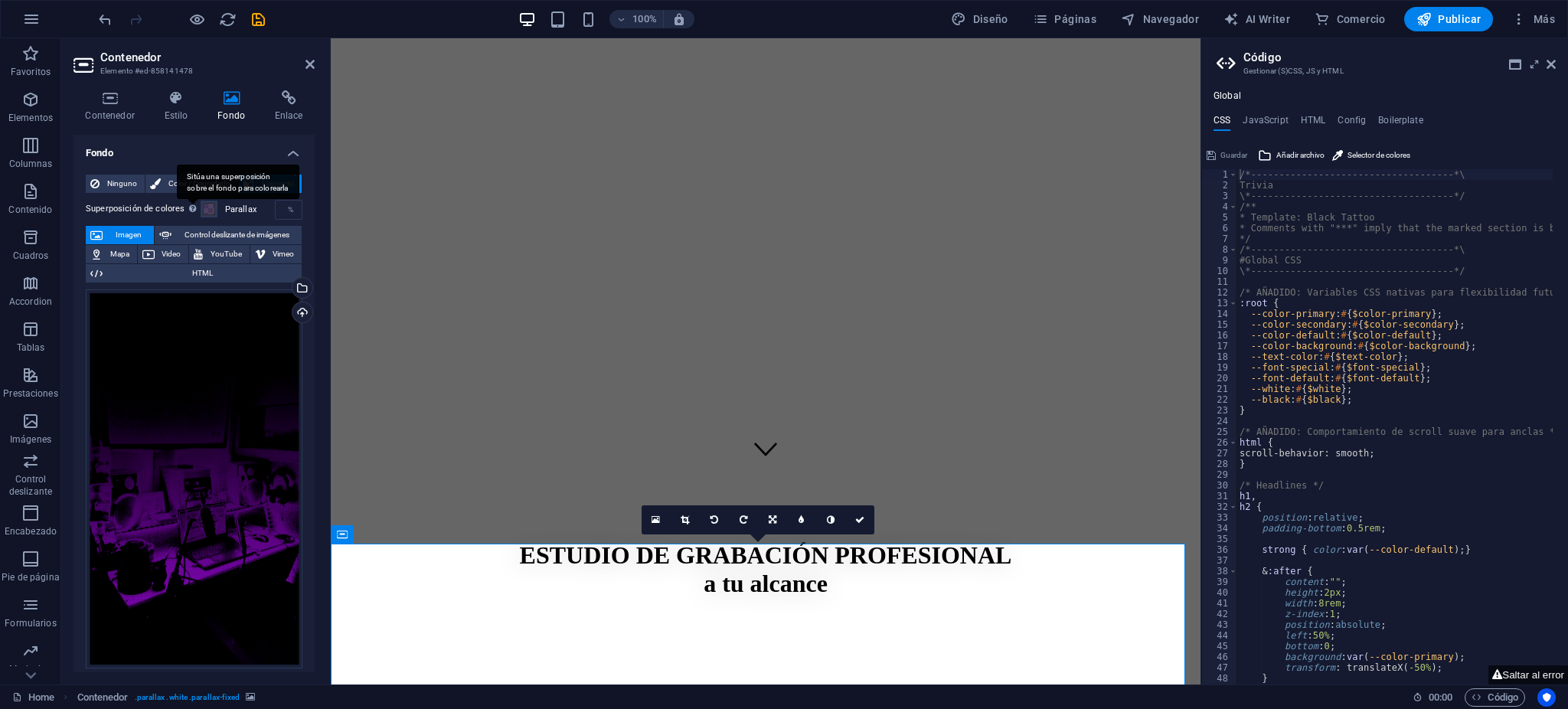
click at [197, 215] on div "Sitúa una superposición sobre el fondo para colorearla" at bounding box center [192, 208] width 15 height 19
click at [200, 215] on button "Superposición de colores Sitúa una superposición sobre el fondo para colorearla" at bounding box center [209, 209] width 17 height 17
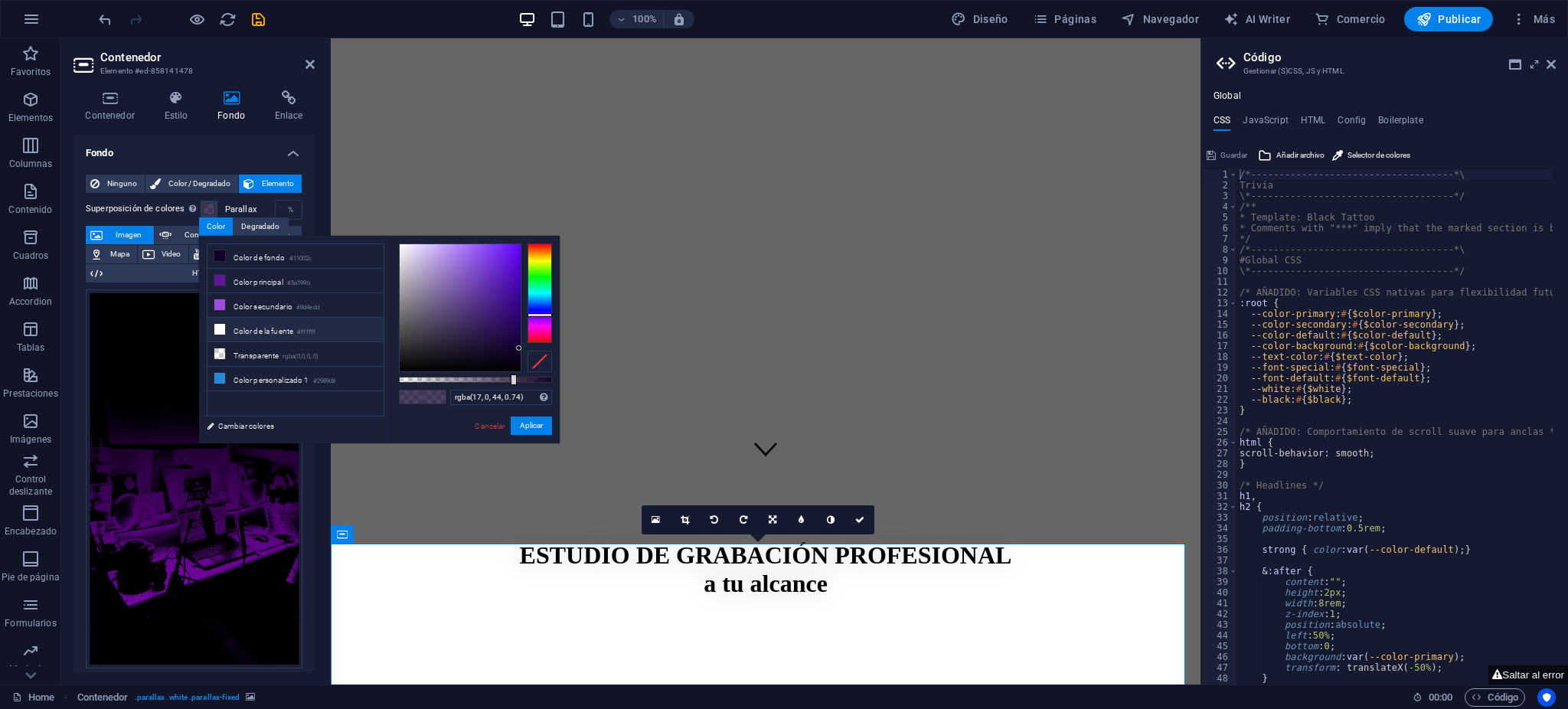
click at [230, 323] on li "Color de la fuente #ffffff" at bounding box center [296, 330] width 176 height 24
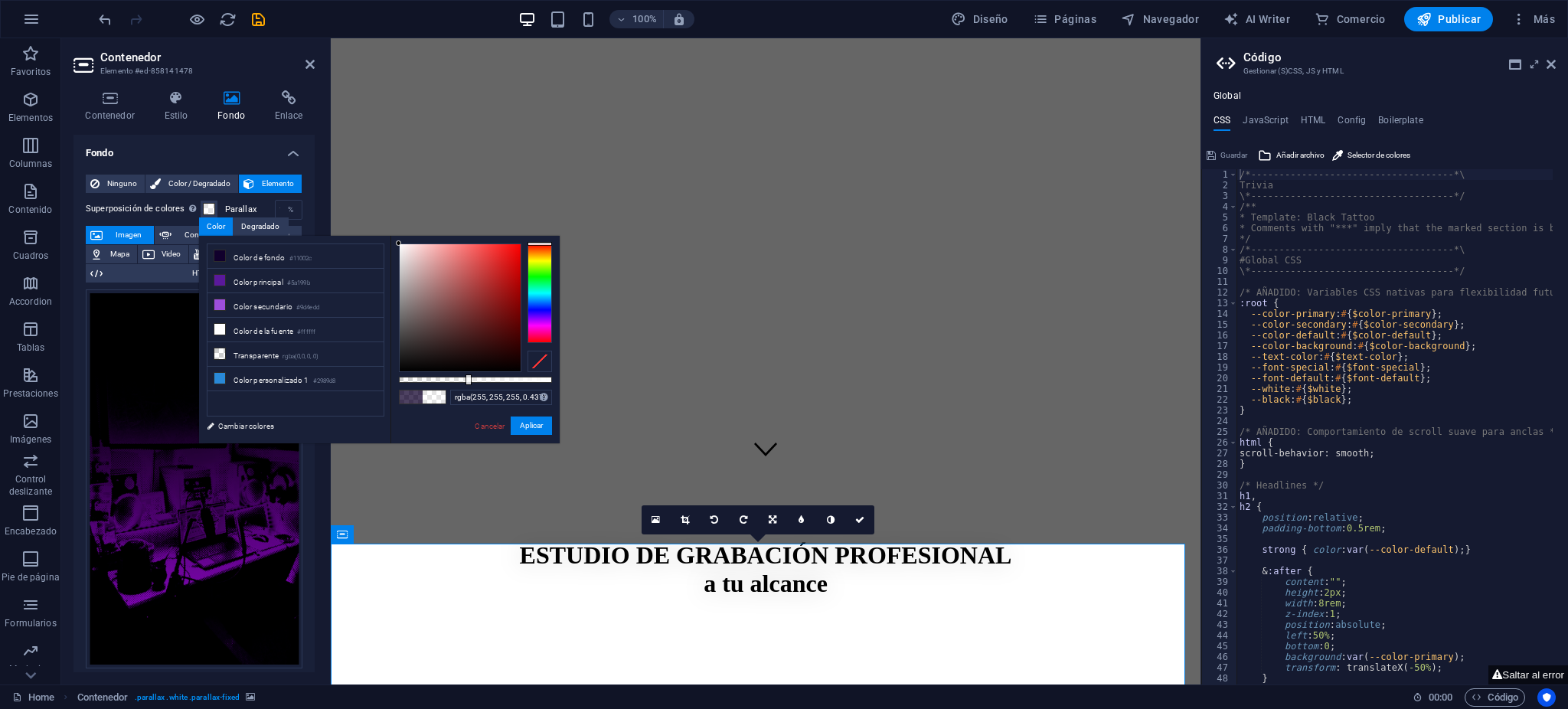
drag, startPoint x: 487, startPoint y: 381, endPoint x: 466, endPoint y: 381, distance: 21.0
click at [466, 381] on div at bounding box center [476, 380] width 153 height 7
click at [280, 311] on ul "Color de fondo #11002c Color principal #5a199b Color secundario #9d4edd Color d…" at bounding box center [296, 330] width 178 height 173
click at [283, 308] on li "Color secundario #9d4edd" at bounding box center [296, 306] width 176 height 24
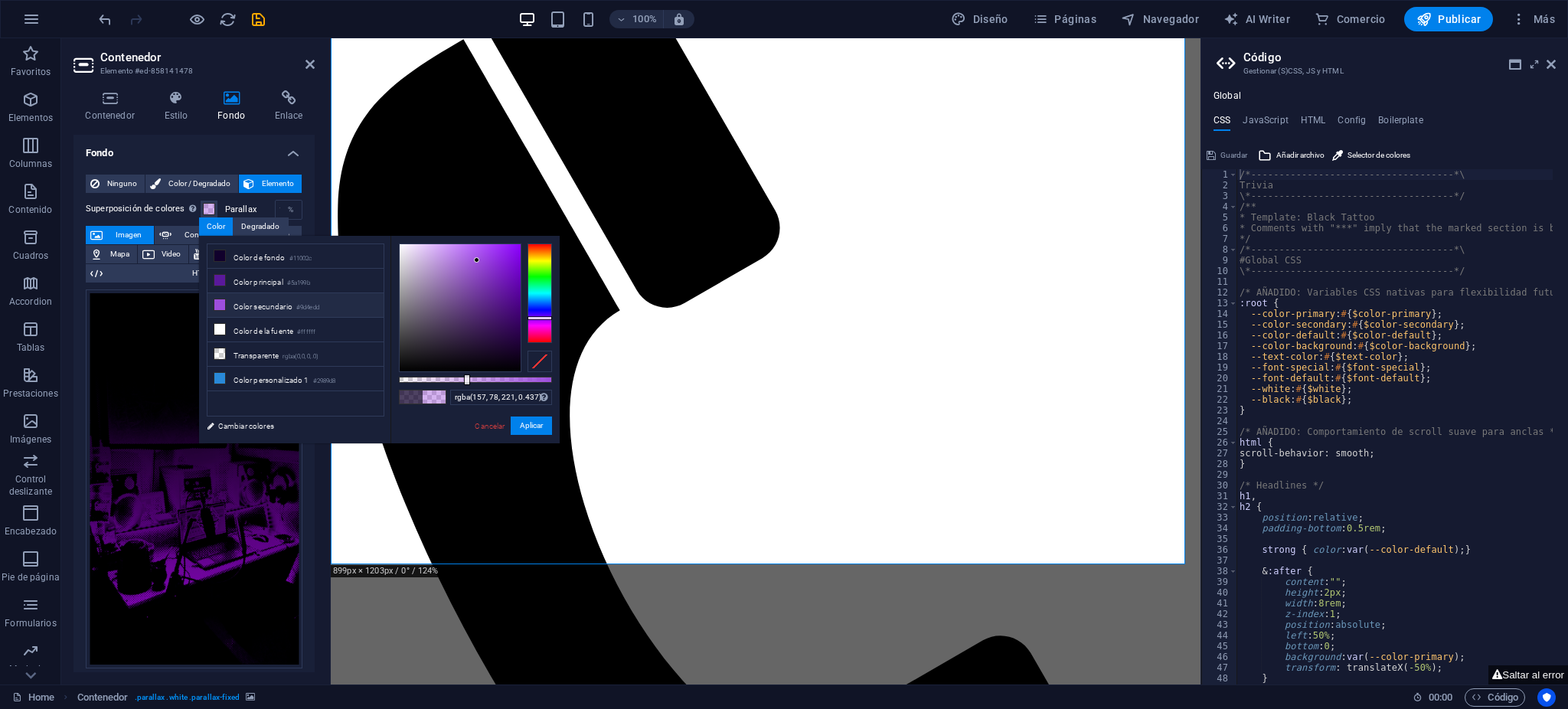
scroll to position [1332, 0]
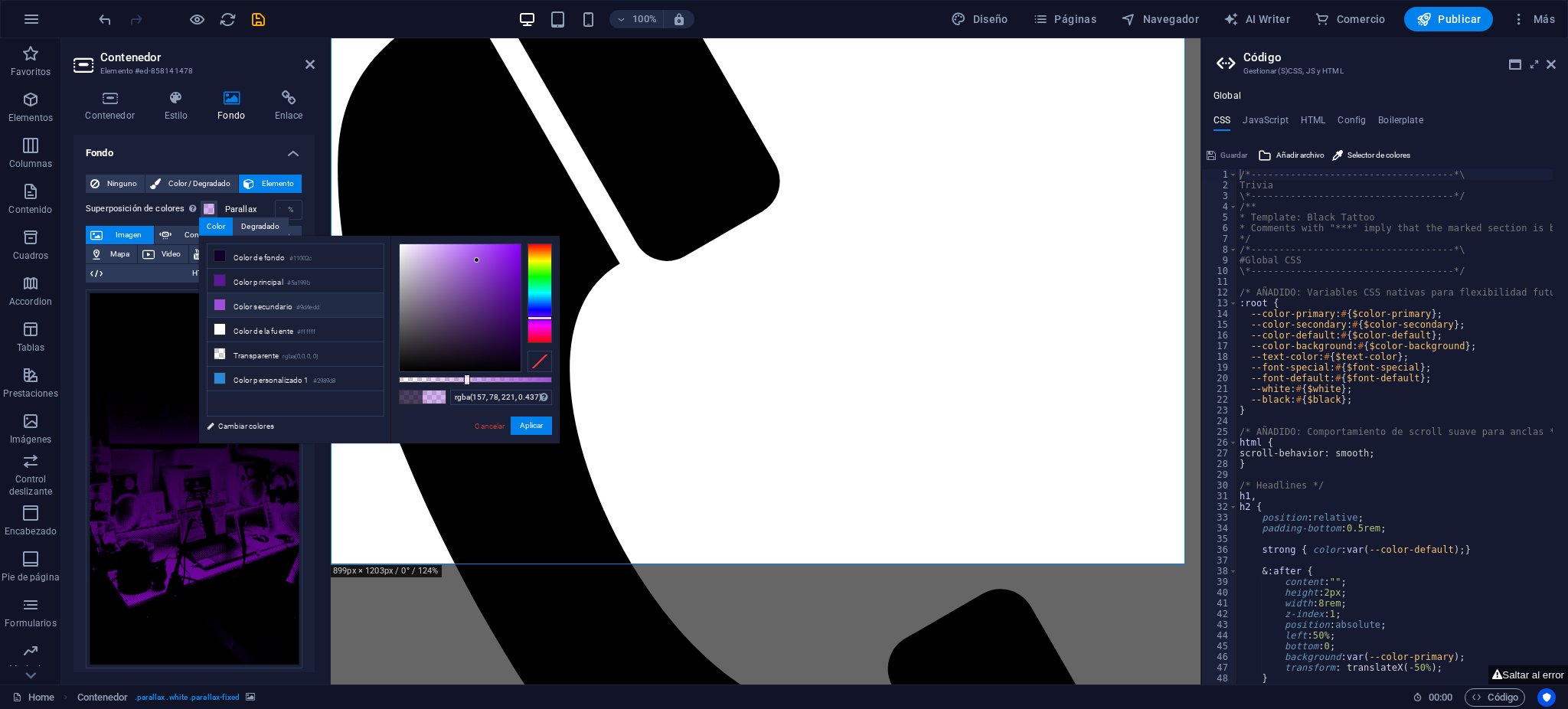
drag, startPoint x: 458, startPoint y: 384, endPoint x: 435, endPoint y: 385, distance: 23.0
click at [433, 385] on div "rgba(157, 78, 221, 0.437) Formatos soportados #0852ed rgb(8, 82, 237) rgba(8, 8…" at bounding box center [475, 451] width 169 height 429
drag, startPoint x: 436, startPoint y: 385, endPoint x: 441, endPoint y: 377, distance: 9.4
click at [440, 380] on div "rgba(157, 78, 221, 0.437) Formatos soportados #0852ed rgb(8, 82, 237) rgba(8, 8…" at bounding box center [475, 451] width 169 height 429
type input "rgba(157, 78, 221, 0.142)"
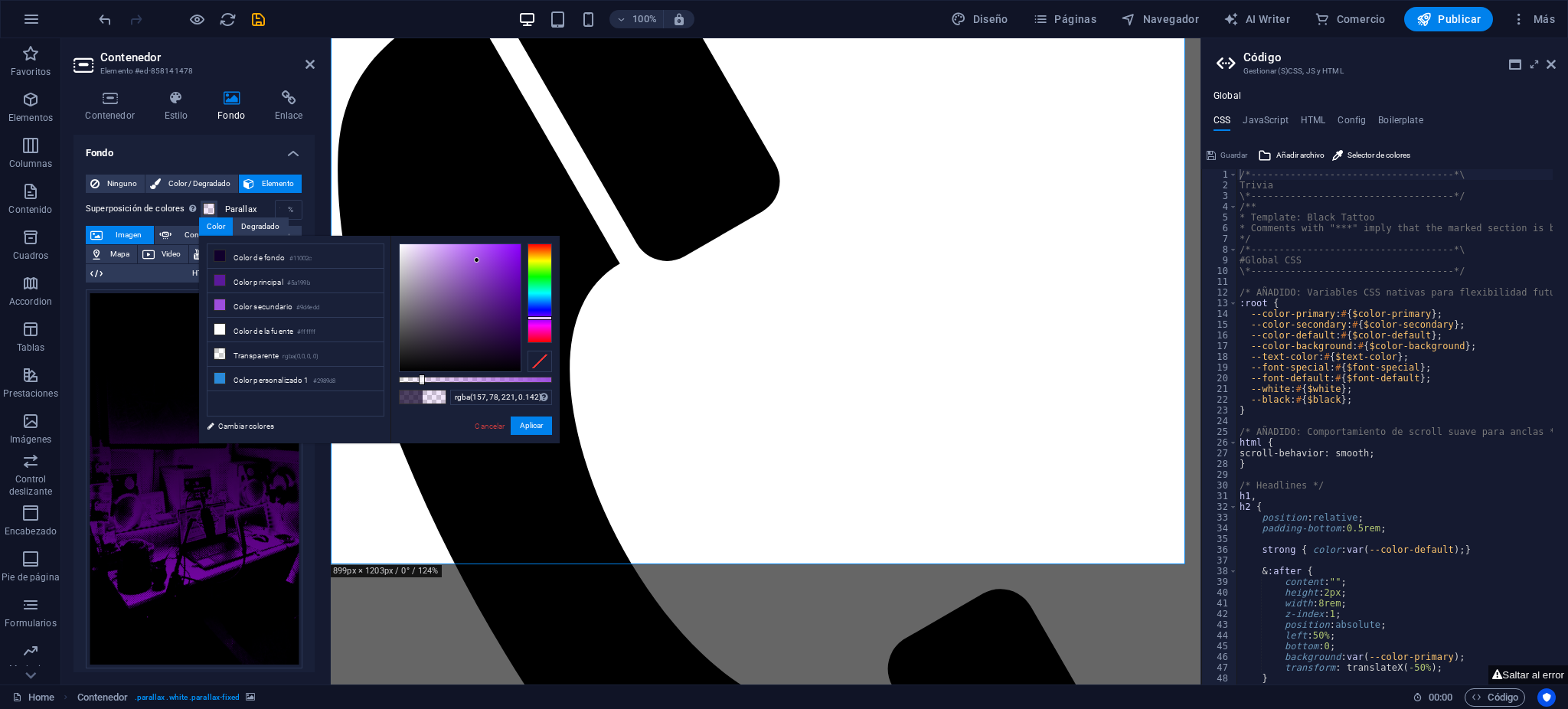
drag, startPoint x: 442, startPoint y: 377, endPoint x: 420, endPoint y: 377, distance: 22.0
click at [420, 377] on div at bounding box center [476, 380] width 153 height 7
click at [427, 391] on span at bounding box center [434, 397] width 23 height 13
click at [539, 420] on button "Aplicar" at bounding box center [531, 425] width 42 height 19
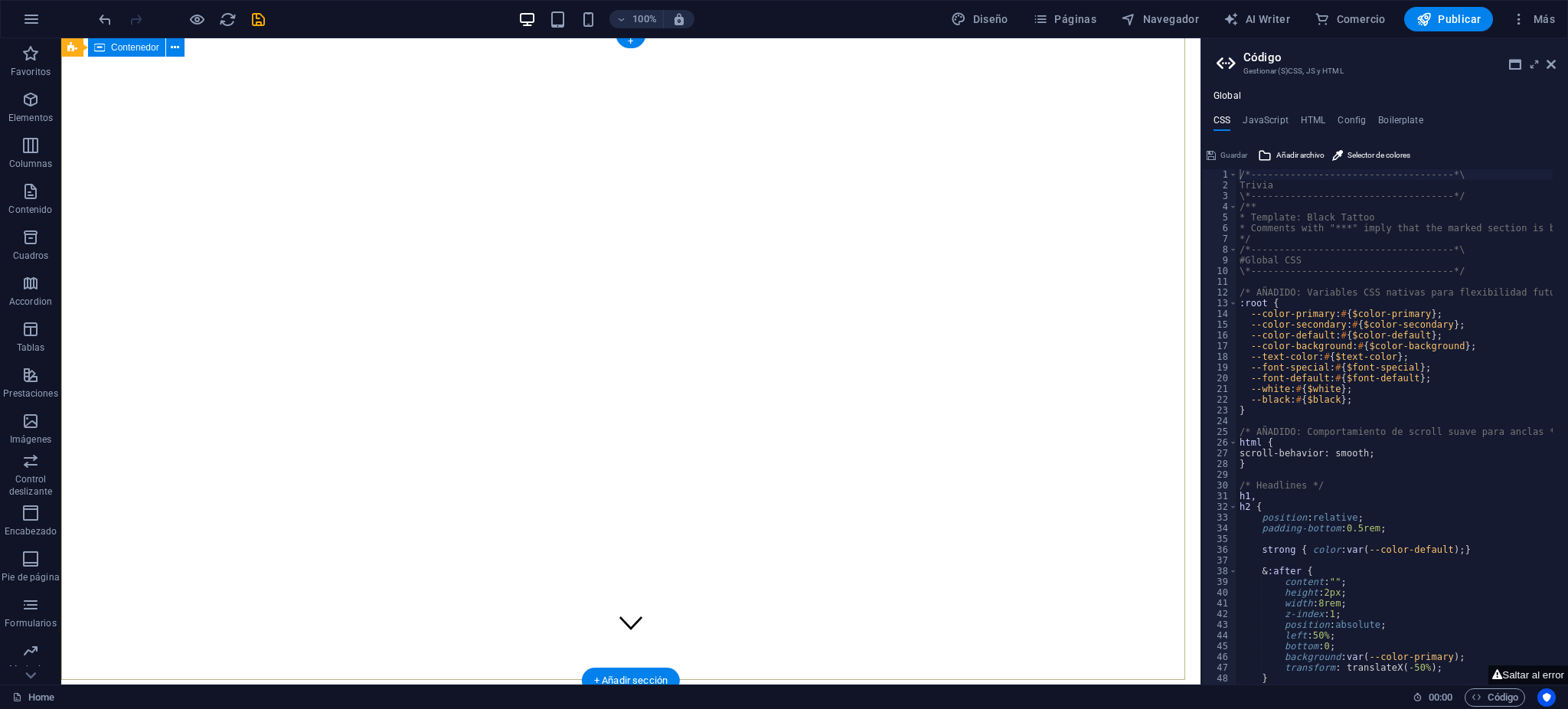
scroll to position [5, 0]
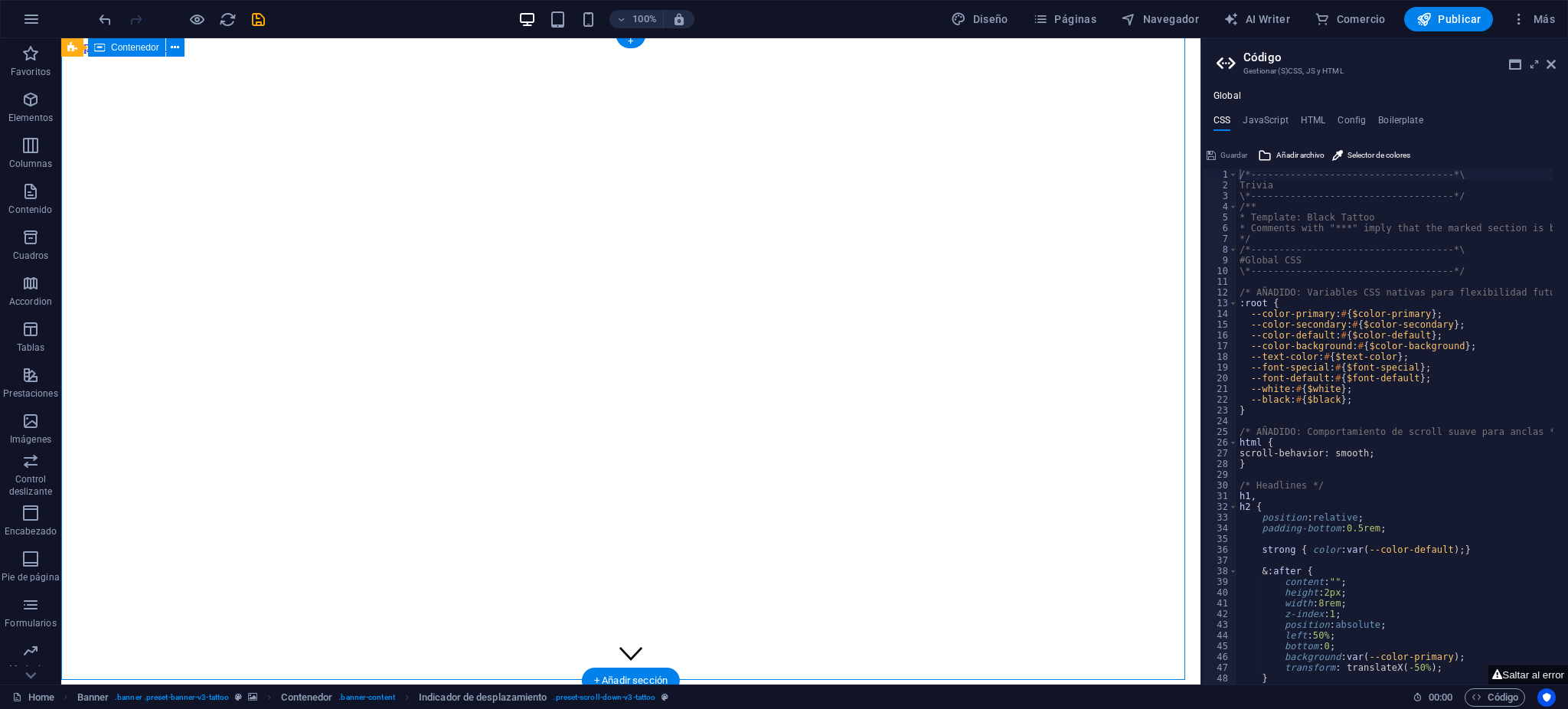
select select "px"
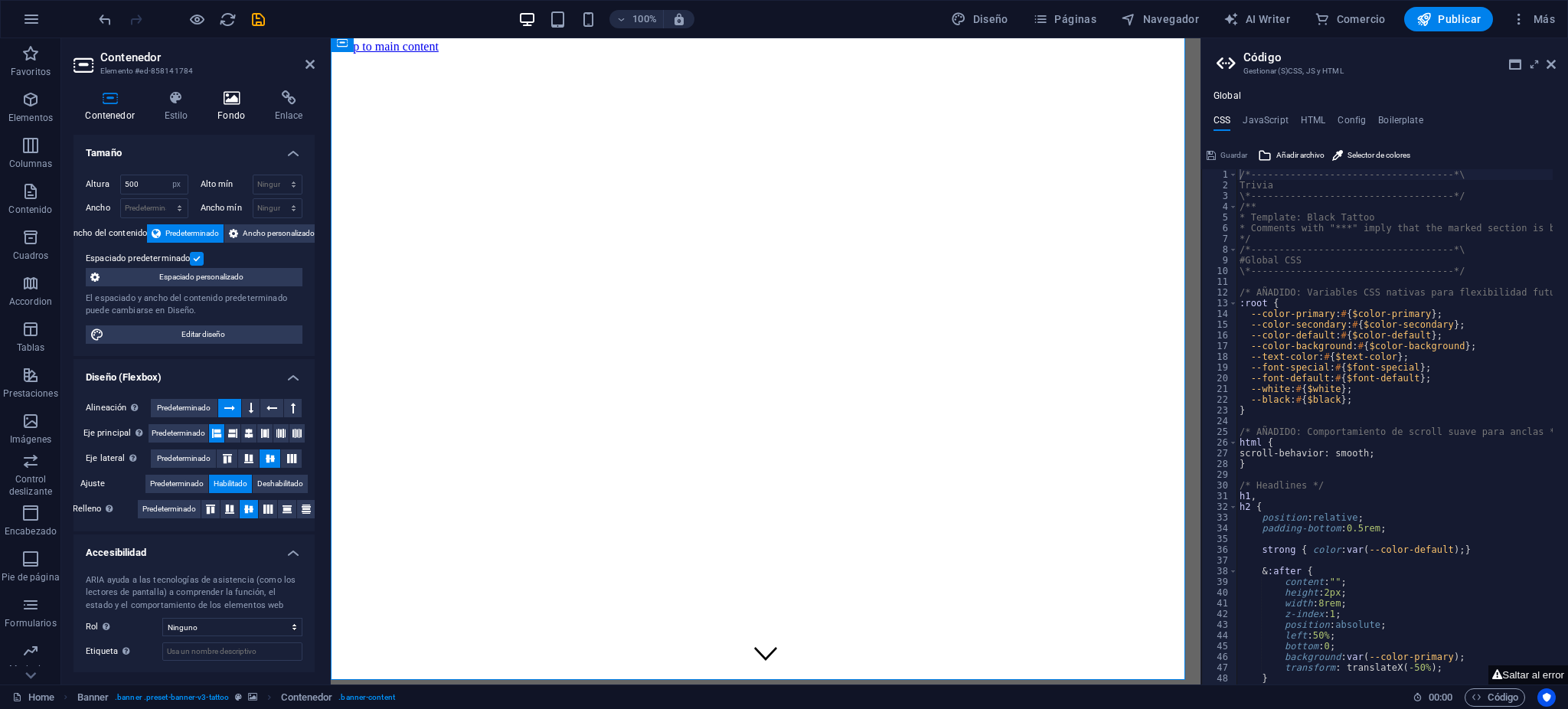
click at [222, 96] on icon at bounding box center [231, 98] width 51 height 15
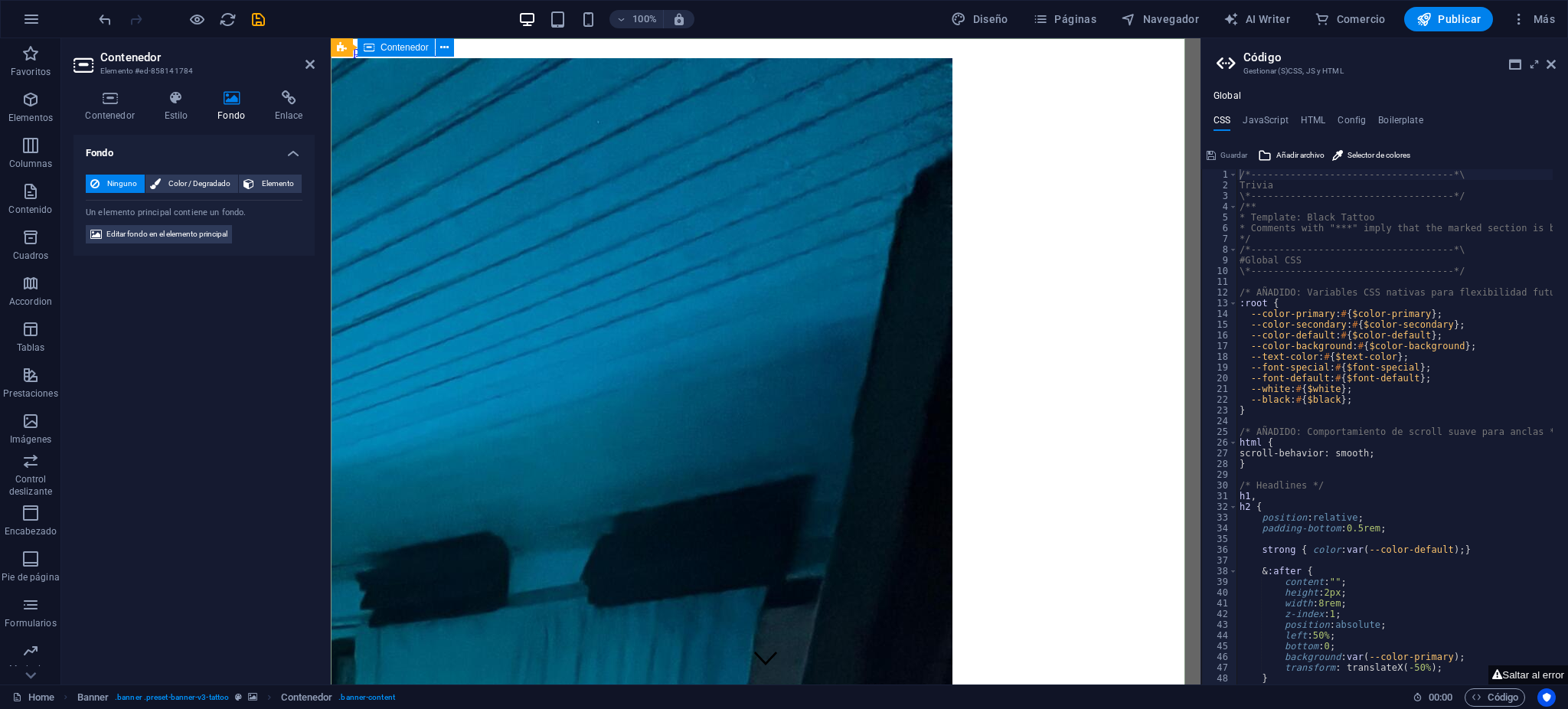
click at [380, 53] on div "Contenedor" at bounding box center [396, 47] width 77 height 19
click at [376, 45] on div "Contenedor" at bounding box center [396, 47] width 77 height 19
click at [345, 46] on icon at bounding box center [342, 47] width 10 height 19
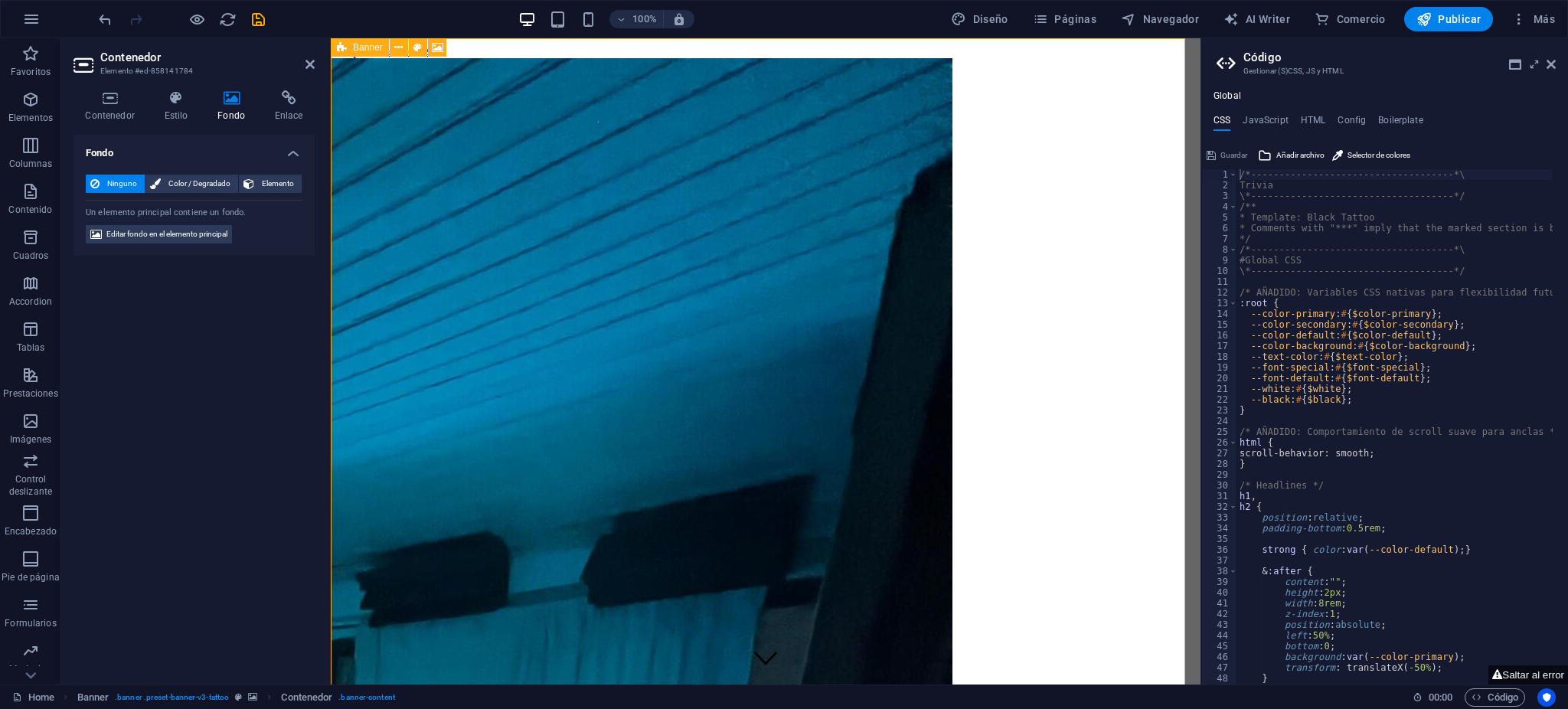
click at [345, 46] on icon at bounding box center [342, 47] width 10 height 19
select select "vh"
select select "banner"
select select "ms"
select select "s"
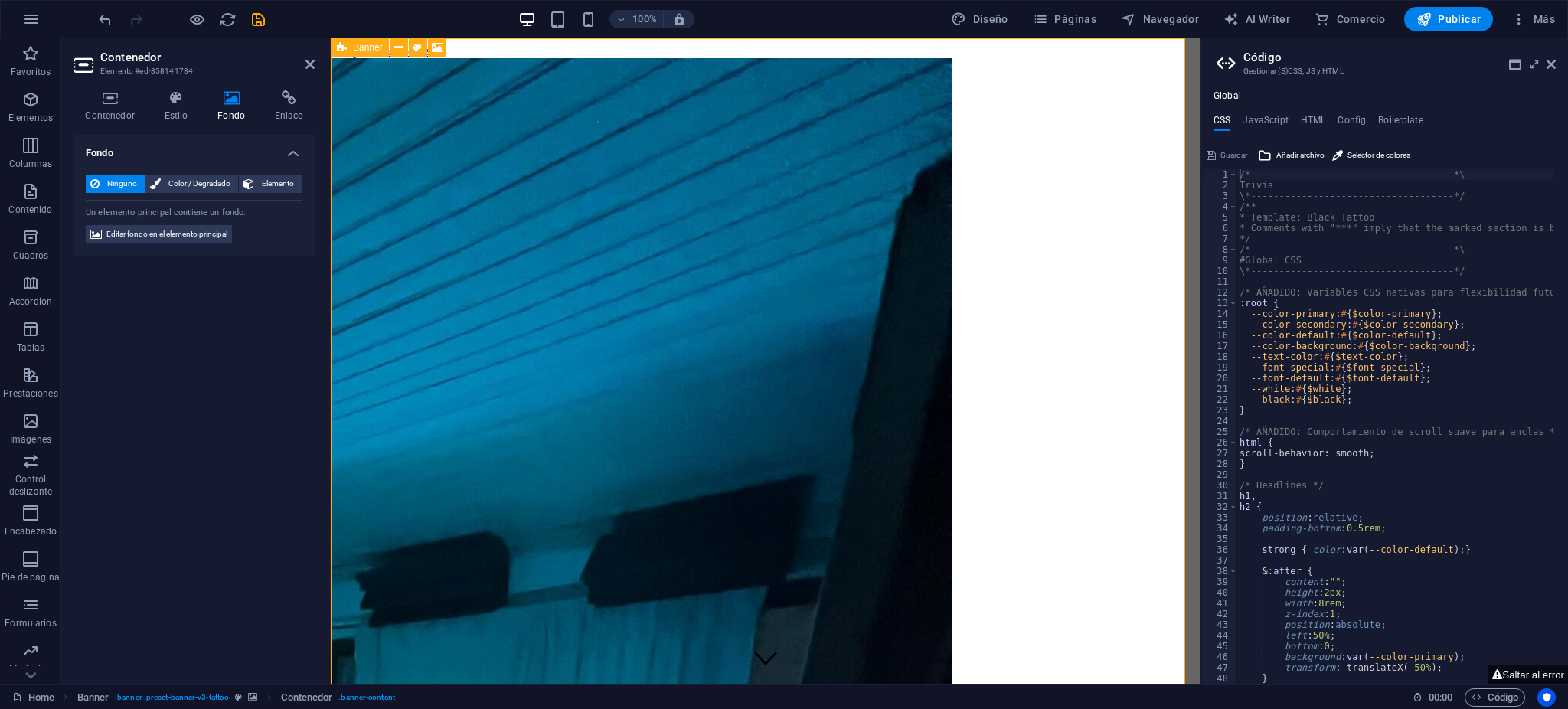
select select "progressive"
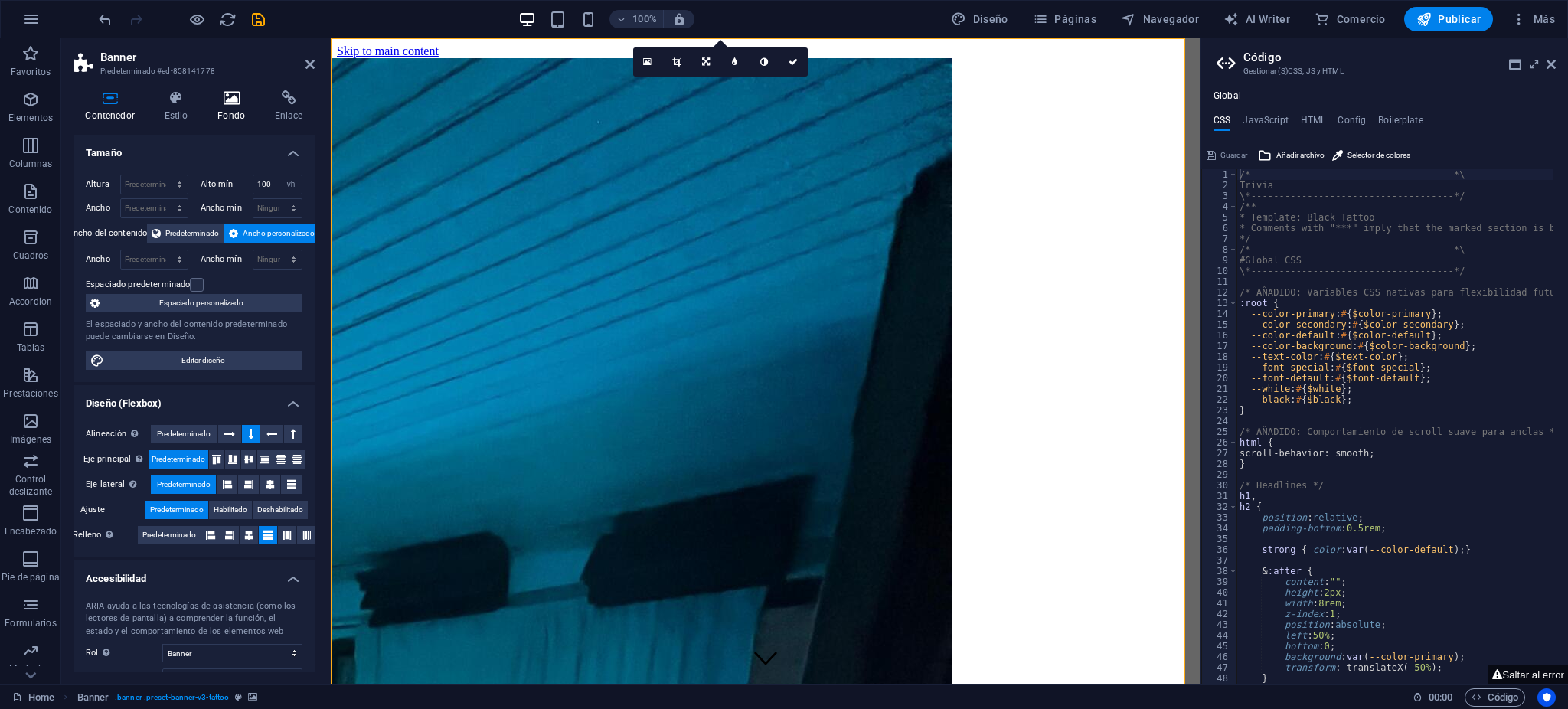
click at [248, 102] on icon at bounding box center [231, 98] width 51 height 15
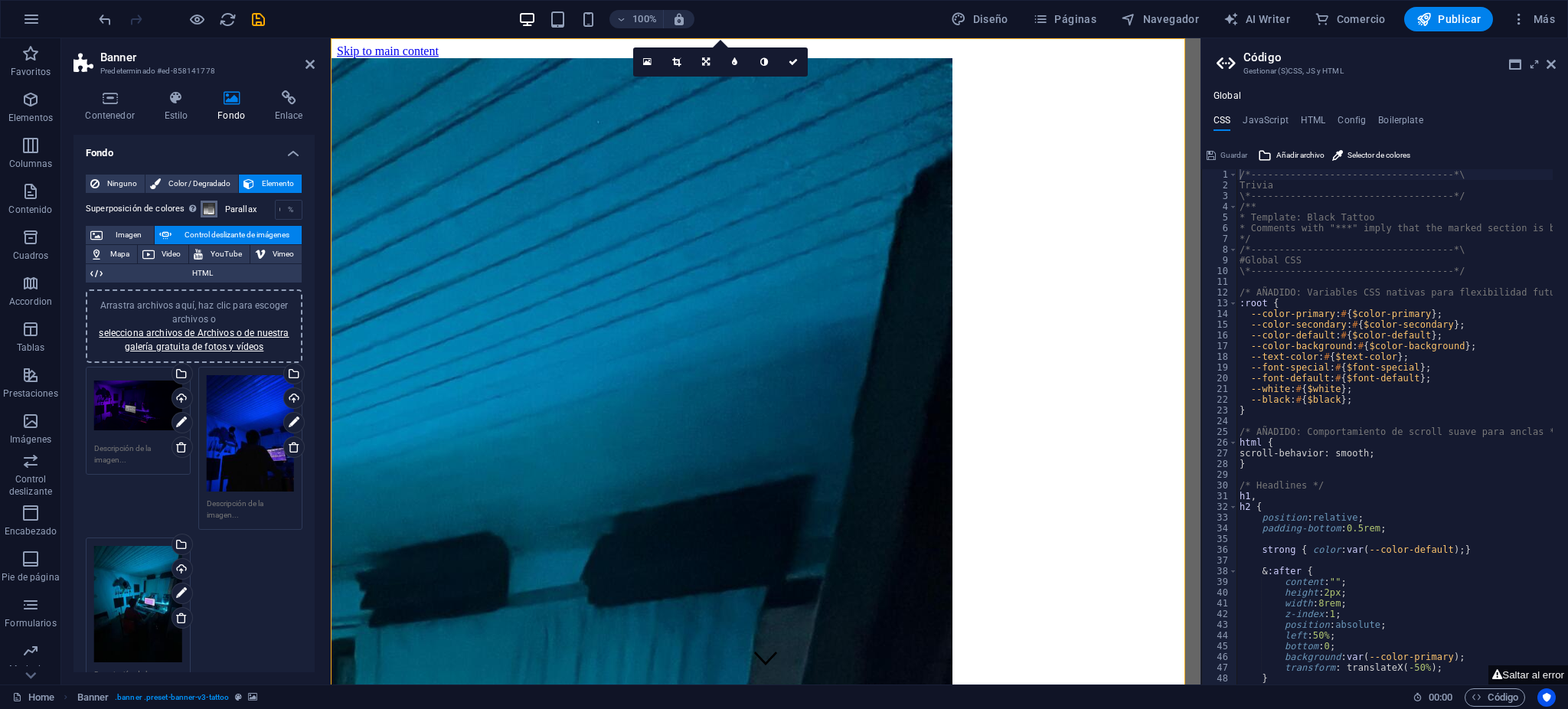
click at [206, 213] on span at bounding box center [209, 209] width 12 height 12
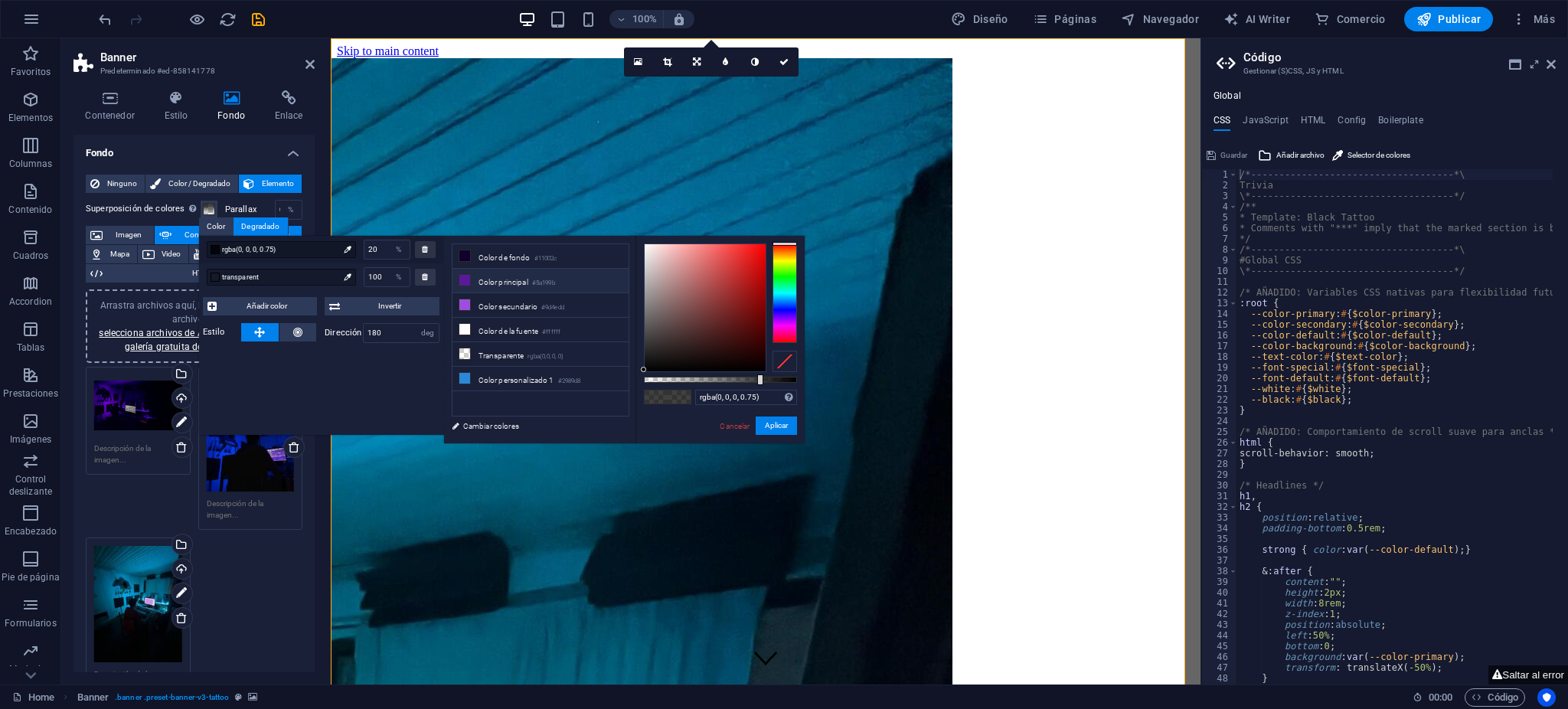
click at [493, 271] on li "Color principal #5a199b" at bounding box center [541, 281] width 176 height 24
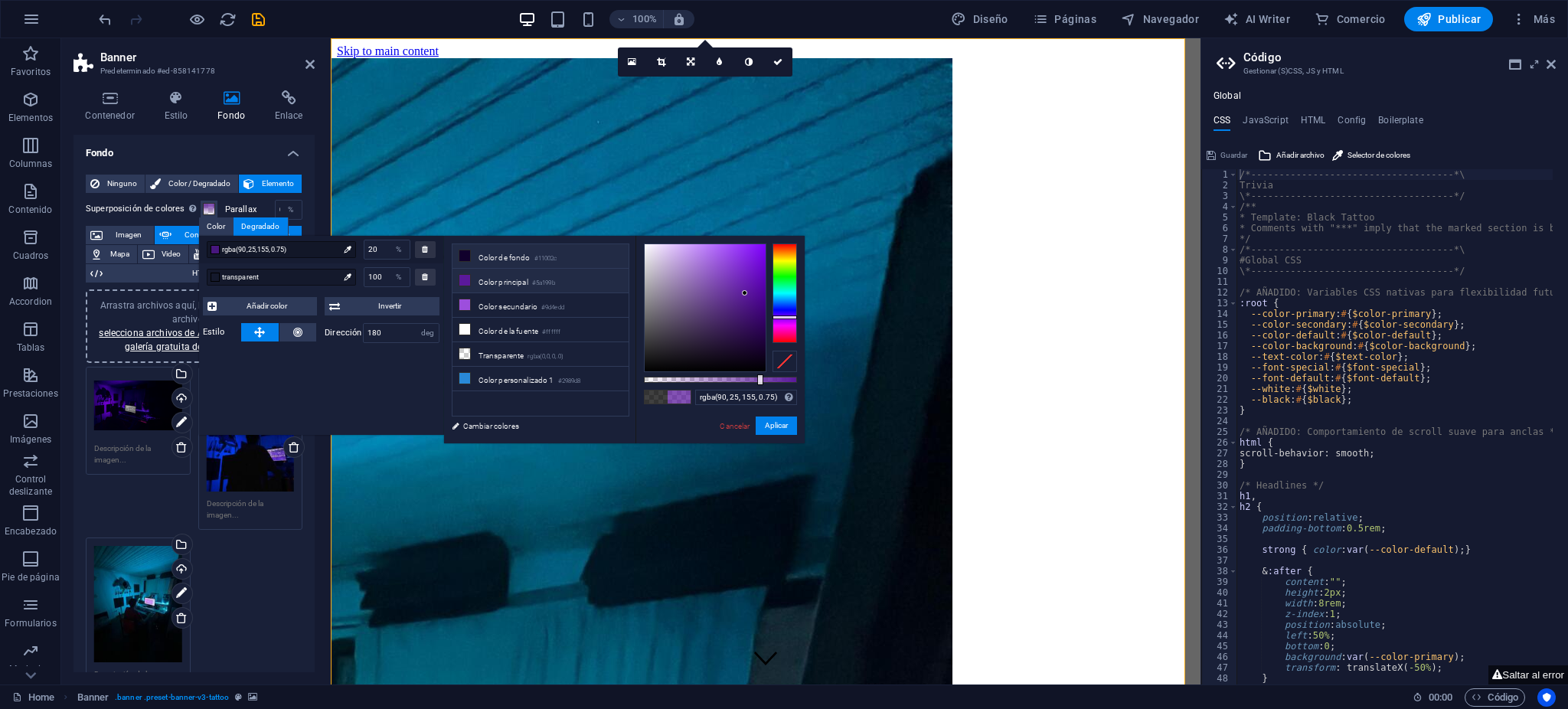
click at [494, 256] on li "Color de fondo #11002c" at bounding box center [541, 257] width 176 height 24
drag, startPoint x: 716, startPoint y: 374, endPoint x: 703, endPoint y: 376, distance: 13.2
click at [703, 376] on div "rgba(17, 0, 44, 0.75) Formatos soportados #0852ed rgb(8, 82, 237) rgba(8, 82, 2…" at bounding box center [720, 451] width 169 height 429
click at [701, 380] on div "rgba(17, 0, 44, 0.75) Formatos soportados #0852ed rgb(8, 82, 237) rgba(8, 82, 2…" at bounding box center [720, 451] width 169 height 429
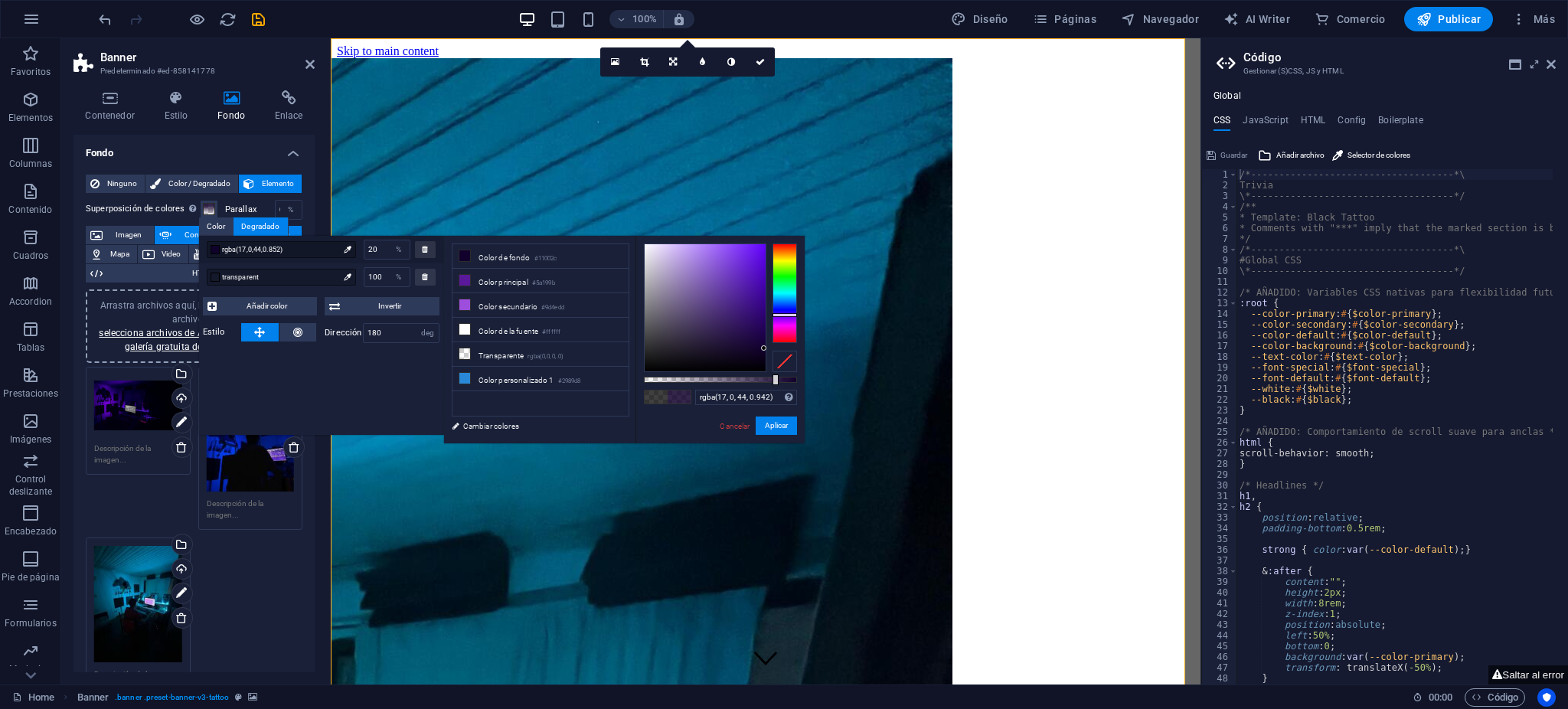
type input "#11002c"
drag, startPoint x: 702, startPoint y: 381, endPoint x: 774, endPoint y: 411, distance: 78.0
click at [812, 386] on body "Nube Records Company Home Favoritos Elementos Columnas Contenido Cuadros Accord…" at bounding box center [784, 354] width 1568 height 709
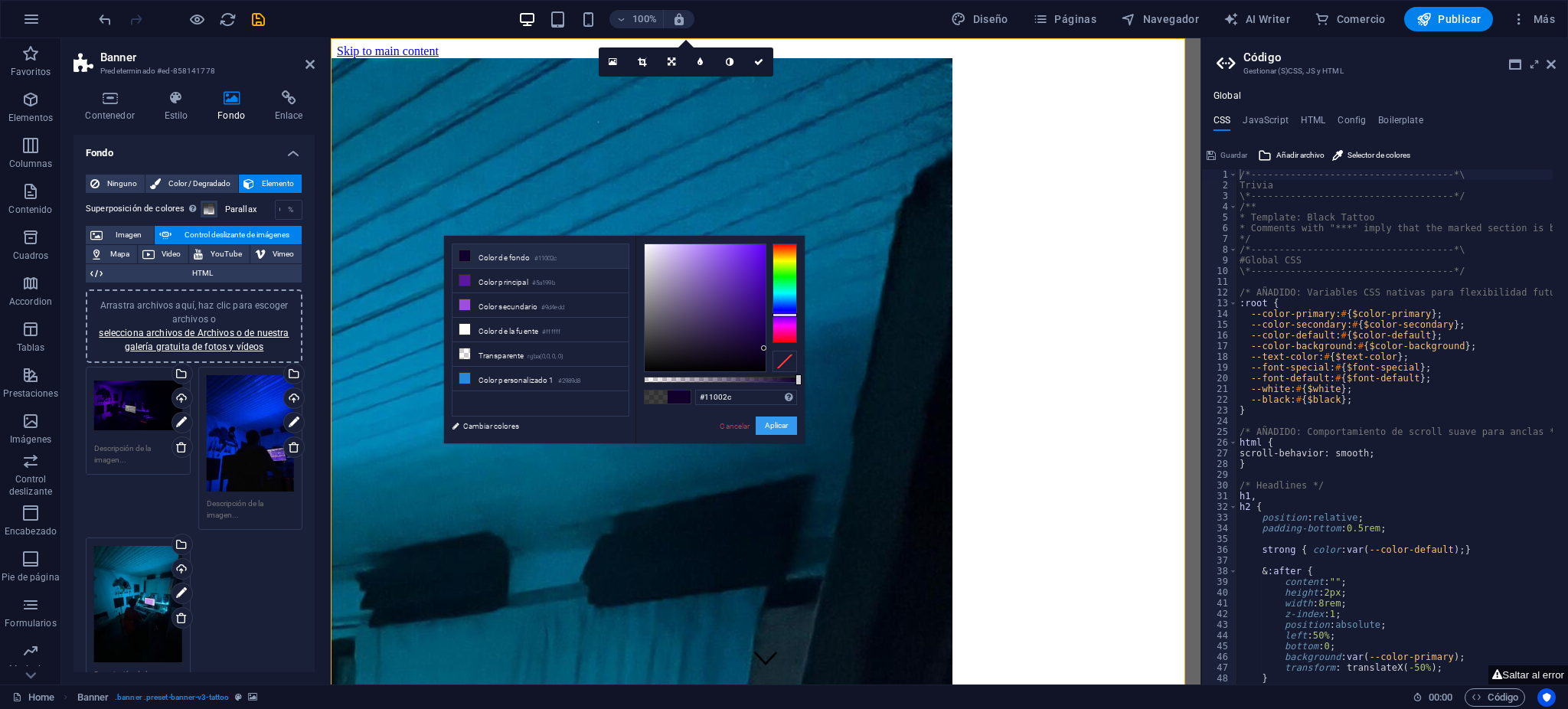
click at [769, 426] on button "Aplicar" at bounding box center [776, 425] width 42 height 19
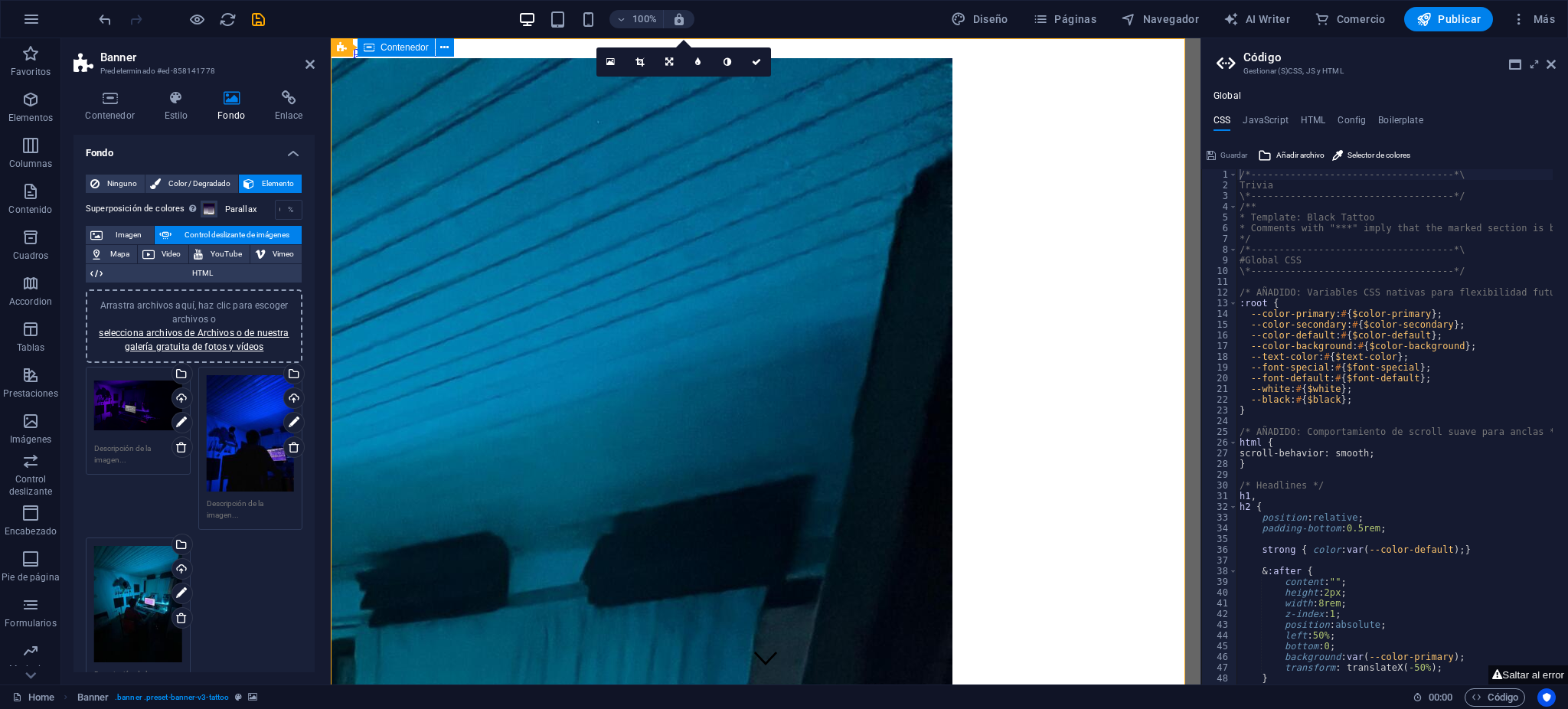
click at [303, 63] on h2 "Banner" at bounding box center [207, 57] width 214 height 14
click at [310, 60] on icon at bounding box center [310, 64] width 9 height 12
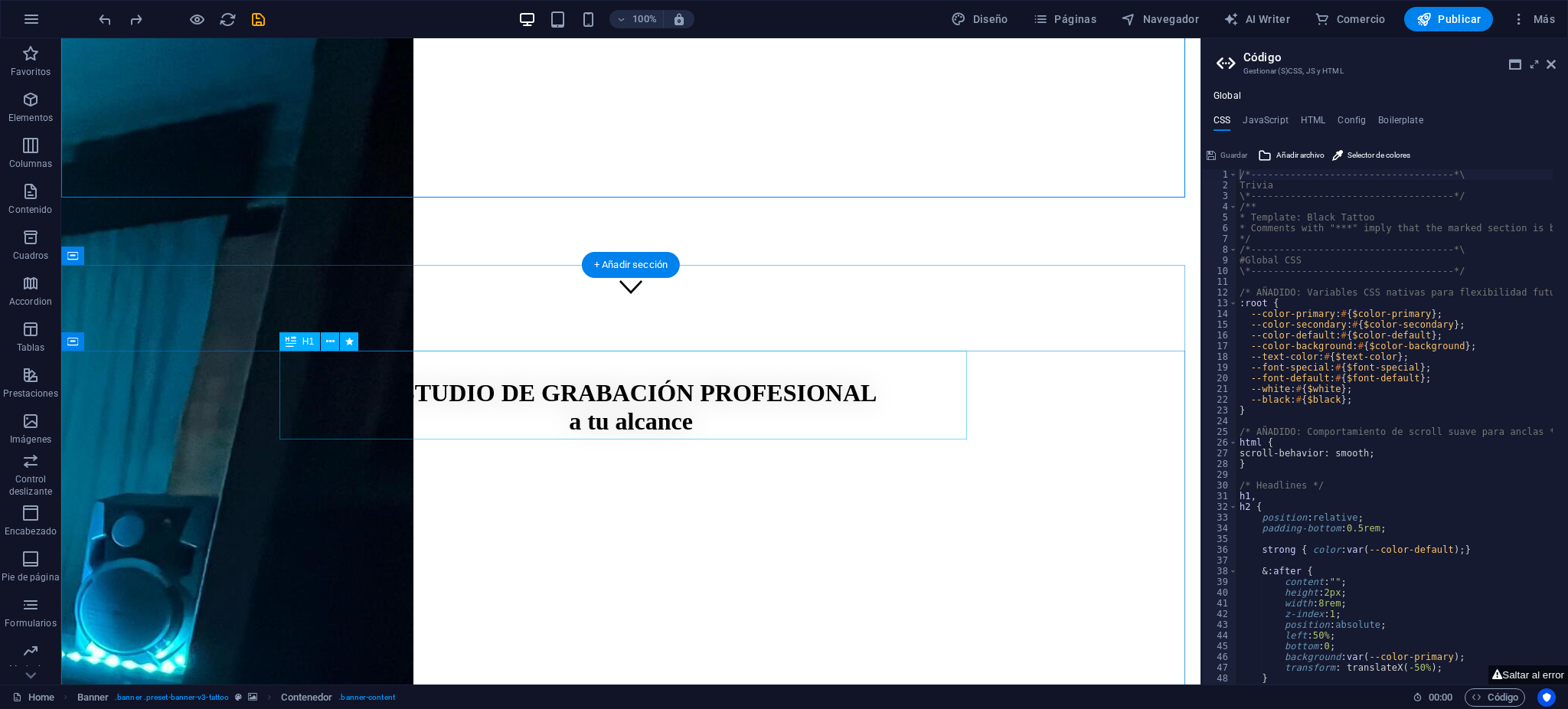
scroll to position [510, 0]
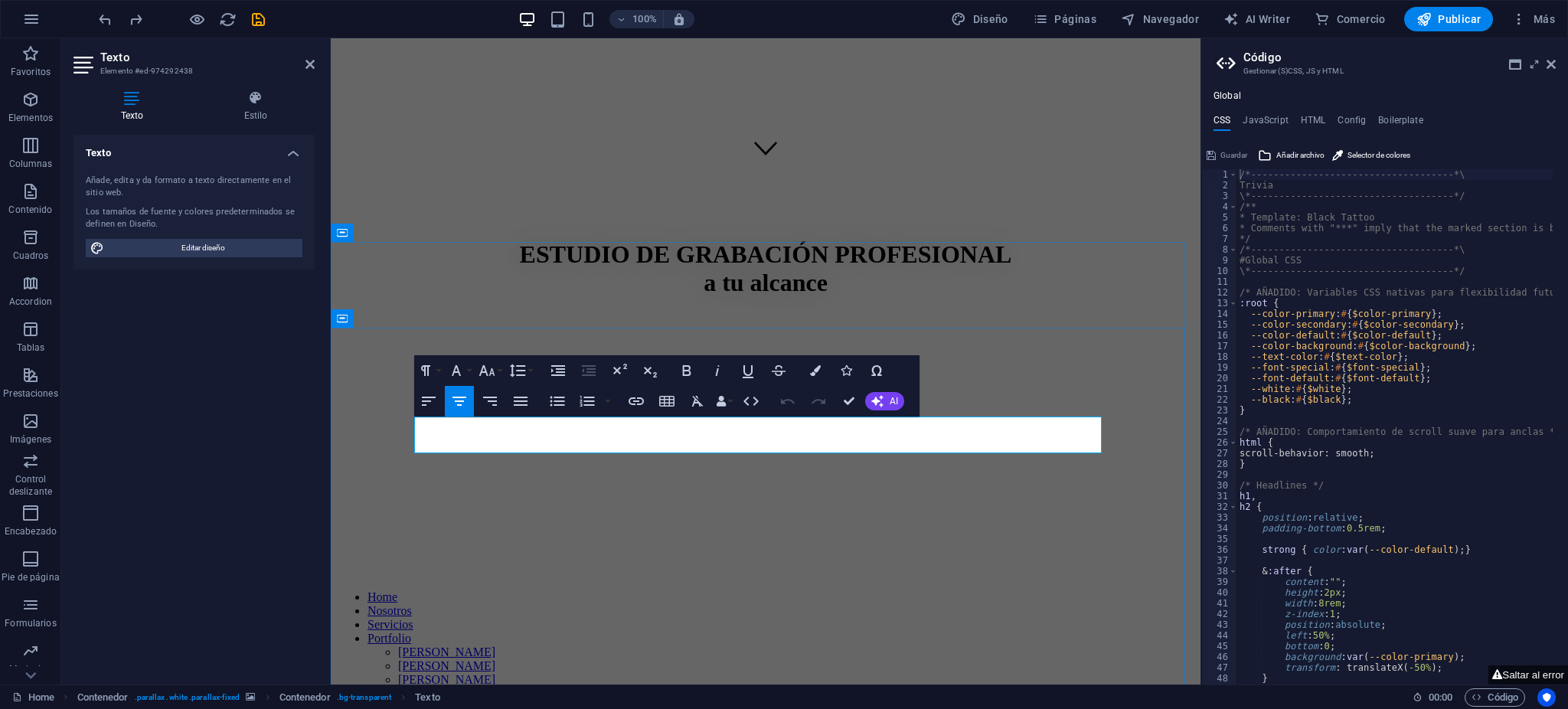
click at [187, 246] on span "Editar diseño" at bounding box center [203, 248] width 189 height 19
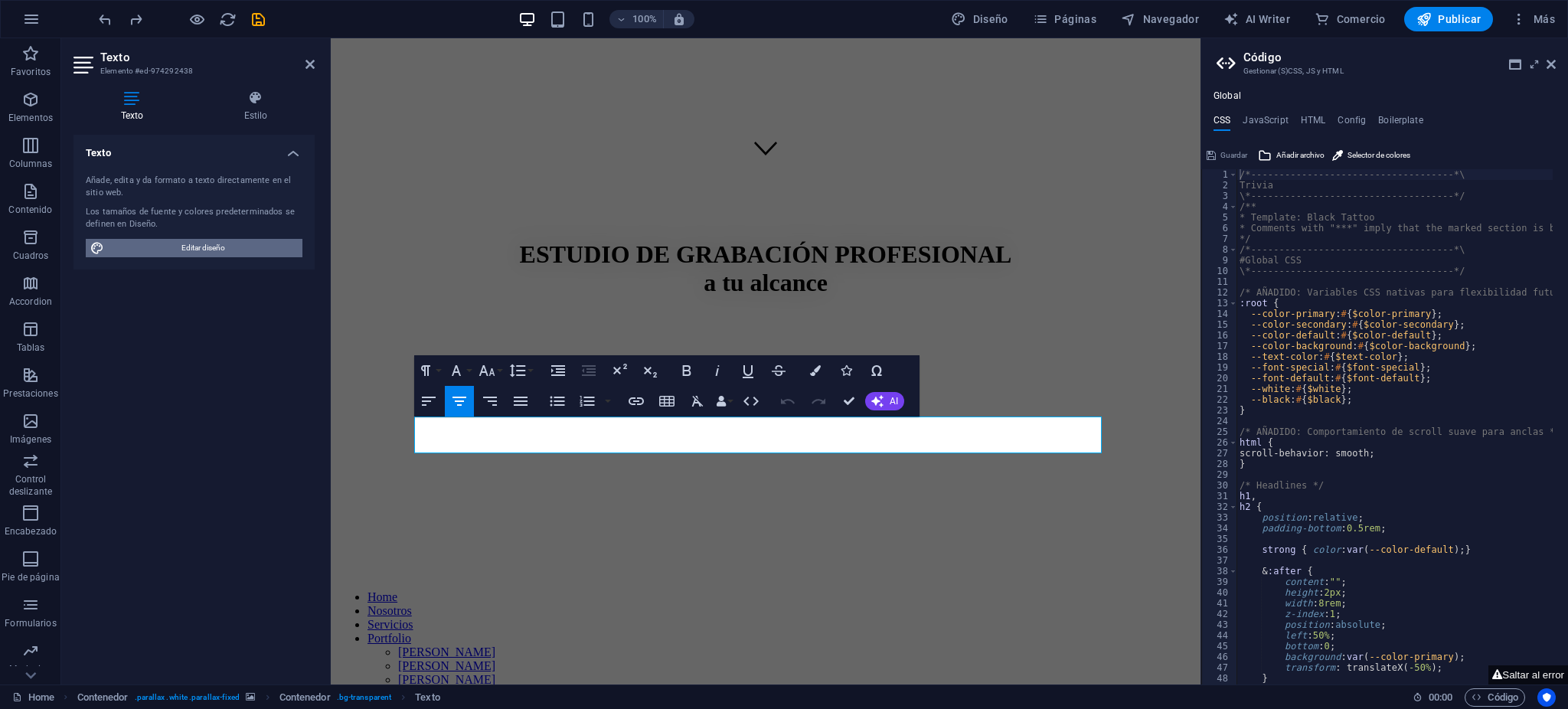
select select "ease-in-out"
select select "rem"
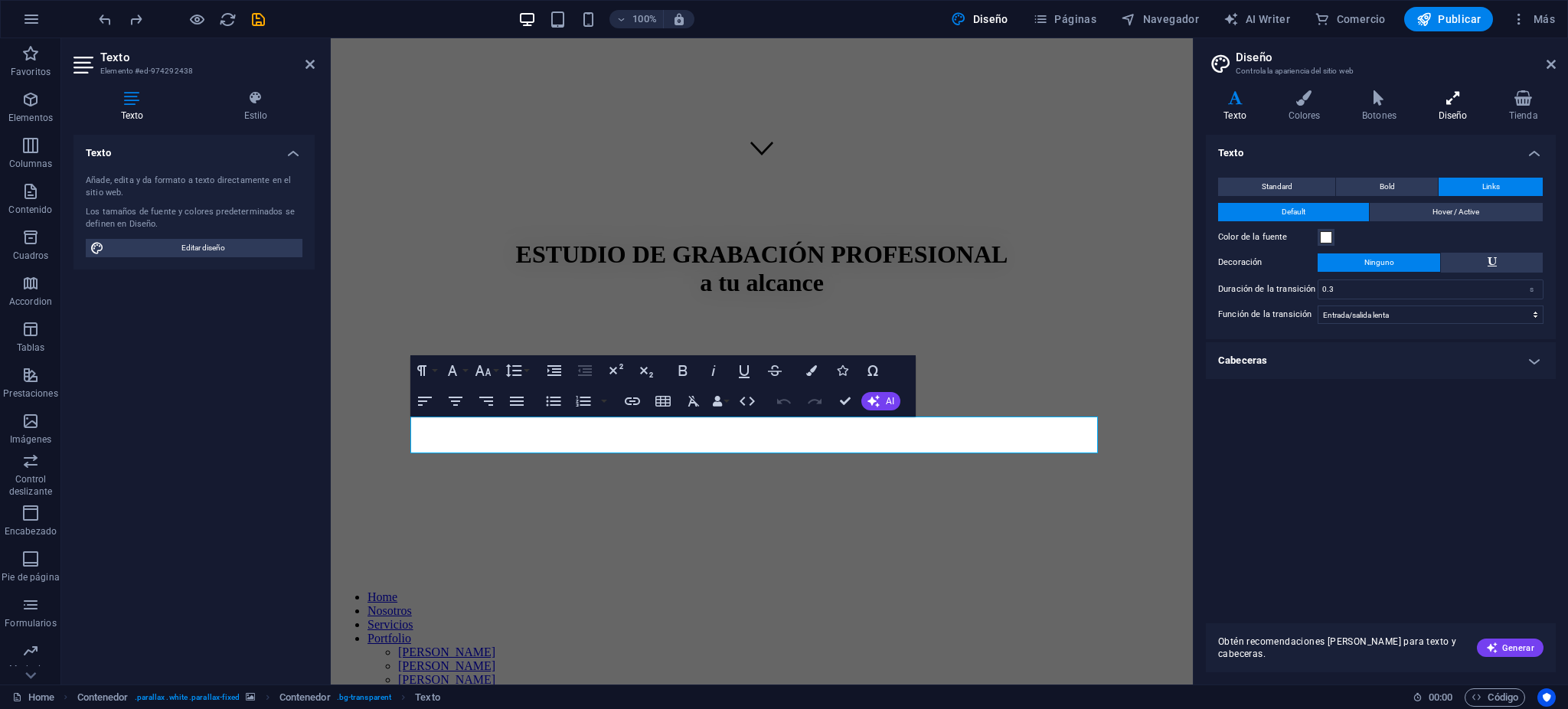
click at [1444, 99] on icon at bounding box center [1452, 98] width 64 height 15
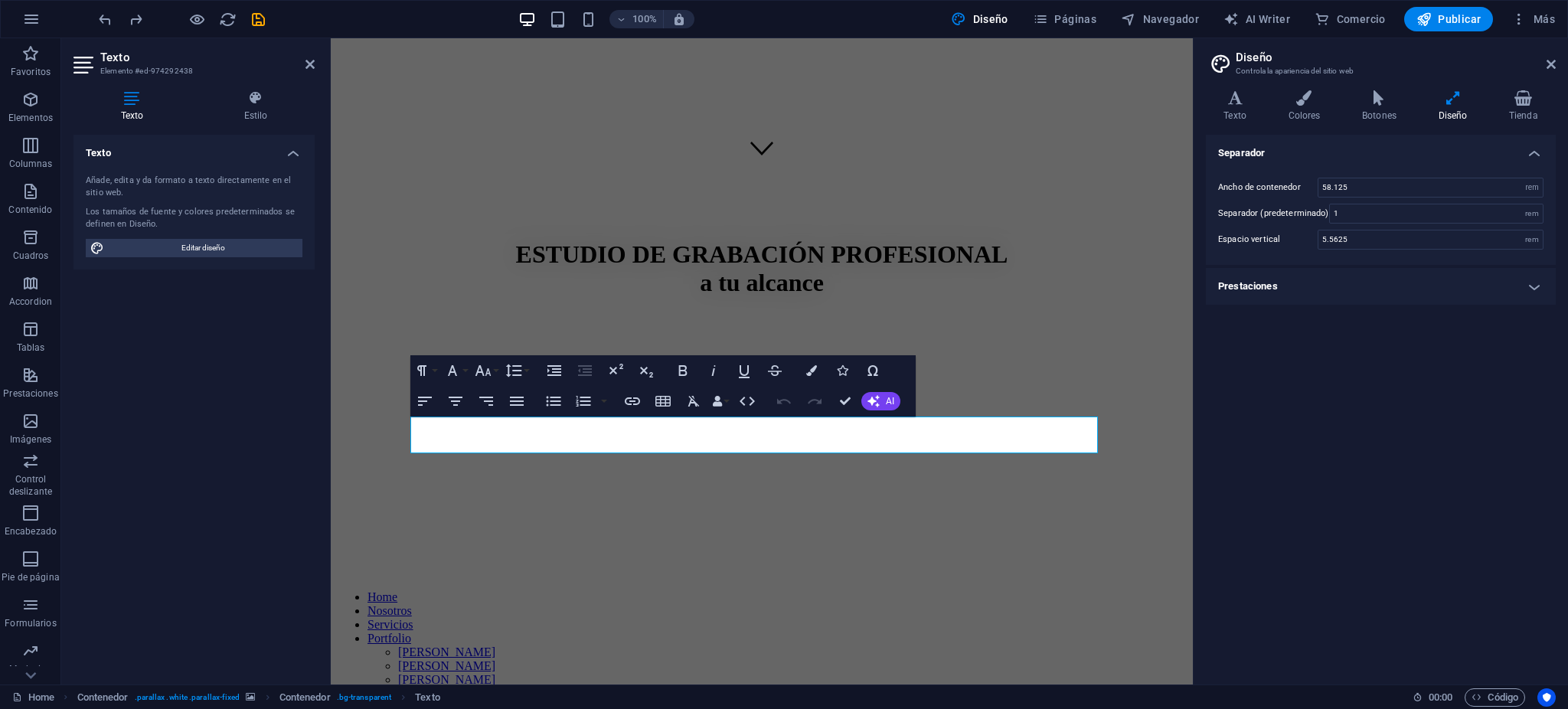
click at [1213, 80] on div "Variantes Texto Colores Botones Diseño Tienda Texto Standard Bold Links Color d…" at bounding box center [1381, 381] width 375 height 606
click at [1220, 96] on icon at bounding box center [1235, 98] width 58 height 15
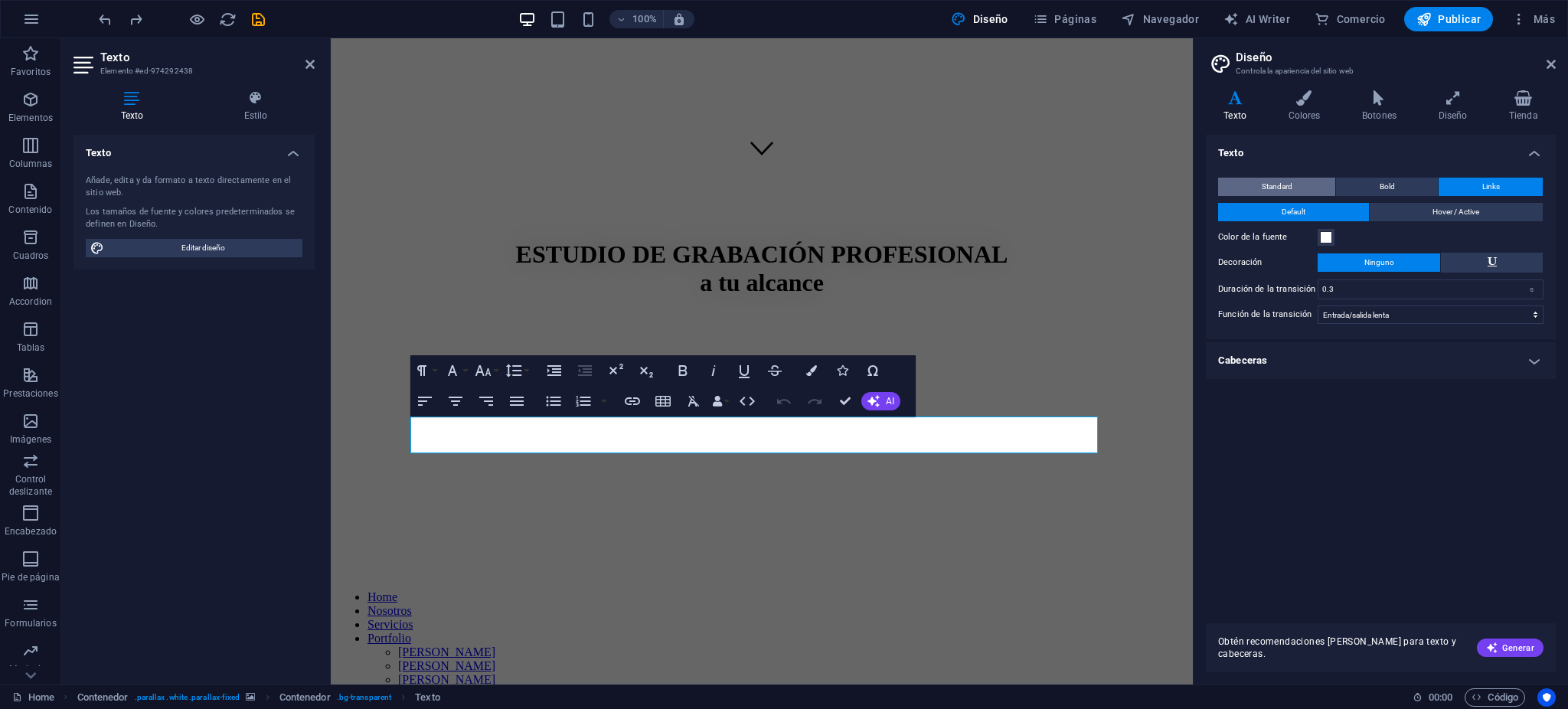
click at [1312, 189] on button "Standard" at bounding box center [1277, 187] width 117 height 19
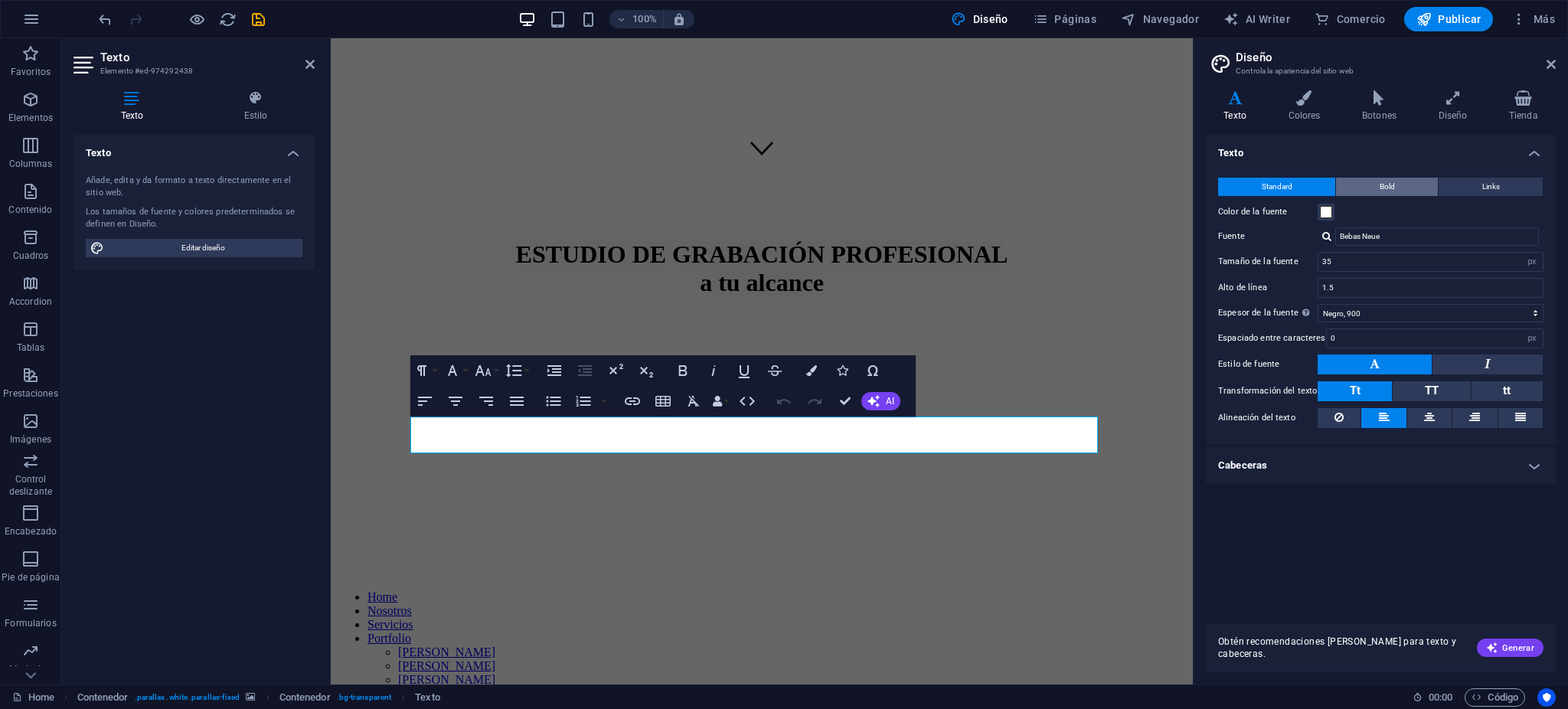
click at [1377, 179] on button "Bold" at bounding box center [1386, 187] width 102 height 19
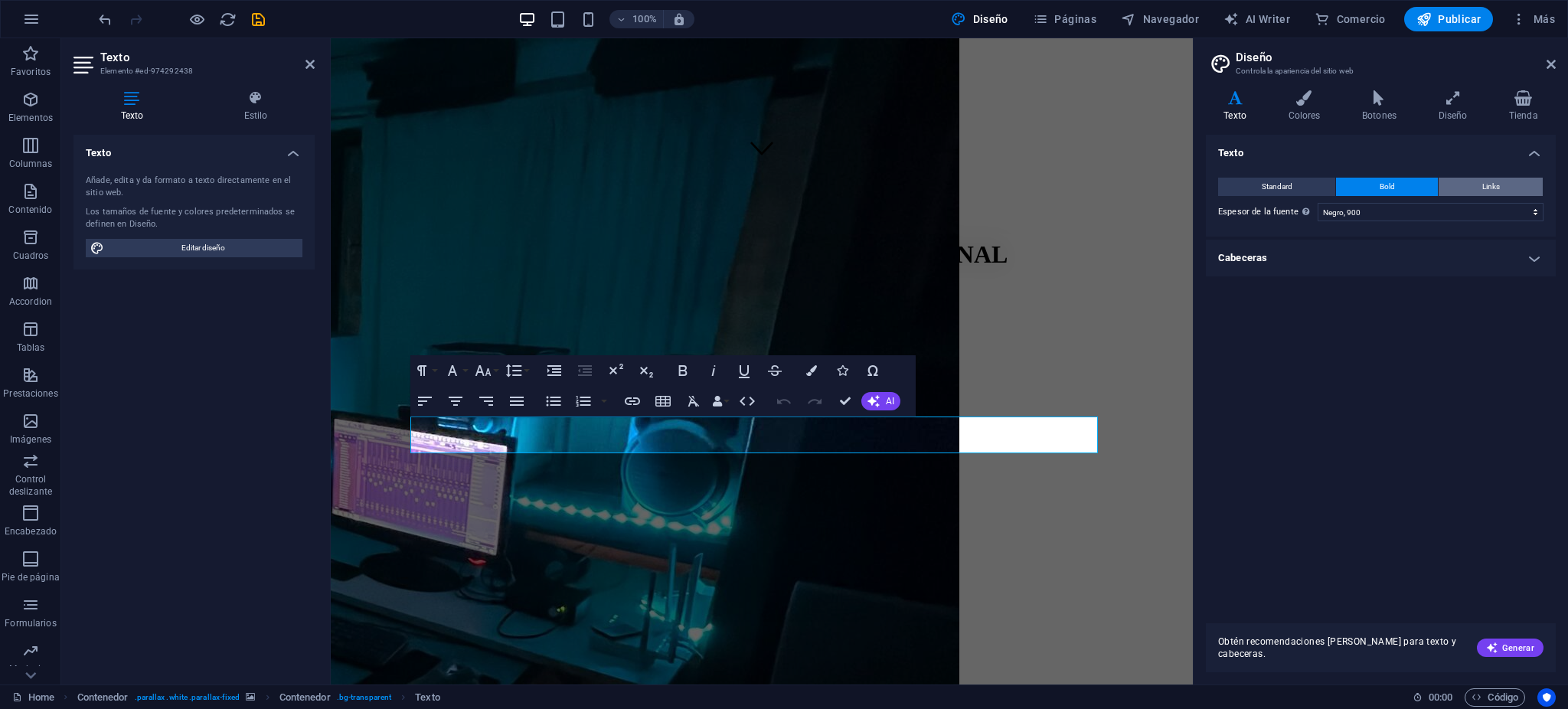
click at [1492, 178] on span "Links" at bounding box center [1491, 187] width 18 height 19
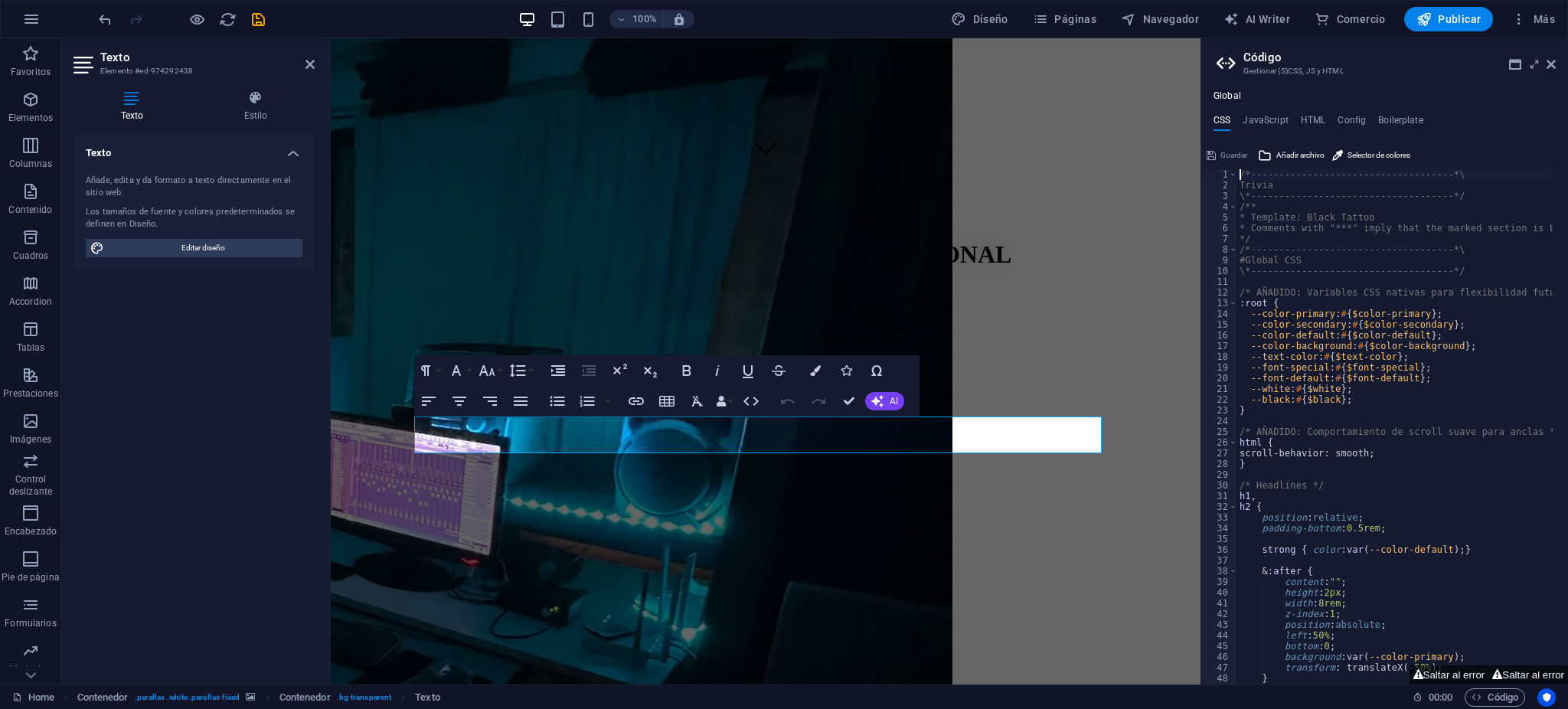
drag, startPoint x: 874, startPoint y: 445, endPoint x: 393, endPoint y: 387, distance: 484.5
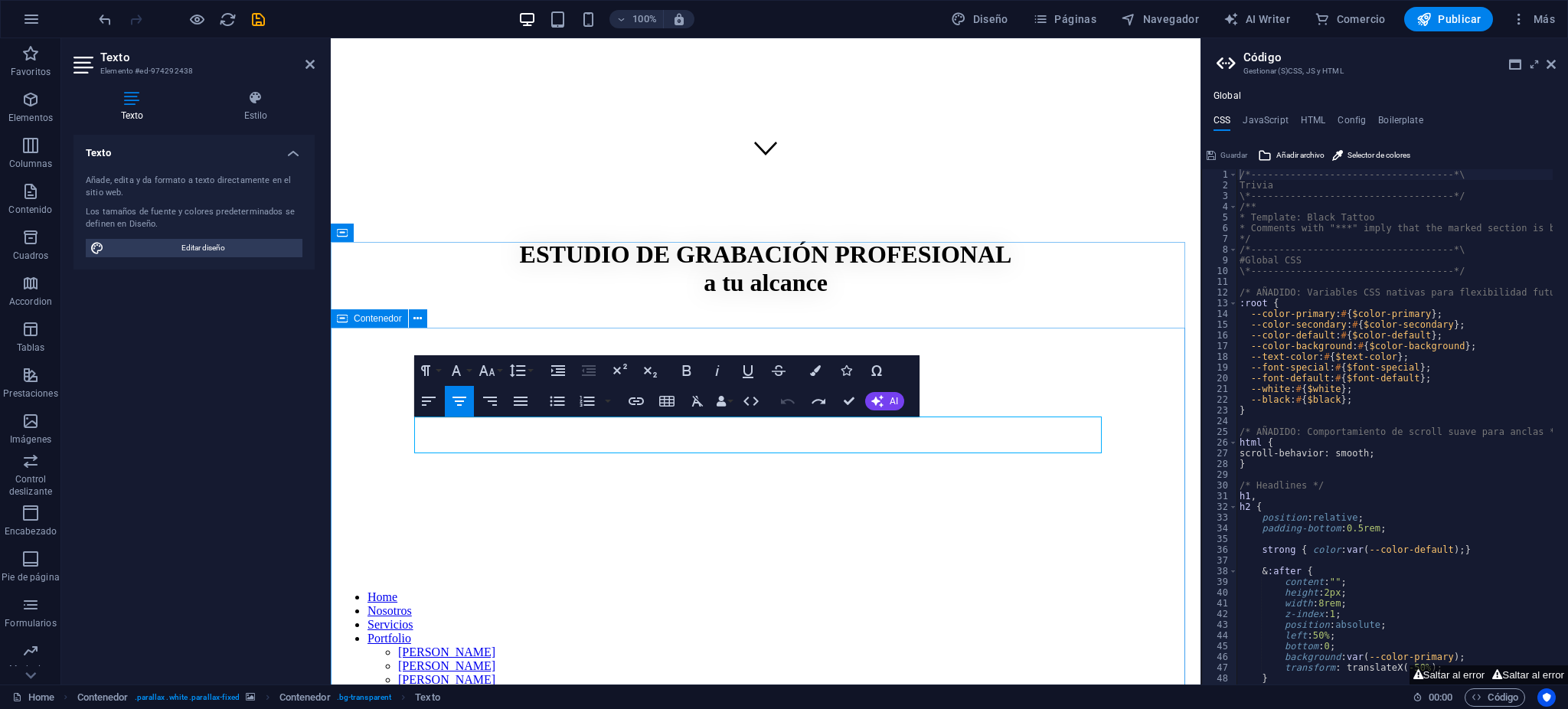
drag, startPoint x: 863, startPoint y: 443, endPoint x: 397, endPoint y: 390, distance: 469.0
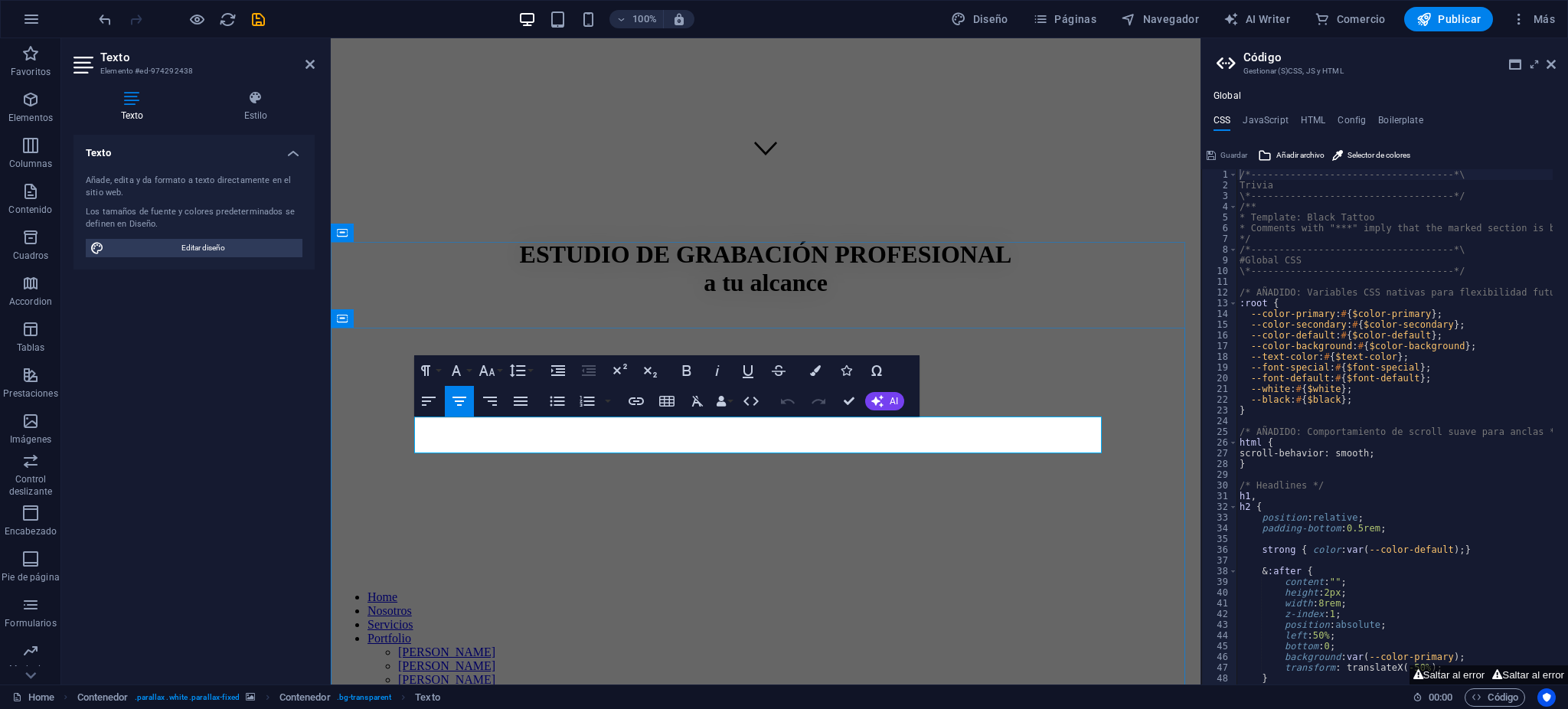
drag, startPoint x: 441, startPoint y: 425, endPoint x: 929, endPoint y: 452, distance: 488.7
click at [468, 368] on button "Font Family" at bounding box center [459, 371] width 29 height 31
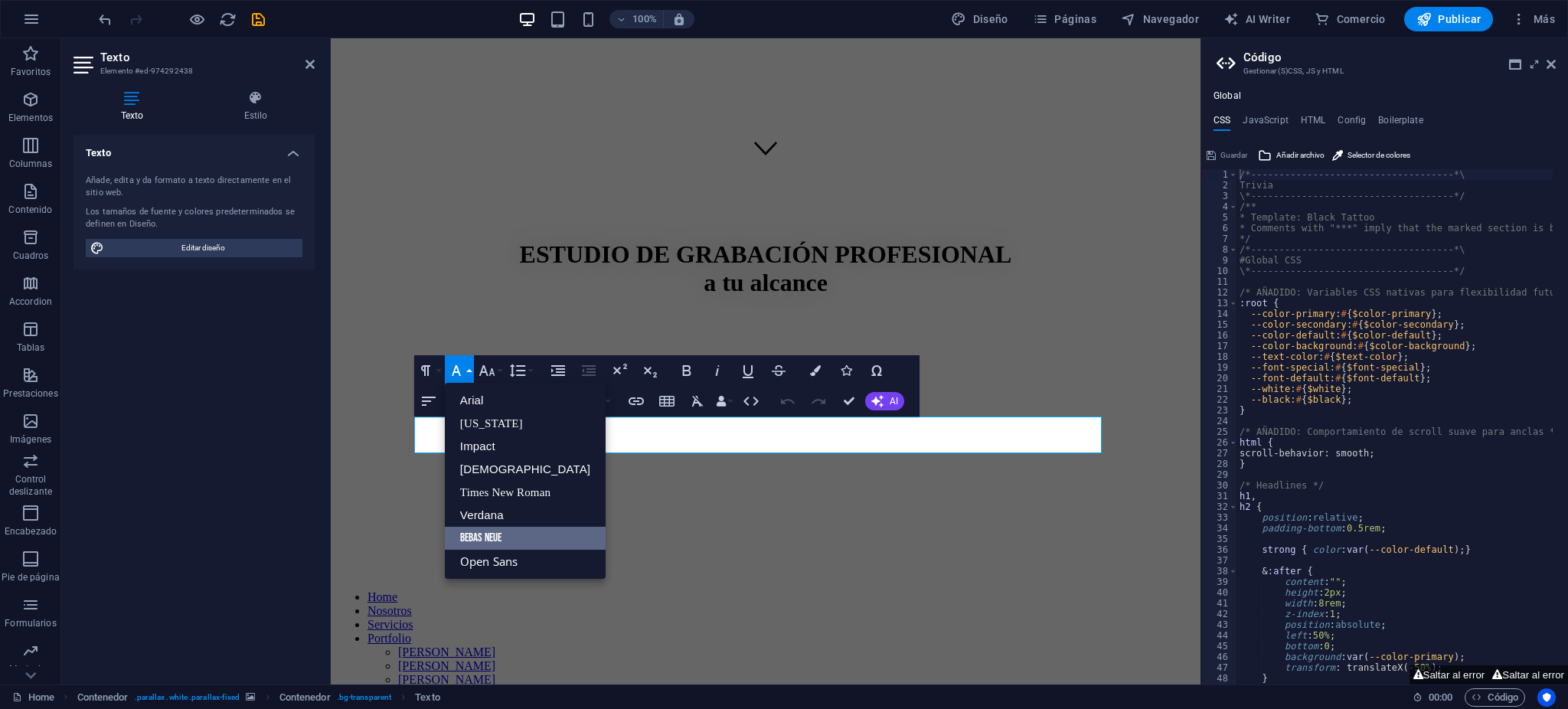
scroll to position [0, 0]
click at [506, 555] on link "Open Sans" at bounding box center [525, 561] width 160 height 23
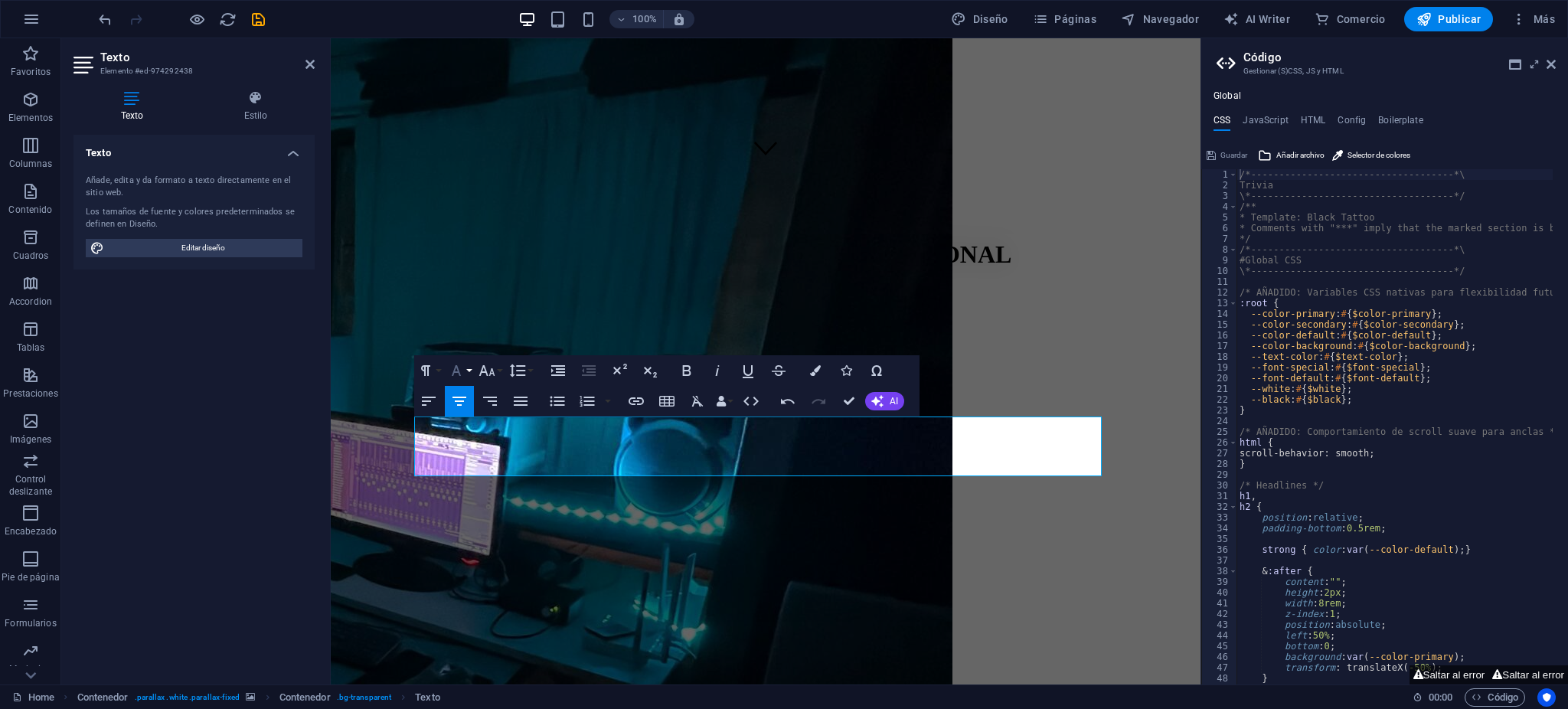
click at [468, 378] on button "Font Family" at bounding box center [459, 371] width 29 height 31
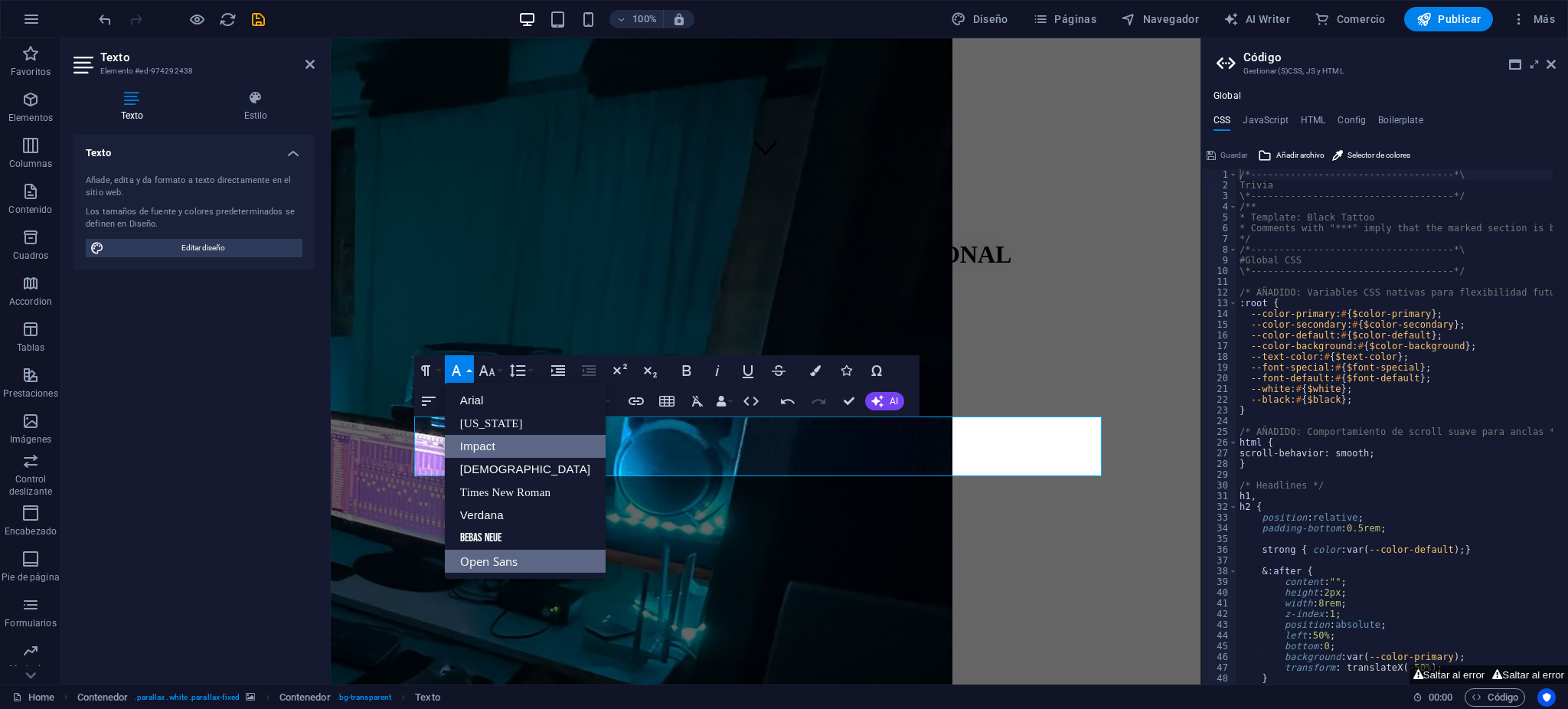
click at [482, 438] on link "Impact" at bounding box center [525, 447] width 160 height 23
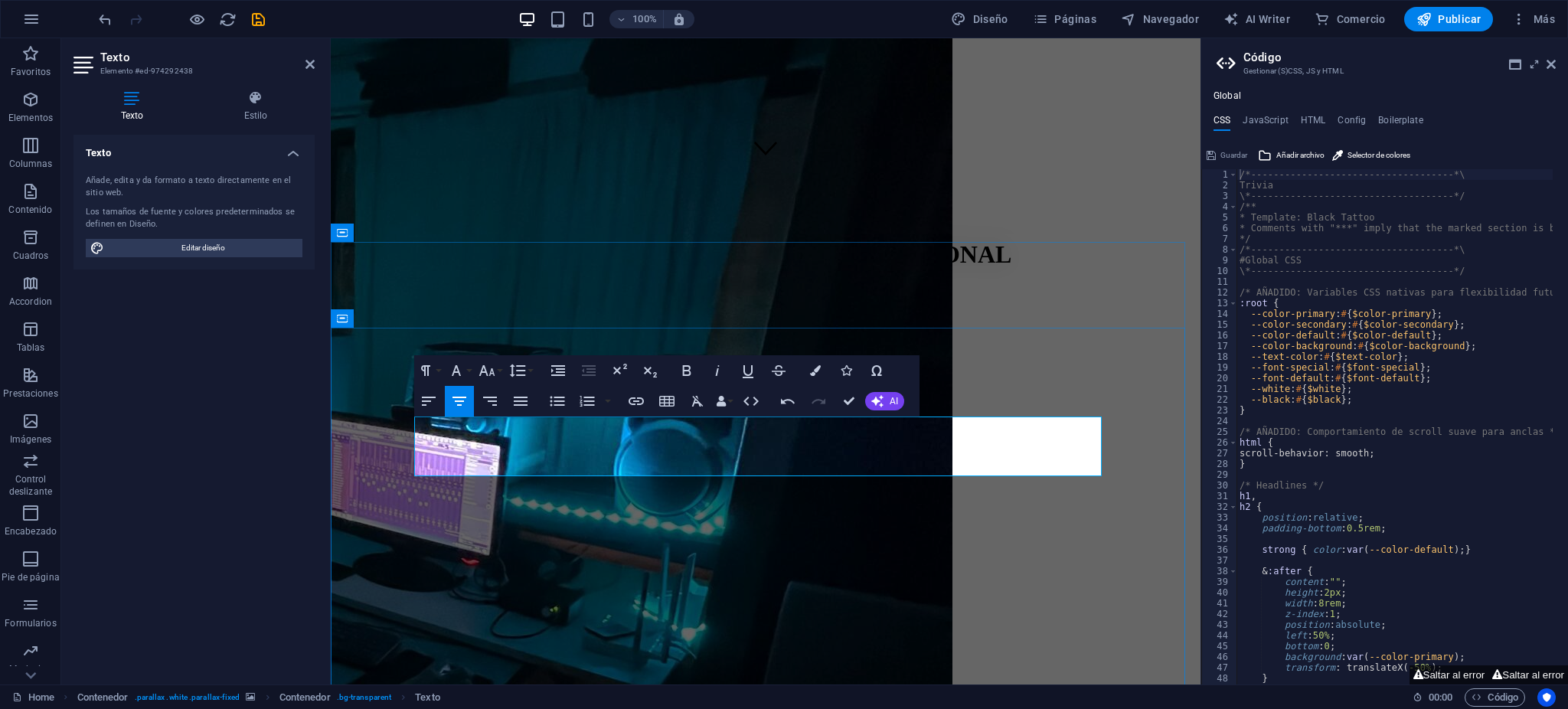
click at [458, 366] on icon "button" at bounding box center [456, 371] width 19 height 19
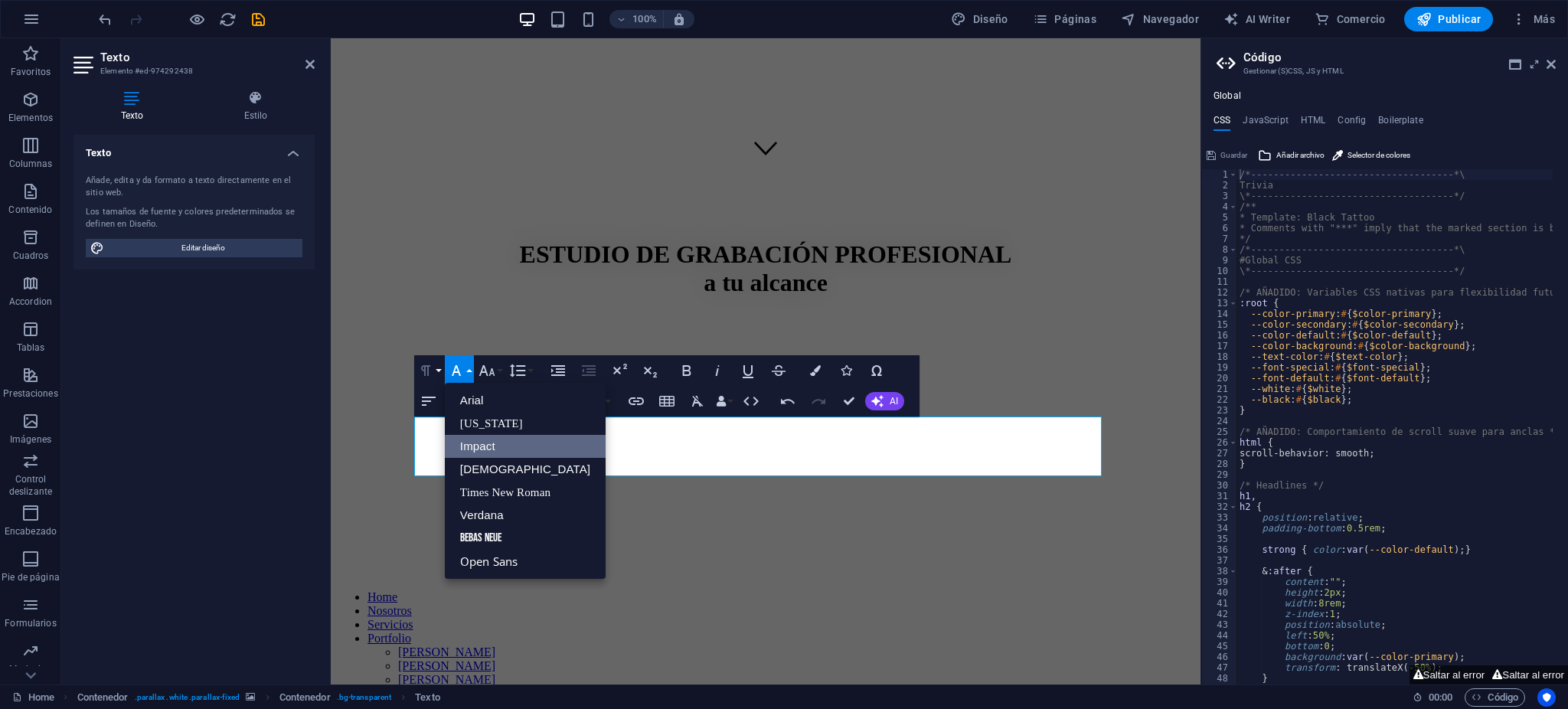
click at [421, 365] on icon "button" at bounding box center [425, 371] width 19 height 19
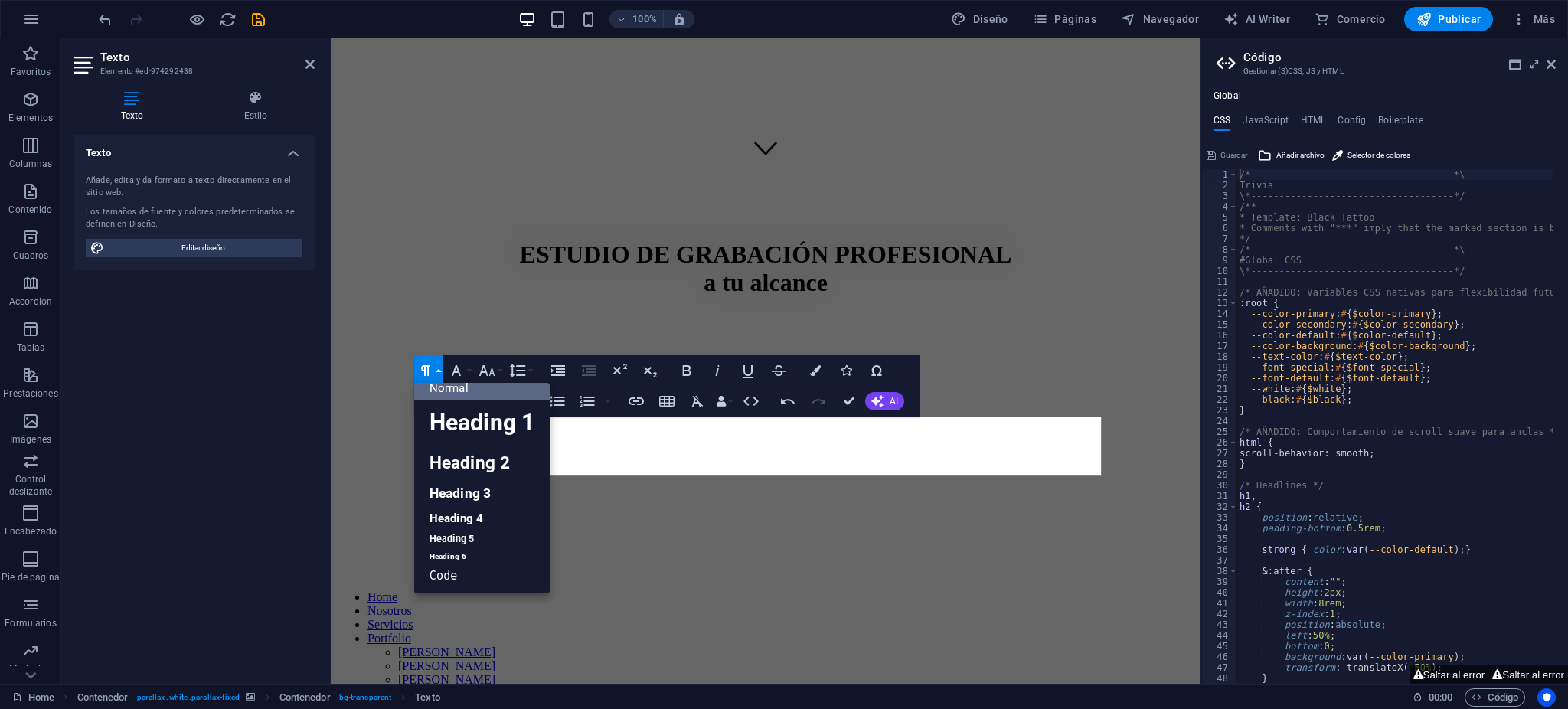
scroll to position [12, 0]
drag, startPoint x: 439, startPoint y: 368, endPoint x: 449, endPoint y: 364, distance: 10.8
click at [439, 368] on button "Paragraph Format" at bounding box center [429, 371] width 29 height 31
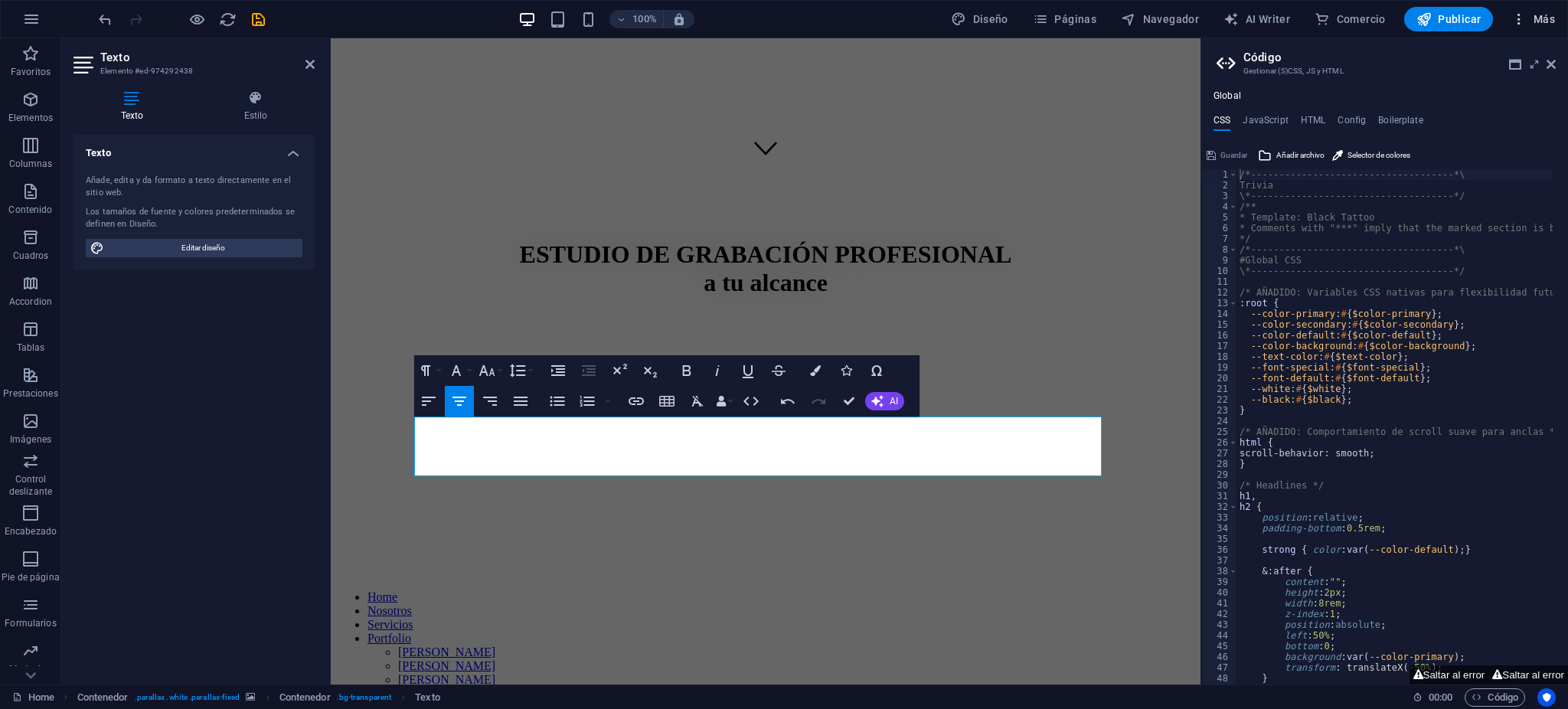
click at [1513, 20] on icon "button" at bounding box center [1519, 19] width 15 height 15
